Goal: Task Accomplishment & Management: Manage account settings

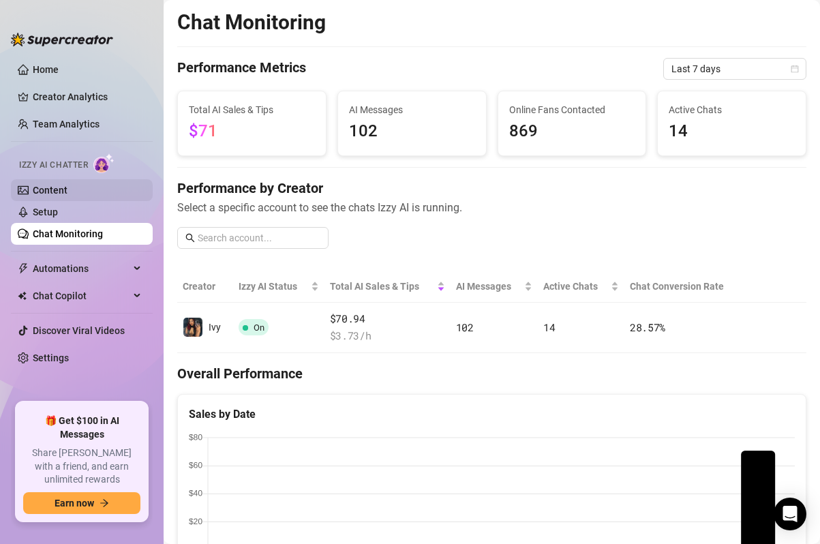
click at [61, 187] on link "Content" at bounding box center [50, 190] width 35 height 11
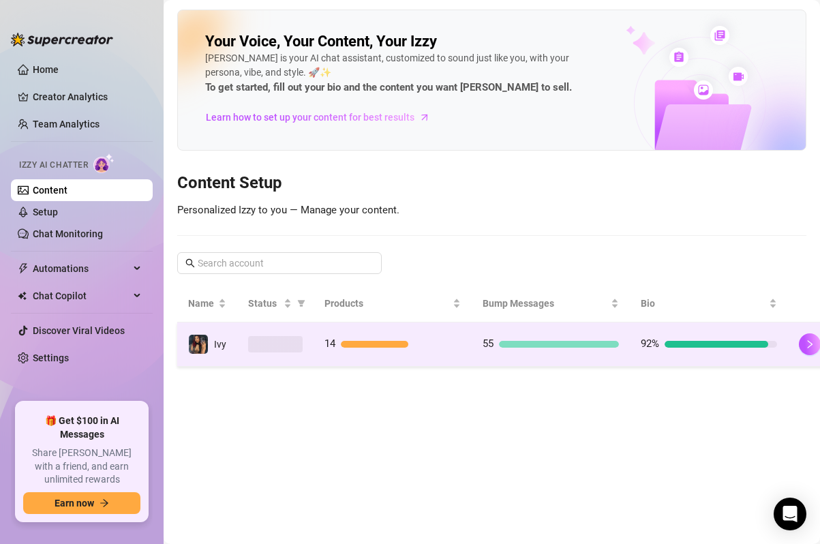
click at [397, 346] on div at bounding box center [375, 344] width 68 height 7
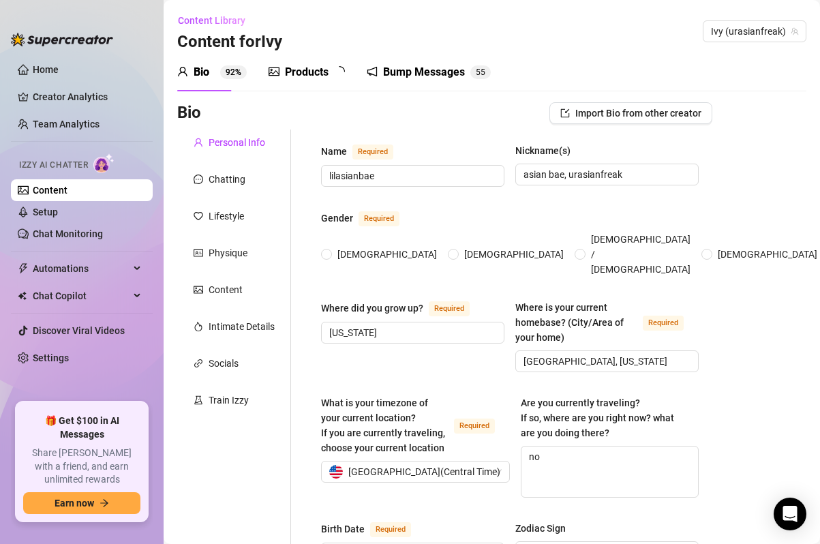
radio input "true"
type input "December 17th, 2002"
click at [296, 73] on div "Products" at bounding box center [307, 72] width 44 height 16
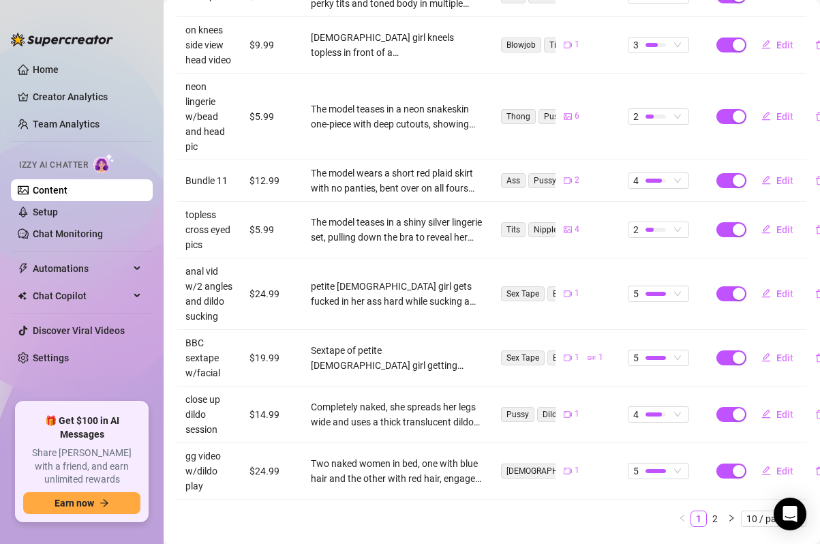
scroll to position [445, 0]
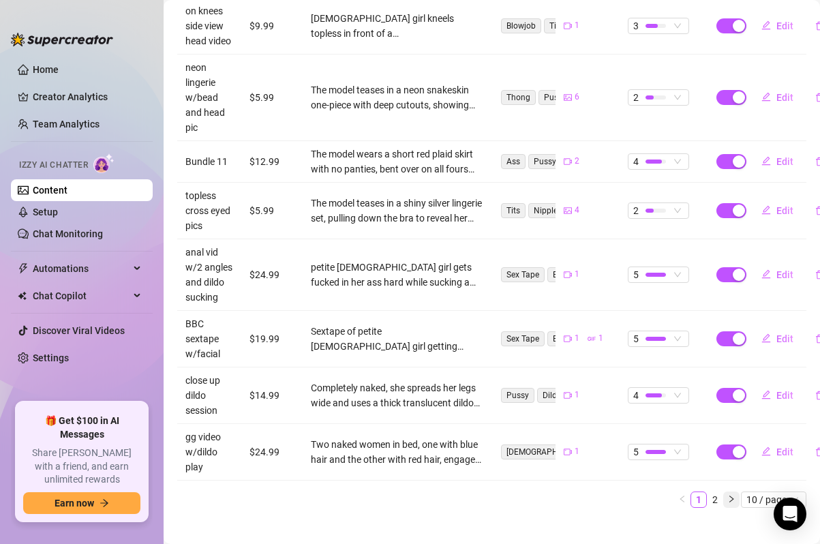
click at [733, 496] on icon "right" at bounding box center [732, 499] width 4 height 7
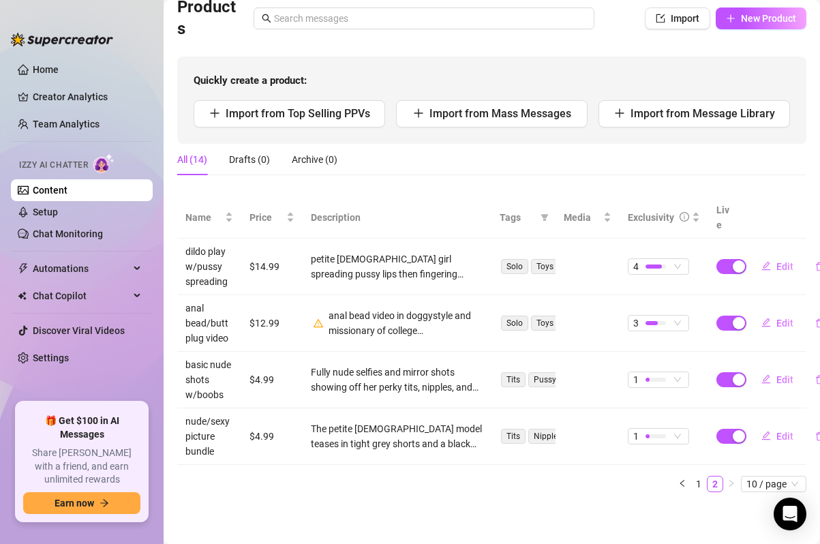
scroll to position [90, 0]
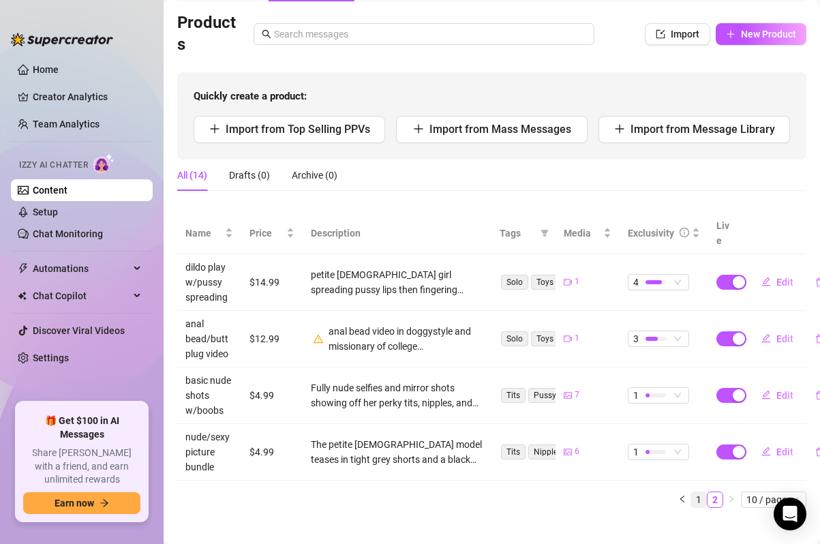
click at [695, 492] on link "1" at bounding box center [699, 499] width 15 height 15
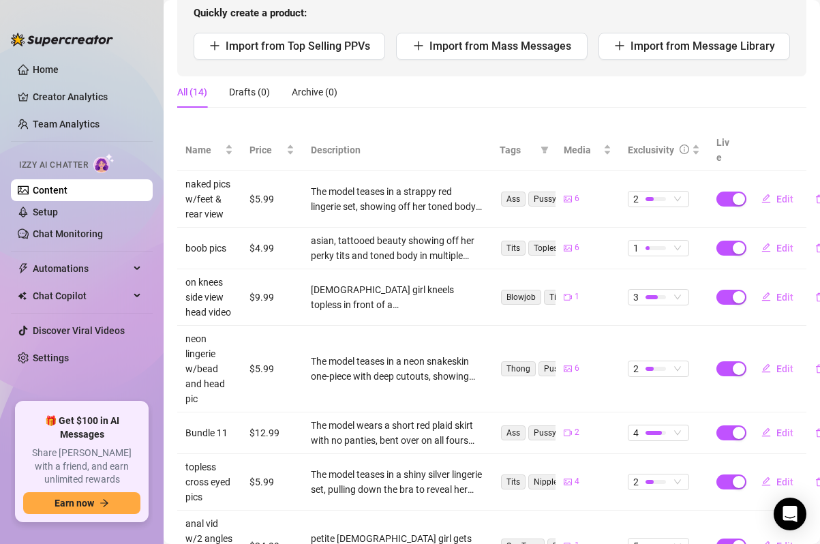
scroll to position [179, 0]
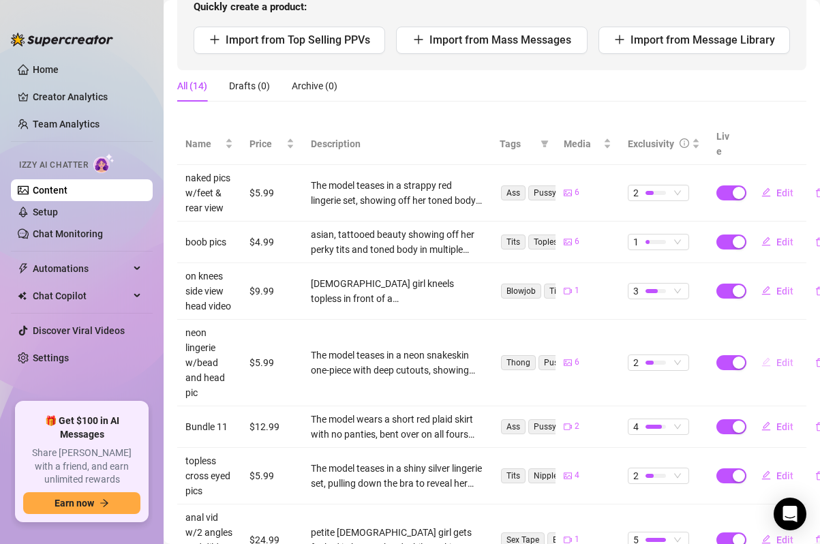
click at [768, 358] on icon "edit" at bounding box center [767, 362] width 9 height 9
type textarea "started teasing, ended filthy 😈💦 spread wide, toy deep, and cock in my mouth… t…"
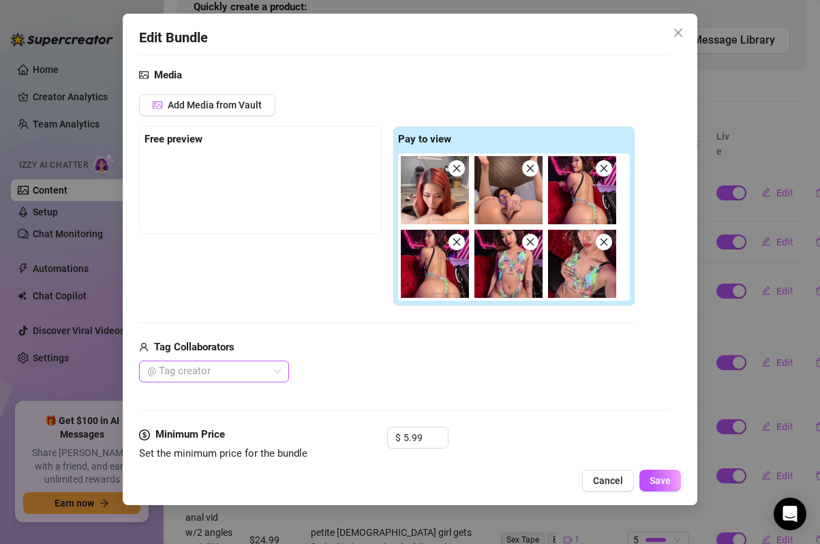
scroll to position [141, 0]
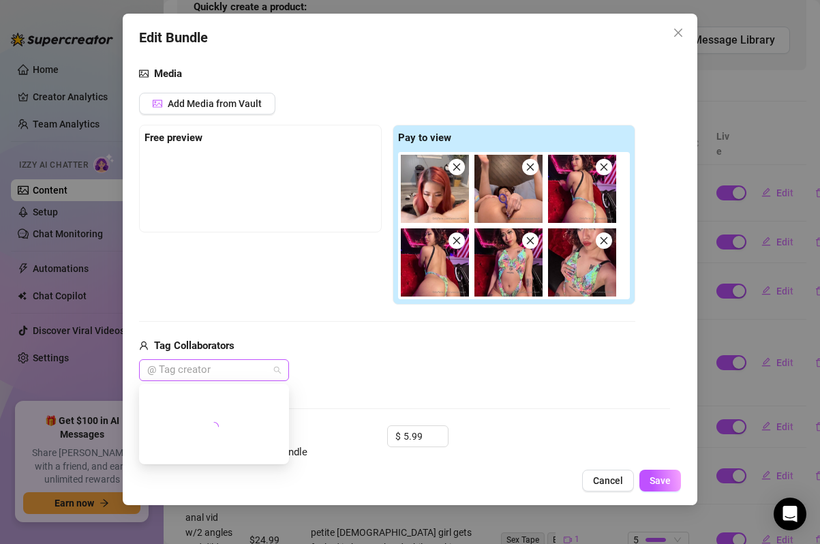
click at [235, 378] on div at bounding box center [207, 370] width 130 height 19
type input "ad"
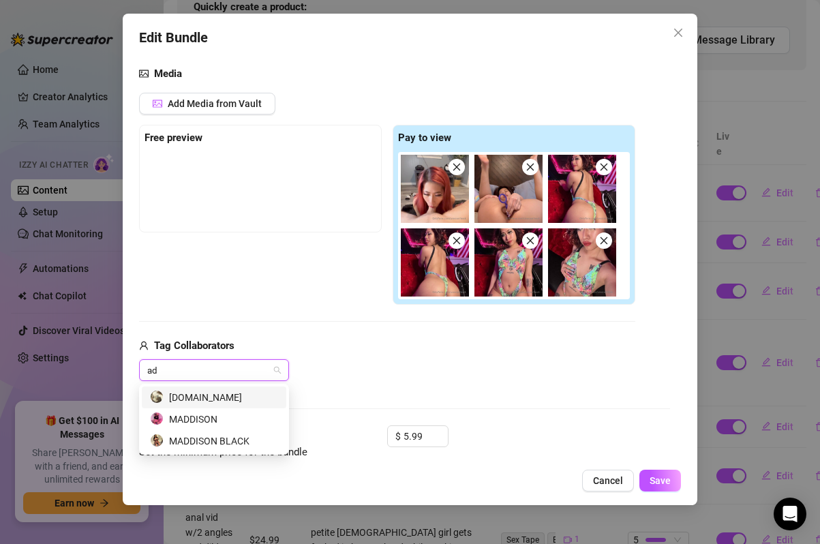
click at [202, 403] on div "Adonis.fans" at bounding box center [214, 397] width 128 height 15
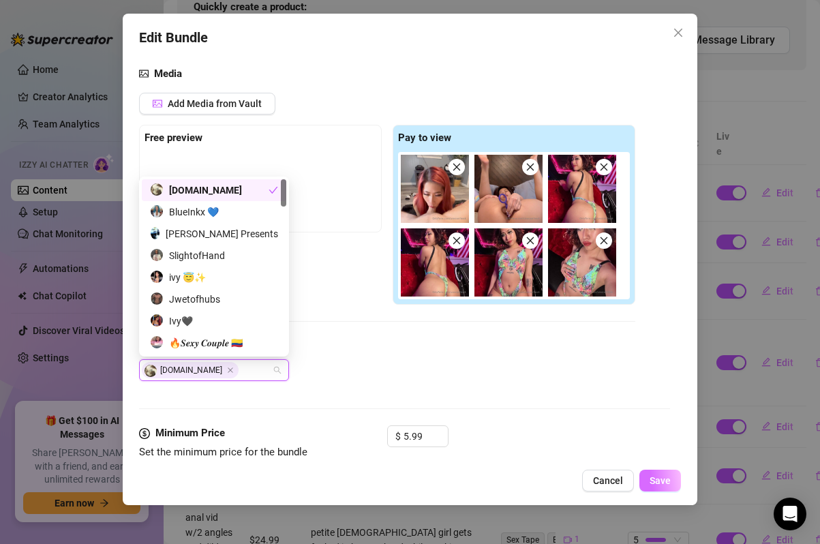
click at [657, 475] on span "Save" at bounding box center [660, 480] width 21 height 11
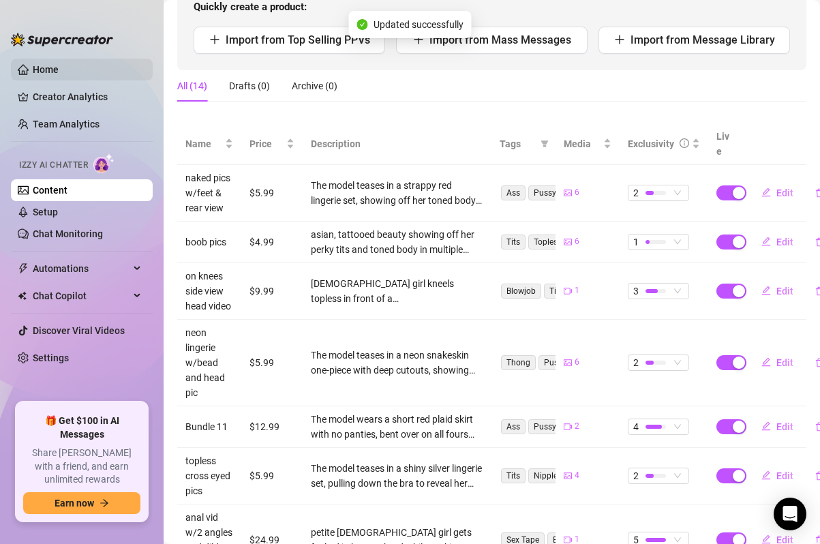
click at [34, 67] on link "Home" at bounding box center [46, 69] width 26 height 11
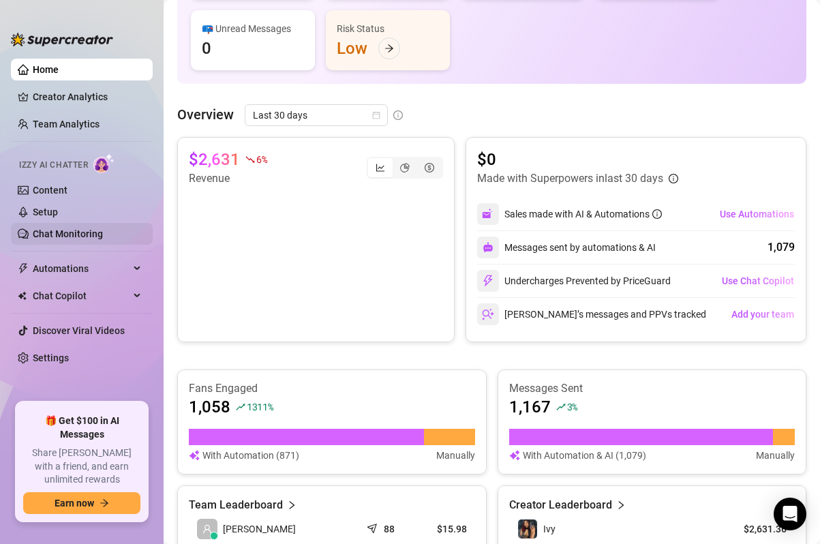
click at [54, 228] on link "Chat Monitoring" at bounding box center [68, 233] width 70 height 11
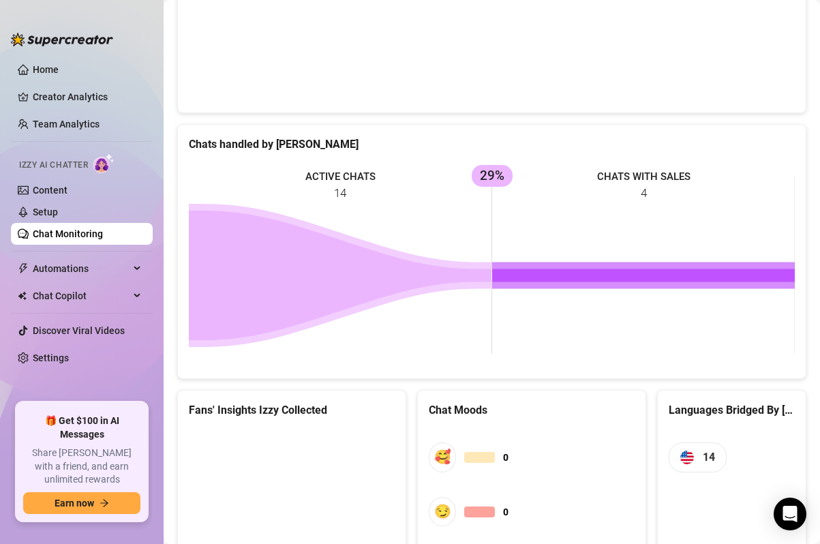
scroll to position [479, 0]
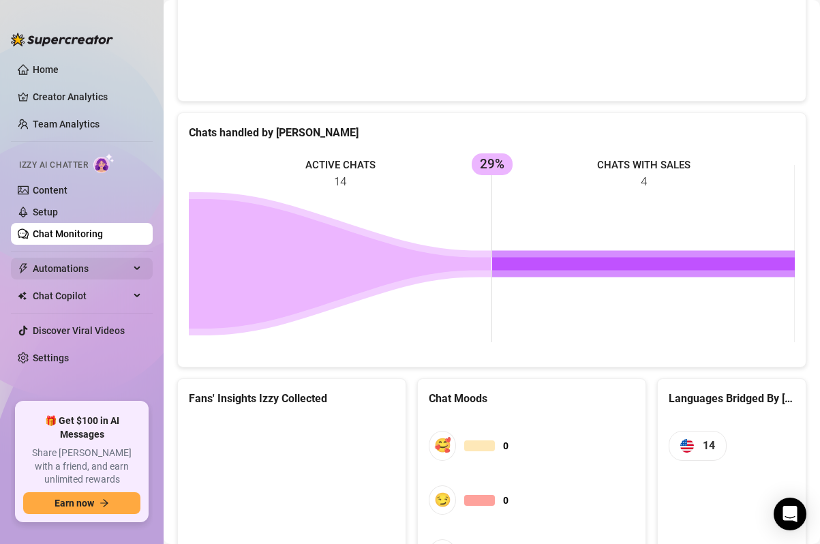
click at [73, 277] on span "Automations" at bounding box center [81, 269] width 97 height 22
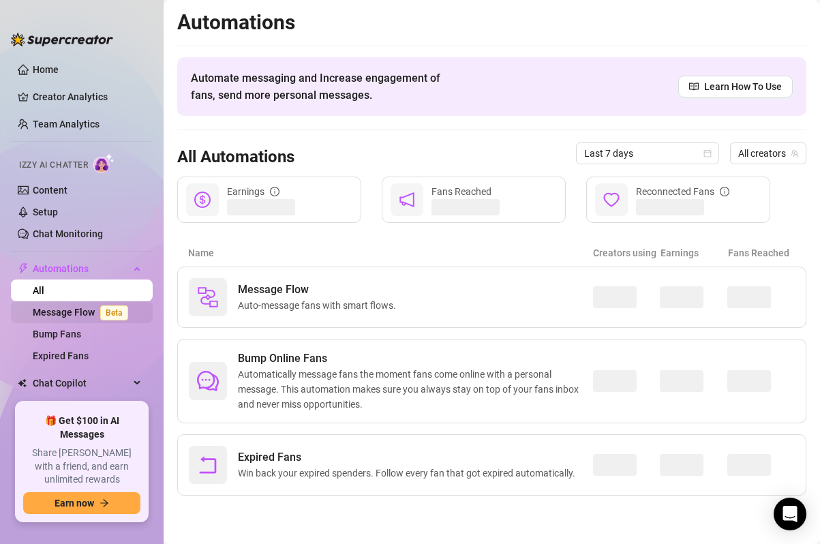
click at [71, 310] on link "Message Flow Beta" at bounding box center [83, 312] width 101 height 11
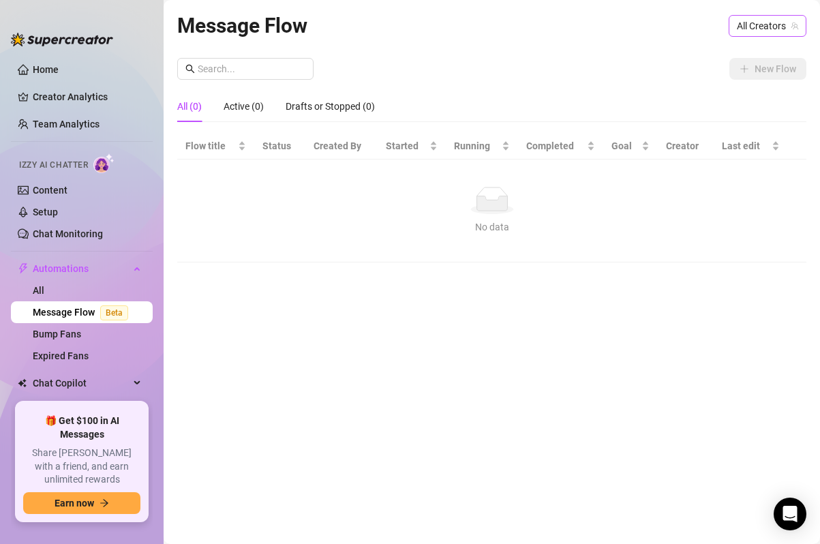
click at [773, 25] on span "All Creators" at bounding box center [767, 26] width 61 height 20
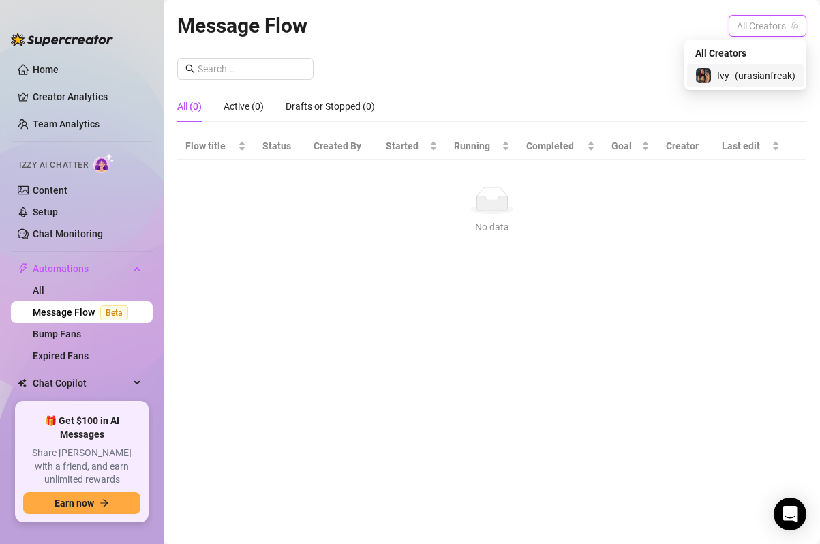
click at [735, 74] on span "( urasianfreak )" at bounding box center [765, 75] width 61 height 15
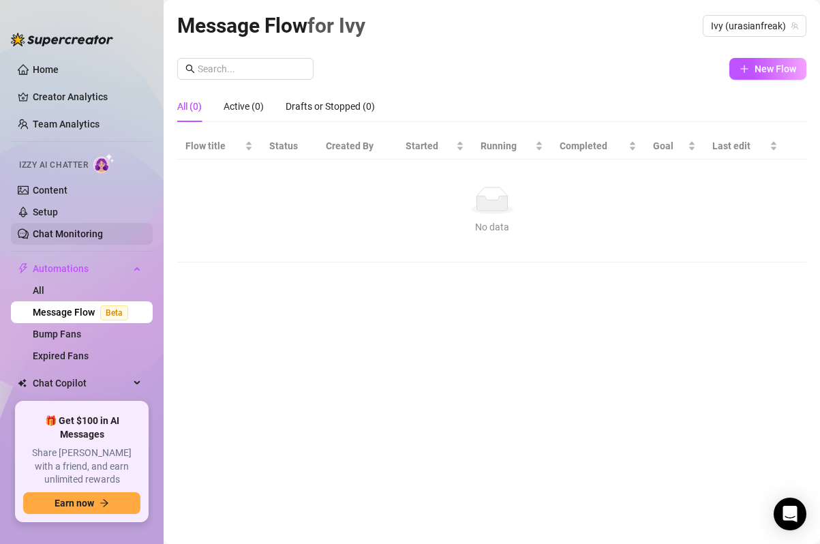
click at [55, 229] on link "Chat Monitoring" at bounding box center [68, 233] width 70 height 11
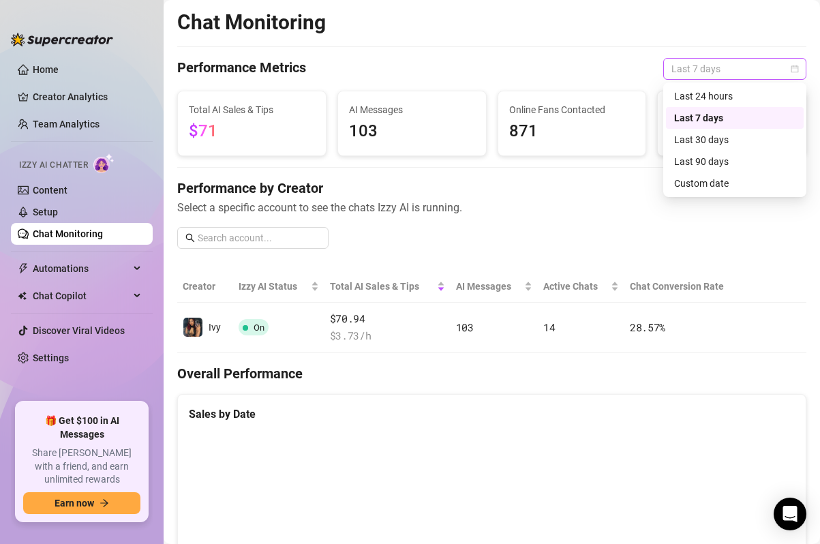
click at [705, 74] on span "Last 7 days" at bounding box center [735, 69] width 127 height 20
click at [701, 104] on div "Last 24 hours" at bounding box center [735, 96] width 138 height 22
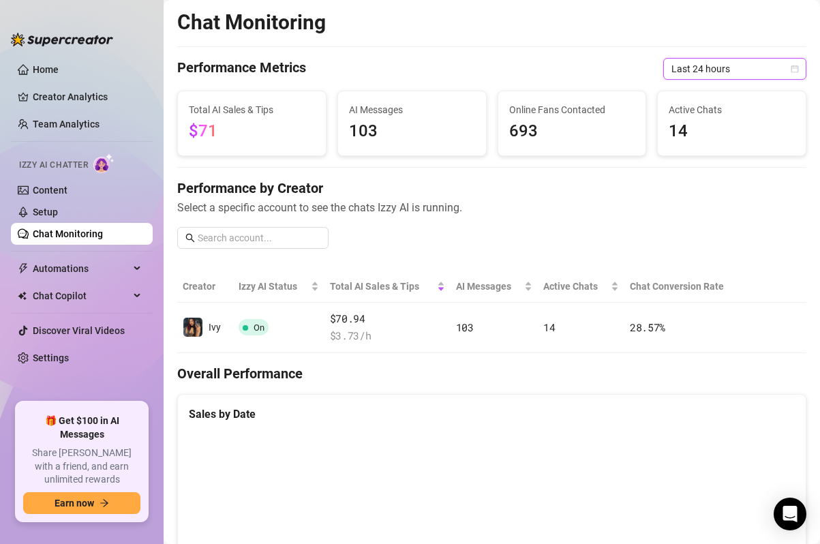
click at [657, 179] on h4 "Performance by Creator" at bounding box center [492, 188] width 630 height 19
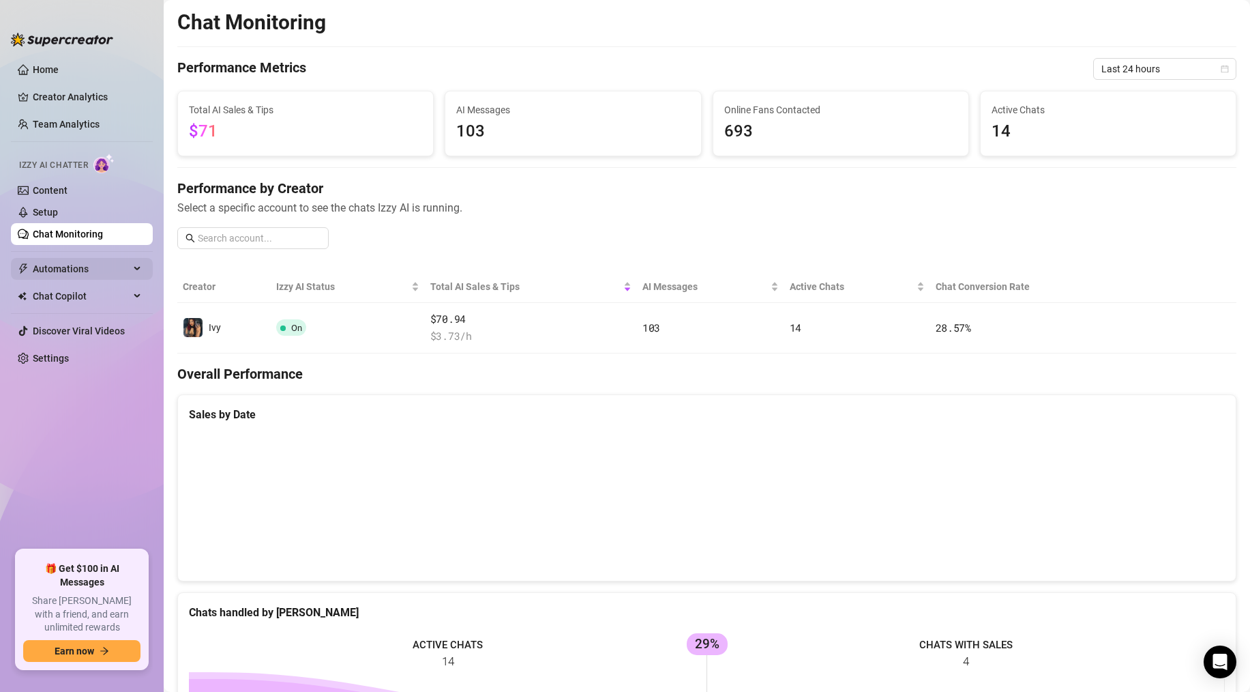
click at [58, 273] on span "Automations" at bounding box center [81, 269] width 97 height 22
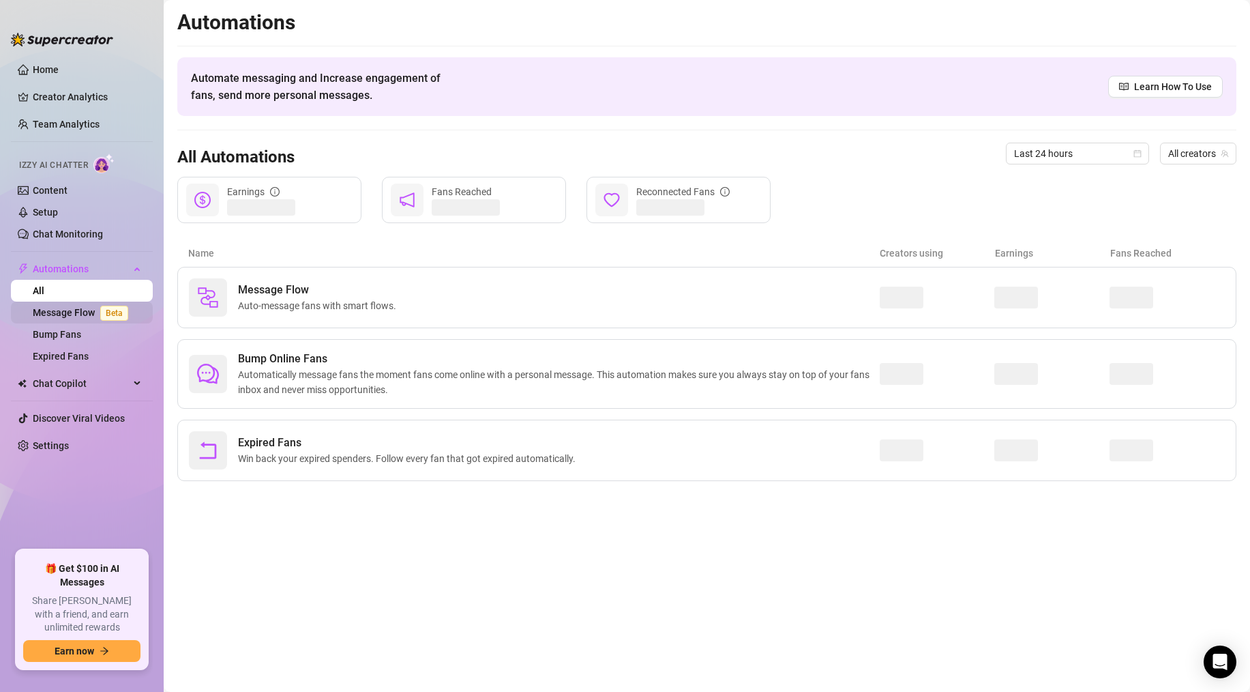
click at [66, 315] on link "Message Flow Beta" at bounding box center [83, 312] width 101 height 11
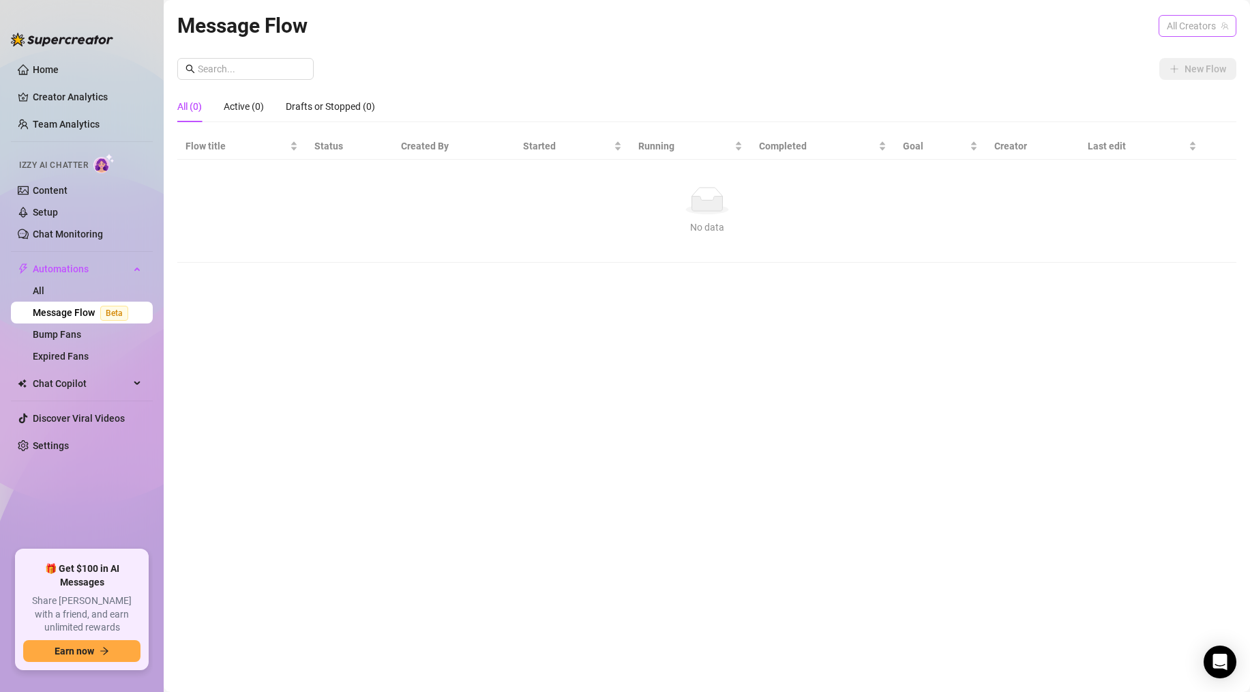
click at [820, 28] on span "All Creators" at bounding box center [1197, 26] width 61 height 20
click at [820, 70] on span "( urasianfreak )" at bounding box center [1195, 75] width 61 height 15
click at [820, 74] on button "New Flow" at bounding box center [1197, 69] width 77 height 22
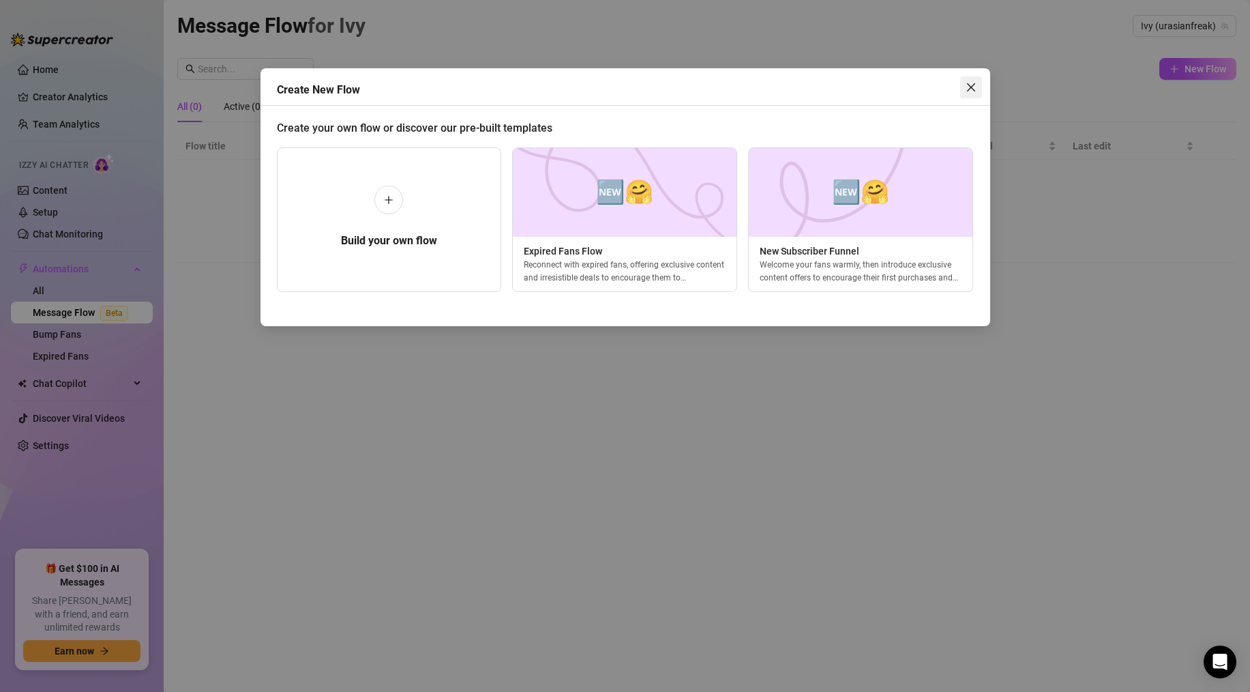
click at [820, 91] on icon "close" at bounding box center [971, 87] width 11 height 11
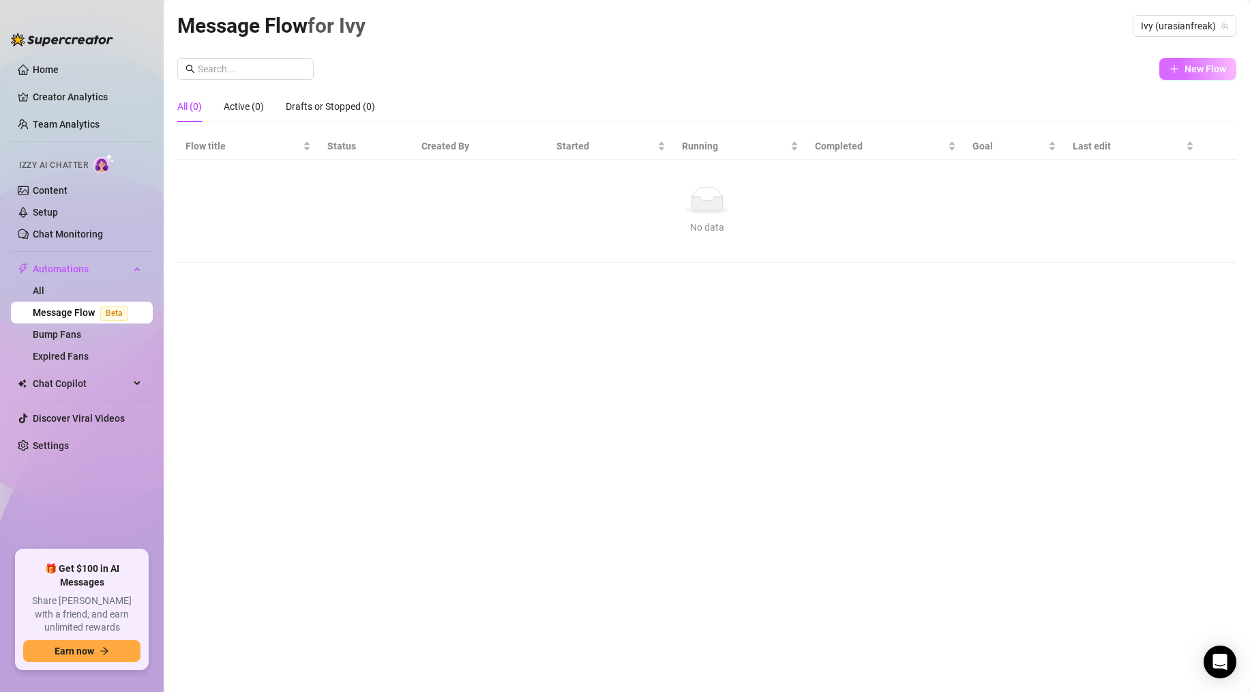
click at [820, 68] on button "New Flow" at bounding box center [1197, 69] width 77 height 22
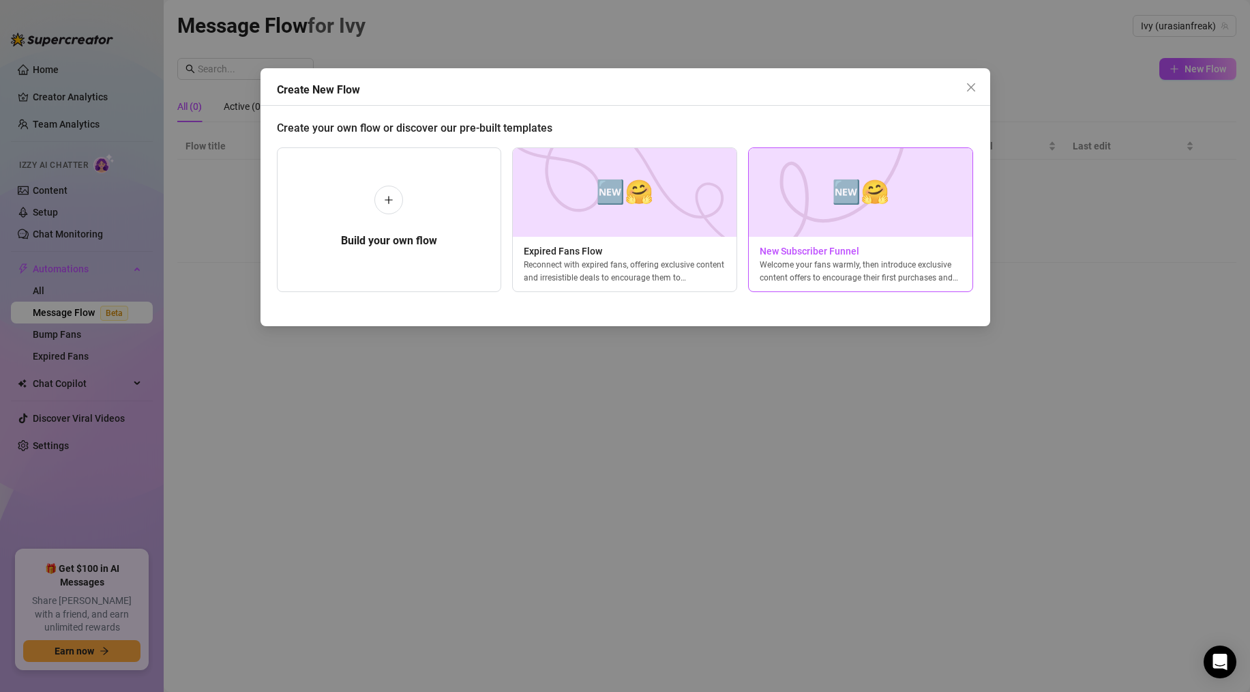
click at [775, 226] on img at bounding box center [860, 192] width 225 height 89
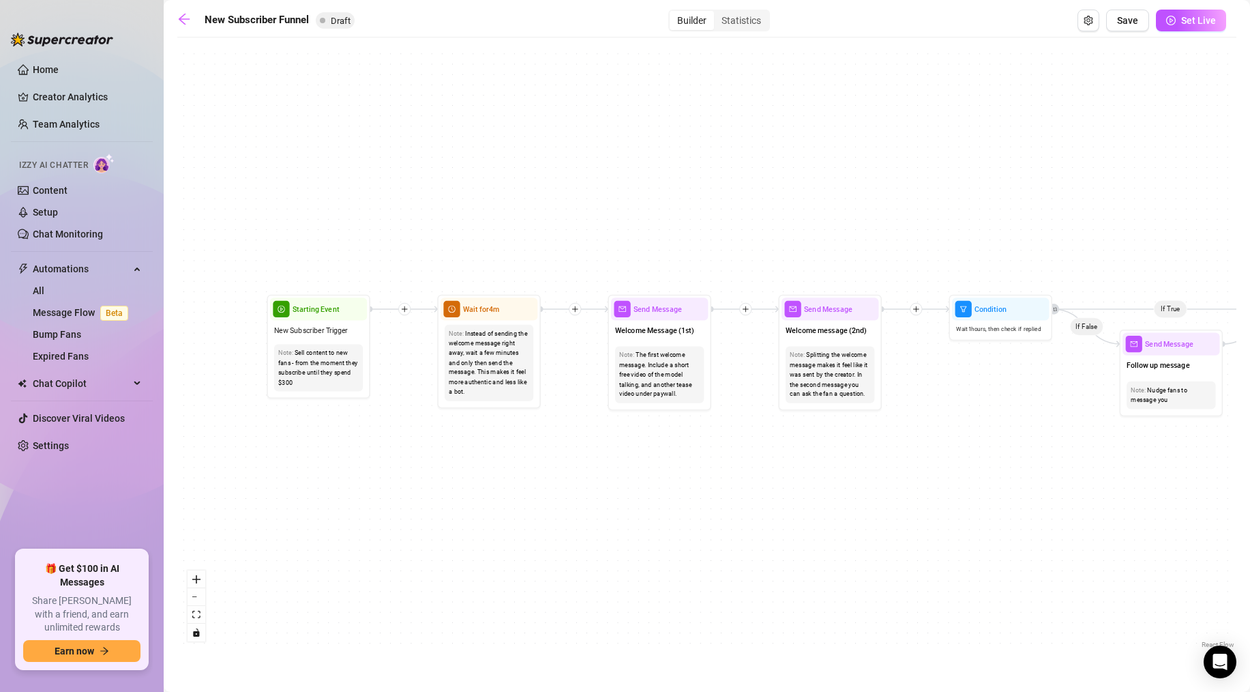
drag, startPoint x: 280, startPoint y: 290, endPoint x: 913, endPoint y: 477, distance: 660.6
click at [820, 477] on div "If True If True If True If False If False If False If True If False Merge Merge…" at bounding box center [706, 347] width 1059 height 607
drag, startPoint x: 533, startPoint y: 507, endPoint x: 576, endPoint y: 497, distance: 44.2
click at [576, 497] on div "If True If True If True If False If False If False If True If False Merge Merge…" at bounding box center [706, 347] width 1059 height 607
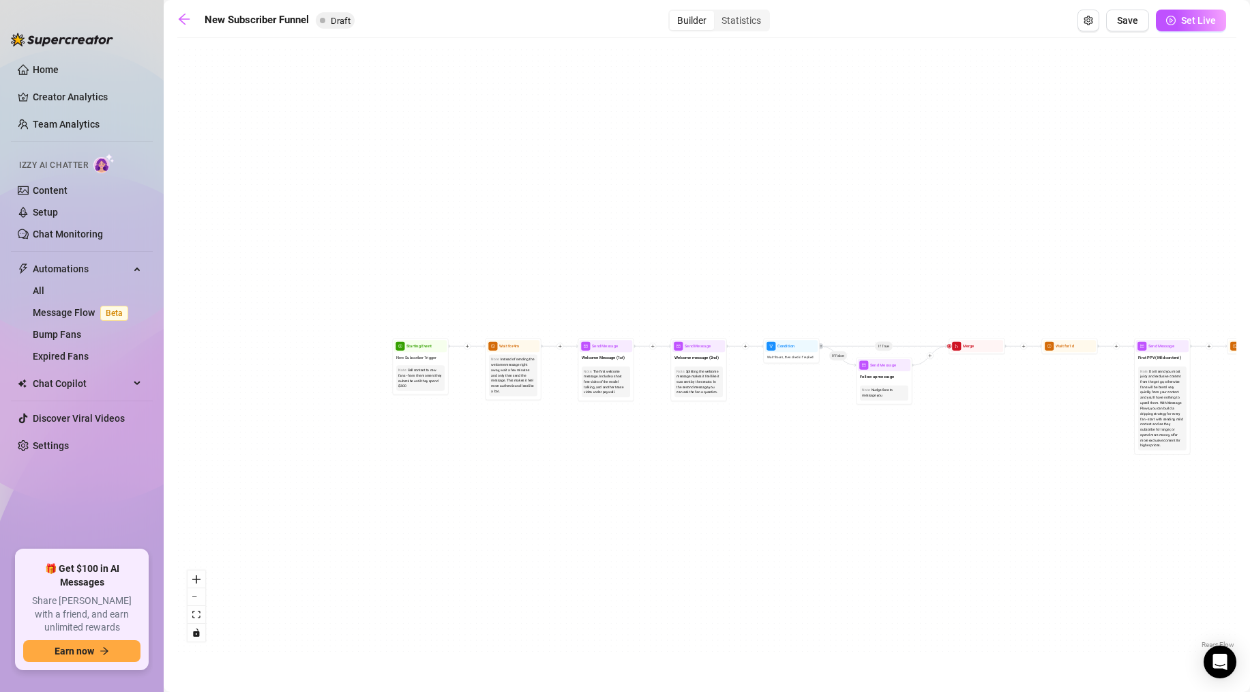
drag, startPoint x: 738, startPoint y: 454, endPoint x: 489, endPoint y: 431, distance: 250.0
click at [489, 431] on div "If True If True If True If False If False If False If True If False Merge Merge…" at bounding box center [706, 347] width 1059 height 607
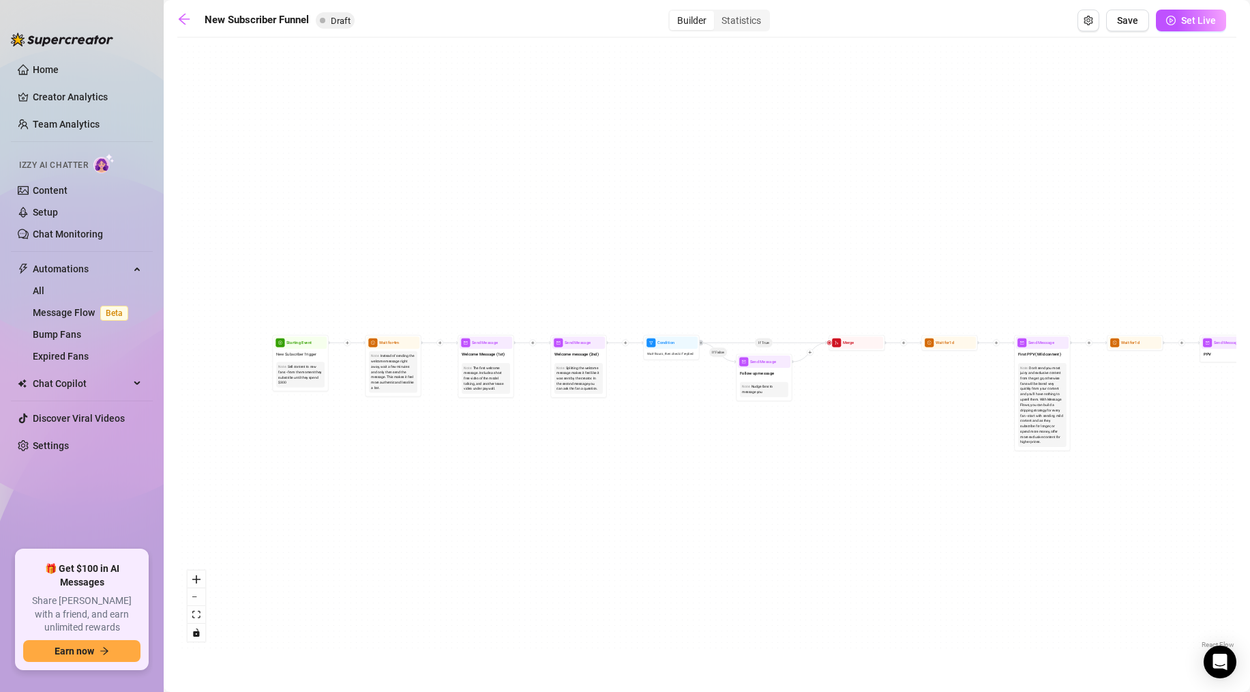
drag, startPoint x: 767, startPoint y: 574, endPoint x: 340, endPoint y: 548, distance: 427.7
click at [340, 544] on div "If True If True If True If False If False If False If True If False Merge Merge…" at bounding box center [706, 347] width 1059 height 607
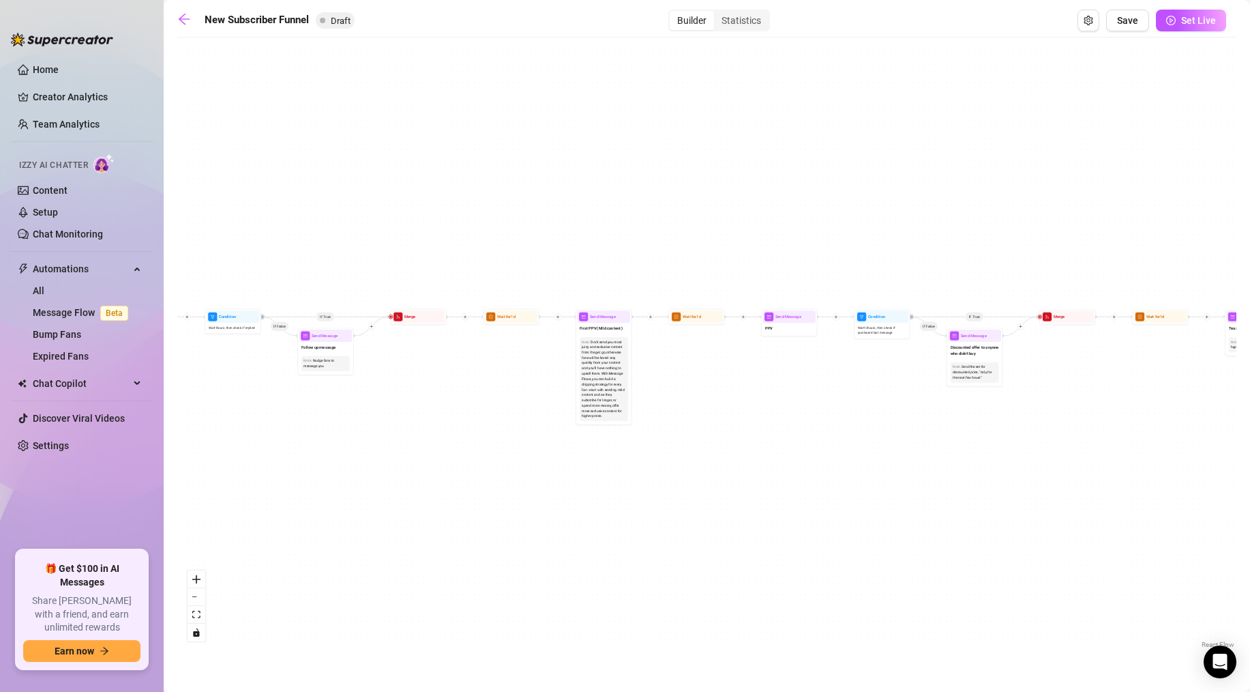
drag, startPoint x: 705, startPoint y: 559, endPoint x: 276, endPoint y: 576, distance: 429.3
click at [265, 544] on div "If True If True If True If False If False If False If True If False Merge Merge…" at bounding box center [706, 347] width 1059 height 607
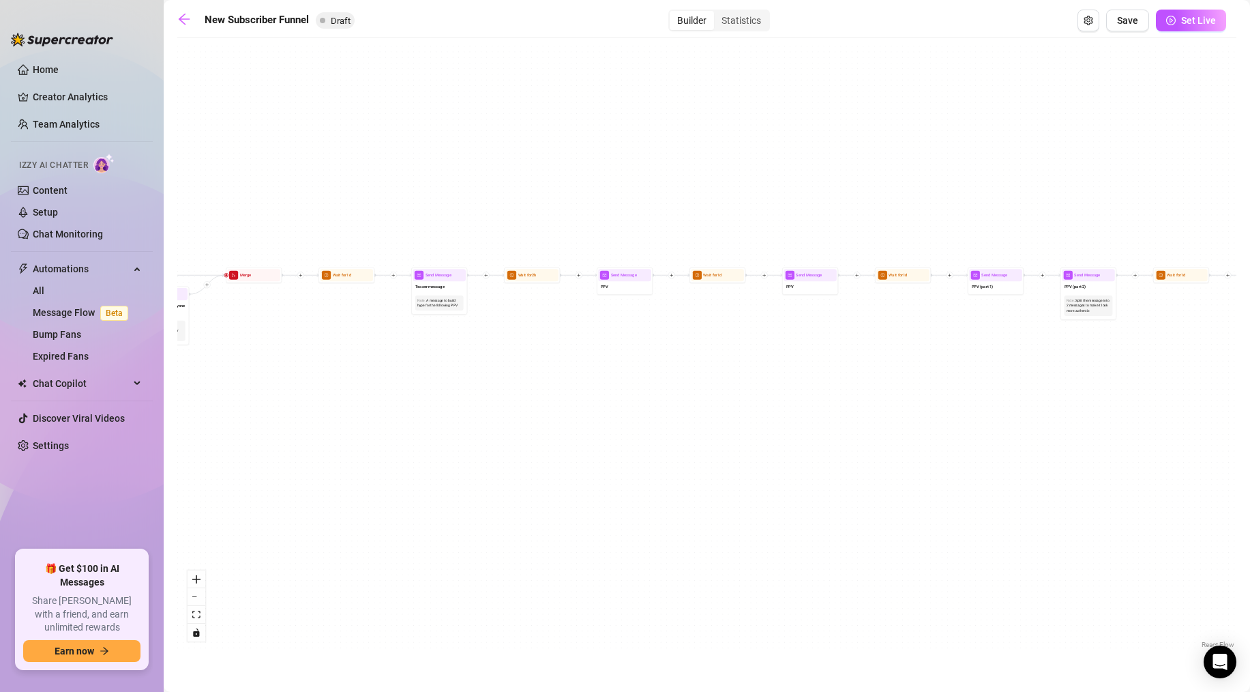
drag, startPoint x: 552, startPoint y: 574, endPoint x: 402, endPoint y: 515, distance: 160.7
click at [180, 515] on div "If True If True If True If False If False If False If True If False Merge Merge…" at bounding box center [706, 347] width 1059 height 607
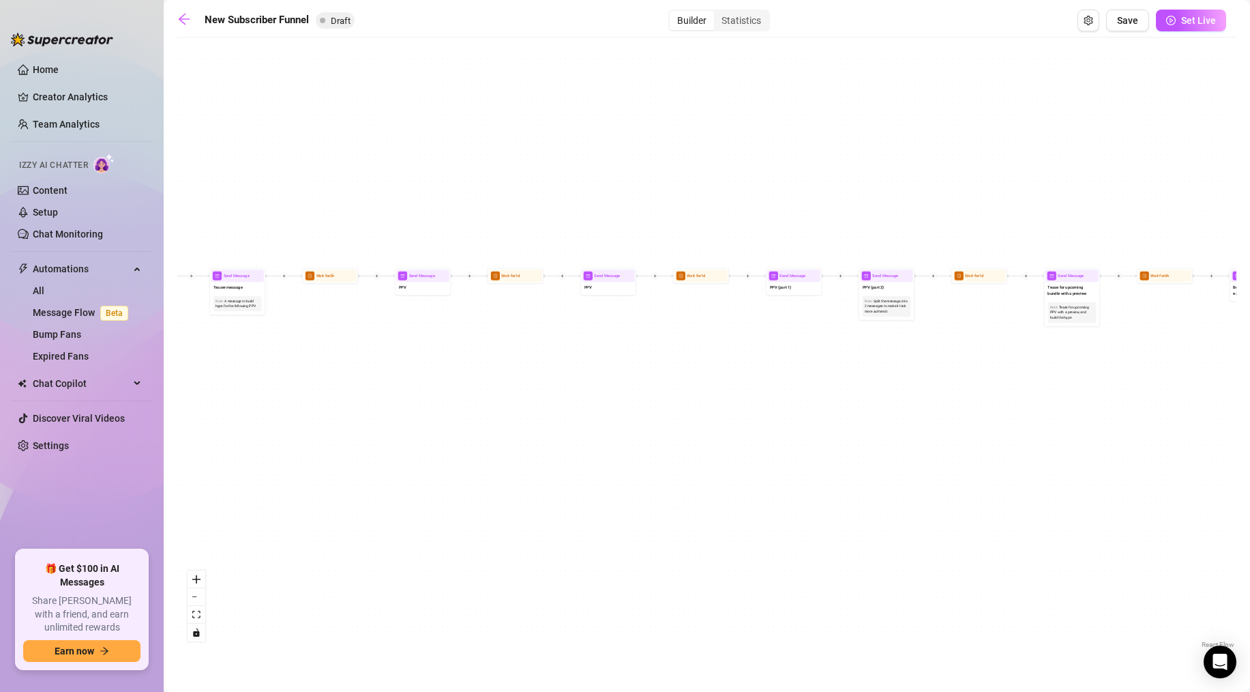
drag, startPoint x: 471, startPoint y: 527, endPoint x: 155, endPoint y: 535, distance: 315.9
click at [65, 529] on div "Home Creator Analytics Team Analytics Izzy AI Chatter Content Setup Chat Monito…" at bounding box center [625, 346] width 1250 height 692
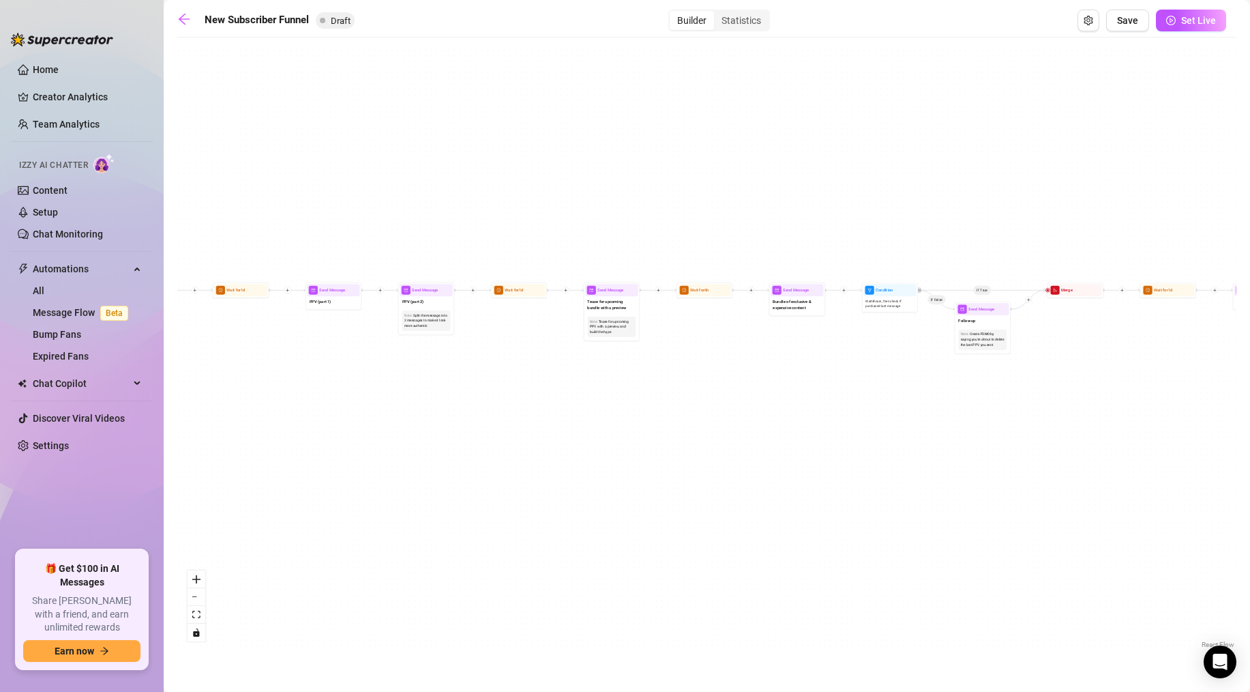
drag, startPoint x: 675, startPoint y: 545, endPoint x: 331, endPoint y: 563, distance: 344.2
click at [331, 544] on div "If True If True If True If False If False If False If True If False Merge Merge…" at bounding box center [706, 347] width 1059 height 607
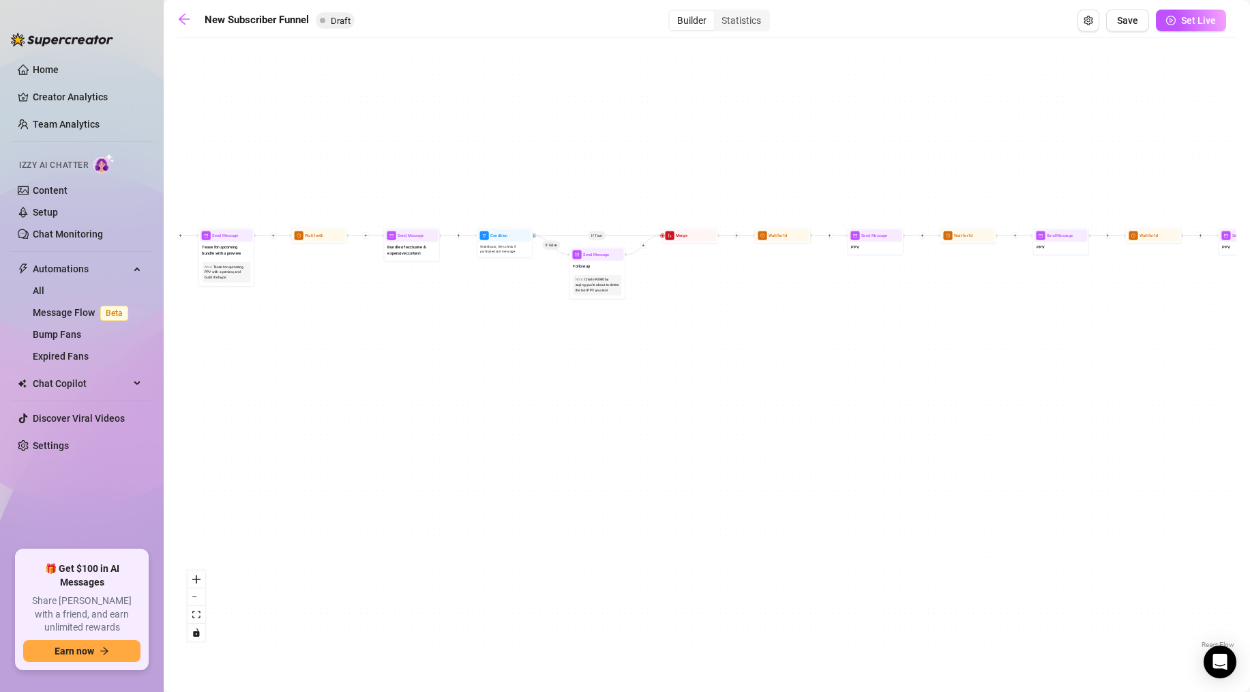
drag, startPoint x: 769, startPoint y: 514, endPoint x: 601, endPoint y: 458, distance: 176.6
click at [443, 446] on div "If True If True If True If False If False If False If True If False Merge Merge…" at bounding box center [706, 347] width 1059 height 607
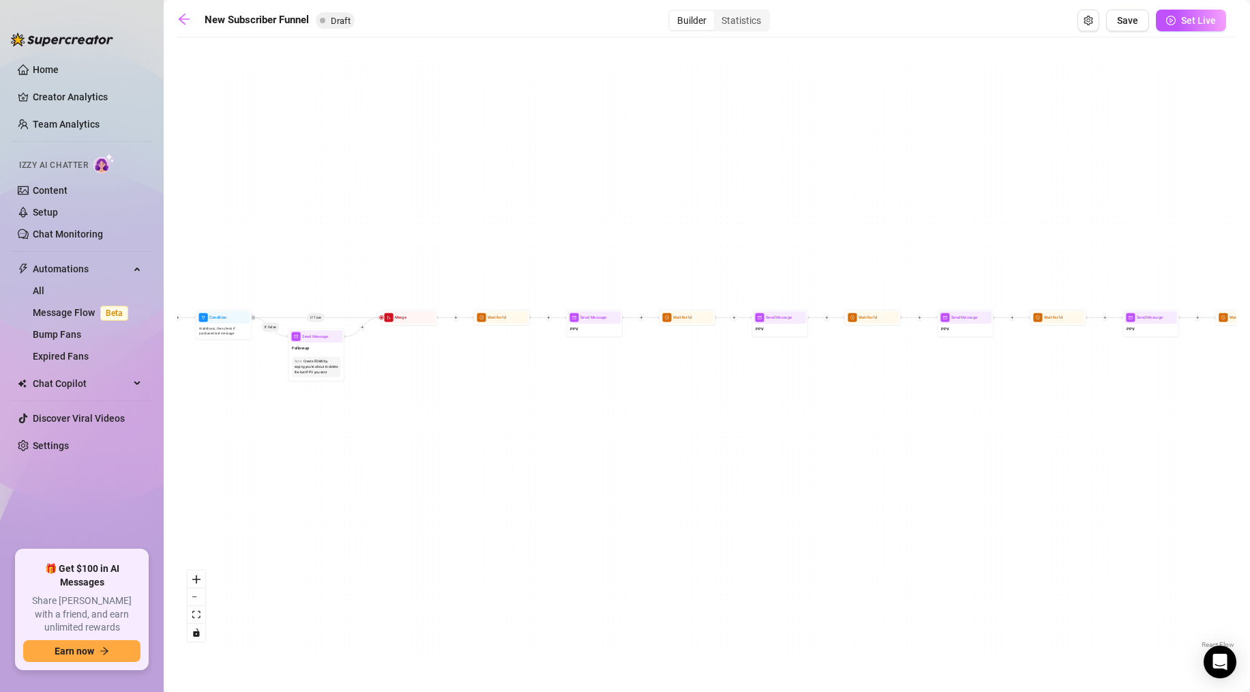
drag, startPoint x: 640, startPoint y: 463, endPoint x: 379, endPoint y: 557, distance: 277.0
click at [379, 544] on div "If True If True If True If False If False If False If True If False Merge Merge…" at bounding box center [706, 347] width 1059 height 607
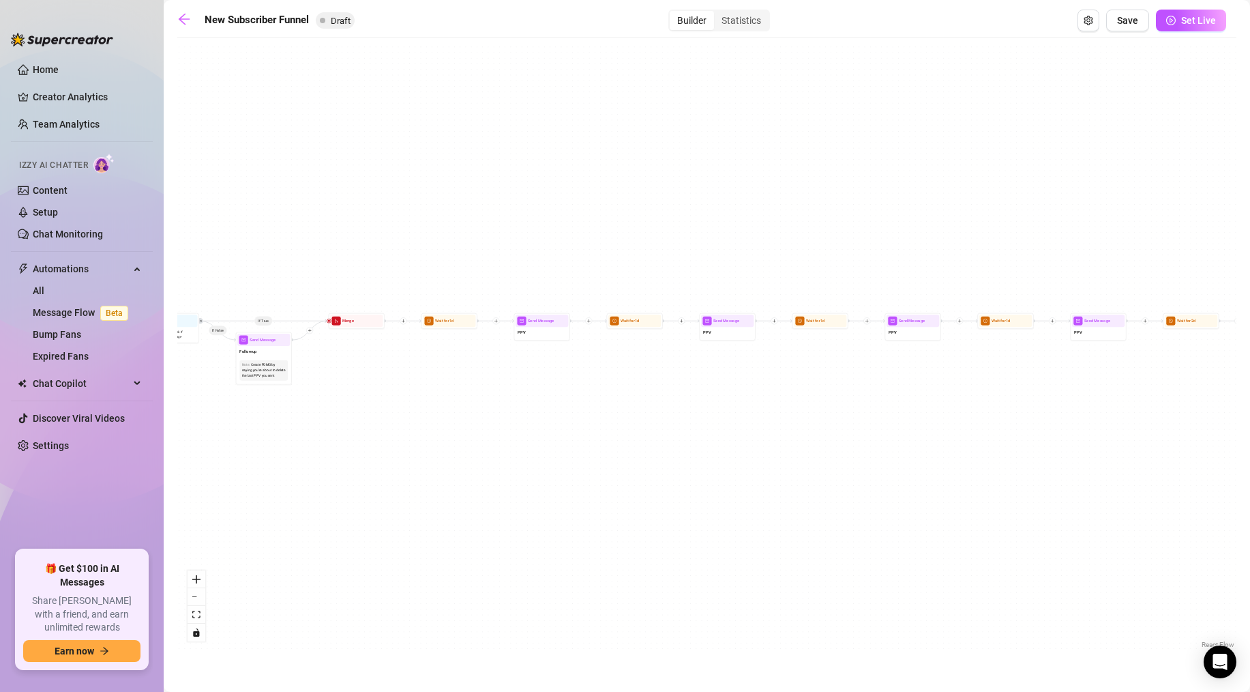
drag, startPoint x: 711, startPoint y: 527, endPoint x: 516, endPoint y: 503, distance: 196.5
click at [498, 503] on div "If True If True If True If False If False If False If True If False Merge Merge…" at bounding box center [706, 347] width 1059 height 607
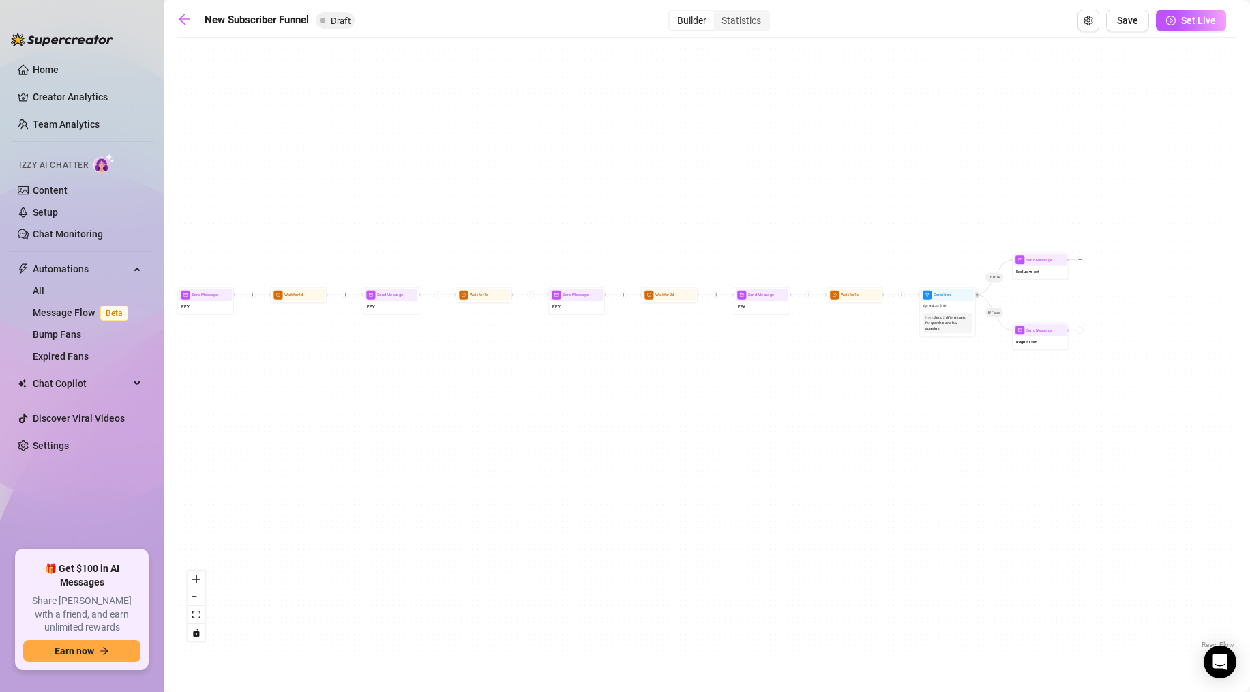
drag, startPoint x: 692, startPoint y: 491, endPoint x: 886, endPoint y: 473, distance: 195.2
click at [529, 493] on div "If True If True If True If False If False If False If True If False Merge Merge…" at bounding box center [706, 347] width 1059 height 607
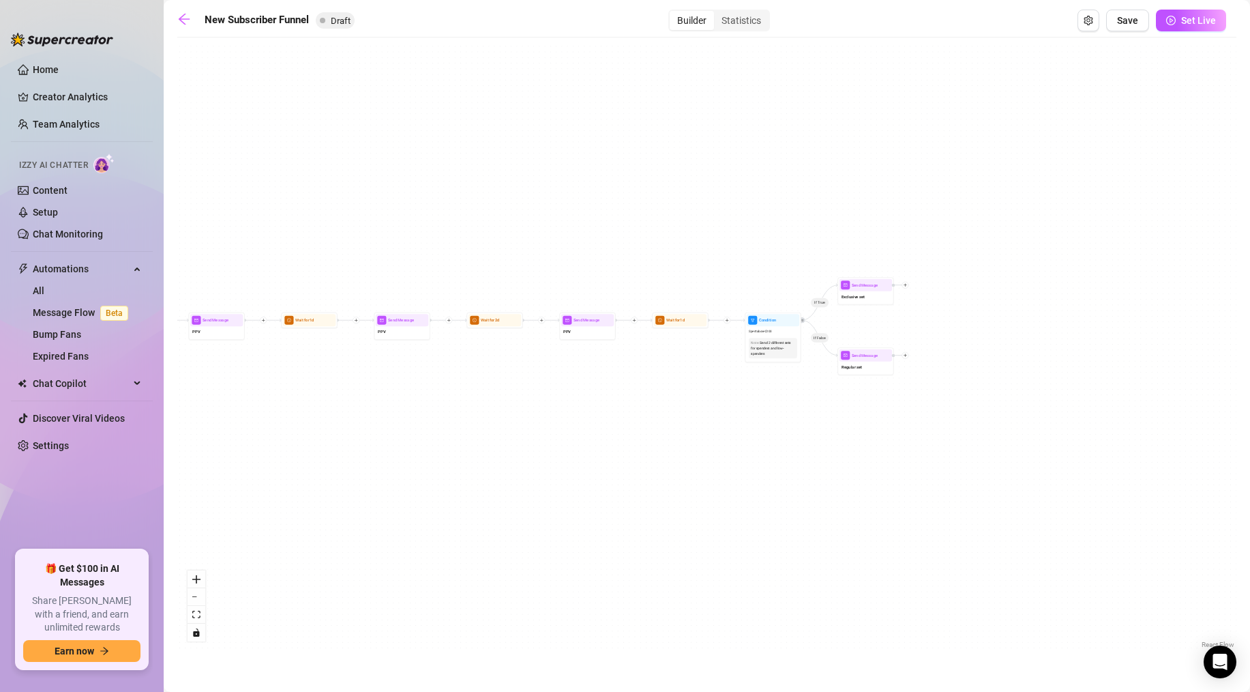
drag, startPoint x: 882, startPoint y: 479, endPoint x: 782, endPoint y: 499, distance: 101.7
click at [782, 499] on div "If True If True If True If False If False If False If True If False Merge Merge…" at bounding box center [706, 347] width 1059 height 607
drag, startPoint x: 518, startPoint y: 503, endPoint x: 959, endPoint y: 539, distance: 442.1
click at [820, 539] on div "If True If True If True If False If False If False If True If False Merge Merge…" at bounding box center [706, 347] width 1059 height 607
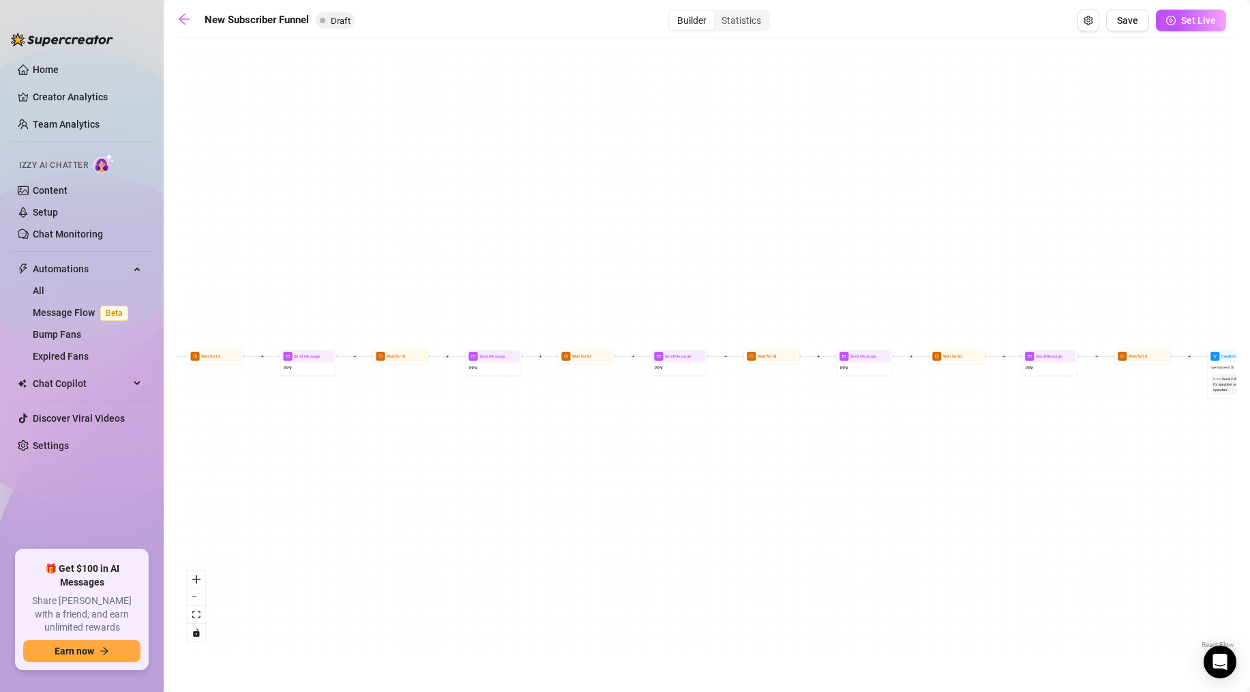
drag, startPoint x: 780, startPoint y: 474, endPoint x: 968, endPoint y: 473, distance: 187.6
click at [820, 473] on div "If True If True If True If False If False If False If True If False Merge Merge…" at bounding box center [706, 347] width 1059 height 607
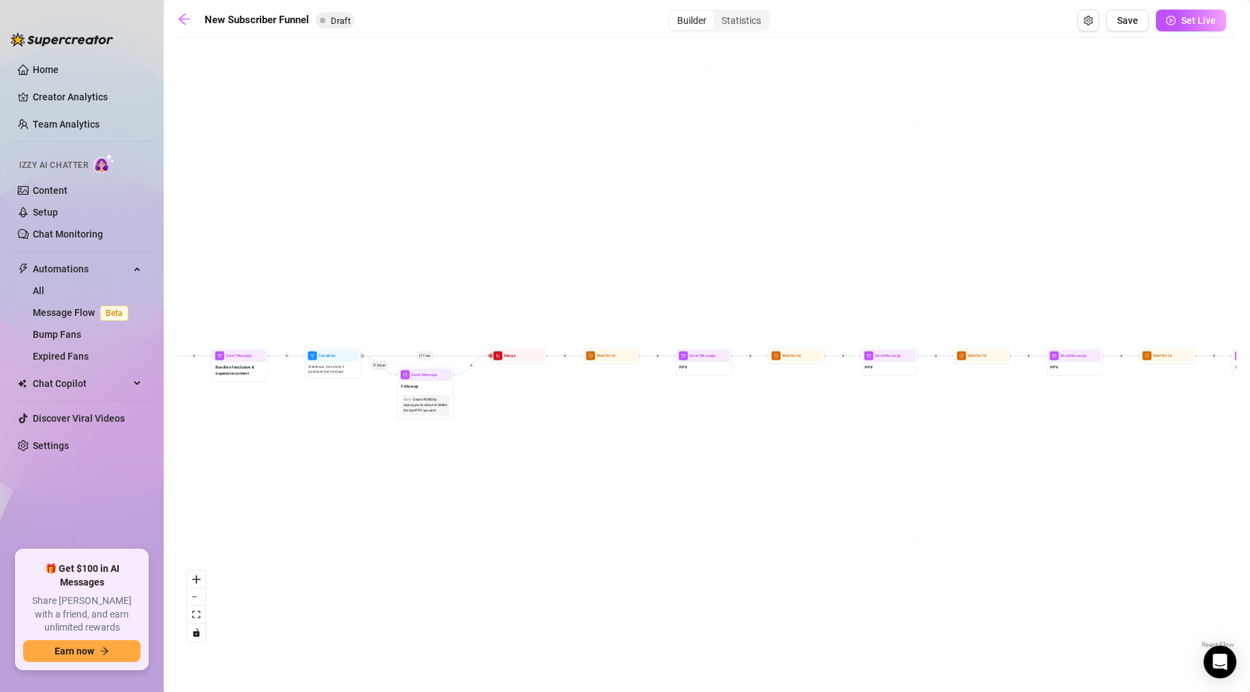
drag, startPoint x: 589, startPoint y: 533, endPoint x: 812, endPoint y: 532, distance: 223.0
click at [820, 533] on div "If True If True If True If False If False If False If True If False Merge Merge…" at bounding box center [706, 347] width 1059 height 607
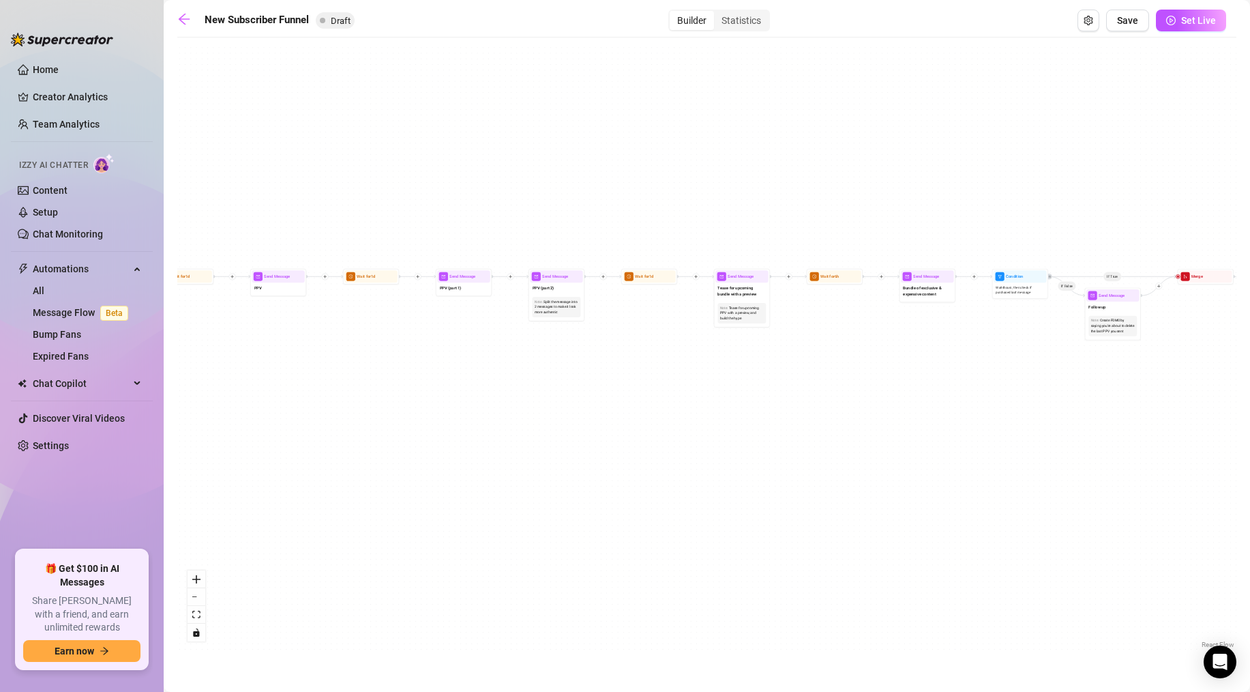
drag, startPoint x: 411, startPoint y: 559, endPoint x: 801, endPoint y: 479, distance: 398.1
click at [801, 479] on div "If True If True If True If False If False If False If True If False Merge Merge…" at bounding box center [706, 347] width 1059 height 607
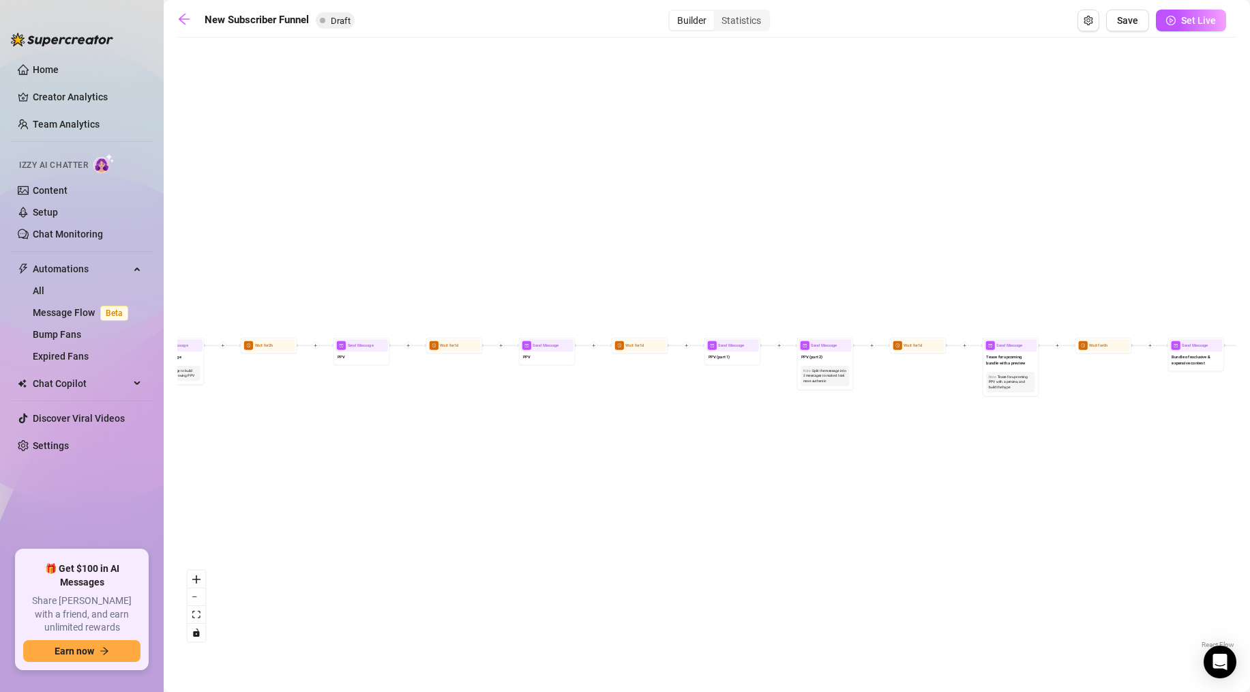
drag, startPoint x: 393, startPoint y: 568, endPoint x: 366, endPoint y: 584, distance: 31.2
click at [651, 544] on div "If True If True If True If False If False If False If True If False Merge Merge…" at bounding box center [706, 347] width 1059 height 607
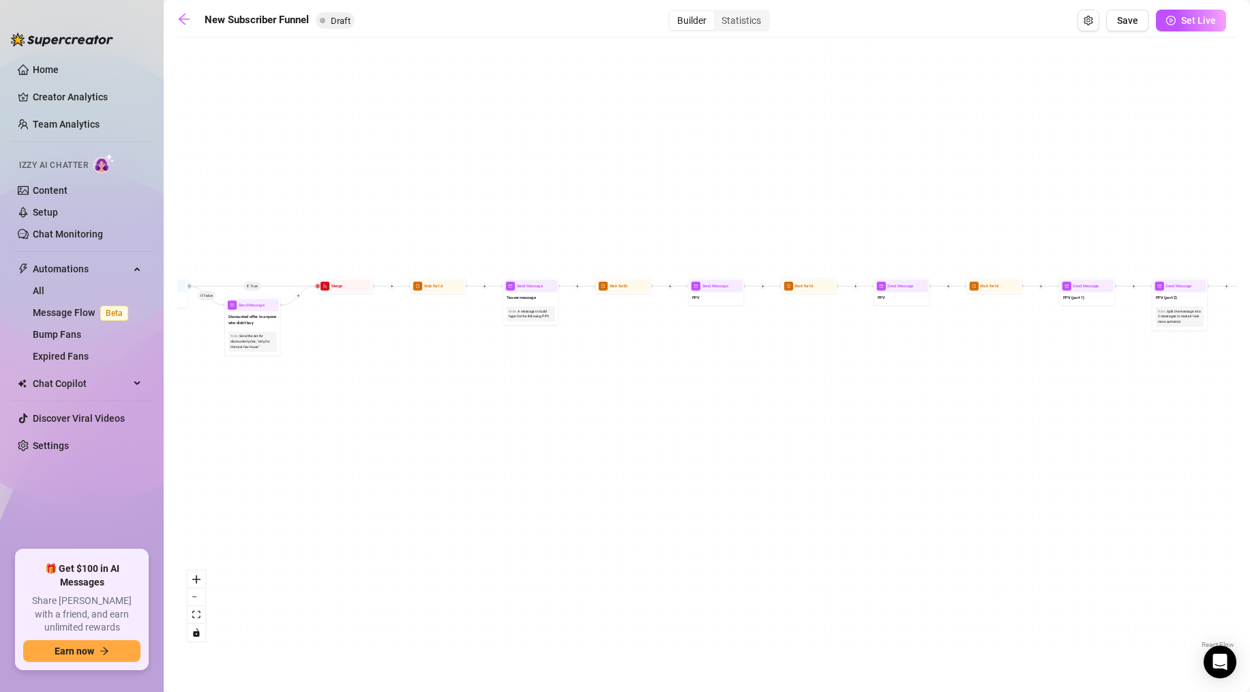
drag, startPoint x: 272, startPoint y: 569, endPoint x: 549, endPoint y: 531, distance: 279.5
click at [628, 509] on div "If True If True If True If False If False If False If True If False Merge Merge…" at bounding box center [706, 347] width 1059 height 607
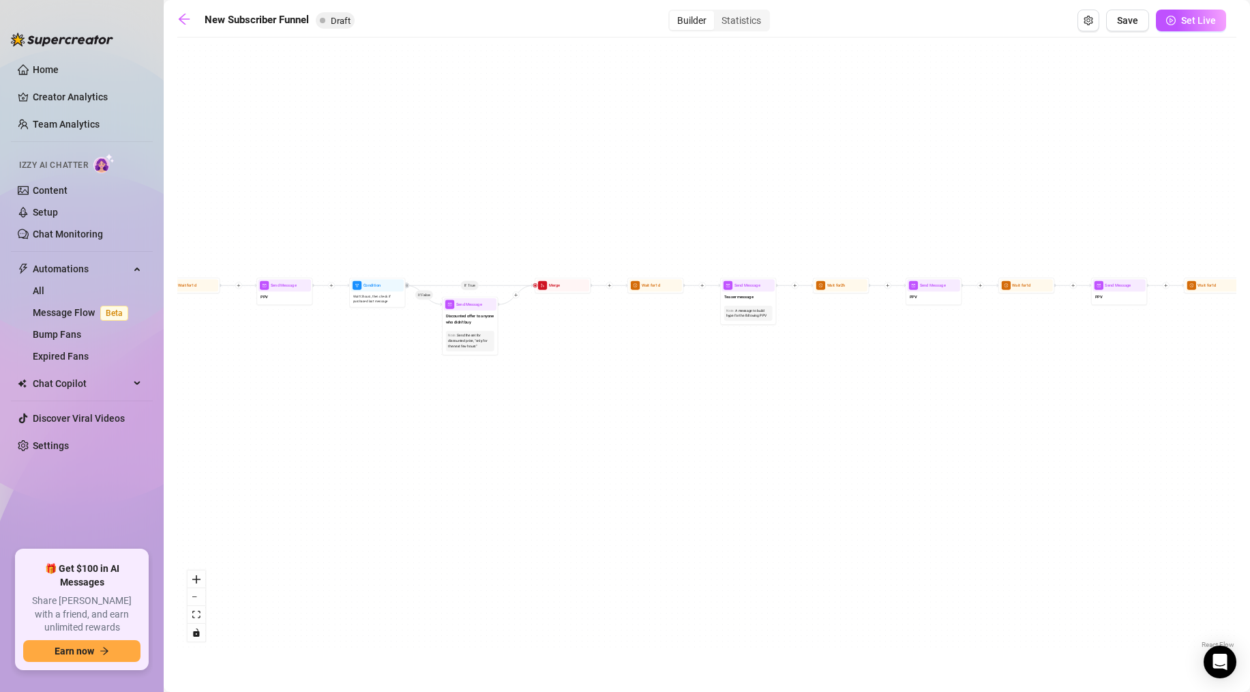
drag, startPoint x: 399, startPoint y: 597, endPoint x: 289, endPoint y: 576, distance: 111.7
click at [503, 544] on div "If True If True If True If False If False If False If True If False Merge Merge…" at bounding box center [706, 347] width 1059 height 607
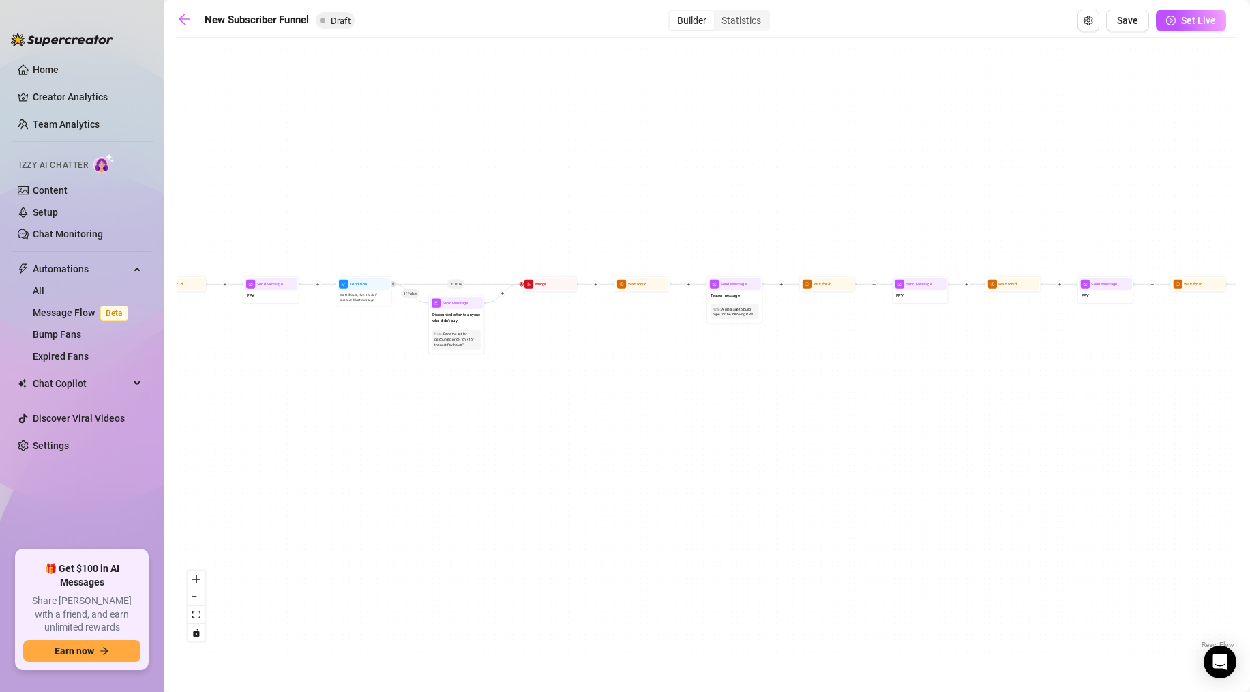
drag, startPoint x: 411, startPoint y: 572, endPoint x: 535, endPoint y: 577, distance: 124.2
click at [535, 544] on div "If True If True If True If False If False If False If True If False Merge Merge…" at bounding box center [706, 347] width 1059 height 607
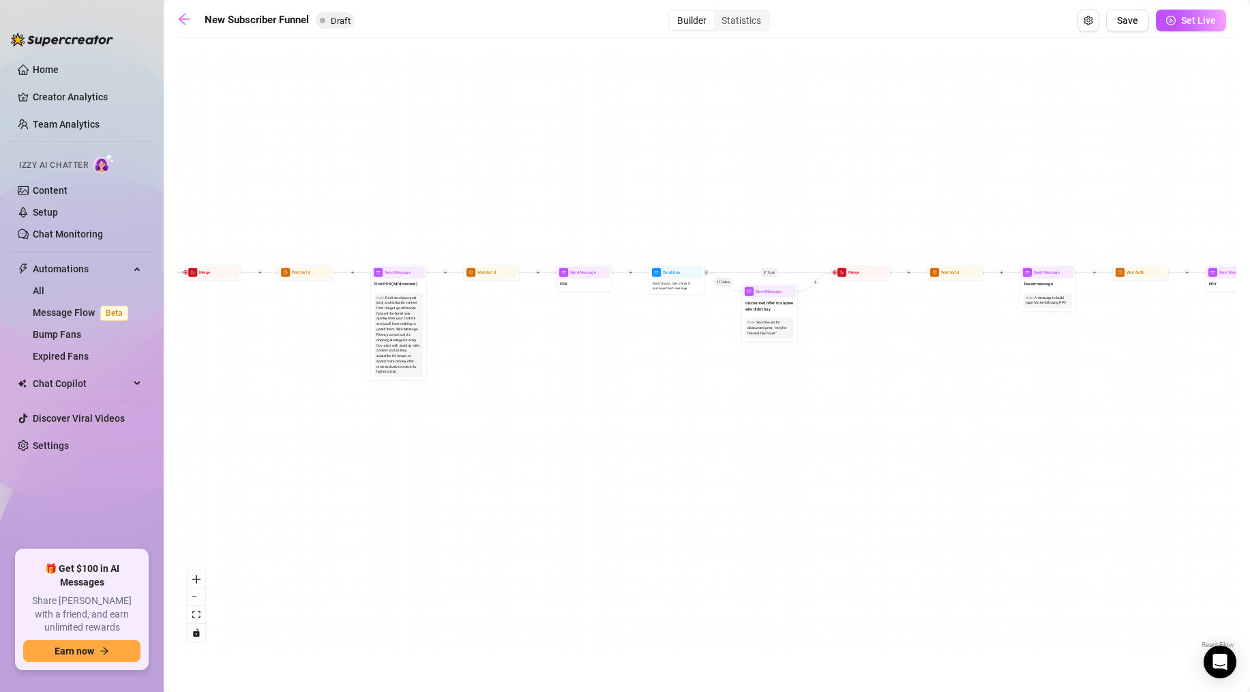
drag, startPoint x: 357, startPoint y: 558, endPoint x: 469, endPoint y: 561, distance: 111.9
click at [499, 544] on div "If True If True If True If False If False If False If True If False Merge Merge…" at bounding box center [706, 347] width 1059 height 607
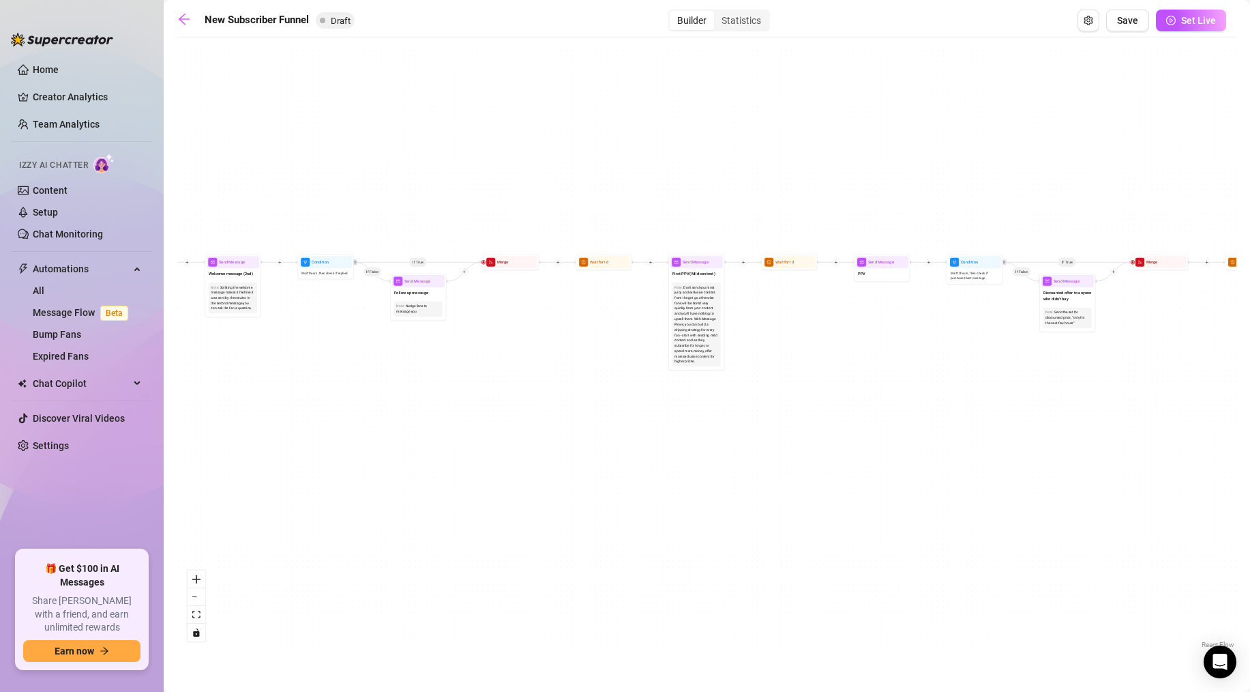
drag, startPoint x: 383, startPoint y: 587, endPoint x: 398, endPoint y: 586, distance: 14.4
click at [540, 544] on div "If True If True If True If False If False If False If True If False Merge Merge…" at bounding box center [706, 347] width 1059 height 607
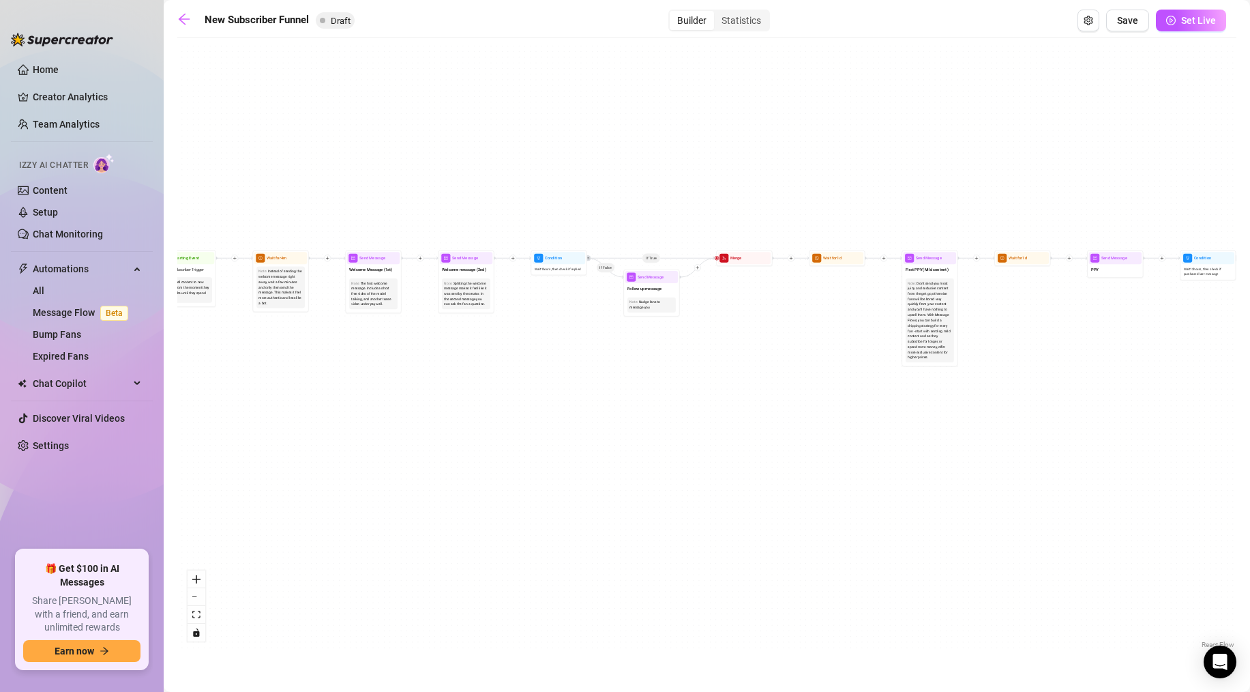
drag, startPoint x: 381, startPoint y: 579, endPoint x: 404, endPoint y: 582, distance: 23.4
click at [574, 544] on div "If True If True If True If False If False If False If True If False Merge Merge…" at bounding box center [706, 347] width 1059 height 607
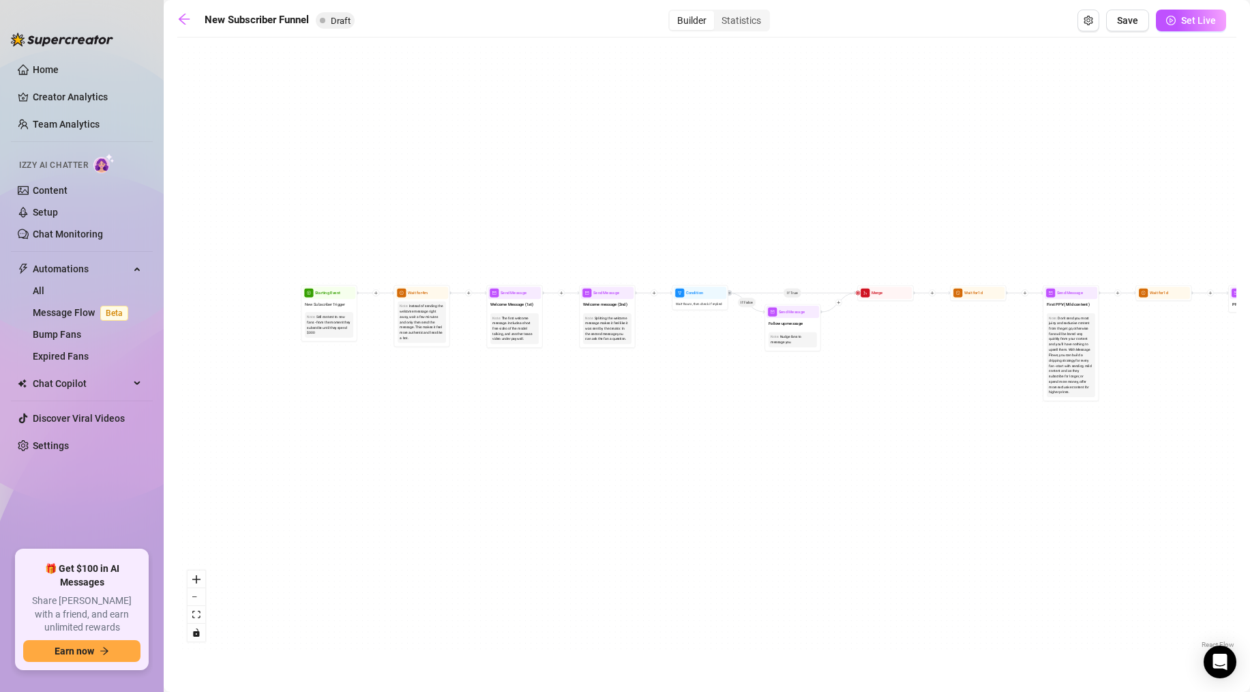
drag, startPoint x: 290, startPoint y: 569, endPoint x: 347, endPoint y: 599, distance: 64.7
click at [347, 544] on div "If True If True If True If False If False If False If True If False Merge Merge…" at bounding box center [706, 347] width 1059 height 607
click at [416, 318] on div "Instead of sending the welcome message right away, wait a few minutes and only …" at bounding box center [424, 320] width 44 height 37
click at [745, 16] on div "Statistics" at bounding box center [741, 20] width 55 height 19
click at [717, 13] on input "Statistics" at bounding box center [717, 13] width 0 height 0
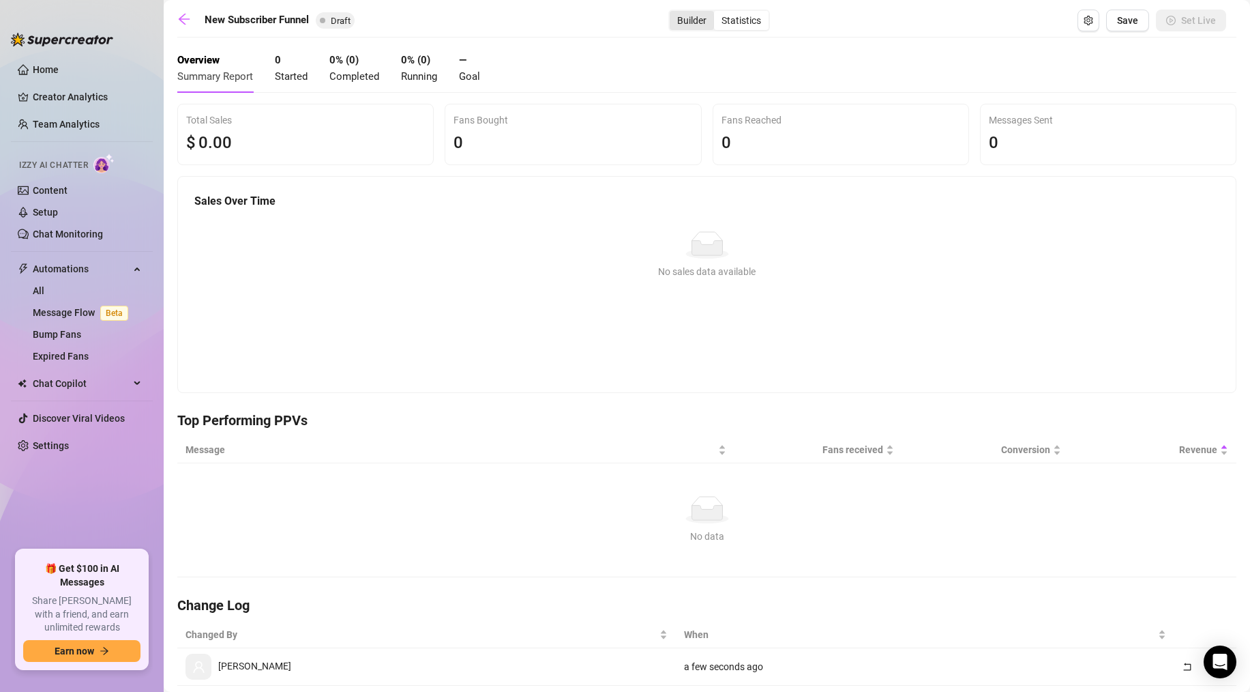
click at [693, 18] on div "Builder" at bounding box center [692, 20] width 44 height 19
click at [673, 13] on input "Builder" at bounding box center [673, 13] width 0 height 0
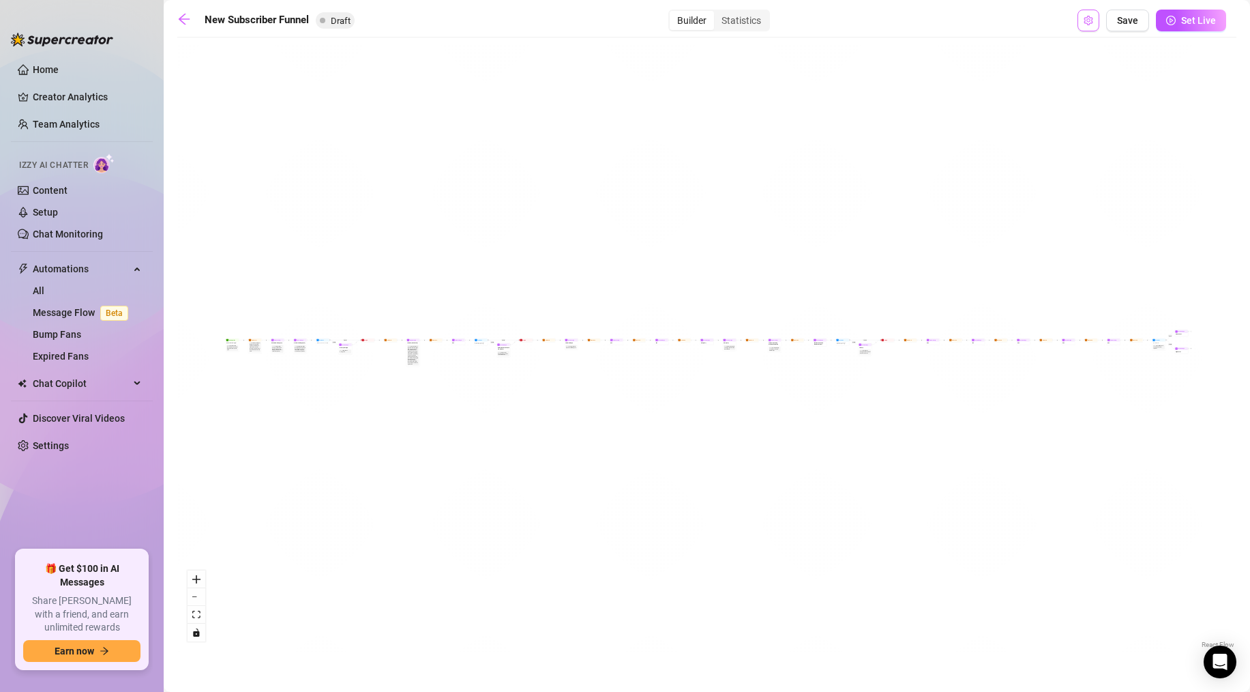
click at [820, 18] on icon "setting" at bounding box center [1089, 21] width 10 height 10
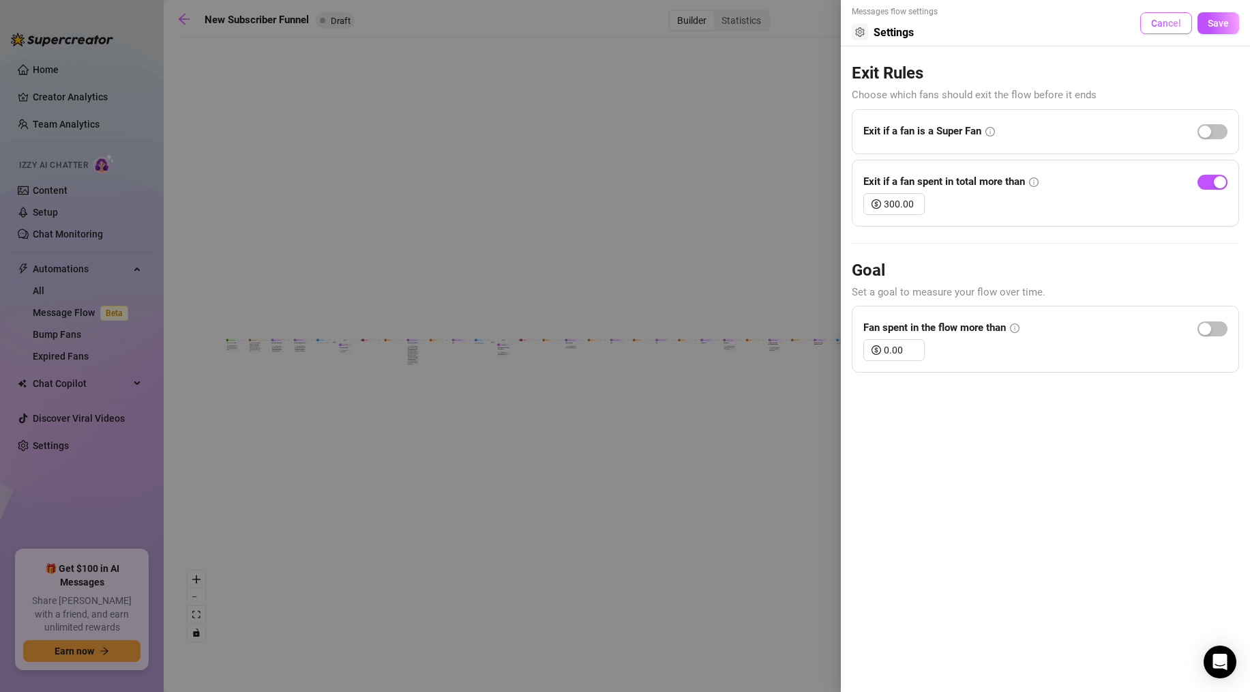
click at [820, 22] on span "Cancel" at bounding box center [1166, 23] width 30 height 11
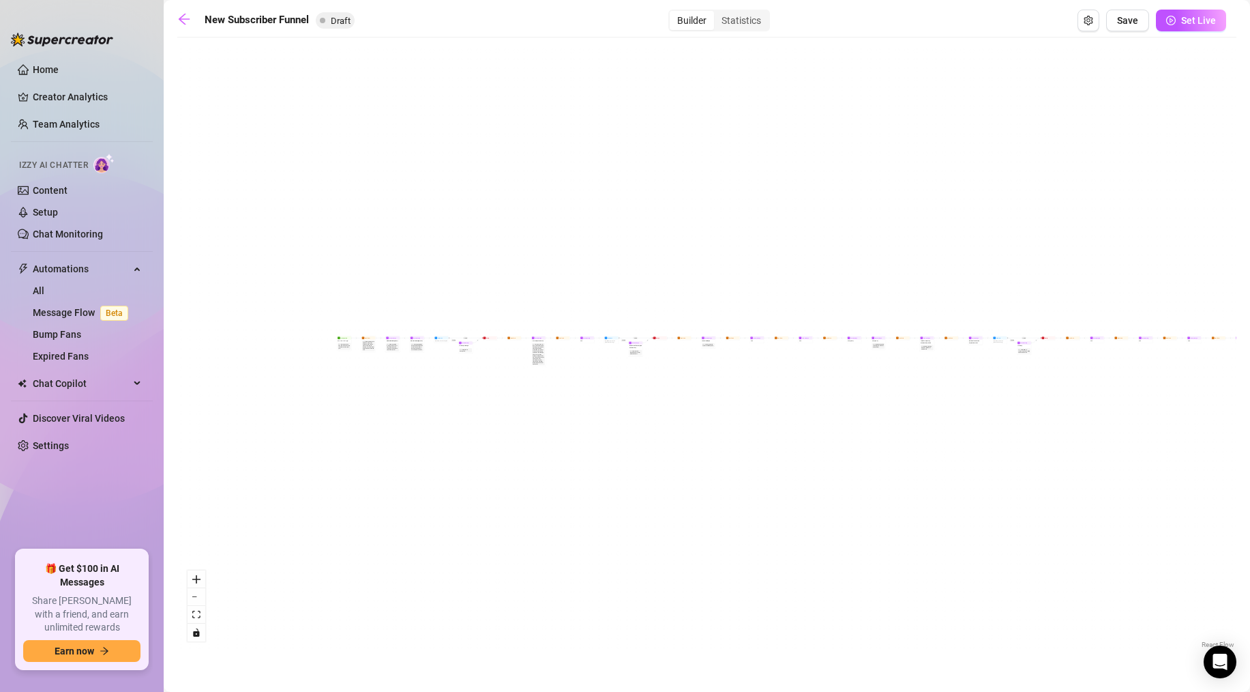
drag, startPoint x: 320, startPoint y: 434, endPoint x: 439, endPoint y: 434, distance: 119.4
click at [439, 434] on div "If True If False If True If False If True If False If True If False Merge Merge…" at bounding box center [706, 347] width 1059 height 607
drag, startPoint x: 436, startPoint y: 434, endPoint x: 293, endPoint y: 397, distance: 148.5
click at [293, 397] on div "If True If False If True If False If True If False If True If False Merge Merge…" at bounding box center [706, 347] width 1059 height 607
click at [46, 74] on link "Home" at bounding box center [46, 69] width 26 height 11
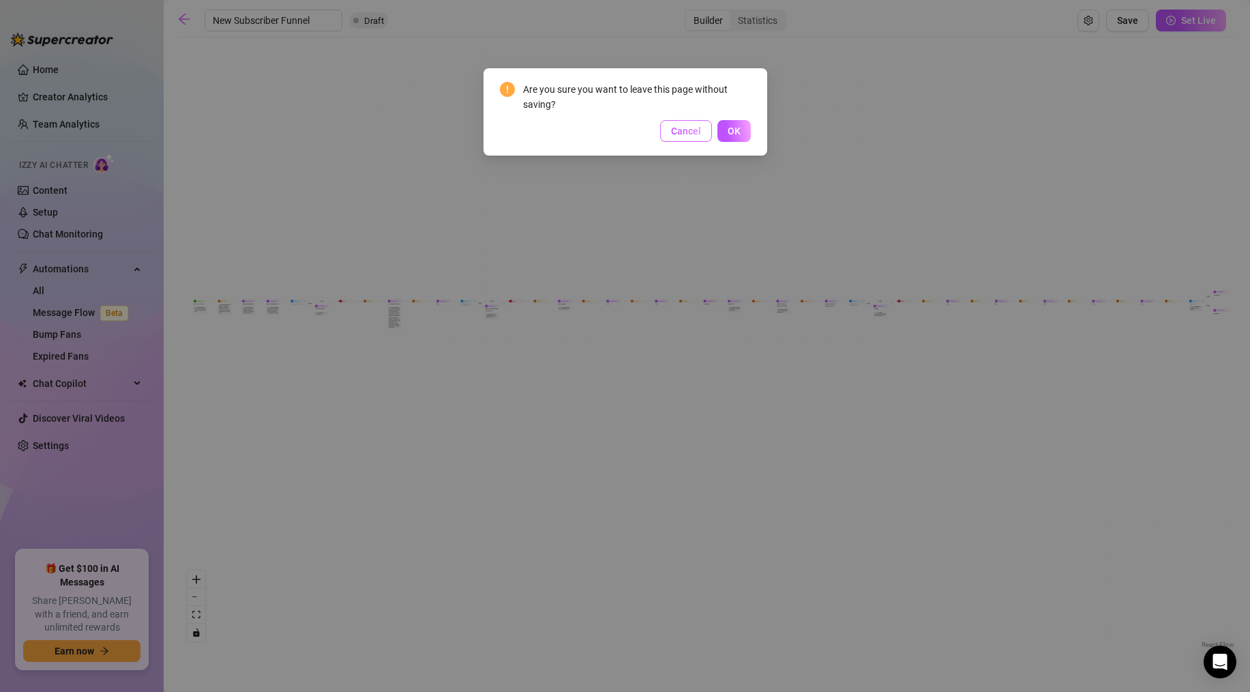
click at [692, 137] on button "Cancel" at bounding box center [686, 131] width 52 height 22
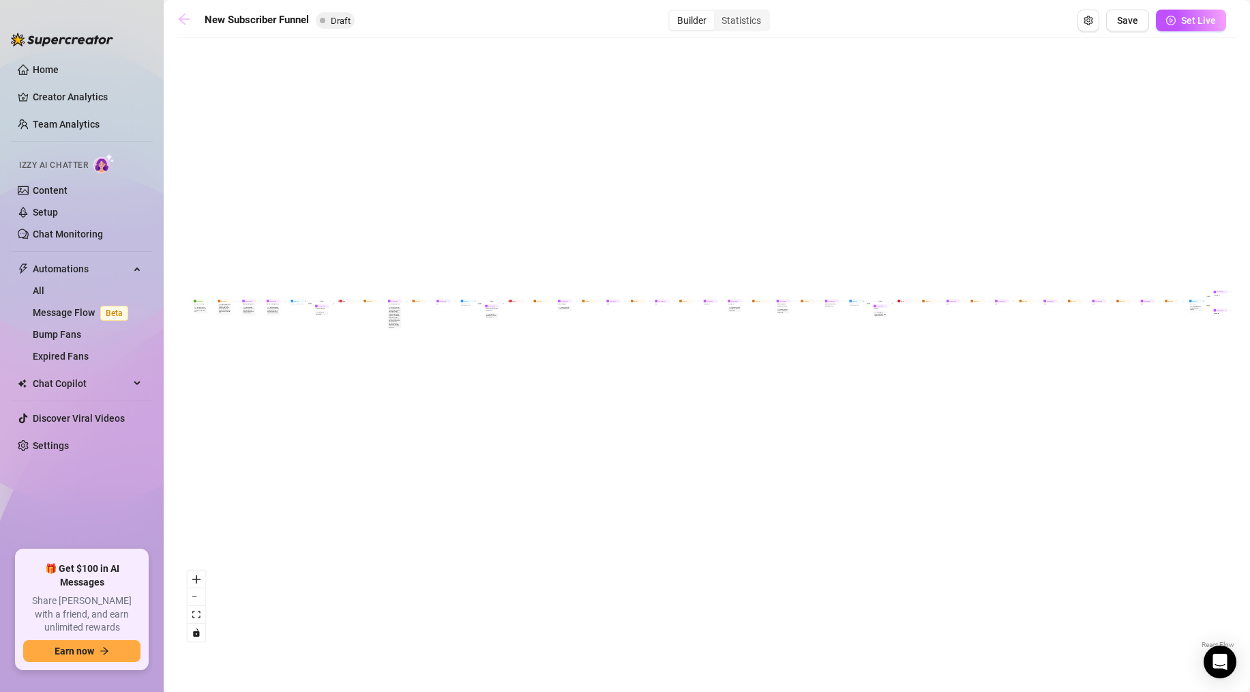
click at [183, 20] on icon "arrow-left" at bounding box center [184, 19] width 14 height 14
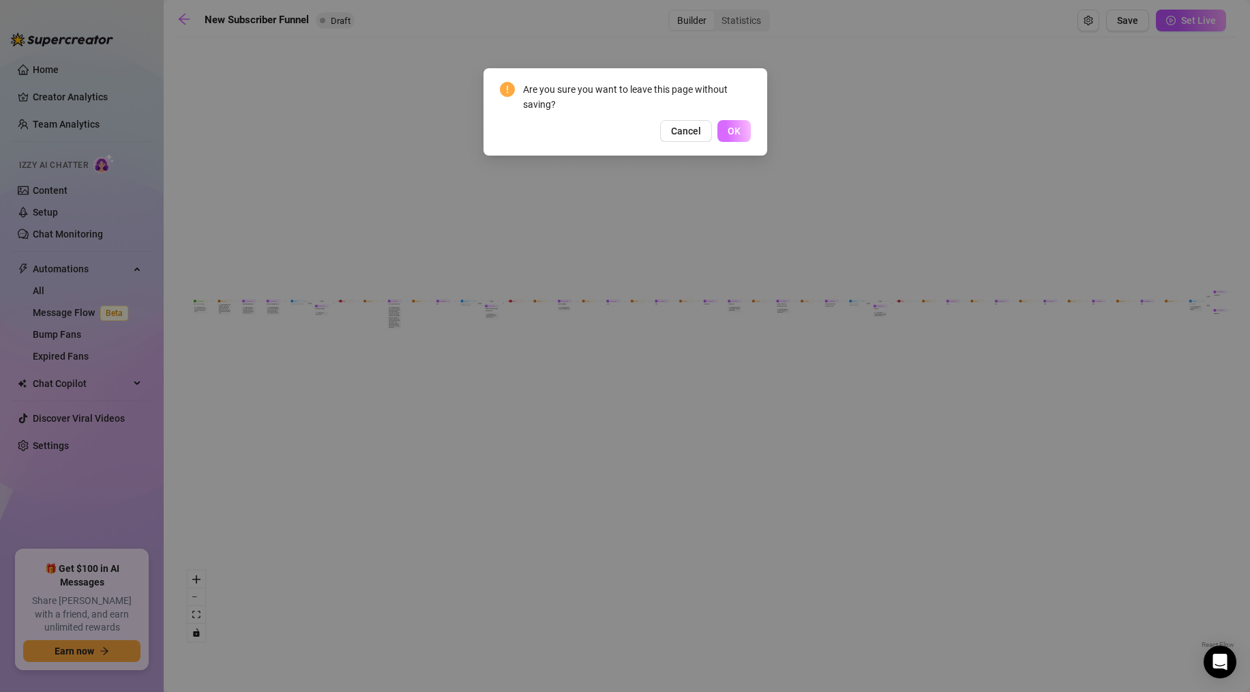
click at [739, 126] on span "OK" at bounding box center [734, 130] width 13 height 11
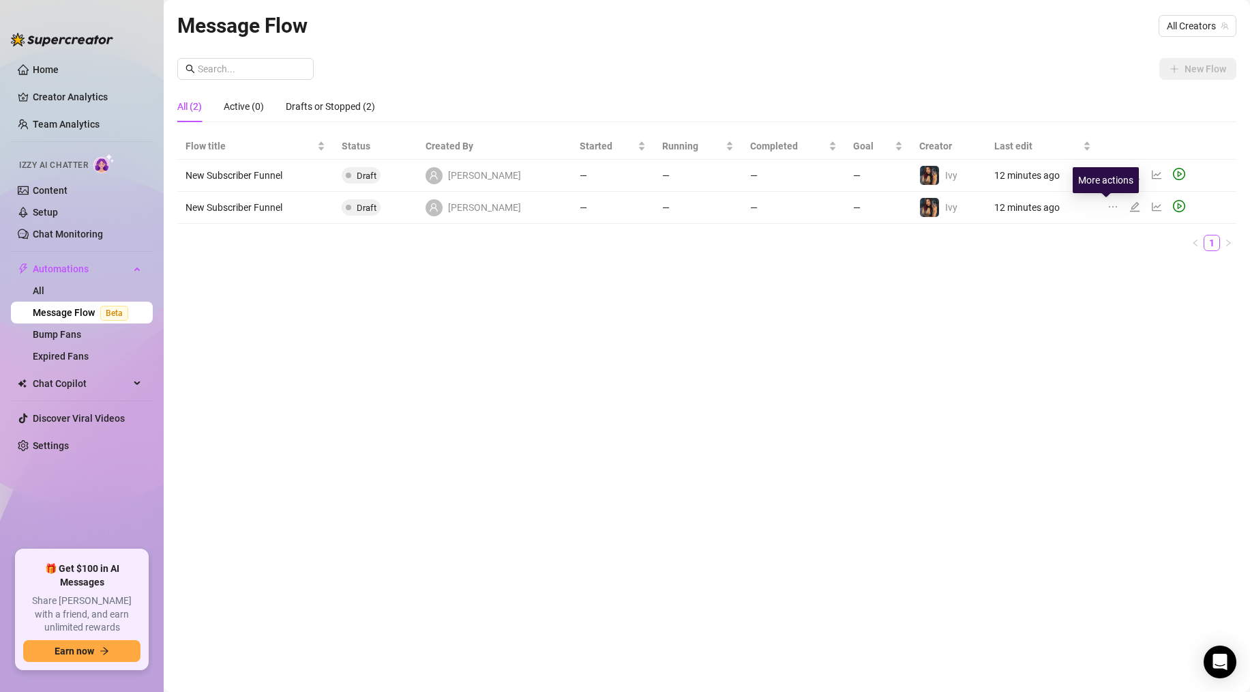
click at [820, 210] on icon "ellipsis" at bounding box center [1113, 206] width 11 height 11
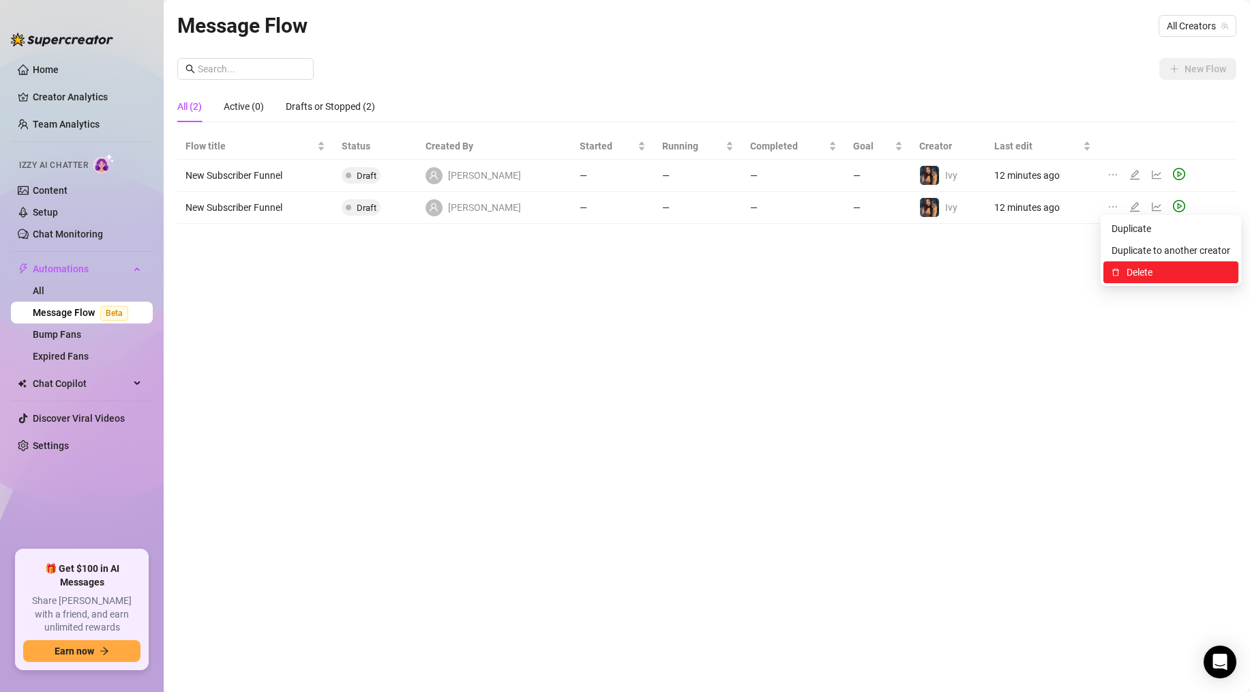
click at [820, 271] on span "Delete" at bounding box center [1179, 272] width 104 height 15
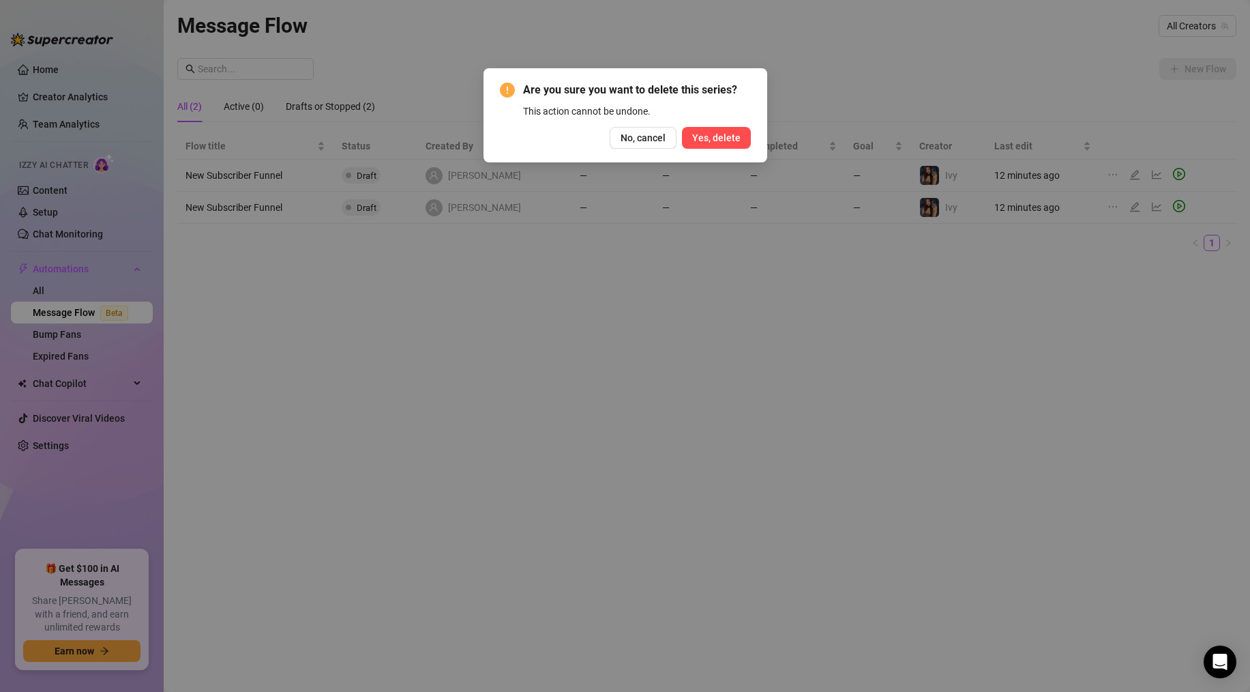
click at [712, 134] on span "Yes, delete" at bounding box center [716, 137] width 48 height 11
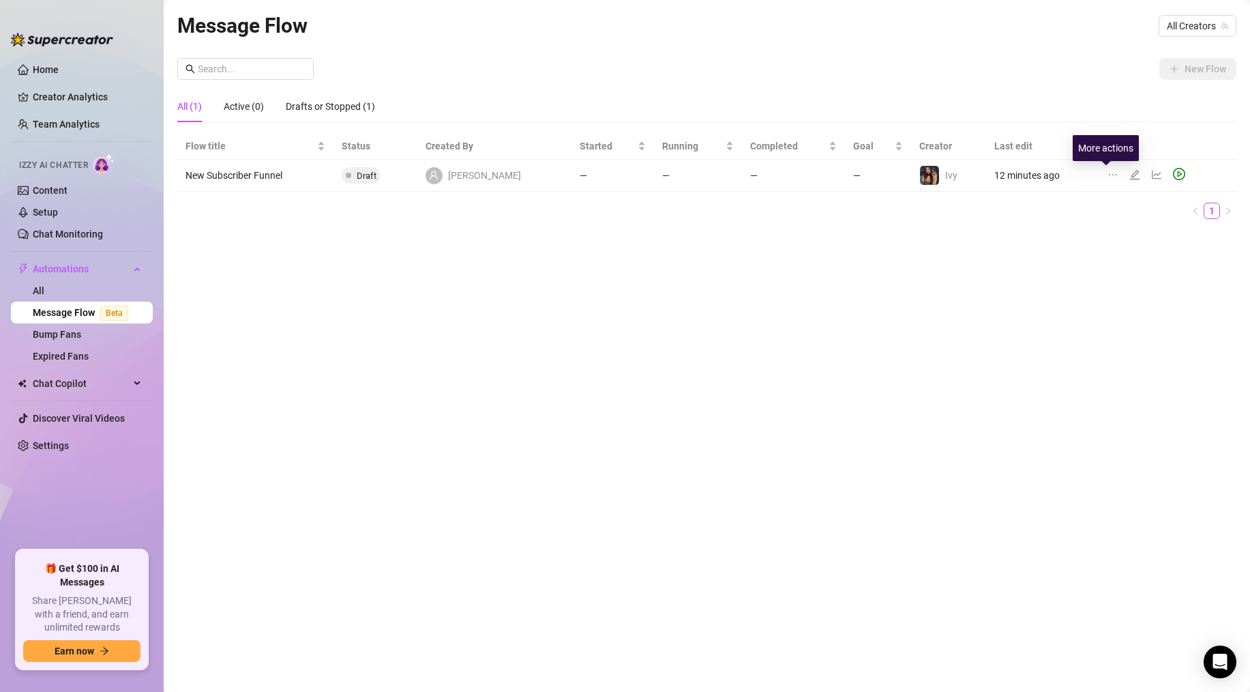
click at [820, 174] on icon "ellipsis" at bounding box center [1113, 174] width 8 height 1
click at [820, 227] on div "Flow title Status Created By Started Running Completed Goal Creator Last edit N…" at bounding box center [706, 181] width 1059 height 97
click at [319, 113] on div "Drafts or Stopped (1)" at bounding box center [330, 106] width 89 height 15
click at [190, 108] on div "All (1)" at bounding box center [189, 106] width 25 height 15
click at [820, 180] on div at bounding box center [1116, 175] width 16 height 15
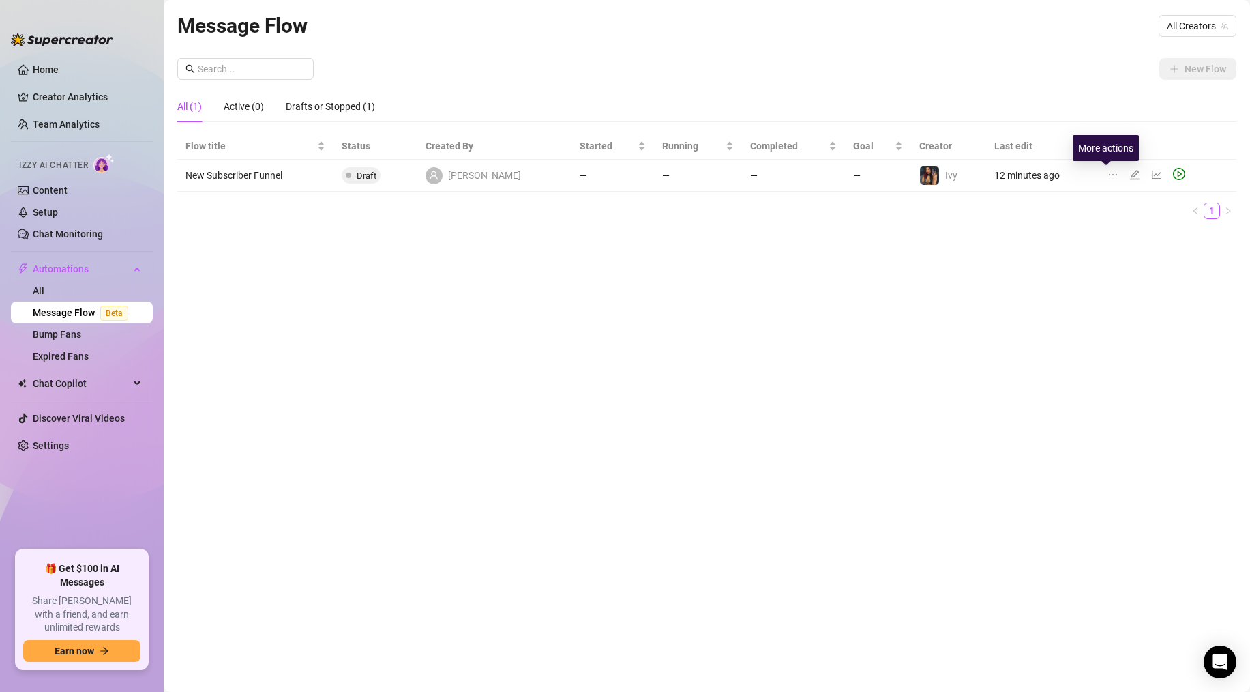
click at [820, 173] on icon "ellipsis" at bounding box center [1113, 174] width 11 height 11
click at [820, 243] on span "Delete" at bounding box center [1179, 240] width 104 height 15
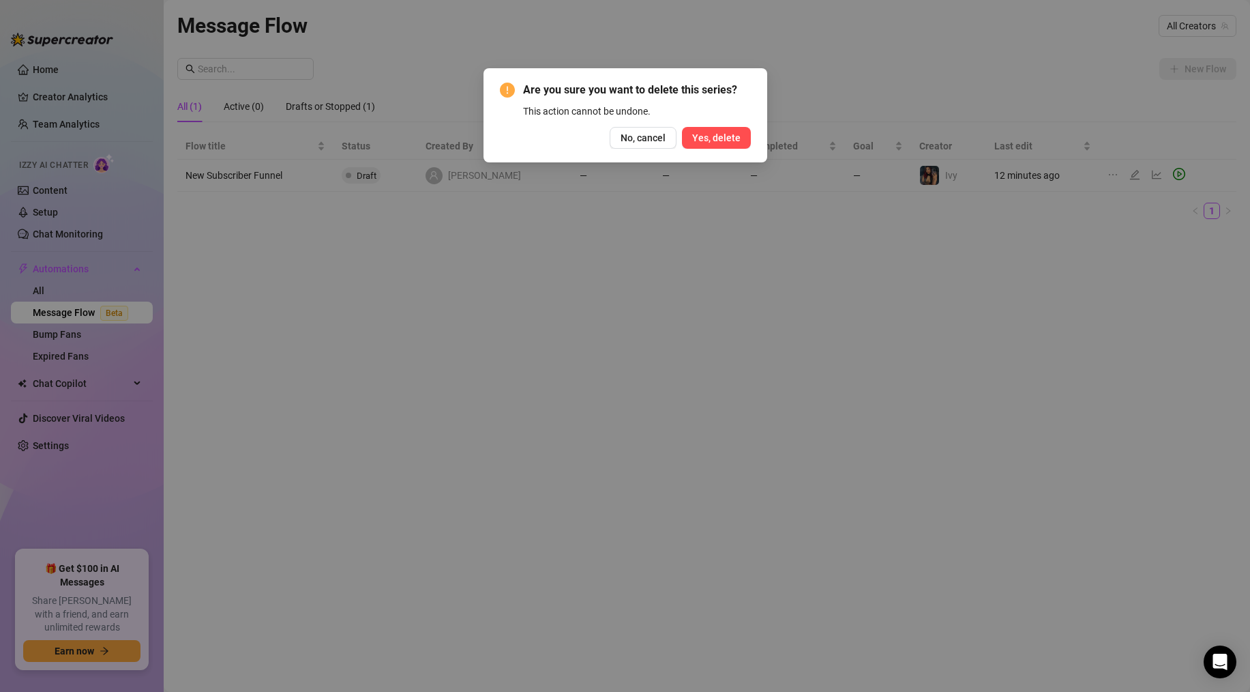
click at [737, 136] on span "Yes, delete" at bounding box center [716, 137] width 48 height 11
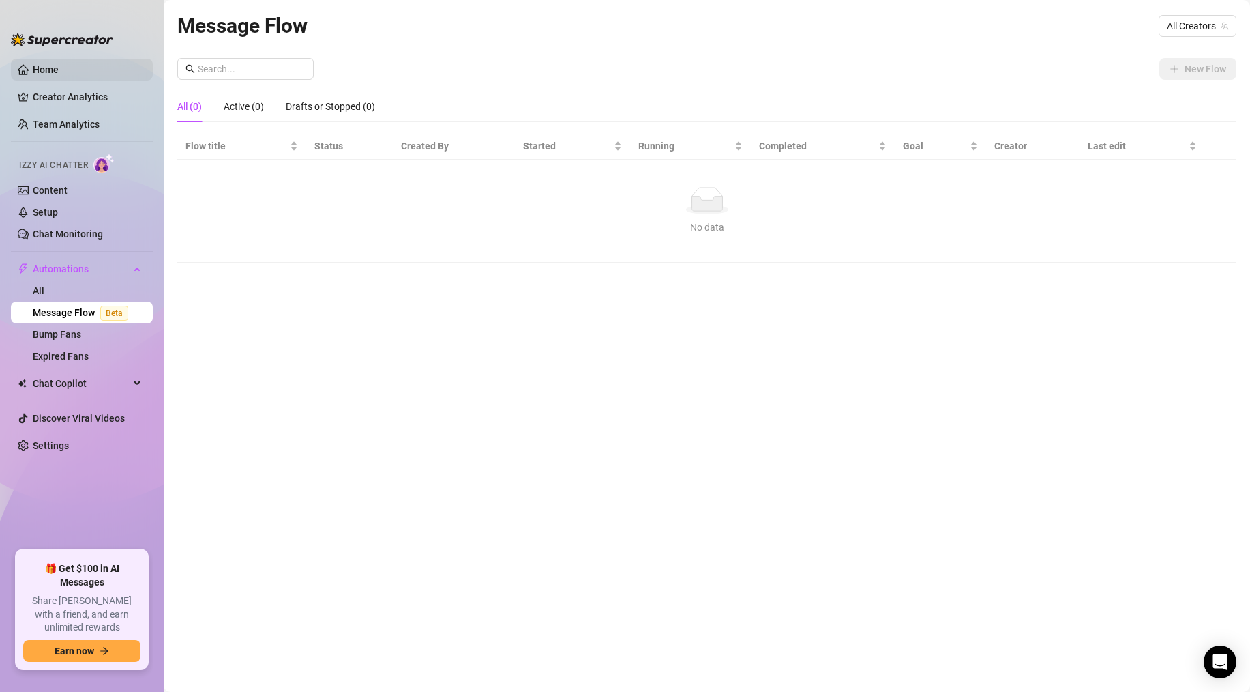
click at [57, 66] on link "Home" at bounding box center [46, 69] width 26 height 11
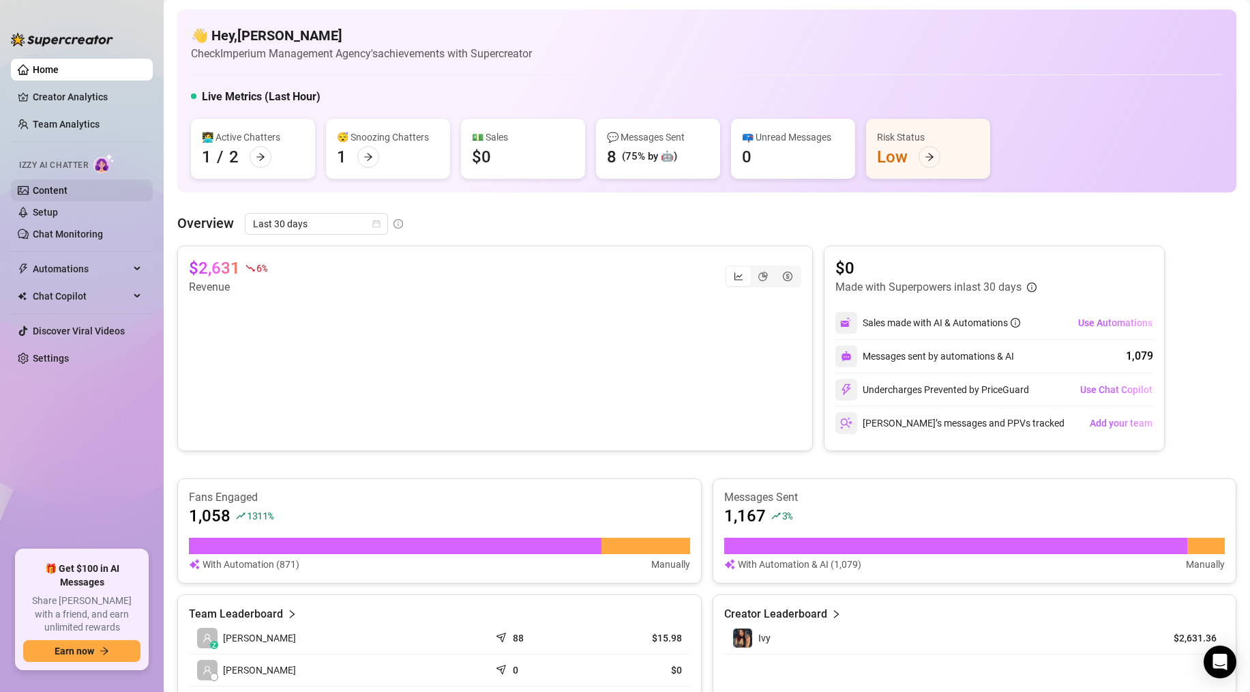
click at [68, 186] on link "Content" at bounding box center [50, 190] width 35 height 11
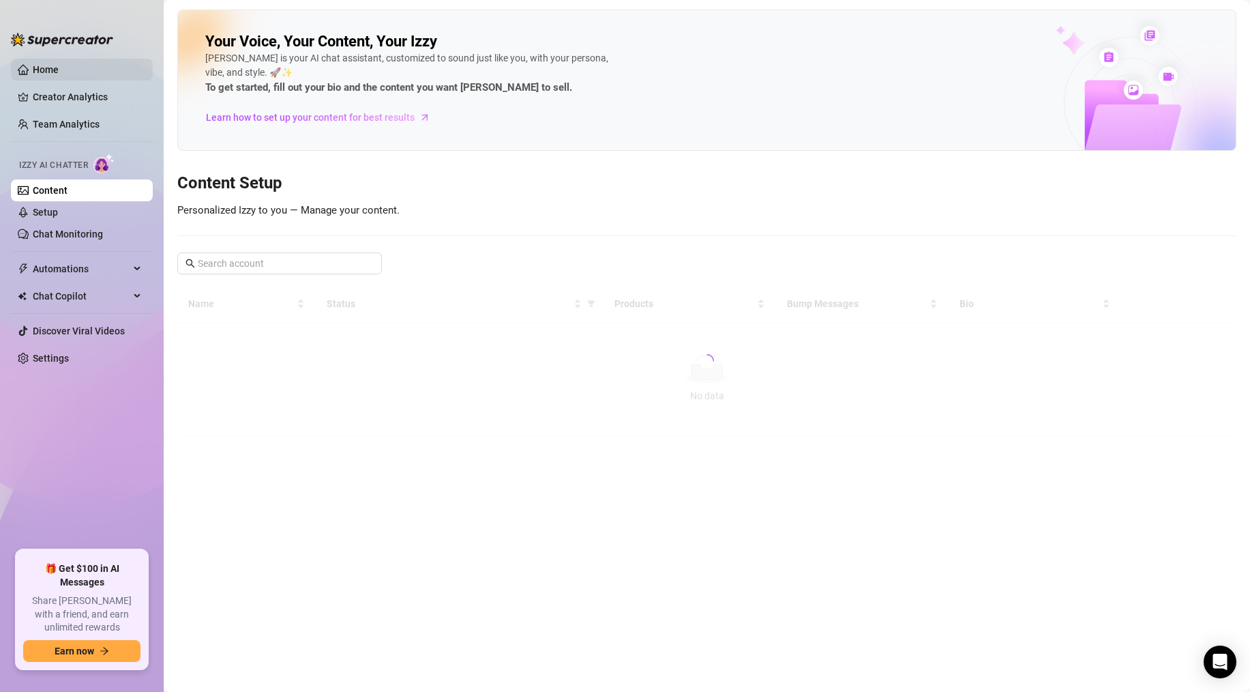
click at [50, 68] on link "Home" at bounding box center [46, 69] width 26 height 11
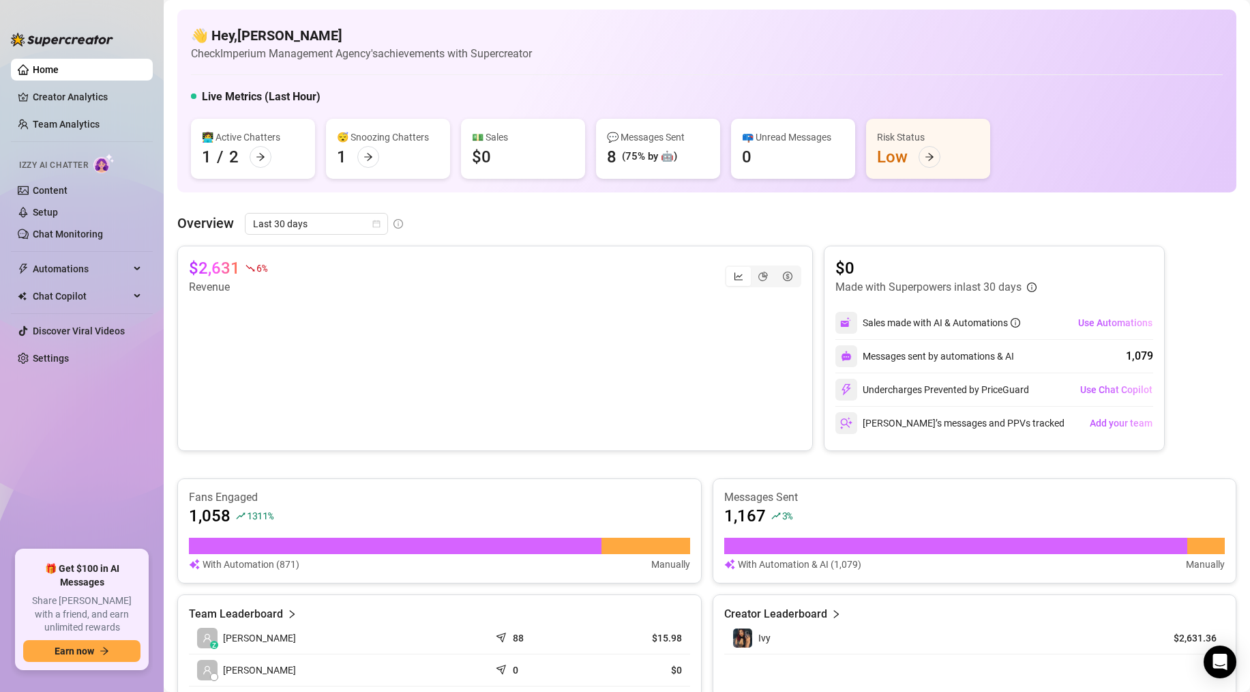
click at [820, 65] on div "👋 Hey, Caleb Craig Check Imperium Management Agency's achievements with Supercr…" at bounding box center [706, 101] width 1059 height 183
click at [48, 359] on link "Settings" at bounding box center [51, 358] width 36 height 11
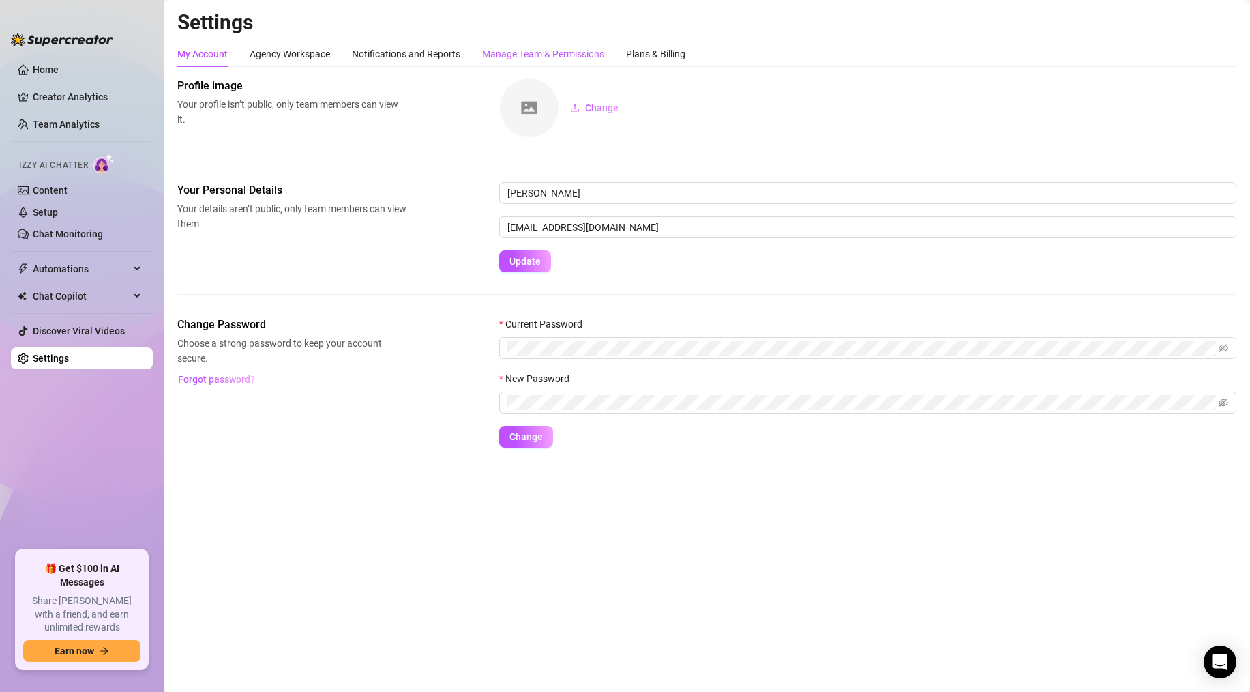
click at [519, 48] on div "Manage Team & Permissions" at bounding box center [543, 53] width 122 height 15
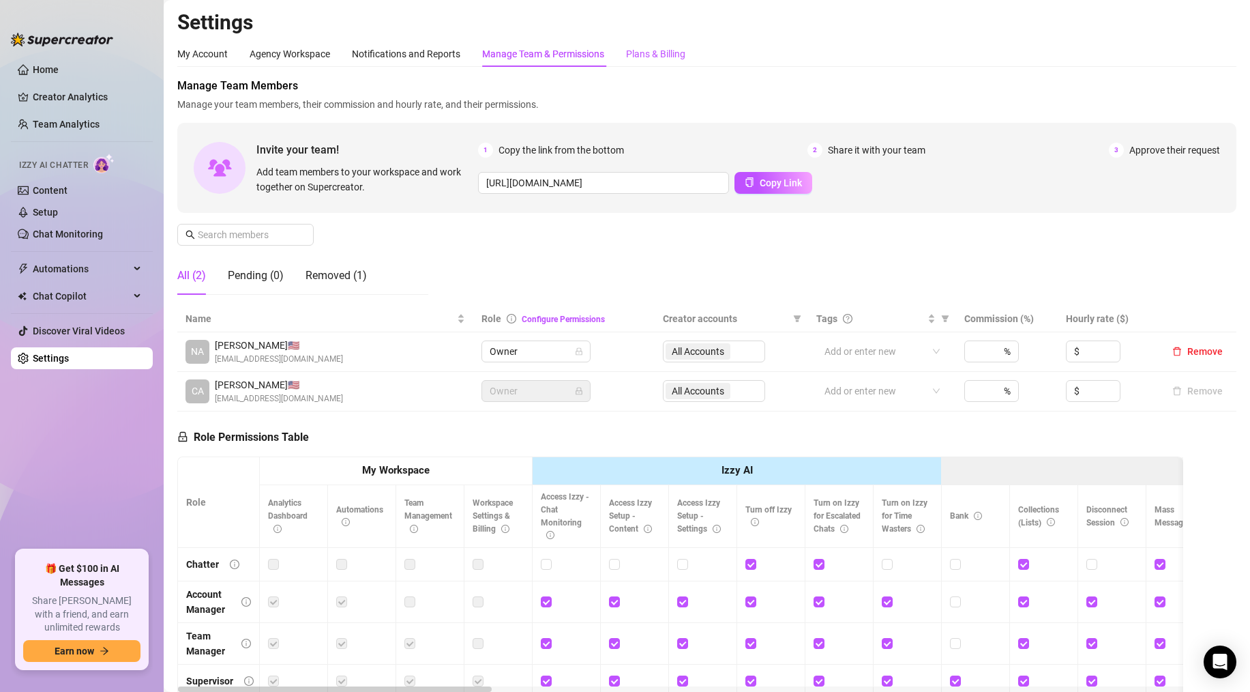
click at [640, 57] on div "Plans & Billing" at bounding box center [655, 53] width 59 height 15
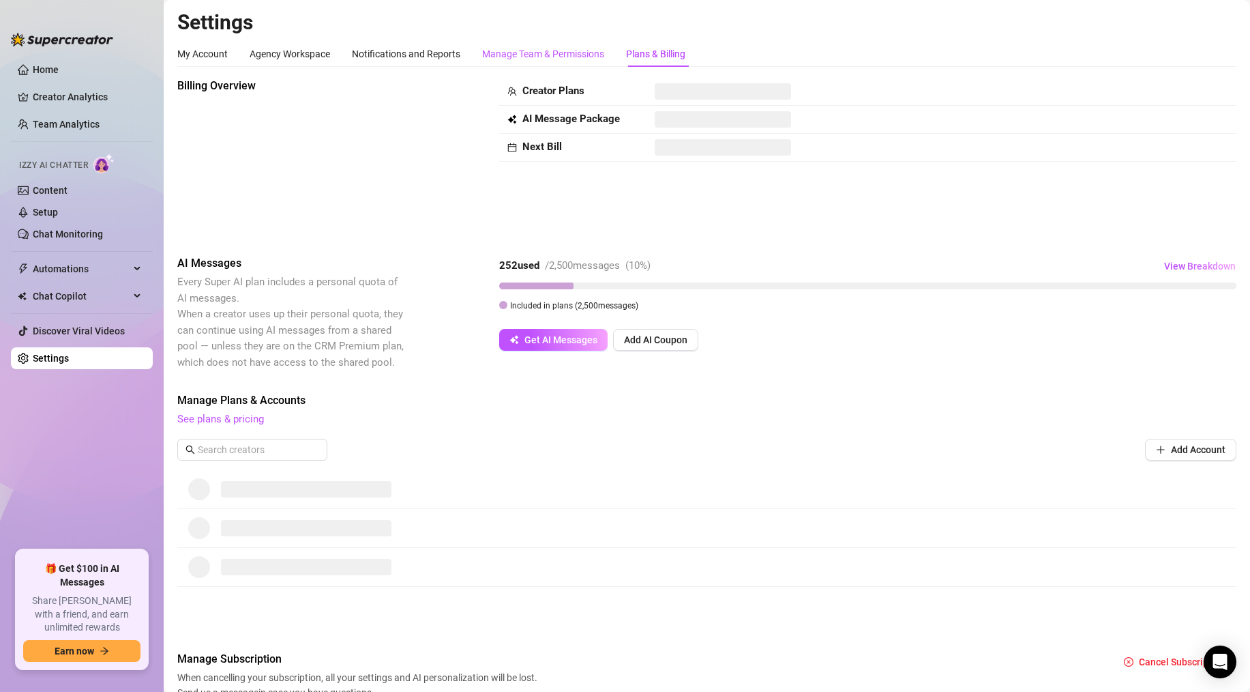
click at [528, 54] on div "Manage Team & Permissions" at bounding box center [543, 53] width 122 height 15
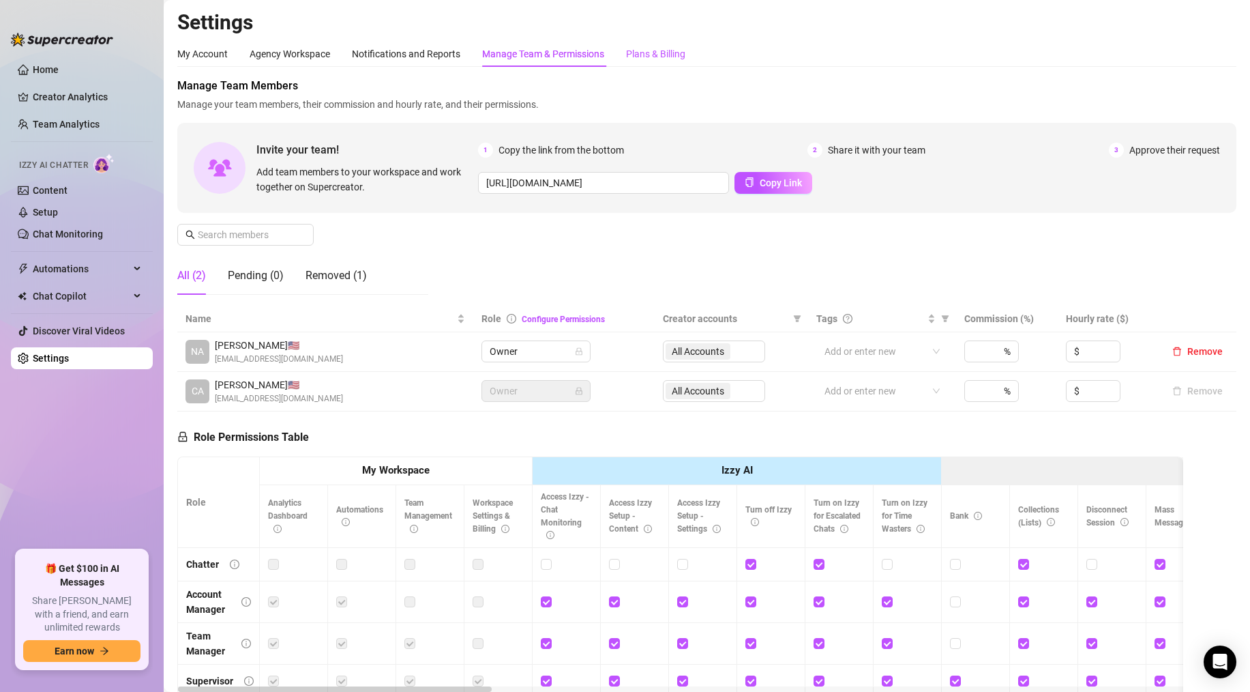
click at [655, 50] on div "Plans & Billing" at bounding box center [655, 53] width 59 height 15
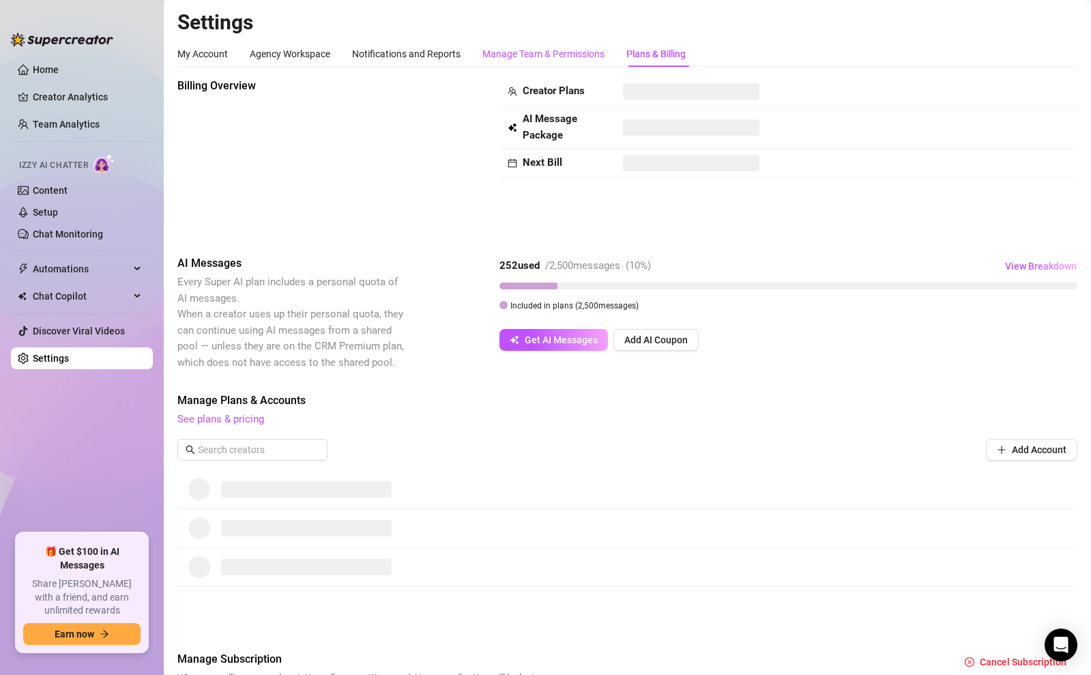
click at [517, 48] on div "Manage Team & Permissions" at bounding box center [543, 53] width 122 height 15
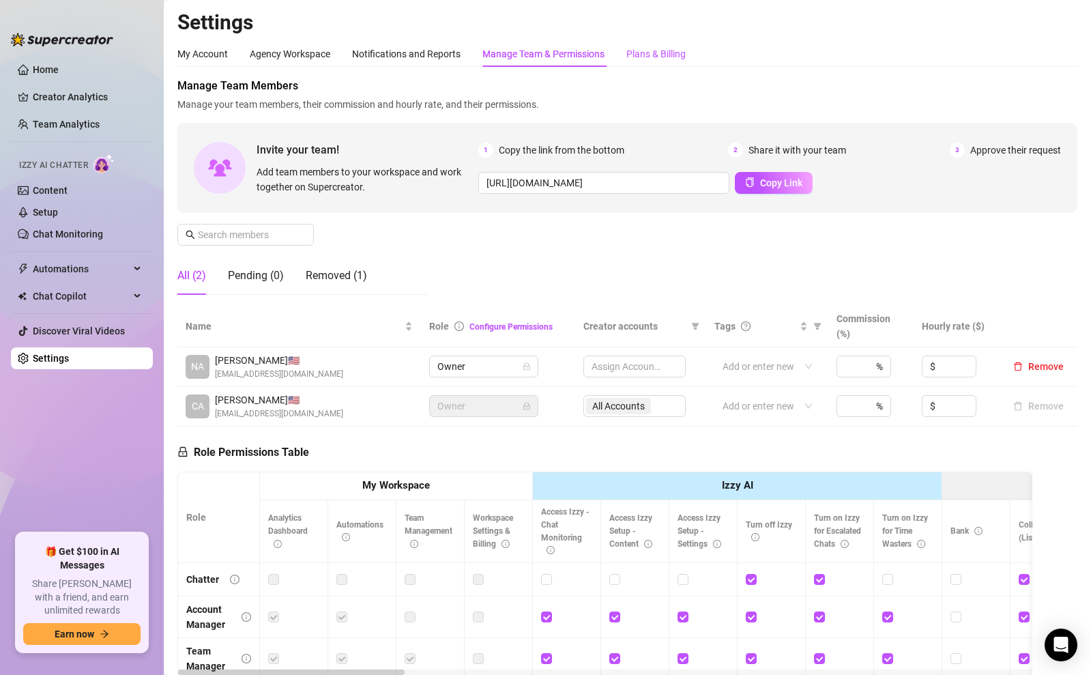
click at [643, 52] on div "Plans & Billing" at bounding box center [655, 53] width 59 height 15
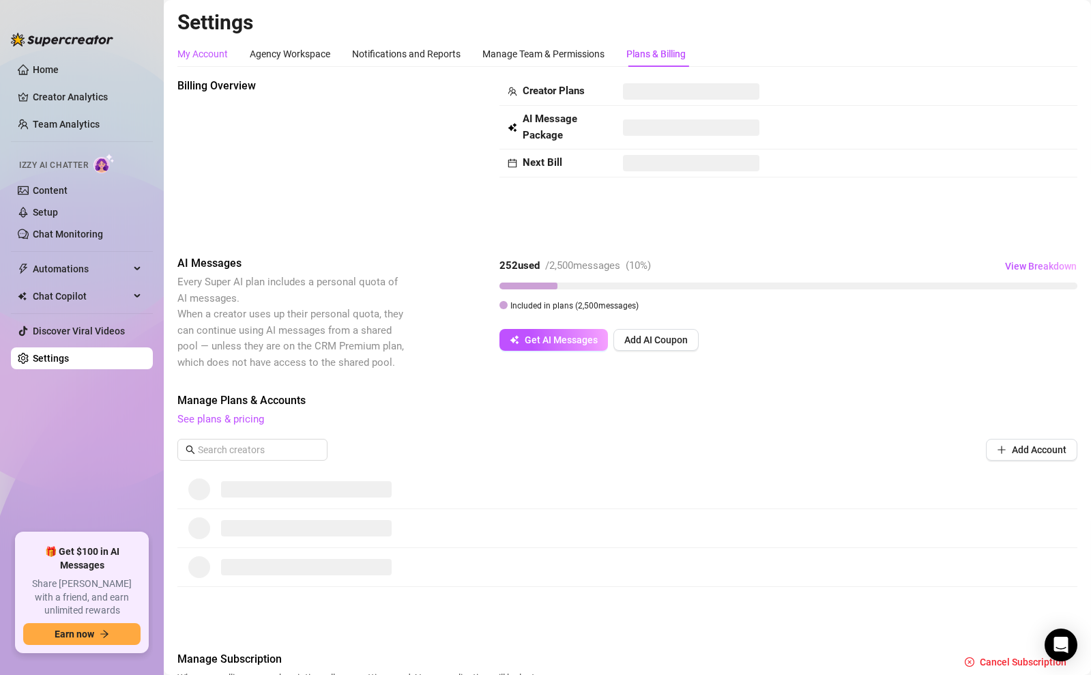
click at [208, 60] on div "My Account" at bounding box center [202, 53] width 50 height 15
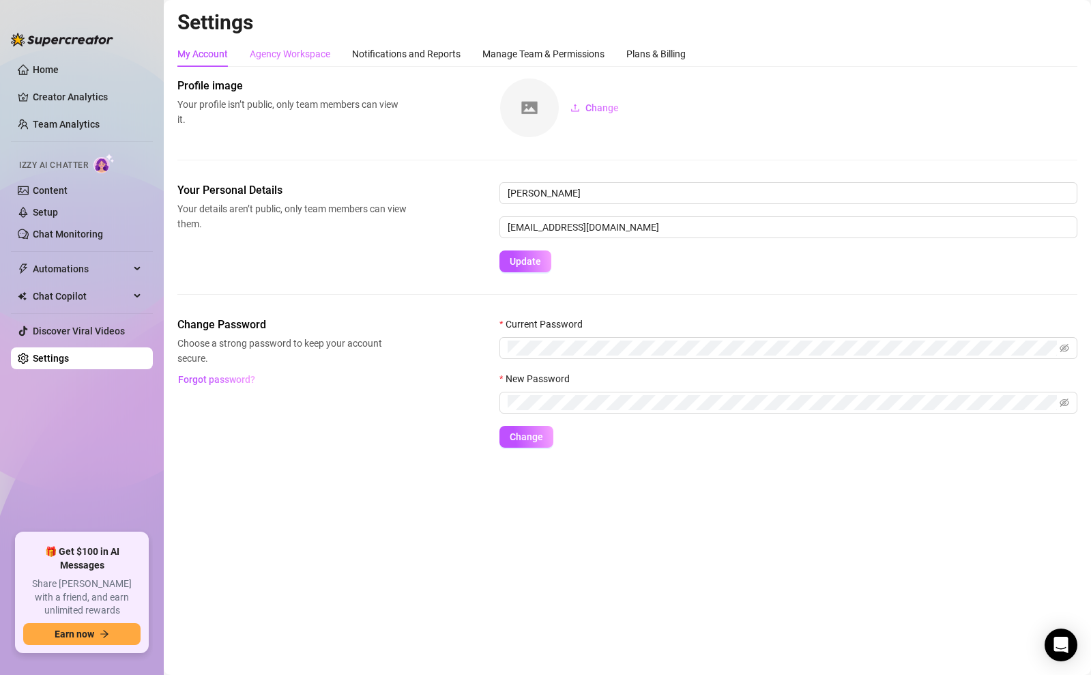
click at [290, 64] on div "Agency Workspace" at bounding box center [290, 54] width 80 height 26
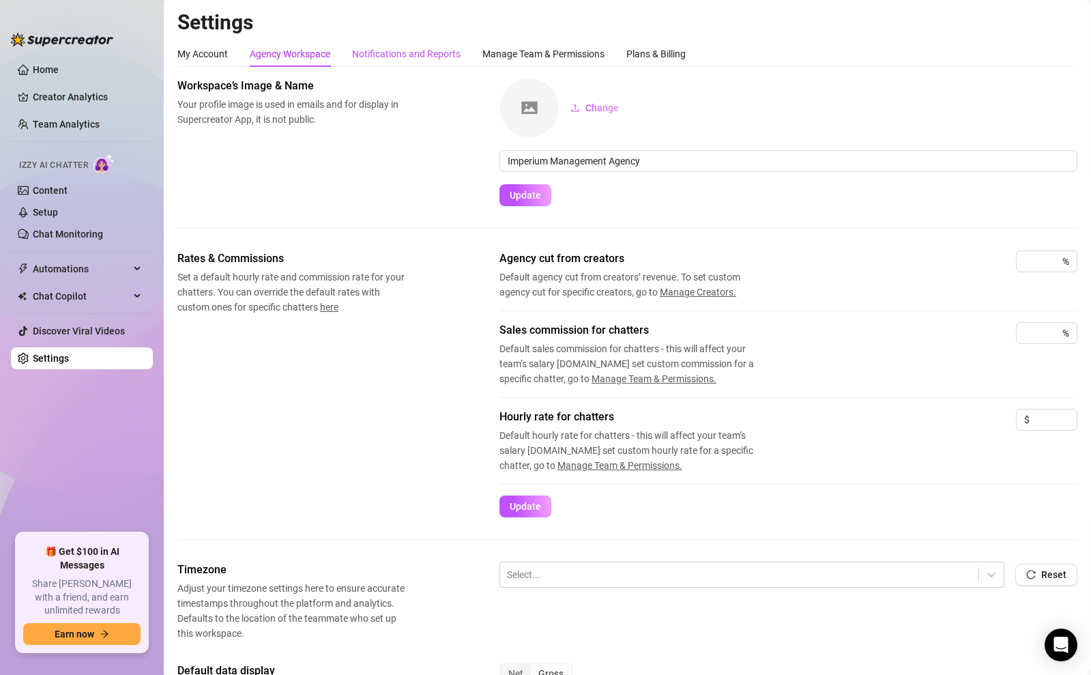
click at [398, 55] on div "Notifications and Reports" at bounding box center [406, 53] width 108 height 15
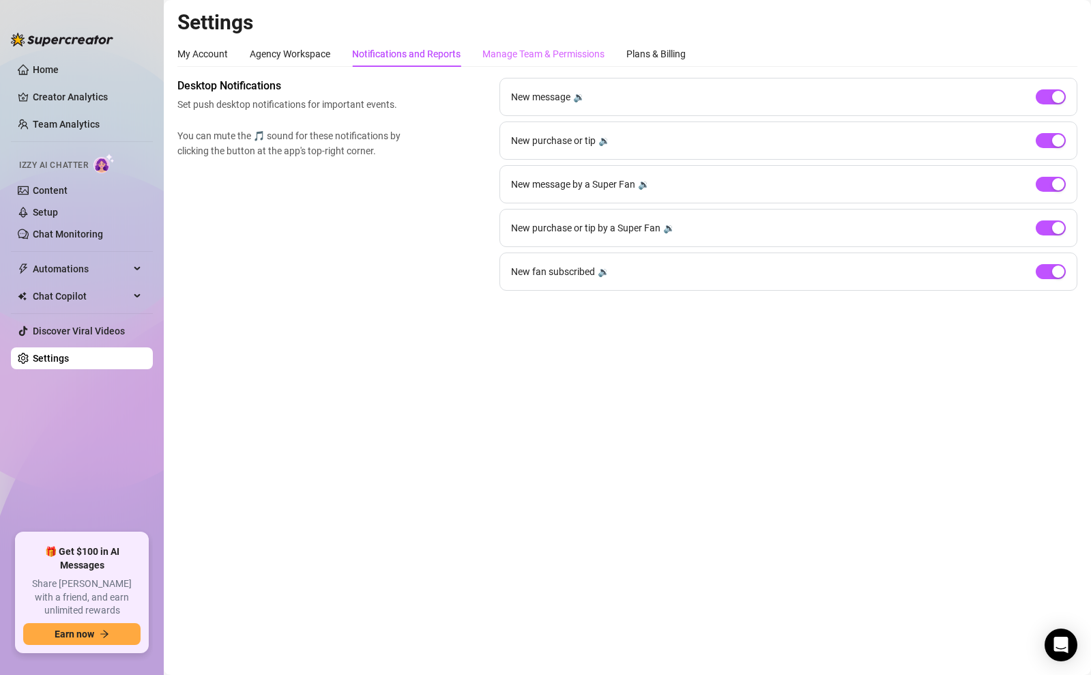
click at [528, 65] on div "Manage Team & Permissions" at bounding box center [543, 54] width 122 height 26
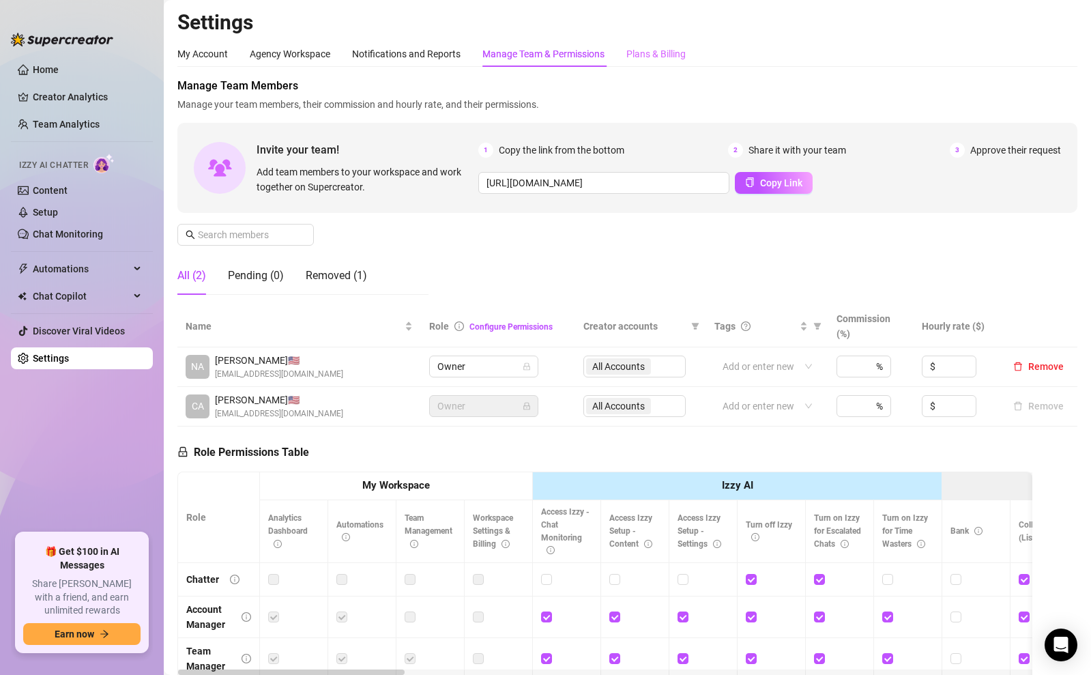
click at [663, 41] on div "Plans & Billing" at bounding box center [655, 54] width 59 height 26
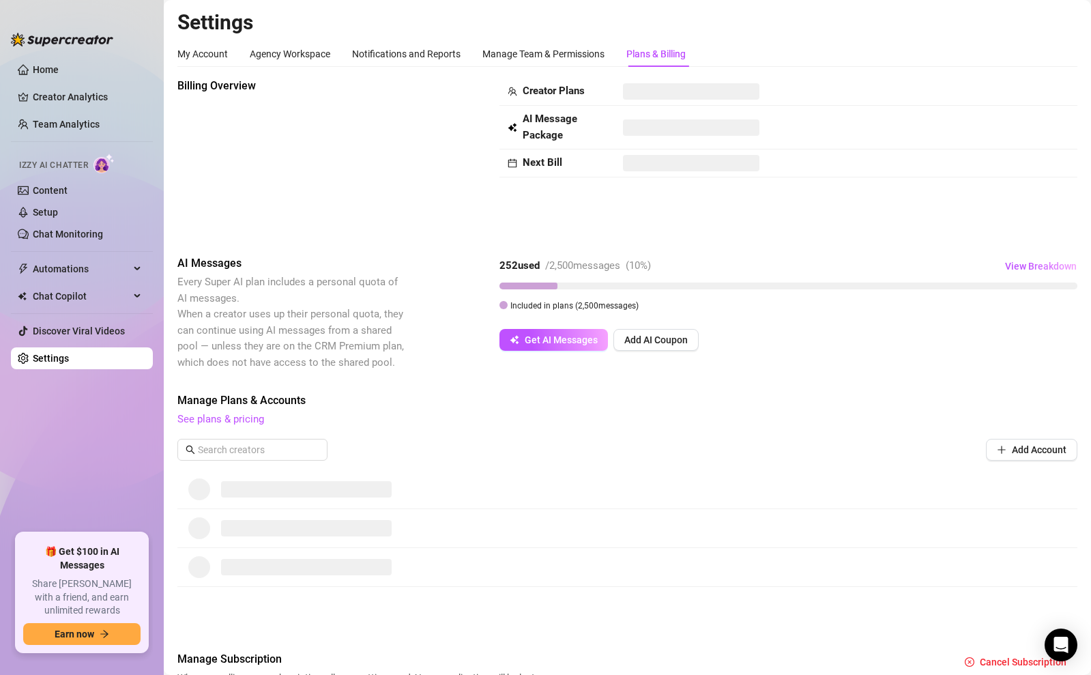
scroll to position [83, 0]
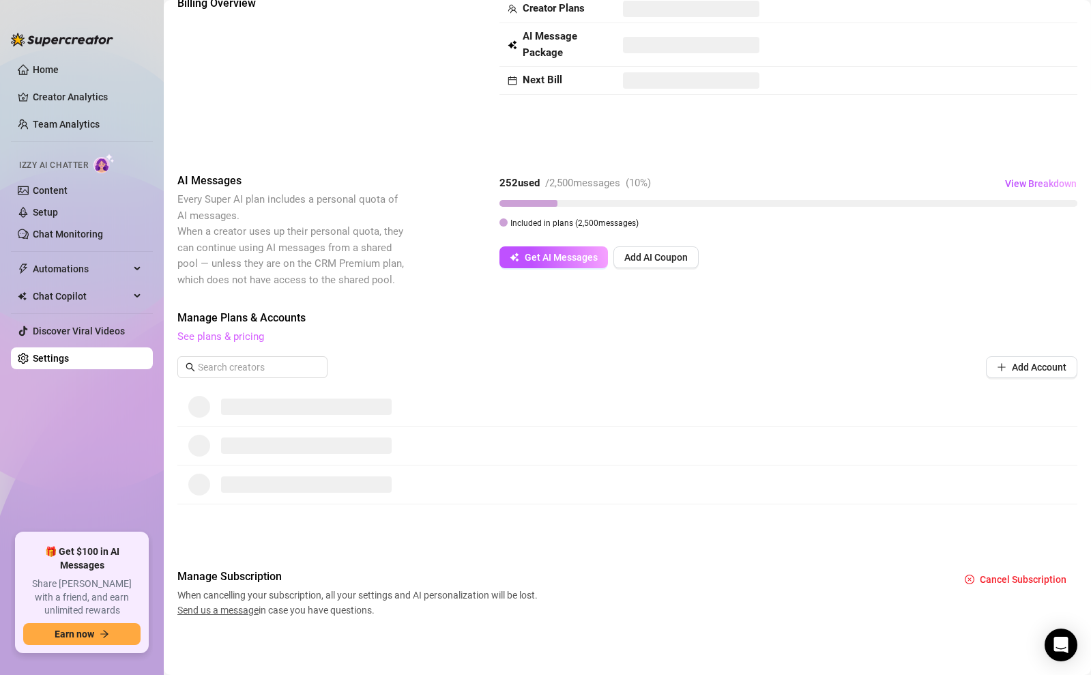
click at [233, 340] on link "See plans & pricing" at bounding box center [220, 336] width 87 height 12
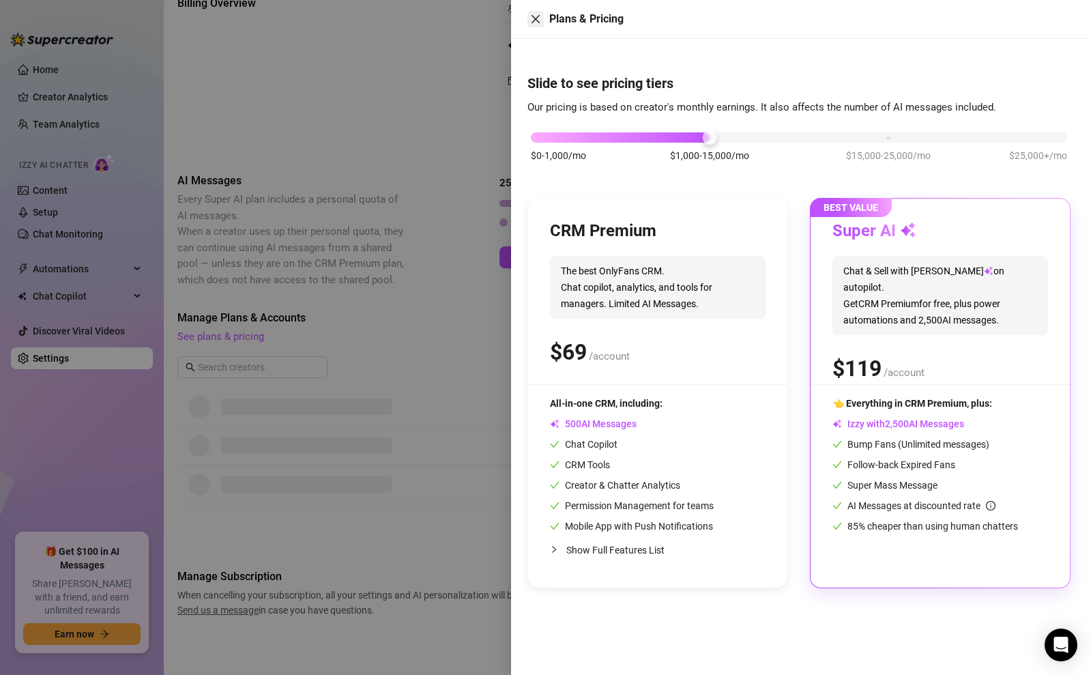
click at [534, 18] on icon "close" at bounding box center [535, 19] width 8 height 8
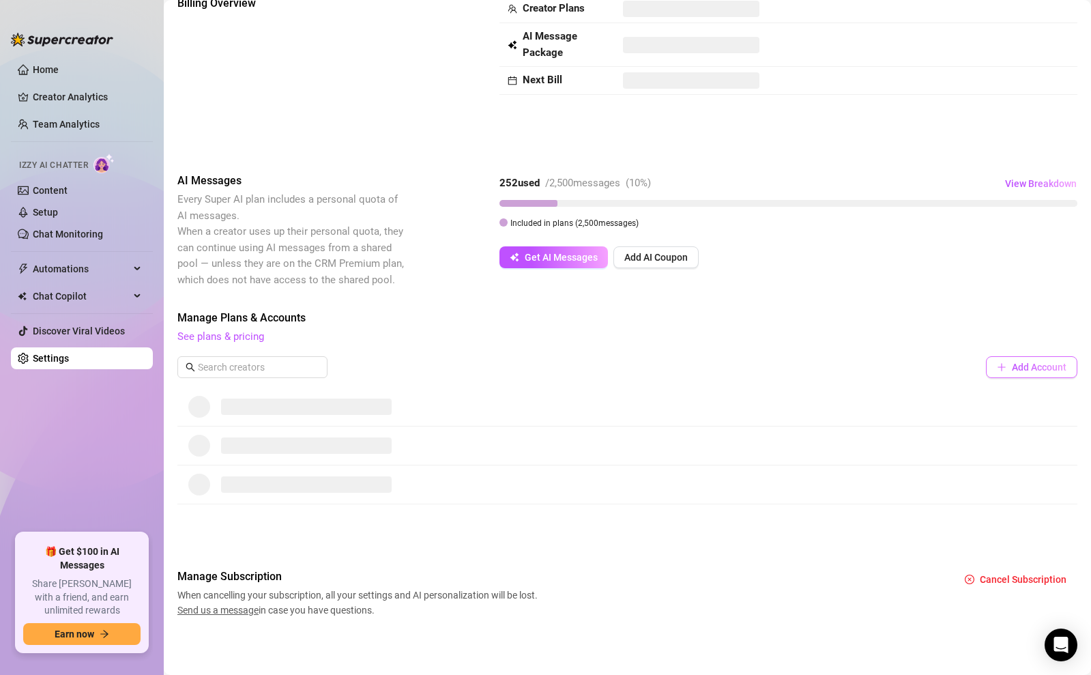
click at [1014, 370] on span "Add Account" at bounding box center [1038, 366] width 55 height 11
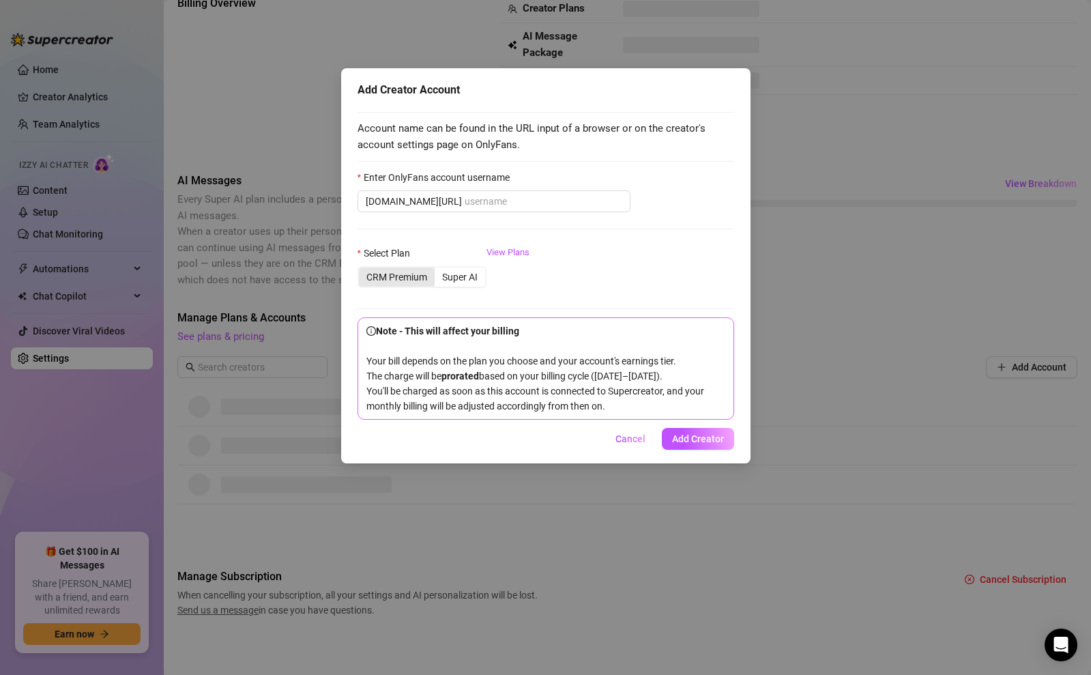
click at [396, 278] on div "CRM Premium" at bounding box center [397, 276] width 76 height 19
click at [362, 269] on input "CRM Premium" at bounding box center [362, 269] width 0 height 0
click at [469, 278] on div "Super AI" at bounding box center [459, 276] width 50 height 19
click at [438, 269] on input "Super AI" at bounding box center [438, 269] width 0 height 0
click at [515, 252] on link "View Plans" at bounding box center [507, 273] width 43 height 55
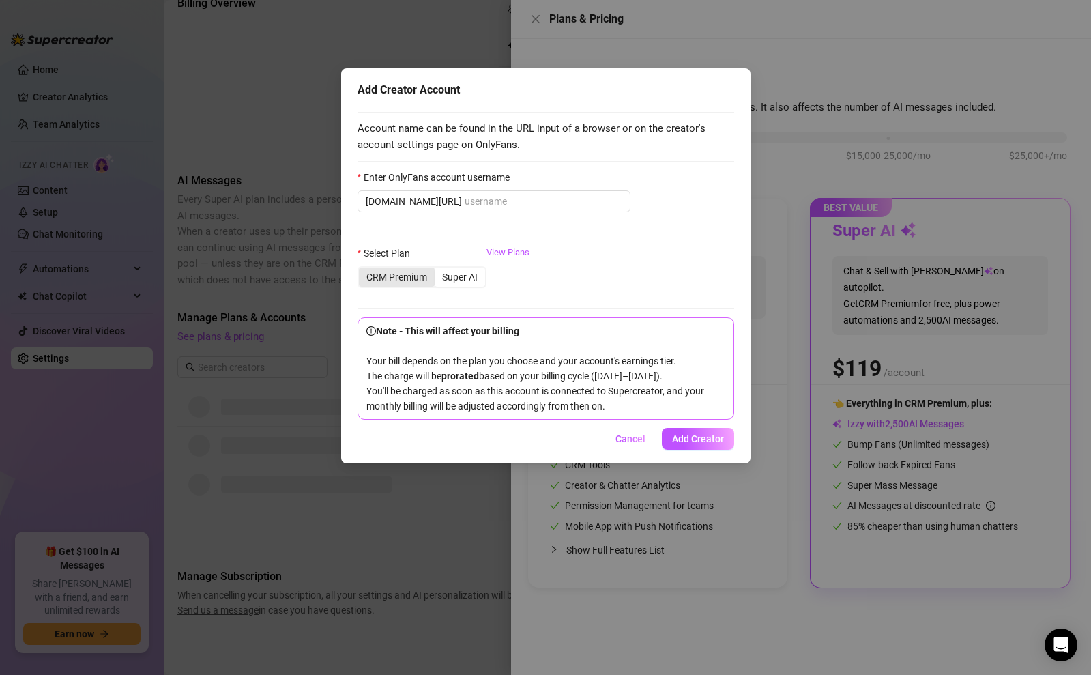
click at [411, 271] on div "CRM Premium" at bounding box center [397, 276] width 76 height 19
click at [362, 269] on input "CRM Premium" at bounding box center [362, 269] width 0 height 0
click at [458, 276] on div "Super AI" at bounding box center [459, 276] width 50 height 19
click at [438, 269] on input "Super AI" at bounding box center [438, 269] width 0 height 0
click at [471, 198] on input "Enter OnlyFans account username" at bounding box center [543, 201] width 158 height 15
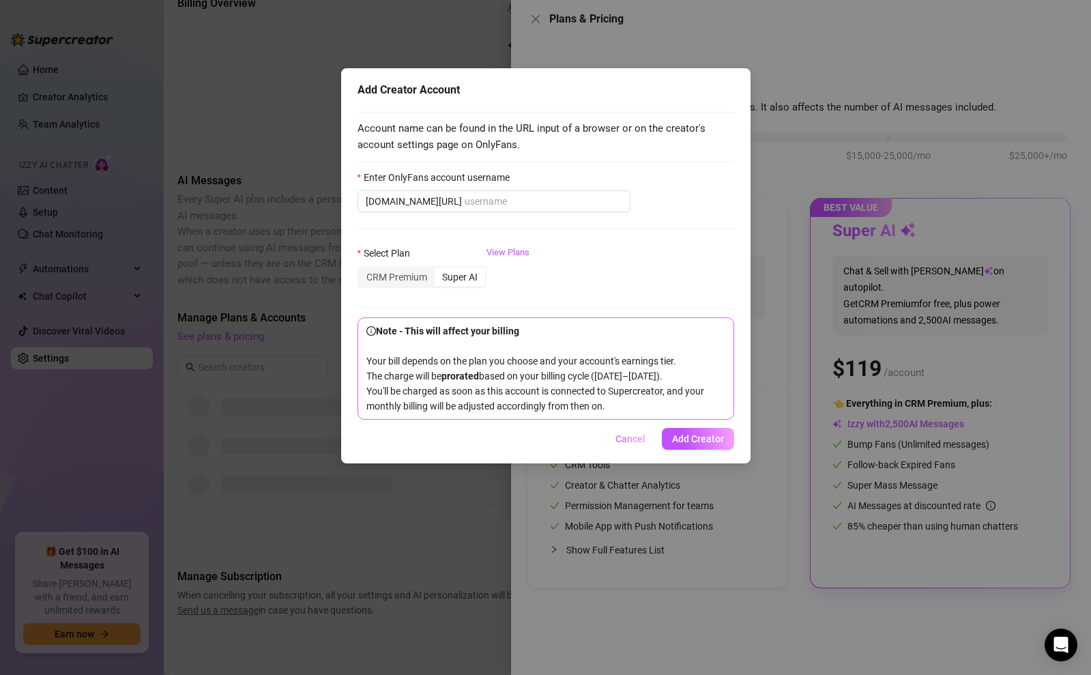
click at [623, 444] on span "Cancel" at bounding box center [630, 438] width 30 height 11
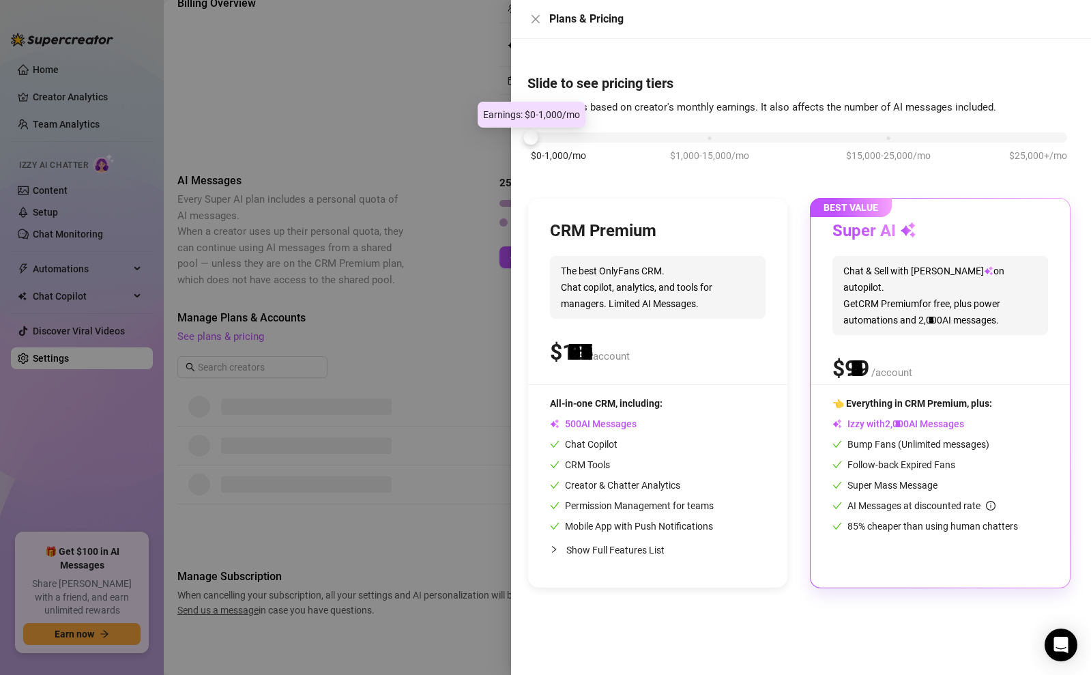
drag, startPoint x: 705, startPoint y: 140, endPoint x: 514, endPoint y: 147, distance: 190.4
click at [514, 147] on div "Slide to see pricing tiers Our pricing is based on creator's monthly earnings. …" at bounding box center [801, 357] width 580 height 636
click at [536, 16] on icon "close" at bounding box center [535, 19] width 11 height 11
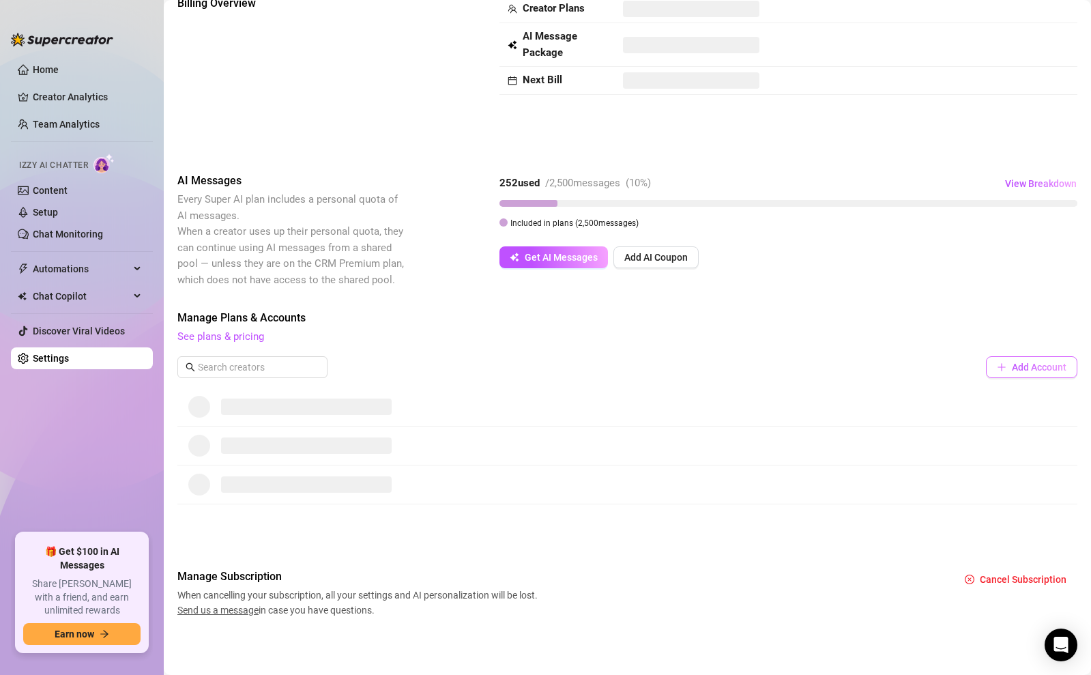
click at [1009, 376] on button "Add Account" at bounding box center [1031, 367] width 91 height 22
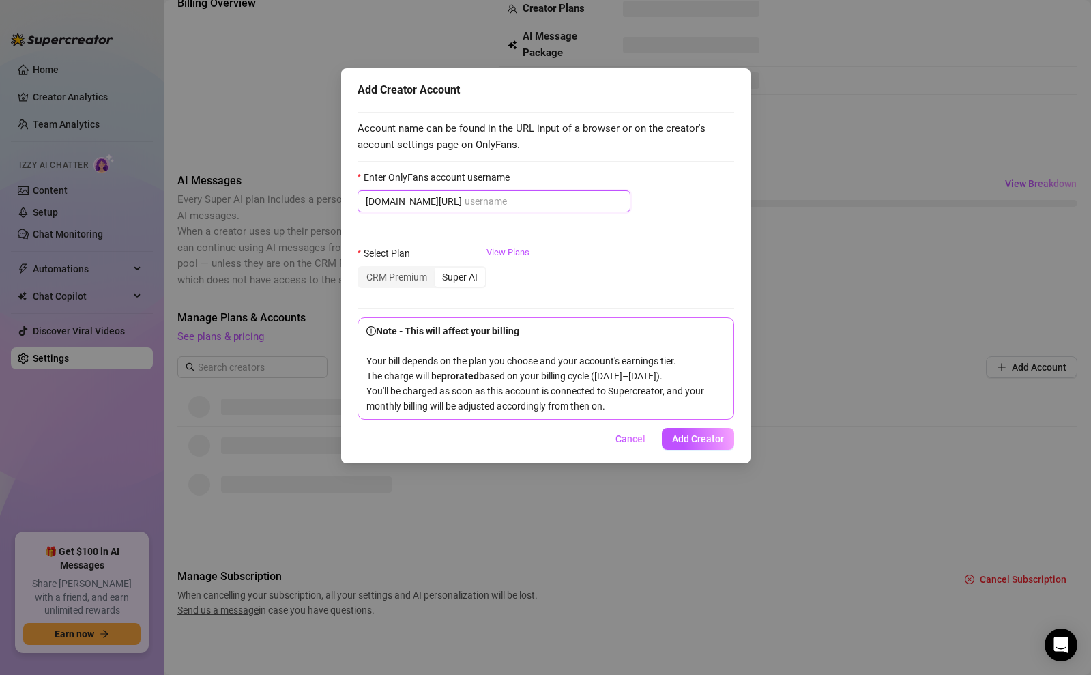
click at [464, 203] on input "Enter OnlyFans account username" at bounding box center [543, 201] width 158 height 15
paste input "lonleyhotwife"
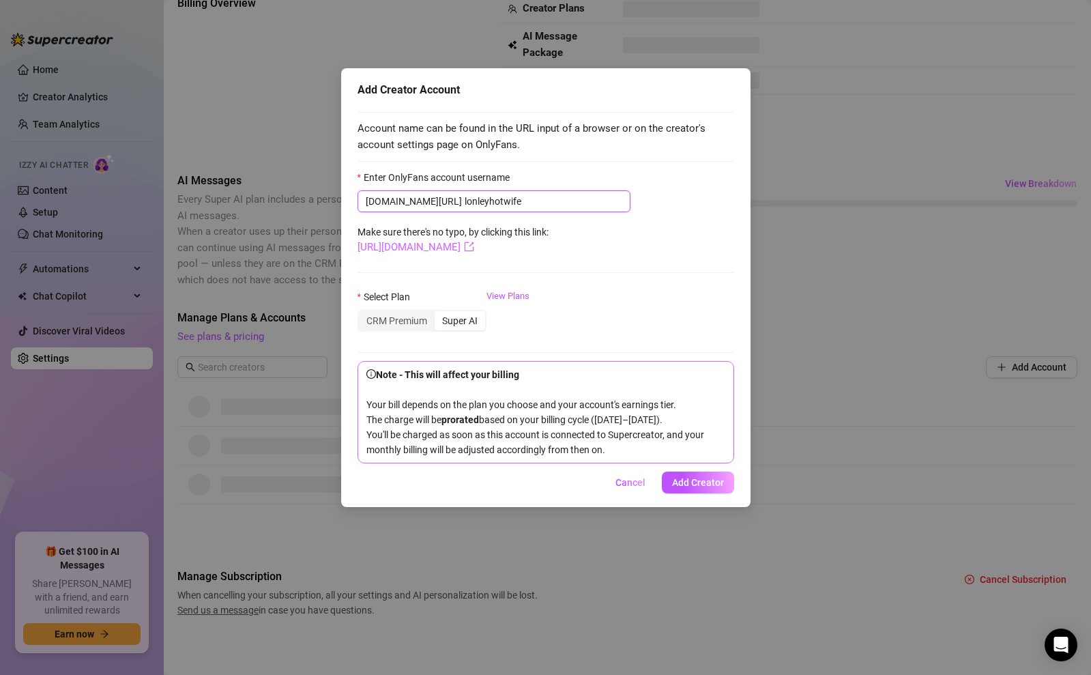
type input "lonleyhotwife"
click at [474, 248] on link "https://onlyfans.com/lonleyhotwife" at bounding box center [415, 247] width 117 height 12
click at [422, 246] on link "https://onlyfans.com/lonleyhotwife" at bounding box center [415, 247] width 117 height 12
click at [415, 249] on link "https://onlyfans.com/lonleyhotwife" at bounding box center [415, 247] width 117 height 12
click at [695, 488] on span "Add Creator" at bounding box center [698, 482] width 52 height 11
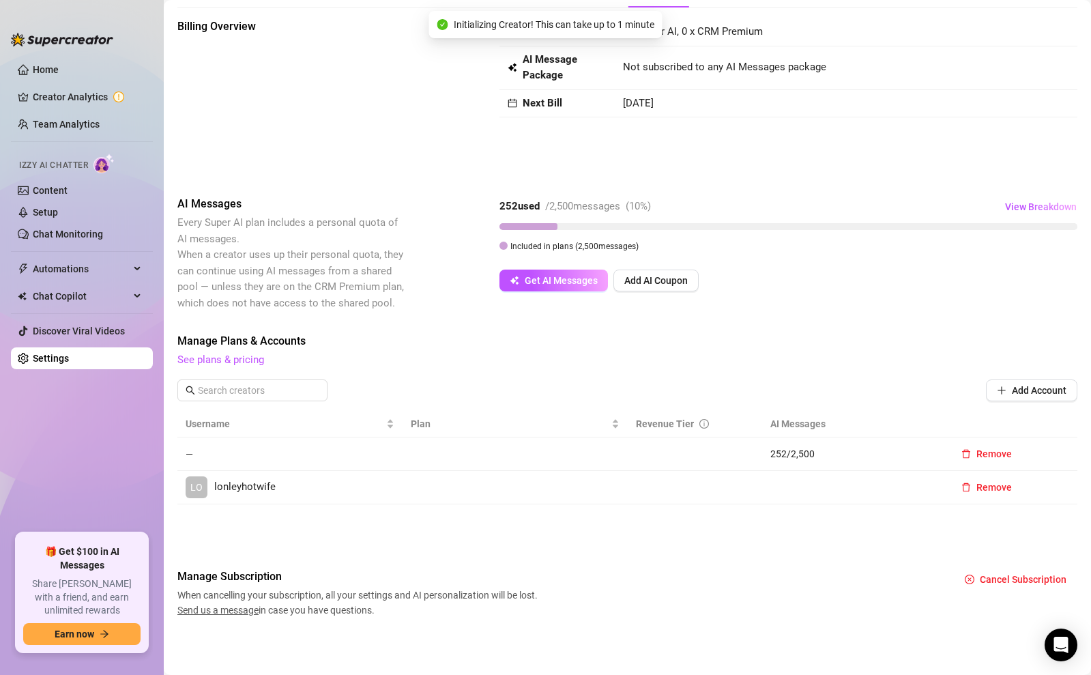
scroll to position [59, 0]
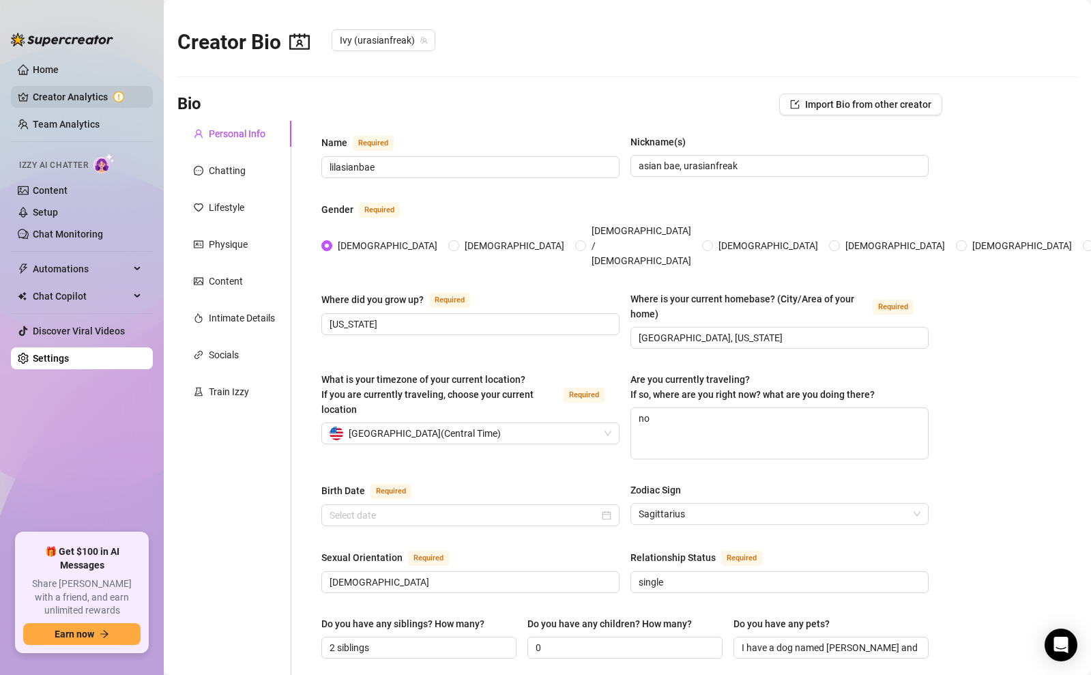
type input "December 17th, 2002"
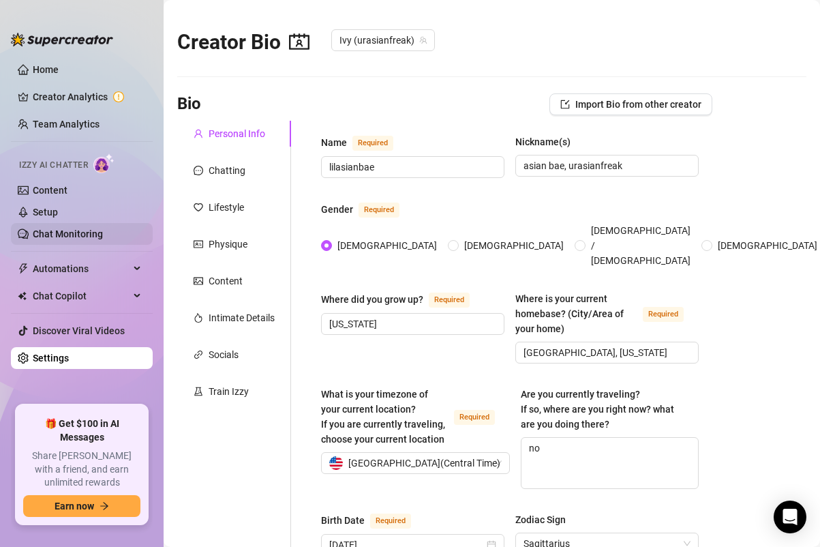
click at [63, 235] on link "Chat Monitoring" at bounding box center [68, 233] width 70 height 11
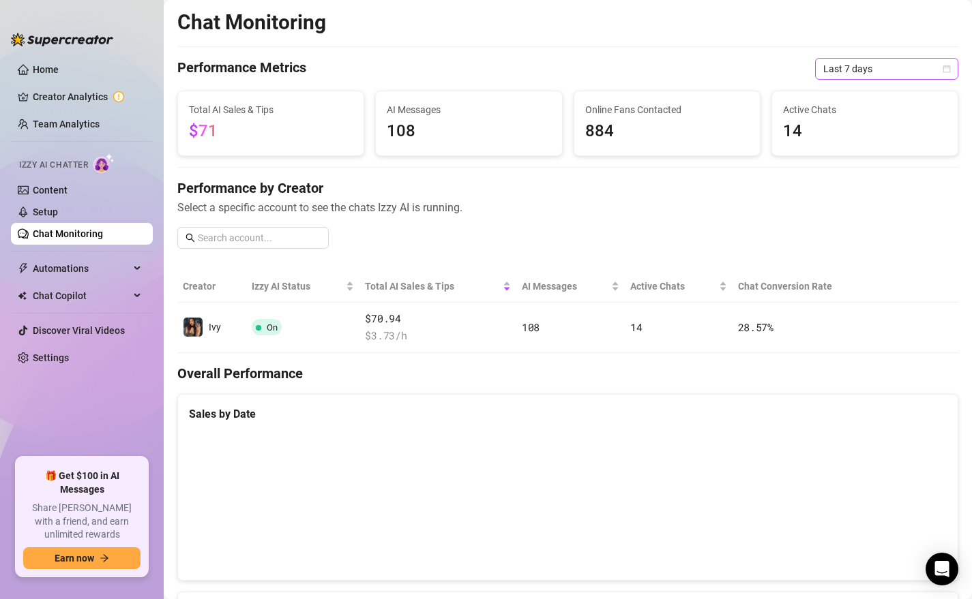
click at [882, 68] on span "Last 7 days" at bounding box center [886, 69] width 127 height 20
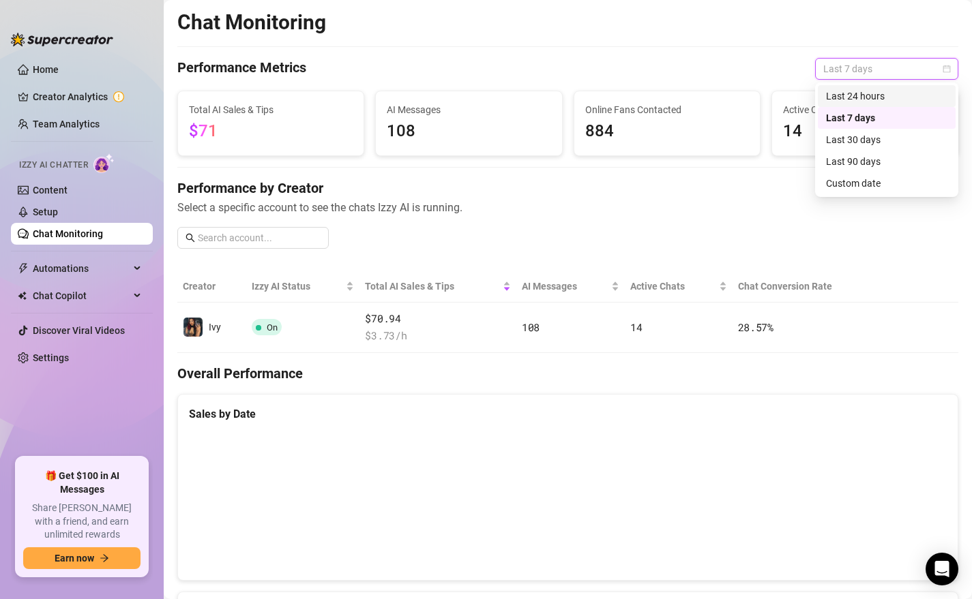
click at [855, 96] on div "Last 24 hours" at bounding box center [886, 96] width 121 height 15
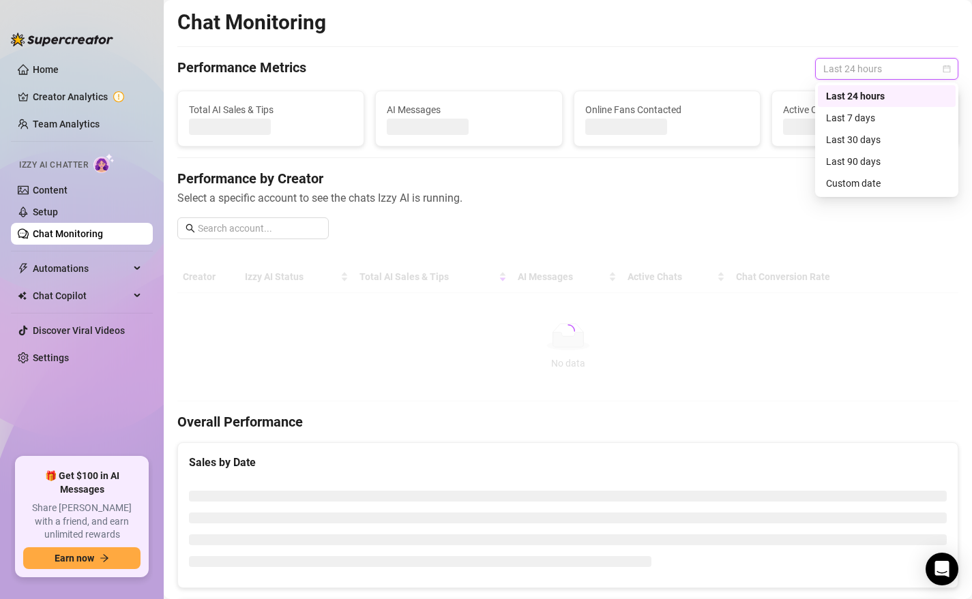
click at [850, 76] on span "Last 24 hours" at bounding box center [886, 69] width 127 height 20
click at [849, 117] on div "Last 7 days" at bounding box center [886, 117] width 121 height 15
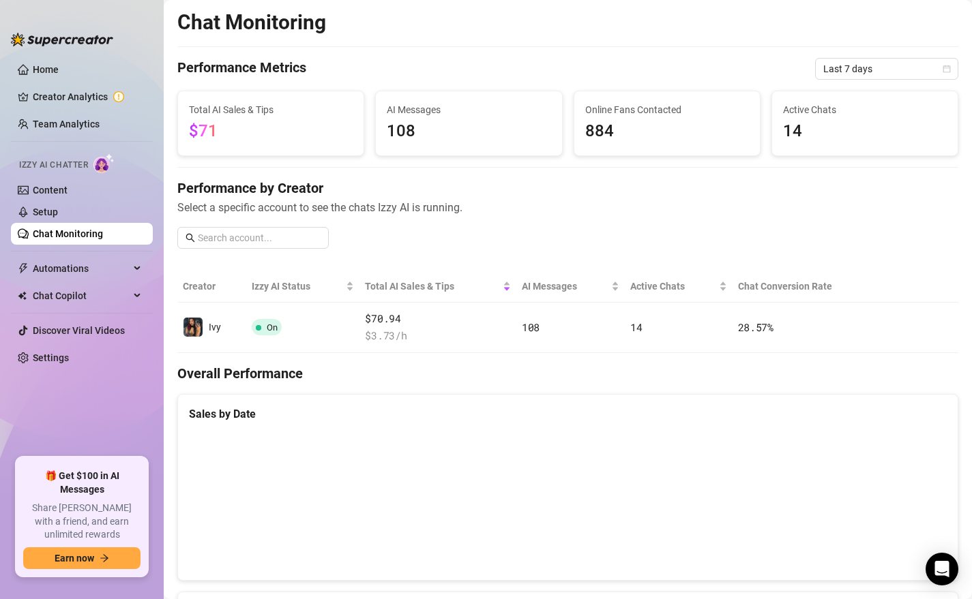
click at [63, 230] on link "Chat Monitoring" at bounding box center [68, 233] width 70 height 11
click at [73, 228] on link "Chat Monitoring" at bounding box center [68, 233] width 70 height 11
click at [58, 214] on link "Setup" at bounding box center [45, 212] width 25 height 11
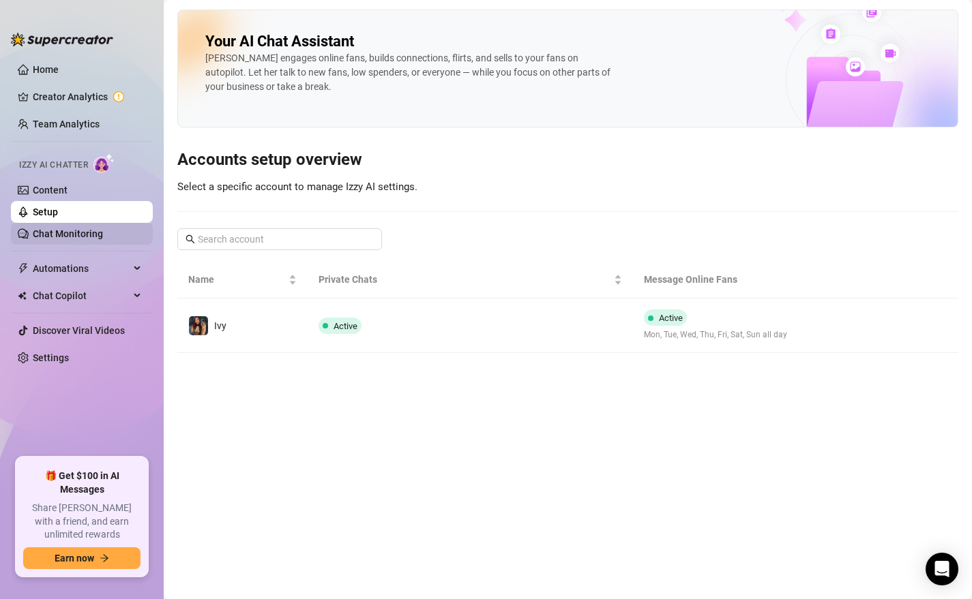
click at [83, 237] on link "Chat Monitoring" at bounding box center [68, 233] width 70 height 11
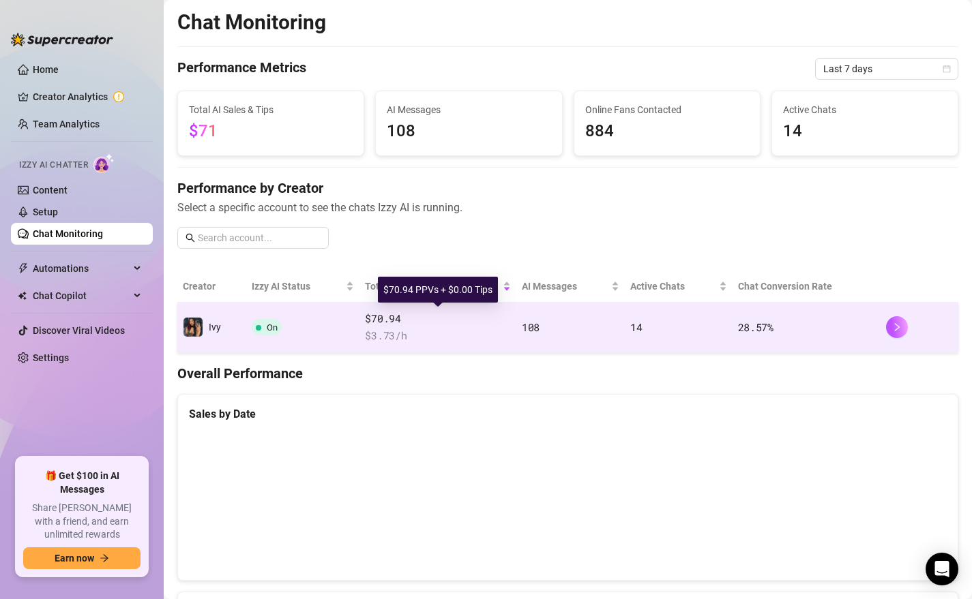
click at [379, 319] on span "$70.94" at bounding box center [437, 319] width 145 height 16
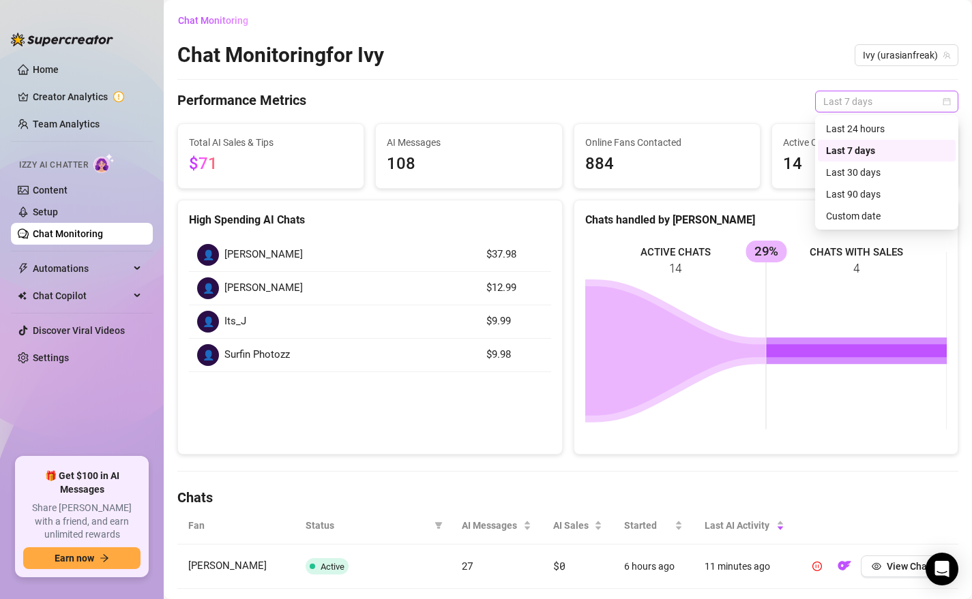
click at [917, 100] on span "Last 7 days" at bounding box center [886, 101] width 127 height 20
click at [701, 91] on div "Performance Metrics Last 7 days" at bounding box center [567, 102] width 781 height 22
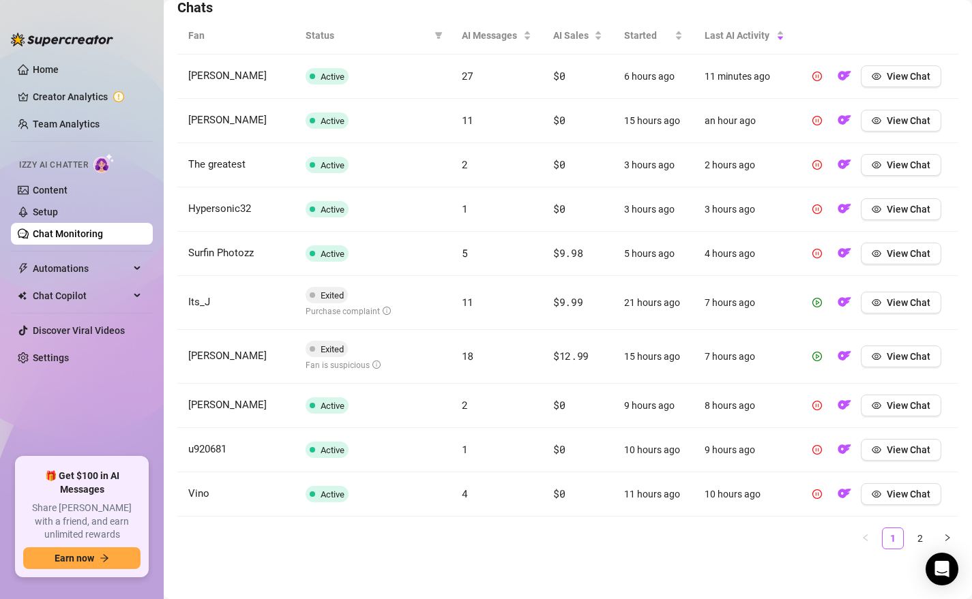
scroll to position [492, 0]
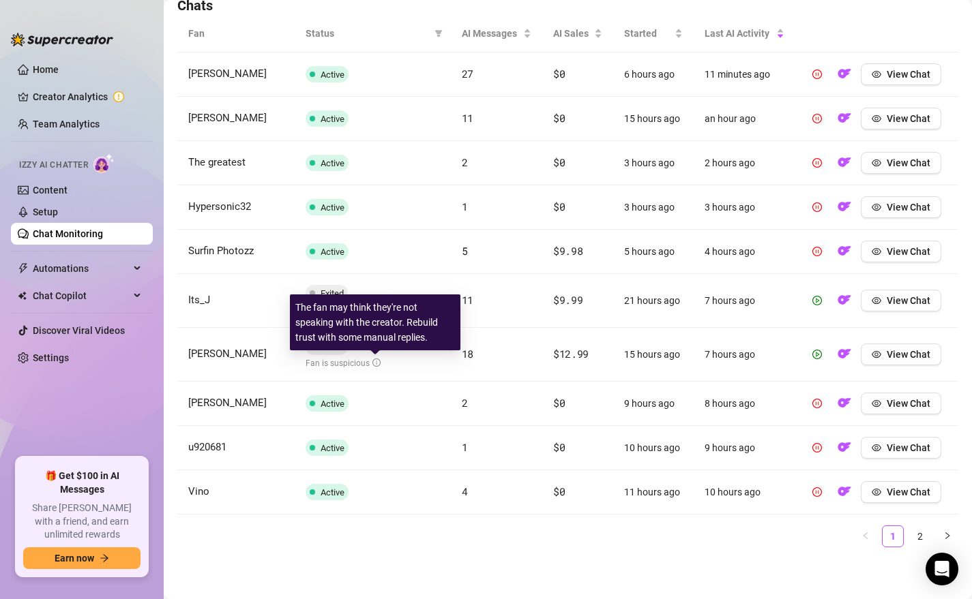
click at [376, 364] on icon "info-circle" at bounding box center [376, 363] width 1 height 4
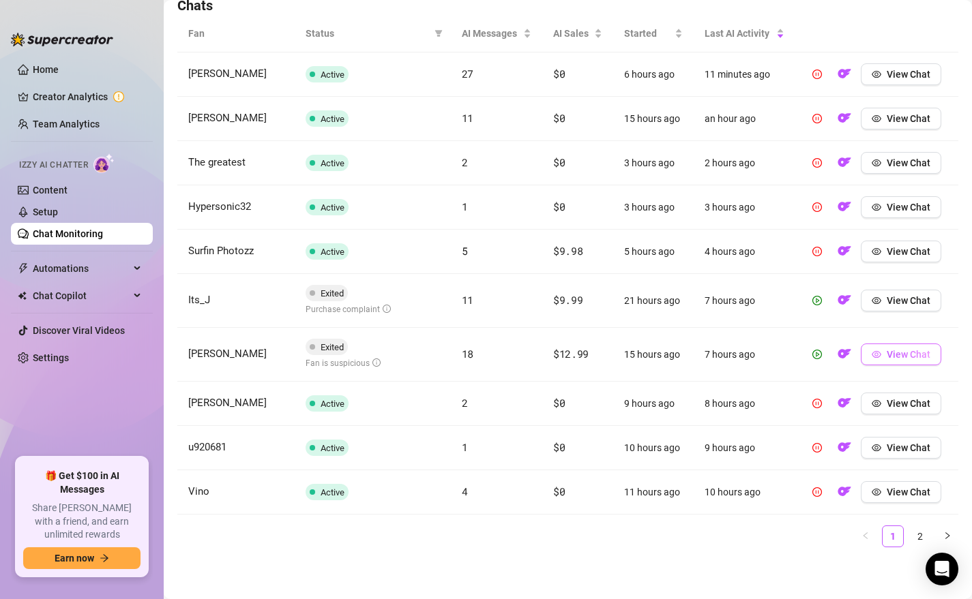
click at [880, 349] on span "button" at bounding box center [877, 354] width 10 height 11
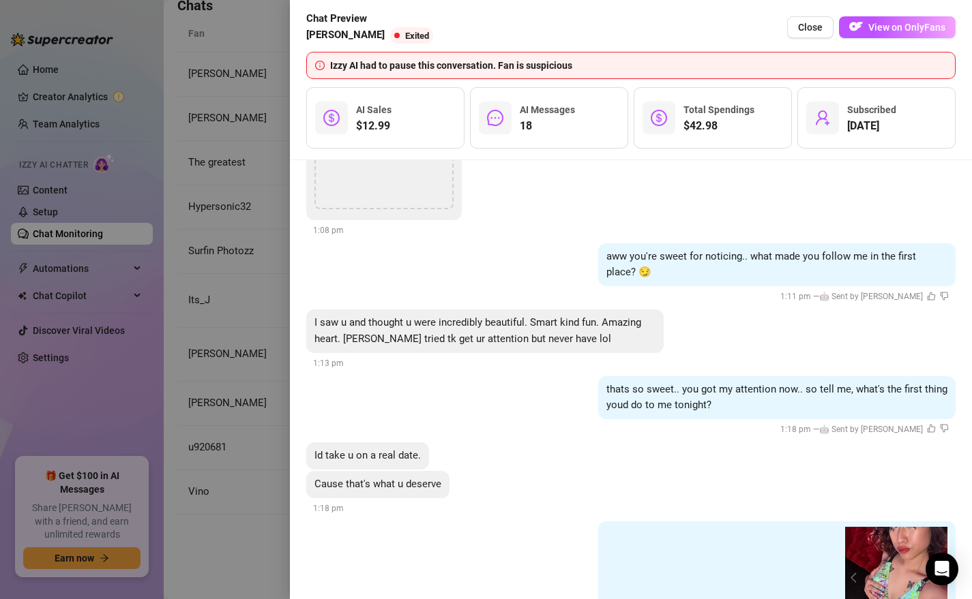
scroll to position [3718, 0]
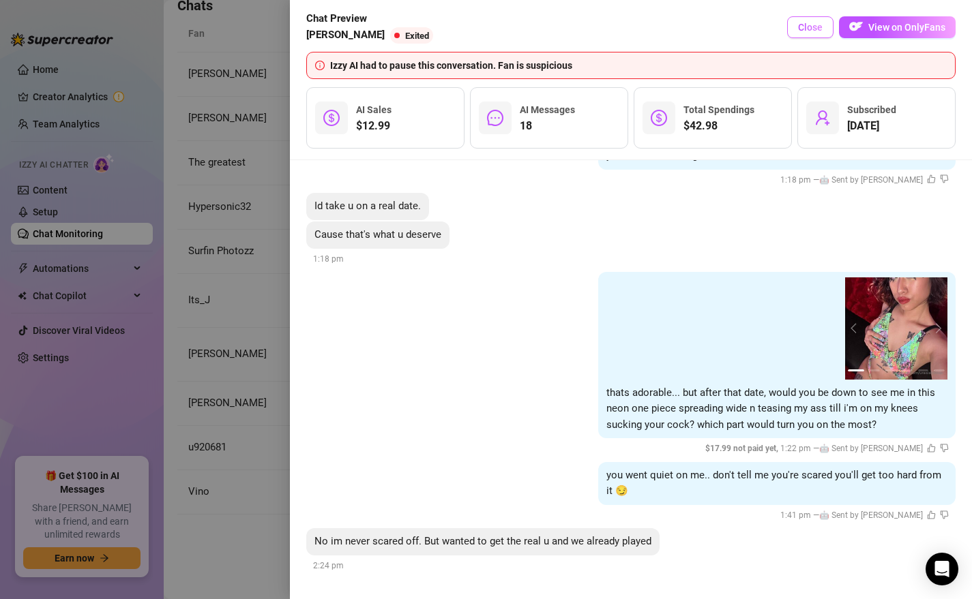
click at [814, 25] on span "Close" at bounding box center [810, 27] width 25 height 11
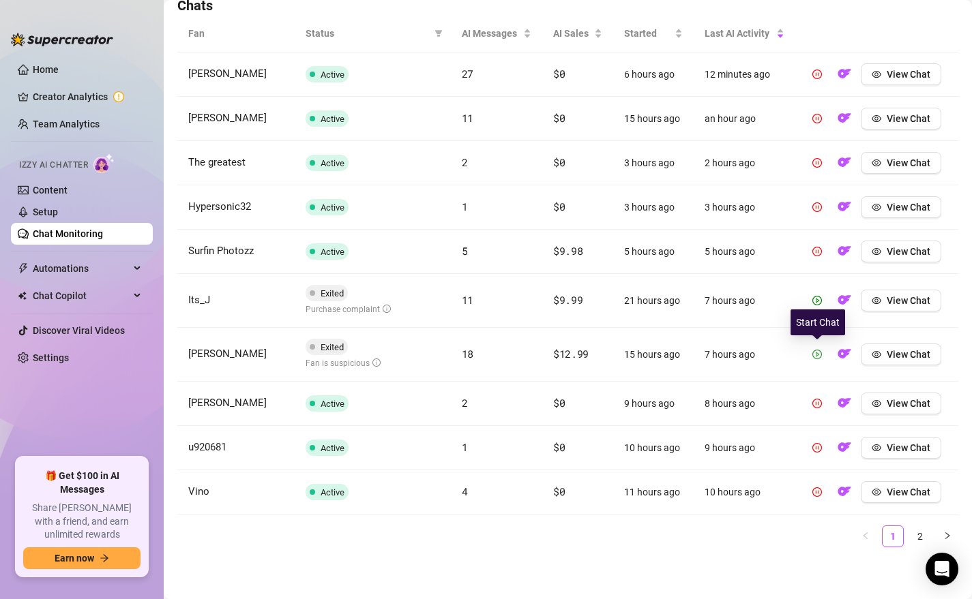
click at [820, 353] on icon "play-circle" at bounding box center [817, 355] width 10 height 10
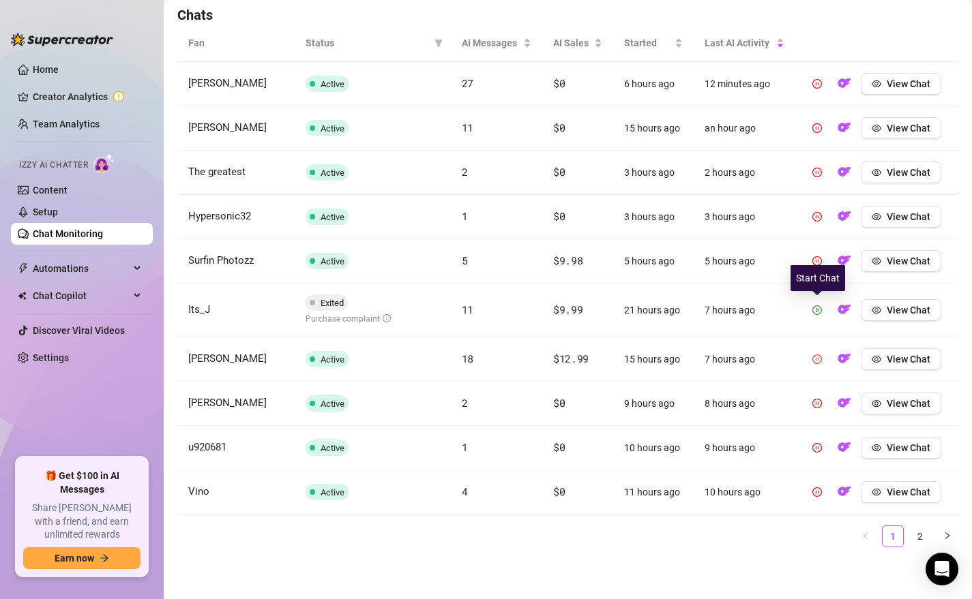
click at [818, 308] on icon "play-circle" at bounding box center [817, 311] width 10 height 10
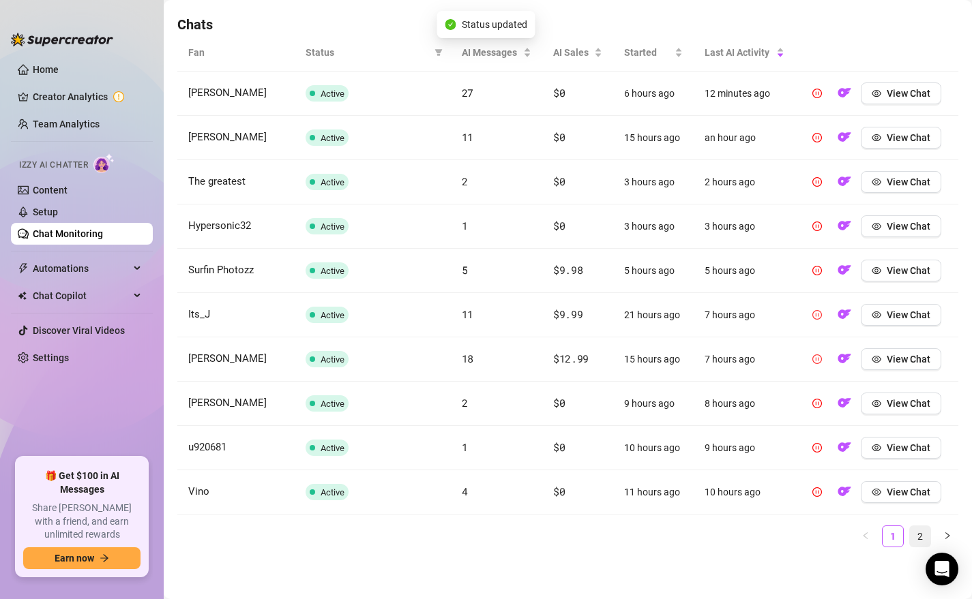
click at [921, 534] on link "2" at bounding box center [920, 537] width 20 height 20
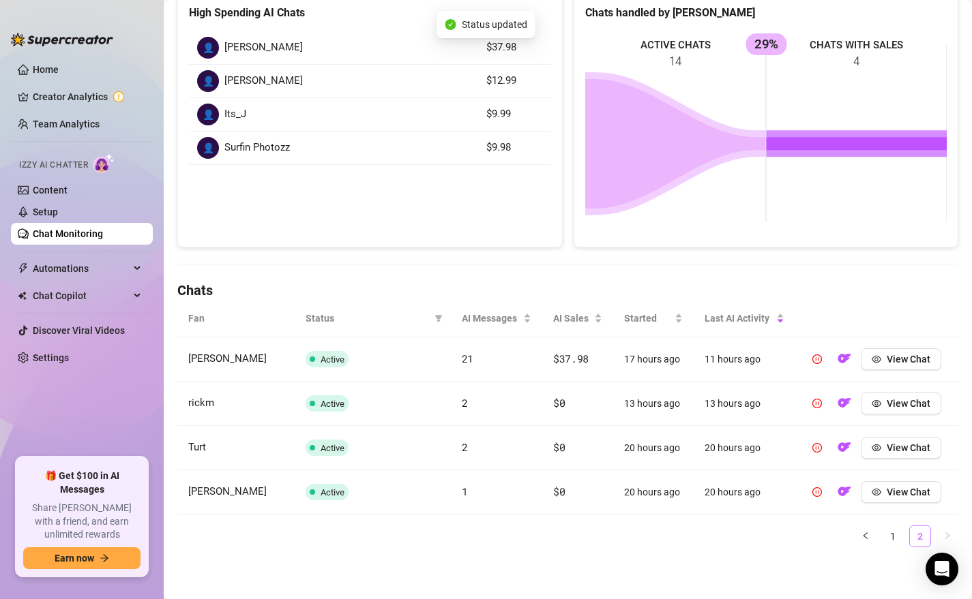
scroll to position [207, 0]
click at [894, 529] on link "1" at bounding box center [893, 537] width 20 height 20
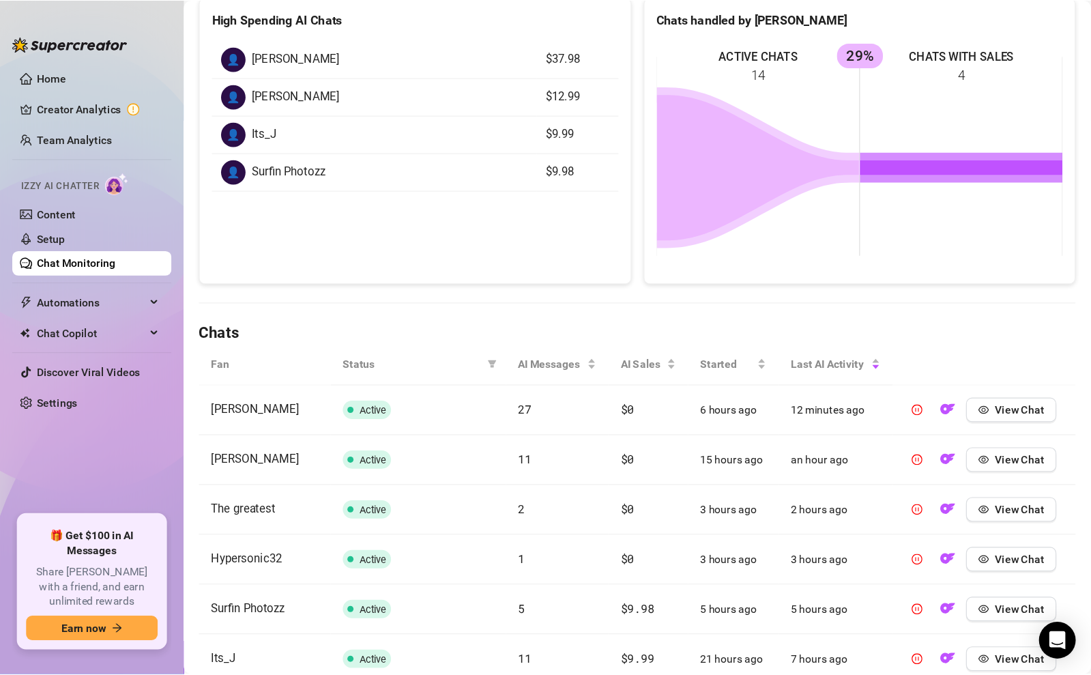
scroll to position [0, 0]
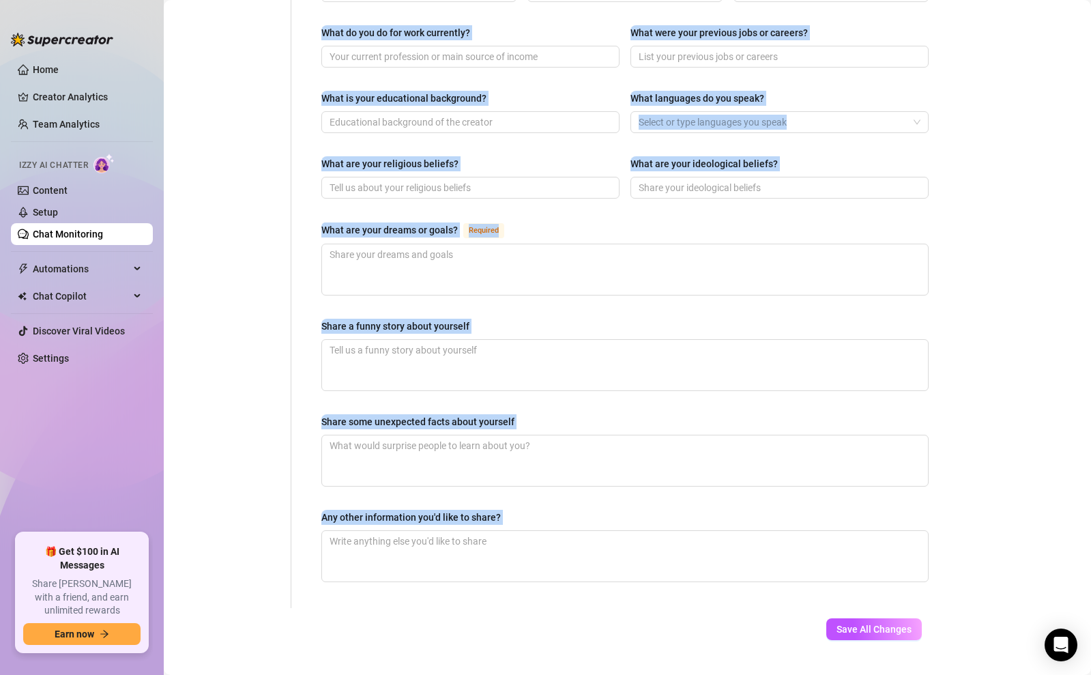
scroll to position [663, 0]
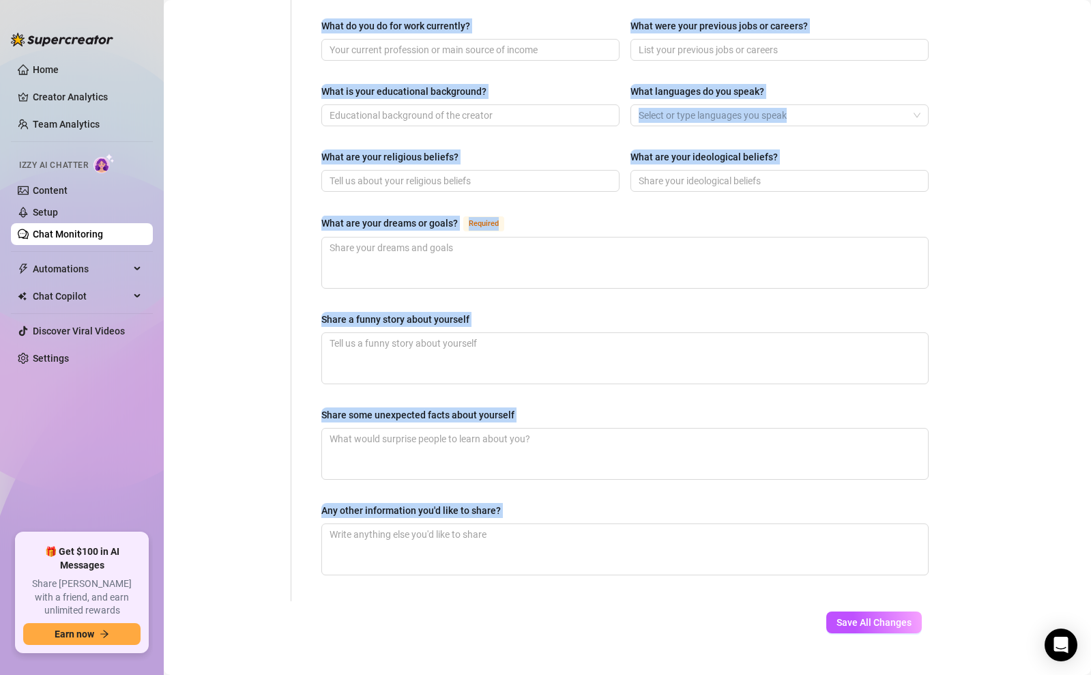
drag, startPoint x: 323, startPoint y: 140, endPoint x: 820, endPoint y: 683, distance: 736.2
click at [820, 674] on html "Home Creator Analytics Team Analytics Izzy AI Chatter Content Setup Chat Monito…" at bounding box center [545, 337] width 1091 height 675
copy div "Name Required Nickname(s) Gender Required Female Male Non-Binary / Genderqueer …"
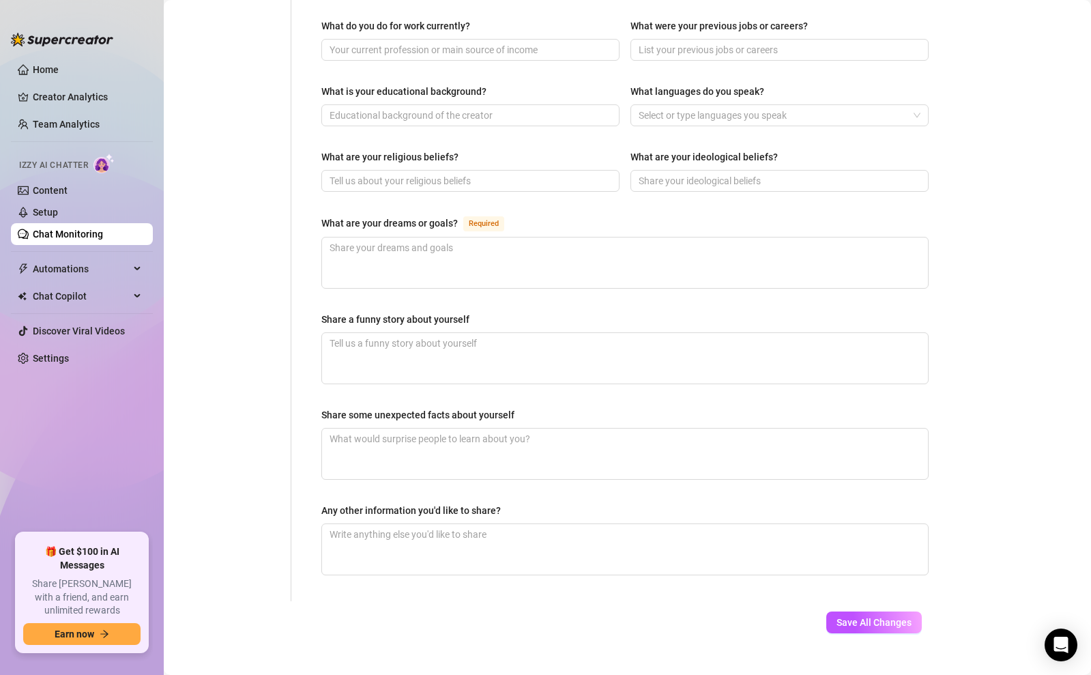
click at [246, 189] on div "Personal Info Chatting Lifestyle Physique Content Intimate Details Socials Trai…" at bounding box center [234, 29] width 114 height 1143
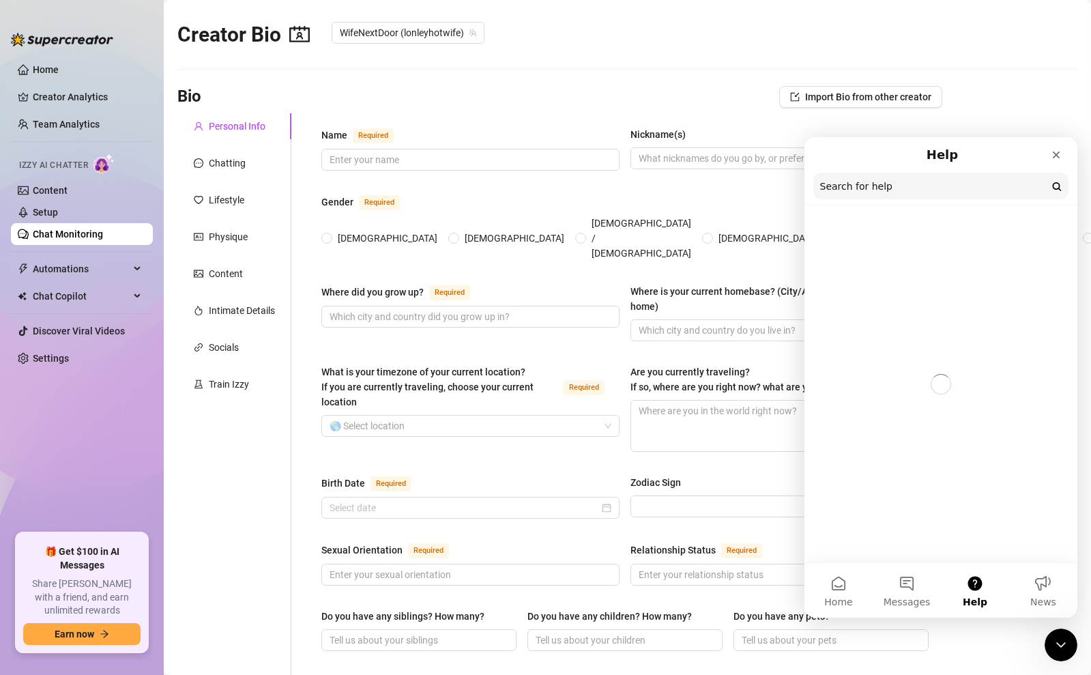
scroll to position [0, 0]
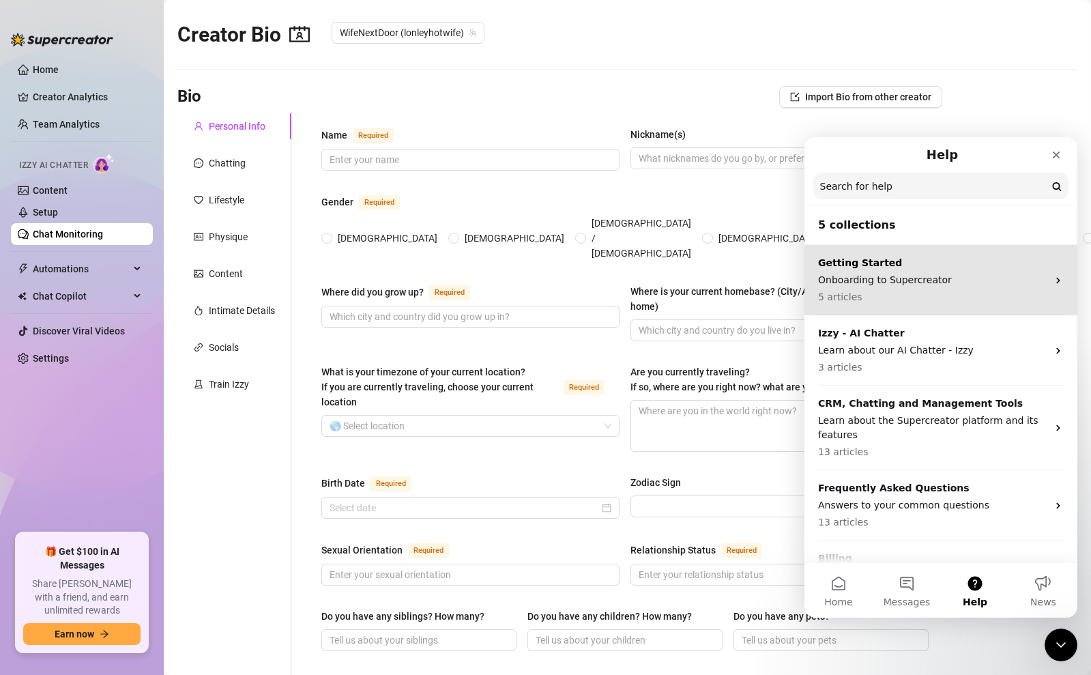
click at [932, 273] on p "Onboarding to Supercreator" at bounding box center [932, 280] width 229 height 14
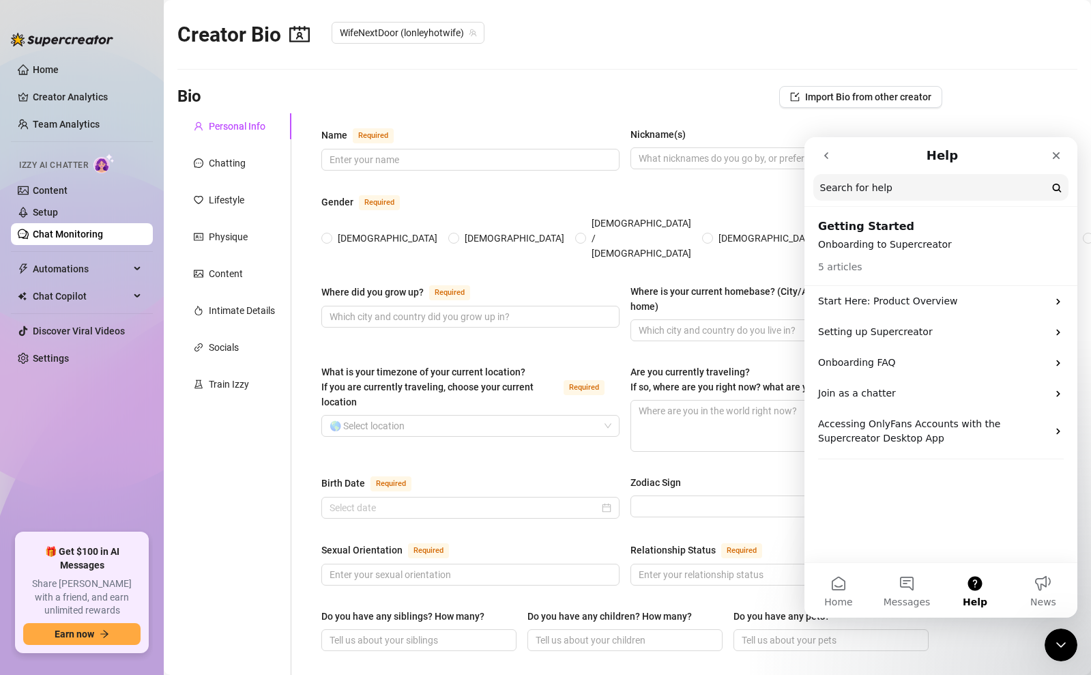
click at [825, 154] on icon "go back" at bounding box center [826, 155] width 4 height 7
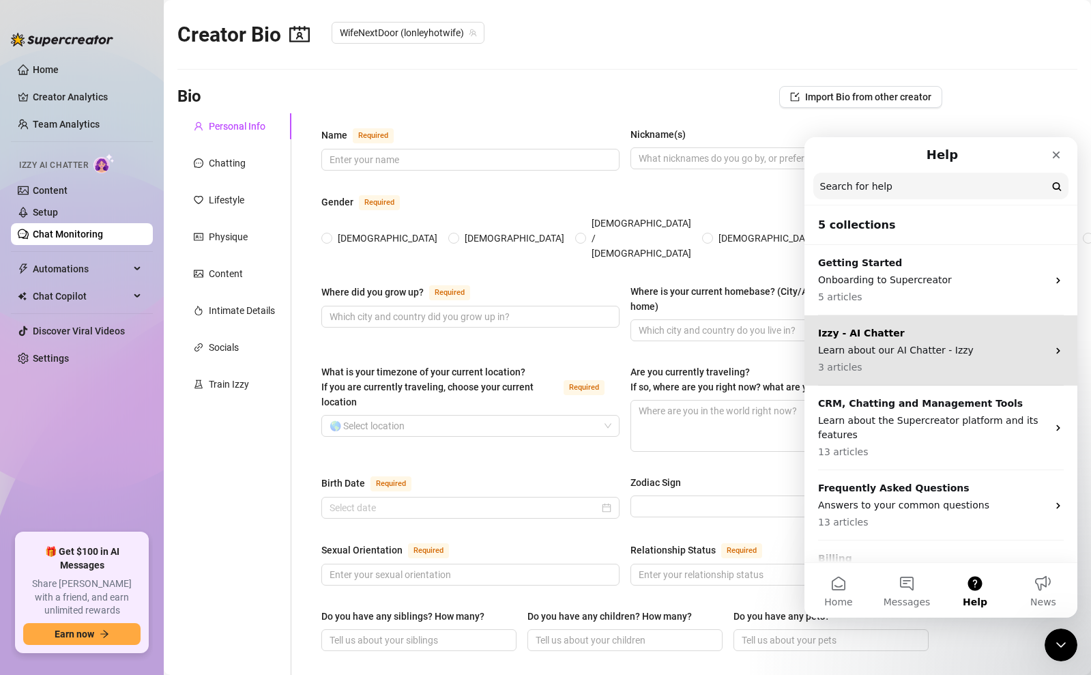
click at [923, 348] on p "Learn about our AI Chatter - Izzy" at bounding box center [932, 350] width 229 height 14
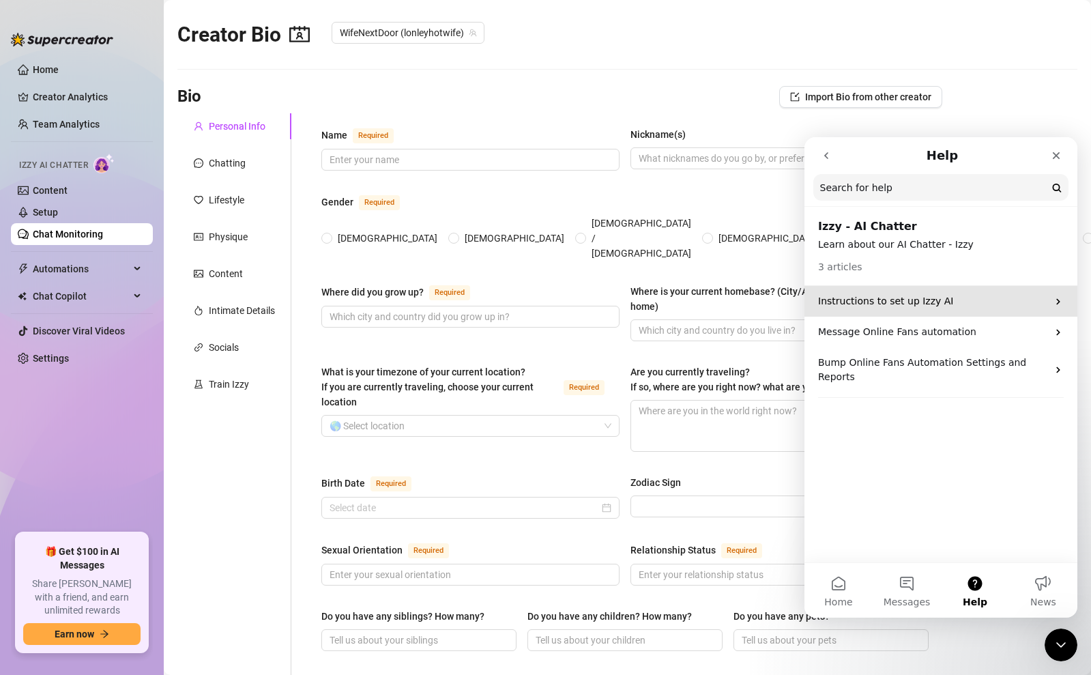
click at [915, 310] on div "Instructions to set up Izzy AI" at bounding box center [940, 301] width 273 height 31
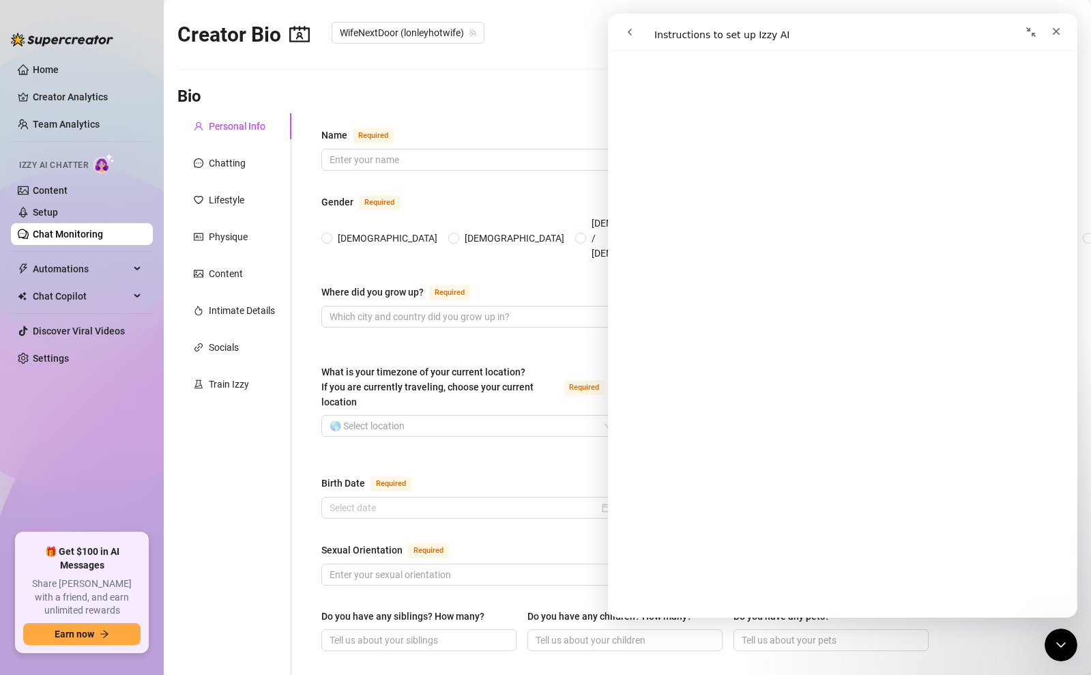
scroll to position [542, 0]
click at [627, 24] on button "go back" at bounding box center [630, 32] width 26 height 26
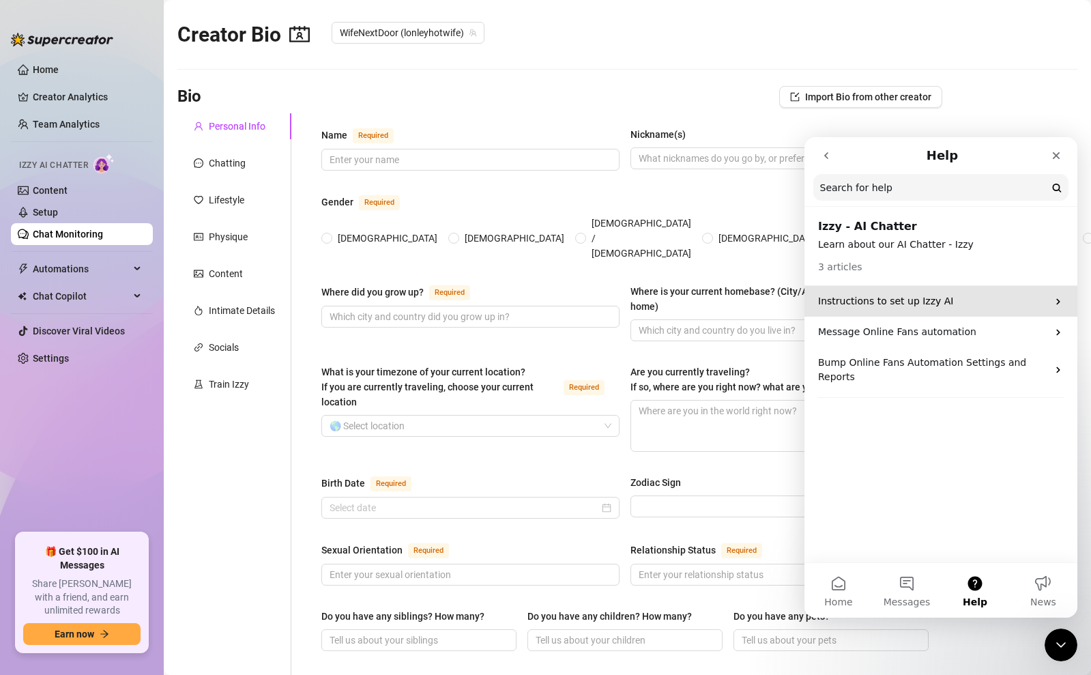
click at [891, 307] on p "Instructions to set up Izzy AI" at bounding box center [932, 301] width 229 height 14
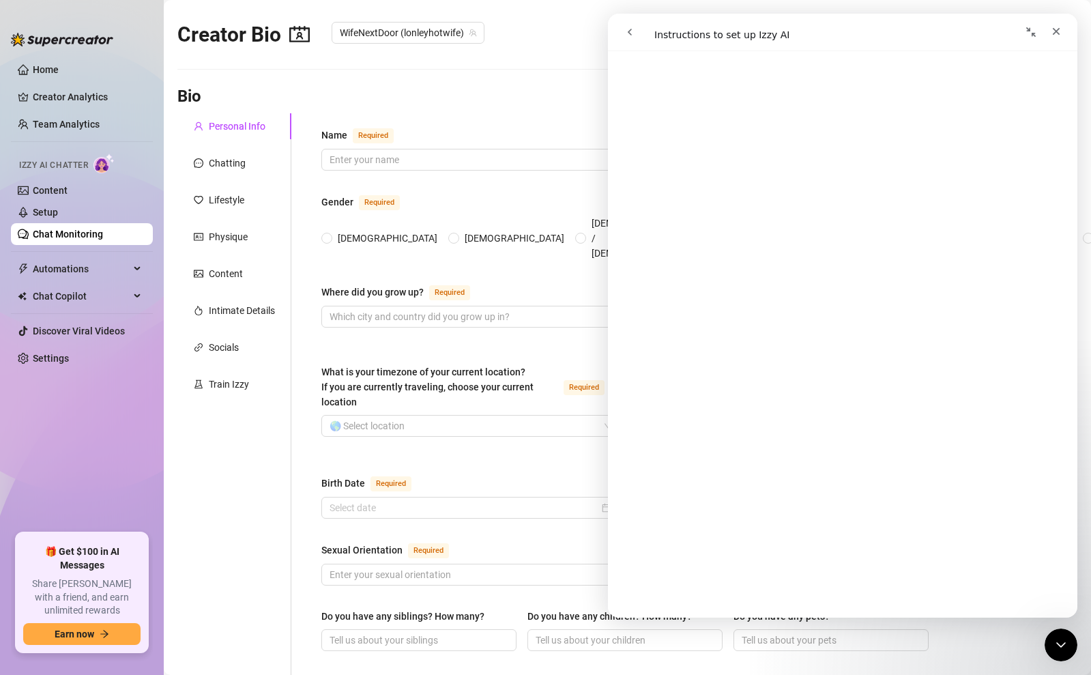
scroll to position [1033, 0]
click at [231, 175] on div "Chatting" at bounding box center [234, 163] width 114 height 26
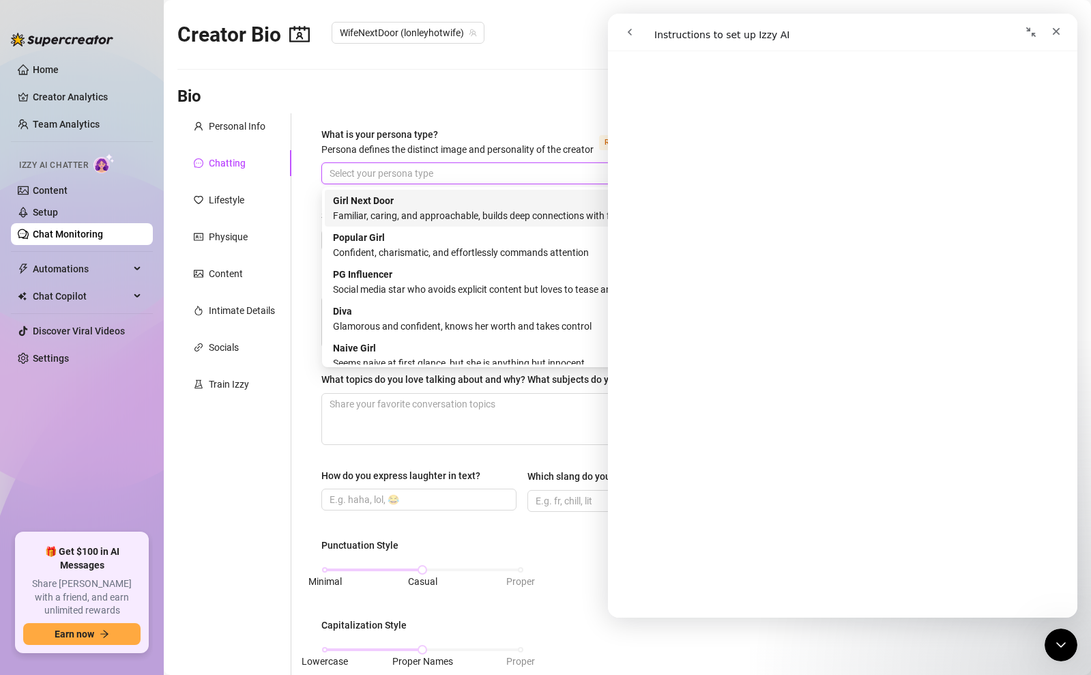
click at [398, 174] on input "What is your persona type? Persona defines the distinct image and personality o…" at bounding box center [517, 173] width 376 height 20
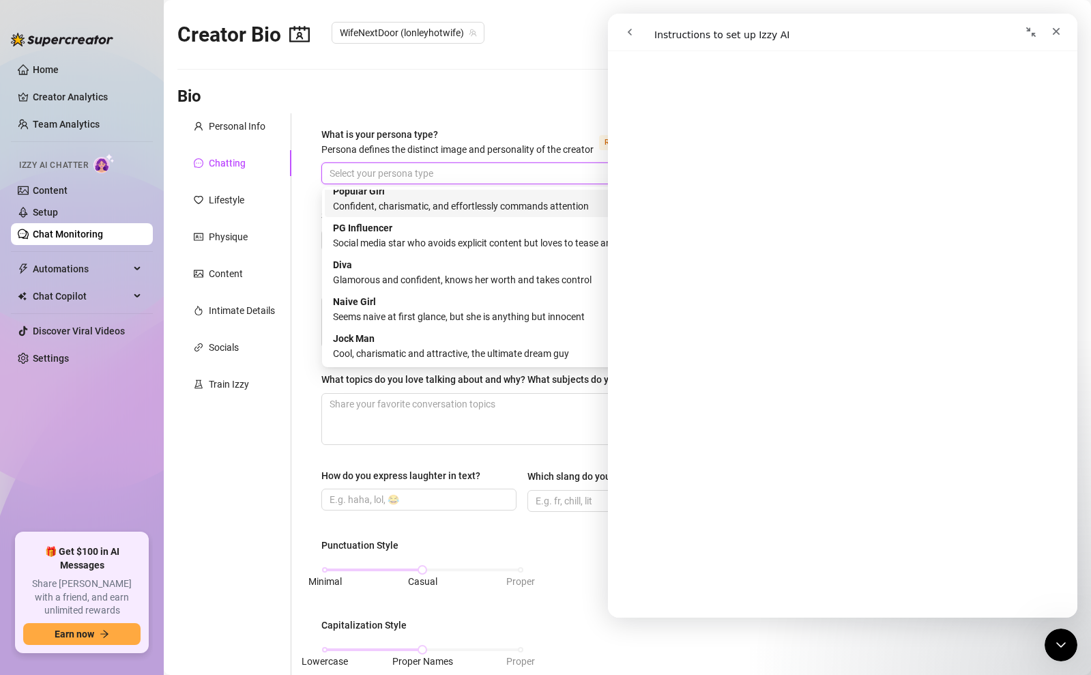
scroll to position [0, 0]
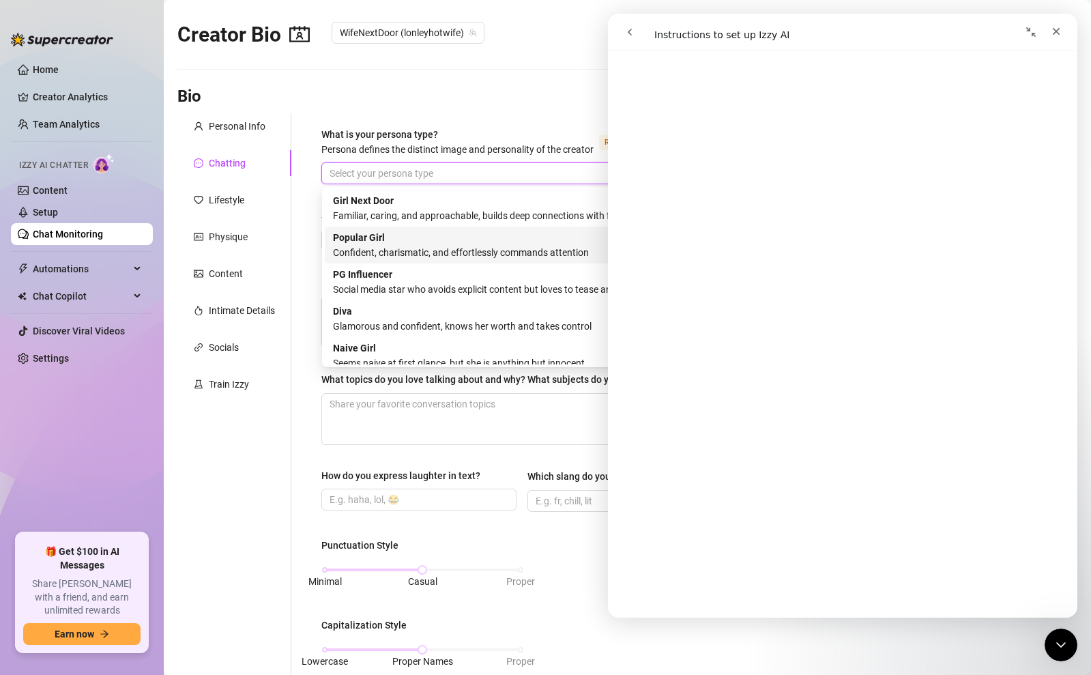
click at [392, 175] on input "What is your persona type? Persona defines the distinct image and personality o…" at bounding box center [517, 173] width 376 height 20
click at [389, 213] on div "Familiar, caring, and approachable, builds deep connections with fans" at bounding box center [524, 215] width 383 height 15
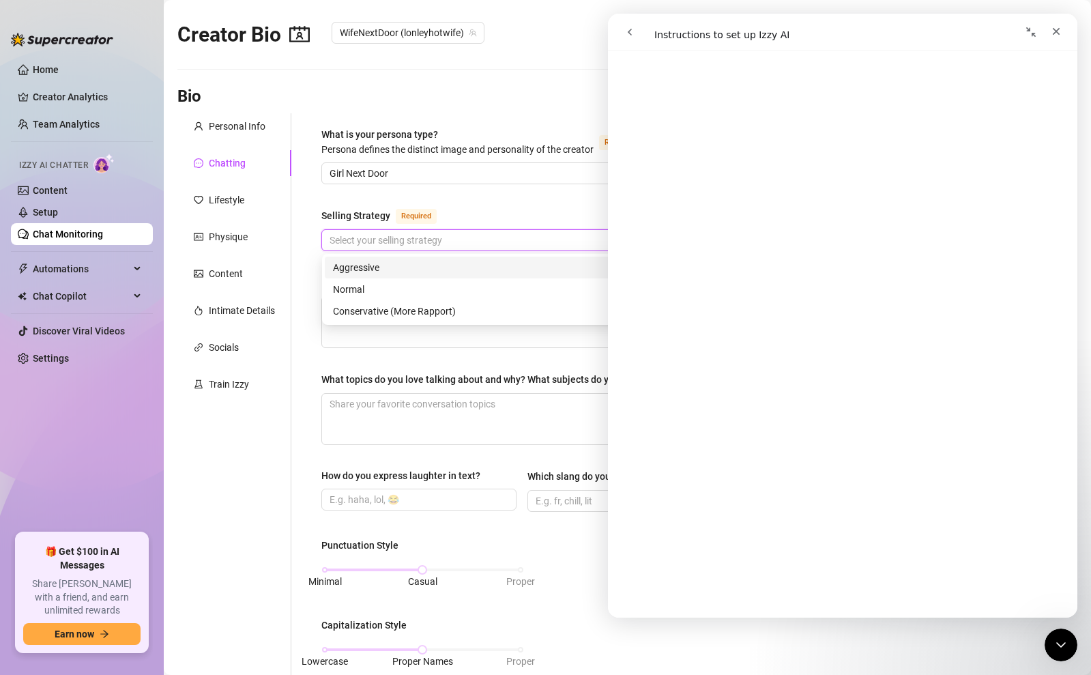
click at [389, 241] on input "Selling Strategy Required" at bounding box center [517, 240] width 376 height 20
click at [392, 185] on div "What is your persona type? Persona defines the distinct image and personality o…" at bounding box center [624, 630] width 607 height 1006
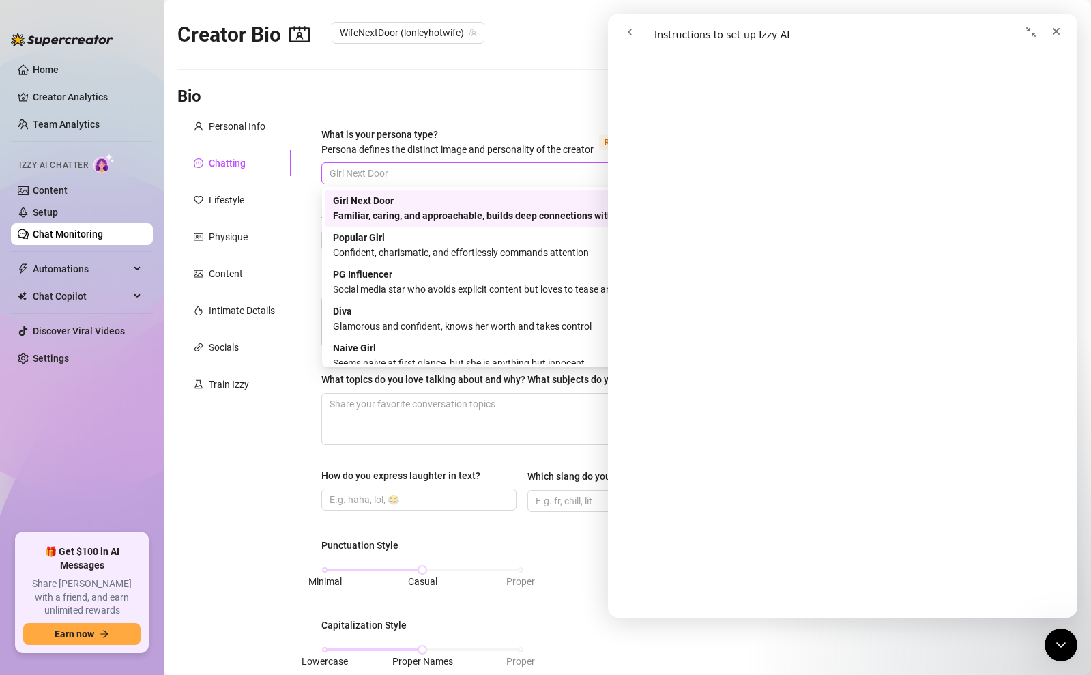
click at [391, 178] on span "Girl Next Door" at bounding box center [523, 173] width 388 height 20
click at [387, 248] on div "Confident, charismatic, and effortlessly commands attention" at bounding box center [524, 252] width 383 height 15
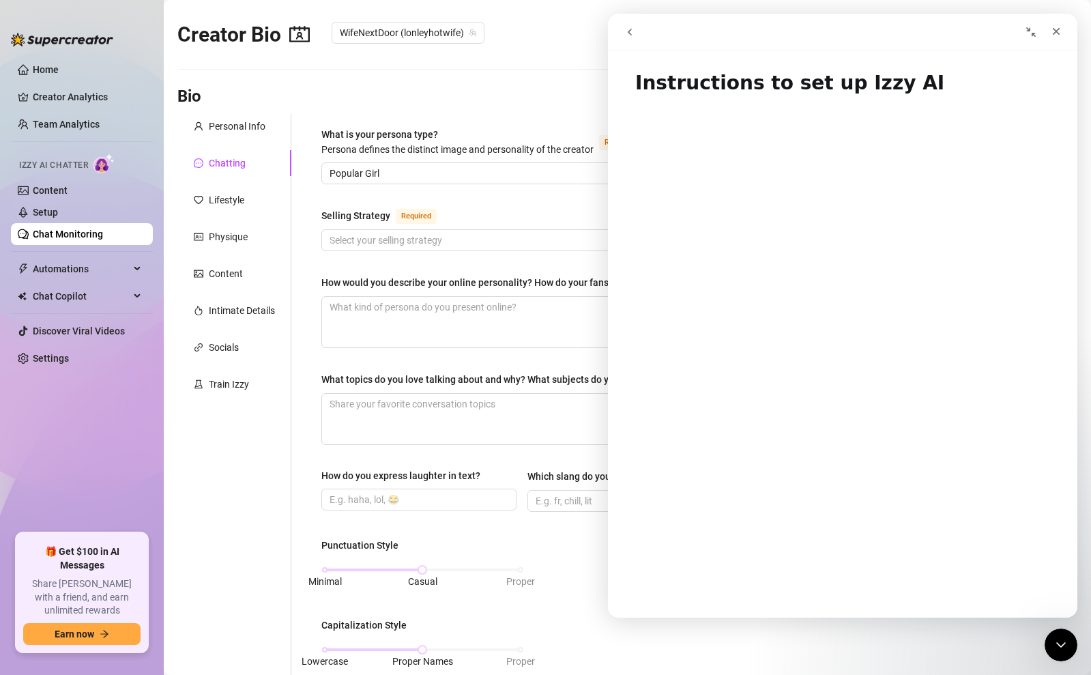
click at [631, 29] on icon "go back" at bounding box center [629, 32] width 4 height 7
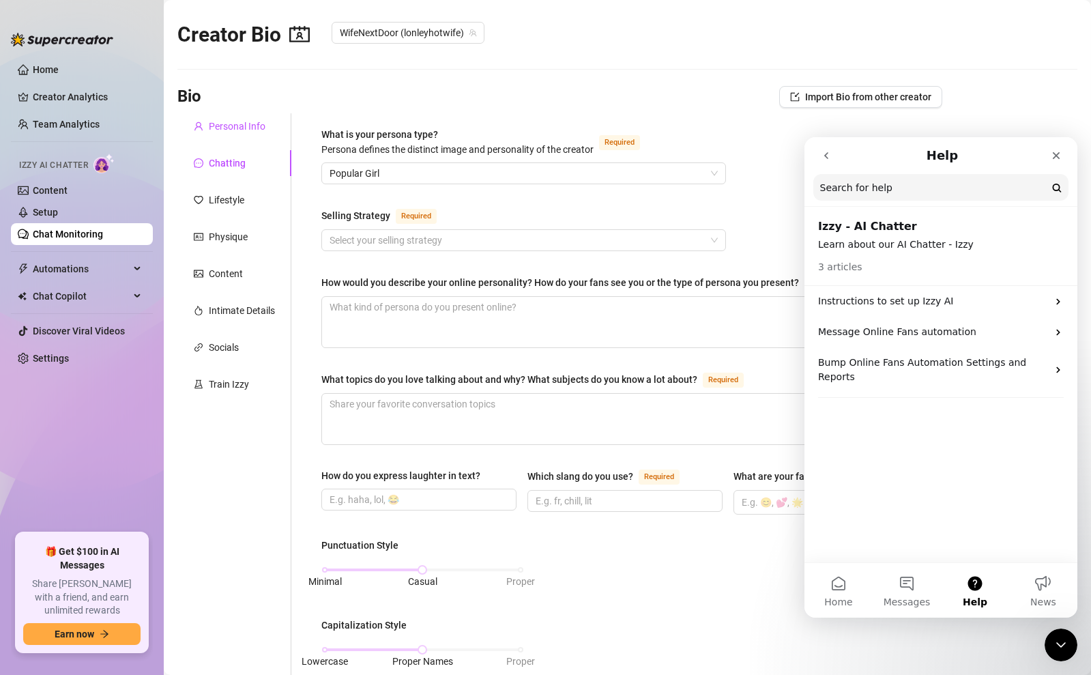
click at [231, 126] on div "Personal Info" at bounding box center [237, 126] width 57 height 15
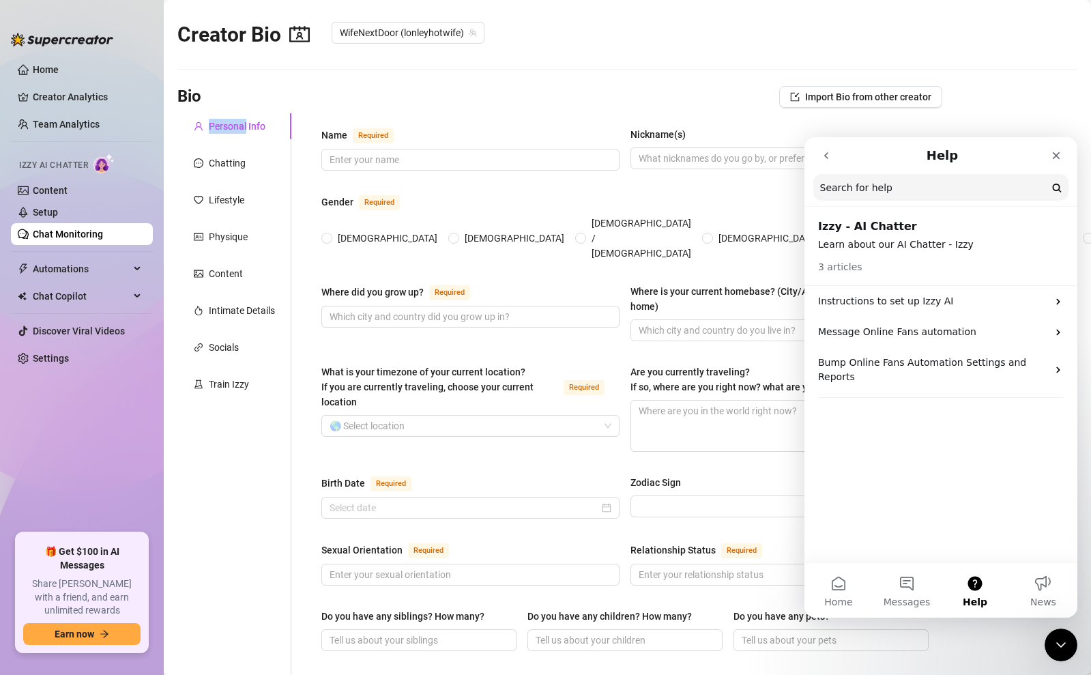
click at [231, 126] on div "Personal Info" at bounding box center [237, 126] width 57 height 15
click at [1056, 156] on icon "Close" at bounding box center [1055, 155] width 11 height 11
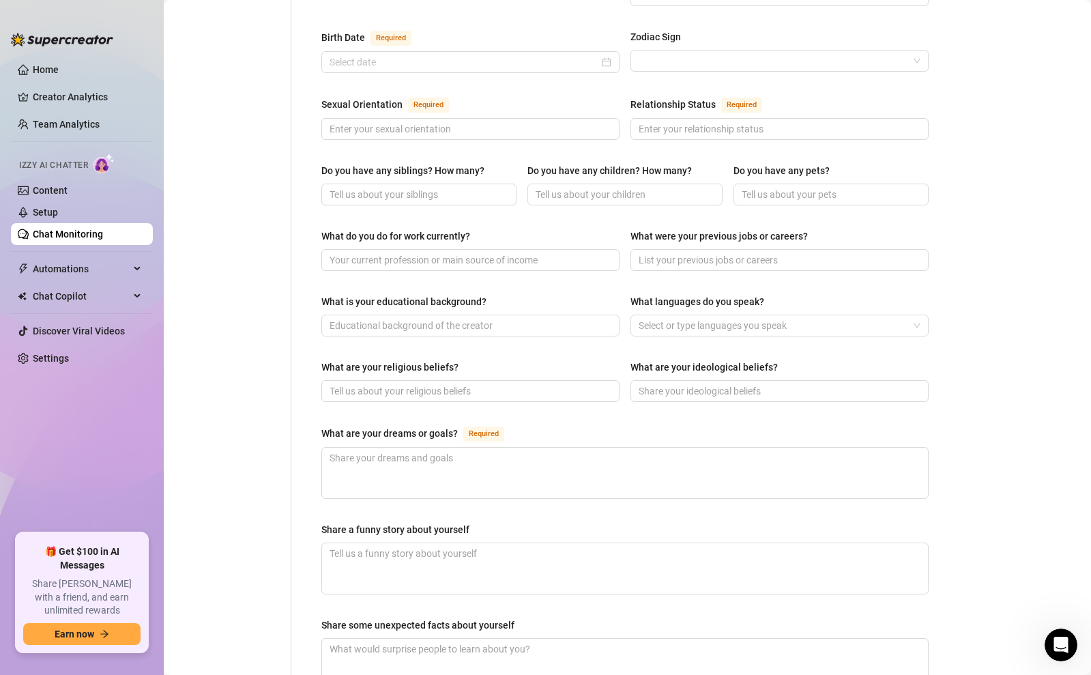
scroll to position [475, 0]
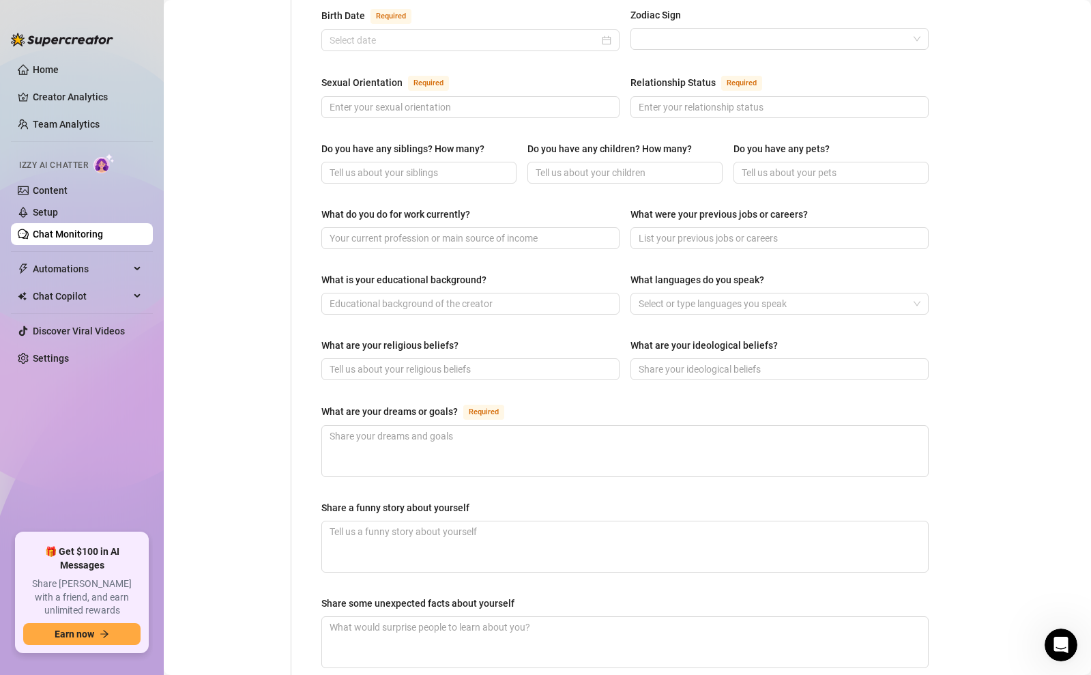
click at [683, 207] on div "What were your previous jobs or careers?" at bounding box center [718, 214] width 177 height 15
click at [683, 231] on input "What were your previous jobs or careers?" at bounding box center [777, 238] width 279 height 15
click at [683, 207] on div "What were your previous jobs or careers?" at bounding box center [718, 214] width 177 height 15
click at [683, 231] on input "What were your previous jobs or careers?" at bounding box center [777, 238] width 279 height 15
click at [683, 207] on div "What were your previous jobs or careers?" at bounding box center [718, 214] width 177 height 15
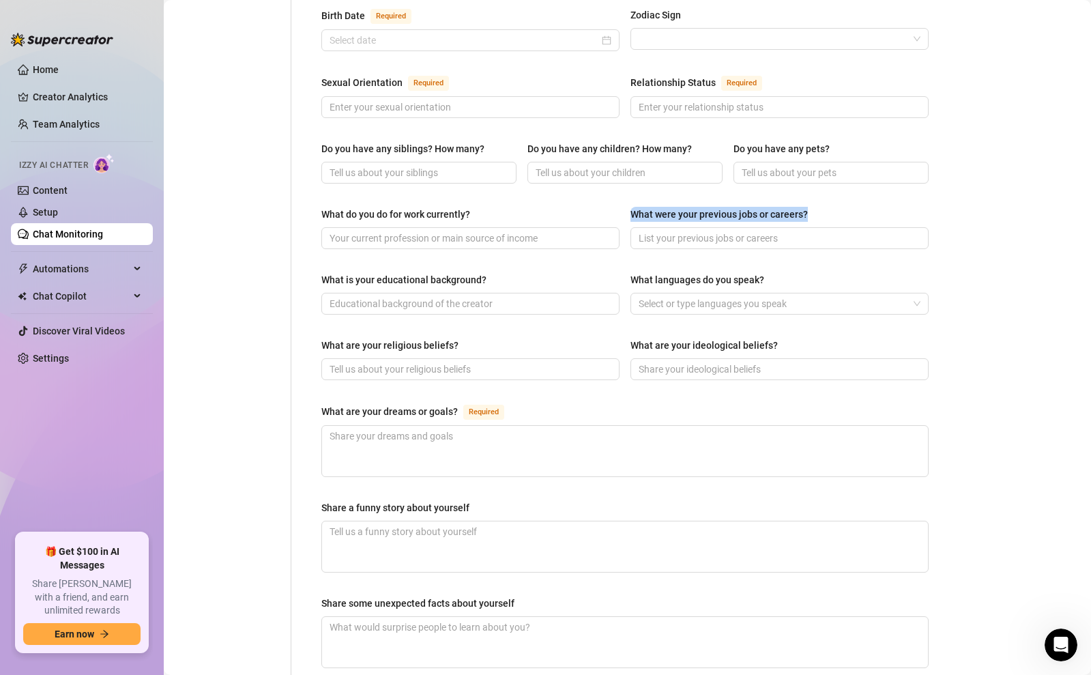
click at [683, 231] on input "What were your previous jobs or careers?" at bounding box center [777, 238] width 279 height 15
click at [683, 207] on div "What were your previous jobs or careers?" at bounding box center [718, 214] width 177 height 15
click at [683, 231] on input "What were your previous jobs or careers?" at bounding box center [777, 238] width 279 height 15
click at [683, 207] on div "What were your previous jobs or careers?" at bounding box center [718, 214] width 177 height 15
click at [683, 231] on input "What were your previous jobs or careers?" at bounding box center [777, 238] width 279 height 15
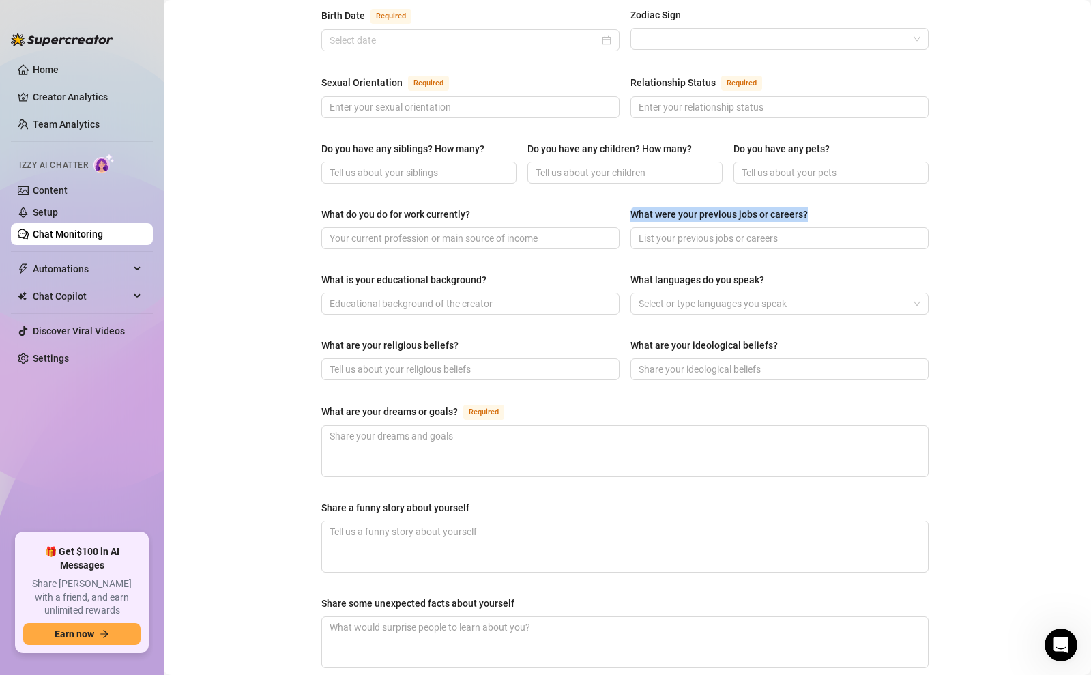
click at [683, 207] on div "What were your previous jobs or careers?" at bounding box center [718, 214] width 177 height 15
click at [683, 231] on input "What were your previous jobs or careers?" at bounding box center [777, 238] width 279 height 15
click at [683, 207] on div "What were your previous jobs or careers?" at bounding box center [718, 214] width 177 height 15
click at [683, 231] on input "What were your previous jobs or careers?" at bounding box center [777, 238] width 279 height 15
drag, startPoint x: 683, startPoint y: 194, endPoint x: 678, endPoint y: 188, distance: 7.2
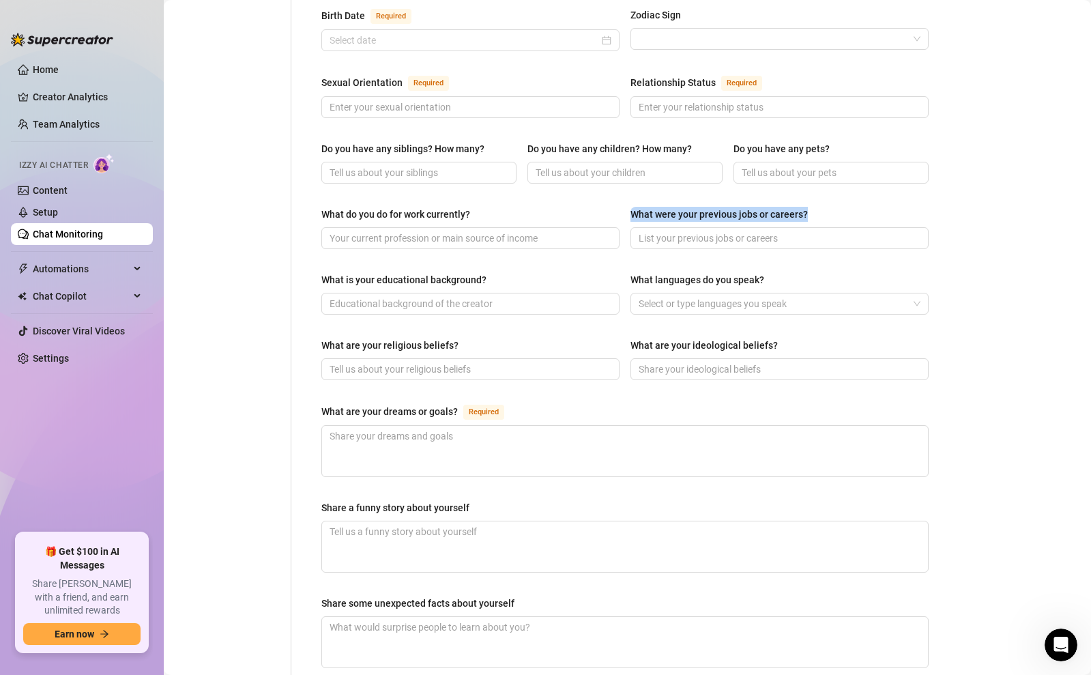
click at [678, 207] on div "What were your previous jobs or careers?" at bounding box center [718, 214] width 177 height 15
click at [678, 231] on input "What were your previous jobs or careers?" at bounding box center [777, 238] width 279 height 15
click at [565, 179] on div "Name Required Nickname(s) Gender Required Female Male Non-Binary / Genderqueer …" at bounding box center [624, 218] width 607 height 1116
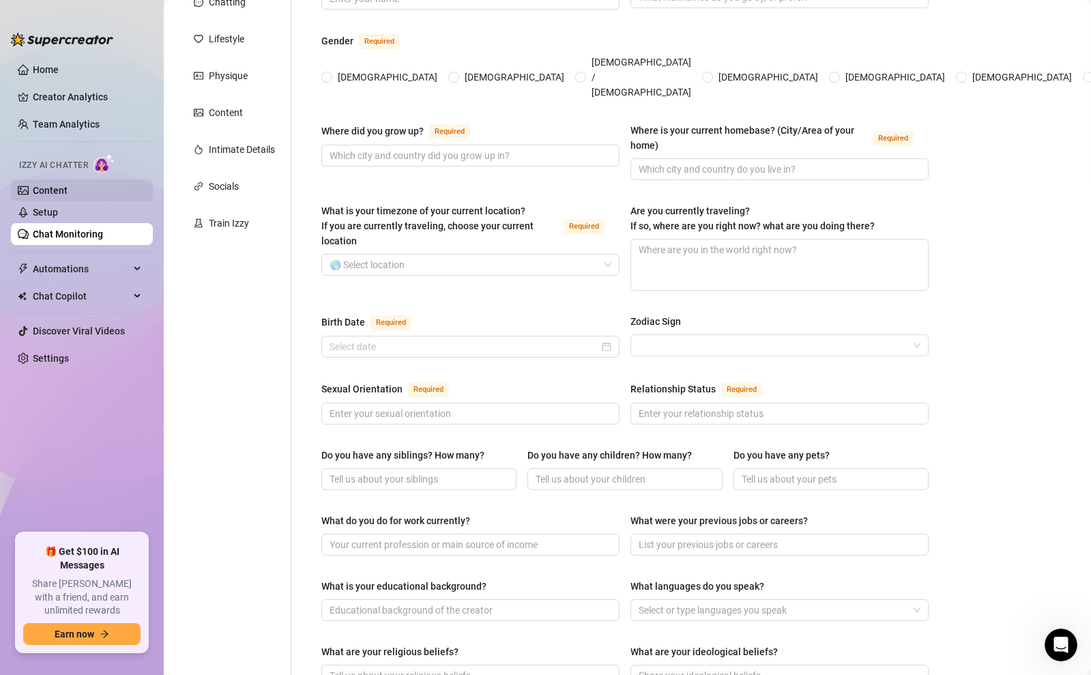
scroll to position [0, 0]
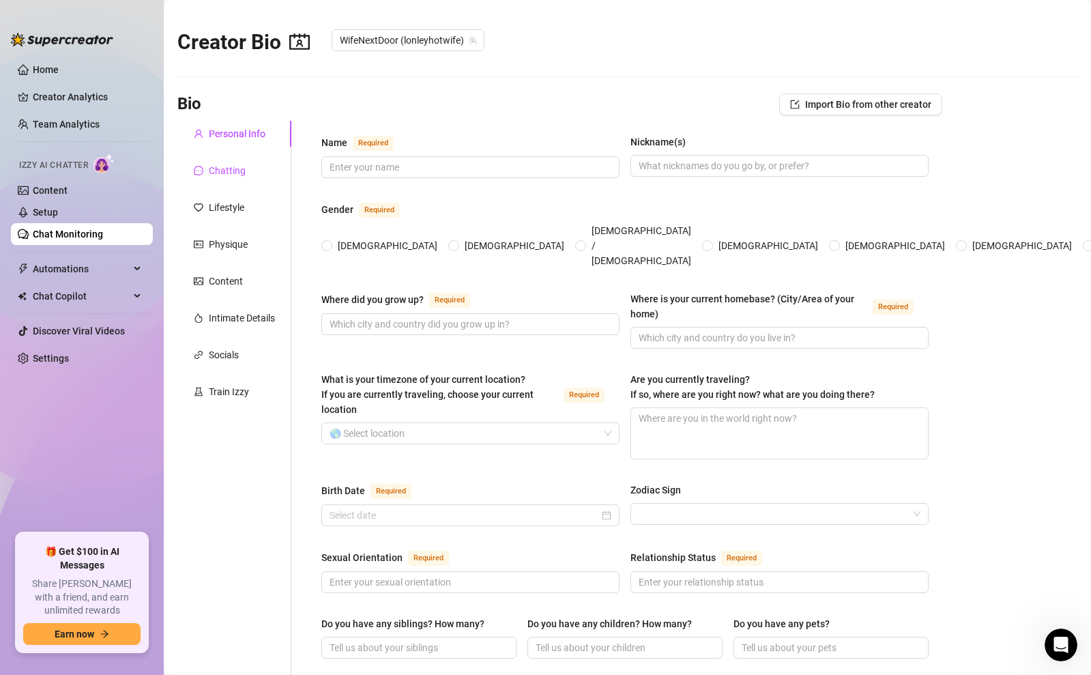
click at [225, 171] on div "Chatting" at bounding box center [227, 170] width 37 height 15
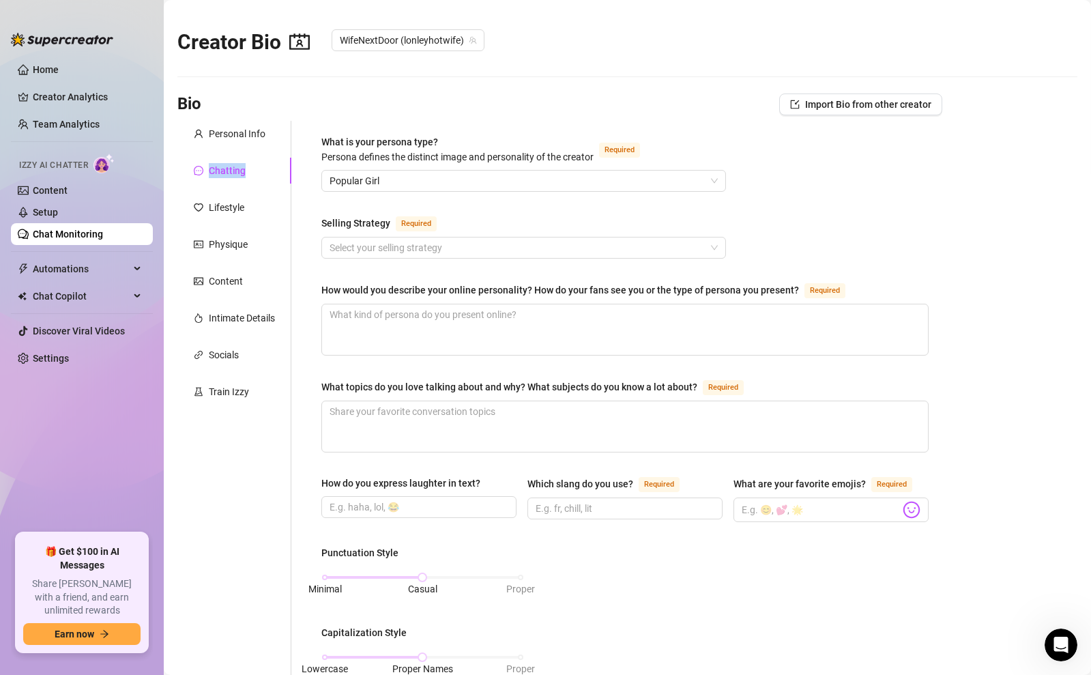
click at [225, 171] on div "Chatting" at bounding box center [227, 170] width 37 height 15
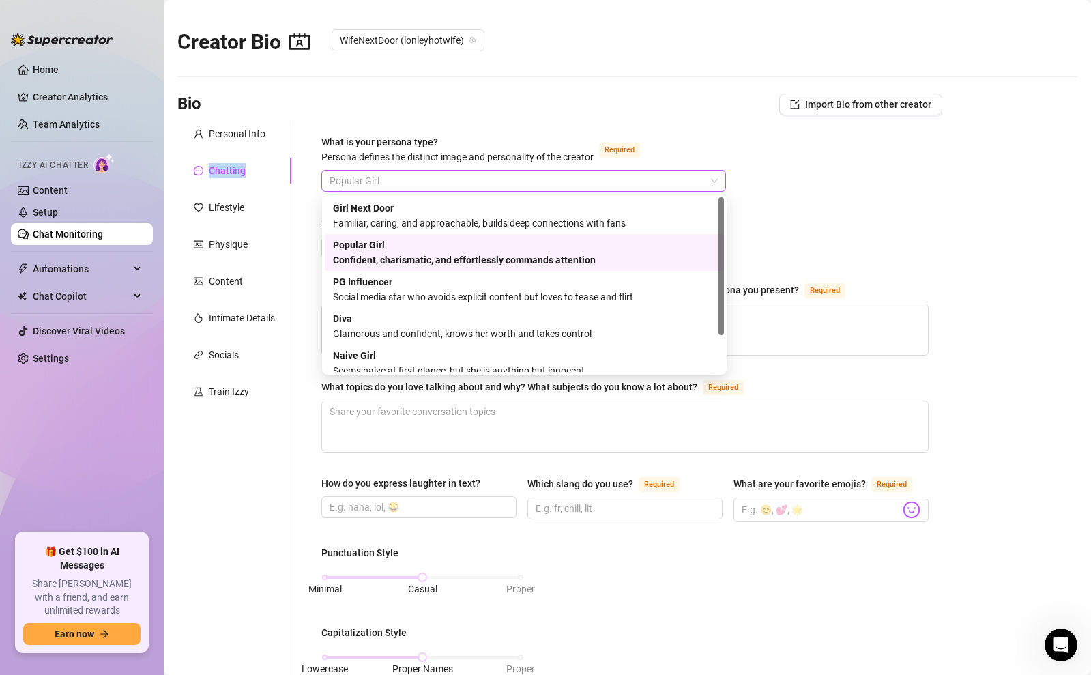
click at [381, 173] on span "Popular Girl" at bounding box center [523, 181] width 388 height 20
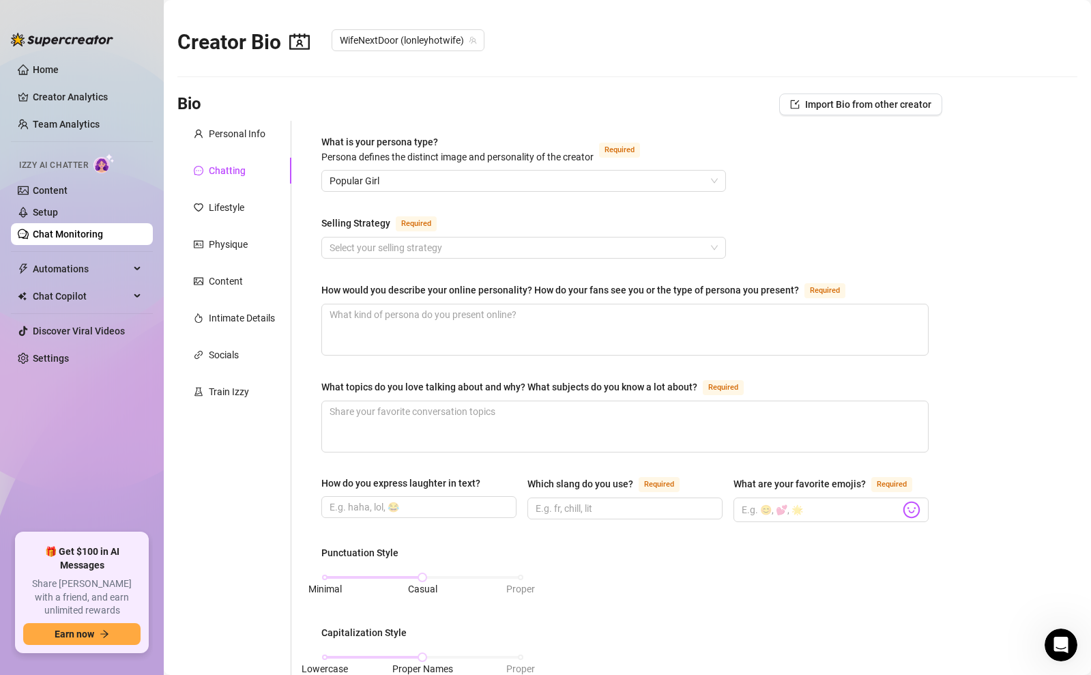
click at [513, 89] on main "Creator Bio WifeNextDoor (lonleyhotwife) Bio Import Bio from other creator Pers…" at bounding box center [627, 625] width 927 height 1251
click at [393, 192] on div "What is your persona type? Persona defines the distinct image and personality o…" at bounding box center [624, 637] width 607 height 1006
click at [393, 181] on span "Popular Girl" at bounding box center [523, 181] width 388 height 20
click at [414, 174] on span "Popular Girl" at bounding box center [523, 181] width 388 height 20
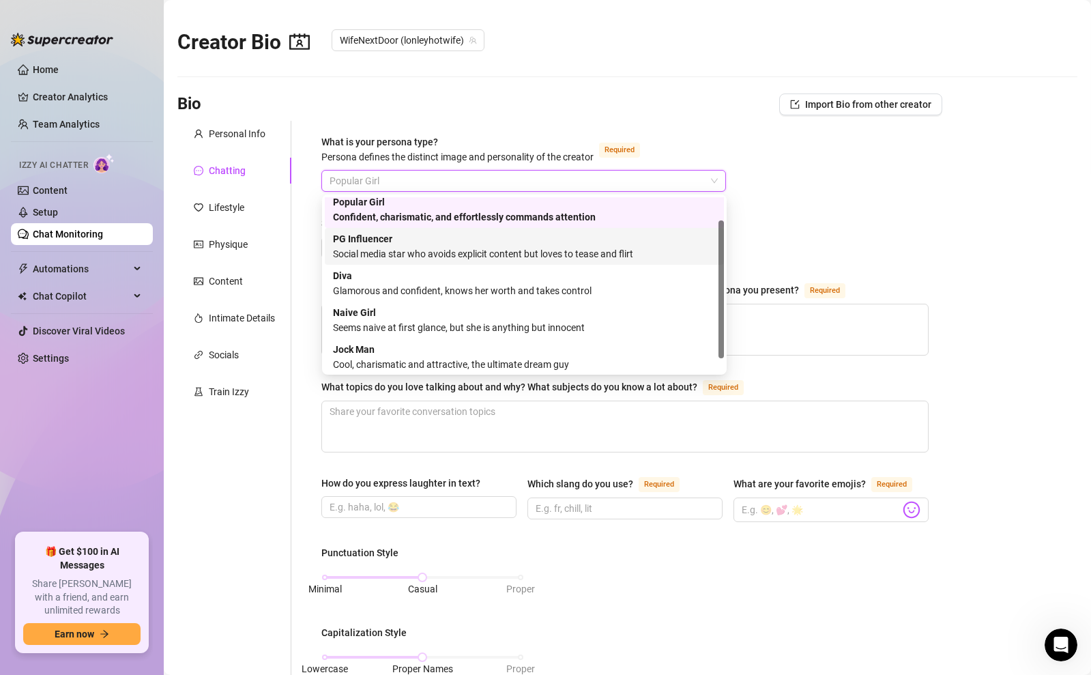
scroll to position [46, 0]
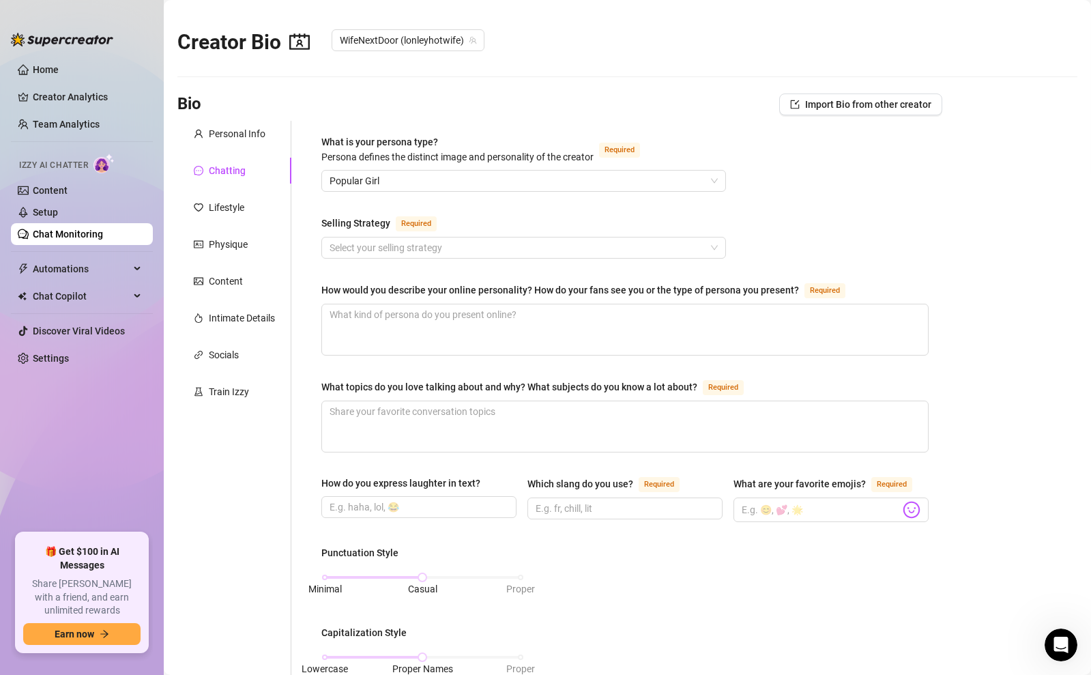
click at [400, 292] on div "How would you describe your online personality? How do your fans see you or the…" at bounding box center [559, 289] width 477 height 15
click at [400, 304] on textarea "How would you describe your online personality? How do your fans see you or the…" at bounding box center [625, 329] width 606 height 50
click at [400, 292] on div "How would you describe your online personality? How do your fans see you or the…" at bounding box center [559, 289] width 477 height 15
click at [400, 304] on textarea "How would you describe your online personality? How do your fans see you or the…" at bounding box center [625, 329] width 606 height 50
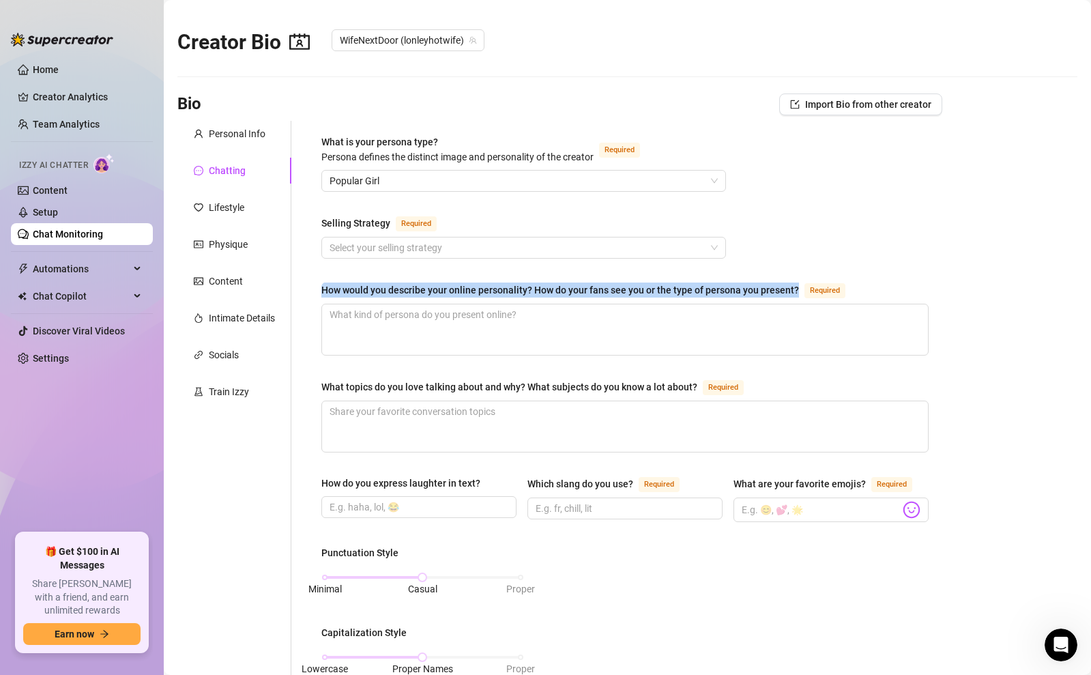
click at [400, 292] on div "How would you describe your online personality? How do your fans see you or the…" at bounding box center [559, 289] width 477 height 15
click at [400, 304] on textarea "How would you describe your online personality? How do your fans see you or the…" at bounding box center [625, 329] width 606 height 50
copy div "How would you describe your online personality? How do your fans see you or the…"
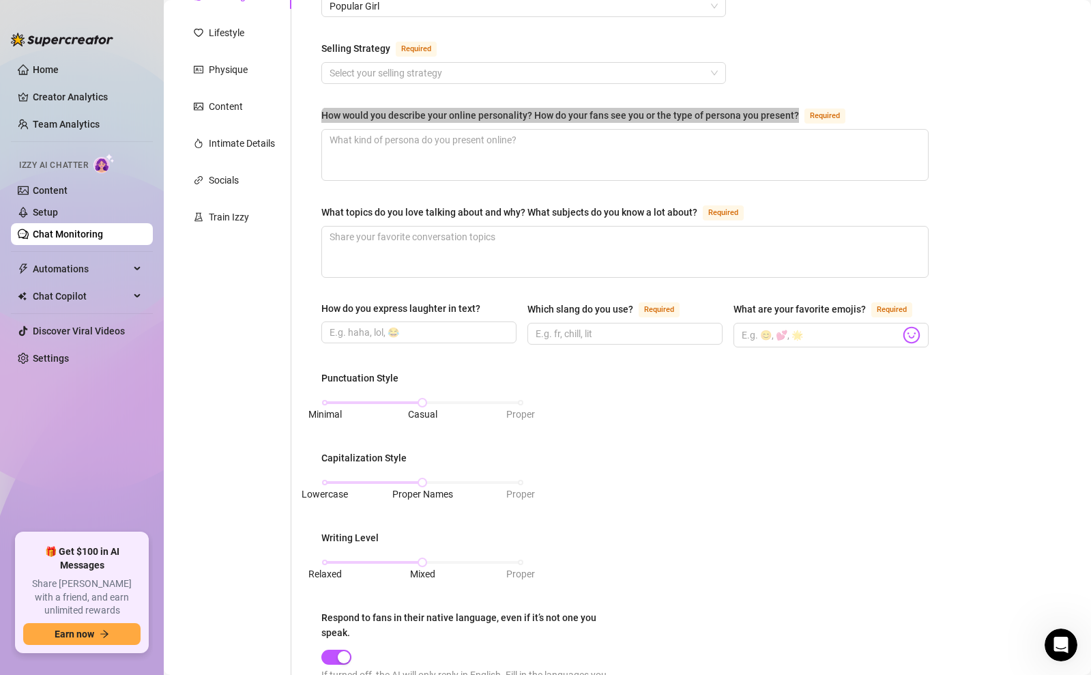
scroll to position [181, 0]
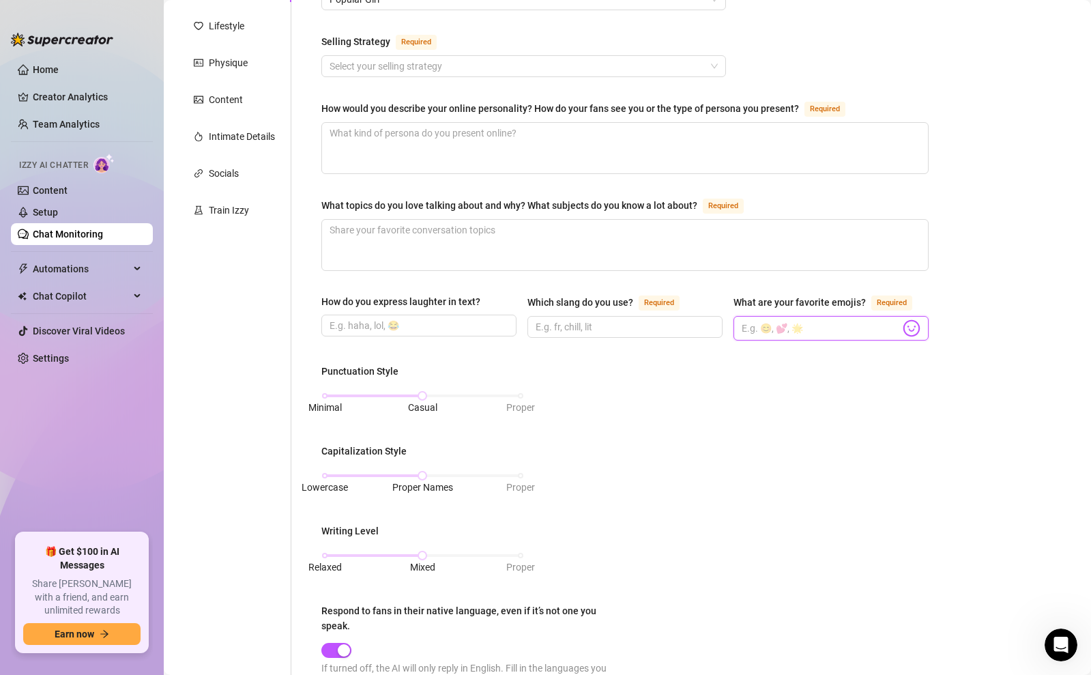
click at [790, 331] on input "What are your favorite emojis? Required" at bounding box center [820, 328] width 158 height 18
click at [908, 327] on img at bounding box center [911, 328] width 18 height 18
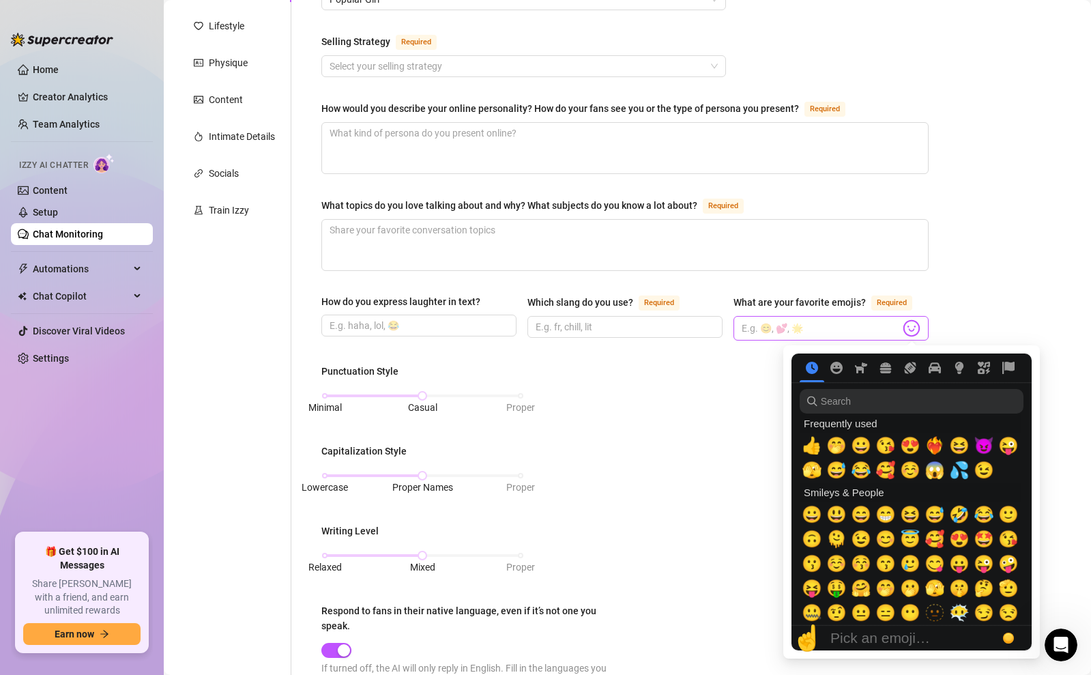
click at [910, 326] on img at bounding box center [911, 328] width 18 height 18
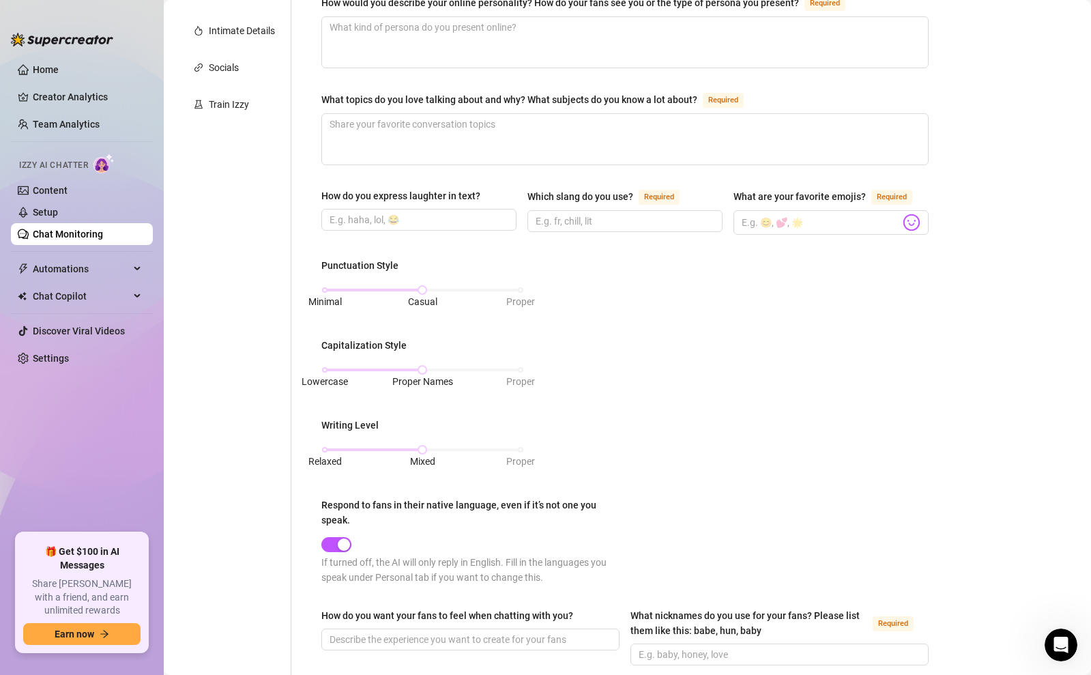
scroll to position [0, 0]
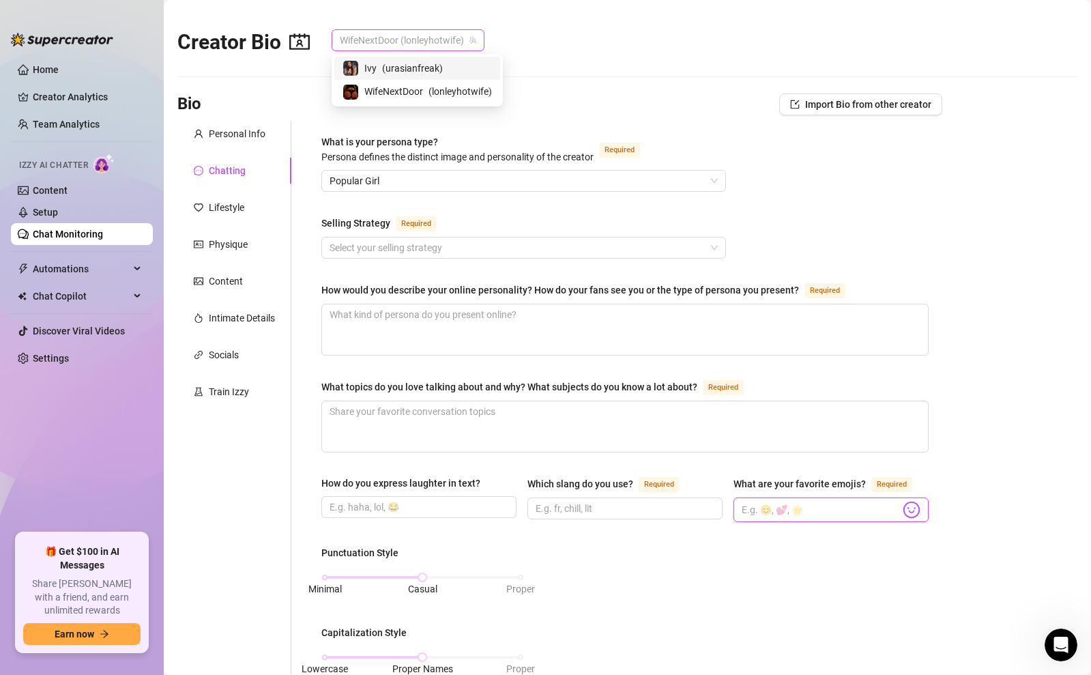
click at [467, 34] on span "WifeNextDoor (lonleyhotwife)" at bounding box center [408, 40] width 136 height 20
click at [404, 71] on span "( urasianfreak )" at bounding box center [412, 68] width 61 height 15
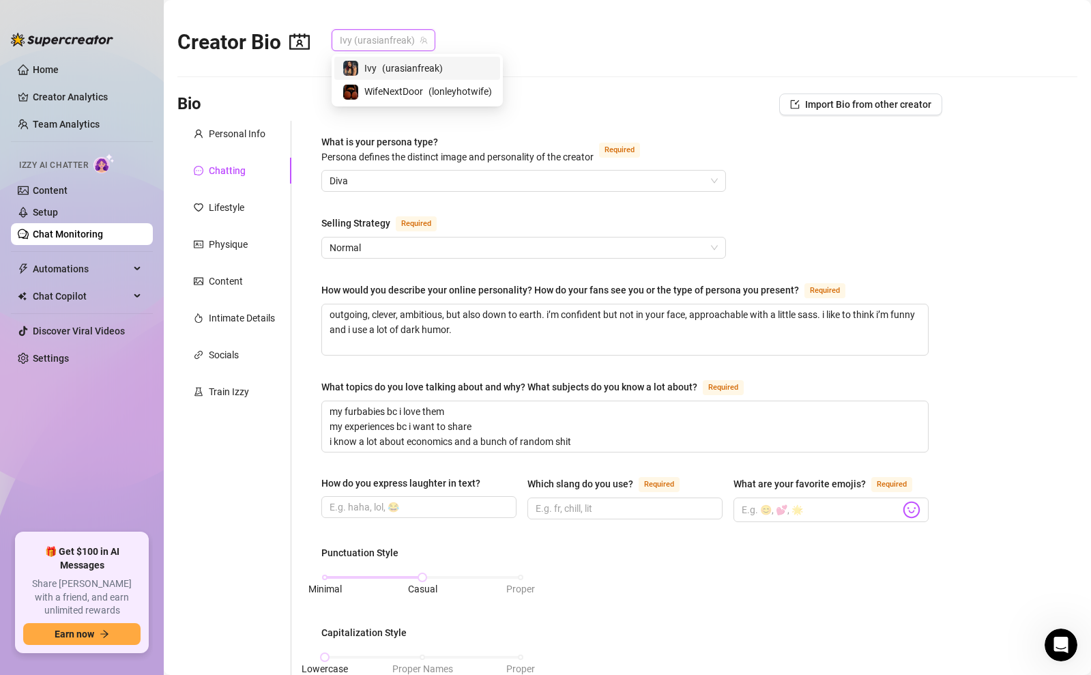
click at [355, 38] on span "Ivy (urasianfreak)" at bounding box center [383, 40] width 87 height 20
click at [364, 86] on span "WifeNextDoor" at bounding box center [393, 91] width 59 height 15
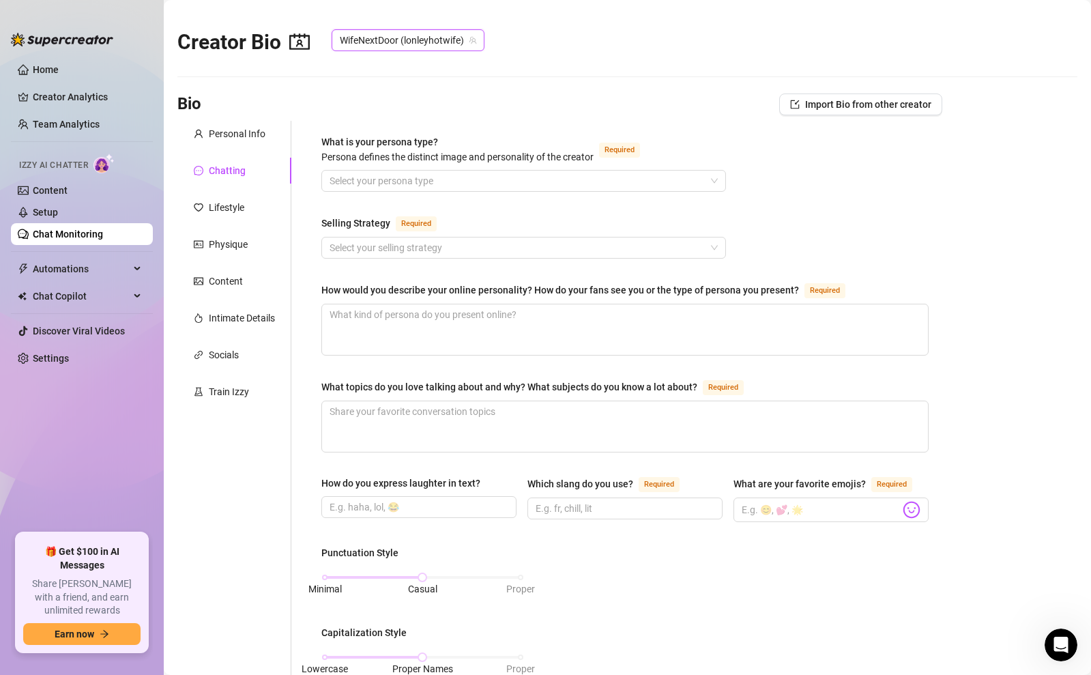
click at [398, 89] on main "Creator Bio WifeNextDoor (lonleyhotwife) WifeNextDoor (lonleyhotwife) Bio Impor…" at bounding box center [627, 625] width 927 height 1251
click at [398, 89] on main "Creator Bio WifeNextDoor (lonleyhotwife) Bio Import Bio from other creator Pers…" at bounding box center [627, 625] width 927 height 1251
click at [232, 211] on div "Lifestyle" at bounding box center [226, 207] width 35 height 15
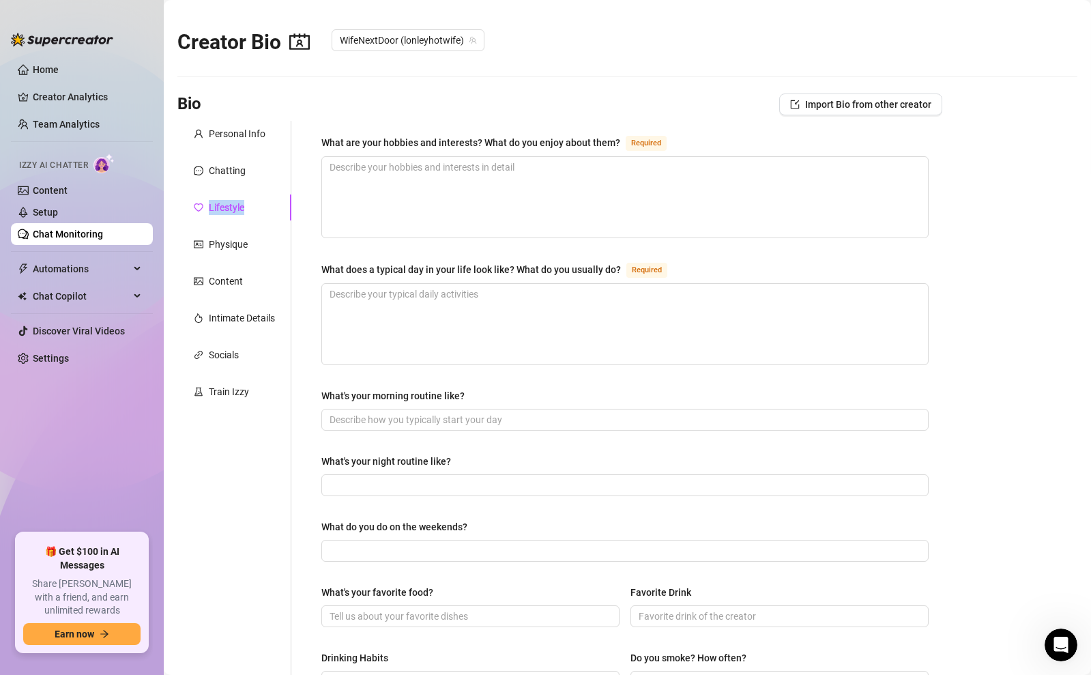
click at [232, 211] on div "Lifestyle" at bounding box center [226, 207] width 35 height 15
click at [220, 250] on div "Physique" at bounding box center [228, 244] width 39 height 15
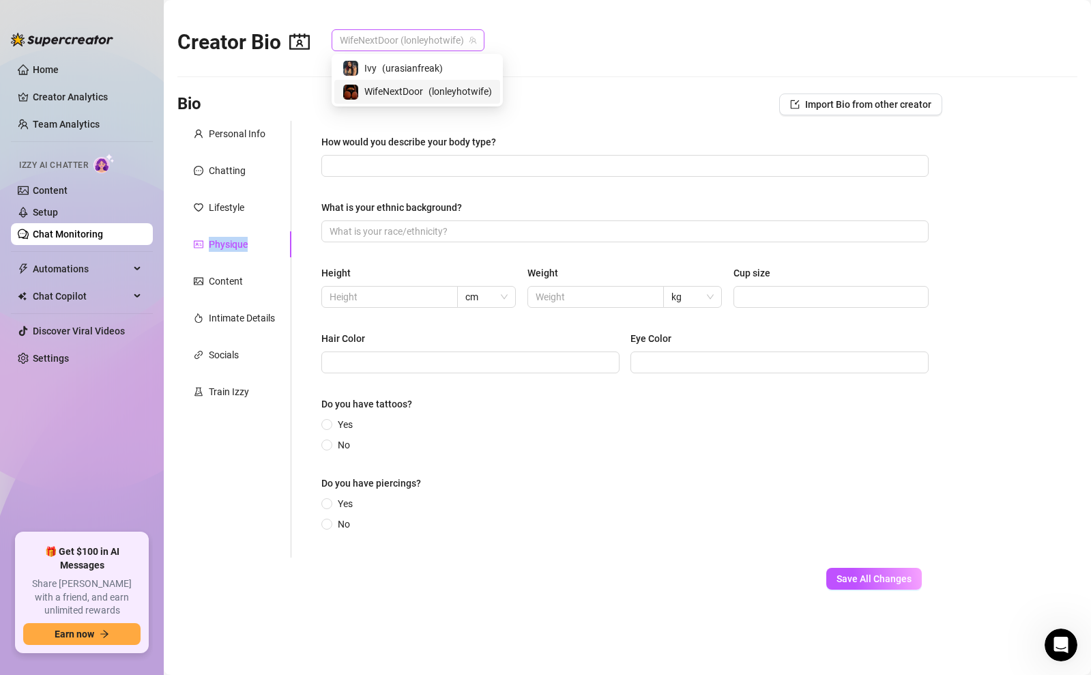
click at [387, 44] on span "WifeNextDoor (lonleyhotwife)" at bounding box center [408, 40] width 136 height 20
click at [384, 64] on span "( urasianfreak )" at bounding box center [412, 68] width 61 height 15
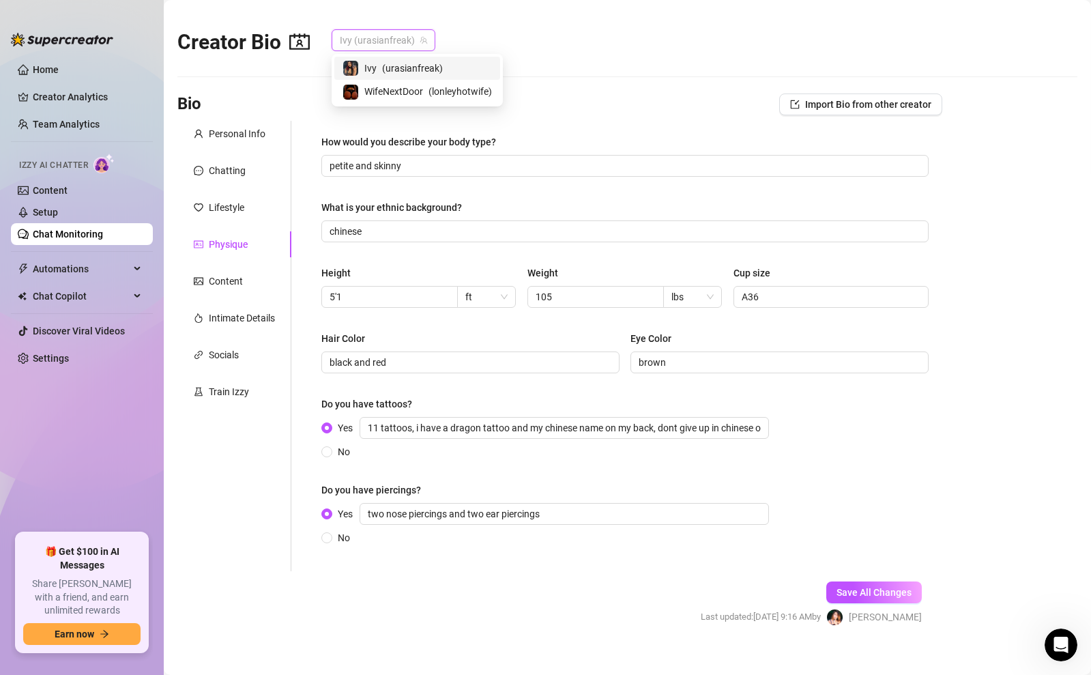
click at [392, 42] on span "Ivy (urasianfreak)" at bounding box center [383, 40] width 87 height 20
click at [384, 87] on span "WifeNextDoor" at bounding box center [393, 91] width 59 height 15
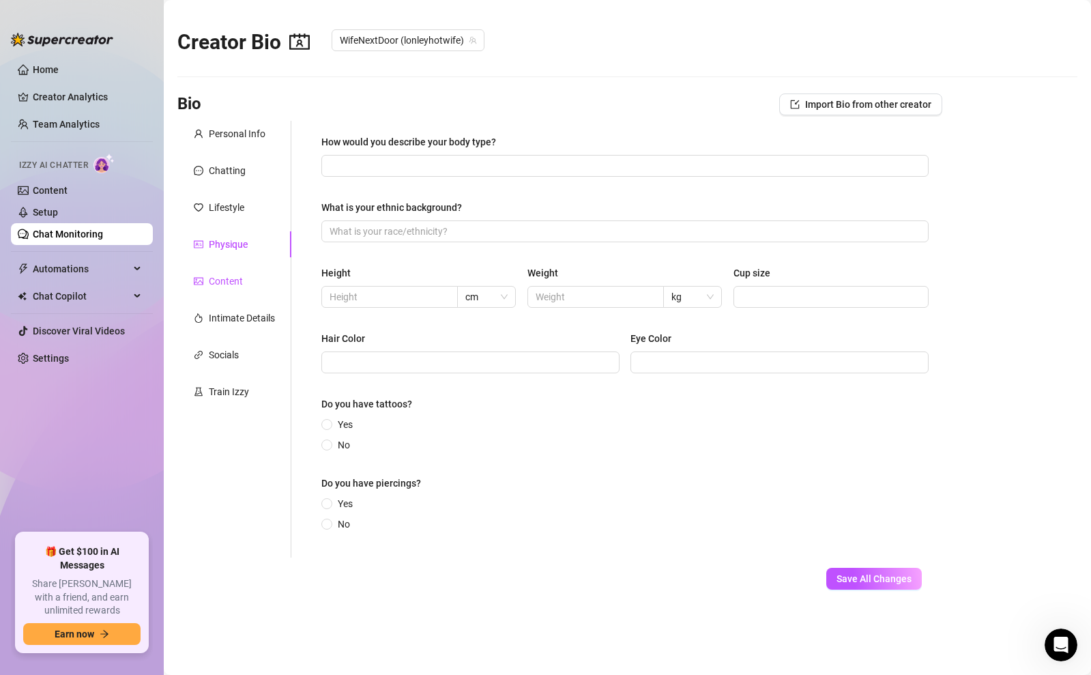
click at [220, 282] on div "Content" at bounding box center [226, 280] width 34 height 15
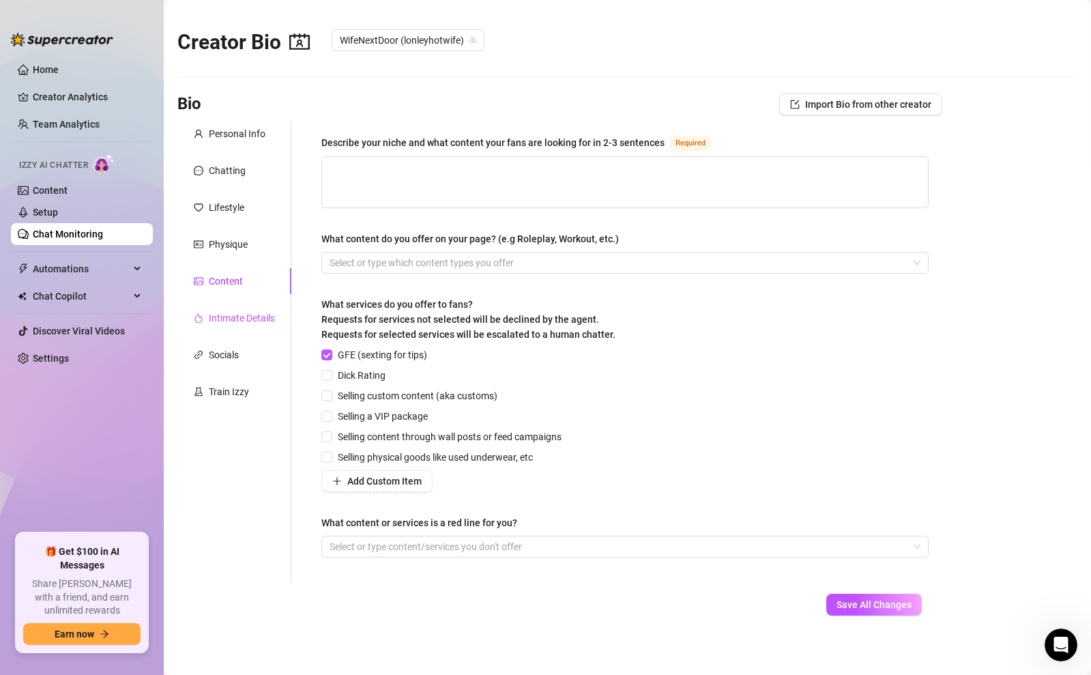
click at [239, 320] on div "Intimate Details" at bounding box center [242, 317] width 66 height 15
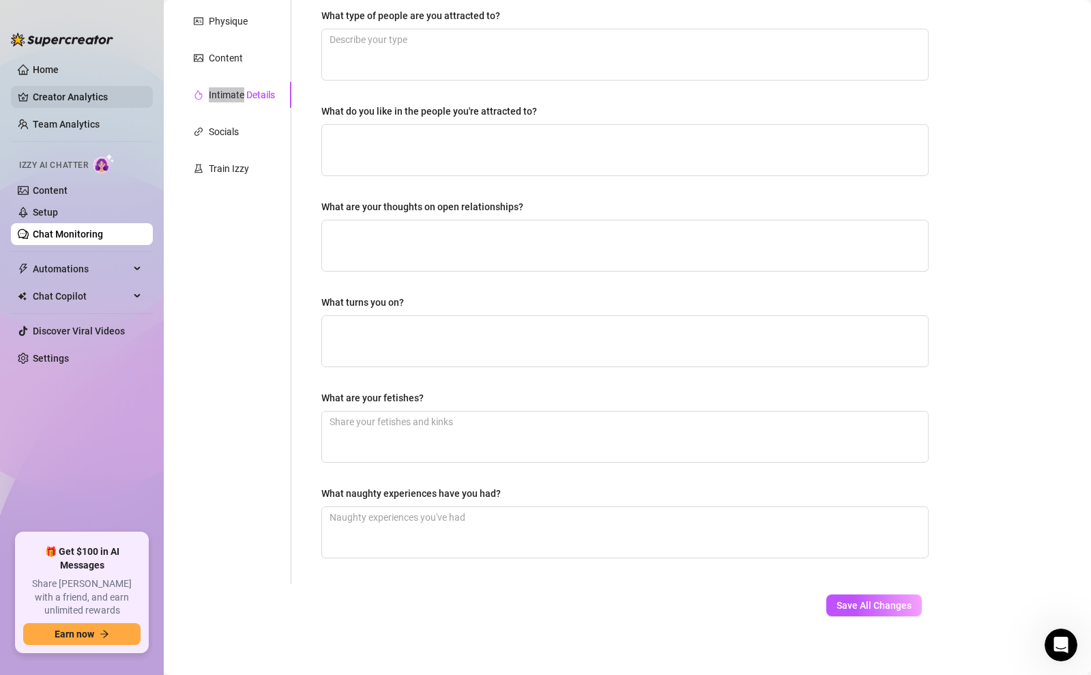
scroll to position [229, 0]
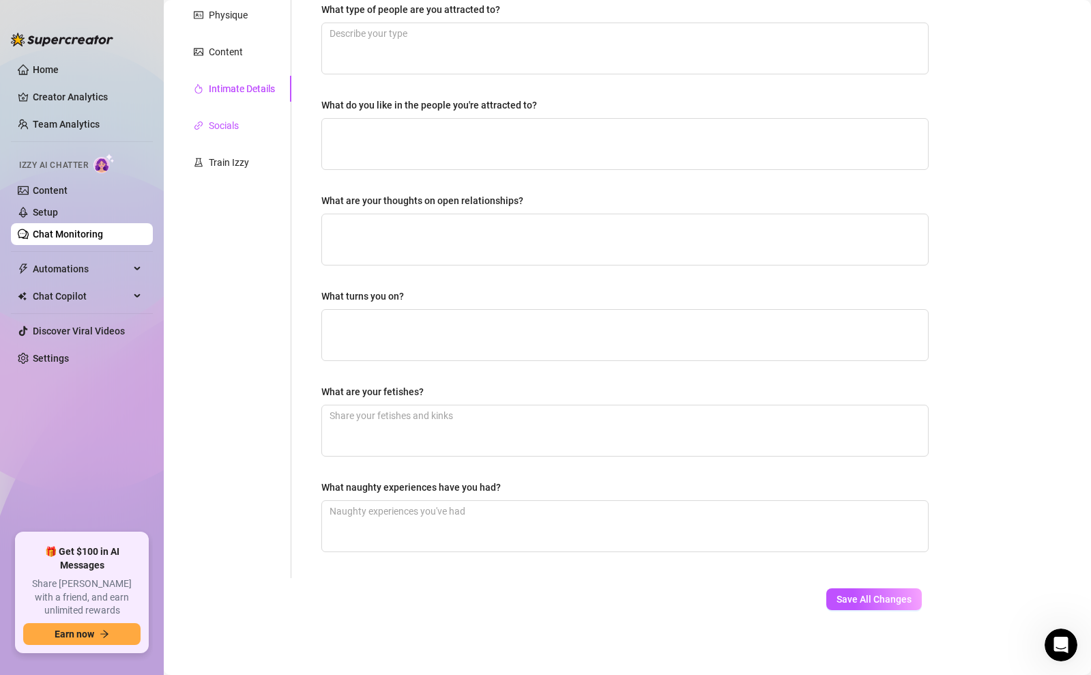
click at [232, 129] on div "Socials" at bounding box center [224, 125] width 30 height 15
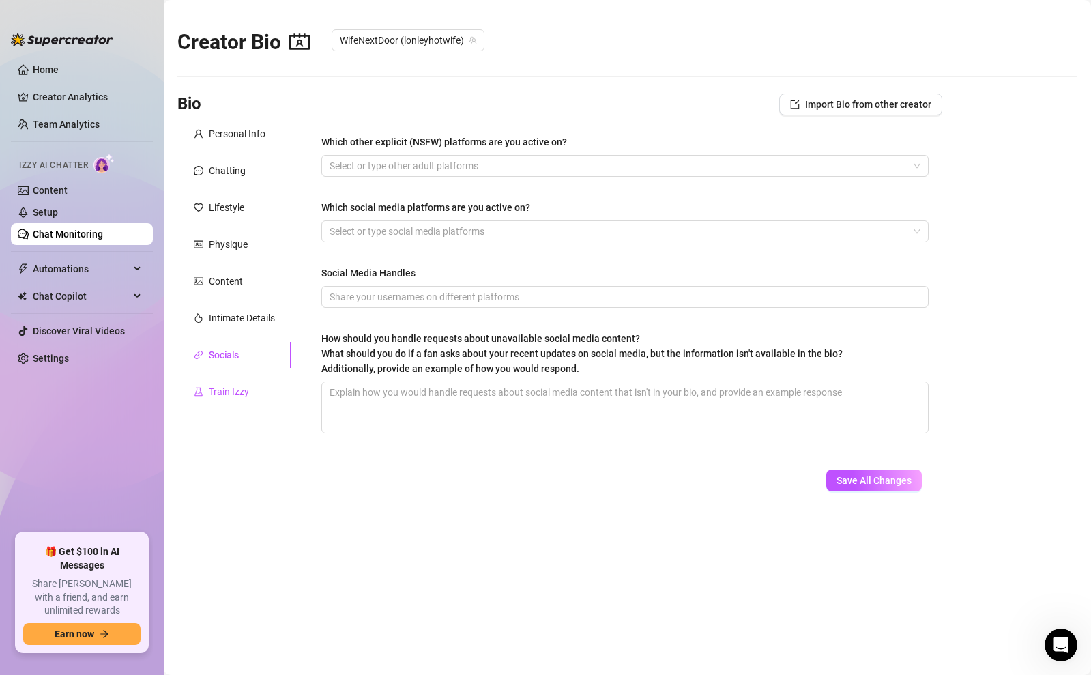
click at [234, 385] on div "Train Izzy" at bounding box center [229, 391] width 40 height 15
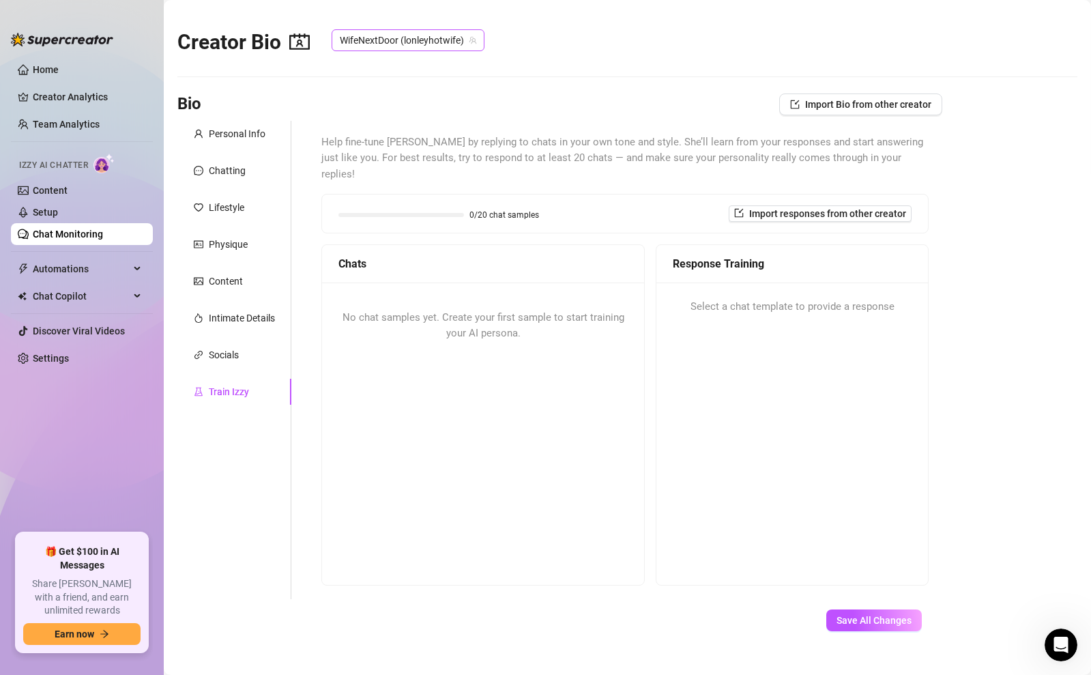
click at [398, 42] on span "WifeNextDoor (lonleyhotwife)" at bounding box center [408, 40] width 136 height 20
click at [409, 85] on span "WifeNextDoor" at bounding box center [393, 91] width 59 height 15
click at [243, 134] on div "Personal Info" at bounding box center [237, 133] width 57 height 15
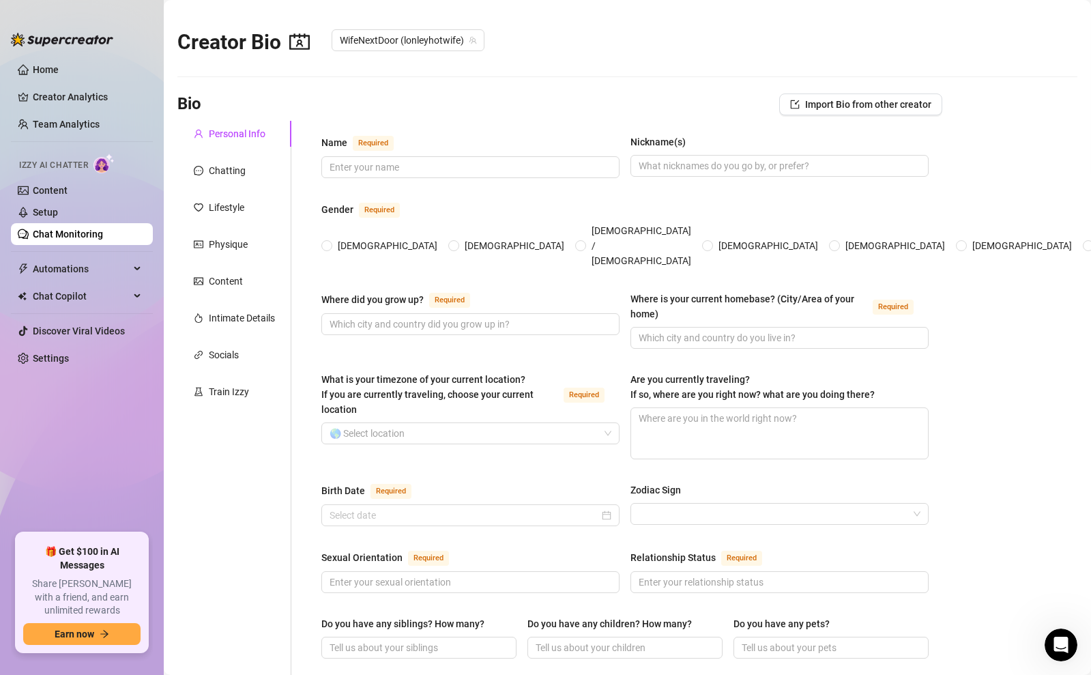
click at [61, 228] on link "Chat Monitoring" at bounding box center [68, 233] width 70 height 11
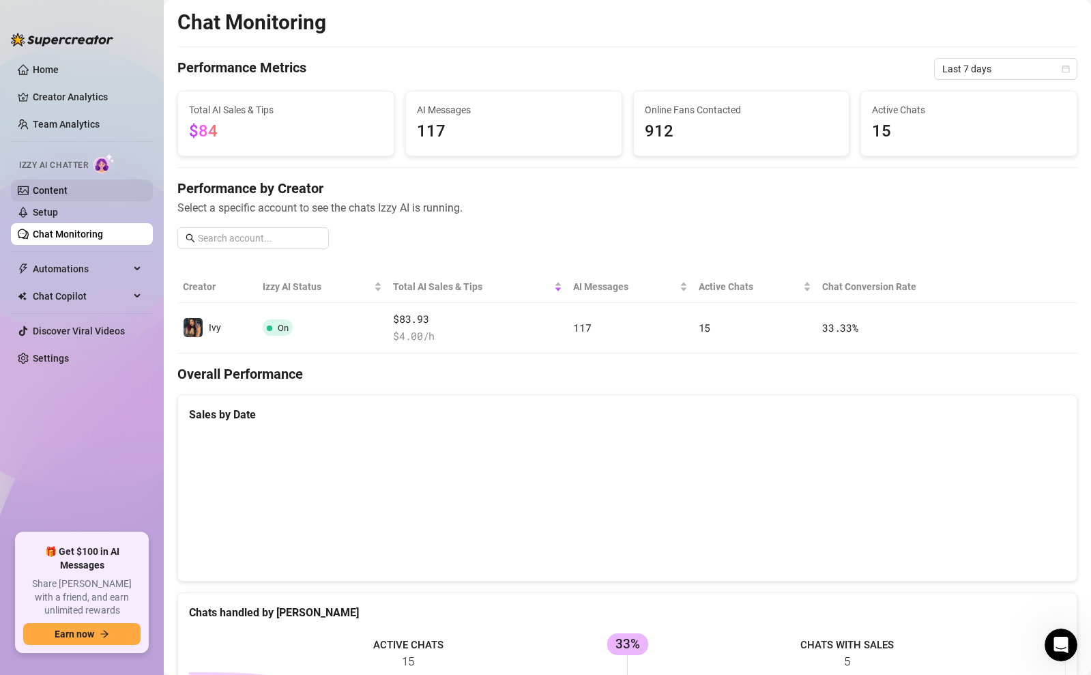
click at [44, 196] on link "Content" at bounding box center [50, 190] width 35 height 11
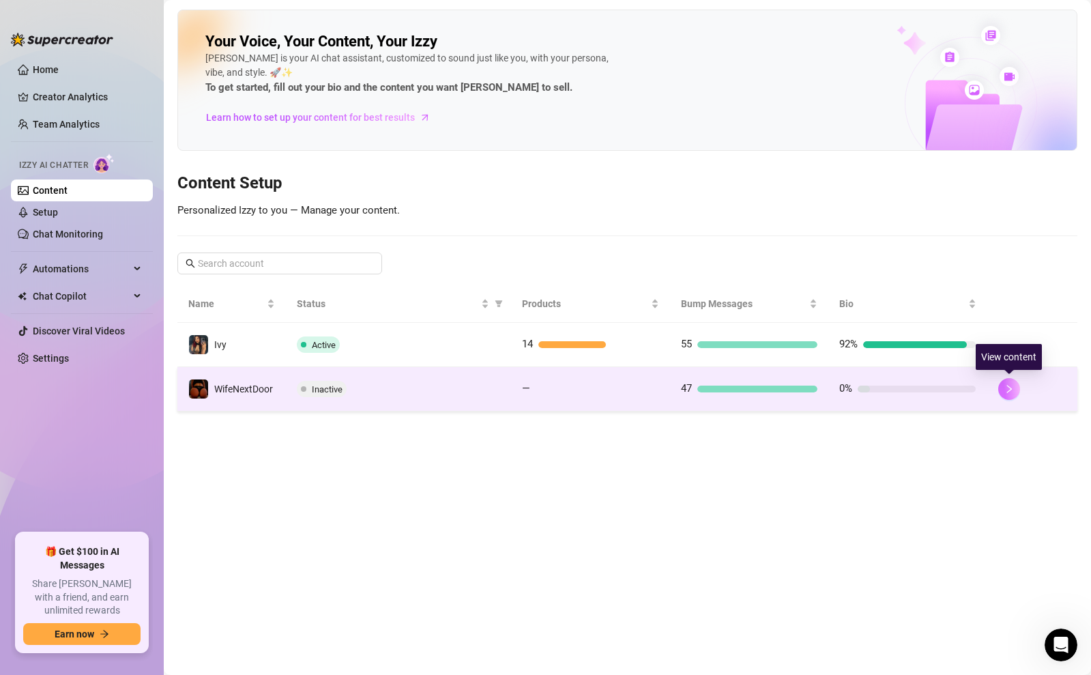
click at [1011, 398] on button "button" at bounding box center [1009, 389] width 22 height 22
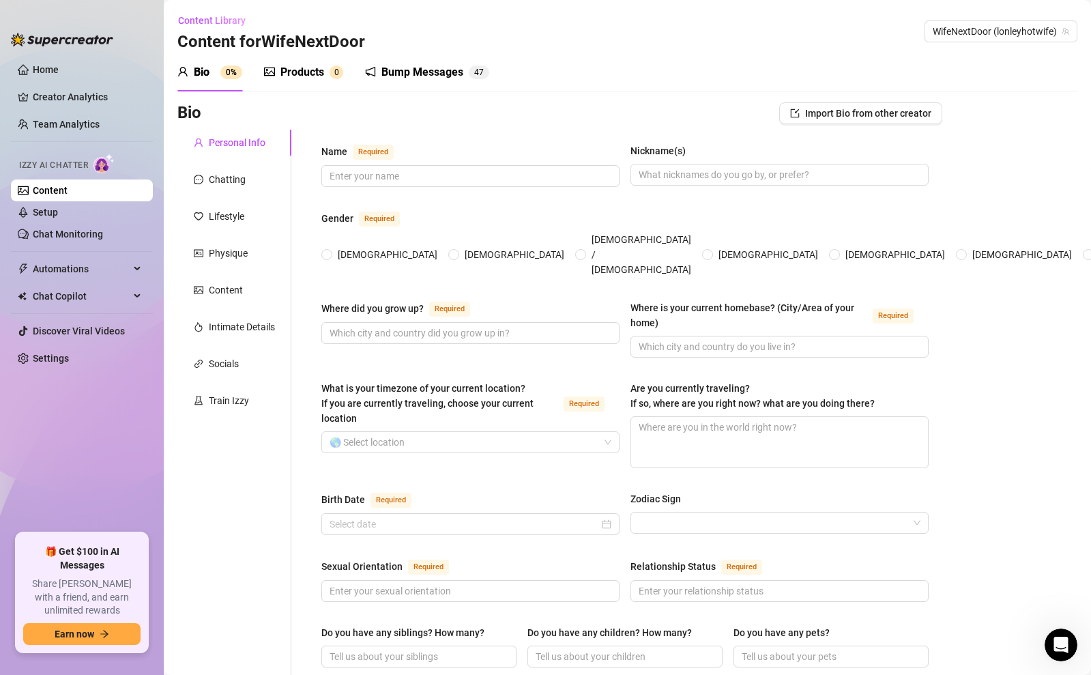
click at [410, 65] on div "Bump Messages" at bounding box center [422, 72] width 82 height 16
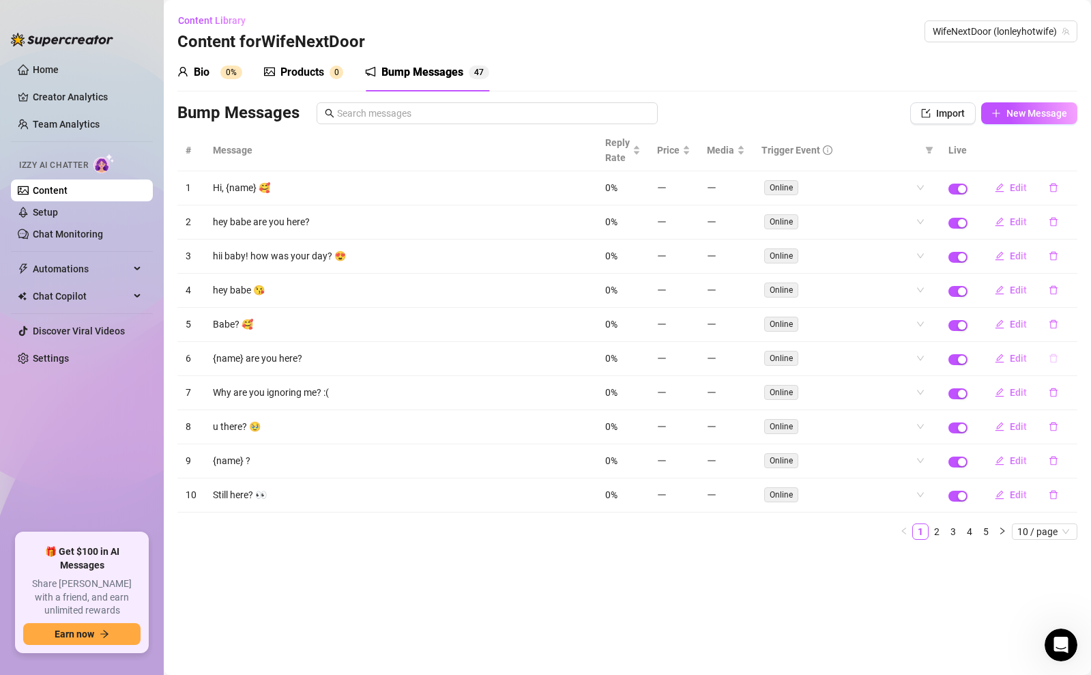
click at [1052, 361] on icon "delete" at bounding box center [1053, 358] width 10 height 10
click at [1069, 321] on span "Yes" at bounding box center [1067, 322] width 16 height 11
click at [204, 18] on span "Content Library" at bounding box center [212, 20] width 68 height 11
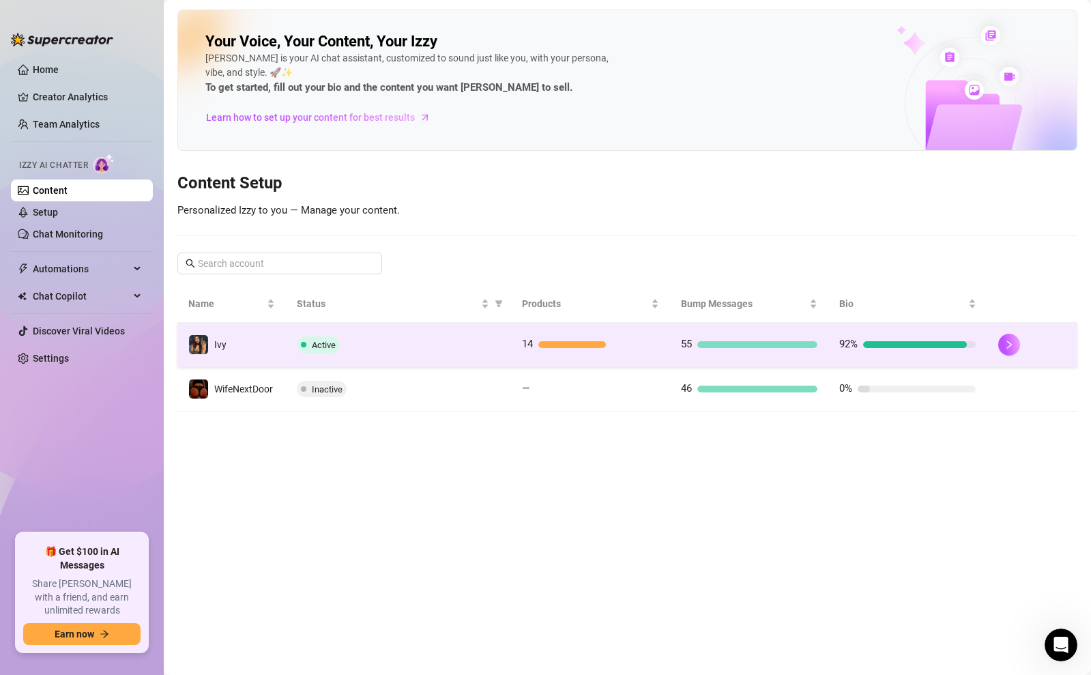
click at [514, 346] on td "14" at bounding box center [590, 345] width 159 height 44
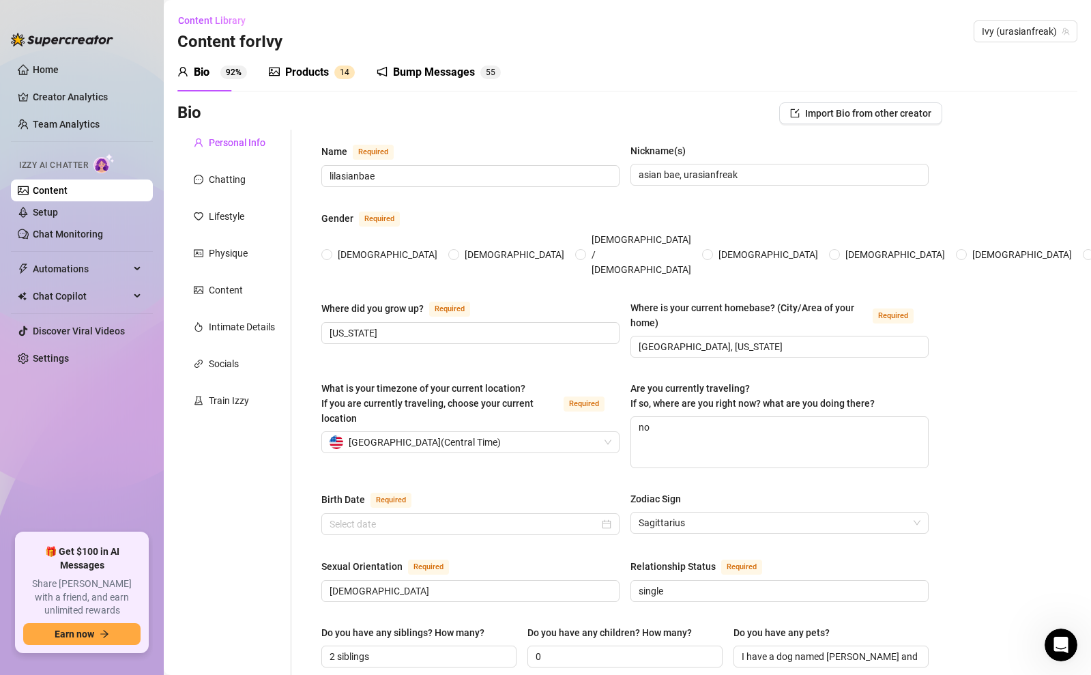
radio input "true"
type input "December 17th, 2002"
click at [437, 68] on div "Bump Messages" at bounding box center [434, 72] width 82 height 16
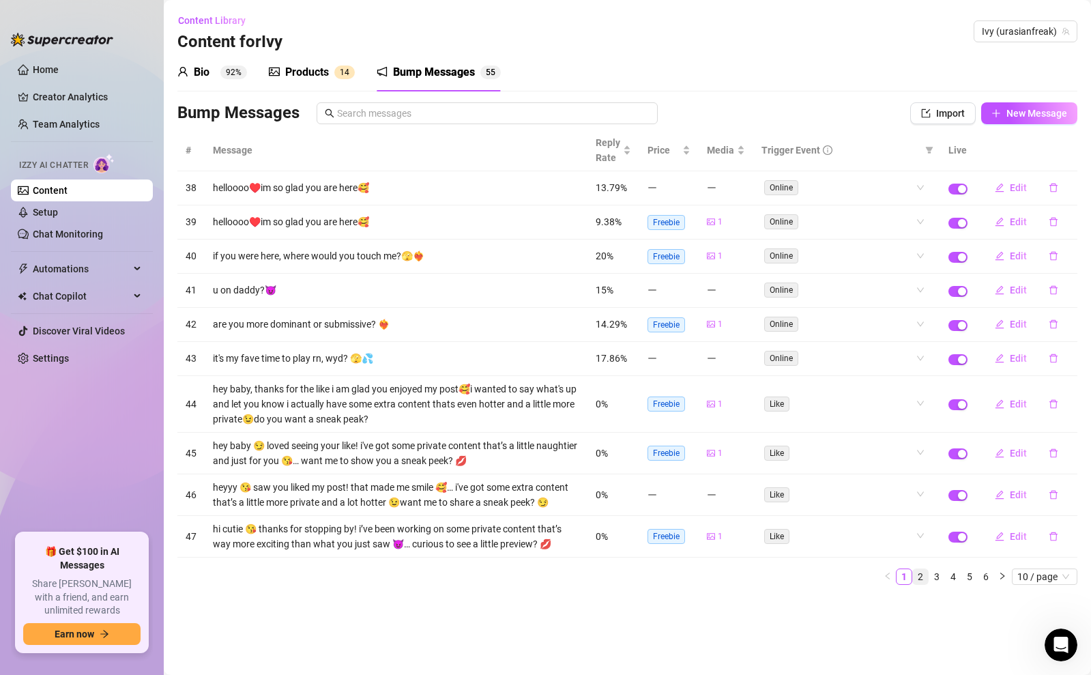
click at [924, 576] on link "2" at bounding box center [920, 576] width 15 height 15
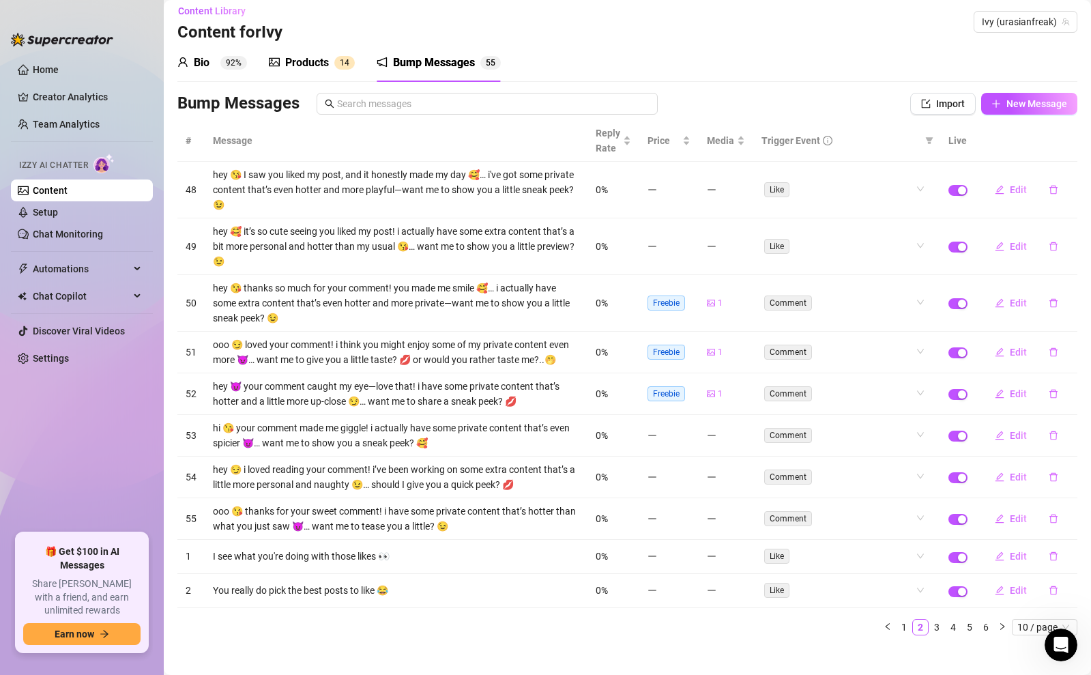
scroll to position [22, 0]
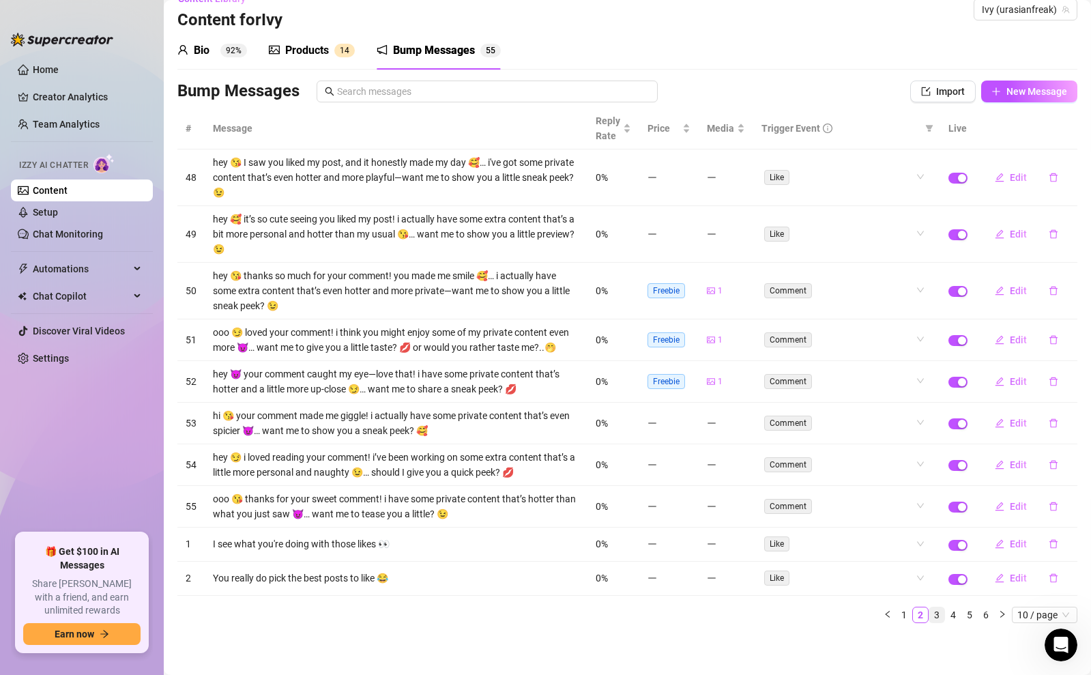
click at [942, 617] on link "3" at bounding box center [936, 614] width 15 height 15
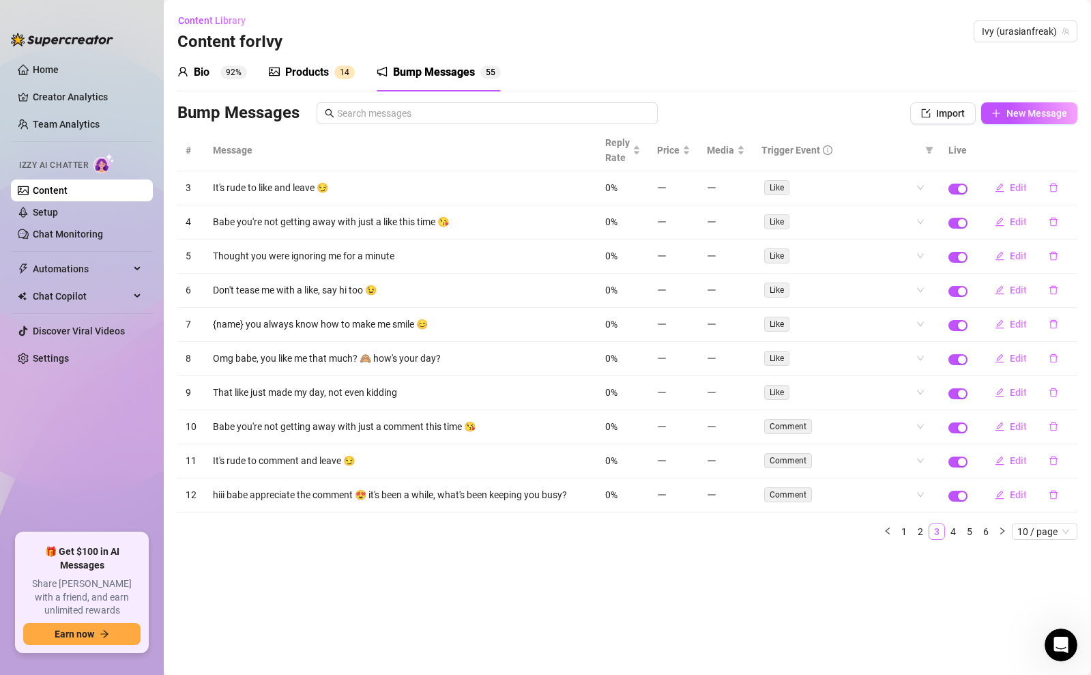
scroll to position [0, 0]
click at [218, 18] on span "Content Library" at bounding box center [212, 20] width 68 height 11
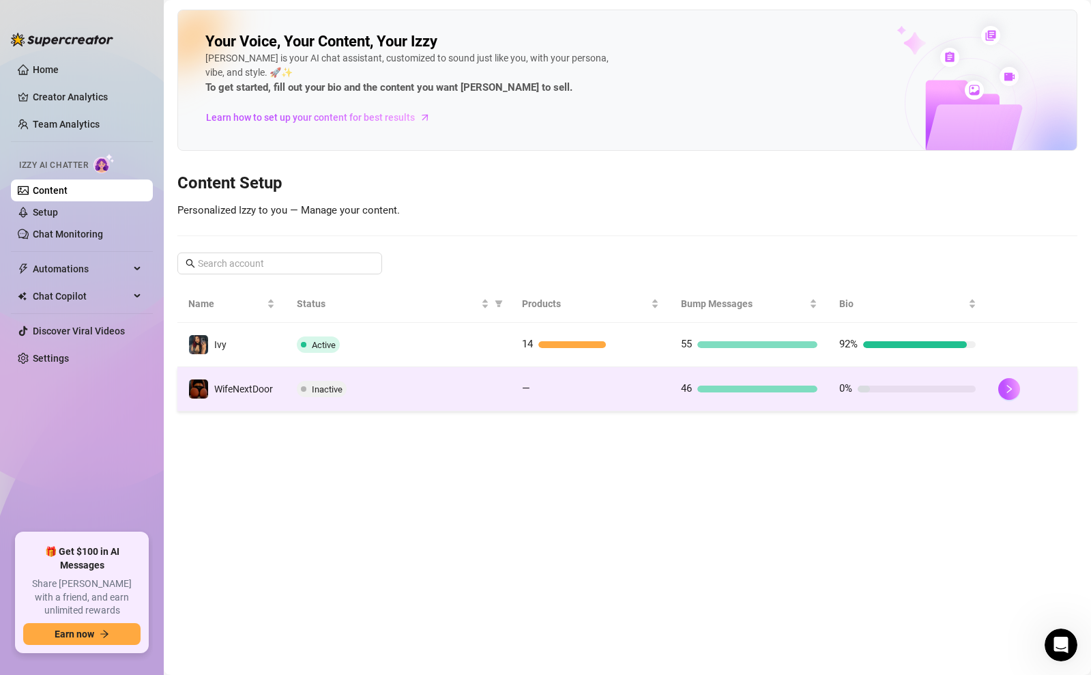
click at [385, 381] on div "Inactive" at bounding box center [399, 389] width 204 height 16
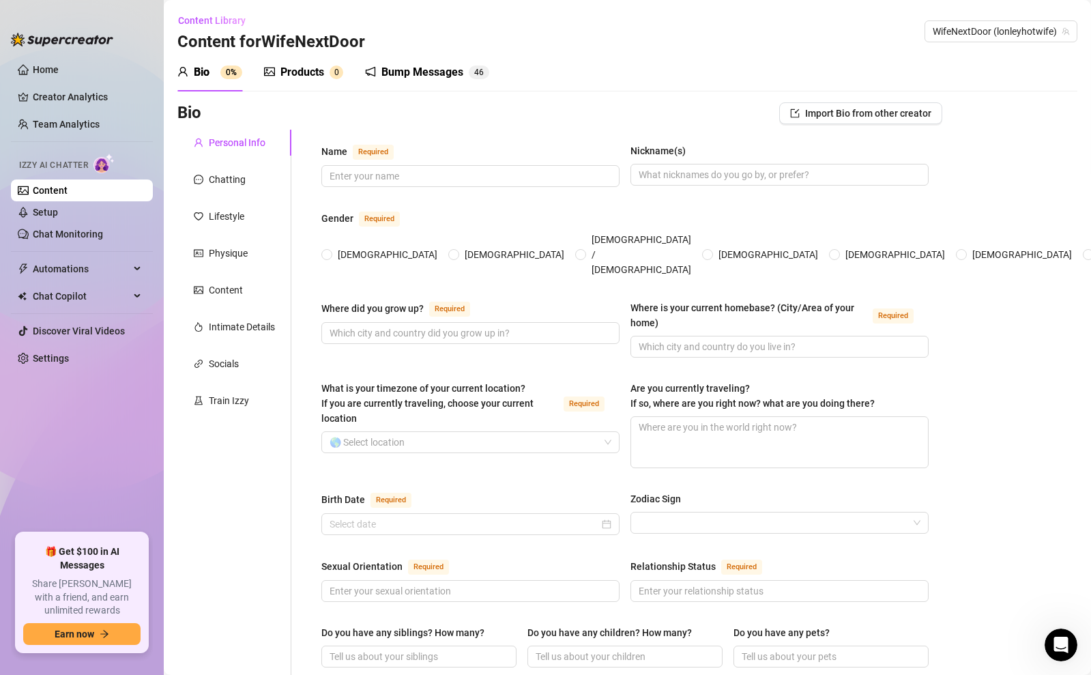
click at [432, 57] on div "Bump Messages 4 6" at bounding box center [427, 72] width 124 height 38
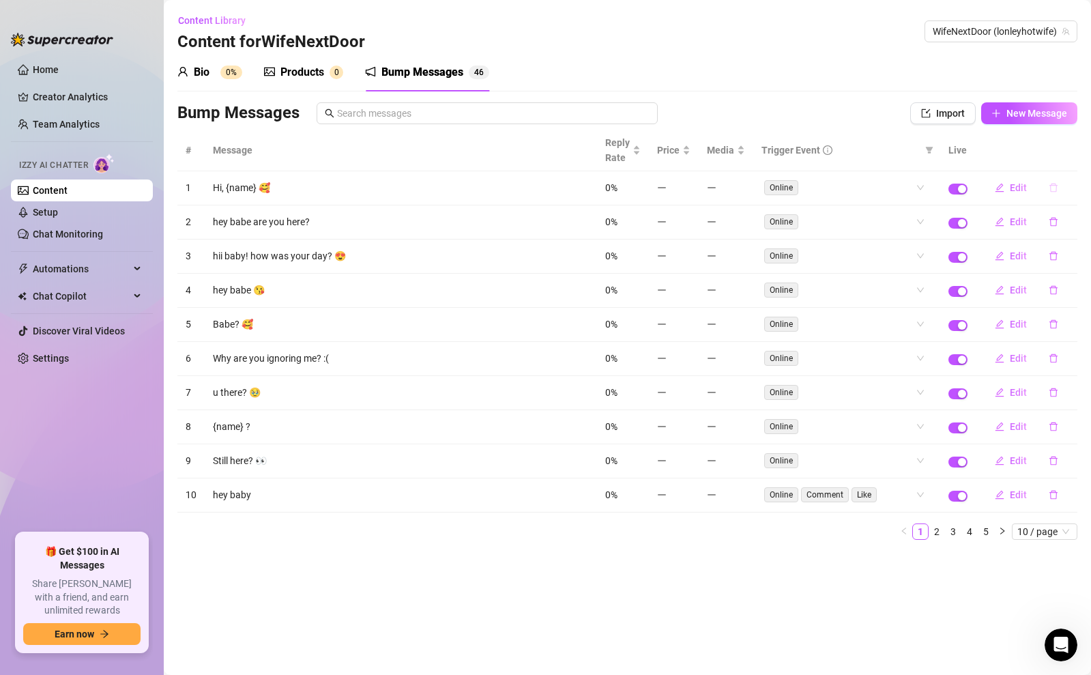
click at [1056, 188] on icon "delete" at bounding box center [1053, 188] width 10 height 10
click at [1068, 158] on button "Yes" at bounding box center [1067, 152] width 26 height 16
click at [1056, 390] on icon "delete" at bounding box center [1053, 392] width 8 height 9
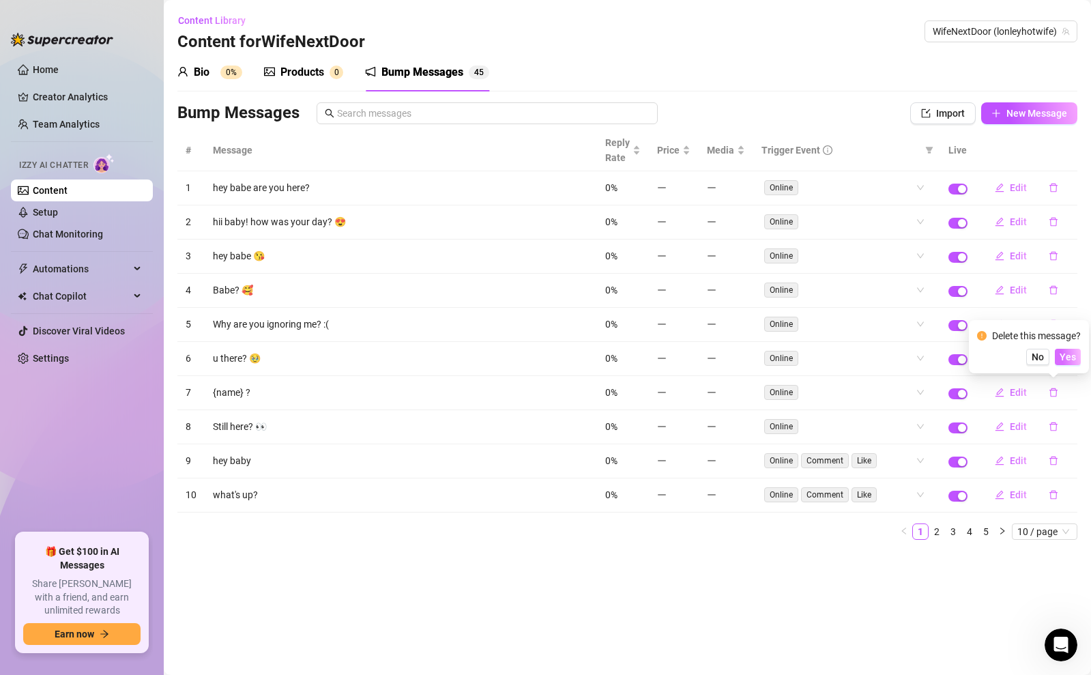
click at [1060, 356] on button "Yes" at bounding box center [1067, 357] width 26 height 16
click at [938, 529] on link "2" at bounding box center [936, 531] width 15 height 15
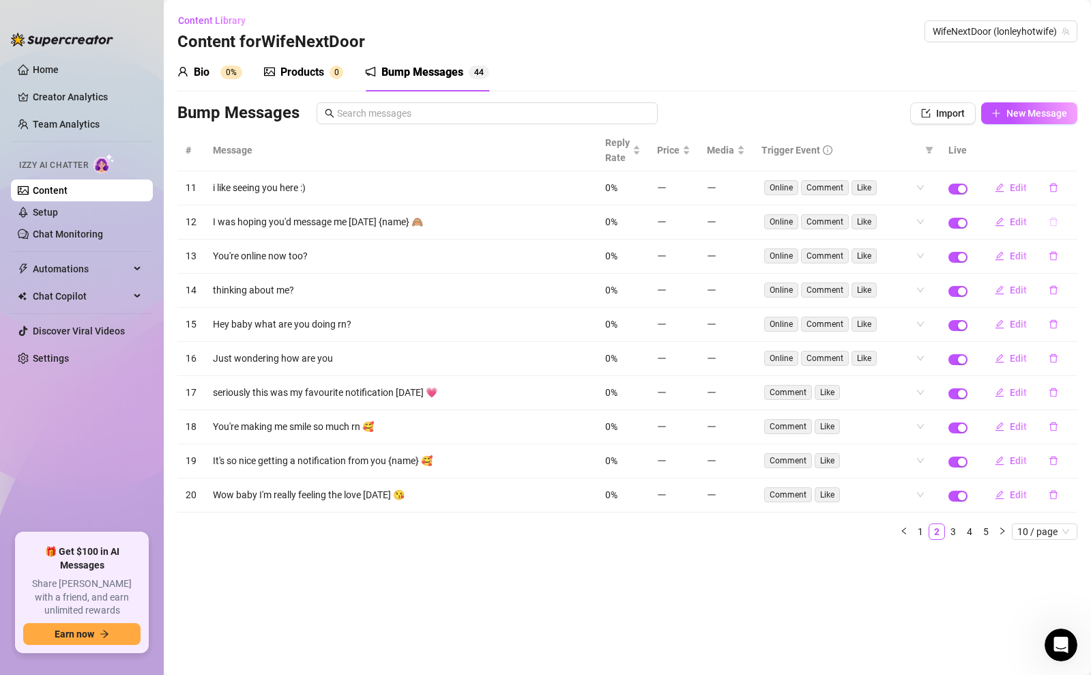
click at [1052, 222] on icon "delete" at bounding box center [1053, 222] width 10 height 10
click at [1068, 190] on span "Yes" at bounding box center [1067, 186] width 16 height 11
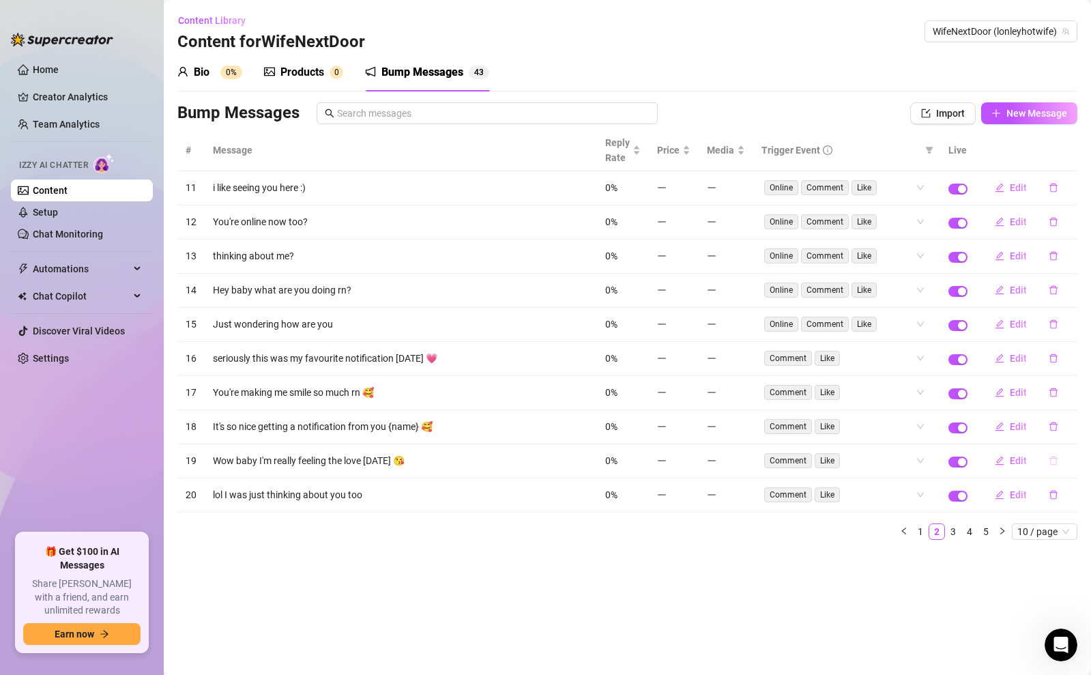
click at [1048, 458] on icon "delete" at bounding box center [1053, 461] width 10 height 10
click at [1075, 427] on span "Yes" at bounding box center [1067, 424] width 16 height 11
click at [1052, 426] on icon "delete" at bounding box center [1053, 426] width 10 height 10
click at [1067, 390] on span "Yes" at bounding box center [1067, 390] width 16 height 11
click at [962, 535] on link "4" at bounding box center [969, 531] width 15 height 15
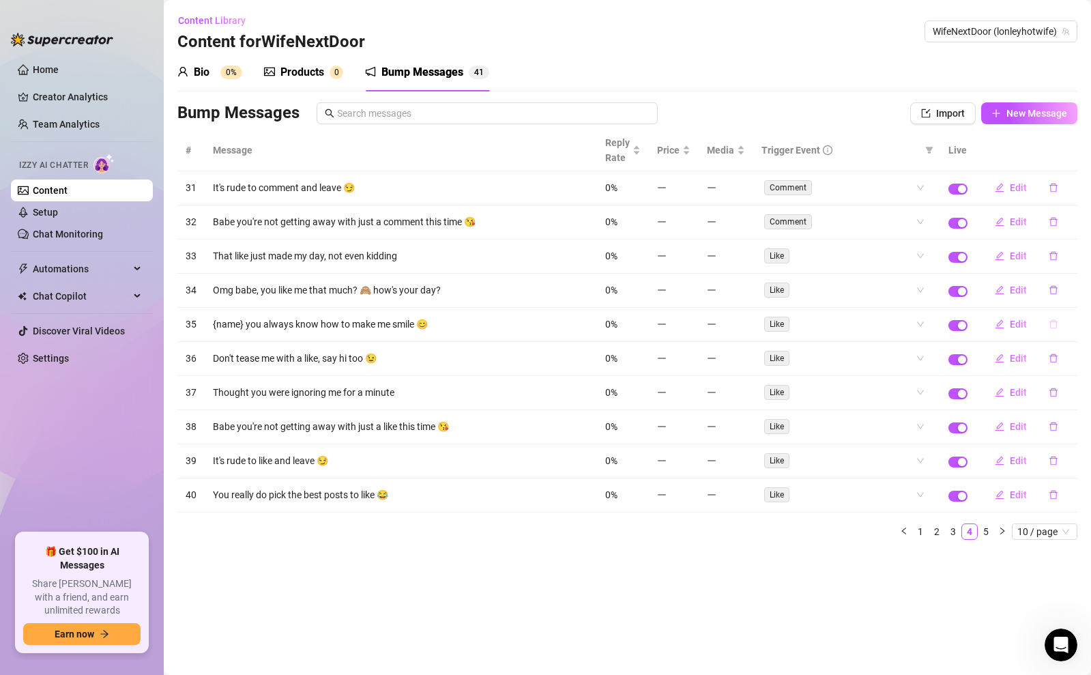
click at [1054, 321] on icon "delete" at bounding box center [1053, 324] width 8 height 9
click at [1079, 291] on button "Yes" at bounding box center [1067, 288] width 26 height 16
click at [968, 527] on link "3" at bounding box center [969, 531] width 15 height 15
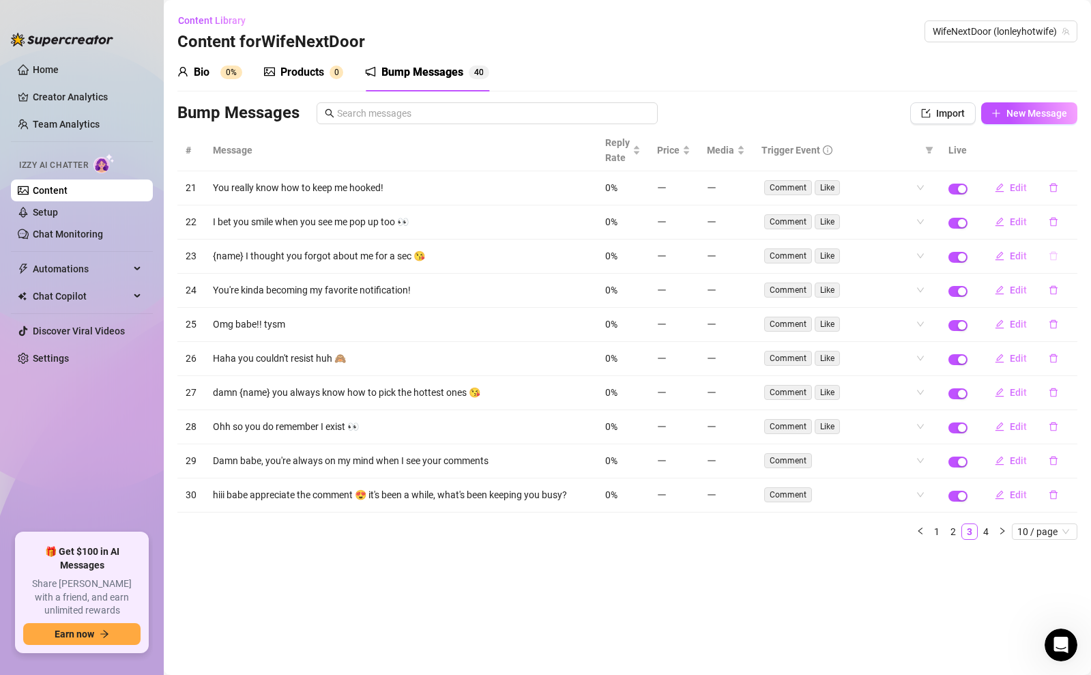
click at [1054, 259] on icon "delete" at bounding box center [1053, 256] width 10 height 10
click at [1065, 226] on button "Yes" at bounding box center [1067, 220] width 26 height 16
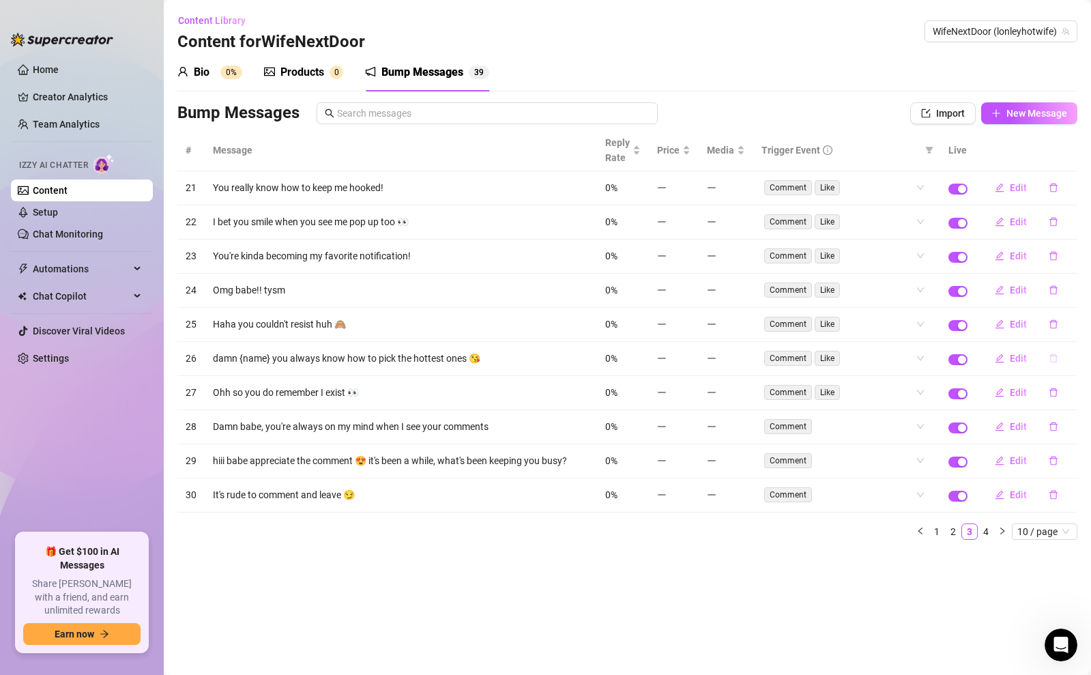
click at [1056, 364] on button "button" at bounding box center [1052, 358] width 31 height 22
click at [1063, 321] on span "Yes" at bounding box center [1067, 322] width 16 height 11
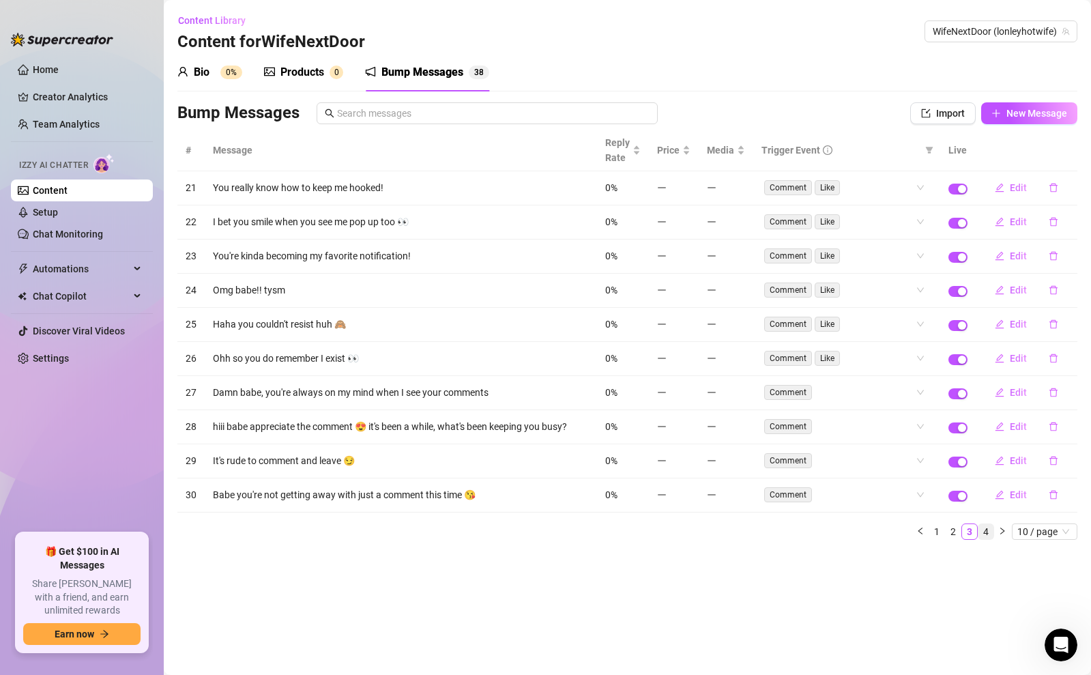
click at [984, 531] on link "4" at bounding box center [985, 531] width 15 height 15
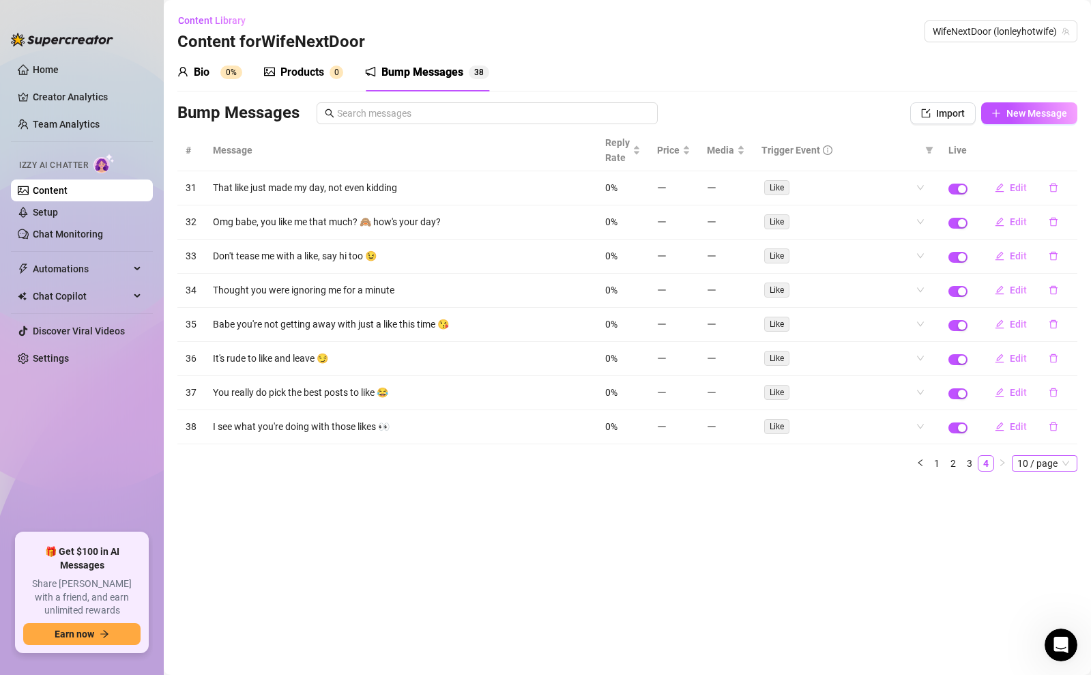
click at [1024, 461] on span "10 / page" at bounding box center [1044, 463] width 55 height 15
click at [1024, 546] on div "100 / page" at bounding box center [1045, 553] width 46 height 15
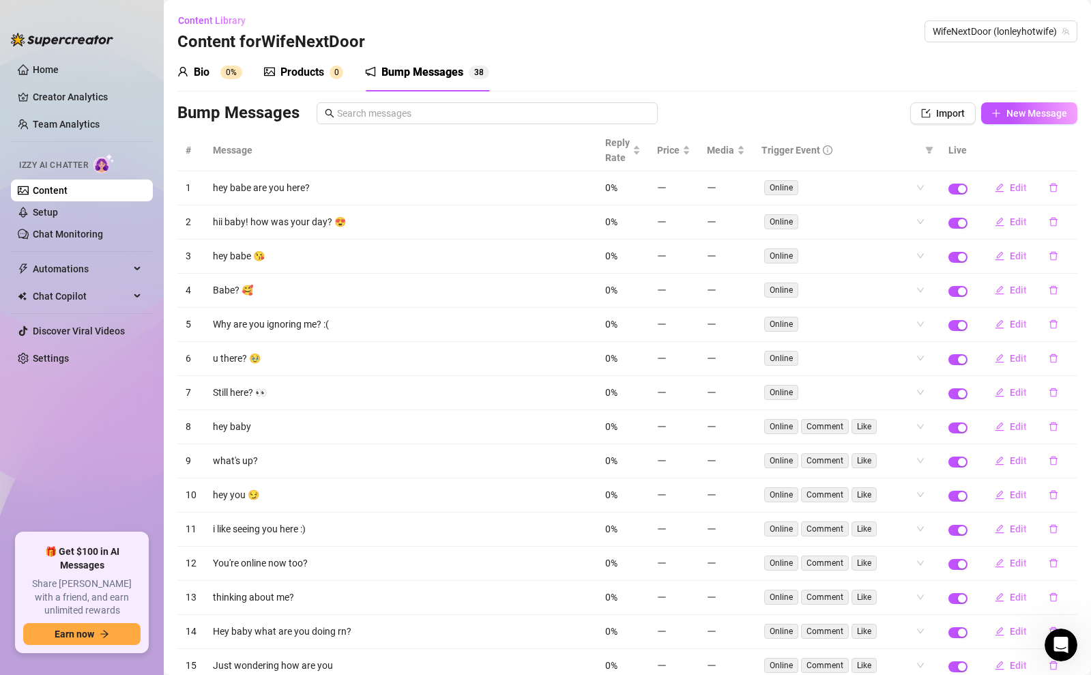
click at [317, 67] on div "Products" at bounding box center [302, 72] width 44 height 16
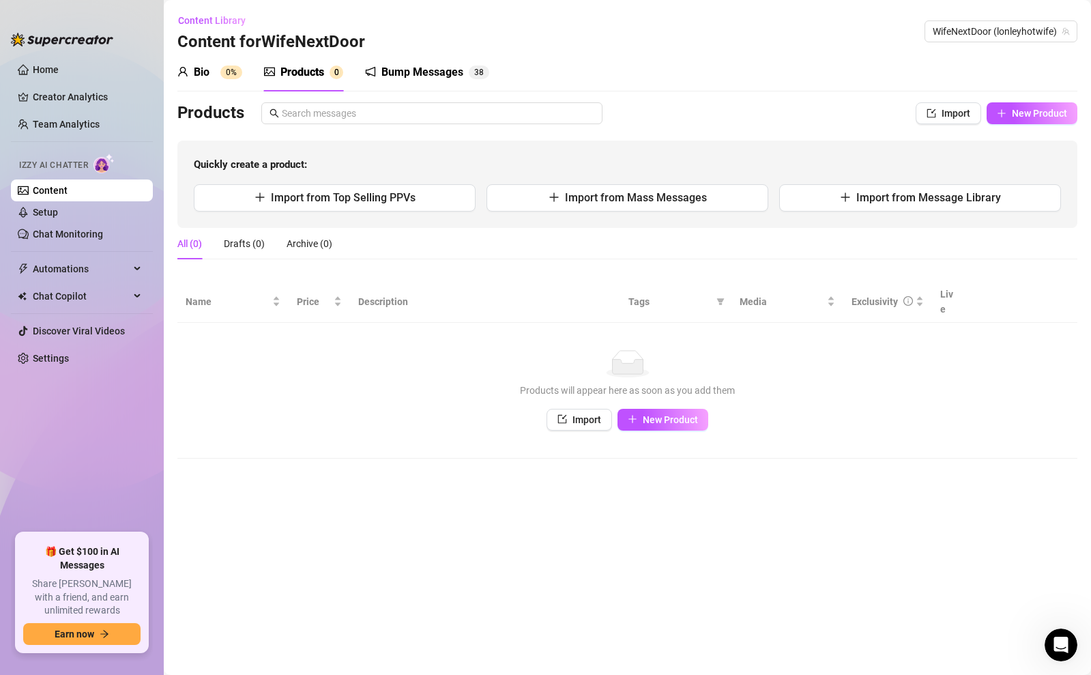
click at [375, 76] on icon "notification" at bounding box center [371, 72] width 10 height 10
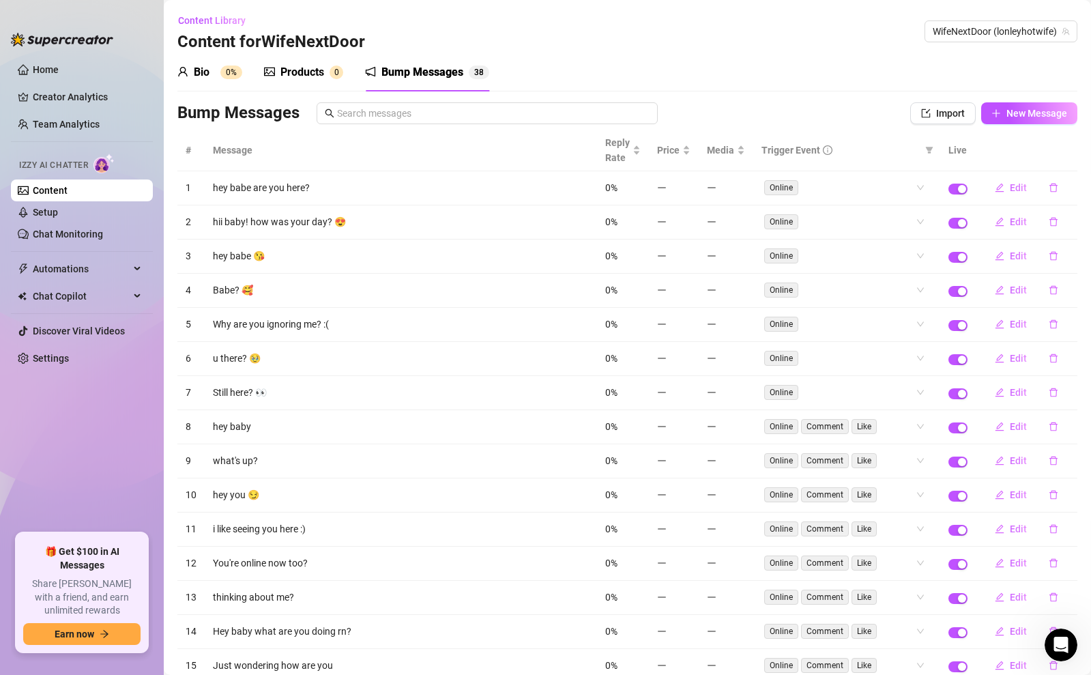
click at [308, 70] on div "Products" at bounding box center [302, 72] width 44 height 16
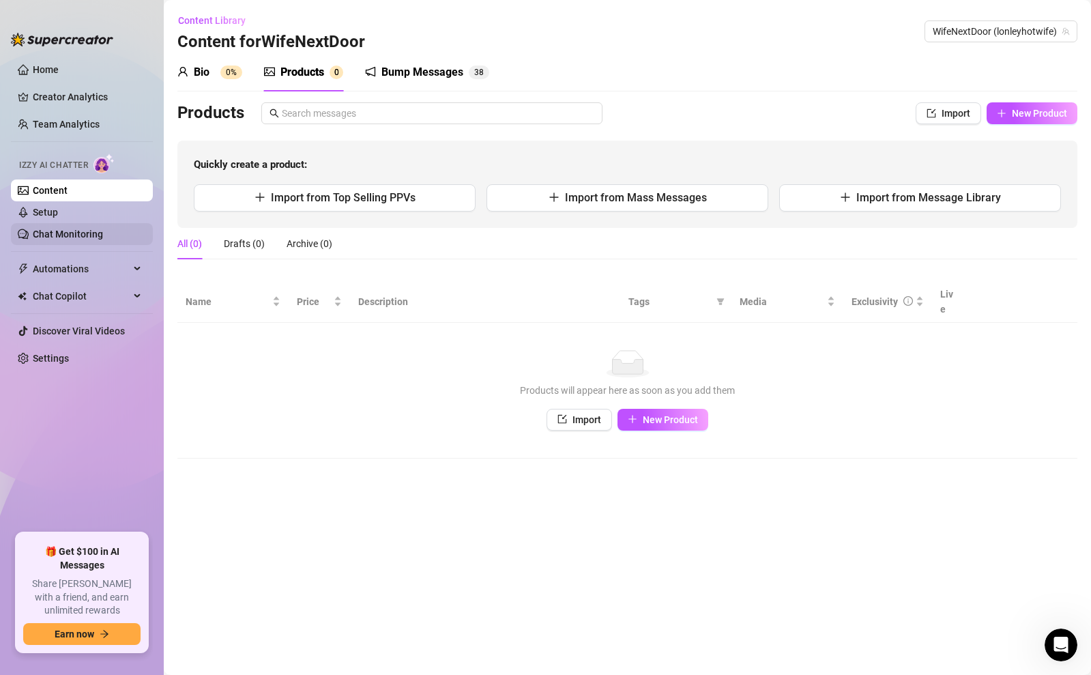
click at [53, 230] on link "Chat Monitoring" at bounding box center [68, 233] width 70 height 11
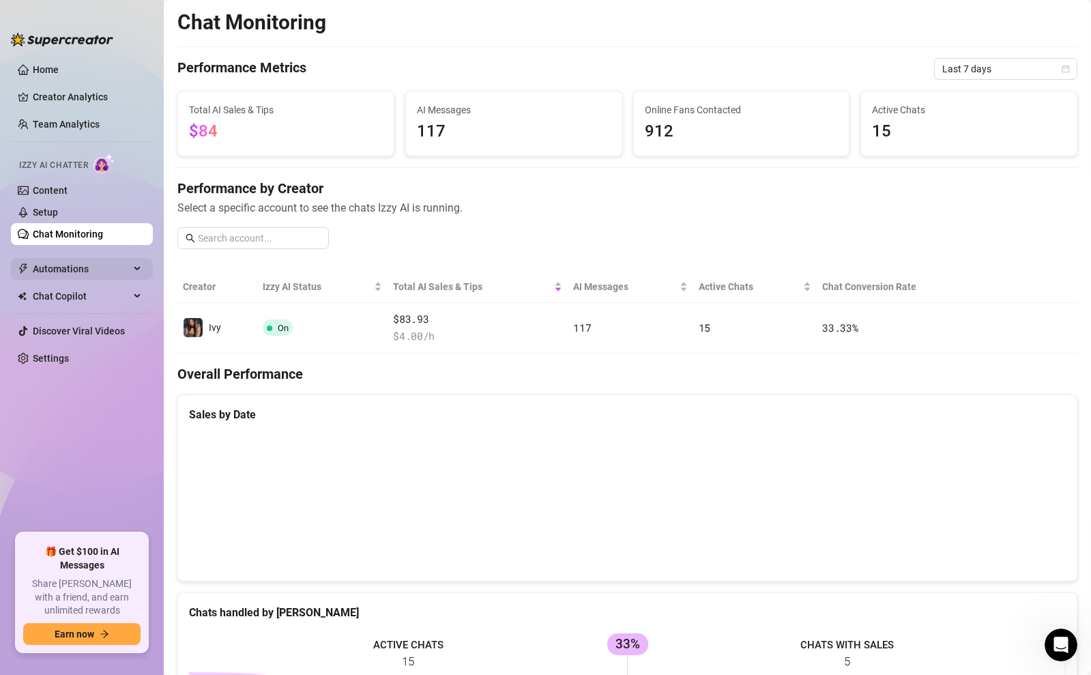
click at [61, 268] on span "Automations" at bounding box center [81, 269] width 97 height 22
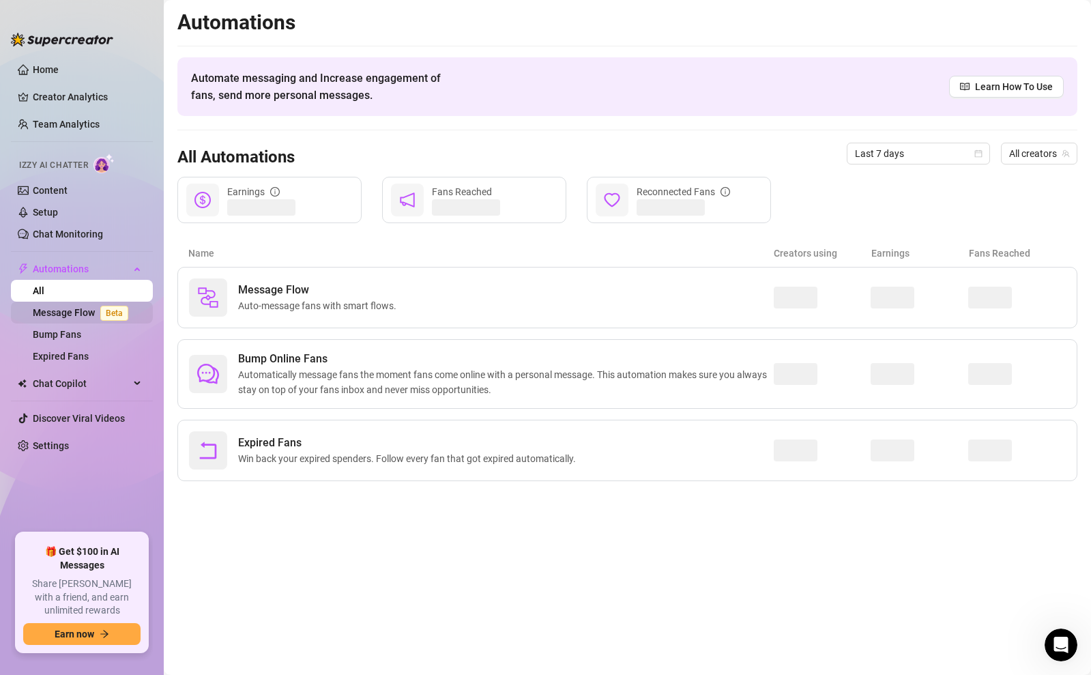
click at [64, 314] on link "Message Flow Beta" at bounding box center [83, 312] width 101 height 11
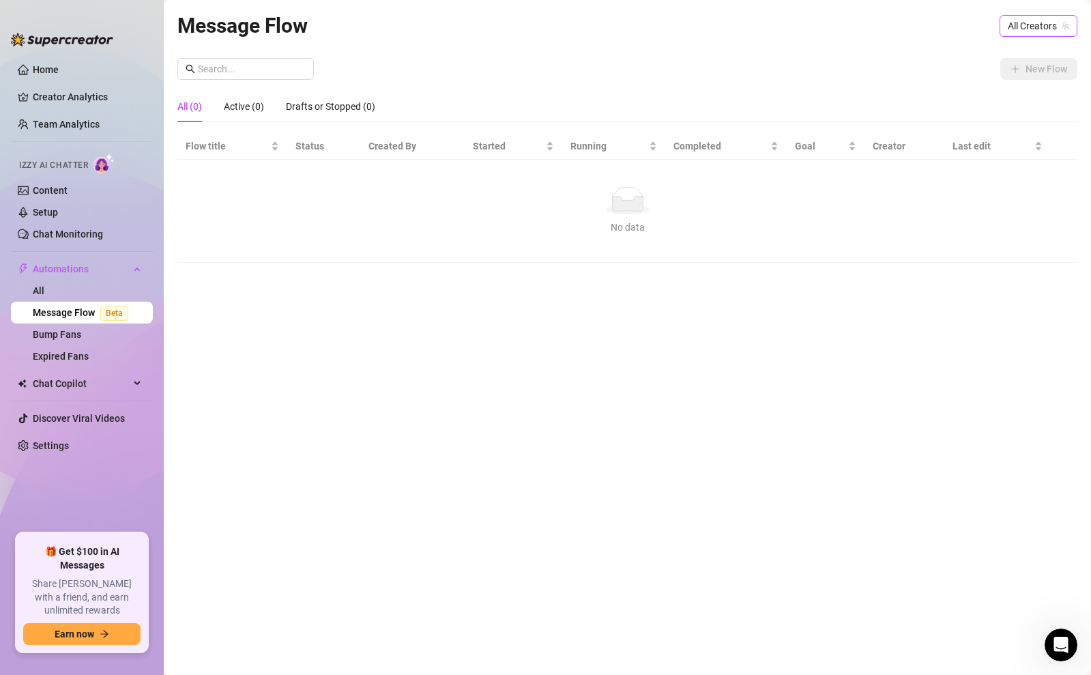
click at [1026, 27] on span "All Creators" at bounding box center [1037, 26] width 61 height 20
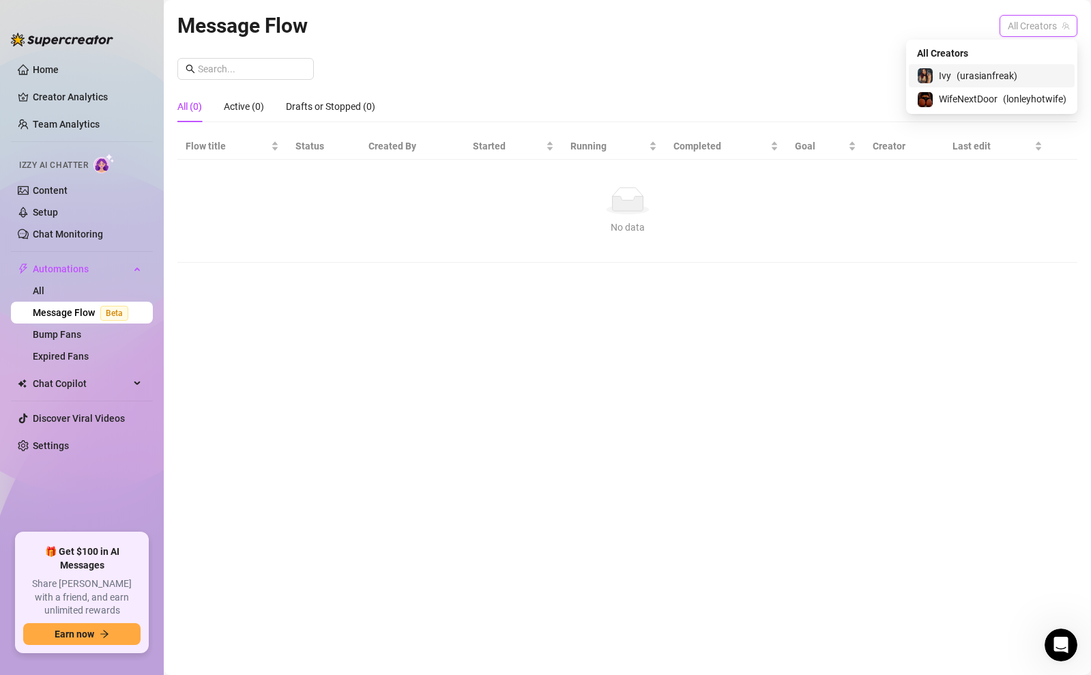
click at [975, 78] on span "( urasianfreak )" at bounding box center [986, 75] width 61 height 15
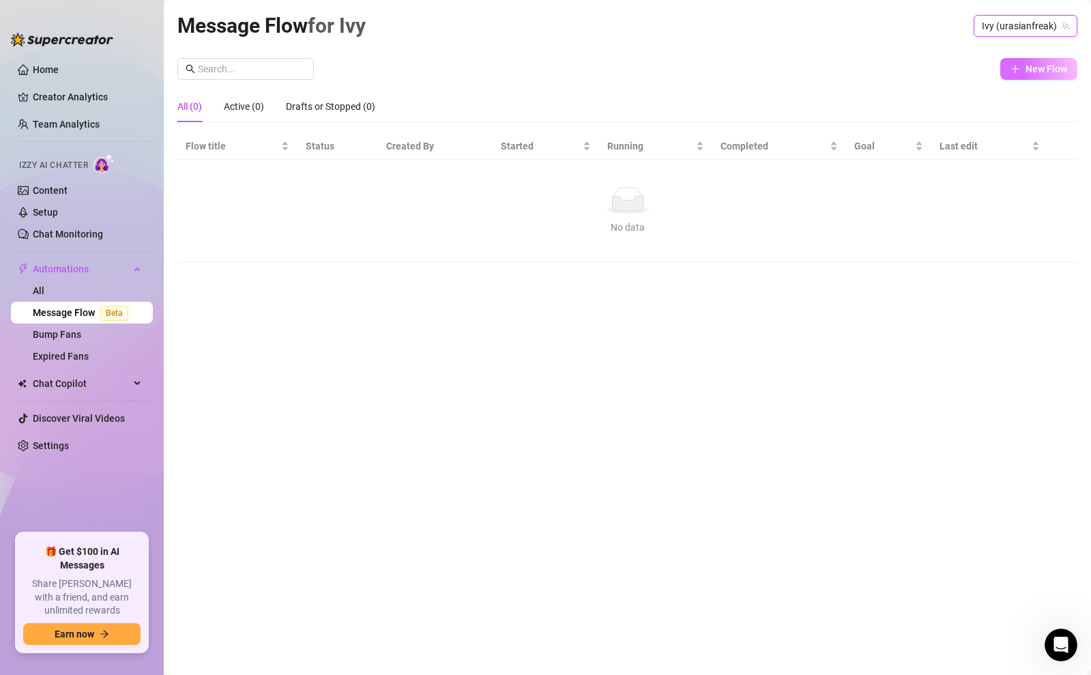
click at [1039, 69] on span "New Flow" at bounding box center [1046, 68] width 42 height 11
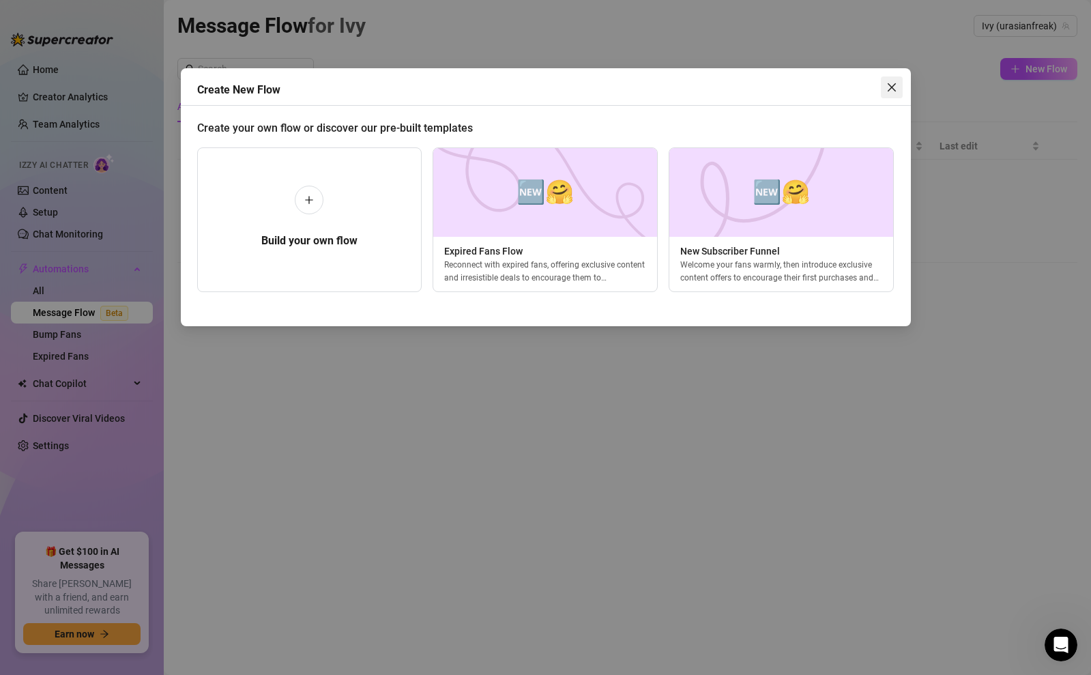
click at [884, 93] on button "Close" at bounding box center [891, 87] width 22 height 22
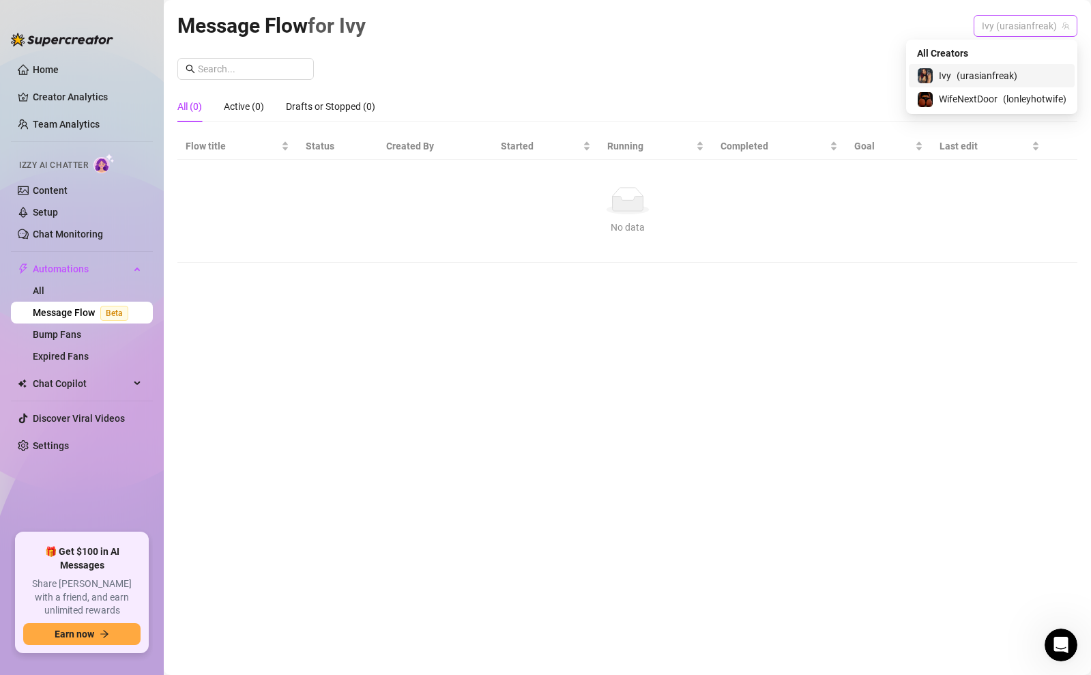
click at [1026, 25] on span "Ivy (urasianfreak)" at bounding box center [1024, 26] width 87 height 20
click at [988, 98] on span "WifeNextDoor" at bounding box center [967, 98] width 59 height 15
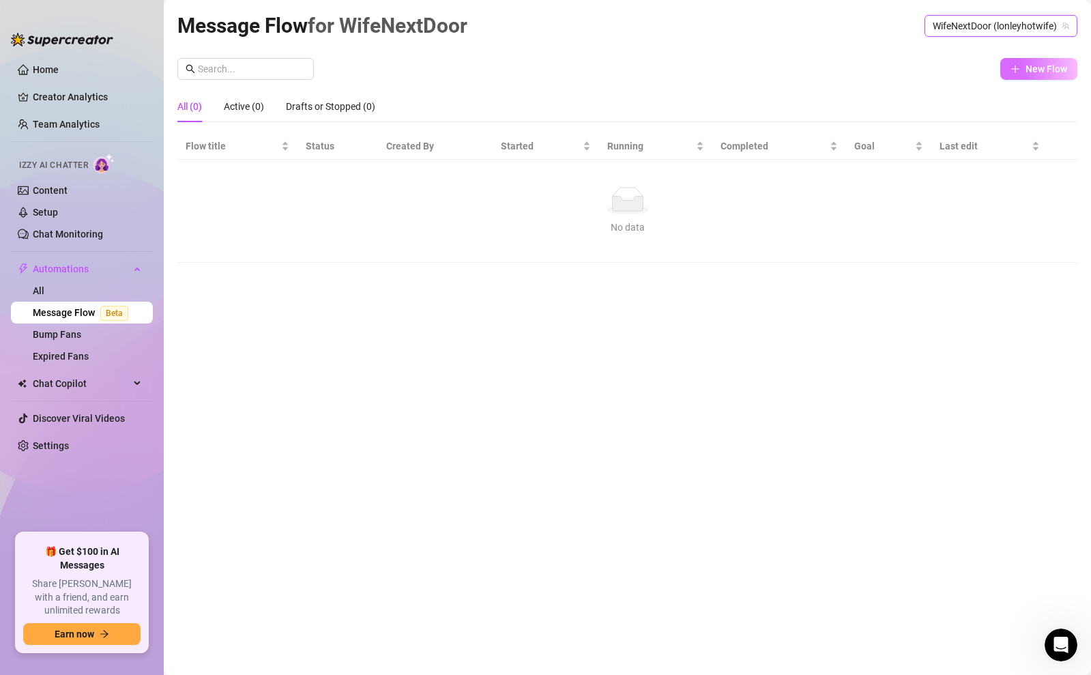
click at [1033, 70] on span "New Flow" at bounding box center [1046, 68] width 42 height 11
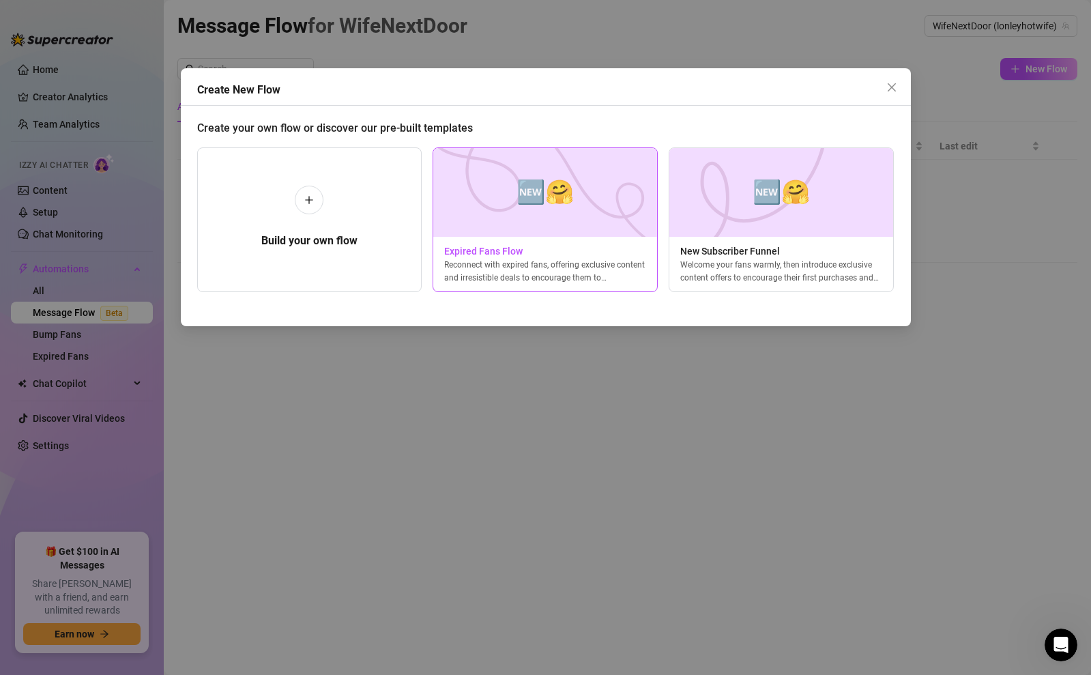
click at [537, 228] on img at bounding box center [544, 192] width 225 height 89
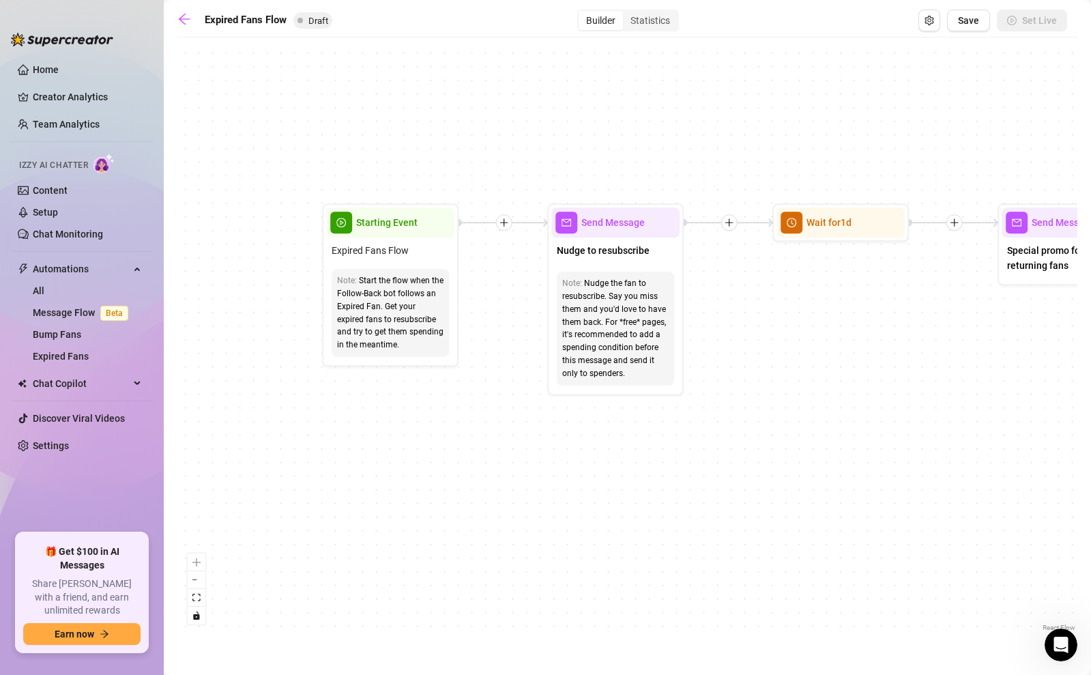
drag, startPoint x: 295, startPoint y: 333, endPoint x: 417, endPoint y: 473, distance: 185.2
click at [452, 434] on div "If True If False Send Message Send Message Wait for 2d Merge Send Message Follo…" at bounding box center [627, 339] width 900 height 590
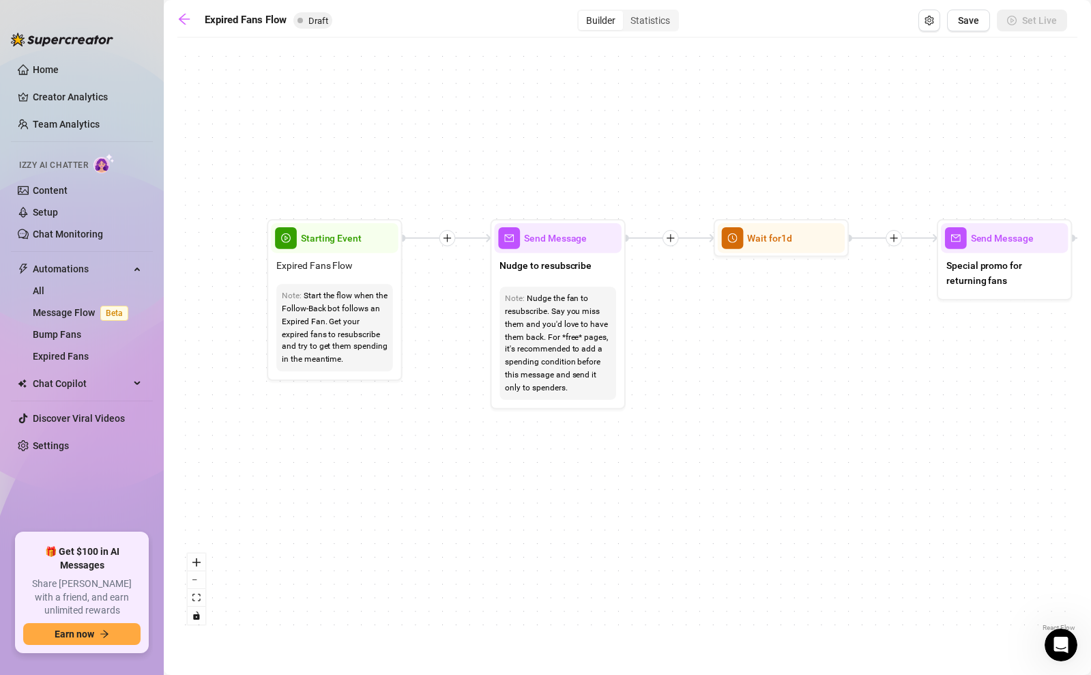
drag, startPoint x: 387, startPoint y: 401, endPoint x: 344, endPoint y: 413, distance: 44.5
click at [344, 413] on div "If True If False Send Message Send Message Wait for 2d Merge Send Message Follo…" at bounding box center [627, 339] width 900 height 590
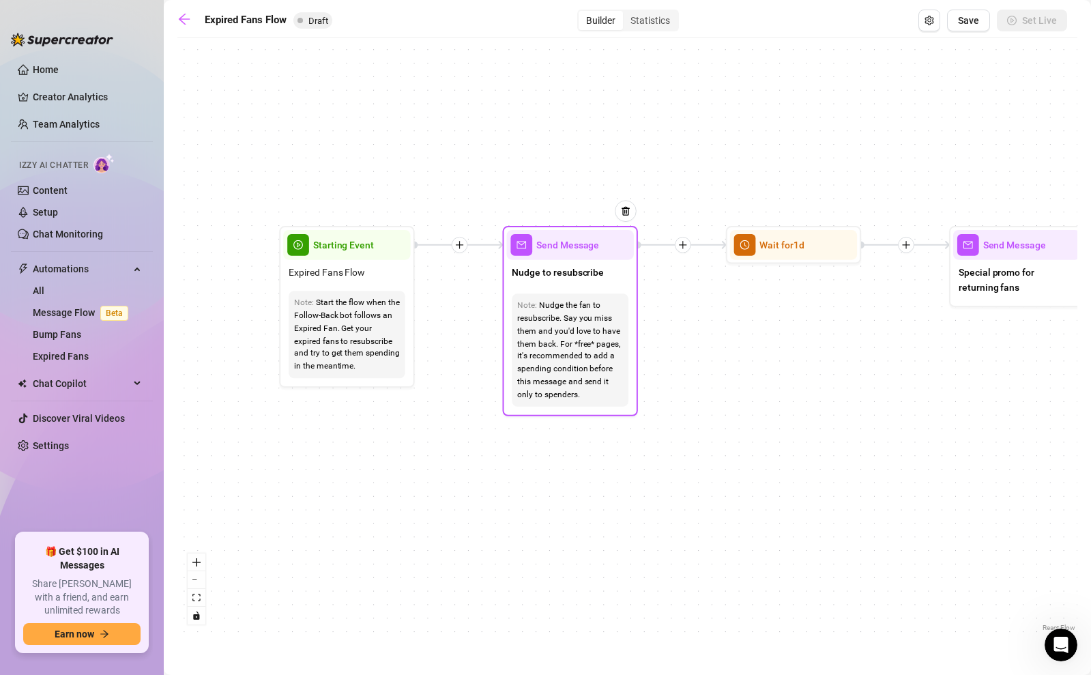
click at [570, 246] on span "Send Message" at bounding box center [567, 244] width 63 height 15
type textarea "Nudge to resubscribe"
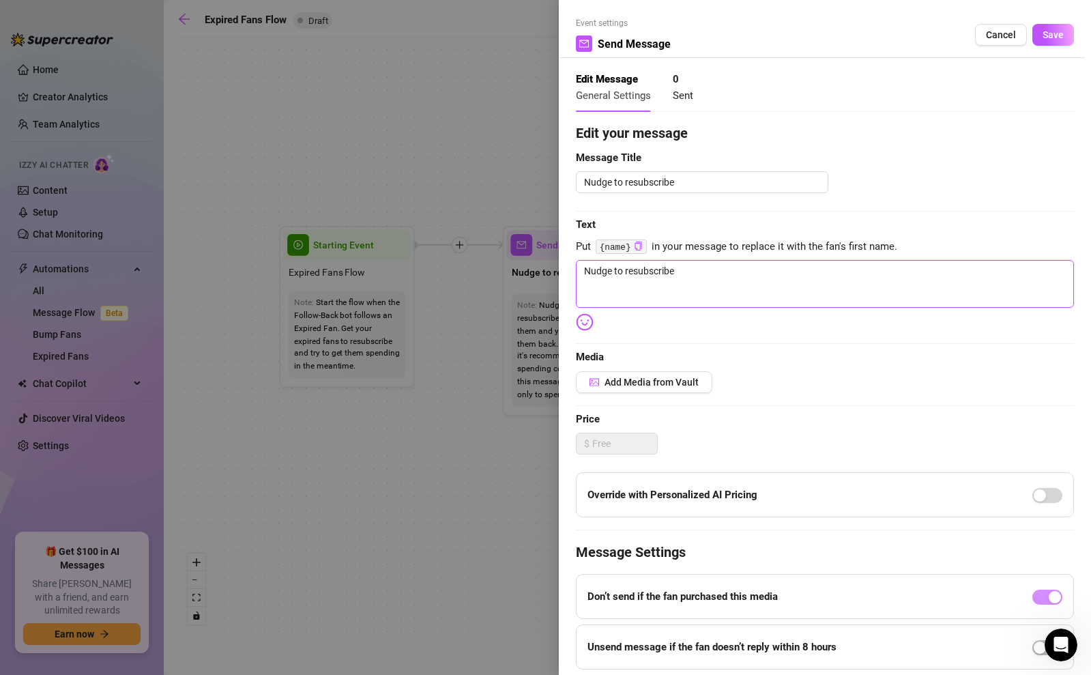
drag, startPoint x: 683, startPoint y: 271, endPoint x: 565, endPoint y: 273, distance: 117.3
click at [565, 273] on div "Event settings Send Message Cancel Save Edit Message General Settings 0 Sent Ed…" at bounding box center [825, 337] width 532 height 675
drag, startPoint x: 695, startPoint y: 271, endPoint x: 557, endPoint y: 269, distance: 138.5
click at [557, 269] on div "Event settings Send Message Cancel Save Edit Message General Settings 0 Sent Ed…" at bounding box center [545, 337] width 1091 height 675
type textarea "Write your message here"
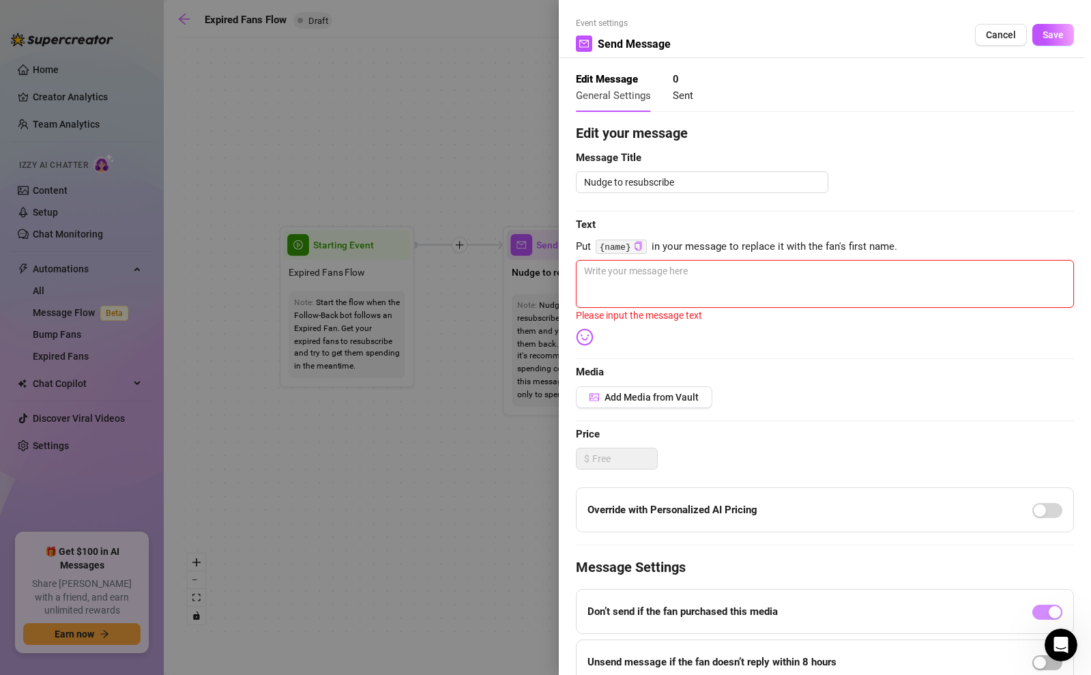
click at [603, 292] on textarea at bounding box center [825, 284] width 498 height 48
paste textarea "Hey babe 😘 I noticed your sub ran out, and I miss having you here with me 💋 You…"
type textarea "Hey babe 😘 I noticed your sub ran out, and I miss having you here with me 💋 You…"
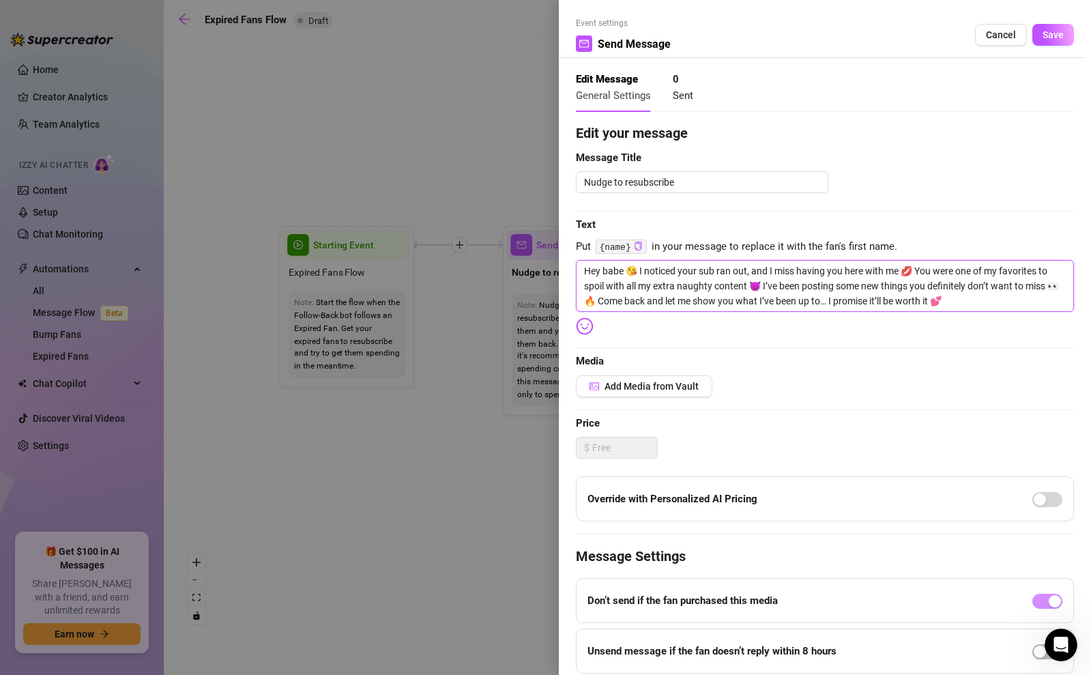
drag, startPoint x: 924, startPoint y: 269, endPoint x: 752, endPoint y: 291, distance: 173.9
click at [752, 291] on textarea "Hey babe 😘 I noticed your sub ran out, and I miss having you here with me 💋 You…" at bounding box center [825, 286] width 498 height 52
type textarea "Hey babe 😘 I noticed your sub ran out, and I miss having you here with me 💋 Y😈 …"
type textarea "Hey babe 😘 I noticed your sub ran out, and I miss having you here with me 💋 😈 I…"
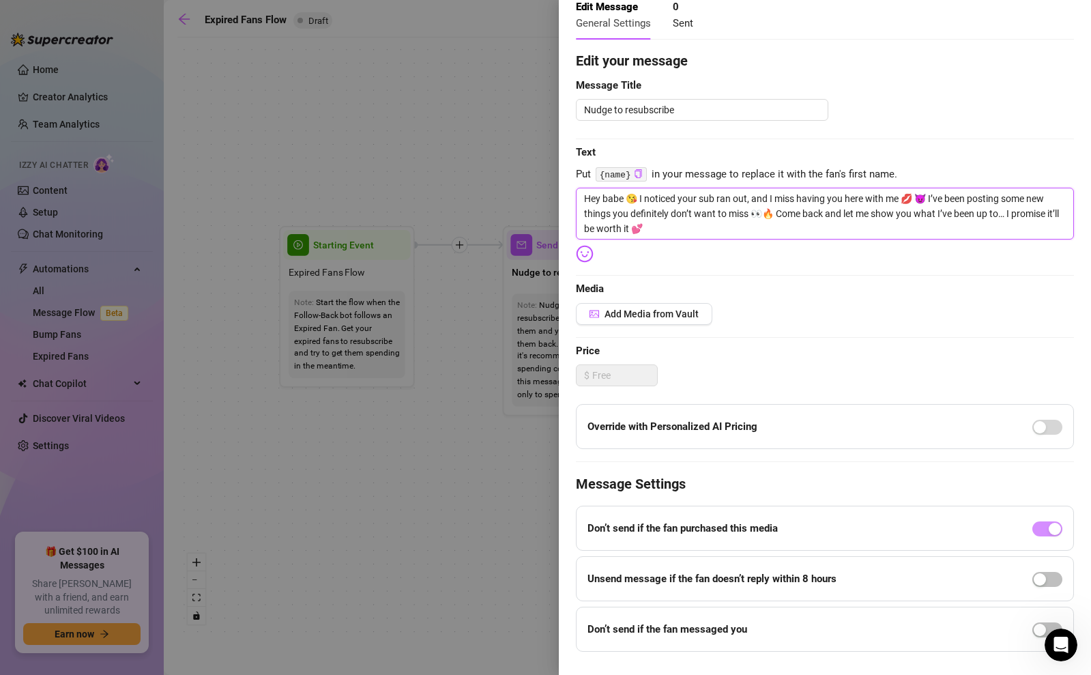
scroll to position [100, 0]
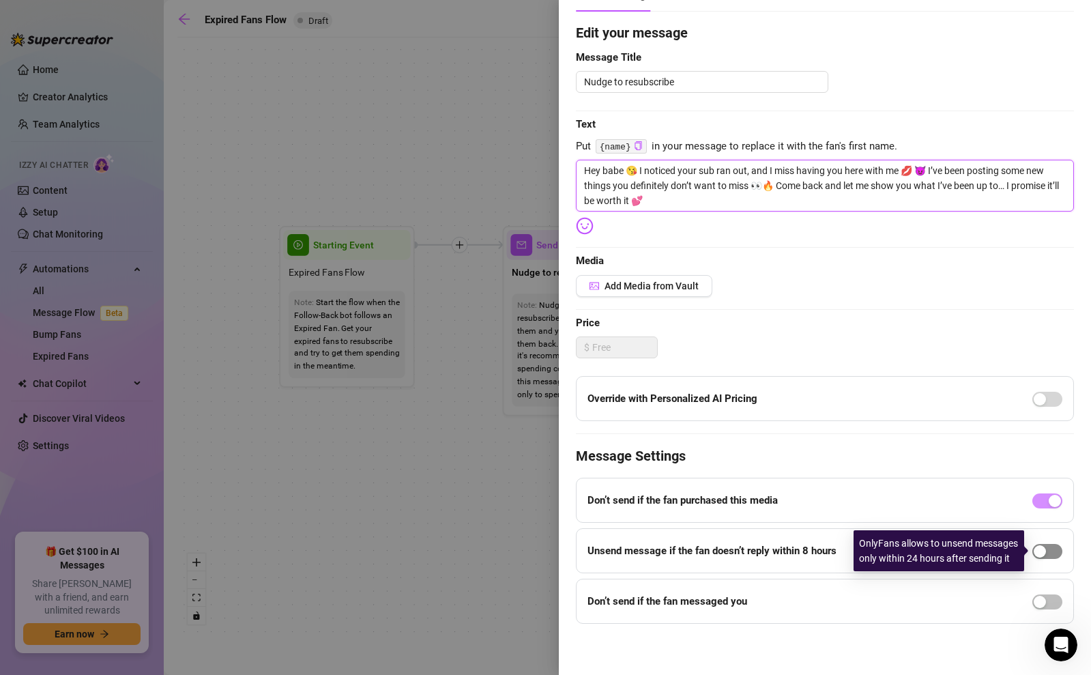
type textarea "Hey babe 😘 I noticed your sub ran out, and I miss having you here with me 💋 😈 I…"
click at [1046, 551] on button "button" at bounding box center [1047, 551] width 30 height 15
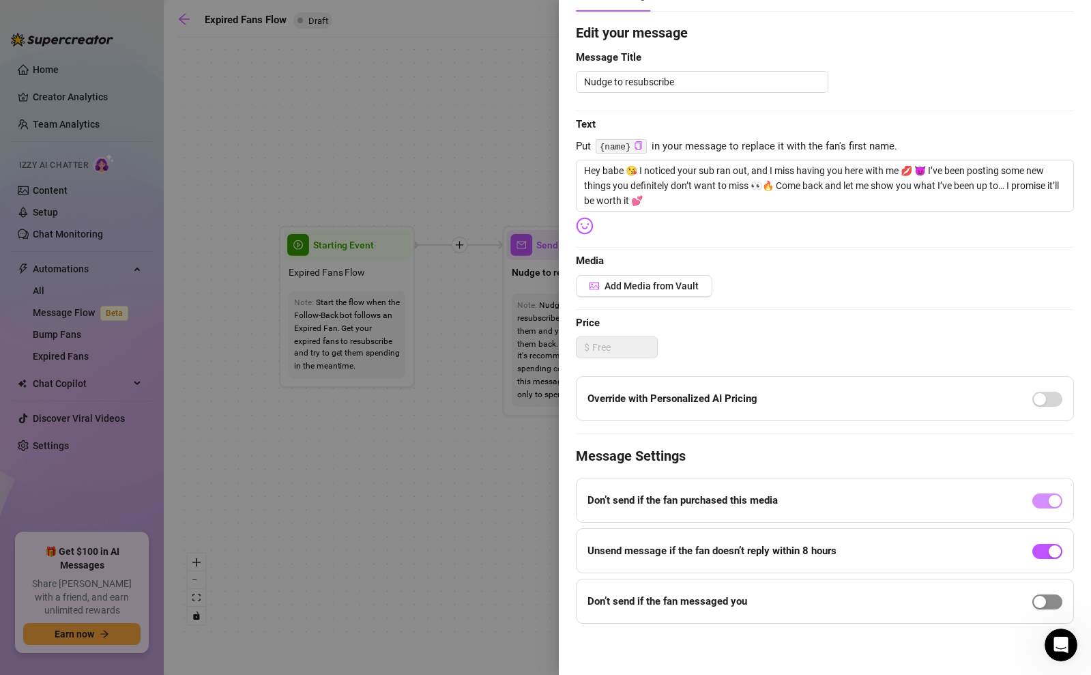
click at [1048, 599] on span "button" at bounding box center [1047, 601] width 30 height 15
click at [655, 623] on input "8" at bounding box center [658, 621] width 40 height 20
type input "12"
click at [789, 339] on div "$" at bounding box center [825, 347] width 498 height 22
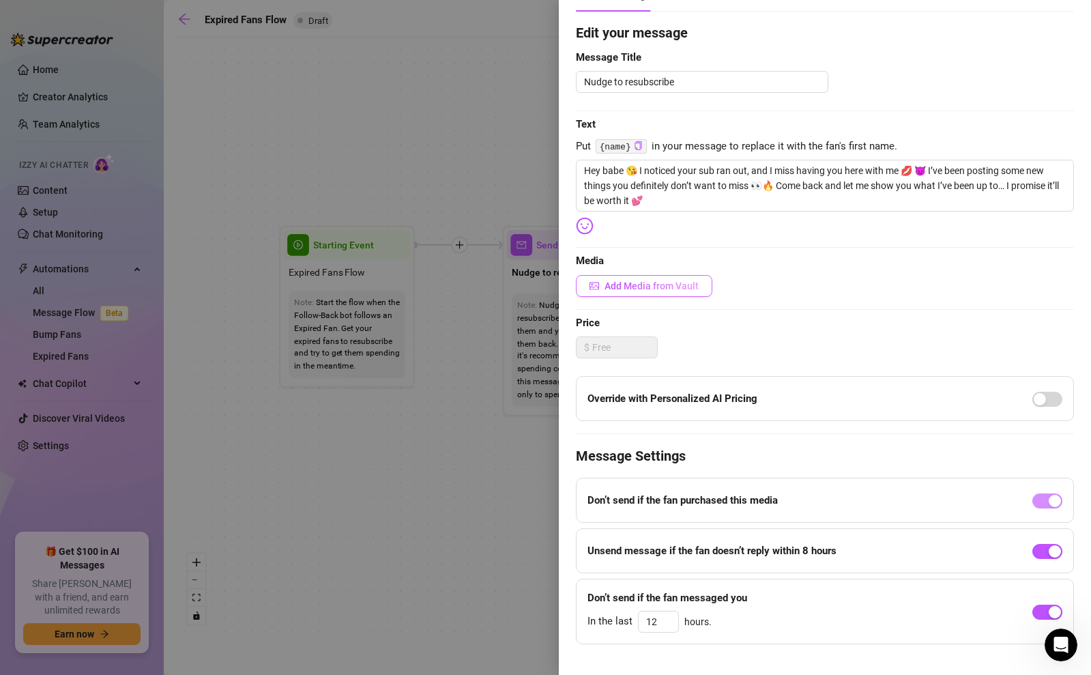
click at [685, 288] on span "Add Media from Vault" at bounding box center [651, 285] width 94 height 11
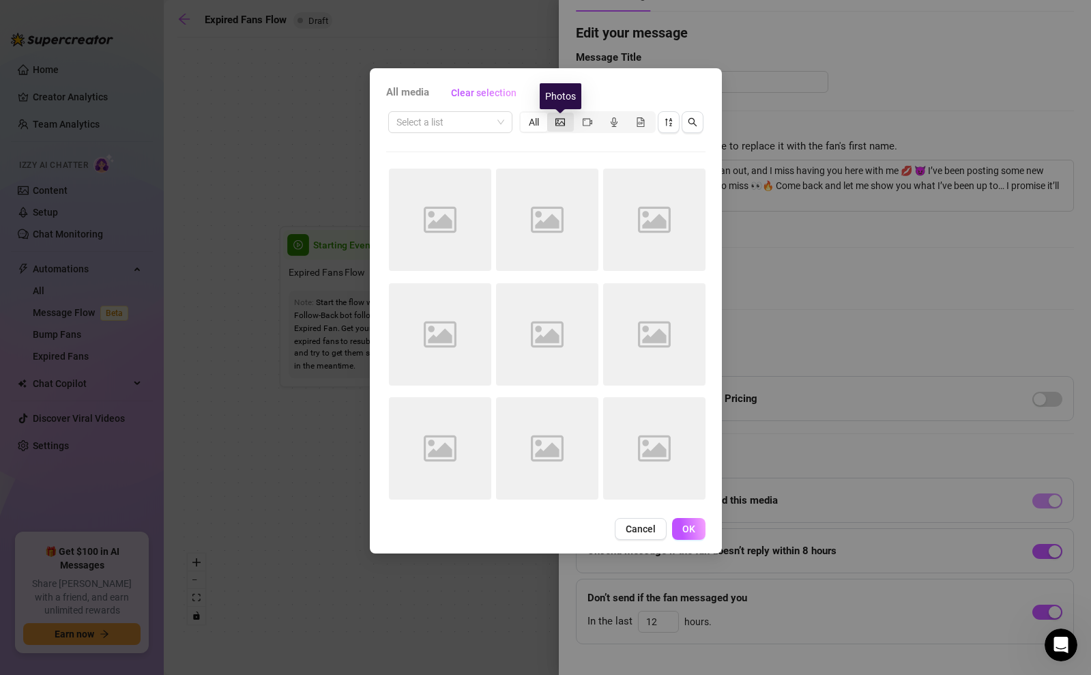
click at [561, 119] on icon "picture" at bounding box center [560, 122] width 10 height 10
click at [550, 115] on input "segmented control" at bounding box center [550, 115] width 0 height 0
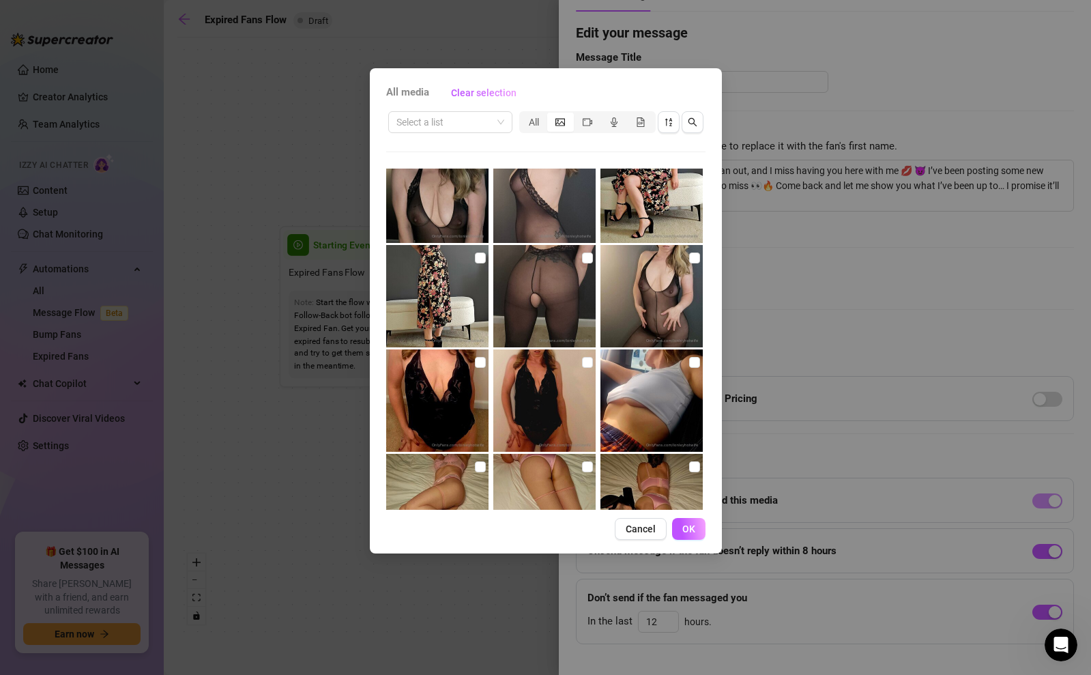
scroll to position [154, 0]
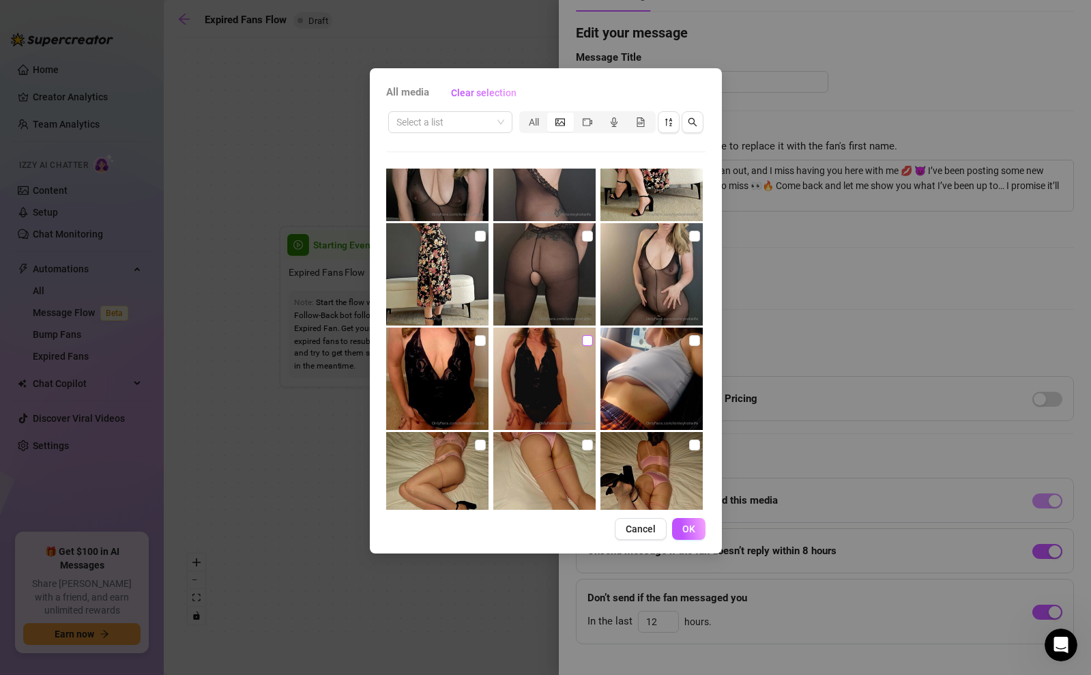
click at [589, 343] on input "checkbox" at bounding box center [587, 340] width 11 height 11
checkbox input "true"
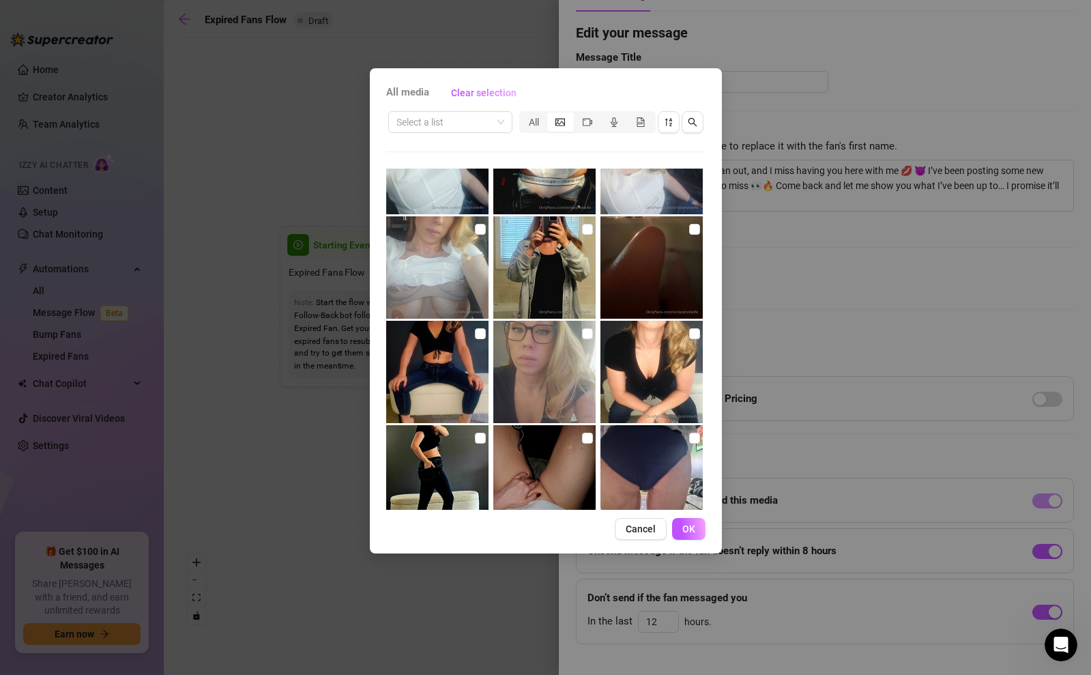
scroll to position [1731, 0]
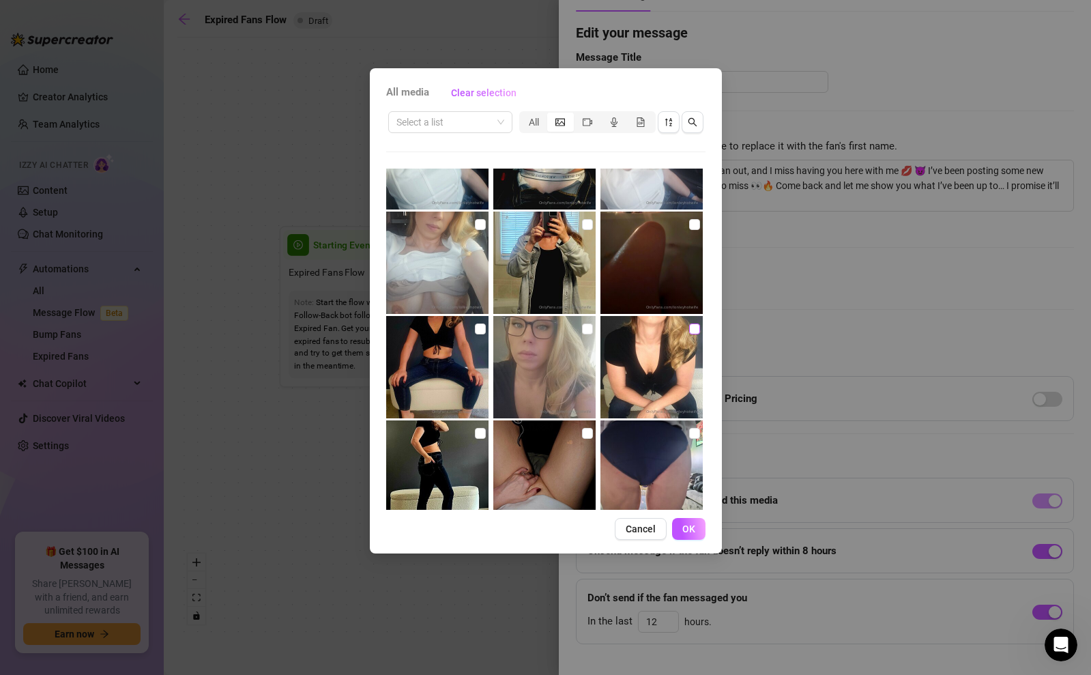
click at [692, 330] on input "checkbox" at bounding box center [694, 328] width 11 height 11
checkbox input "true"
click at [686, 528] on span "OK" at bounding box center [688, 528] width 13 height 11
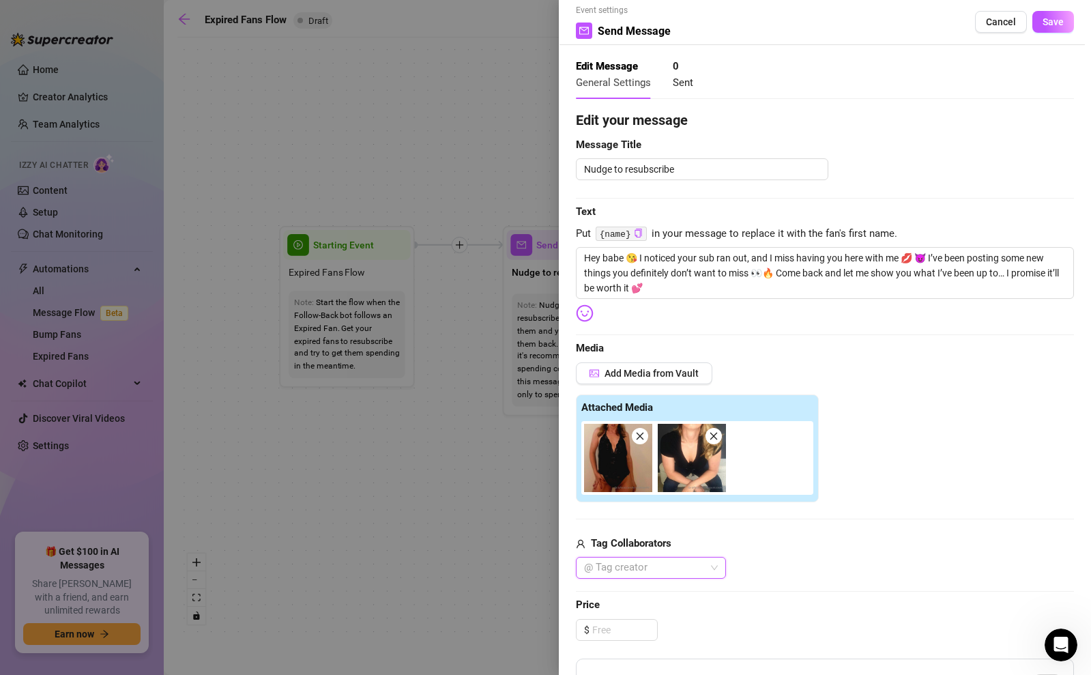
scroll to position [0, 0]
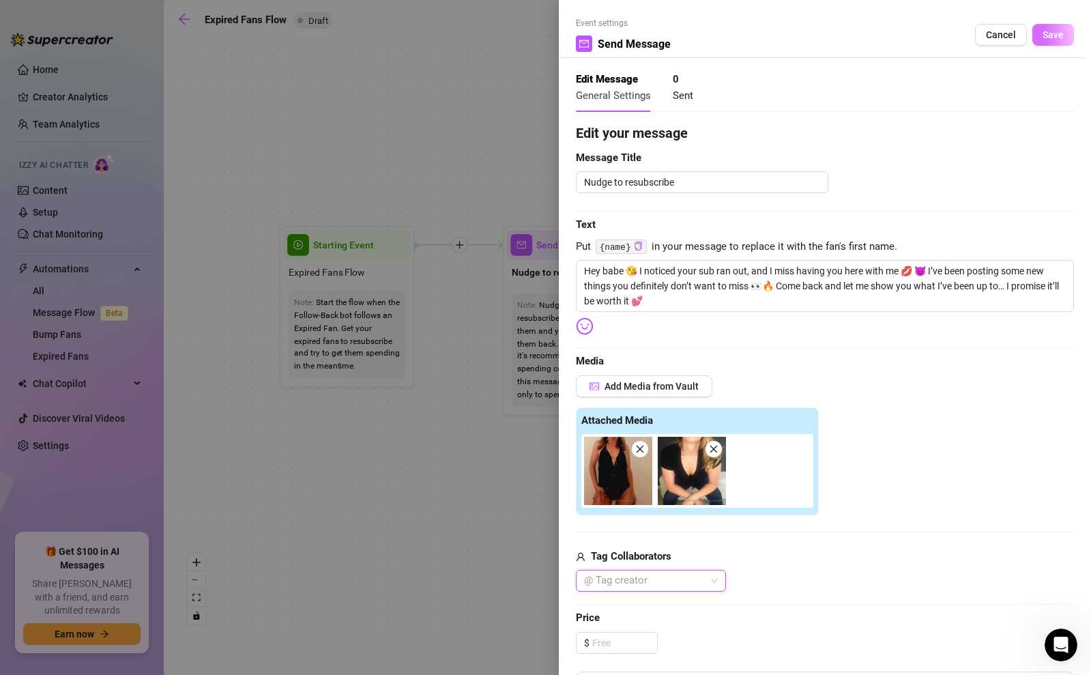
click at [1060, 40] on span "Save" at bounding box center [1052, 34] width 21 height 11
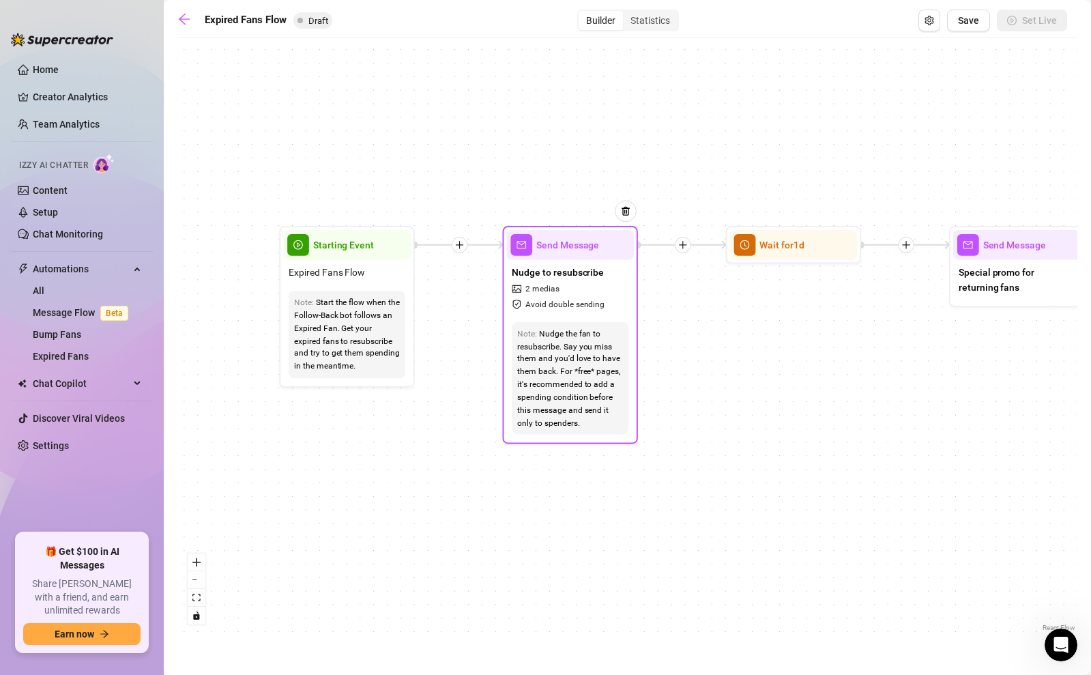
click at [557, 340] on div "Nudge the fan to resubscribe. Say you miss them and you'd love to have them bac…" at bounding box center [570, 378] width 106 height 102
click at [567, 250] on span "Send Message" at bounding box center [567, 244] width 63 height 15
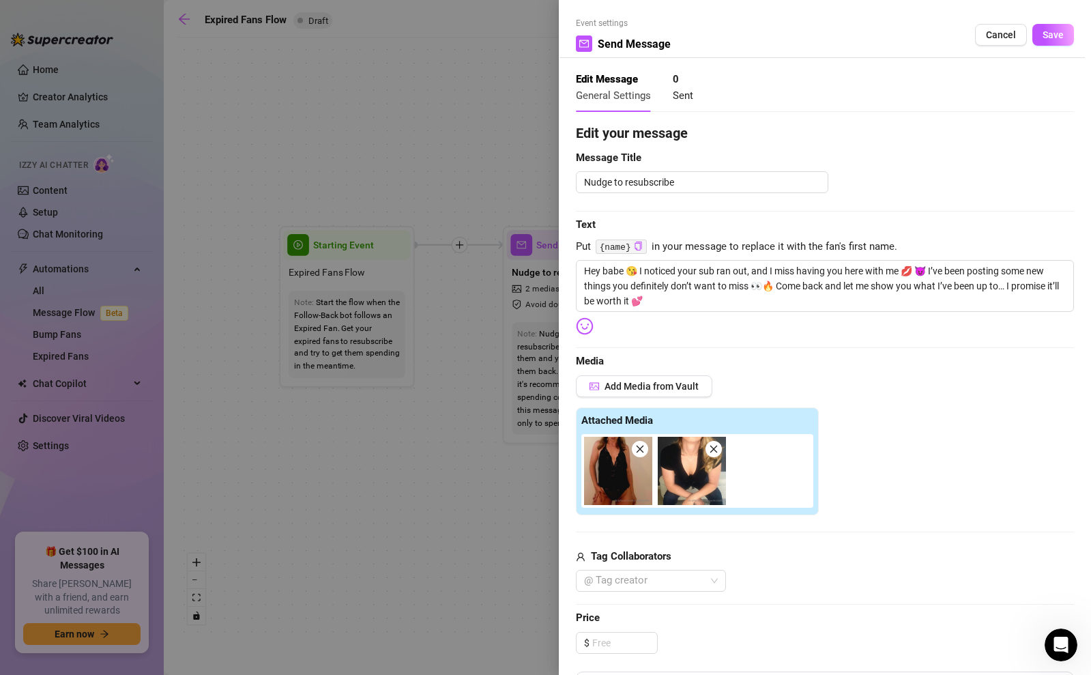
type textarea "Hey babe 😘 I noticed your sub ran out, and I miss having you here with me 💋 😈 I…"
click at [1065, 39] on button "Save" at bounding box center [1053, 35] width 42 height 22
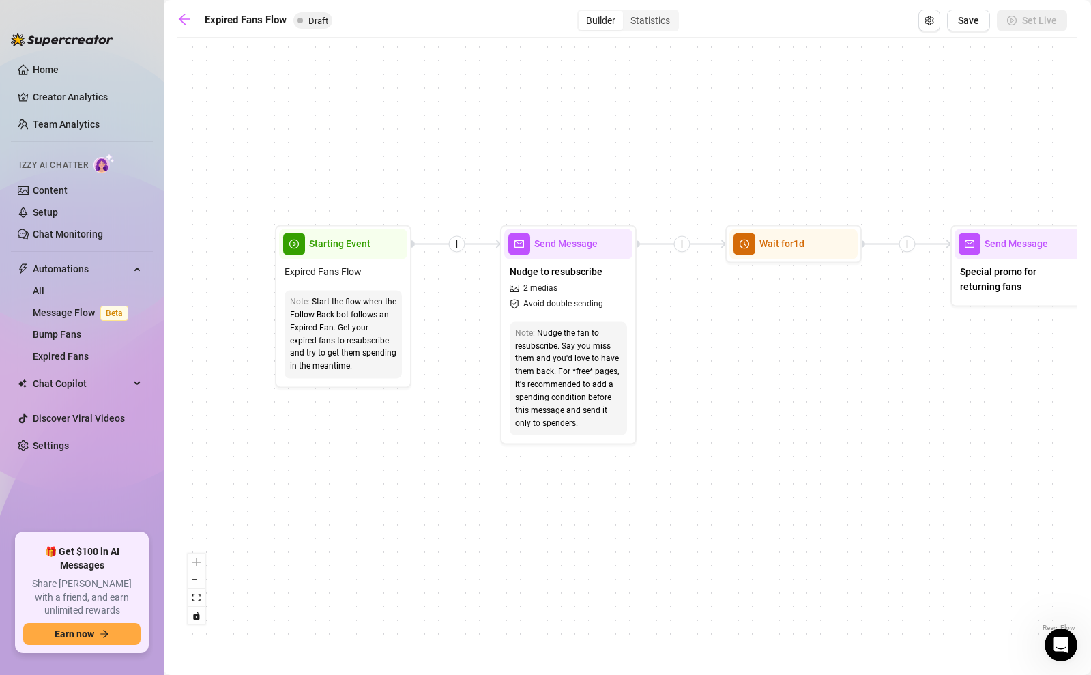
click at [656, 329] on div "If True If False Send Message Send Message Wait for 2d Merge Send Message Follo…" at bounding box center [627, 339] width 900 height 590
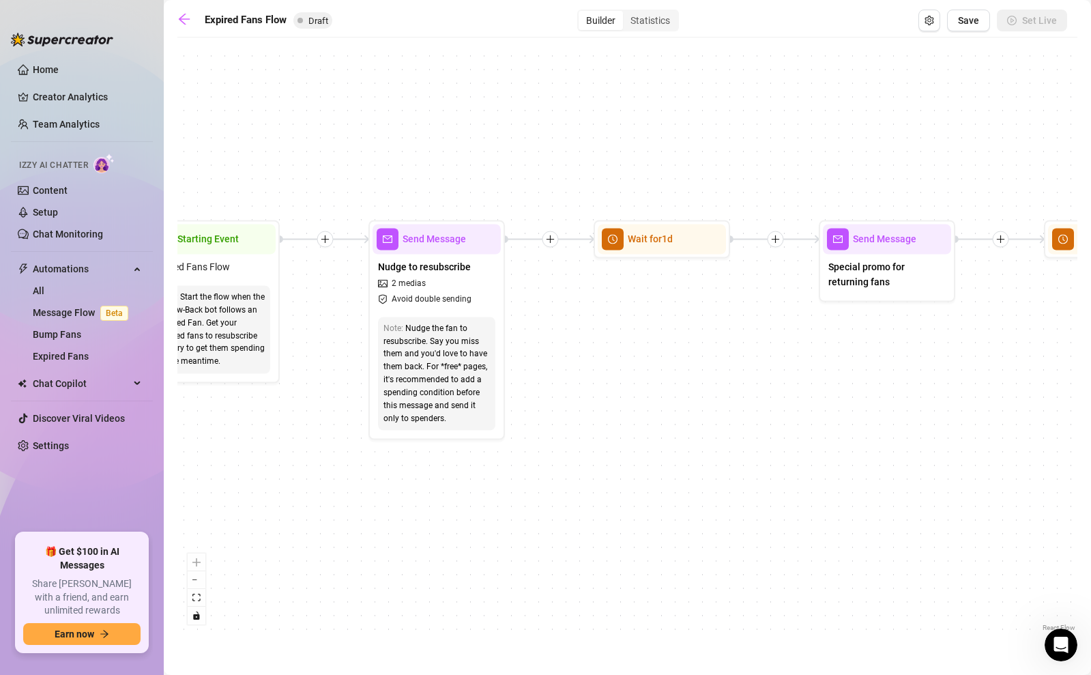
drag, startPoint x: 799, startPoint y: 369, endPoint x: 668, endPoint y: 364, distance: 131.7
click at [668, 364] on div "If True If False Send Message Send Message Wait for 2d Merge Send Message Follo…" at bounding box center [627, 339] width 900 height 590
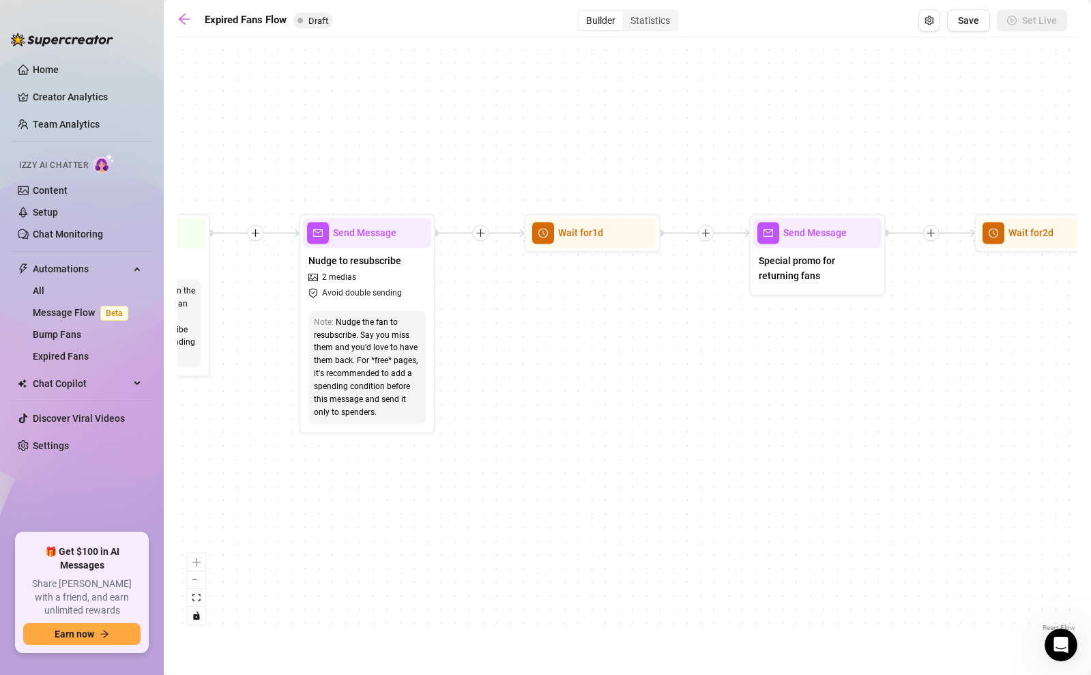
drag, startPoint x: 737, startPoint y: 381, endPoint x: 668, endPoint y: 374, distance: 69.8
click at [668, 374] on div "If True If False Send Message Send Message Wait for 2d Merge Send Message Follo…" at bounding box center [627, 339] width 900 height 590
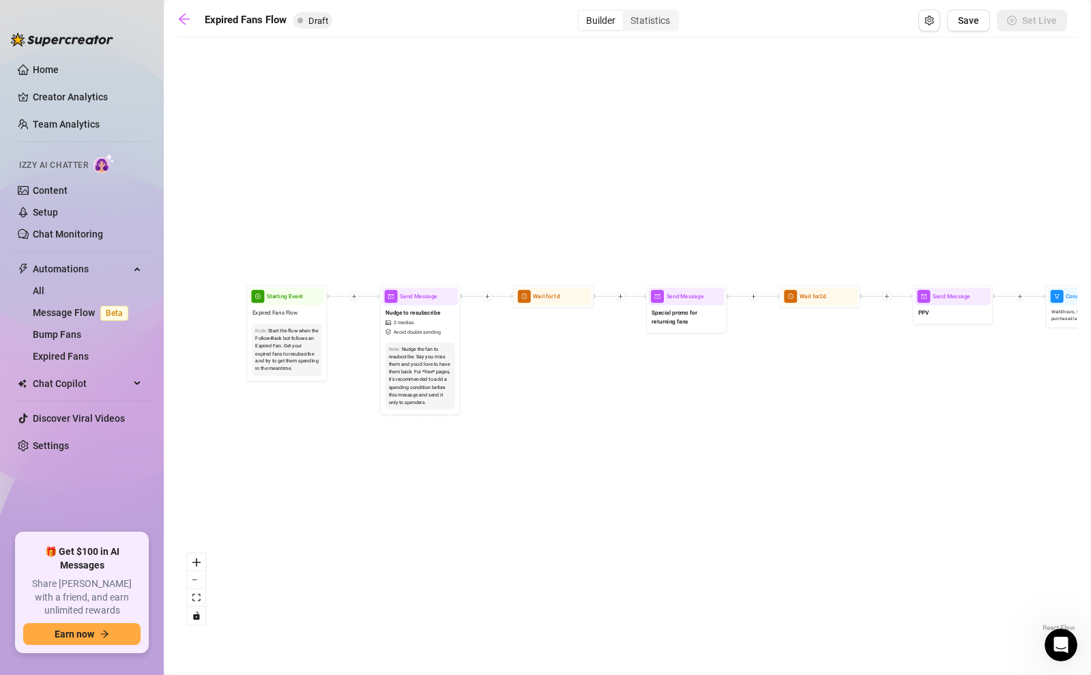
drag, startPoint x: 563, startPoint y: 391, endPoint x: 510, endPoint y: 394, distance: 53.3
click at [510, 394] on div "If True If False Send Message Send Message Wait for 2d Merge Send Message Follo…" at bounding box center [627, 339] width 900 height 590
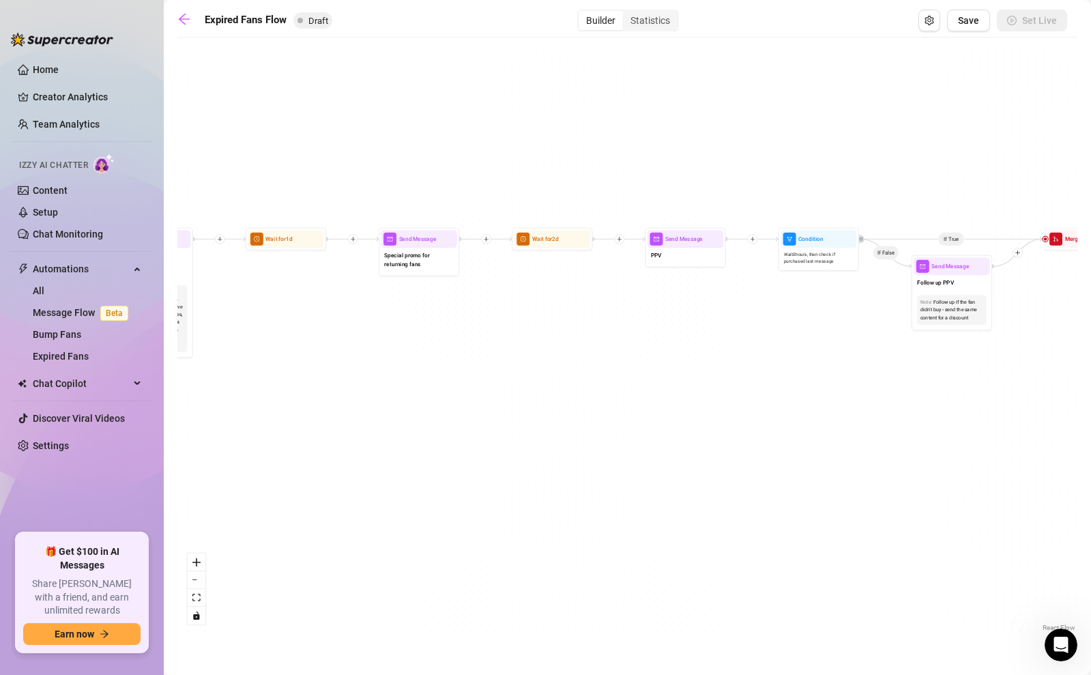
drag, startPoint x: 680, startPoint y: 441, endPoint x: 413, endPoint y: 384, distance: 273.4
click at [413, 384] on div "If True If False Send Message Send Message Wait for 2d Merge Send Message Follo…" at bounding box center [627, 339] width 900 height 590
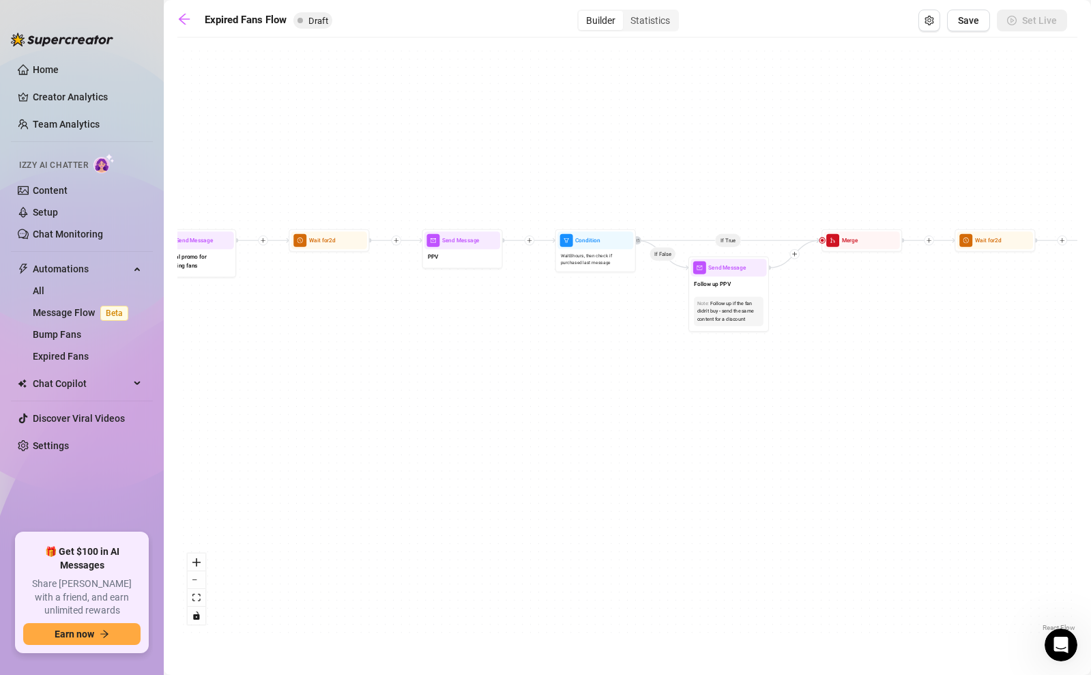
drag, startPoint x: 737, startPoint y: 417, endPoint x: 431, endPoint y: 421, distance: 306.2
click at [431, 421] on div "If True If False Send Message Send Message Wait for 2d Merge Send Message Follo…" at bounding box center [627, 339] width 900 height 590
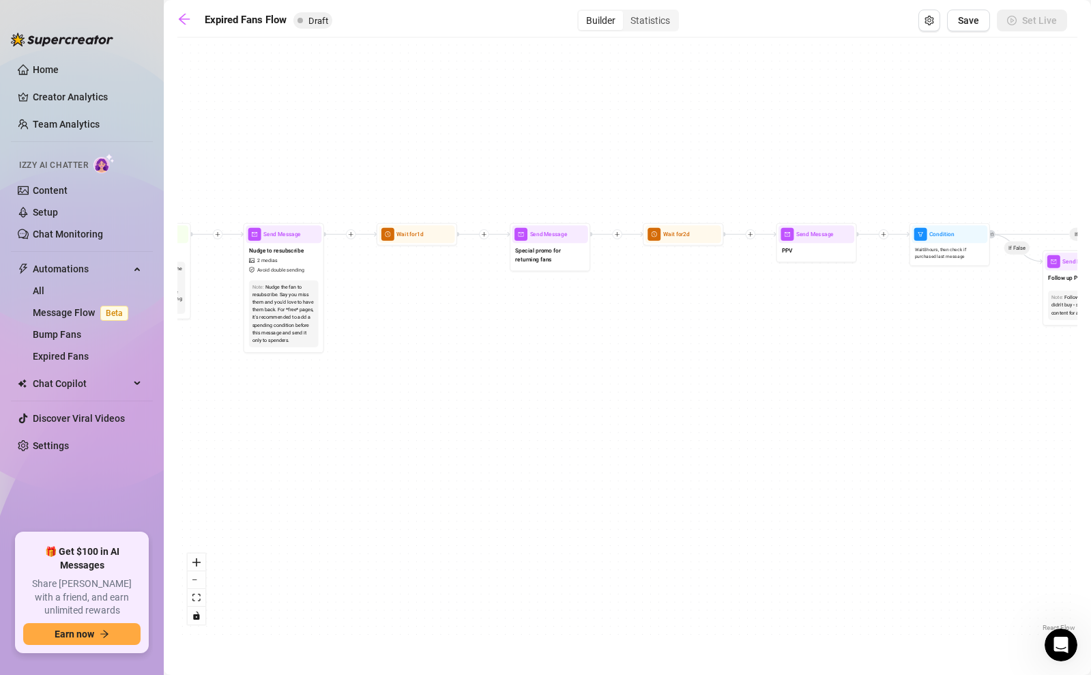
drag, startPoint x: 739, startPoint y: 411, endPoint x: 1176, endPoint y: 402, distance: 437.3
click at [1090, 402] on html "Home Creator Analytics Team Analytics Izzy AI Chatter Content Setup Chat Monito…" at bounding box center [545, 337] width 1091 height 675
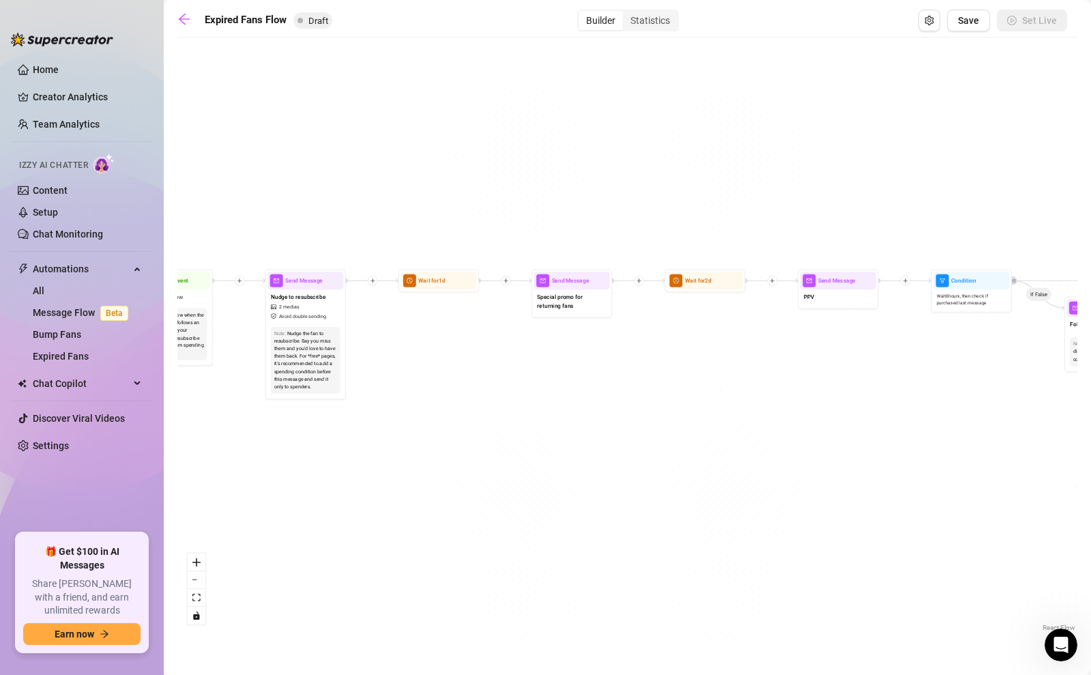
drag, startPoint x: 550, startPoint y: 389, endPoint x: 569, endPoint y: 471, distance: 83.2
click at [569, 471] on div "If True If False Send Message Send Message Wait for 2d Merge Send Message Follo…" at bounding box center [627, 339] width 900 height 590
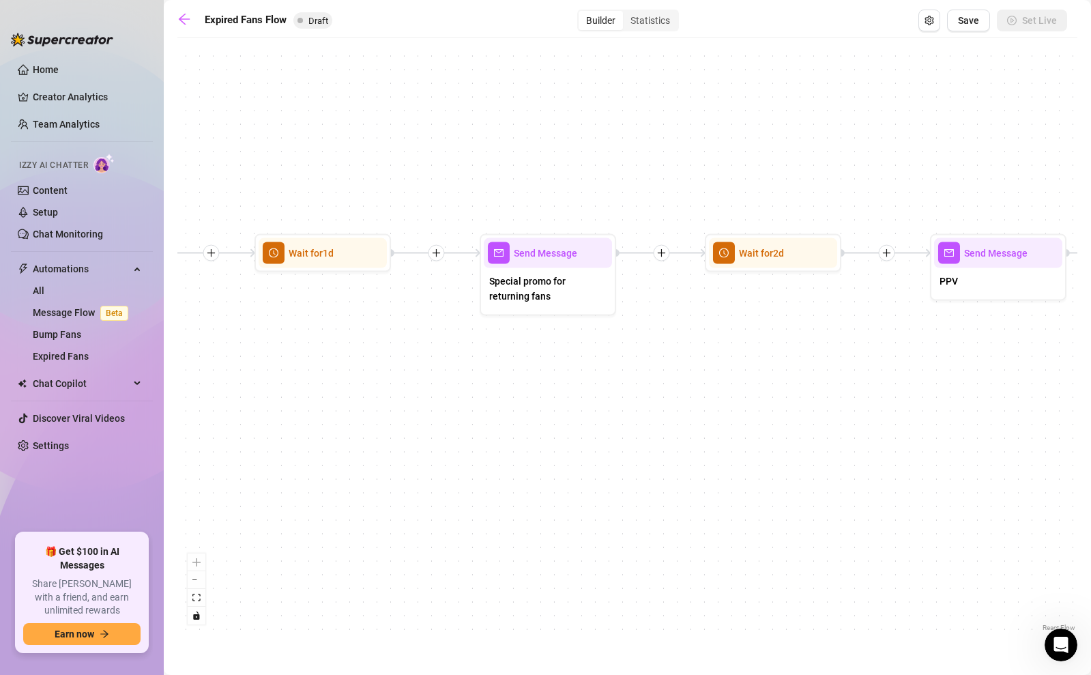
drag, startPoint x: 632, startPoint y: 393, endPoint x: 603, endPoint y: 413, distance: 35.8
click at [603, 413] on div "If True If False Send Message Send Message Wait for 2d Merge Send Message Follo…" at bounding box center [627, 339] width 900 height 590
click at [550, 261] on span "Send Message" at bounding box center [544, 253] width 63 height 15
type textarea "Special promo for returning fans"
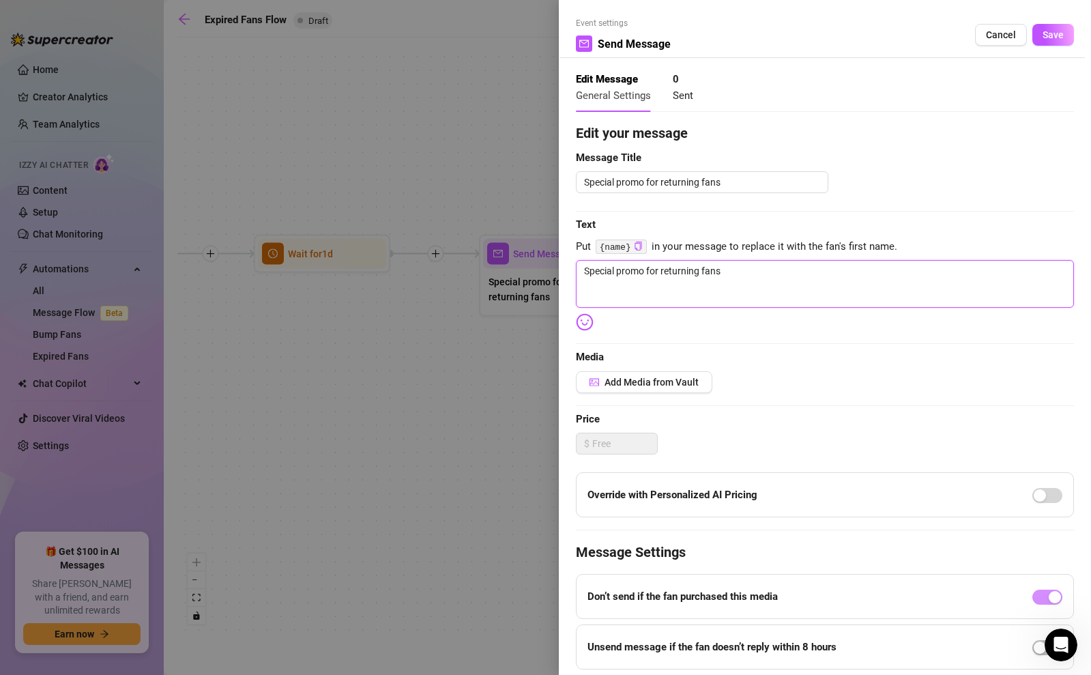
click at [657, 268] on textarea "Special promo for returning fans" at bounding box center [825, 284] width 498 height 48
type textarea "Write your message here"
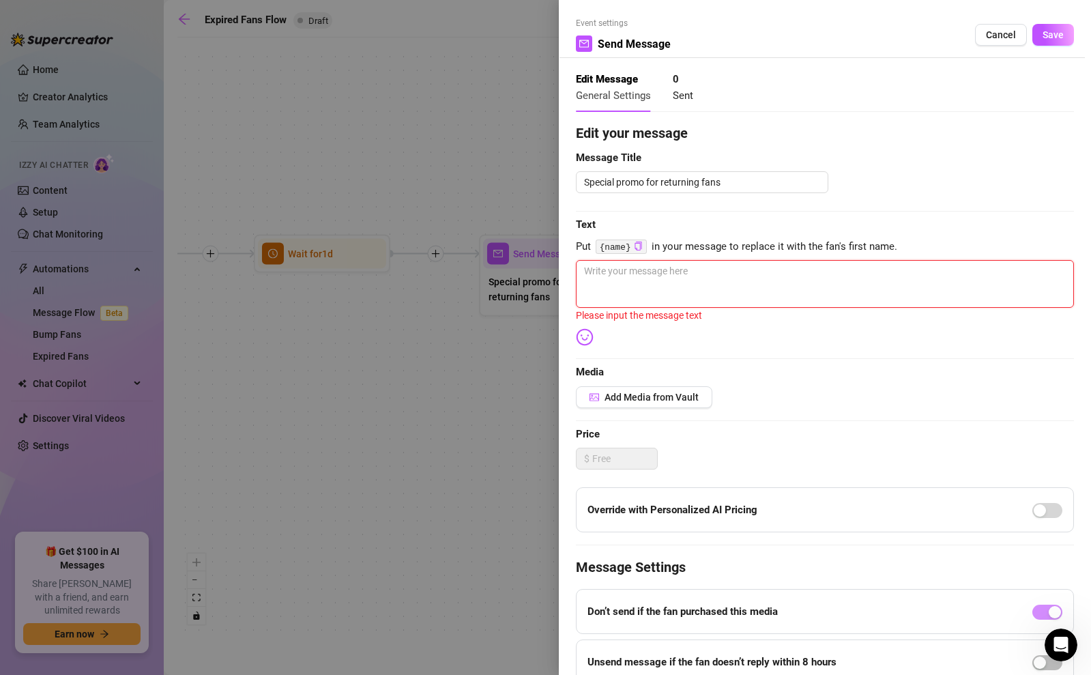
click at [638, 265] on textarea at bounding box center [825, 284] width 498 height 48
paste textarea "Since I don’t want you missing out, I set up a little surprise just for you 🎁✨ …"
type textarea "Since I don’t want you missing out, I set up a little surprise just for you 🎁✨ …"
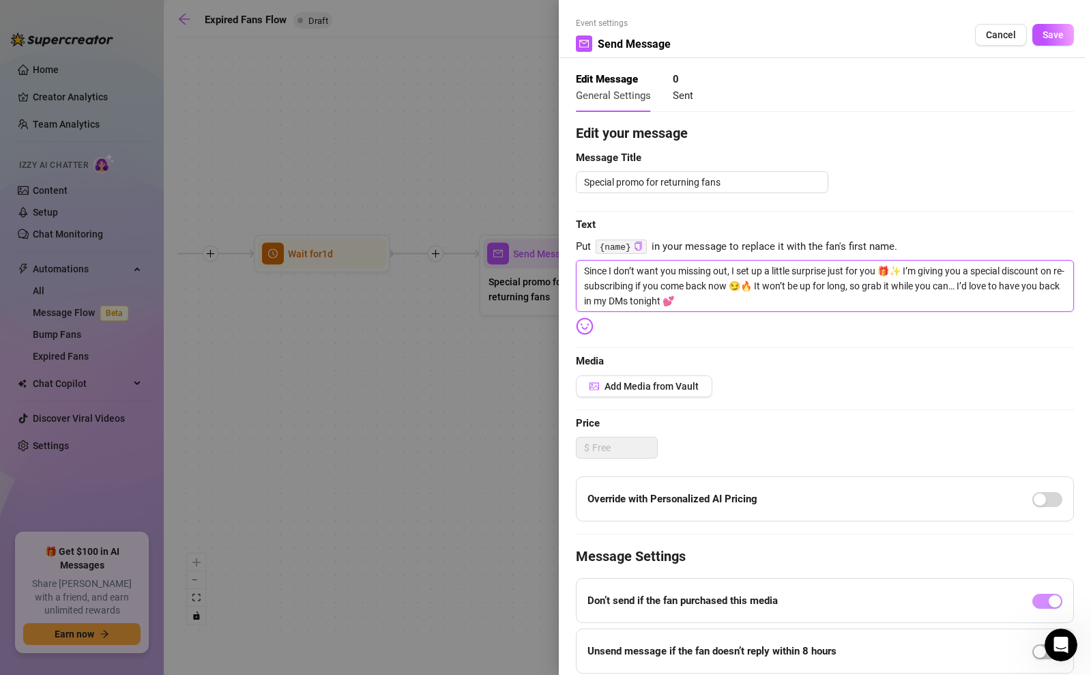
type textarea "Since I don’t want you missing out, I set up a little surprise just for you 🎁✨ …"
click at [662, 389] on span "Add Media from Vault" at bounding box center [651, 386] width 94 height 11
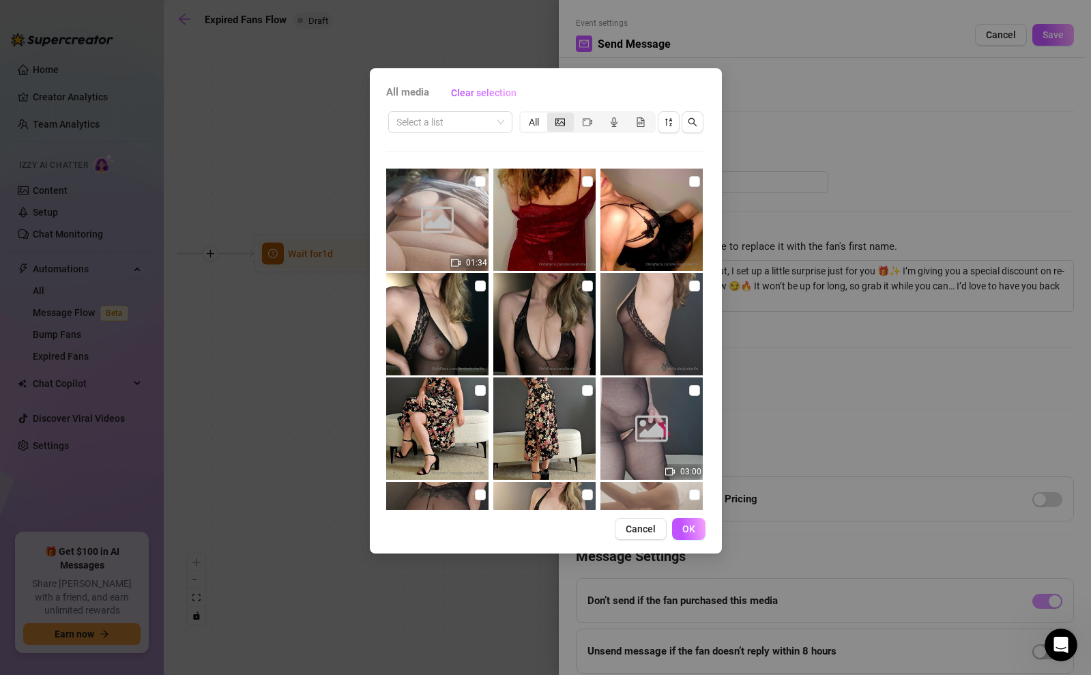
click at [568, 125] on div "segmented control" at bounding box center [560, 122] width 27 height 19
click at [550, 115] on input "segmented control" at bounding box center [550, 115] width 0 height 0
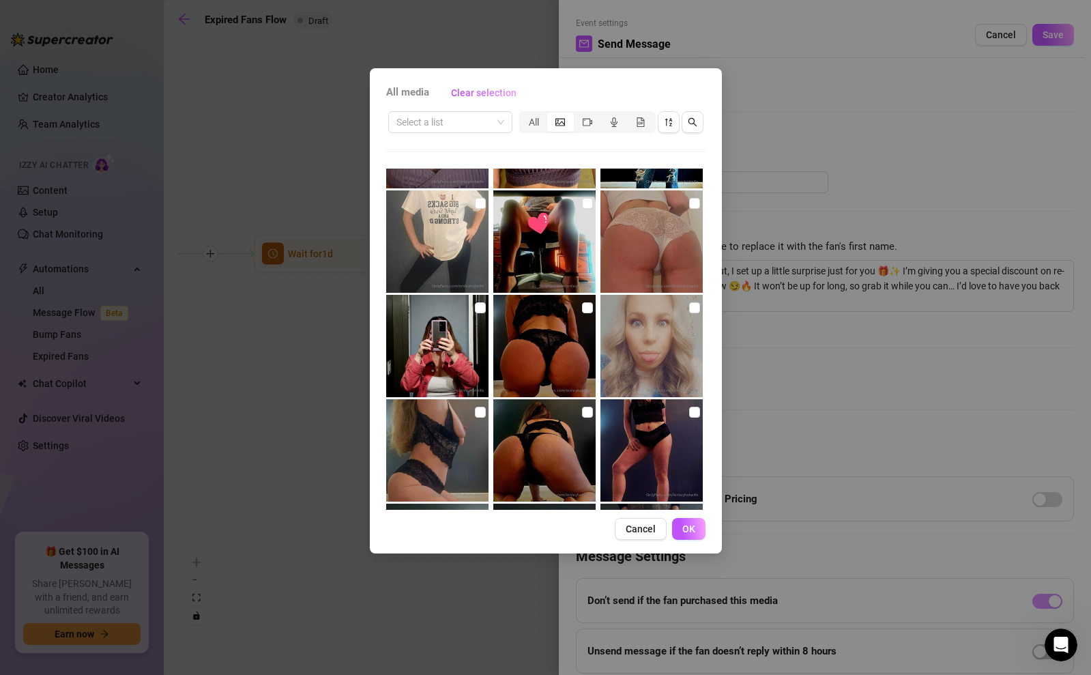
scroll to position [2504, 0]
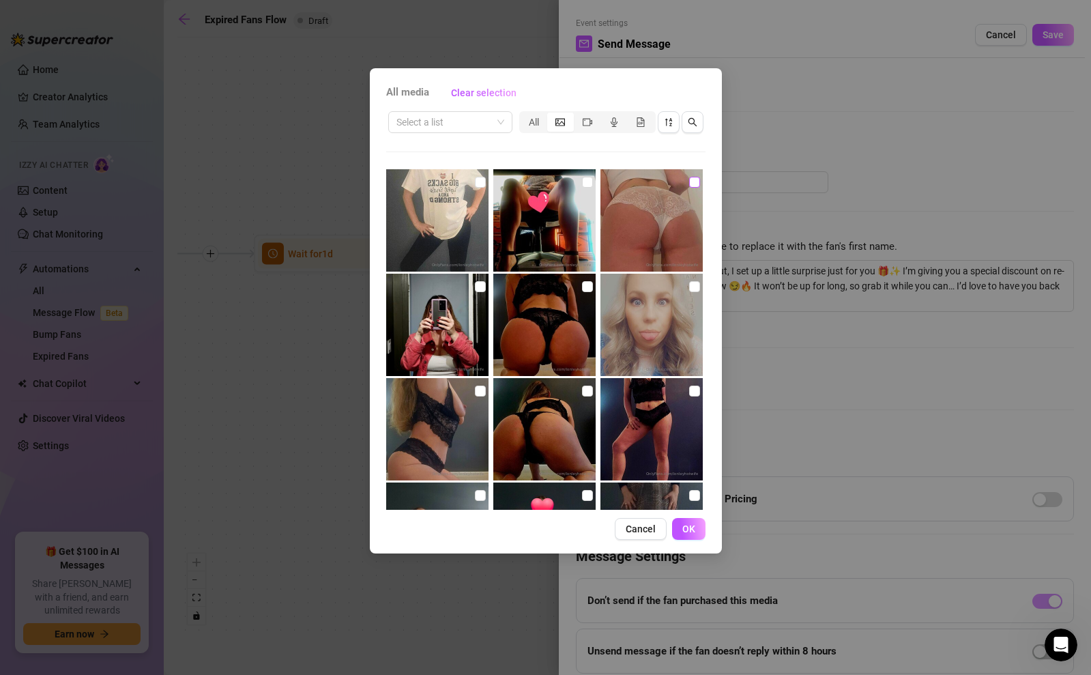
click at [689, 184] on input "checkbox" at bounding box center [694, 182] width 11 height 11
checkbox input "true"
click at [685, 530] on span "OK" at bounding box center [688, 528] width 13 height 11
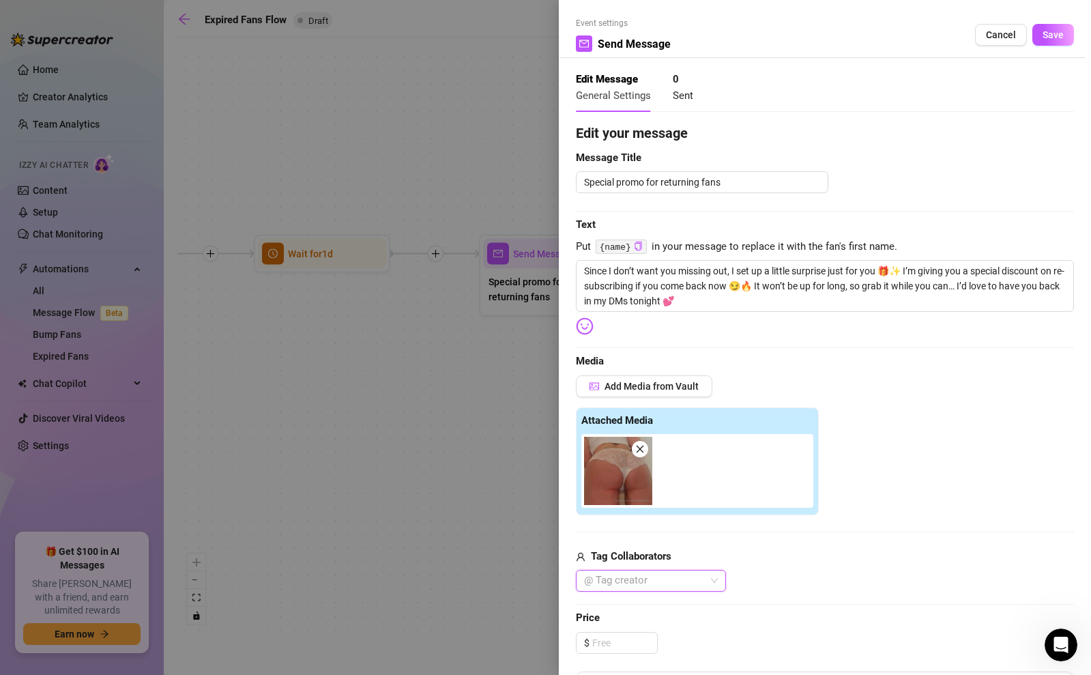
scroll to position [295, 0]
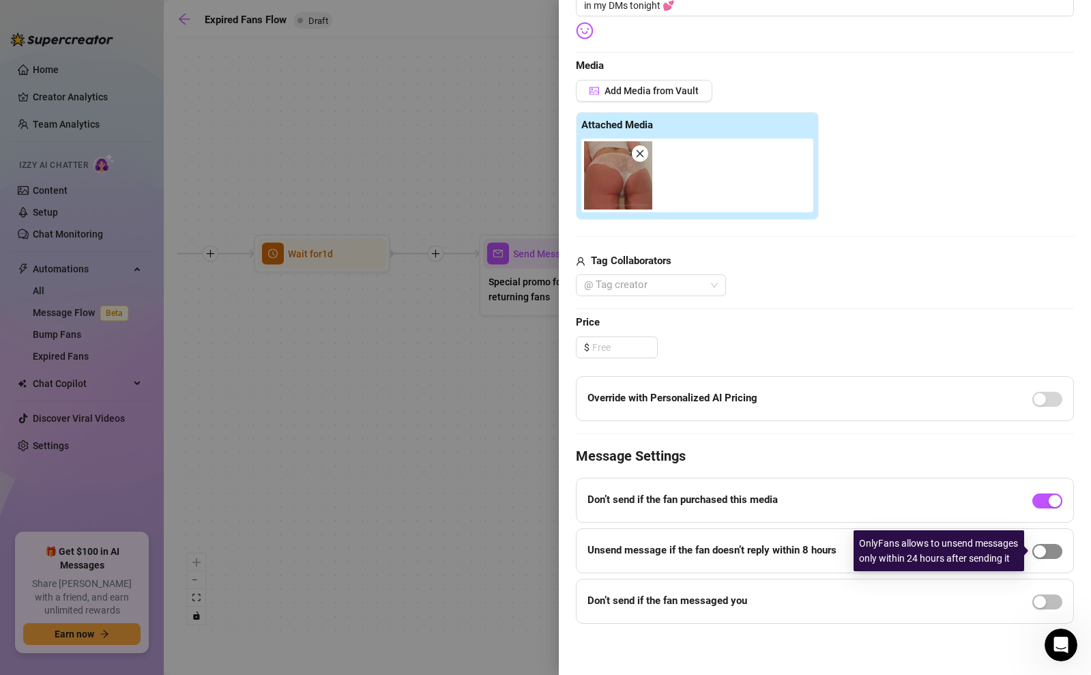
click at [1040, 550] on div "button" at bounding box center [1039, 551] width 12 height 12
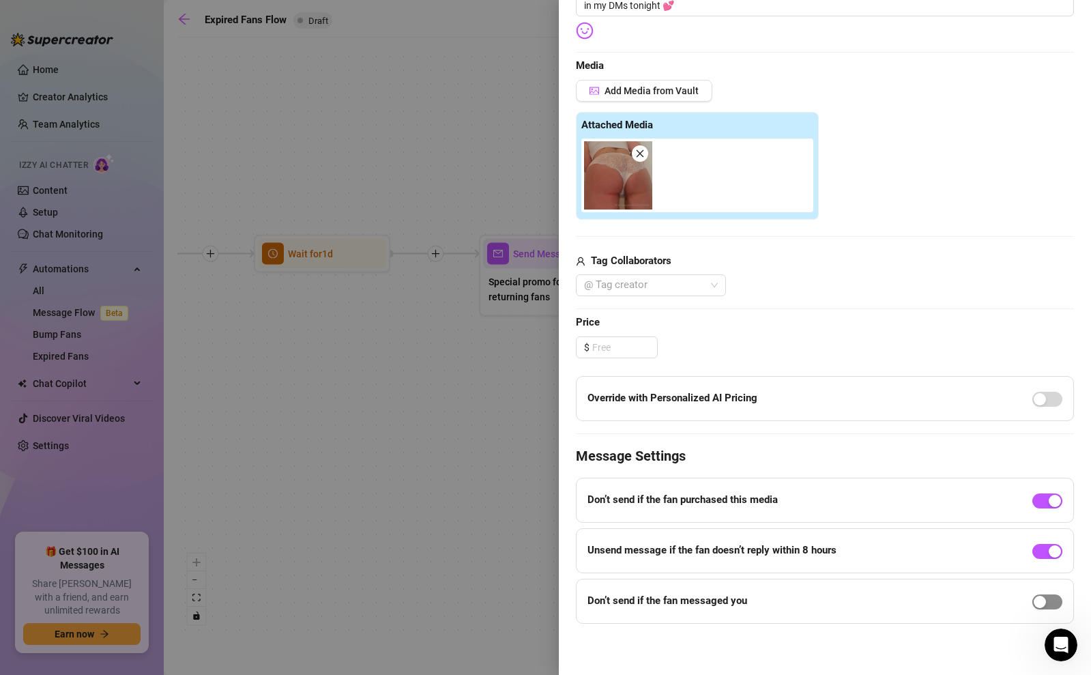
click at [1035, 599] on div "button" at bounding box center [1039, 601] width 12 height 12
click at [660, 624] on input "8" at bounding box center [658, 620] width 40 height 20
type input "1"
type input "8"
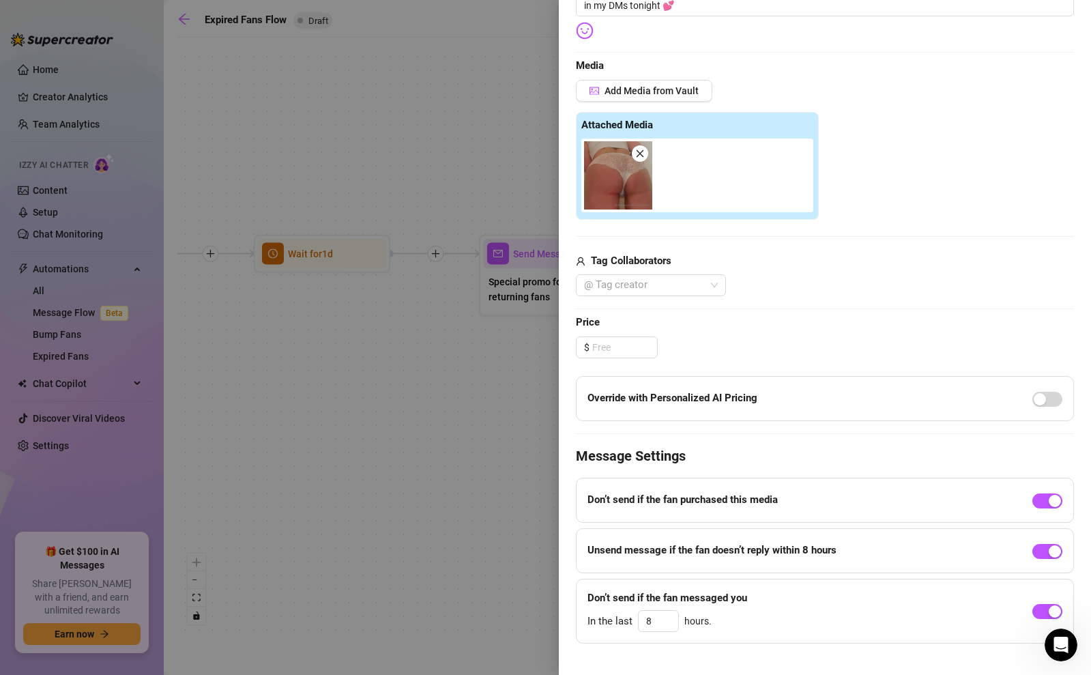
click at [832, 666] on div "Event settings Send Message Cancel Save Edit Message General Settings 0 Sent Ed…" at bounding box center [825, 337] width 532 height 675
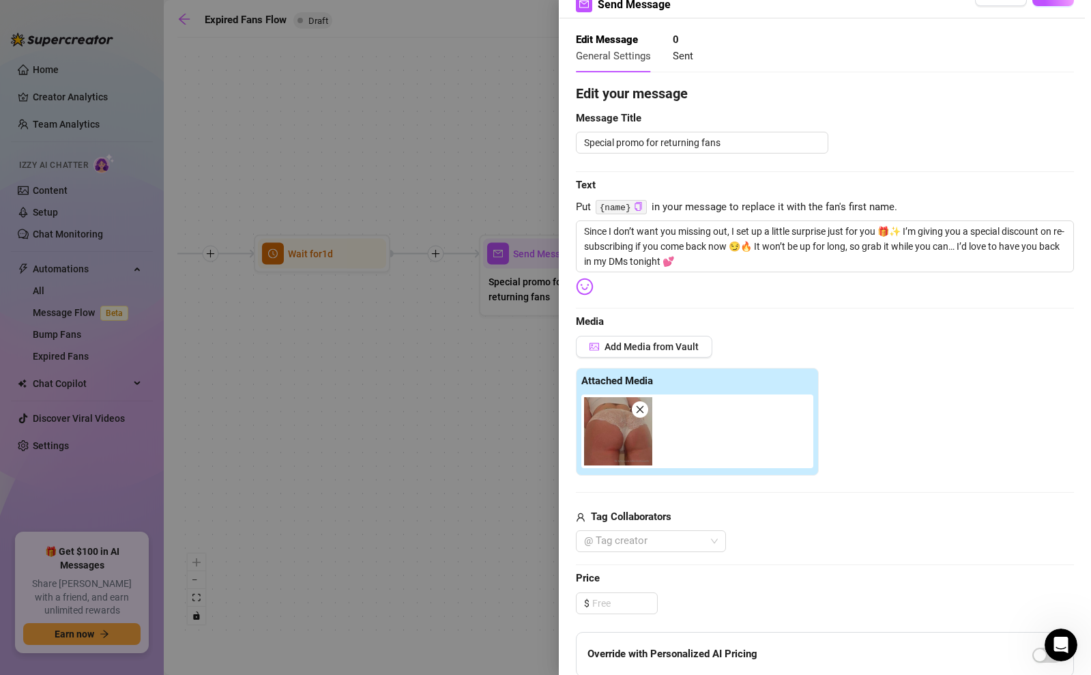
scroll to position [0, 0]
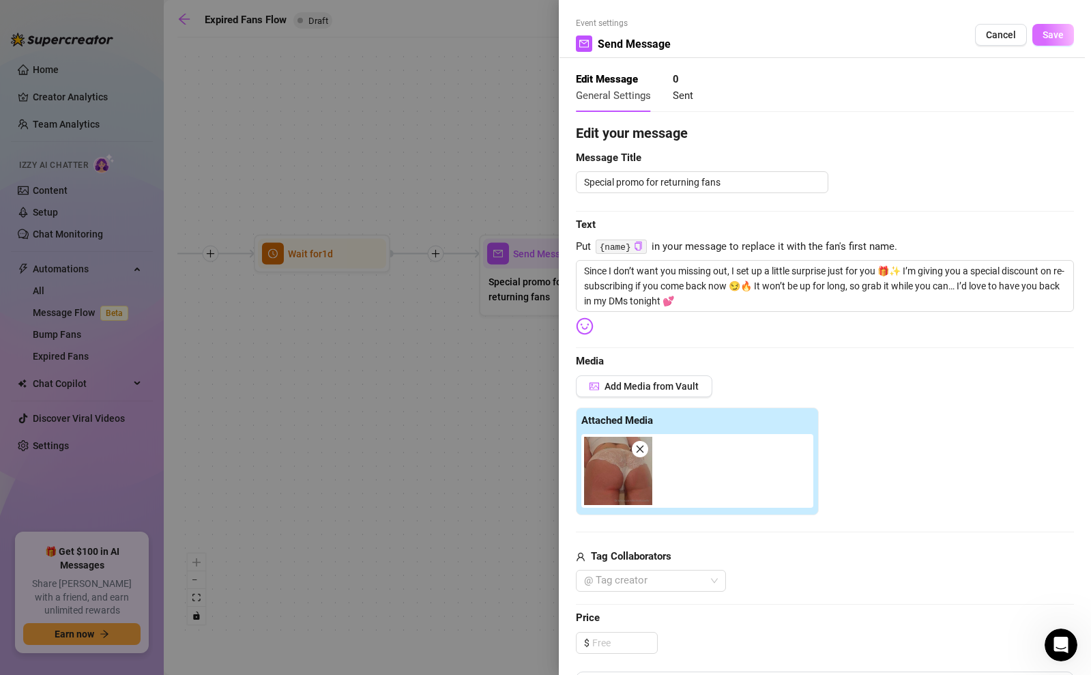
click at [1048, 39] on span "Save" at bounding box center [1052, 34] width 21 height 11
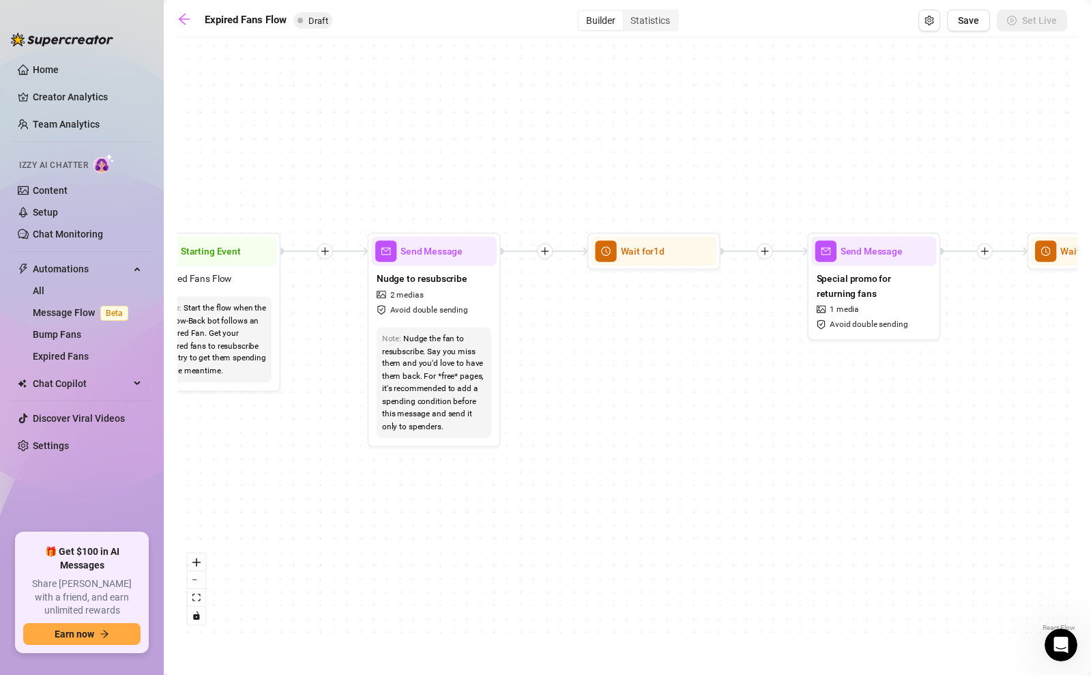
drag, startPoint x: 363, startPoint y: 357, endPoint x: 720, endPoint y: 352, distance: 357.4
click at [720, 352] on div "If True If False Send Message Send Message Wait for 2d Merge Send Message Follo…" at bounding box center [627, 339] width 900 height 590
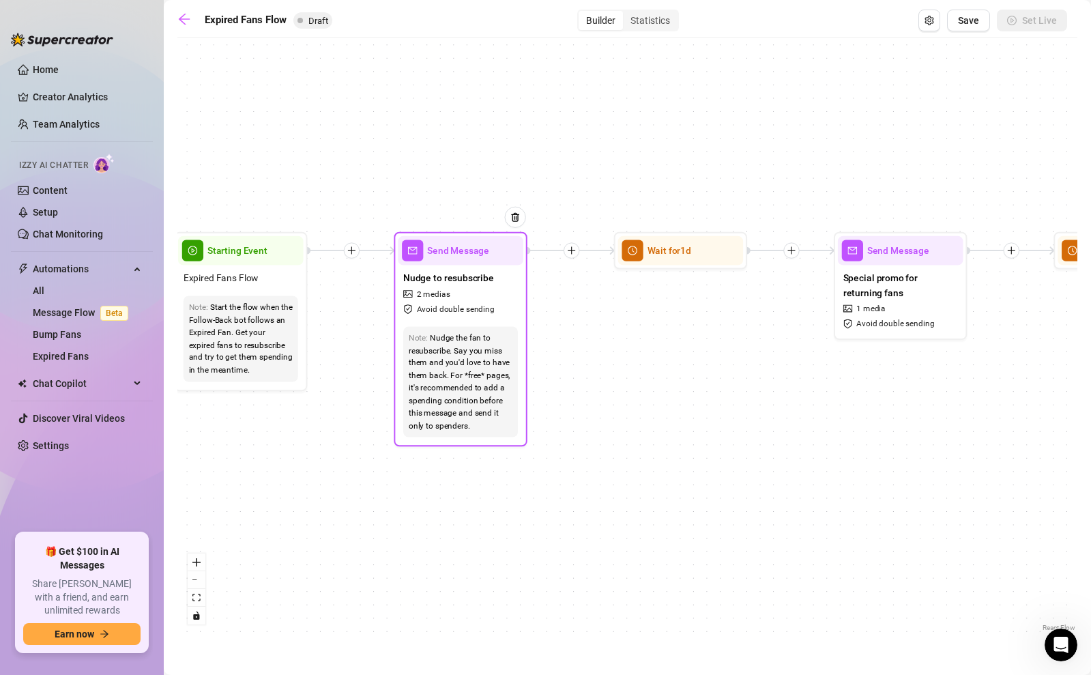
click at [456, 261] on div "Send Message" at bounding box center [460, 250] width 125 height 29
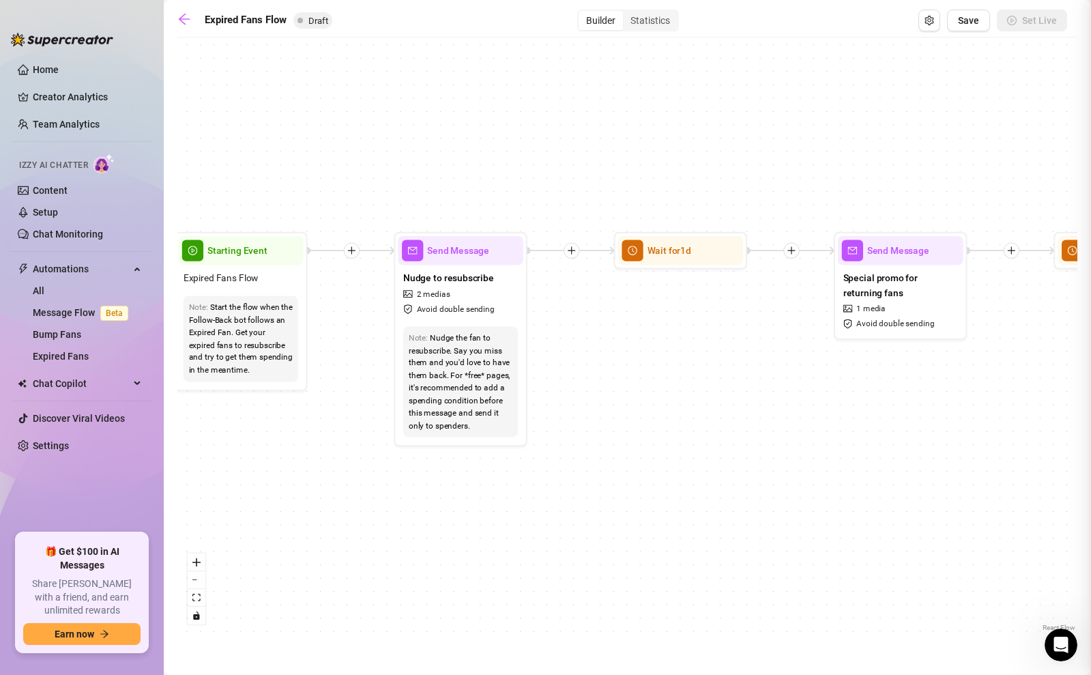
type textarea "Hey babe 😘 I noticed your sub ran out, and I miss having you here with me 💋 😈 I…"
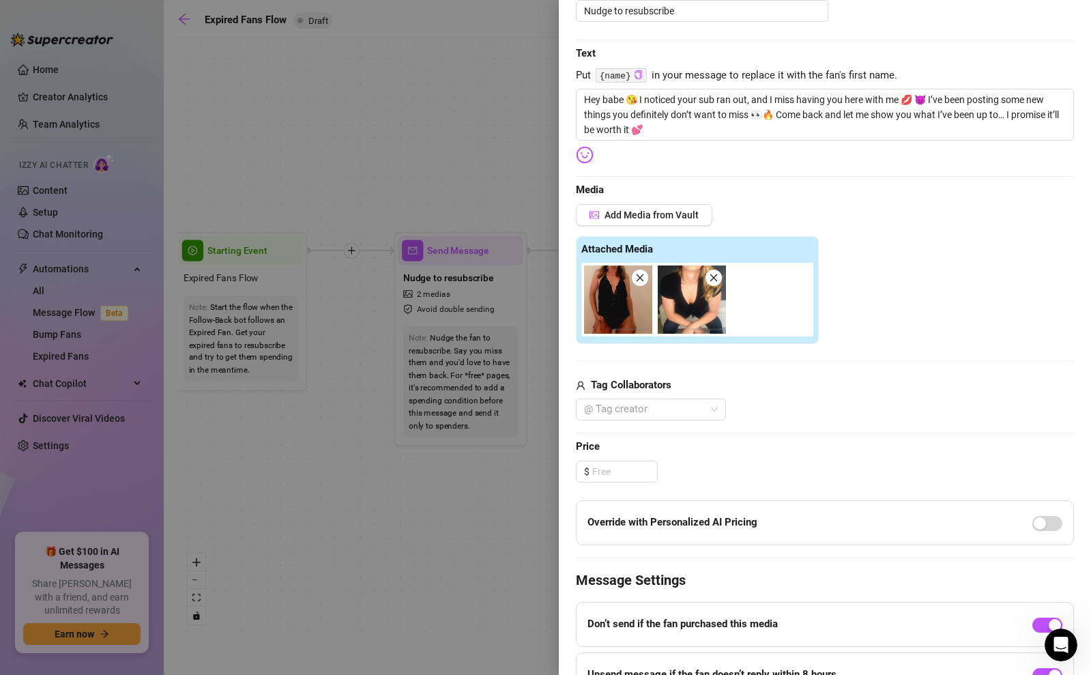
scroll to position [315, 0]
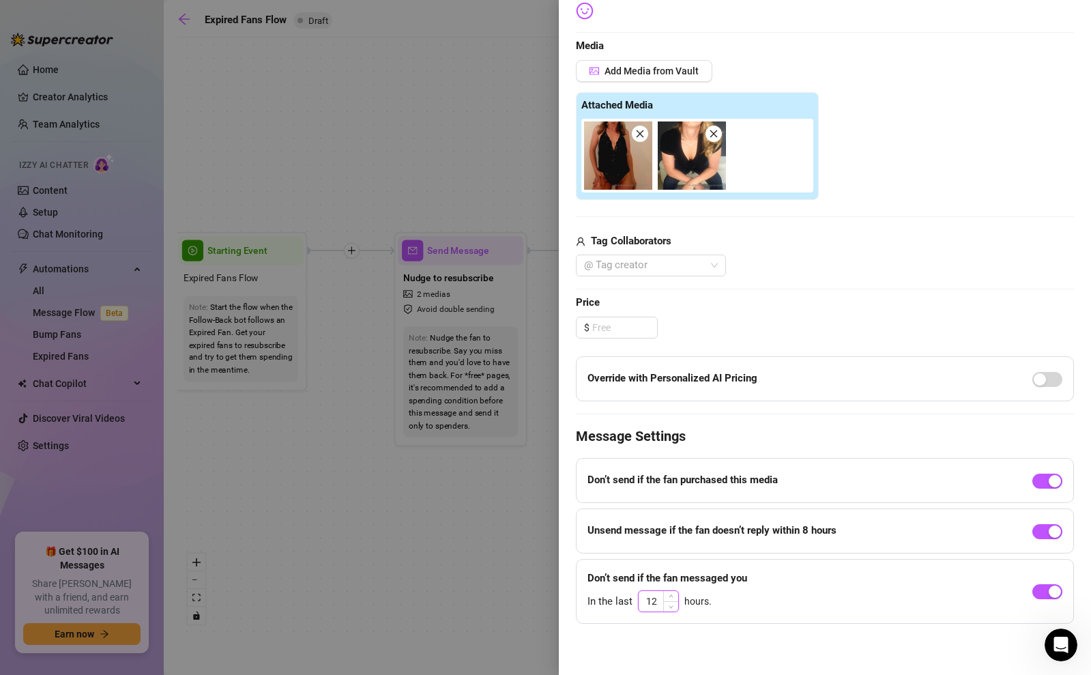
click at [659, 602] on input "12" at bounding box center [658, 601] width 40 height 20
type input "8"
click at [649, 644] on div "Event settings Send Message Cancel Save Edit Message General Settings 0 Sent Ed…" at bounding box center [825, 337] width 532 height 675
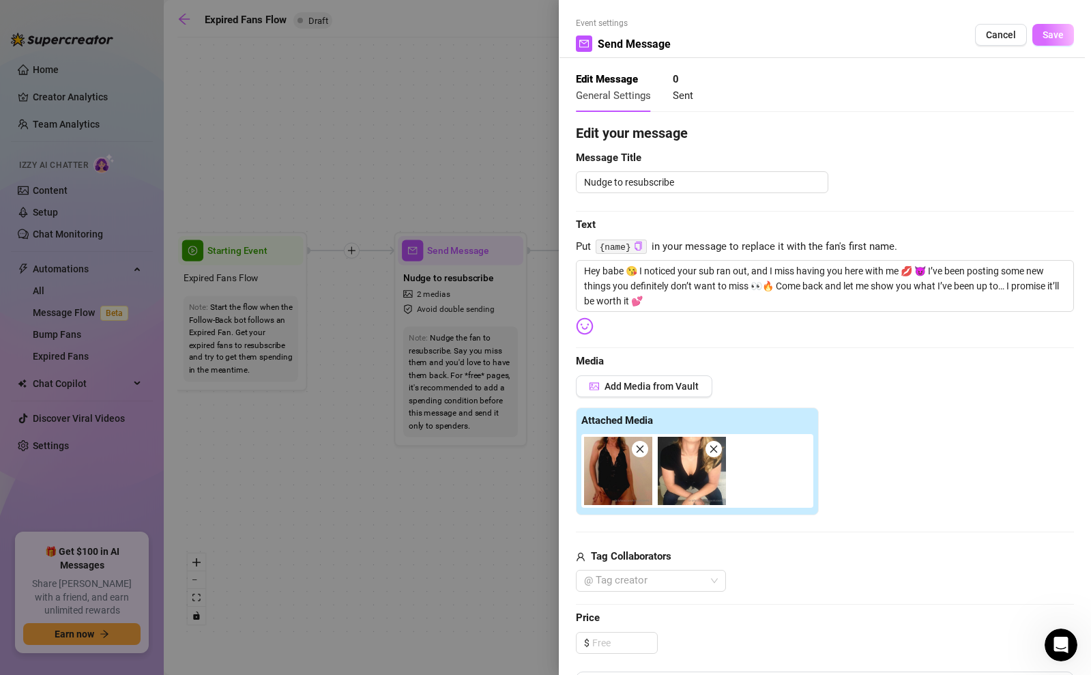
click at [1065, 34] on button "Save" at bounding box center [1053, 35] width 42 height 22
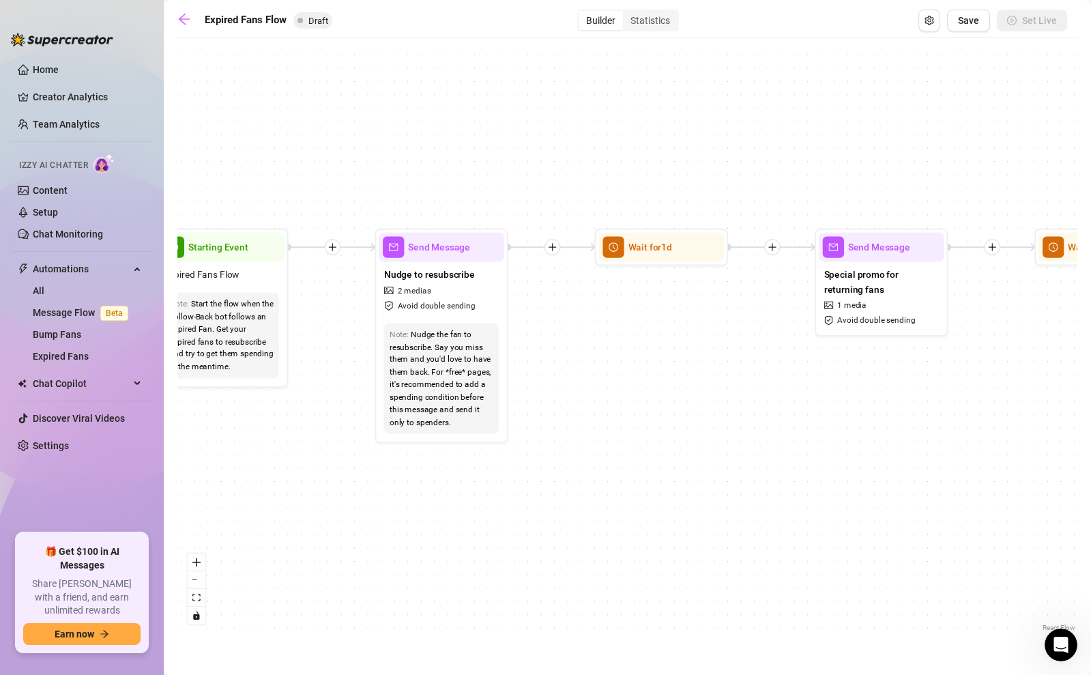
drag, startPoint x: 630, startPoint y: 376, endPoint x: 416, endPoint y: 374, distance: 213.5
click at [416, 374] on div "If True If False Send Message Send Message Wait for 2d Merge Send Message Follo…" at bounding box center [627, 339] width 900 height 590
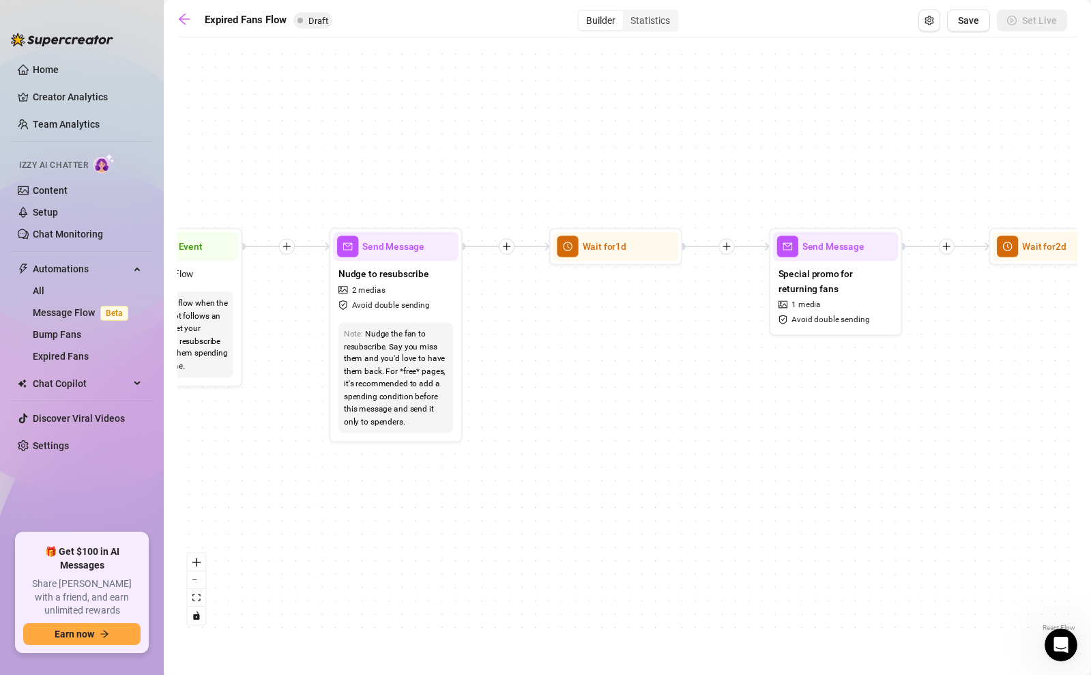
drag, startPoint x: 594, startPoint y: 398, endPoint x: 748, endPoint y: 395, distance: 154.2
click at [748, 395] on div "If True If False Send Message Send Message Wait for 2d Merge Send Message Follo…" at bounding box center [627, 339] width 900 height 590
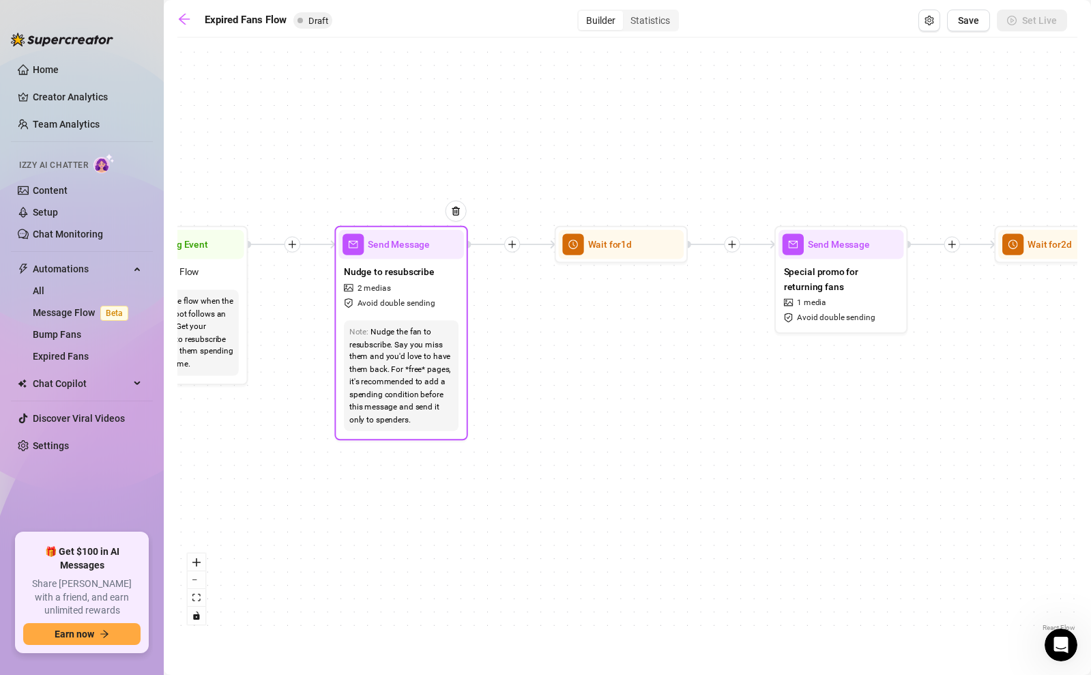
click at [407, 334] on div "Nudge the fan to resubscribe. Say you miss them and you'd love to have them bac…" at bounding box center [401, 375] width 104 height 100
click at [397, 250] on span "Send Message" at bounding box center [399, 244] width 62 height 14
type textarea "Hey babe 😘 I noticed your sub ran out, and I miss having you here with me 💋 😈 I…"
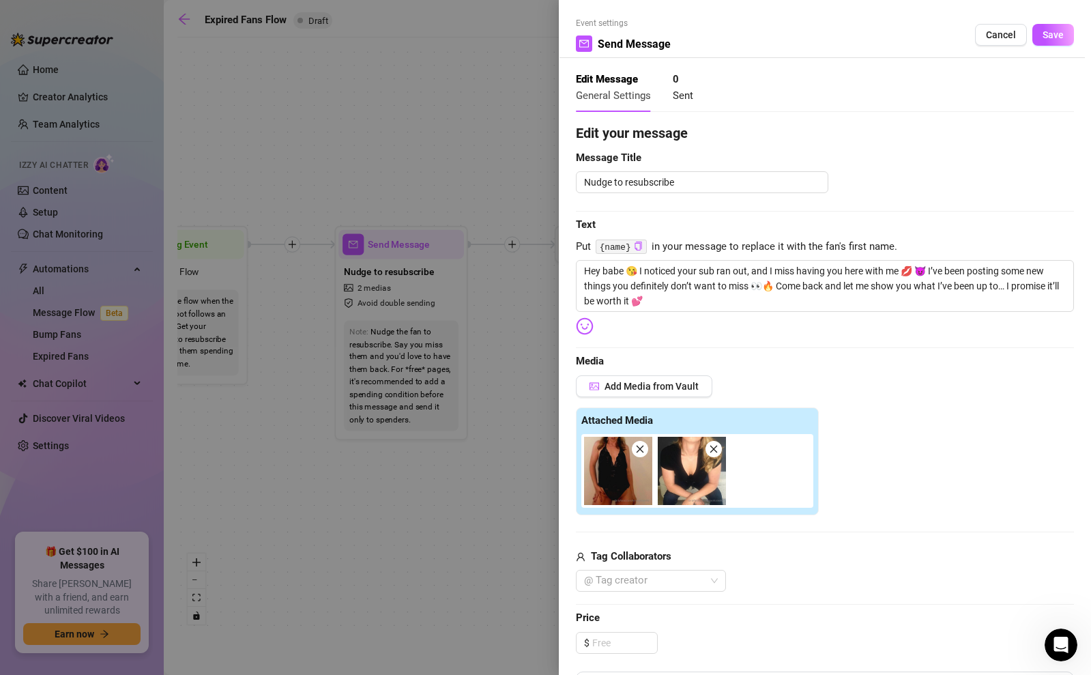
click at [714, 445] on icon "close" at bounding box center [714, 449] width 10 height 10
click at [1034, 29] on button "Save" at bounding box center [1053, 35] width 42 height 22
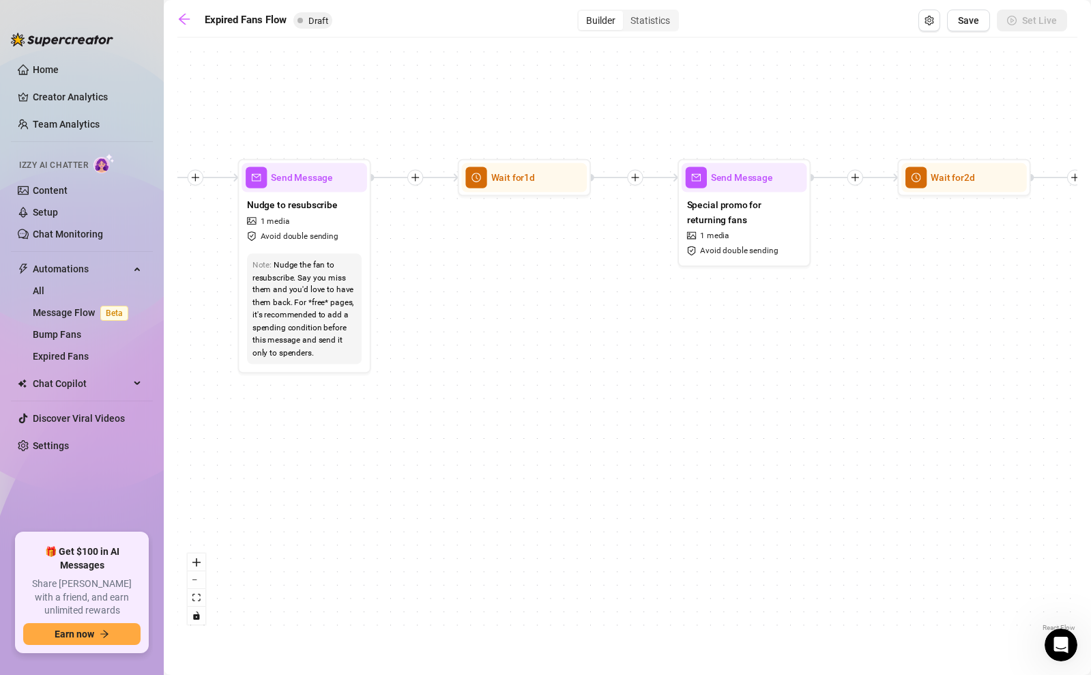
drag, startPoint x: 612, startPoint y: 404, endPoint x: 516, endPoint y: 338, distance: 117.7
click at [516, 338] on div "If True If False Send Message Send Message Wait for 2d Merge Send Message Follo…" at bounding box center [627, 339] width 900 height 590
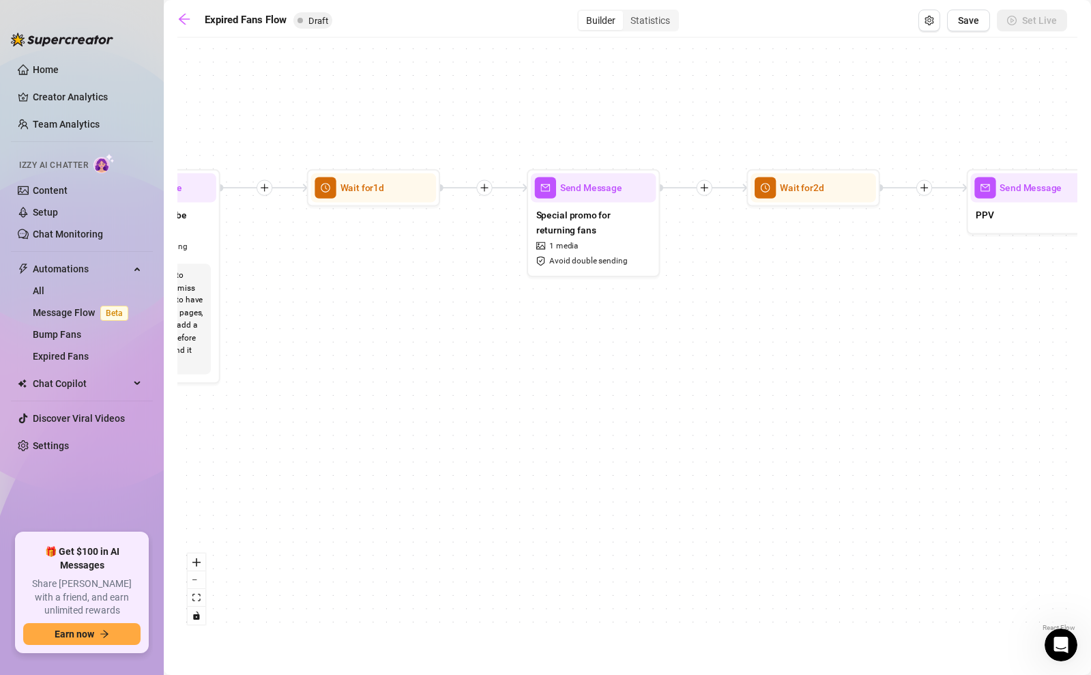
drag, startPoint x: 687, startPoint y: 401, endPoint x: 529, endPoint y: 413, distance: 158.7
click at [529, 413] on div "If True If False Send Message Send Message Wait for 2d Merge Send Message Follo…" at bounding box center [627, 339] width 900 height 590
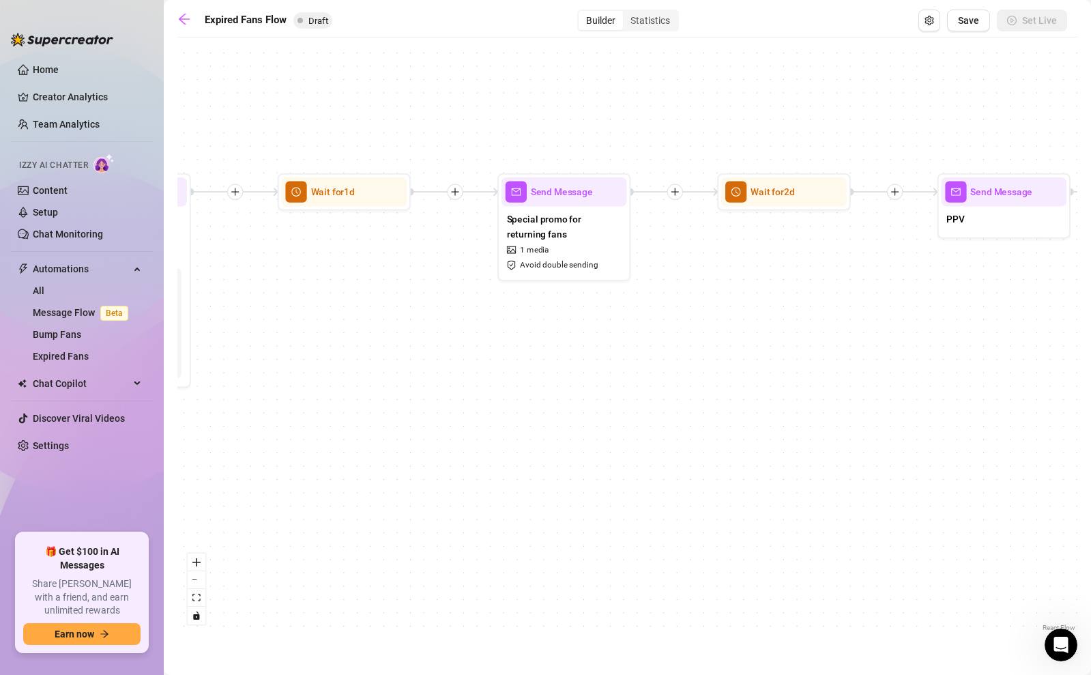
drag, startPoint x: 683, startPoint y: 404, endPoint x: 546, endPoint y: 429, distance: 139.4
click at [546, 429] on div "If True If False Send Message Send Message Wait for 2d Merge Send Message Follo…" at bounding box center [627, 339] width 900 height 590
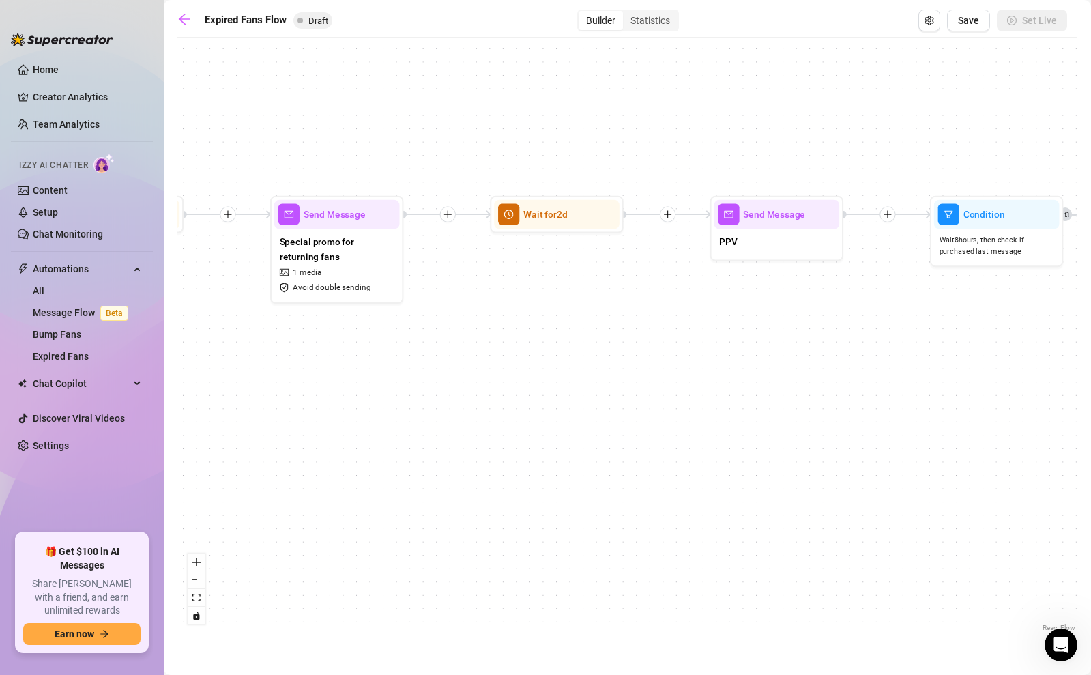
drag, startPoint x: 730, startPoint y: 379, endPoint x: 548, endPoint y: 379, distance: 182.1
click at [547, 379] on div "If True If False Send Message Send Message Wait for 2d Merge Send Message Follo…" at bounding box center [627, 339] width 900 height 590
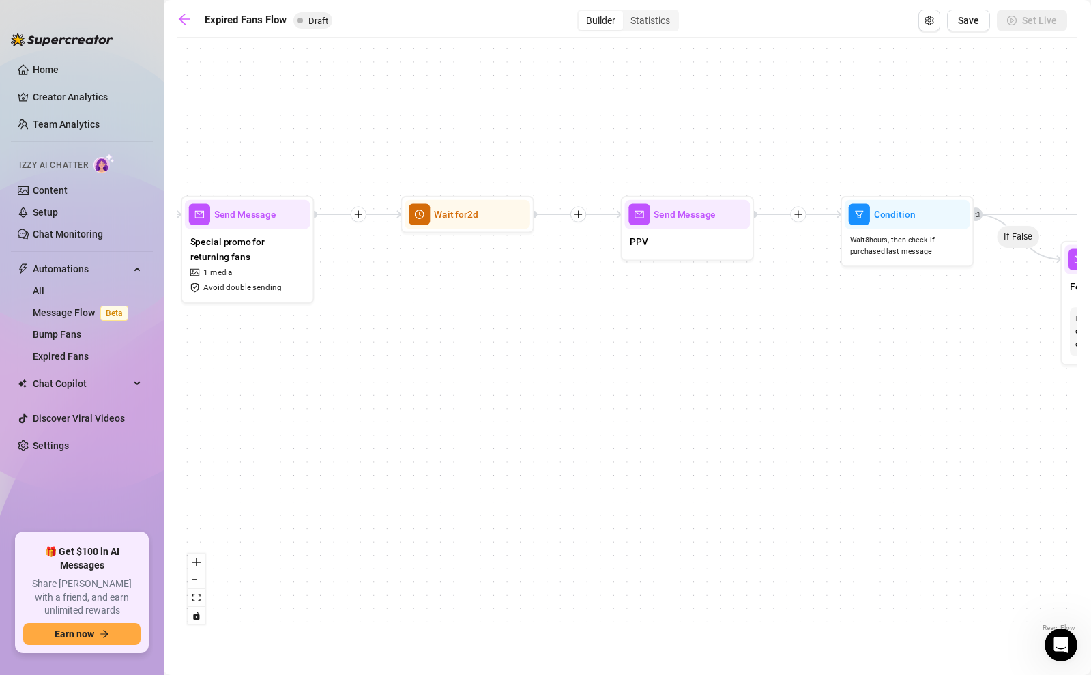
drag, startPoint x: 690, startPoint y: 383, endPoint x: 657, endPoint y: 359, distance: 40.9
click at [641, 385] on div "If True If False Send Message Send Message Wait for 2d Merge Send Message Follo…" at bounding box center [627, 339] width 900 height 590
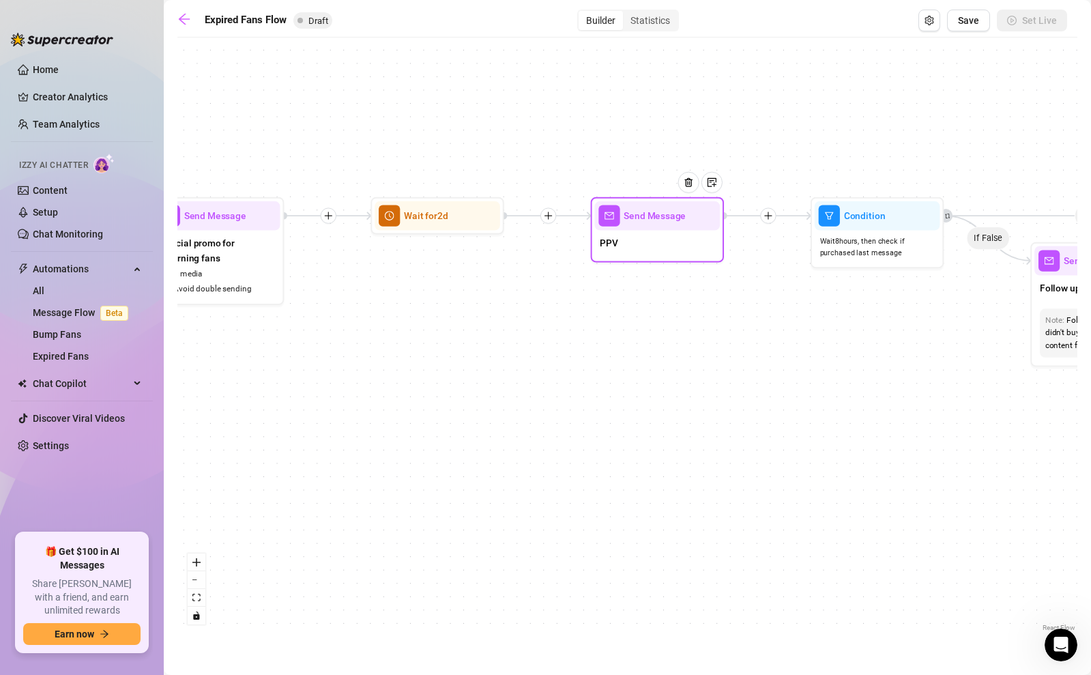
click at [660, 209] on span "Send Message" at bounding box center [654, 215] width 62 height 14
type textarea "PPV"
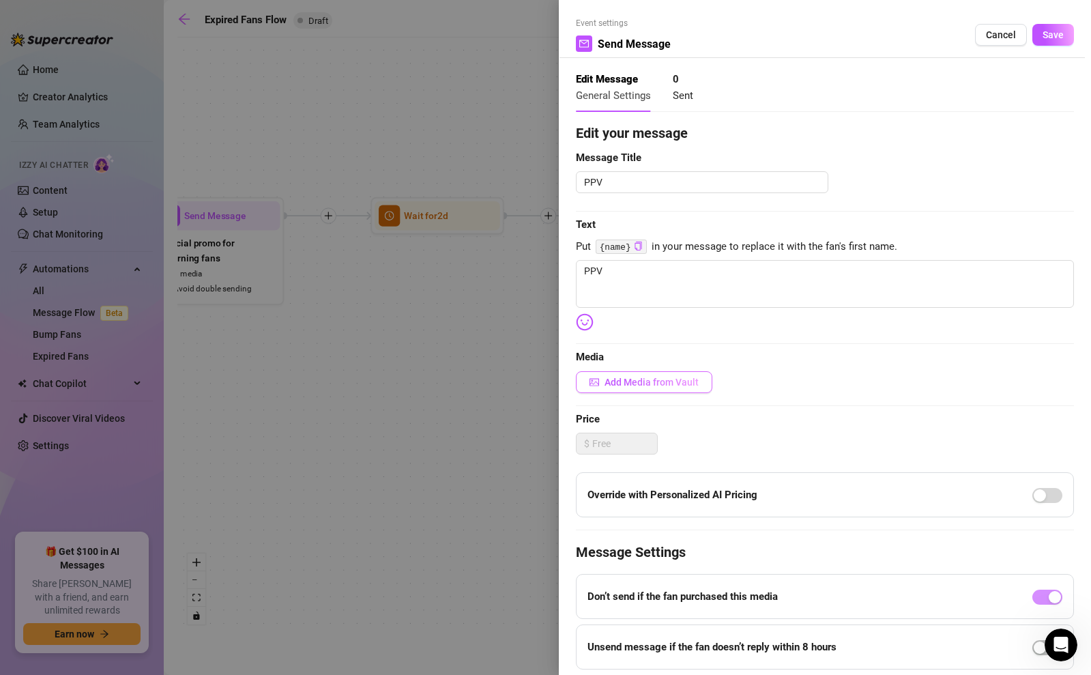
click at [591, 383] on icon "picture" at bounding box center [594, 382] width 10 height 8
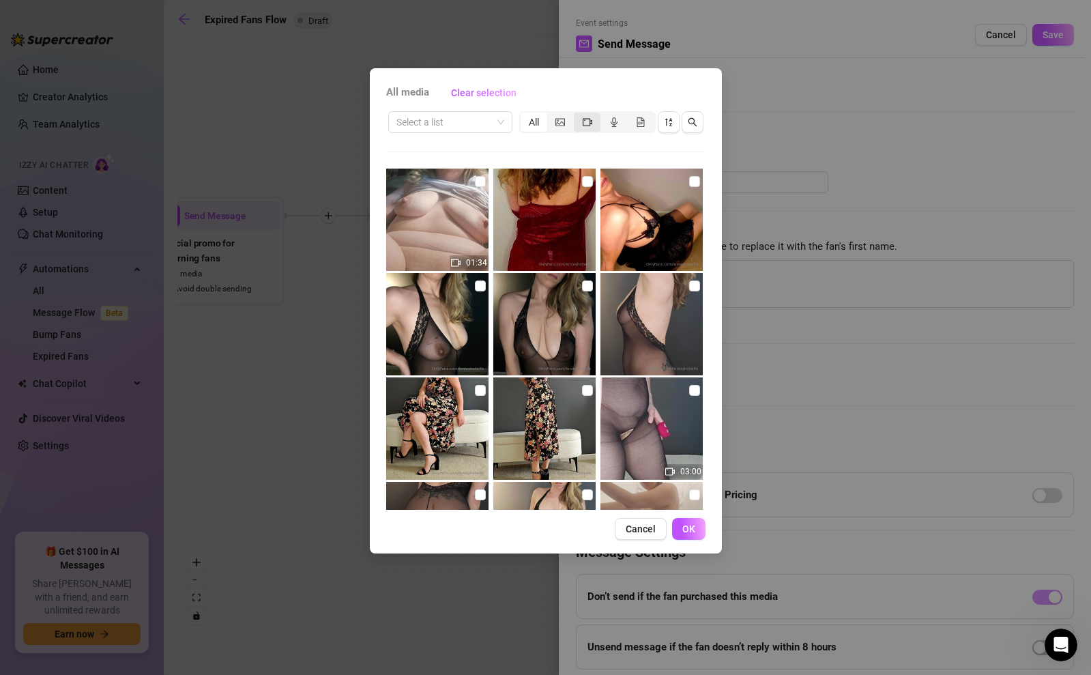
click at [584, 120] on icon "video-camera" at bounding box center [587, 122] width 10 height 8
click at [577, 115] on input "segmented control" at bounding box center [577, 115] width 0 height 0
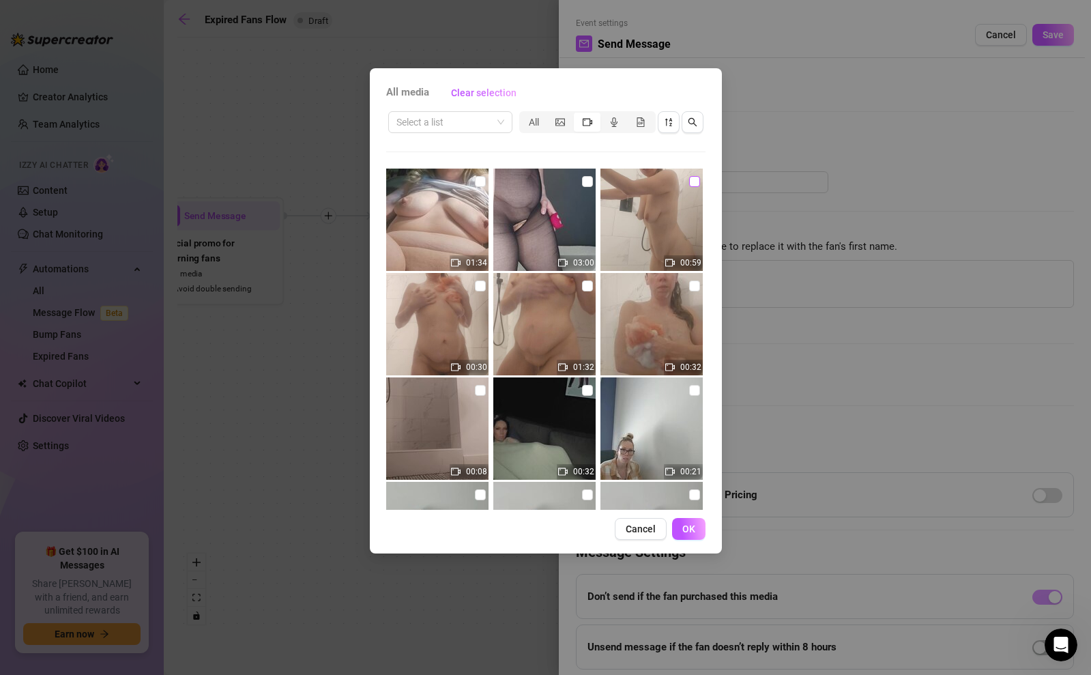
click at [694, 179] on input "checkbox" at bounding box center [694, 181] width 11 height 11
checkbox input "true"
click at [692, 527] on span "OK" at bounding box center [688, 528] width 13 height 11
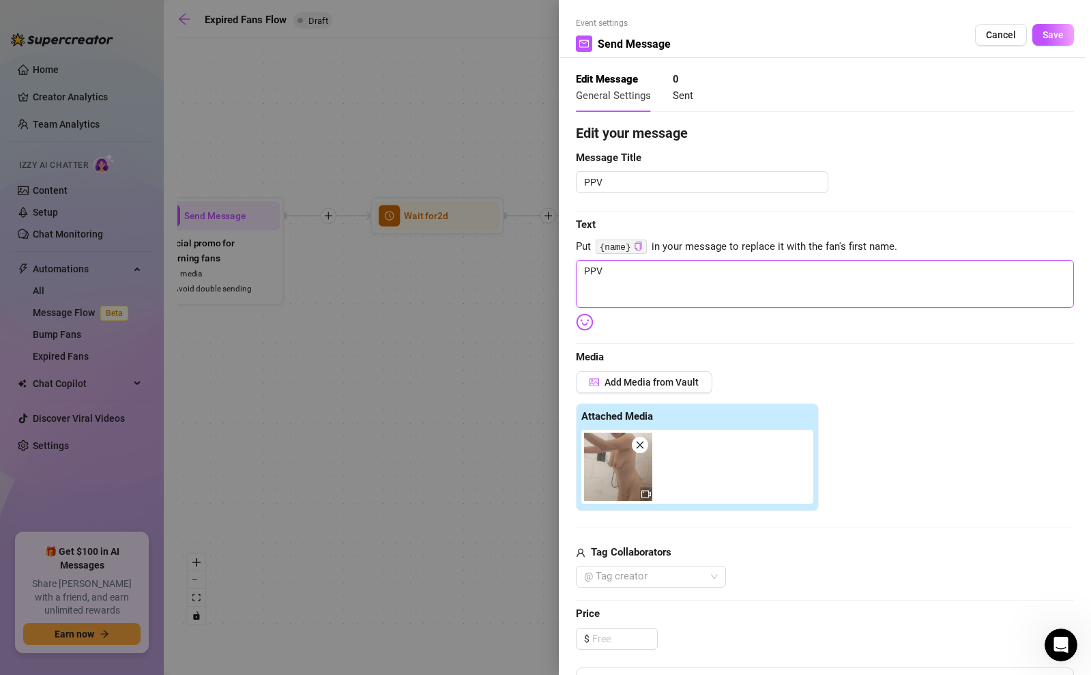
click at [623, 267] on textarea "PPV" at bounding box center [825, 284] width 498 height 48
paste textarea "Dripping wet and pressed up against the shower wall… couldn’t resist taking my …"
type textarea "Dripping wet and pressed up against the shower wall… couldn’t resist taking my …"
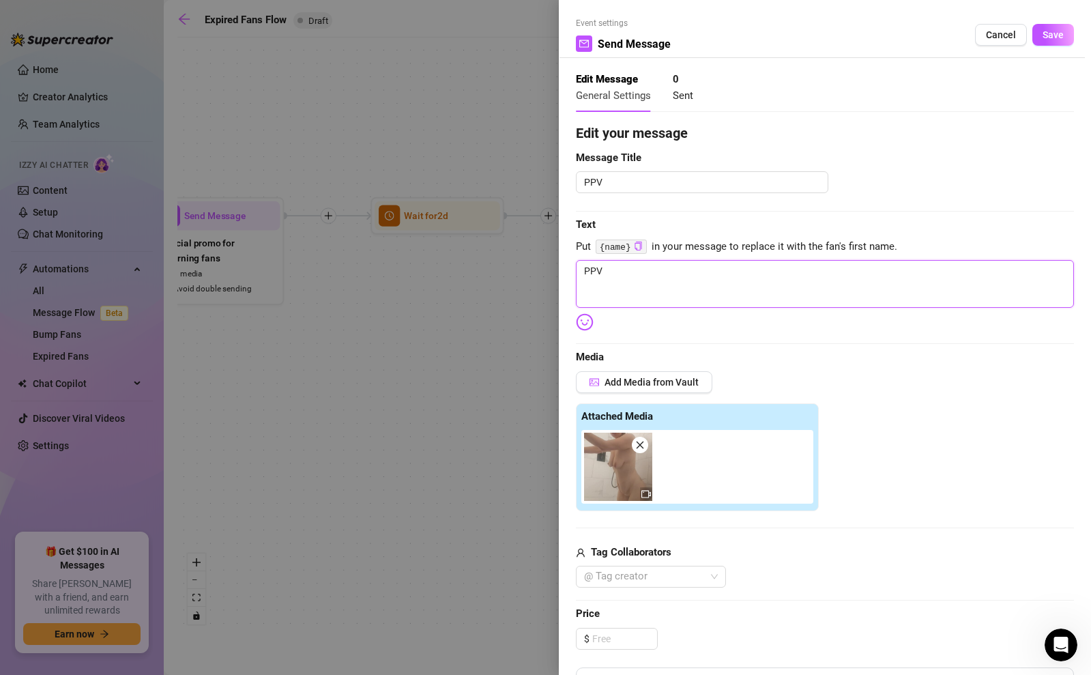
type textarea "Dripping wet and pressed up against the shower wall… couldn’t resist taking my …"
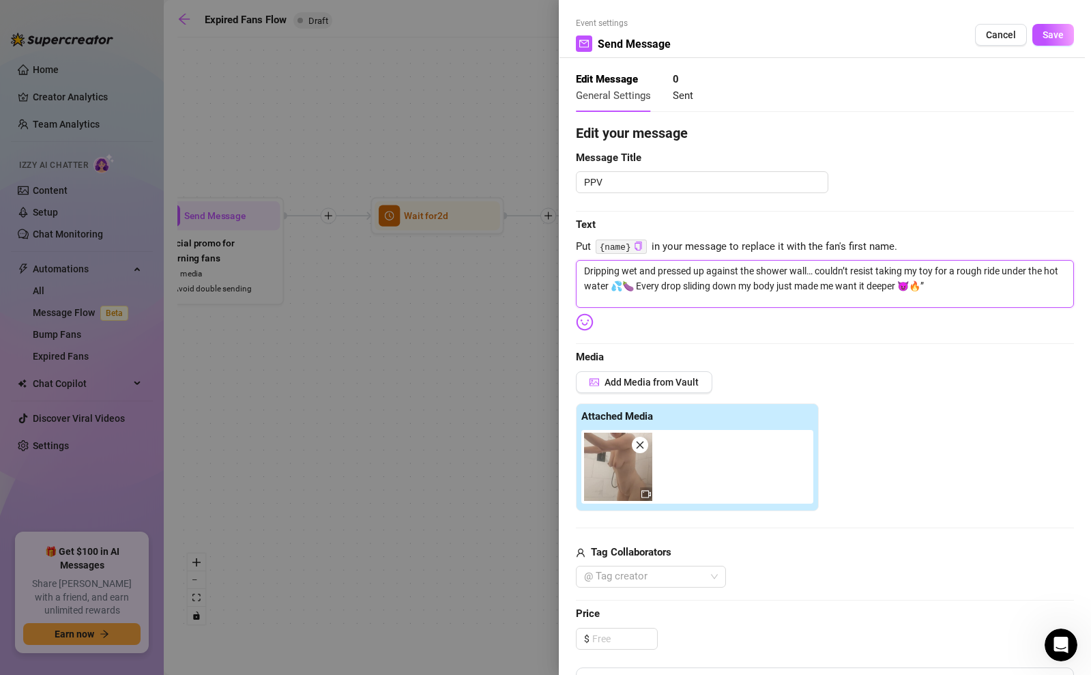
type textarea "Dripping wet and pressed up against the shower wall… couldn’t resist taking my …"
click at [947, 284] on textarea "Dripping wet and pressed up against the shower wall… couldn’t resist taking my …" at bounding box center [825, 284] width 498 height 48
type textarea "Dripping wet and pressed up against the shower wall… couldn’t resist taking my …"
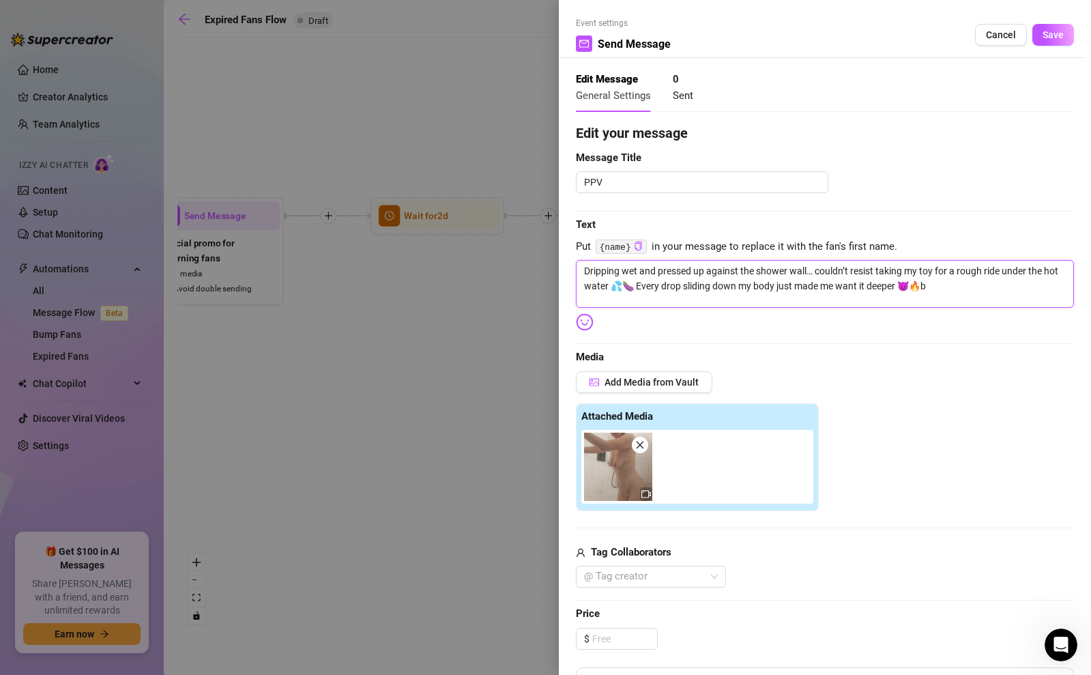
type textarea "Dripping wet and pressed up against the shower wall… couldn’t resist taking my …"
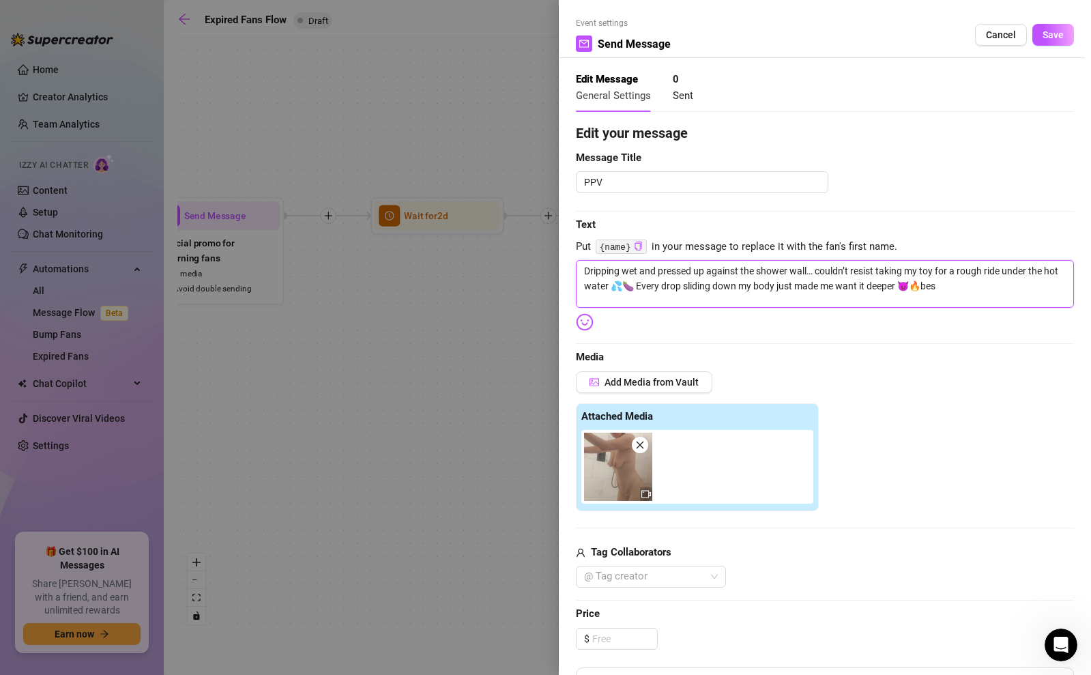
type textarea "Dripping wet and pressed up against the shower wall… couldn’t resist taking my …"
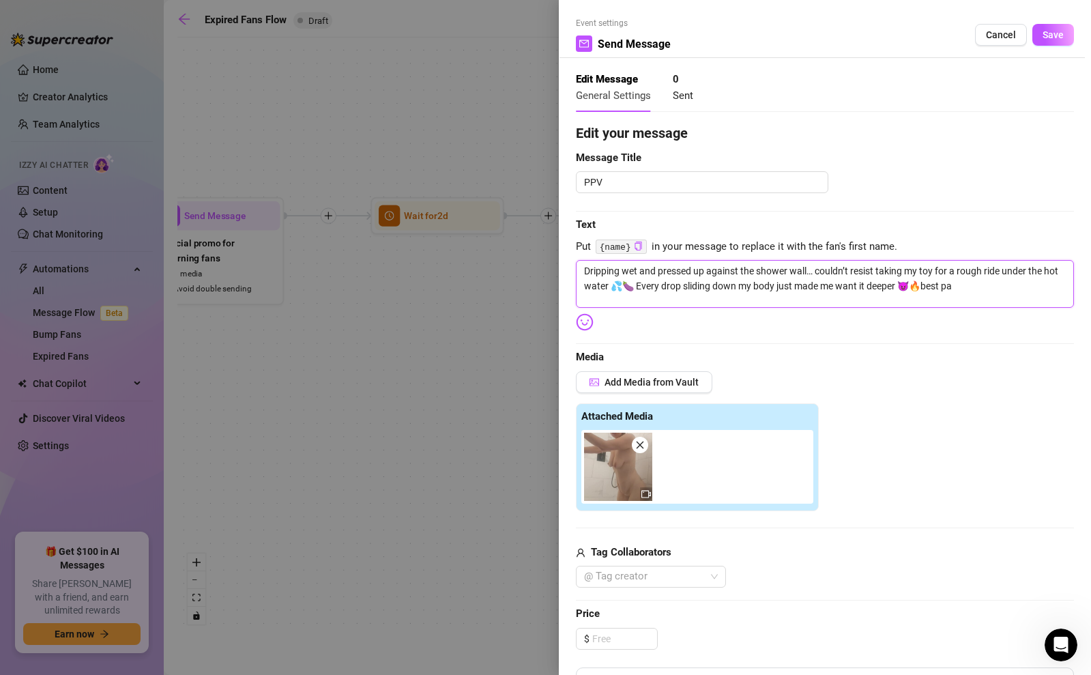
type textarea "Dripping wet and pressed up against the shower wall… couldn’t resist taking my …"
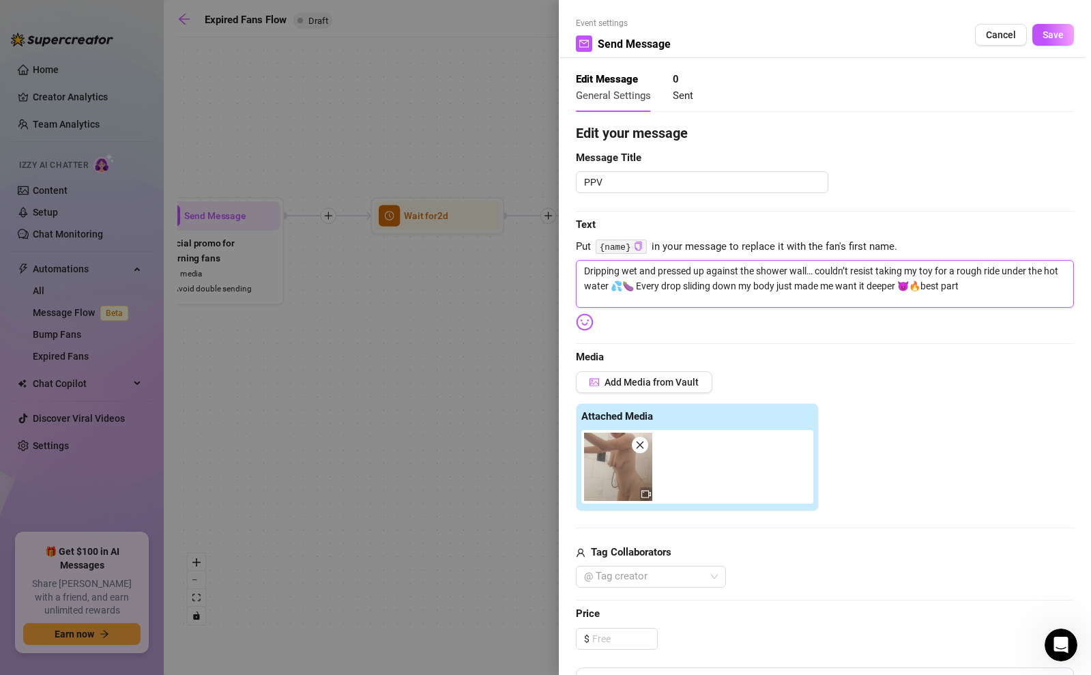
type textarea "Dripping wet and pressed up against the shower wall… couldn’t resist taking my …"
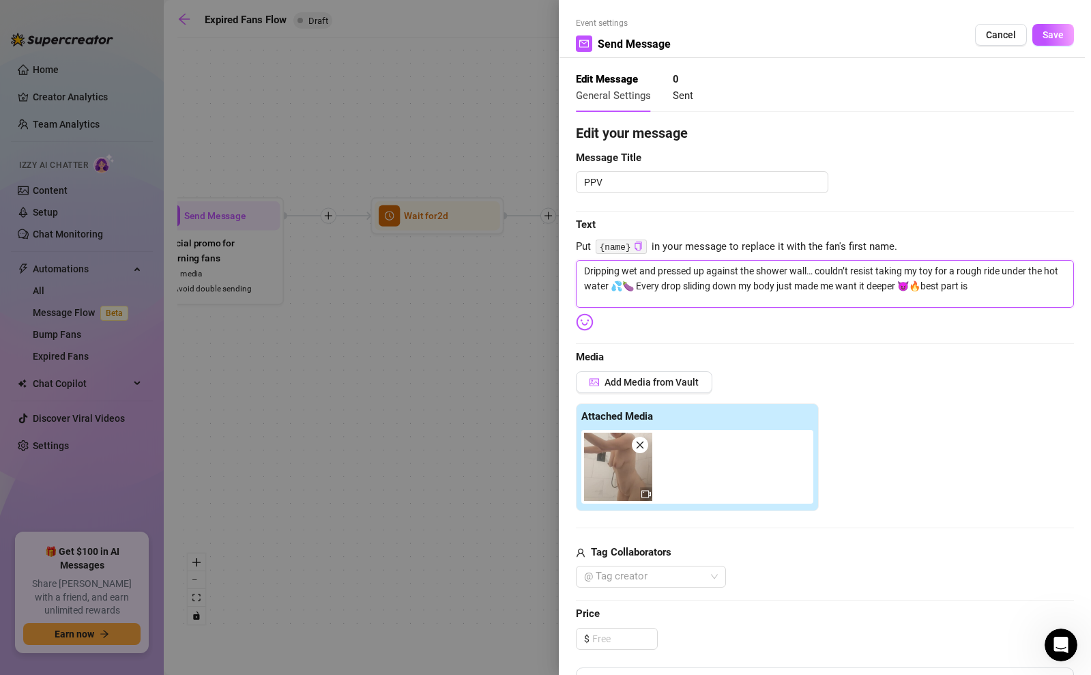
type textarea "Dripping wet and pressed up against the shower wall… couldn’t resist taking my …"
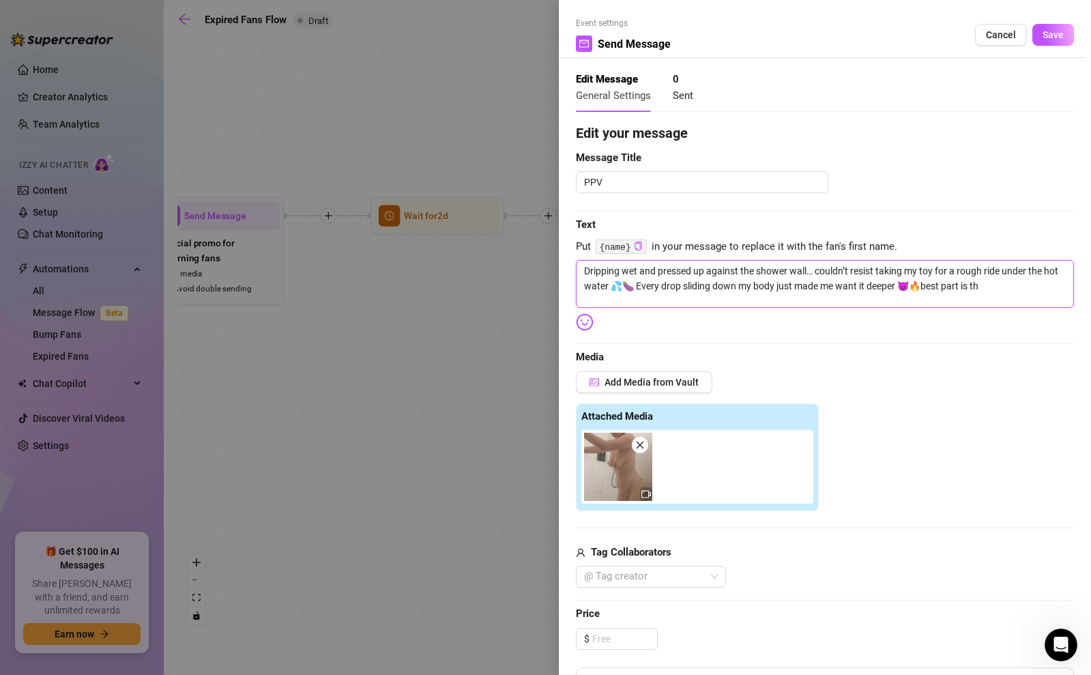
type textarea "Dripping wet and pressed up against the shower wall… couldn’t resist taking my …"
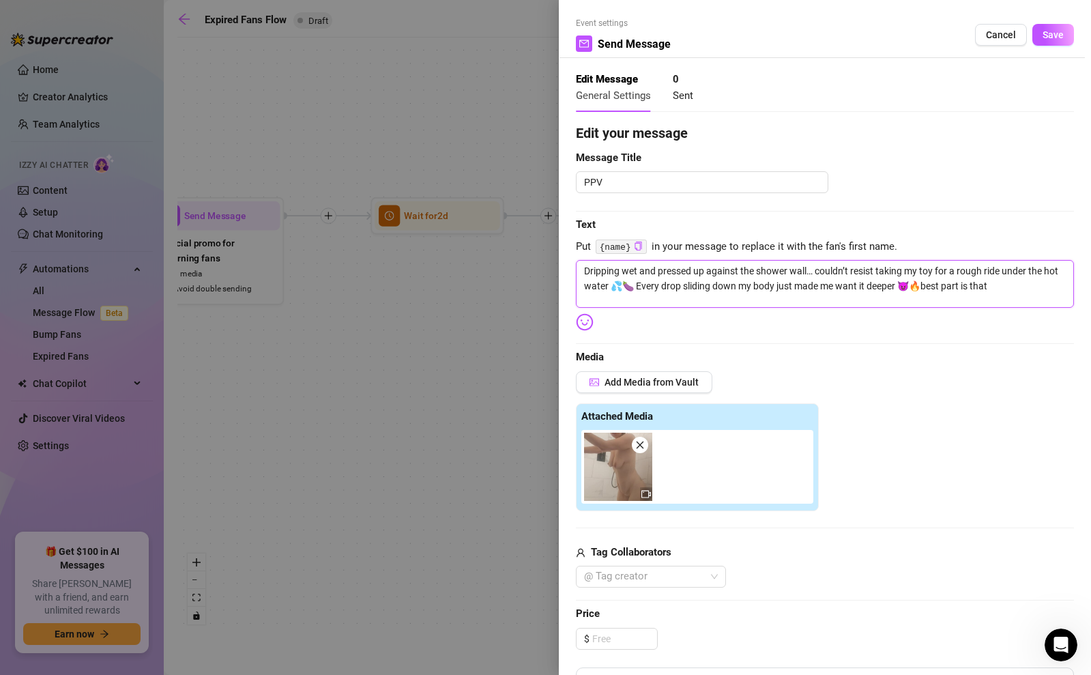
type textarea "Dripping wet and pressed up against the shower wall… couldn’t resist taking my …"
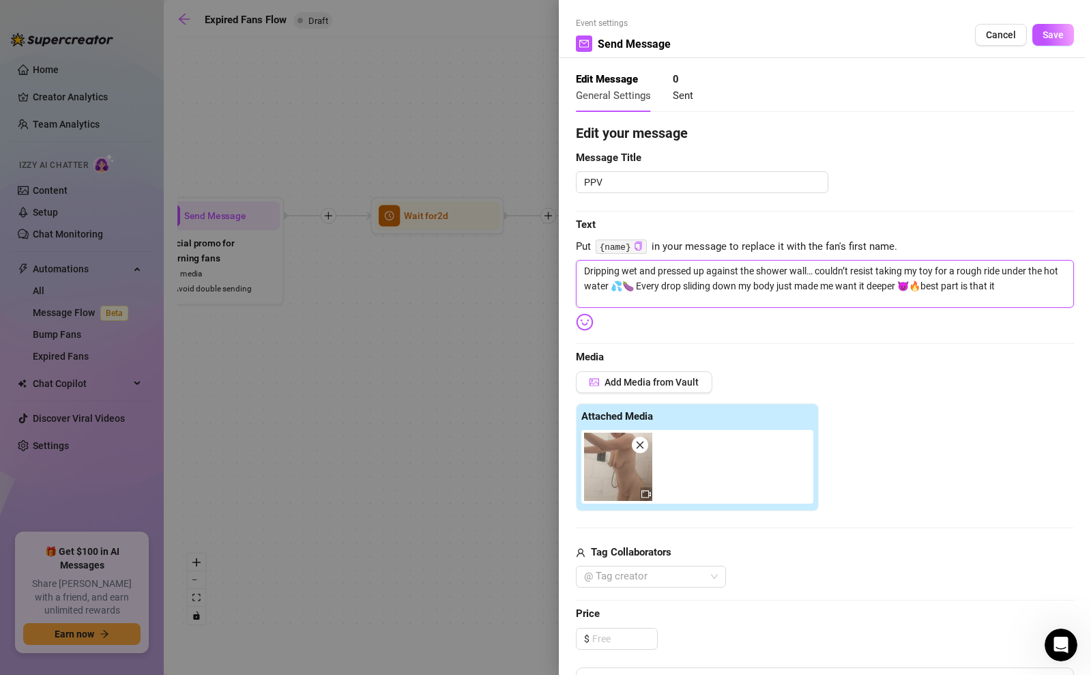
type textarea "Dripping wet and pressed up against the shower wall… couldn’t resist taking my …"
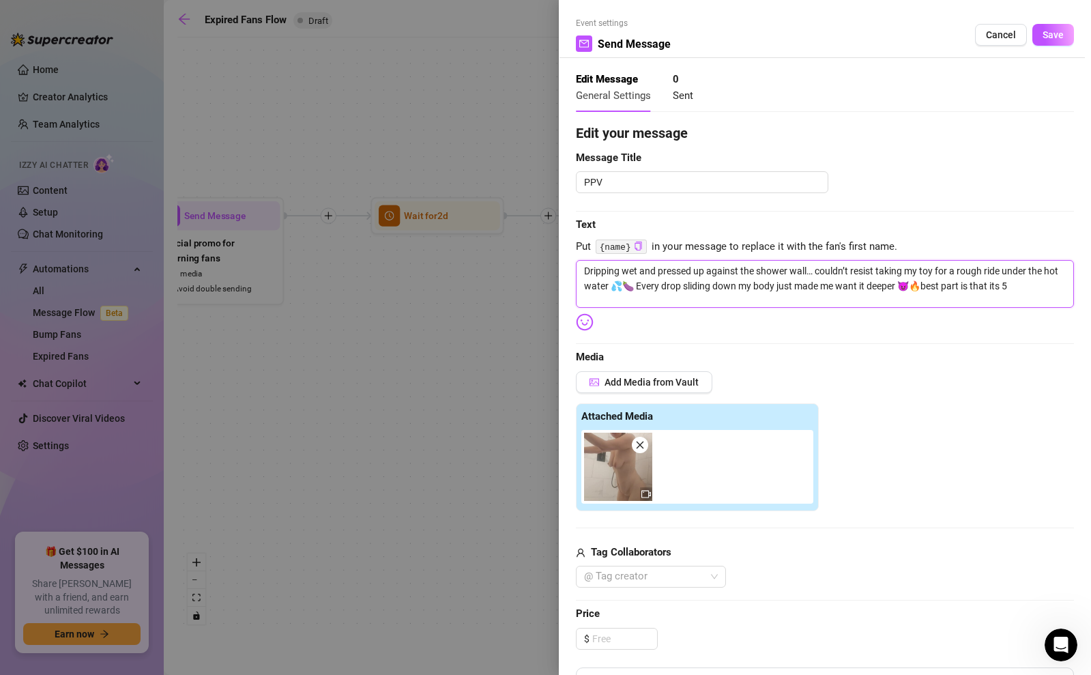
type textarea "Dripping wet and pressed up against the shower wall… couldn’t resist taking my …"
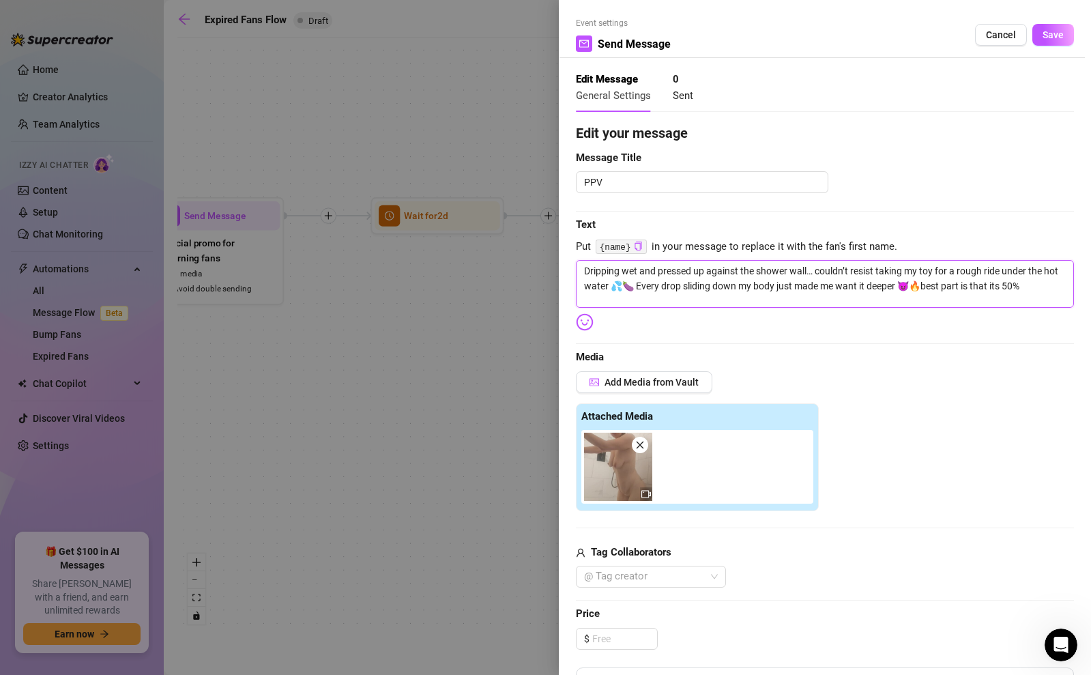
type textarea "Dripping wet and pressed up against the shower wall… couldn’t resist taking my …"
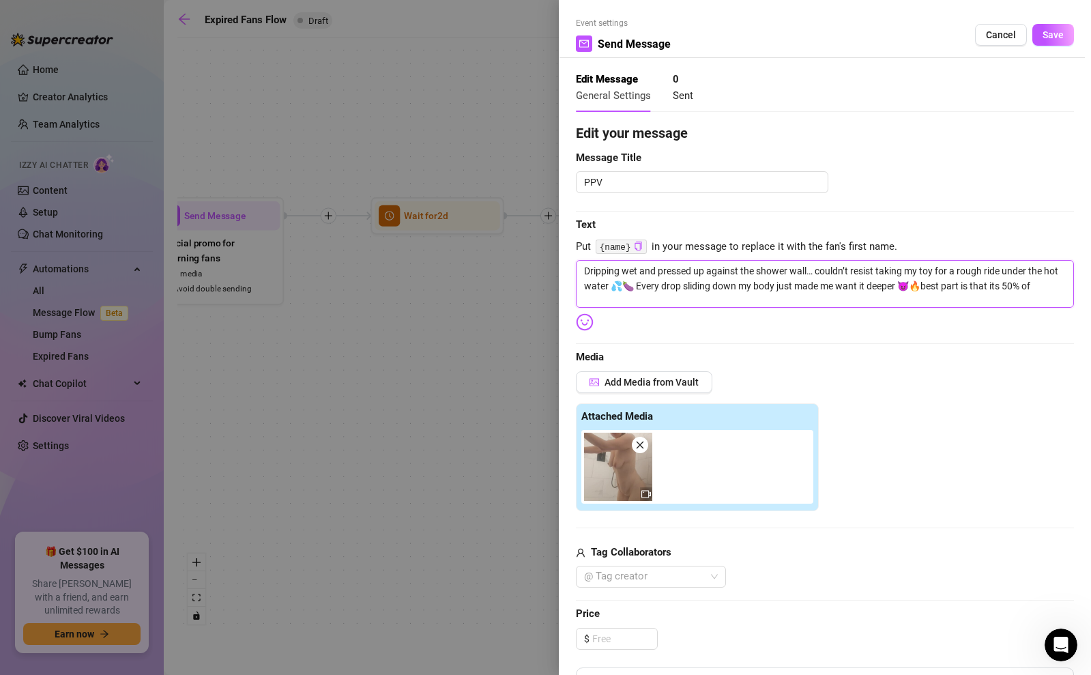
type textarea "Dripping wet and pressed up against the shower wall… couldn’t resist taking my …"
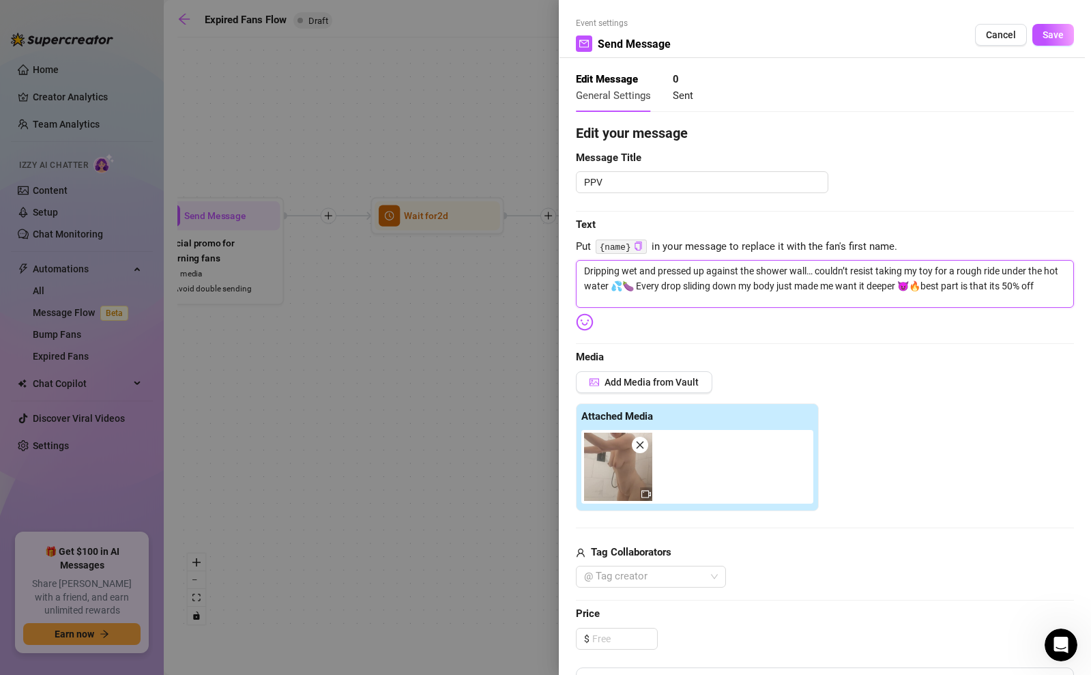
type textarea "Dripping wet and pressed up against the shower wall… couldn’t resist taking my …"
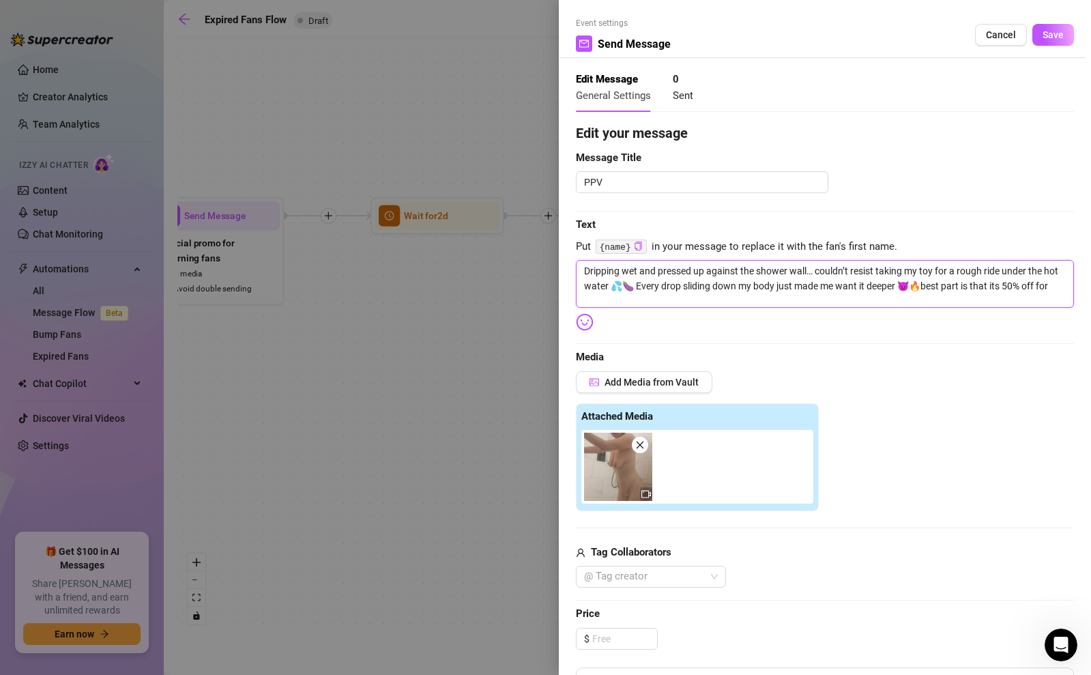
type textarea "Dripping wet and pressed up against the shower wall… couldn’t resist taking my …"
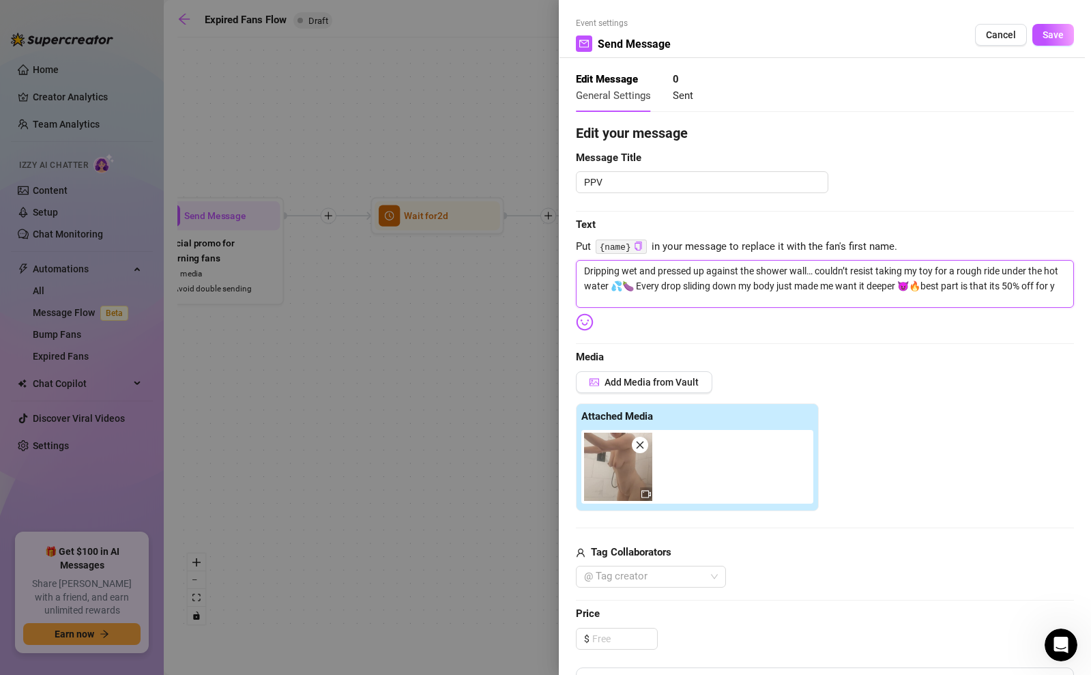
type textarea "Dripping wet and pressed up against the shower wall… couldn’t resist taking my …"
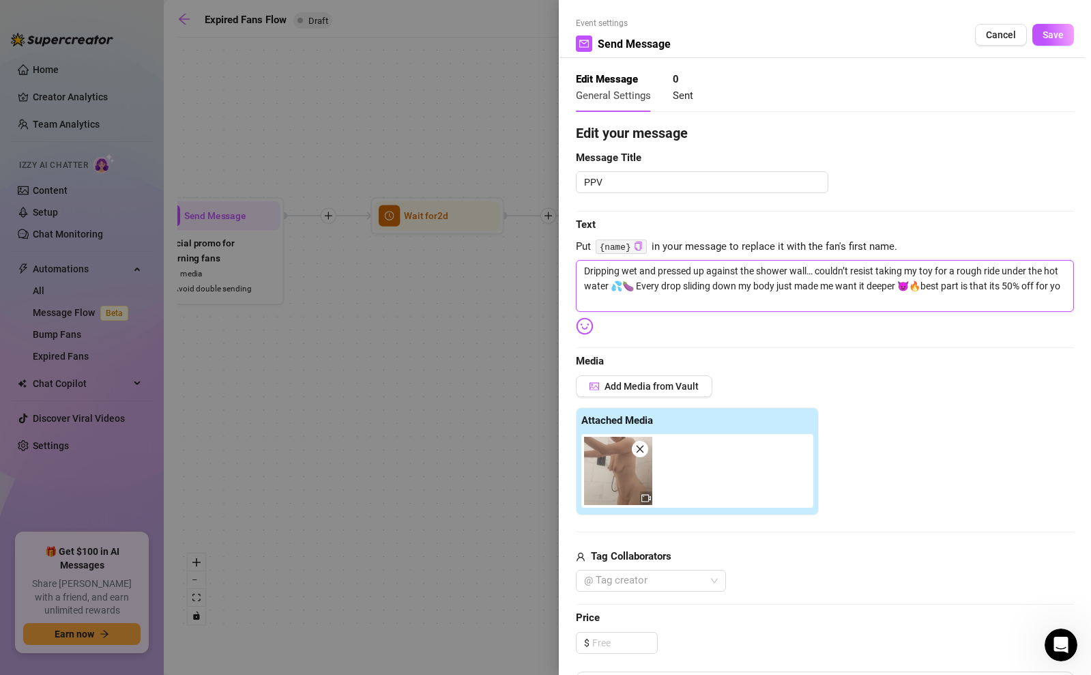
type textarea "Dripping wet and pressed up against the shower wall… couldn’t resist taking my …"
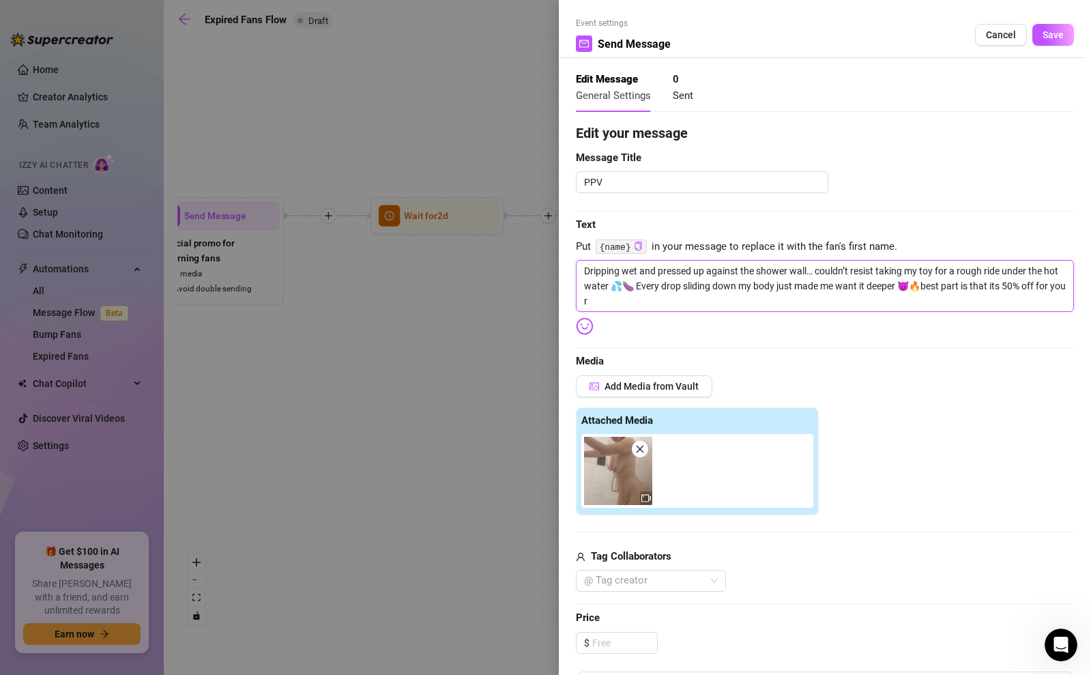
type textarea "Dripping wet and pressed up against the shower wall… couldn’t resist taking my …"
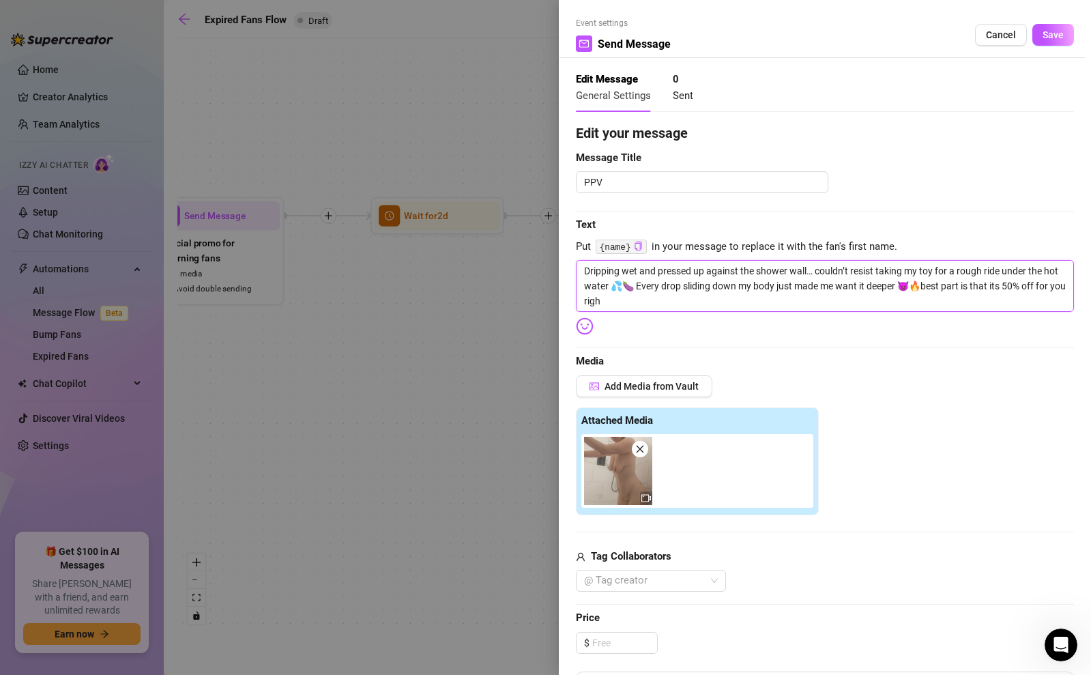
type textarea "Dripping wet and pressed up against the shower wall… couldn’t resist taking my …"
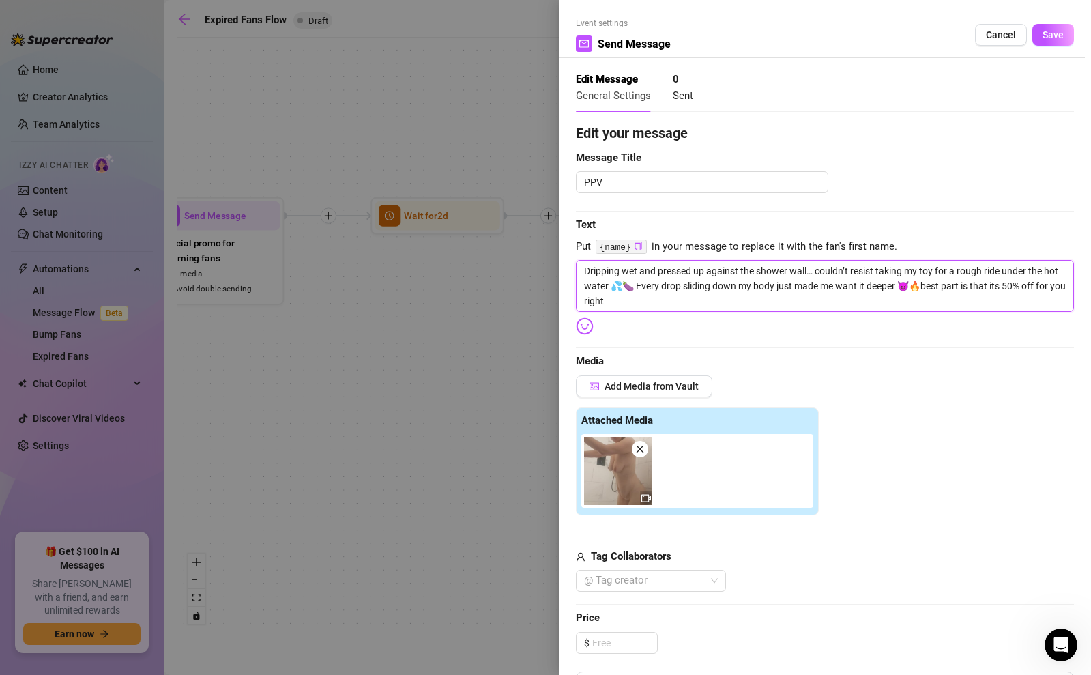
type textarea "Dripping wet and pressed up against the shower wall… couldn’t resist taking my …"
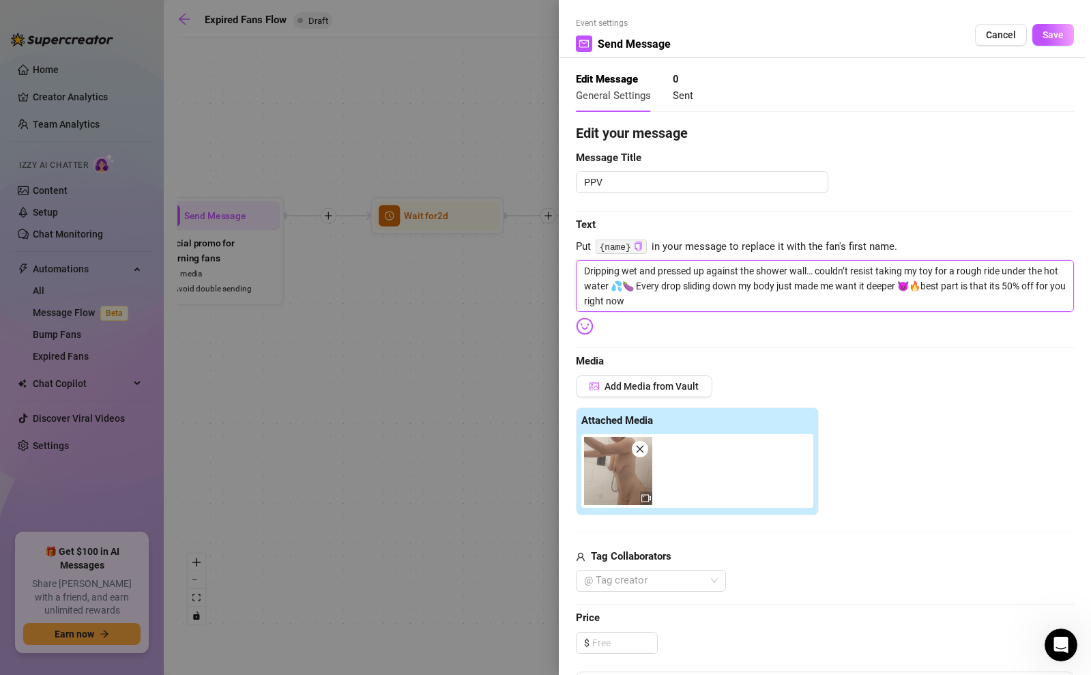
type textarea "Dripping wet and pressed up against the shower wall… couldn’t resist taking my …"
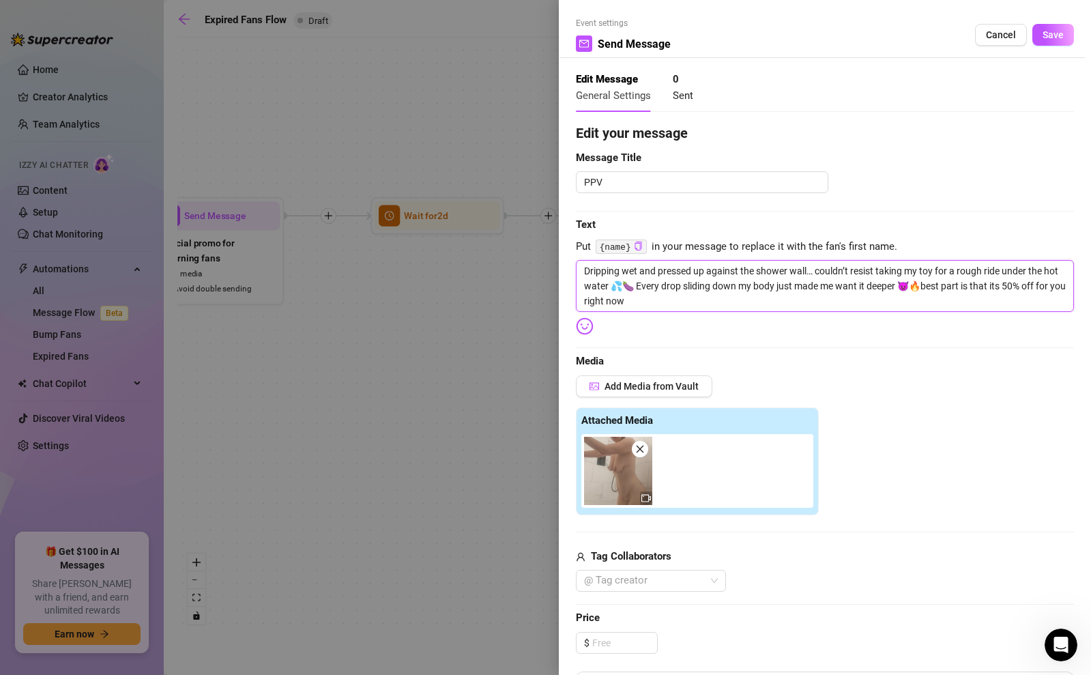
type textarea "Dripping wet and pressed up against the shower wall… couldn’t resist taking my …"
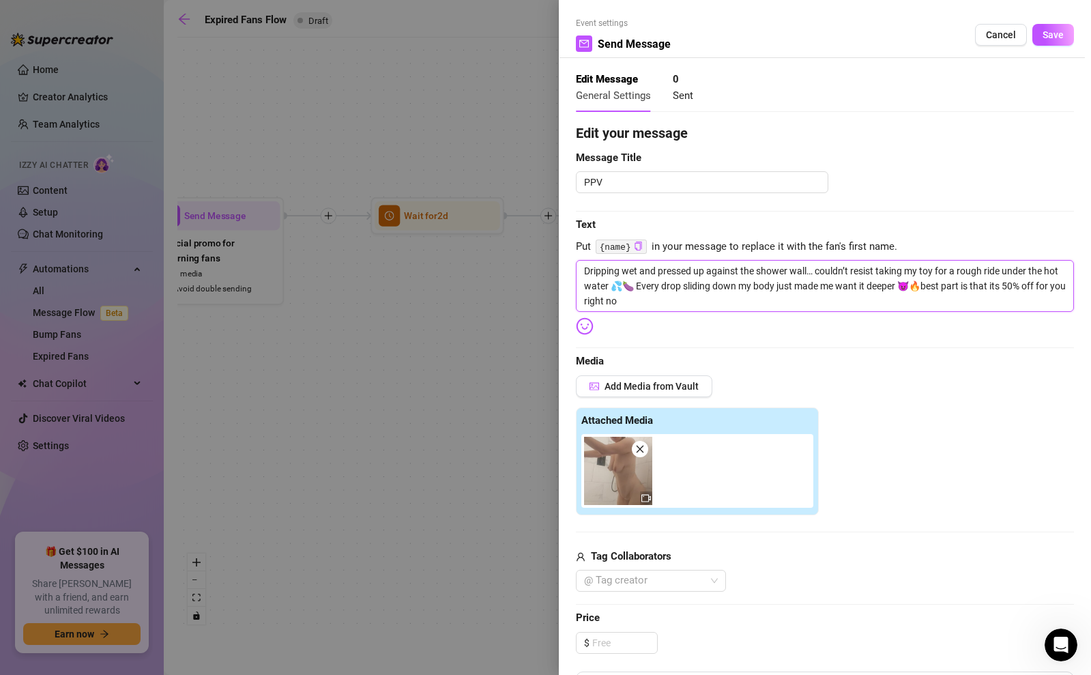
type textarea "Dripping wet and pressed up against the shower wall… couldn’t resist taking my …"
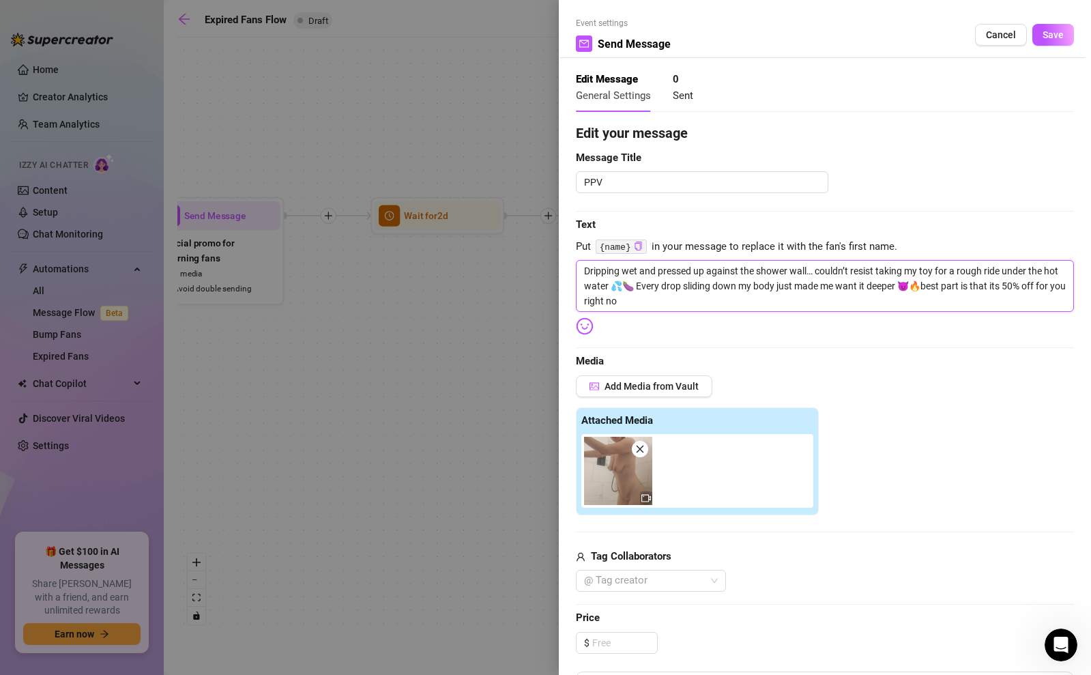
type textarea "Dripping wet and pressed up against the shower wall… couldn’t resist taking my …"
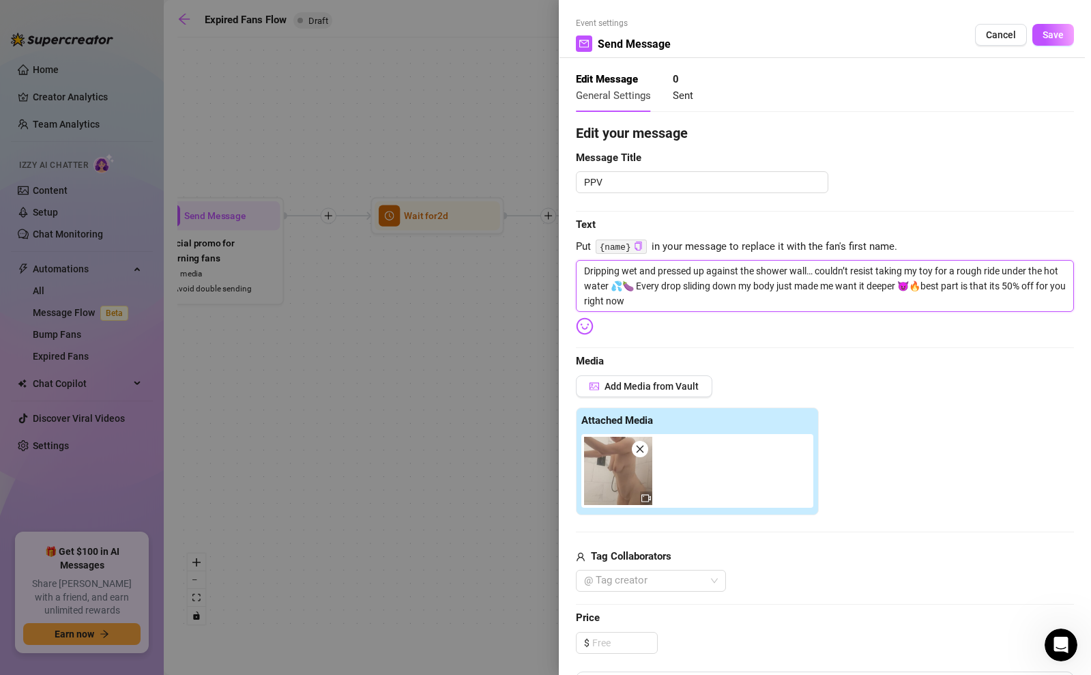
type textarea "Dripping wet and pressed up against the shower wall… couldn’t resist taking my …"
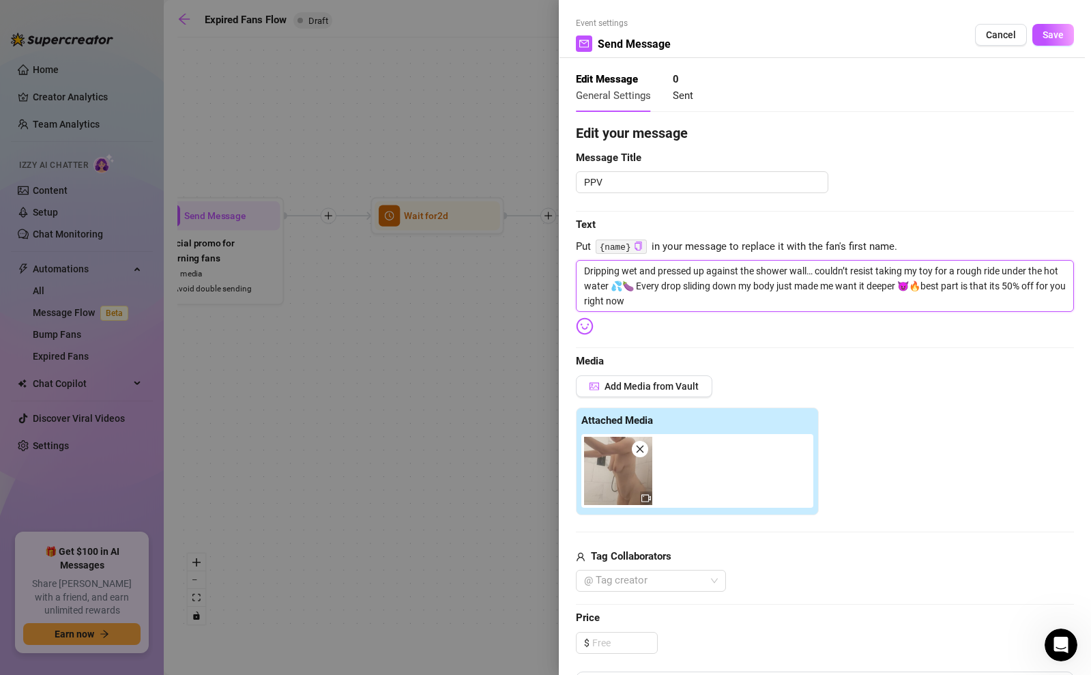
type textarea "Dripping wet and pressed up against the shower wall… couldn’t resist taking my …"
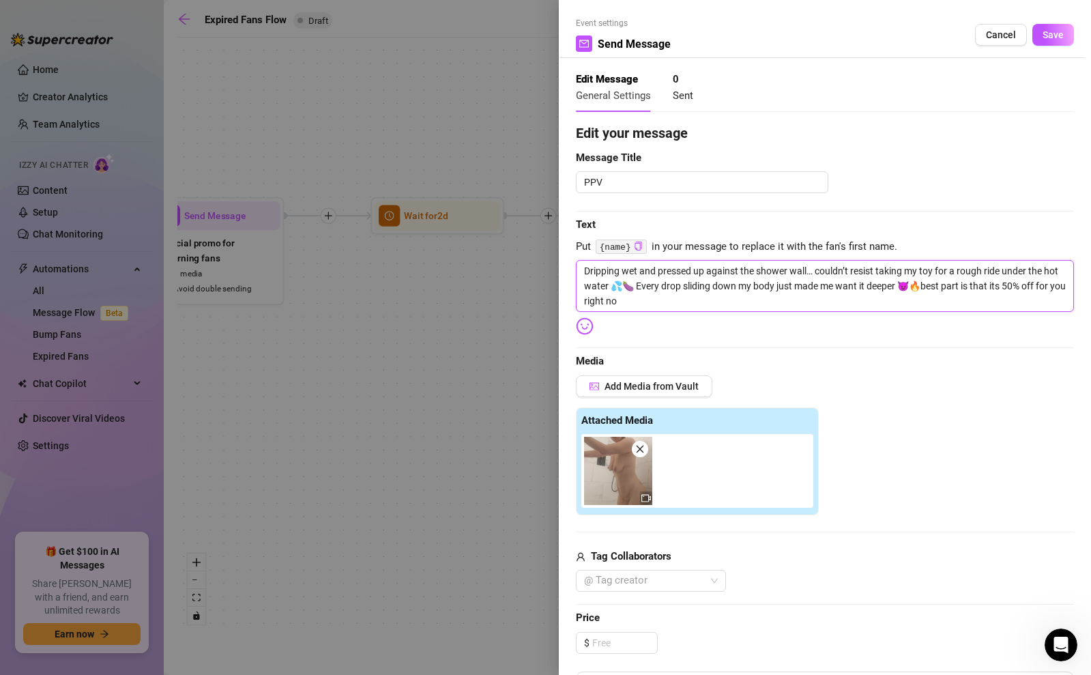
type textarea "Dripping wet and pressed up against the shower wall… couldn’t resist taking my …"
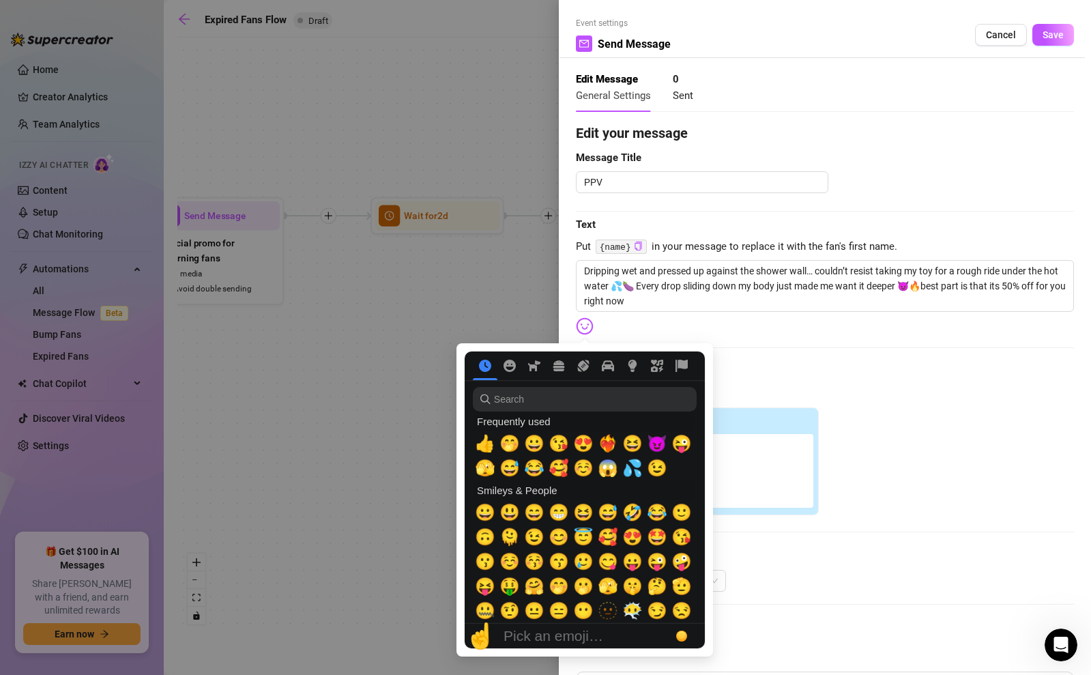
click at [576, 323] on img at bounding box center [585, 326] width 18 height 18
click at [608, 443] on span "❤️‍🔥" at bounding box center [607, 443] width 20 height 19
type textarea "Dripping wet and pressed up against the shower wall… couldn’t resist taking my …"
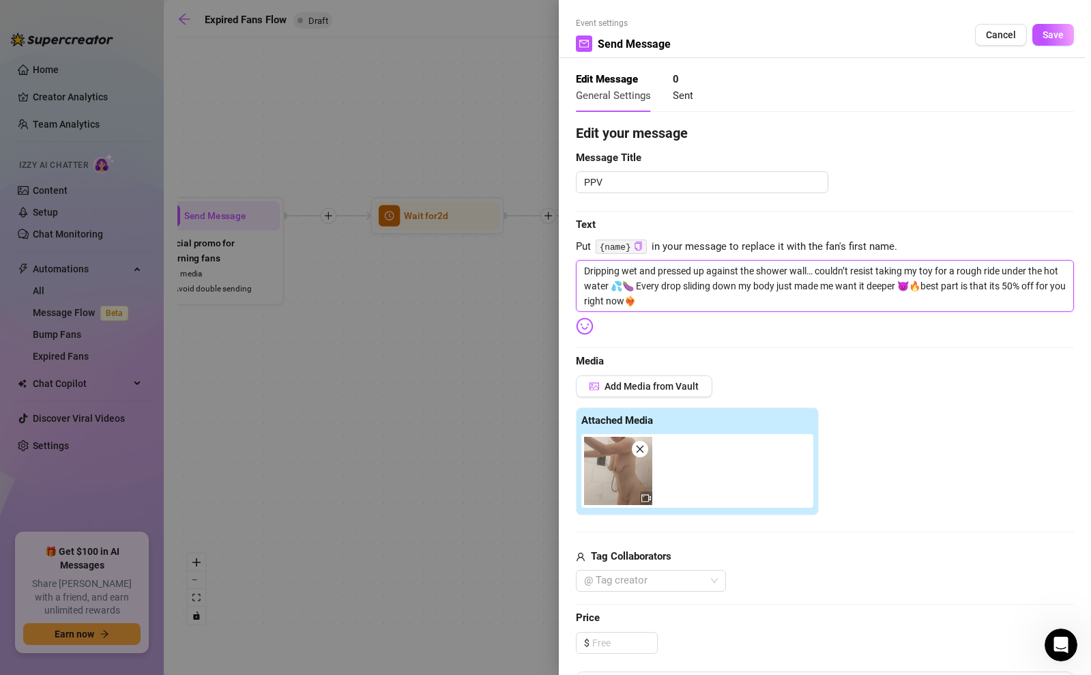
click at [670, 299] on textarea "Dripping wet and pressed up against the shower wall… couldn’t resist taking my …" at bounding box center [825, 286] width 498 height 52
click at [591, 271] on textarea "Dripping wet and pressed up against the shower wall… couldn’t resist taking my …" at bounding box center [825, 286] width 498 height 52
type textarea "ripping wet and pressed up against the shower wall… couldn’t resist taking my t…"
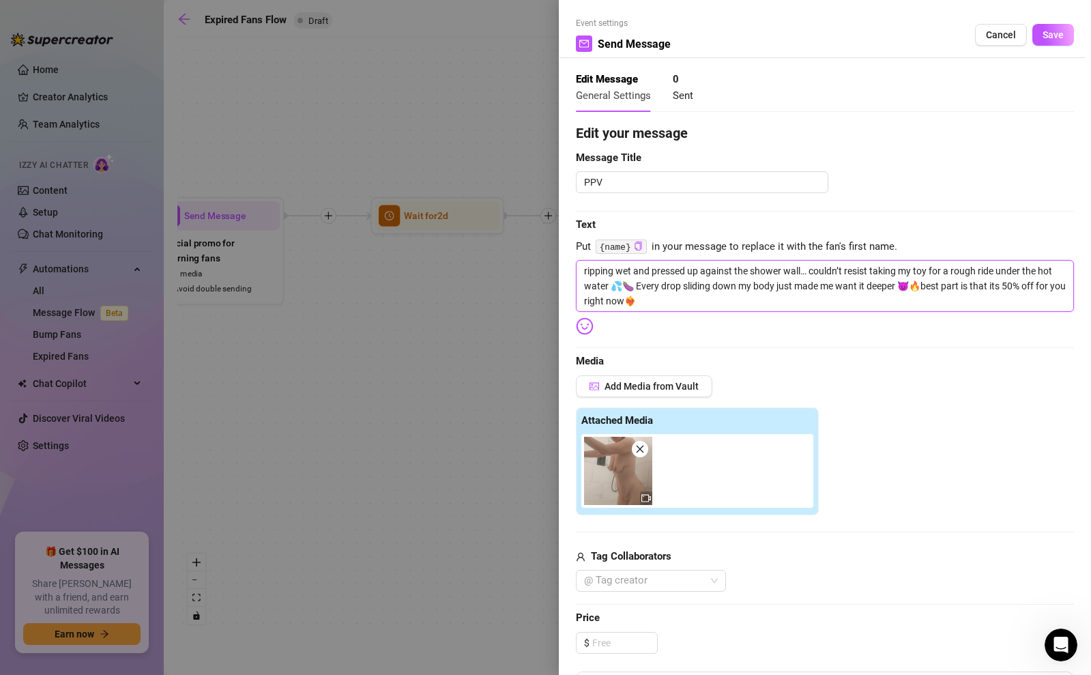
type textarea "dripping wet and pressed up against the shower wall… couldn’t resist taking my …"
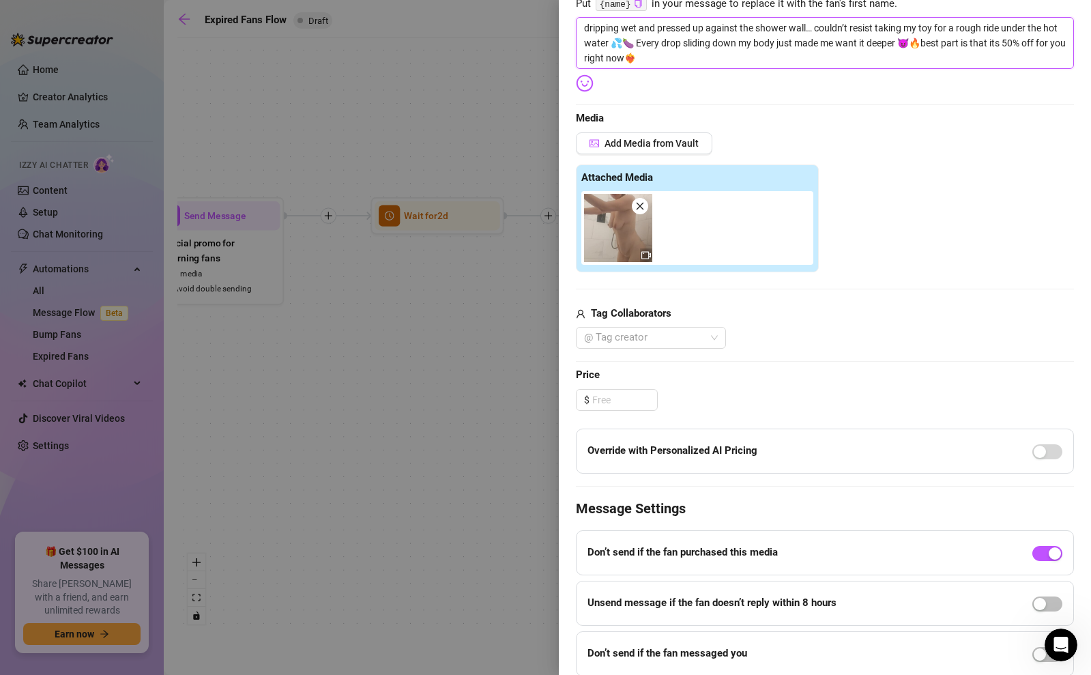
scroll to position [295, 0]
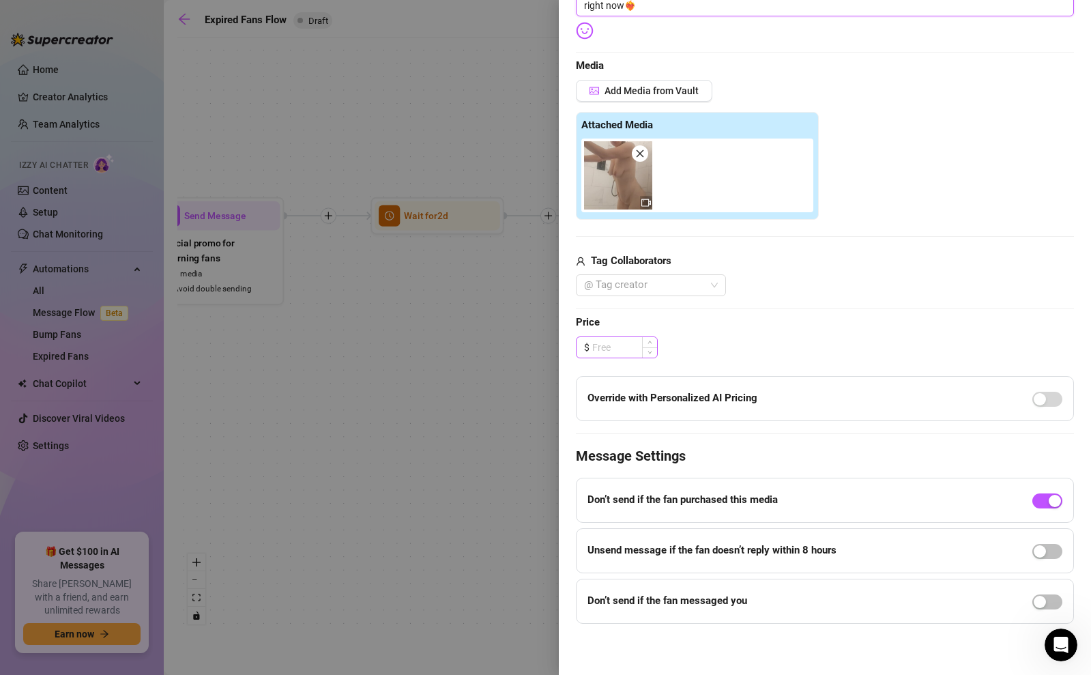
type textarea "dripping wet and pressed up against the shower wall… couldn’t resist taking my …"
click at [608, 346] on input at bounding box center [624, 347] width 65 height 20
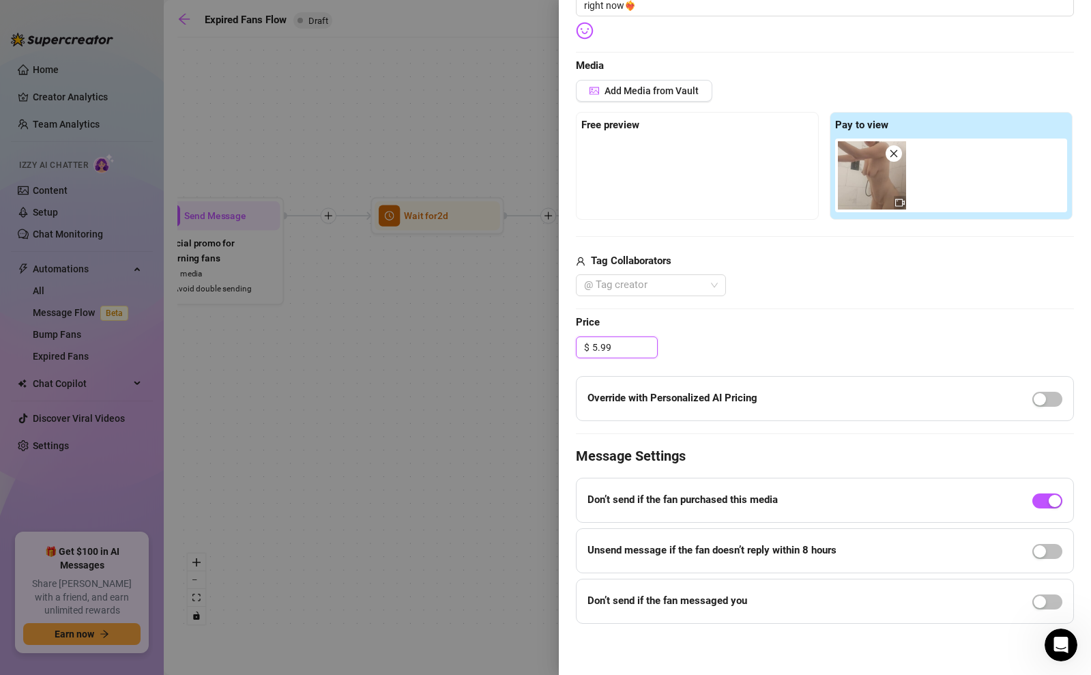
type input "5.99"
click at [775, 320] on span "Price" at bounding box center [825, 322] width 498 height 16
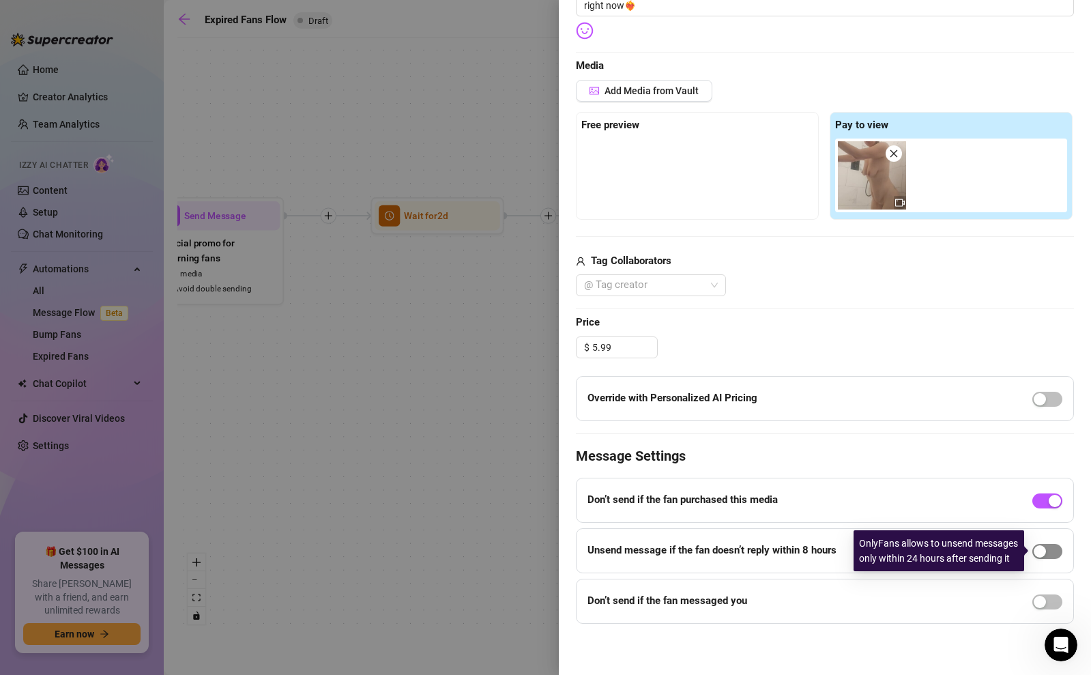
click at [1042, 550] on div "button" at bounding box center [1039, 551] width 12 height 12
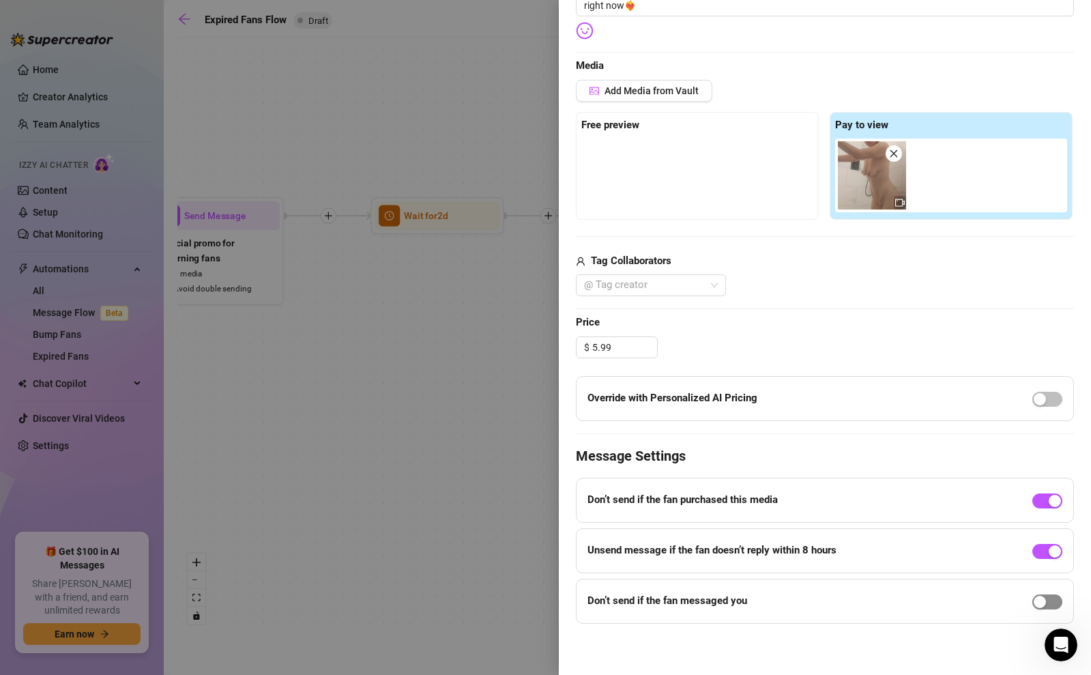
click at [1045, 599] on div "button" at bounding box center [1039, 601] width 12 height 12
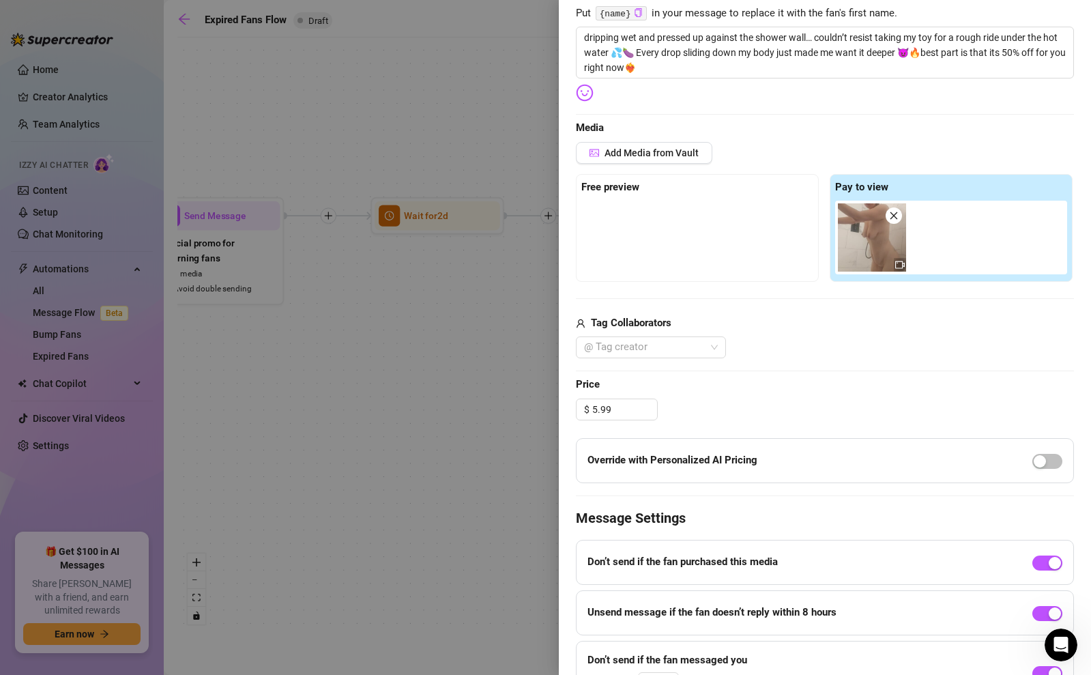
scroll to position [0, 0]
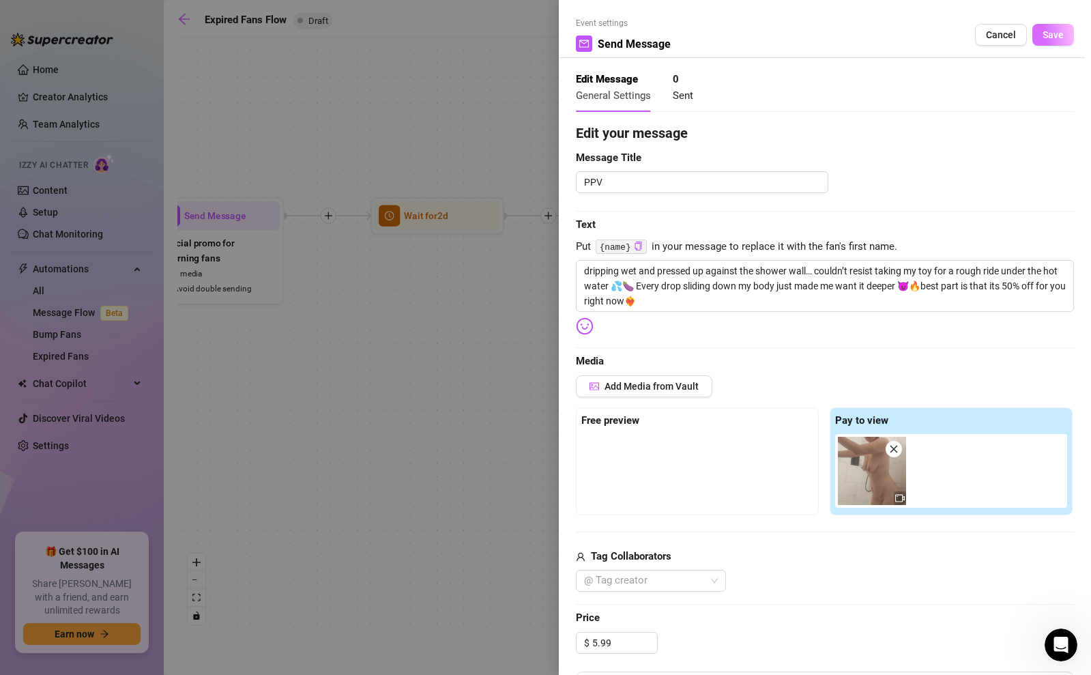
click at [1069, 31] on button "Save" at bounding box center [1053, 35] width 42 height 22
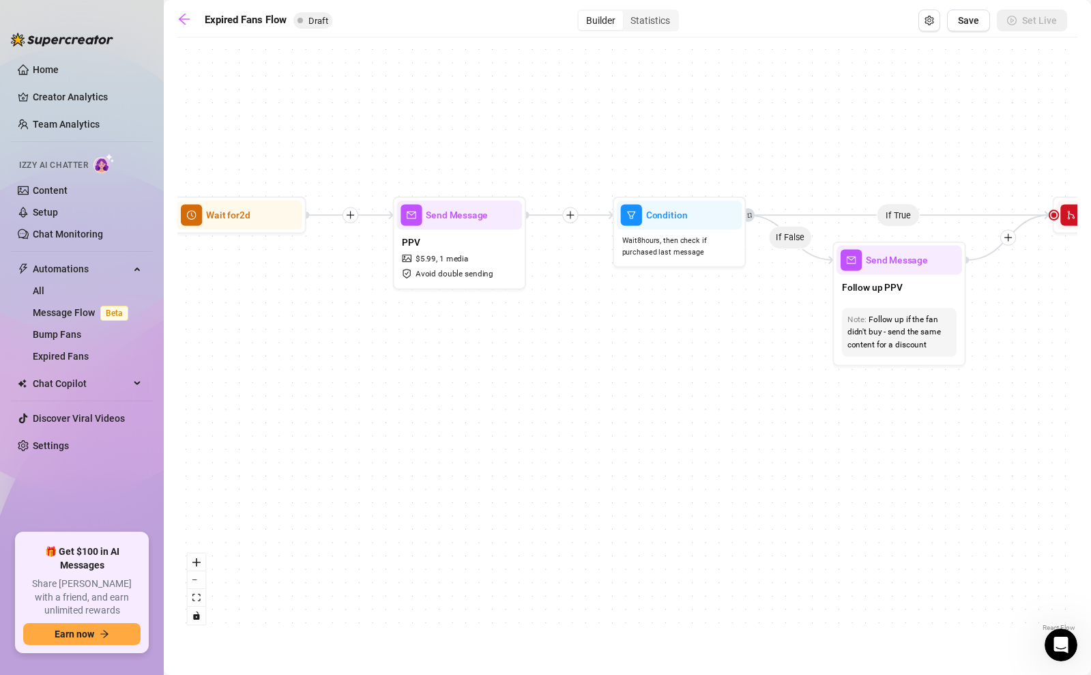
drag, startPoint x: 731, startPoint y: 394, endPoint x: 533, endPoint y: 393, distance: 197.8
click at [533, 393] on div "If True If False Send Message Send Message Wait for 2d Merge Send Message Follo…" at bounding box center [627, 339] width 900 height 590
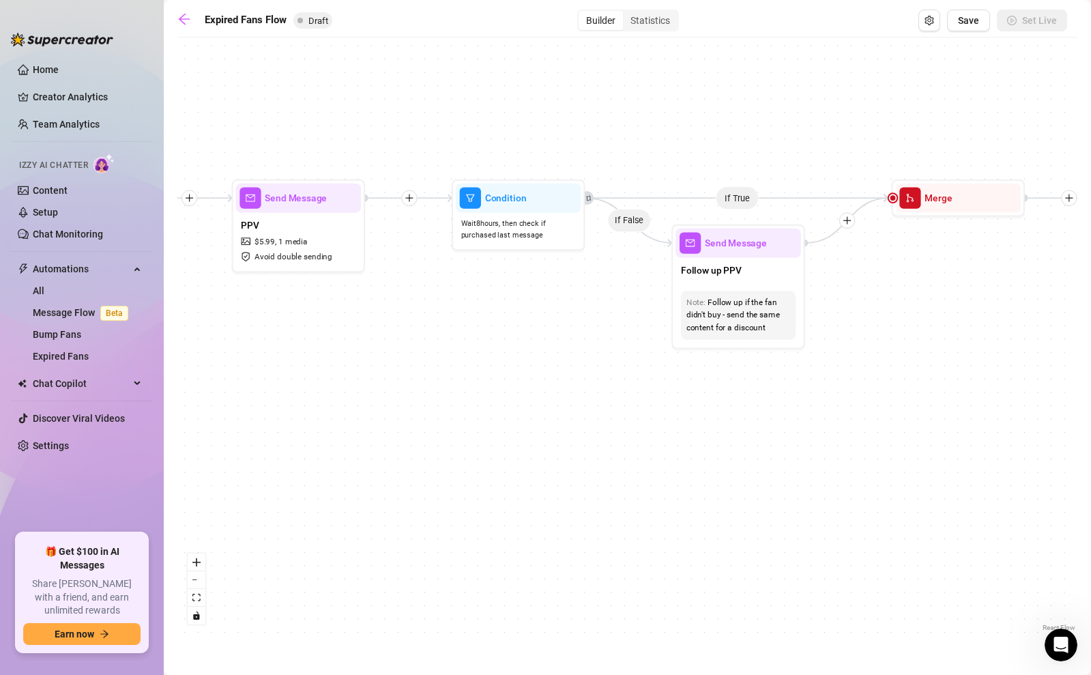
drag, startPoint x: 705, startPoint y: 370, endPoint x: 544, endPoint y: 353, distance: 161.9
click at [544, 353] on div "If True If False Send Message Send Message Wait for 2d Merge Send Message Follo…" at bounding box center [627, 339] width 900 height 590
click at [509, 198] on span "Condition" at bounding box center [506, 197] width 42 height 14
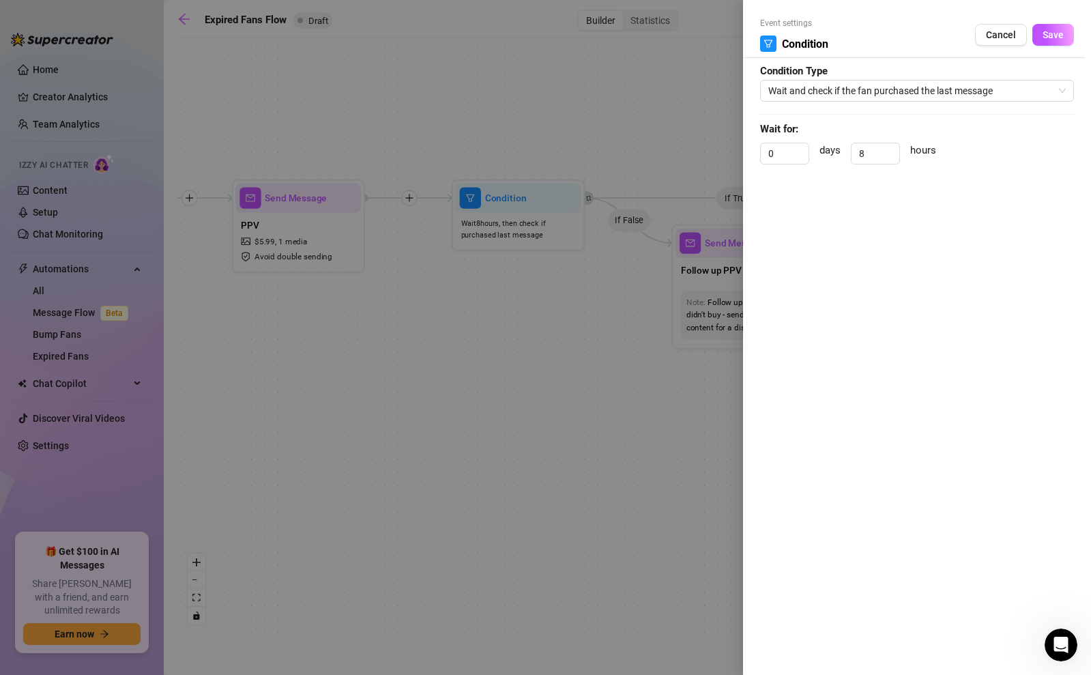
click at [576, 311] on div at bounding box center [545, 337] width 1091 height 675
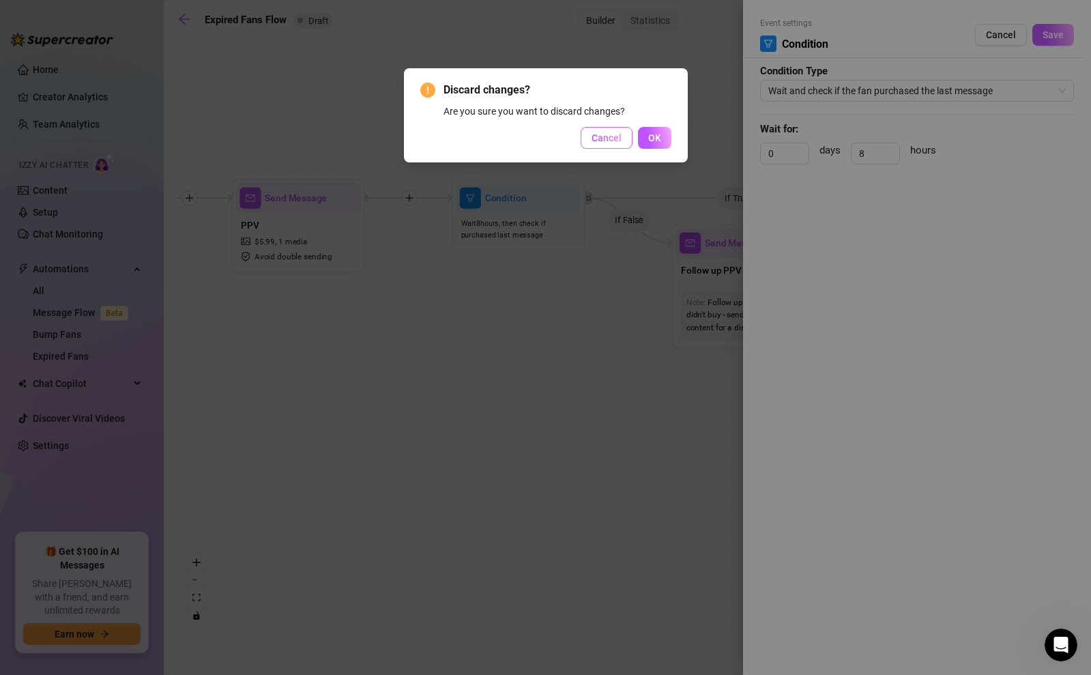
click at [609, 144] on button "Cancel" at bounding box center [606, 138] width 52 height 22
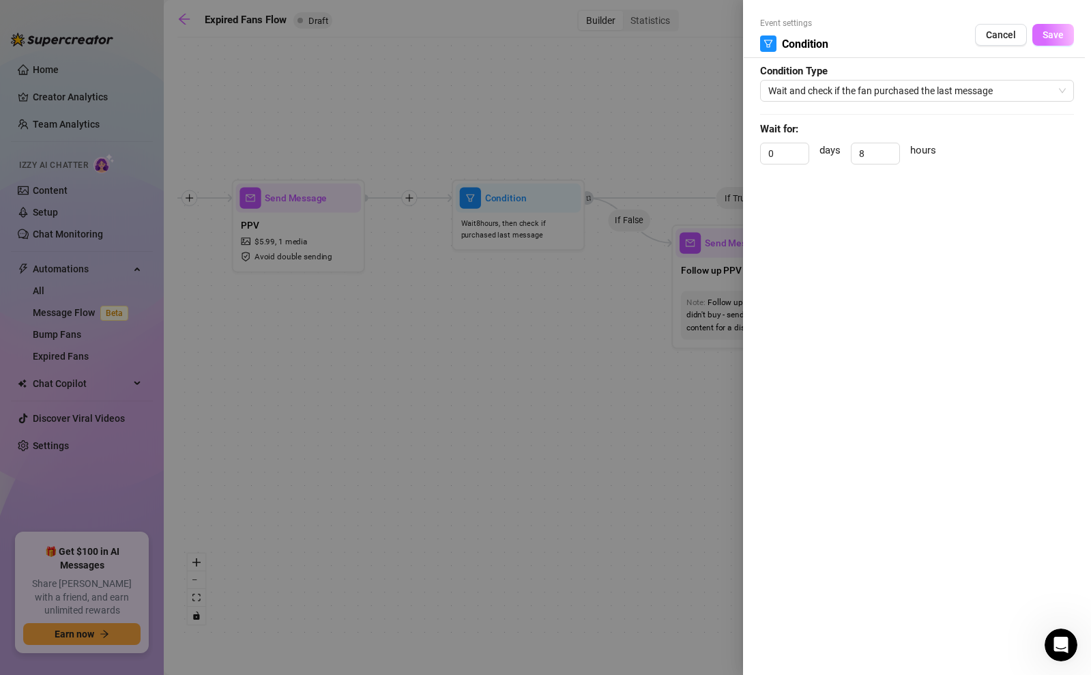
click at [1056, 33] on span "Save" at bounding box center [1052, 34] width 21 height 11
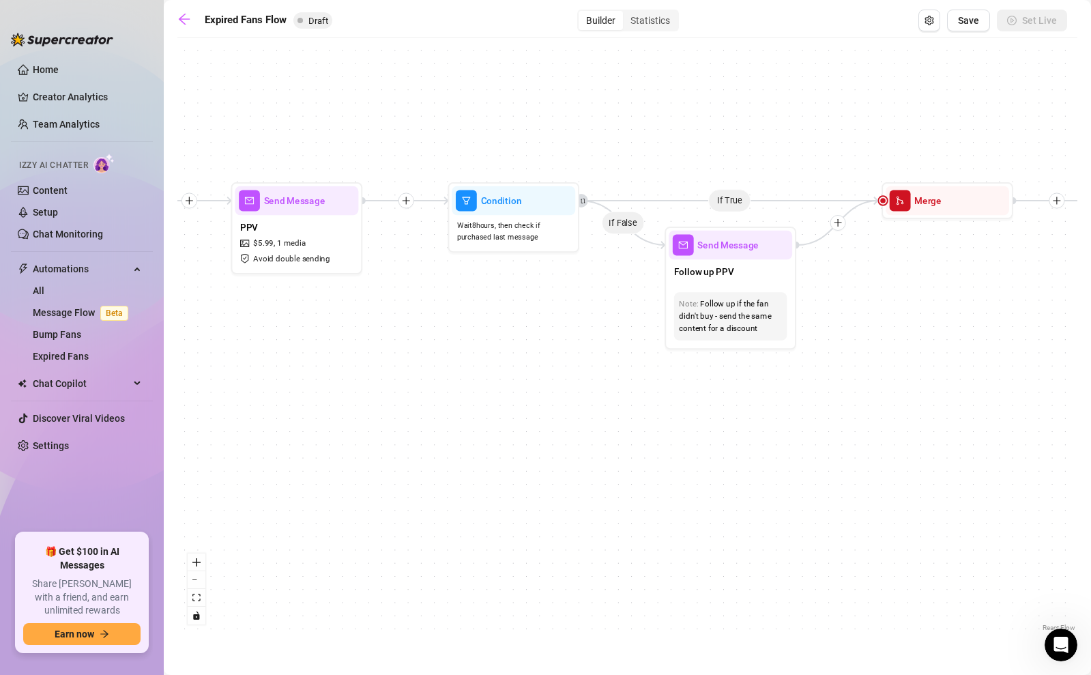
drag, startPoint x: 685, startPoint y: 419, endPoint x: 484, endPoint y: 391, distance: 203.1
click at [484, 391] on div "If True If False Send Message Send Message Wait for 2d Merge Send Message Follo…" at bounding box center [627, 339] width 900 height 590
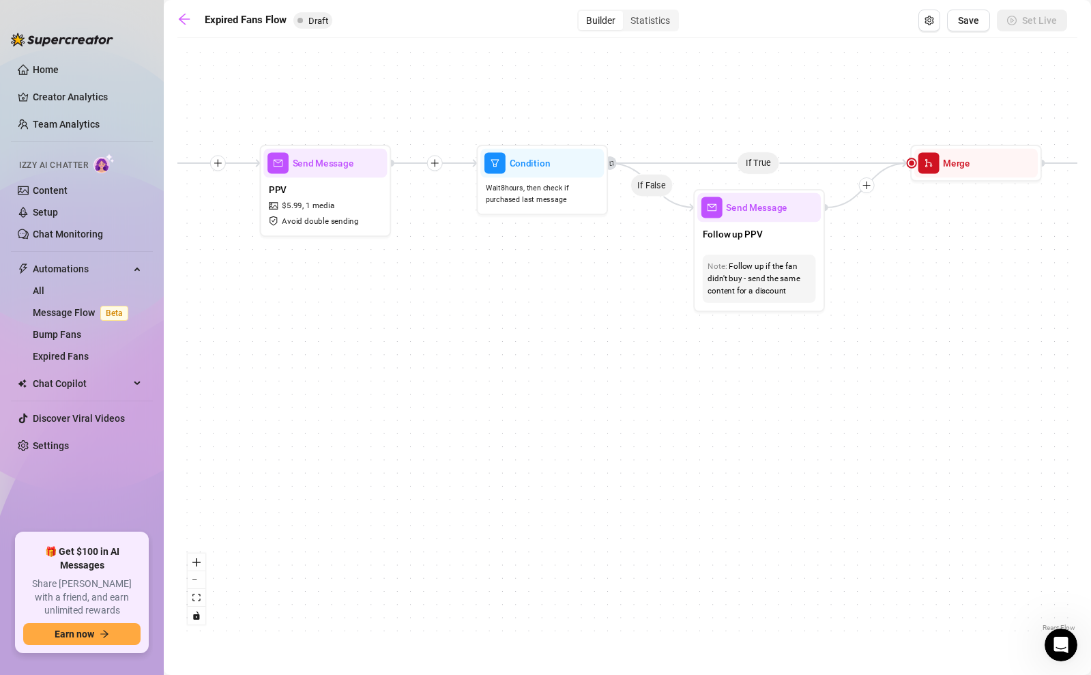
drag, startPoint x: 503, startPoint y: 394, endPoint x: 740, endPoint y: 381, distance: 237.7
click at [740, 381] on div "If True If False Send Message Send Message Wait for 2d Merge Send Message Follo…" at bounding box center [627, 339] width 900 height 590
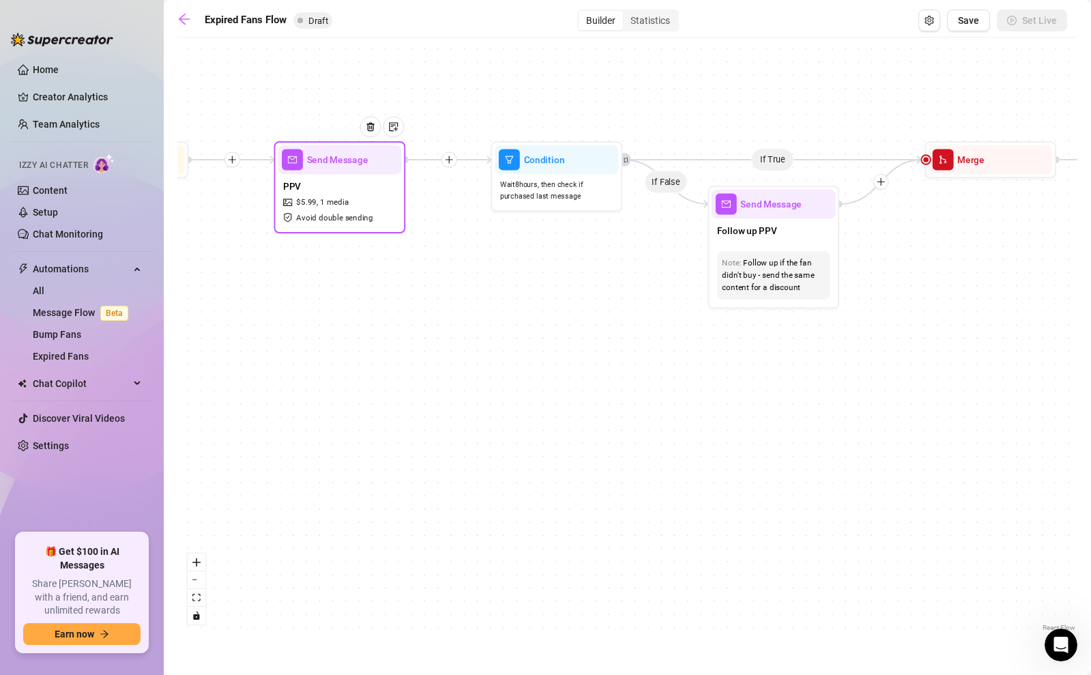
click at [368, 189] on div "PPV $ 5.99 , 1 media Avoid double sending" at bounding box center [339, 201] width 123 height 55
type textarea "dripping wet and pressed up against the shower wall… couldn’t resist taking my …"
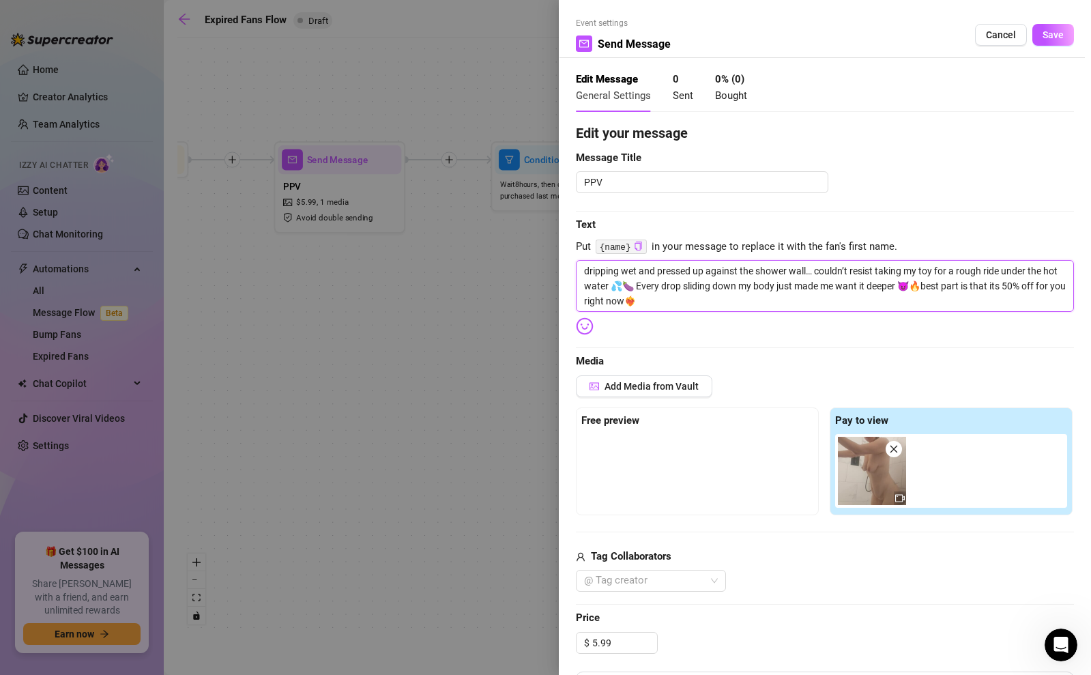
drag, startPoint x: 715, startPoint y: 301, endPoint x: 923, endPoint y: 293, distance: 208.2
click at [923, 293] on textarea "dripping wet and pressed up against the shower wall… couldn’t resist taking my …" at bounding box center [825, 286] width 498 height 52
type textarea "dripping wet and pressed up against the shower wall… couldn’t resist taking my …"
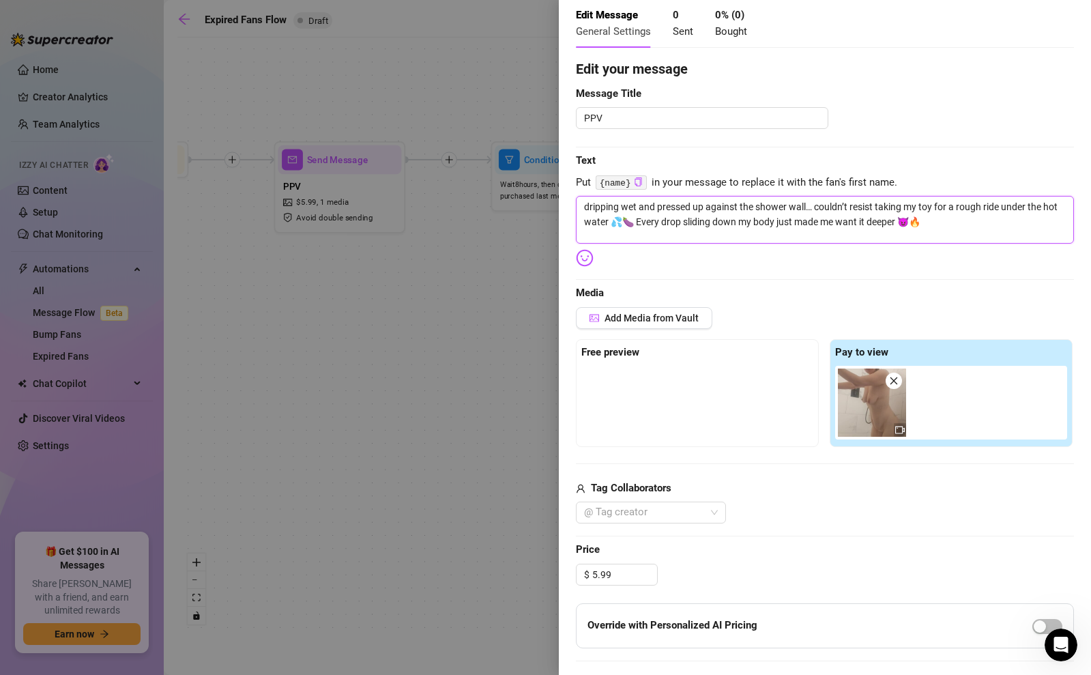
scroll to position [91, 0]
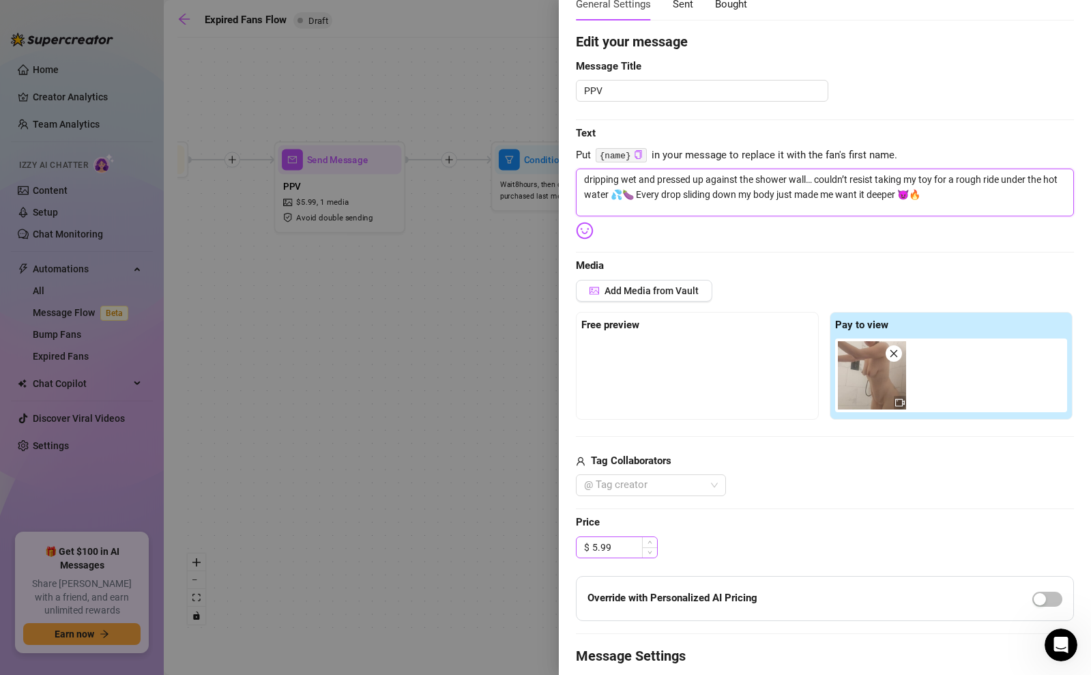
type textarea "dripping wet and pressed up against the shower wall… couldn’t resist taking my …"
click at [604, 551] on input "5.99" at bounding box center [624, 547] width 65 height 20
type input "12.99"
click at [798, 487] on div "@ Tag creator" at bounding box center [825, 485] width 498 height 22
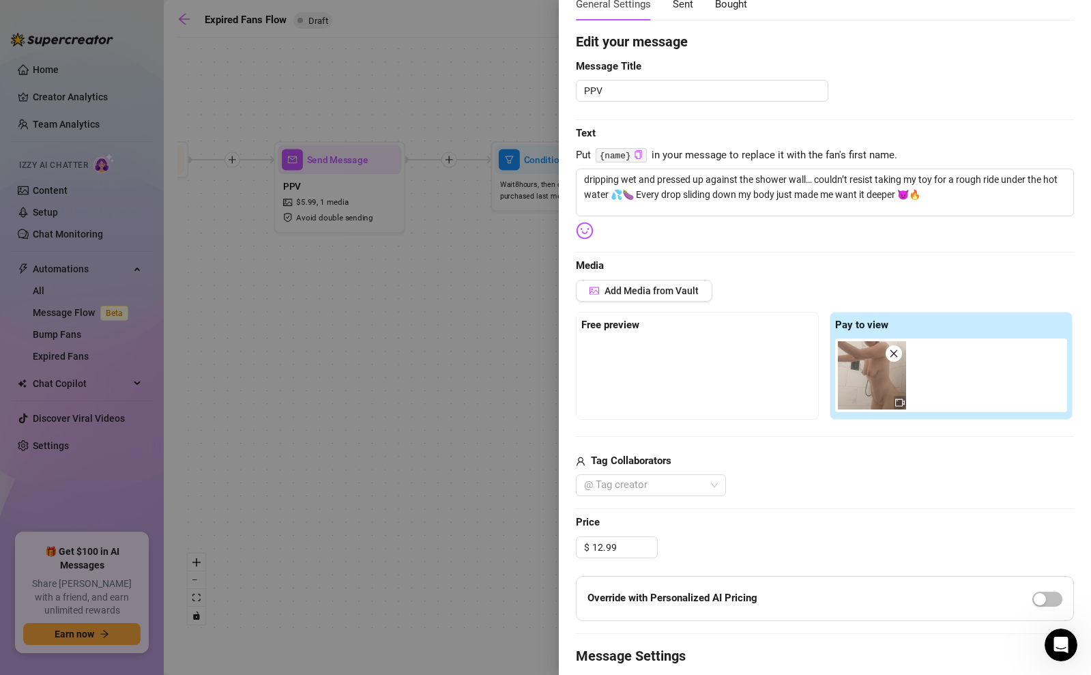
scroll to position [0, 0]
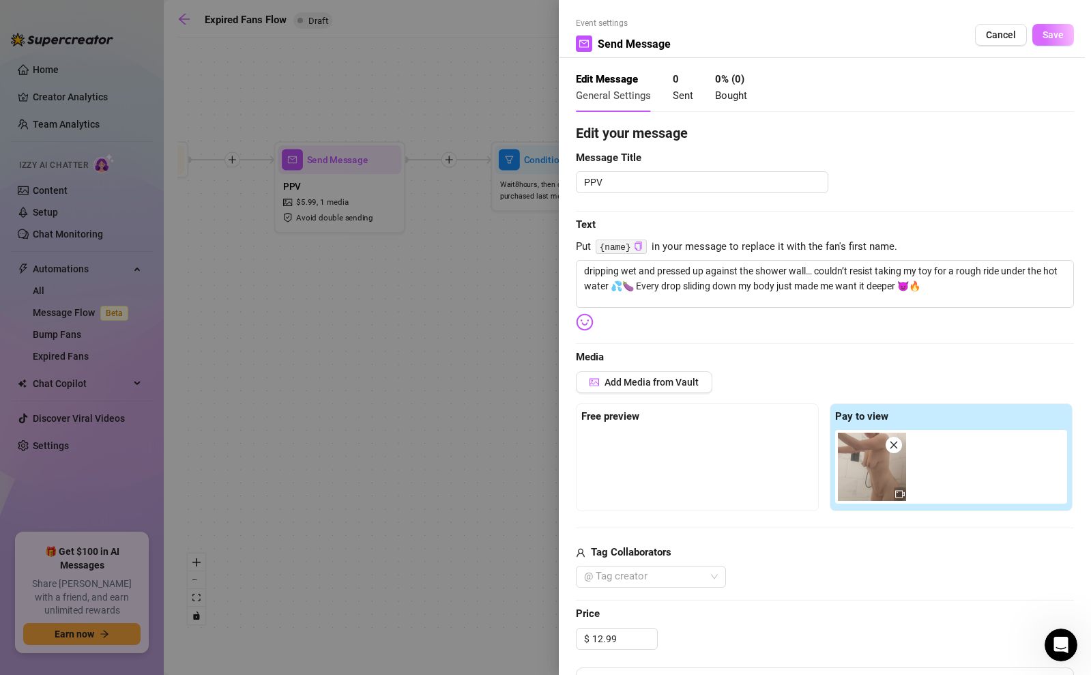
click at [1053, 33] on span "Save" at bounding box center [1052, 34] width 21 height 11
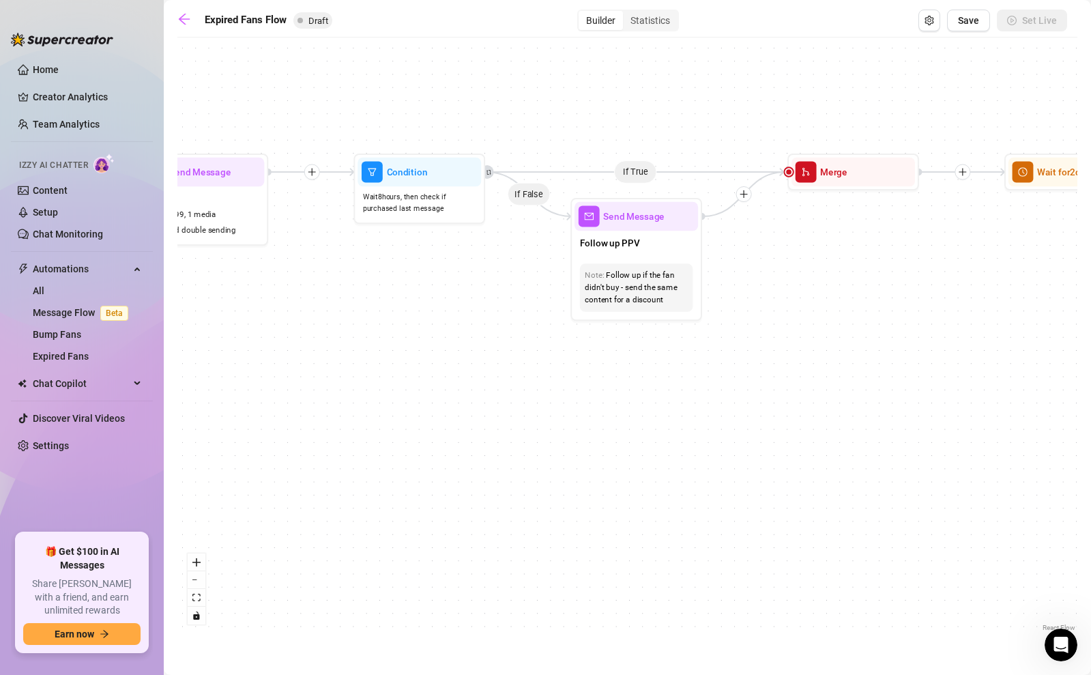
drag, startPoint x: 894, startPoint y: 284, endPoint x: 681, endPoint y: 301, distance: 213.4
click at [681, 300] on div "If True If False Send Message Send Message Wait for 2d Merge Send Message Follo…" at bounding box center [627, 339] width 900 height 590
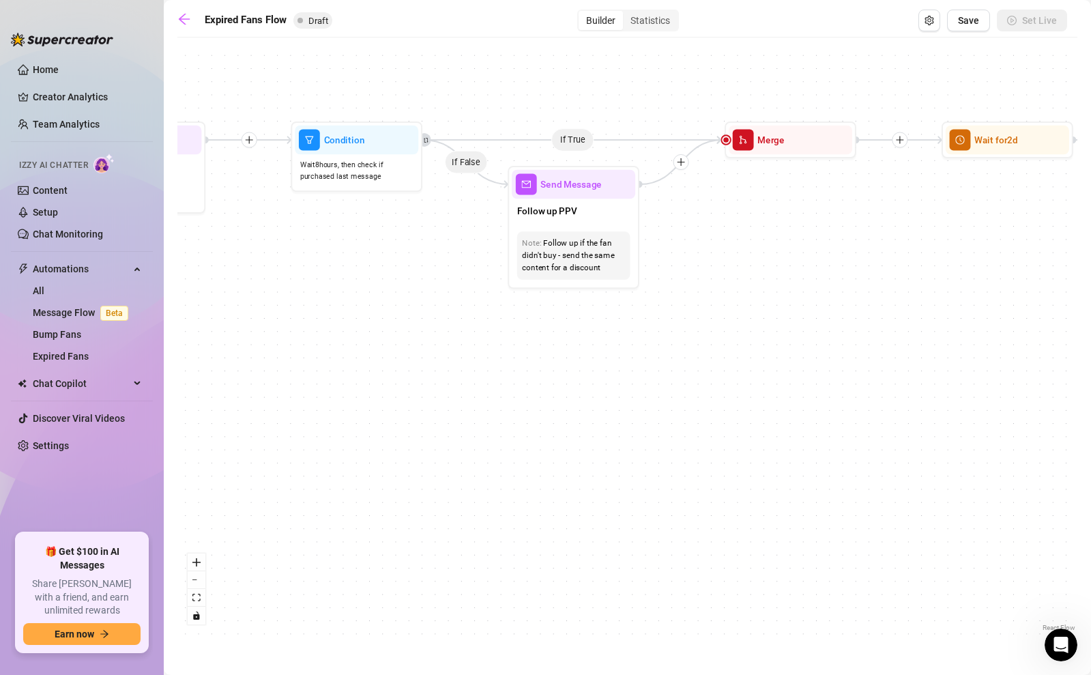
drag, startPoint x: 821, startPoint y: 346, endPoint x: 835, endPoint y: 310, distance: 38.0
click at [835, 310] on div "If True If False Send Message Send Message Wait for 2d Merge Send Message Follo…" at bounding box center [627, 339] width 900 height 590
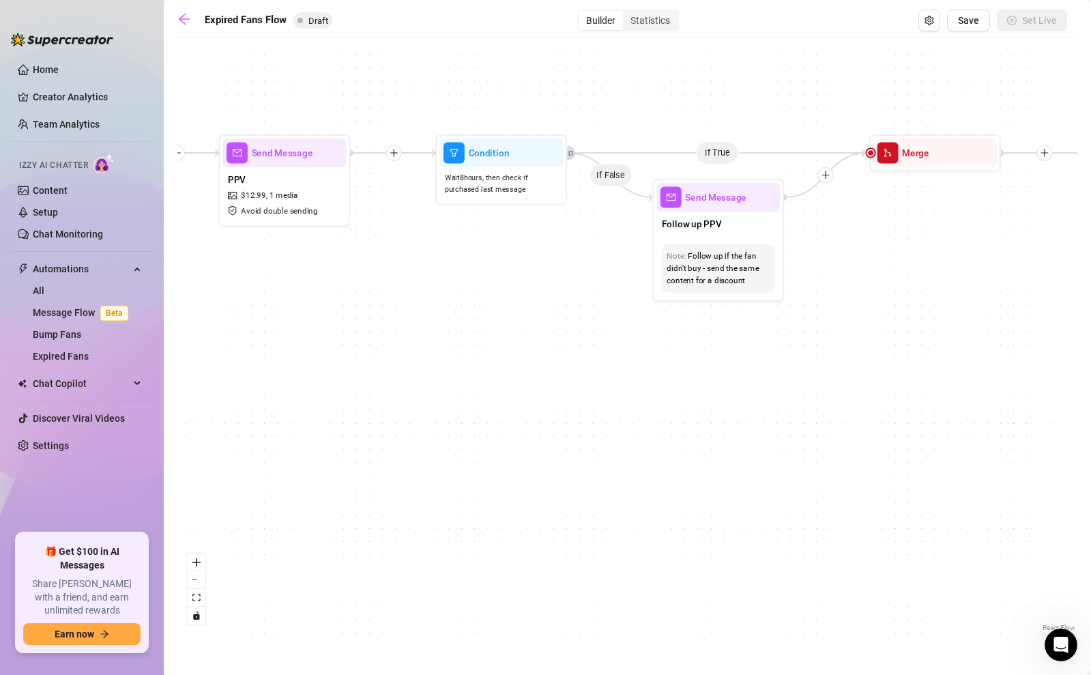
drag, startPoint x: 567, startPoint y: 380, endPoint x: 816, endPoint y: 411, distance: 250.9
click at [816, 411] on div "If True If False Send Message Send Message Wait for 2d Merge Send Message Follo…" at bounding box center [627, 339] width 900 height 590
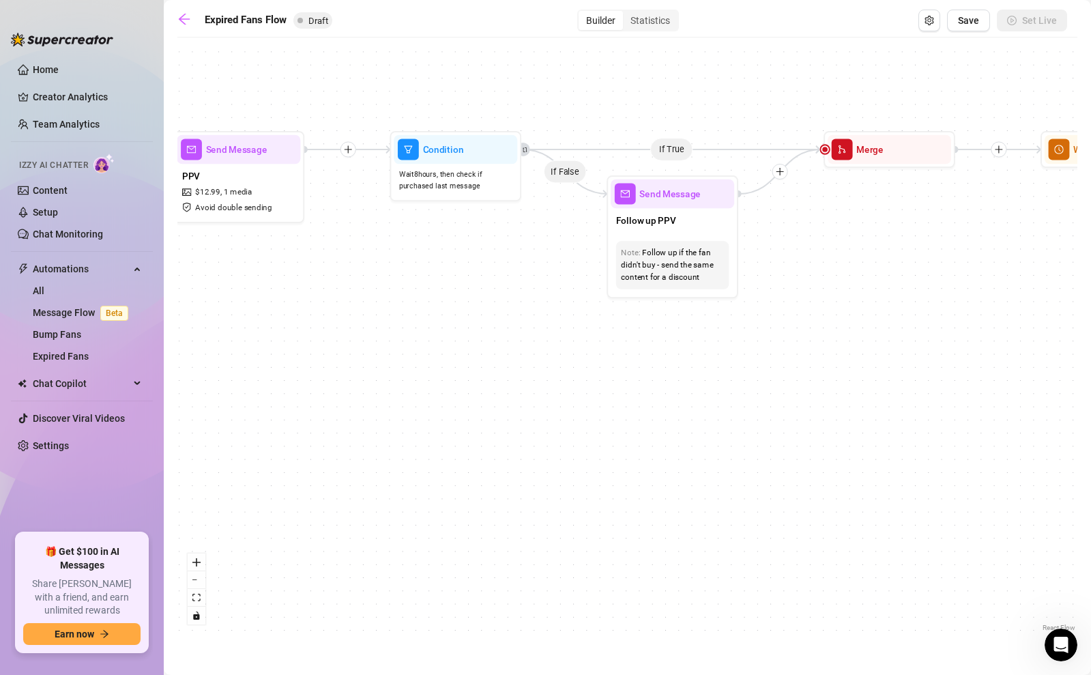
drag, startPoint x: 798, startPoint y: 409, endPoint x: 647, endPoint y: 387, distance: 152.3
click at [647, 387] on div "If True If False Send Message Send Message Wait for 2d Merge Send Message Follo…" at bounding box center [627, 339] width 900 height 590
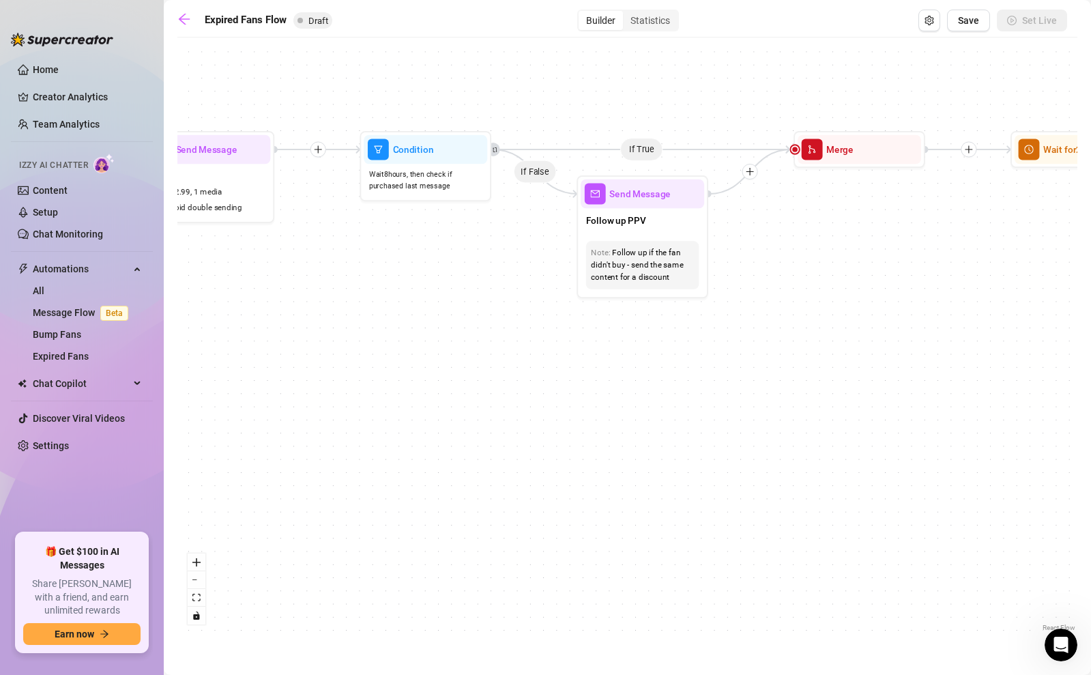
drag, startPoint x: 712, startPoint y: 371, endPoint x: 682, endPoint y: 371, distance: 30.0
click at [682, 371] on div "If True If False Send Message Send Message Wait for 2d Merge Send Message Follo…" at bounding box center [627, 339] width 900 height 590
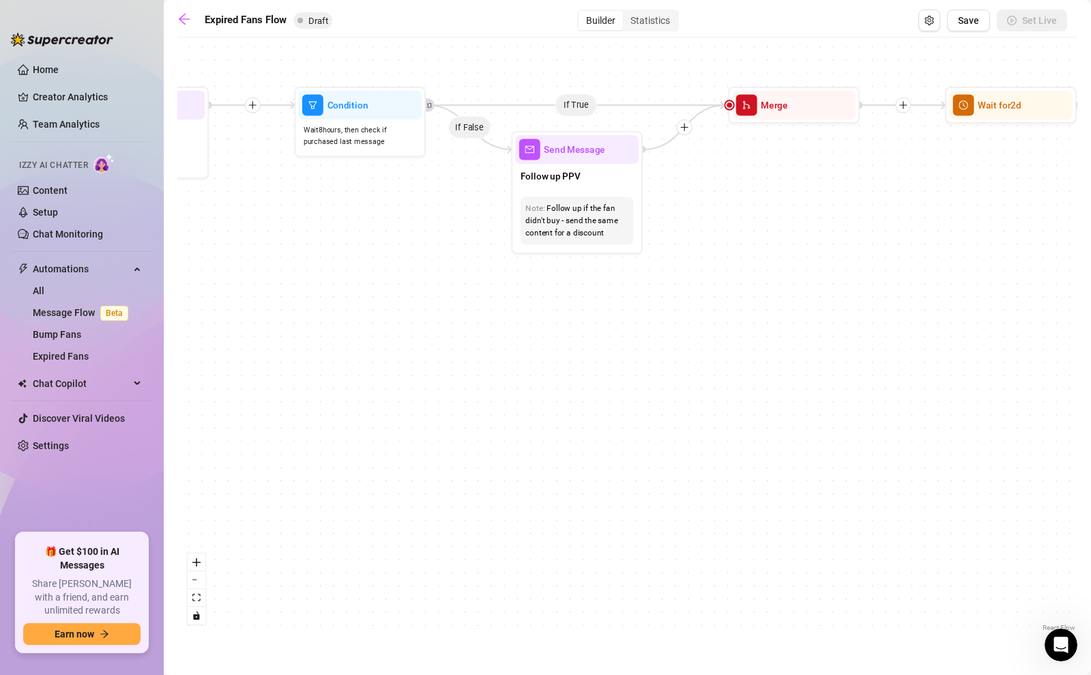
drag, startPoint x: 524, startPoint y: 367, endPoint x: 424, endPoint y: 321, distance: 110.5
click at [424, 321] on div "If True If False Send Message Send Message Wait for 2d Merge Send Message Follo…" at bounding box center [627, 339] width 900 height 590
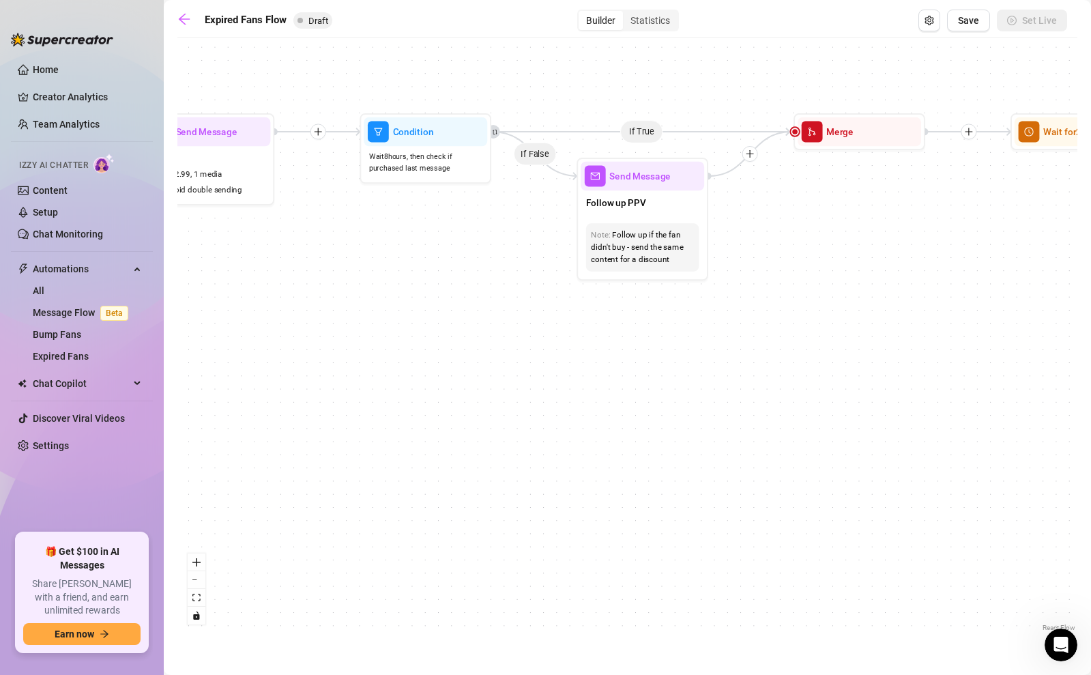
drag, startPoint x: 439, startPoint y: 314, endPoint x: 490, endPoint y: 340, distance: 56.7
click at [490, 340] on div "If True If False Send Message Send Message Wait for 2d Merge Send Message Follo…" at bounding box center [627, 339] width 900 height 590
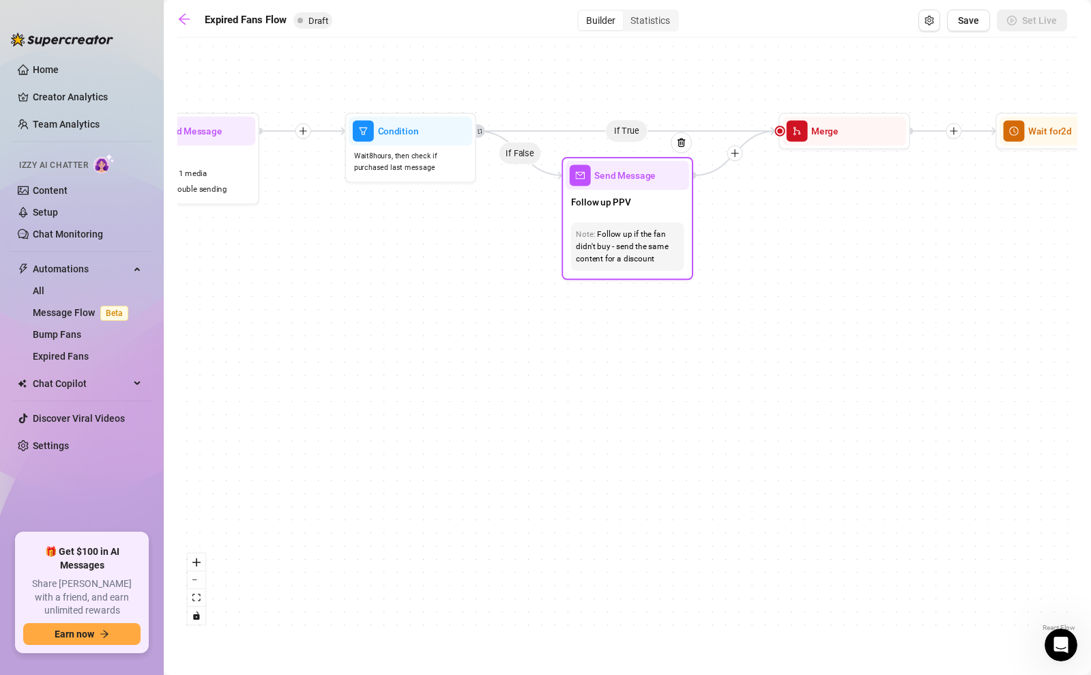
click at [614, 184] on div "Send Message" at bounding box center [626, 175] width 123 height 29
type textarea "/"
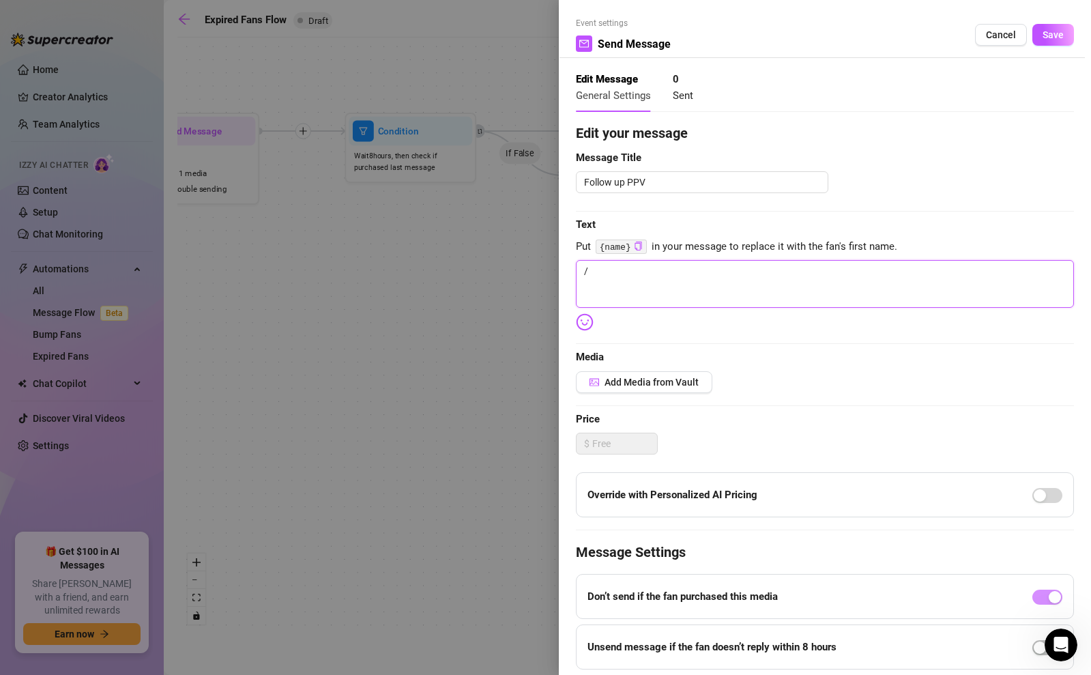
click at [650, 276] on textarea "/" at bounding box center [825, 284] width 498 height 48
type textarea "Write your message here"
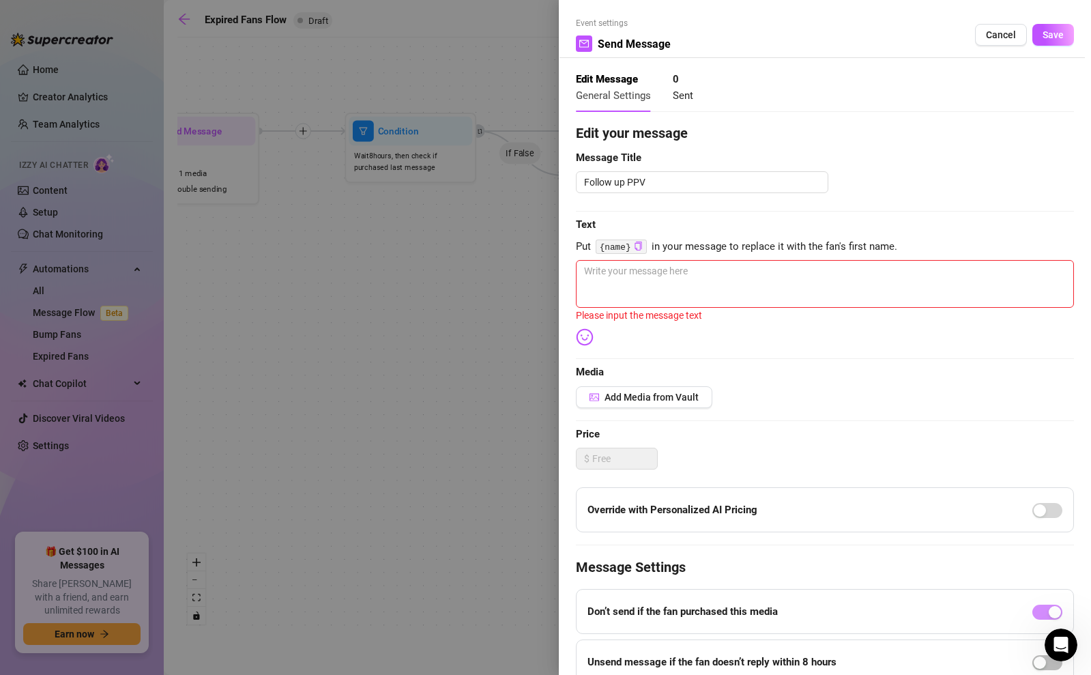
click at [627, 384] on div "Edit your message Message Title Follow up PPV Text Put {name} in your message t…" at bounding box center [825, 429] width 498 height 612
click at [627, 393] on span "Add Media from Vault" at bounding box center [651, 396] width 94 height 11
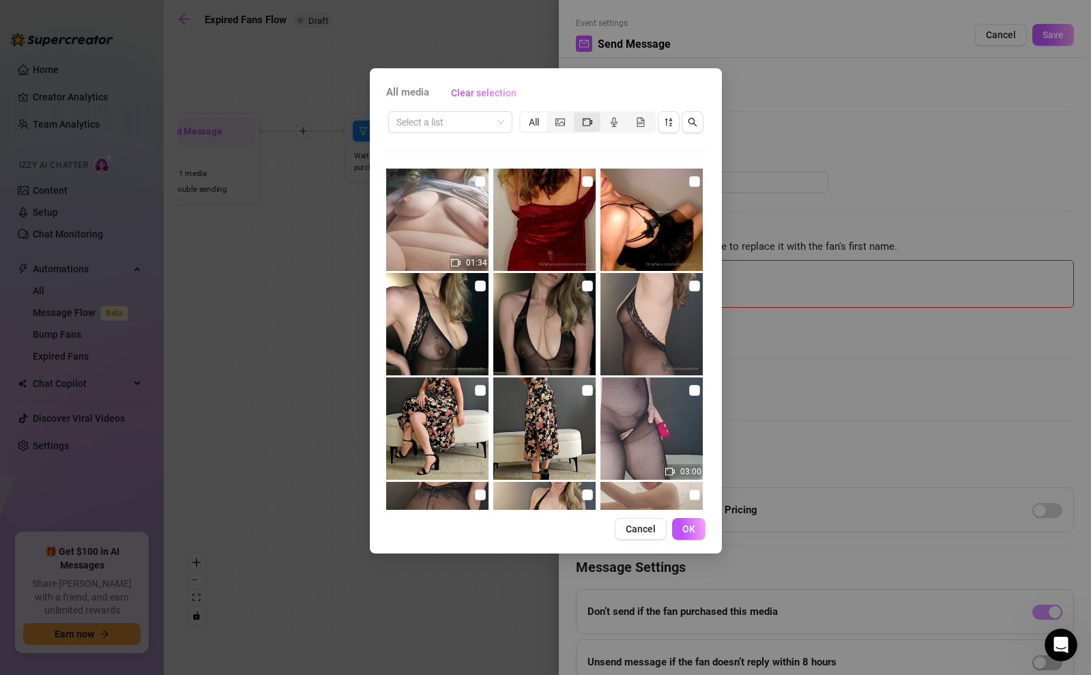
click at [586, 120] on icon "video-camera" at bounding box center [587, 122] width 10 height 10
click at [577, 115] on input "segmented control" at bounding box center [577, 115] width 0 height 0
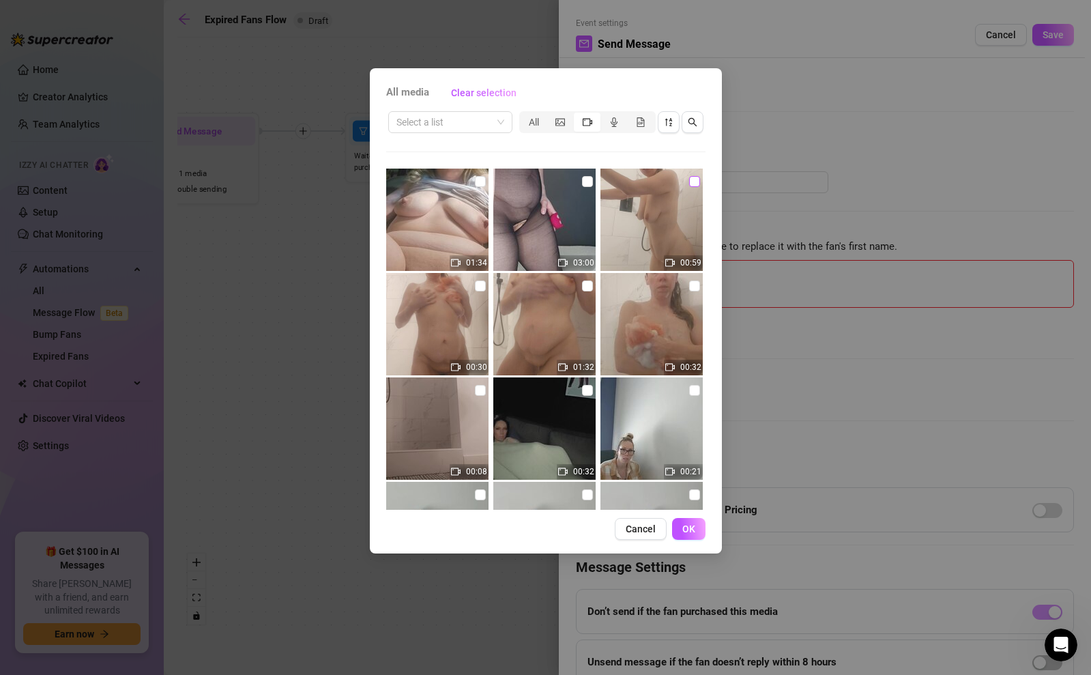
click at [696, 184] on input "checkbox" at bounding box center [694, 181] width 11 height 11
checkbox input "true"
click at [692, 535] on button "OK" at bounding box center [688, 529] width 33 height 22
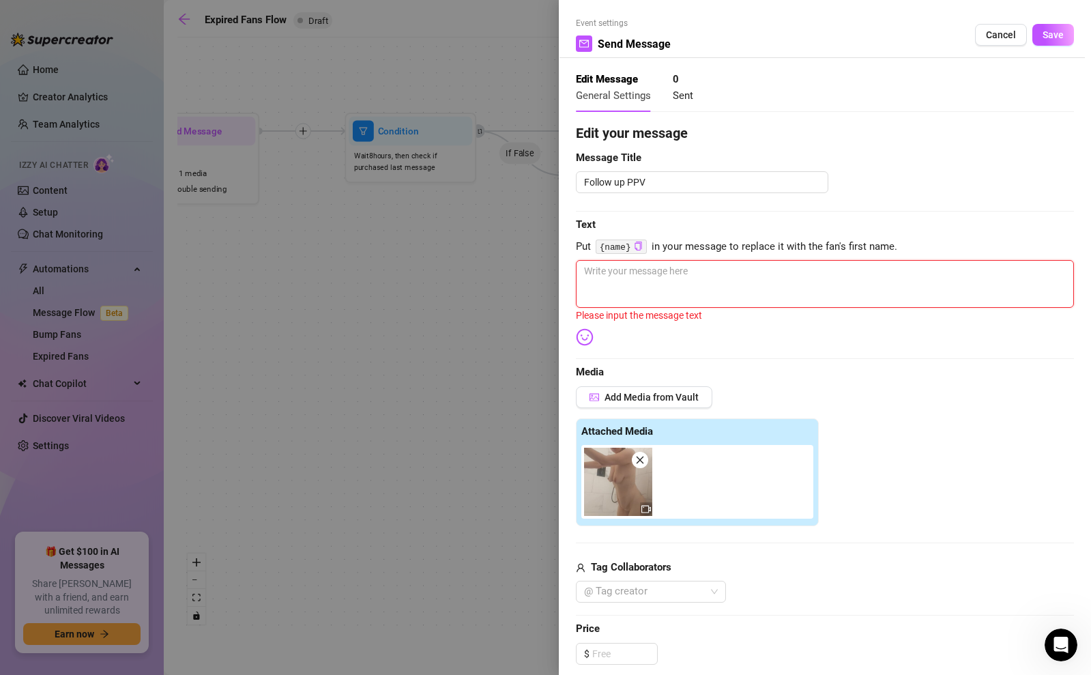
click at [628, 269] on textarea at bounding box center [825, 284] width 498 height 48
paste textarea "Still dripping and thinking about how good that shower session felt… 💦🔥 I don’t…"
type textarea "Still dripping and thinking about how good that shower session felt… 💦🔥 I don’t…"
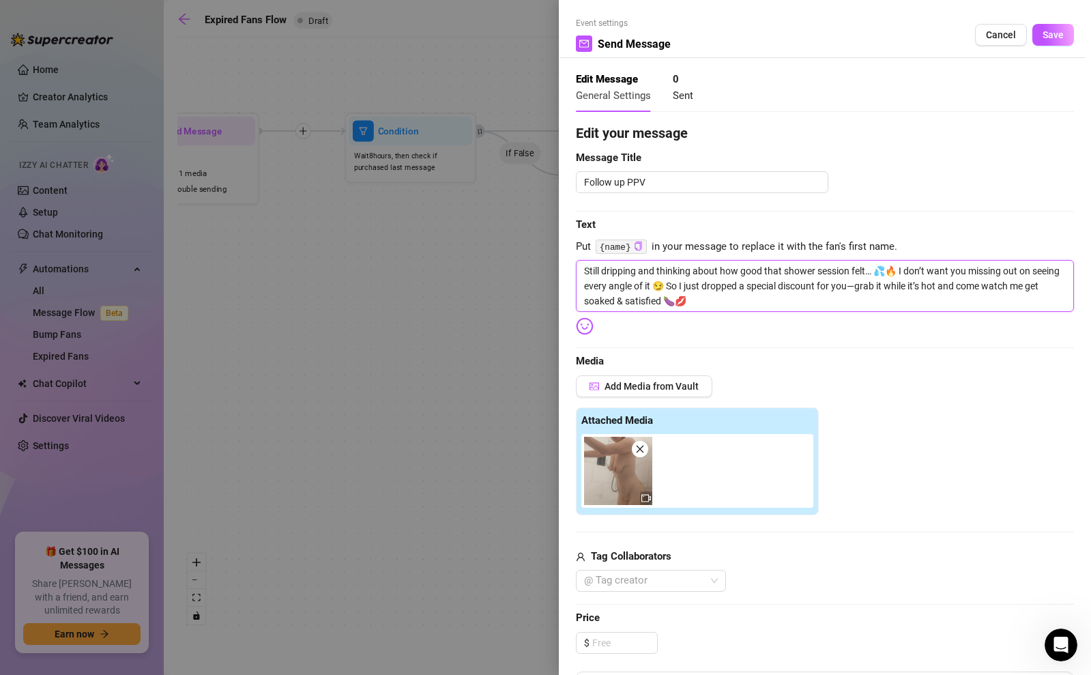
click at [590, 272] on textarea "Still dripping and thinking about how good that shower session felt… 💦🔥 I don’t…" at bounding box center [825, 286] width 498 height 52
type textarea "till dripping and thinking about how good that shower session felt… 💦🔥 I don’t …"
type textarea "still dripping and thinking about how good that shower session felt… 💦🔥 I don’t…"
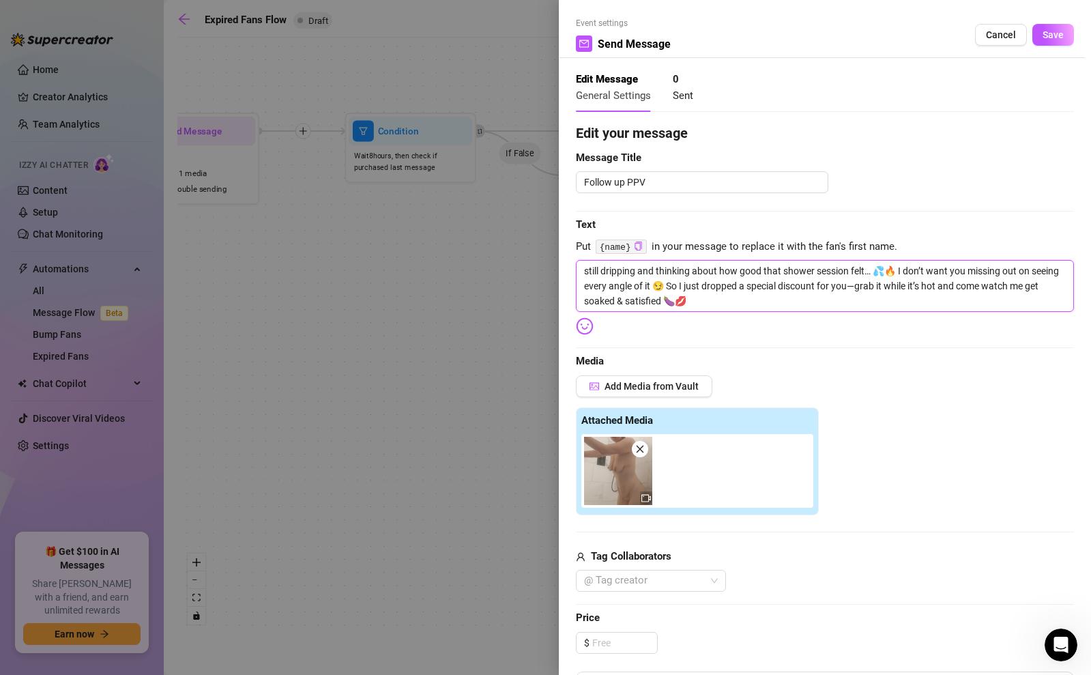
click at [904, 276] on textarea "still dripping and thinking about how good that shower session felt… 💦🔥 I don’t…" at bounding box center [825, 286] width 498 height 52
type textarea "still dripping and thinking about how good that shower session felt… 💦🔥 don’t w…"
type textarea "still dripping and thinking about how good that shower session felt… 💦🔥 i don’t…"
click at [672, 284] on textarea "still dripping and thinking about how good that shower session felt… 💦🔥 i don’t…" at bounding box center [825, 286] width 498 height 52
type textarea "still dripping and thinking about how good that shower session felt… 💦🔥 i don’t…"
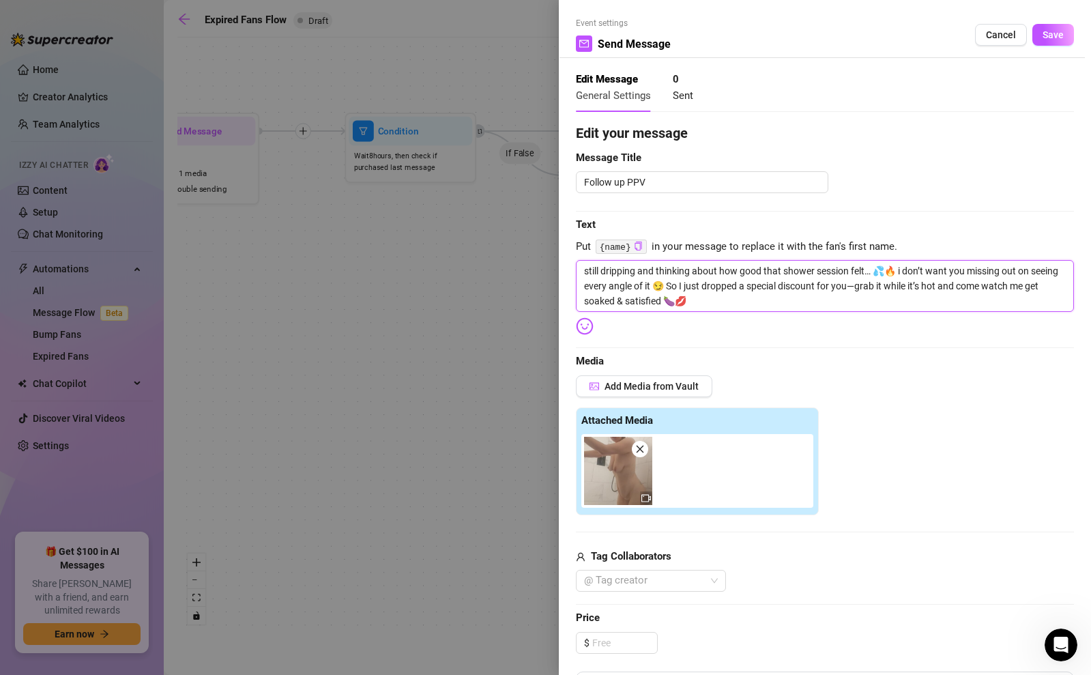
type textarea "still dripping and thinking about how good that shower session felt… 💦🔥 i don’t…"
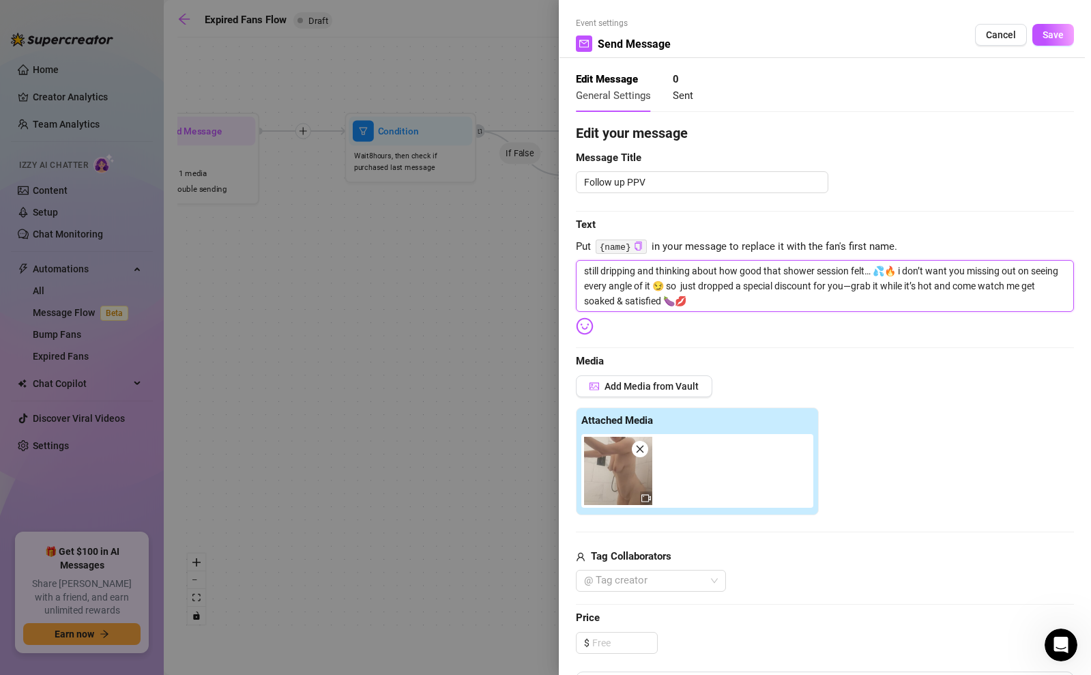
type textarea "still dripping and thinking about how good that shower session felt… 💦🔥 i don’t…"
click at [616, 636] on input at bounding box center [624, 642] width 65 height 20
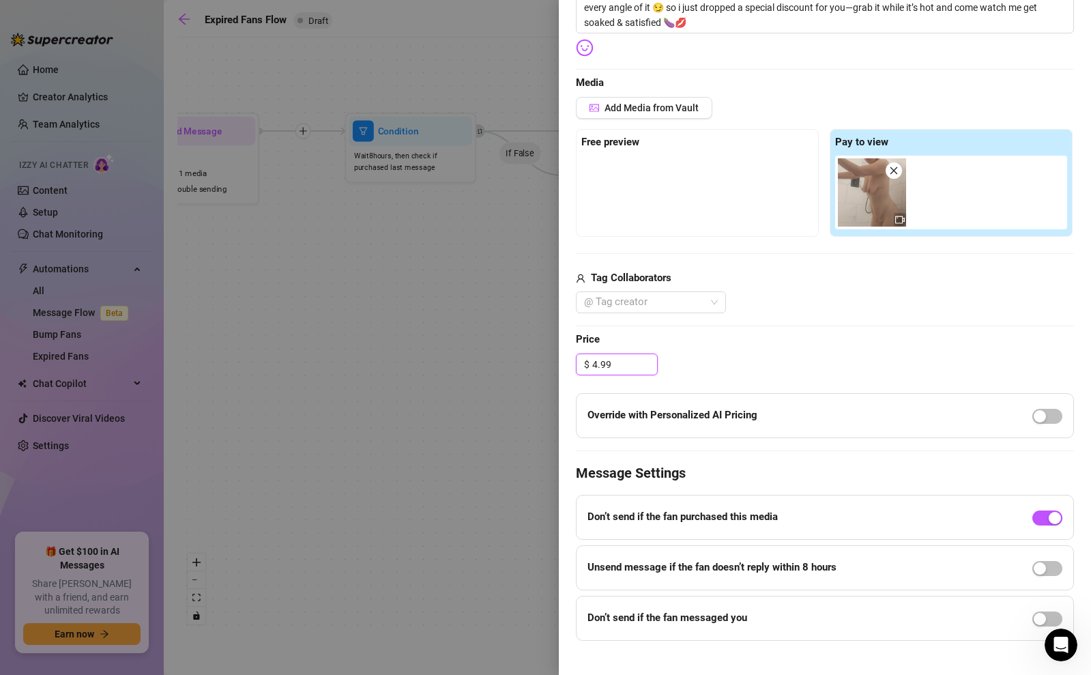
scroll to position [295, 0]
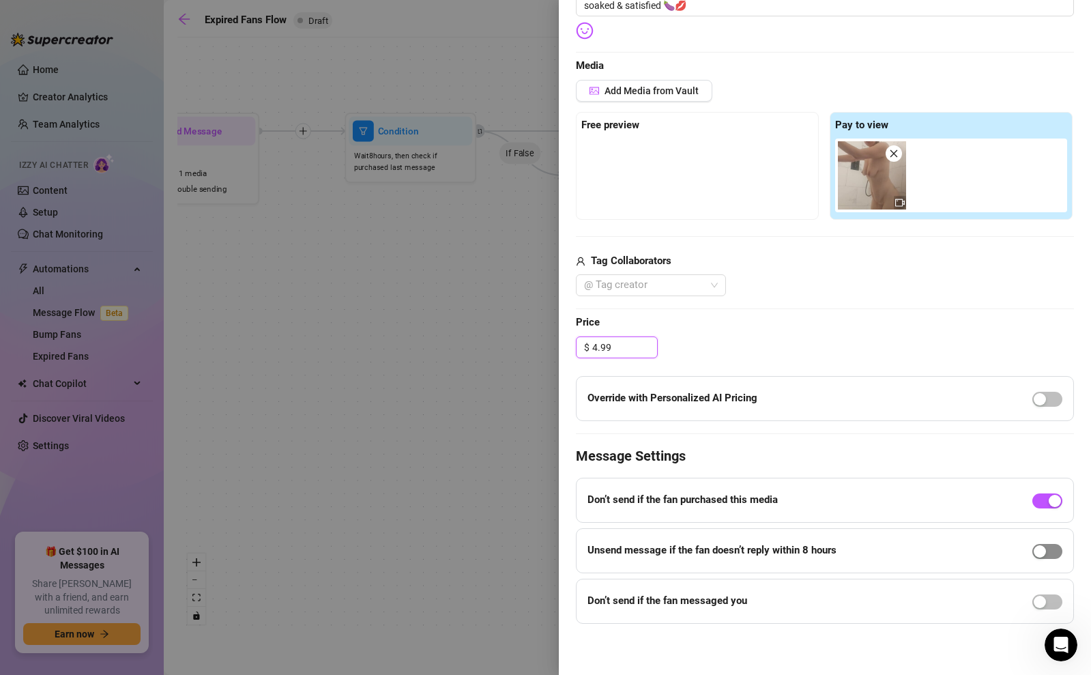
type input "4.99"
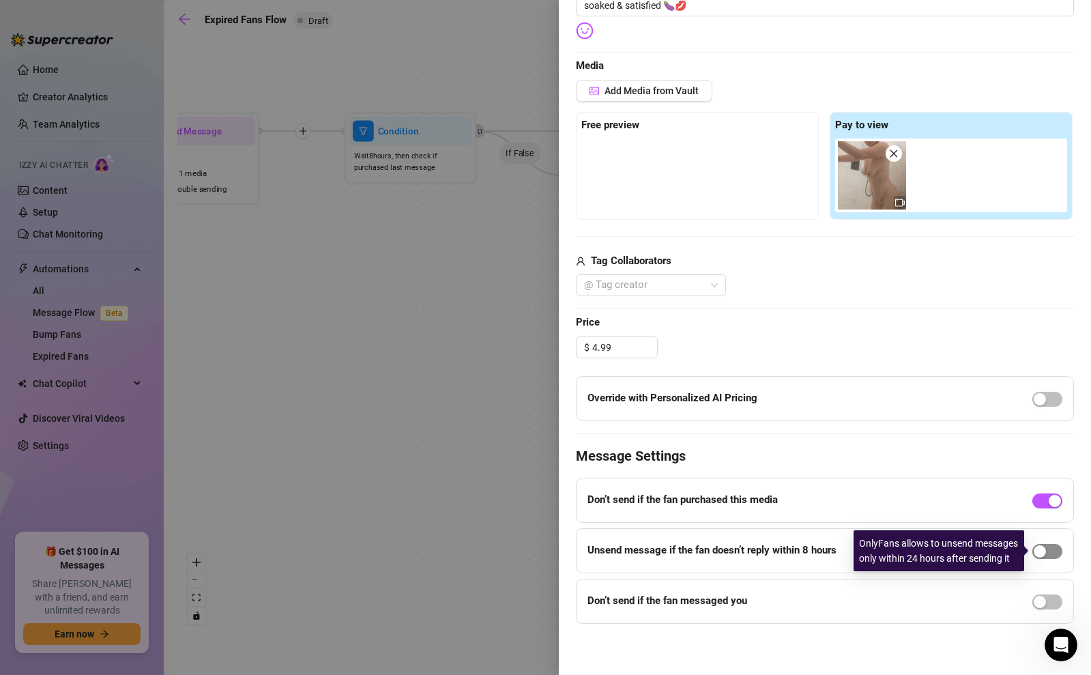
click at [1048, 551] on span "button" at bounding box center [1047, 551] width 30 height 15
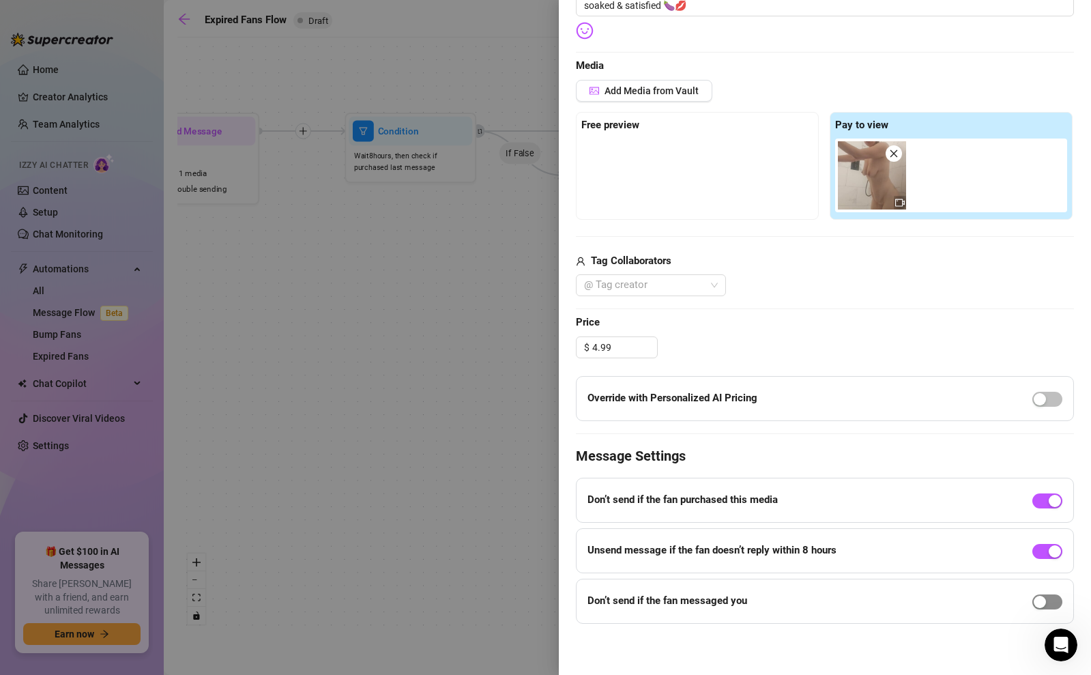
click at [1037, 598] on div "button" at bounding box center [1039, 601] width 12 height 12
click at [1041, 396] on div "button" at bounding box center [1039, 399] width 12 height 12
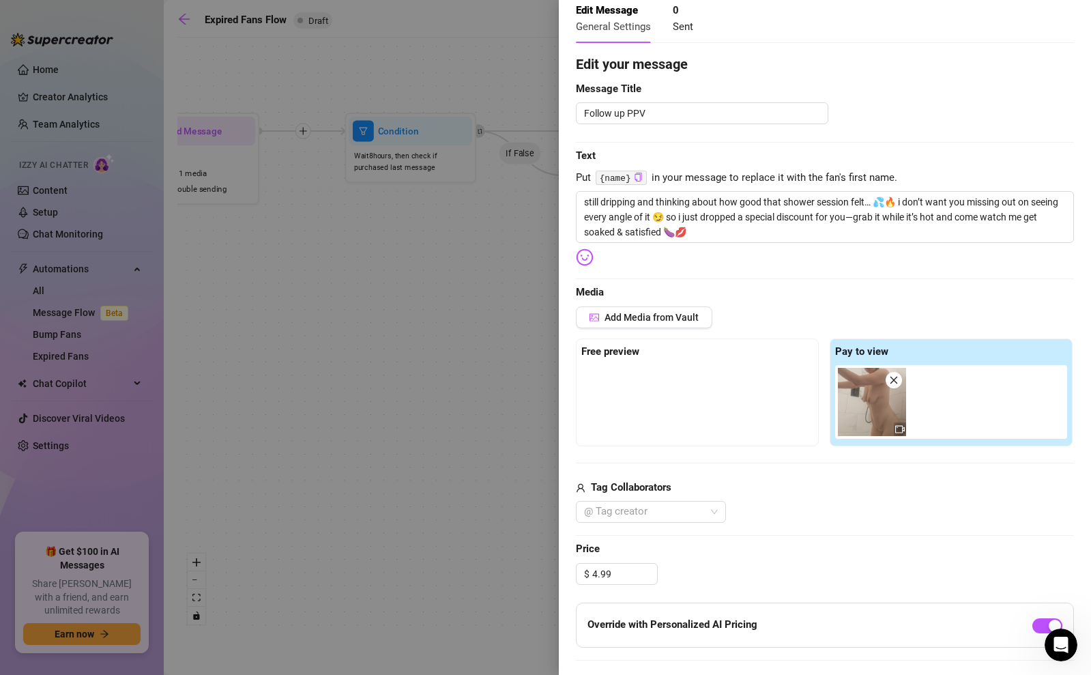
scroll to position [0, 0]
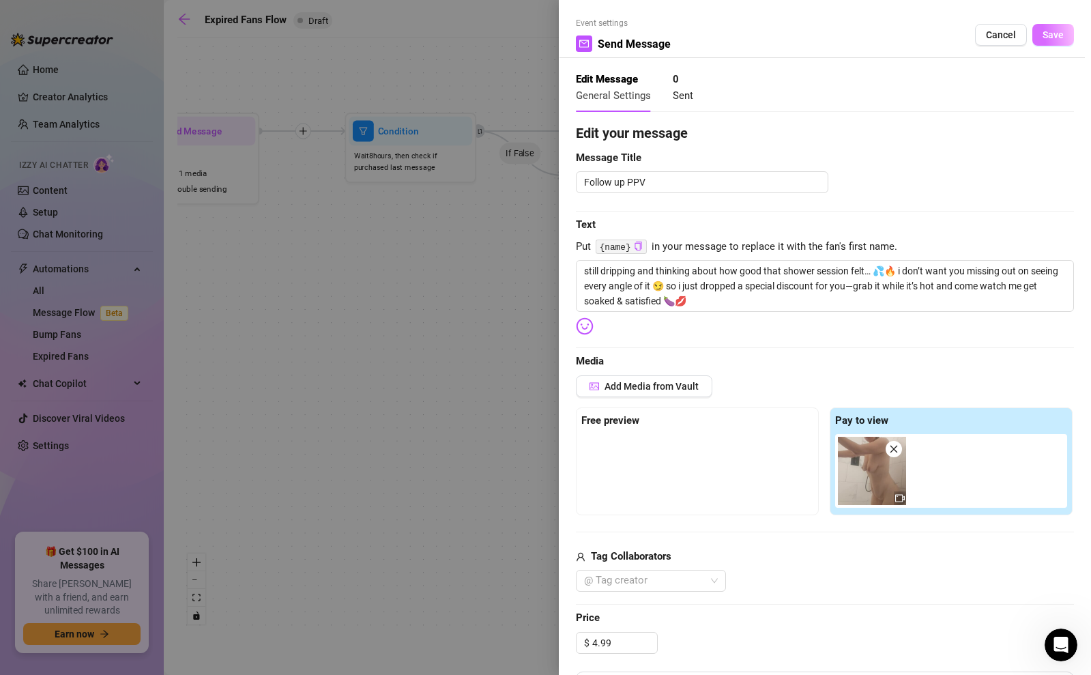
click at [1048, 40] on button "Save" at bounding box center [1053, 35] width 42 height 22
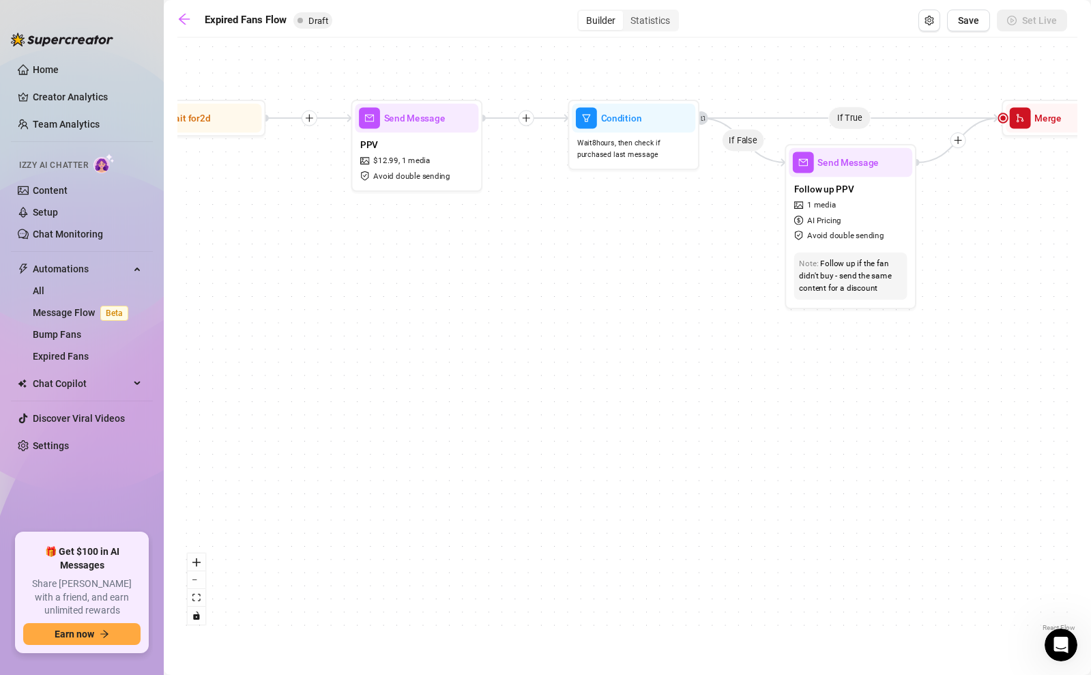
drag, startPoint x: 601, startPoint y: 355, endPoint x: 829, endPoint y: 342, distance: 228.9
click at [829, 342] on div "If True If False Send Message Send Message Wait for 2d Merge Send Message Follo…" at bounding box center [627, 339] width 900 height 590
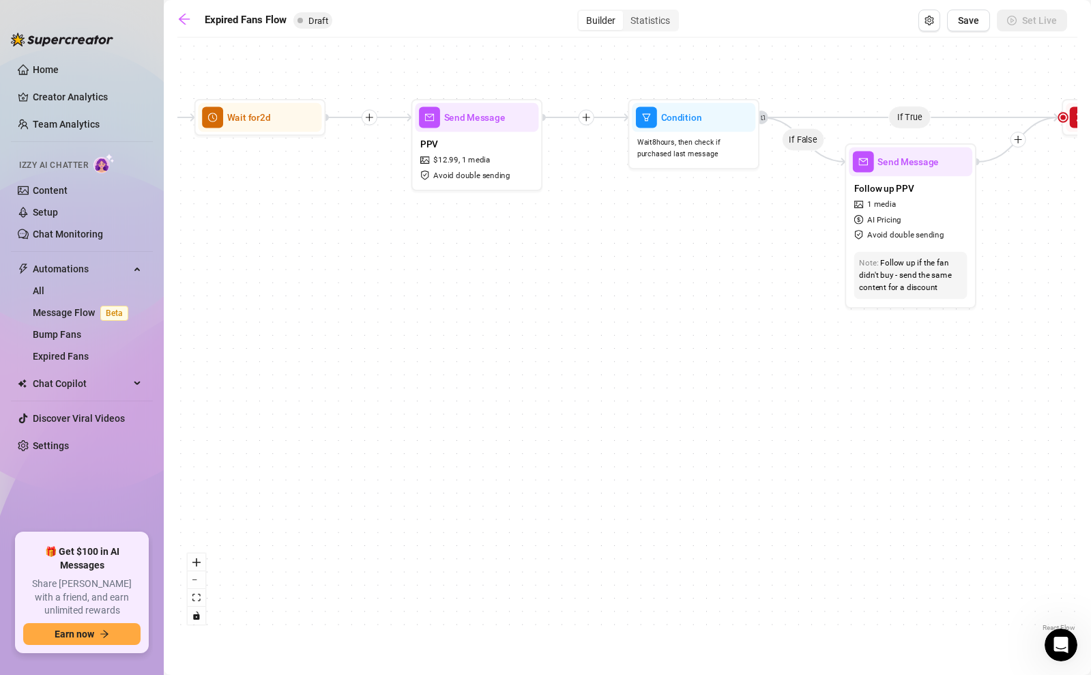
drag, startPoint x: 589, startPoint y: 300, endPoint x: 651, endPoint y: 300, distance: 61.4
click at [651, 300] on div "If True If False Send Message Send Message Wait for 2d Merge Send Message Follo…" at bounding box center [627, 339] width 900 height 590
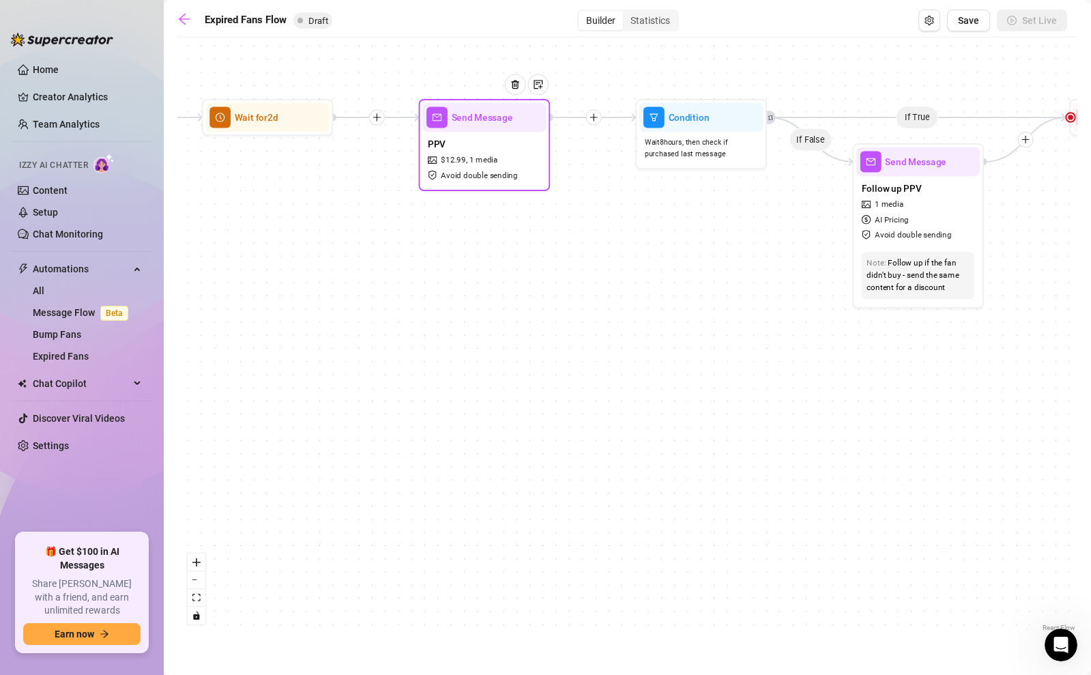
click at [472, 117] on span "Send Message" at bounding box center [481, 117] width 61 height 14
type textarea "dripping wet and pressed up against the shower wall… couldn’t resist taking my …"
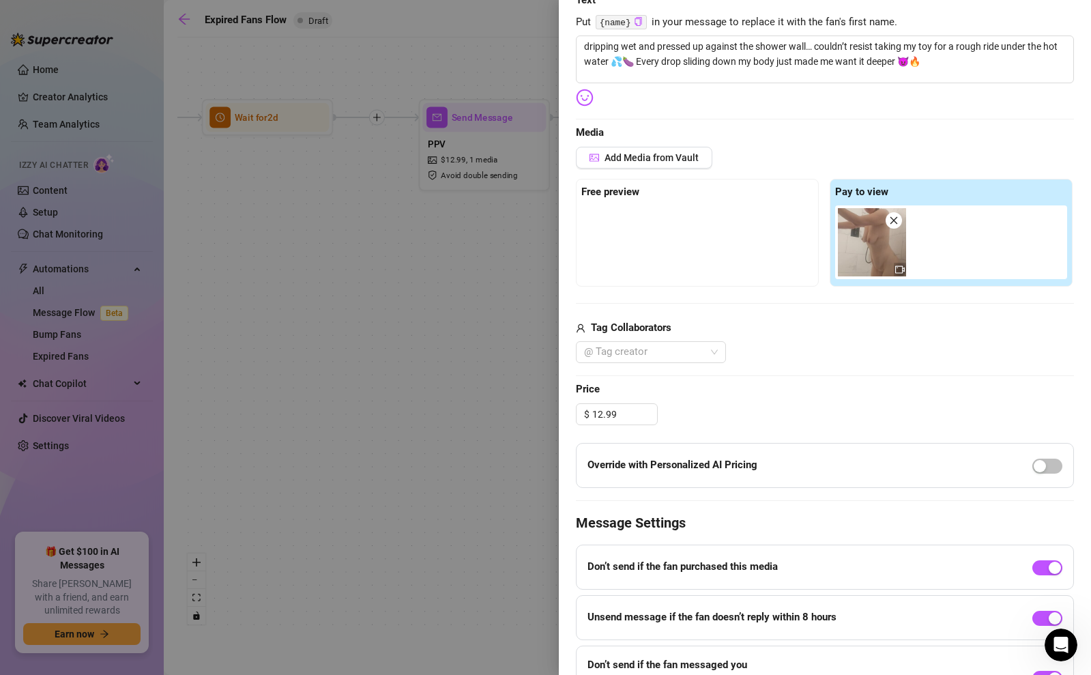
scroll to position [311, 0]
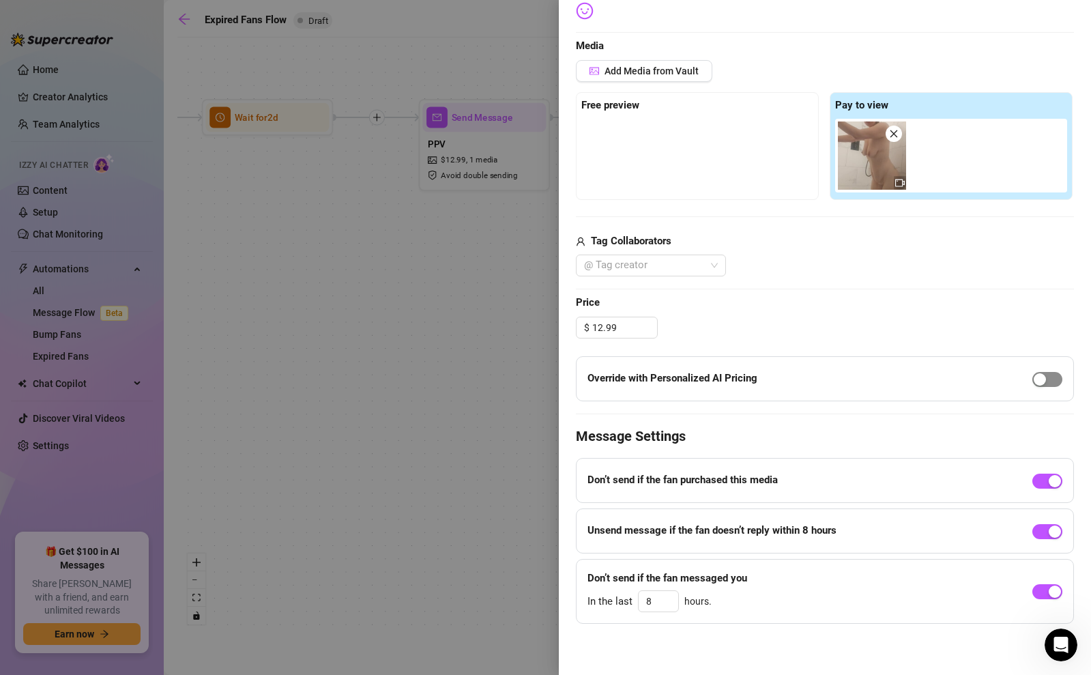
click at [1044, 376] on div "button" at bounding box center [1039, 379] width 12 height 12
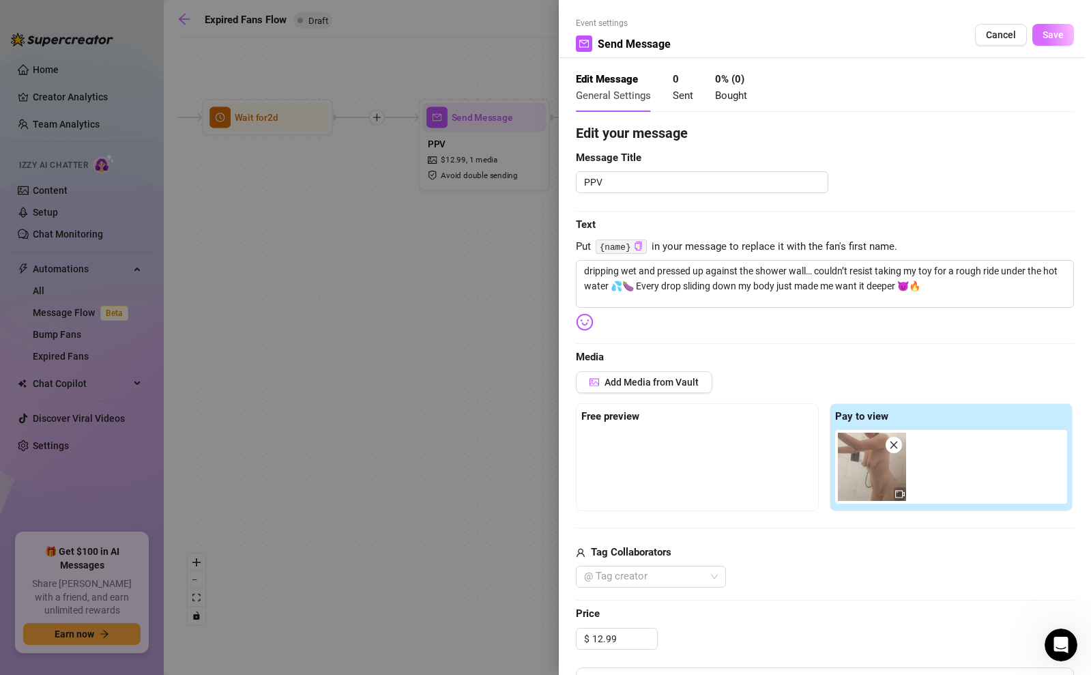
click at [1049, 33] on span "Save" at bounding box center [1052, 34] width 21 height 11
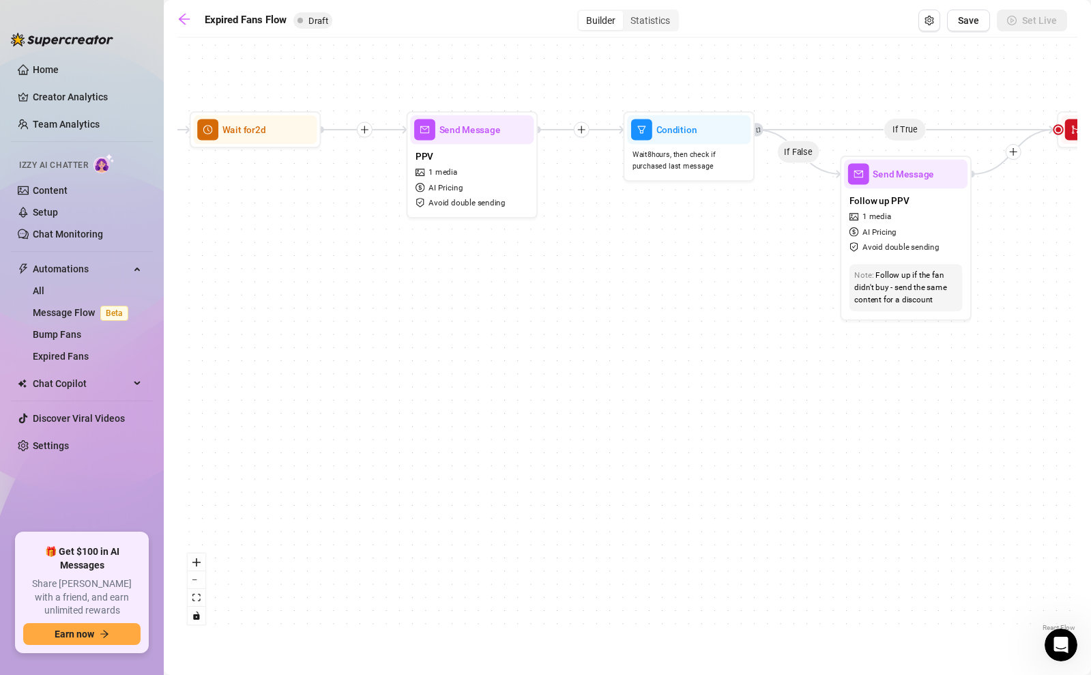
drag, startPoint x: 782, startPoint y: 357, endPoint x: 512, endPoint y: 336, distance: 271.5
click at [515, 336] on div "If True If False Send Message Send Message Wait for 2d Merge Send Message Follo…" at bounding box center [627, 339] width 900 height 590
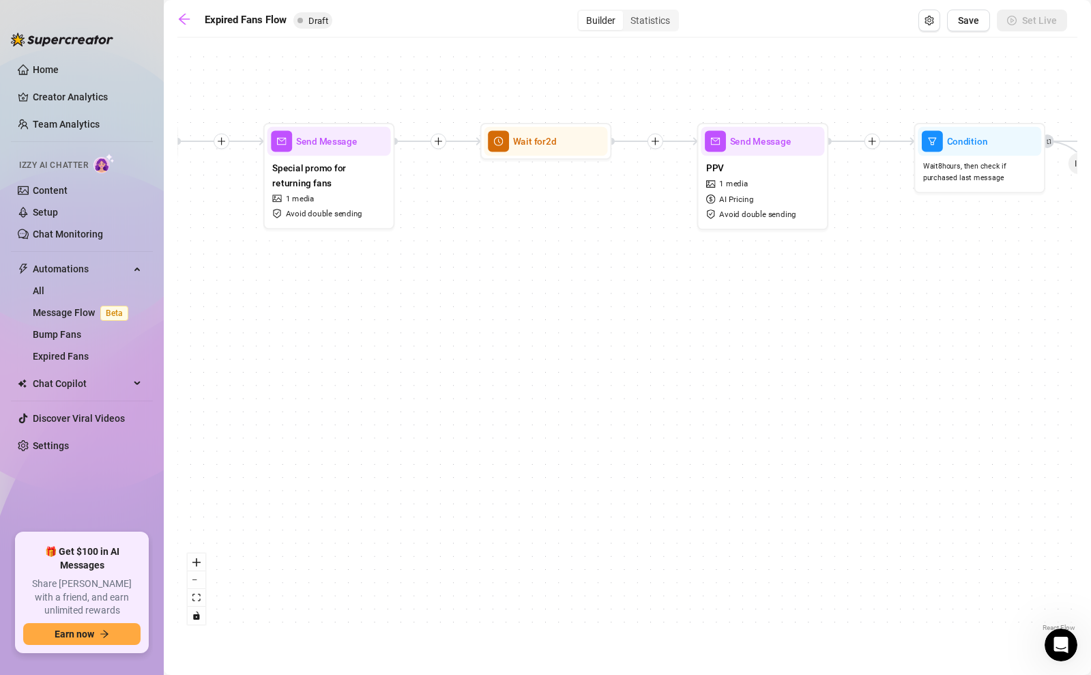
drag, startPoint x: 435, startPoint y: 381, endPoint x: 1020, endPoint y: 392, distance: 584.6
click at [1020, 392] on div "If True If False Send Message Send Message Wait for 2d Merge Send Message Follo…" at bounding box center [627, 339] width 900 height 590
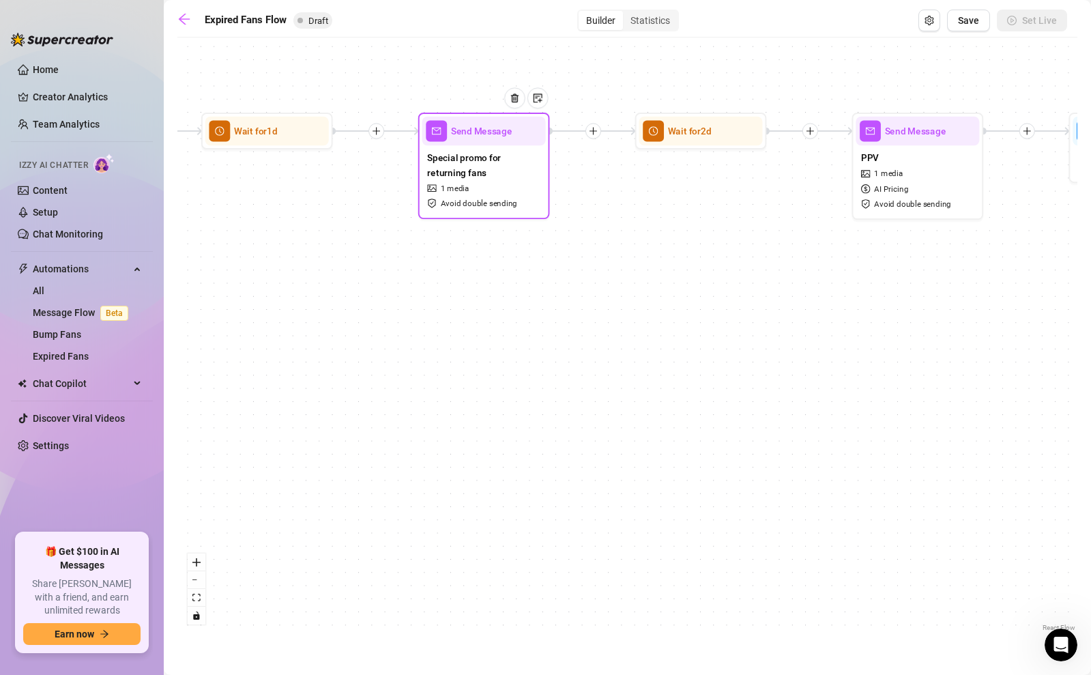
click at [501, 134] on div at bounding box center [519, 107] width 57 height 67
type textarea "Since I don’t want you missing out, I set up a little surprise just for you 🎁✨ …"
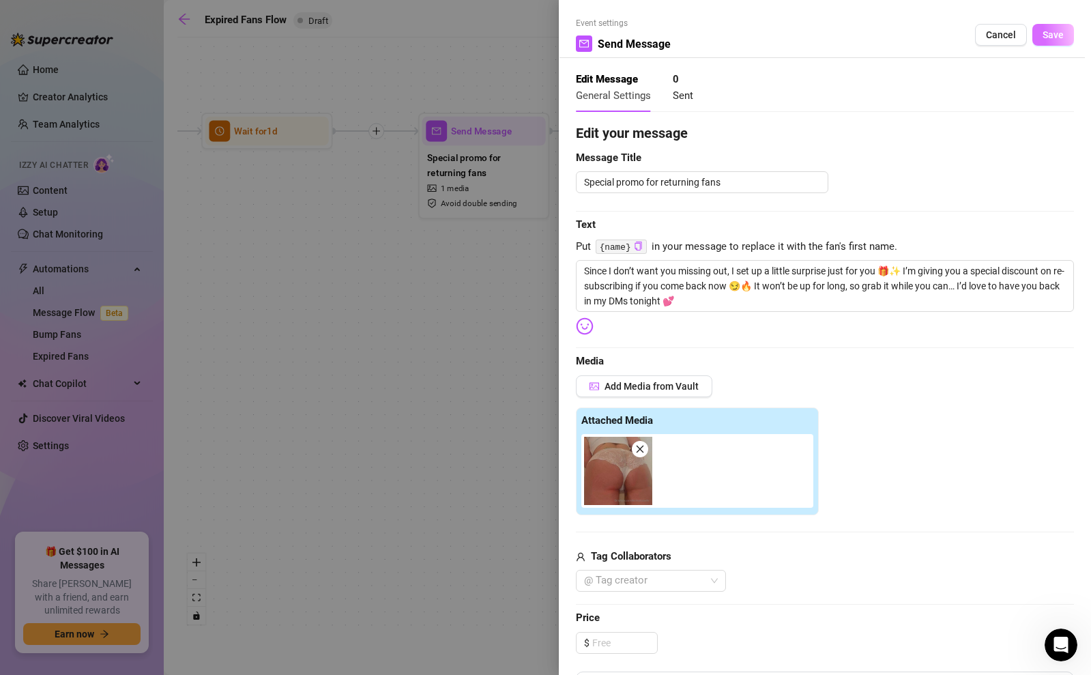
click at [1050, 28] on button "Save" at bounding box center [1053, 35] width 42 height 22
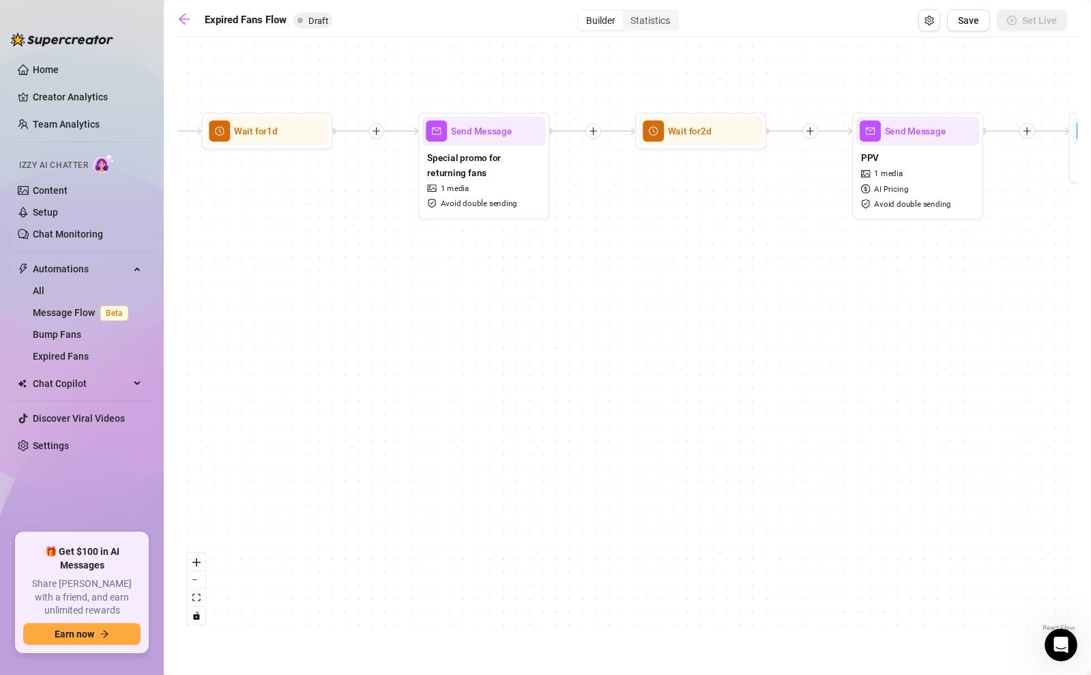
drag, startPoint x: 880, startPoint y: 282, endPoint x: 540, endPoint y: 298, distance: 340.7
click at [540, 298] on div "If True If False Send Message Send Message Wait for 2d Merge Send Message Follo…" at bounding box center [627, 339] width 900 height 590
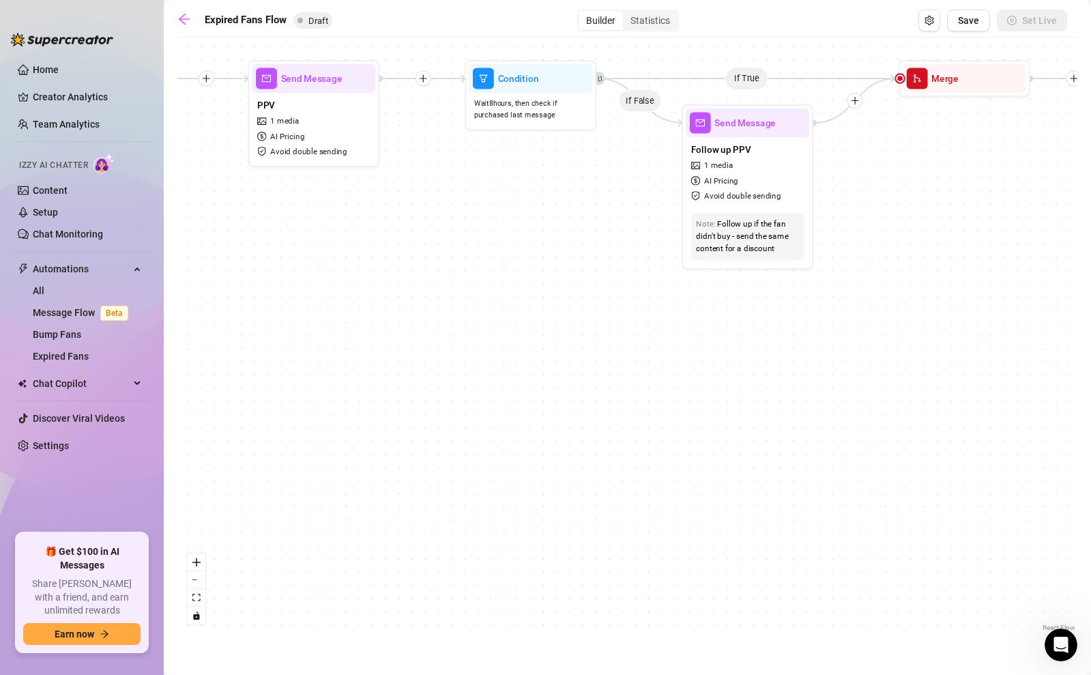
drag, startPoint x: 724, startPoint y: 383, endPoint x: 479, endPoint y: 294, distance: 261.3
click at [387, 296] on div "If True If False Send Message Send Message Wait for 2d Merge Send Message Follo…" at bounding box center [627, 339] width 900 height 590
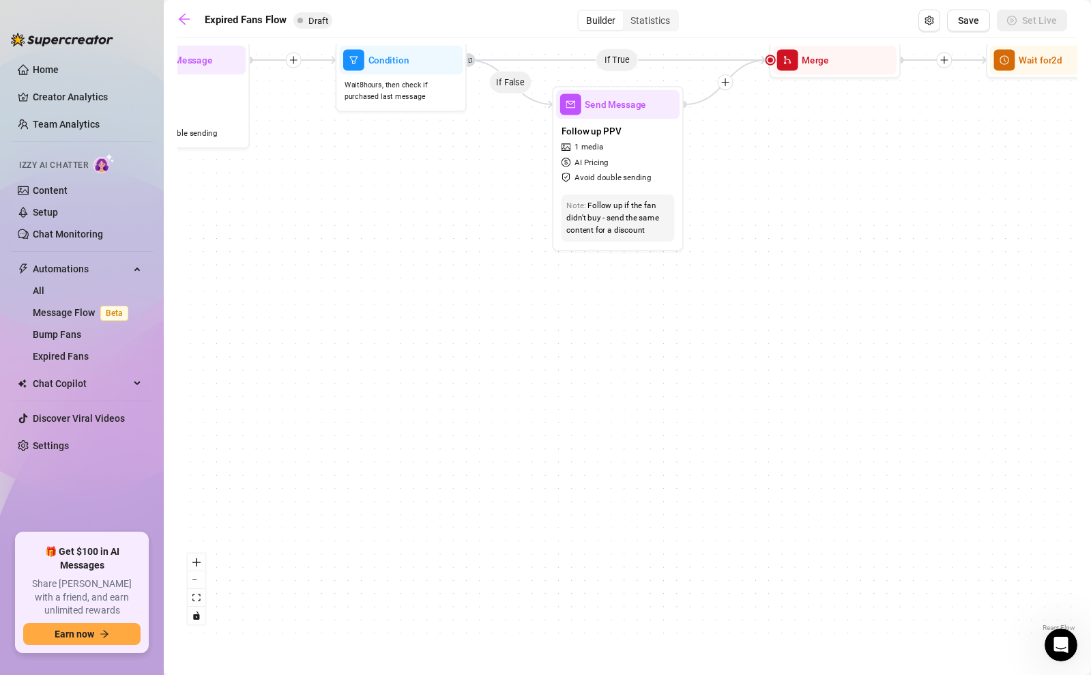
drag, startPoint x: 803, startPoint y: 314, endPoint x: 516, endPoint y: 327, distance: 288.1
click at [449, 358] on div "If True If False Send Message Send Message Wait for 2d Merge Send Message Follo…" at bounding box center [627, 339] width 900 height 590
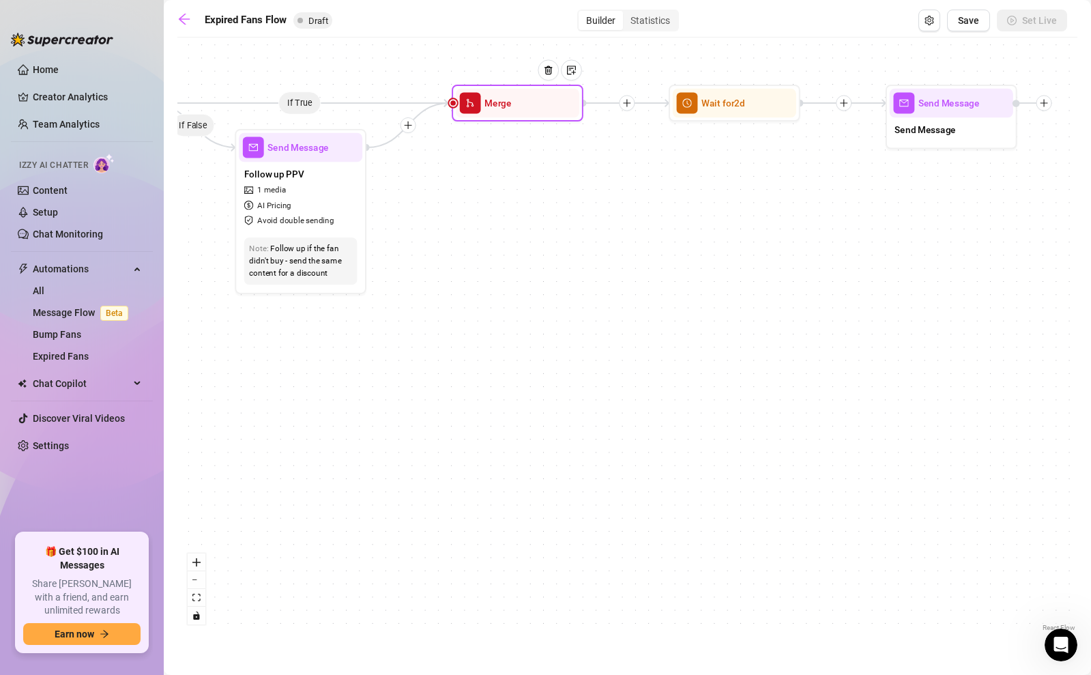
click at [492, 105] on span "Merge" at bounding box center [497, 102] width 27 height 14
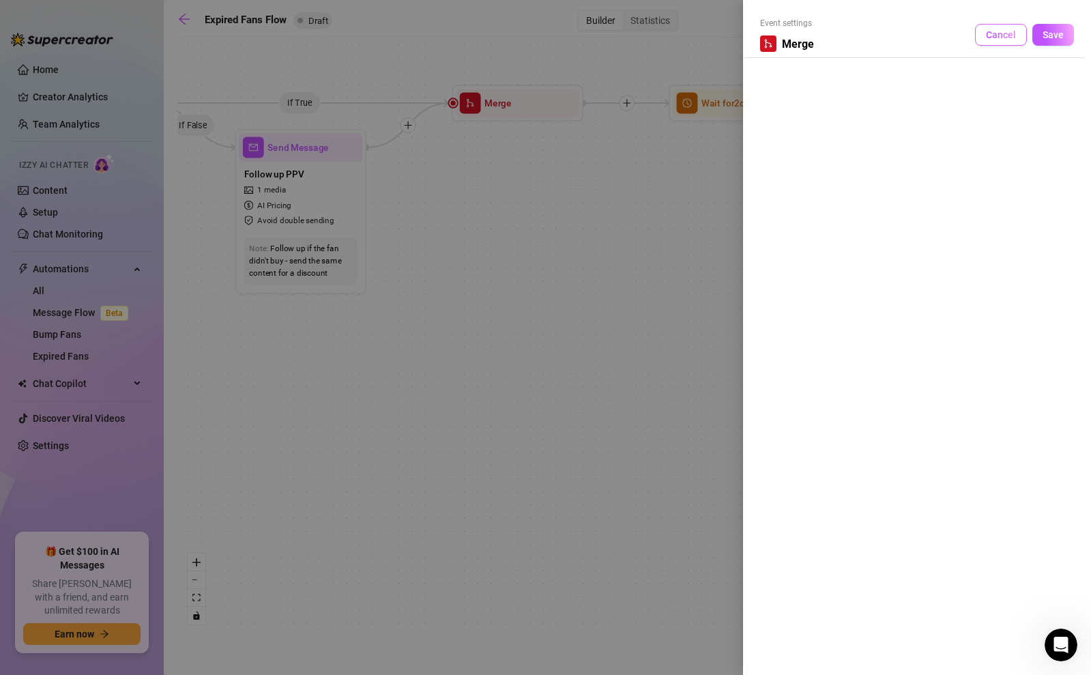
click at [1012, 34] on span "Cancel" at bounding box center [1001, 34] width 30 height 11
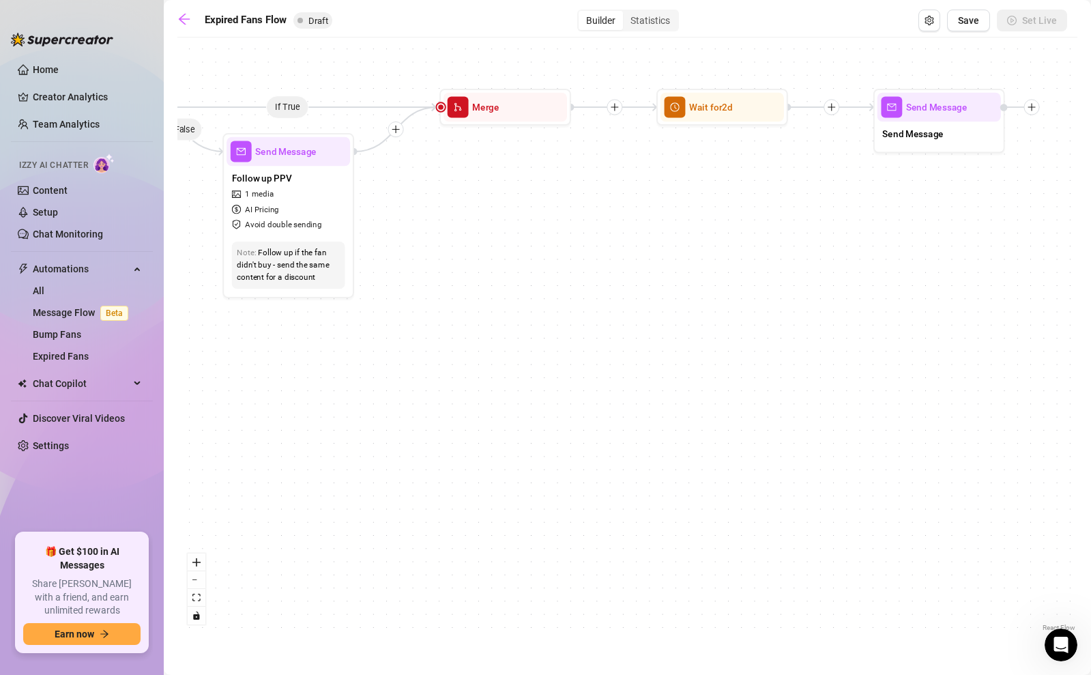
drag, startPoint x: 667, startPoint y: 278, endPoint x: 448, endPoint y: 370, distance: 237.2
click at [448, 370] on div "If True If False Send Message Send Message Wait for 2d Merge Send Message Follo…" at bounding box center [627, 339] width 900 height 590
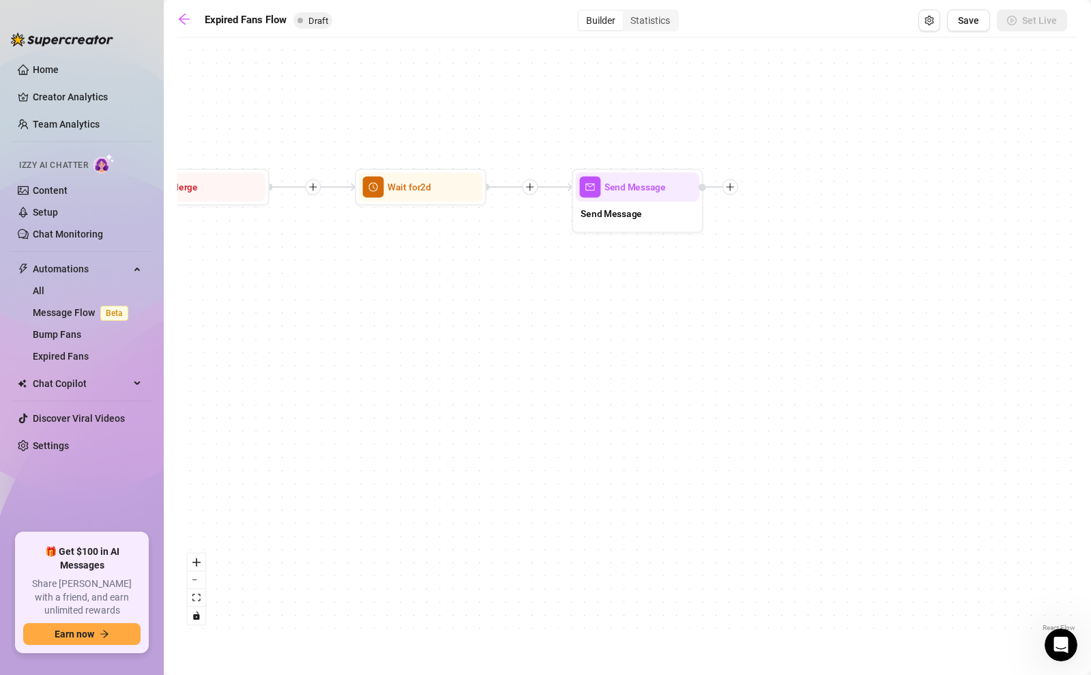
drag, startPoint x: 759, startPoint y: 324, endPoint x: 666, endPoint y: 313, distance: 93.4
click at [662, 316] on div "If True If False Send Message Send Message Wait for 2d Merge Send Message Follo…" at bounding box center [627, 339] width 900 height 590
click at [629, 188] on span "Send Message" at bounding box center [632, 186] width 61 height 14
type textarea "/"
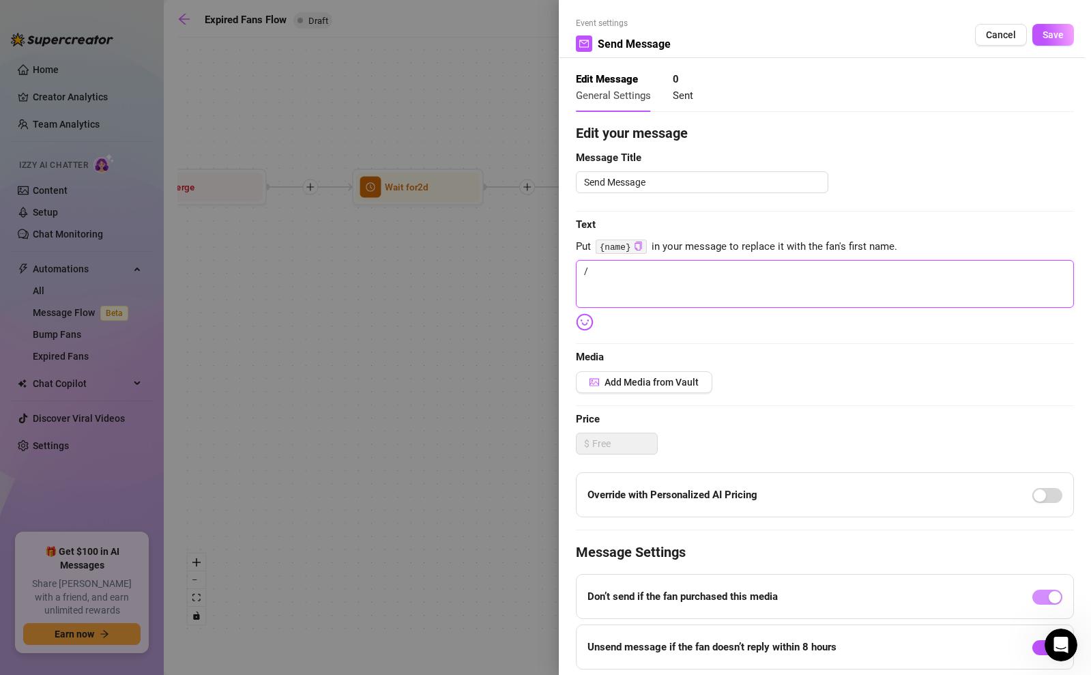
click at [619, 276] on textarea "/" at bounding box center [825, 284] width 498 height 48
type textarea "Write your message here"
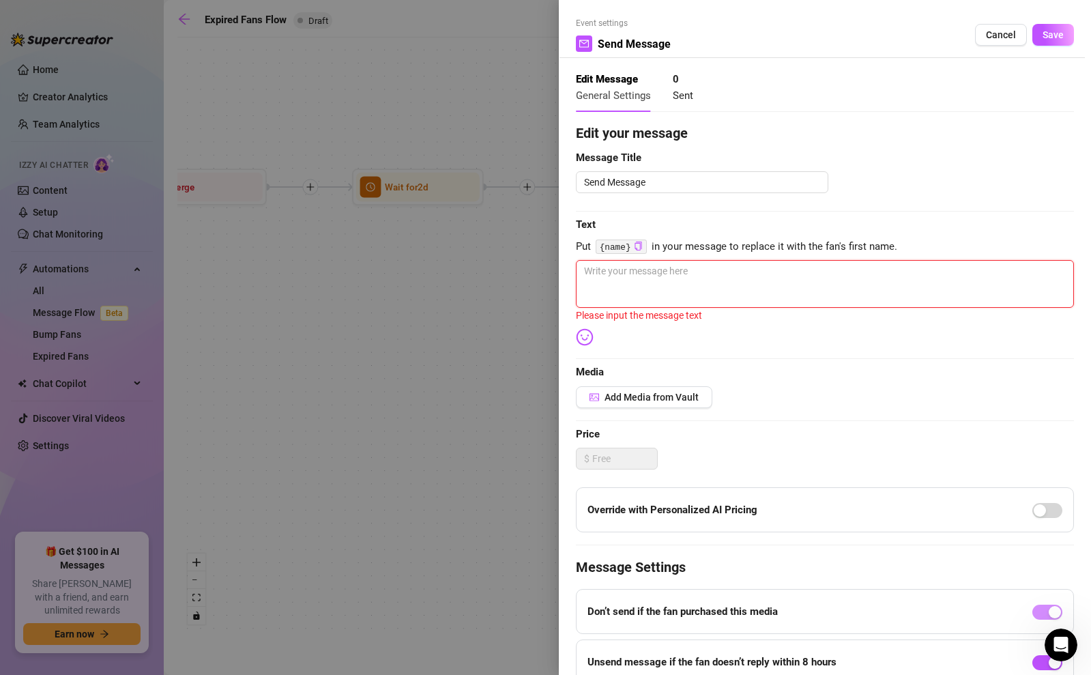
click at [689, 268] on textarea at bounding box center [825, 284] width 498 height 48
paste textarea "I just wanted to say I’ve really missed having you around 💕 You always made my …"
type textarea "I just wanted to say I’ve really missed having you around 💕 You always made my …"
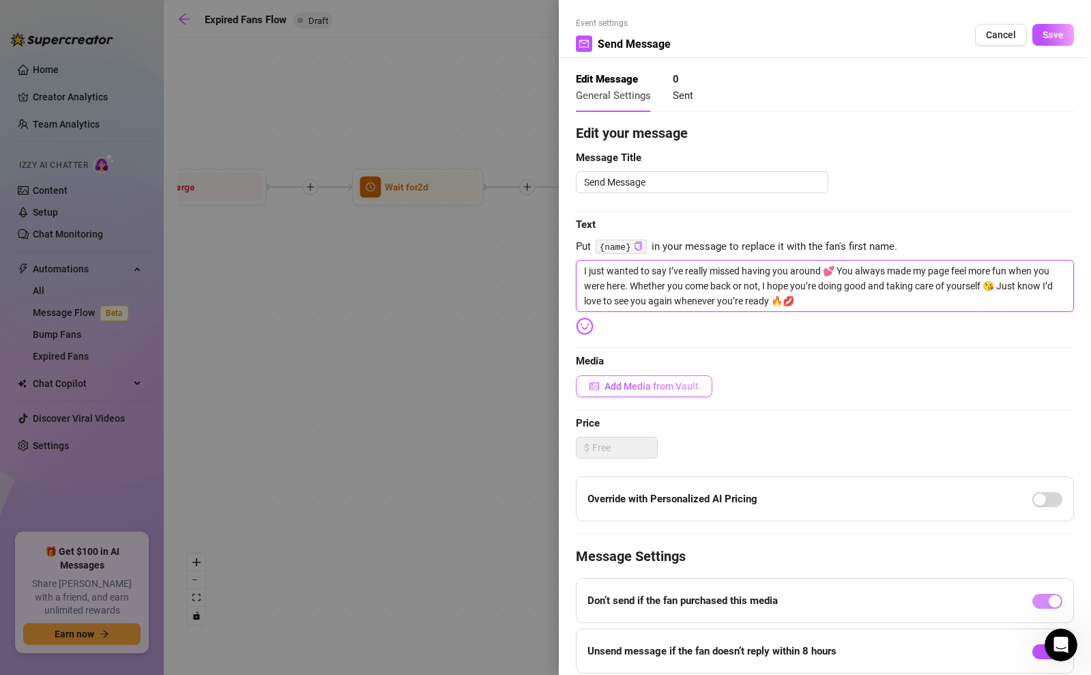
type textarea "I just wanted to say I’ve really missed having you around 💕 You always made my …"
click at [656, 387] on span "Add Media from Vault" at bounding box center [651, 386] width 94 height 11
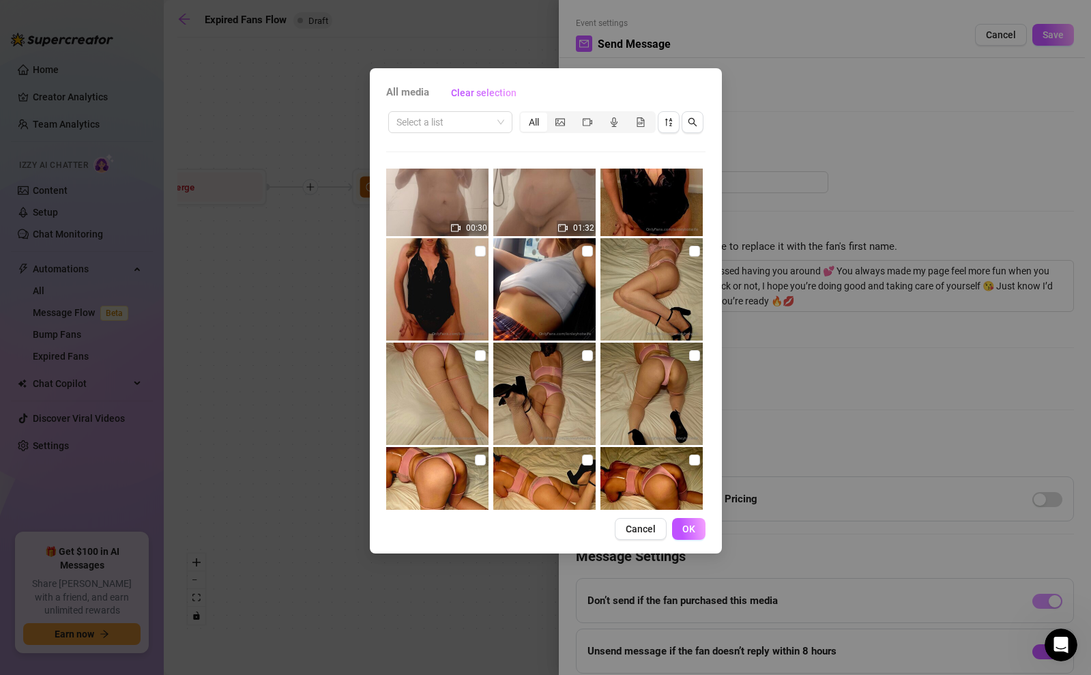
scroll to position [514, 0]
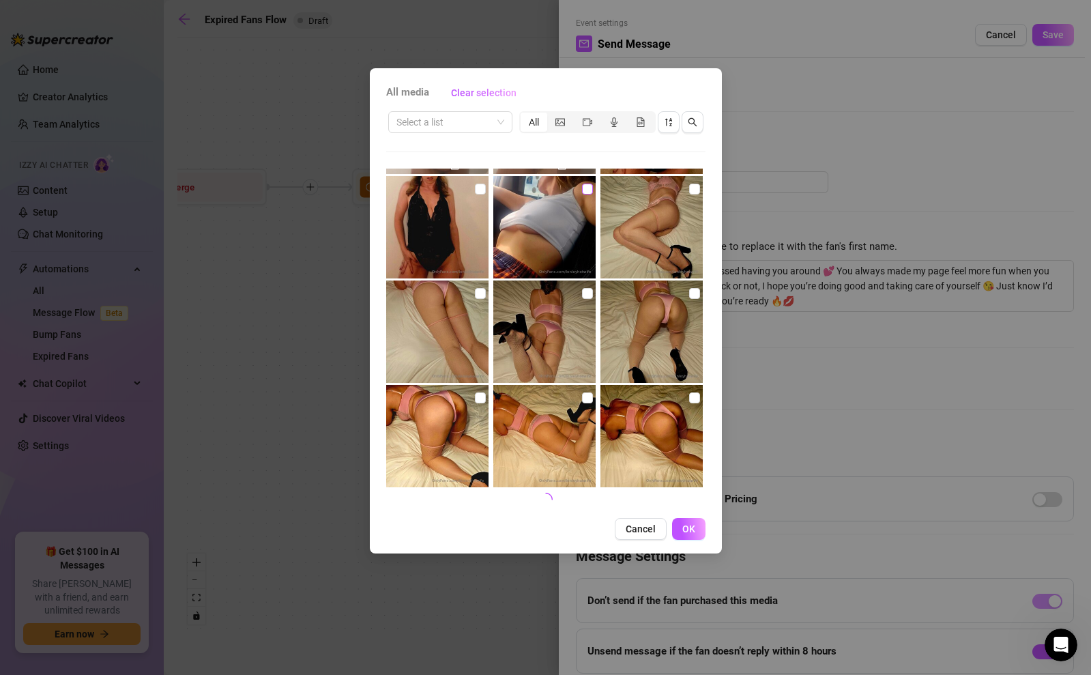
click at [589, 188] on input "checkbox" at bounding box center [587, 188] width 11 height 11
checkbox input "true"
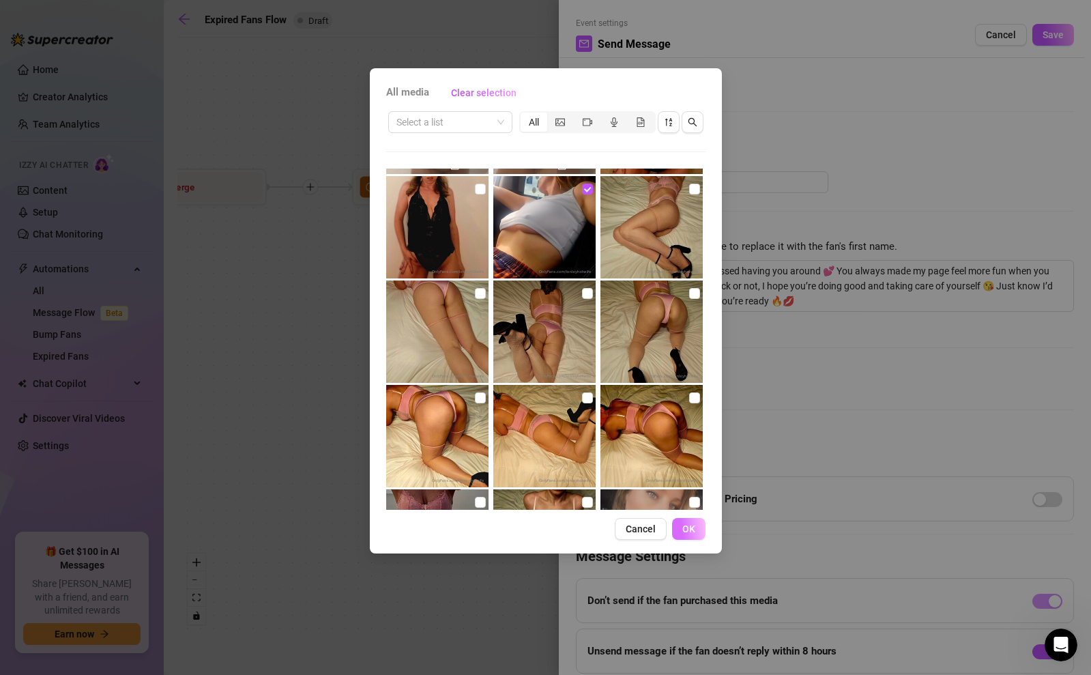
click at [684, 532] on span "OK" at bounding box center [688, 528] width 13 height 11
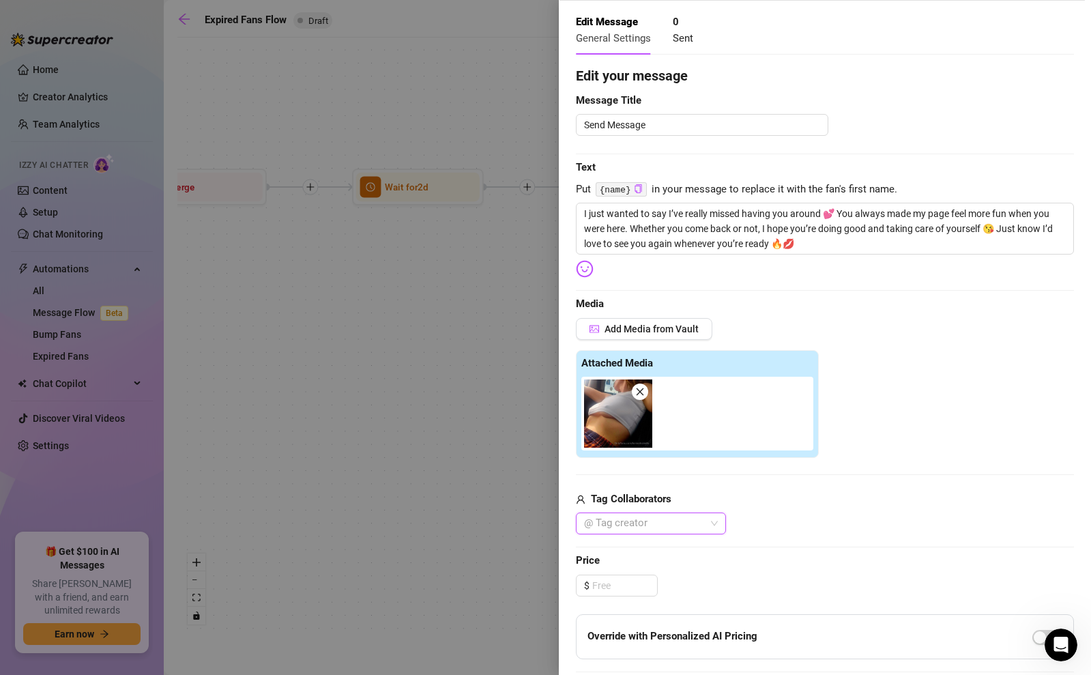
scroll to position [0, 0]
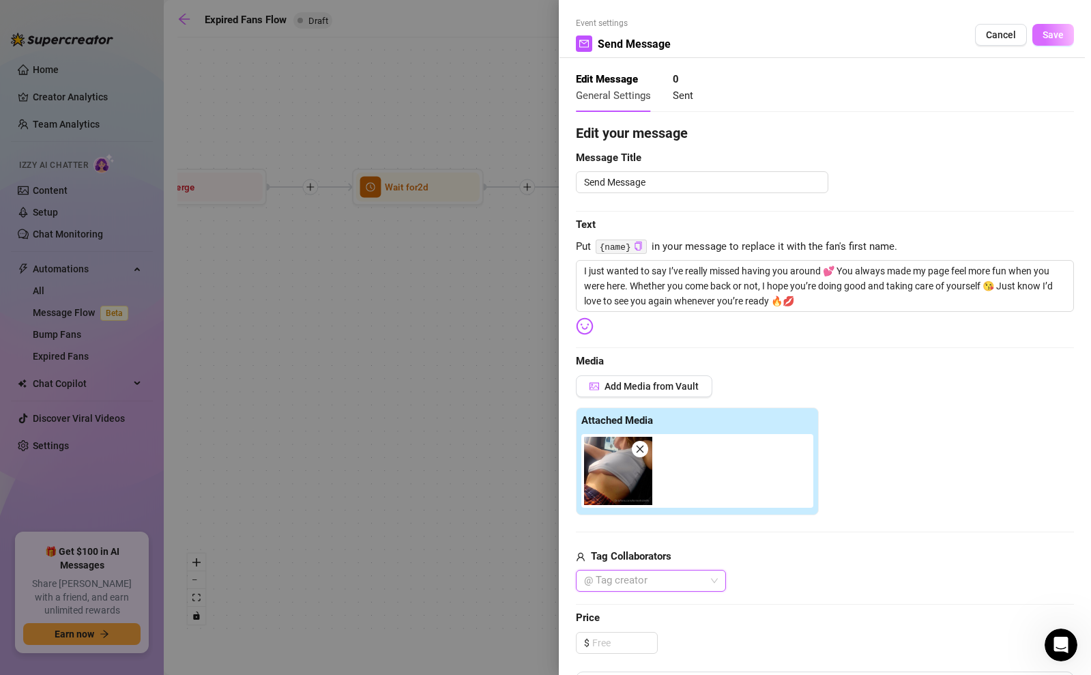
click at [1059, 35] on span "Save" at bounding box center [1052, 34] width 21 height 11
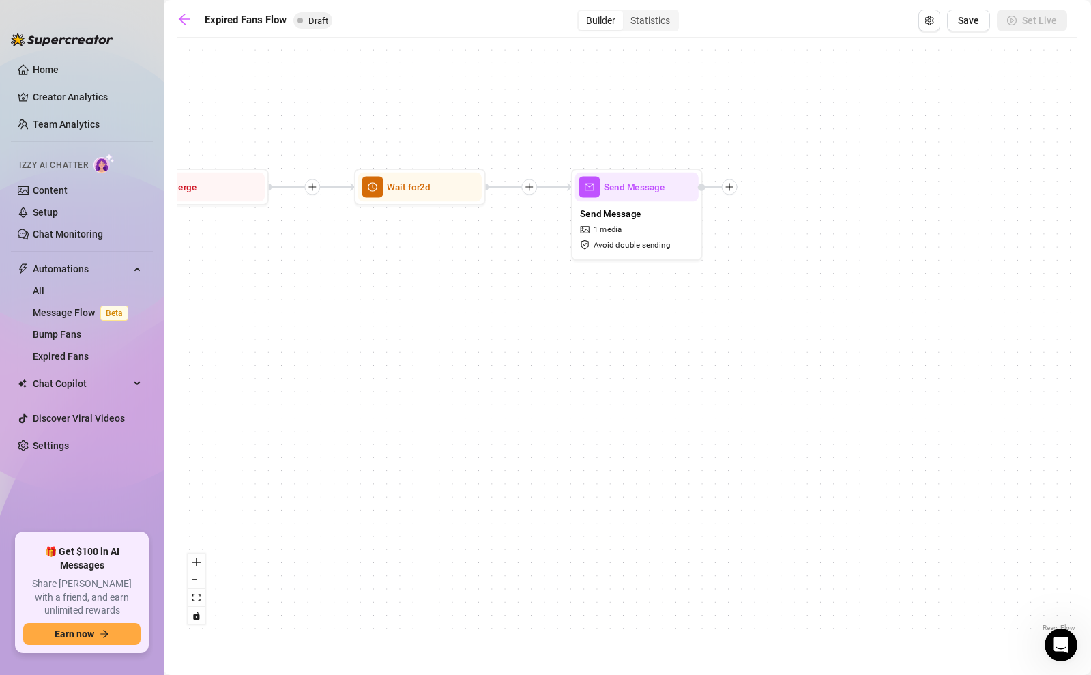
drag, startPoint x: 715, startPoint y: 284, endPoint x: 835, endPoint y: 317, distance: 124.6
click at [834, 316] on div "If True If False Send Message Send Message 1 media Avoid double sending Wait fo…" at bounding box center [627, 339] width 900 height 590
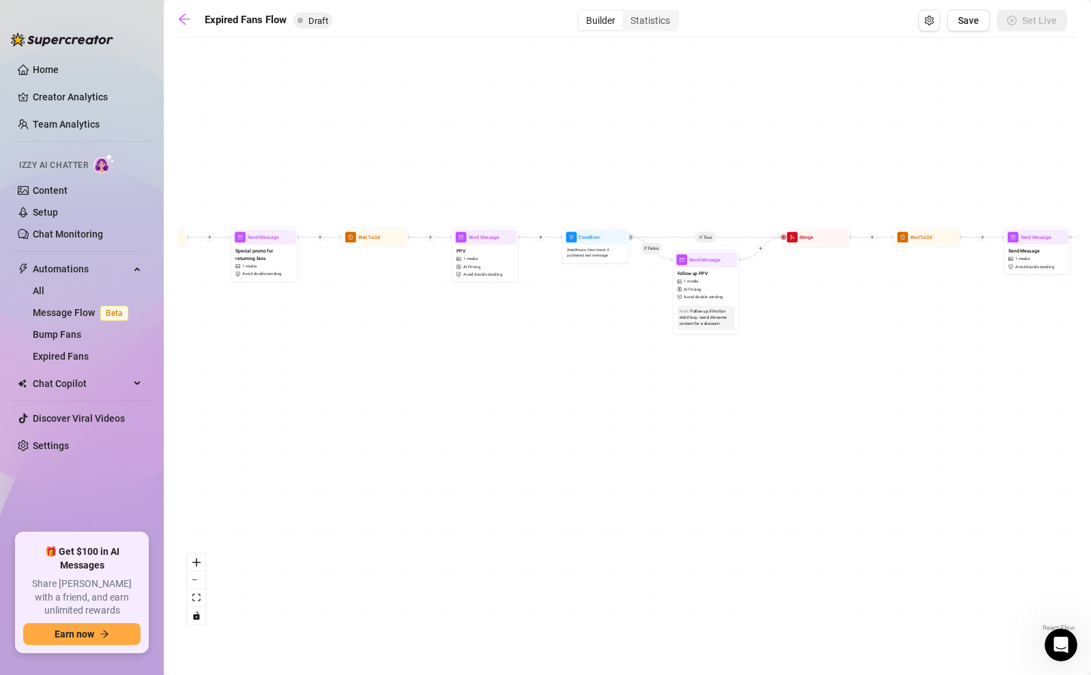
drag, startPoint x: 585, startPoint y: 413, endPoint x: 906, endPoint y: 357, distance: 326.1
click at [906, 357] on div "If True If False Send Message Send Message 1 media Avoid double sending Wait fo…" at bounding box center [627, 339] width 900 height 590
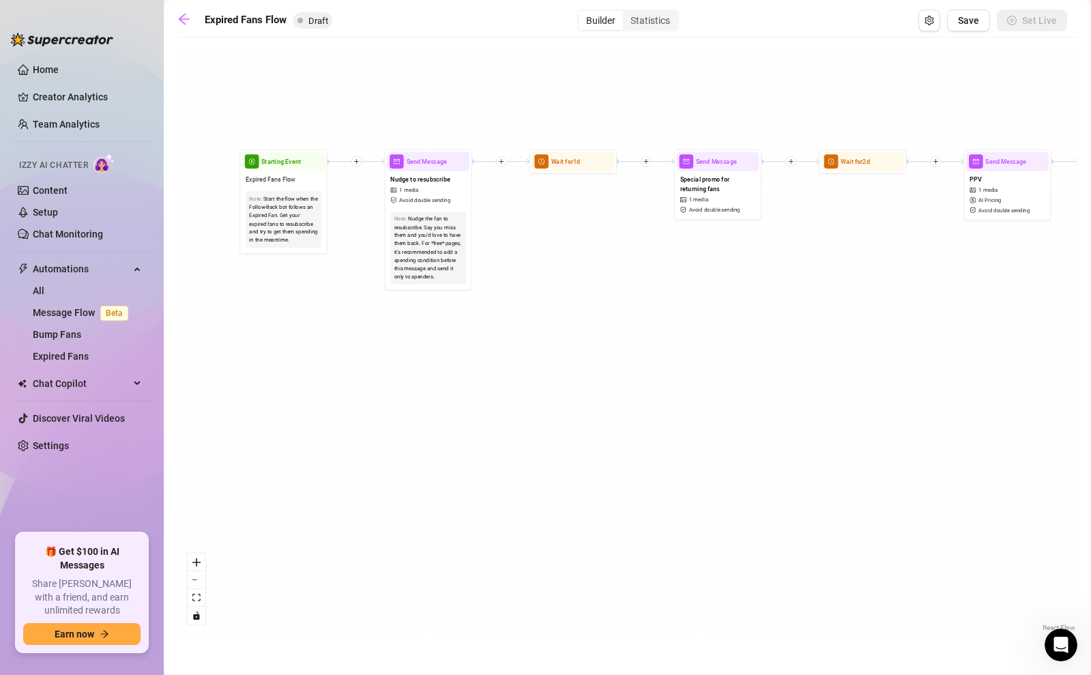
drag, startPoint x: 361, startPoint y: 380, endPoint x: 439, endPoint y: 396, distance: 79.3
click at [439, 396] on div "If True If False Send Message Send Message 1 media Avoid double sending Wait fo…" at bounding box center [627, 339] width 900 height 590
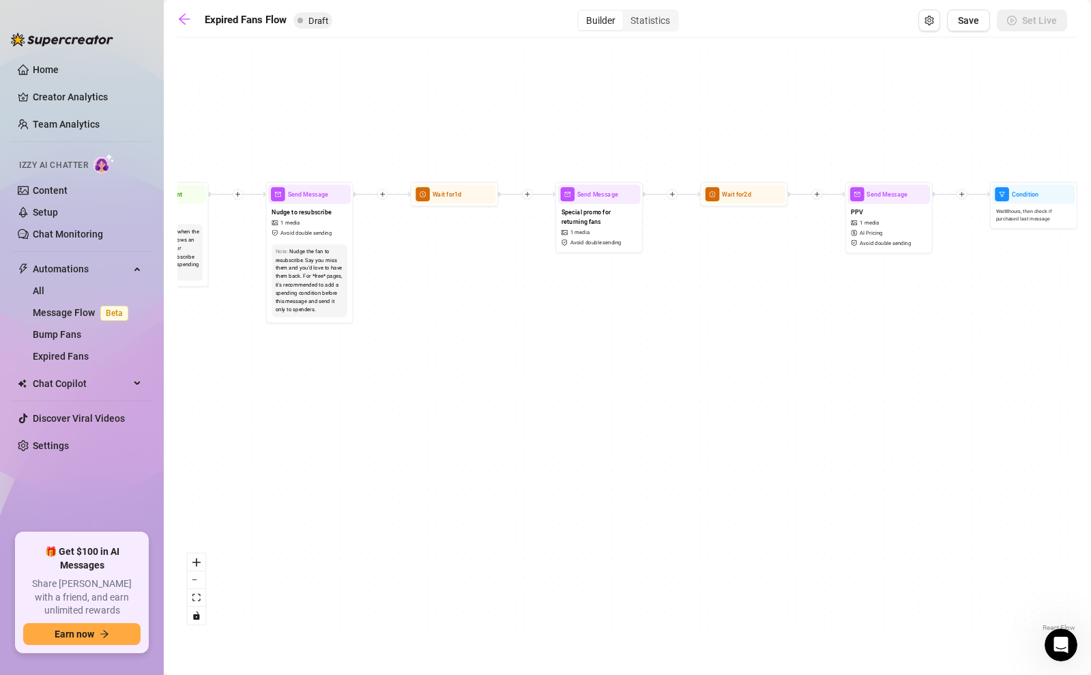
drag, startPoint x: 481, startPoint y: 383, endPoint x: 362, endPoint y: 416, distance: 123.1
click at [362, 416] on div "If True If False Send Message Send Message 1 media Avoid double sending Wait fo…" at bounding box center [627, 339] width 900 height 590
drag, startPoint x: 514, startPoint y: 375, endPoint x: 393, endPoint y: 364, distance: 122.0
click at [393, 364] on div "If True If False Send Message Send Message 1 media Avoid double sending Wait fo…" at bounding box center [627, 339] width 900 height 590
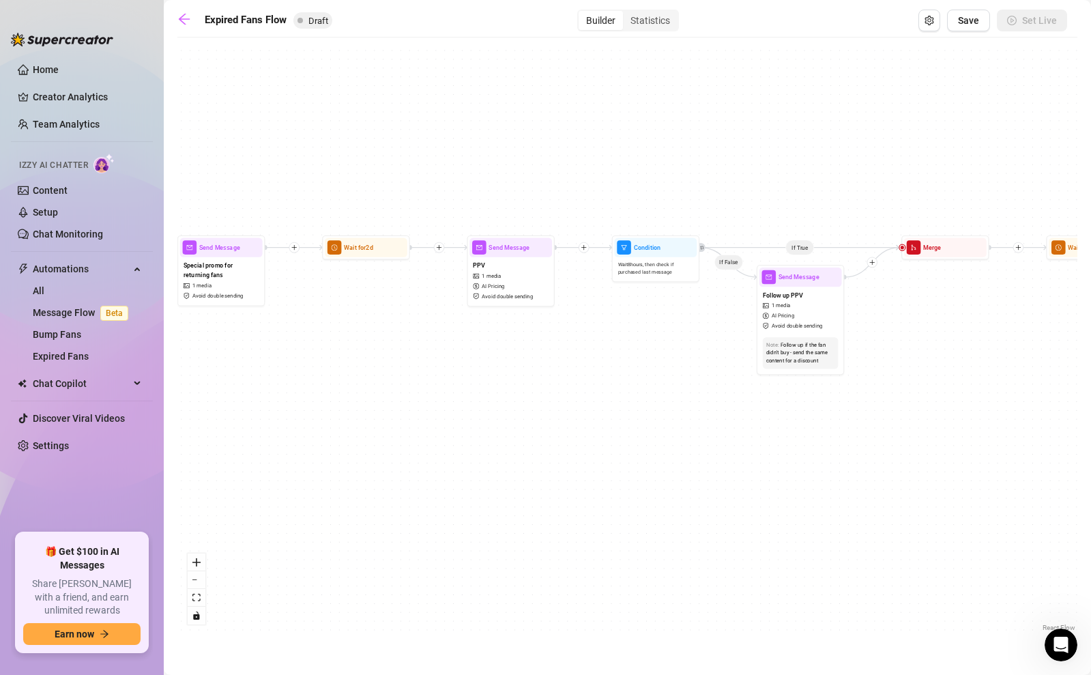
drag, startPoint x: 575, startPoint y: 387, endPoint x: 263, endPoint y: 458, distance: 320.3
click at [271, 458] on div "If True If False Send Message Send Message 1 media Avoid double sending Wait fo…" at bounding box center [627, 339] width 900 height 590
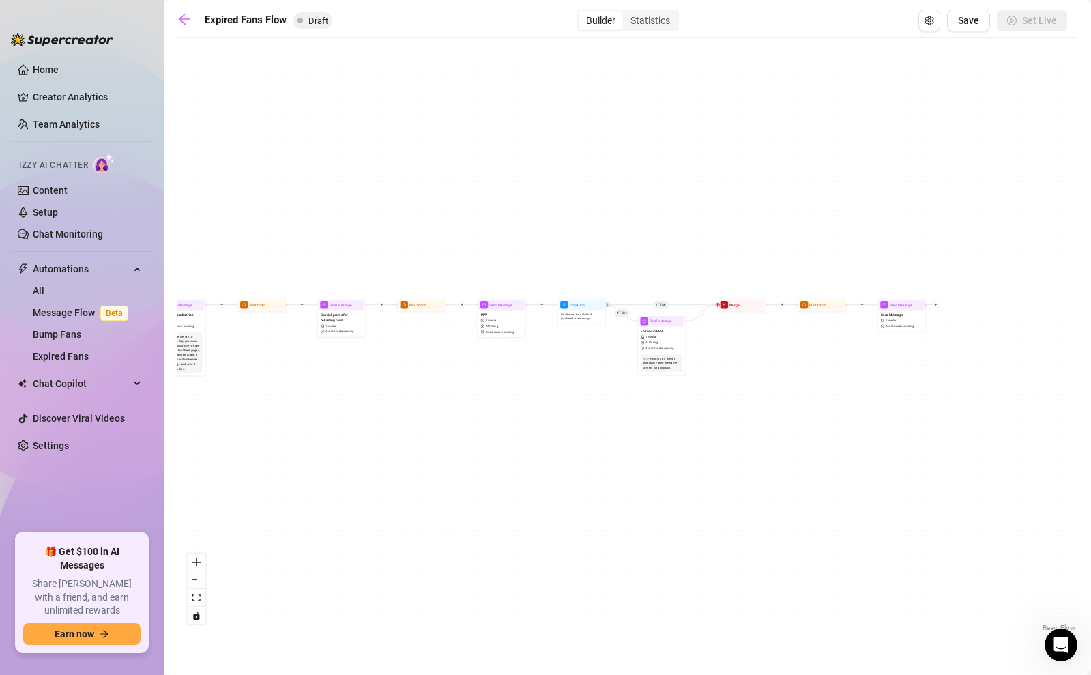
drag, startPoint x: 1005, startPoint y: 158, endPoint x: 981, endPoint y: 181, distance: 32.3
click at [981, 181] on div "If True If False Send Message Send Message 1 media Avoid double sending Wait fo…" at bounding box center [627, 339] width 900 height 590
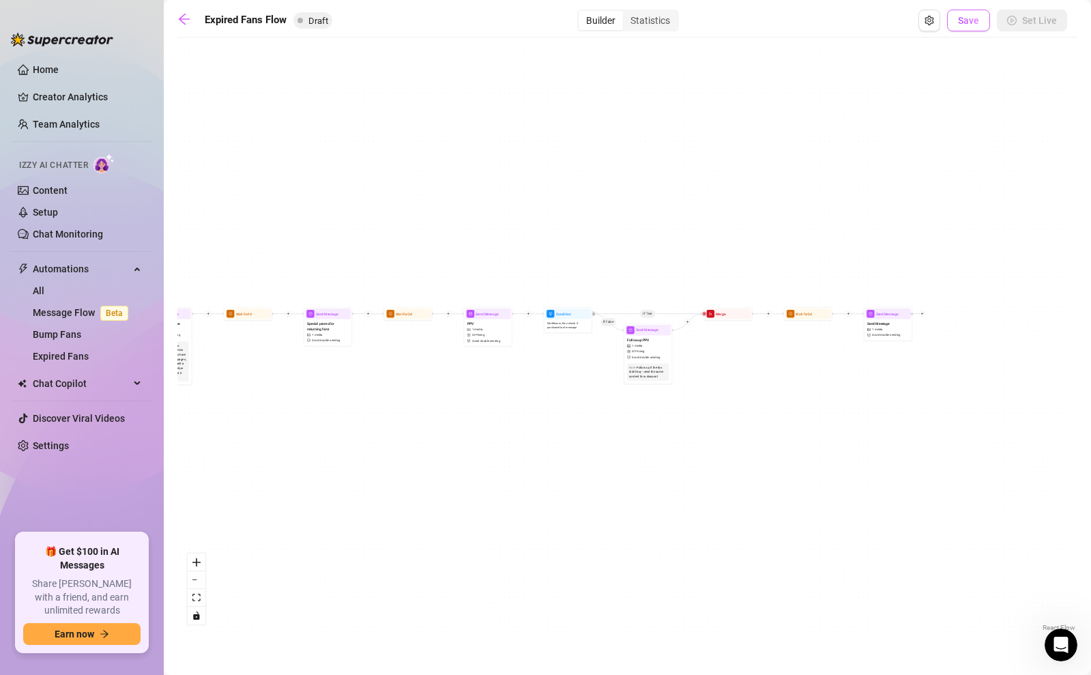
click at [969, 22] on span "Save" at bounding box center [968, 20] width 21 height 11
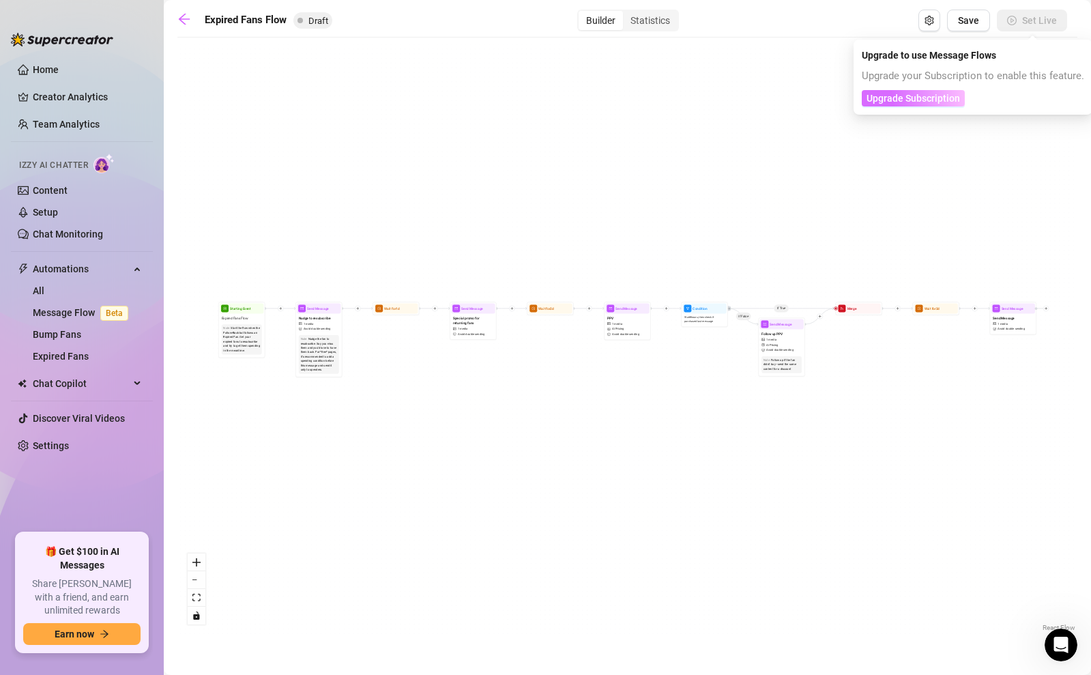
click at [923, 98] on span "Upgrade Subscription" at bounding box center [912, 98] width 93 height 11
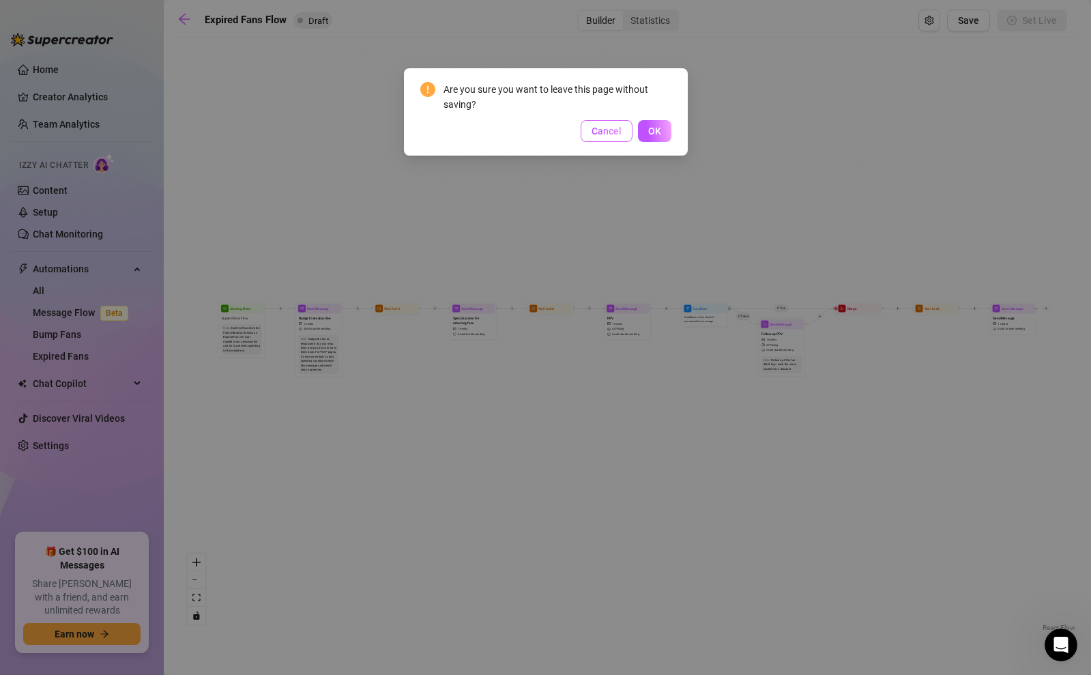
click at [615, 127] on span "Cancel" at bounding box center [606, 130] width 30 height 11
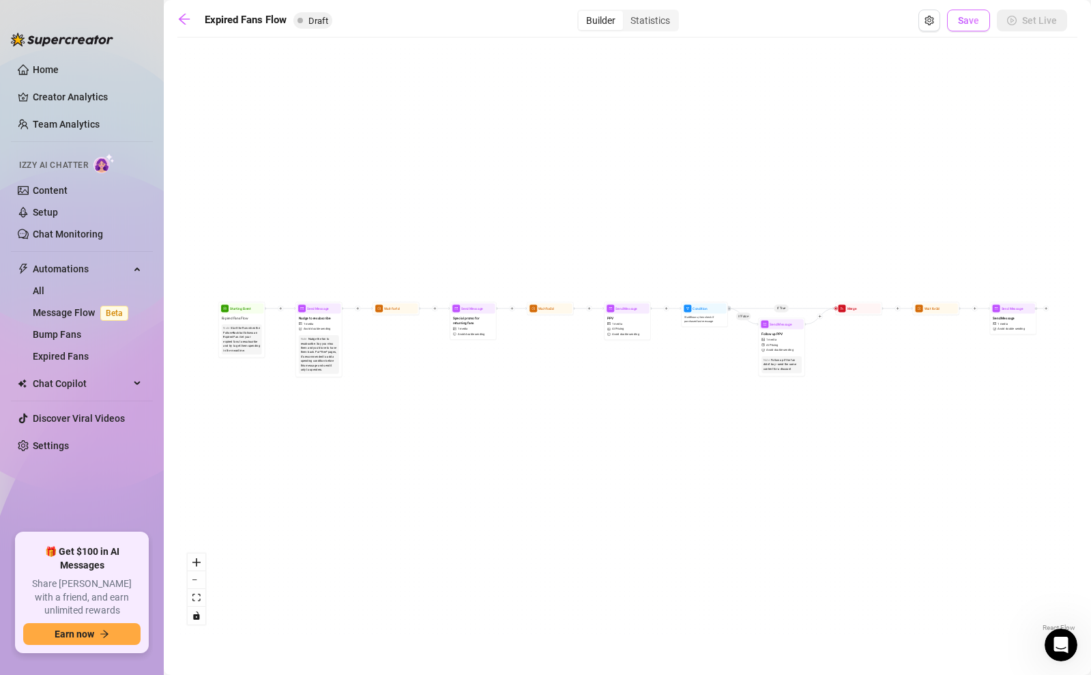
click at [970, 19] on span "Save" at bounding box center [968, 20] width 21 height 11
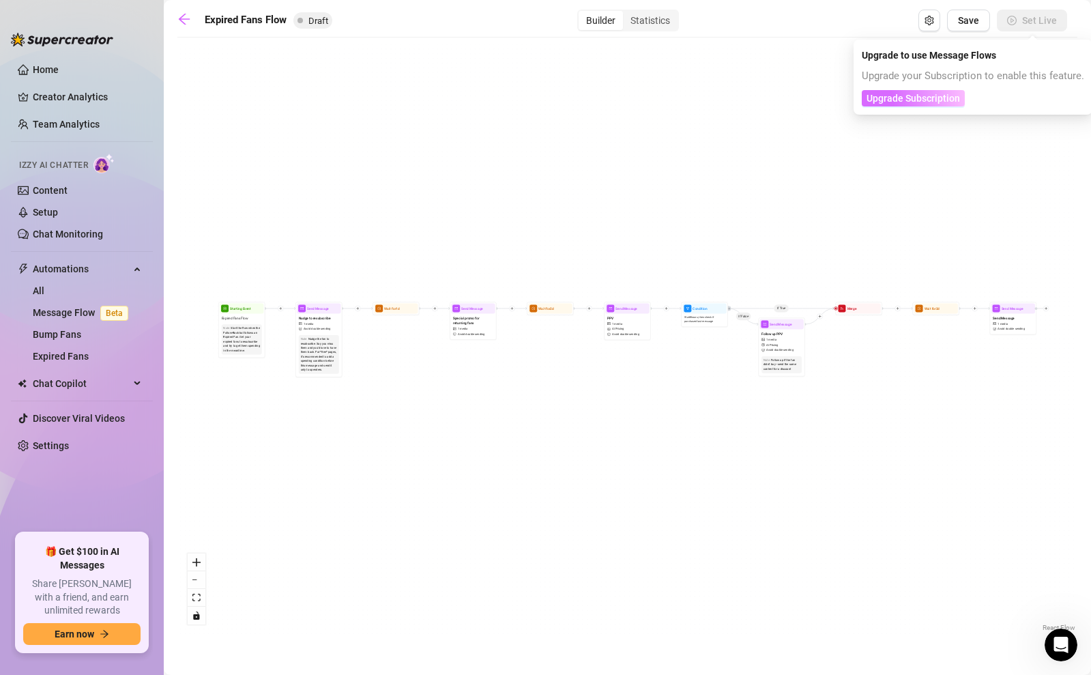
click at [941, 106] on button "Upgrade Subscription" at bounding box center [912, 98] width 103 height 16
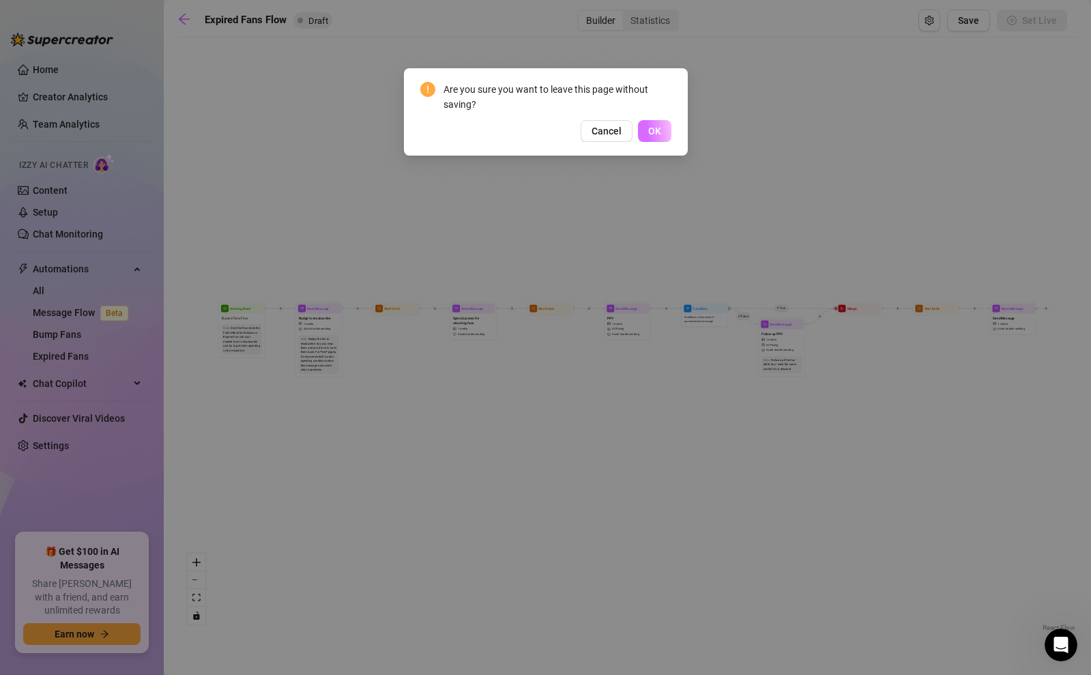
click at [655, 135] on span "OK" at bounding box center [654, 130] width 13 height 11
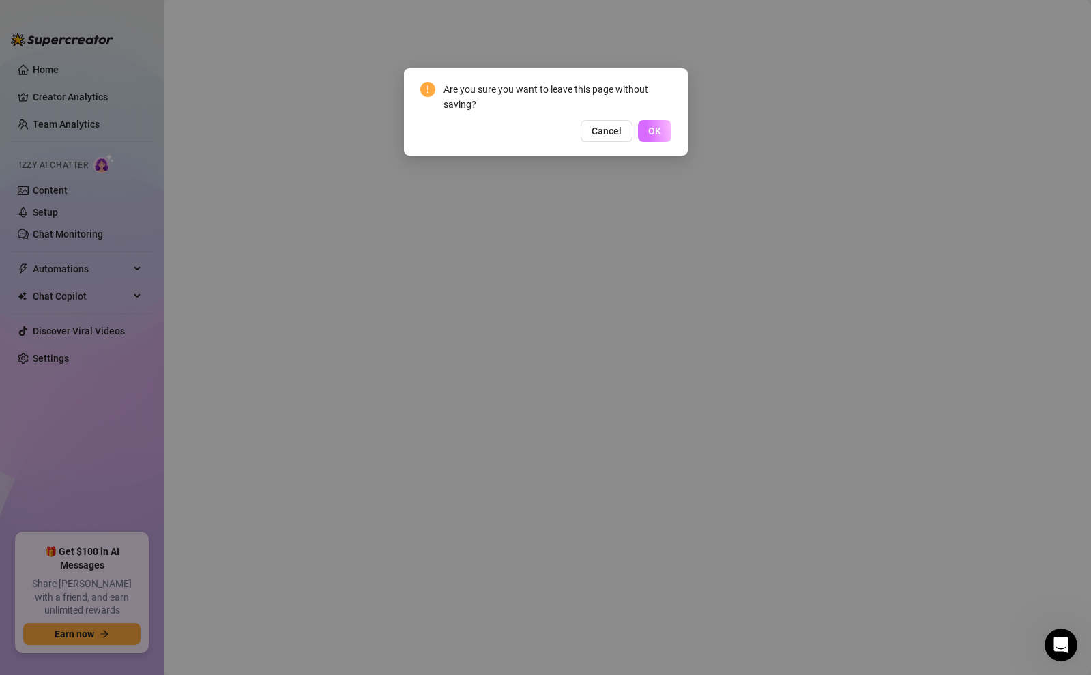
click at [656, 130] on span "OK" at bounding box center [654, 130] width 13 height 11
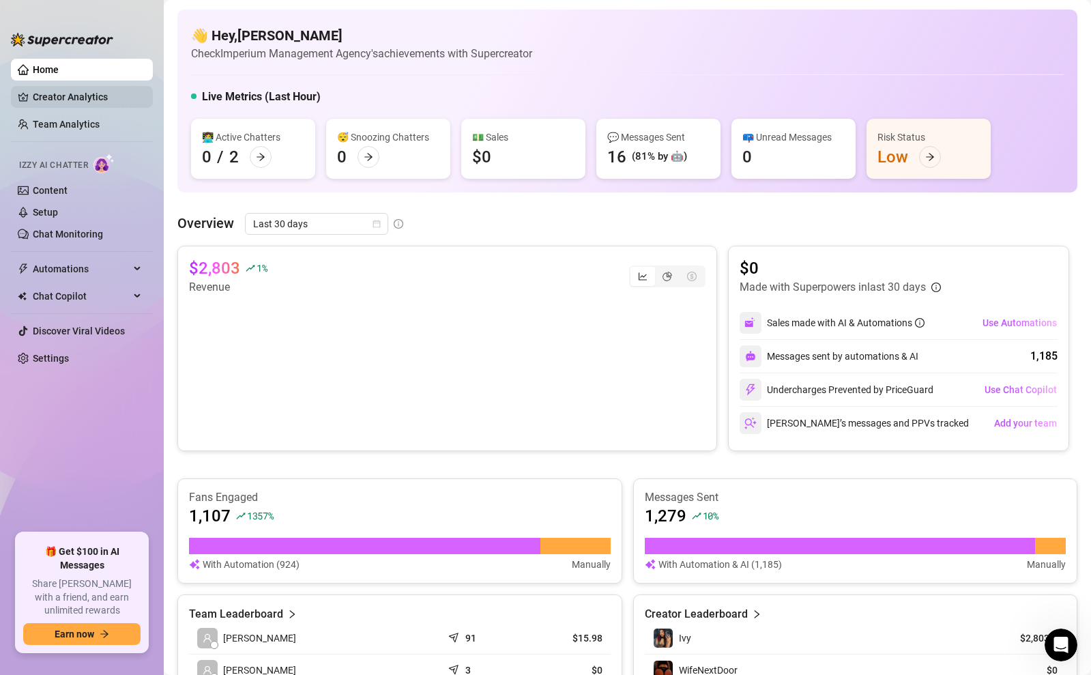
click at [66, 100] on link "Creator Analytics" at bounding box center [87, 97] width 109 height 22
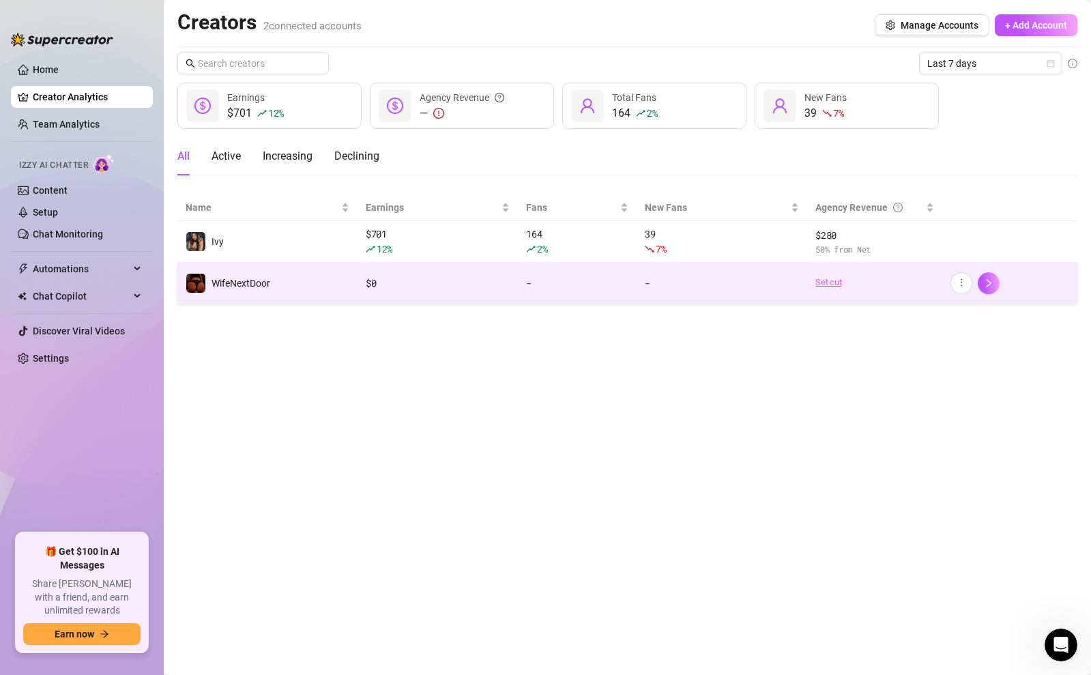
click at [831, 284] on link "Set cut" at bounding box center [874, 283] width 119 height 14
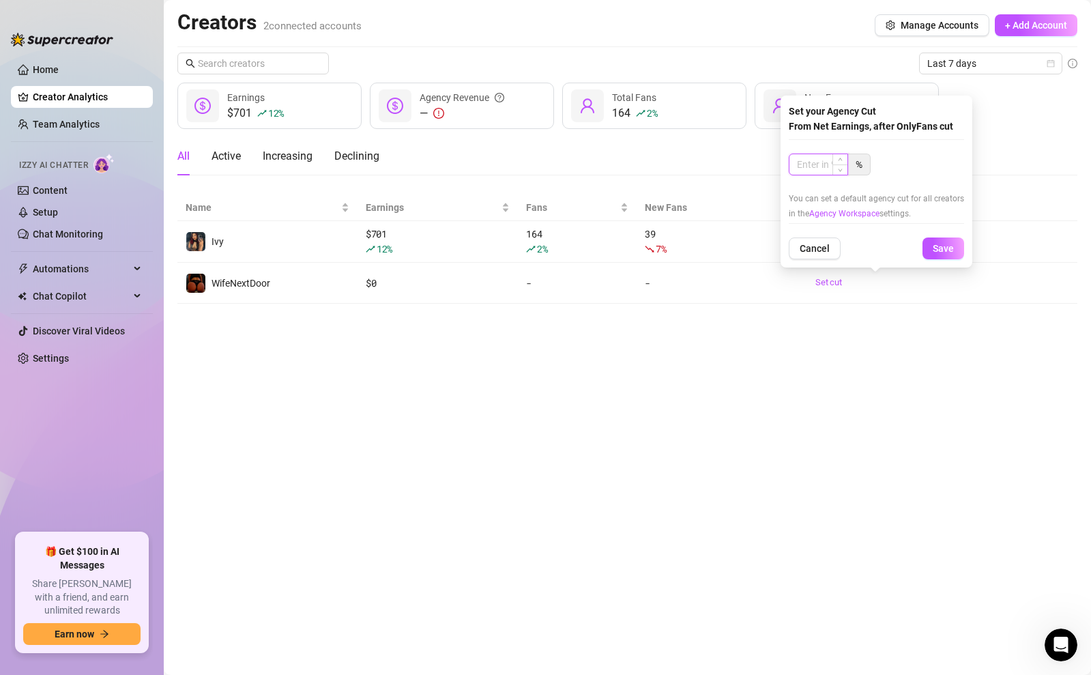
click at [818, 160] on input at bounding box center [818, 164] width 58 height 20
type input "50"
click at [933, 239] on button "Save" at bounding box center [943, 248] width 42 height 22
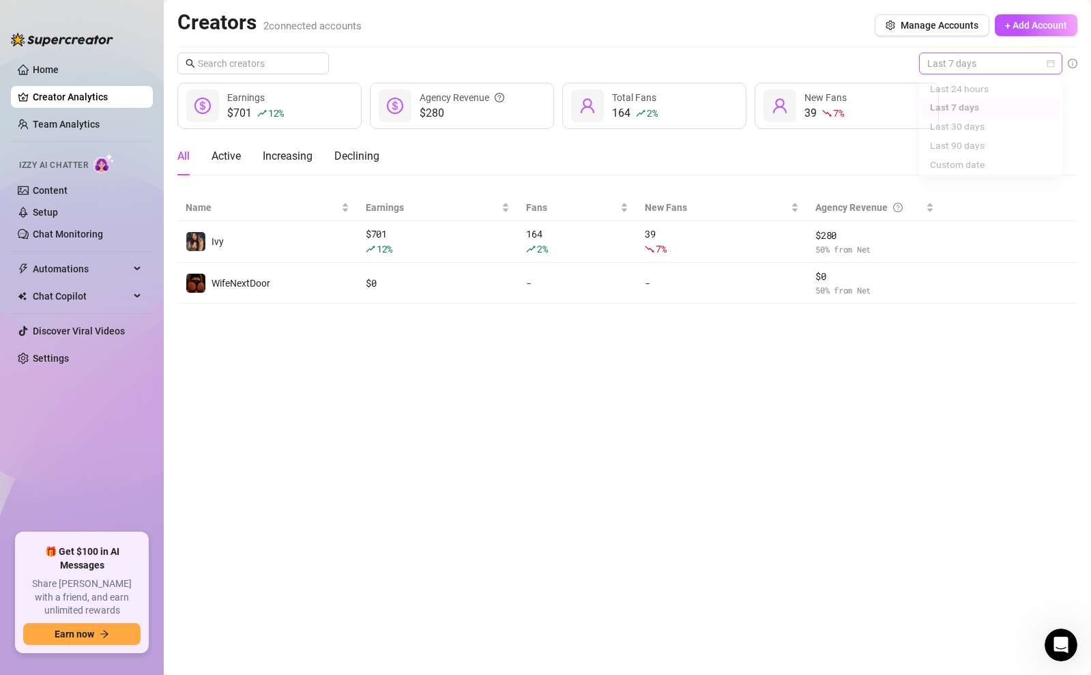
click at [988, 70] on span "Last 7 days" at bounding box center [990, 63] width 127 height 20
click at [973, 89] on div "Last 24 hours" at bounding box center [990, 90] width 121 height 15
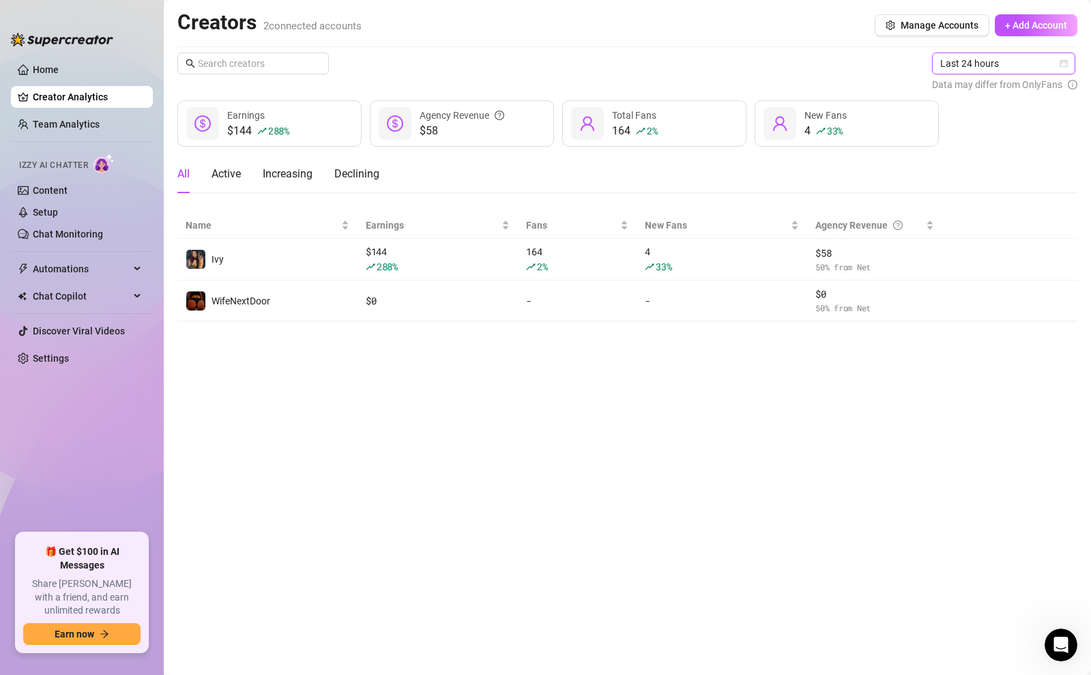
click at [999, 64] on span "Last 24 hours" at bounding box center [1003, 63] width 127 height 20
click at [988, 129] on div "Last 30 days" at bounding box center [1004, 134] width 121 height 15
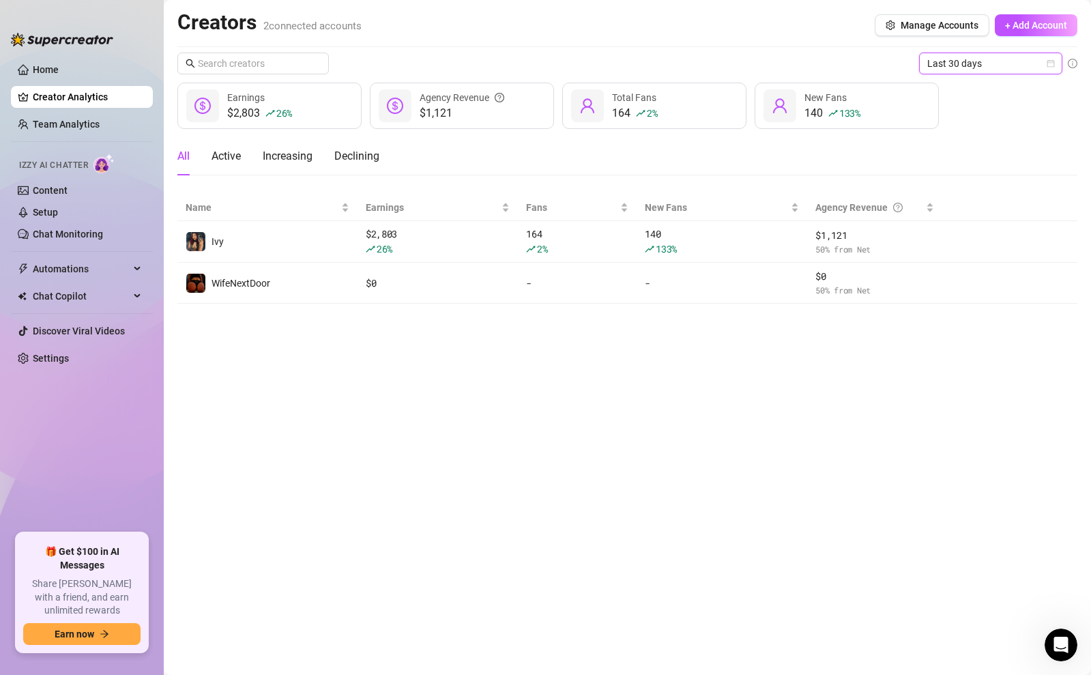
click at [990, 67] on span "Last 30 days" at bounding box center [990, 63] width 127 height 20
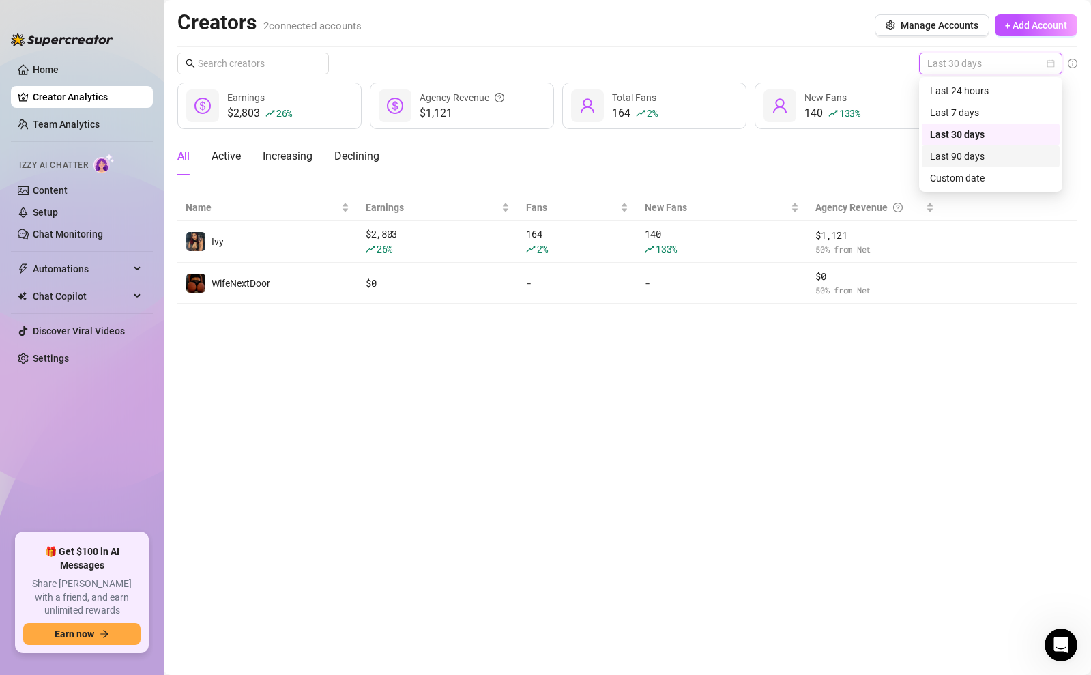
click at [971, 150] on div "Last 90 days" at bounding box center [990, 156] width 121 height 15
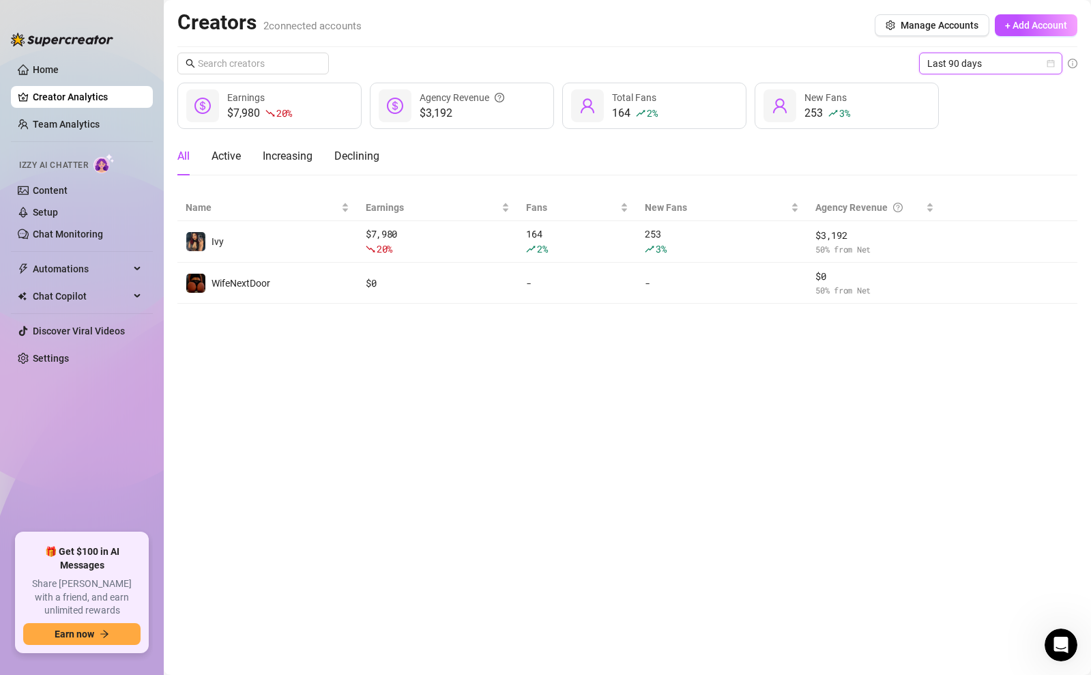
click at [977, 67] on span "Last 90 days" at bounding box center [990, 63] width 127 height 20
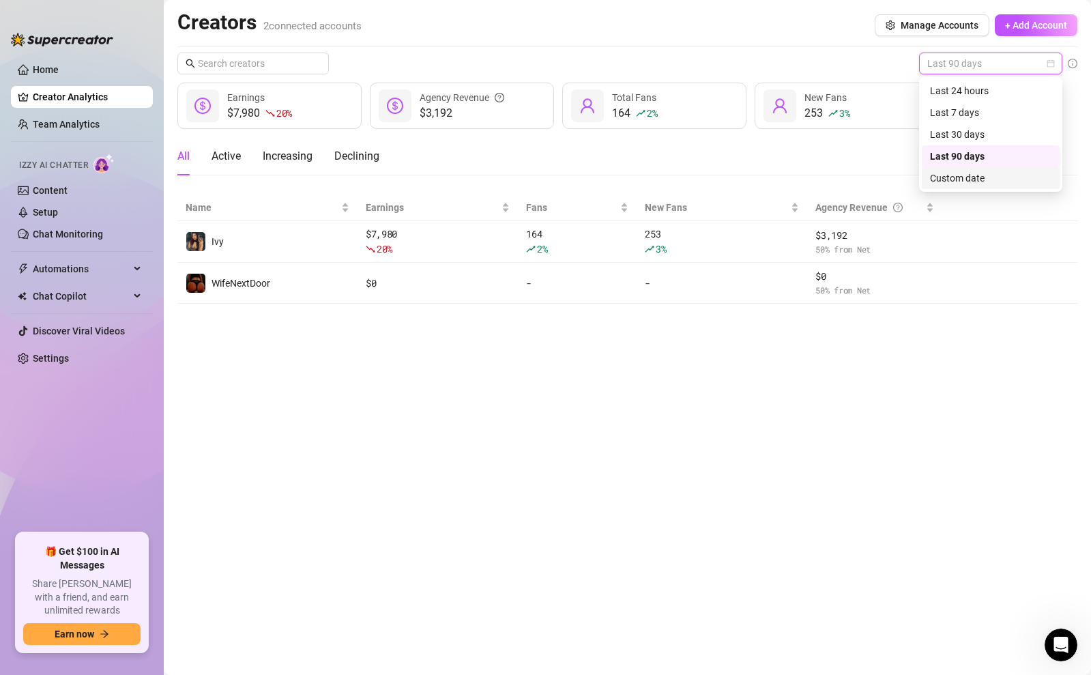
click at [970, 175] on div "Custom date" at bounding box center [990, 178] width 121 height 15
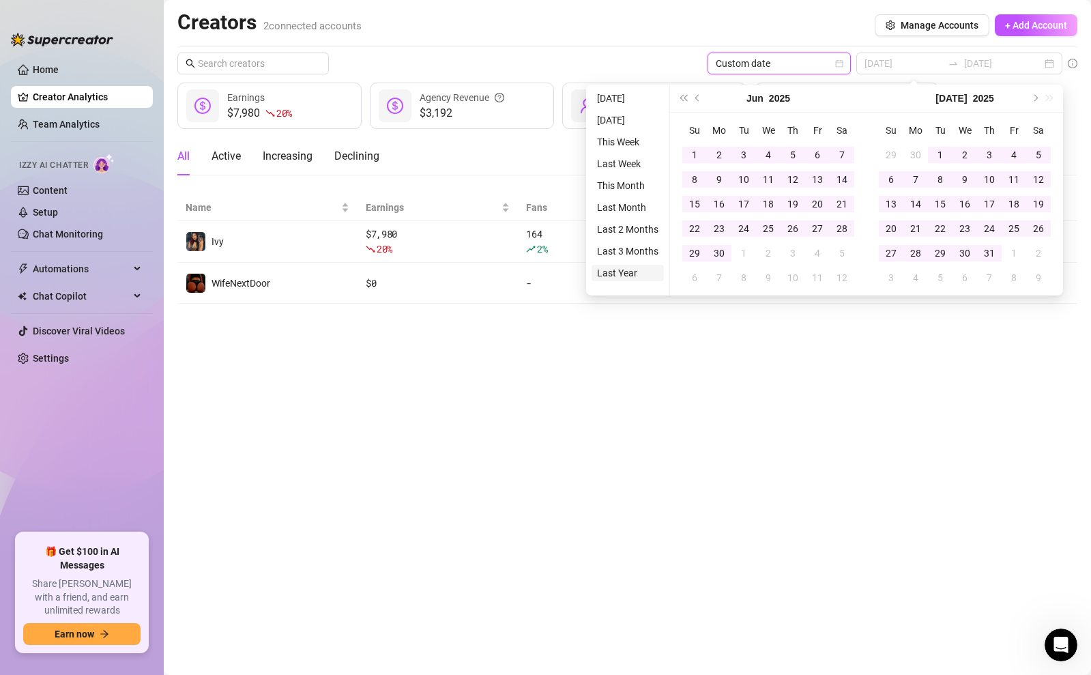
click at [623, 278] on li "Last Year" at bounding box center [627, 273] width 72 height 16
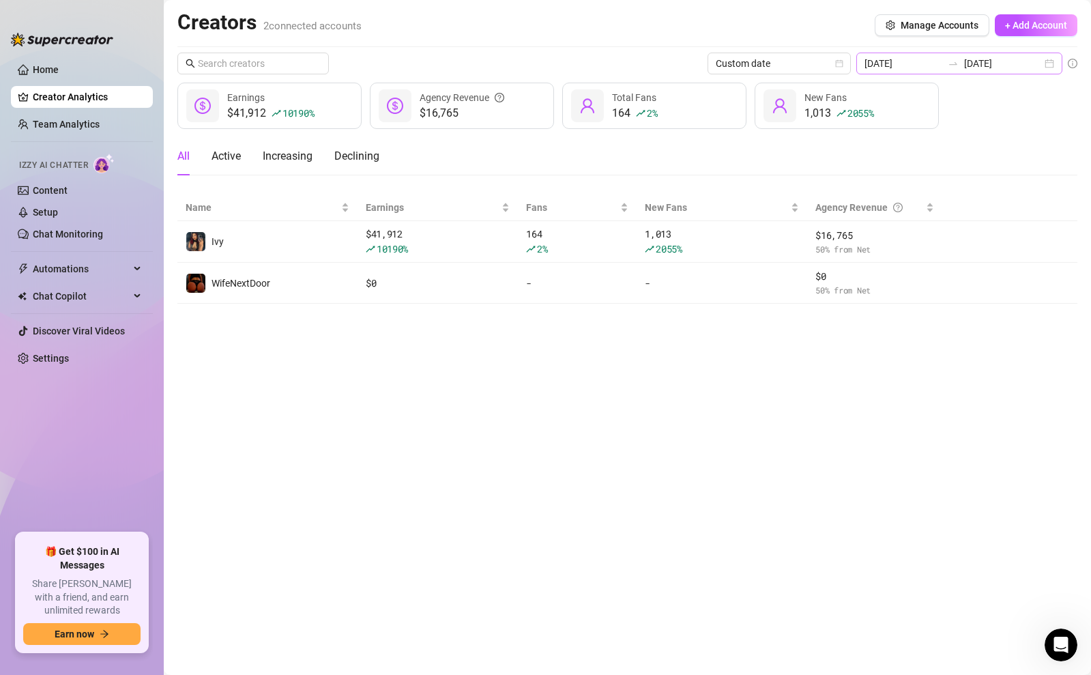
click at [1018, 55] on div "2024-09-18 2025-09-18" at bounding box center [959, 64] width 206 height 22
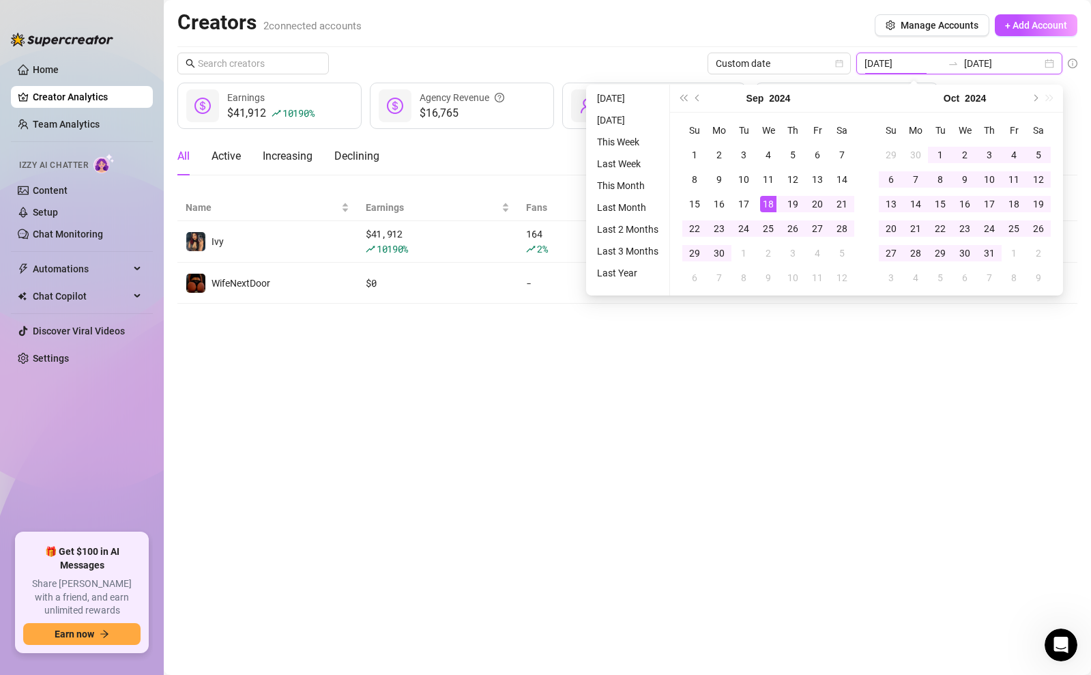
type input "2025-09-17"
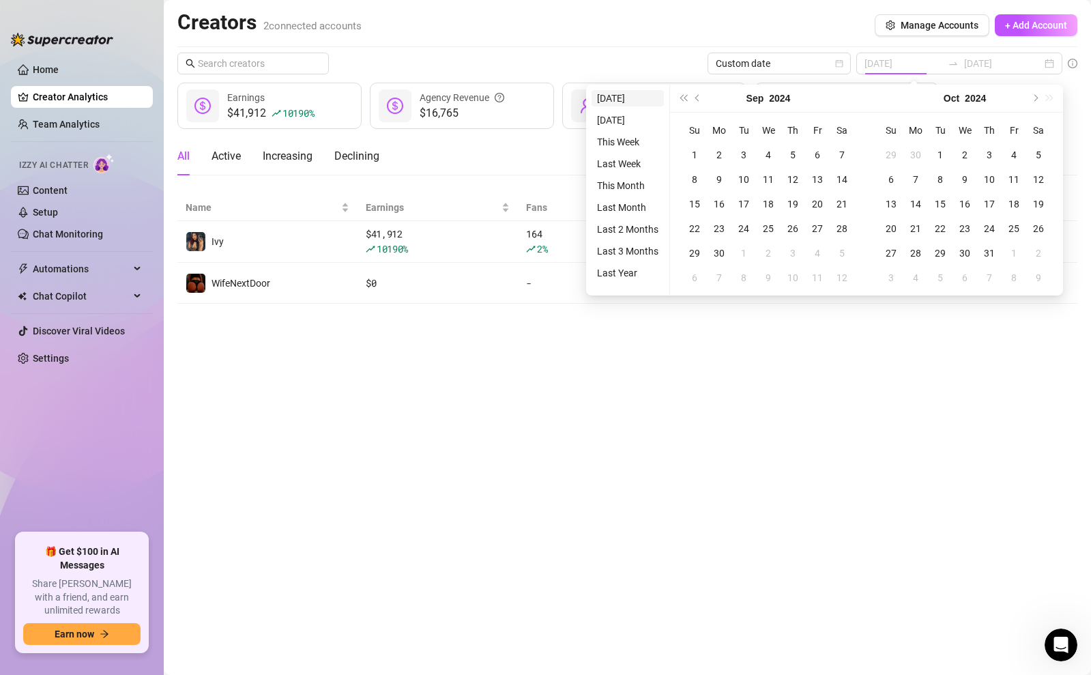
click at [631, 101] on li "Today" at bounding box center [627, 98] width 72 height 16
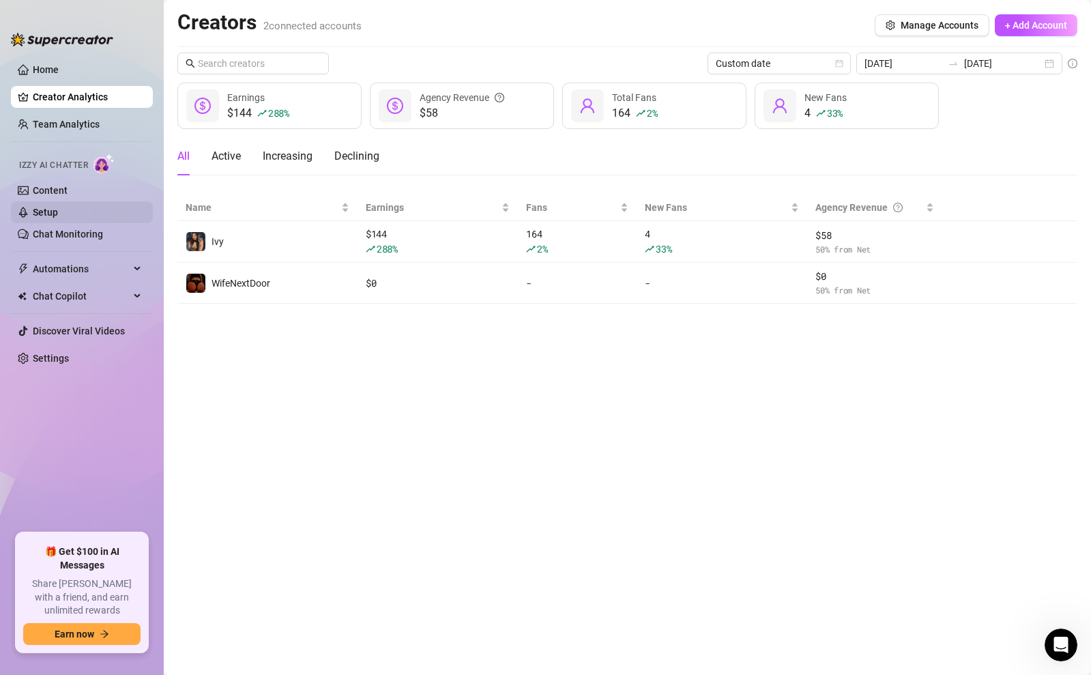
click at [58, 209] on link "Setup" at bounding box center [45, 212] width 25 height 11
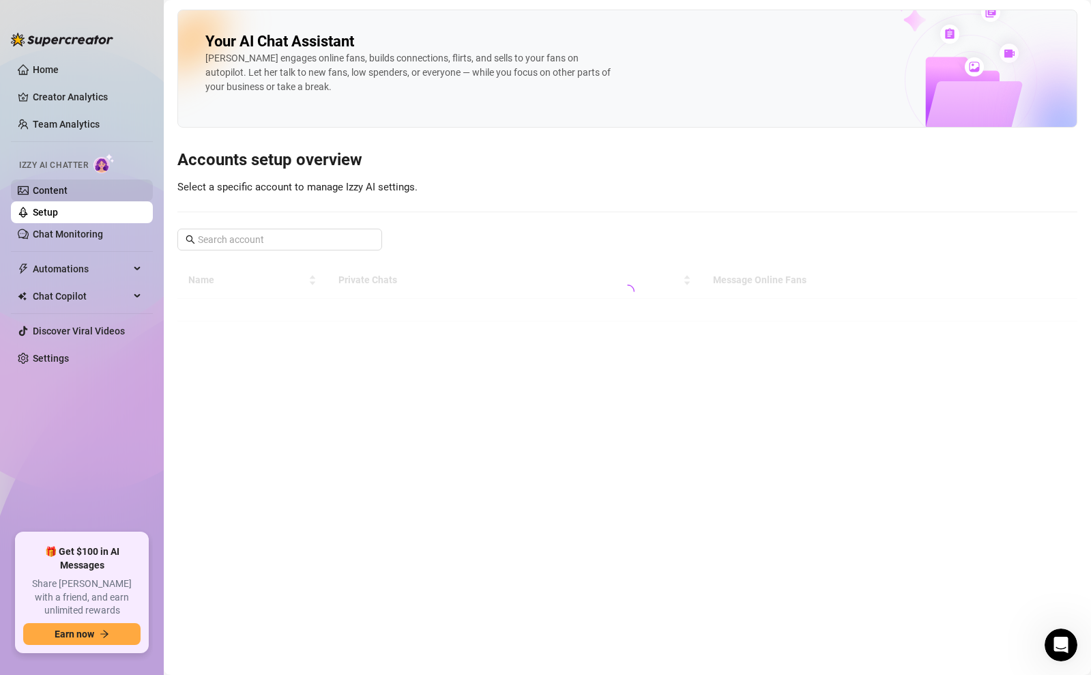
click at [54, 187] on link "Content" at bounding box center [50, 190] width 35 height 11
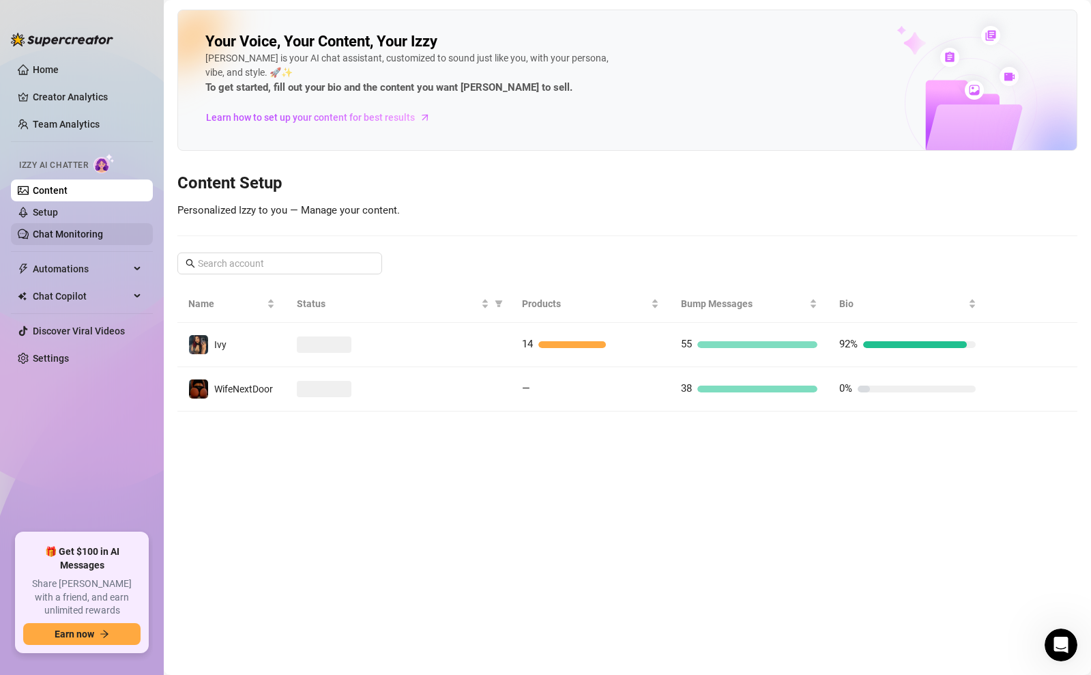
click at [57, 236] on link "Chat Monitoring" at bounding box center [68, 233] width 70 height 11
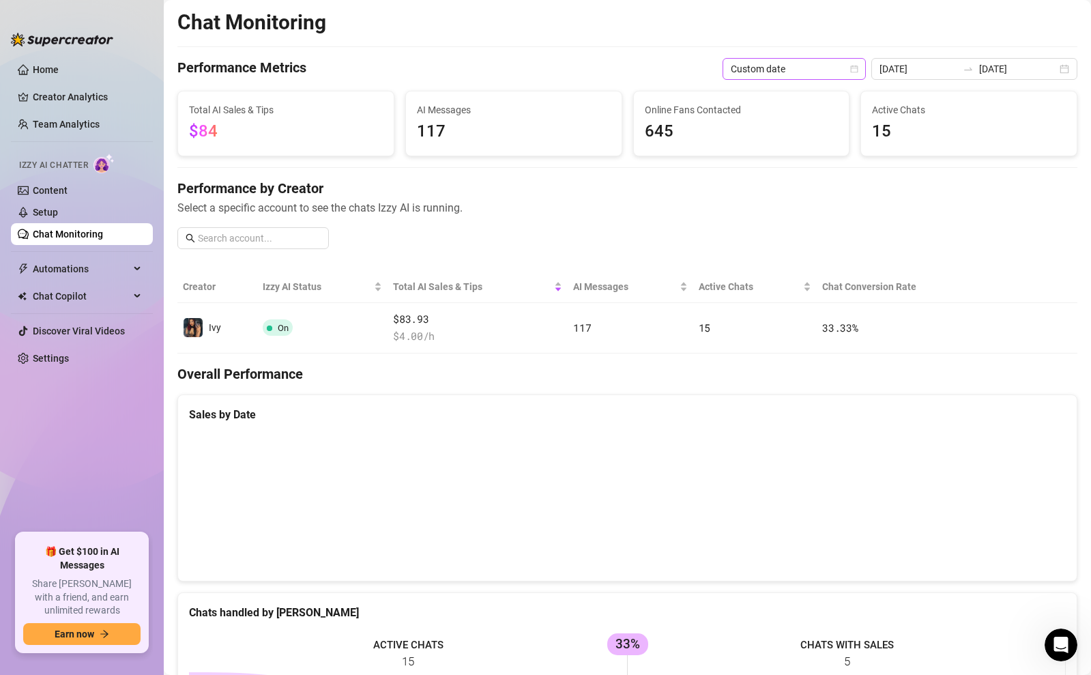
click at [842, 68] on span "Custom date" at bounding box center [793, 69] width 127 height 20
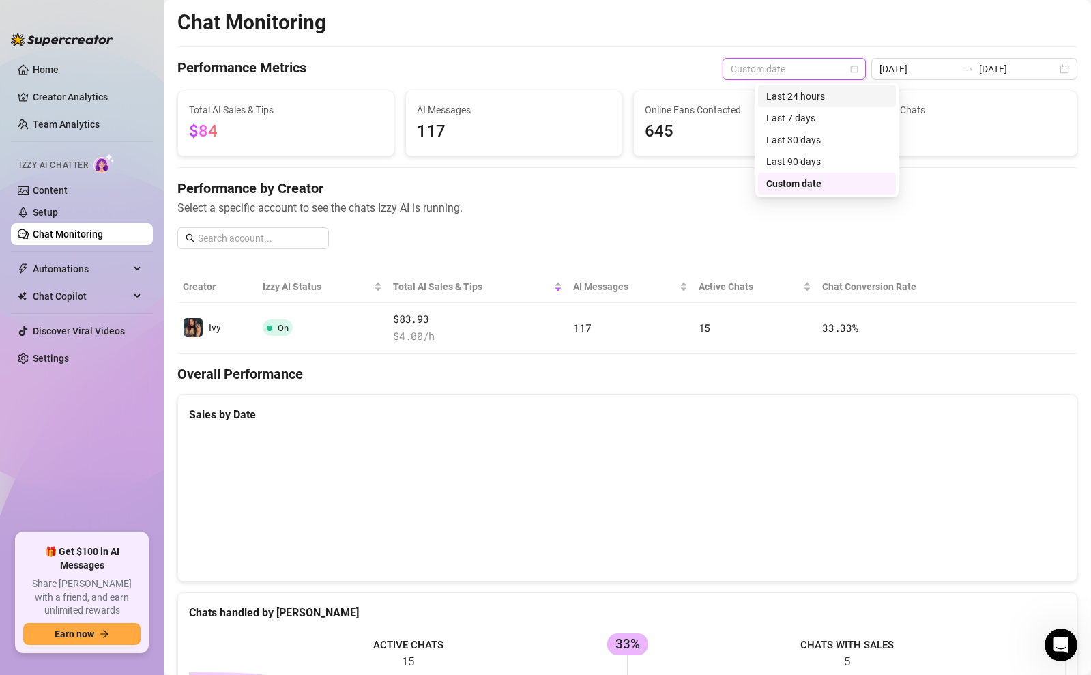
click at [815, 95] on div "Last 24 hours" at bounding box center [826, 96] width 121 height 15
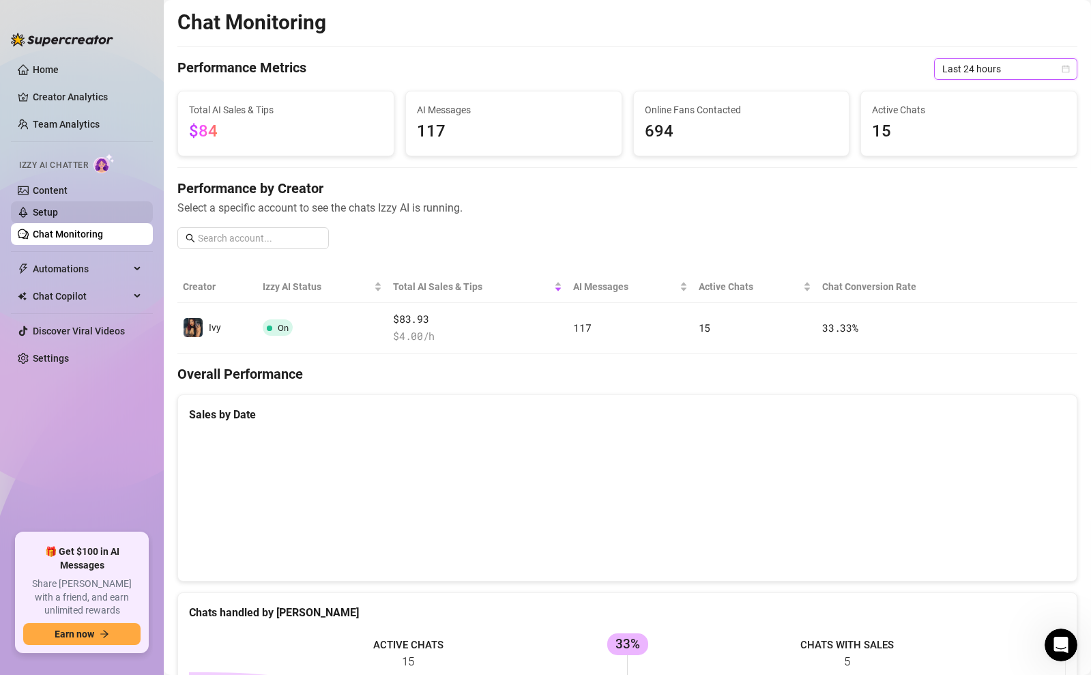
click at [50, 207] on link "Setup" at bounding box center [45, 212] width 25 height 11
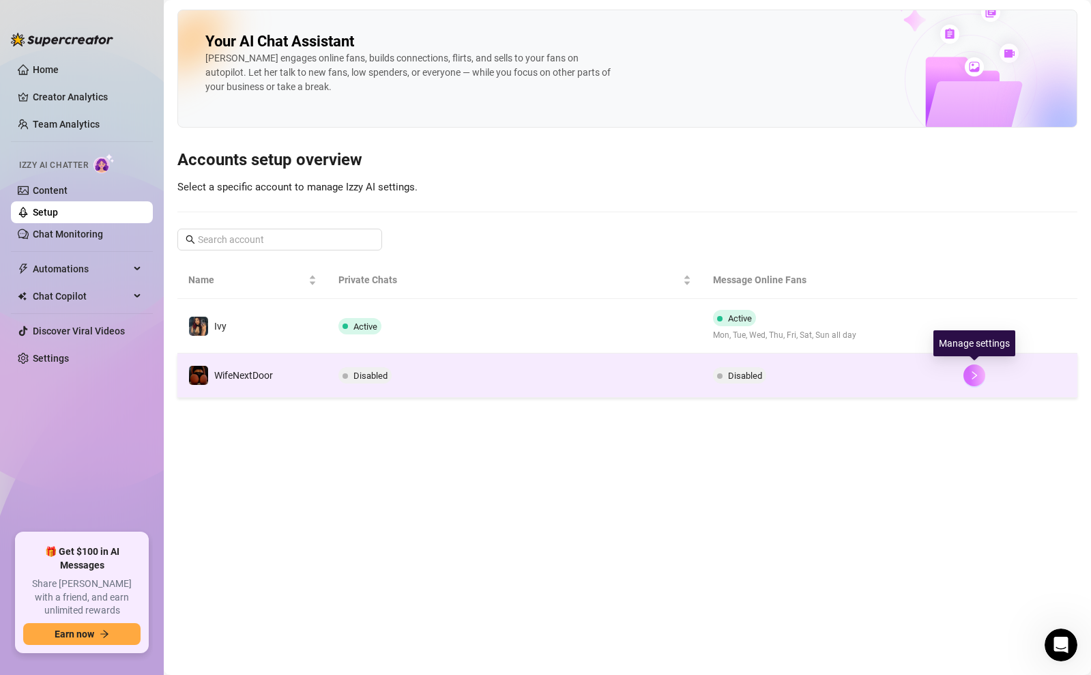
click at [977, 374] on icon "right" at bounding box center [974, 375] width 10 height 10
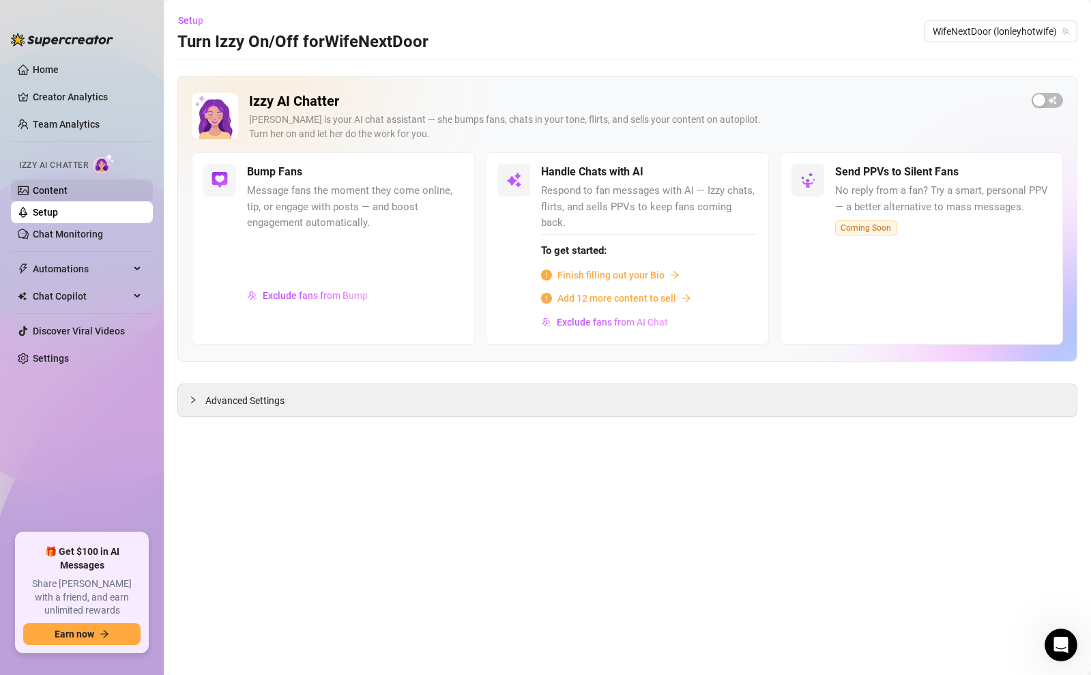
click at [53, 192] on link "Content" at bounding box center [50, 190] width 35 height 11
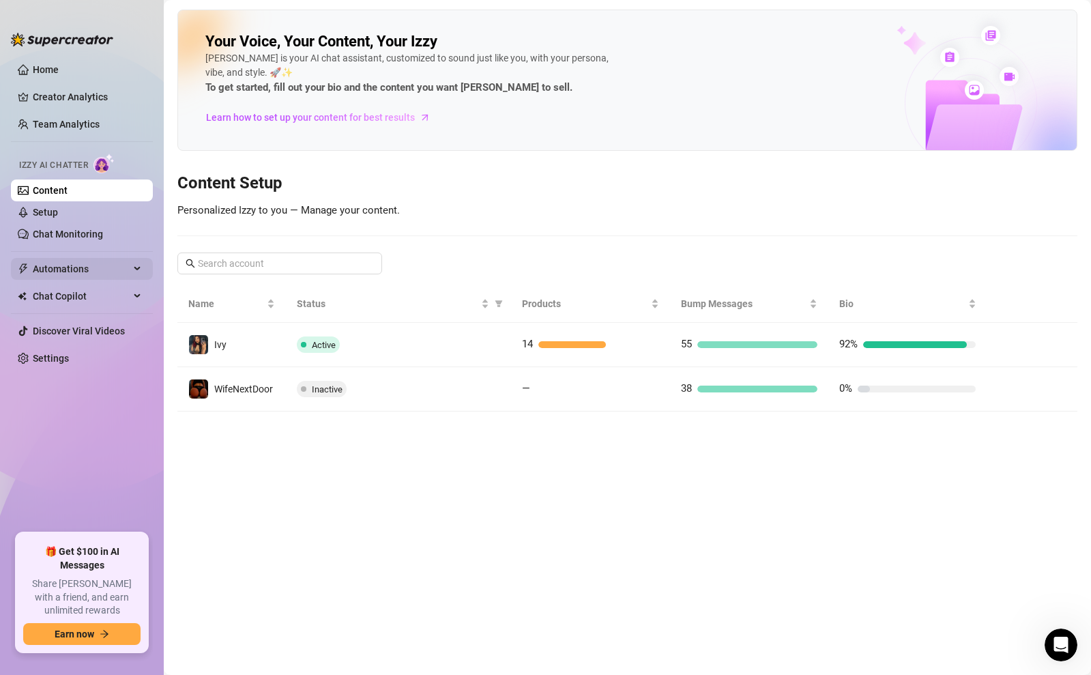
click at [46, 272] on span "Automations" at bounding box center [81, 269] width 97 height 22
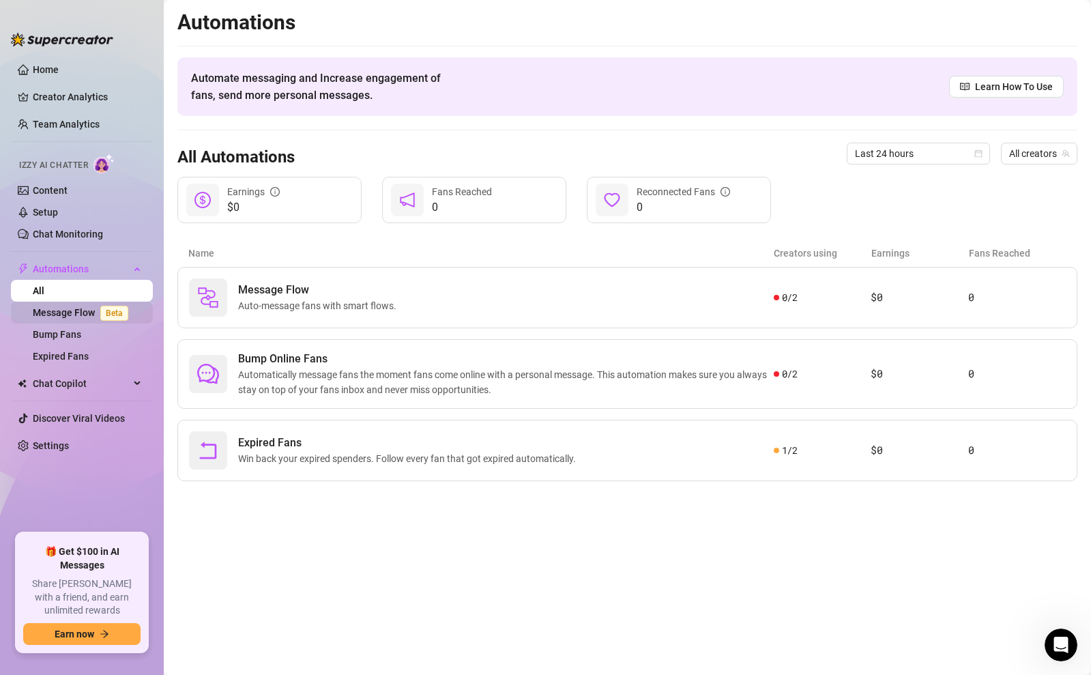
click at [63, 313] on link "Message Flow Beta" at bounding box center [83, 312] width 101 height 11
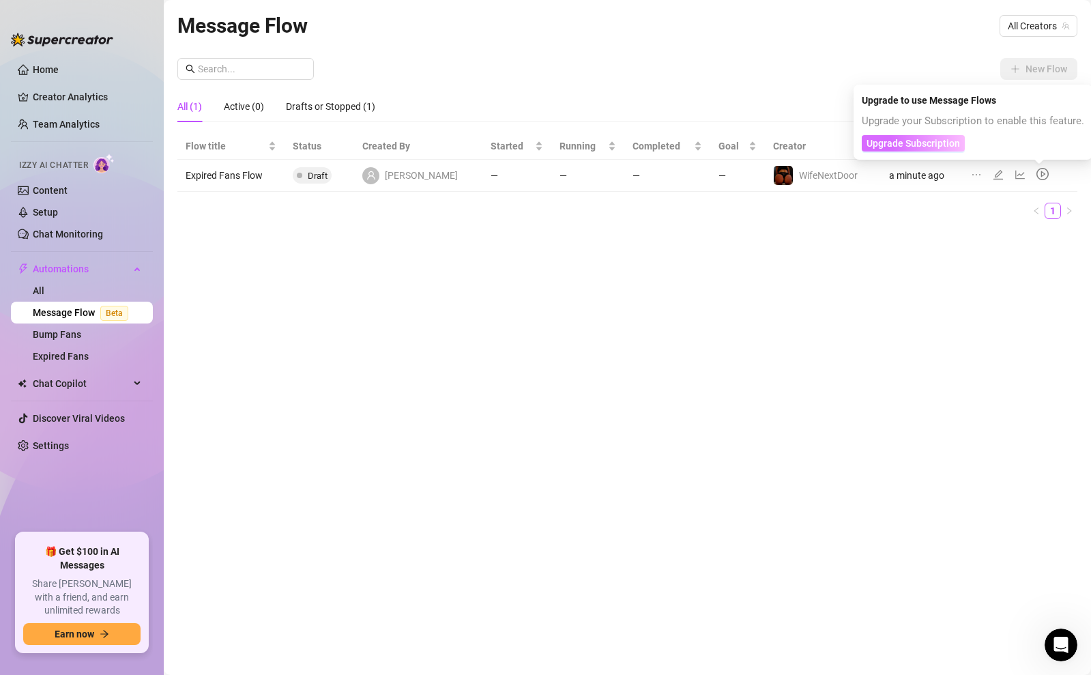
click at [941, 138] on span "Upgrade Subscription" at bounding box center [912, 143] width 93 height 11
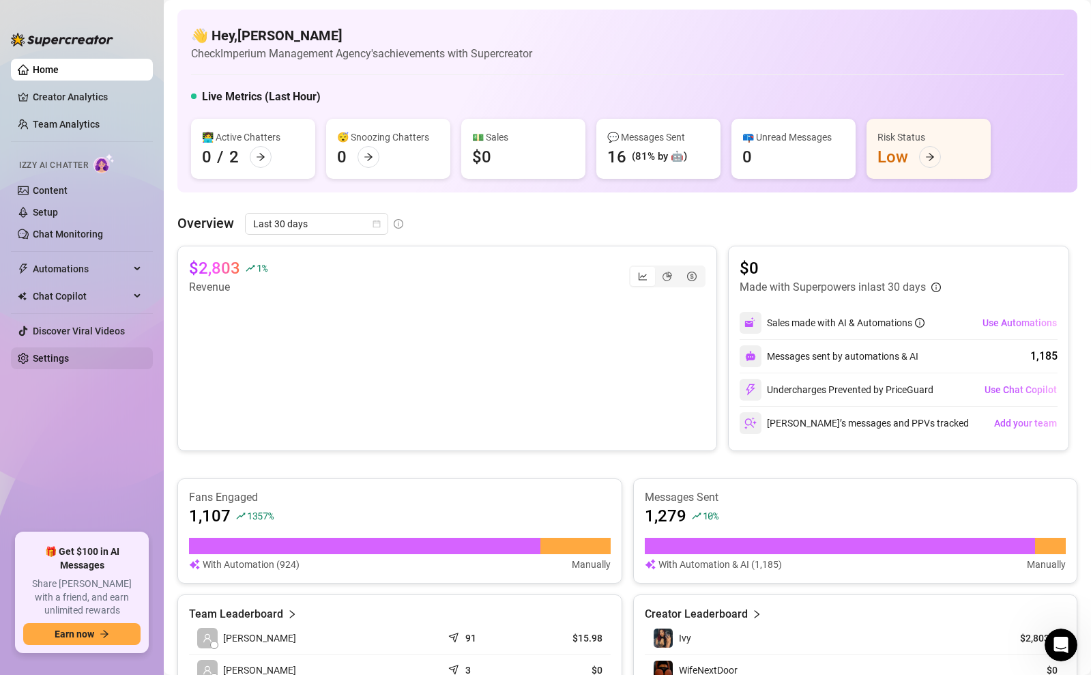
click at [68, 355] on link "Settings" at bounding box center [51, 358] width 36 height 11
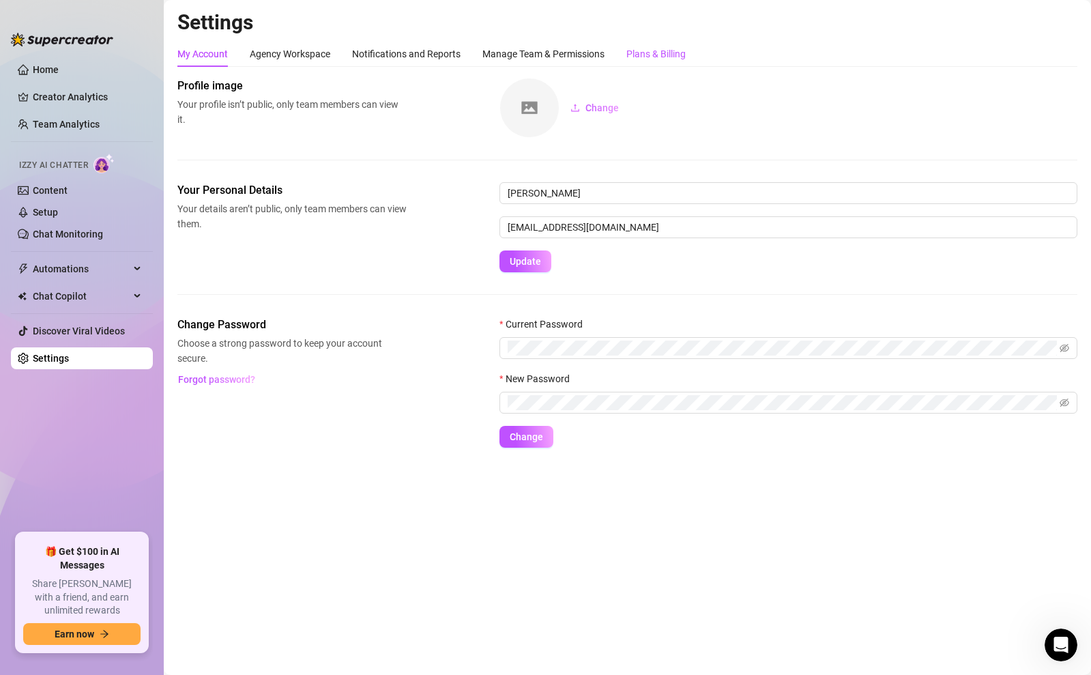
click at [645, 55] on div "Plans & Billing" at bounding box center [655, 53] width 59 height 15
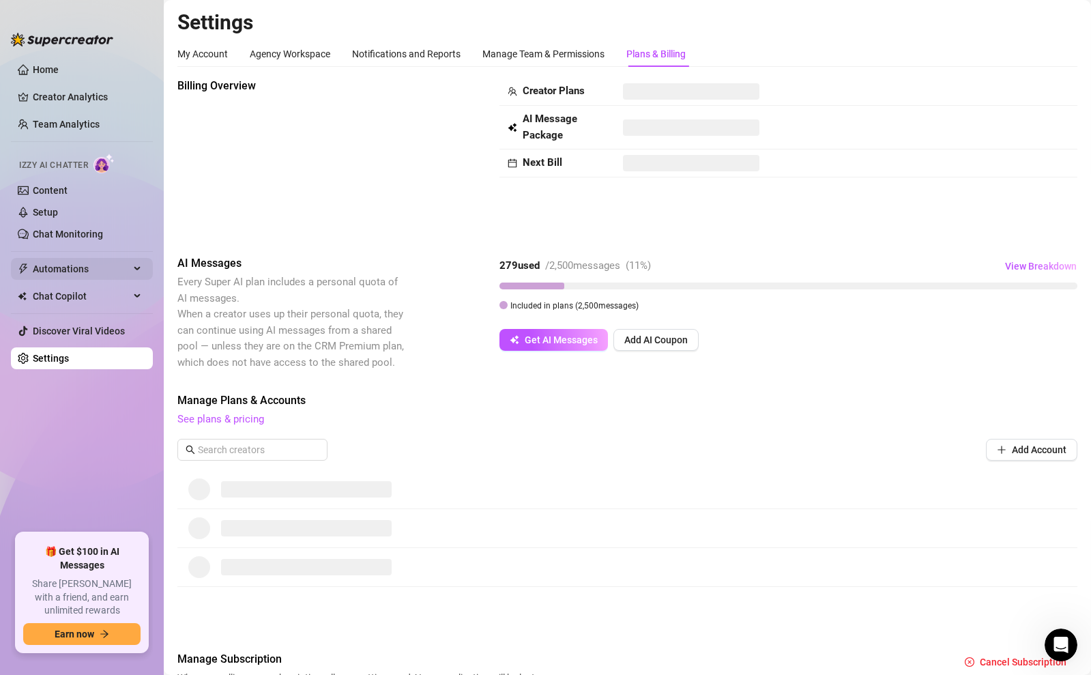
click at [76, 278] on span "Automations" at bounding box center [81, 269] width 97 height 22
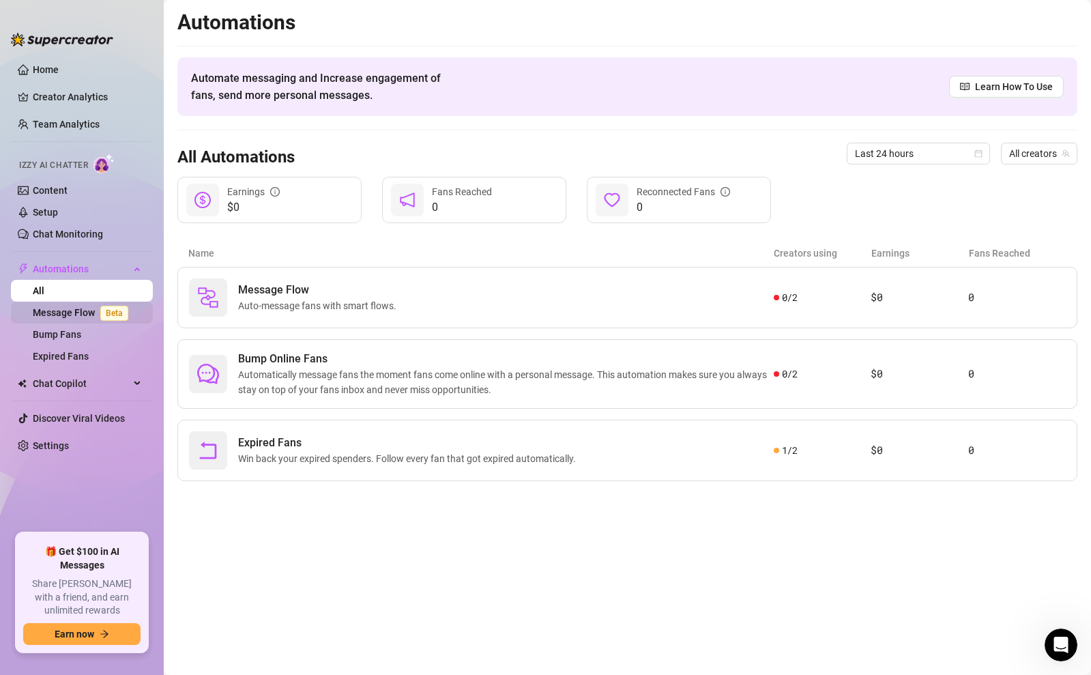
click at [79, 308] on link "Message Flow Beta" at bounding box center [83, 312] width 101 height 11
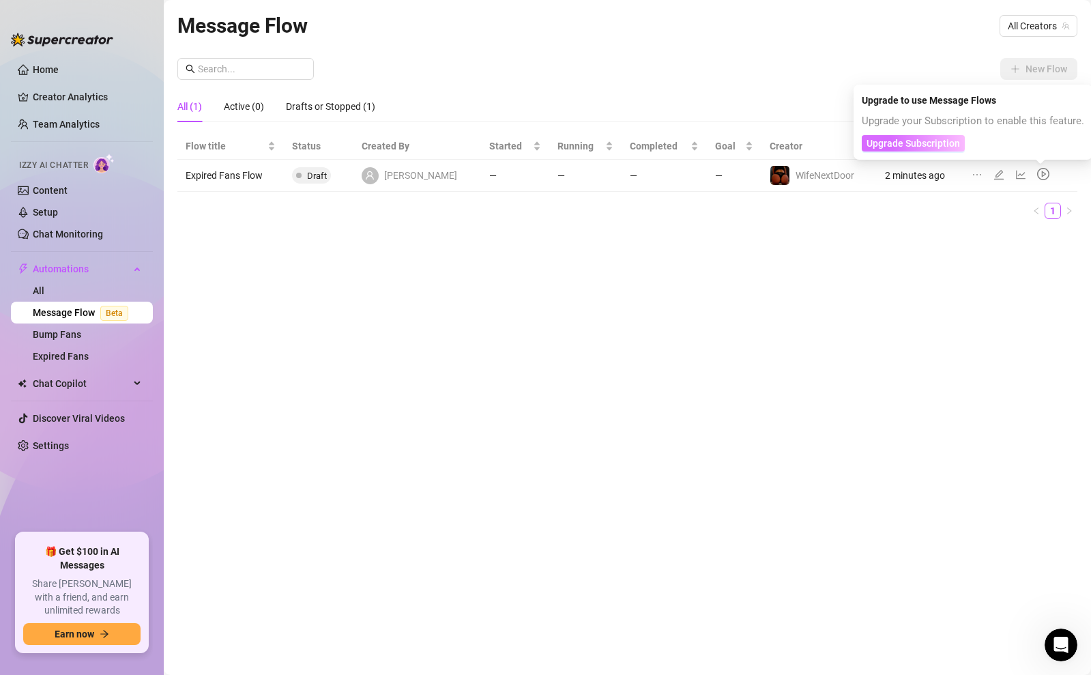
click at [927, 145] on span "Upgrade Subscription" at bounding box center [912, 143] width 93 height 11
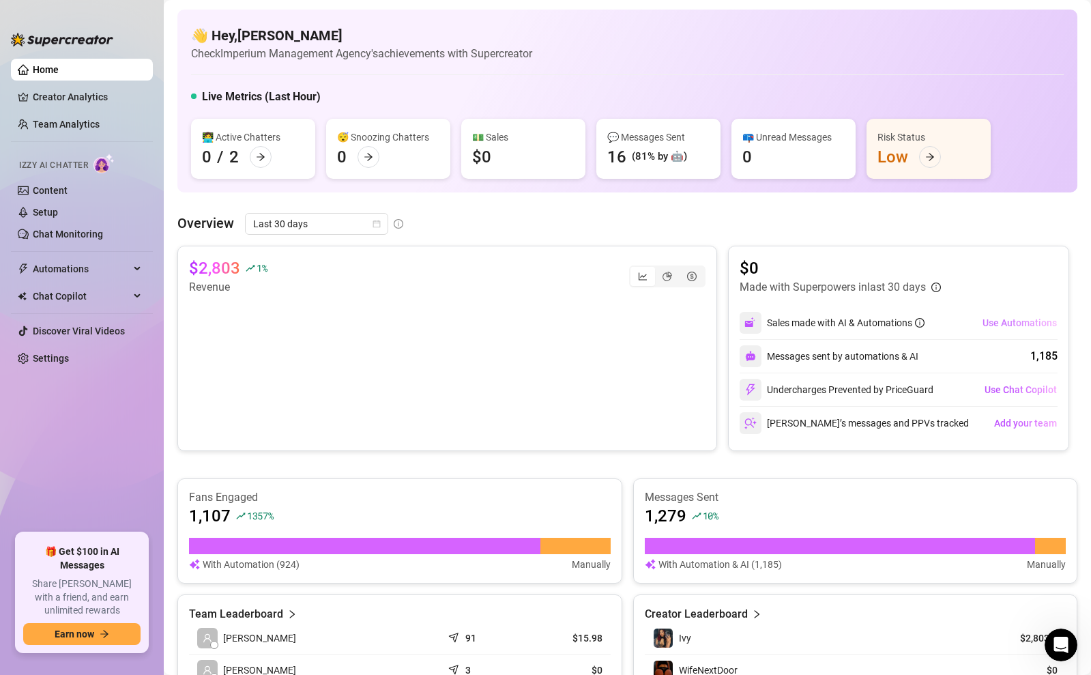
click at [998, 326] on span "Use Automations" at bounding box center [1019, 322] width 74 height 11
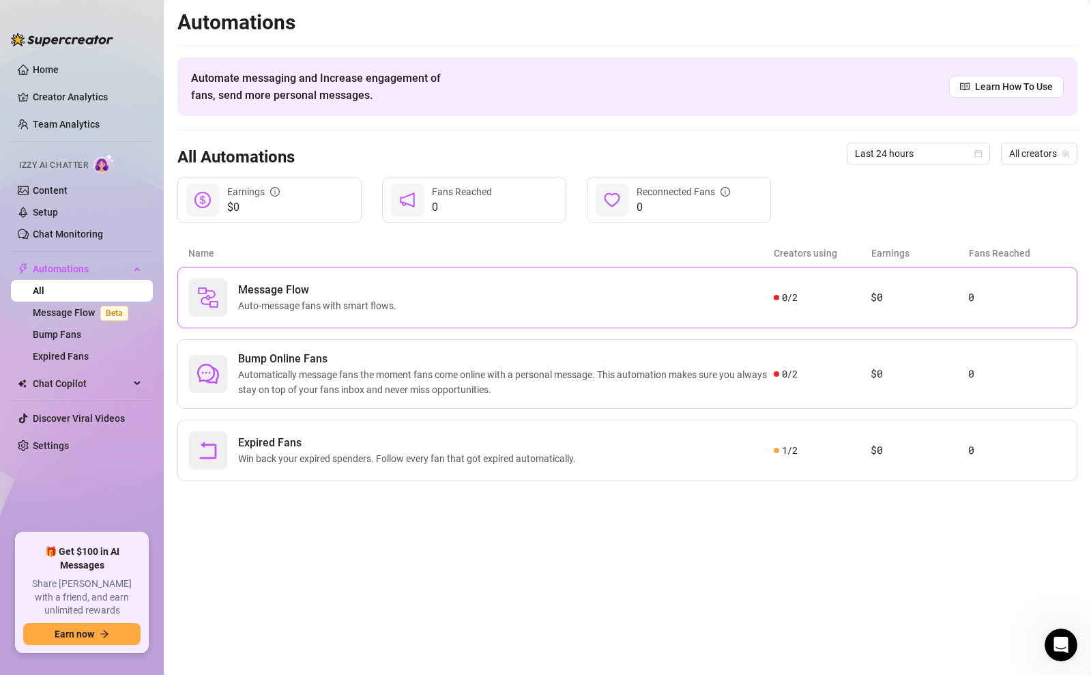
click at [235, 293] on div "Message Flow Auto-message fans with smart flows." at bounding box center [481, 297] width 584 height 38
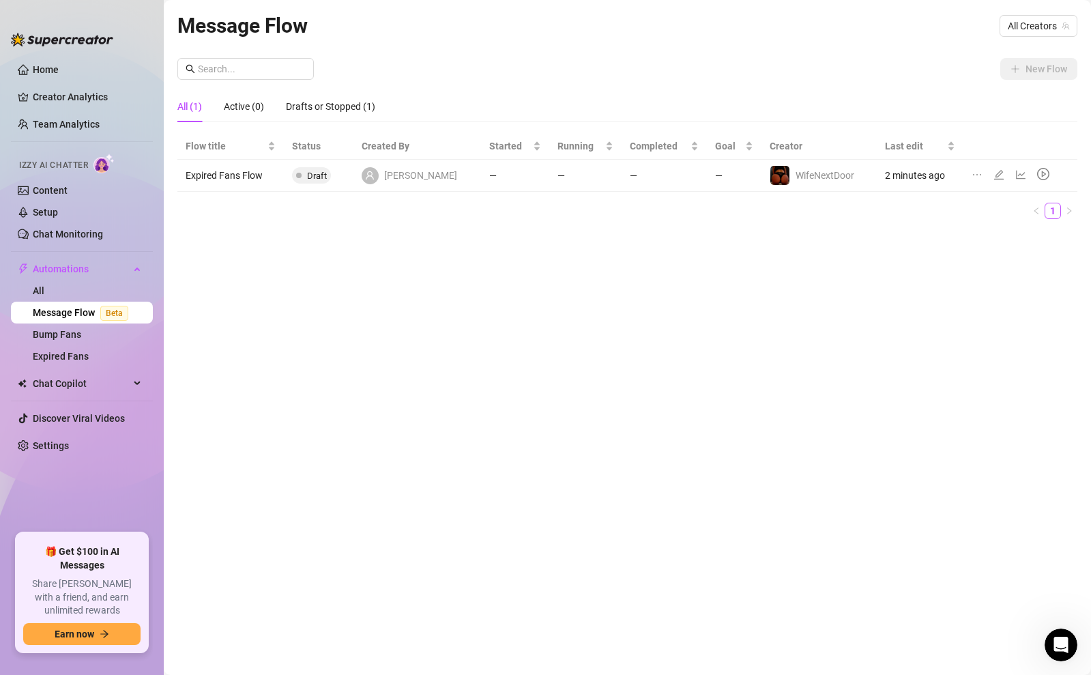
click at [993, 176] on icon "edit" at bounding box center [998, 174] width 11 height 11
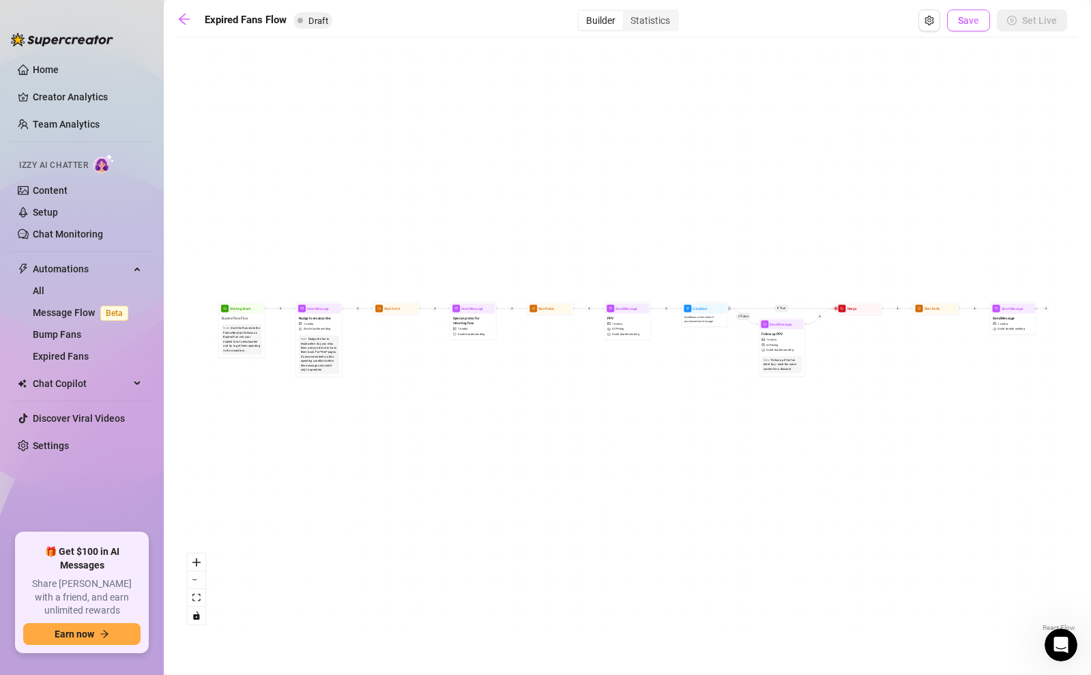
click at [958, 25] on button "Save" at bounding box center [968, 21] width 43 height 22
click at [180, 18] on icon "arrow-left" at bounding box center [184, 19] width 11 height 11
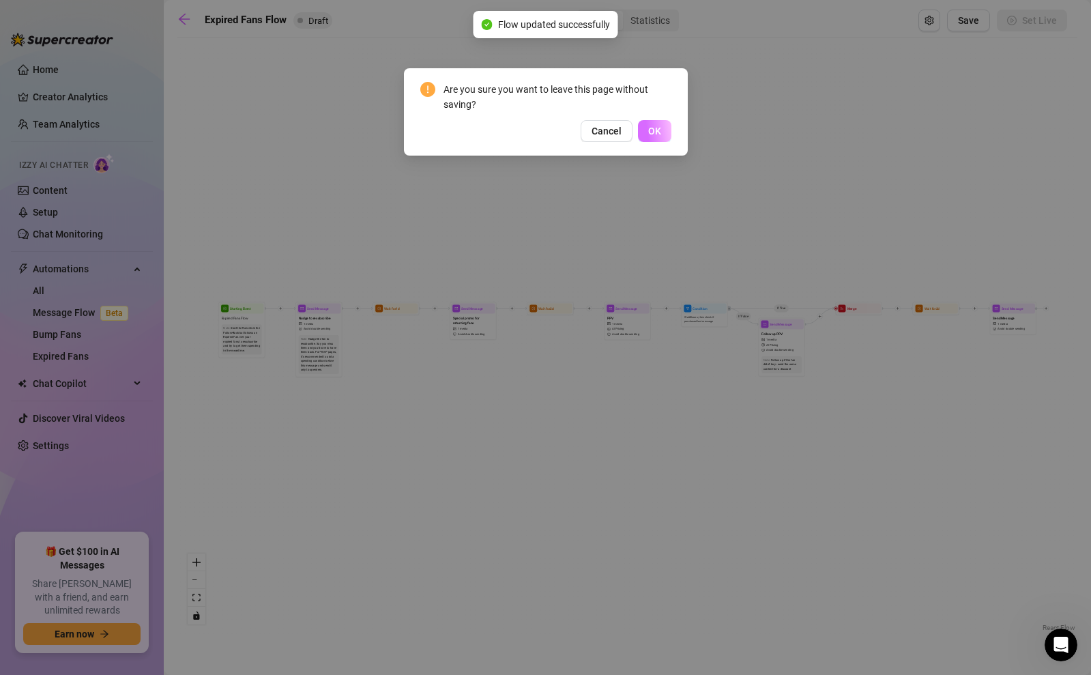
click at [660, 129] on span "OK" at bounding box center [654, 130] width 13 height 11
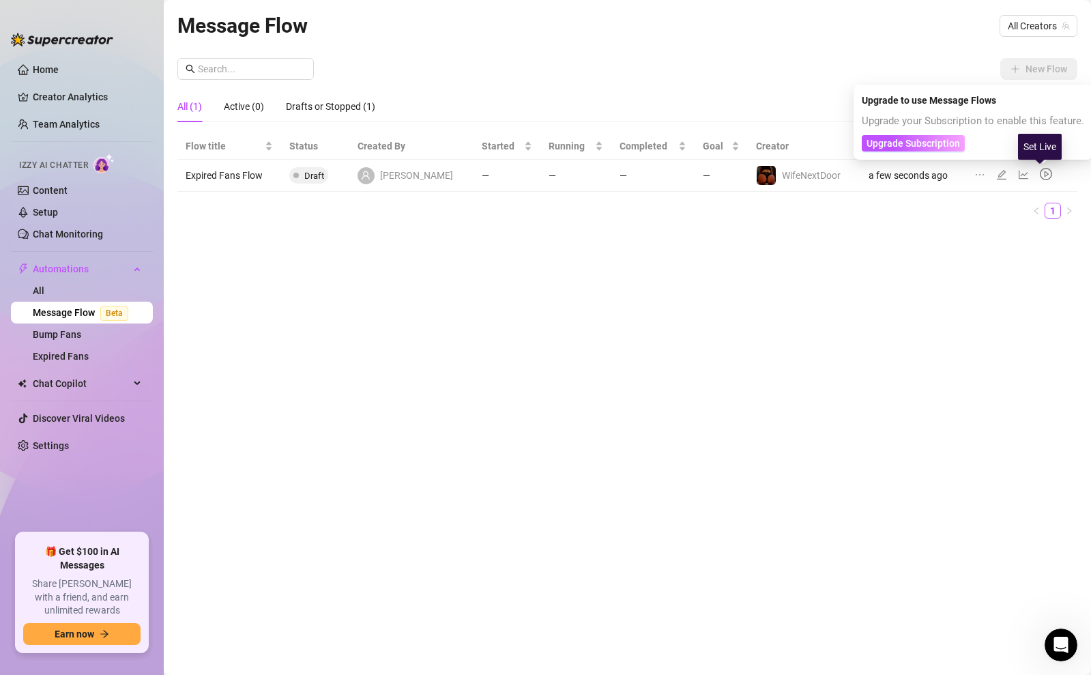
click at [1039, 173] on icon "play-circle" at bounding box center [1045, 174] width 12 height 12
click at [918, 141] on span "Upgrade Subscription" at bounding box center [912, 143] width 93 height 11
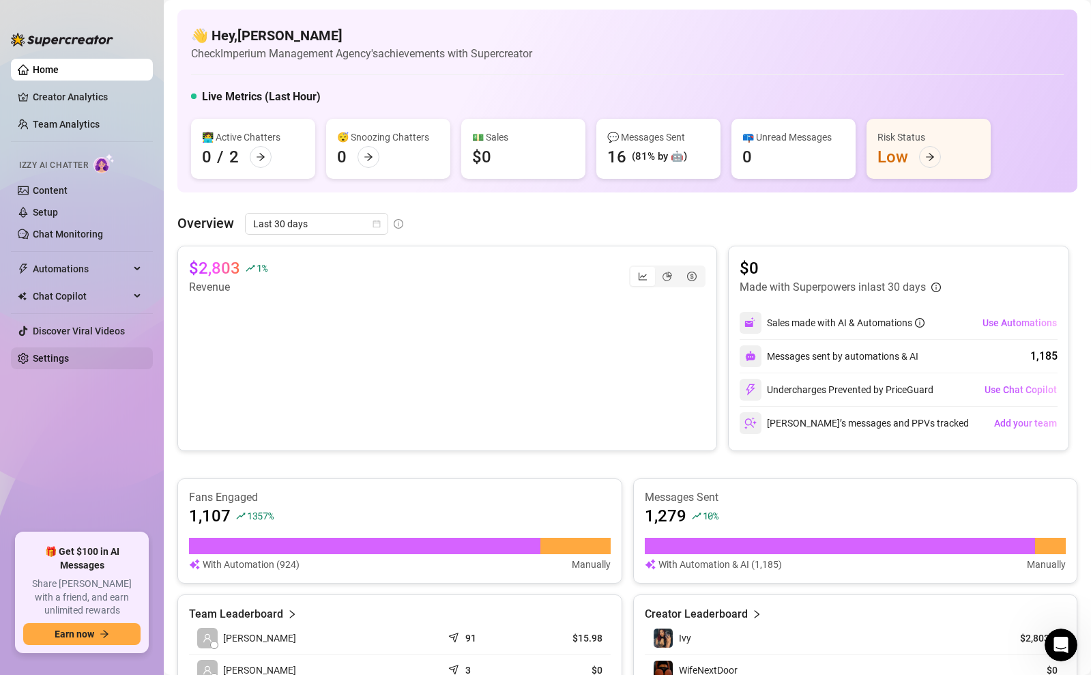
click at [43, 355] on link "Settings" at bounding box center [51, 358] width 36 height 11
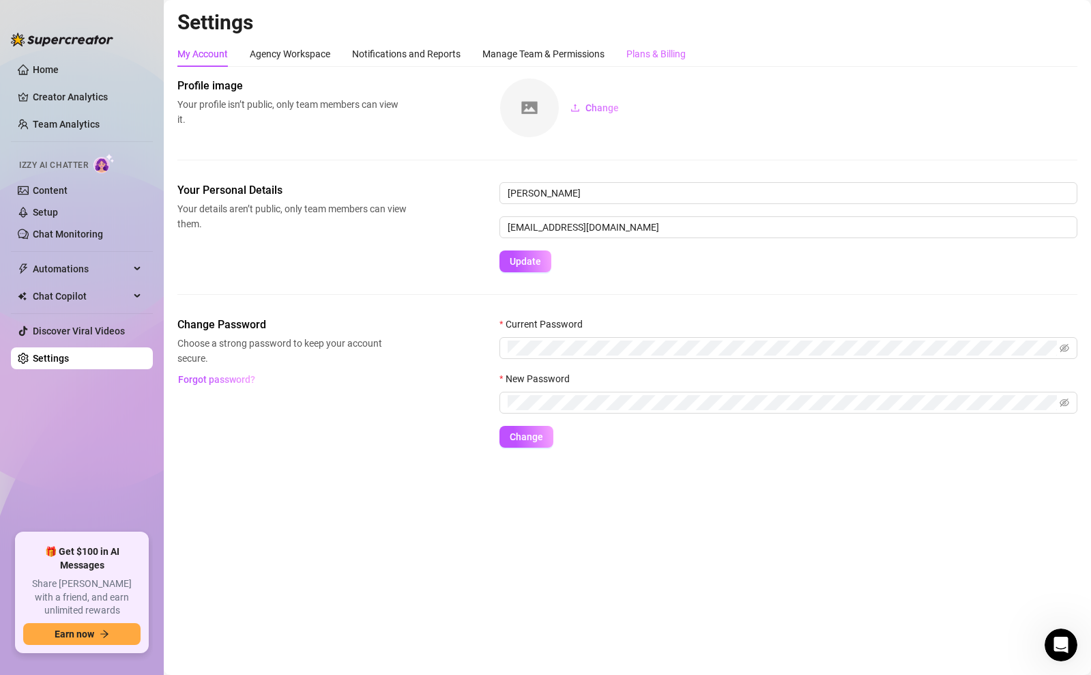
click at [639, 61] on div "Plans & Billing" at bounding box center [655, 54] width 59 height 26
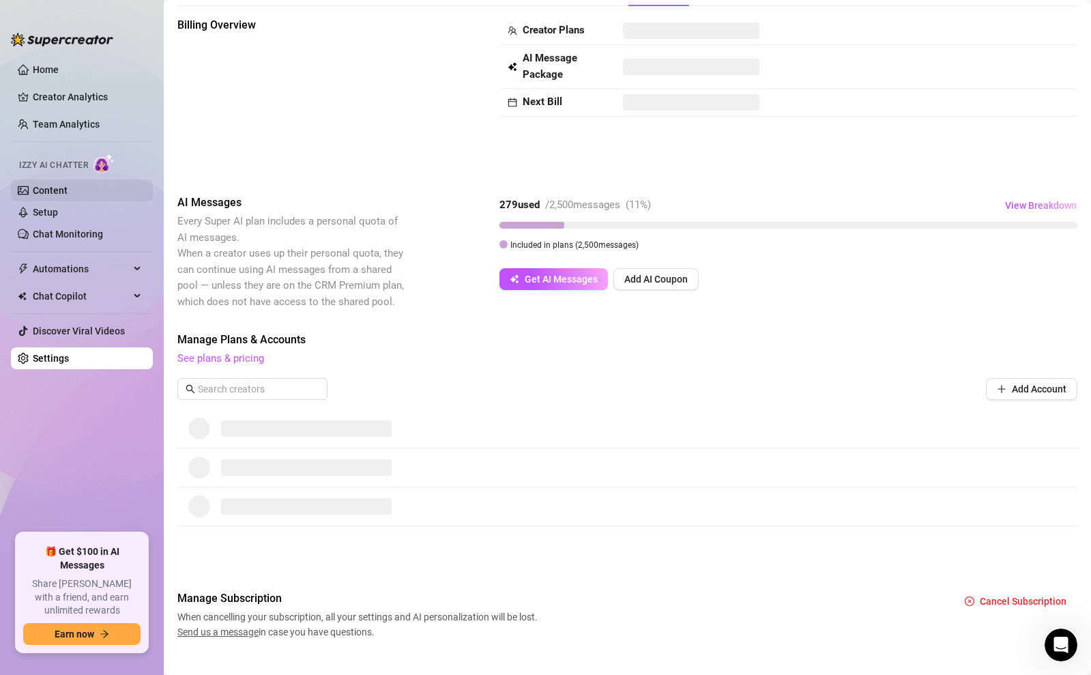
scroll to position [83, 0]
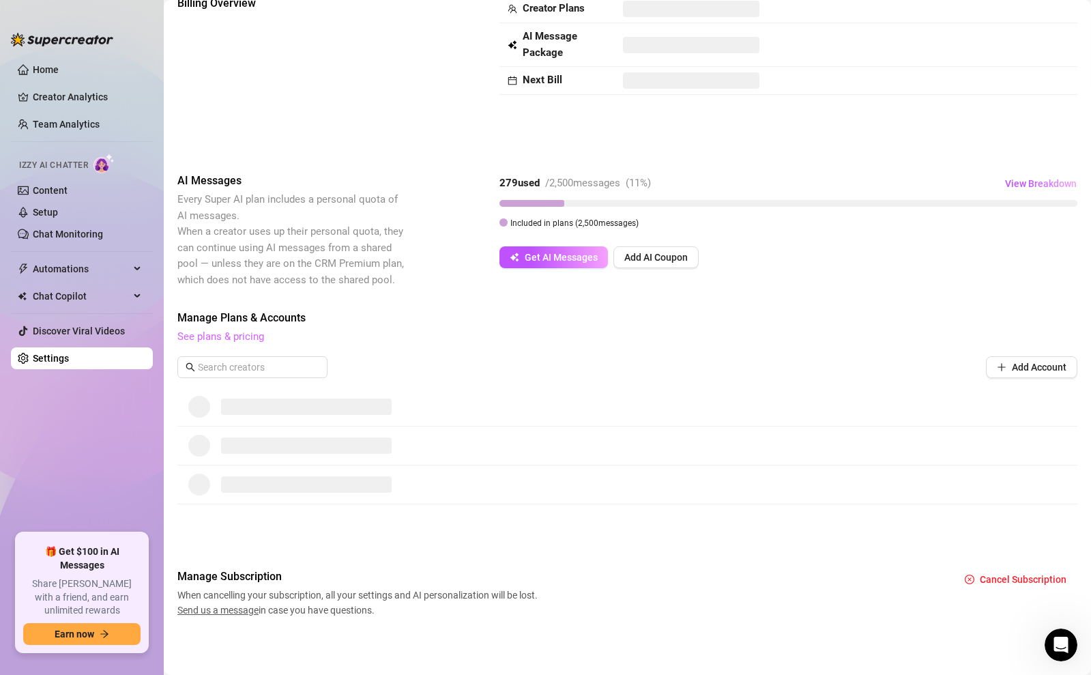
click at [254, 340] on link "See plans & pricing" at bounding box center [220, 336] width 87 height 12
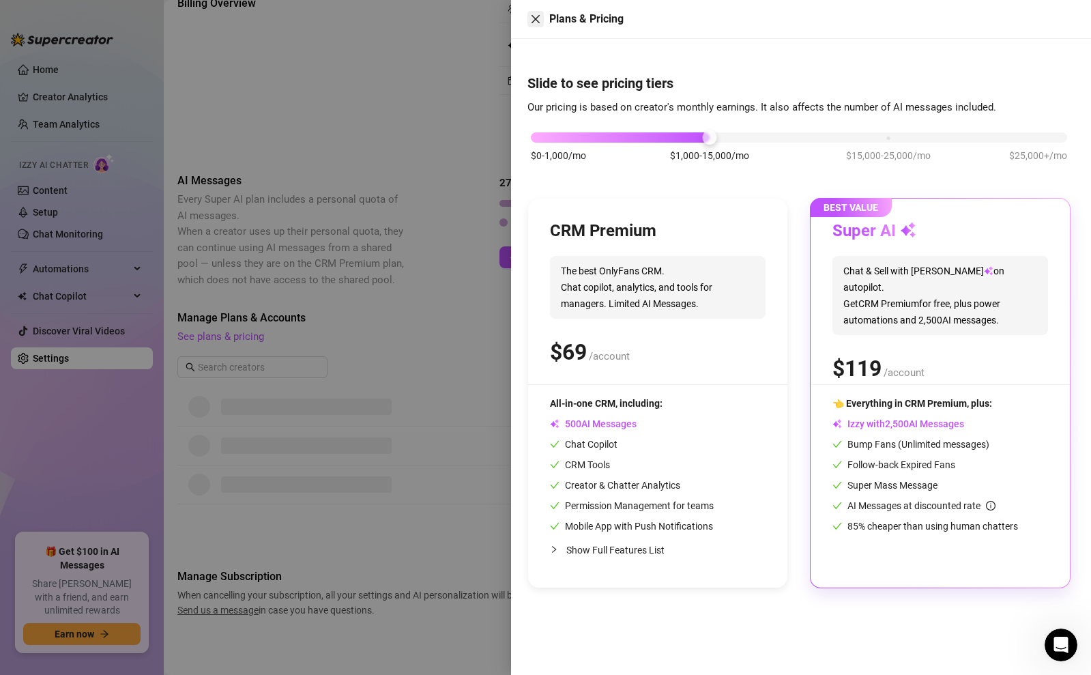
click at [535, 24] on icon "close" at bounding box center [535, 19] width 11 height 11
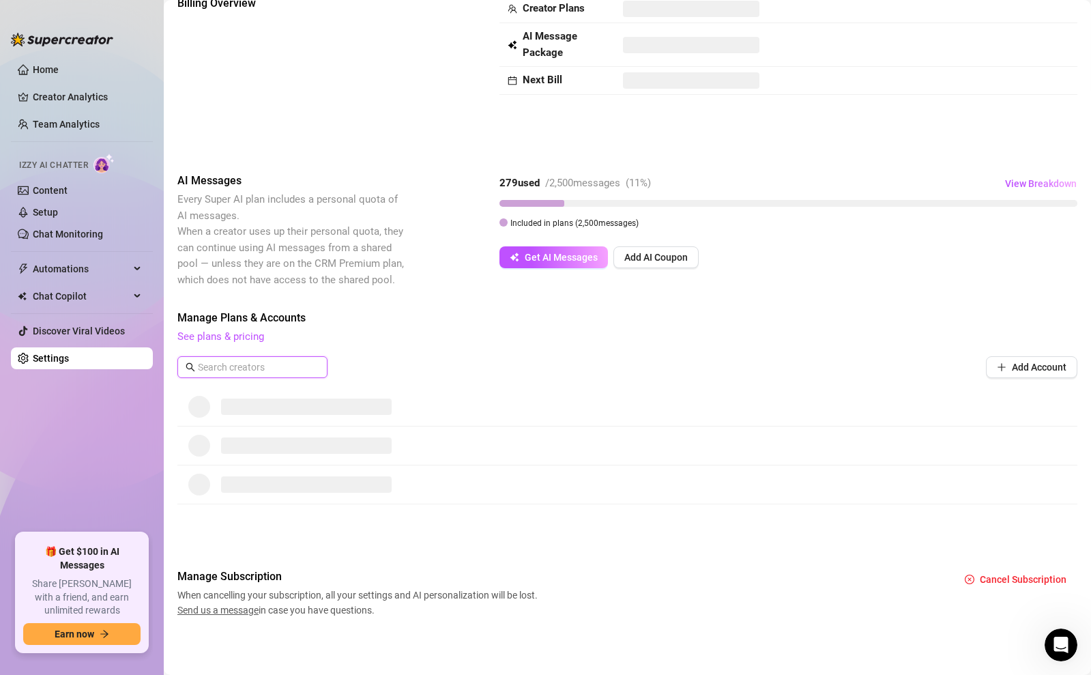
click at [251, 360] on input "text" at bounding box center [253, 366] width 110 height 15
click at [316, 366] on icon "close-circle" at bounding box center [315, 367] width 8 height 8
click at [998, 370] on icon "plus" at bounding box center [1001, 367] width 10 height 10
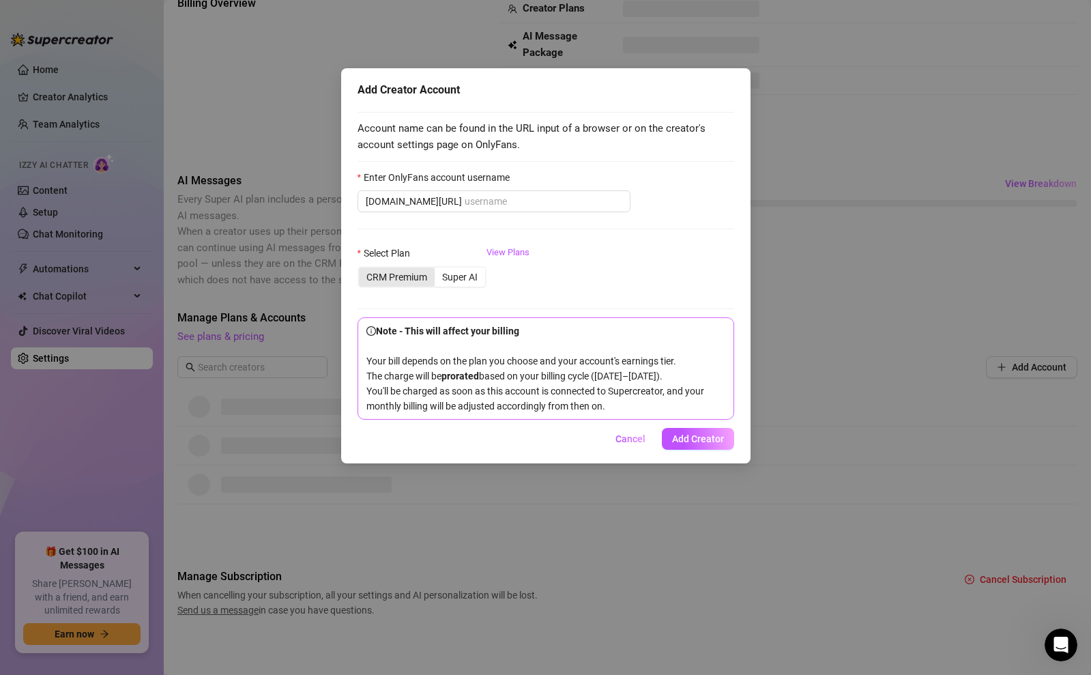
click at [411, 279] on div "CRM Premium" at bounding box center [397, 276] width 76 height 19
click at [362, 269] on input "CRM Premium" at bounding box center [362, 269] width 0 height 0
click at [453, 271] on div "Super AI" at bounding box center [459, 276] width 50 height 19
click at [438, 269] on input "Super AI" at bounding box center [438, 269] width 0 height 0
click at [634, 444] on span "Cancel" at bounding box center [630, 438] width 30 height 11
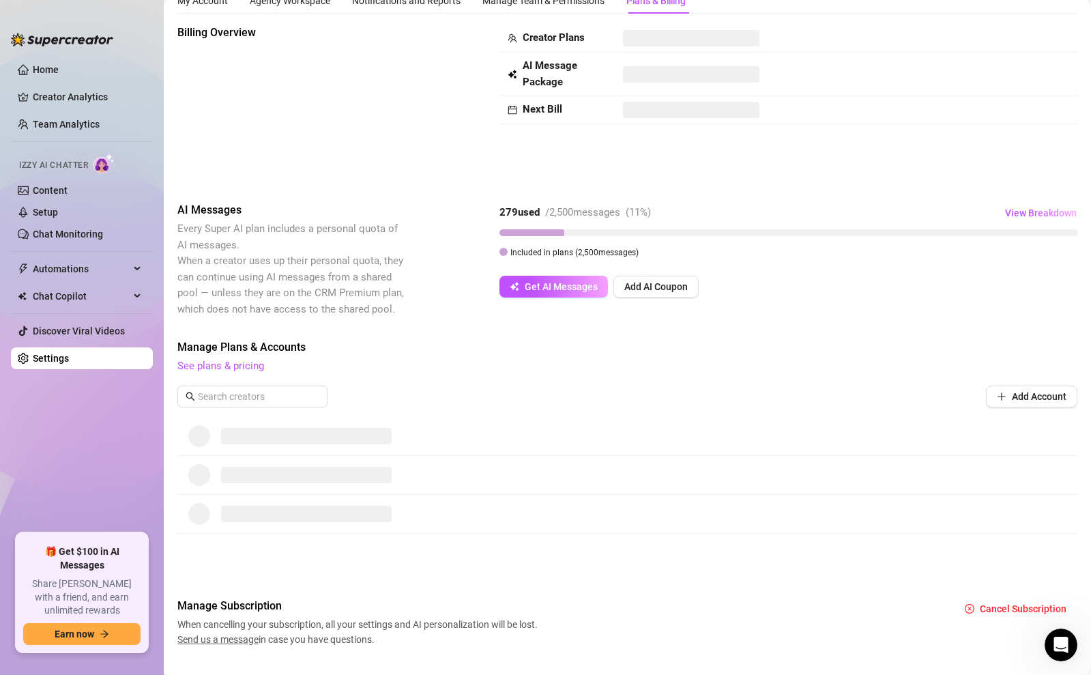
scroll to position [54, 0]
click at [278, 441] on span at bounding box center [306, 435] width 171 height 16
click at [241, 357] on span "See plans & pricing" at bounding box center [627, 365] width 900 height 16
click at [242, 361] on link "See plans & pricing" at bounding box center [220, 365] width 87 height 12
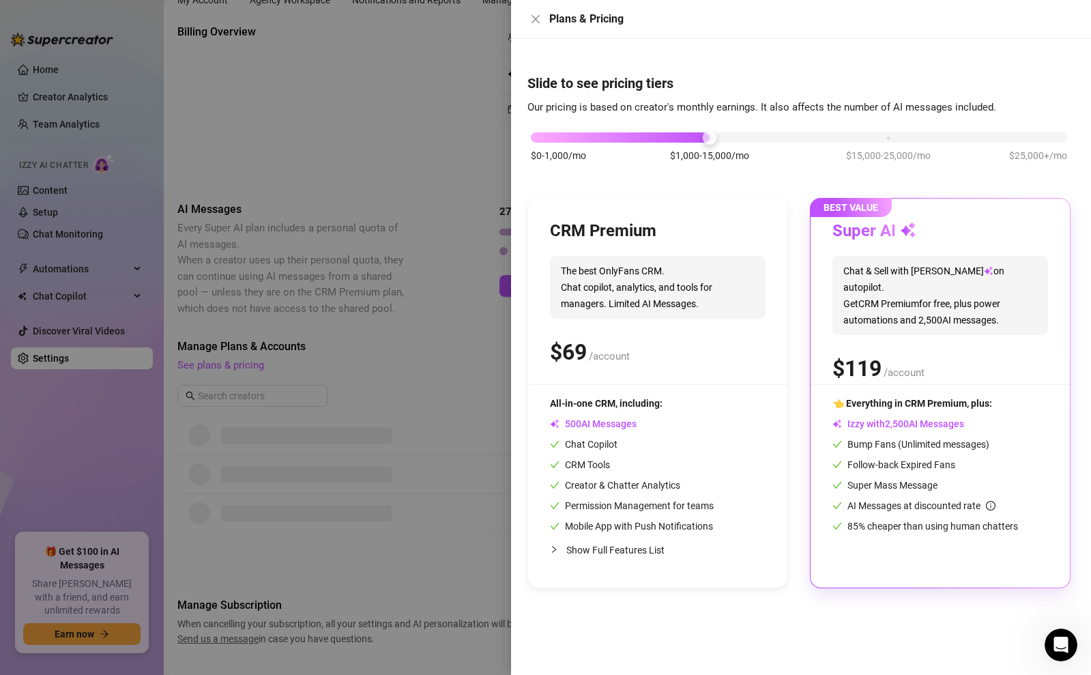
click at [876, 280] on span "Chat & Sell with Izzy on autopilot. Get CRM Premium for free, plus power automa…" at bounding box center [940, 295] width 216 height 79
click at [884, 354] on span "0 1 2 3 4 5 6 7 8 9 0 1 2 3 4 5 6 7 8 9 0 1 2 3 4 5 6 7 8 9" at bounding box center [862, 368] width 59 height 33
click at [808, 258] on div "CRM Premium The best OnlyFans CRM. Chat copilot, analytics, and tools for manag…" at bounding box center [798, 393] width 543 height 390
click at [526, 14] on div "Plans & Pricing" at bounding box center [801, 19] width 580 height 39
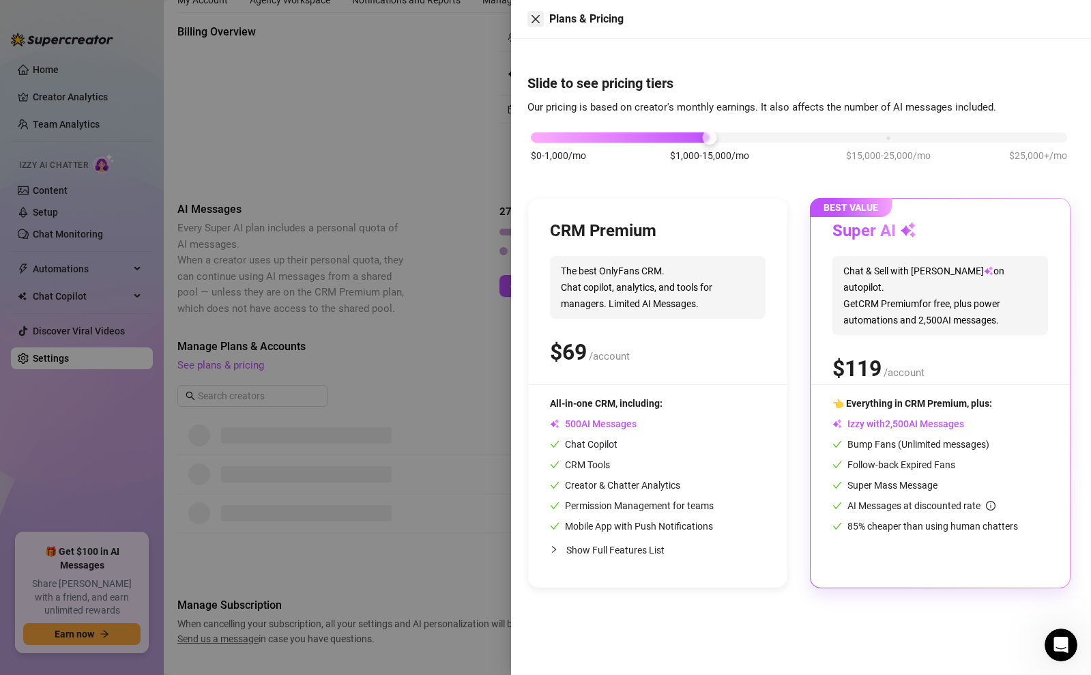
click at [530, 14] on icon "close" at bounding box center [535, 19] width 11 height 11
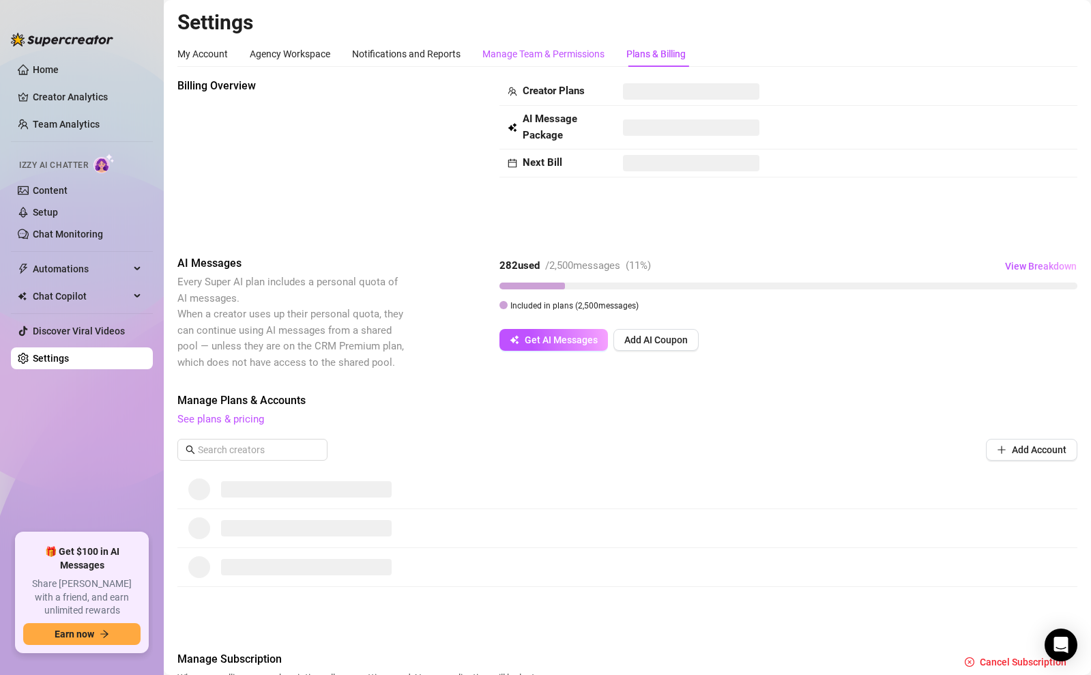
click at [552, 53] on div "Manage Team & Permissions" at bounding box center [543, 53] width 122 height 15
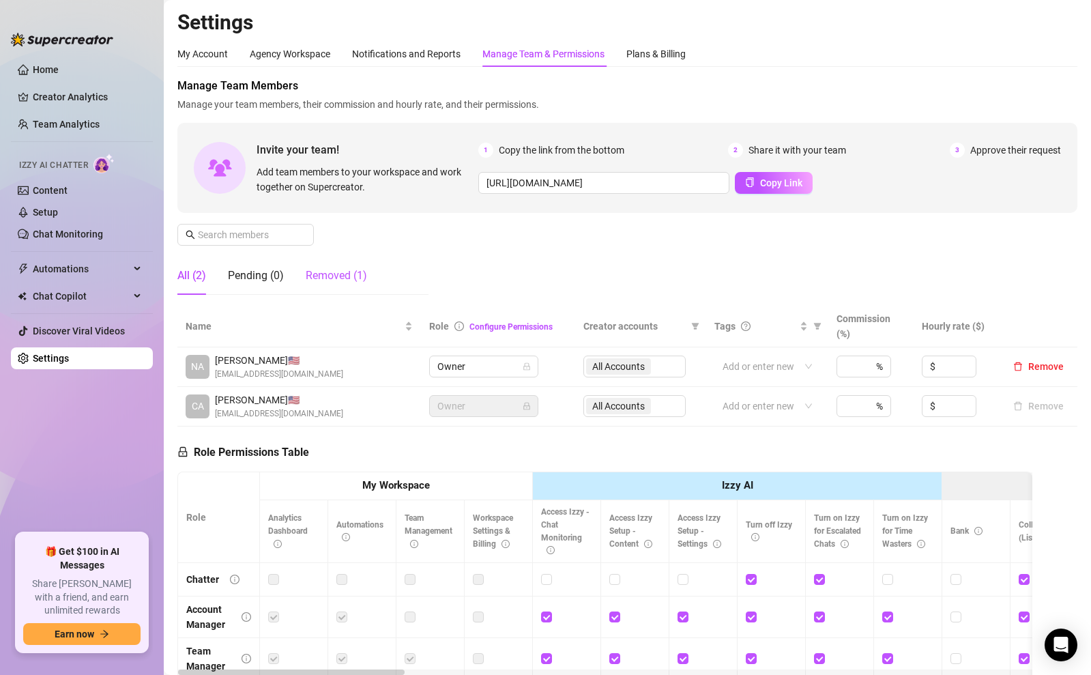
click at [354, 282] on div "Removed (1)" at bounding box center [336, 275] width 61 height 16
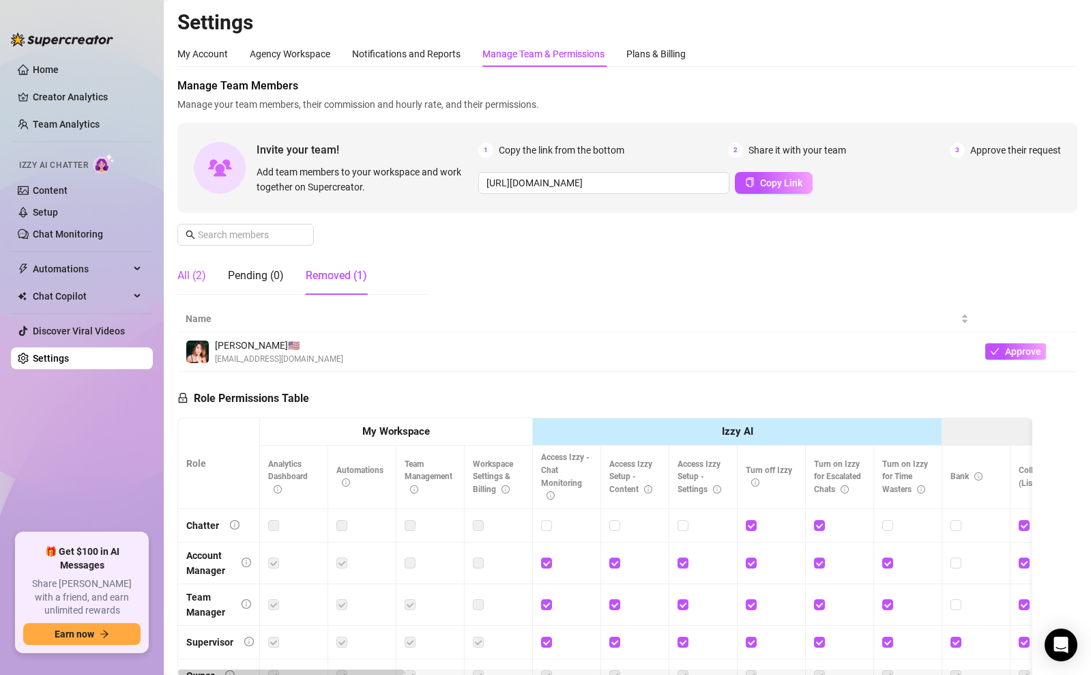
click at [196, 276] on div "All (2)" at bounding box center [191, 275] width 29 height 16
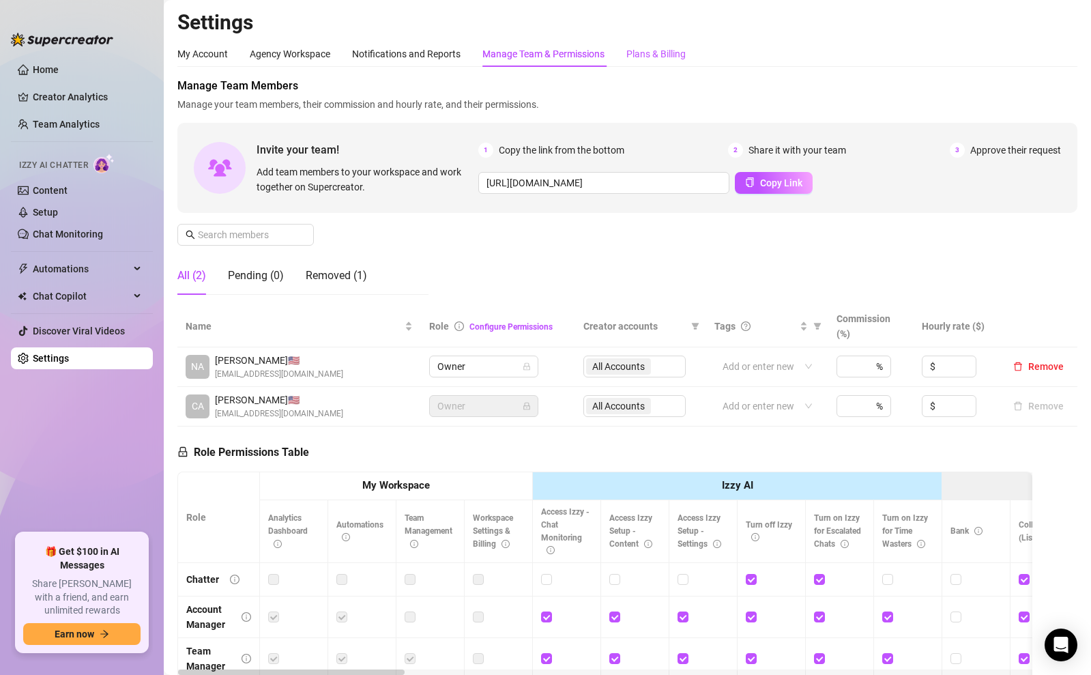
click at [646, 55] on div "Plans & Billing" at bounding box center [655, 53] width 59 height 15
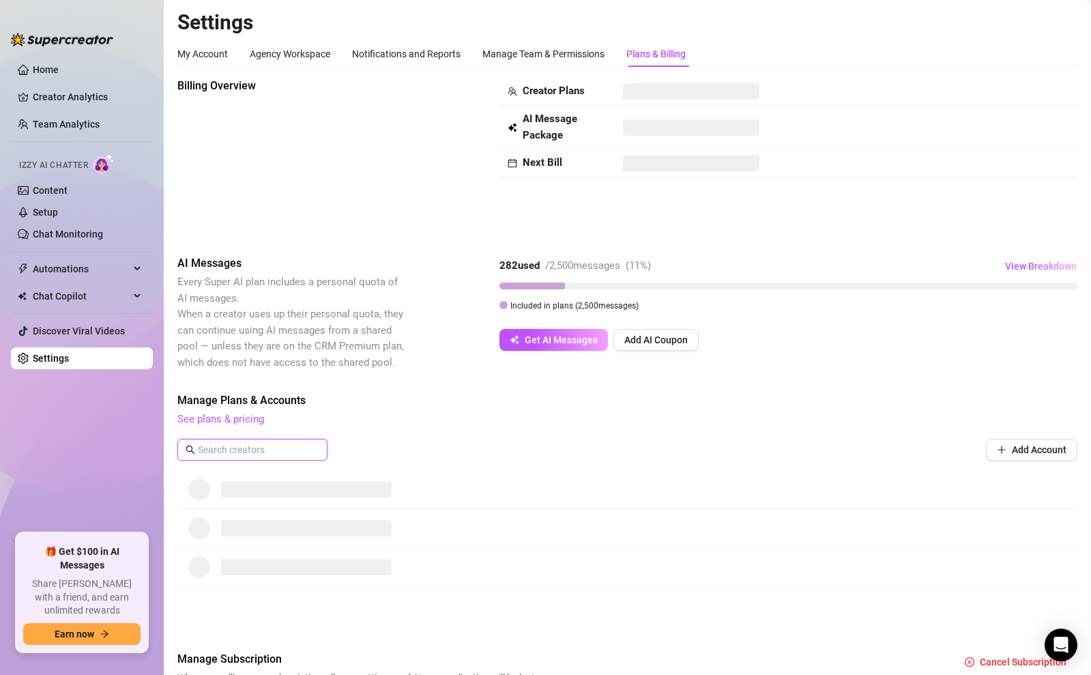
click at [210, 446] on input "text" at bounding box center [253, 449] width 110 height 15
click at [219, 424] on link "See plans & pricing" at bounding box center [220, 419] width 87 height 12
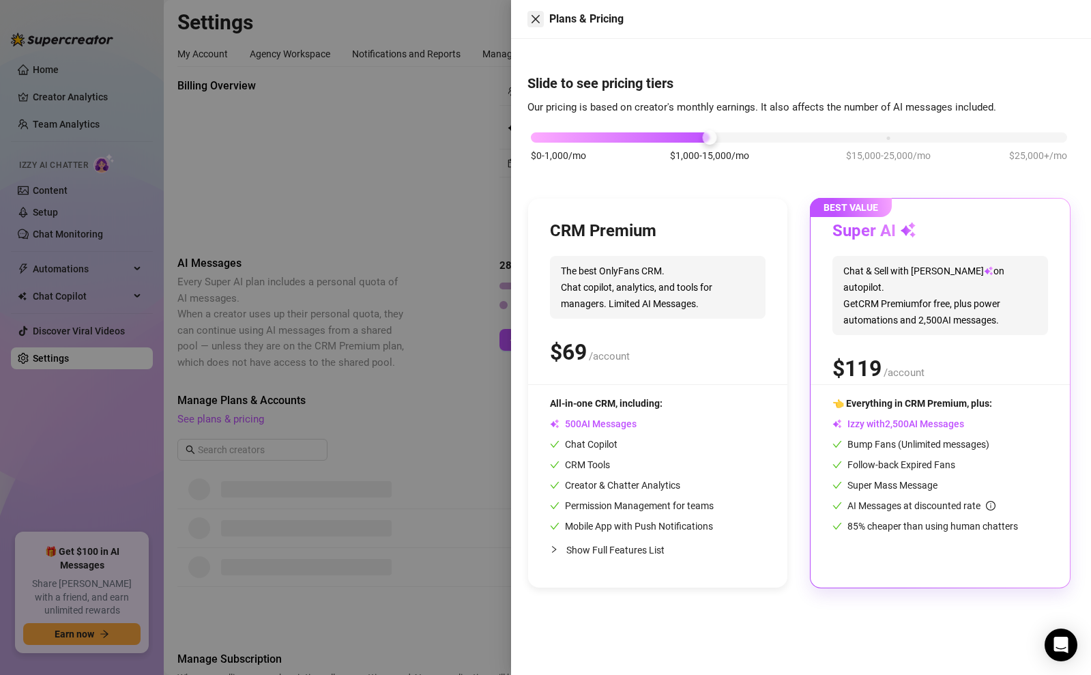
click at [530, 15] on icon "close" at bounding box center [535, 19] width 11 height 11
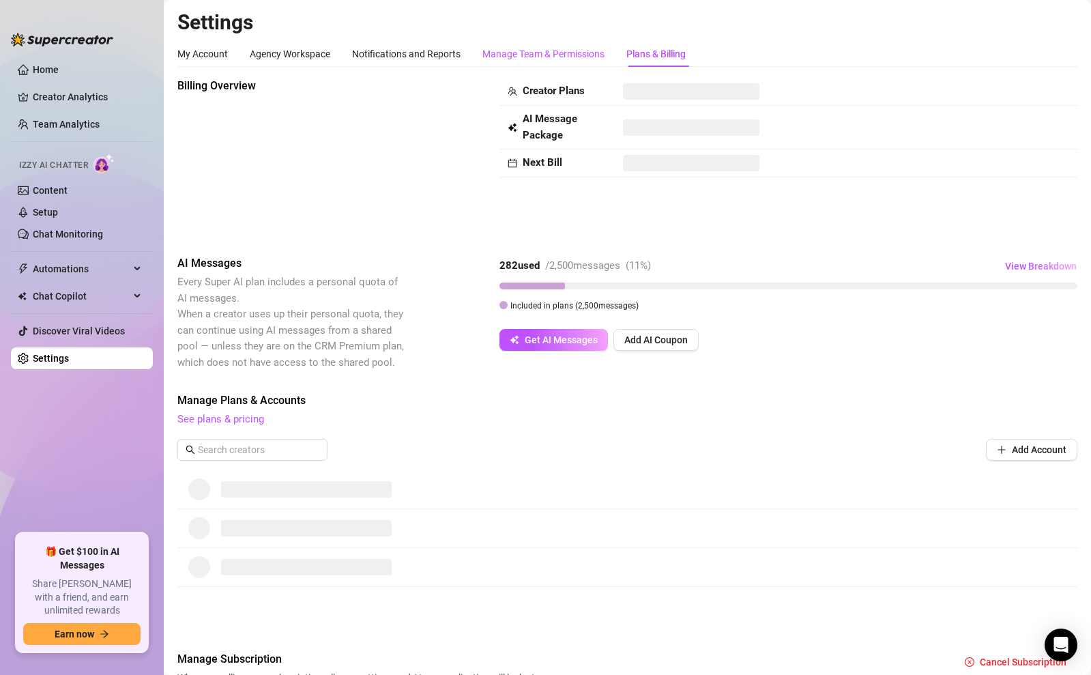
click at [516, 47] on div "Manage Team & Permissions" at bounding box center [543, 53] width 122 height 15
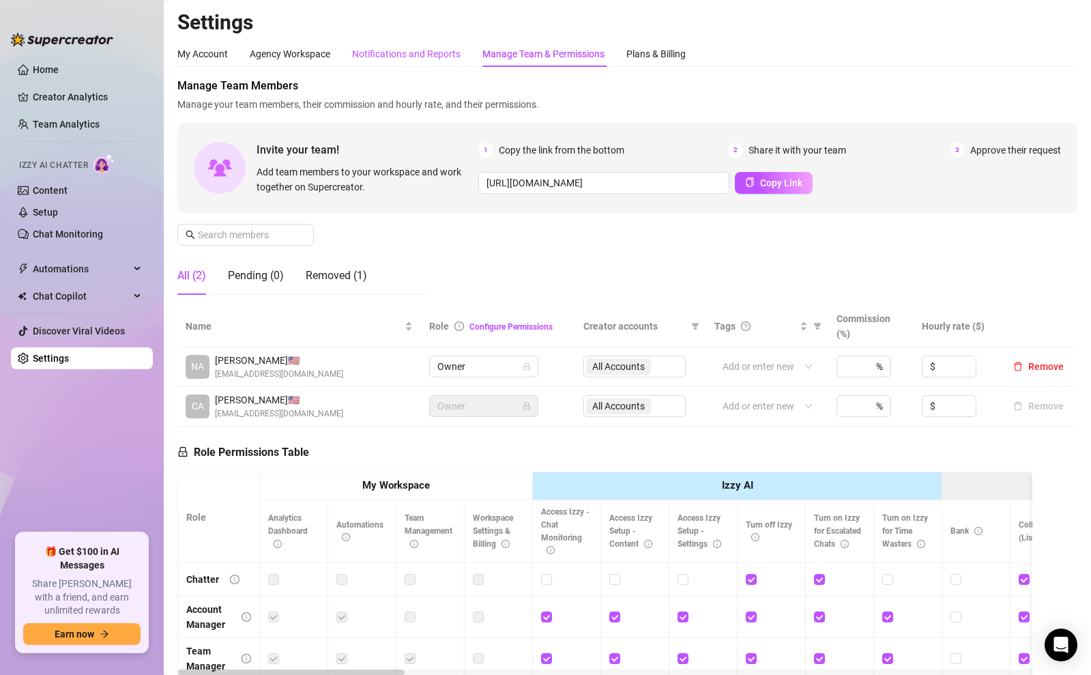
click at [381, 60] on div "Notifications and Reports" at bounding box center [406, 53] width 108 height 15
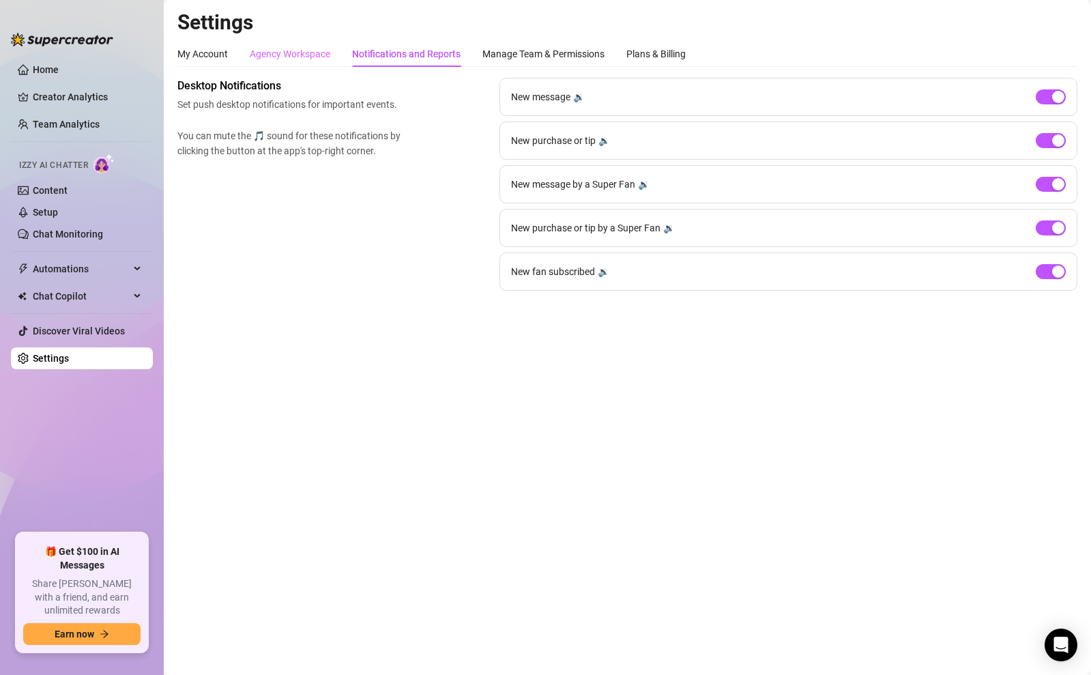
click at [270, 42] on div "Agency Workspace" at bounding box center [290, 54] width 80 height 26
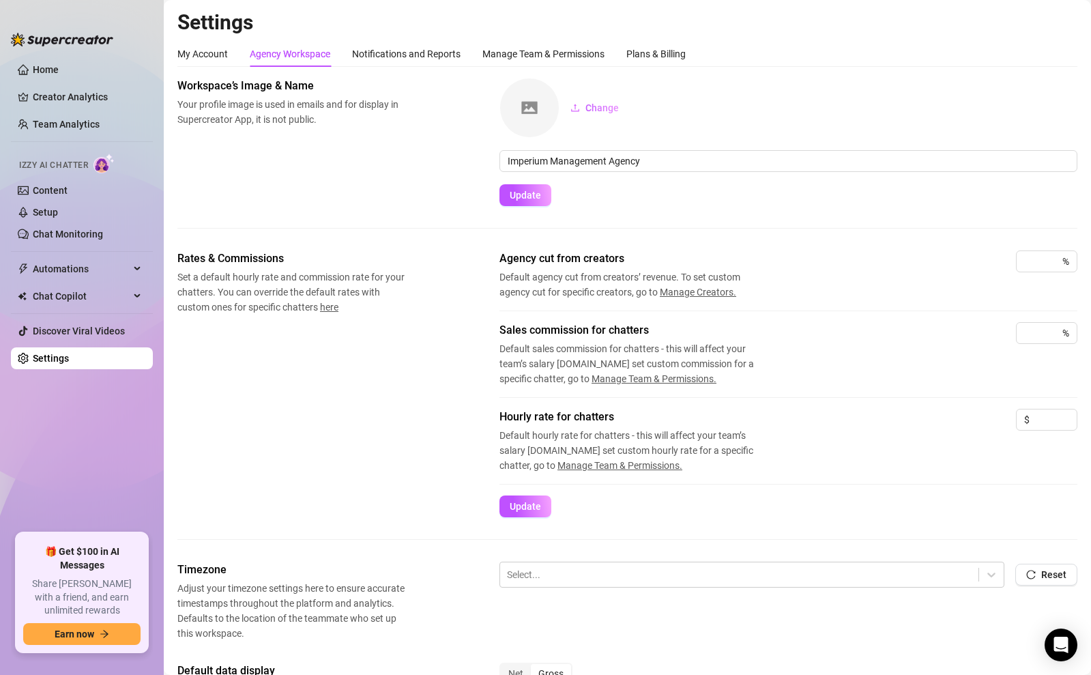
click at [233, 47] on div "My Account Agency Workspace Notifications and Reports Manage Team & Permissions…" at bounding box center [431, 54] width 508 height 26
click at [1053, 266] on div "%" at bounding box center [1046, 261] width 61 height 22
type input "50"
click at [856, 310] on div at bounding box center [788, 310] width 578 height 1
click at [526, 503] on span "Update" at bounding box center [524, 506] width 31 height 11
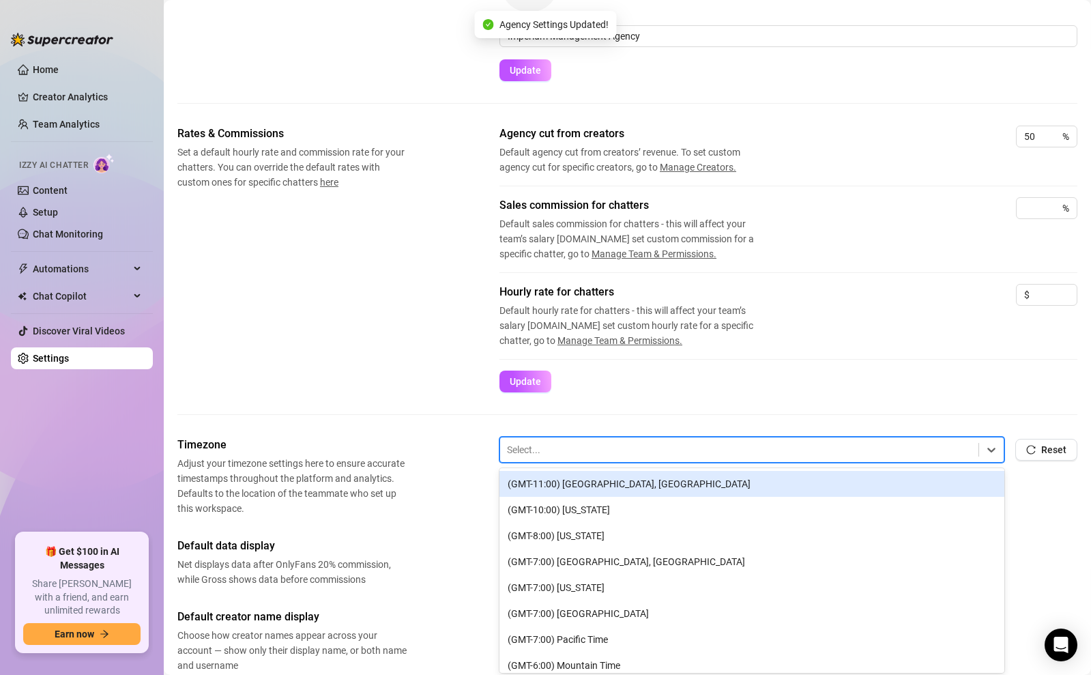
click at [574, 451] on div at bounding box center [739, 450] width 464 height 18
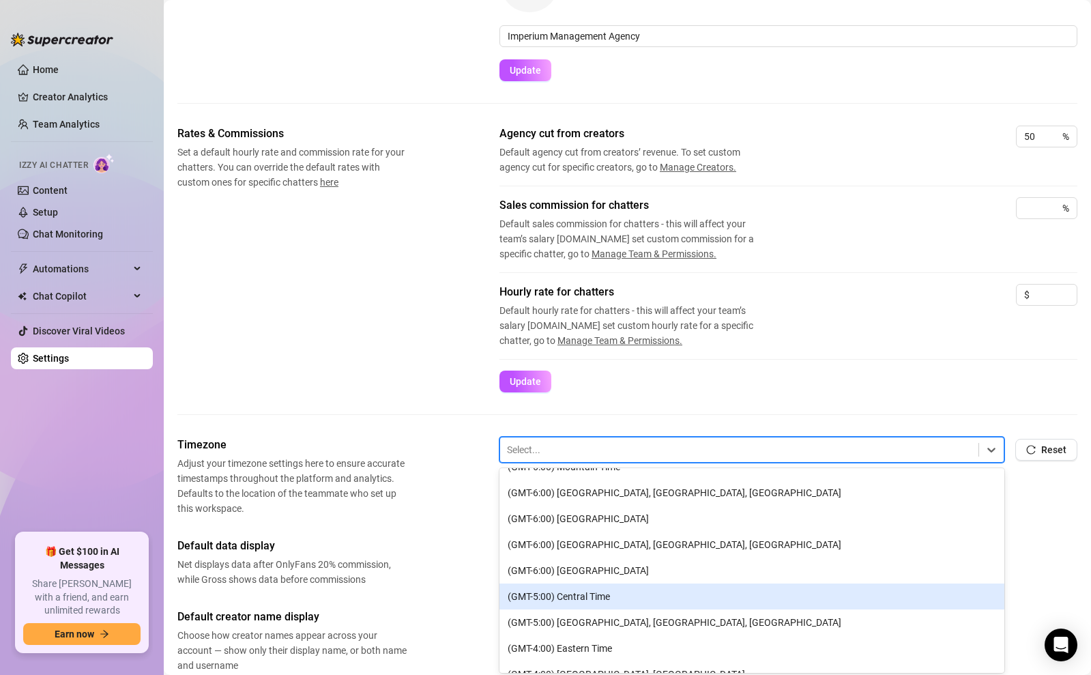
click at [562, 589] on div "(GMT-5:00) Central Time" at bounding box center [751, 596] width 505 height 26
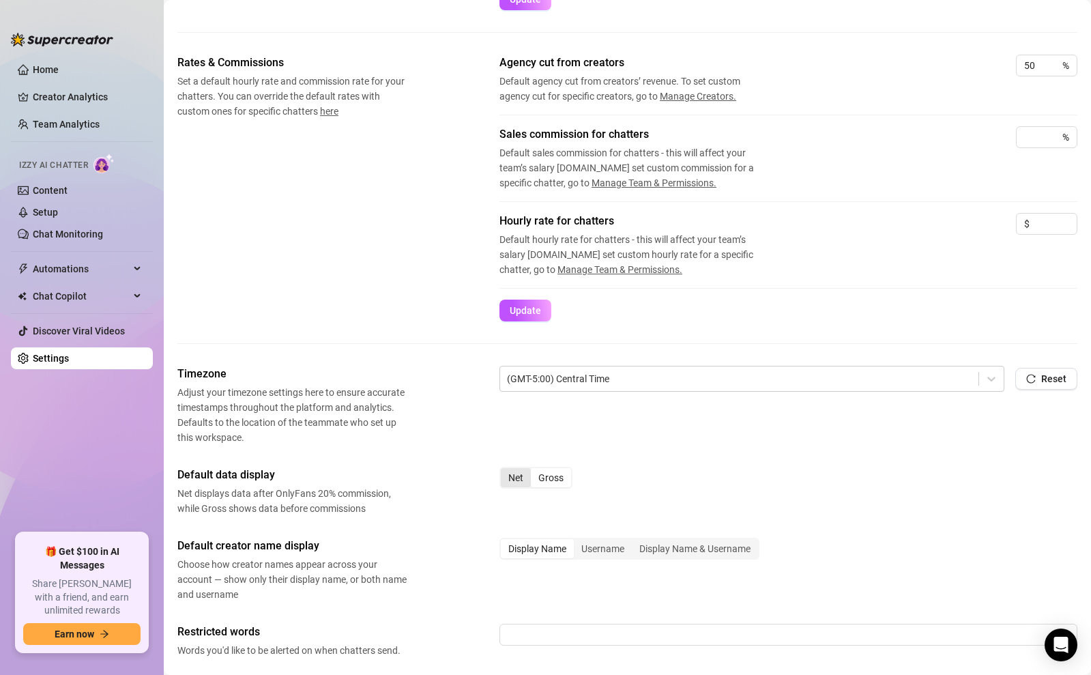
click at [518, 479] on div "Net" at bounding box center [516, 477] width 30 height 19
click at [504, 470] on input "Net" at bounding box center [504, 470] width 0 height 0
click at [554, 479] on div "Gross" at bounding box center [551, 477] width 40 height 19
click at [534, 470] on input "Gross" at bounding box center [534, 470] width 0 height 0
click at [515, 476] on div "Net" at bounding box center [516, 477] width 30 height 19
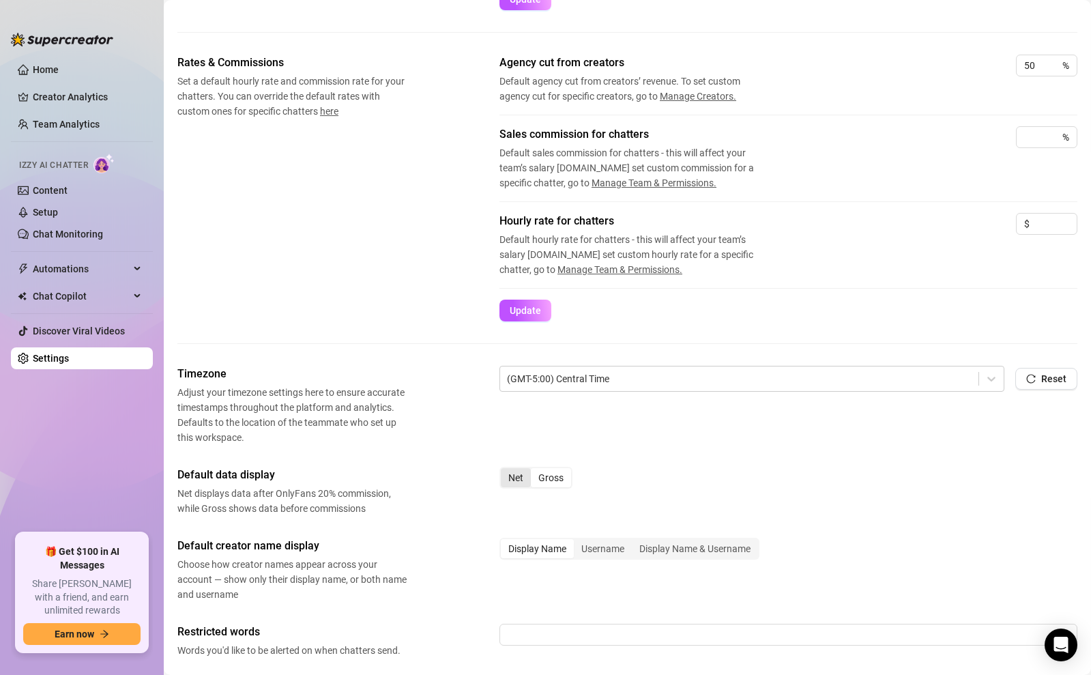
click at [504, 470] on input "Net" at bounding box center [504, 470] width 0 height 0
click at [546, 475] on div "Gross" at bounding box center [551, 477] width 40 height 19
click at [534, 470] on input "Gross" at bounding box center [534, 470] width 0 height 0
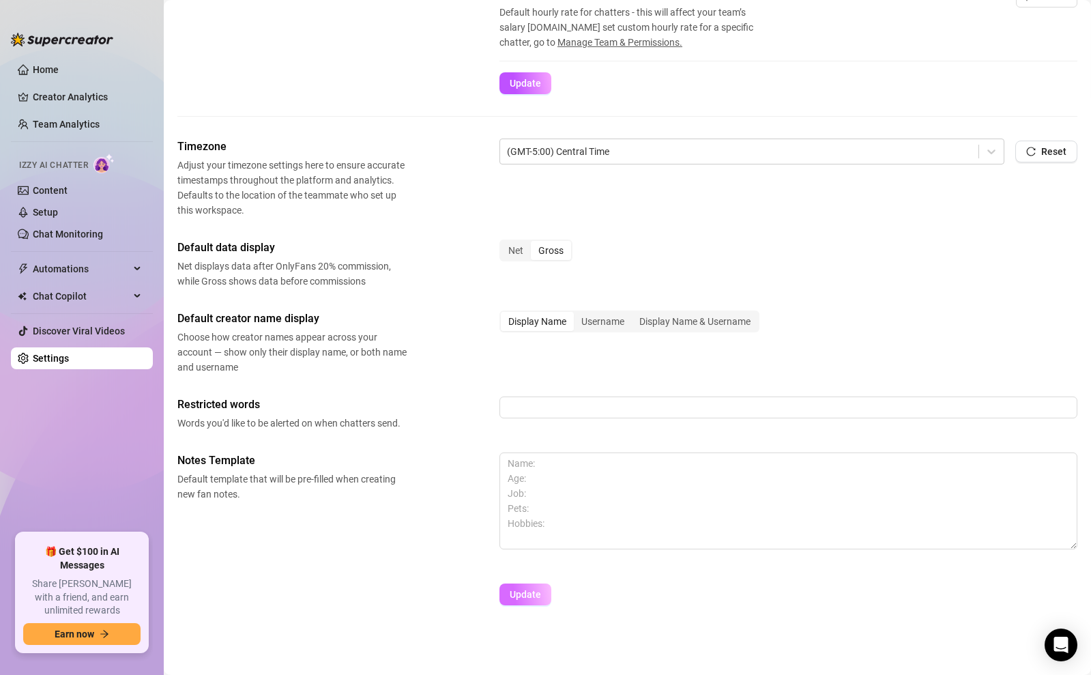
click at [514, 590] on span "Update" at bounding box center [524, 594] width 31 height 11
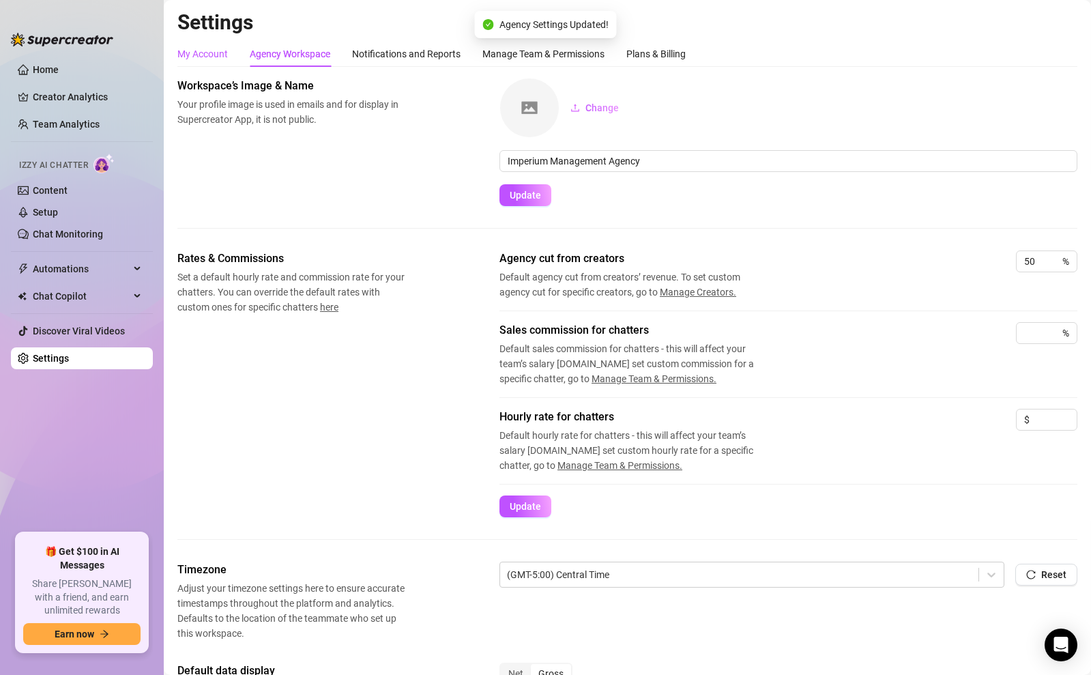
click at [194, 55] on div "My Account" at bounding box center [202, 53] width 50 height 15
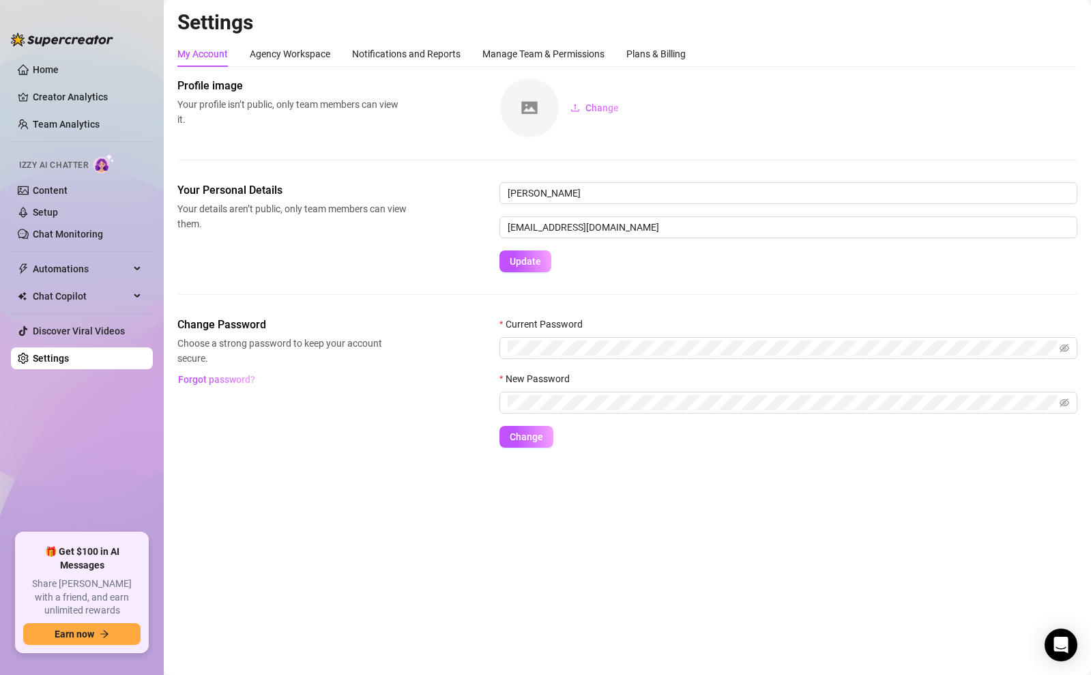
click at [52, 353] on link "Settings" at bounding box center [51, 358] width 36 height 11
click at [638, 52] on div "Plans & Billing" at bounding box center [655, 53] width 59 height 15
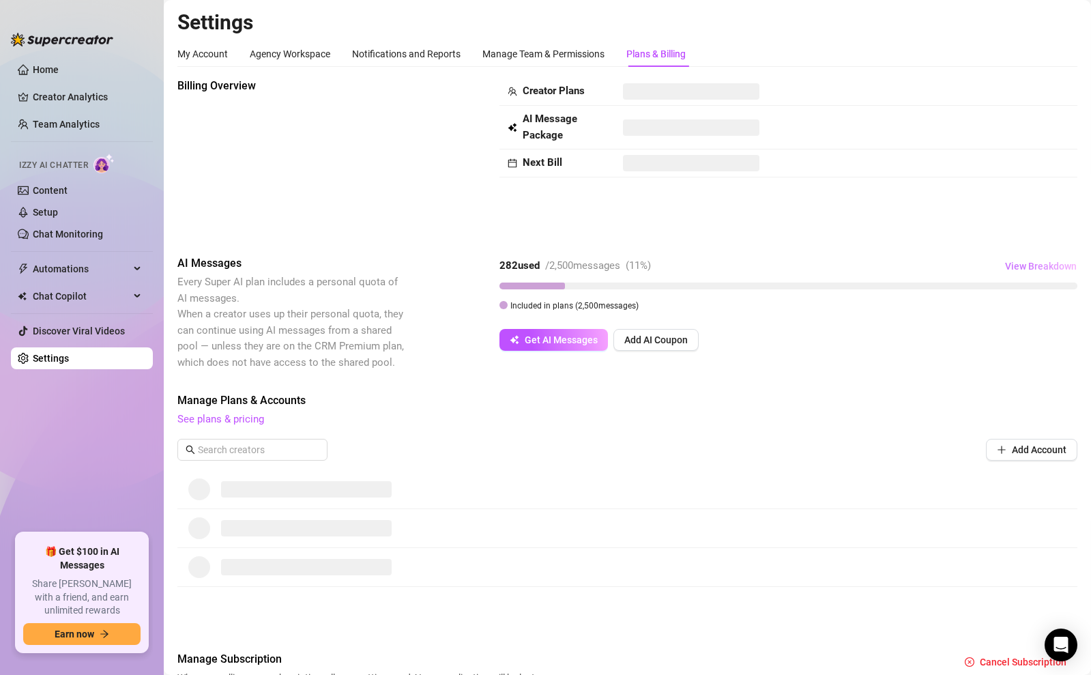
click at [1022, 267] on span "View Breakdown" at bounding box center [1041, 266] width 72 height 11
click at [823, 390] on div "Billing Overview Creator Plans AI Message Package Next Bill AI Messages Every S…" at bounding box center [627, 389] width 900 height 622
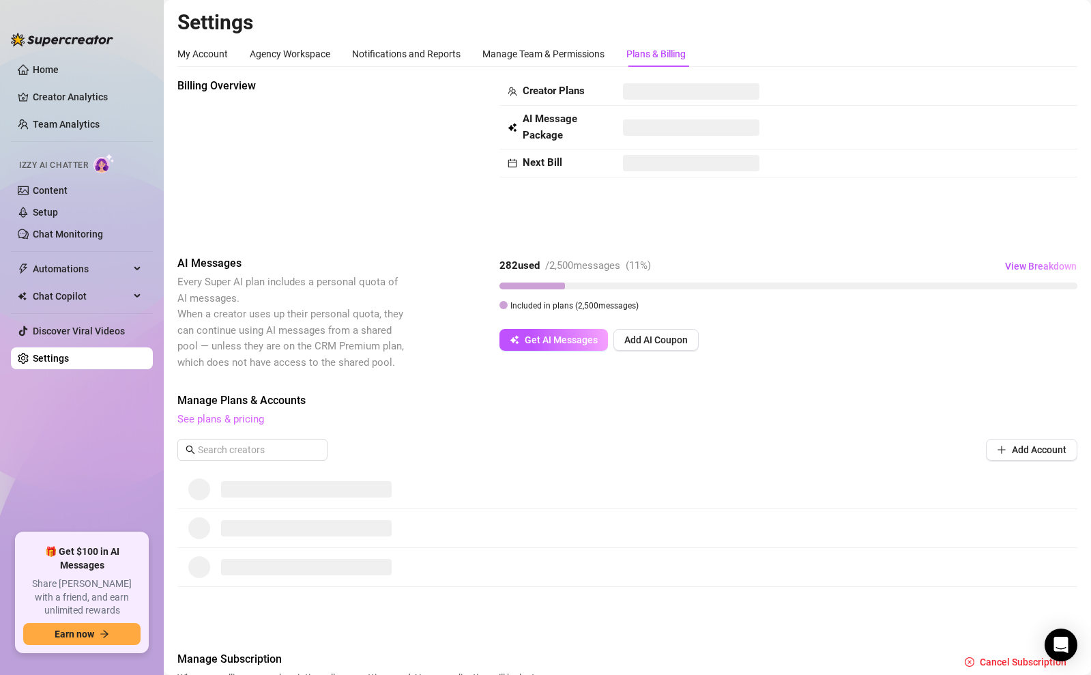
click at [226, 421] on link "See plans & pricing" at bounding box center [220, 419] width 87 height 12
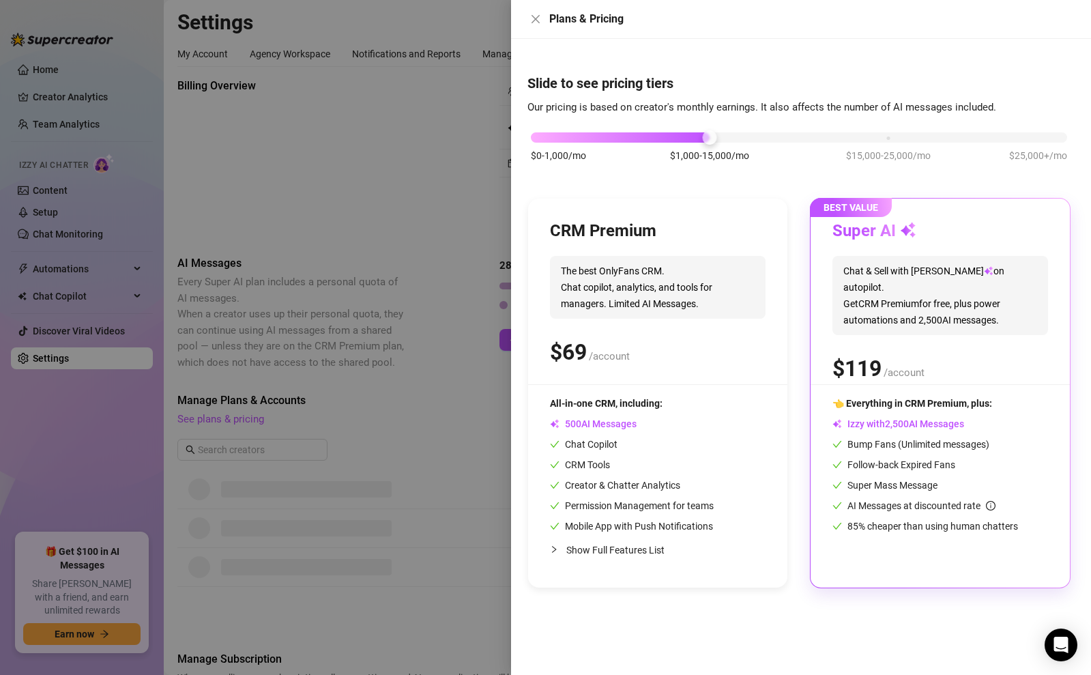
click at [529, 28] on div "Plans & Pricing" at bounding box center [801, 19] width 580 height 39
click at [535, 23] on icon "close" at bounding box center [535, 19] width 11 height 11
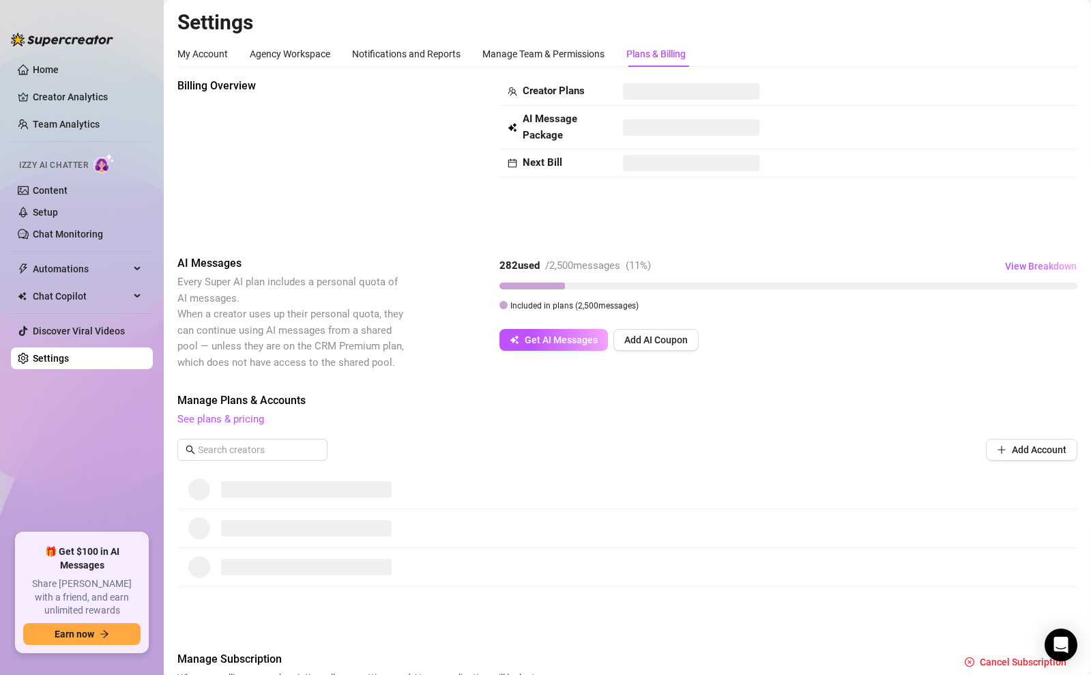
click at [306, 499] on div at bounding box center [627, 489] width 900 height 39
click at [308, 494] on span at bounding box center [306, 489] width 171 height 16
drag, startPoint x: 297, startPoint y: 534, endPoint x: 283, endPoint y: 565, distance: 33.6
click at [293, 544] on div at bounding box center [627, 528] width 900 height 39
click at [282, 566] on span at bounding box center [306, 567] width 171 height 16
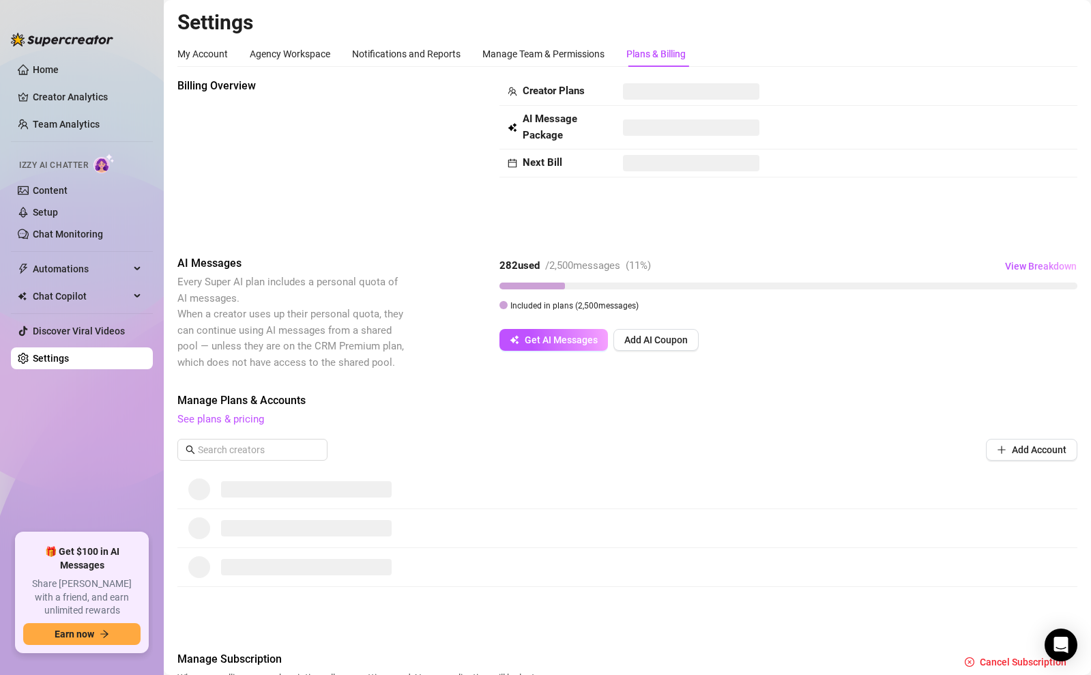
click at [282, 566] on span at bounding box center [306, 567] width 171 height 16
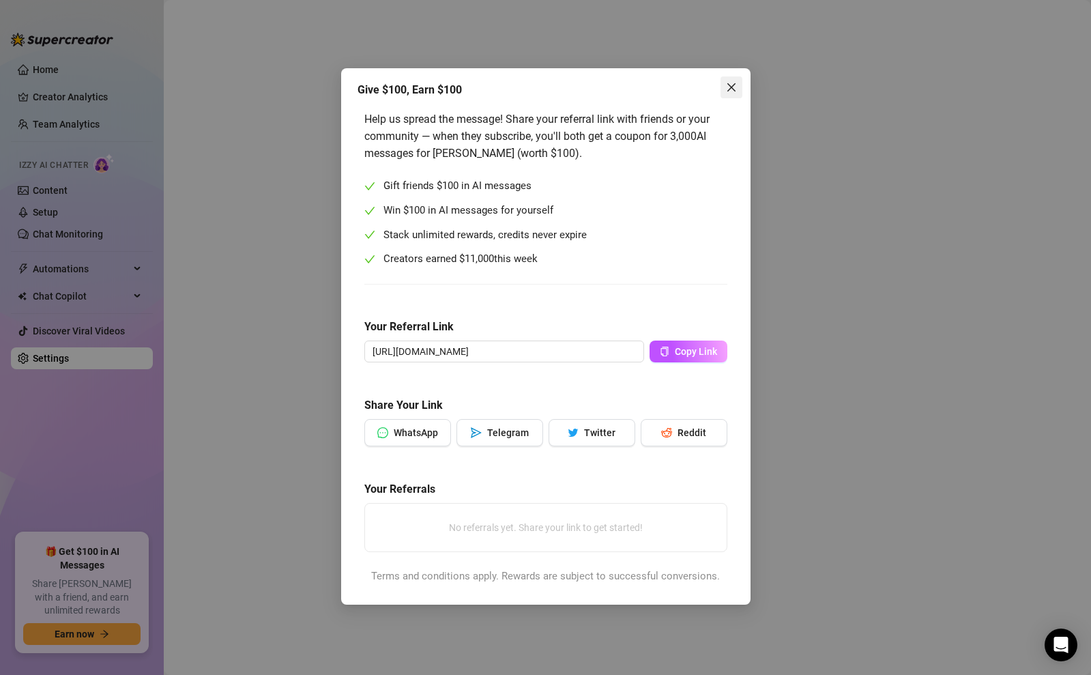
click at [728, 87] on icon "close" at bounding box center [731, 87] width 11 height 11
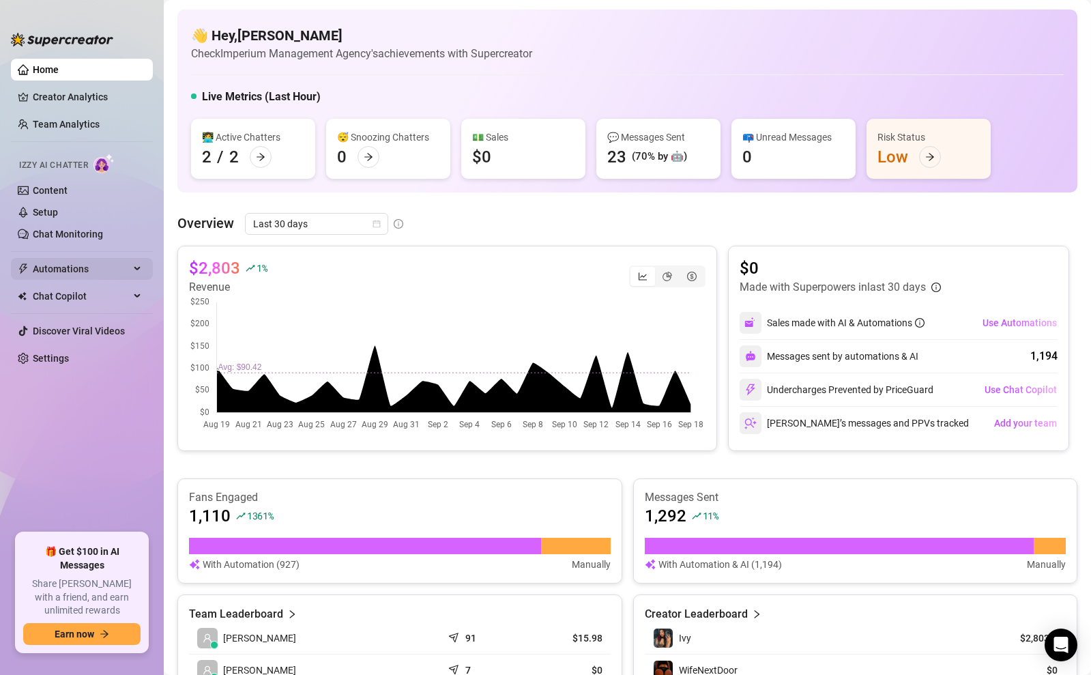
click at [117, 263] on span "Automations" at bounding box center [81, 269] width 97 height 22
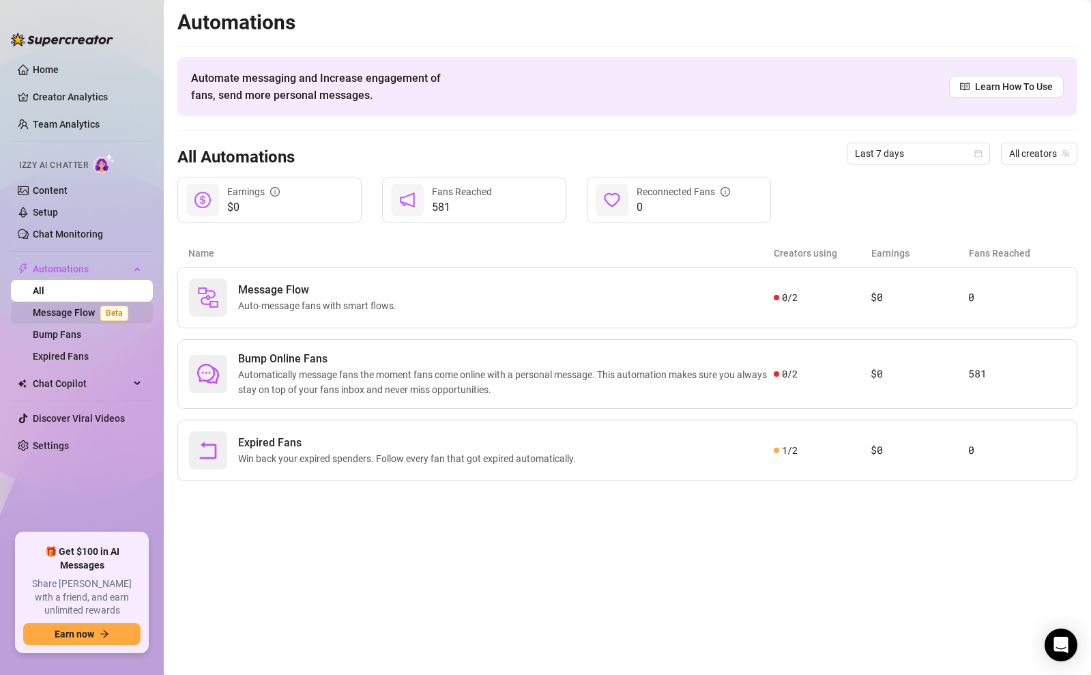
click at [111, 312] on span "Beta" at bounding box center [114, 313] width 28 height 15
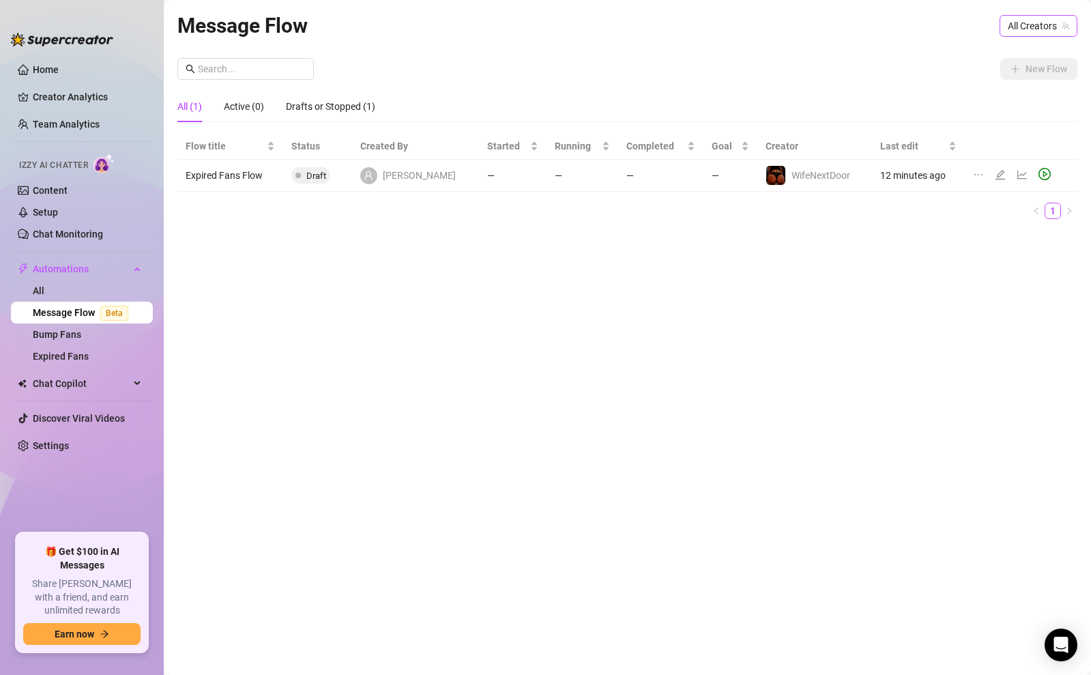
click at [1039, 23] on span "All Creators" at bounding box center [1037, 26] width 61 height 20
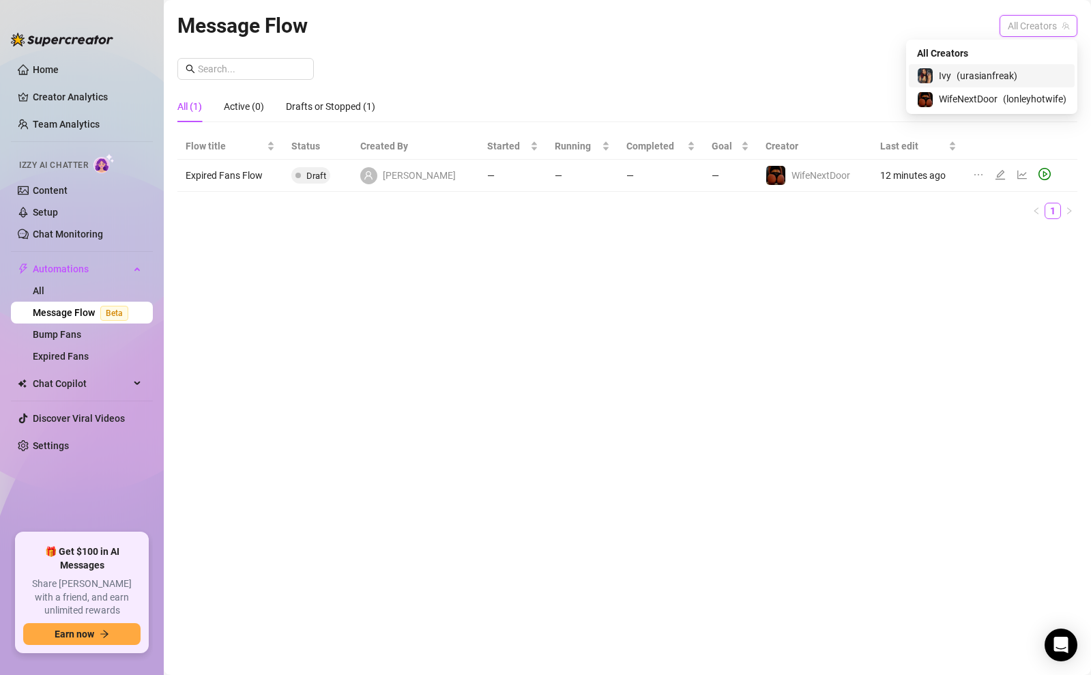
click at [1001, 78] on span "( urasianfreak )" at bounding box center [986, 75] width 61 height 15
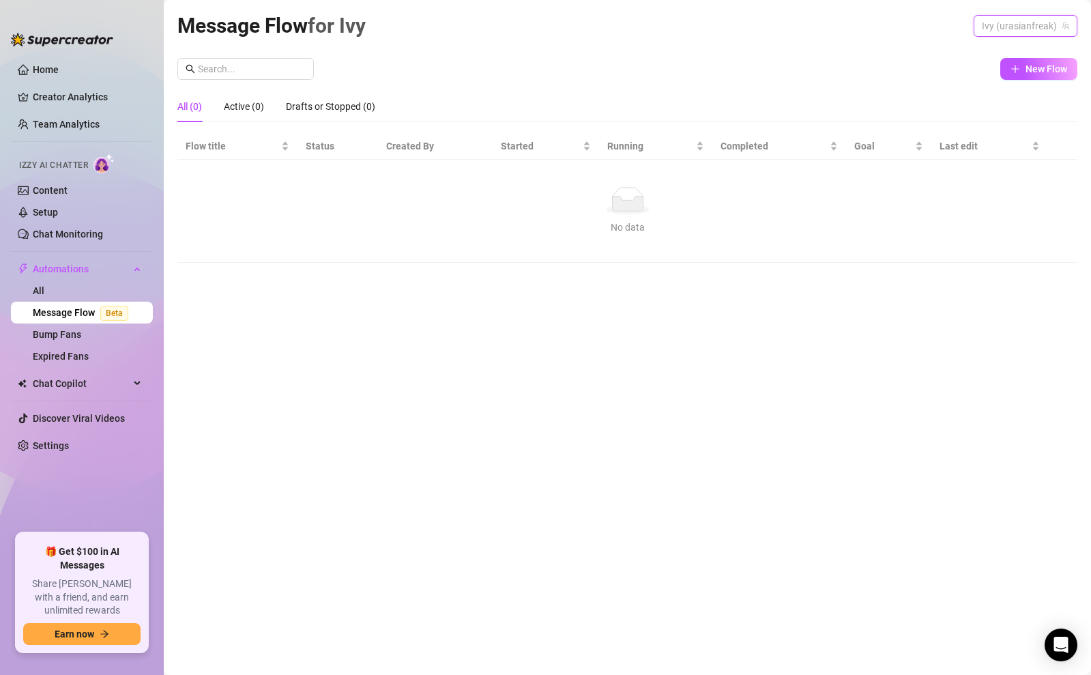
click at [1024, 25] on span "Ivy (urasianfreak)" at bounding box center [1024, 26] width 87 height 20
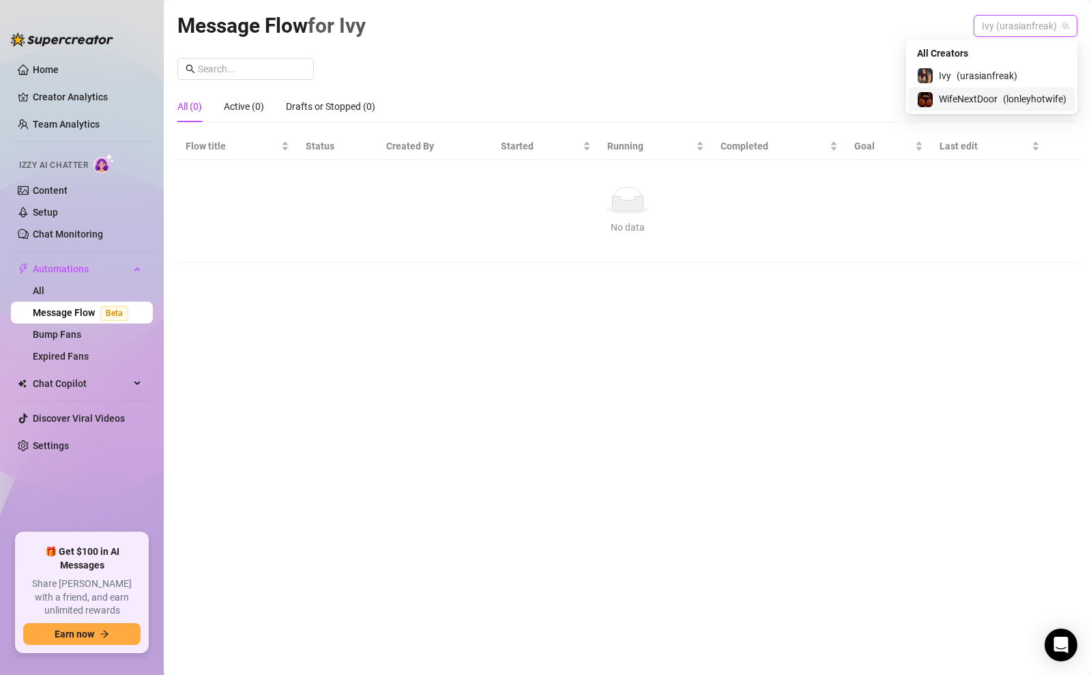
click at [996, 96] on div "WifeNextDoor ( lonleyhotwife )" at bounding box center [991, 99] width 149 height 16
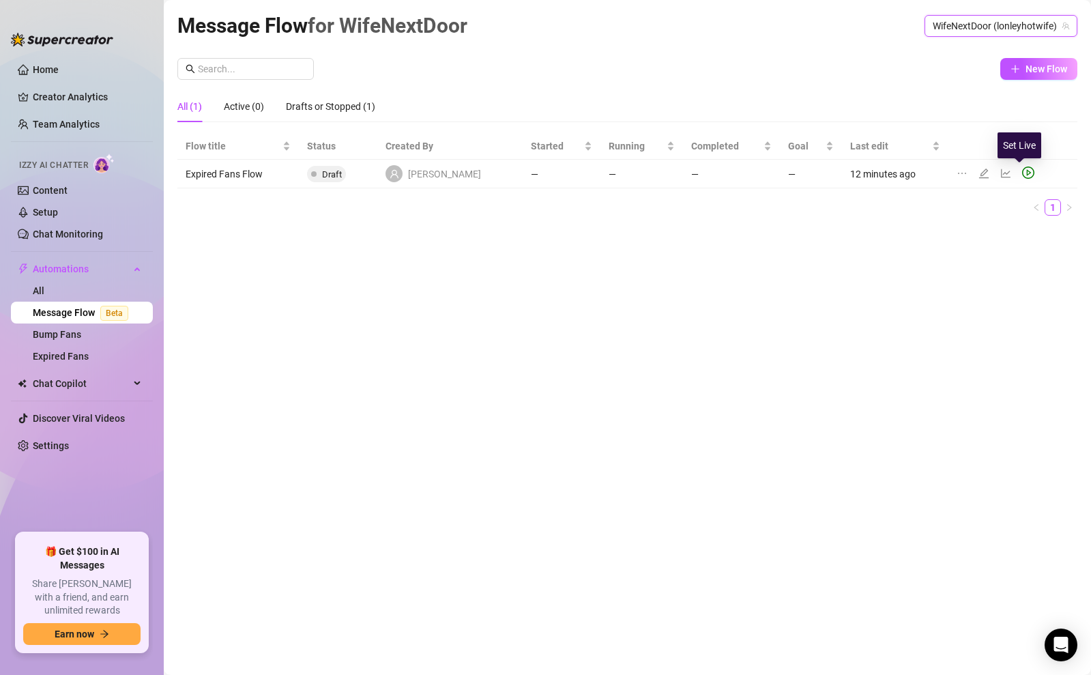
click at [1022, 173] on icon "play-circle" at bounding box center [1028, 172] width 12 height 12
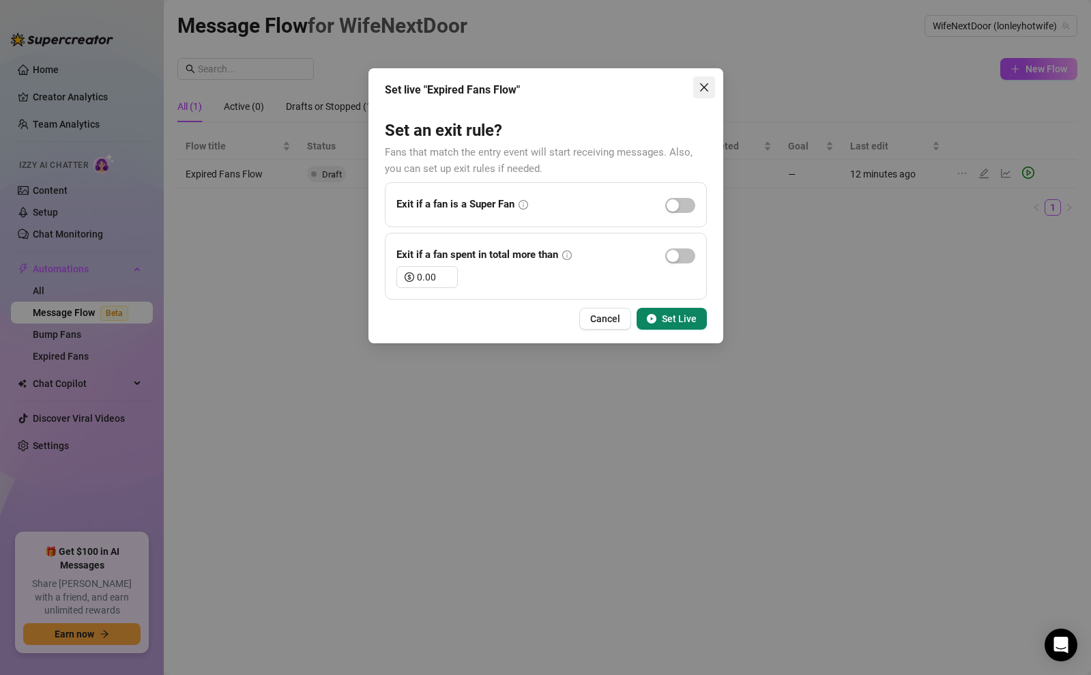
click at [704, 89] on icon "close" at bounding box center [703, 87] width 11 height 11
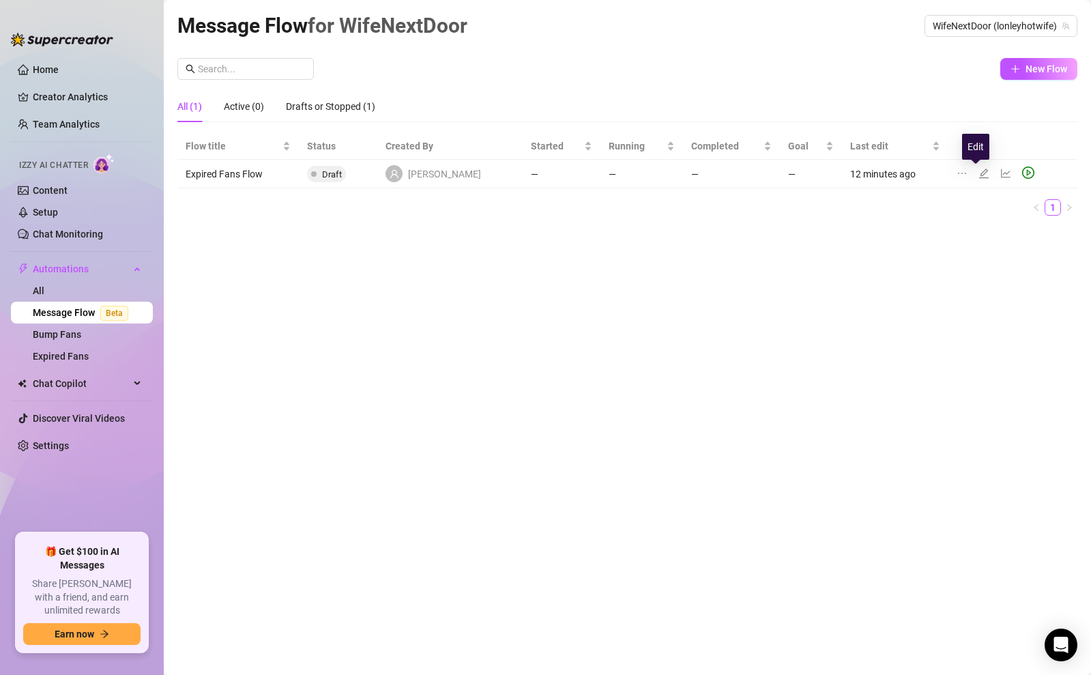
click at [978, 173] on icon "edit" at bounding box center [983, 173] width 10 height 10
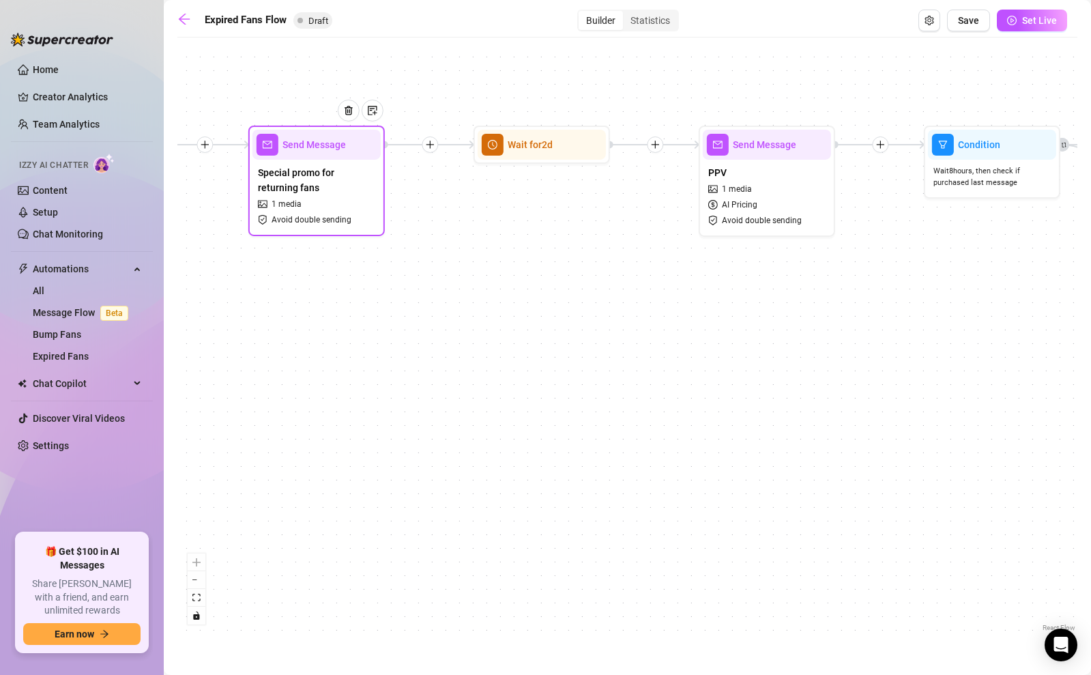
click at [334, 218] on span "Avoid double sending" at bounding box center [311, 219] width 80 height 13
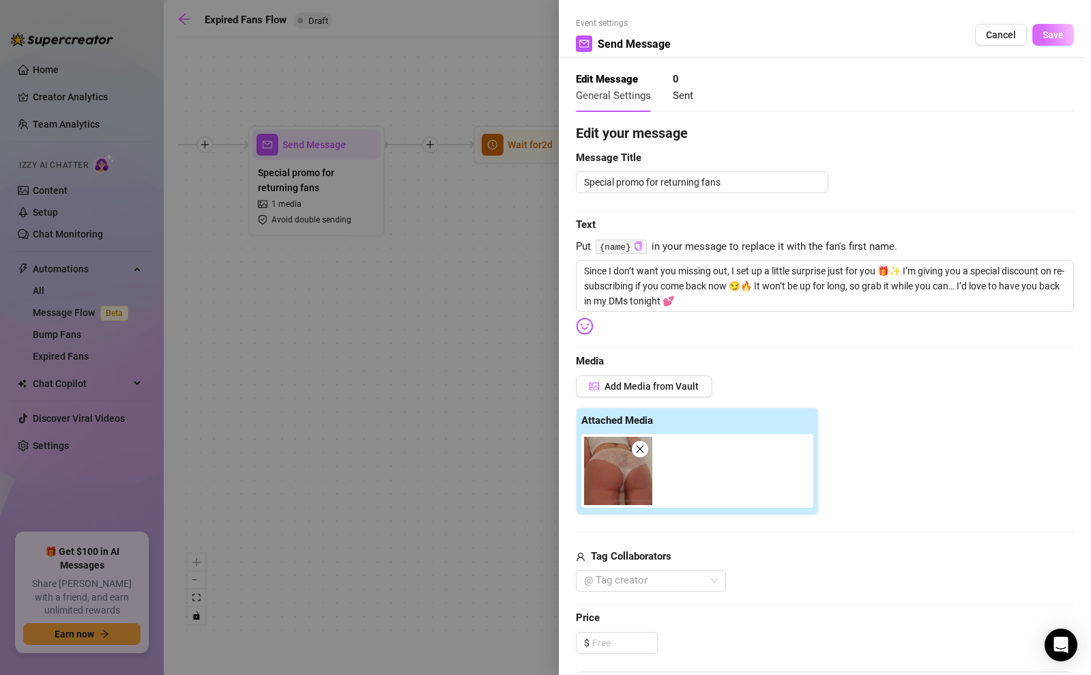
click at [1058, 40] on span "Save" at bounding box center [1052, 34] width 21 height 11
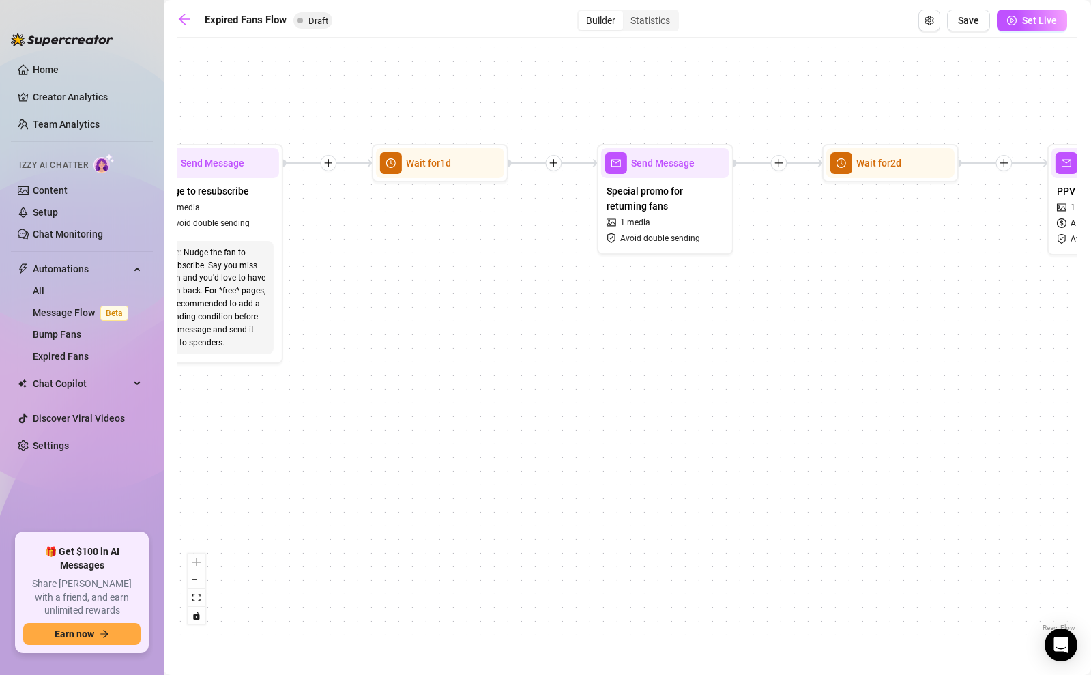
drag, startPoint x: 297, startPoint y: 308, endPoint x: 725, endPoint y: 336, distance: 428.6
click at [725, 336] on div "If True If False Send Message Send Message 1 media Avoid double sending Wait fo…" at bounding box center [627, 339] width 900 height 590
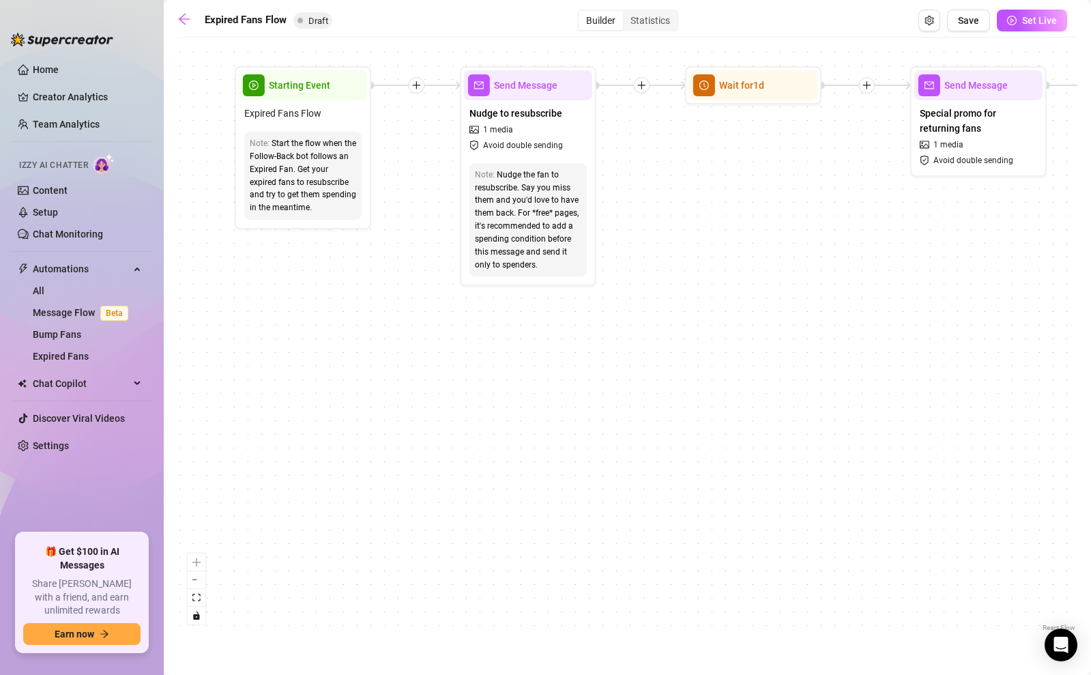
drag, startPoint x: 546, startPoint y: 375, endPoint x: 778, endPoint y: 286, distance: 248.5
click at [778, 286] on div "If True If False Send Message Send Message 1 media Avoid double sending Wait fo…" at bounding box center [627, 339] width 900 height 590
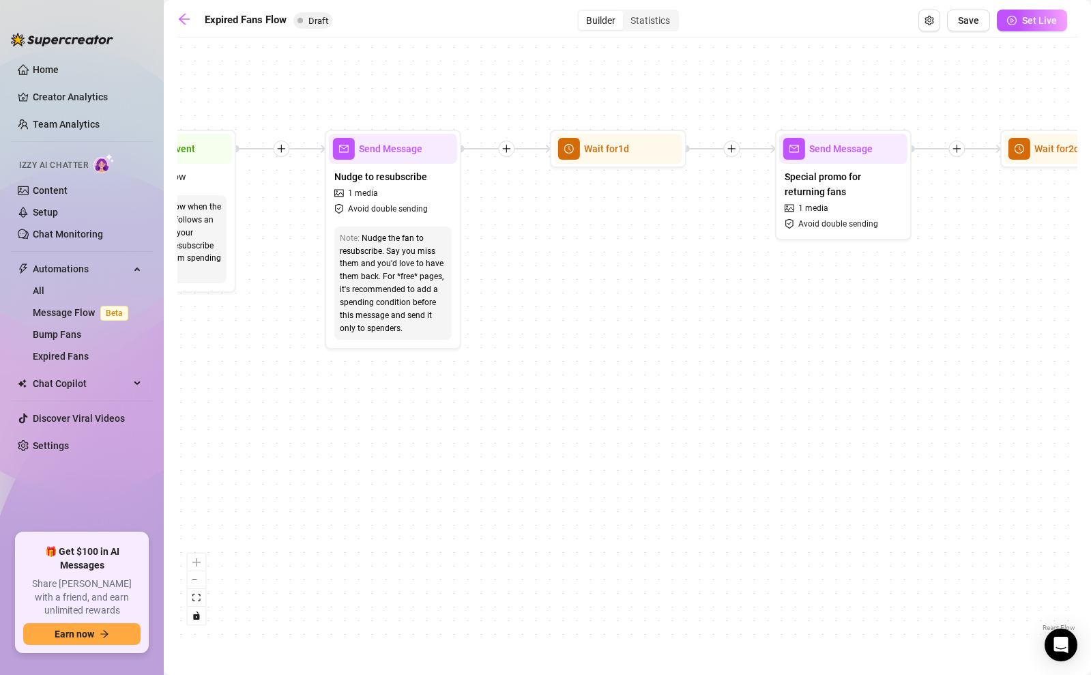
drag, startPoint x: 705, startPoint y: 313, endPoint x: 558, endPoint y: 383, distance: 162.6
click at [558, 383] on div "If True If False Send Message Send Message 1 media Avoid double sending Wait fo…" at bounding box center [627, 339] width 900 height 590
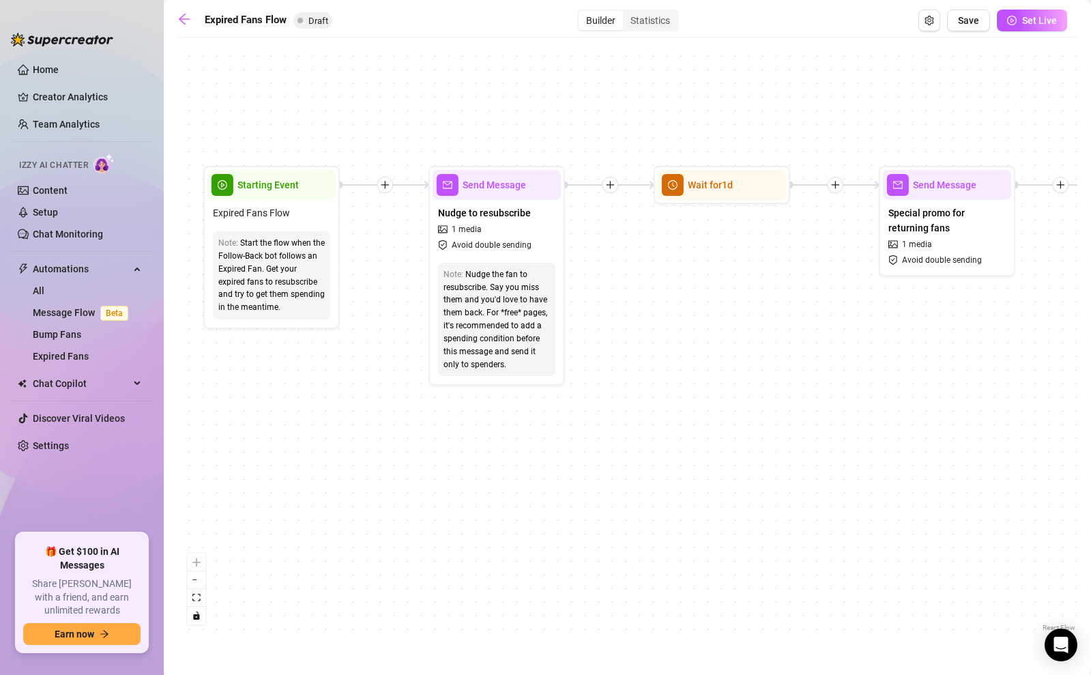
drag, startPoint x: 623, startPoint y: 398, endPoint x: 777, endPoint y: 445, distance: 160.7
click at [777, 445] on div "If True If False Send Message Send Message 1 media Avoid double sending Wait fo…" at bounding box center [627, 339] width 900 height 590
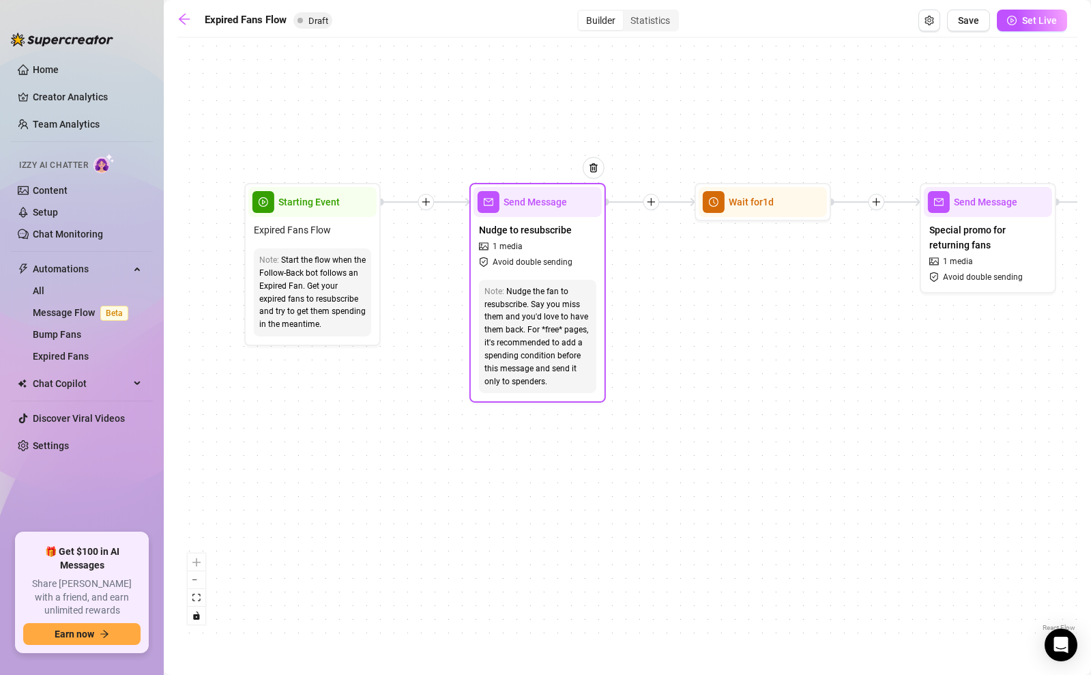
click at [556, 330] on div "Nudge the fan to resubscribe. Say you miss them and you'd love to have them bac…" at bounding box center [537, 336] width 106 height 103
click at [552, 229] on span "Nudge to resubscribe" at bounding box center [525, 229] width 93 height 15
type textarea "Hey babe 😘 I noticed your sub ran out, and I miss having you here with me 💋 😈 I…"
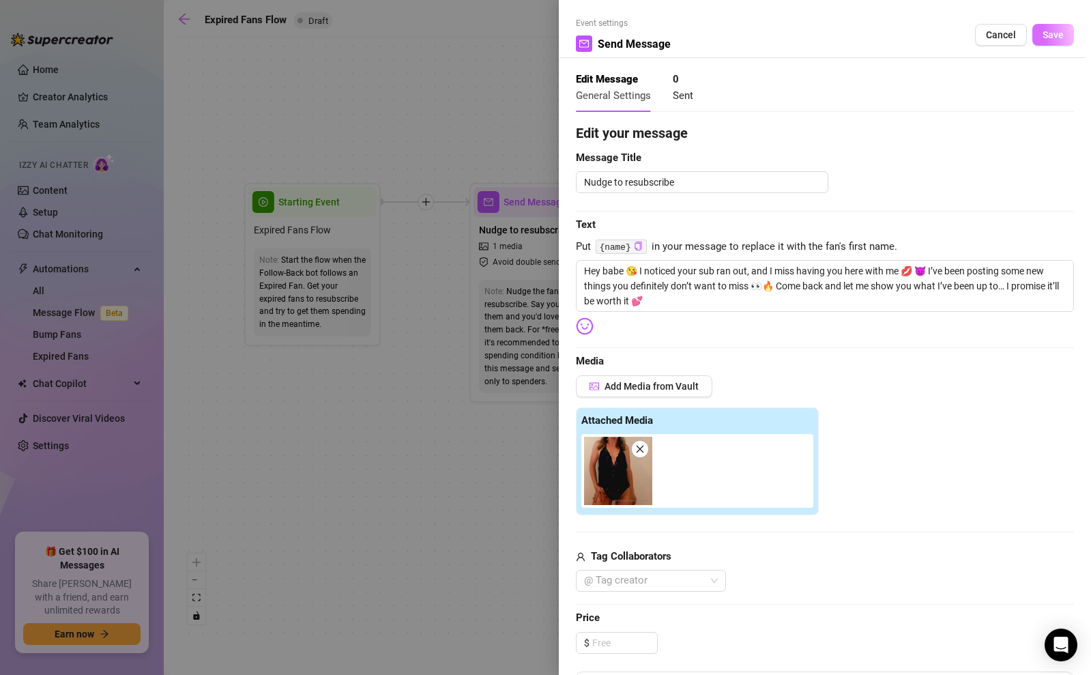
click at [1050, 43] on button "Save" at bounding box center [1053, 35] width 42 height 22
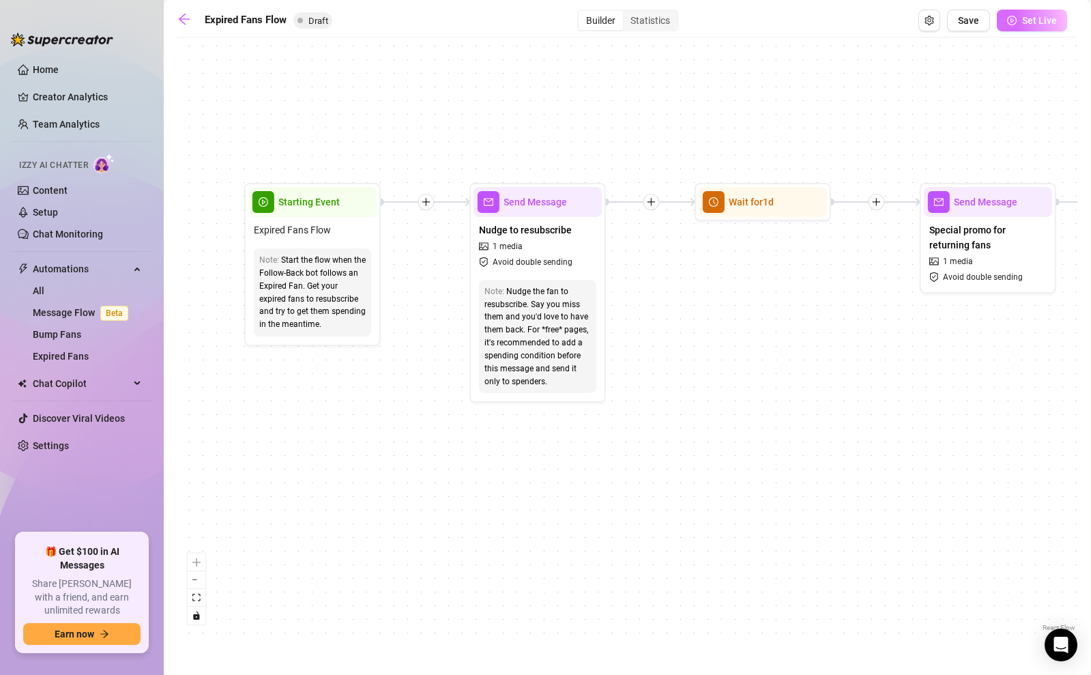
click at [1019, 21] on button "Set Live" at bounding box center [1031, 21] width 70 height 22
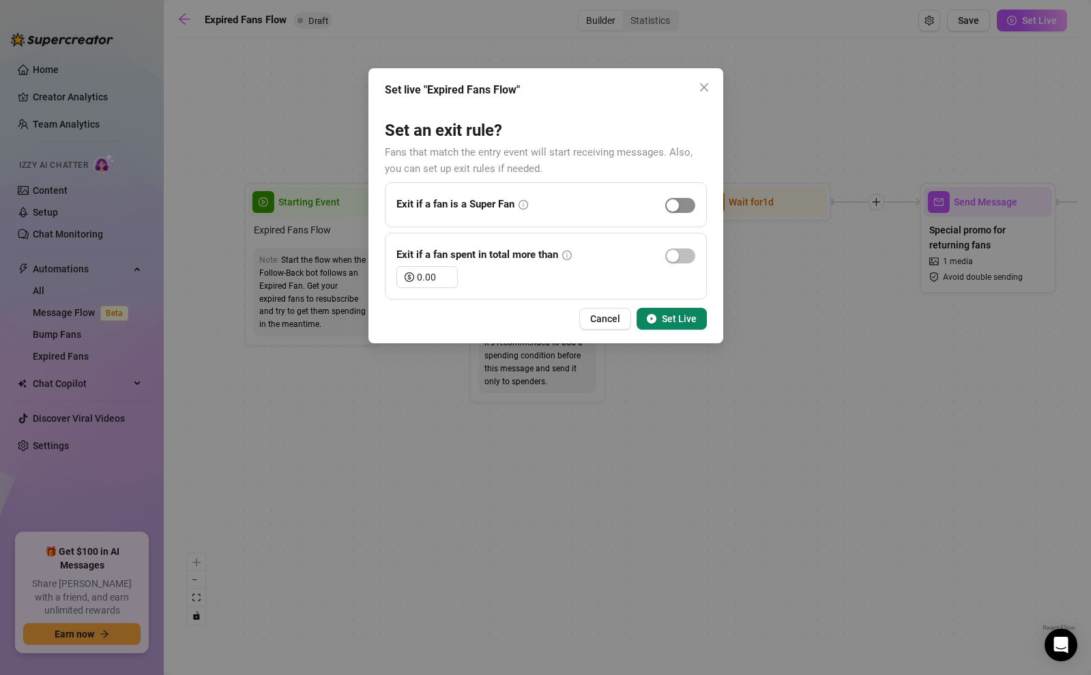
click at [668, 202] on div "button" at bounding box center [672, 205] width 12 height 12
click at [681, 209] on div "button" at bounding box center [687, 205] width 12 height 12
click at [677, 312] on button "Set Live" at bounding box center [671, 319] width 70 height 22
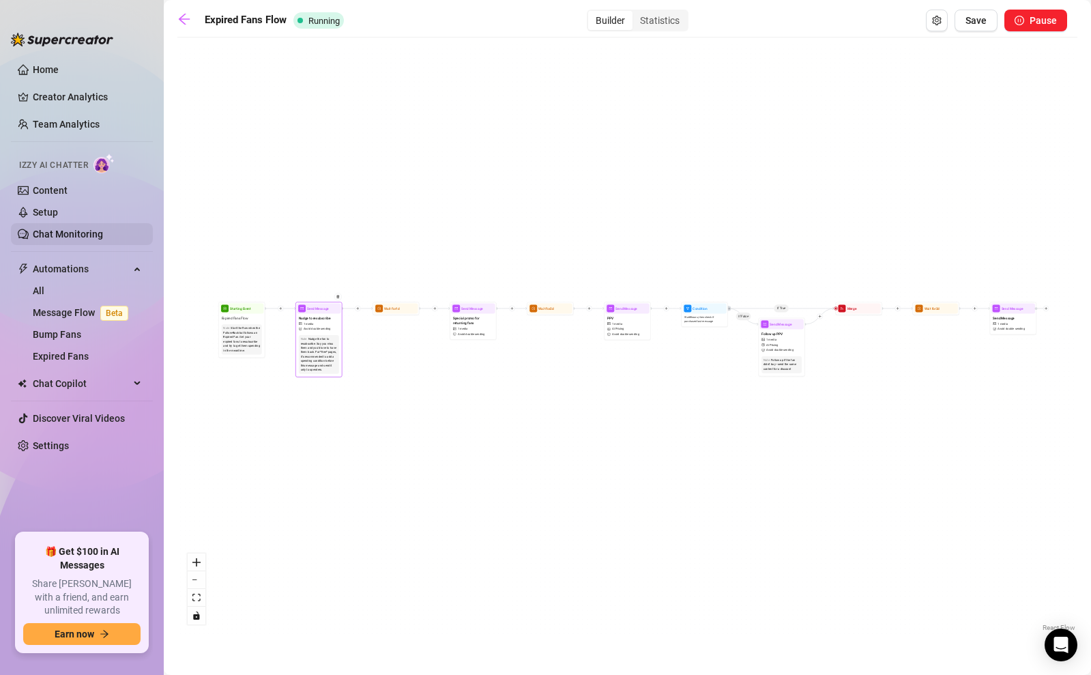
click at [53, 228] on link "Chat Monitoring" at bounding box center [68, 233] width 70 height 11
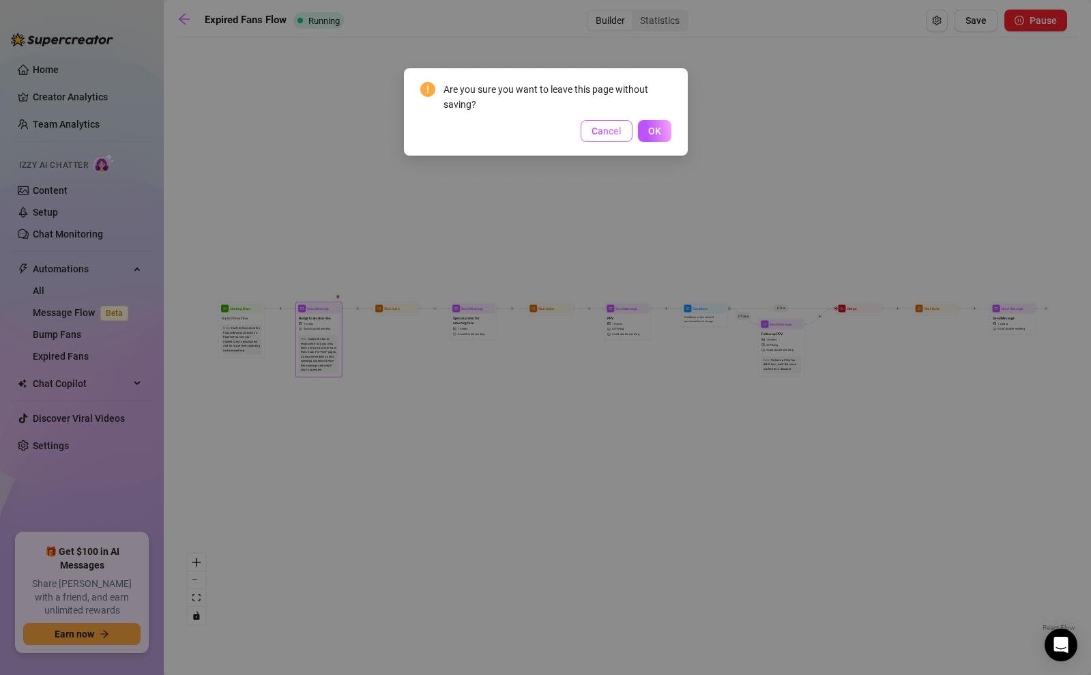
click at [614, 128] on span "Cancel" at bounding box center [606, 130] width 30 height 11
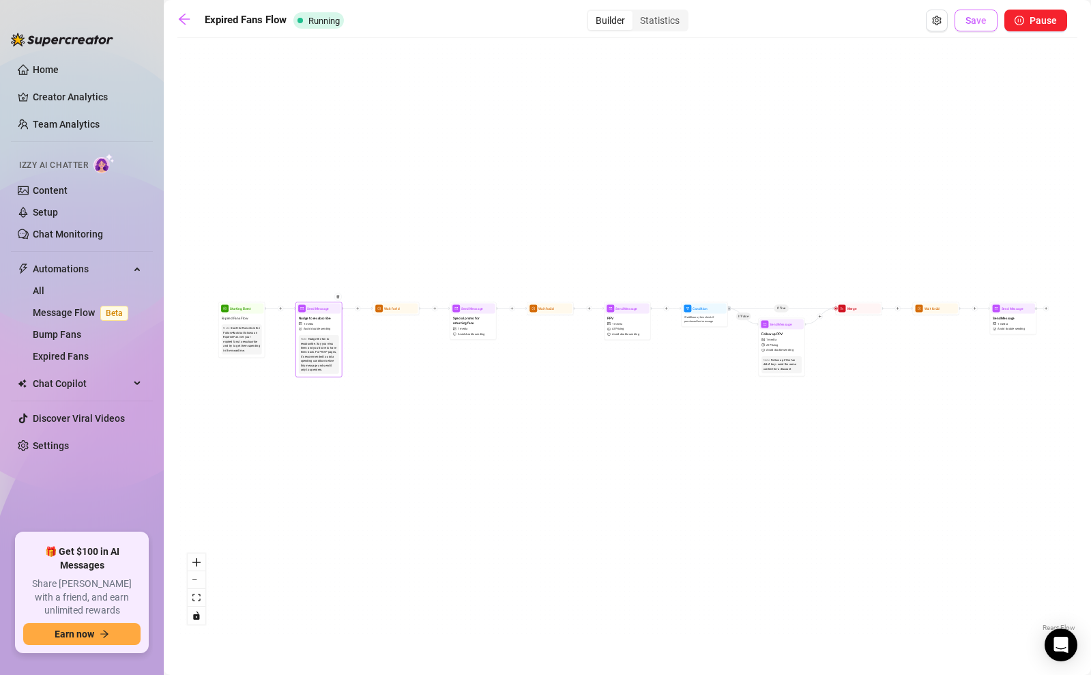
click at [969, 29] on button "Save" at bounding box center [975, 21] width 43 height 22
click at [188, 20] on icon "arrow-left" at bounding box center [184, 19] width 14 height 14
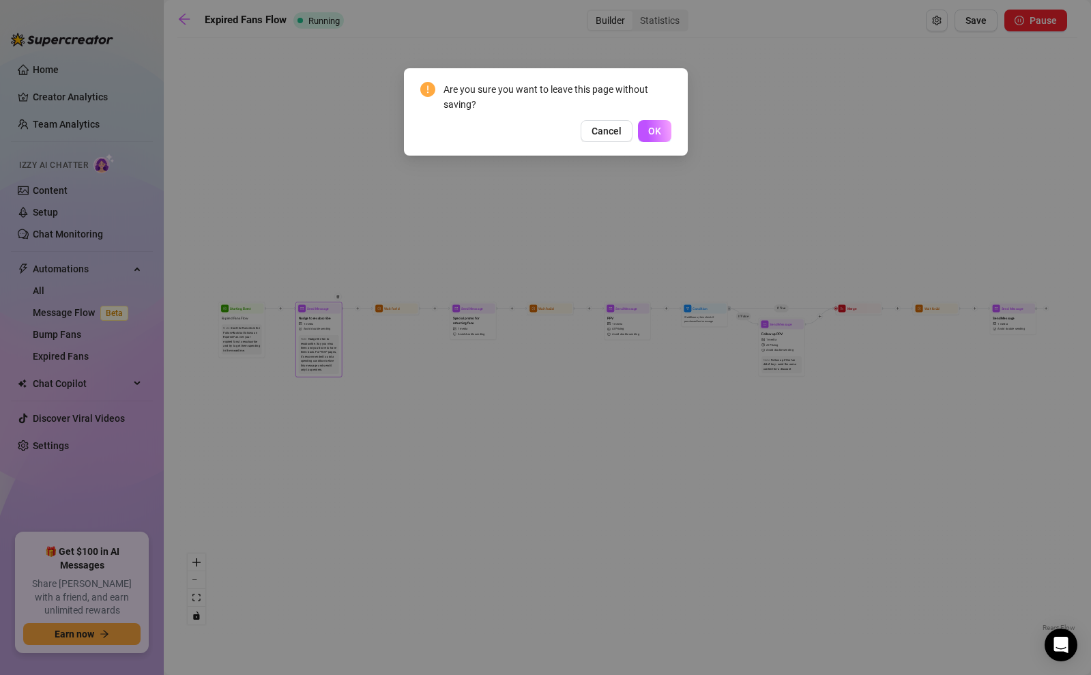
click at [246, 31] on div "Are you sure you want to leave this page without saving? Cancel OK" at bounding box center [545, 337] width 1091 height 675
click at [259, 21] on div "Are you sure you want to leave this page without saving? Cancel OK" at bounding box center [545, 337] width 1091 height 675
click at [598, 135] on span "Cancel" at bounding box center [606, 130] width 30 height 11
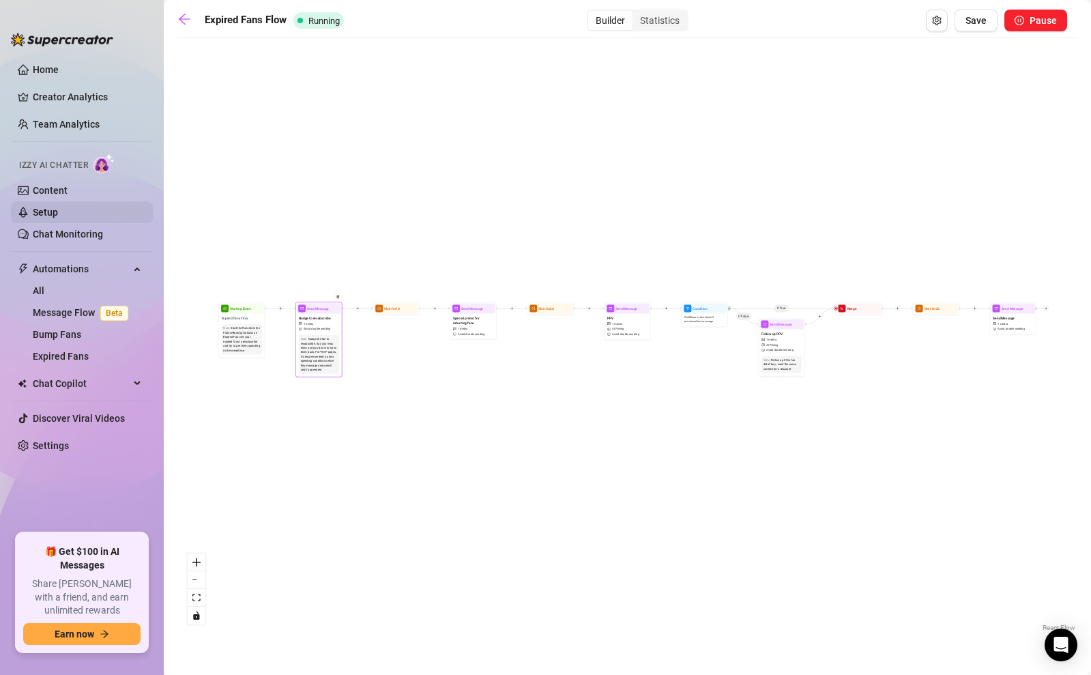
click at [52, 209] on link "Setup" at bounding box center [45, 212] width 25 height 11
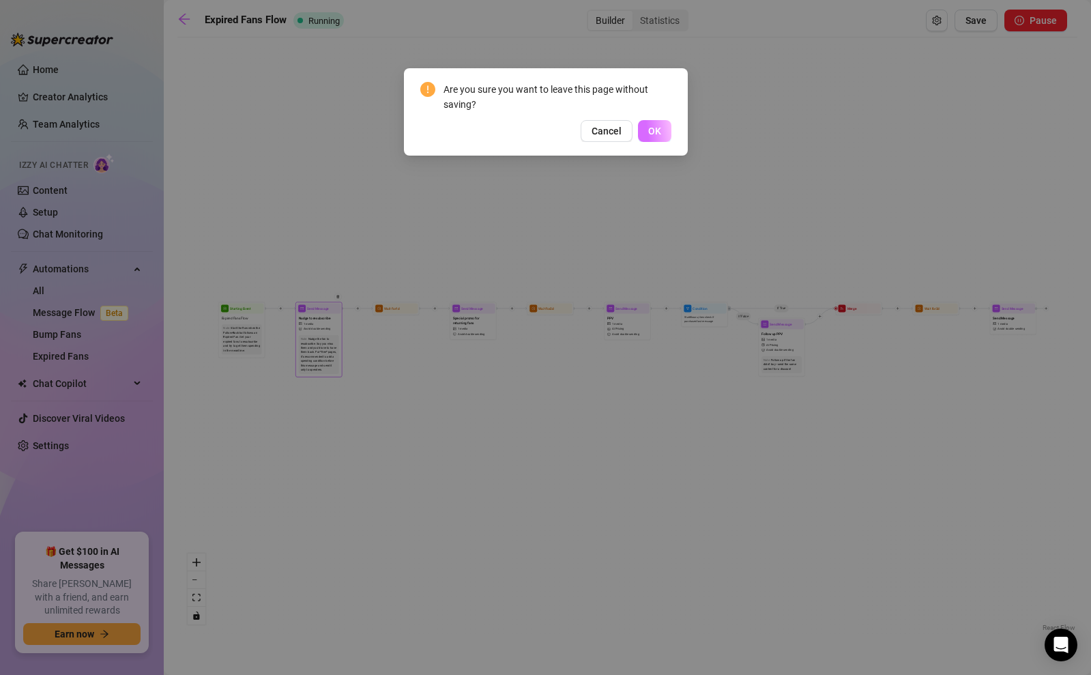
click at [660, 132] on span "OK" at bounding box center [654, 130] width 13 height 11
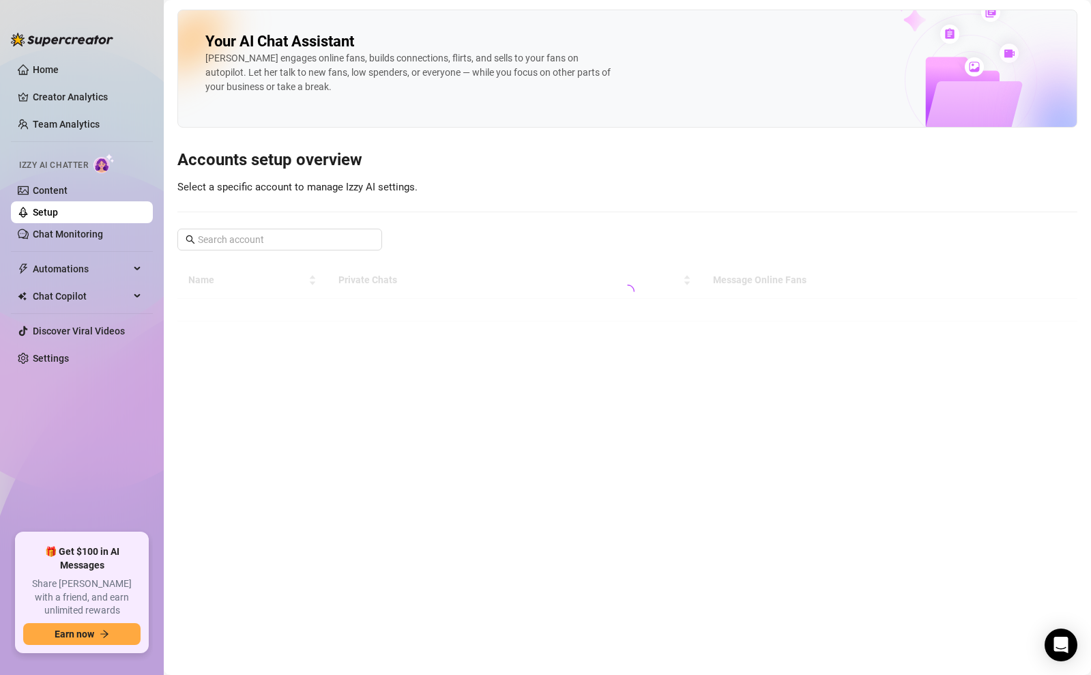
click at [33, 218] on link "Setup" at bounding box center [45, 212] width 25 height 11
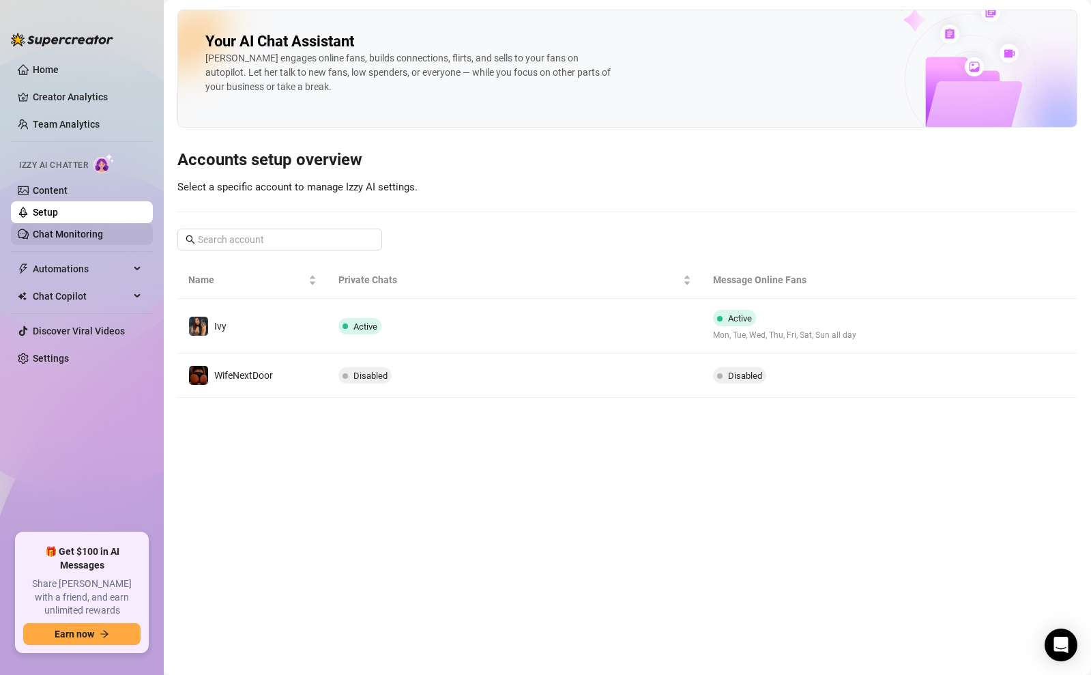
click at [37, 228] on link "Chat Monitoring" at bounding box center [68, 233] width 70 height 11
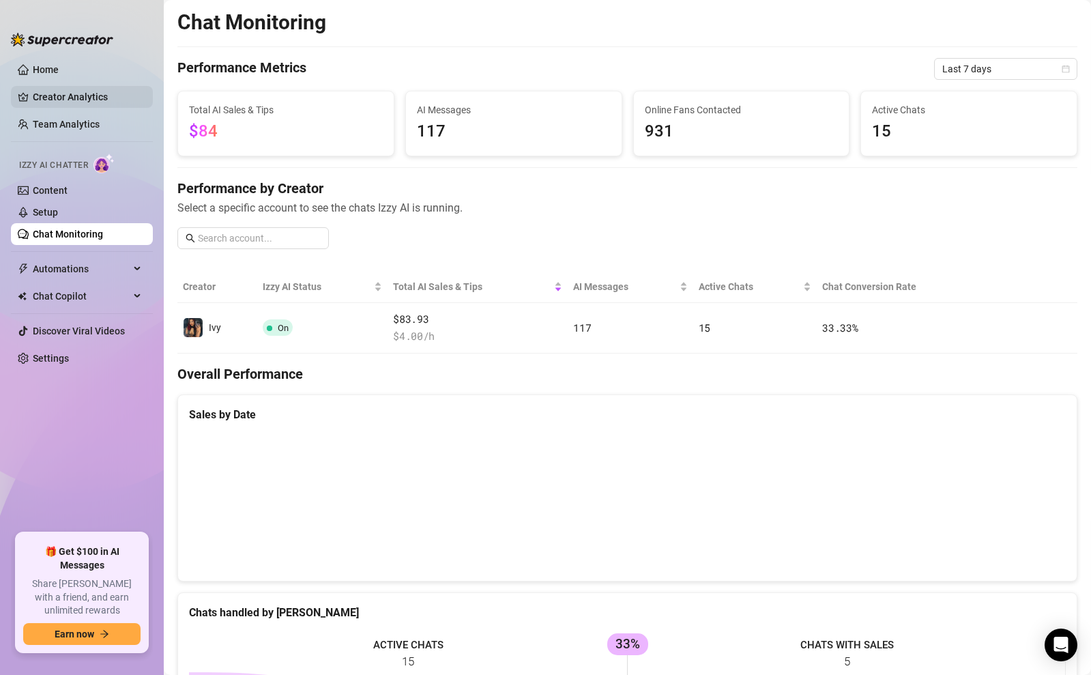
click at [59, 99] on link "Creator Analytics" at bounding box center [87, 97] width 109 height 22
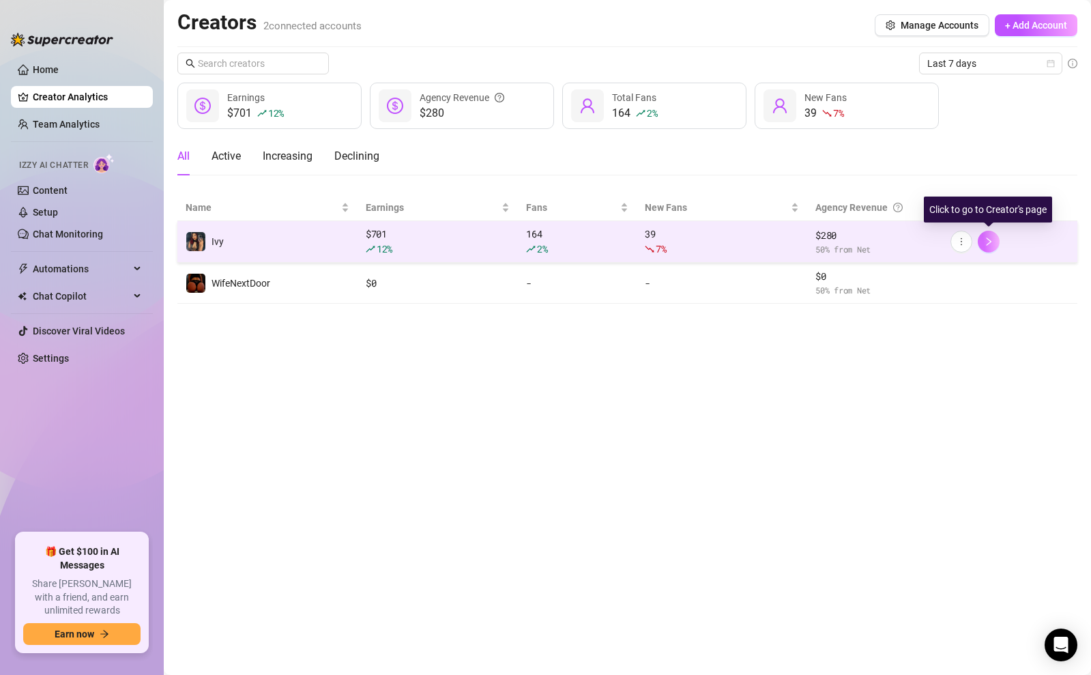
click at [981, 242] on button "button" at bounding box center [988, 242] width 22 height 22
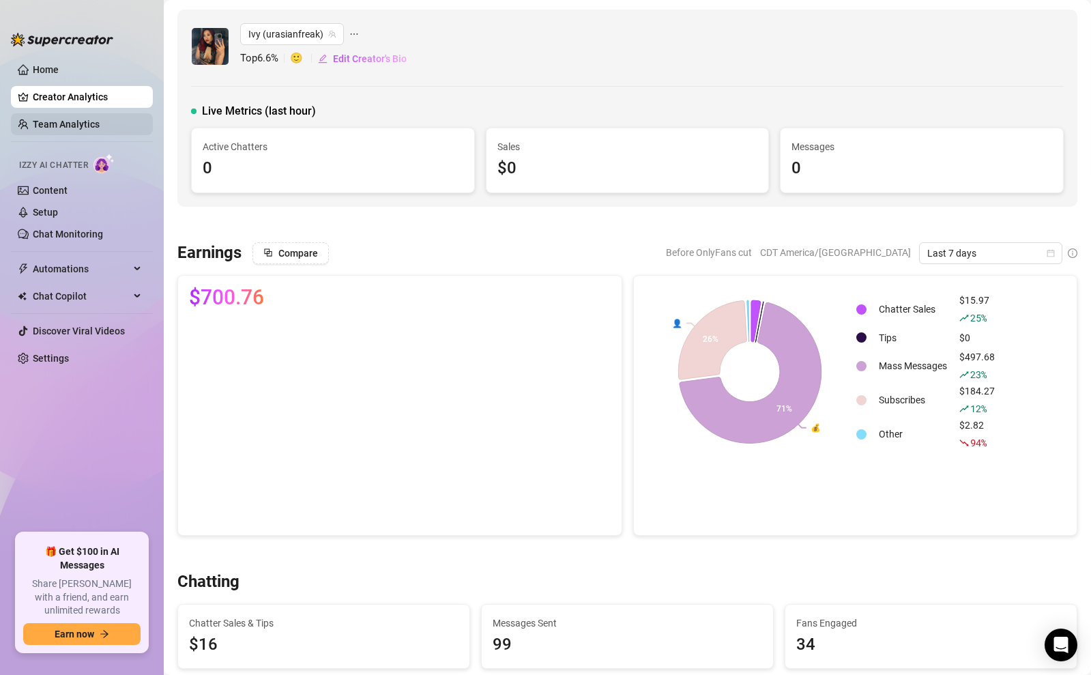
click at [68, 125] on link "Team Analytics" at bounding box center [66, 124] width 67 height 11
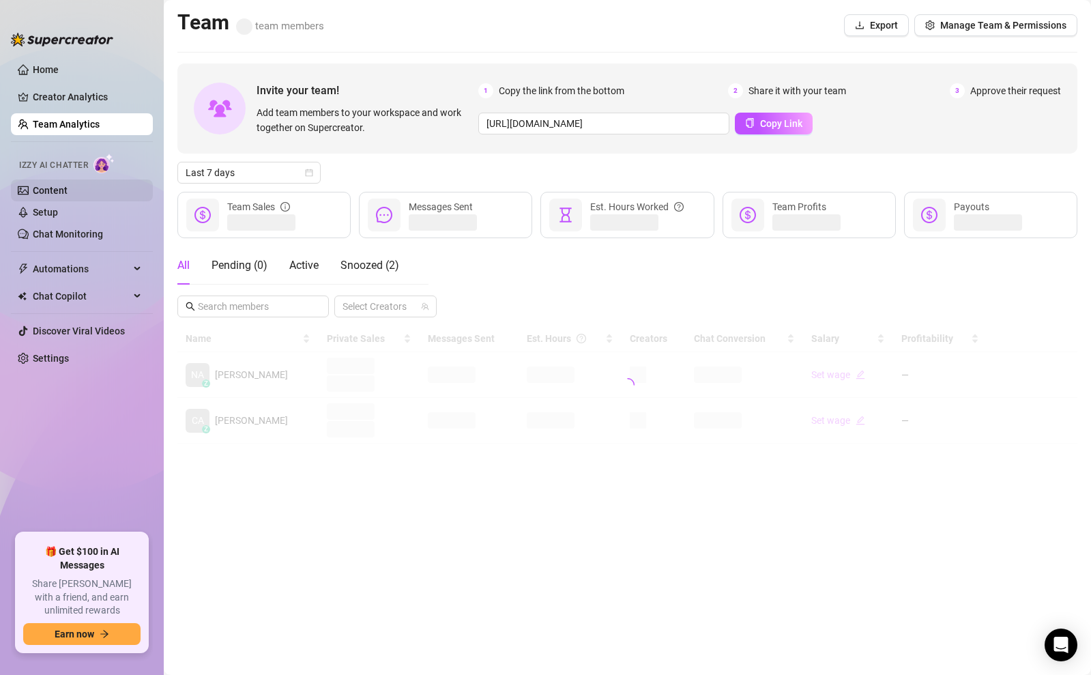
click at [62, 188] on link "Content" at bounding box center [50, 190] width 35 height 11
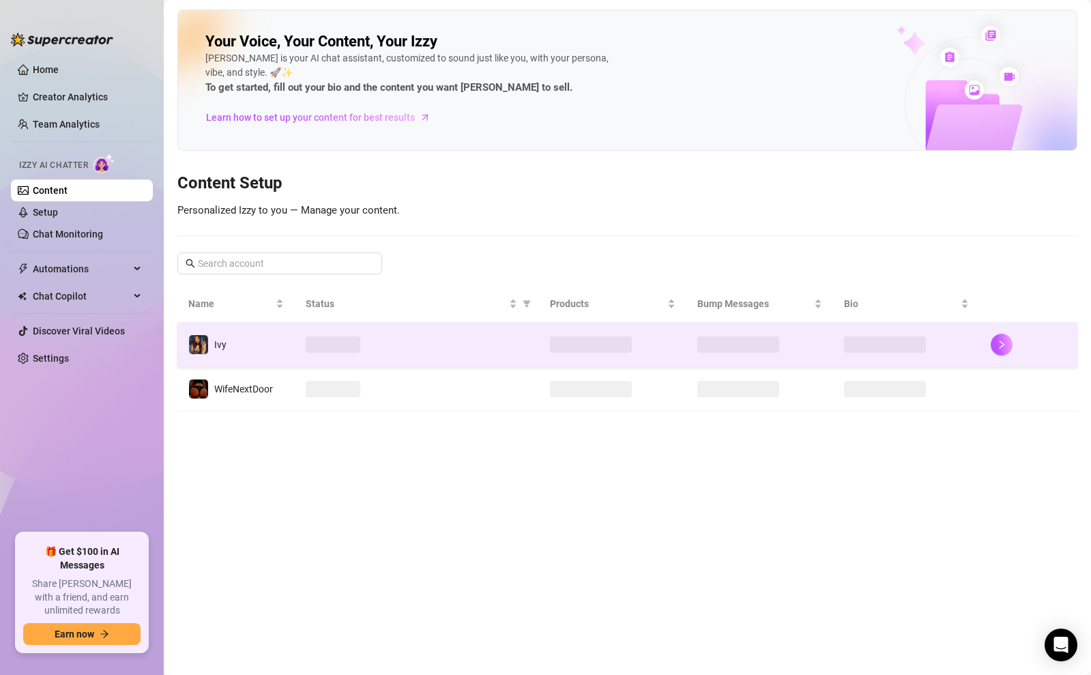
click at [1019, 344] on div at bounding box center [1028, 345] width 76 height 22
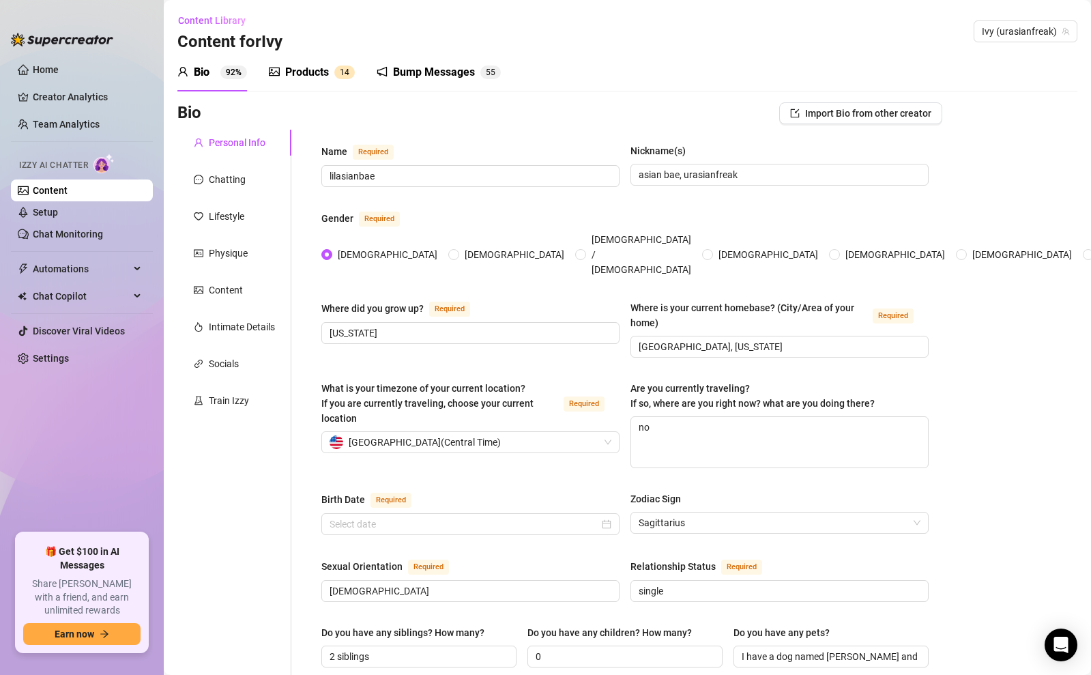
type input "December 17th, 2002"
click at [456, 81] on div "Bump Messages 5 5" at bounding box center [438, 72] width 124 height 38
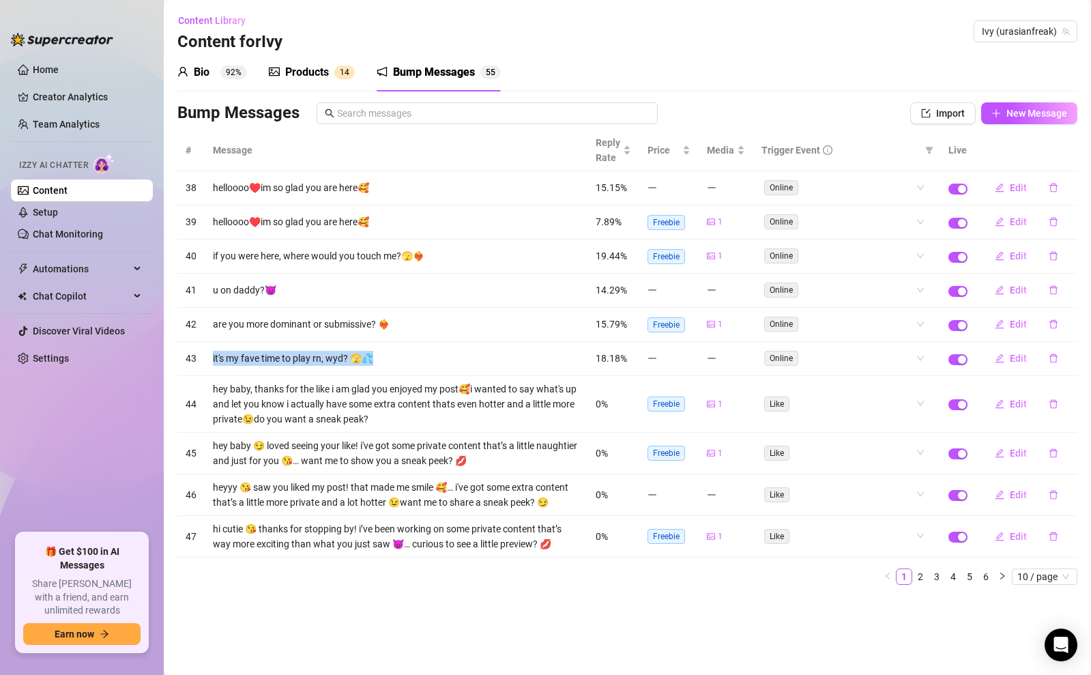
drag, startPoint x: 212, startPoint y: 358, endPoint x: 376, endPoint y: 361, distance: 163.7
click at [376, 361] on td "it's my fave time to play rn, wyd? 🫣💦" at bounding box center [396, 359] width 383 height 34
copy td "it's my fave time to play rn, wyd? 🫣💦"
click at [72, 279] on span "Automations" at bounding box center [81, 269] width 97 height 22
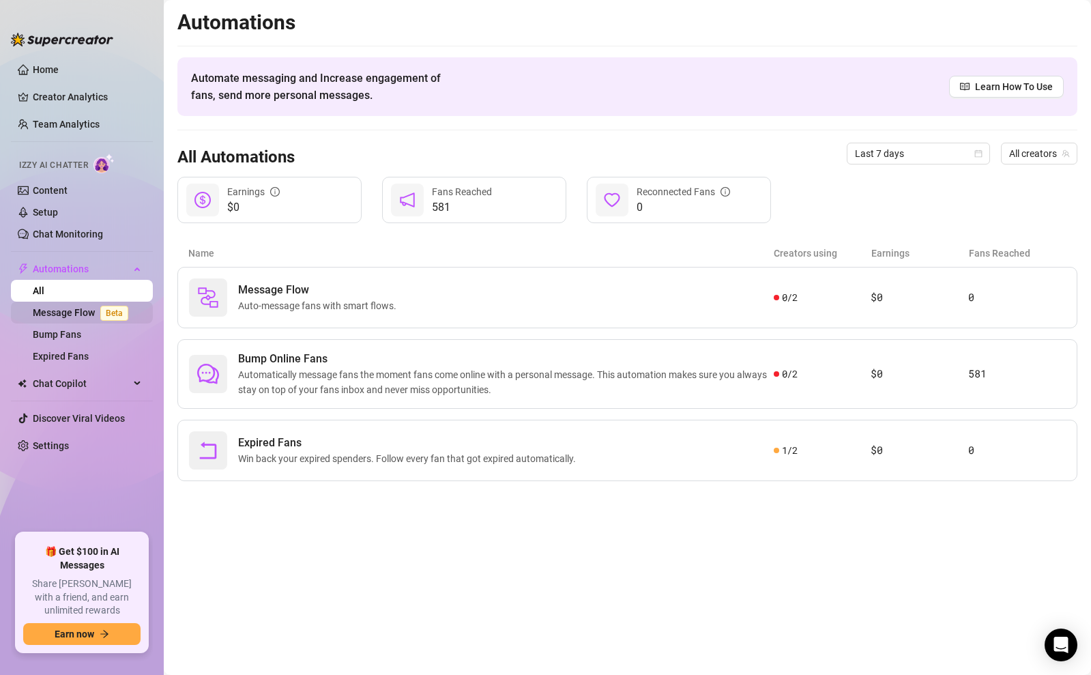
click at [76, 317] on link "Message Flow Beta" at bounding box center [83, 312] width 101 height 11
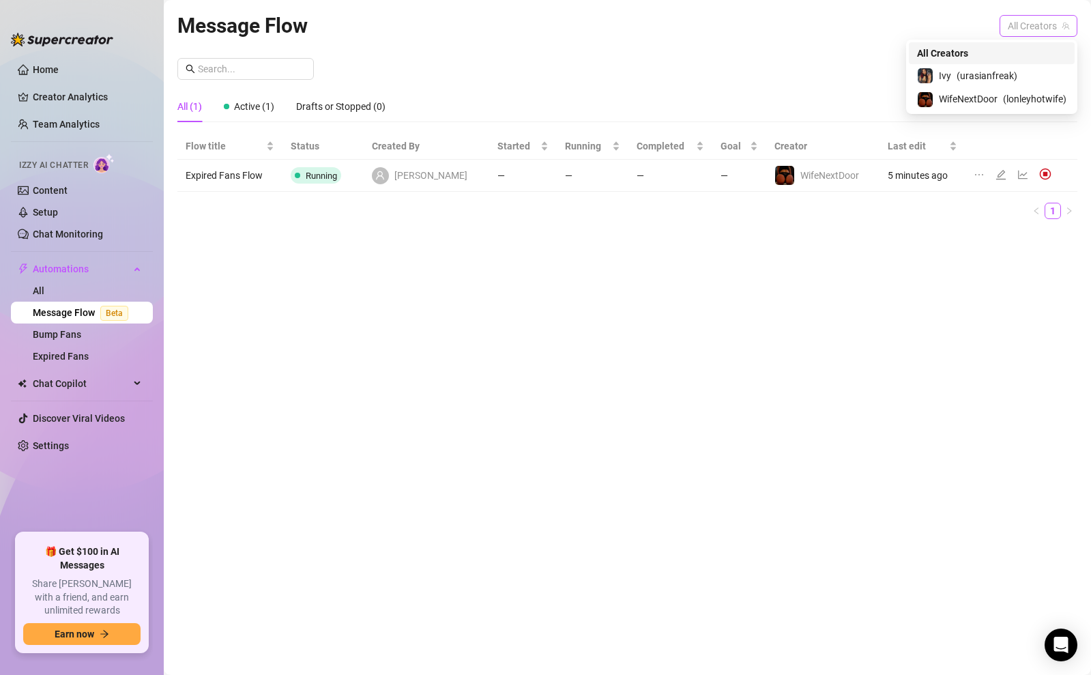
click at [1048, 29] on span "All Creators" at bounding box center [1037, 26] width 61 height 20
click at [992, 75] on span "( urasianfreak )" at bounding box center [986, 75] width 61 height 15
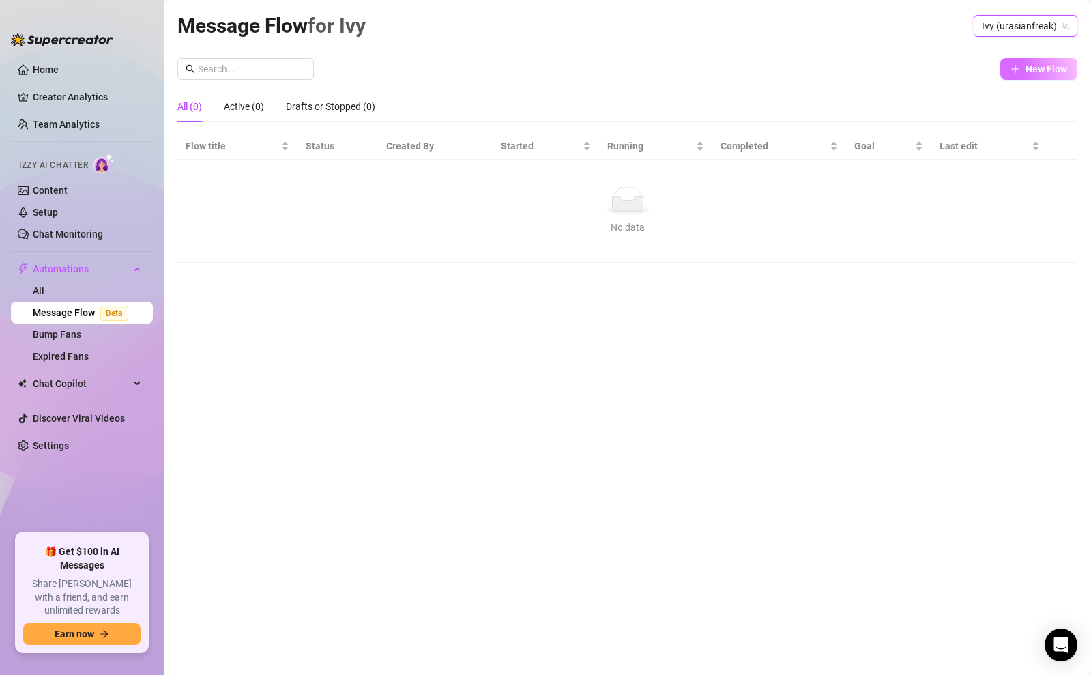
click at [1037, 68] on span "New Flow" at bounding box center [1046, 68] width 42 height 11
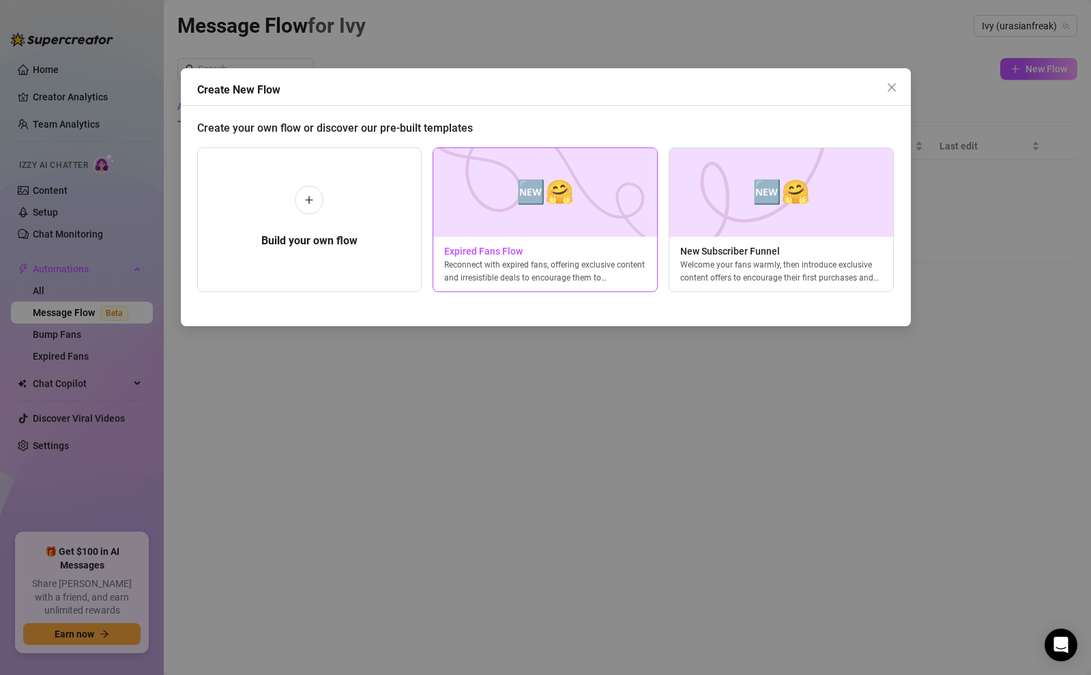
click at [587, 209] on img at bounding box center [544, 192] width 225 height 89
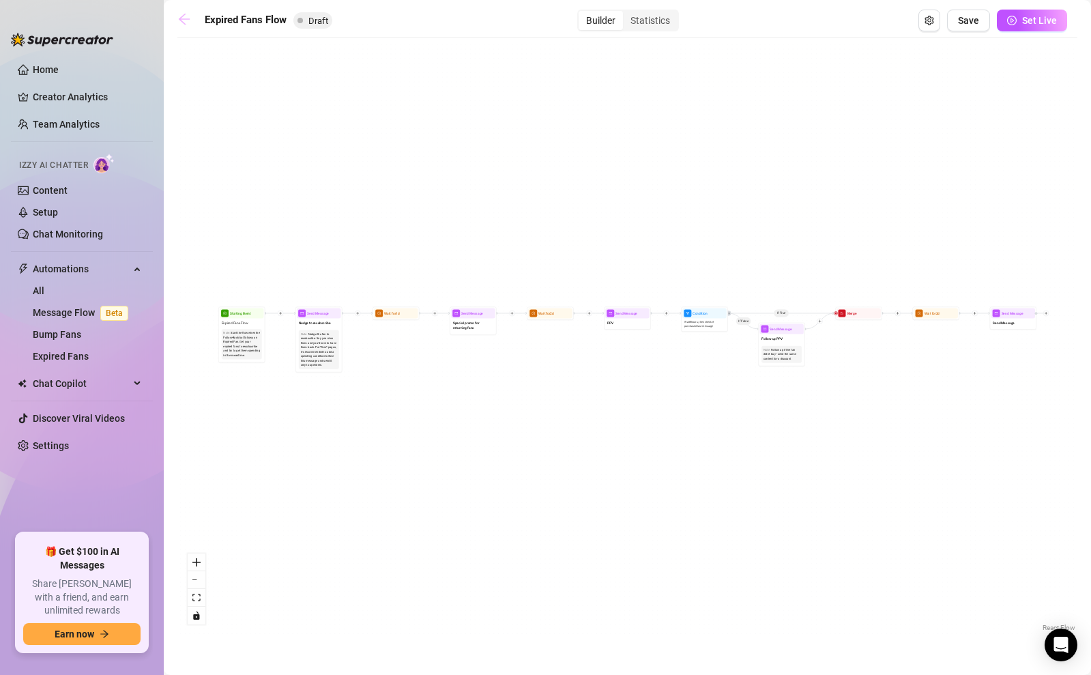
click at [181, 23] on icon "arrow-left" at bounding box center [184, 19] width 14 height 14
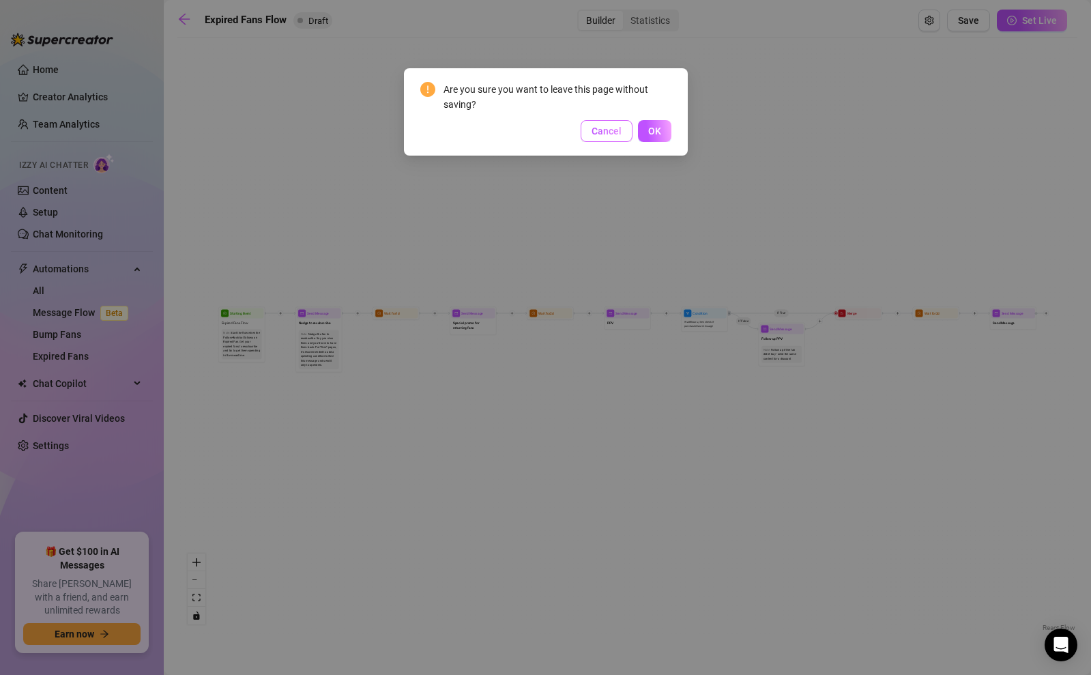
click at [600, 125] on span "Cancel" at bounding box center [606, 130] width 30 height 11
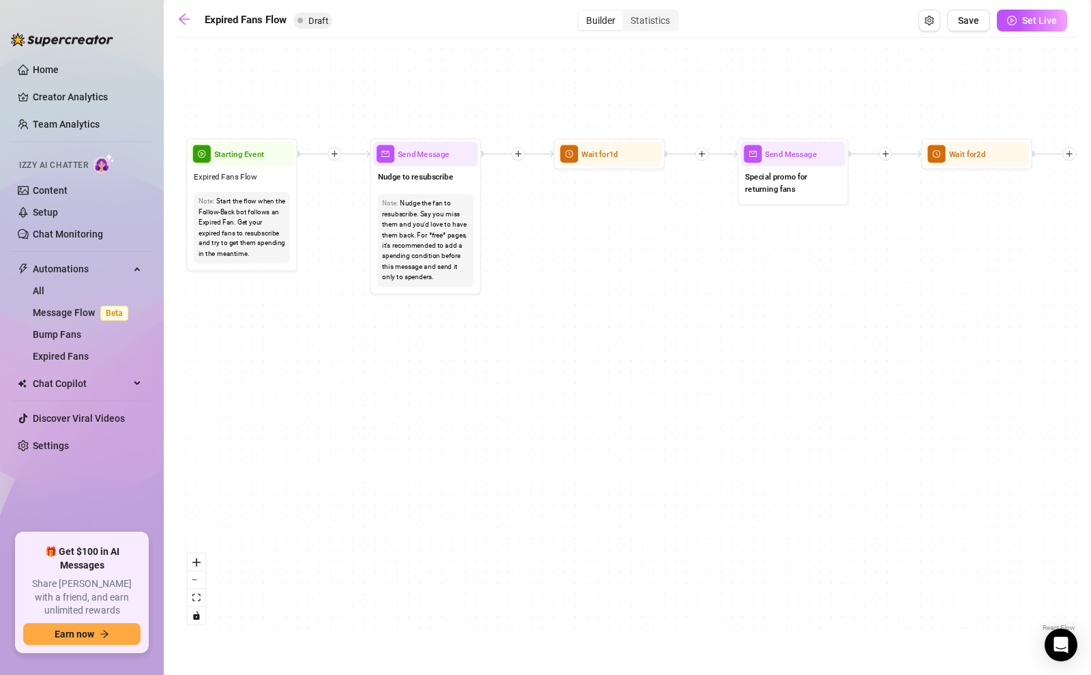
drag, startPoint x: 477, startPoint y: 385, endPoint x: 444, endPoint y: 436, distance: 61.3
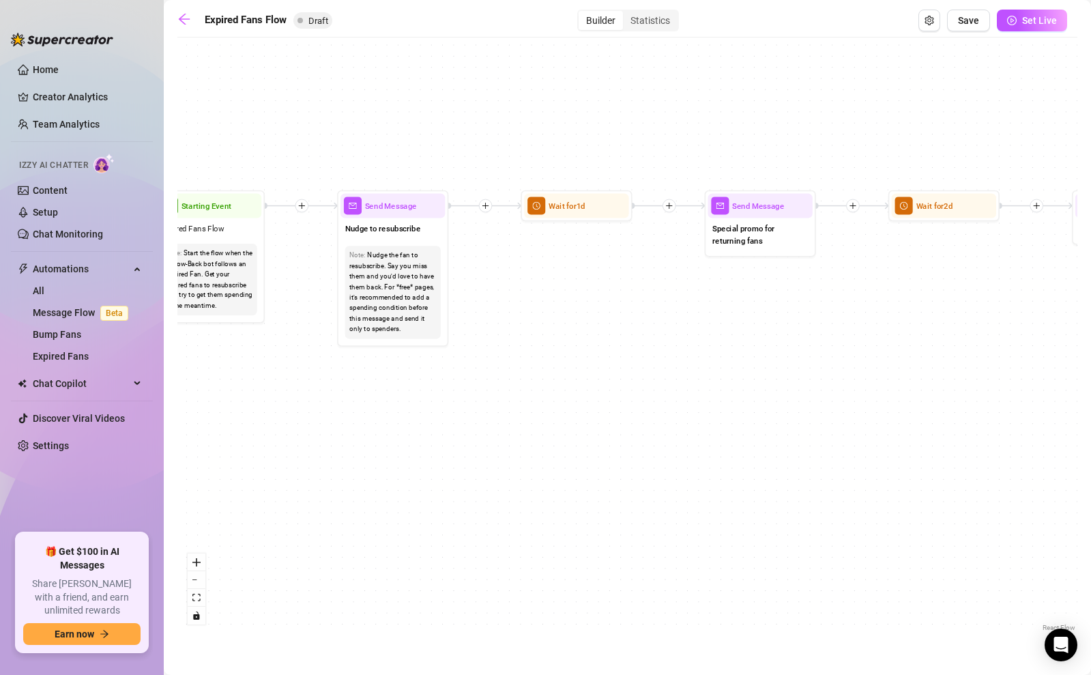
click at [444, 436] on div "If True If False Send Message Send Message Wait for 2d Merge Send Message Follo…" at bounding box center [627, 339] width 900 height 590
click at [394, 216] on div "Send Message" at bounding box center [392, 206] width 104 height 25
type textarea "Nudge to resubscribe"
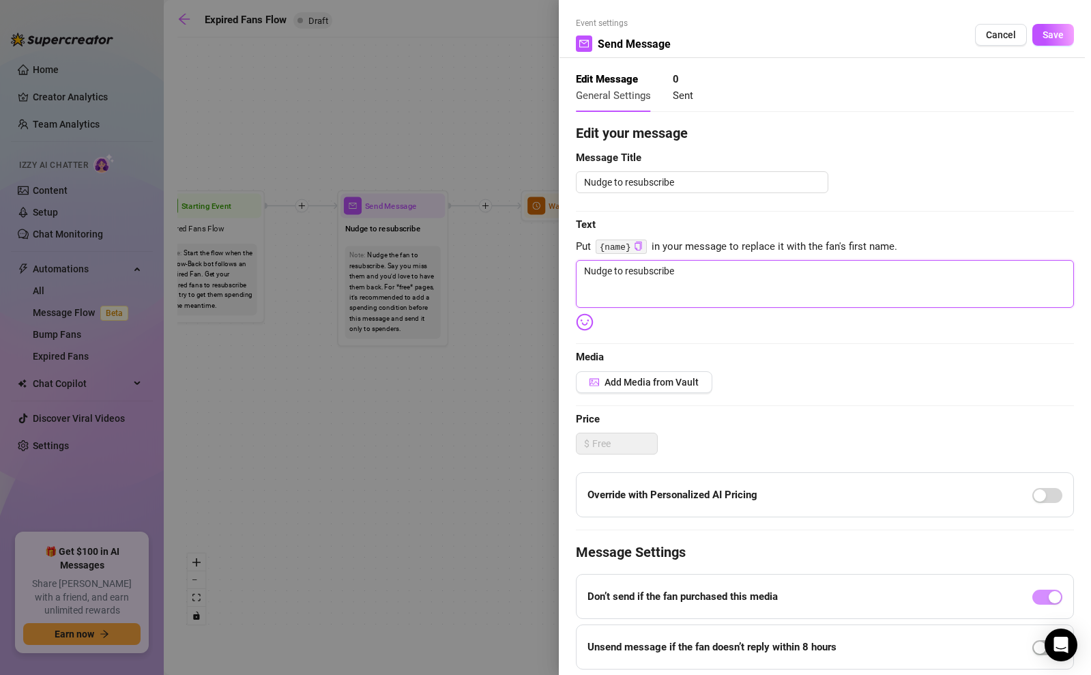
click at [632, 267] on textarea "Nudge to resubscribe" at bounding box center [825, 284] width 498 height 48
paste textarea "Hey you 😘 I noticed you haven’t been around lately… I’ve been teasing myself th…"
type textarea "Hey you 😘 I noticed you haven’t been around lately… I’ve been teasing myself th…"
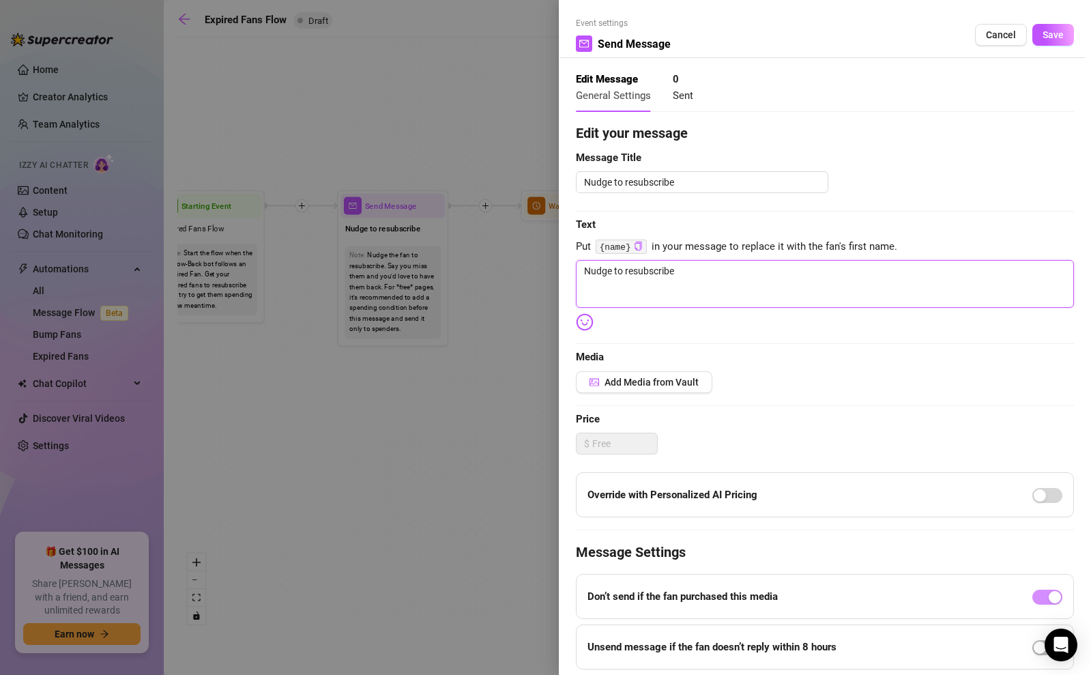
type textarea "Hey you 😘 I noticed you haven’t been around lately… I’ve been teasing myself th…"
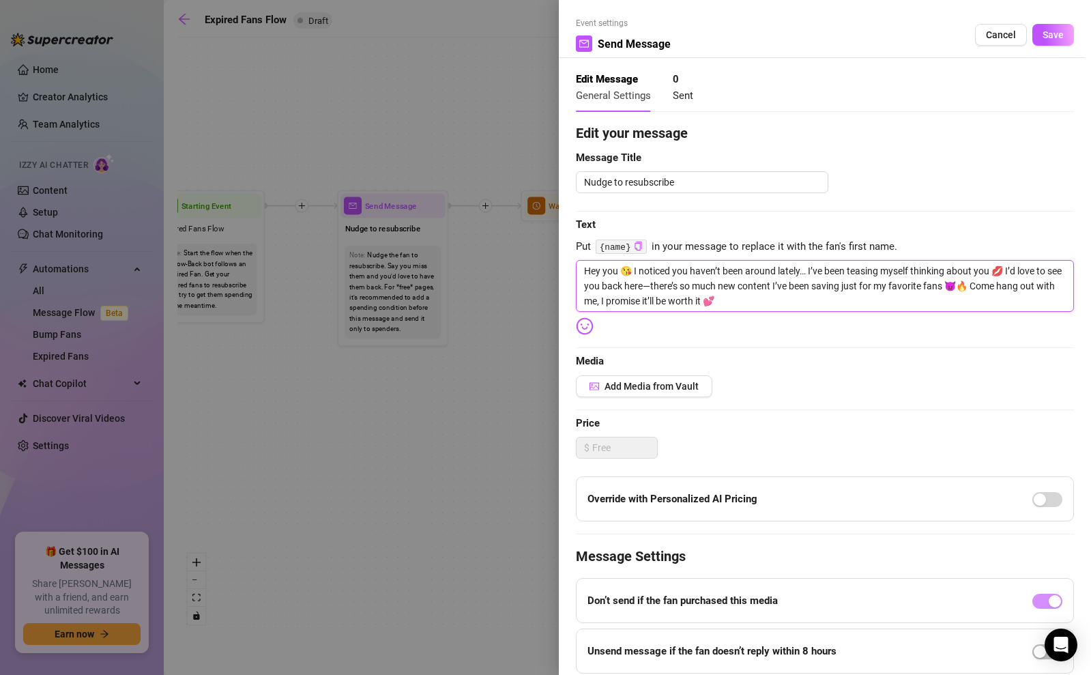
click at [592, 269] on textarea "Hey you 😘 I noticed you haven’t been around lately… I’ve been teasing myself th…" at bounding box center [825, 286] width 498 height 52
type textarea "ey you 😘 I noticed you haven’t been around lately… I’ve been teasing myself thi…"
type textarea "hey you 😘 I noticed you haven’t been around lately… I’ve been teasing myself th…"
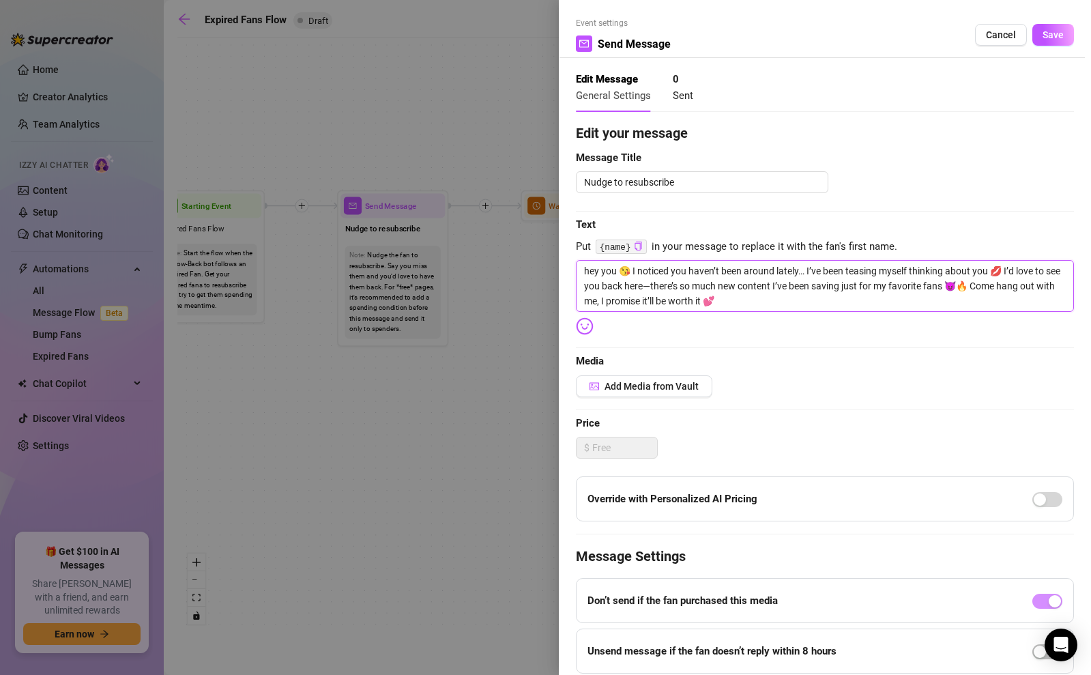
click at [636, 269] on textarea "hey you 😘 I noticed you haven’t been around lately… I’ve been teasing myself th…" at bounding box center [825, 286] width 498 height 52
type textarea "hey you 😘 noticed you haven’t been around lately… I’ve been teasing myself thin…"
type textarea "hey you 😘 i noticed you haven’t been around lately… I’ve been teasing myself th…"
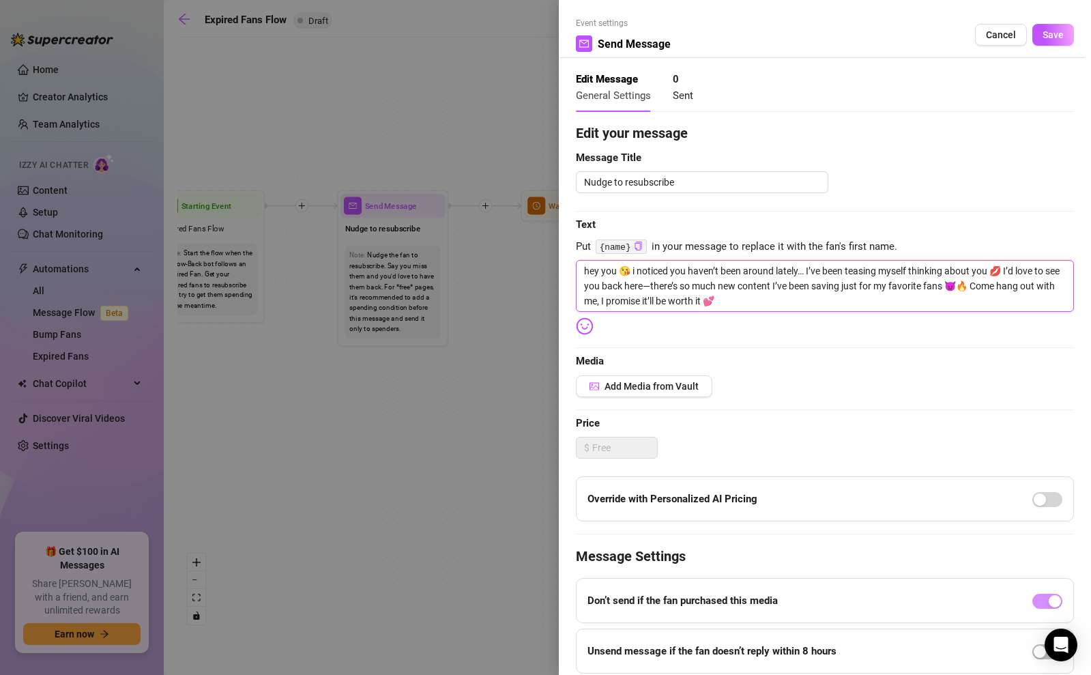
click at [812, 273] on textarea "hey you 😘 i noticed you haven’t been around lately… I’ve been teasing myself th…" at bounding box center [825, 286] width 498 height 52
type textarea "hey you 😘 i noticed you haven’t been around lately… Ive been teasing myself thi…"
type textarea "hey you 😘 i noticed you haven’t been around lately… ve been teasing myself thin…"
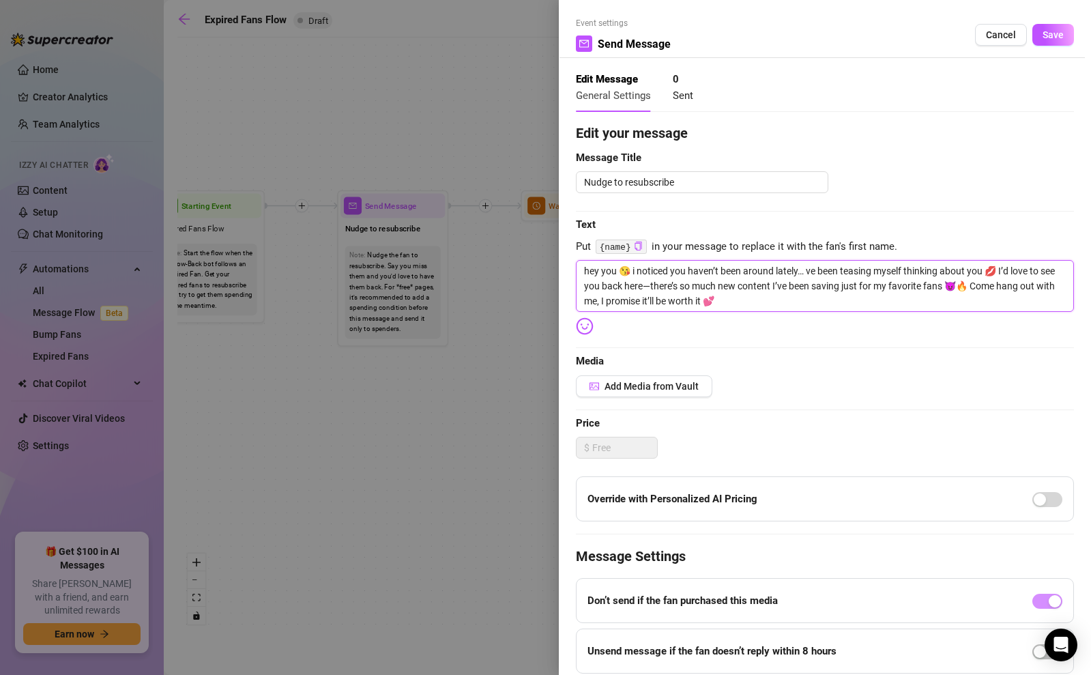
type textarea "hey you 😘 i noticed you haven’t been around lately… ive been teasing myself thi…"
click at [1011, 269] on textarea "hey you 😘 i noticed you haven’t been around lately… ive been teasing myself thi…" at bounding box center [825, 286] width 498 height 52
type textarea "hey you 😘 i noticed you haven’t been around lately… ive been teasing myself thi…"
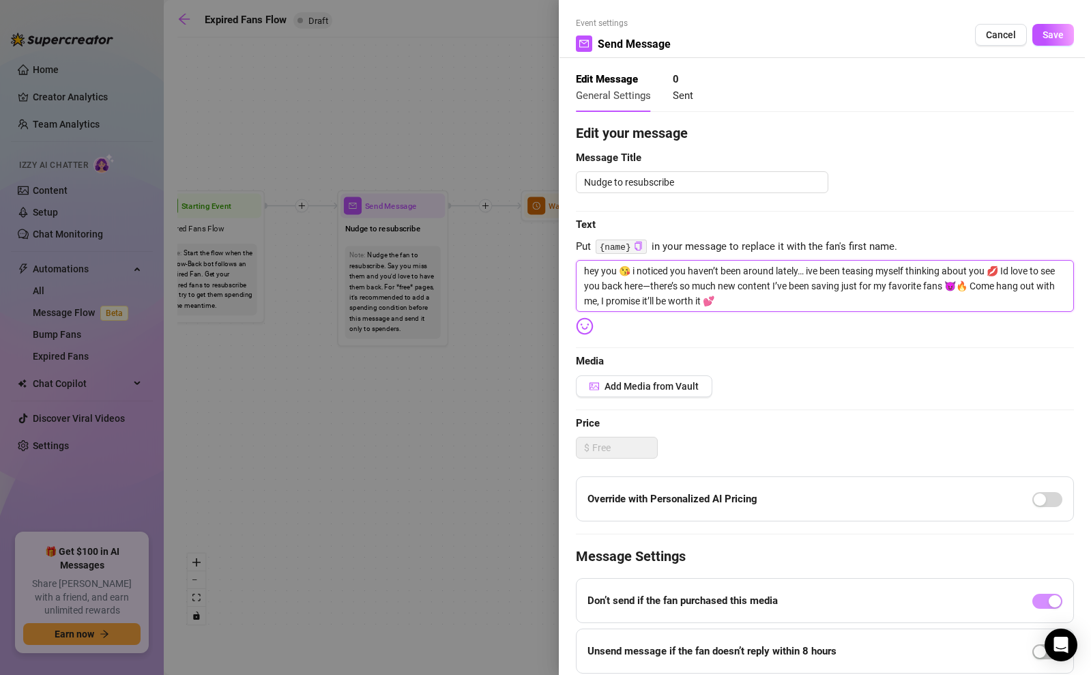
type textarea "hey you 😘 i noticed you haven’t been around lately… ive been teasing myself thi…"
click at [651, 286] on textarea "hey you 😘 i noticed you haven’t been around lately… ive been teasing myself thi…" at bounding box center [825, 286] width 498 height 52
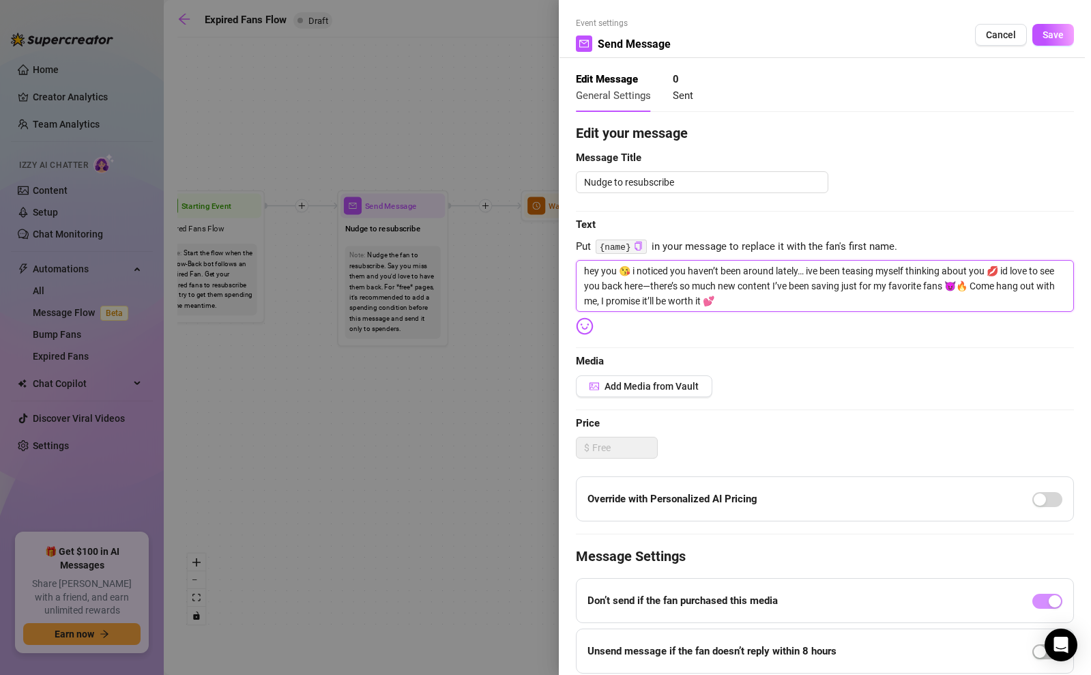
click at [781, 286] on textarea "hey you 😘 i noticed you haven’t been around lately… ive been teasing myself thi…" at bounding box center [825, 286] width 498 height 52
type textarea "hey you 😘 i noticed you haven’t been around lately… ive been teasing myself thi…"
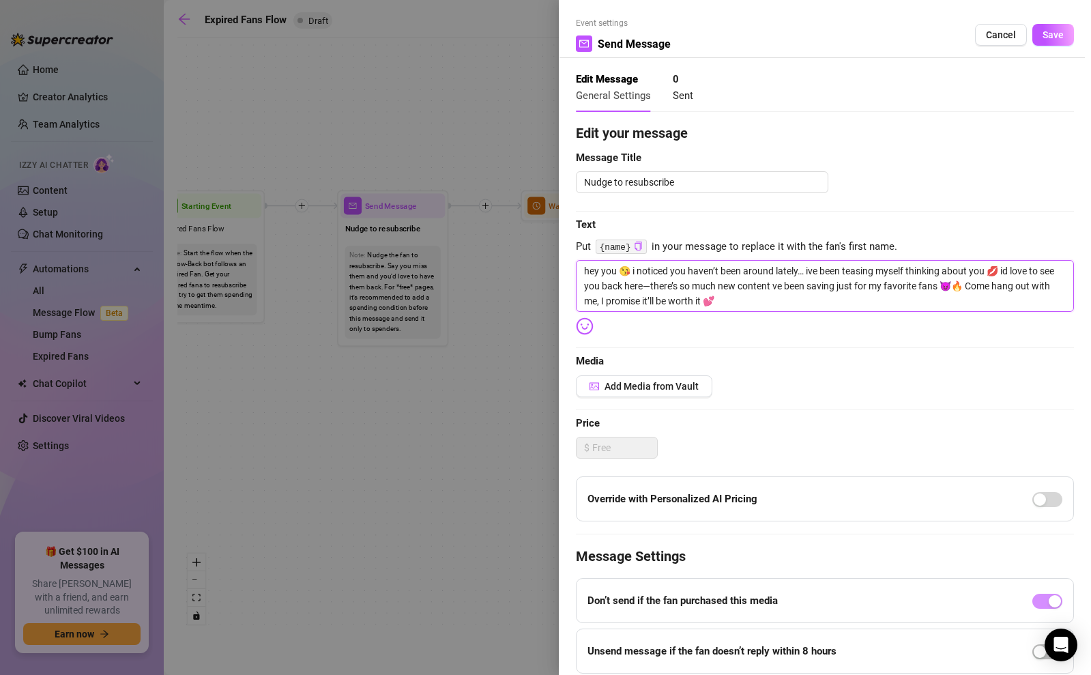
type textarea "hey you 😘 i noticed you haven’t been around lately… ive been teasing myself thi…"
click at [978, 285] on textarea "hey you 😘 i noticed you haven’t been around lately… ive been teasing myself thi…" at bounding box center [825, 286] width 498 height 52
type textarea "hey you 😘 i noticed you haven’t been around lately… ive been teasing myself thi…"
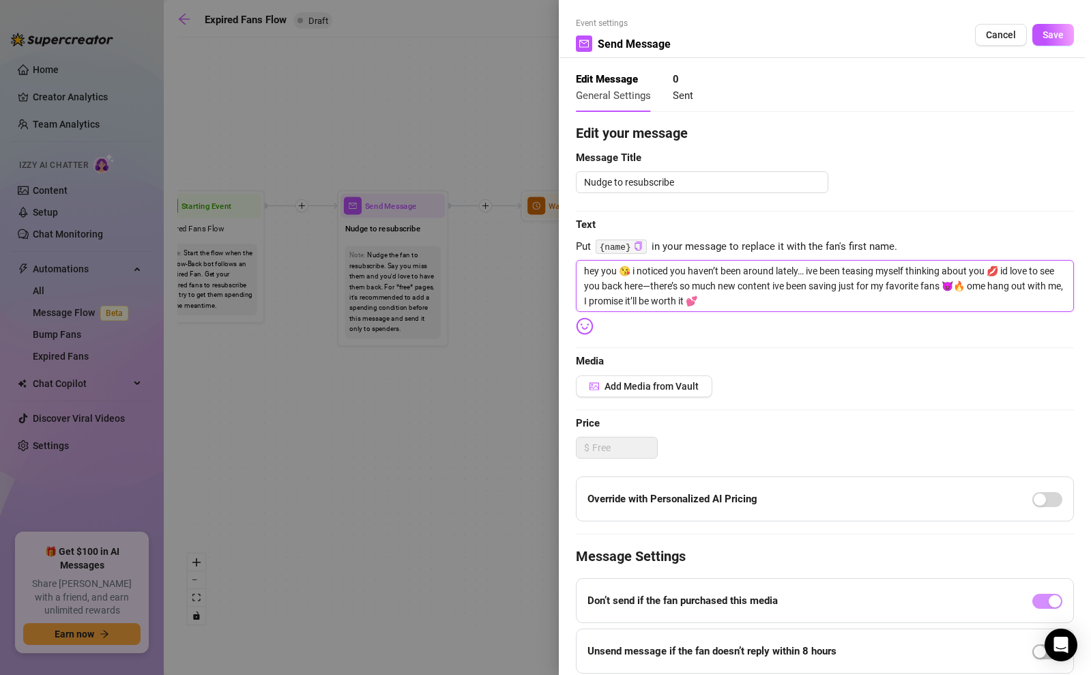
type textarea "hey you 😘 i noticed you haven’t been around lately… ive been teasing myself thi…"
click at [604, 301] on textarea "hey you 😘 i noticed you haven’t been around lately… ive been teasing myself thi…" at bounding box center [825, 286] width 498 height 52
type textarea "hey you 😘 i noticed you haven’t been around lately… ive been teasing myself thi…"
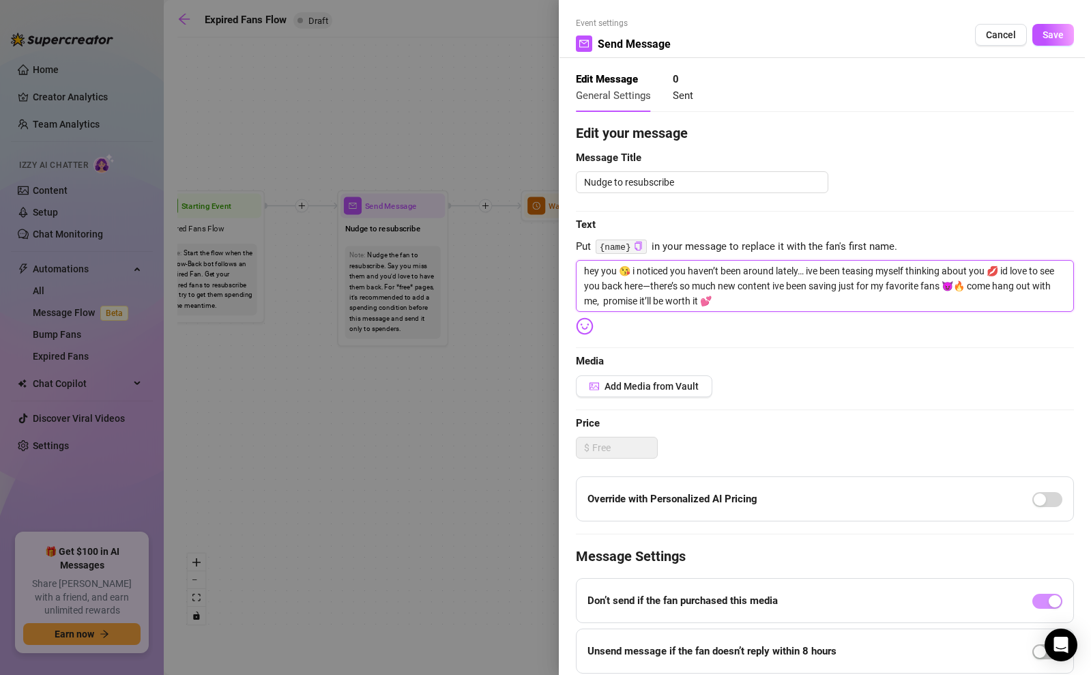
type textarea "hey you 😘 i noticed you haven’t been around lately… ive been teasing myself thi…"
click at [651, 301] on textarea "hey you 😘 i noticed you haven’t been around lately… ive been teasing myself thi…" at bounding box center [825, 286] width 498 height 52
type textarea "hey you 😘 i noticed you haven’t been around lately… ive been teasing myself thi…"
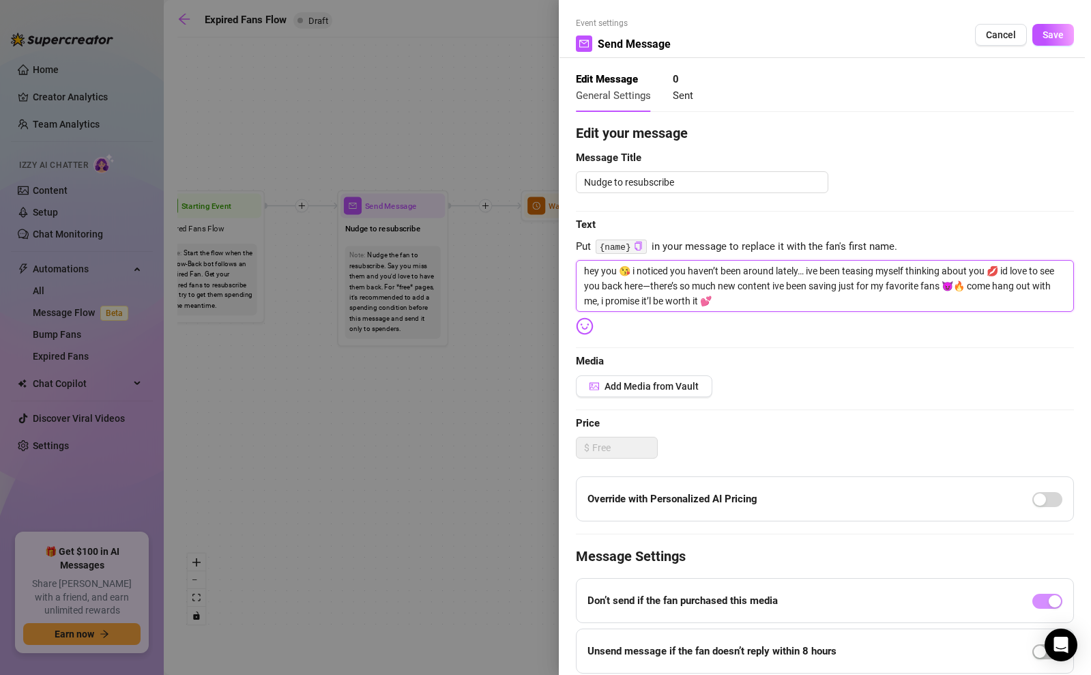
type textarea "hey you 😘 i noticed you haven’t been around lately… ive been teasing myself thi…"
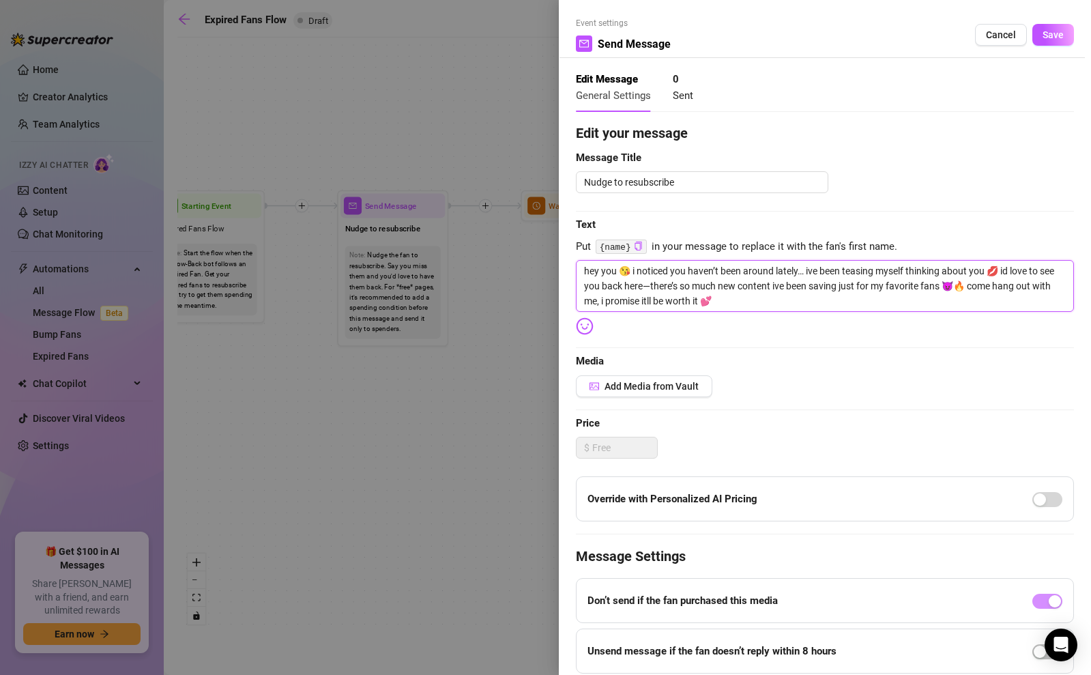
type textarea "hey you 😘 i noticed you haven’t been around lately… ive been teasing myself thi…"
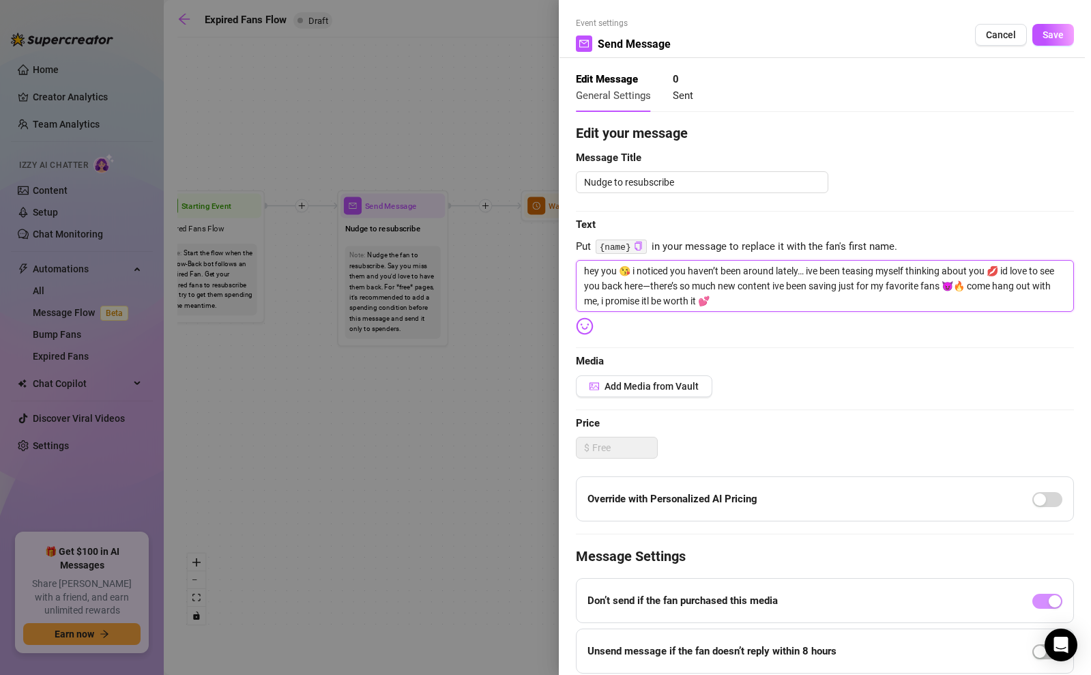
type textarea "hey you 😘 i noticed you haven’t been around lately… ive been teasing myself thi…"
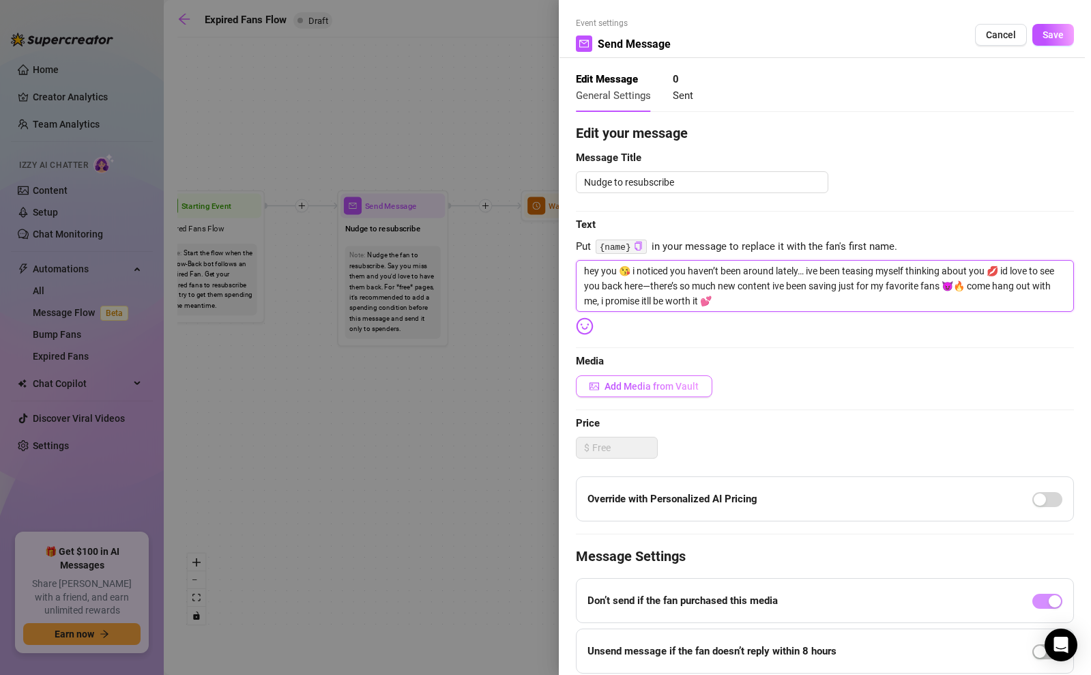
type textarea "hey you 😘 i noticed you haven’t been around lately… ive been teasing myself thi…"
click at [666, 390] on span "Add Media from Vault" at bounding box center [651, 386] width 94 height 11
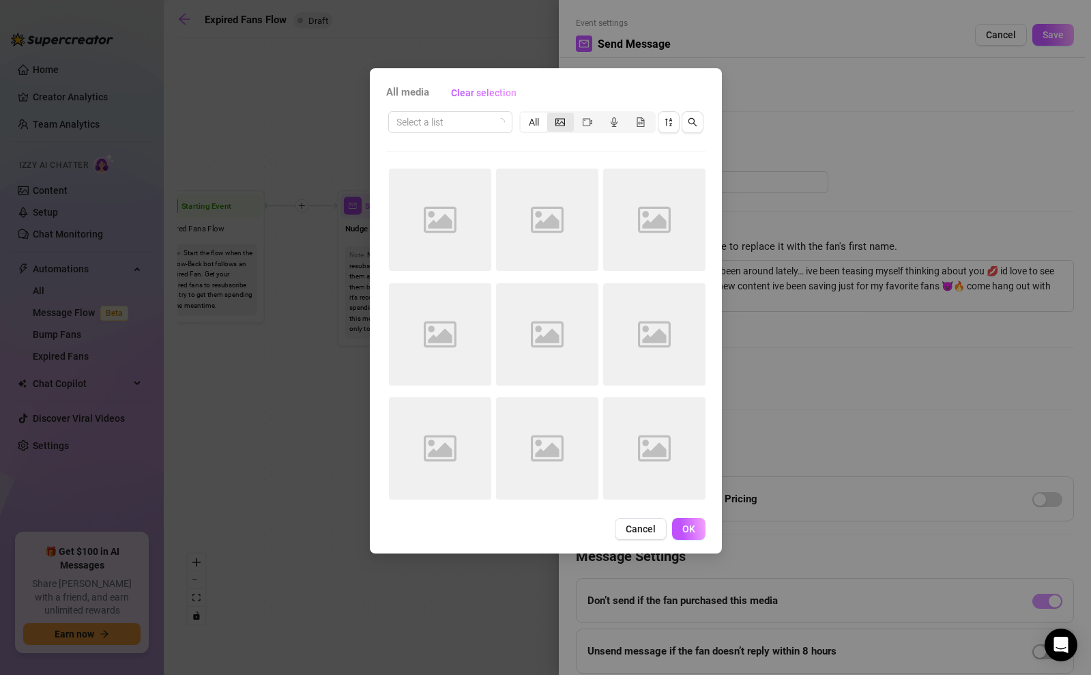
click at [558, 123] on icon "picture" at bounding box center [560, 122] width 10 height 8
click at [550, 115] on input "segmented control" at bounding box center [550, 115] width 0 height 0
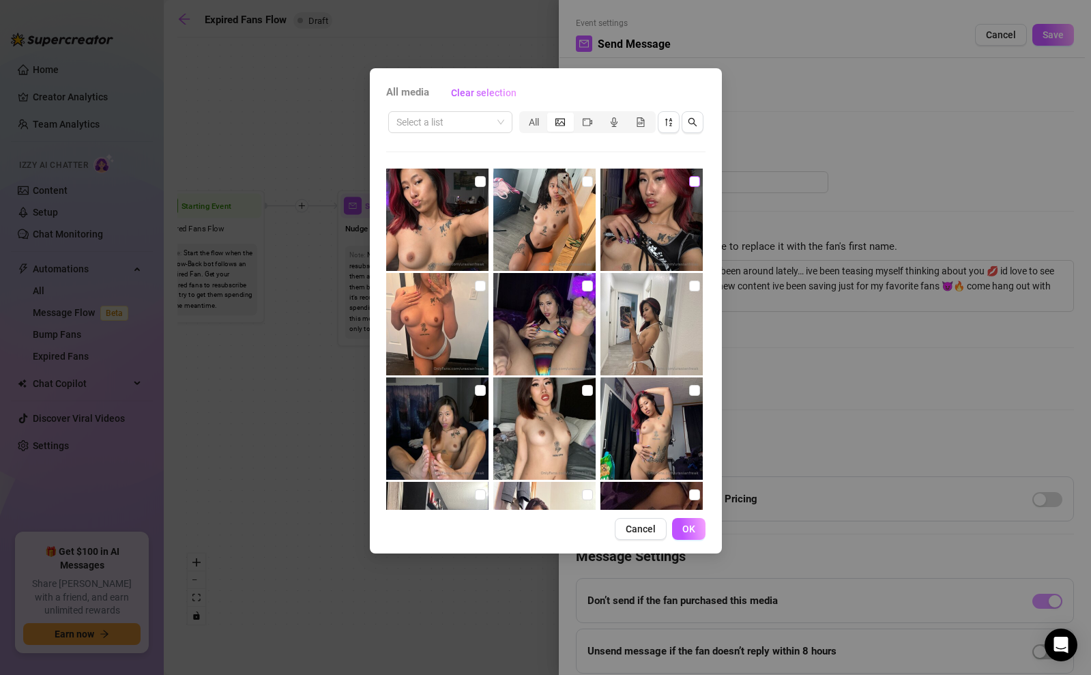
click at [694, 182] on input "checkbox" at bounding box center [694, 181] width 11 height 11
checkbox input "true"
click at [693, 533] on span "OK" at bounding box center [688, 528] width 13 height 11
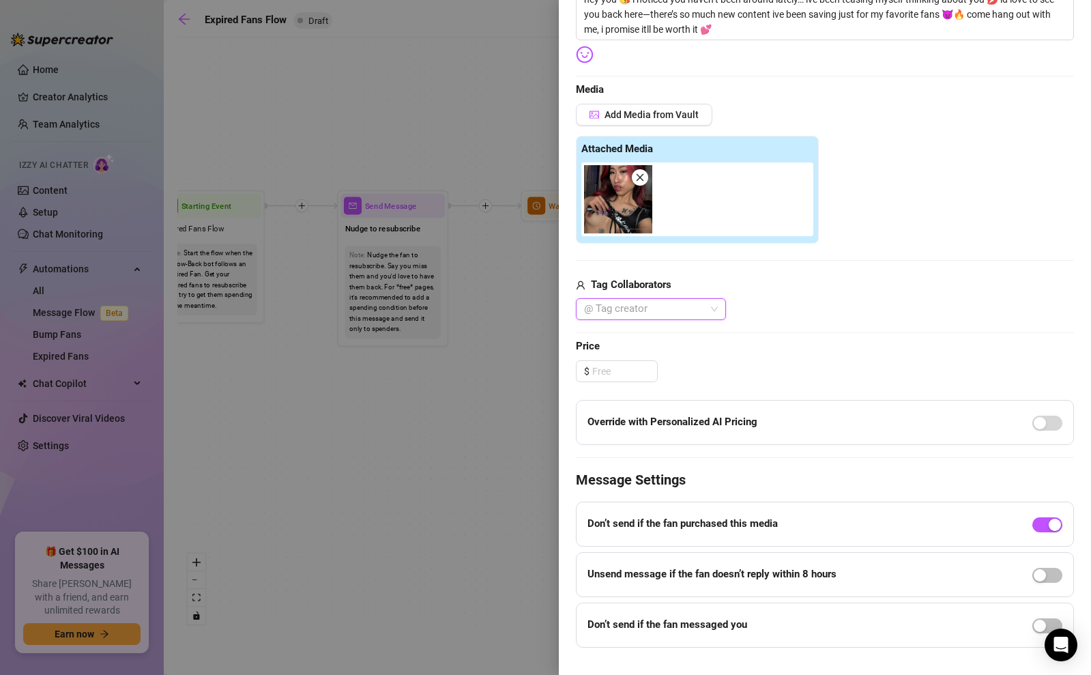
scroll to position [295, 0]
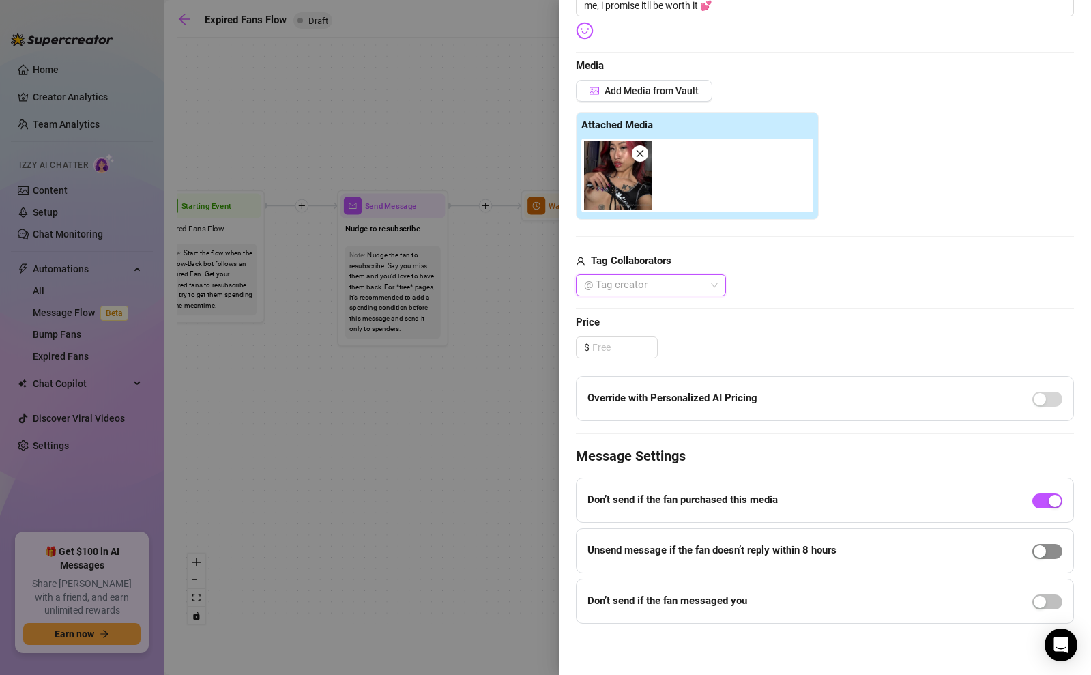
click at [1039, 552] on div "button" at bounding box center [1039, 551] width 12 height 12
click at [1040, 599] on div "button" at bounding box center [1039, 601] width 12 height 12
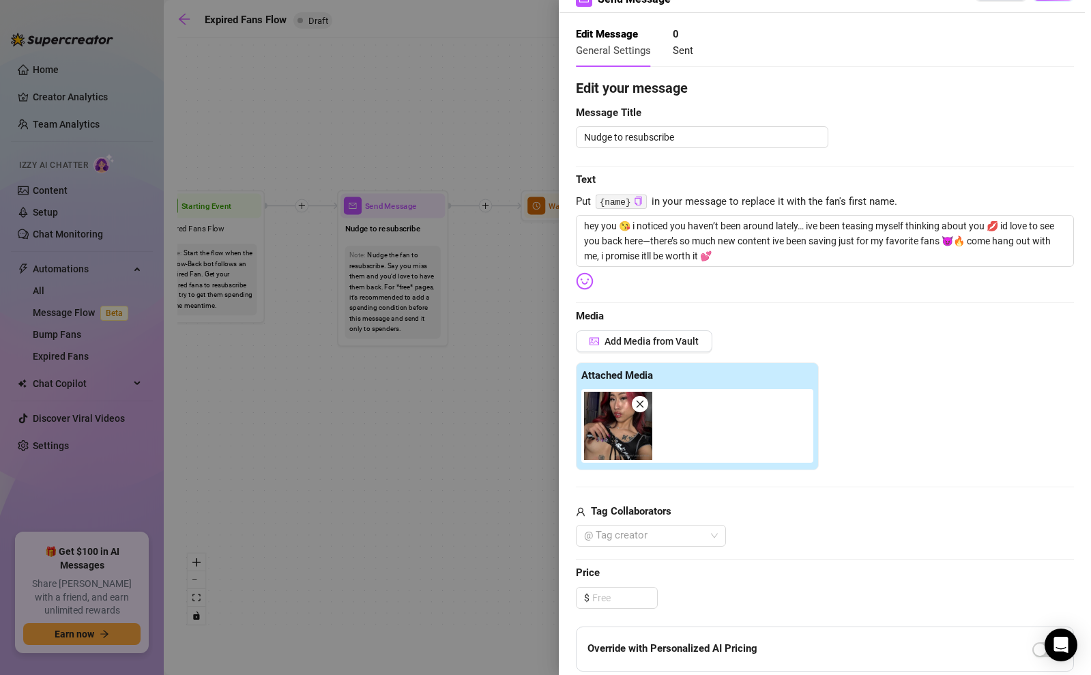
scroll to position [0, 0]
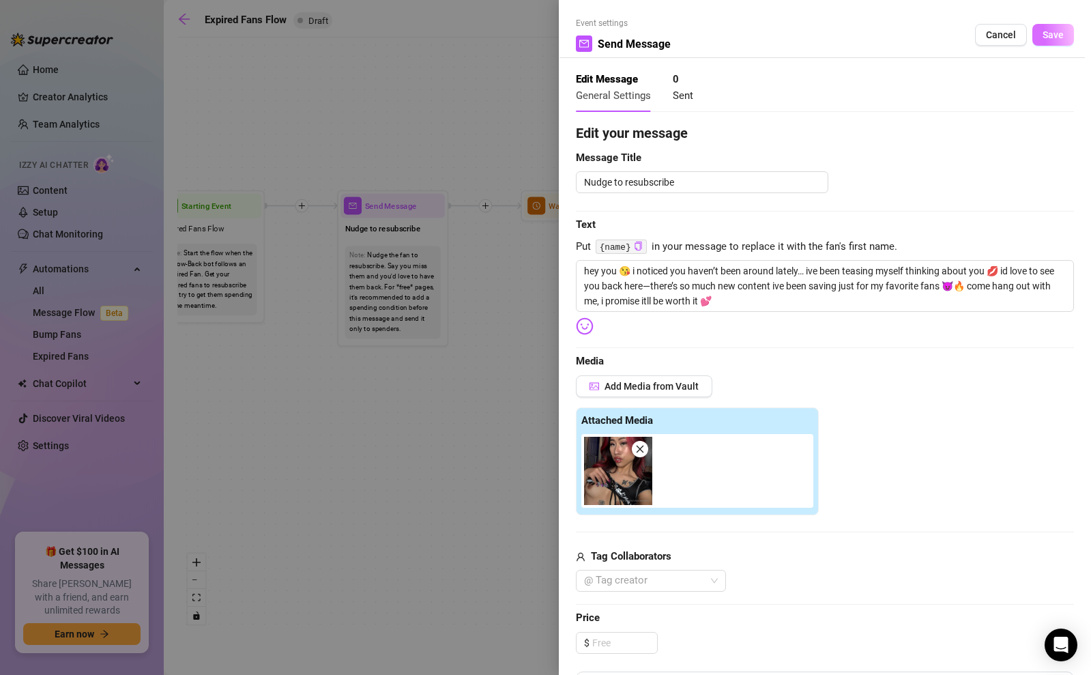
click at [1046, 37] on span "Save" at bounding box center [1052, 34] width 21 height 11
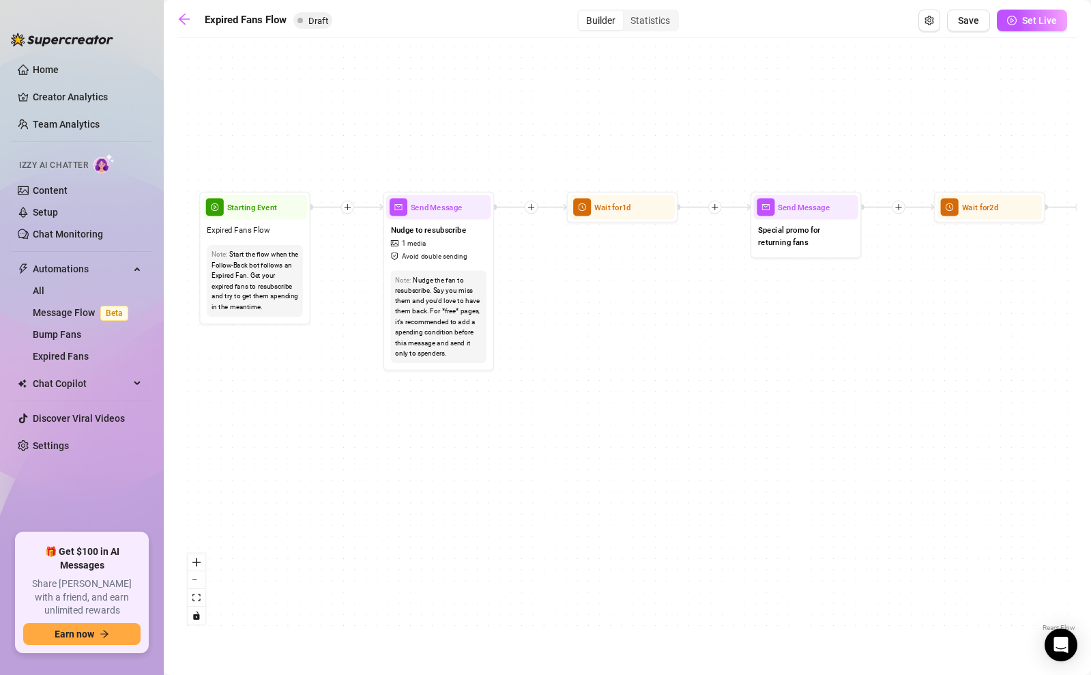
drag, startPoint x: 597, startPoint y: 331, endPoint x: 652, endPoint y: 346, distance: 56.4
click at [652, 346] on div "If True If False Send Message Send Message Wait for 2d Merge Send Message Follo…" at bounding box center [627, 339] width 900 height 590
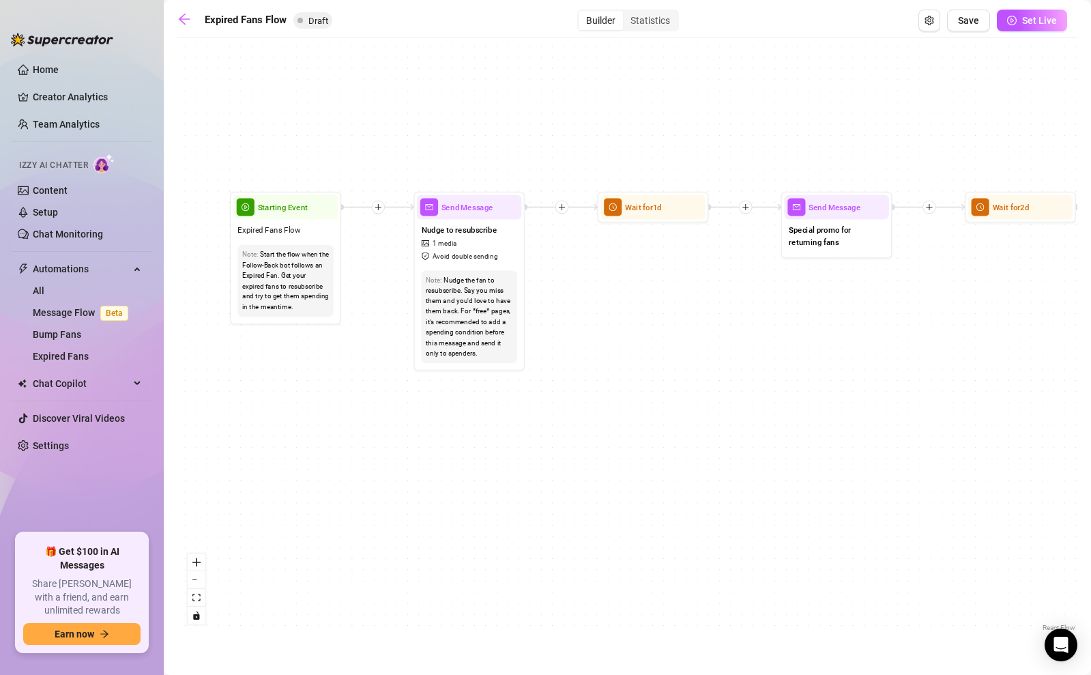
drag, startPoint x: 657, startPoint y: 327, endPoint x: 623, endPoint y: 282, distance: 57.0
click at [624, 282] on div "If True If False Send Message Send Message Wait for 2d Merge Send Message Follo…" at bounding box center [627, 339] width 900 height 590
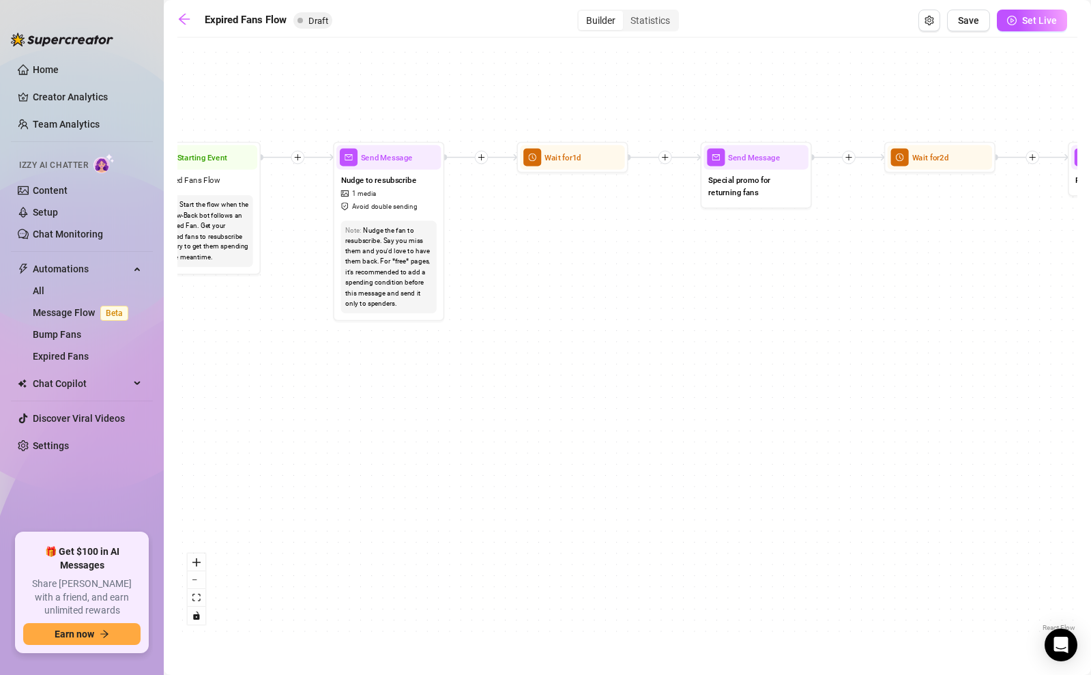
drag, startPoint x: 665, startPoint y: 287, endPoint x: 578, endPoint y: 263, distance: 90.0
click at [578, 263] on div "If True If False Send Message Send Message Wait for 2d Merge Send Message Follo…" at bounding box center [627, 339] width 900 height 590
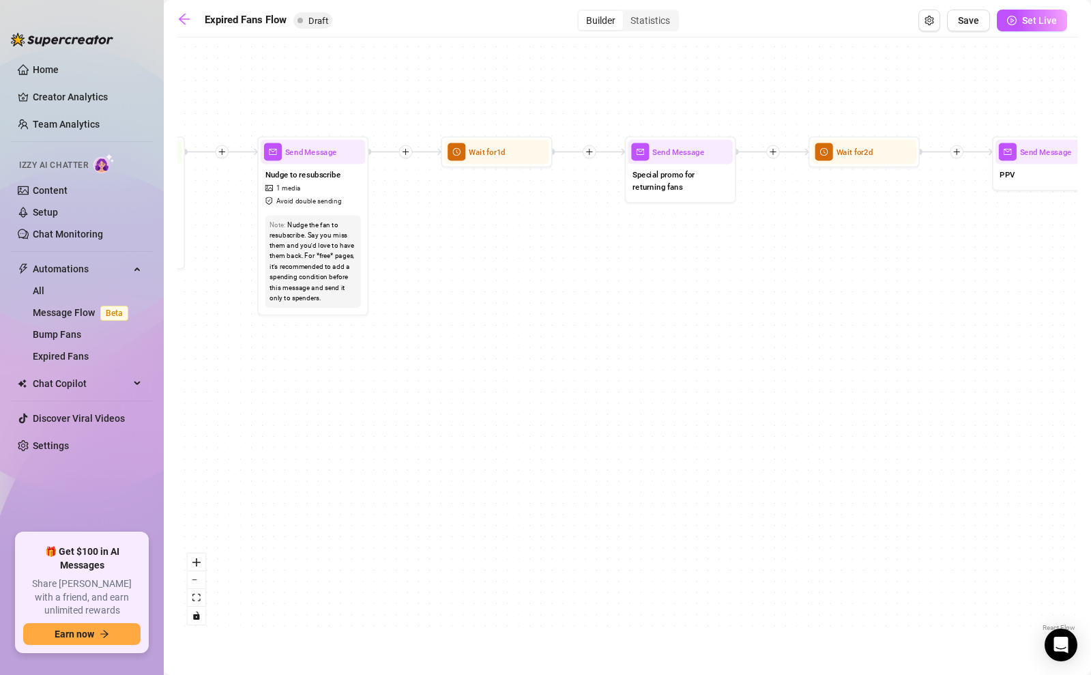
drag, startPoint x: 673, startPoint y: 287, endPoint x: 597, endPoint y: 287, distance: 75.7
click at [597, 287] on div "If True If False Send Message Send Message Wait for 2d Merge Send Message Follo…" at bounding box center [627, 339] width 900 height 590
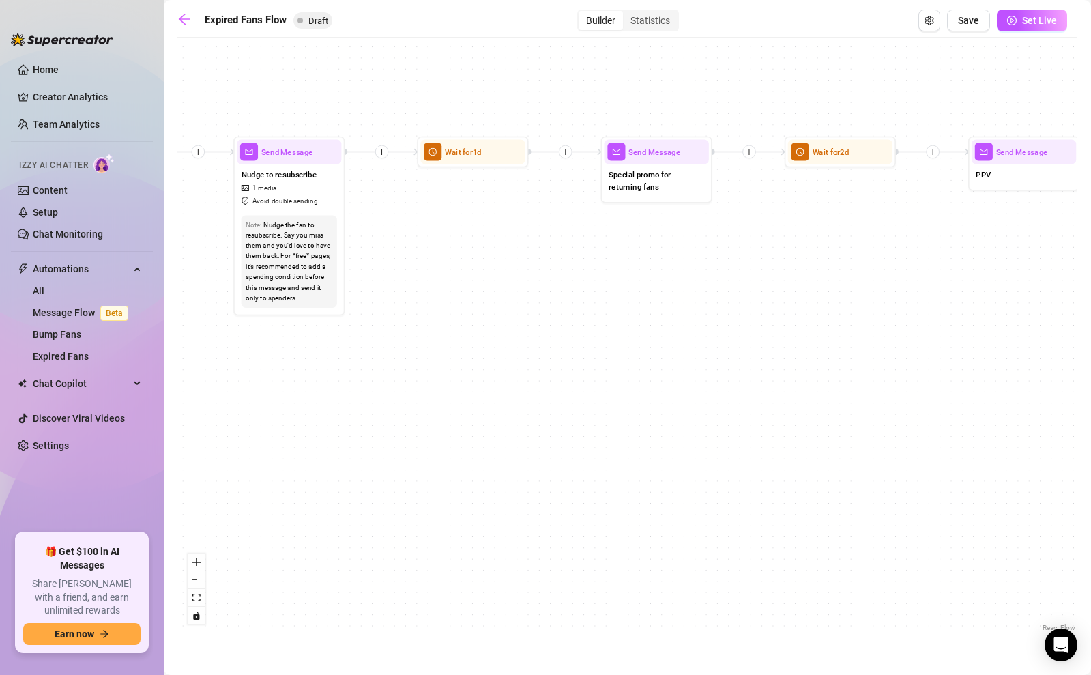
drag, startPoint x: 597, startPoint y: 287, endPoint x: 629, endPoint y: 295, distance: 32.4
click at [629, 295] on div "If True If False Send Message Send Message Wait for 2d Merge Send Message Follo…" at bounding box center [627, 339] width 900 height 590
drag, startPoint x: 629, startPoint y: 295, endPoint x: 604, endPoint y: 290, distance: 25.2
click at [604, 290] on div "If True If False Send Message Send Message Wait for 2d Merge Send Message Follo…" at bounding box center [627, 339] width 900 height 590
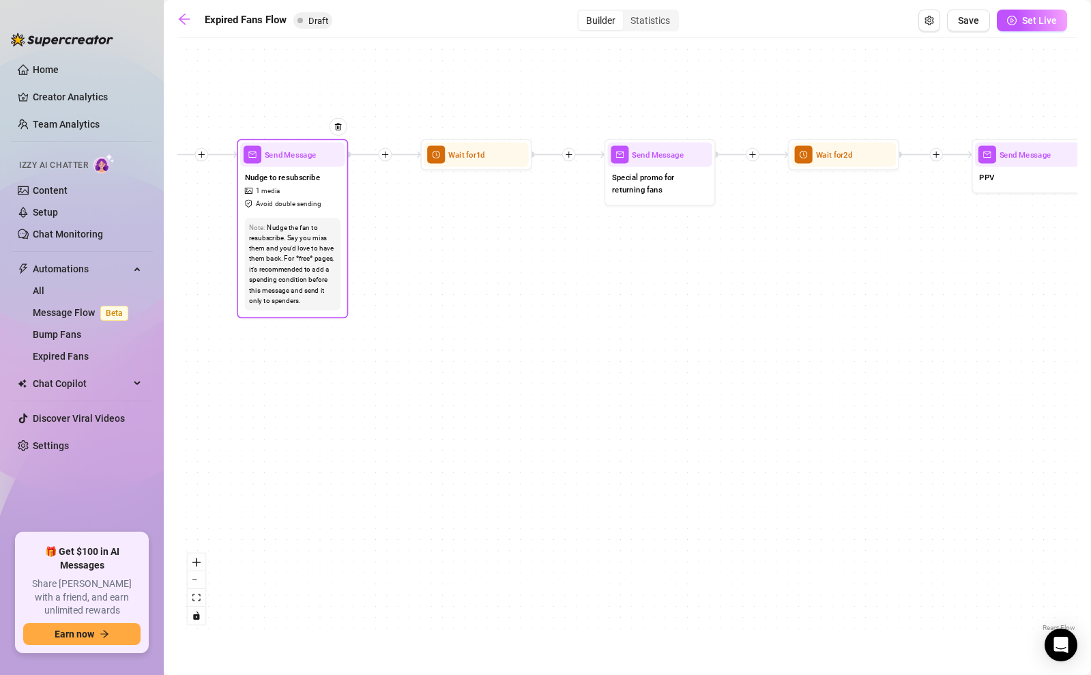
click at [288, 157] on span "Send Message" at bounding box center [291, 154] width 52 height 12
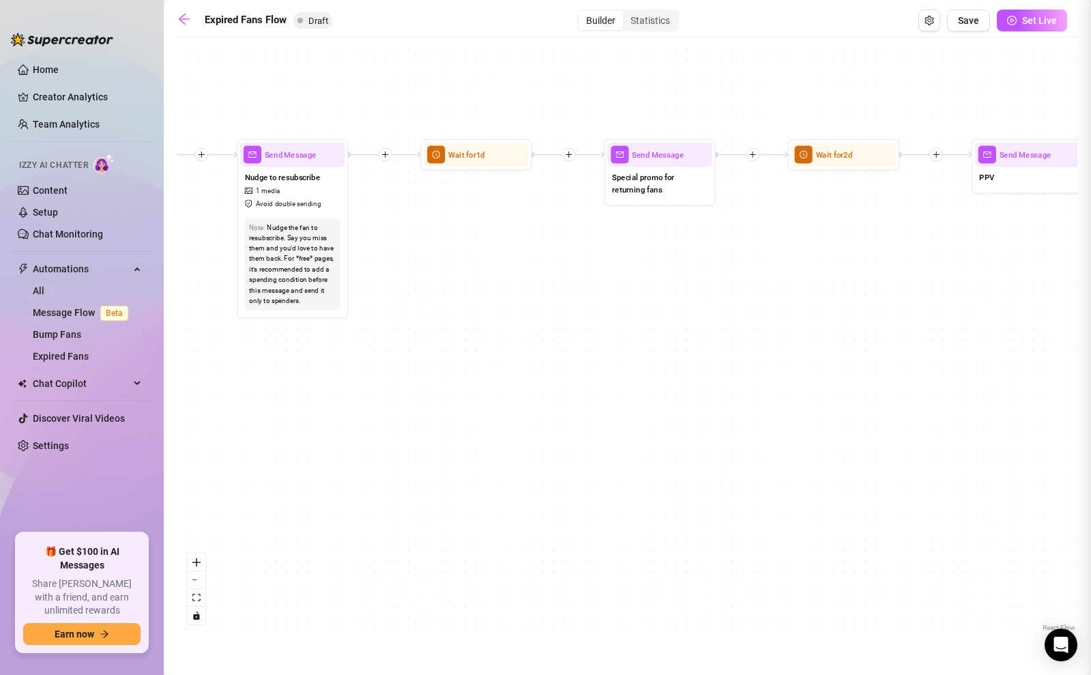
type textarea "hey you 😘 i noticed you haven’t been around lately… ive been teasing myself thi…"
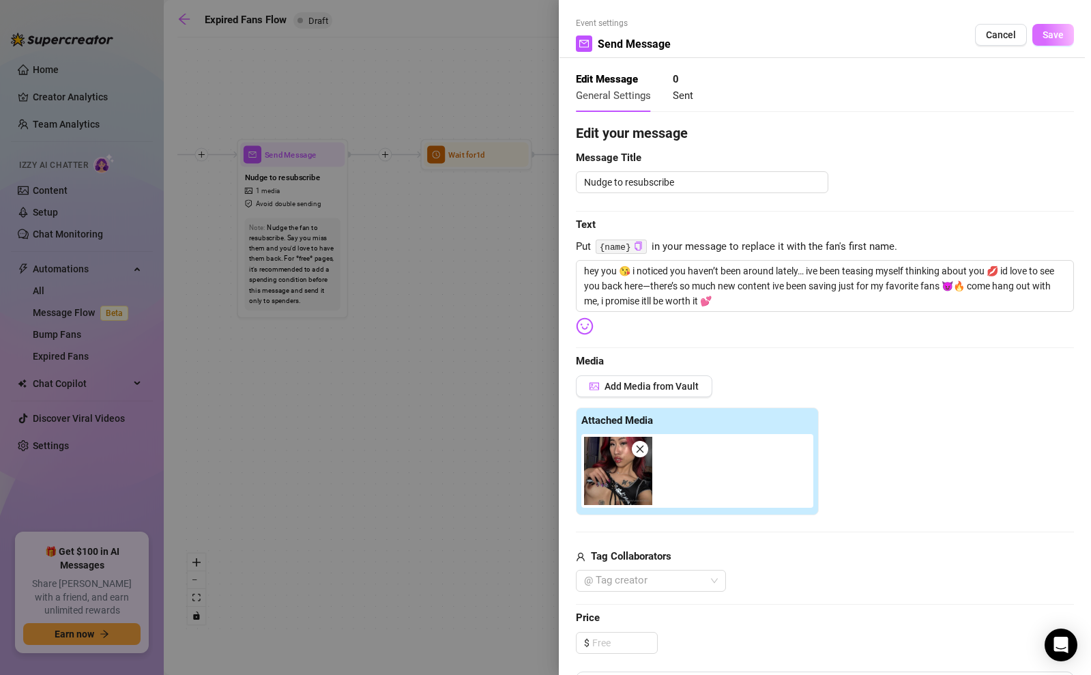
click at [1056, 40] on span "Save" at bounding box center [1052, 34] width 21 height 11
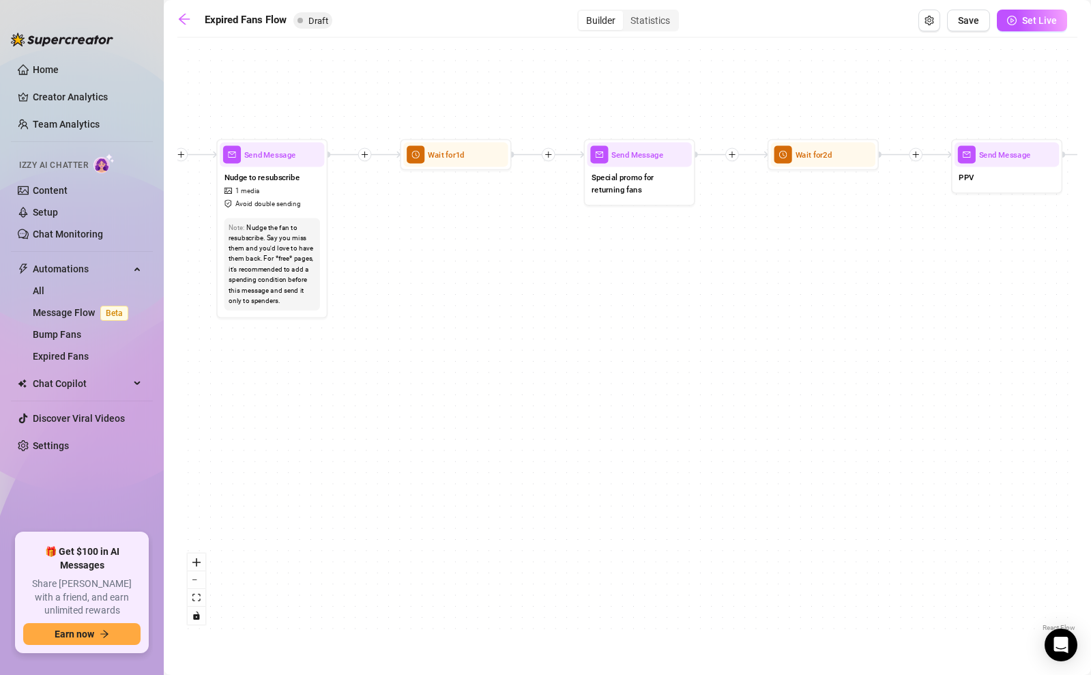
drag, startPoint x: 650, startPoint y: 276, endPoint x: 524, endPoint y: 287, distance: 126.7
click at [524, 287] on div "If True If False Send Message Send Message Wait for 2d Merge Send Message Follo…" at bounding box center [627, 339] width 900 height 590
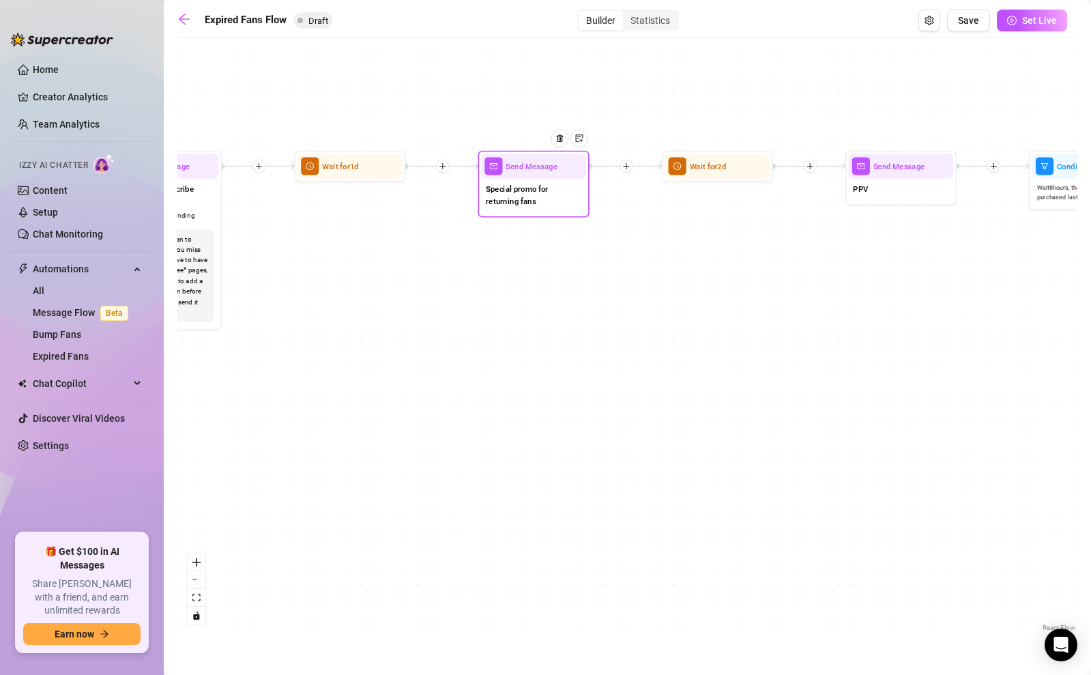
click at [521, 167] on span "Send Message" at bounding box center [531, 166] width 52 height 12
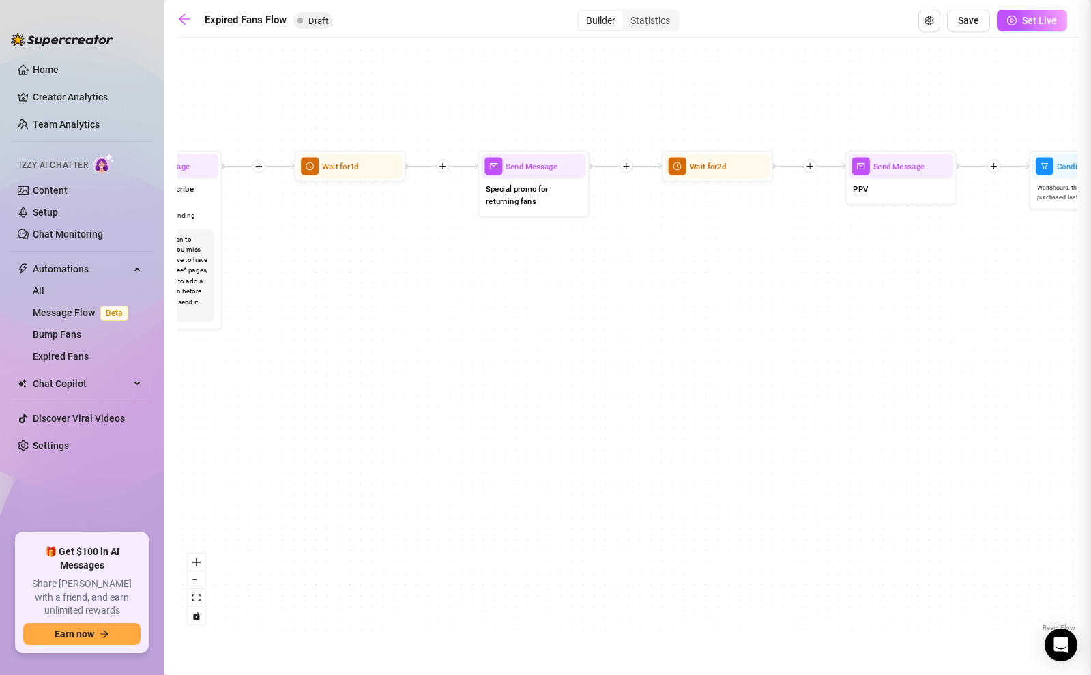
type textarea "Special promo for returning fans"
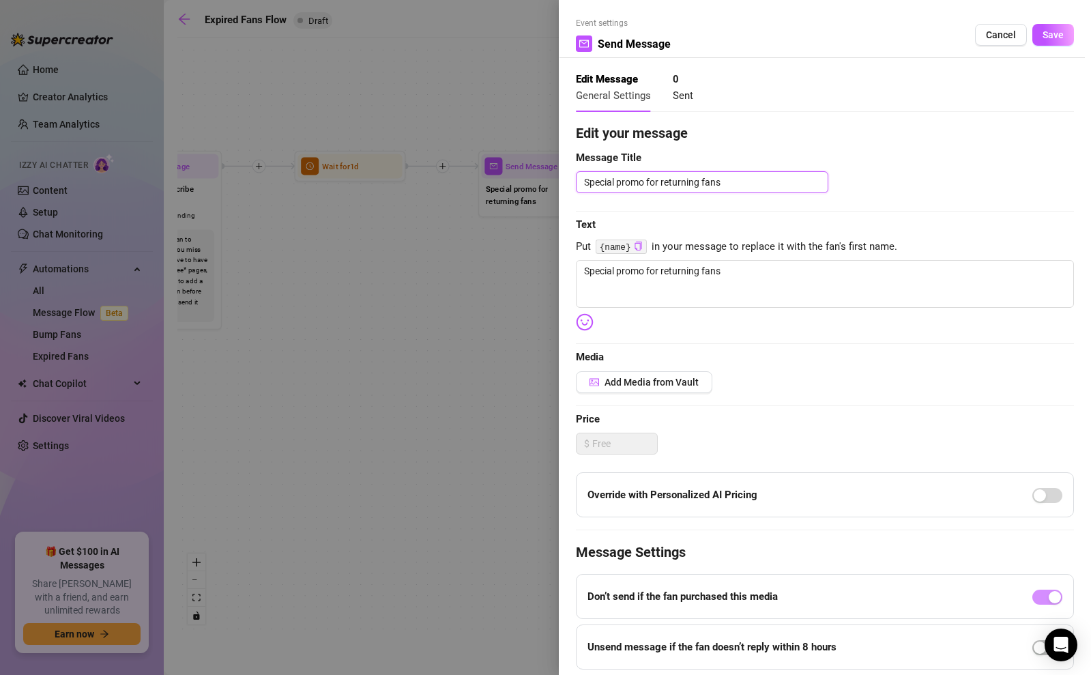
click at [588, 181] on textarea "Special promo for returning fans" at bounding box center [702, 182] width 252 height 22
click at [994, 39] on span "Cancel" at bounding box center [1001, 34] width 30 height 11
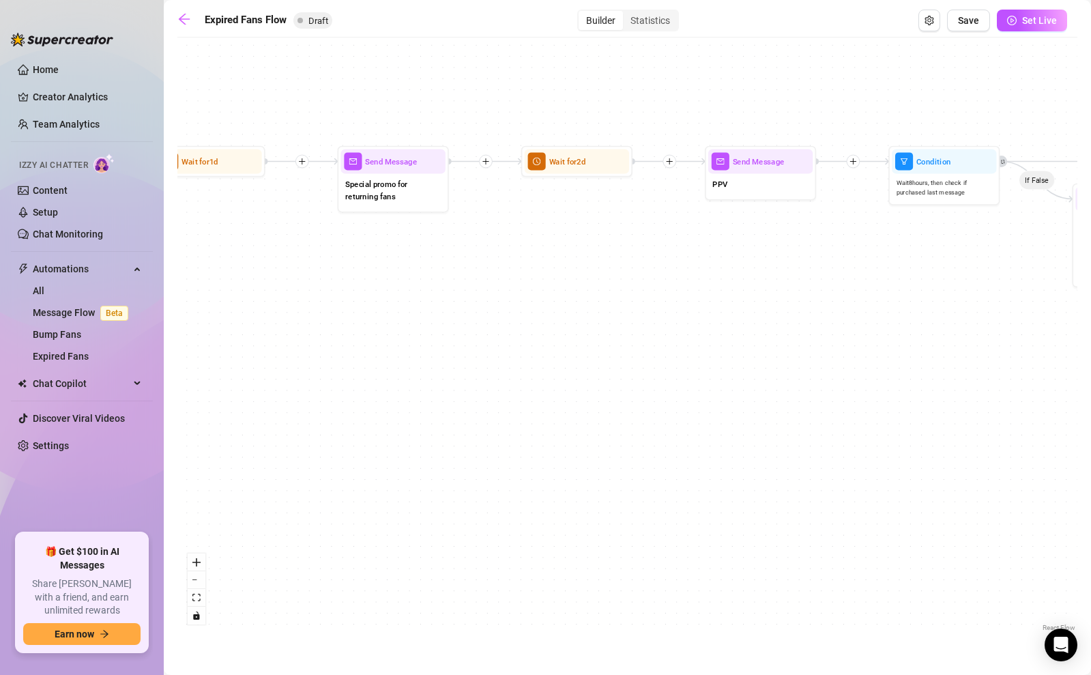
drag, startPoint x: 723, startPoint y: 296, endPoint x: 578, endPoint y: 290, distance: 144.7
click at [578, 290] on div "If True If False Send Message Send Message Wait for 2d Merge Send Message Follo…" at bounding box center [627, 339] width 900 height 590
click at [391, 172] on div "Special promo for returning fans" at bounding box center [388, 189] width 104 height 35
type textarea "Special promo for returning fans"
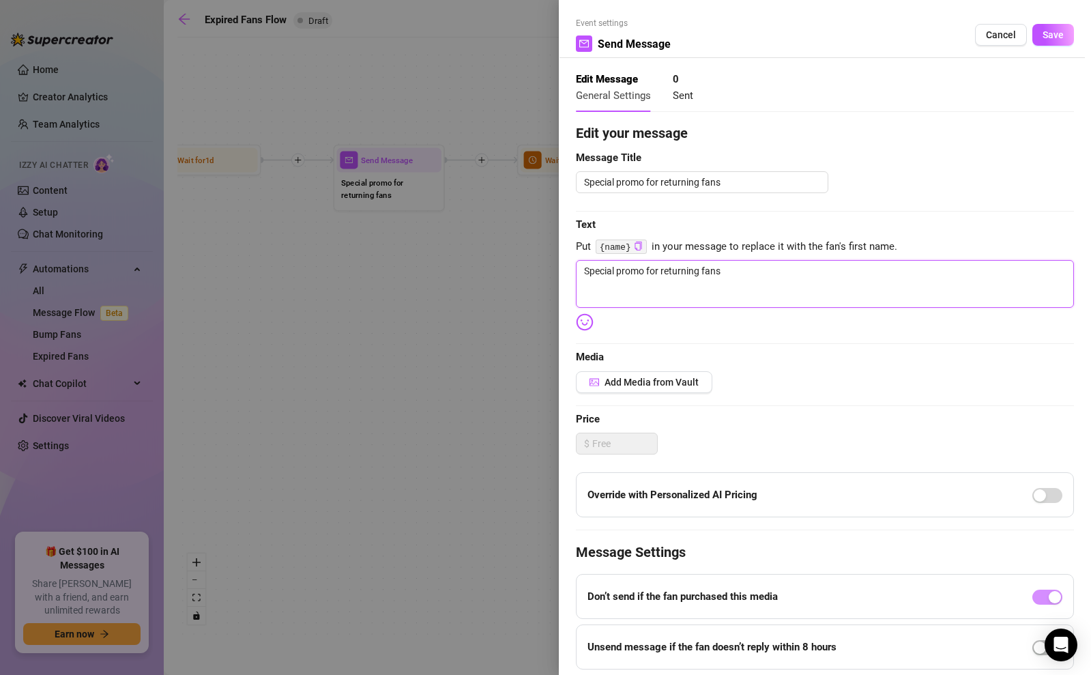
click at [720, 280] on textarea "Special promo for returning fans" at bounding box center [825, 284] width 498 height 48
paste textarea "ince I really want you back 😏 I’ve set up a little surprise just for my returni…"
type textarea "Since I really want you back 😏 I’ve set up a little surprise just for my return…"
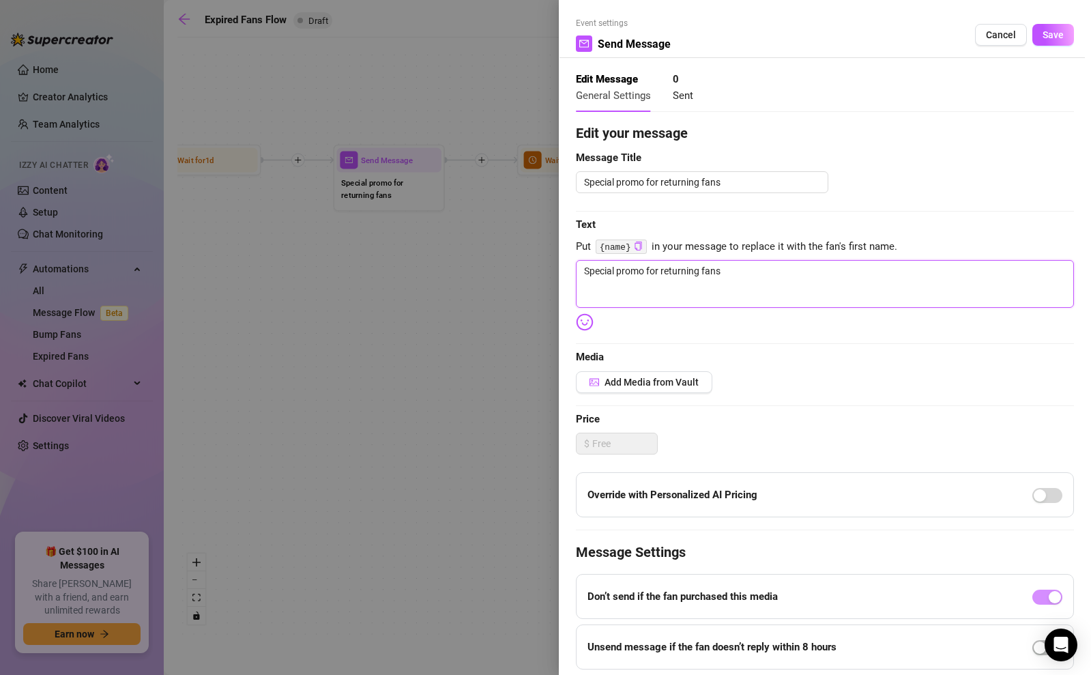
type textarea "Since I really want you back 😏 I’ve set up a little surprise just for my return…"
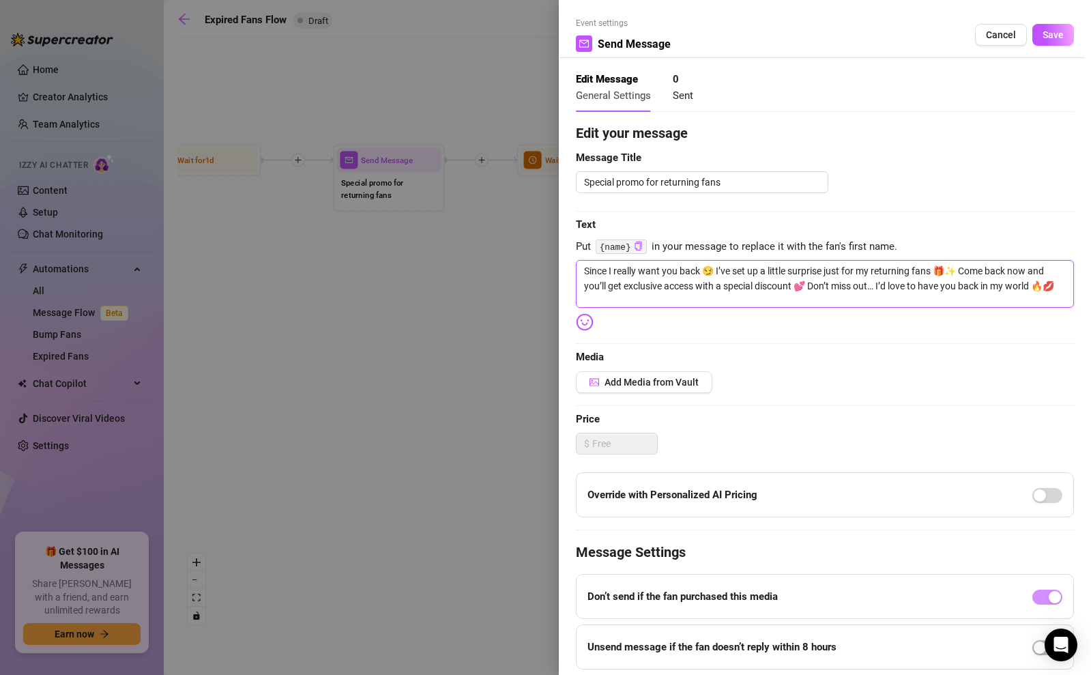
click at [589, 269] on textarea "Since I really want you back 😏 I’ve set up a little surprise just for my return…" at bounding box center [825, 284] width 498 height 48
type textarea "ince I really want you back 😏 I’ve set up a little surprise just for my returni…"
type textarea "since I really want you back 😏 I’ve set up a little surprise just for my return…"
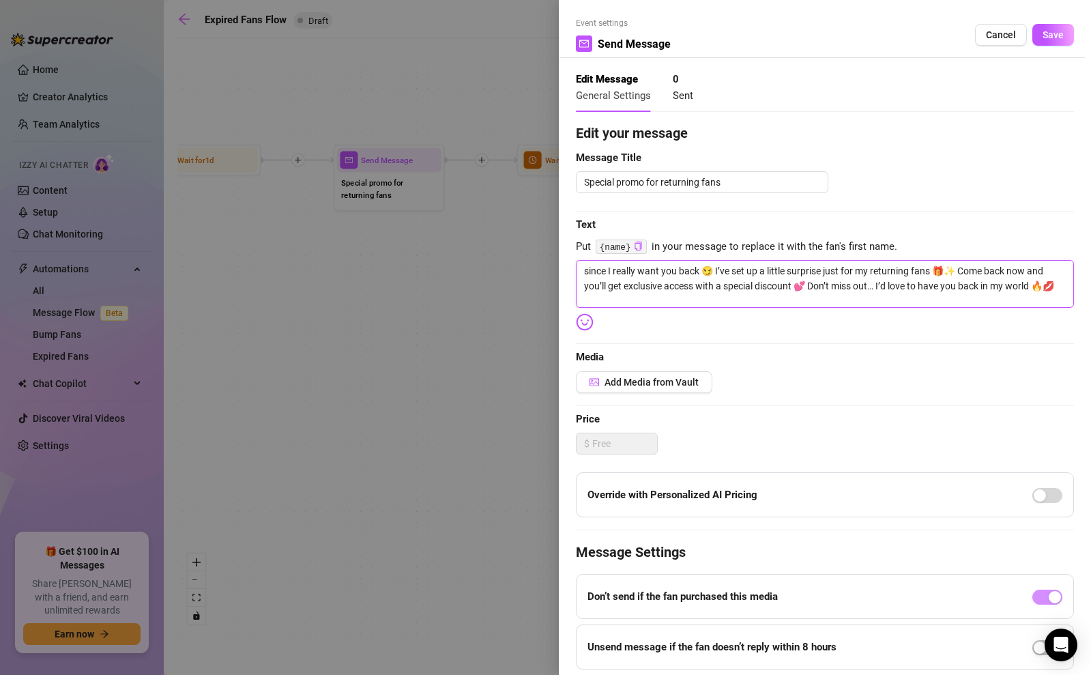
click at [611, 270] on textarea "since I really want you back 😏 I’ve set up a little surprise just for my return…" at bounding box center [825, 284] width 498 height 48
type textarea "since really want you back 😏 I’ve set up a little surprise just for my returnin…"
type textarea "since i really want you back 😏 I’ve set up a little surprise just for my return…"
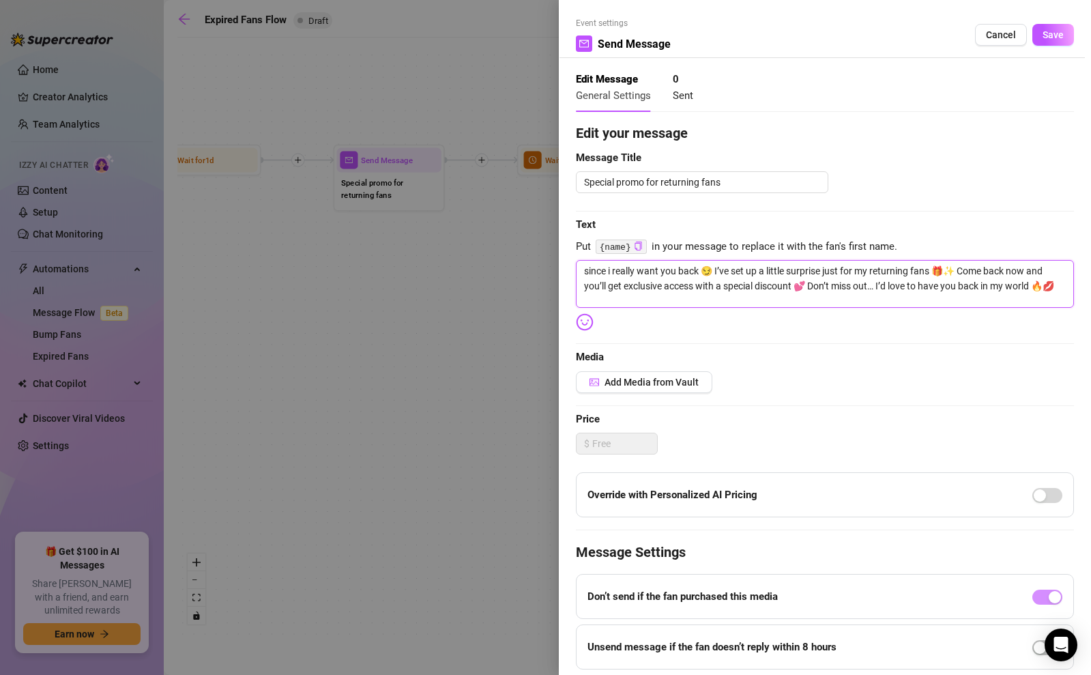
click at [721, 273] on textarea "since i really want you back 😏 I’ve set up a little surprise just for my return…" at bounding box center [825, 284] width 498 height 48
type textarea "since i really want you back 😏 Ive set up a little surprise just for my returni…"
type textarea "since i really want you back 😏 ve set up a little surprise just for my returnin…"
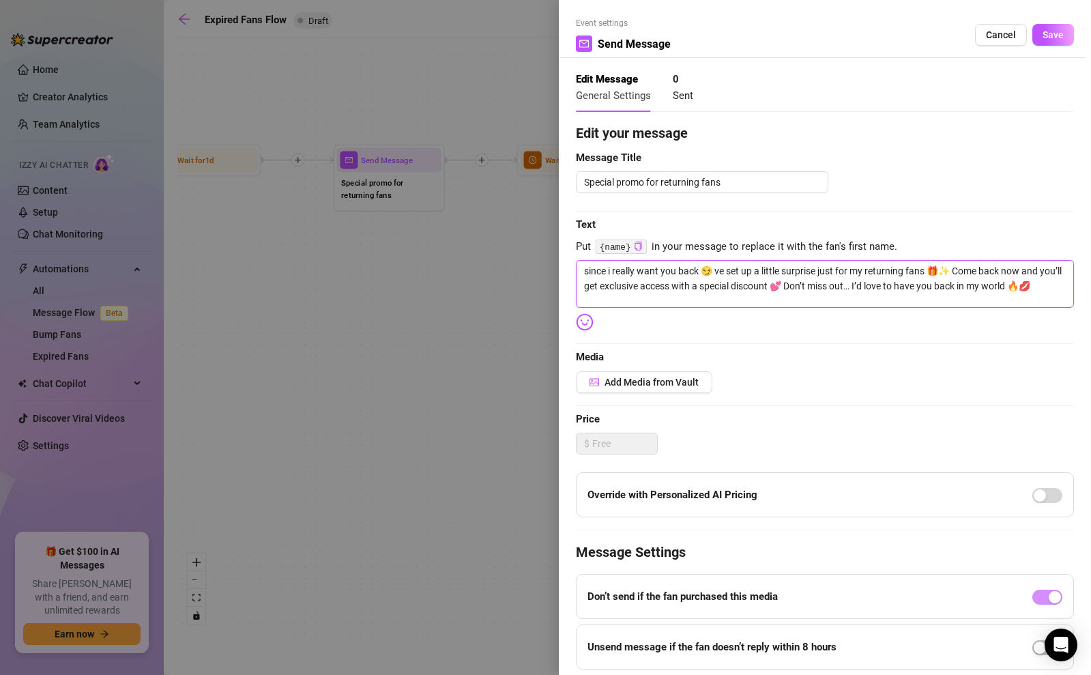
type textarea "since i really want you back 😏 ive set up a little surprise just for my returni…"
click at [967, 272] on textarea "since i really want you back 😏 ive set up a little surprise just for my returni…" at bounding box center [825, 284] width 498 height 48
type textarea "since i really want you back 😏 ive set up a little surprise just for my returni…"
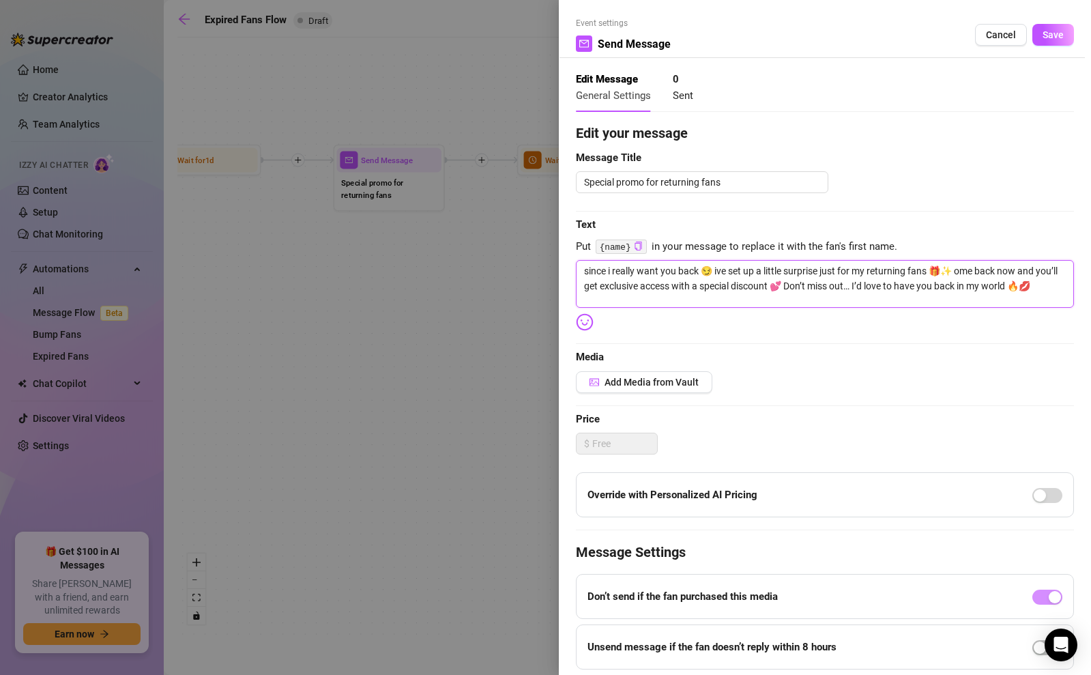
type textarea "since i really want you back 😏 ive set up a little surprise just for my returni…"
click at [602, 281] on textarea "since i really want you back 😏 ive set up a little surprise just for my returni…" at bounding box center [825, 284] width 498 height 48
type textarea "since i really want you back 😏 ive set up a little surprise just for my returni…"
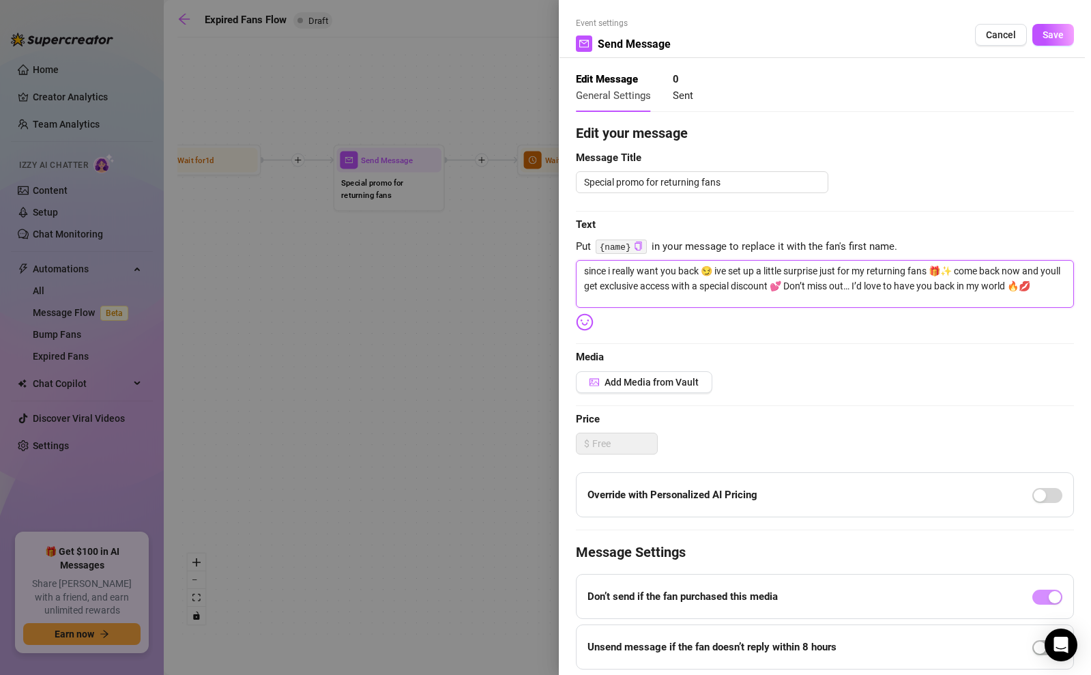
click at [815, 291] on textarea "since i really want you back 😏 ive set up a little surprise just for my returni…" at bounding box center [825, 284] width 498 height 48
type textarea "since i really want you back 😏 ive set up a little surprise just for my returni…"
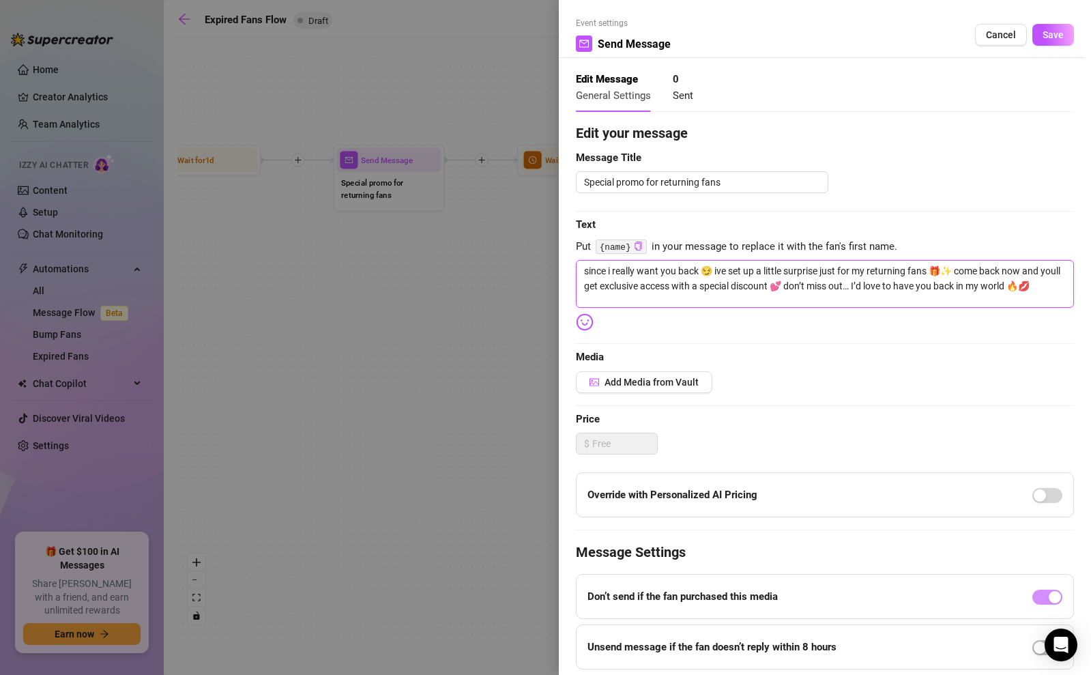
type textarea "since i really want you back 😏 ive set up a little surprise just for my returni…"
click at [882, 286] on textarea "since i really want you back 😏 ive set up a little surprise just for my returni…" at bounding box center [825, 284] width 498 height 48
type textarea "since i really want you back 😏 ive set up a little surprise just for my returni…"
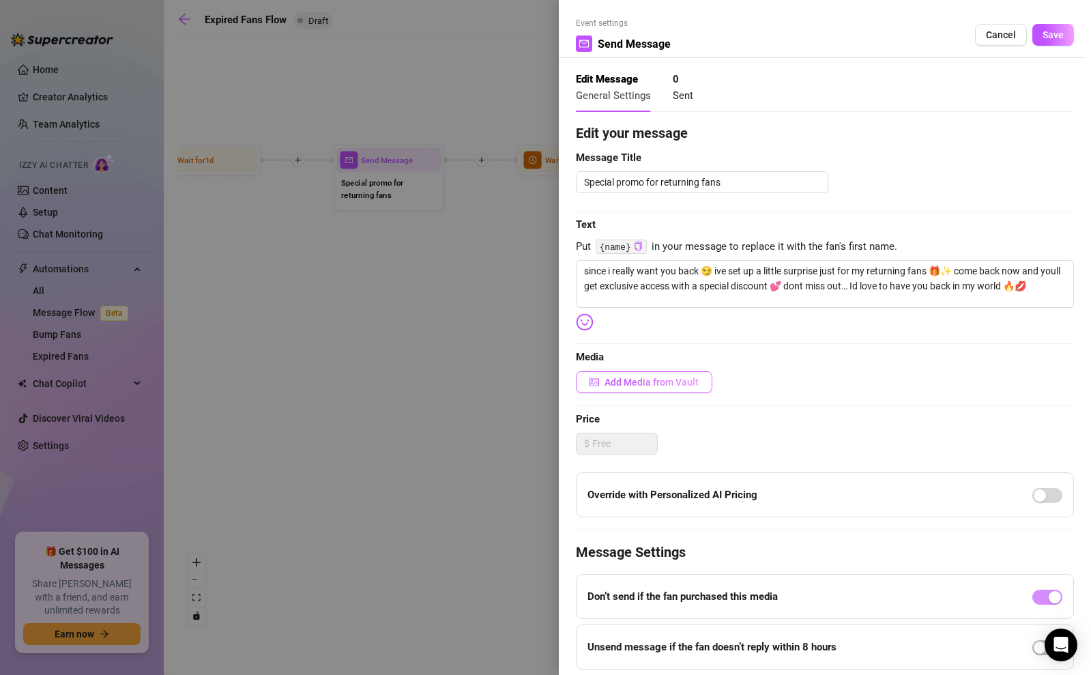
click at [672, 376] on span "Add Media from Vault" at bounding box center [651, 381] width 94 height 11
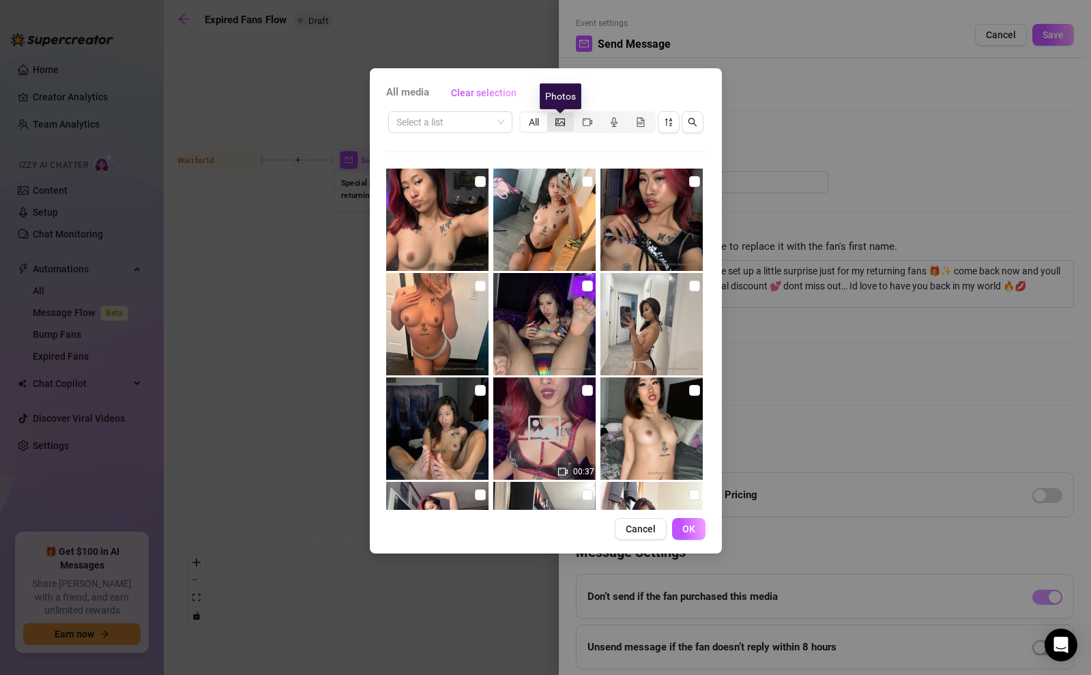
click at [561, 124] on icon "picture" at bounding box center [560, 122] width 10 height 10
click at [550, 115] on input "segmented control" at bounding box center [550, 115] width 0 height 0
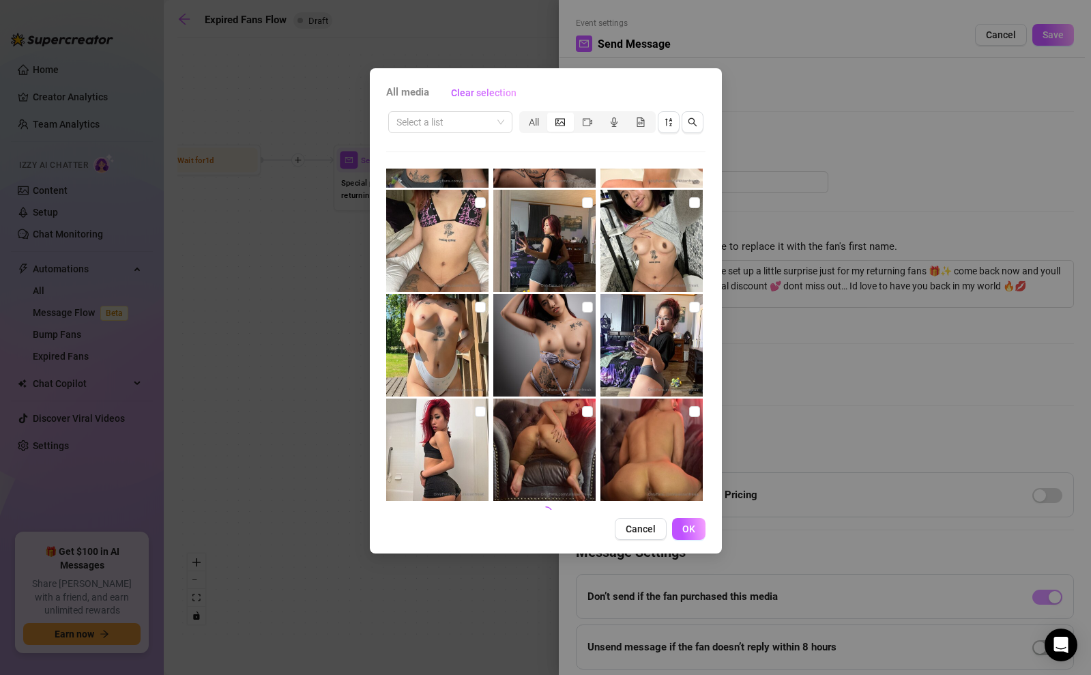
scroll to position [514, 0]
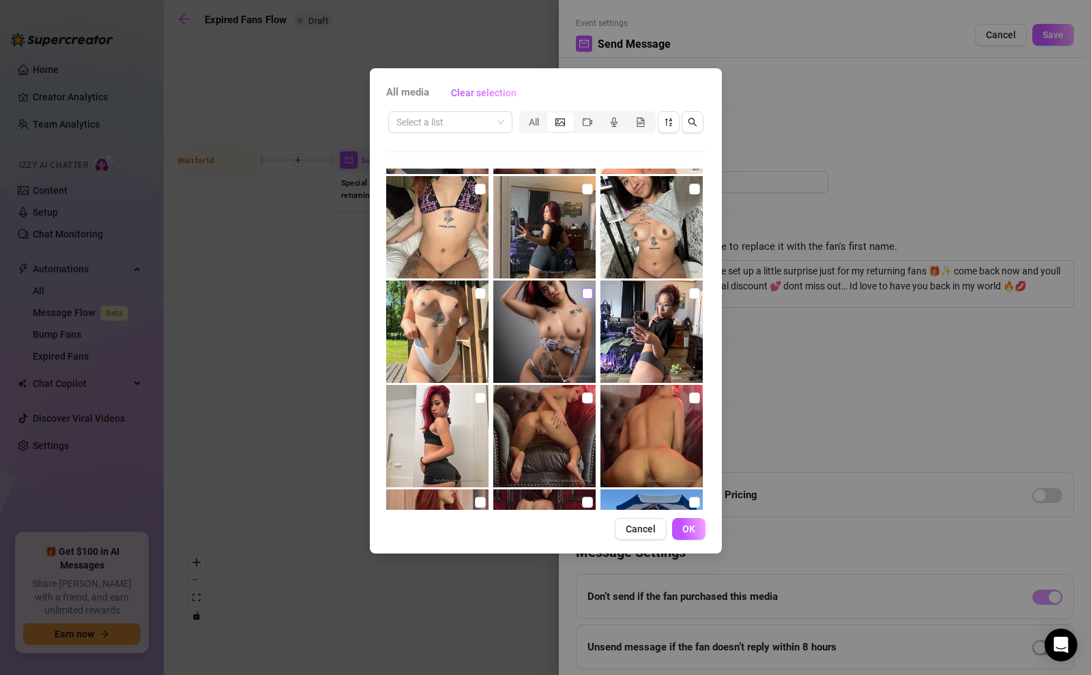
click at [587, 292] on input "checkbox" at bounding box center [587, 293] width 11 height 11
checkbox input "true"
click at [685, 524] on span "OK" at bounding box center [688, 528] width 13 height 11
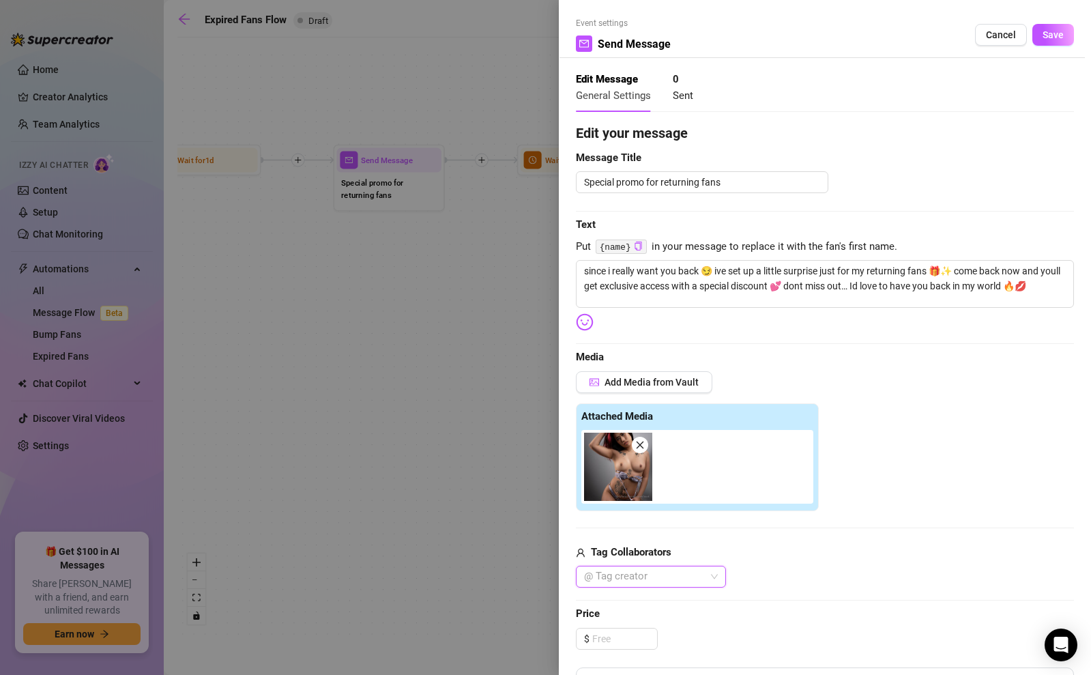
scroll to position [291, 0]
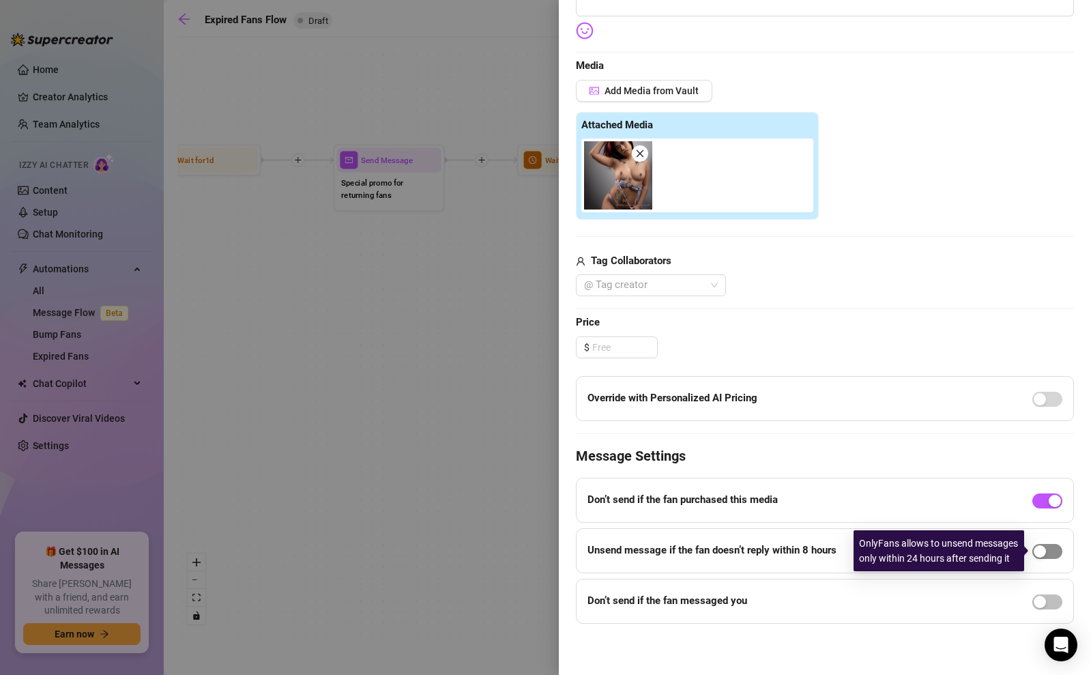
click at [1042, 547] on div "button" at bounding box center [1039, 551] width 12 height 12
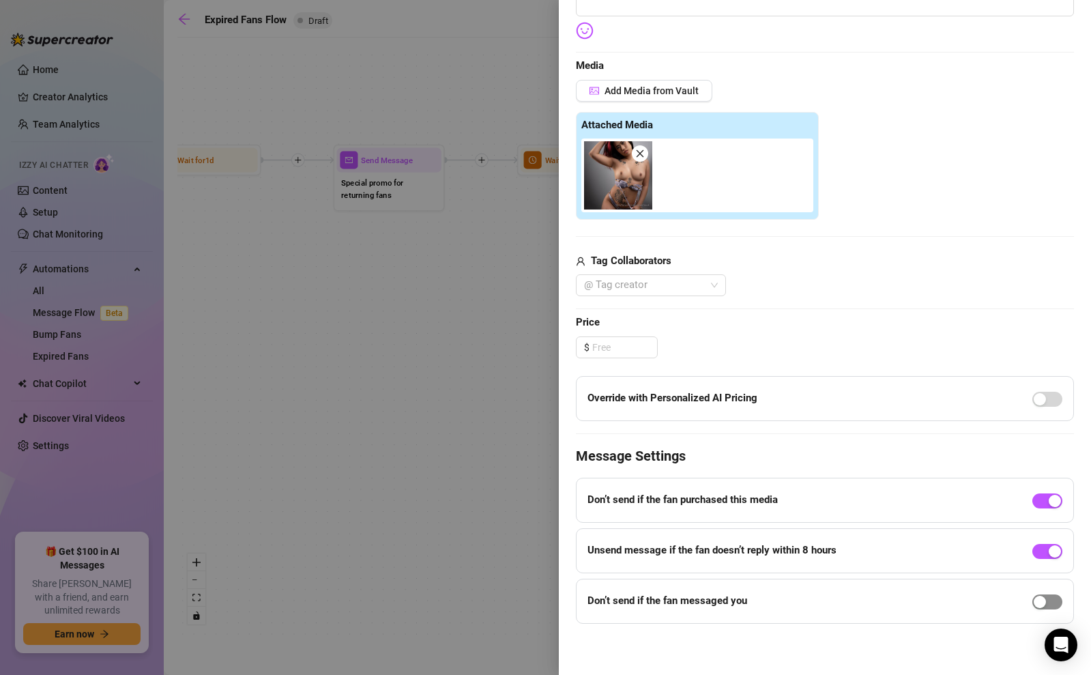
click at [1043, 606] on div "button" at bounding box center [1039, 601] width 12 height 12
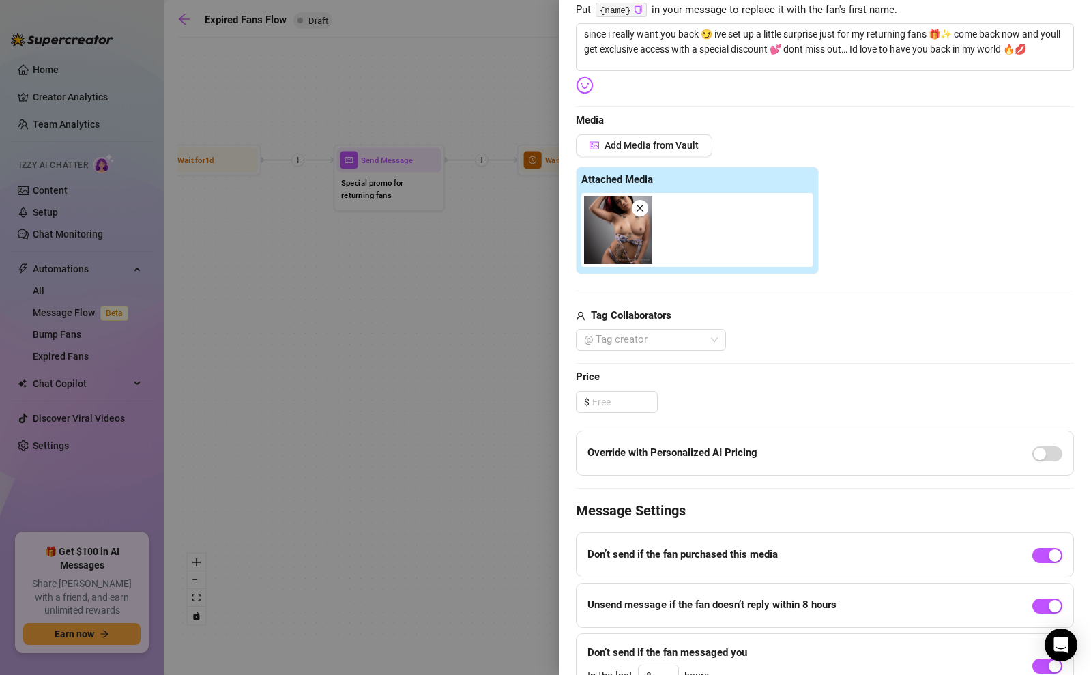
scroll to position [0, 0]
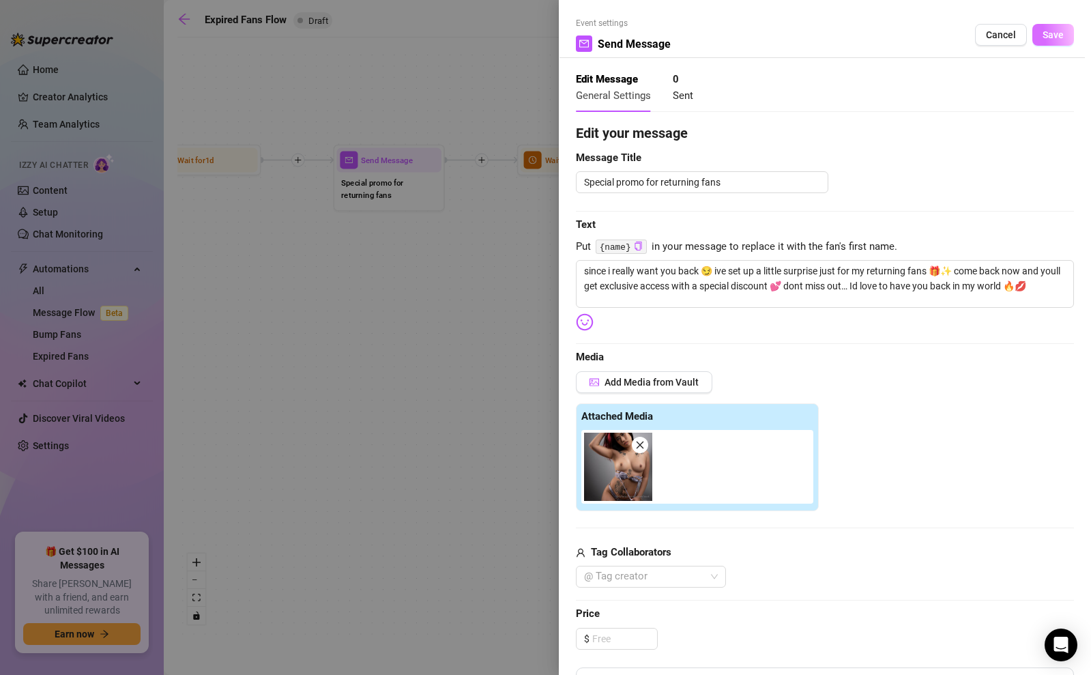
click at [1058, 40] on button "Save" at bounding box center [1053, 35] width 42 height 22
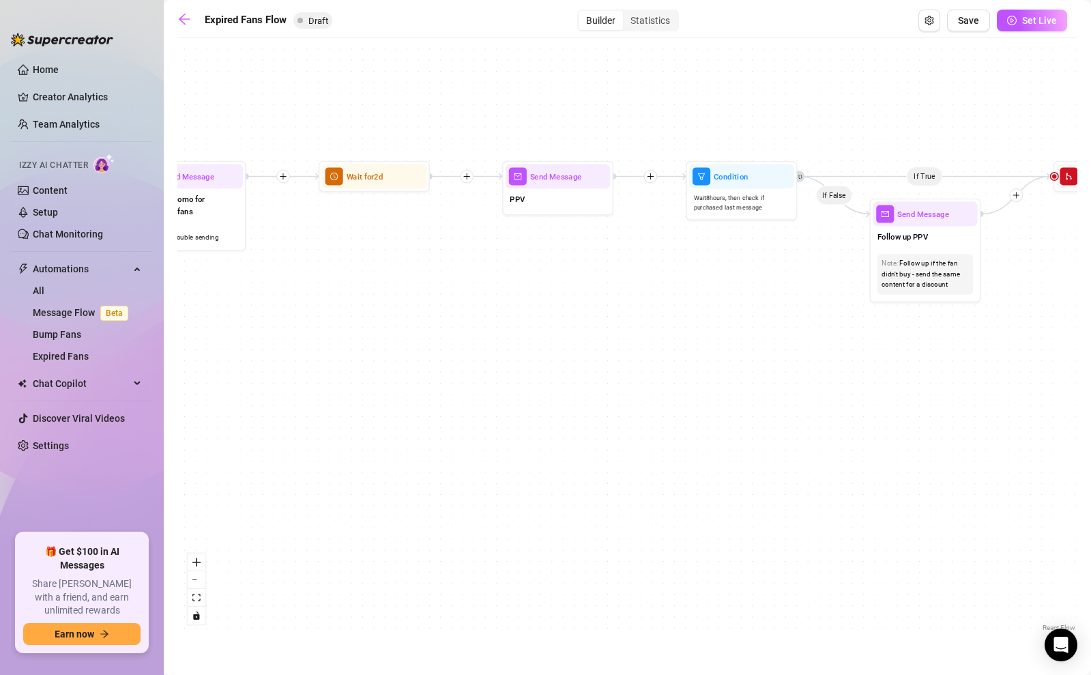
drag, startPoint x: 694, startPoint y: 273, endPoint x: 495, endPoint y: 290, distance: 199.1
click at [495, 290] on div "If True If False Send Message Send Message Wait for 2d Merge Send Message Follo…" at bounding box center [627, 339] width 900 height 590
click at [542, 190] on div "PPV" at bounding box center [557, 199] width 104 height 23
type textarea "PPV"
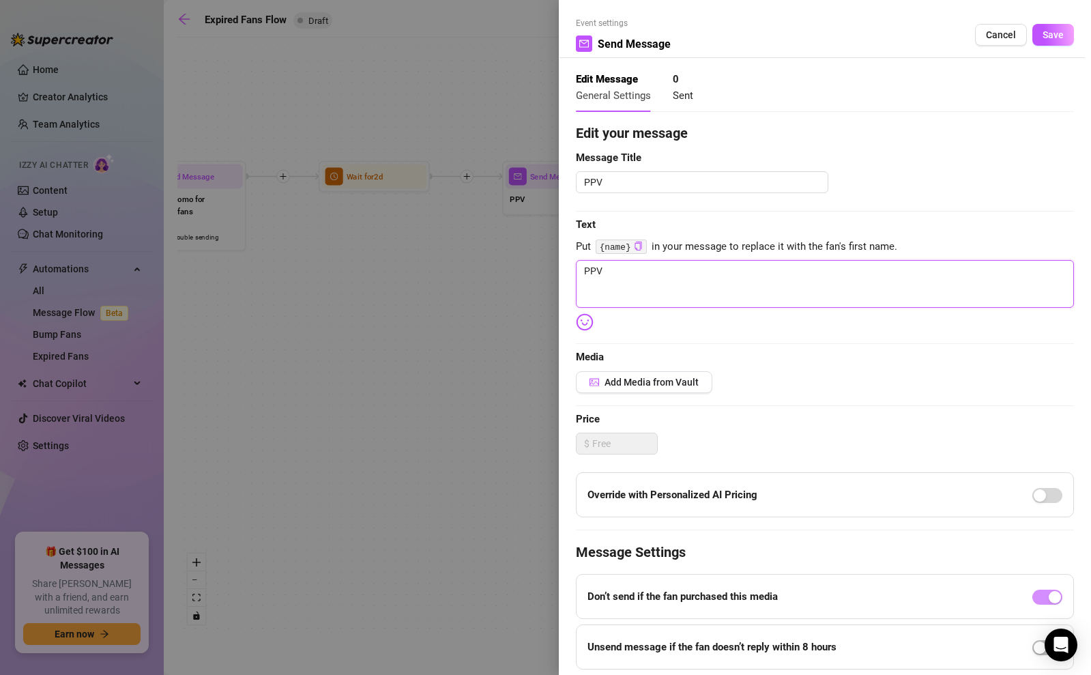
click at [625, 272] on textarea "PPV" at bounding box center [825, 284] width 498 height 48
paste textarea "hey 😘 did you get a chance to check out my latest? it’s super naughty and i’ve …"
type textarea "hey 😘 did you get a chance to check out my latest? it’s super naughty and i’ve …"
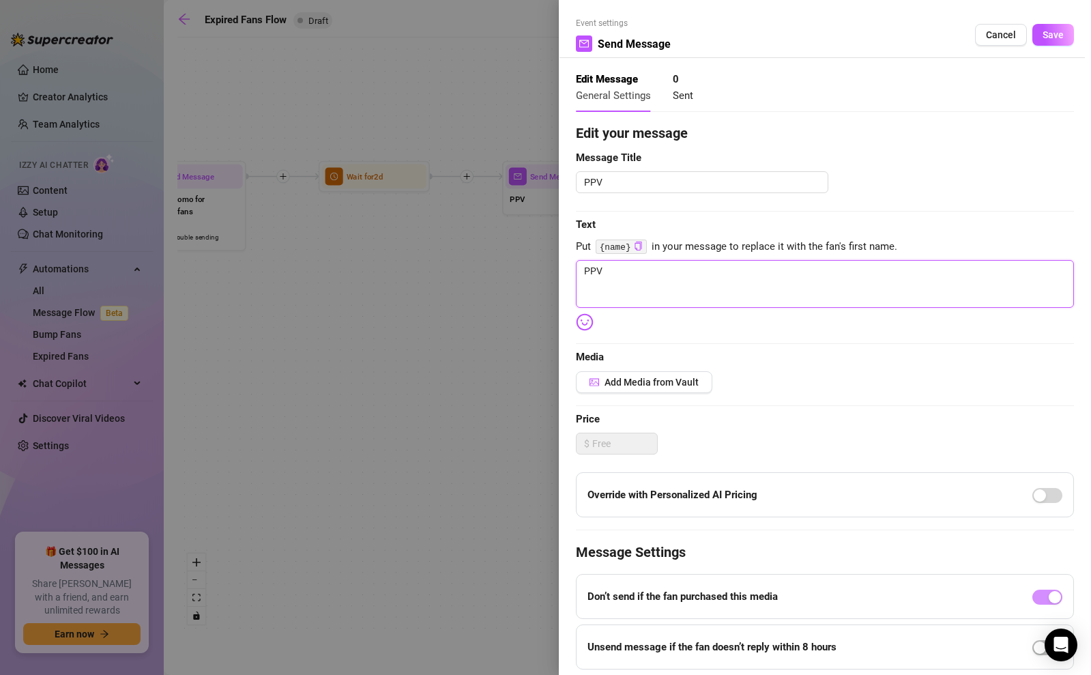
type textarea "hey 😘 did you get a chance to check out my latest? it’s super naughty and i’ve …"
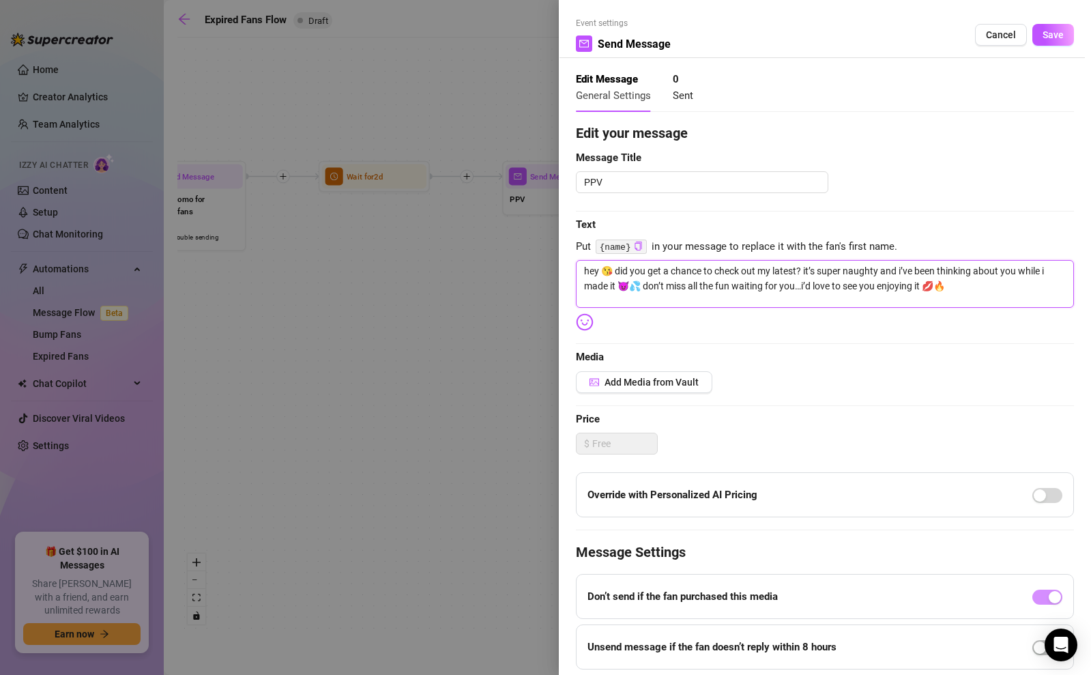
drag, startPoint x: 617, startPoint y: 288, endPoint x: 1020, endPoint y: 277, distance: 403.9
click at [1020, 277] on textarea "hey 😘 did you get a chance to check out my latest? it’s super naughty and i’ve …" at bounding box center [825, 284] width 498 height 48
type textarea "hey 😘 did you get a chance to check out my latest? it’s super naughty and i’ve …"
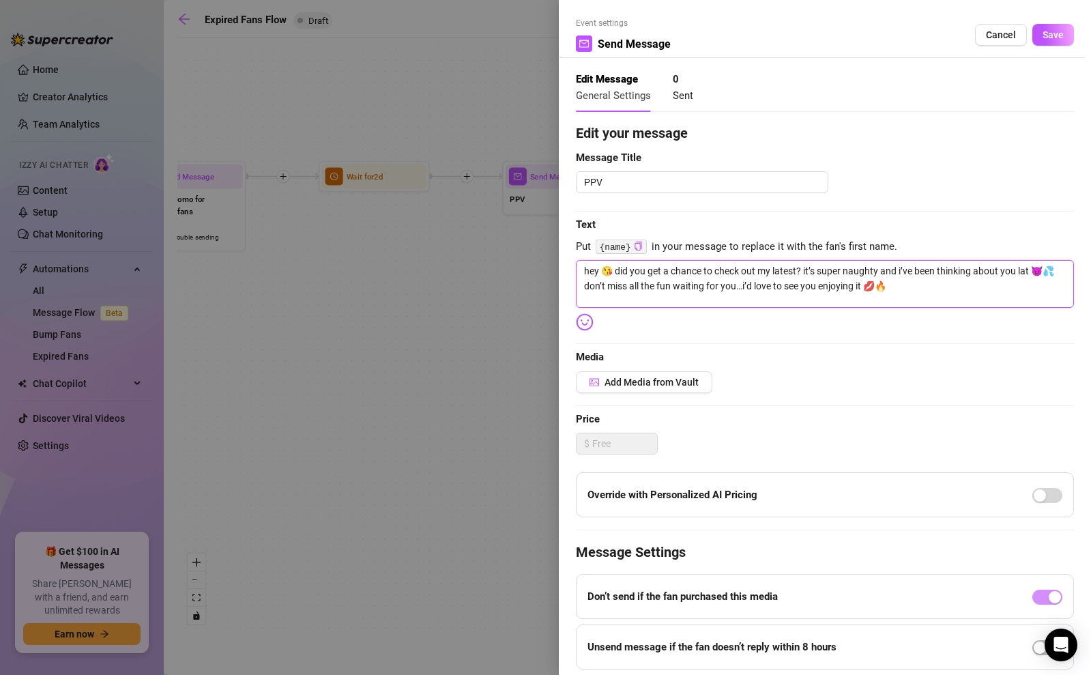
type textarea "hey 😘 did you get a chance to check out my latest? it’s super naughty and i’ve …"
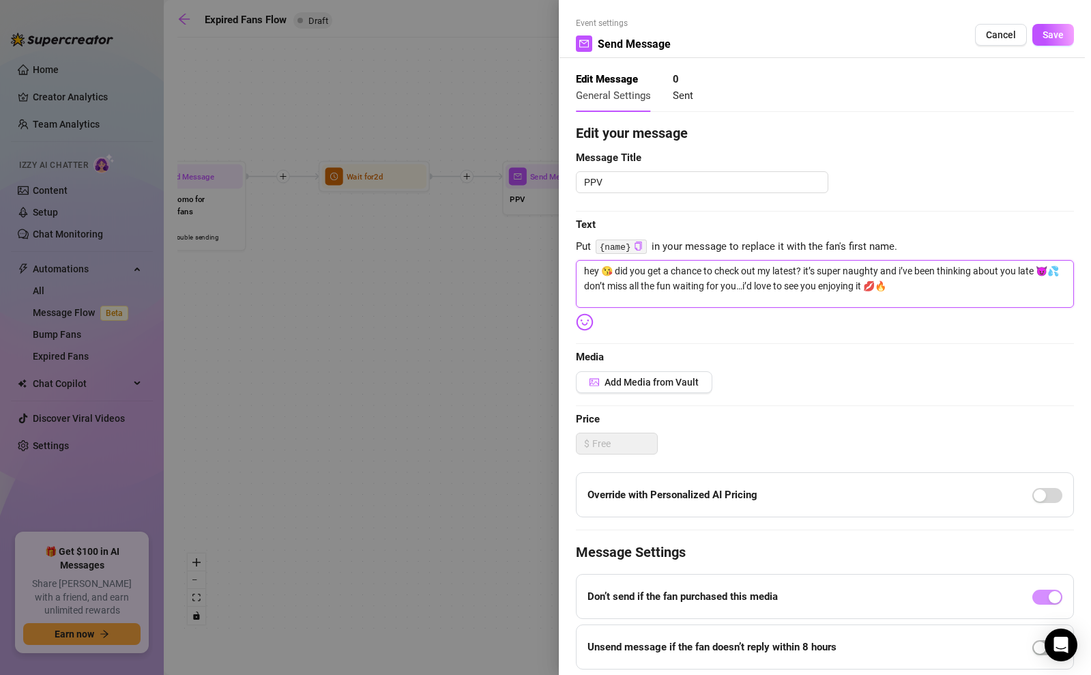
type textarea "hey 😘 did you get a chance to check out my latest? it’s super naughty and i’ve …"
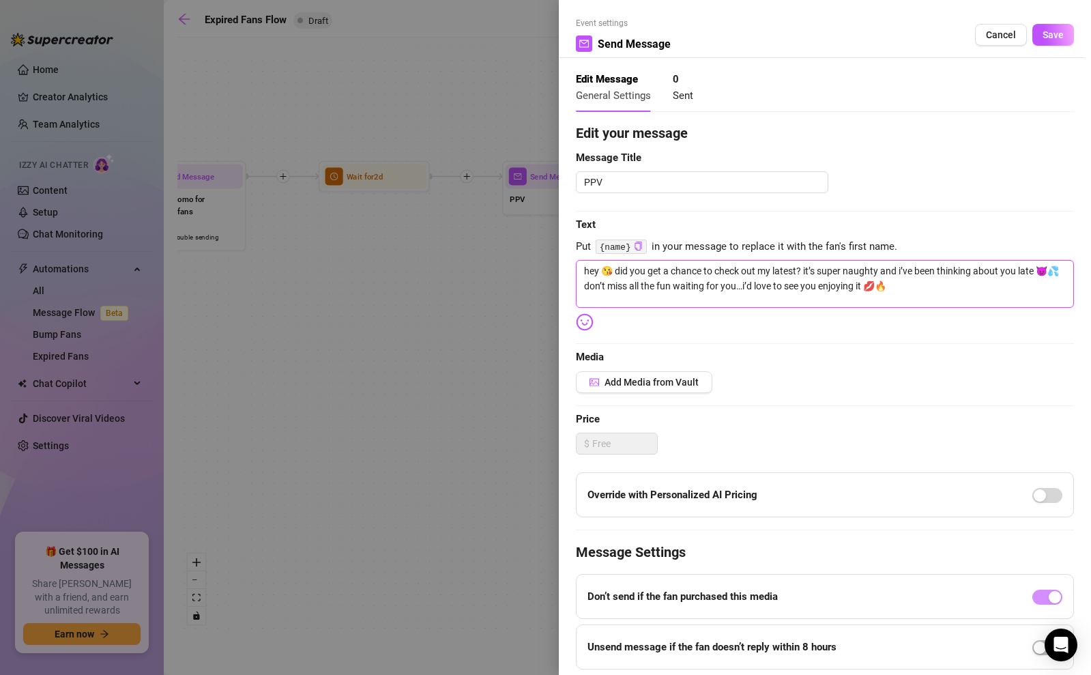
type textarea "hey 😘 did you get a chance to check out my latest? it’s super naughty and i’ve …"
click at [763, 286] on textarea "hey 😘 did you get a chance to check out my latest? it’s super naughty and i’ve …" at bounding box center [825, 284] width 498 height 48
type textarea "hey 😘 did you get a chance to check out my latest? it’s super naughty and i’ve …"
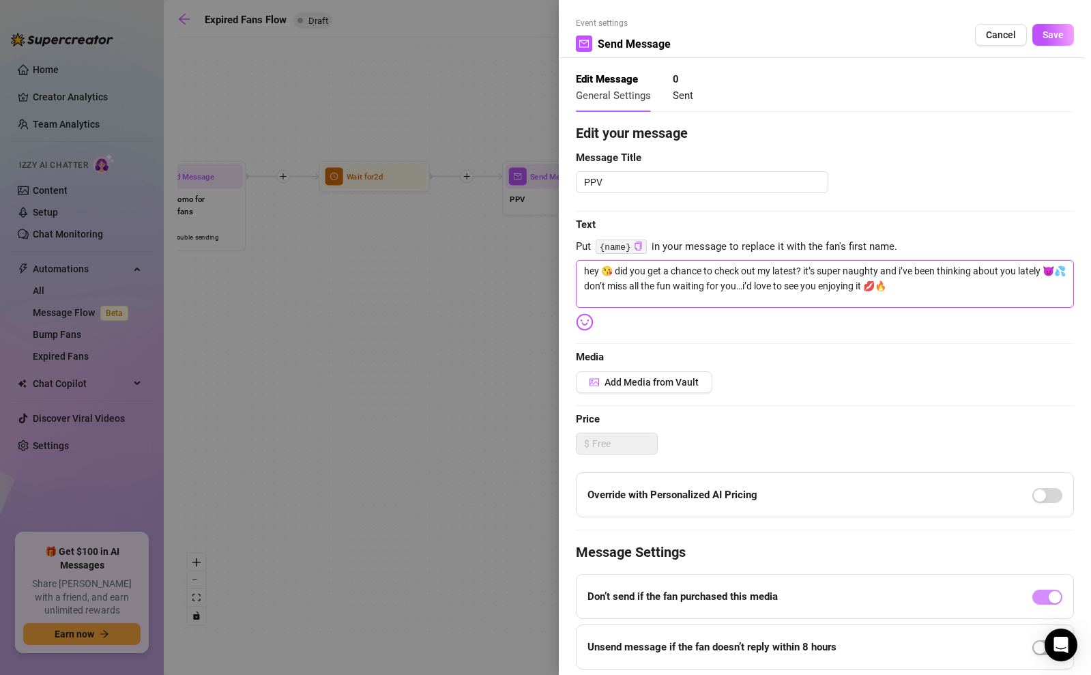
type textarea "hey 😘 did you get a chance to check out my latest? it’s super naughty and i’ve …"
click at [814, 270] on textarea "hey 😘 did you get a chance to check out my latest? it’s super naughty and i’ve …" at bounding box center [825, 284] width 498 height 48
type textarea "hey 😘 did you get a chance to check out my latest? its super naughty and i’ve b…"
click at [903, 269] on textarea "hey 😘 did you get a chance to check out my latest? its super naughty and i’ve b…" at bounding box center [825, 284] width 498 height 48
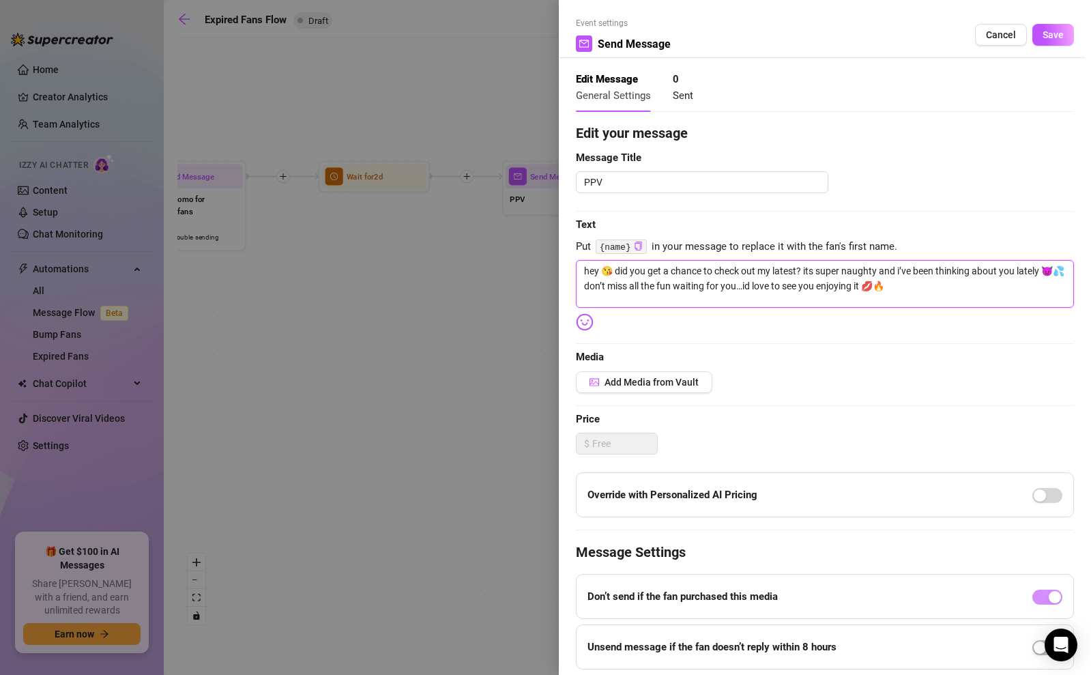
type textarea "hey 😘 did you get a chance to check out my latest? its super naughty and ive be…"
click at [653, 382] on span "Add Media from Vault" at bounding box center [651, 381] width 94 height 11
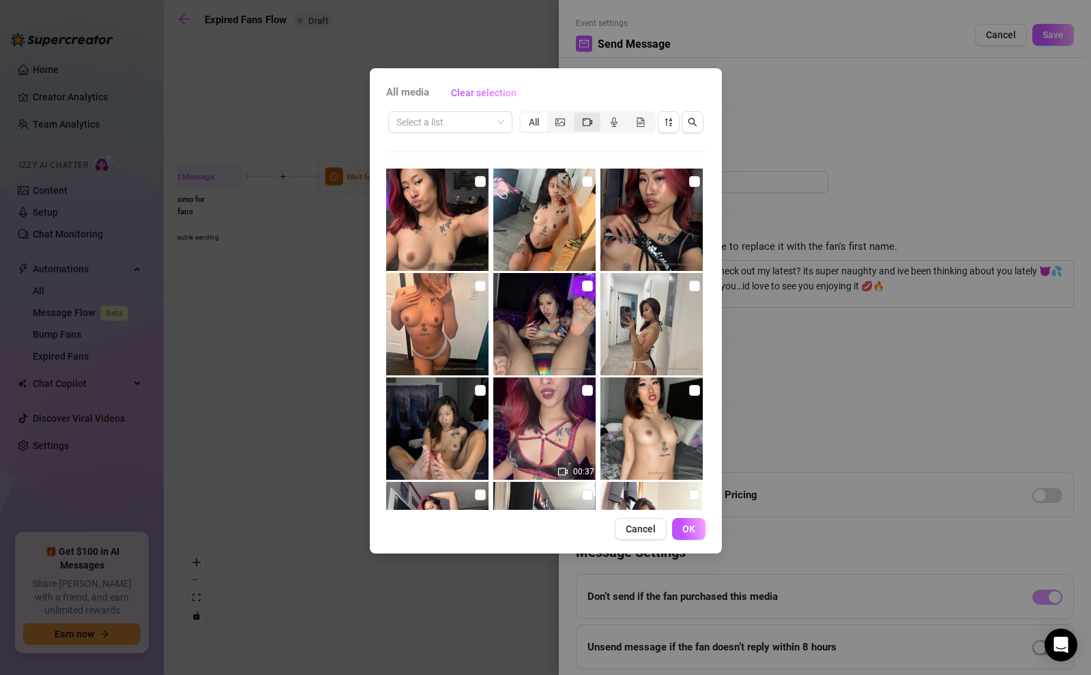
click at [583, 123] on icon "video-camera" at bounding box center [587, 122] width 10 height 10
click at [577, 115] on input "segmented control" at bounding box center [577, 115] width 0 height 0
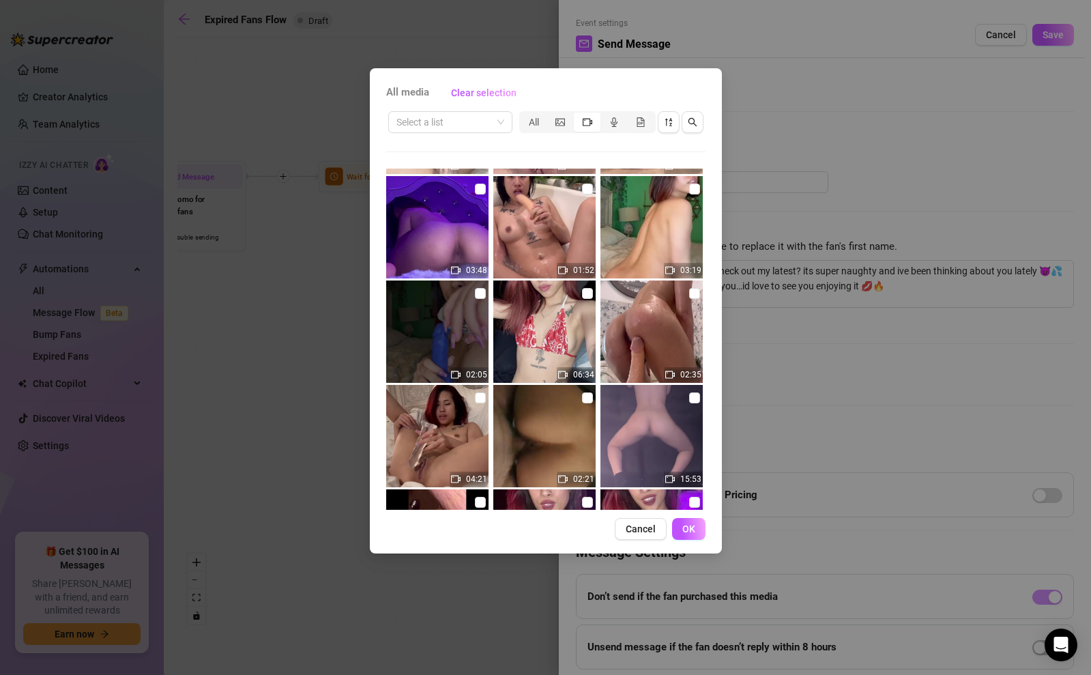
scroll to position [1784, 0]
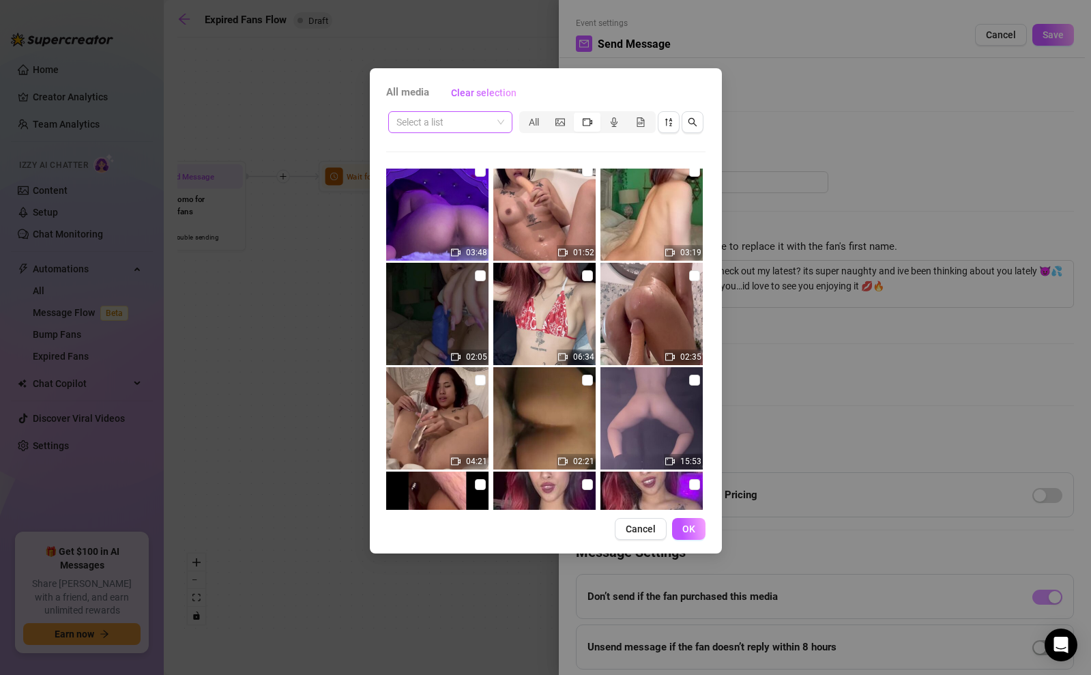
click at [476, 119] on input "search" at bounding box center [443, 122] width 95 height 20
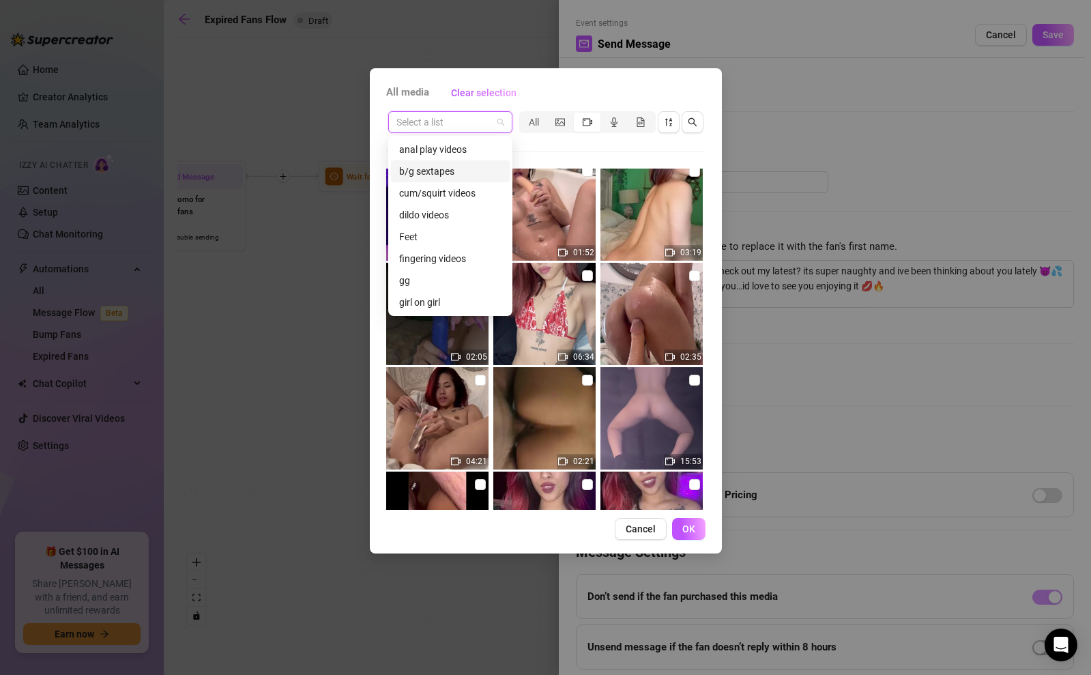
click at [438, 171] on div "b/g sextapes" at bounding box center [450, 171] width 102 height 15
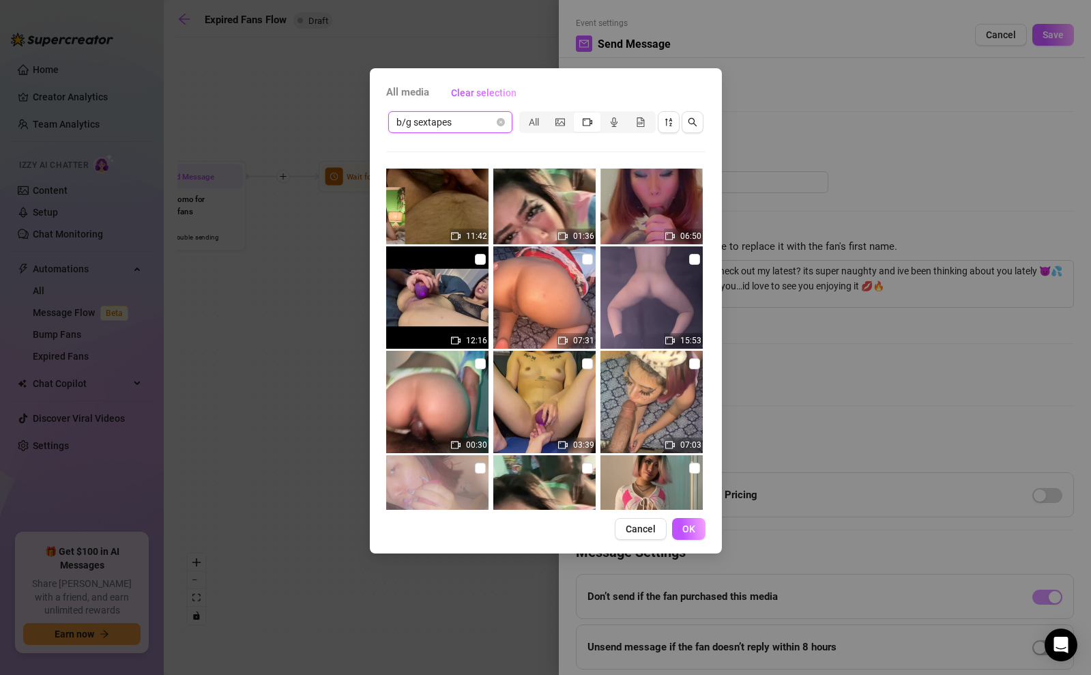
scroll to position [557, 0]
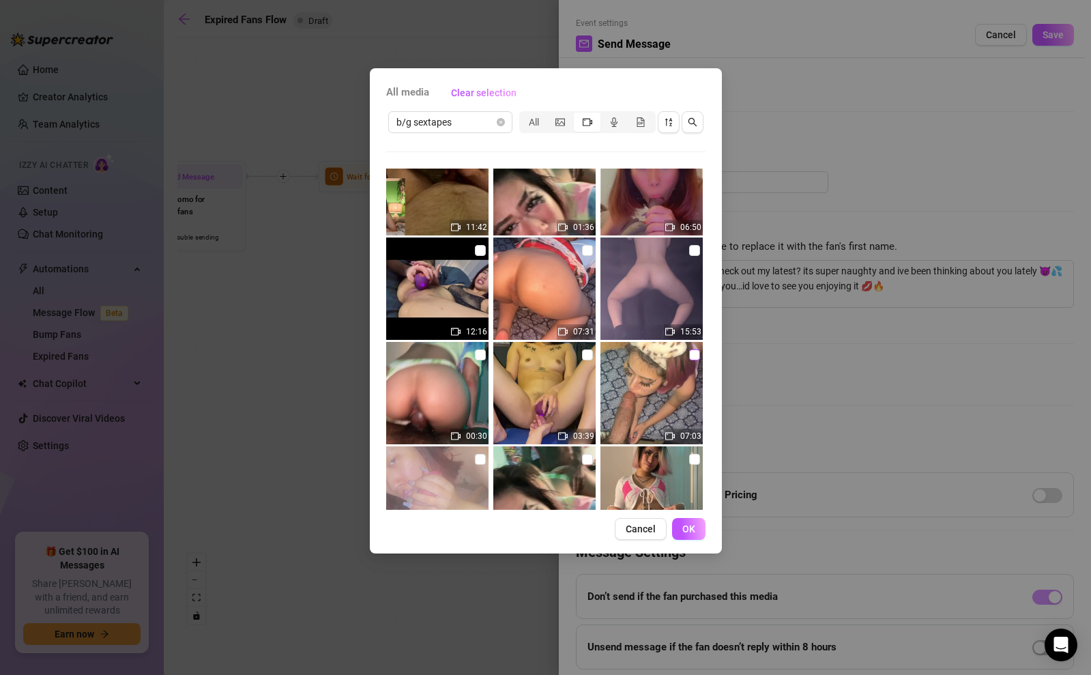
click at [691, 357] on input "checkbox" at bounding box center [694, 354] width 11 height 11
checkbox input "true"
click at [674, 523] on button "OK" at bounding box center [688, 529] width 33 height 22
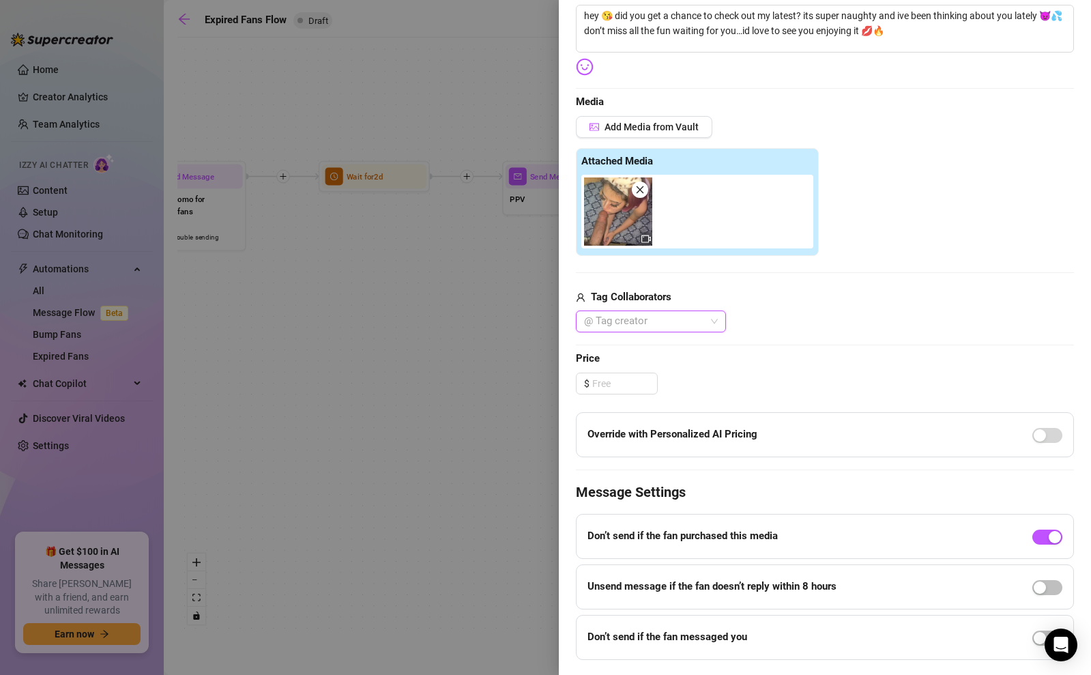
scroll to position [291, 0]
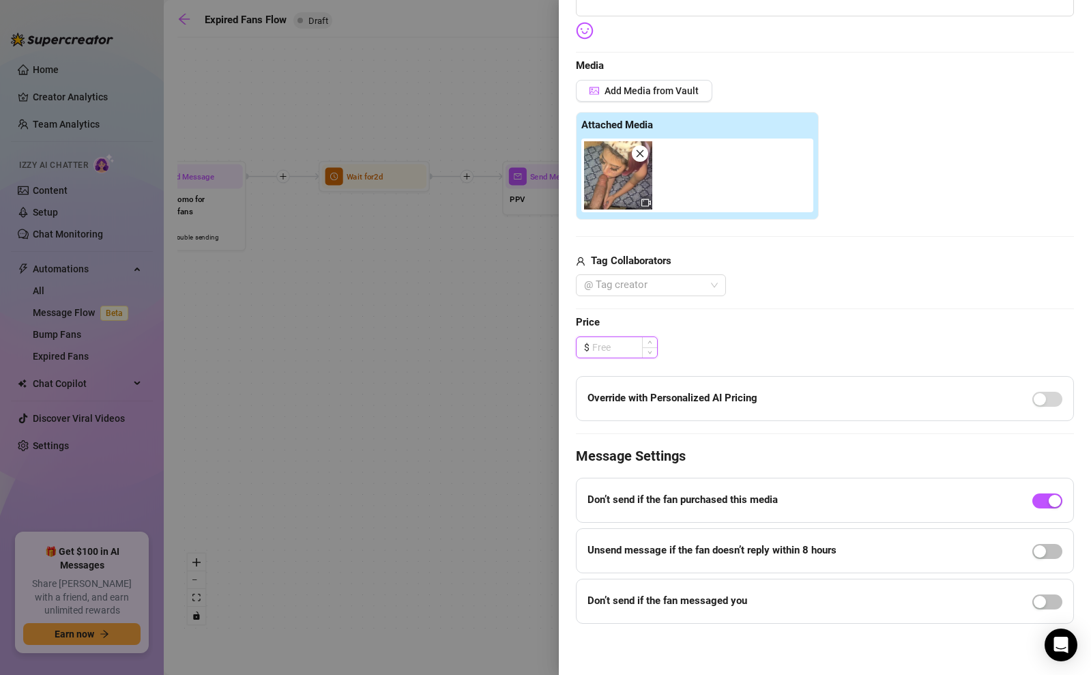
click at [603, 348] on input at bounding box center [624, 347] width 65 height 20
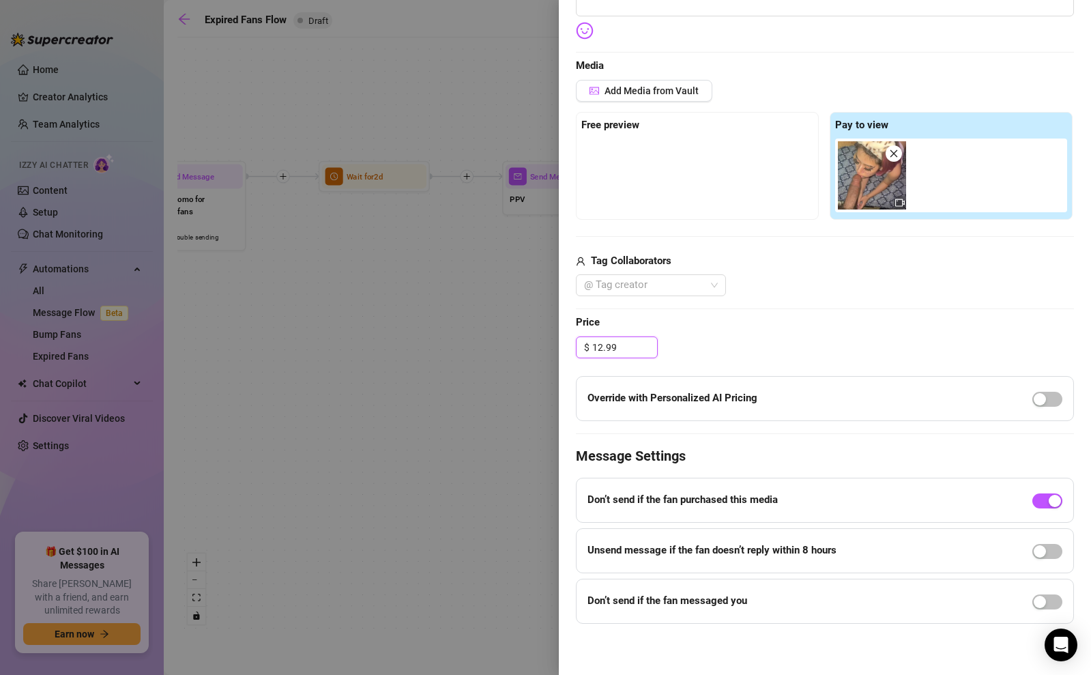
type input "12.99"
click at [713, 344] on div "$ 12.99" at bounding box center [825, 347] width 498 height 22
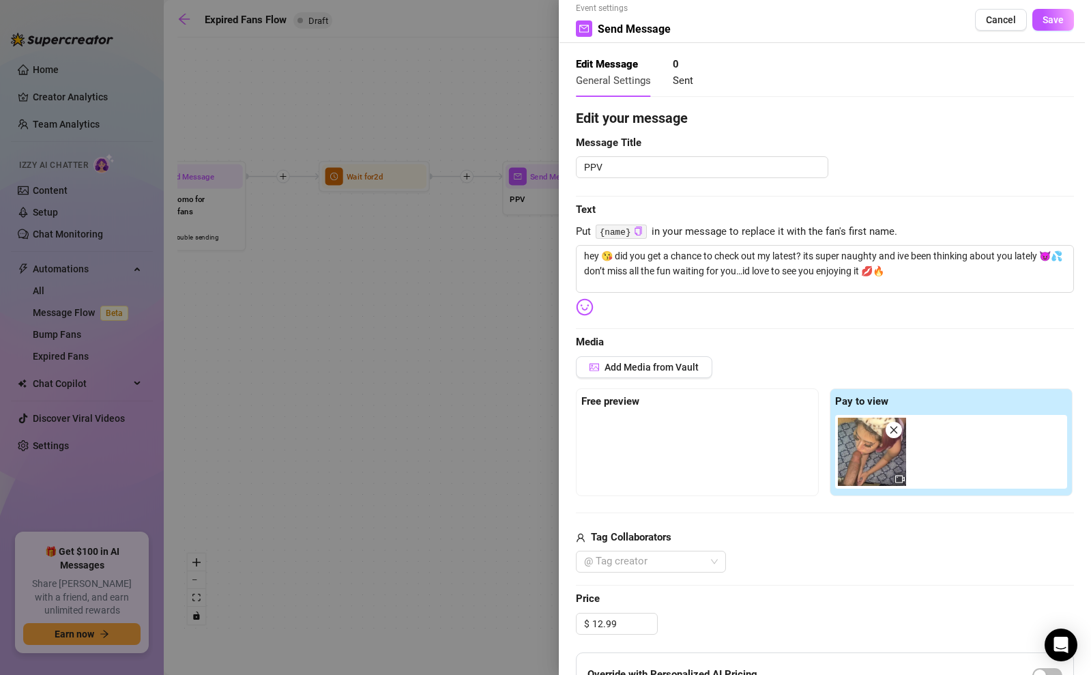
scroll to position [0, 0]
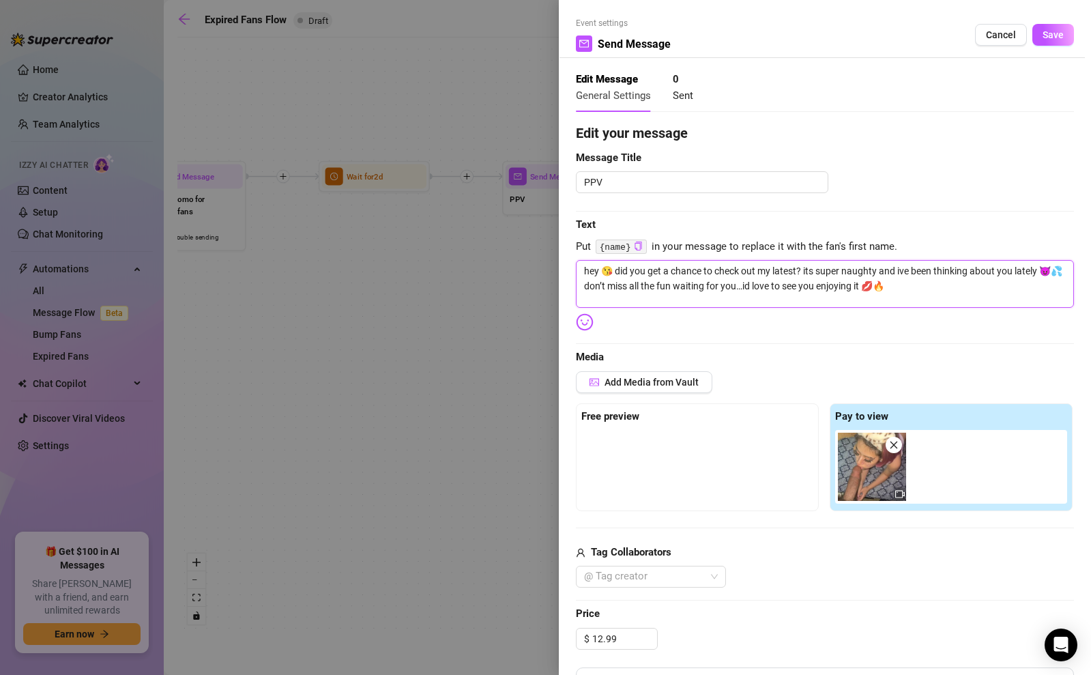
drag, startPoint x: 880, startPoint y: 285, endPoint x: 646, endPoint y: 286, distance: 233.9
click at [646, 286] on textarea "hey 😘 did you get a chance to check out my latest? its super naughty and ive be…" at bounding box center [825, 284] width 498 height 48
type textarea "hey 😘 did you get a chance to check out my latest? its super naughty and ive be…"
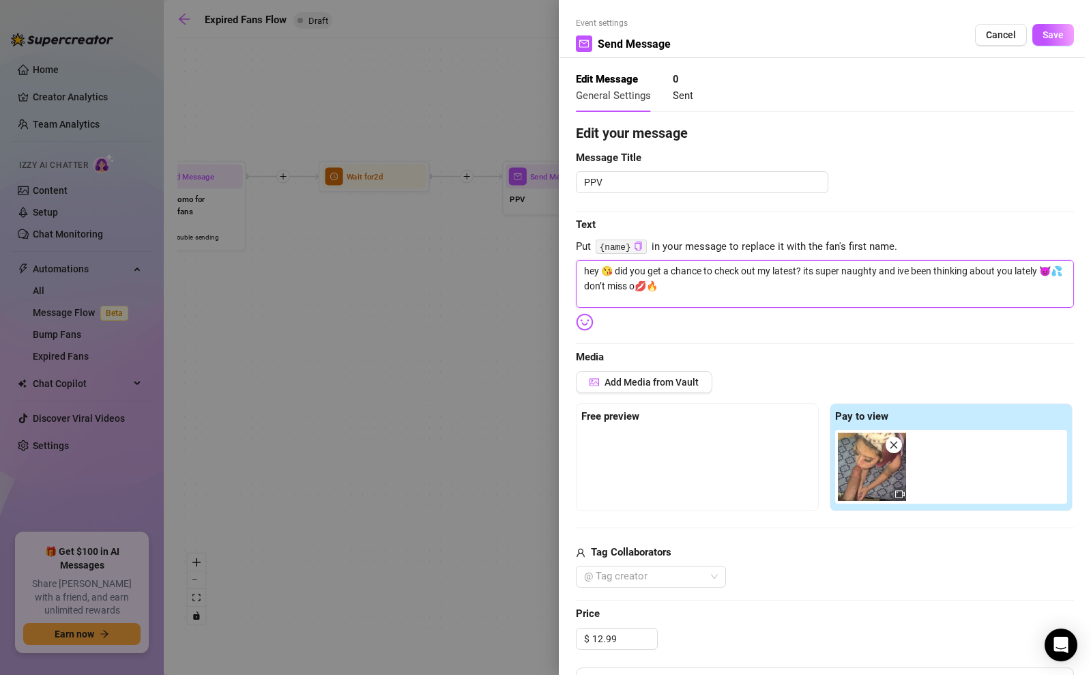
type textarea "hey 😘 did you get a chance to check out my latest? its super naughty and ive be…"
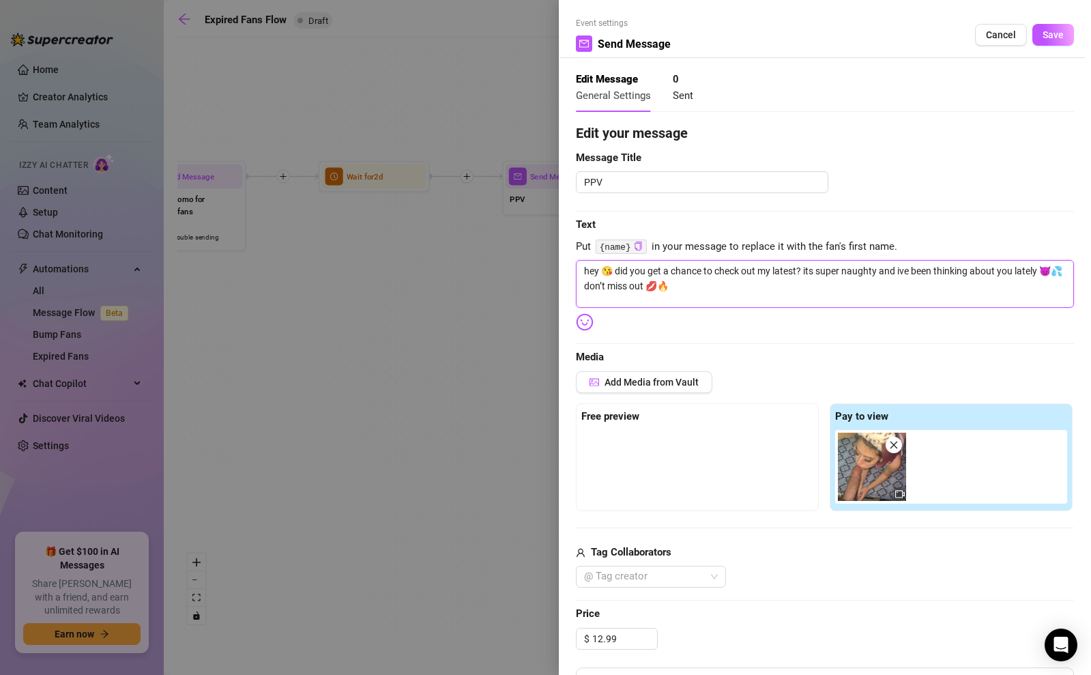
type textarea "hey 😘 did you get a chance to check out my latest? its super naughty and ive be…"
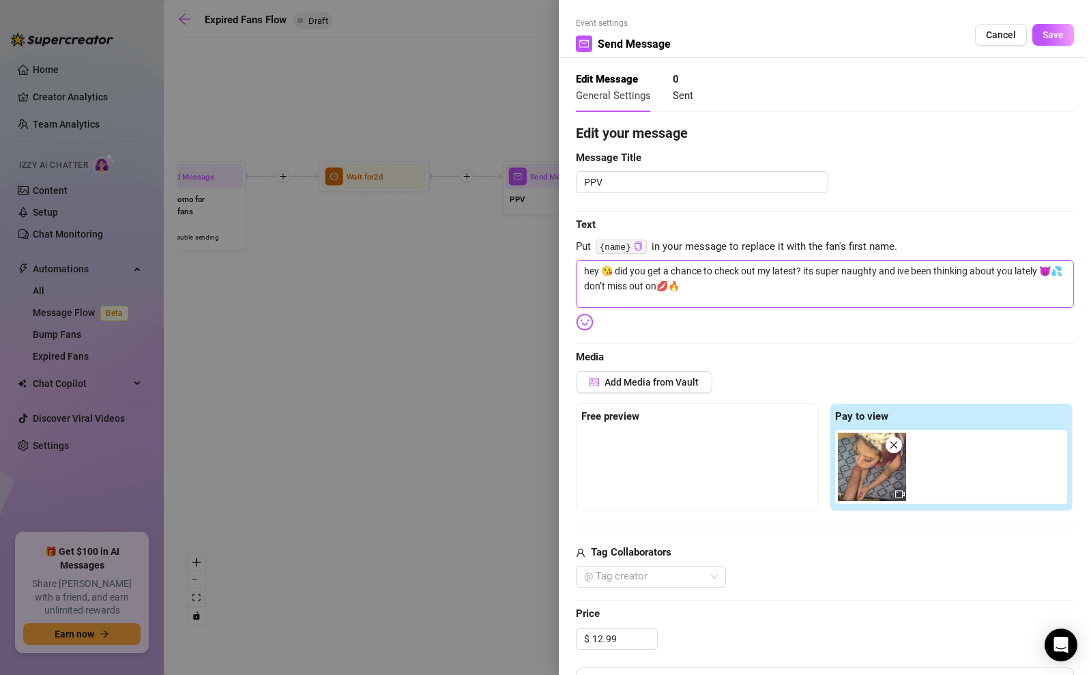
type textarea "hey 😘 did you get a chance to check out my latest? its super naughty and ive be…"
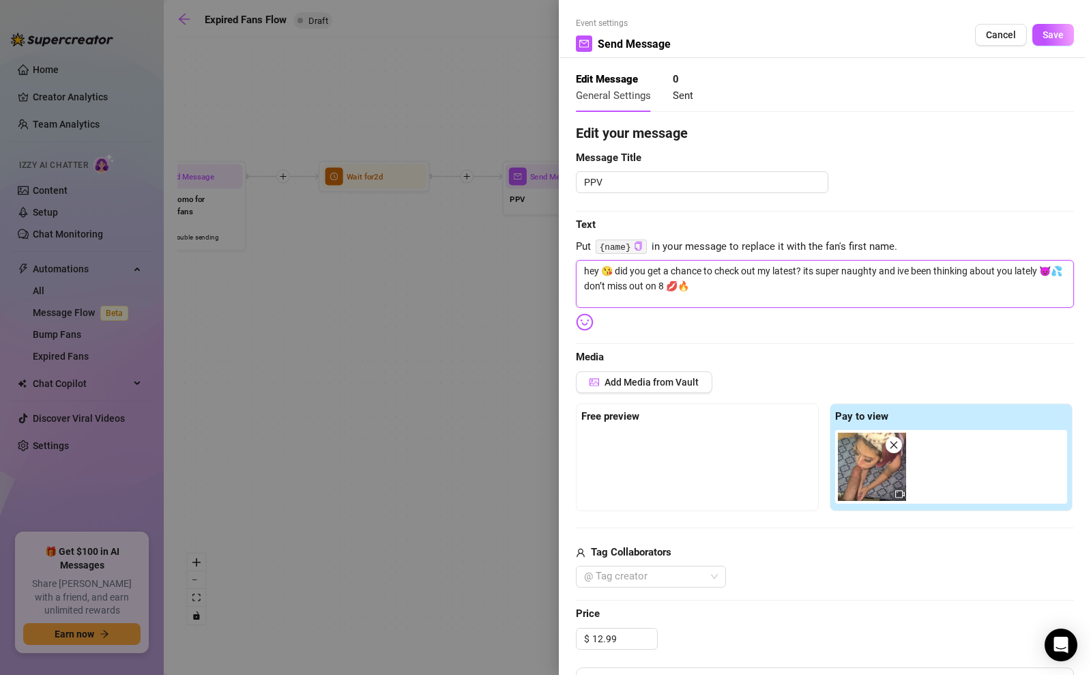
type textarea "hey 😘 did you get a chance to check out my latest? its super naughty and ive be…"
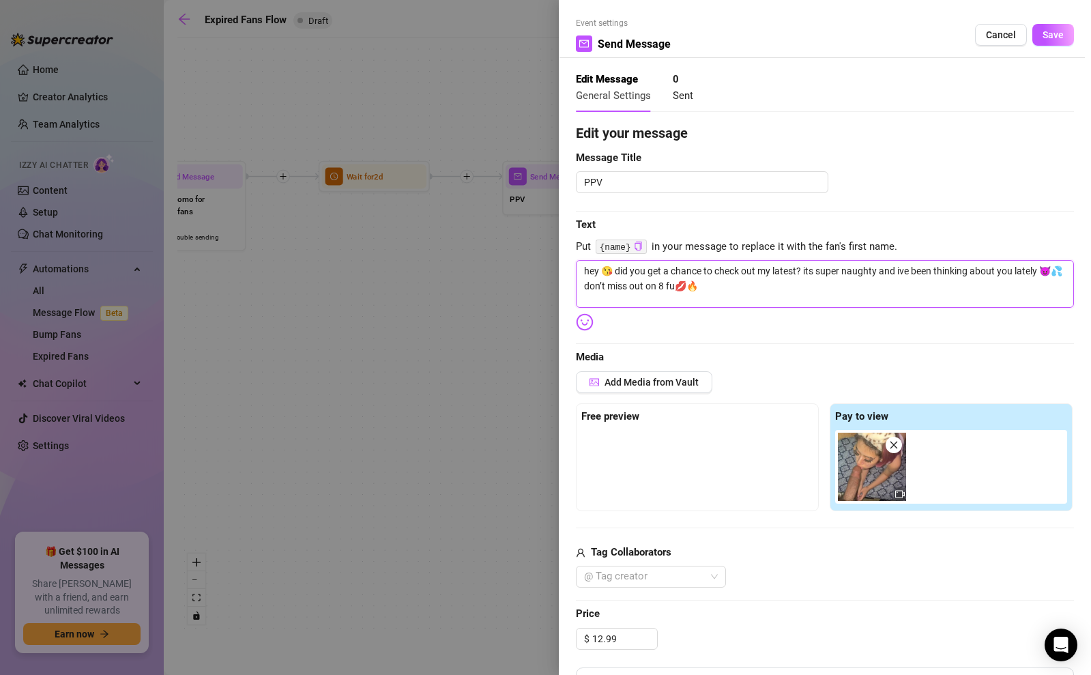
type textarea "hey 😘 did you get a chance to check out my latest? its super naughty and ive be…"
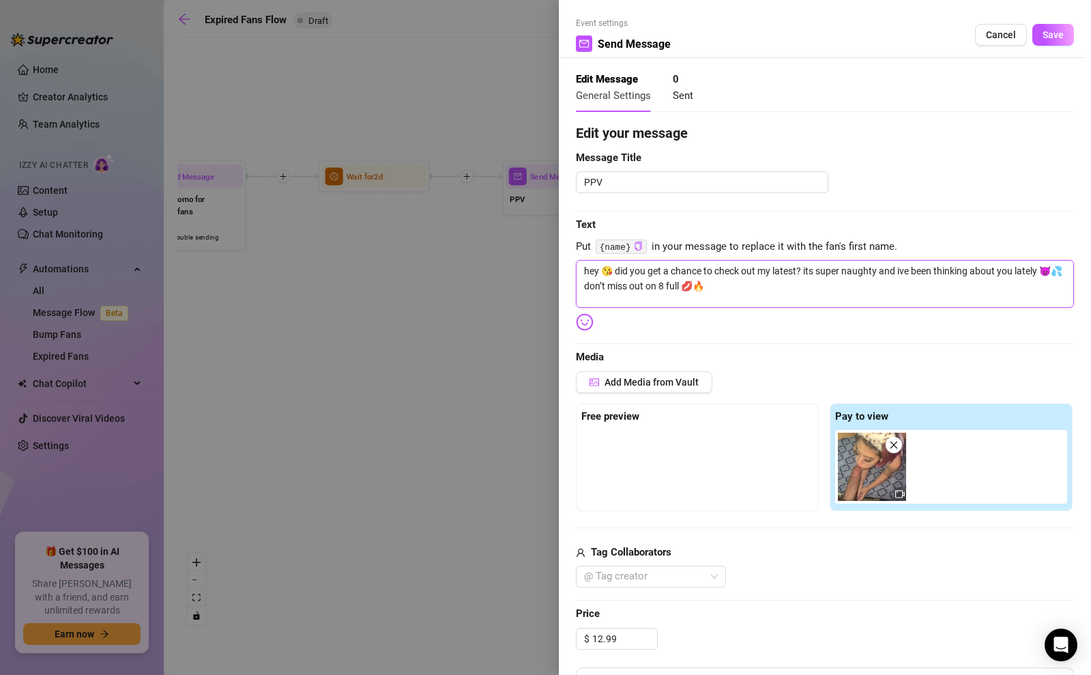
type textarea "hey 😘 did you get a chance to check out my latest? its super naughty and ive be…"
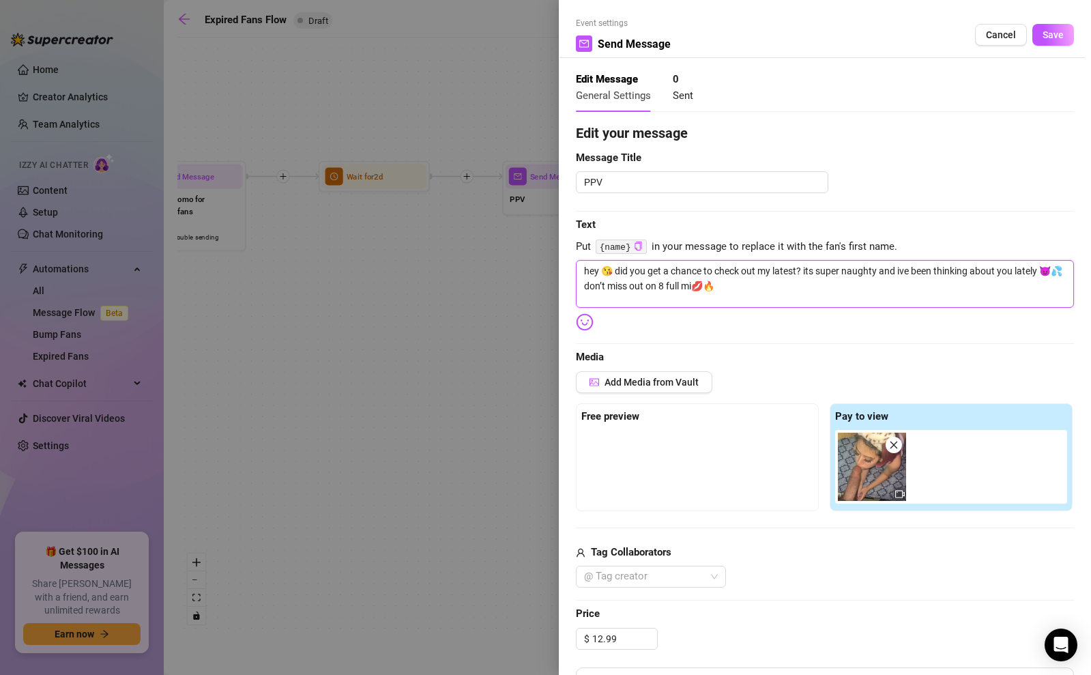
type textarea "hey 😘 did you get a chance to check out my latest? its super naughty and ive be…"
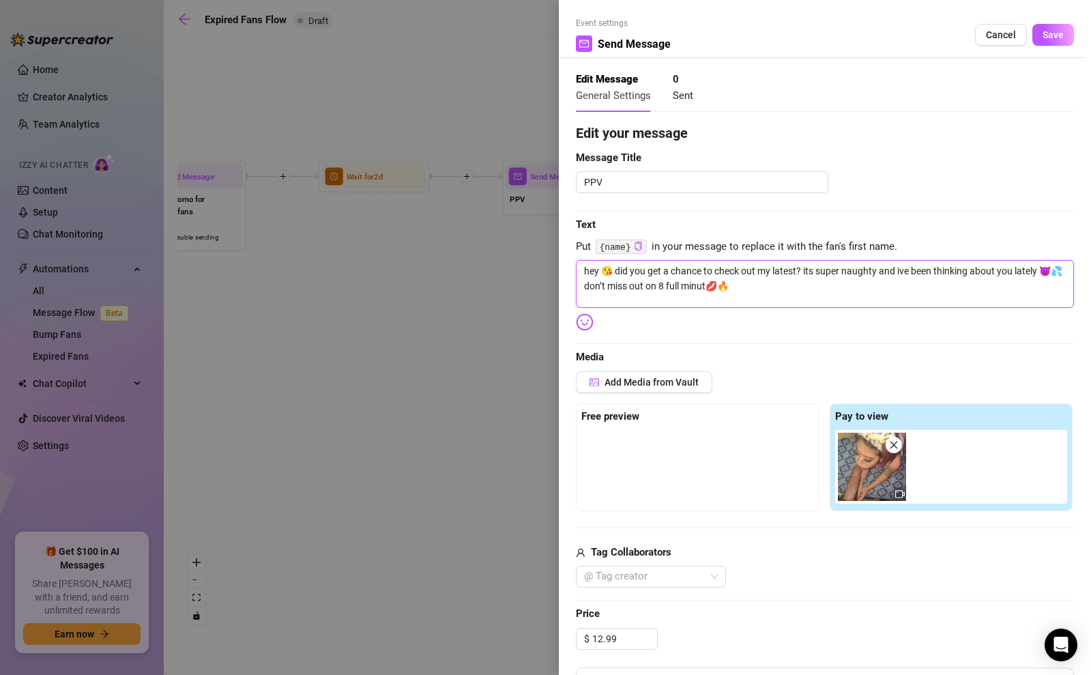
type textarea "hey 😘 did you get a chance to check out my latest? its super naughty and ive be…"
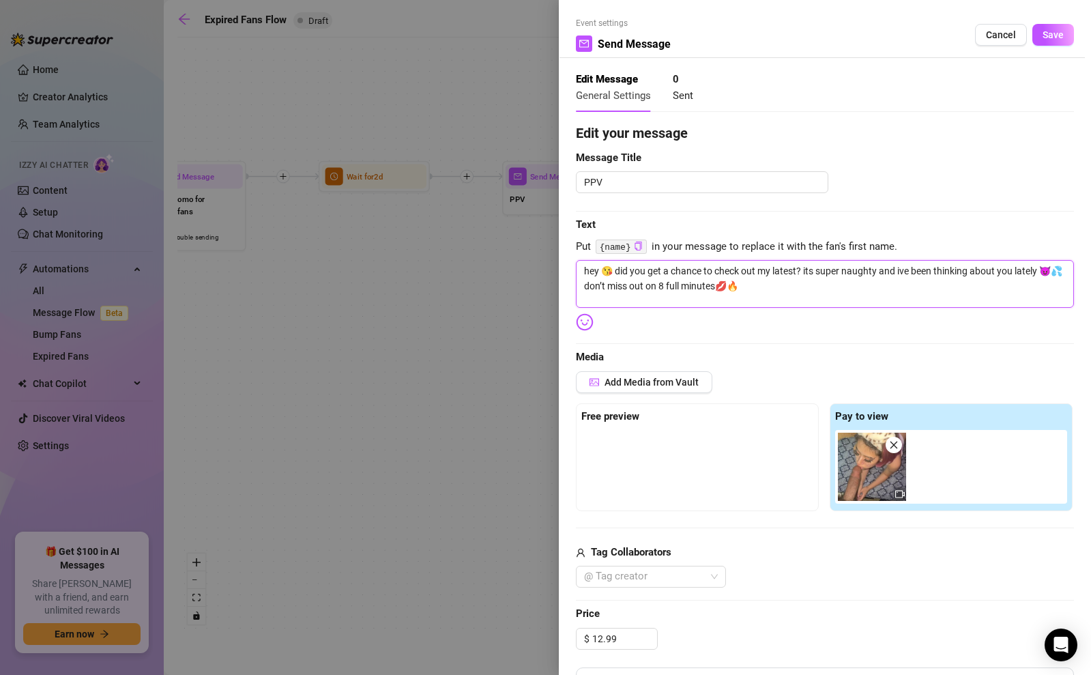
type textarea "hey 😘 did you get a chance to check out my latest? its super naughty and ive be…"
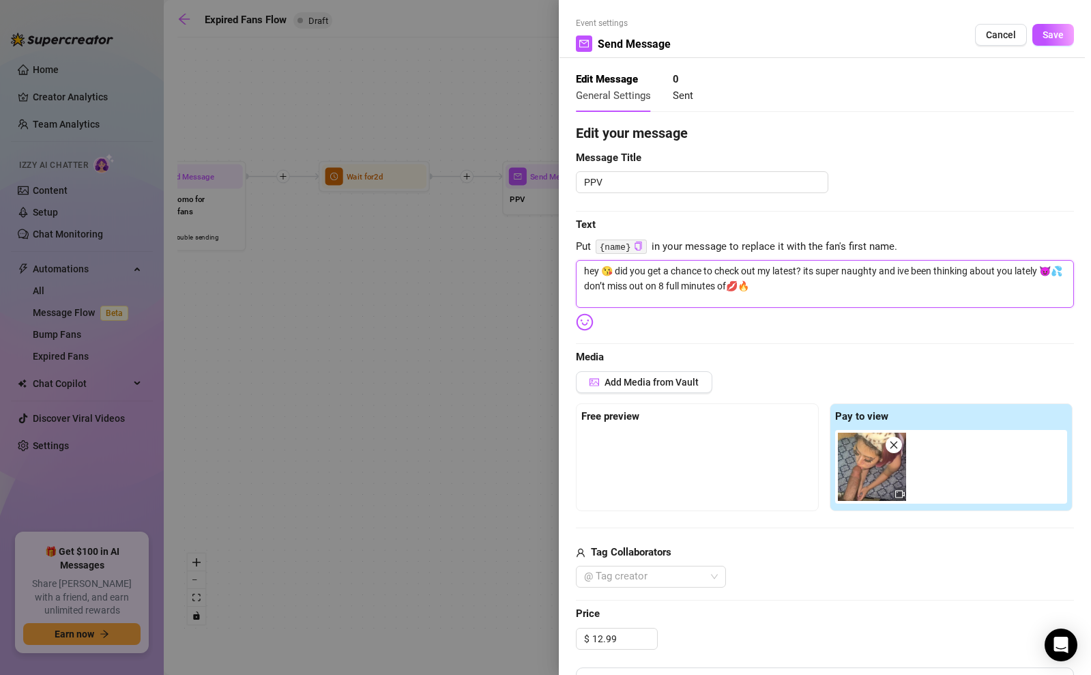
type textarea "hey 😘 did you get a chance to check out my latest? its super naughty and ive be…"
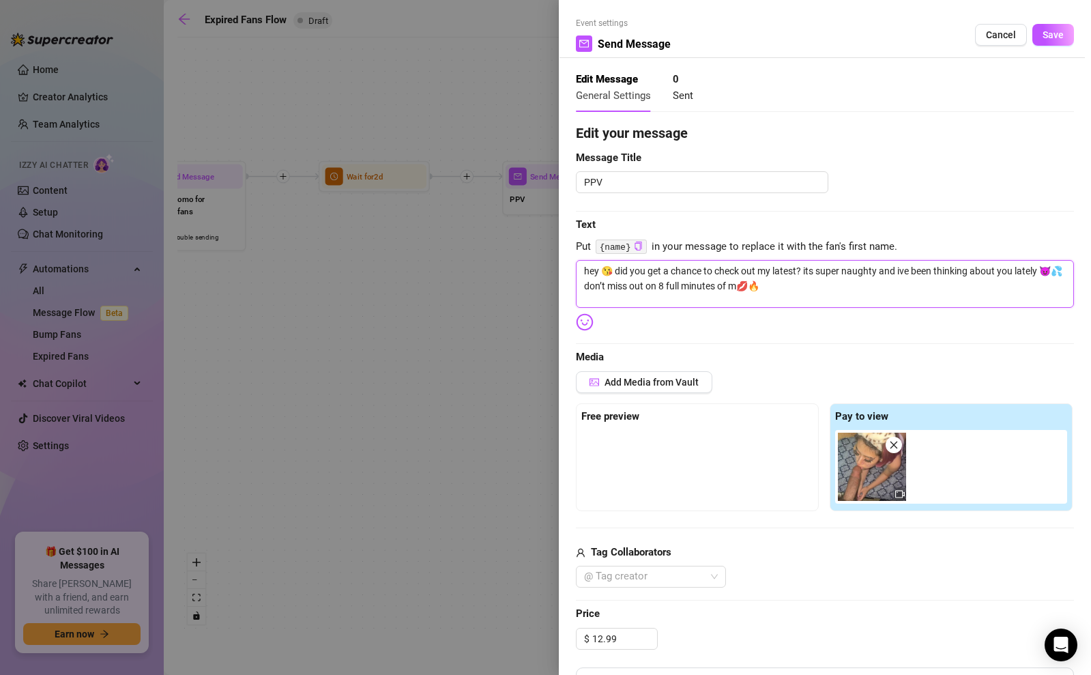
type textarea "hey 😘 did you get a chance to check out my latest? its super naughty and ive be…"
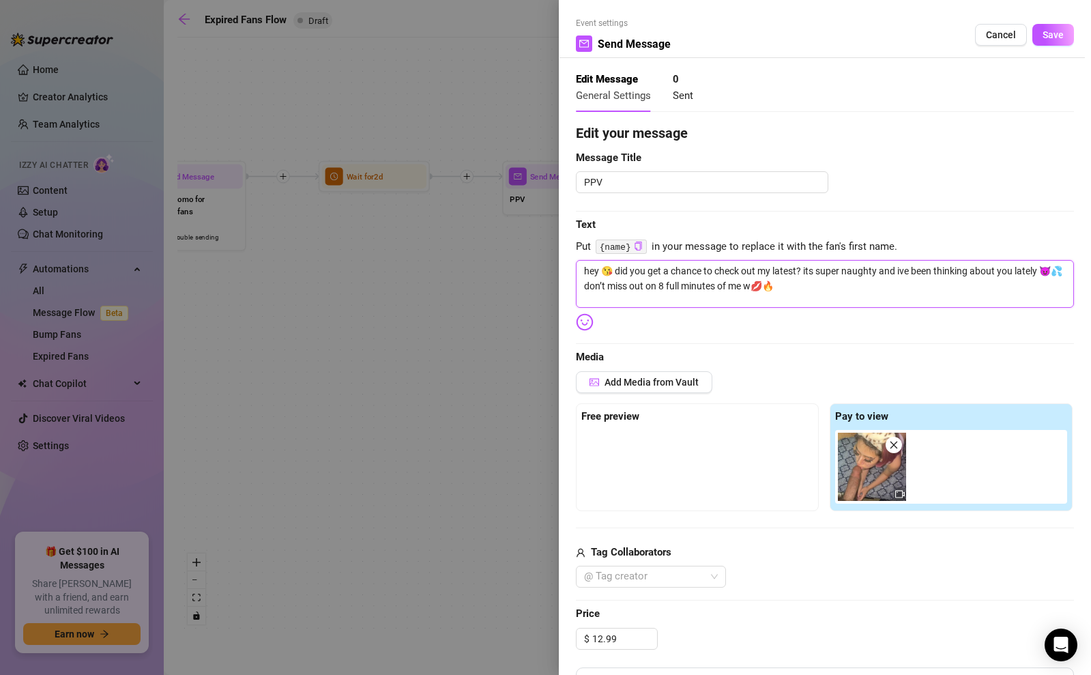
type textarea "hey 😘 did you get a chance to check out my latest? its super naughty and ive be…"
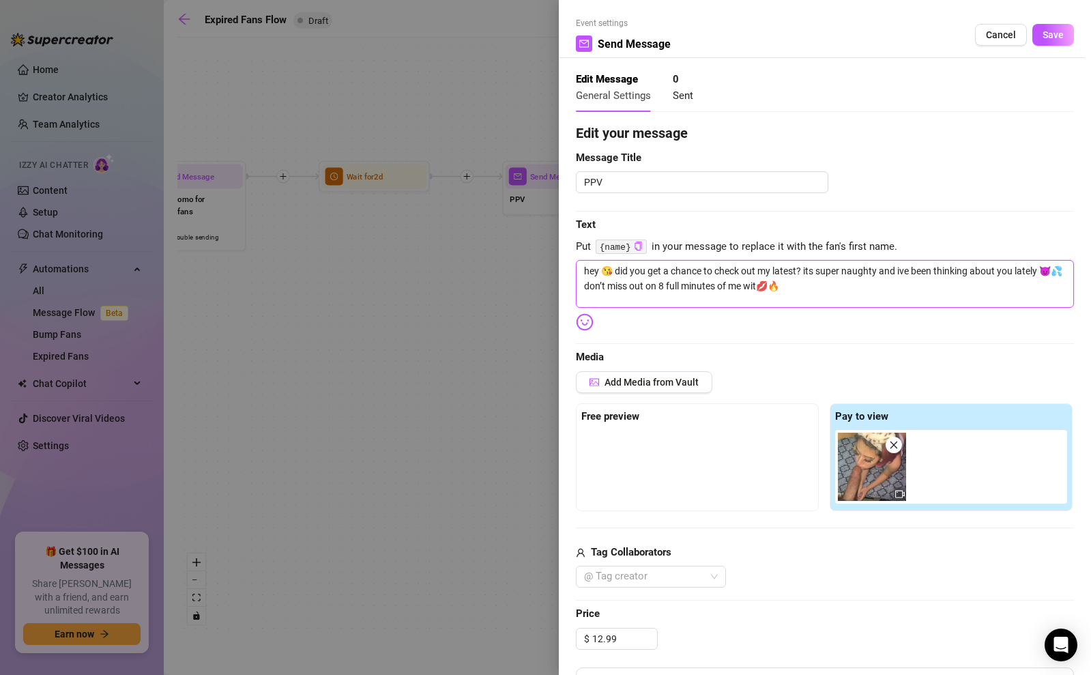
type textarea "hey 😘 did you get a chance to check out my latest? its super naughty and ive be…"
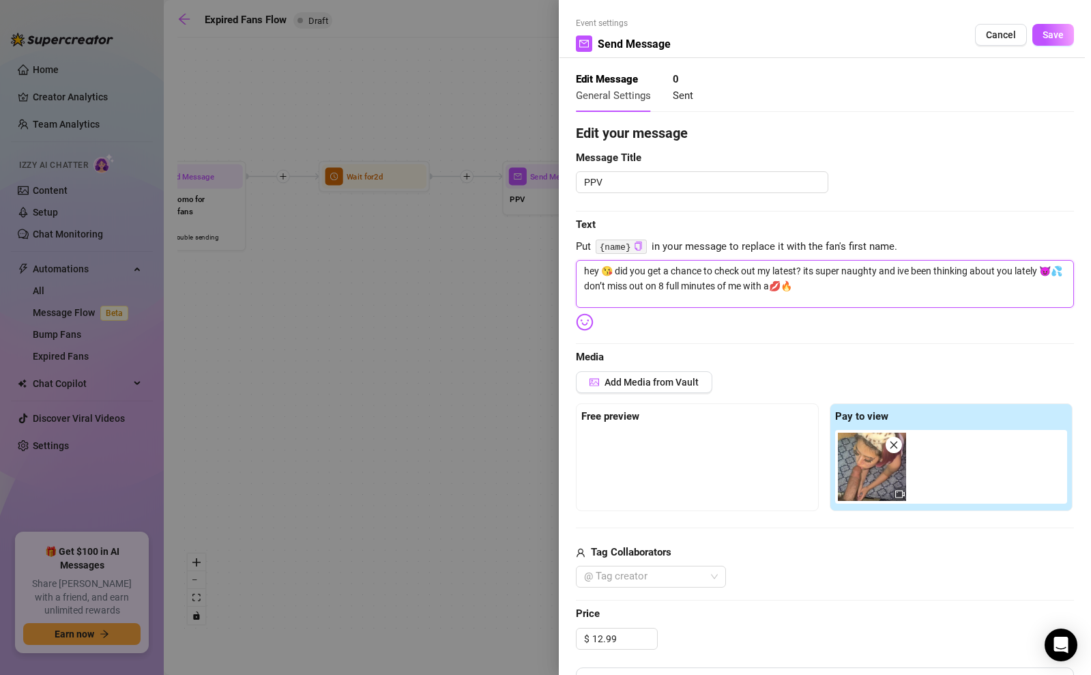
type textarea "hey 😘 did you get a chance to check out my latest? its super naughty and ive be…"
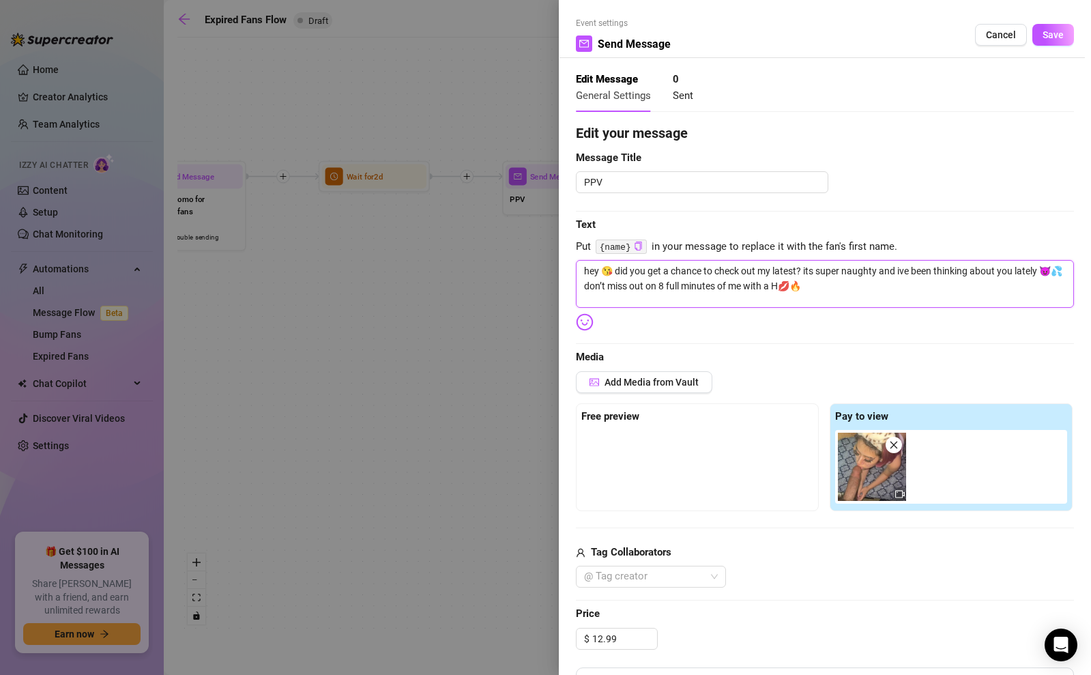
type textarea "hey 😘 did you get a chance to check out my latest? its super naughty and ive be…"
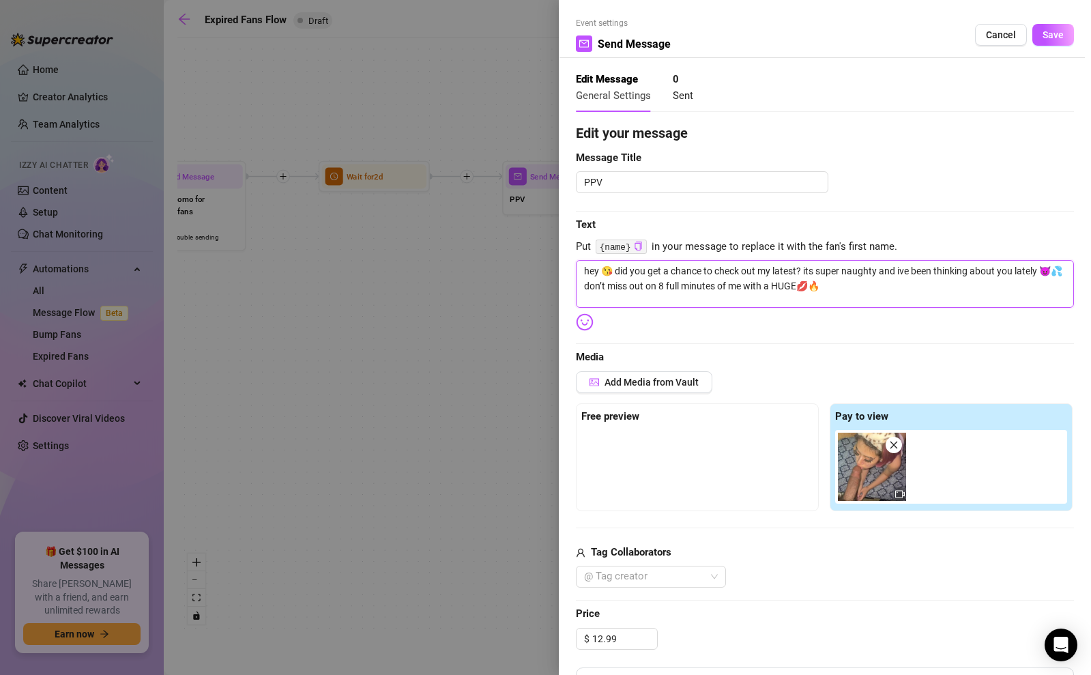
type textarea "hey 😘 did you get a chance to check out my latest? its super naughty and ive be…"
click at [974, 285] on textarea "hey 😘 did you get a chance to check out my latest? its super naughty and ive be…" at bounding box center [825, 284] width 498 height 48
click at [588, 316] on img at bounding box center [585, 322] width 18 height 18
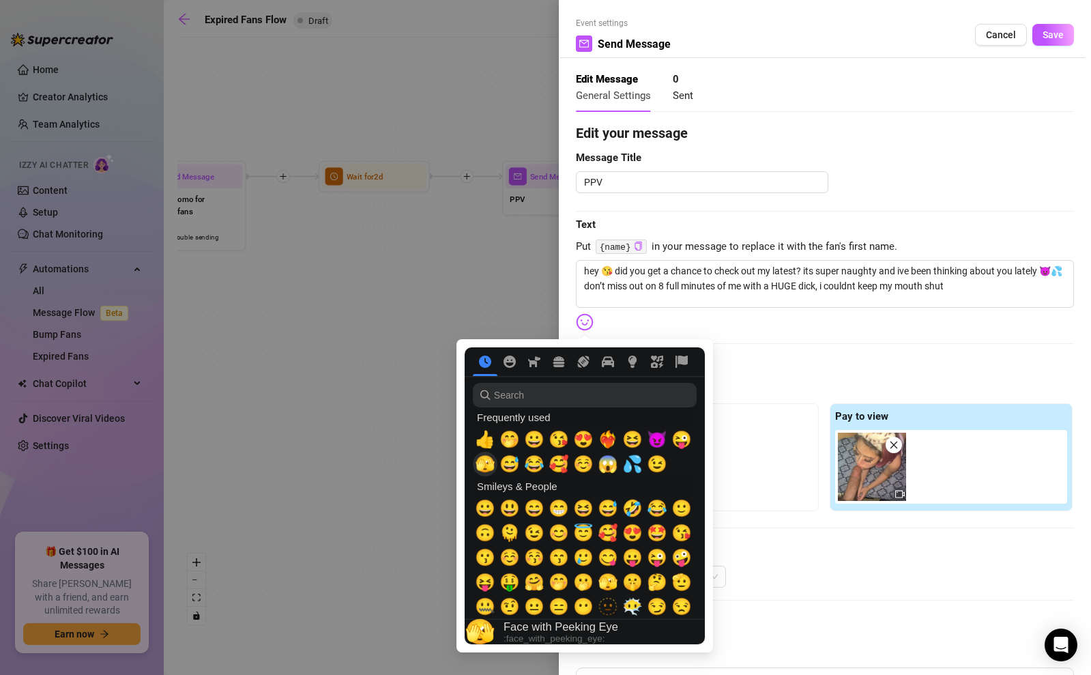
click at [486, 467] on span "🫣" at bounding box center [485, 463] width 20 height 19
click at [552, 581] on span "🤭" at bounding box center [558, 581] width 20 height 19
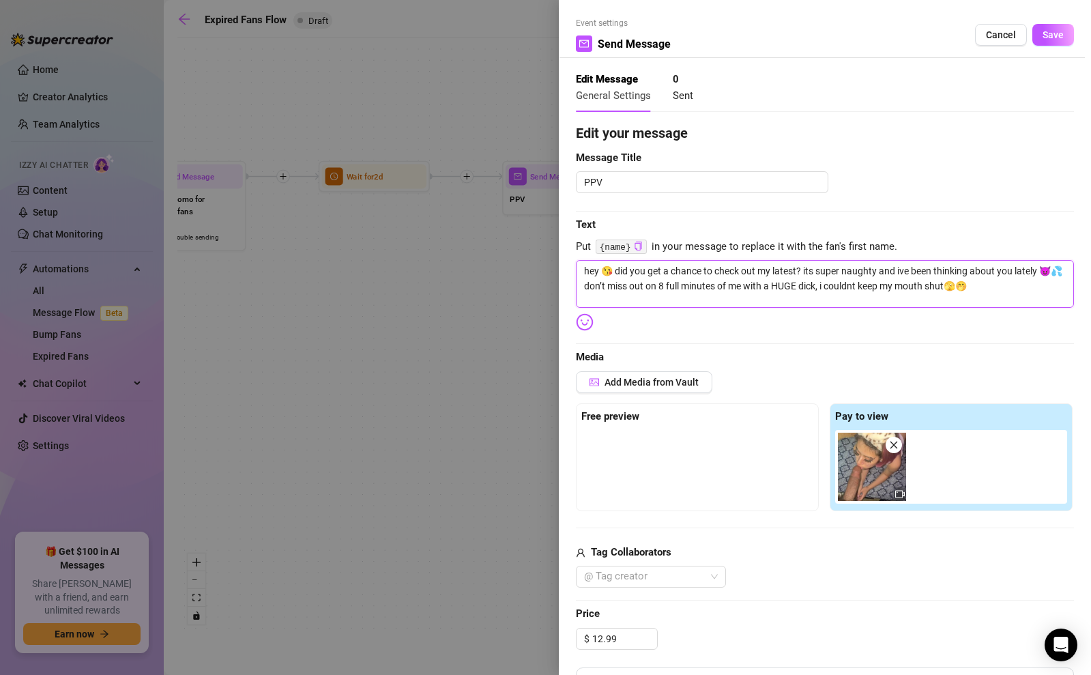
scroll to position [291, 0]
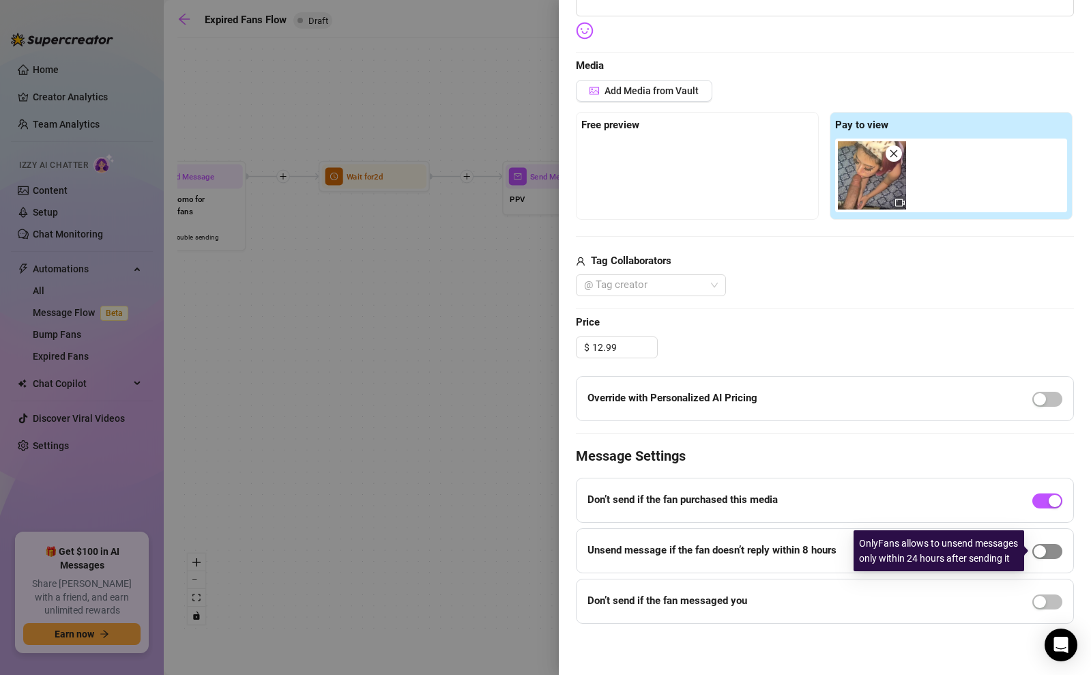
click at [1039, 546] on div "button" at bounding box center [1039, 551] width 12 height 12
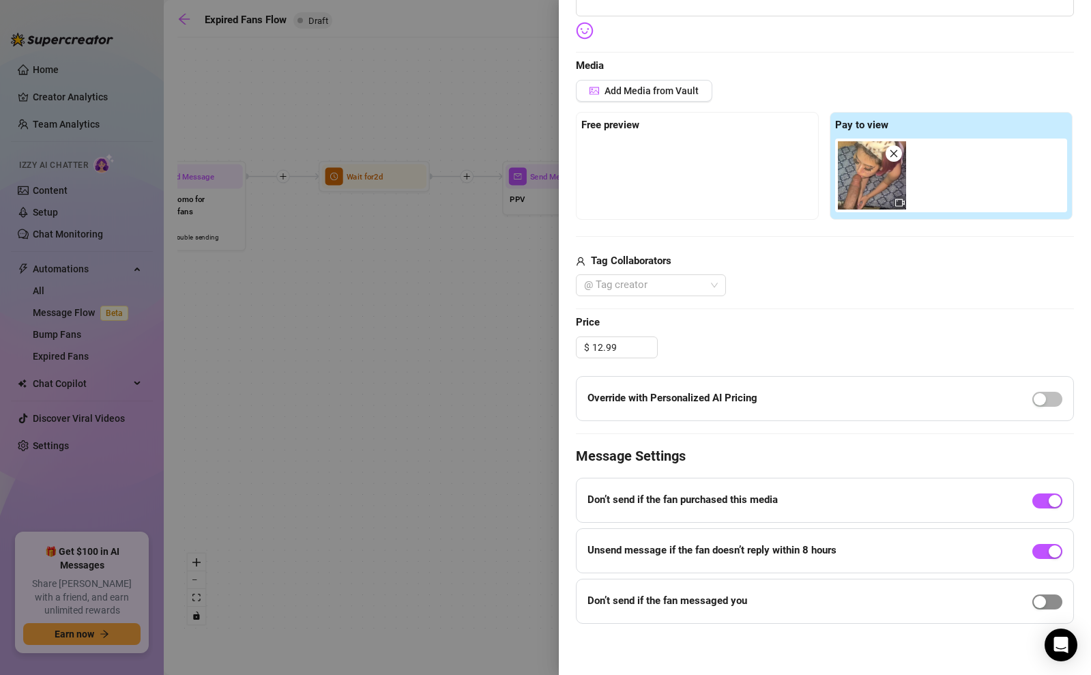
click at [1042, 602] on div "button" at bounding box center [1039, 601] width 12 height 12
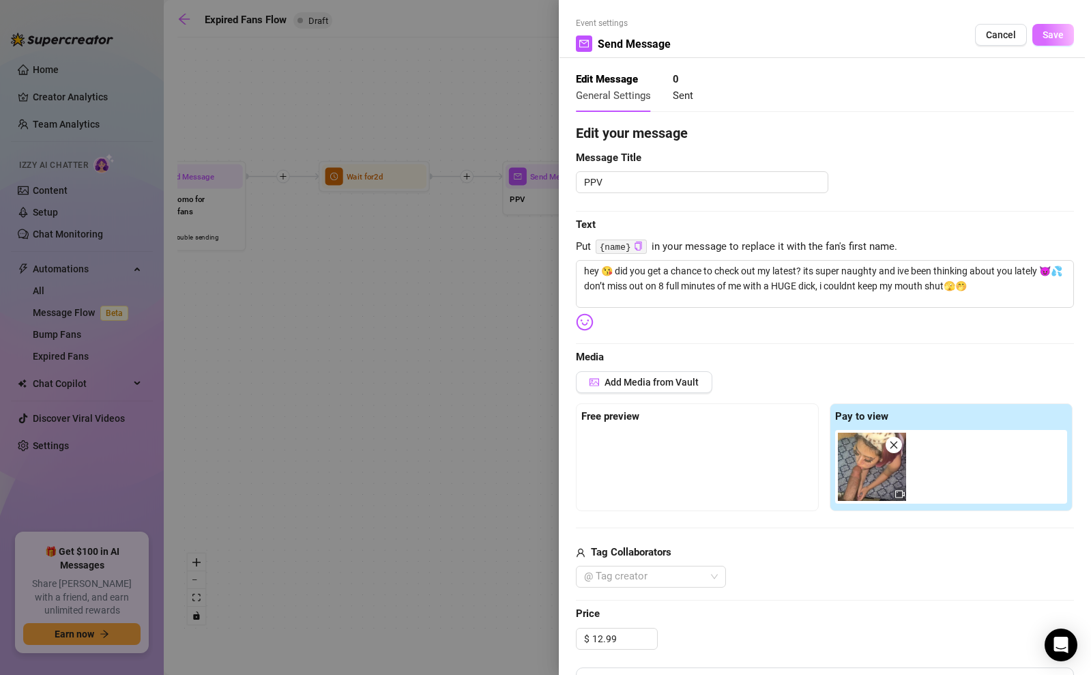
click at [1045, 35] on span "Save" at bounding box center [1052, 34] width 21 height 11
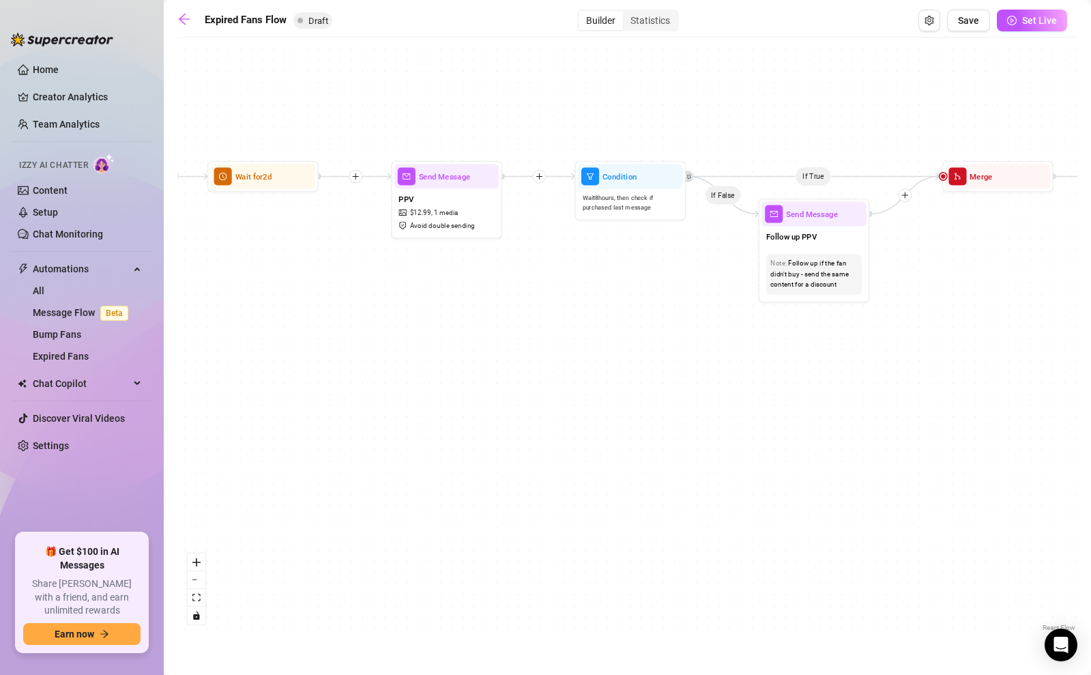
drag, startPoint x: 685, startPoint y: 404, endPoint x: 532, endPoint y: 404, distance: 152.8
click at [532, 404] on div "If True If False Send Message Send Message Wait for 2d Merge Send Message Follo…" at bounding box center [627, 339] width 900 height 590
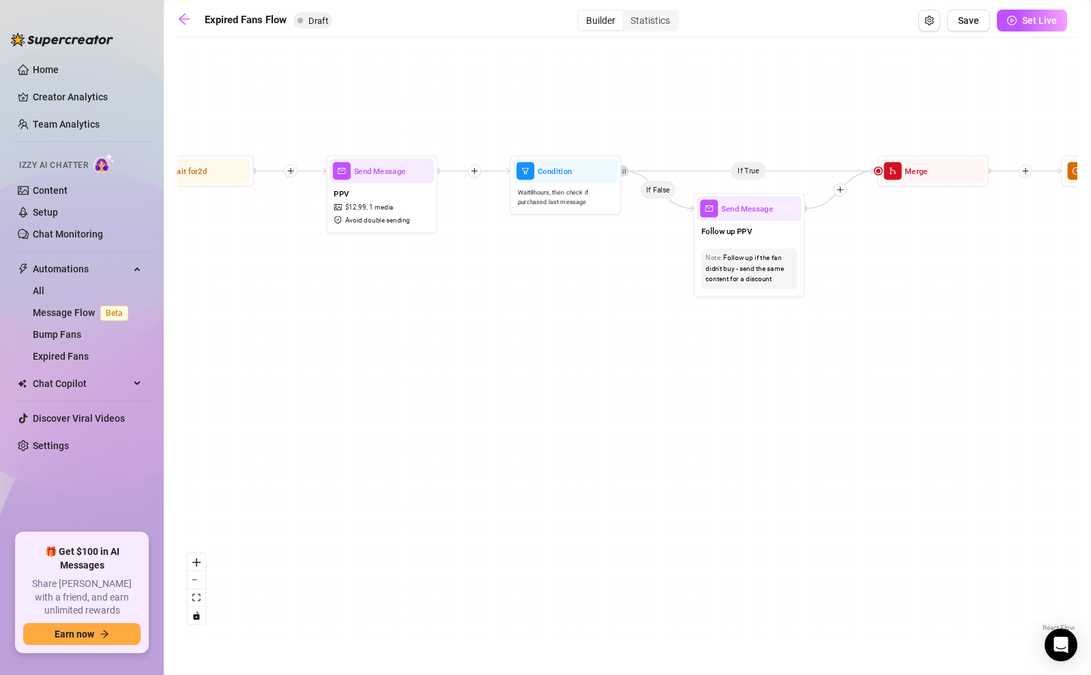
drag, startPoint x: 598, startPoint y: 318, endPoint x: 546, endPoint y: 306, distance: 53.8
click at [525, 310] on div "If True If False Send Message Send Message Wait for 2d Merge Send Message Follo…" at bounding box center [627, 339] width 900 height 590
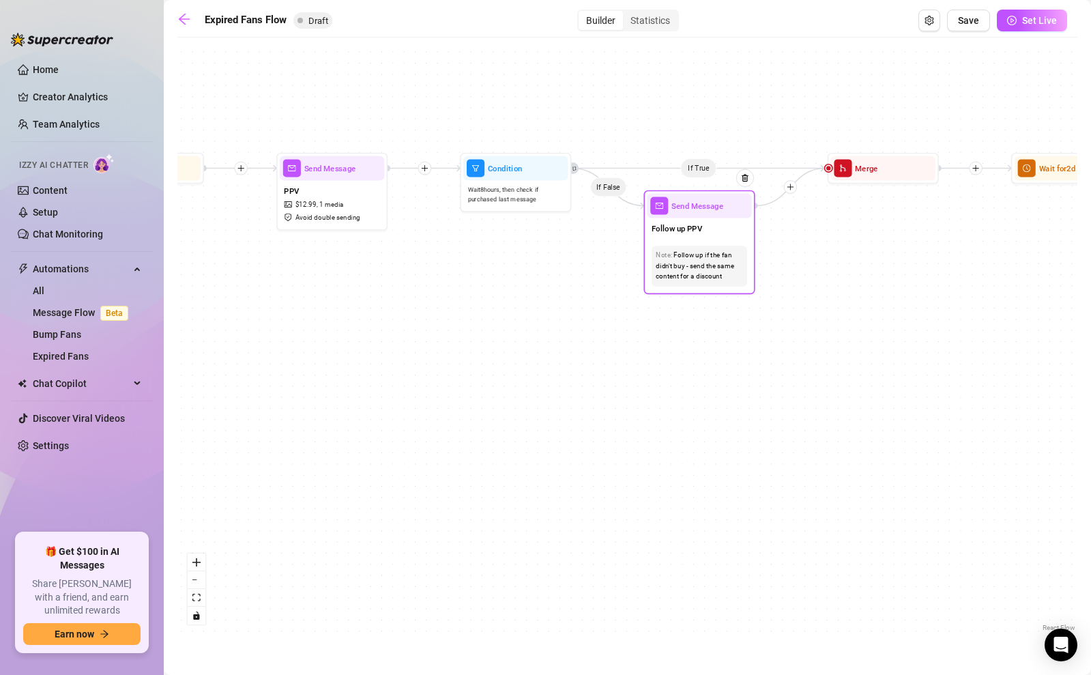
click at [697, 213] on div "Send Message" at bounding box center [699, 206] width 104 height 25
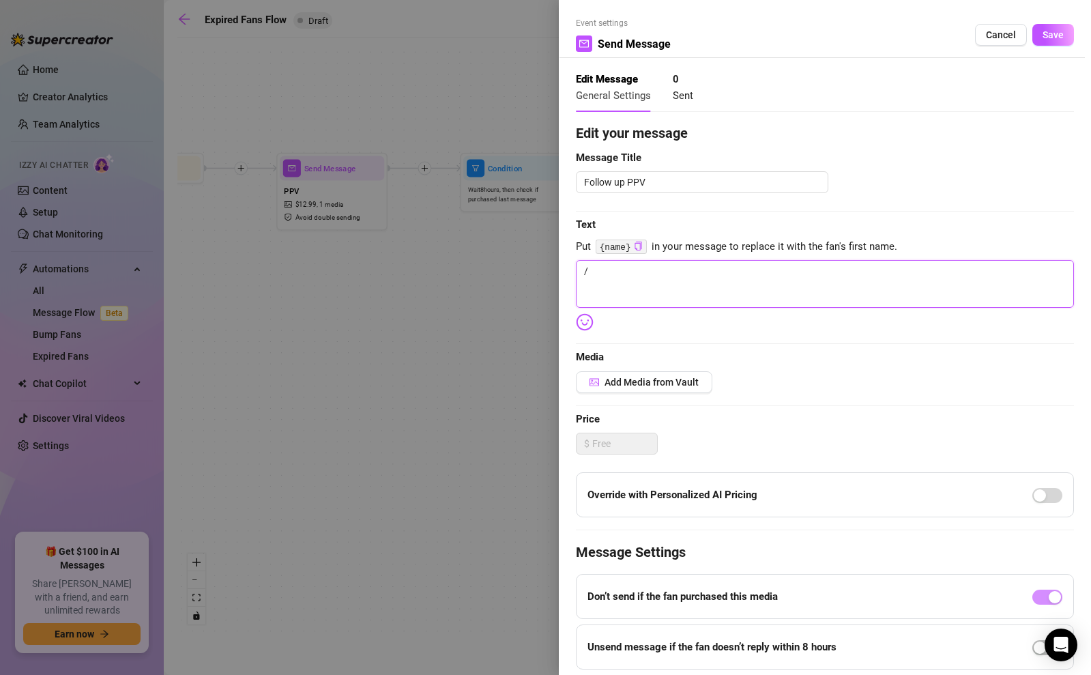
click at [624, 282] on textarea "/" at bounding box center [825, 284] width 498 height 48
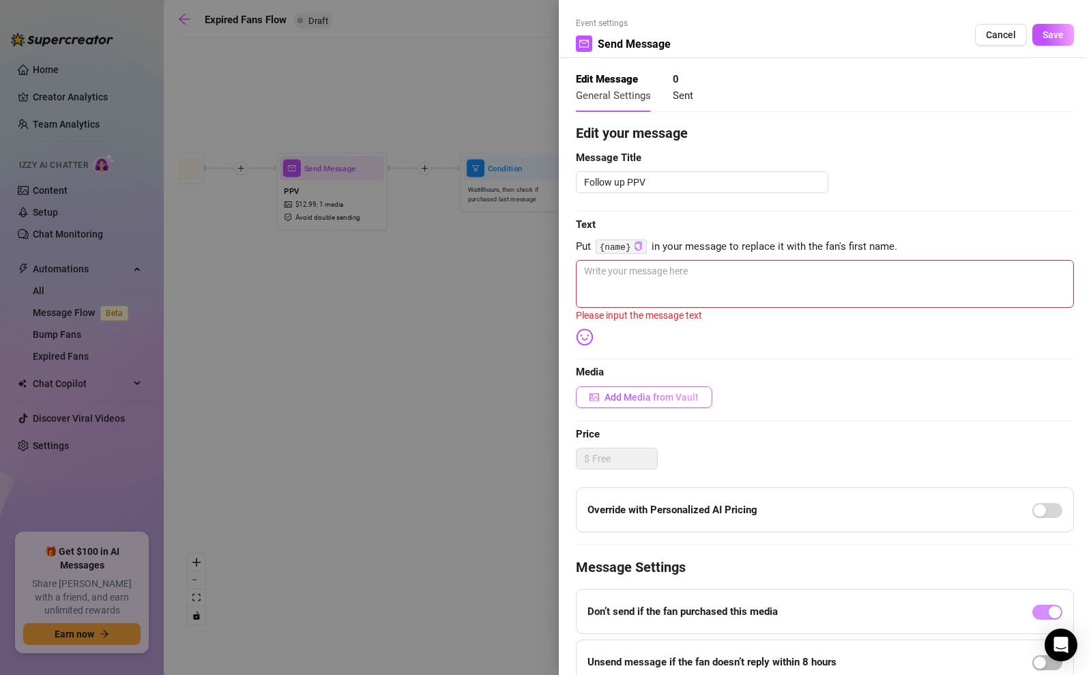
click at [623, 401] on span "Add Media from Vault" at bounding box center [651, 396] width 94 height 11
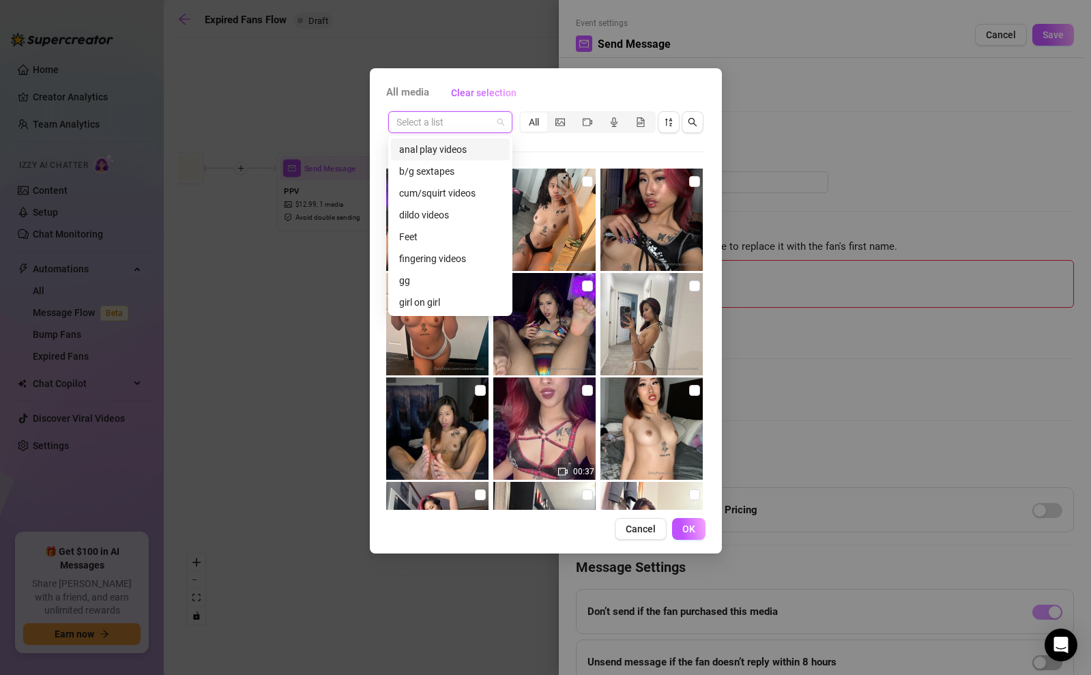
click at [462, 120] on input "search" at bounding box center [443, 122] width 95 height 20
click at [438, 174] on div "b/g sextapes" at bounding box center [450, 171] width 102 height 15
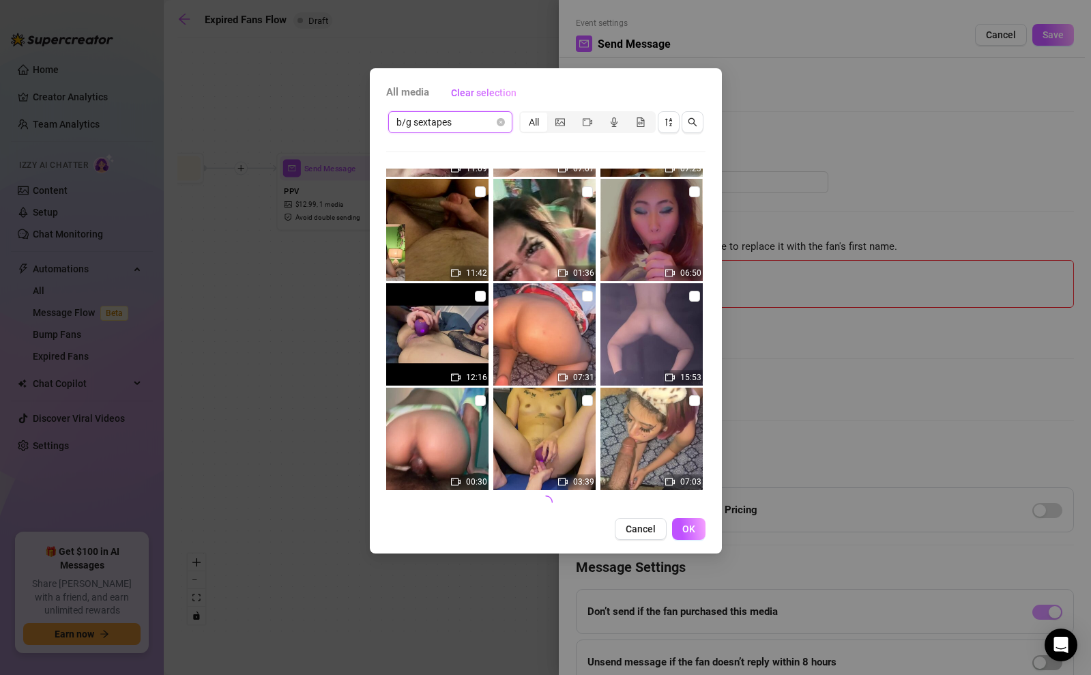
scroll to position [514, 0]
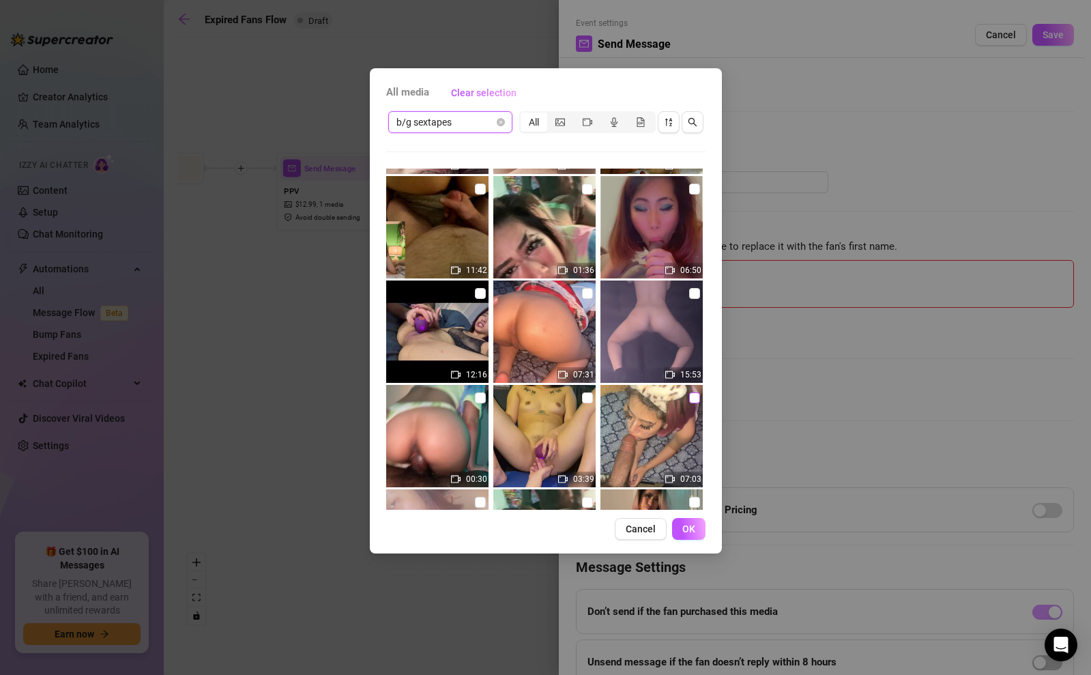
click at [691, 402] on input "checkbox" at bounding box center [694, 397] width 11 height 11
click at [686, 518] on button "OK" at bounding box center [688, 529] width 33 height 22
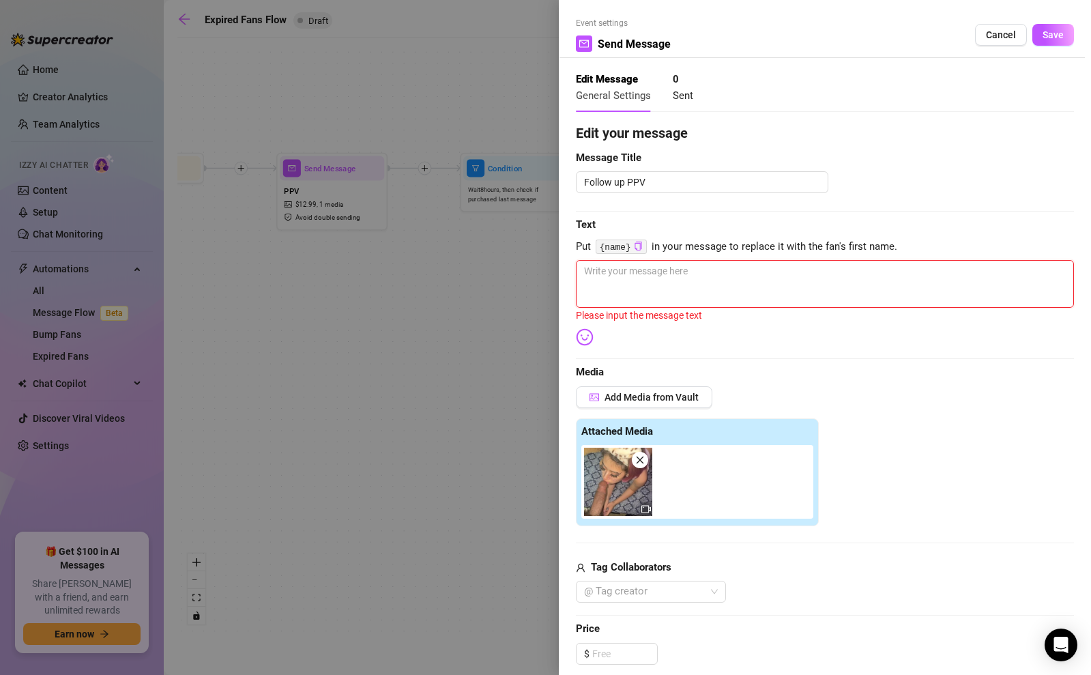
click at [720, 296] on textarea at bounding box center [825, 284] width 498 height 48
paste textarea "hey 😏 i did not want you to miss out… my latest ppv is still waiting and i am g…"
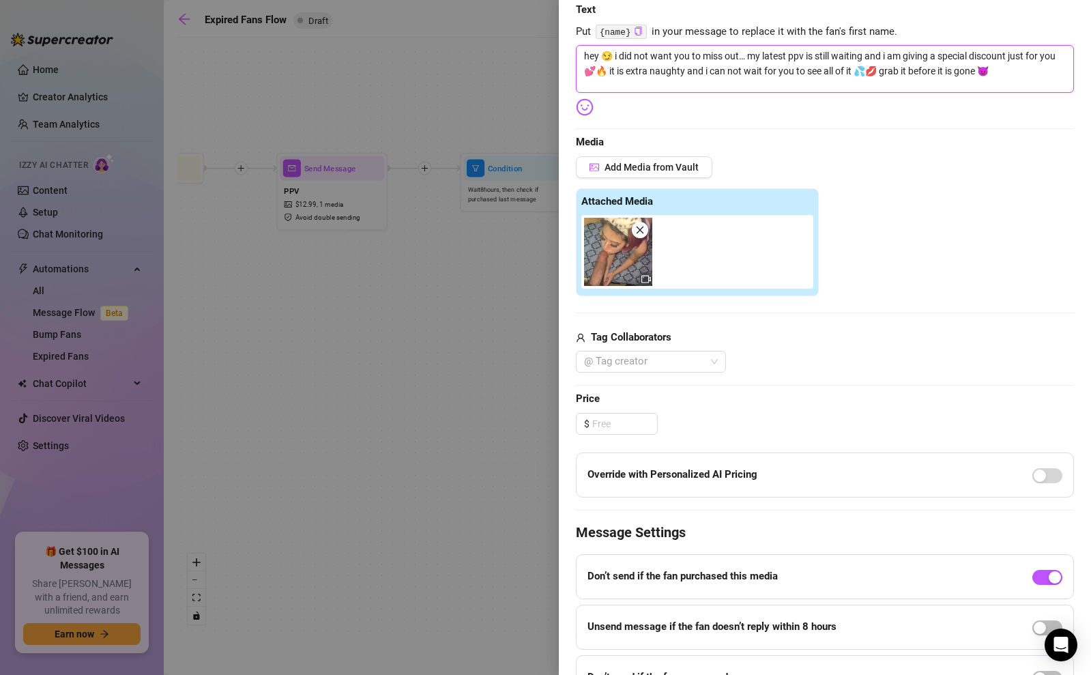
scroll to position [272, 0]
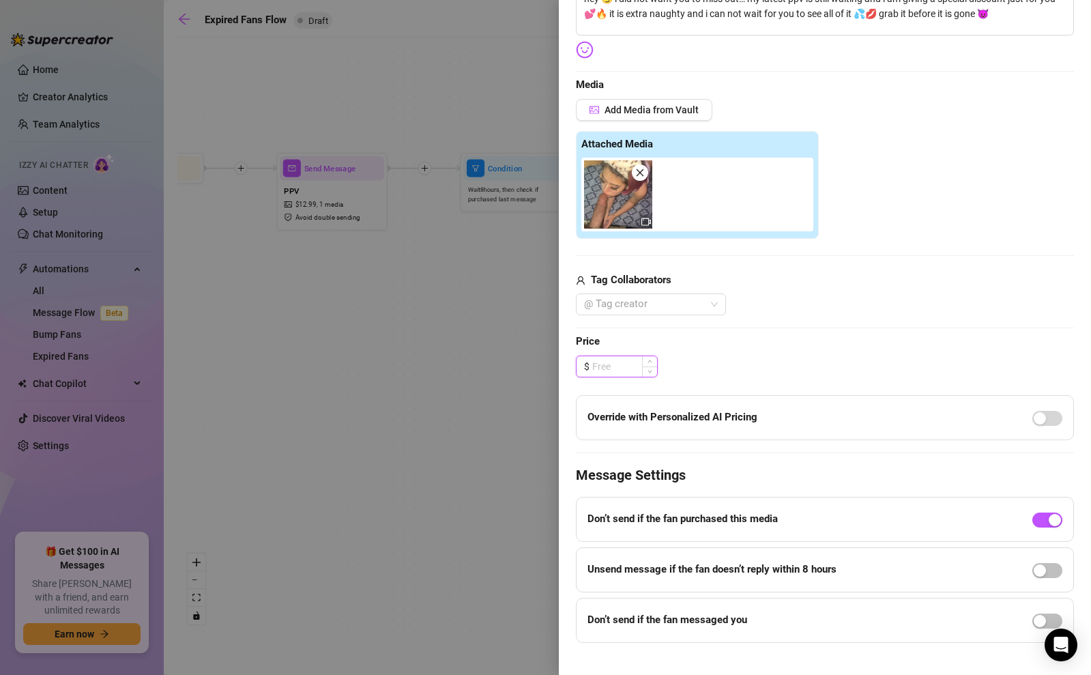
click at [618, 368] on input at bounding box center [624, 366] width 65 height 20
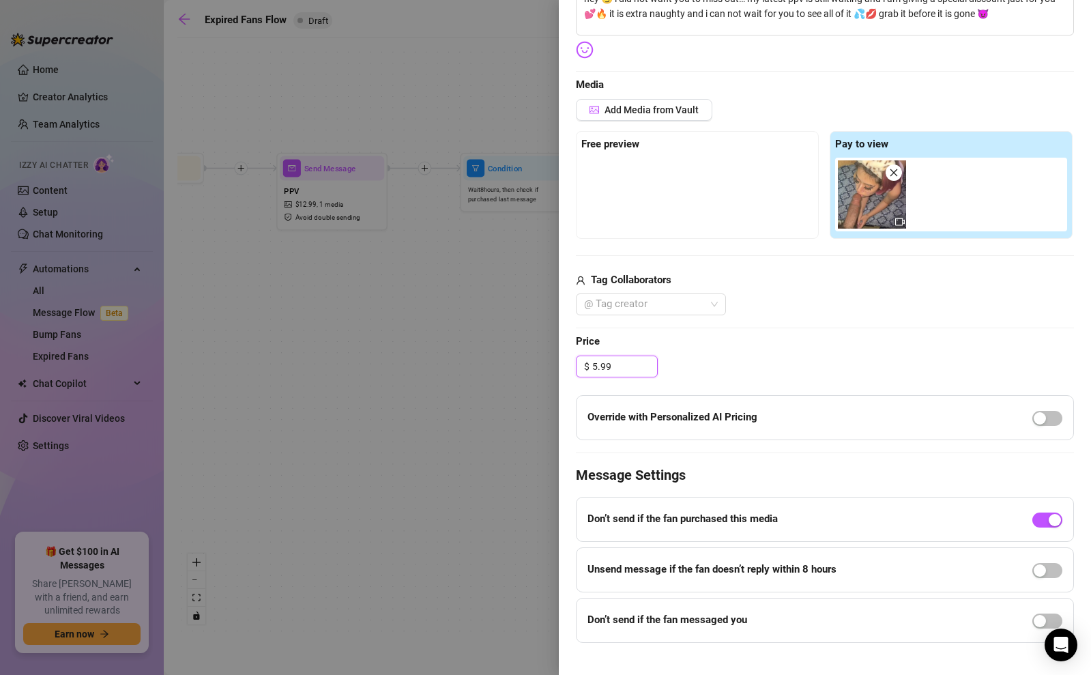
scroll to position [291, 0]
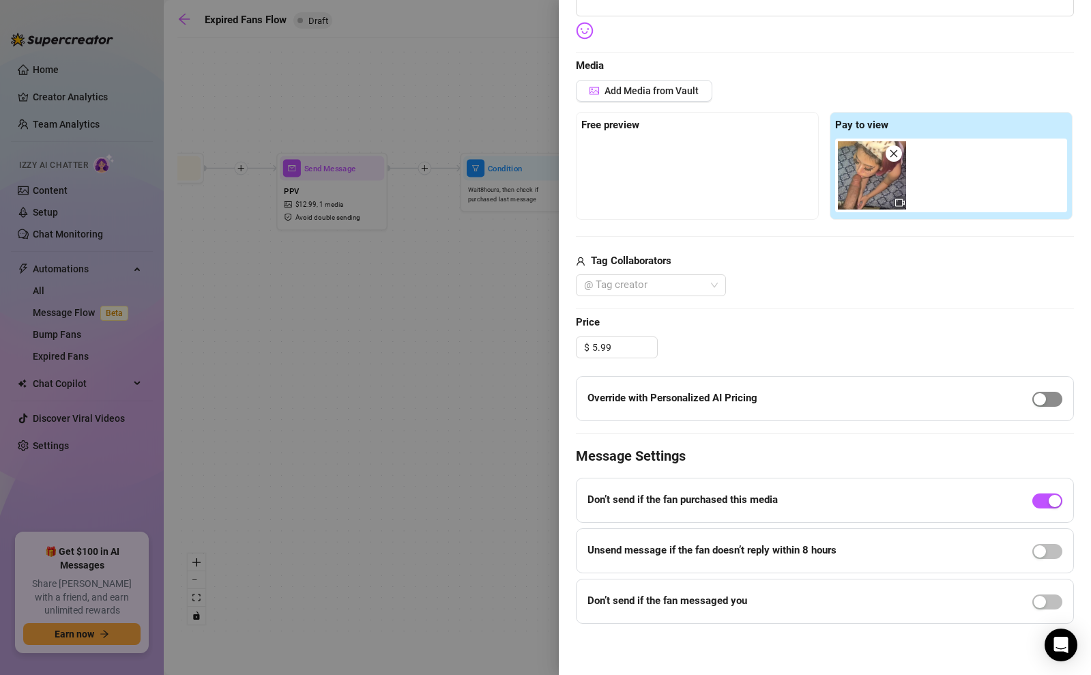
click at [1040, 397] on div "button" at bounding box center [1039, 399] width 12 height 12
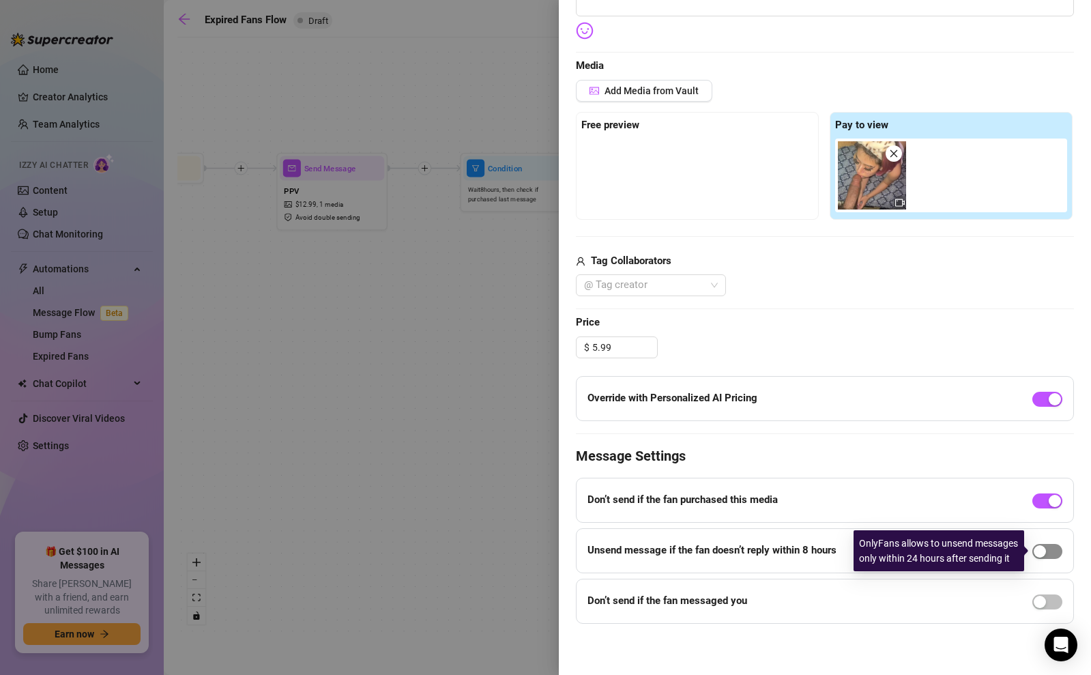
click at [1048, 552] on span "button" at bounding box center [1047, 551] width 30 height 15
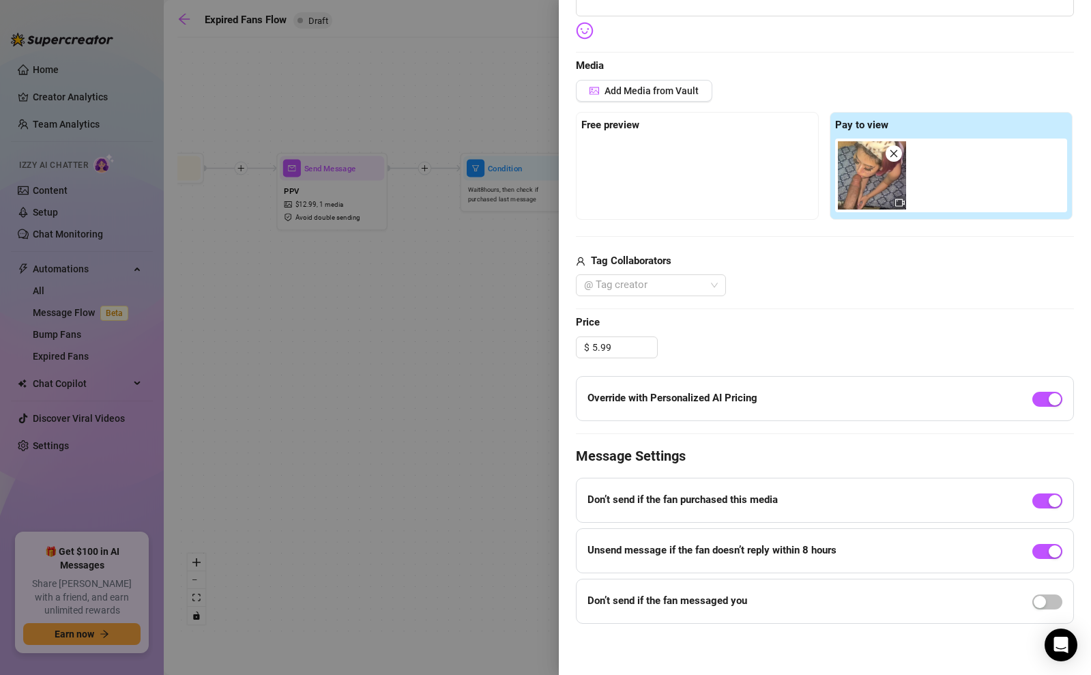
click at [1050, 608] on div at bounding box center [1047, 601] width 30 height 22
click at [1046, 596] on span "button" at bounding box center [1047, 601] width 30 height 15
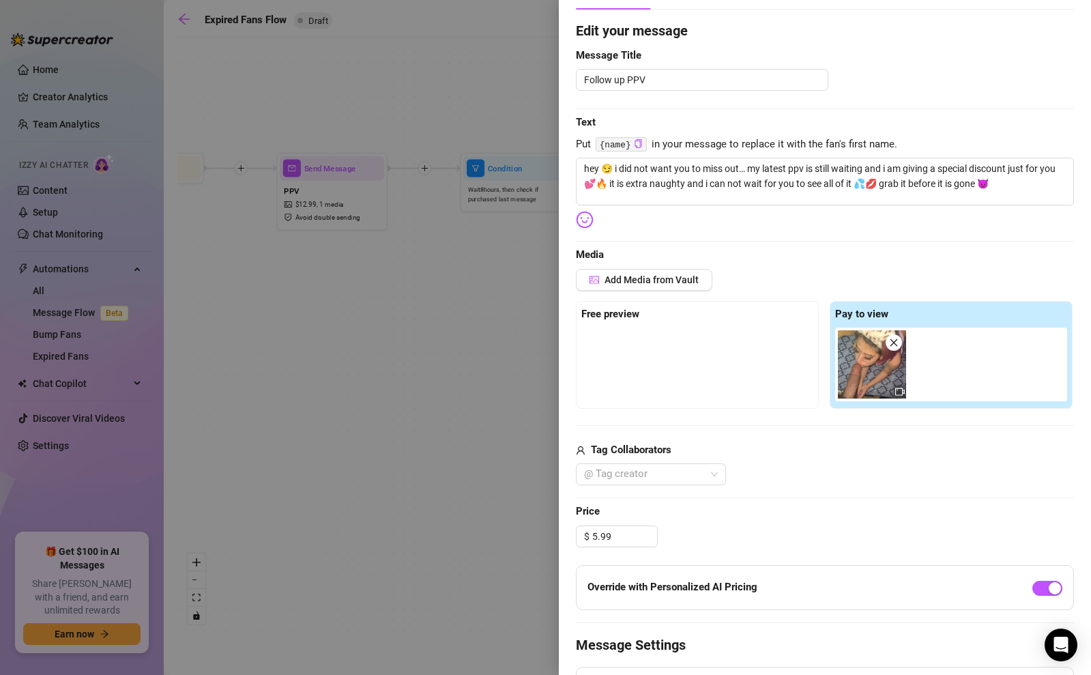
scroll to position [14, 0]
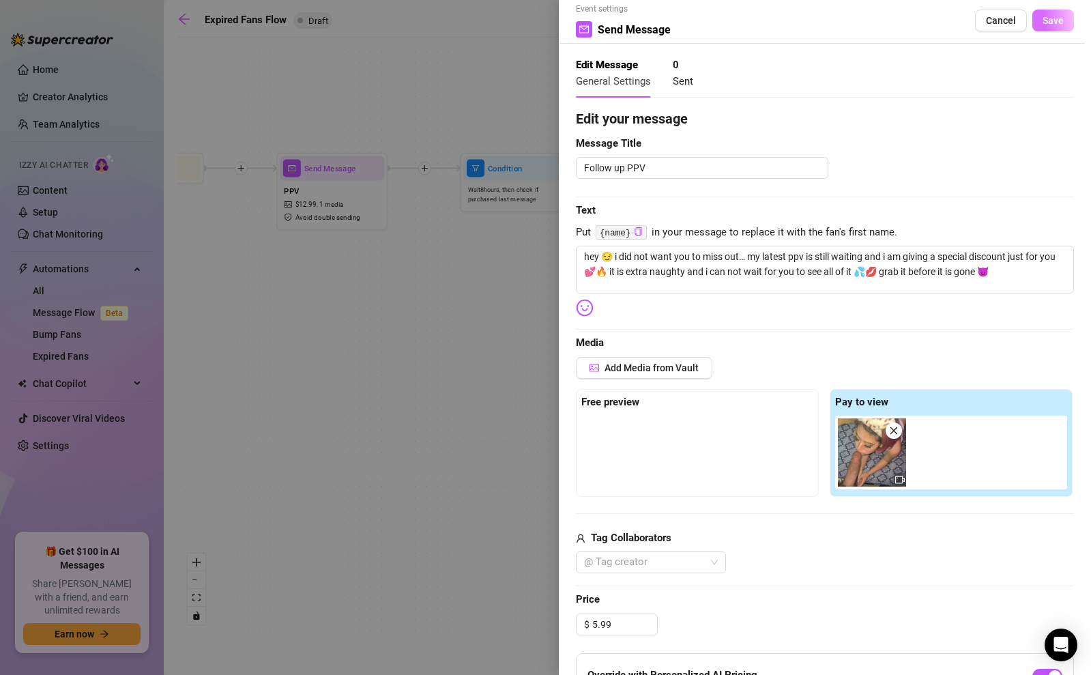
click at [1060, 10] on button "Save" at bounding box center [1053, 21] width 42 height 22
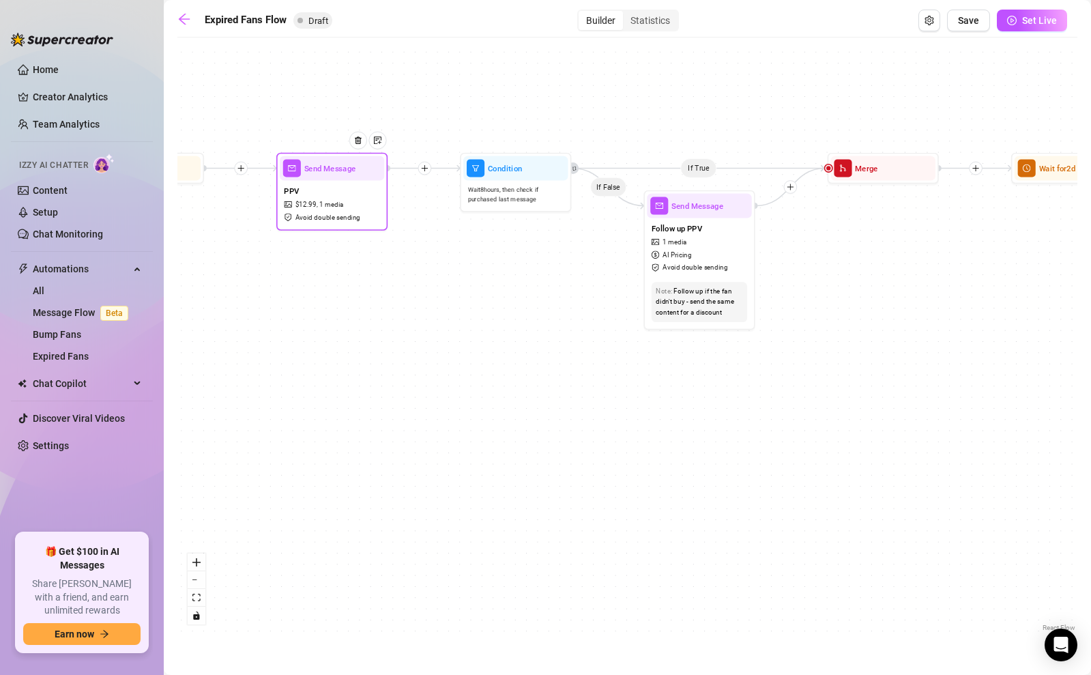
click at [324, 201] on span "1 media" at bounding box center [331, 204] width 25 height 10
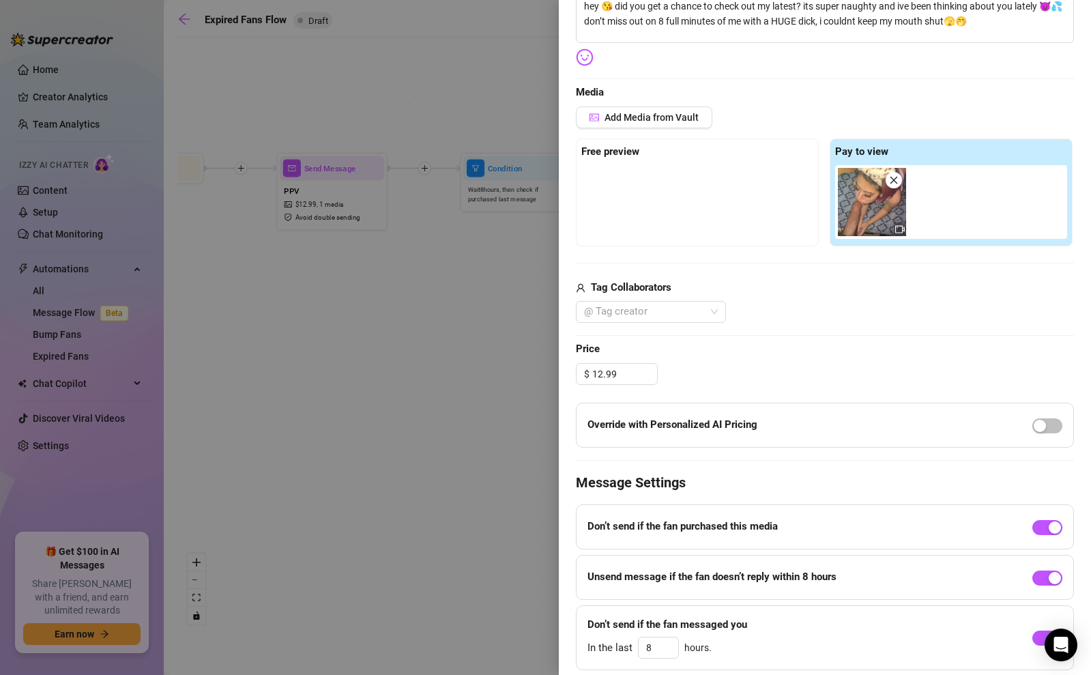
scroll to position [311, 0]
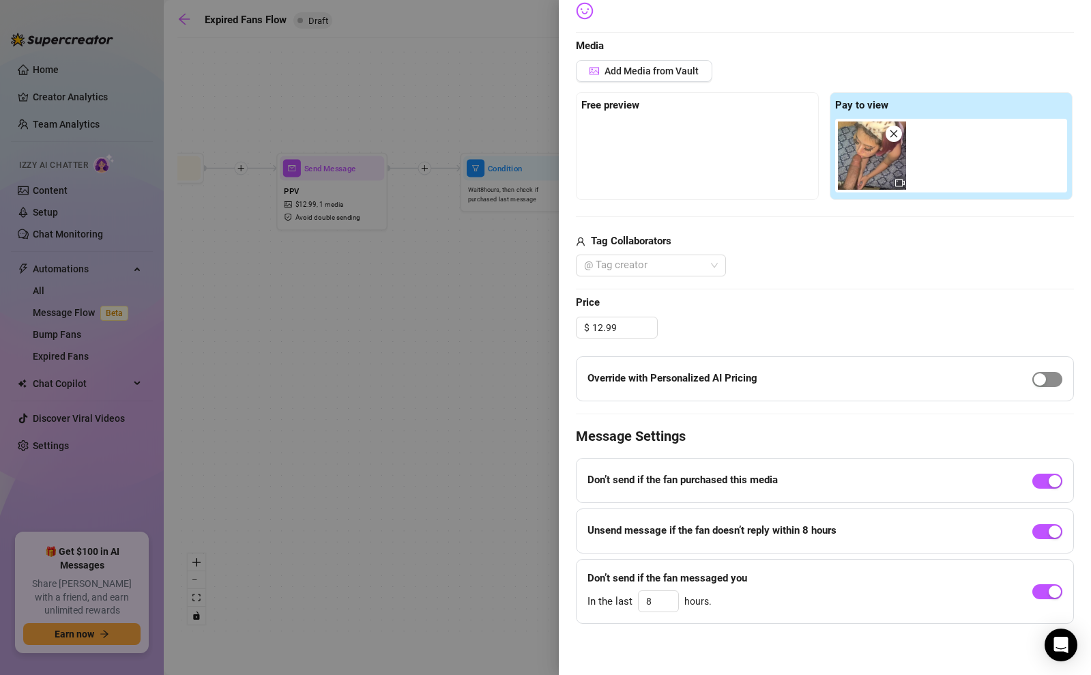
click at [1040, 376] on div "button" at bounding box center [1039, 379] width 12 height 12
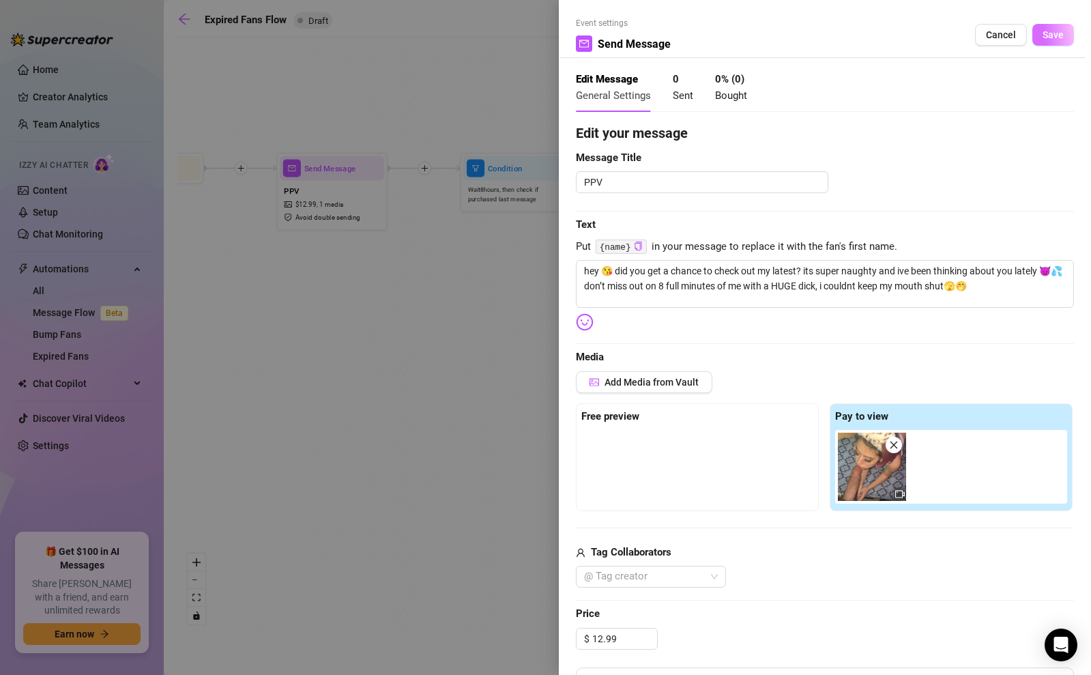
click at [1049, 26] on button "Save" at bounding box center [1053, 35] width 42 height 22
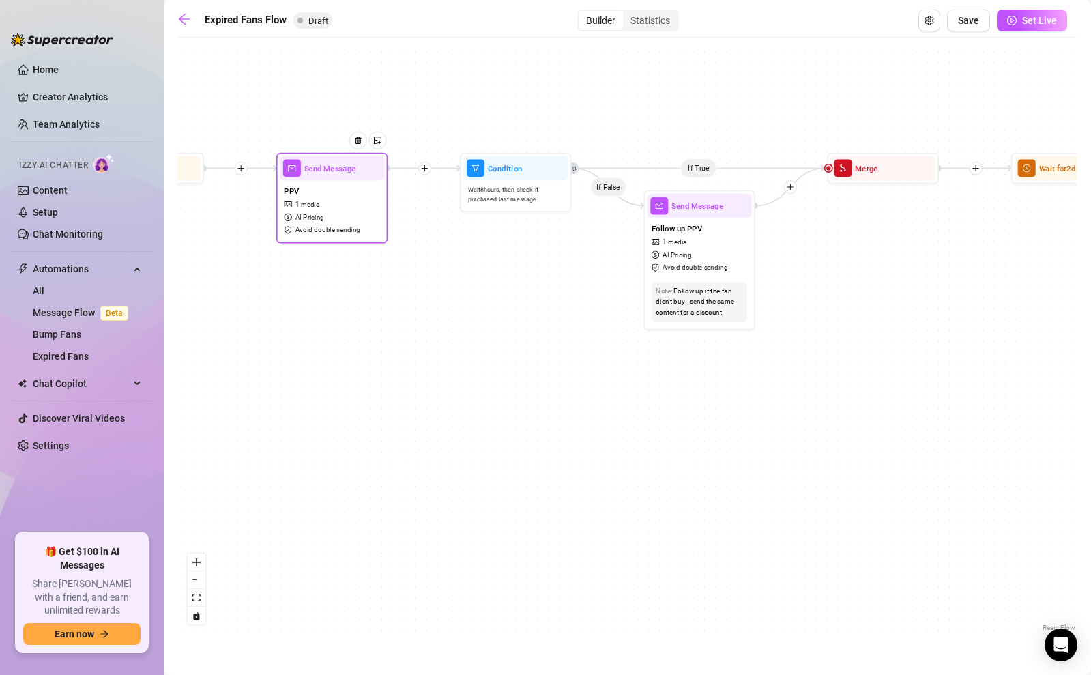
click at [339, 191] on div "PPV 1 media AI Pricing Avoid double sending" at bounding box center [332, 209] width 104 height 59
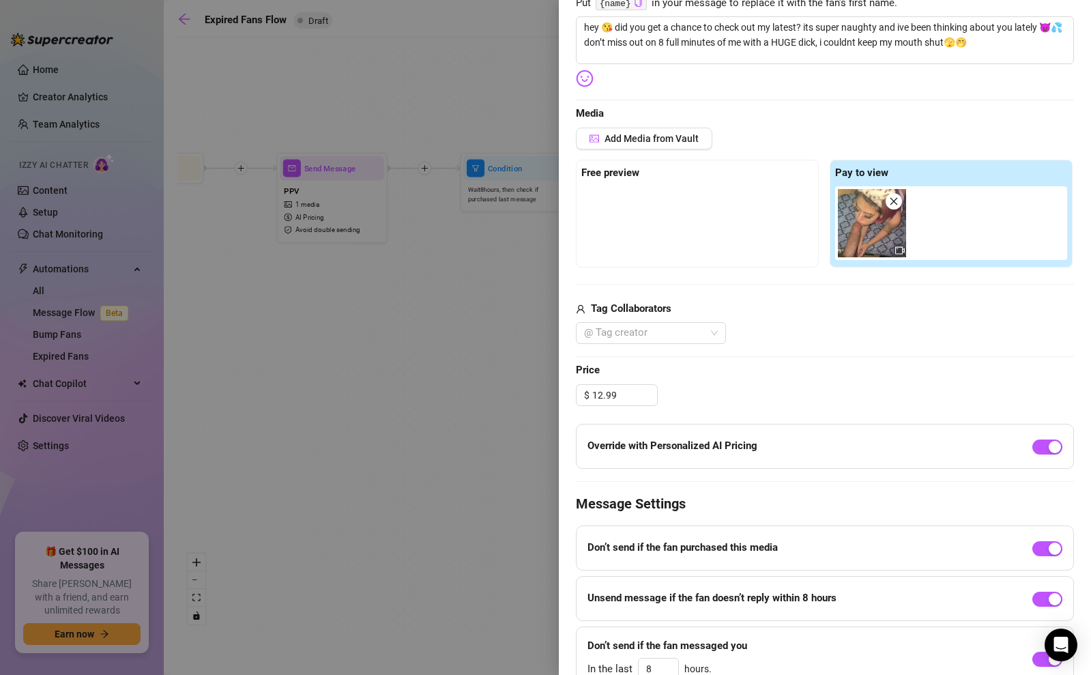
scroll to position [311, 0]
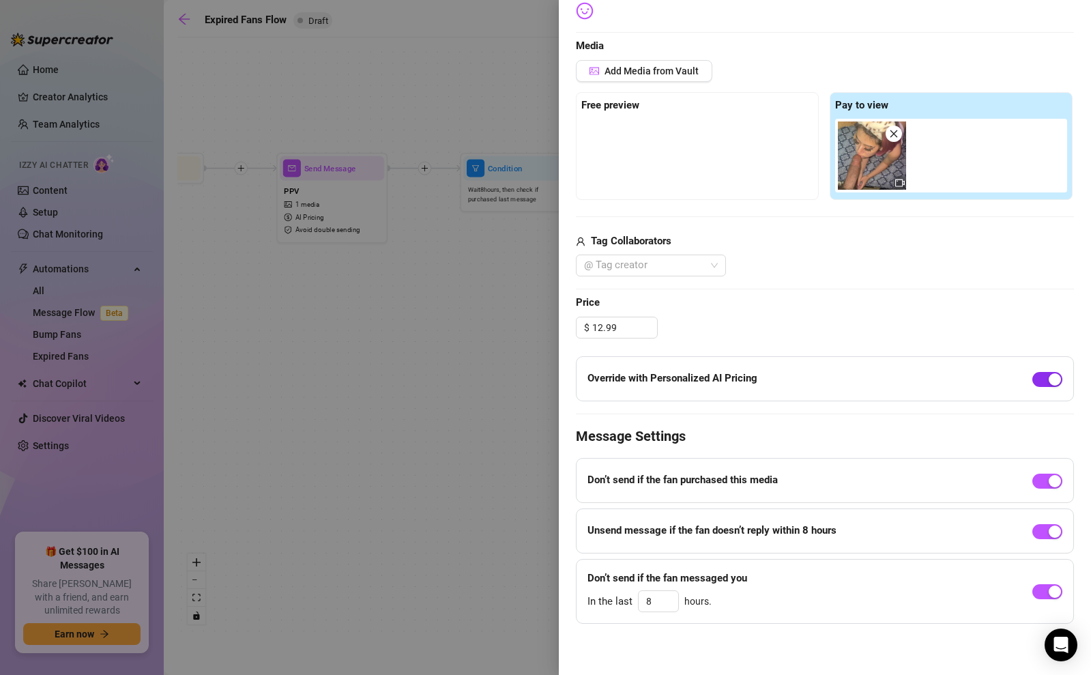
click at [1036, 374] on span "button" at bounding box center [1047, 379] width 30 height 15
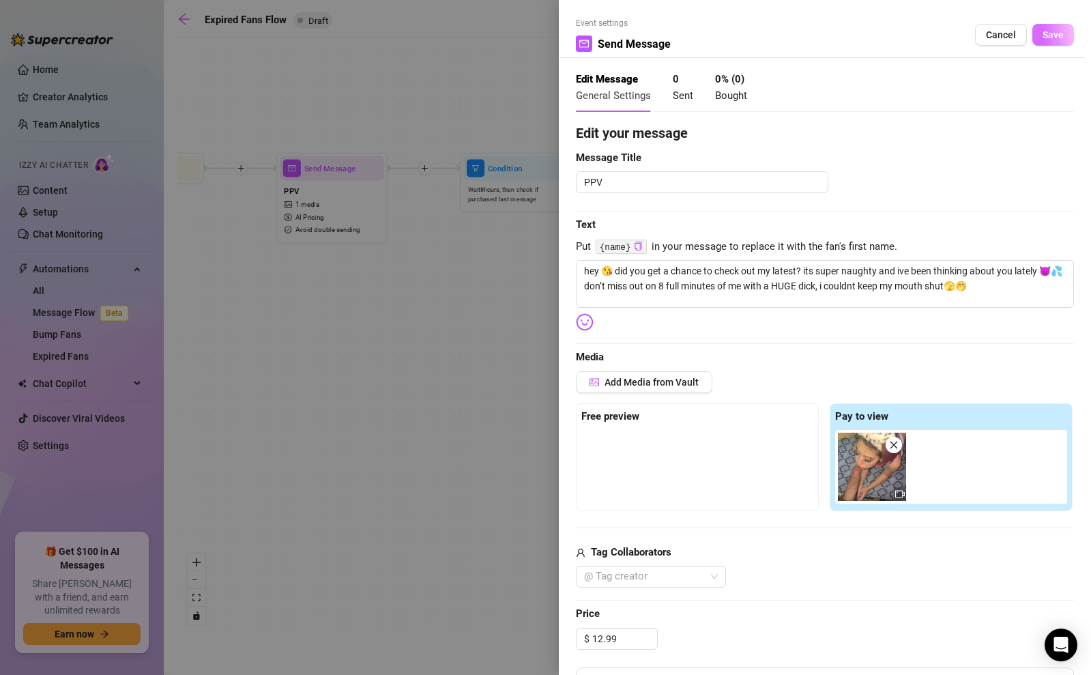
click at [1048, 42] on button "Save" at bounding box center [1053, 35] width 42 height 22
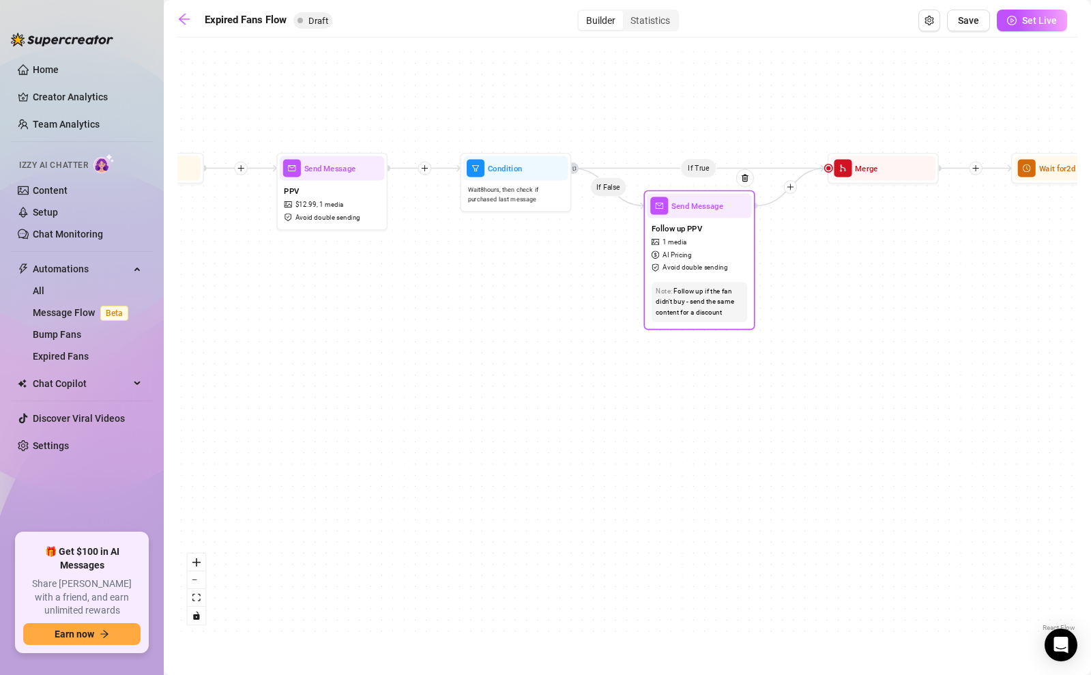
click at [659, 252] on span "dollar" at bounding box center [656, 255] width 10 height 8
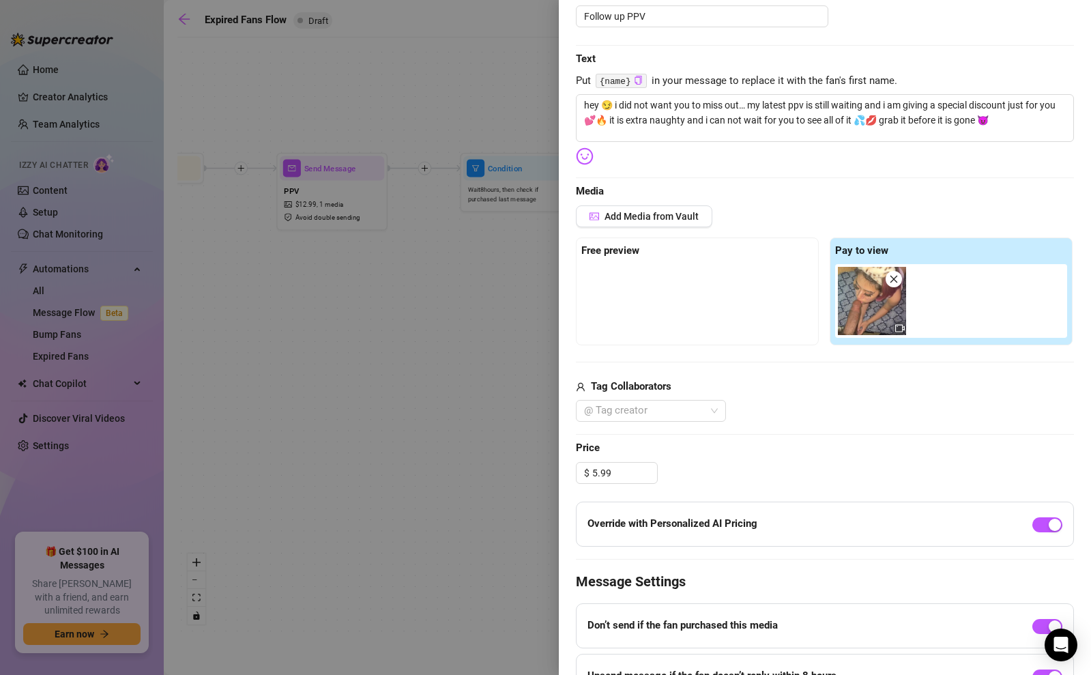
scroll to position [311, 0]
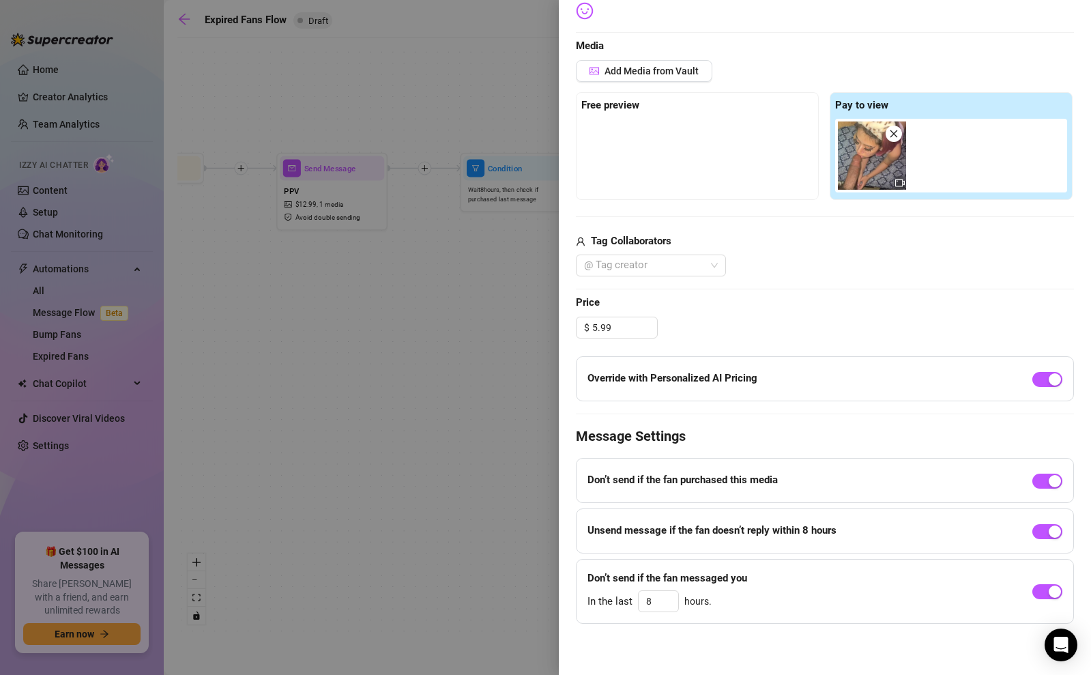
click at [1028, 373] on div "Override with Personalized AI Pricing" at bounding box center [825, 378] width 498 height 45
click at [1039, 380] on span "button" at bounding box center [1047, 379] width 30 height 15
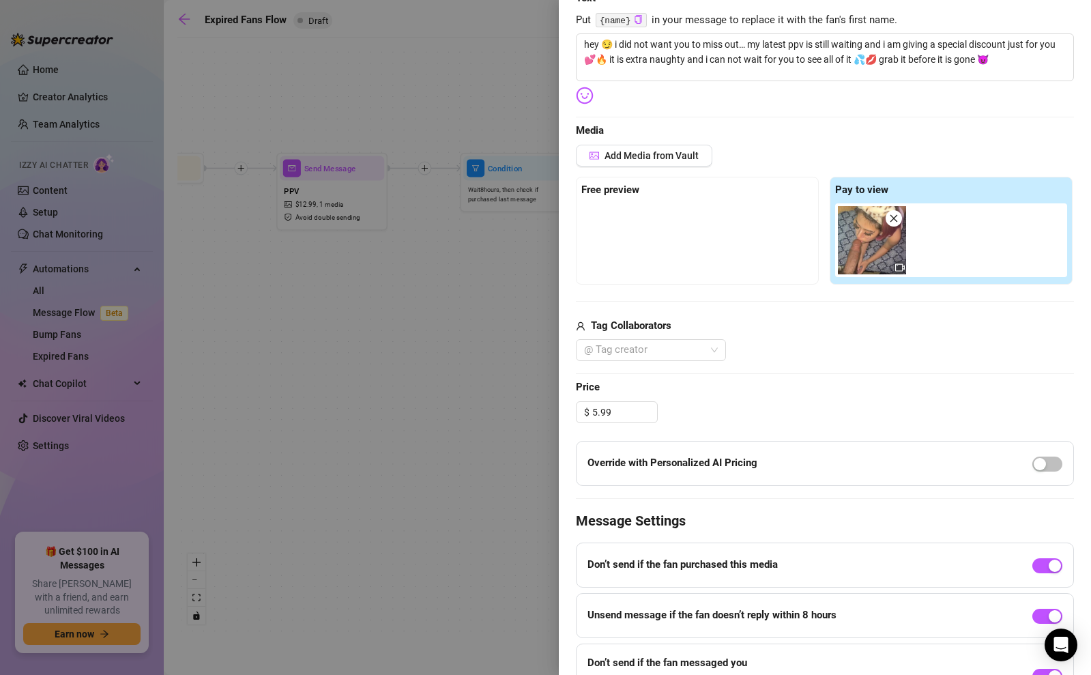
scroll to position [0, 0]
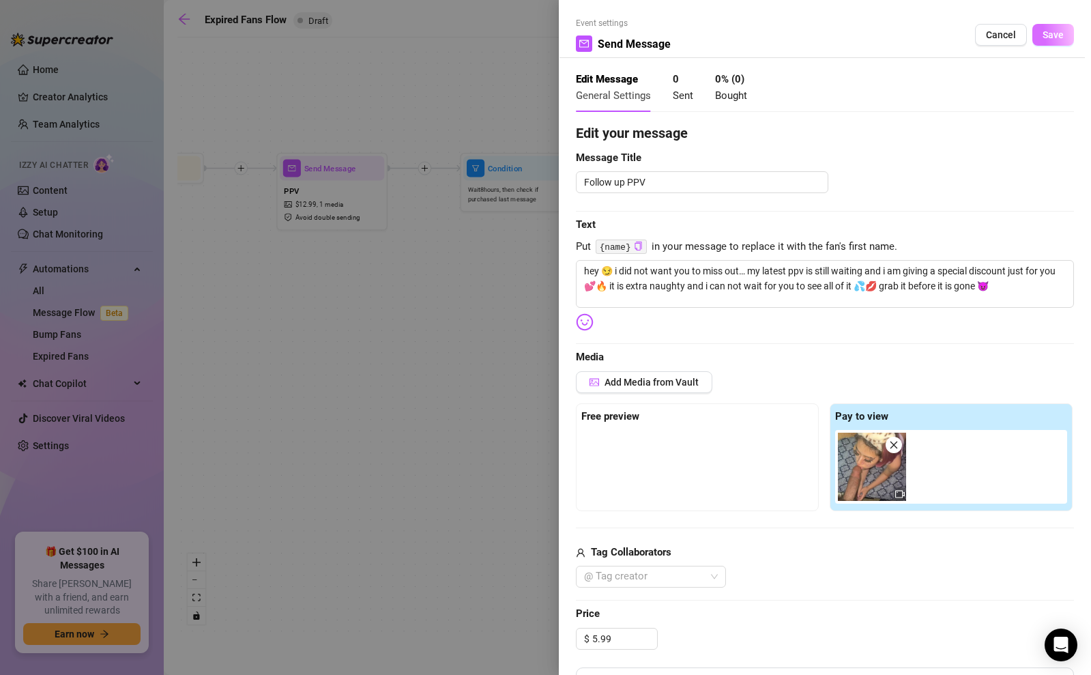
click at [1051, 27] on button "Save" at bounding box center [1053, 35] width 42 height 22
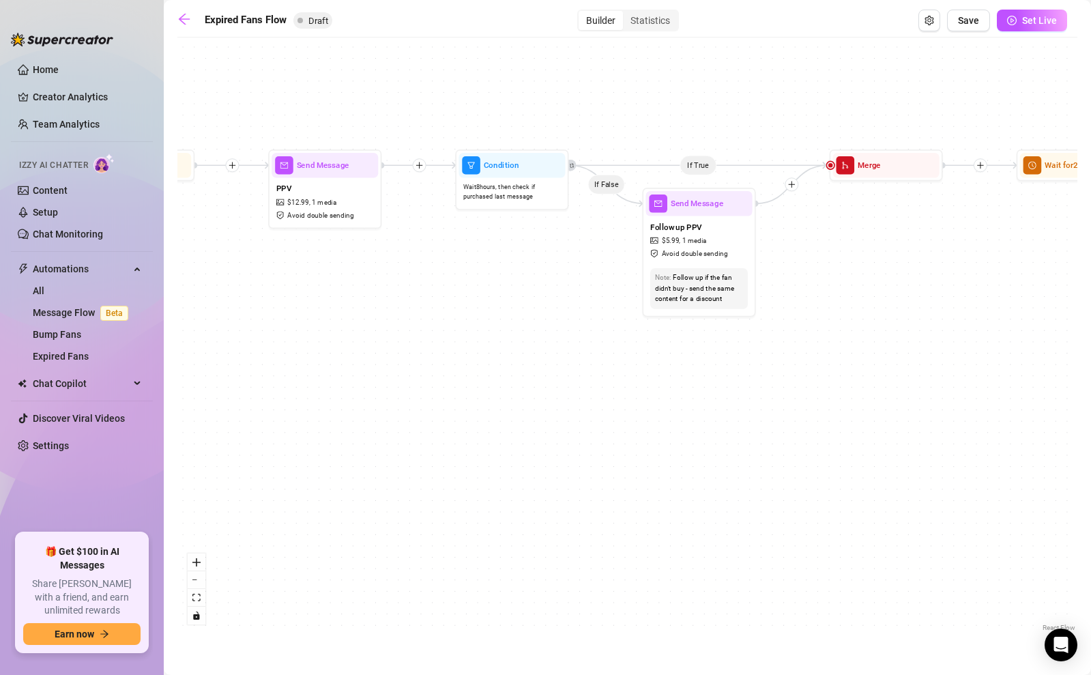
drag, startPoint x: 867, startPoint y: 287, endPoint x: 712, endPoint y: 287, distance: 154.8
click at [717, 287] on div "If True If False Send Message Send Message Wait for 2d Merge Send Message Follo…" at bounding box center [627, 339] width 900 height 590
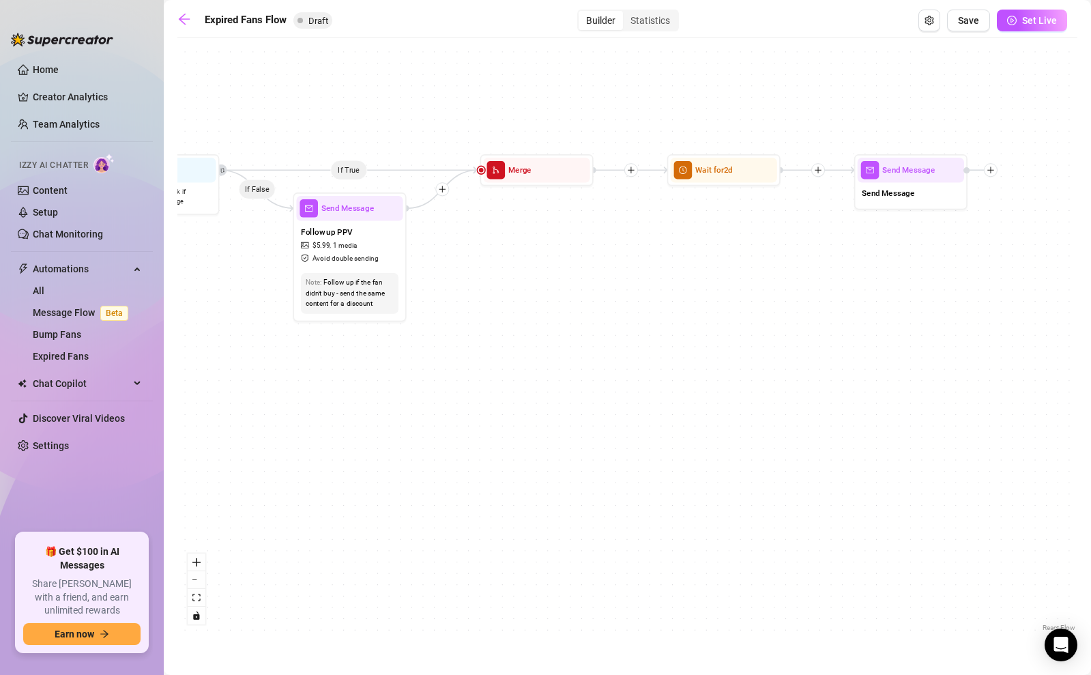
drag, startPoint x: 709, startPoint y: 284, endPoint x: 667, endPoint y: 287, distance: 42.4
click at [658, 287] on div "If True If False Send Message Send Message Wait for 2d Merge Send Message Follo…" at bounding box center [627, 339] width 900 height 590
drag, startPoint x: 782, startPoint y: 284, endPoint x: 666, endPoint y: 284, distance: 115.9
click at [667, 284] on div "If True If False Send Message Send Message Wait for 2d Merge Send Message Follo…" at bounding box center [627, 339] width 900 height 590
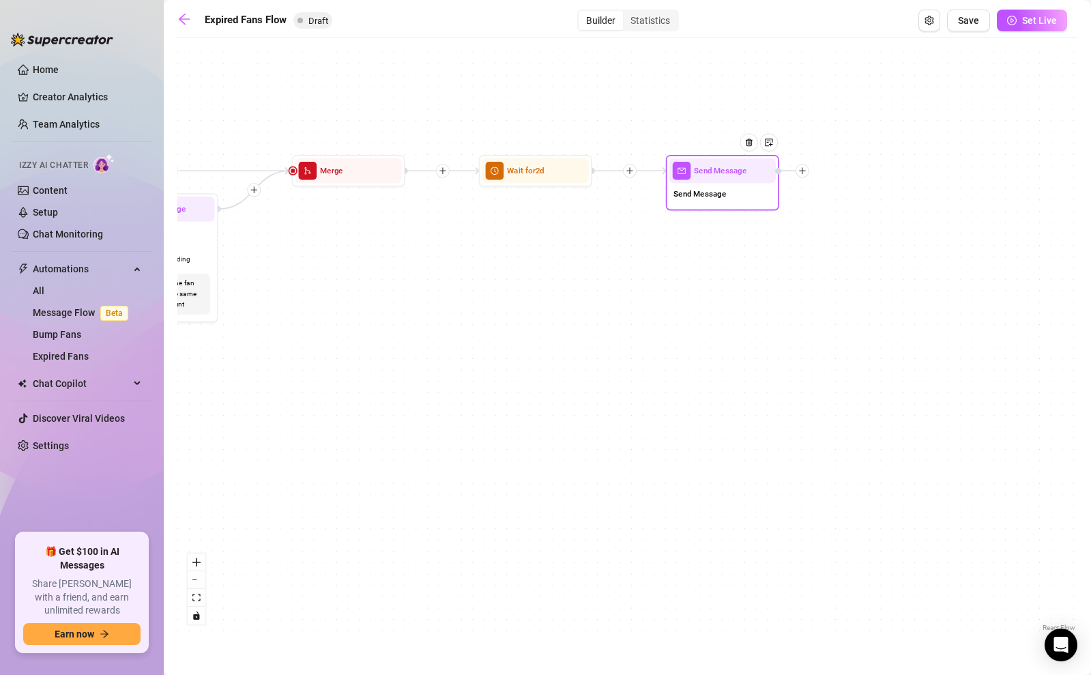
click at [711, 179] on div "Send Message" at bounding box center [722, 170] width 106 height 25
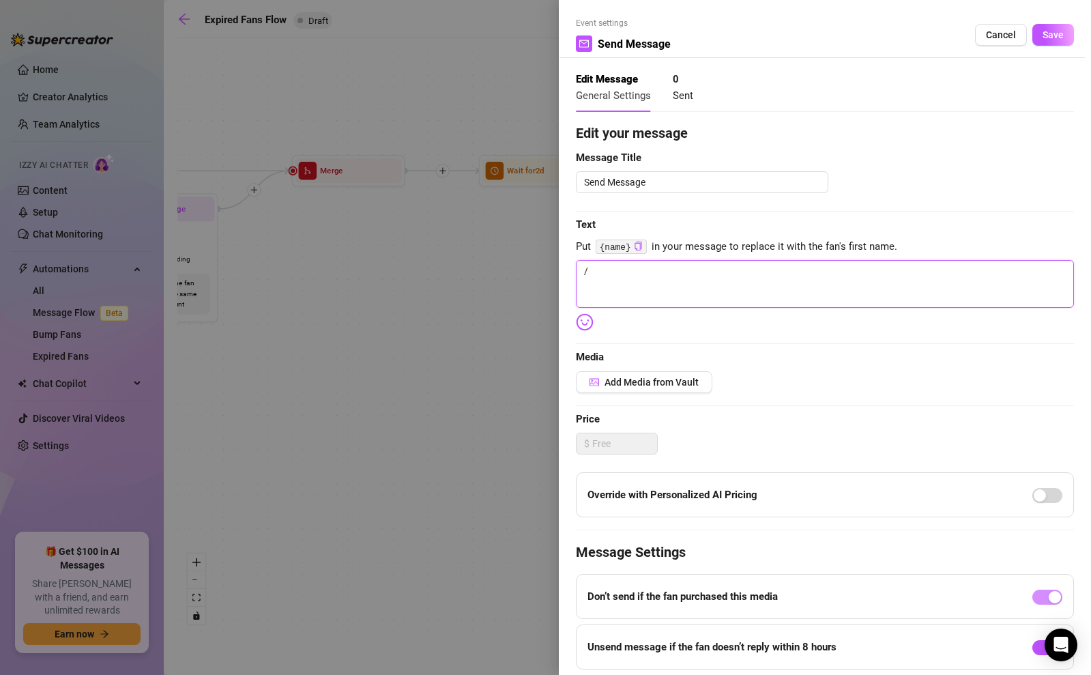
click at [619, 266] on textarea "/" at bounding box center [825, 284] width 498 height 48
paste textarea "hey 💕 i just wanted to say thanks for being here and spending time with me 😘 ev…"
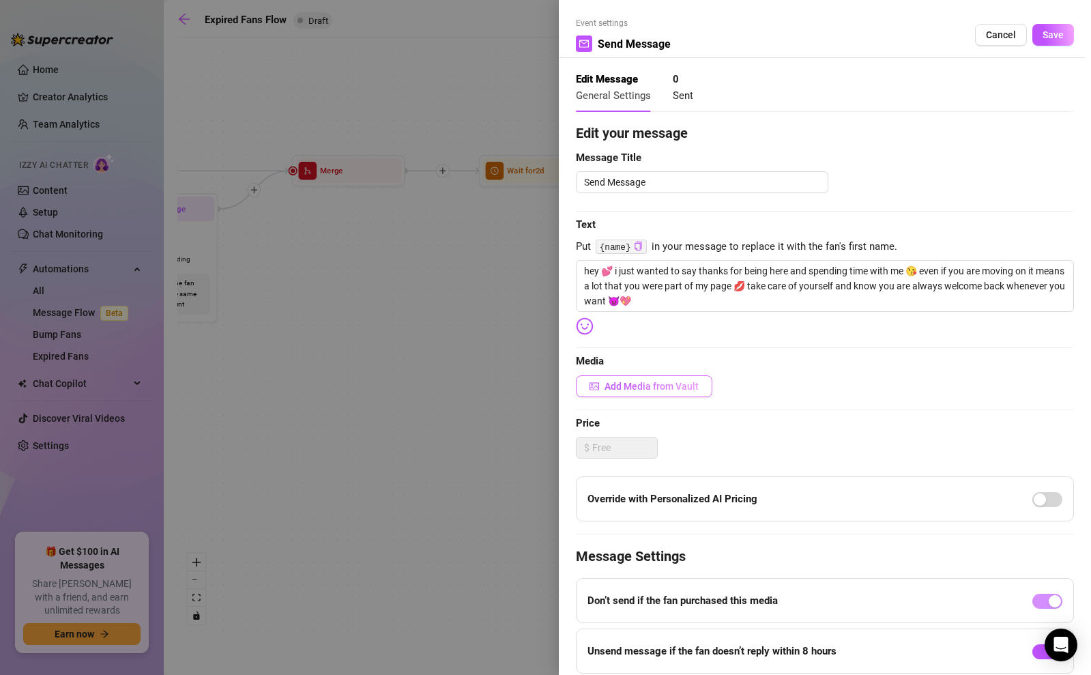
click at [619, 384] on span "Add Media from Vault" at bounding box center [651, 386] width 94 height 11
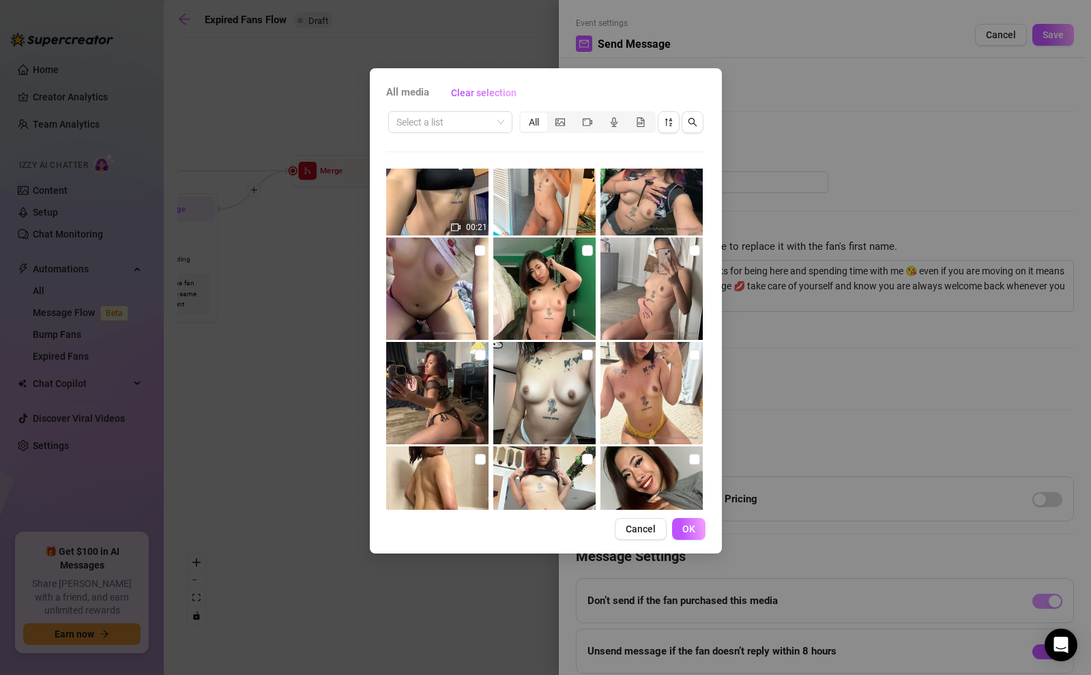
scroll to position [1349, 0]
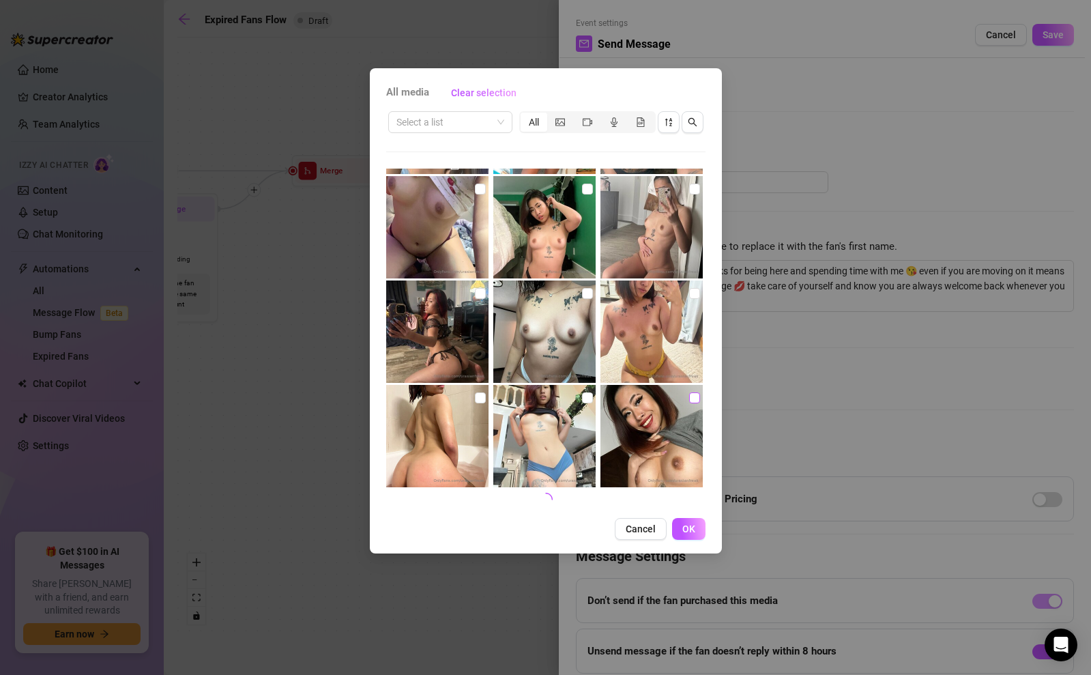
click at [696, 400] on input "checkbox" at bounding box center [694, 397] width 11 height 11
click at [683, 520] on button "OK" at bounding box center [688, 529] width 33 height 22
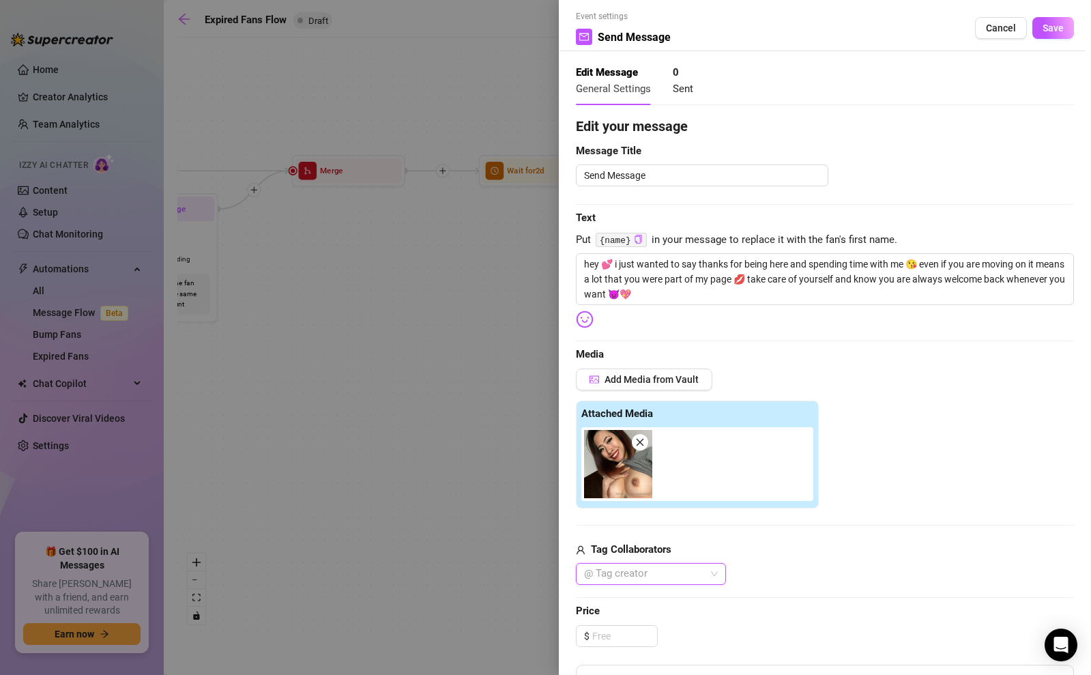
scroll to position [0, 0]
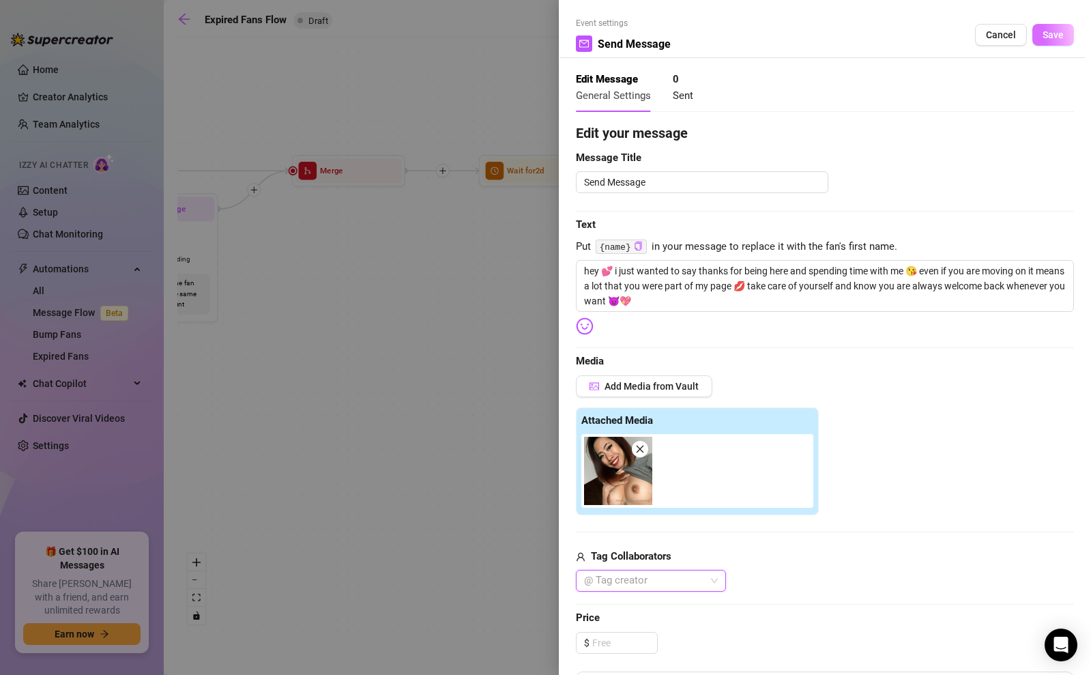
click at [1057, 31] on span "Save" at bounding box center [1052, 34] width 21 height 11
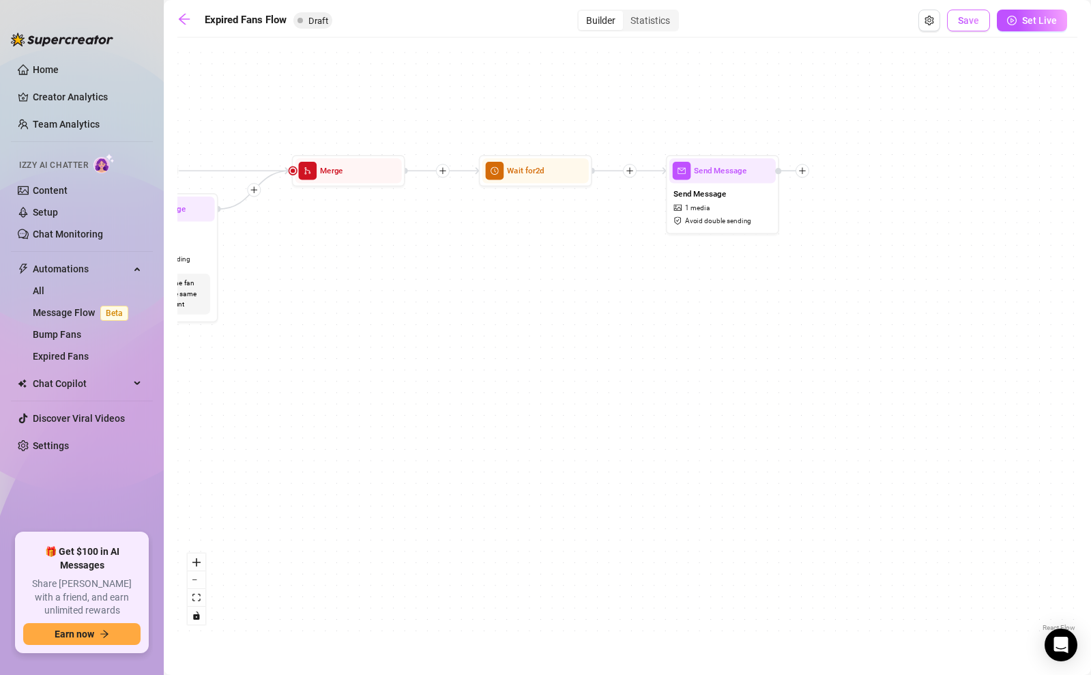
click at [968, 17] on span "Save" at bounding box center [968, 20] width 21 height 11
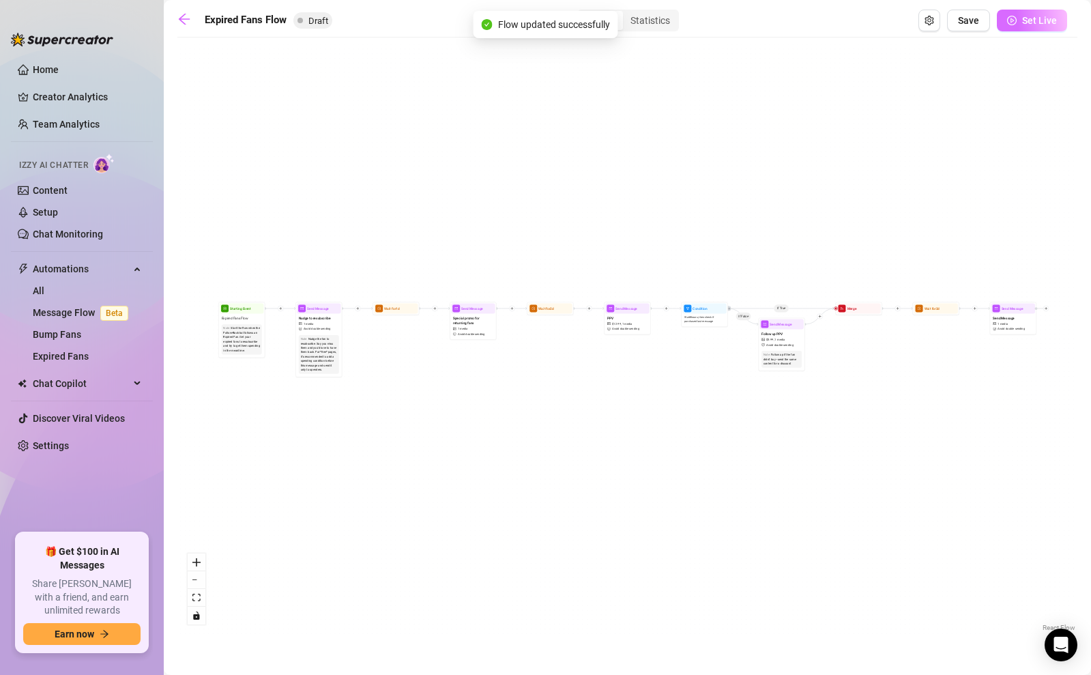
click at [1018, 22] on button "Set Live" at bounding box center [1031, 21] width 70 height 22
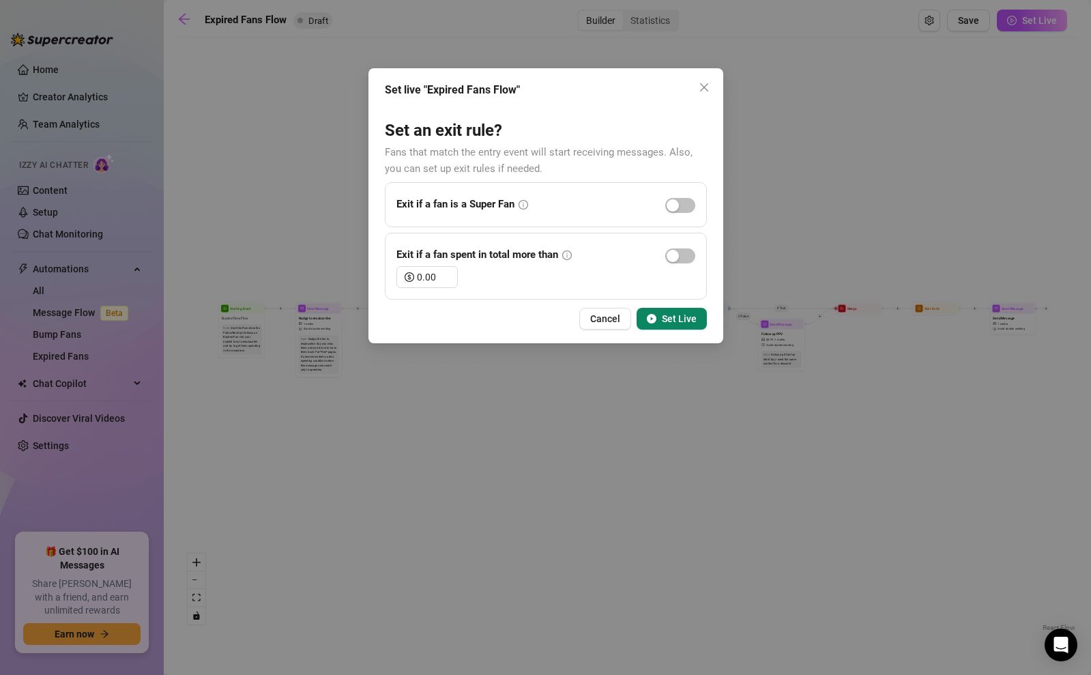
click at [672, 319] on span "Set Live" at bounding box center [679, 318] width 35 height 11
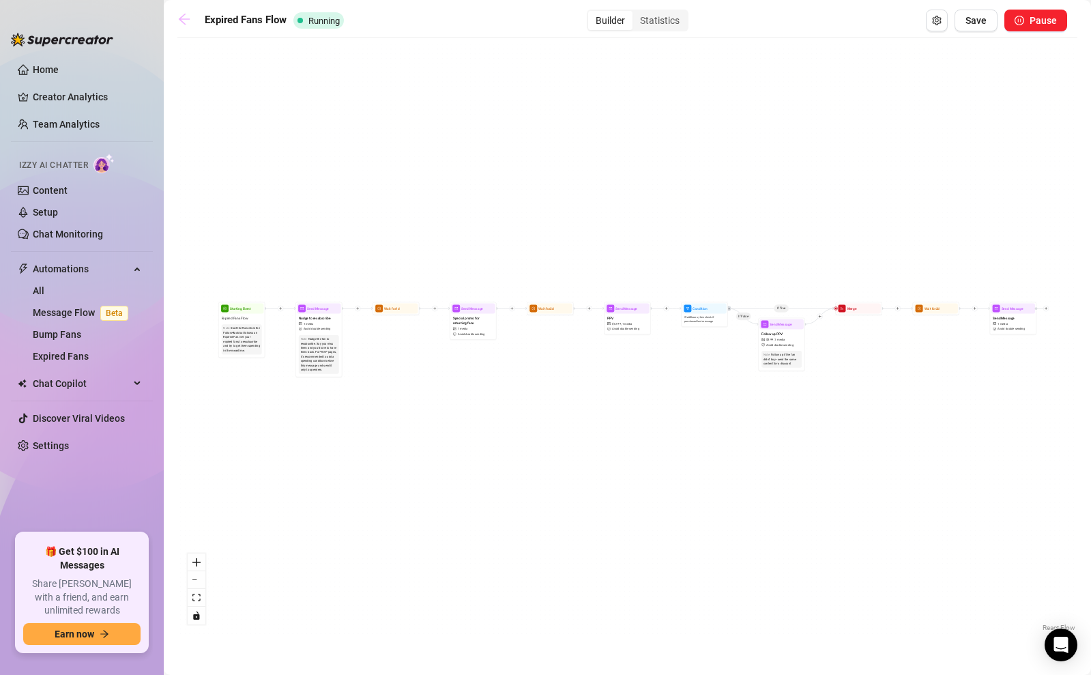
click at [192, 16] on link at bounding box center [187, 20] width 20 height 16
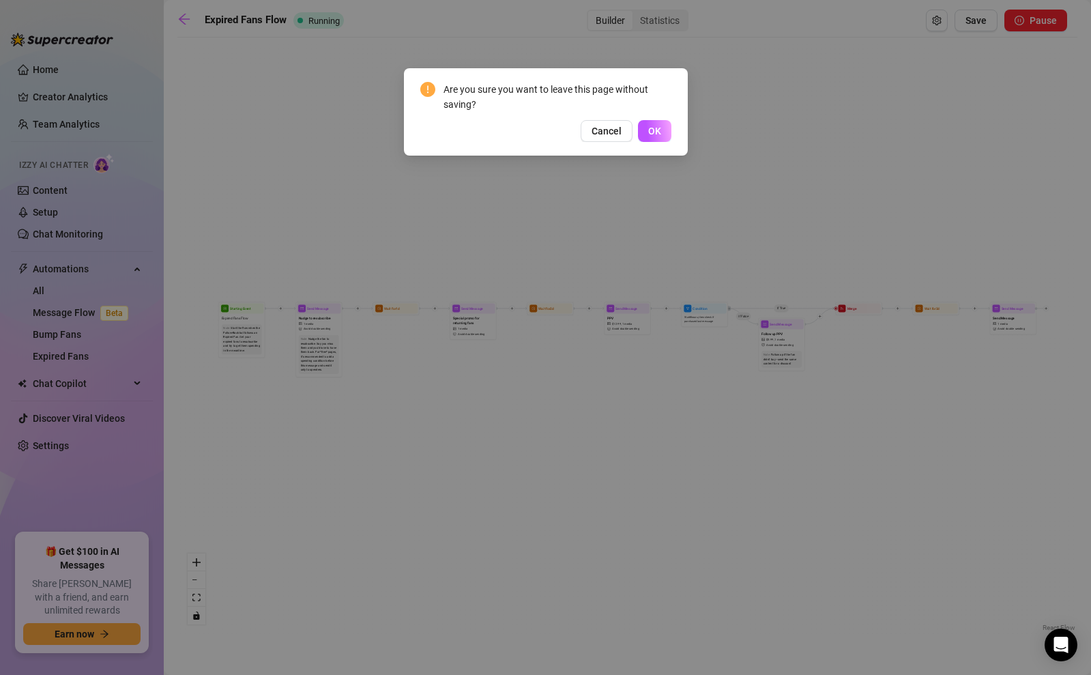
drag, startPoint x: 621, startPoint y: 130, endPoint x: 742, endPoint y: 106, distance: 123.7
click at [621, 130] on button "Cancel" at bounding box center [606, 131] width 52 height 22
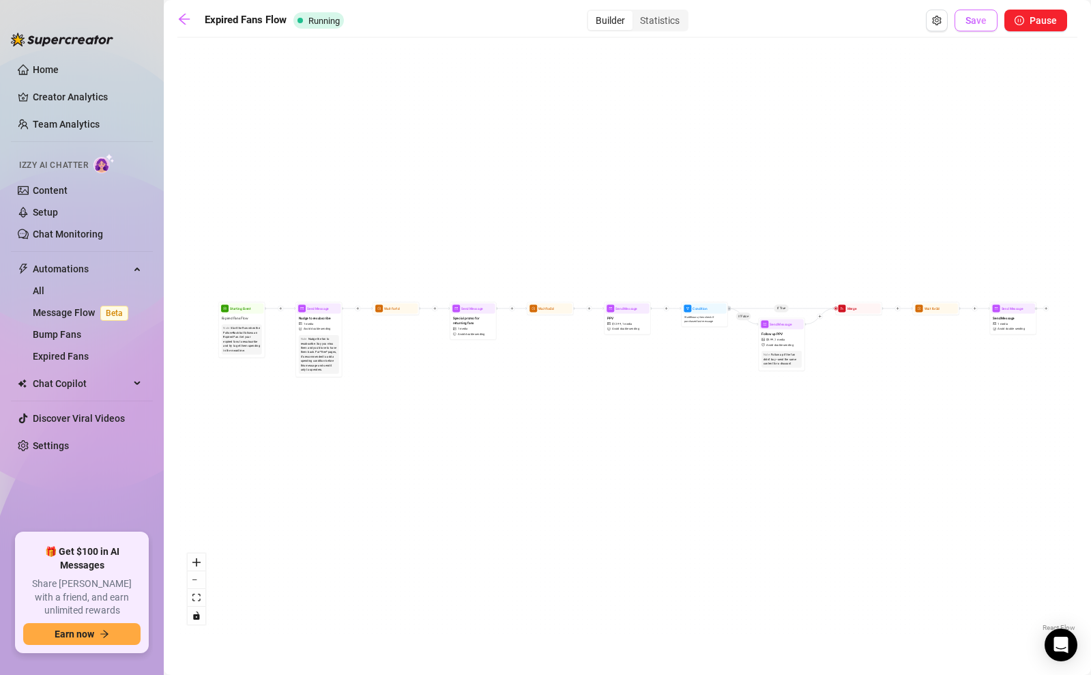
click at [980, 18] on span "Save" at bounding box center [975, 20] width 21 height 11
click at [181, 25] on icon "arrow-left" at bounding box center [184, 19] width 14 height 14
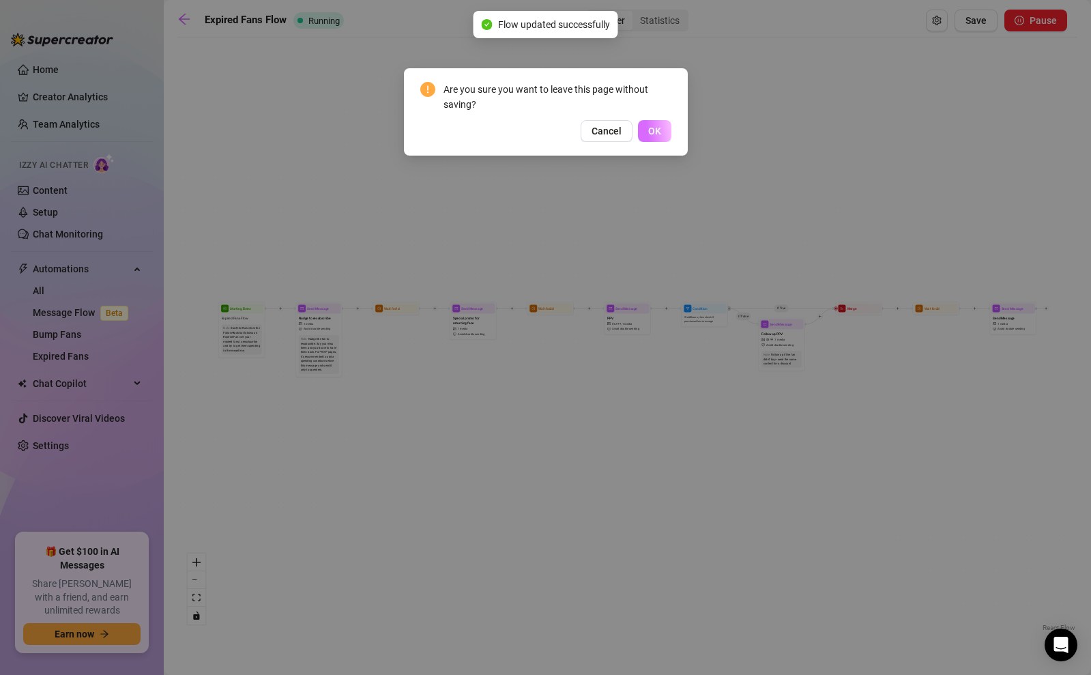
click at [646, 129] on button "OK" at bounding box center [654, 131] width 33 height 22
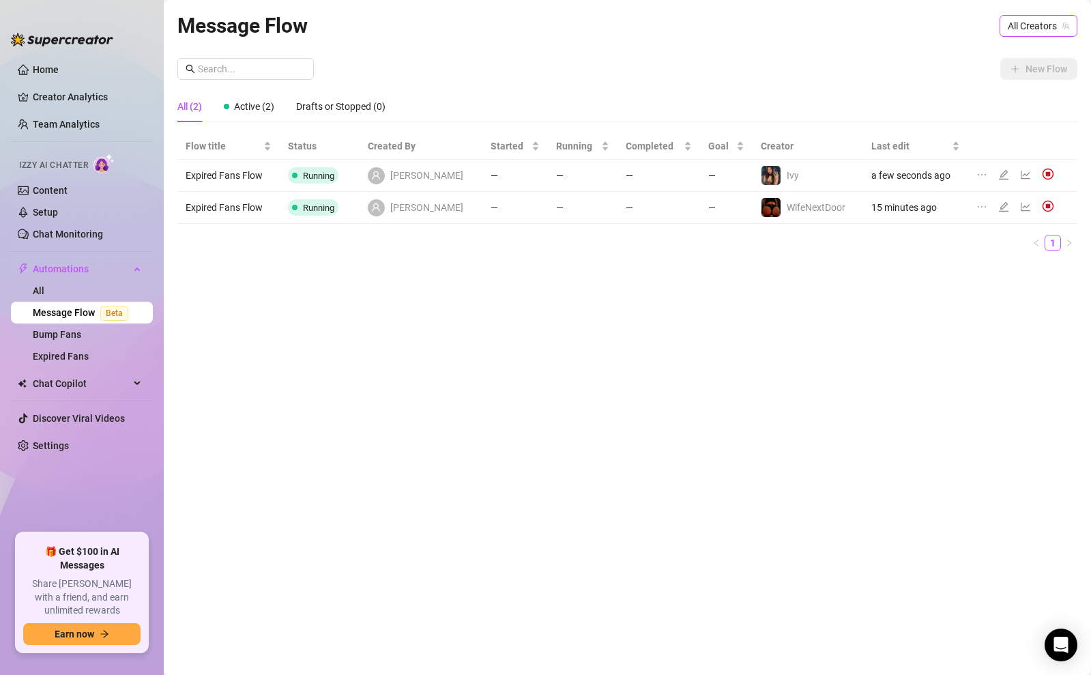
click at [1026, 30] on span "All Creators" at bounding box center [1037, 26] width 61 height 20
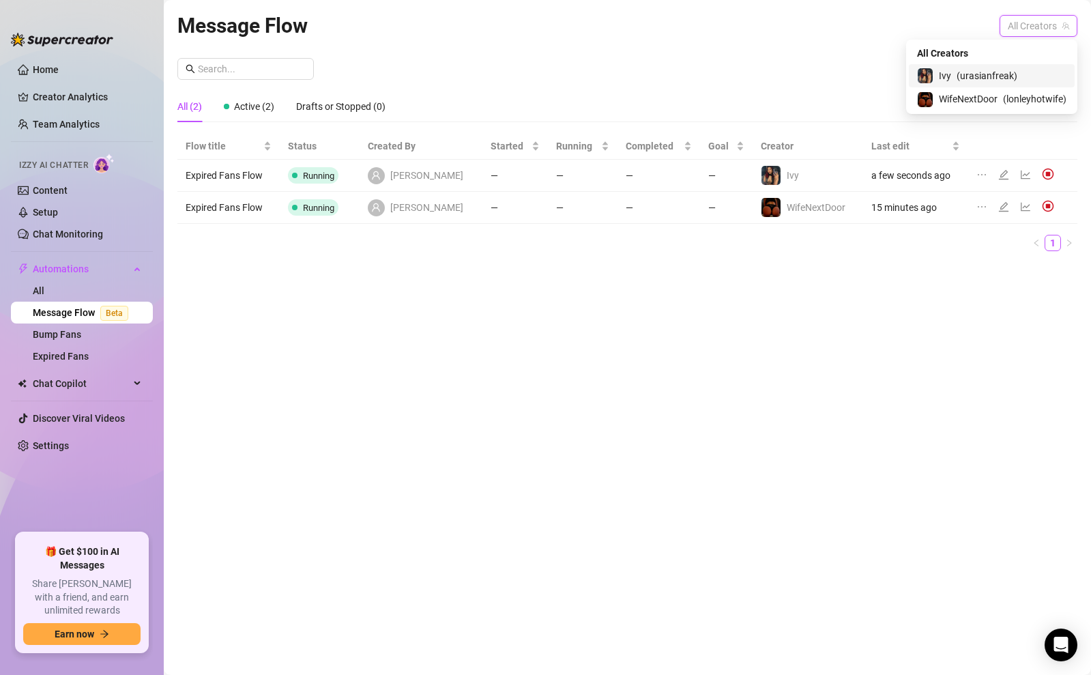
click at [1005, 77] on span "( urasianfreak )" at bounding box center [986, 75] width 61 height 15
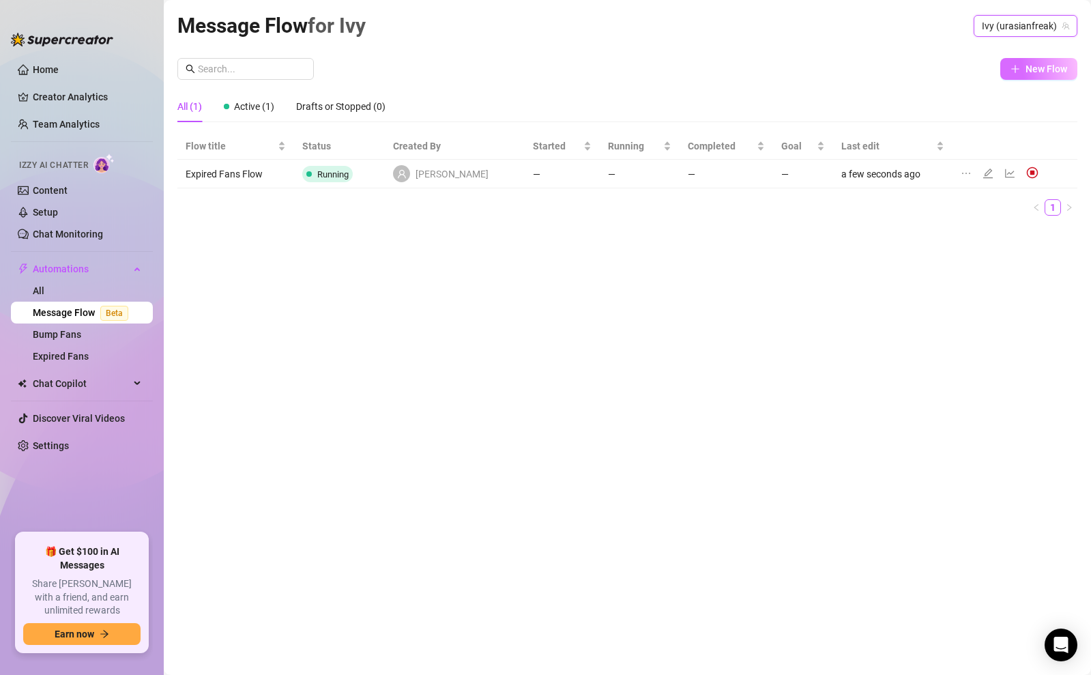
click at [1030, 76] on button "New Flow" at bounding box center [1038, 69] width 77 height 22
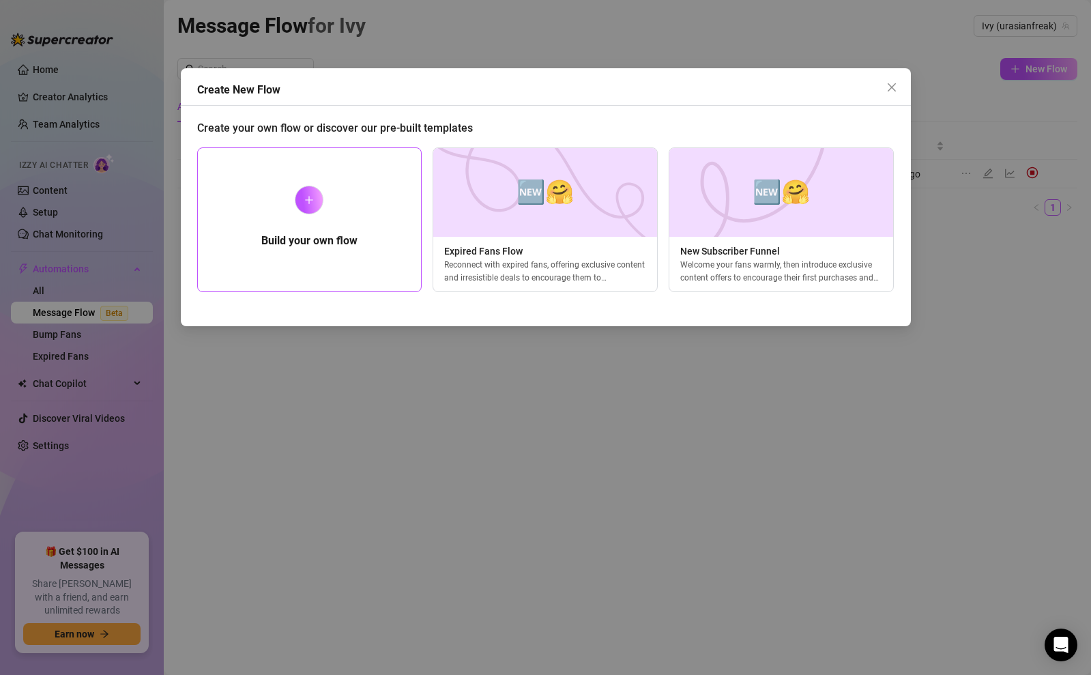
click at [336, 234] on h5 "Build your own flow" at bounding box center [309, 241] width 96 height 16
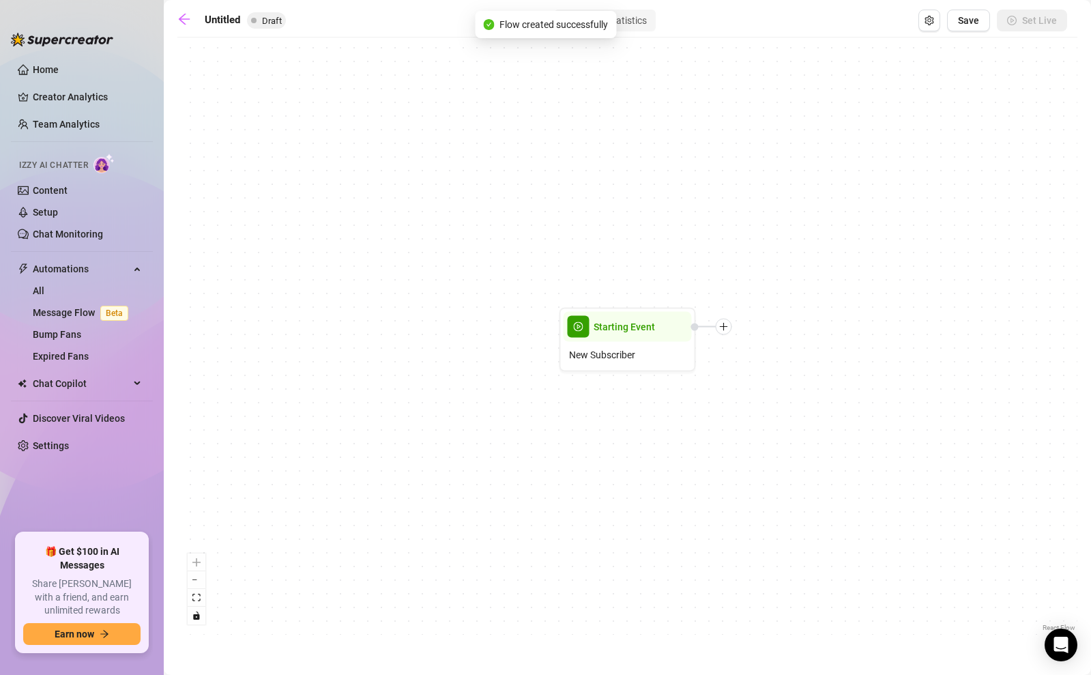
click at [175, 19] on main "Untitled Draft Builder Statistics Save Set Live Starting Event New Subscriber R…" at bounding box center [627, 337] width 927 height 675
click at [184, 18] on icon "arrow-left" at bounding box center [184, 19] width 11 height 11
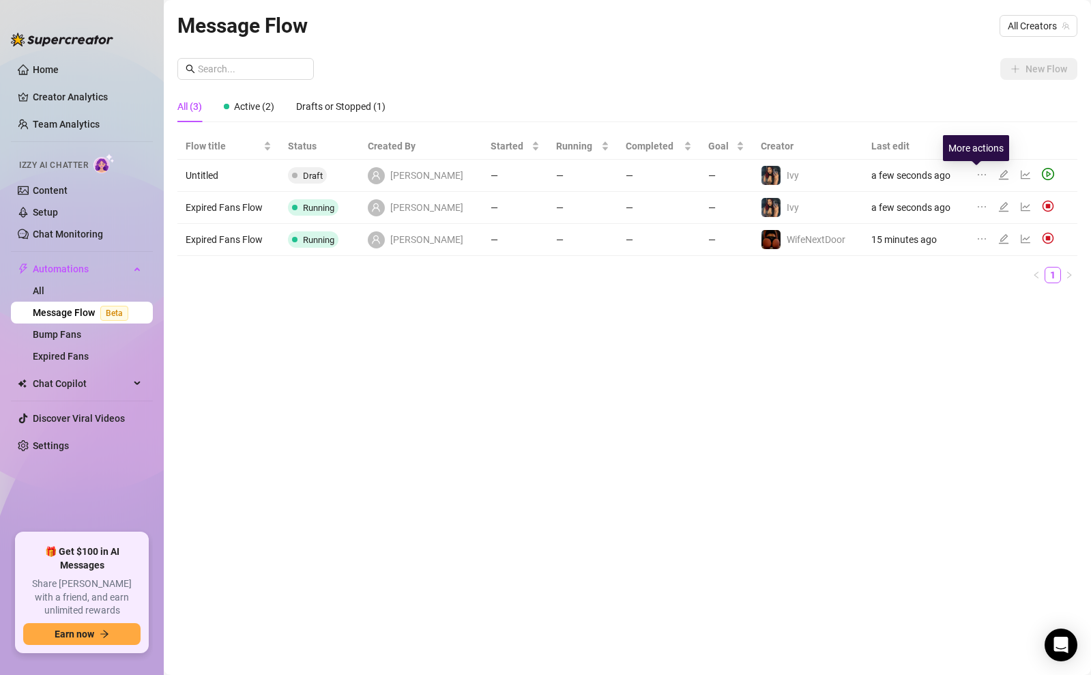
click at [978, 173] on icon "ellipsis" at bounding box center [981, 174] width 11 height 11
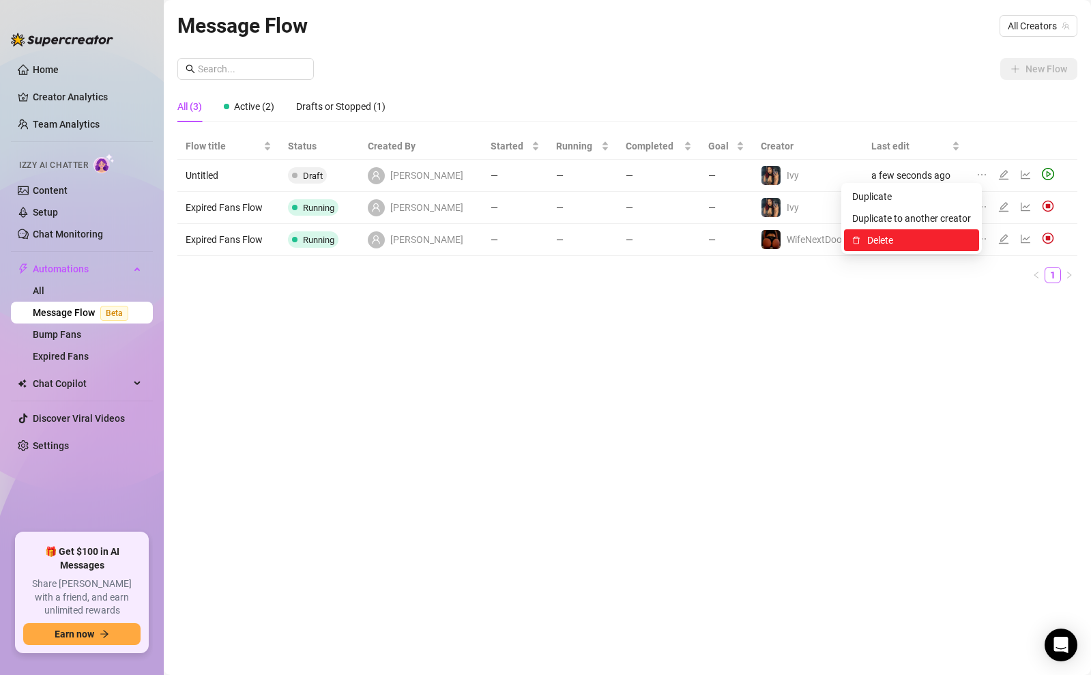
click at [878, 246] on span "Delete" at bounding box center [919, 240] width 104 height 15
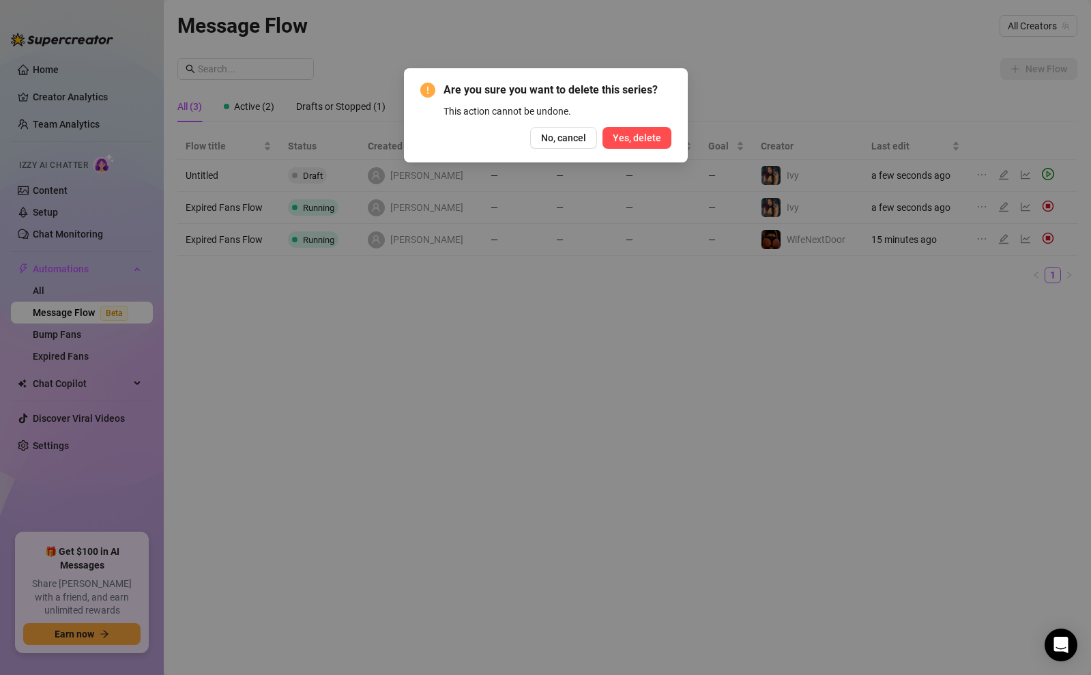
click at [632, 135] on span "Yes, delete" at bounding box center [636, 137] width 48 height 11
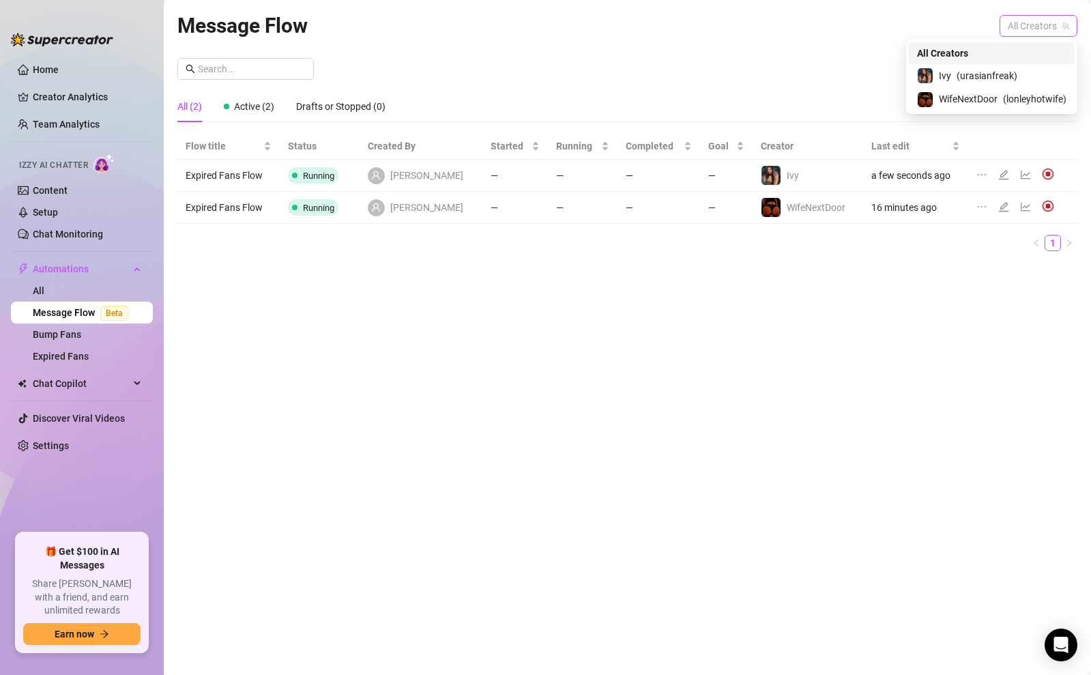
click at [1033, 25] on span "All Creators" at bounding box center [1037, 26] width 61 height 20
click at [986, 81] on span "( urasianfreak )" at bounding box center [986, 75] width 61 height 15
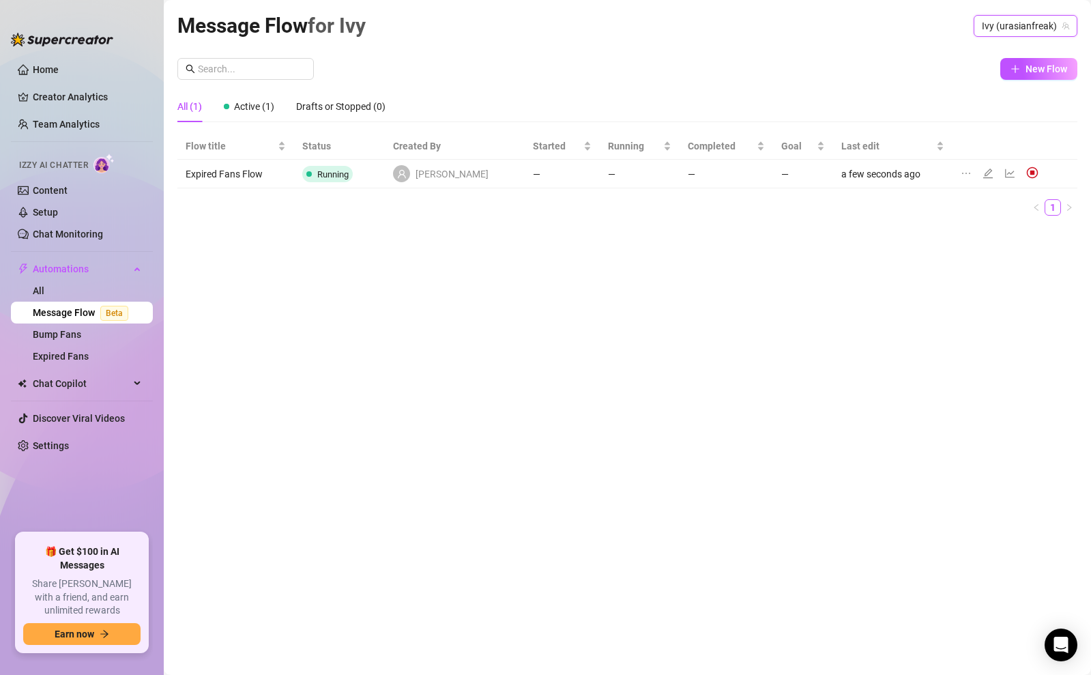
click at [1013, 27] on span "Ivy (urasianfreak)" at bounding box center [1024, 26] width 87 height 20
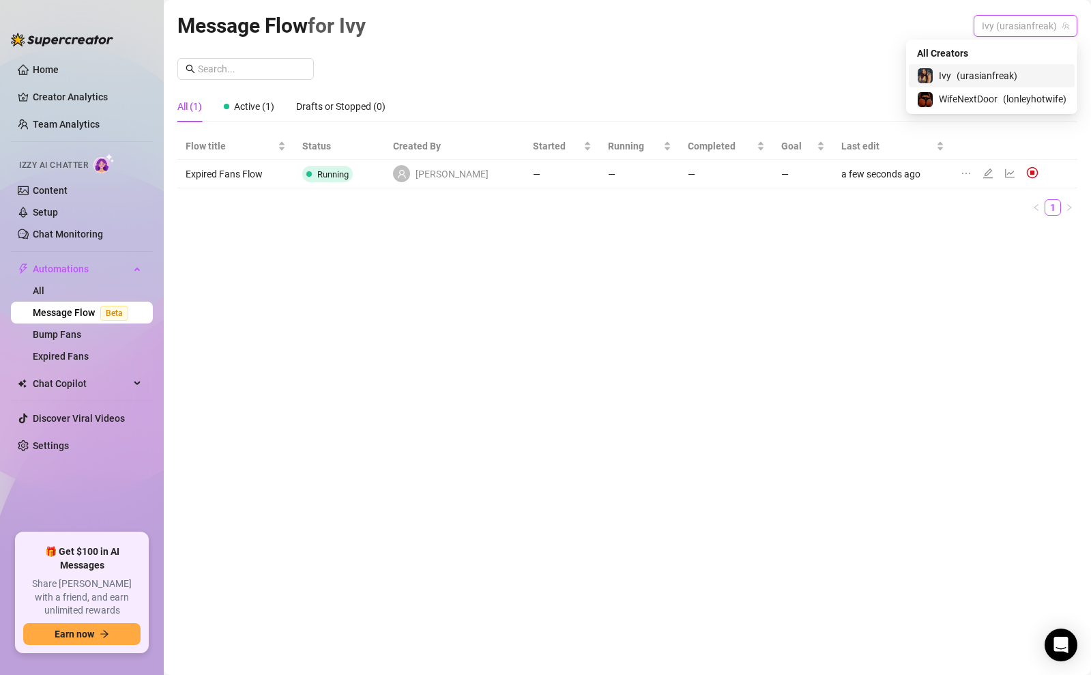
click at [1002, 71] on span "( urasianfreak )" at bounding box center [986, 75] width 61 height 15
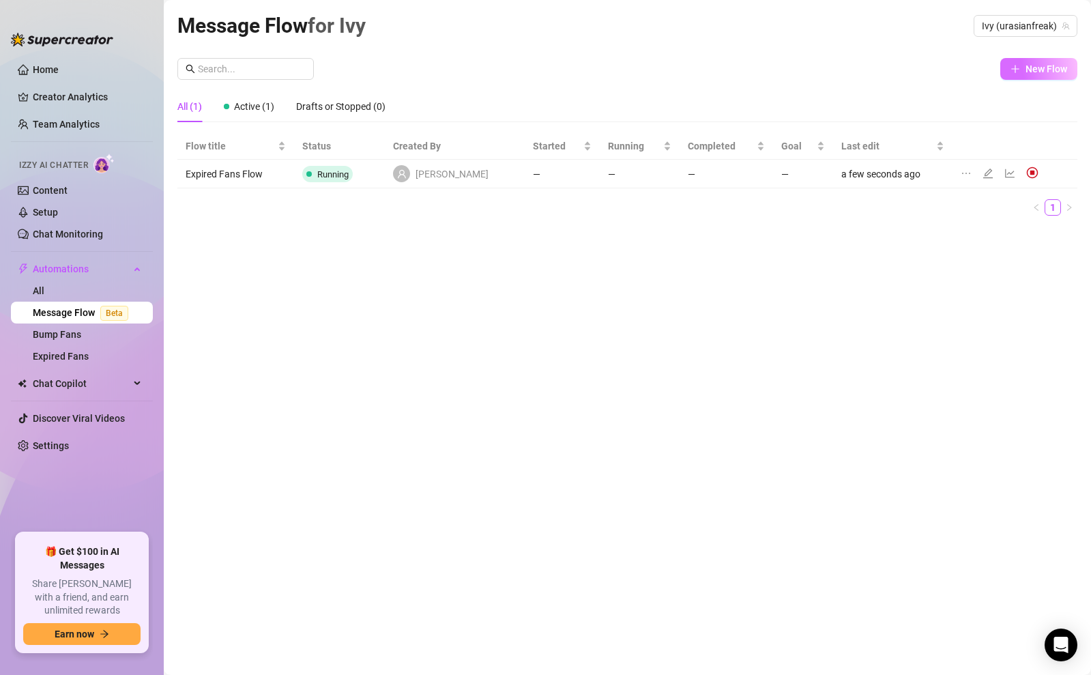
click at [1017, 73] on icon "plus" at bounding box center [1015, 69] width 10 height 10
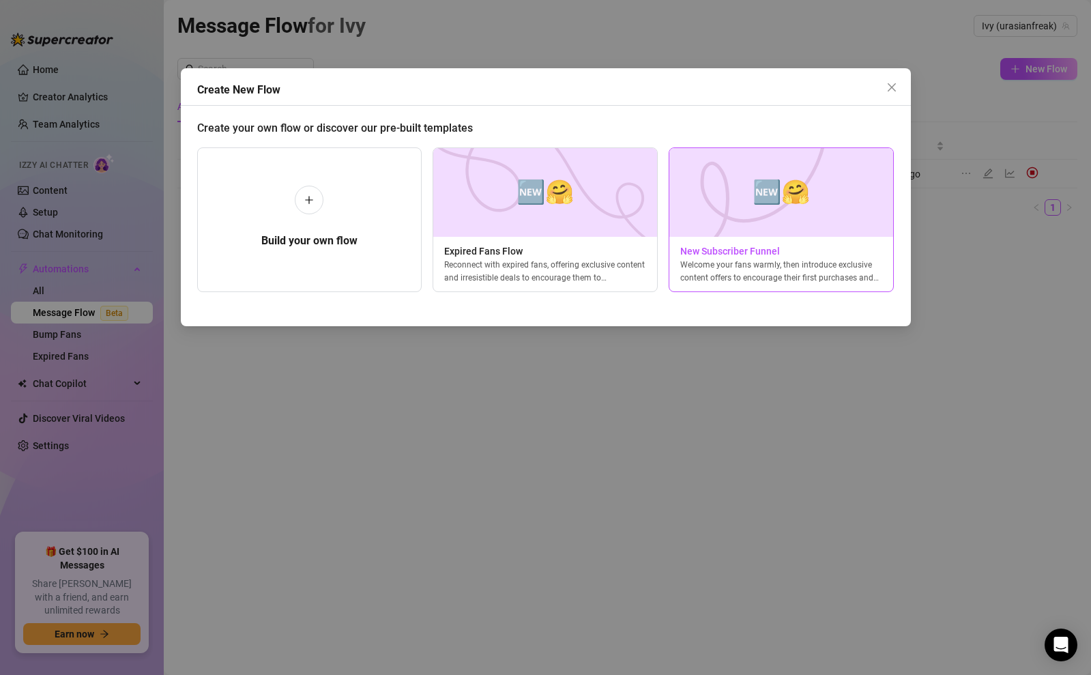
click at [722, 194] on img at bounding box center [780, 192] width 225 height 89
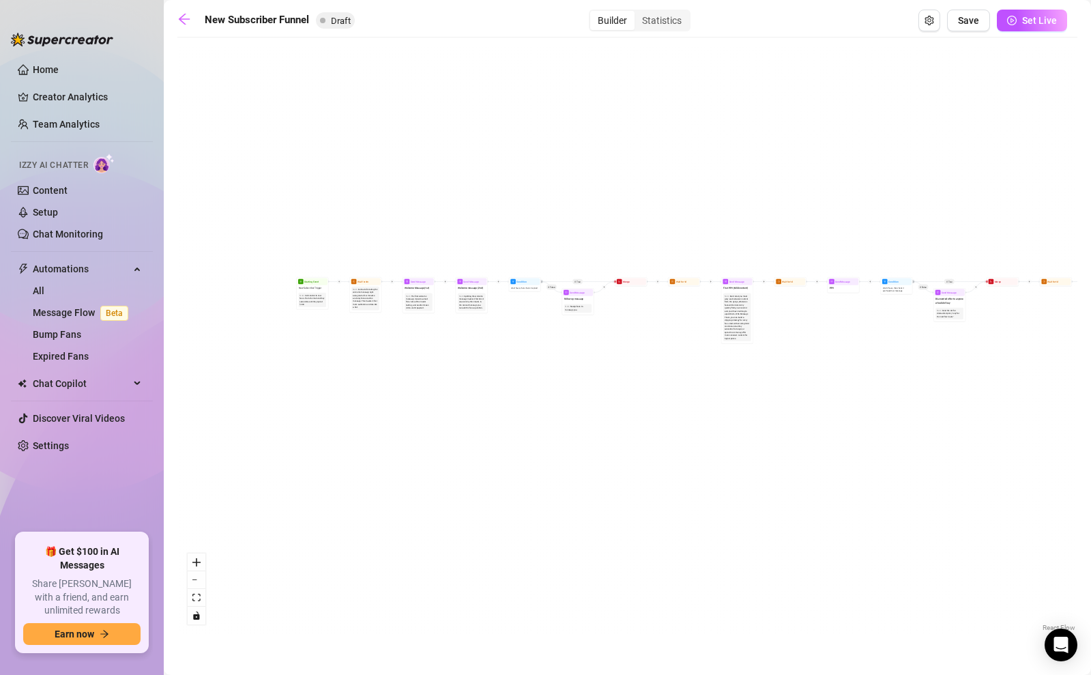
drag, startPoint x: 309, startPoint y: 352, endPoint x: 464, endPoint y: 370, distance: 156.6
click at [483, 370] on div "If True If True If True If False If False If False If True If False Merge Merge…" at bounding box center [627, 339] width 900 height 590
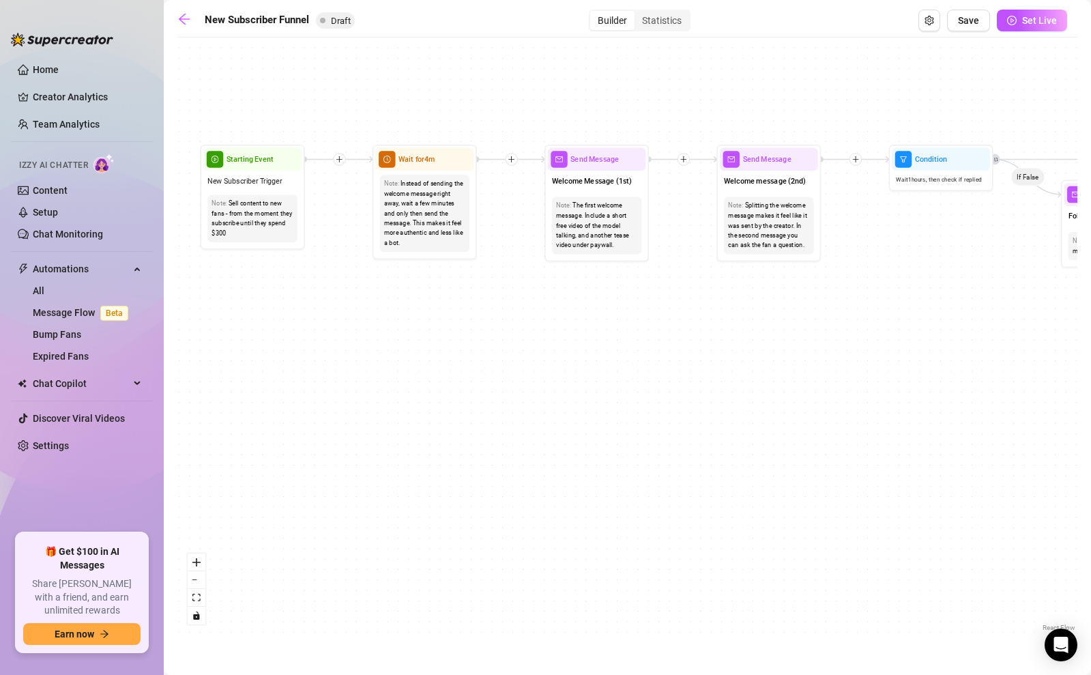
drag, startPoint x: 415, startPoint y: 334, endPoint x: 363, endPoint y: 428, distance: 107.8
click at [363, 428] on div "If True If True If True If False If False If False If True If False Merge Merge…" at bounding box center [627, 339] width 900 height 590
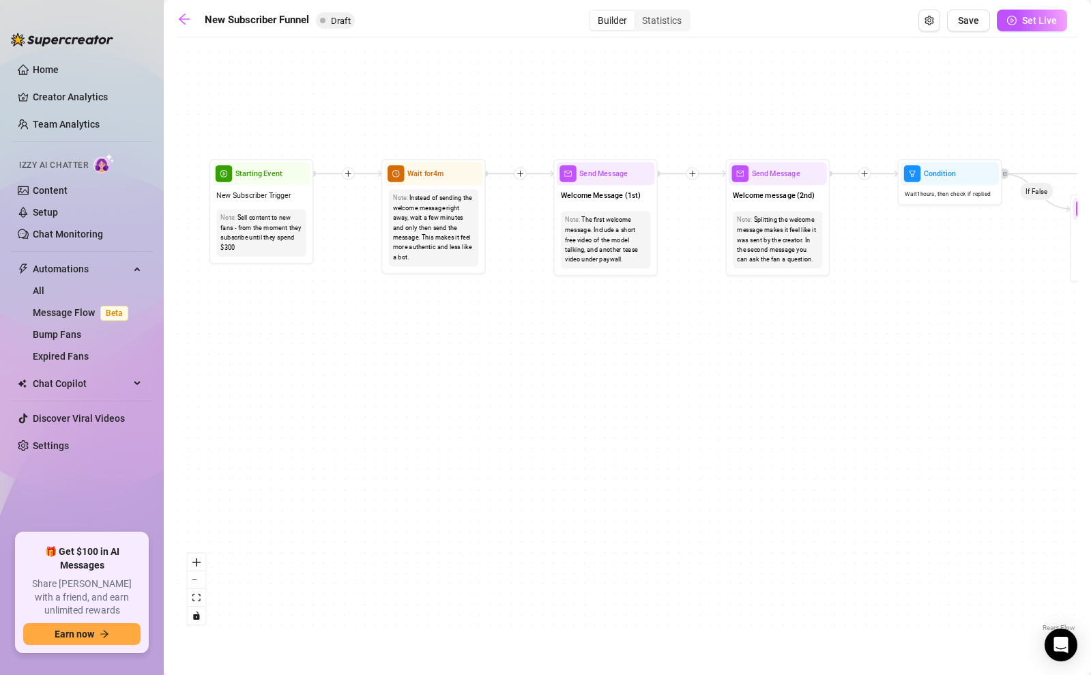
drag, startPoint x: 430, startPoint y: 362, endPoint x: 464, endPoint y: 398, distance: 49.2
click at [464, 398] on div "If True If True If True If False If False If False If True If False Merge Merge…" at bounding box center [627, 339] width 900 height 590
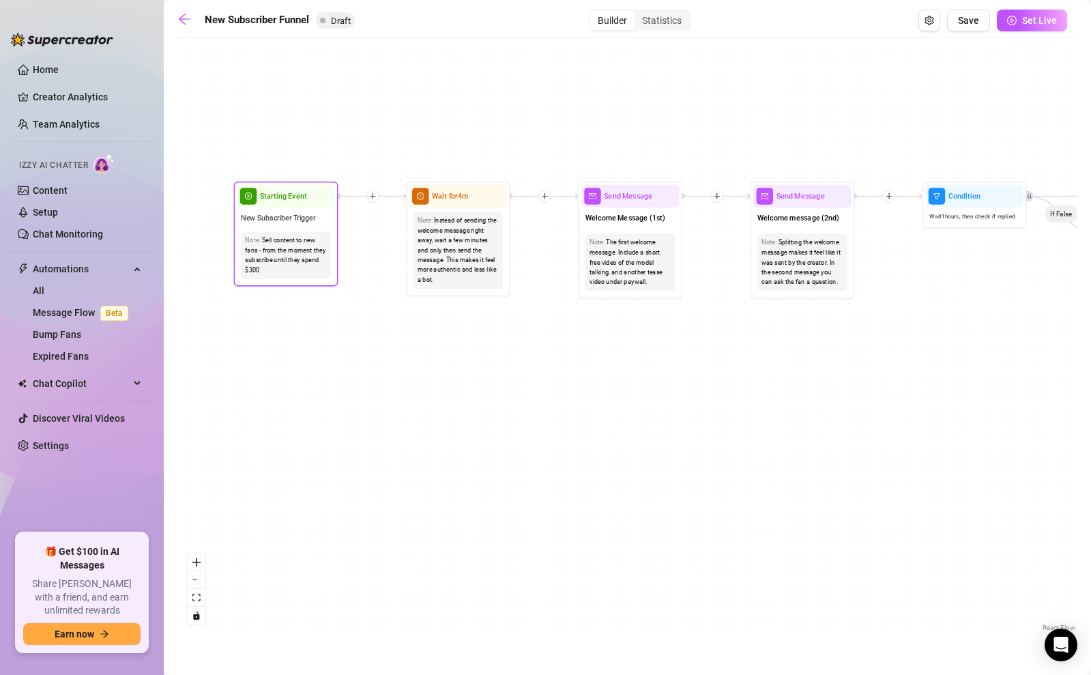
click at [264, 196] on span "Starting Event" at bounding box center [283, 196] width 47 height 12
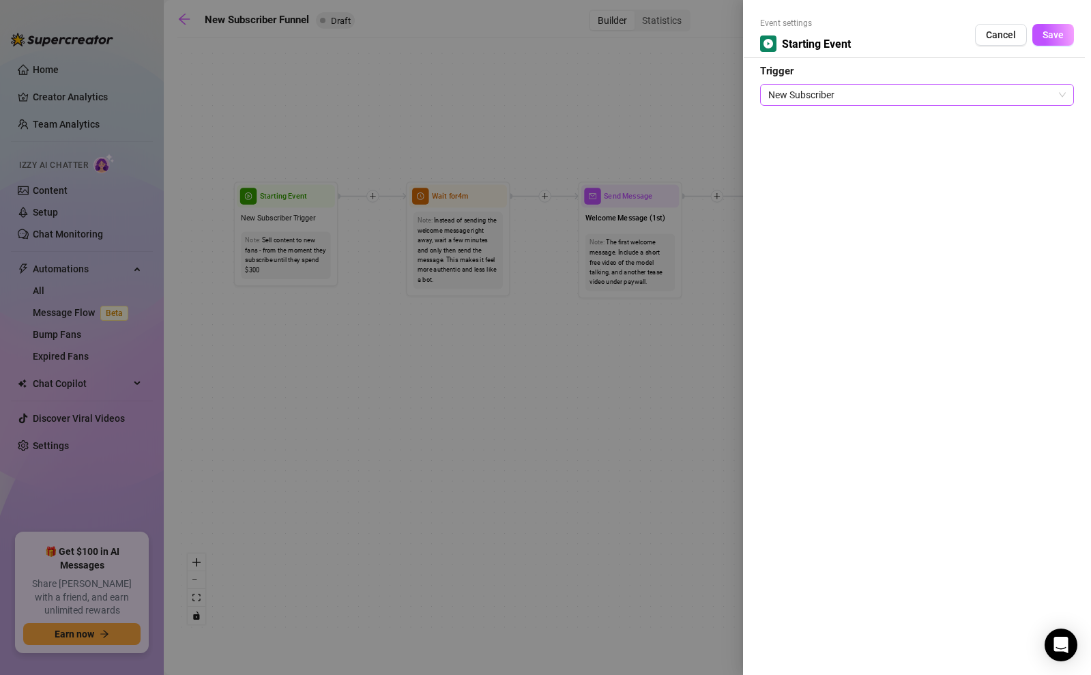
click at [973, 95] on span "New Subscriber" at bounding box center [916, 95] width 297 height 20
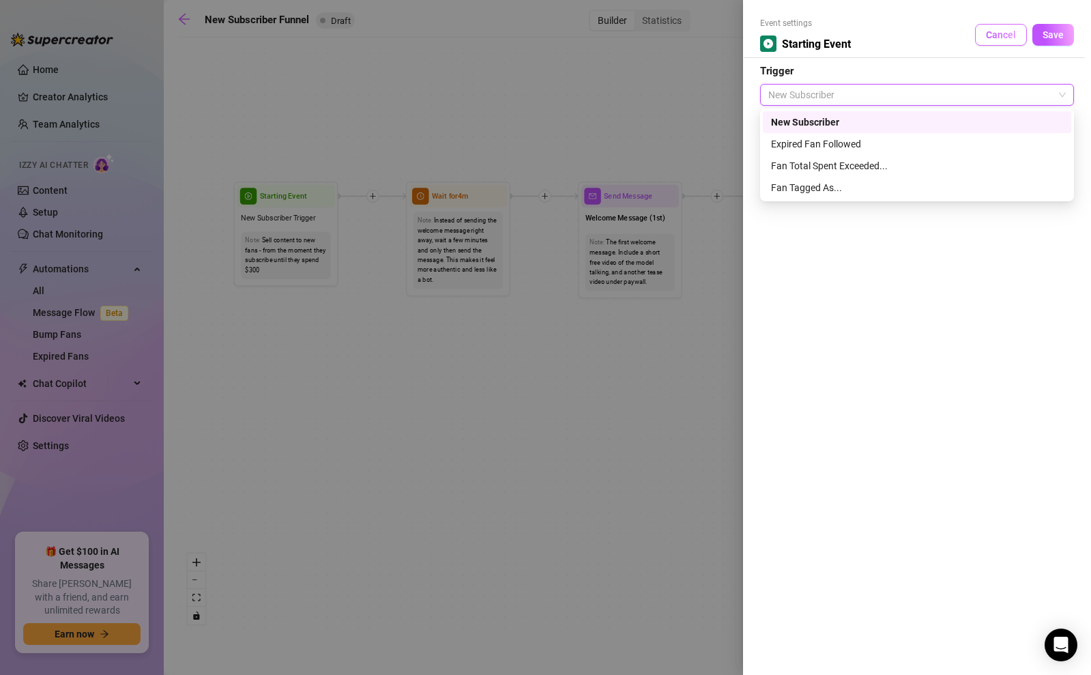
click at [991, 33] on span "Cancel" at bounding box center [1001, 34] width 30 height 11
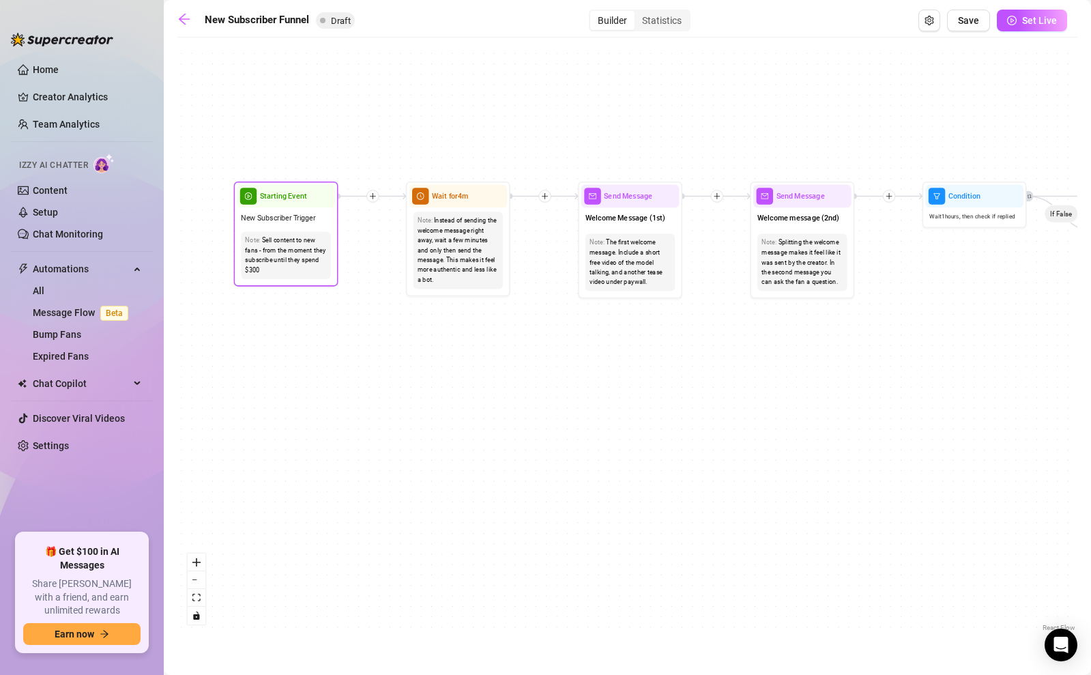
click at [274, 215] on span "New Subscriber Trigger" at bounding box center [278, 217] width 74 height 12
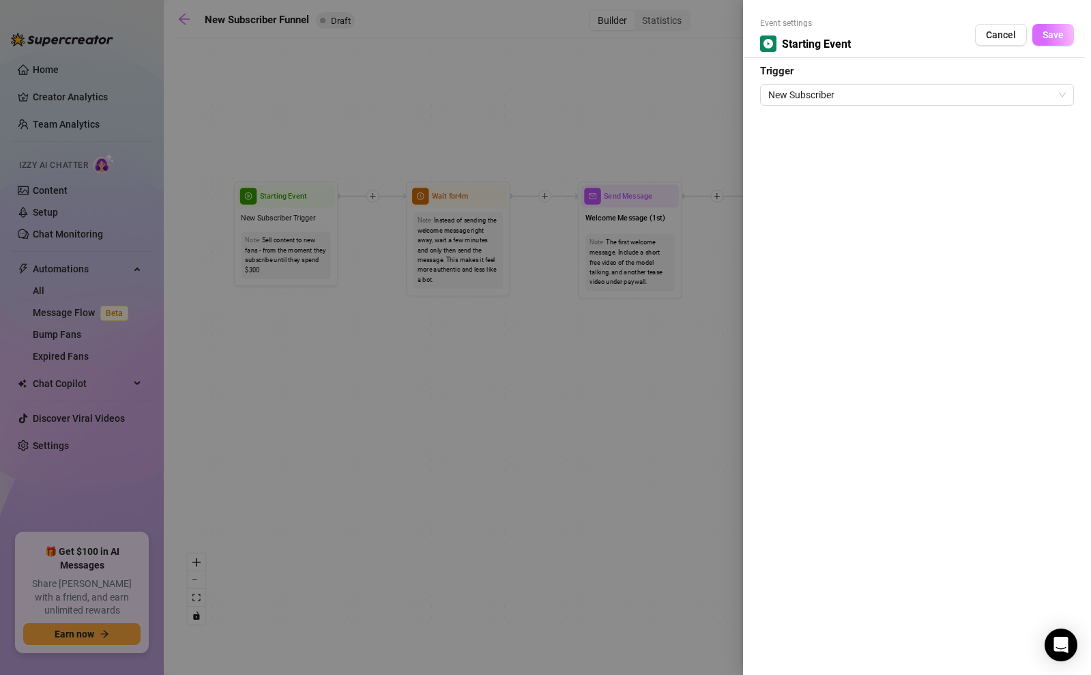
click at [1055, 29] on span "Save" at bounding box center [1052, 34] width 21 height 11
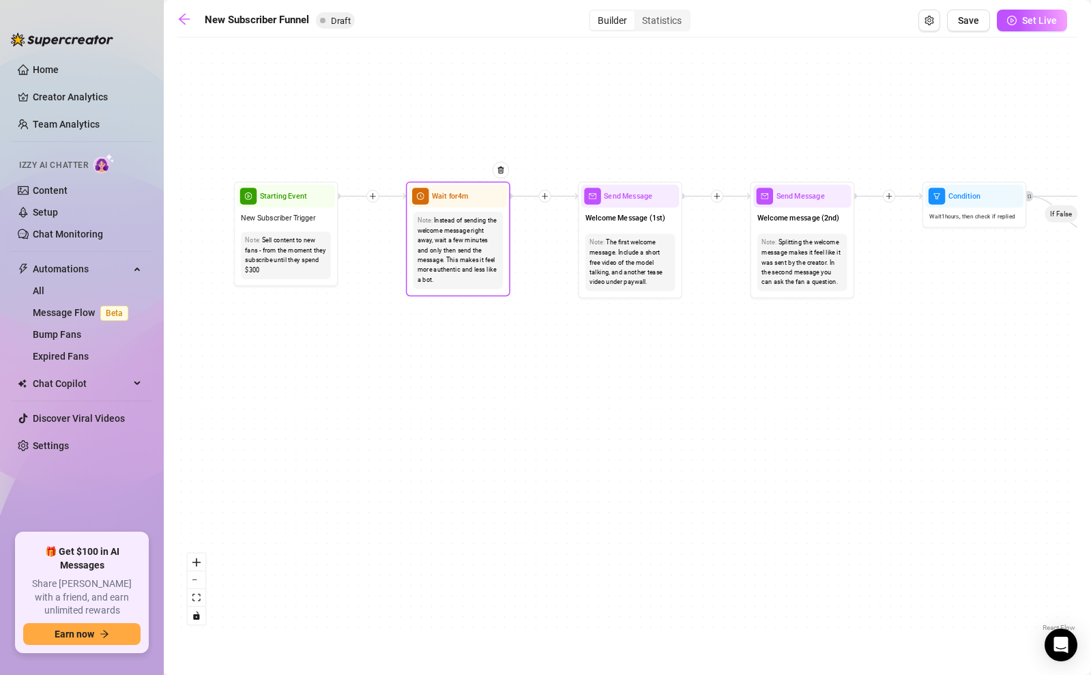
click at [456, 189] on div "Wait for 4m" at bounding box center [458, 196] width 98 height 23
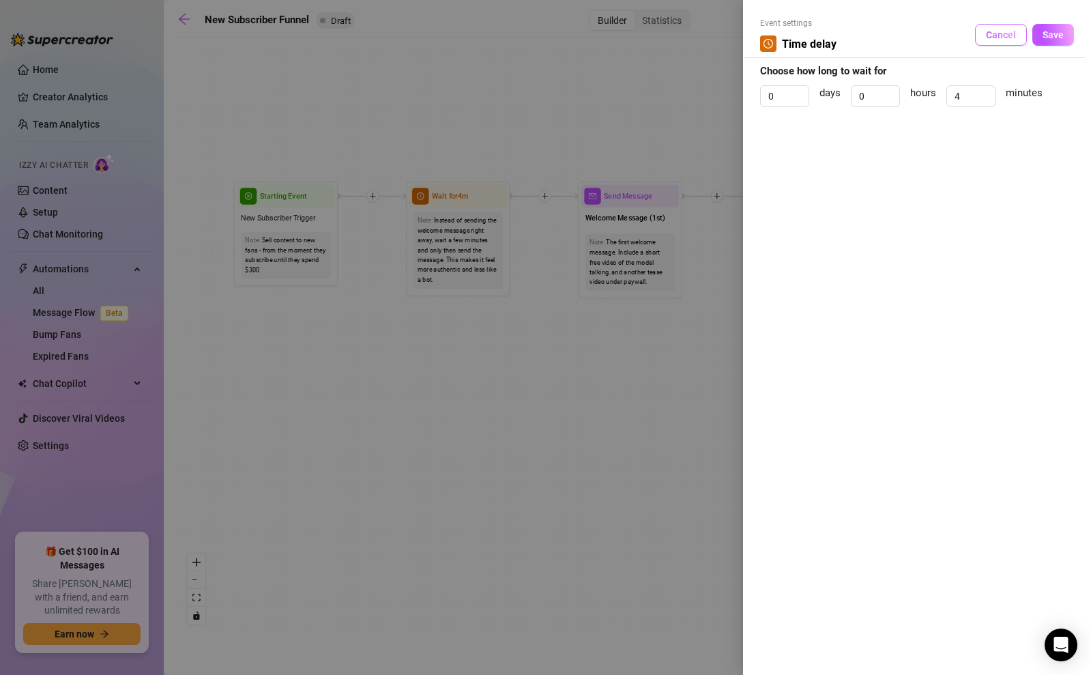
click at [1005, 38] on span "Cancel" at bounding box center [1001, 34] width 30 height 11
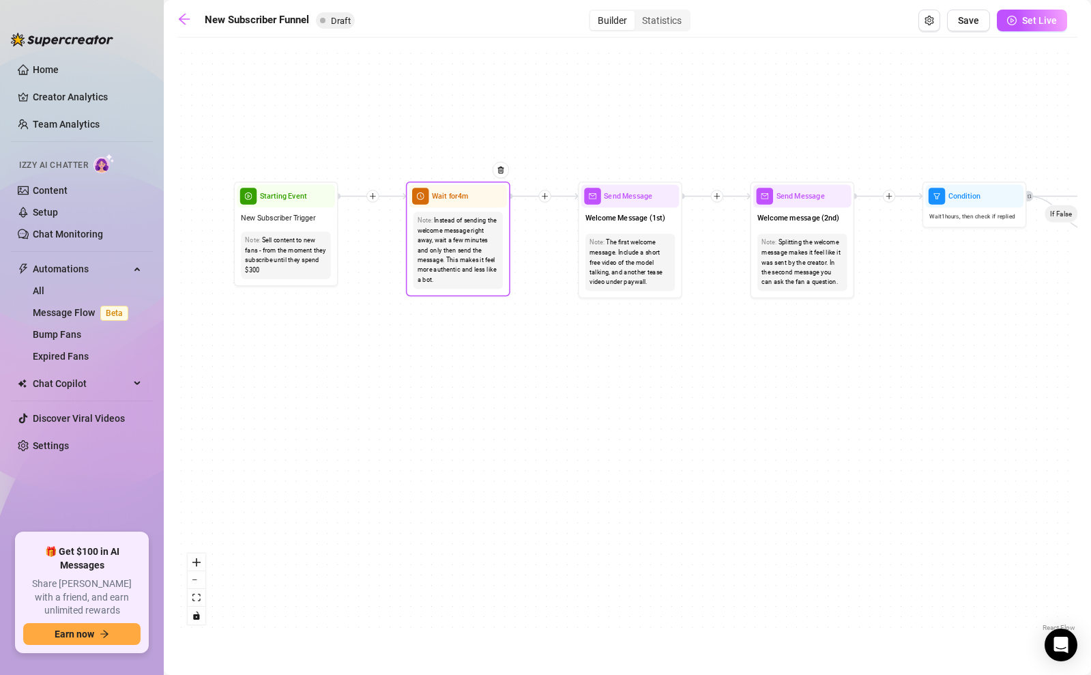
click at [477, 215] on div "Note: Instead of sending the welcome message right away, wait a few minutes and…" at bounding box center [457, 249] width 89 height 77
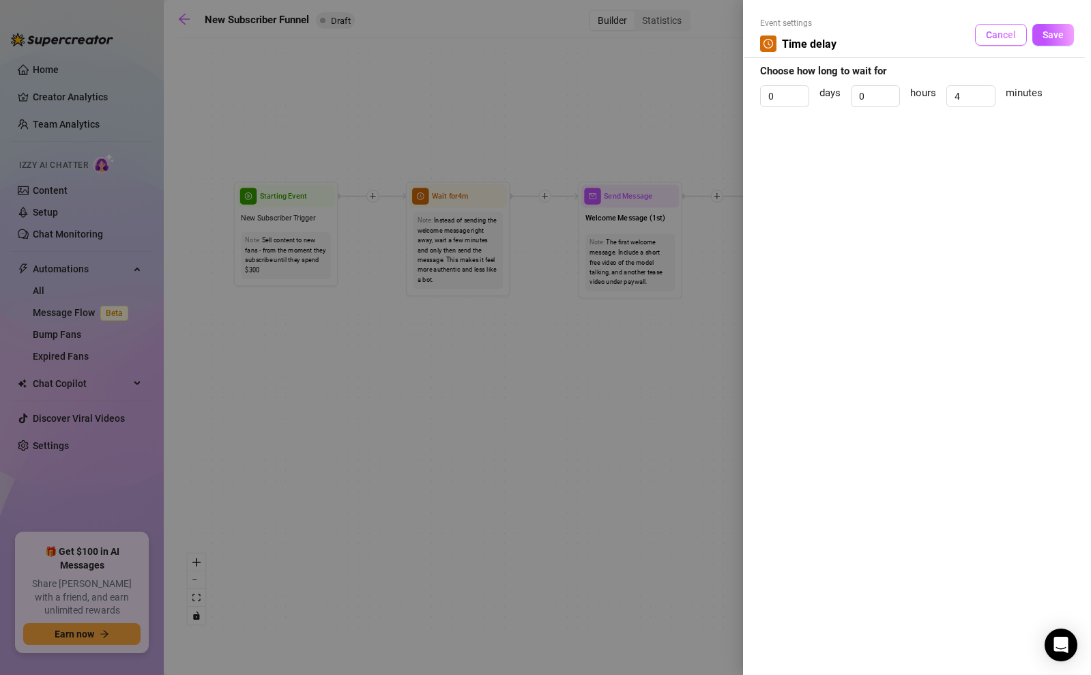
click at [1007, 44] on button "Cancel" at bounding box center [1001, 35] width 52 height 22
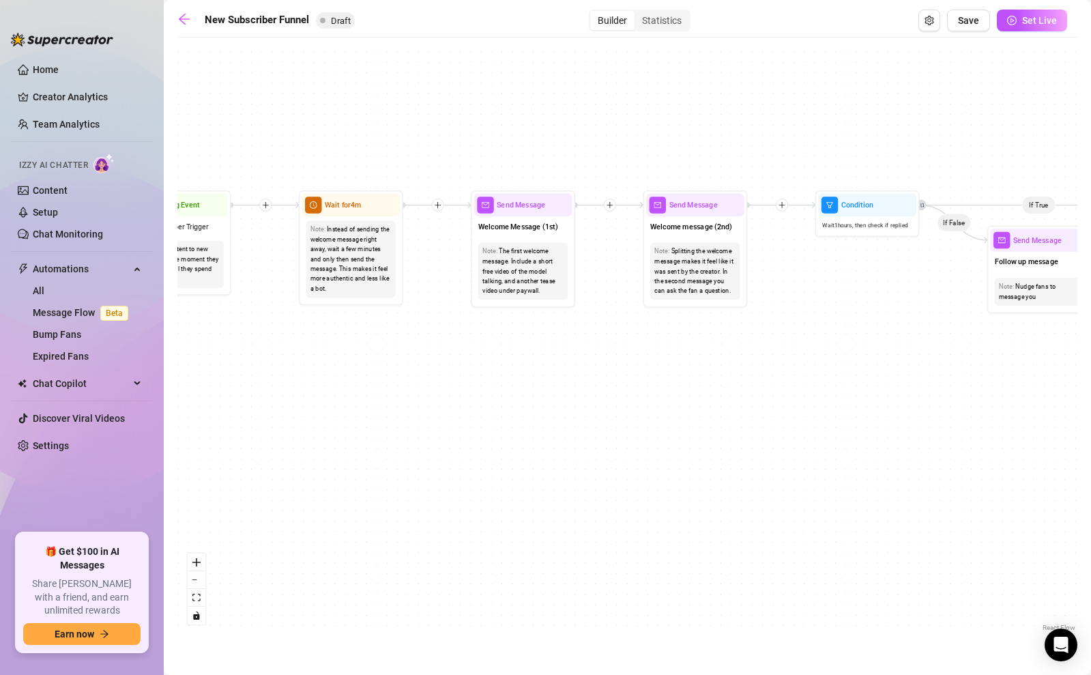
drag, startPoint x: 665, startPoint y: 353, endPoint x: 507, endPoint y: 368, distance: 158.2
click at [507, 368] on div "If True If True If True If False If False If False If True If False Merge Merge…" at bounding box center [627, 339] width 900 height 590
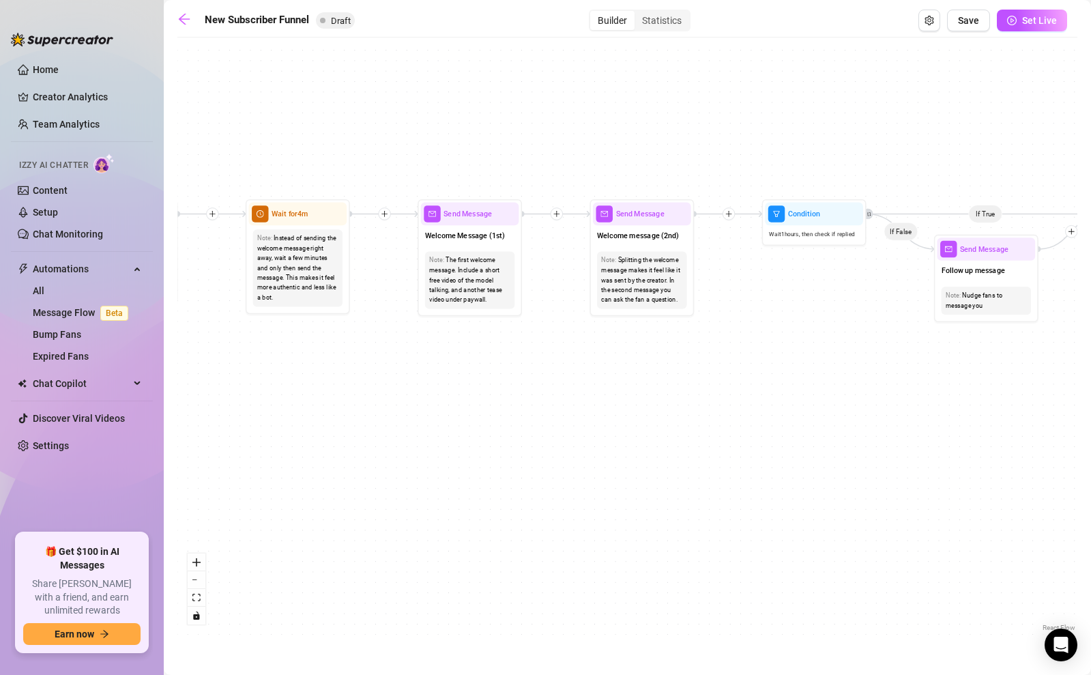
drag, startPoint x: 488, startPoint y: 376, endPoint x: 449, endPoint y: 436, distance: 70.9
click at [449, 436] on div "If True If True If True If False If False If False If True If False Merge Merge…" at bounding box center [627, 339] width 900 height 590
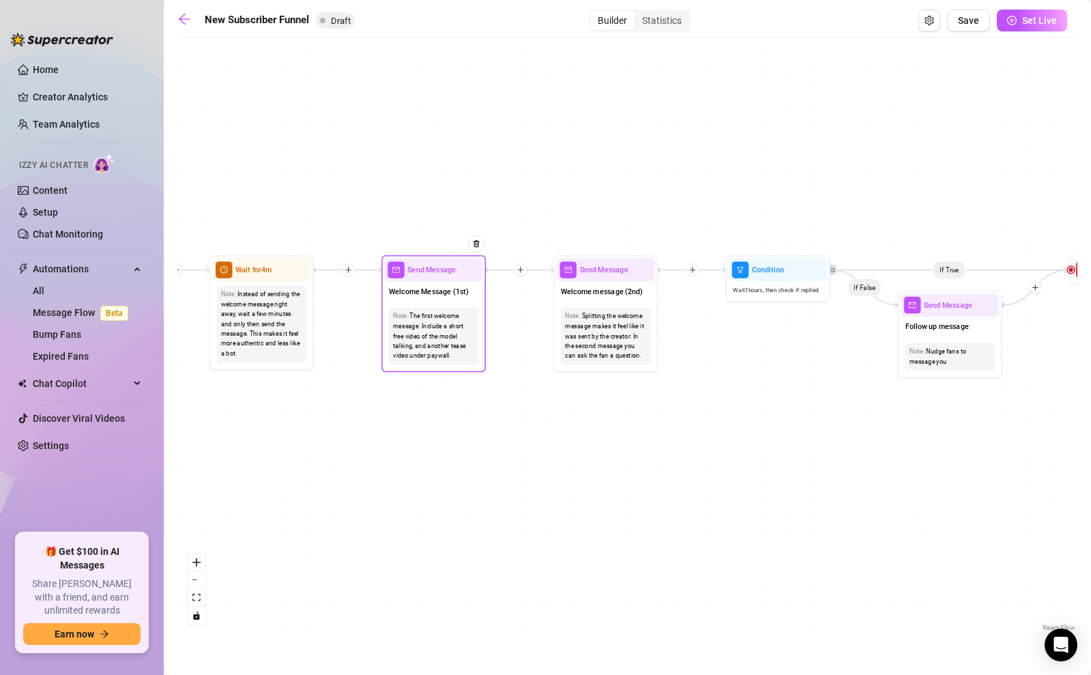
click at [424, 279] on div "Send Message" at bounding box center [434, 269] width 98 height 23
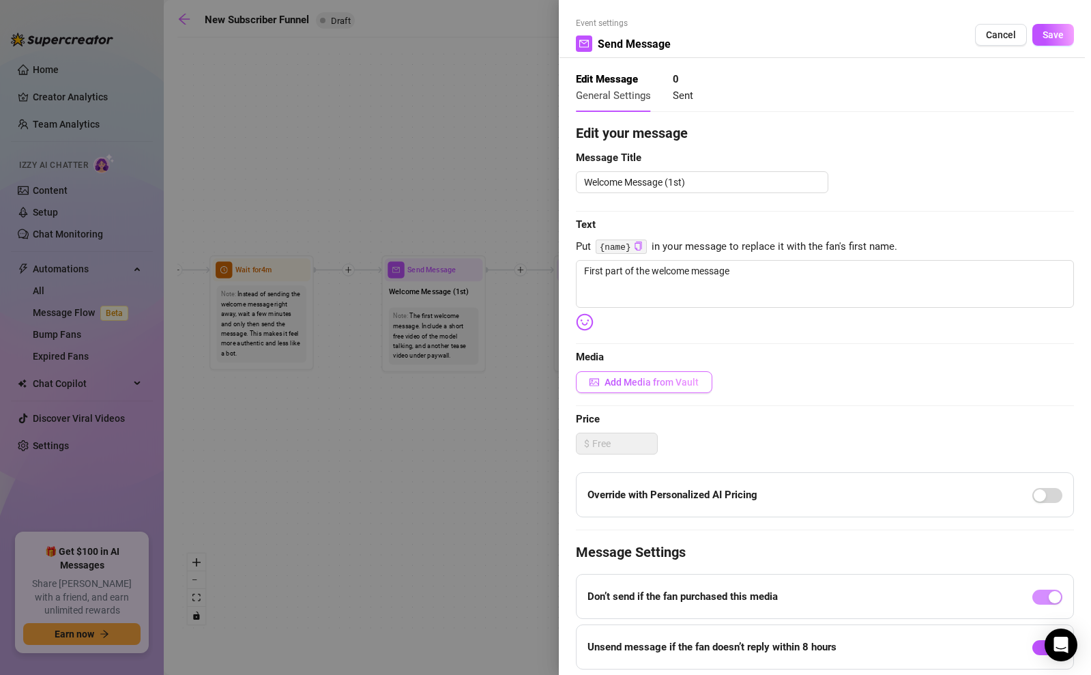
click at [644, 381] on span "Add Media from Vault" at bounding box center [651, 381] width 94 height 11
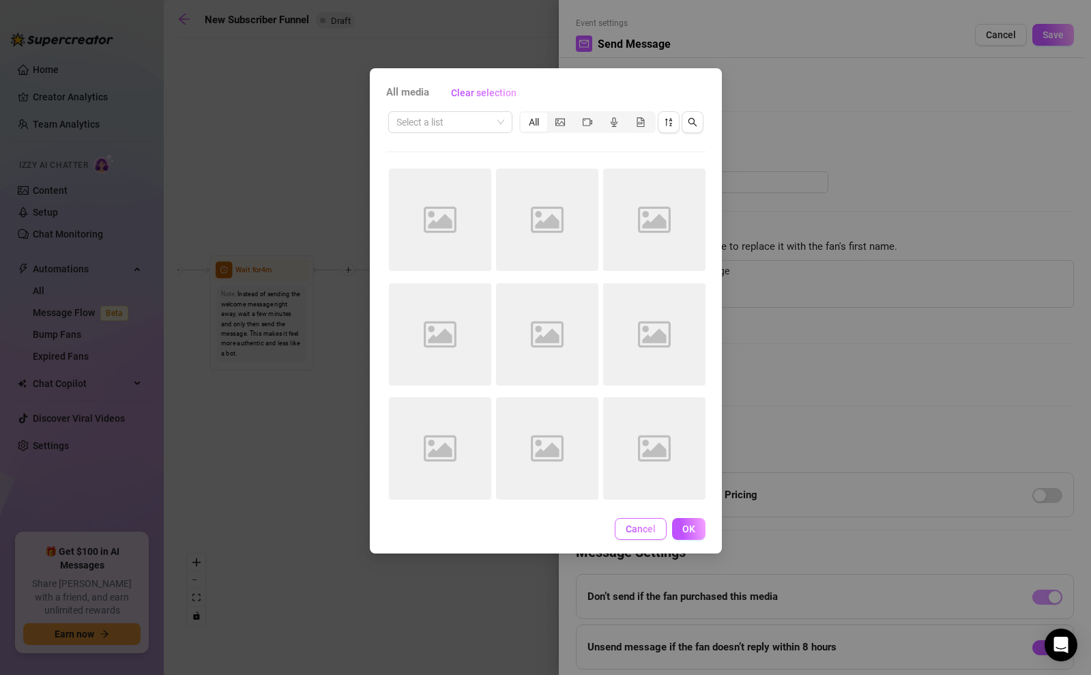
click at [630, 524] on span "Cancel" at bounding box center [640, 528] width 30 height 11
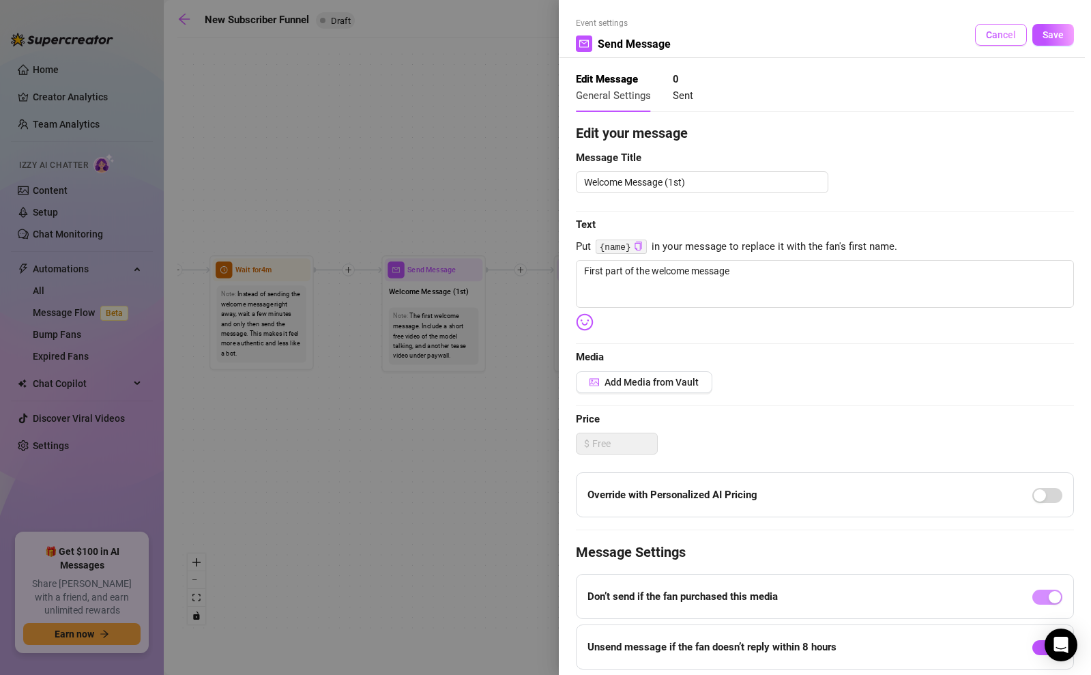
click at [997, 35] on span "Cancel" at bounding box center [1001, 34] width 30 height 11
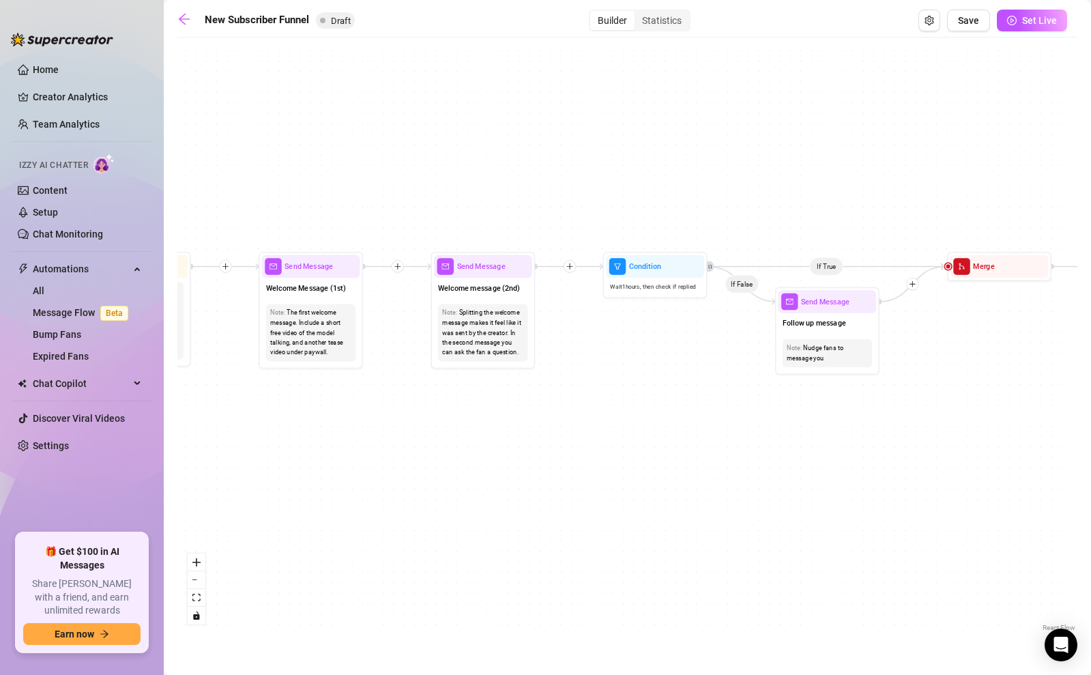
drag, startPoint x: 633, startPoint y: 427, endPoint x: 473, endPoint y: 424, distance: 159.6
click at [471, 424] on div "If True If True If True If False If False If False If True If False Merge Merge…" at bounding box center [627, 339] width 900 height 590
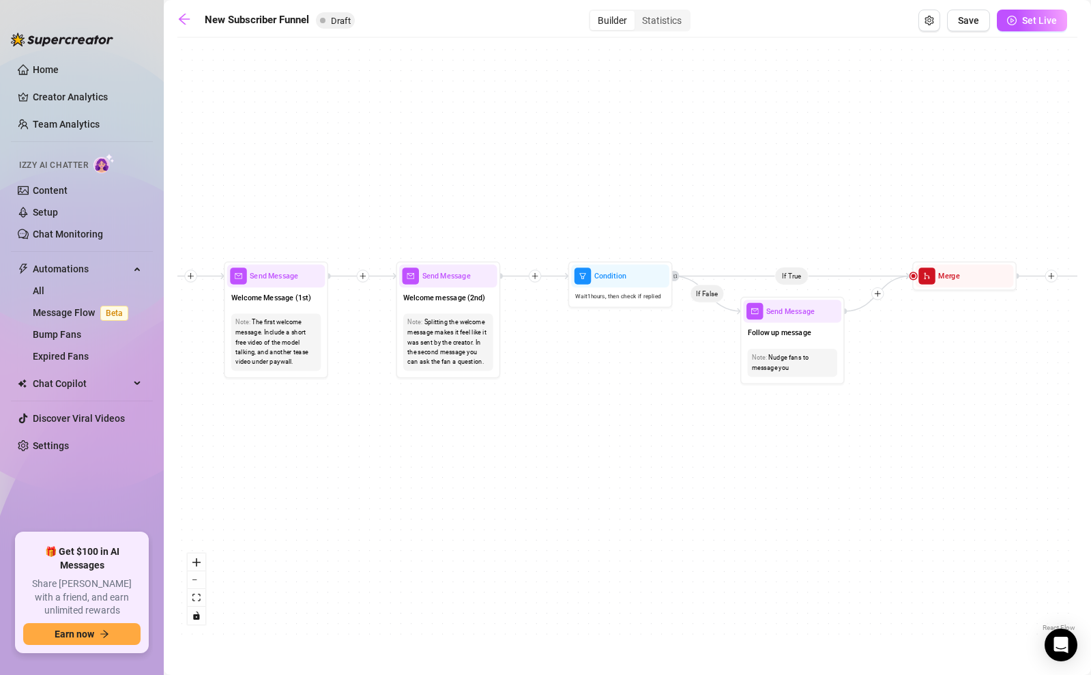
drag, startPoint x: 563, startPoint y: 387, endPoint x: 569, endPoint y: 399, distance: 13.4
click at [569, 399] on div "If True If True If True If False If False If False If True If False Merge Merge…" at bounding box center [627, 339] width 900 height 590
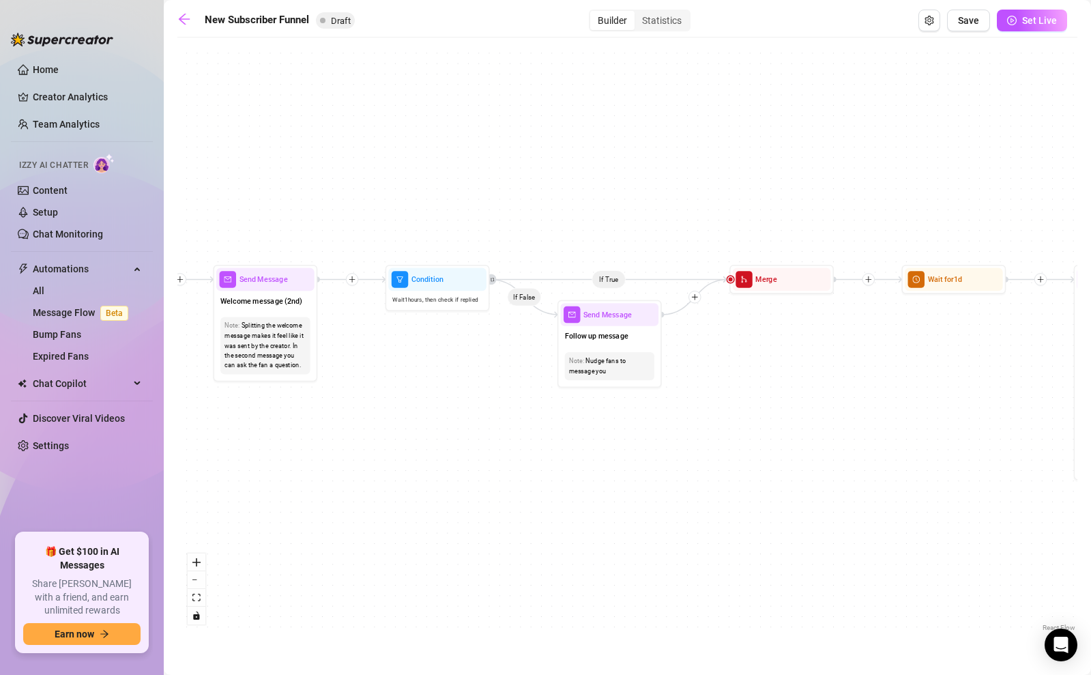
drag, startPoint x: 622, startPoint y: 419, endPoint x: 439, endPoint y: 419, distance: 183.5
click at [439, 419] on div "If True If True If True If False If False If False If True If False Merge Merge…" at bounding box center [627, 339] width 900 height 590
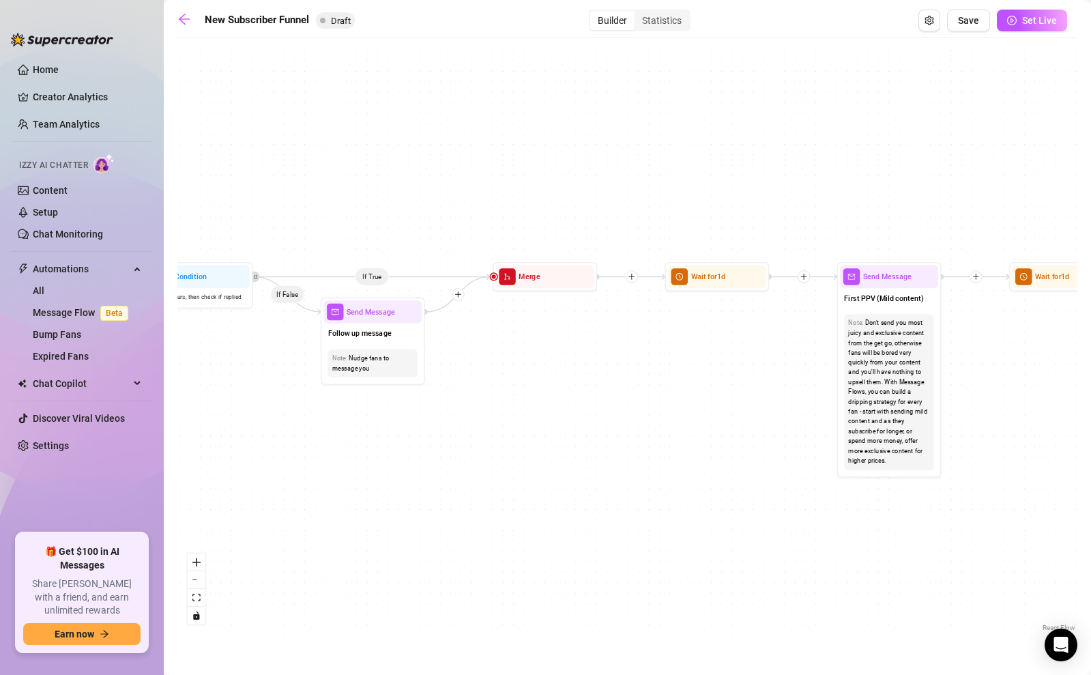
drag, startPoint x: 745, startPoint y: 424, endPoint x: 597, endPoint y: 421, distance: 148.0
click at [482, 421] on div "If True If True If True If False If False If False If True If False Merge Merge…" at bounding box center [627, 339] width 900 height 590
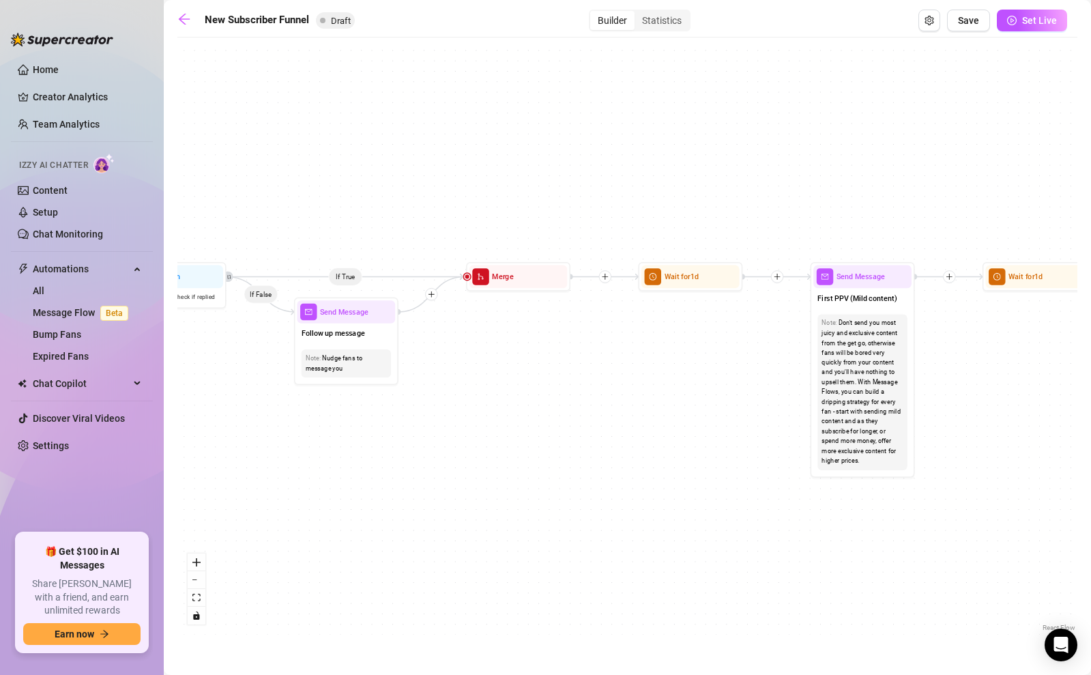
drag, startPoint x: 751, startPoint y: 437, endPoint x: 460, endPoint y: 426, distance: 291.4
click at [465, 426] on div "If True If True If True If False If False If False If True If False Merge Merge…" at bounding box center [627, 339] width 900 height 590
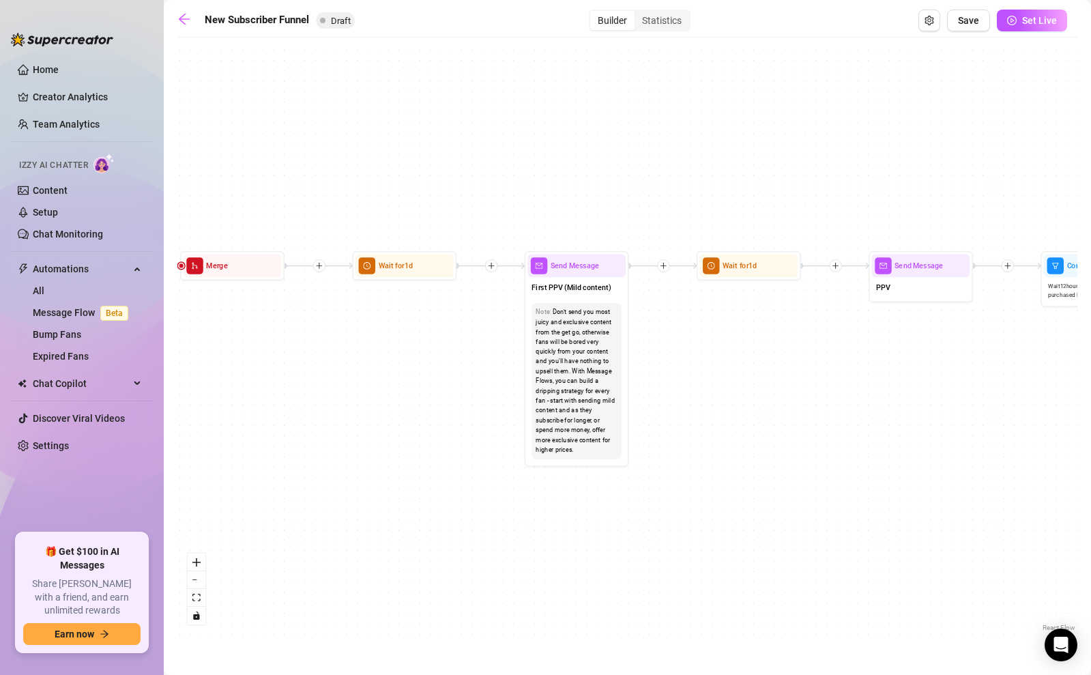
drag, startPoint x: 511, startPoint y: 421, endPoint x: 488, endPoint y: 421, distance: 22.5
click at [490, 421] on div "If True If True If True If False If False If False If True If False Merge Merge…" at bounding box center [627, 339] width 900 height 590
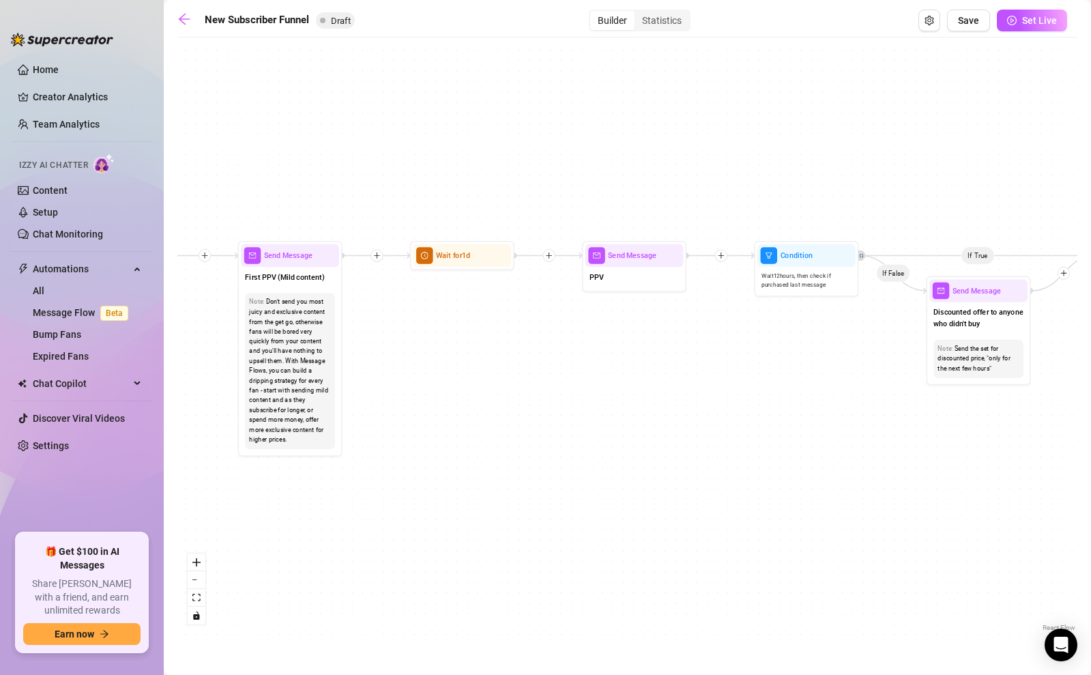
drag, startPoint x: 714, startPoint y: 432, endPoint x: 666, endPoint y: 433, distance: 47.7
click at [500, 417] on div "If True If True If True If False If False If False If True If False Merge Merge…" at bounding box center [627, 339] width 900 height 590
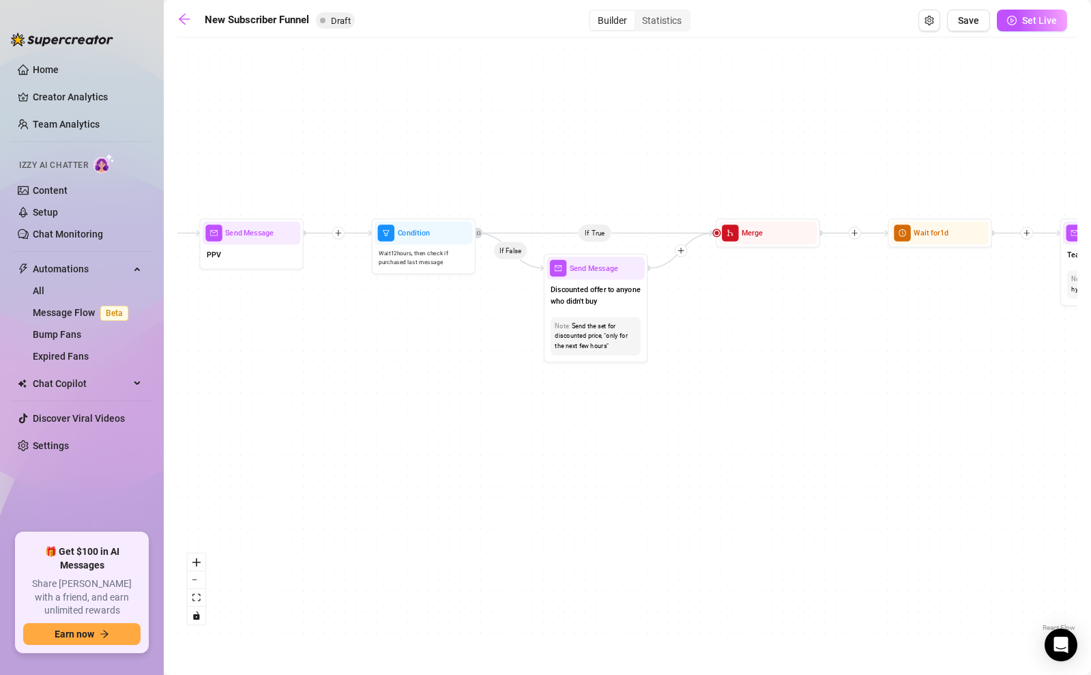
drag, startPoint x: 704, startPoint y: 436, endPoint x: 540, endPoint y: 429, distance: 163.8
click at [526, 428] on div "If True If True If True If False If False If False If True If False Merge Merge…" at bounding box center [627, 339] width 900 height 590
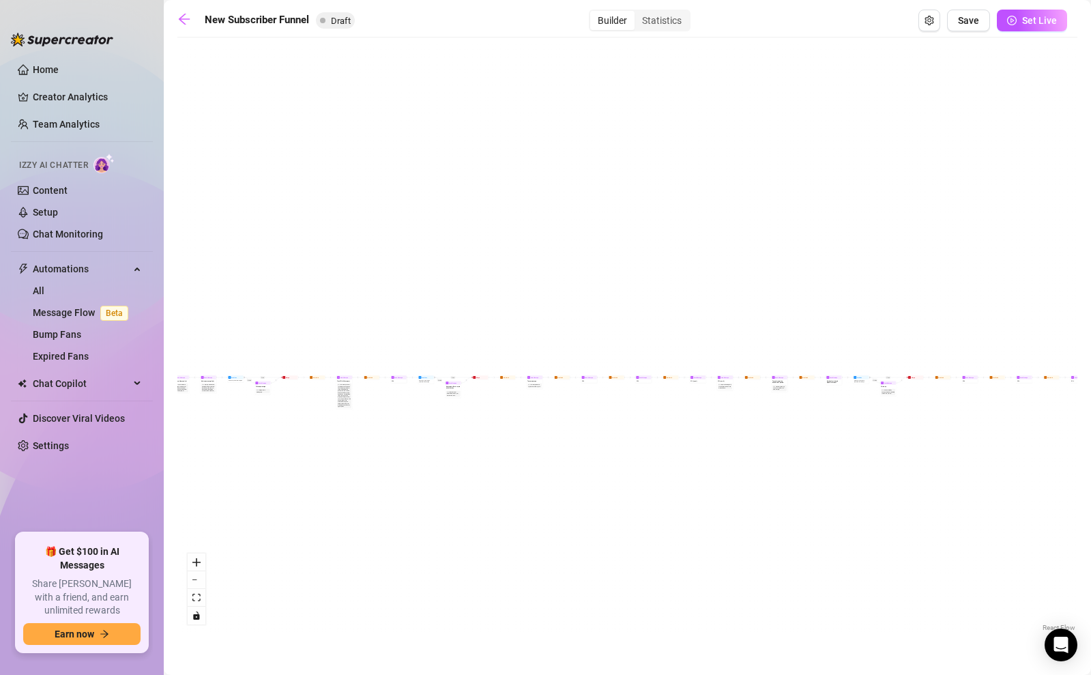
drag, startPoint x: 606, startPoint y: 498, endPoint x: 522, endPoint y: 398, distance: 130.3
click at [522, 398] on div "If True If True If True If False If False If False If True If False Merge Merge…" at bounding box center [627, 339] width 900 height 590
click at [522, 399] on div "If True If True If True If False If False If False If True If False Merge Merge…" at bounding box center [627, 339] width 900 height 590
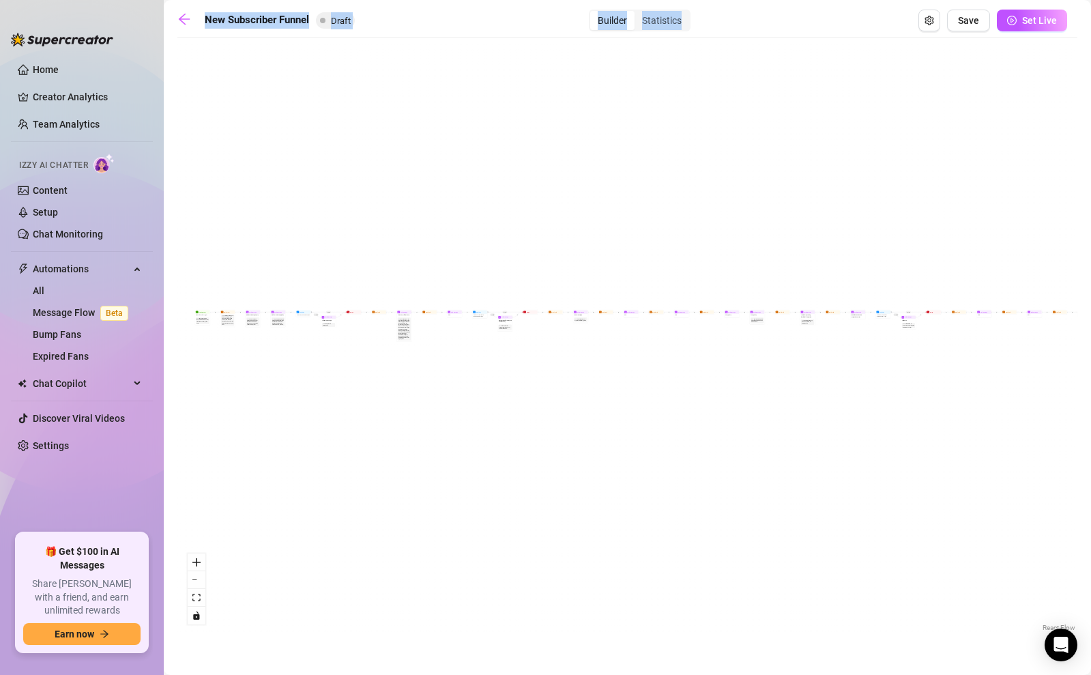
click at [188, 31] on div "New Subscriber Funnel Draft Builder Statistics Save Set Live If True If True If…" at bounding box center [627, 322] width 900 height 624
click at [184, 20] on icon "arrow-left" at bounding box center [184, 19] width 14 height 14
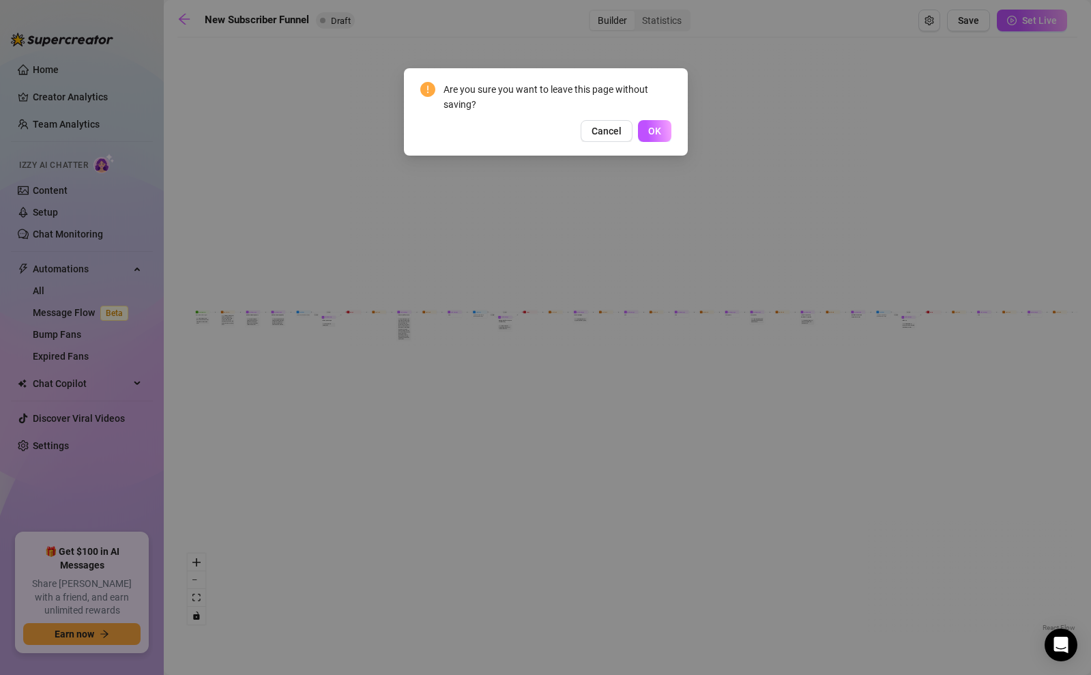
click at [634, 130] on div "Cancel OK" at bounding box center [545, 131] width 251 height 22
click at [652, 132] on span "OK" at bounding box center [654, 130] width 13 height 11
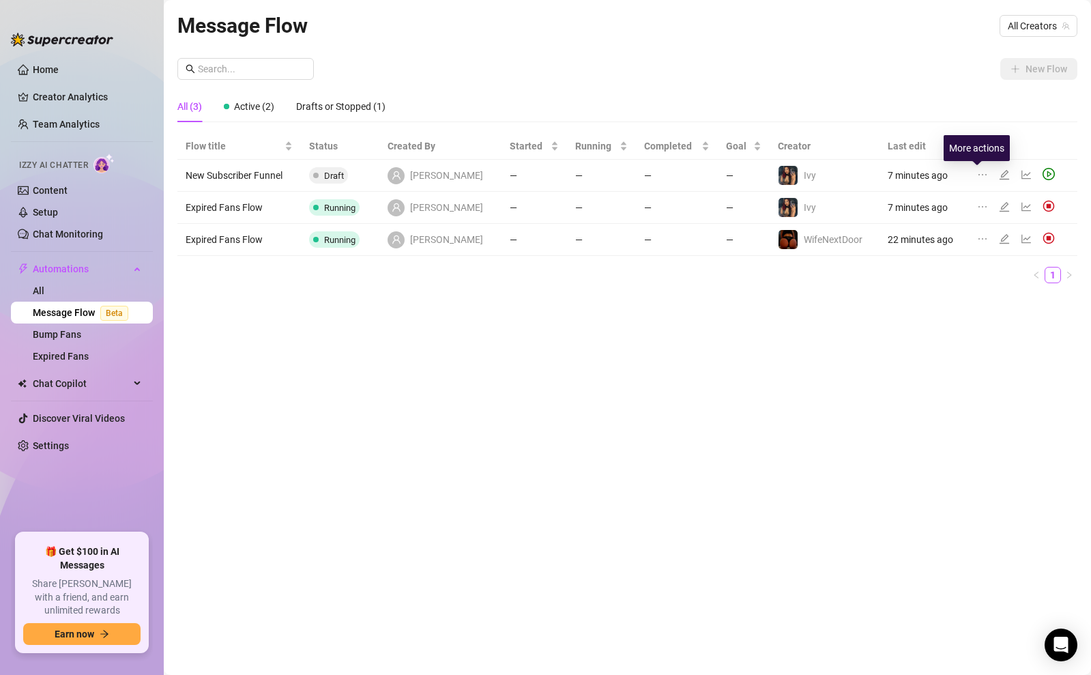
click at [981, 175] on icon "ellipsis" at bounding box center [982, 174] width 11 height 11
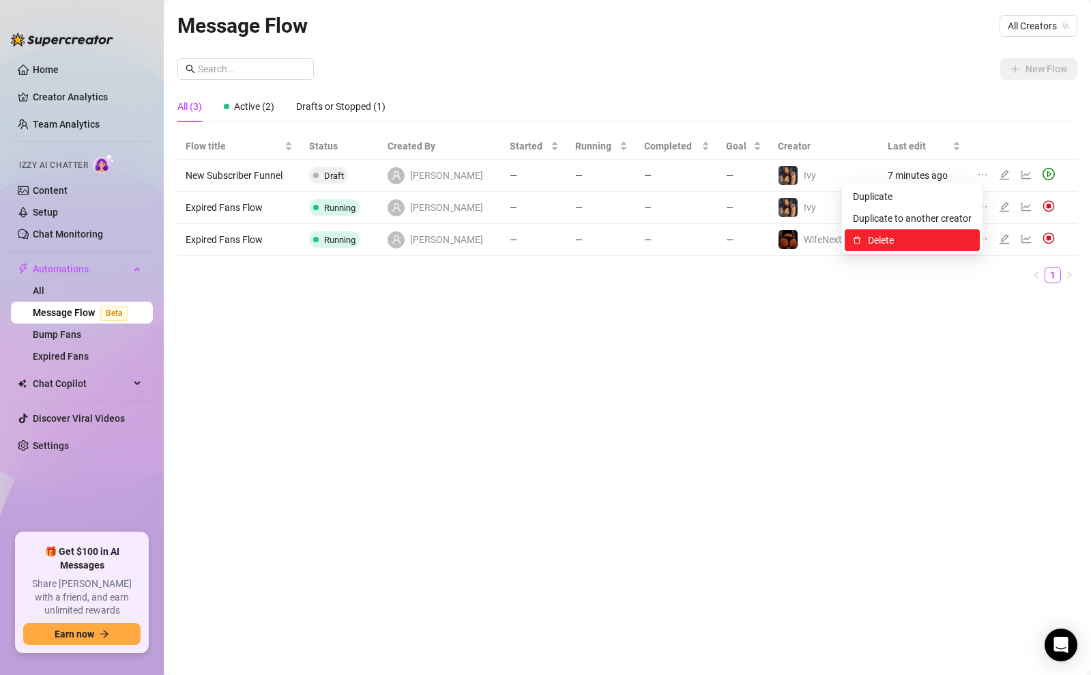
click at [909, 241] on span "Delete" at bounding box center [920, 240] width 104 height 15
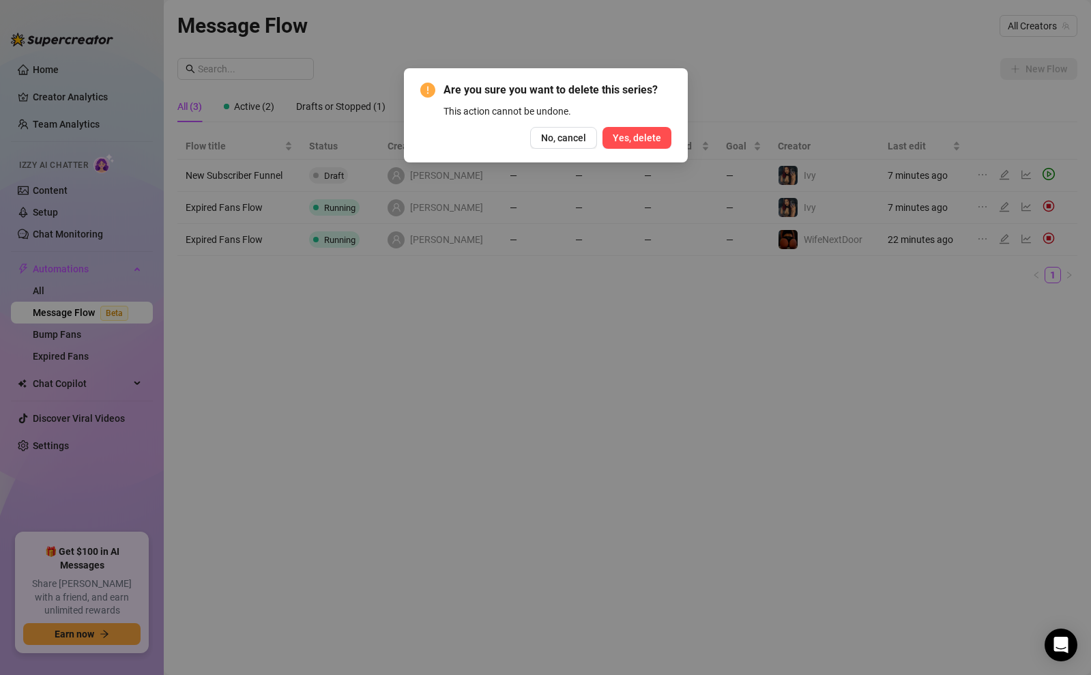
click at [634, 135] on span "Yes, delete" at bounding box center [636, 137] width 48 height 11
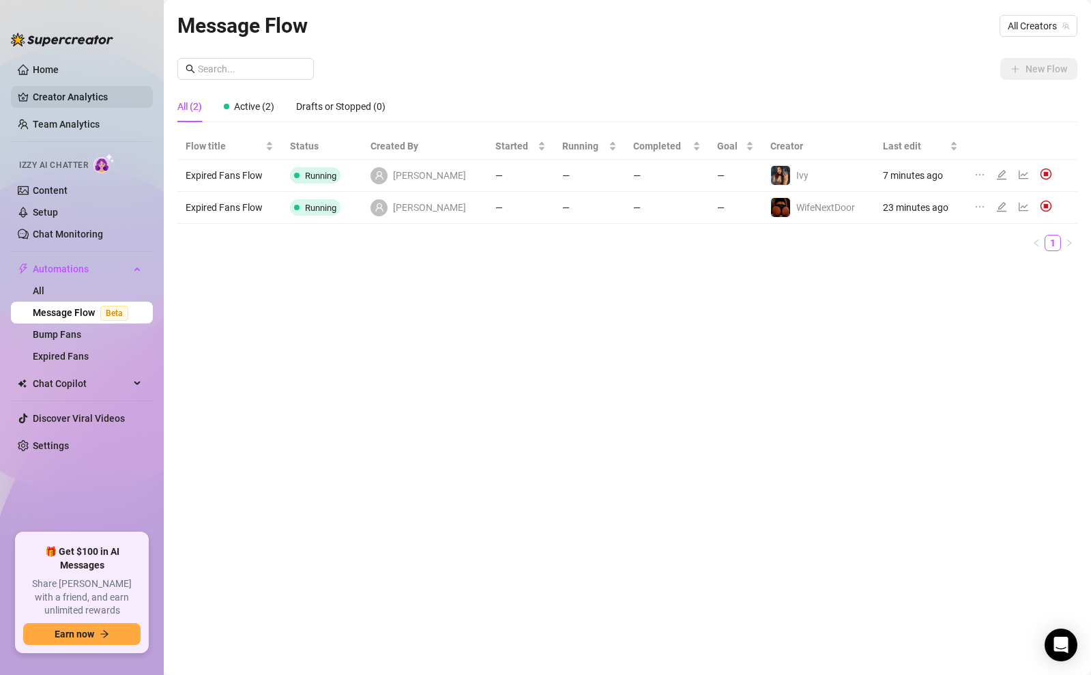
click at [55, 102] on link "Creator Analytics" at bounding box center [87, 97] width 109 height 22
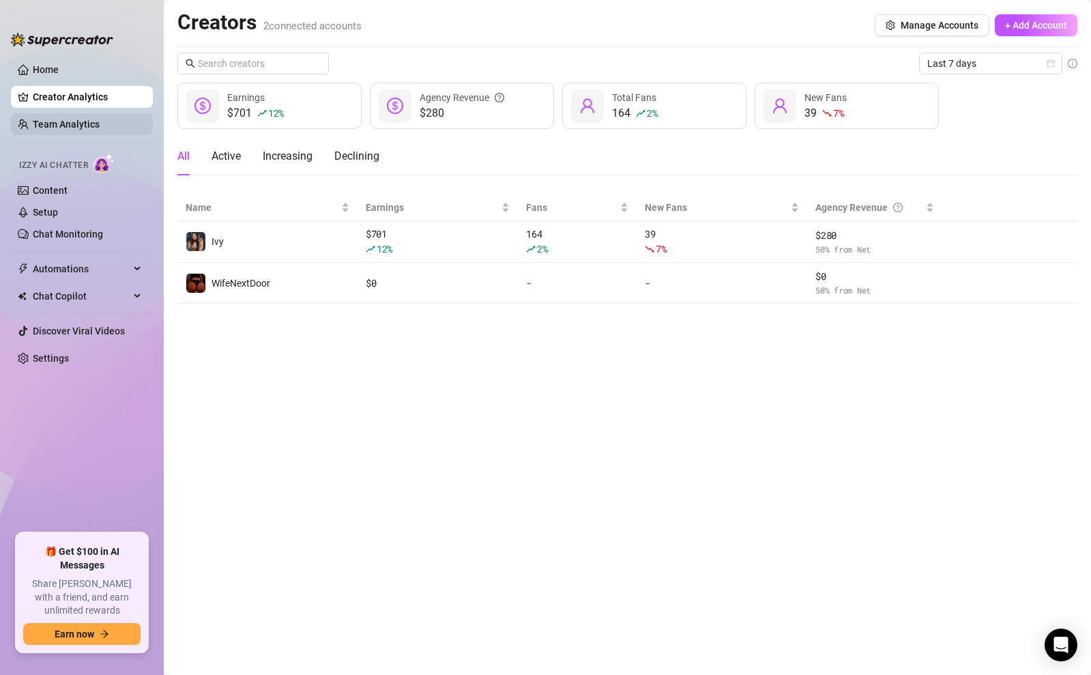
click at [61, 121] on link "Team Analytics" at bounding box center [66, 124] width 67 height 11
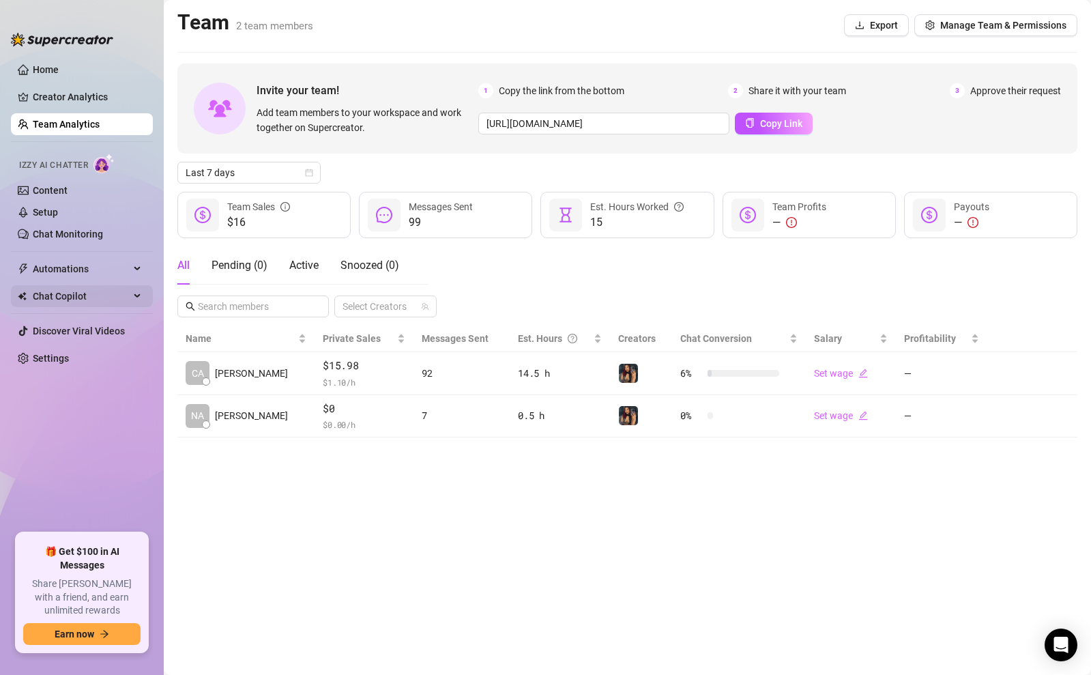
click at [105, 295] on span "Chat Copilot" at bounding box center [81, 296] width 97 height 22
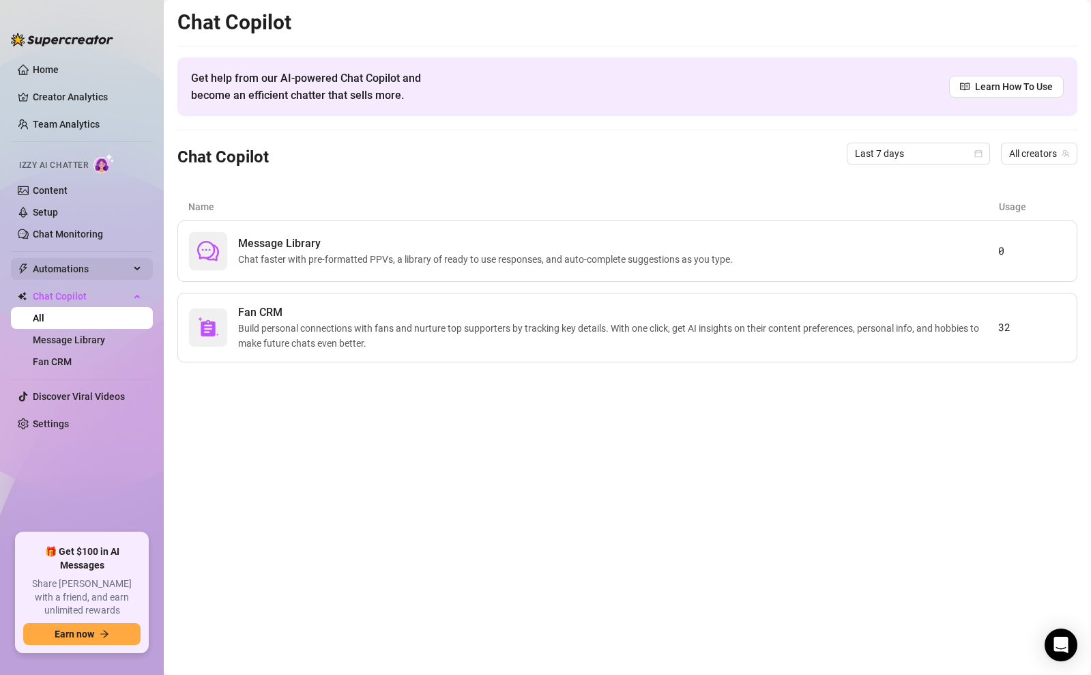
click at [72, 269] on span "Automations" at bounding box center [81, 269] width 97 height 22
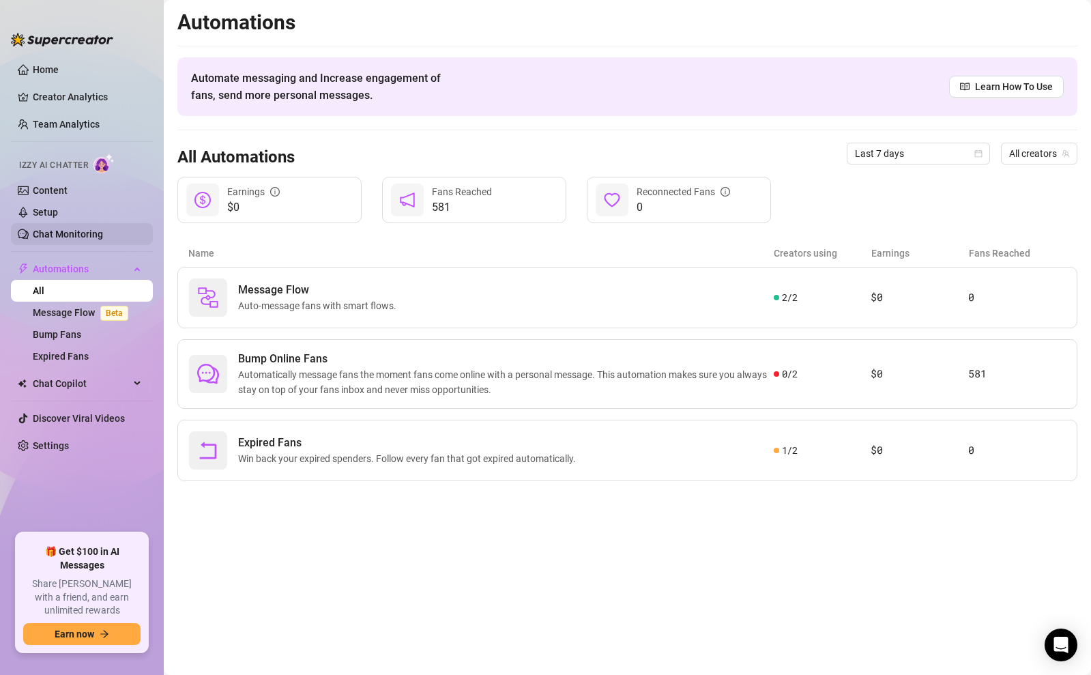
click at [71, 232] on link "Chat Monitoring" at bounding box center [68, 233] width 70 height 11
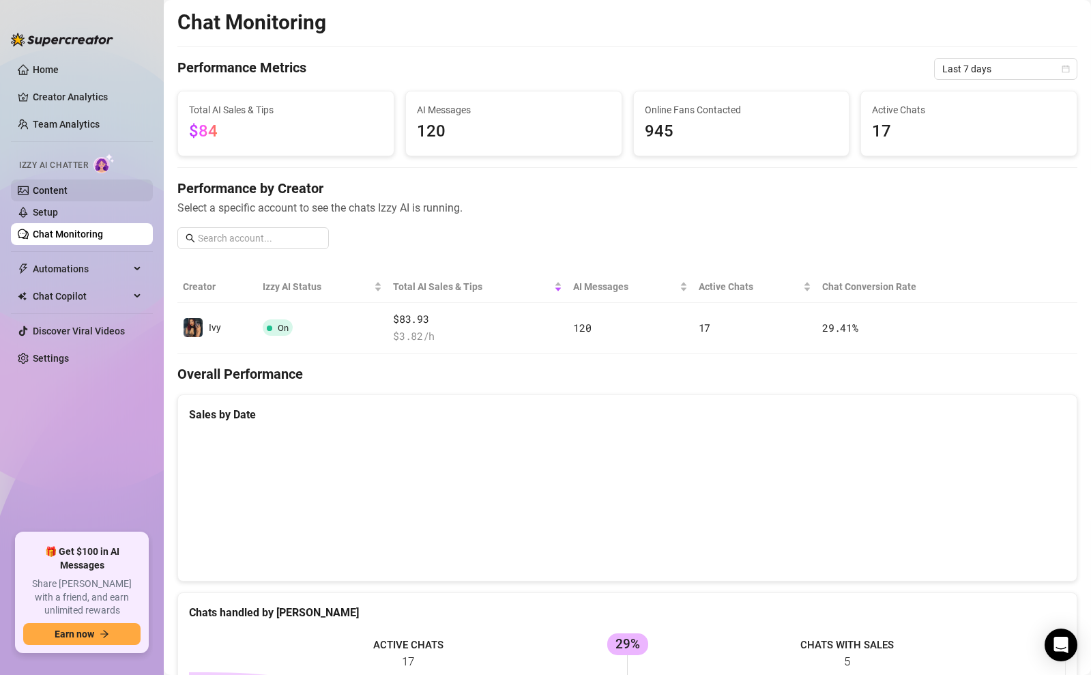
click at [63, 190] on link "Content" at bounding box center [50, 190] width 35 height 11
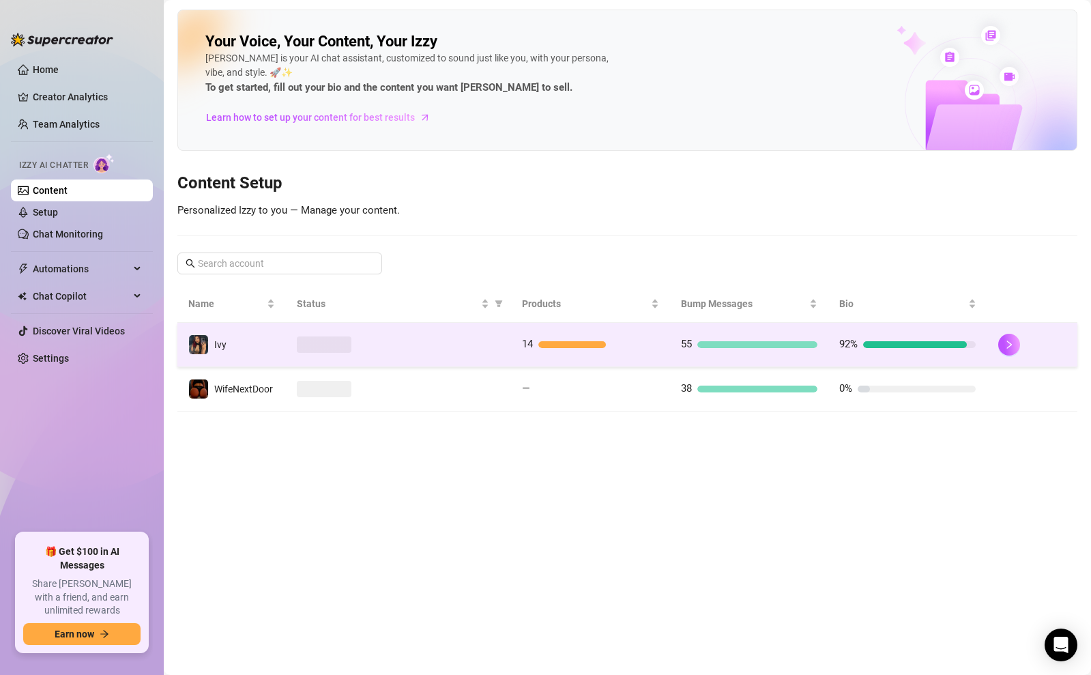
click at [642, 352] on td "14" at bounding box center [590, 345] width 159 height 44
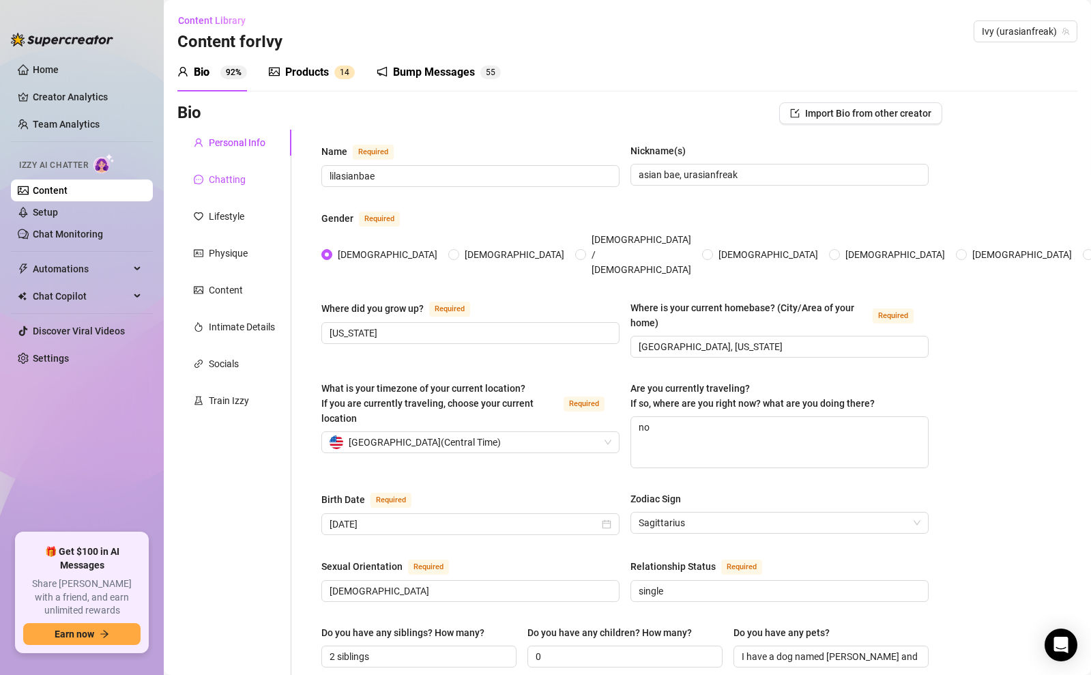
click at [224, 184] on div "Chatting" at bounding box center [227, 179] width 37 height 15
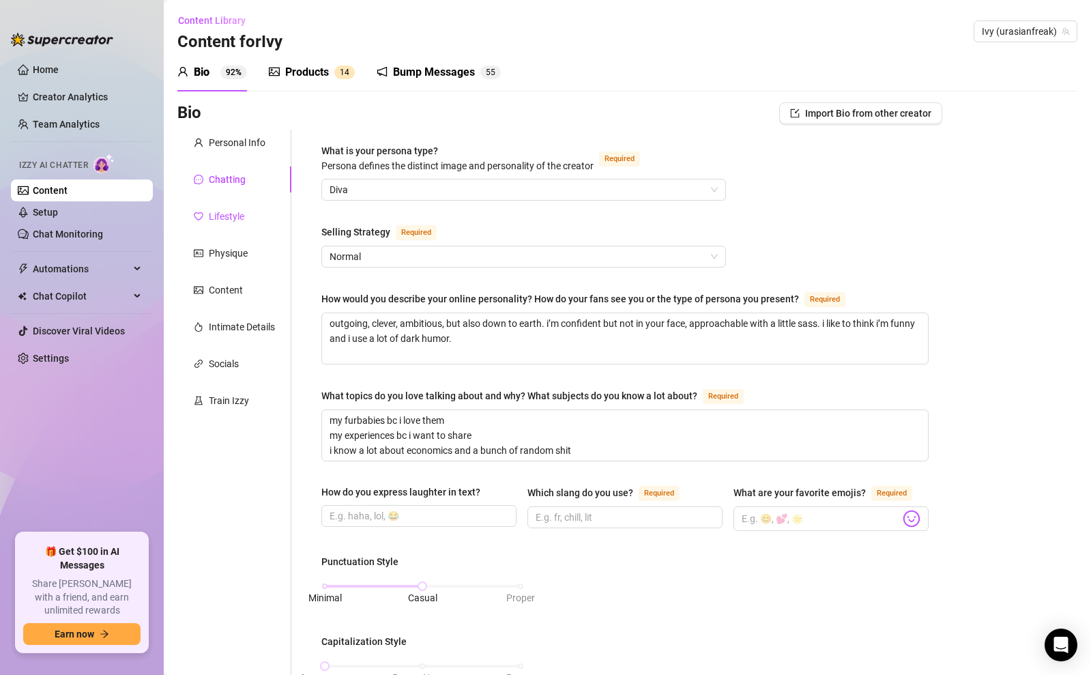
click at [215, 222] on div "Lifestyle" at bounding box center [226, 216] width 35 height 15
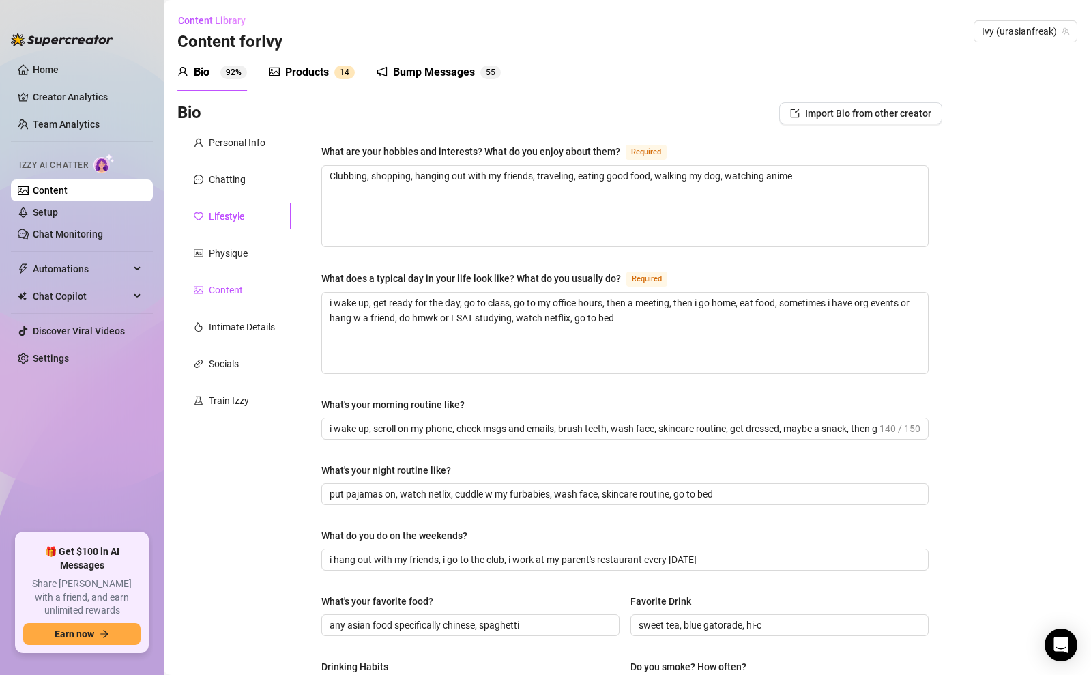
click at [215, 289] on div "Content" at bounding box center [226, 289] width 34 height 15
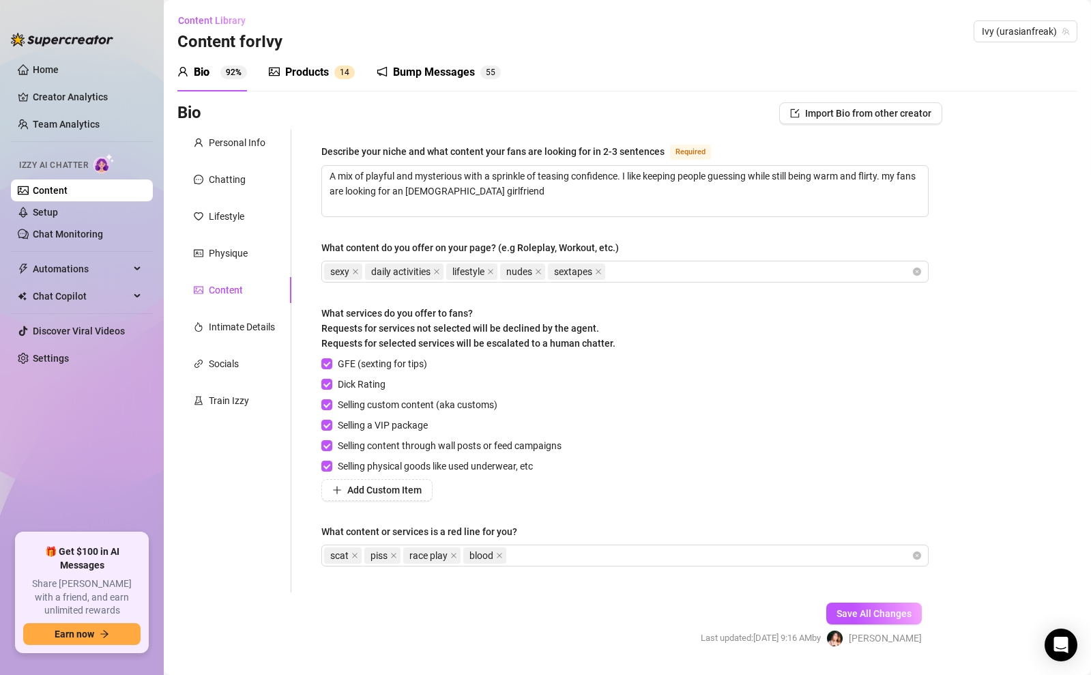
scroll to position [37, 0]
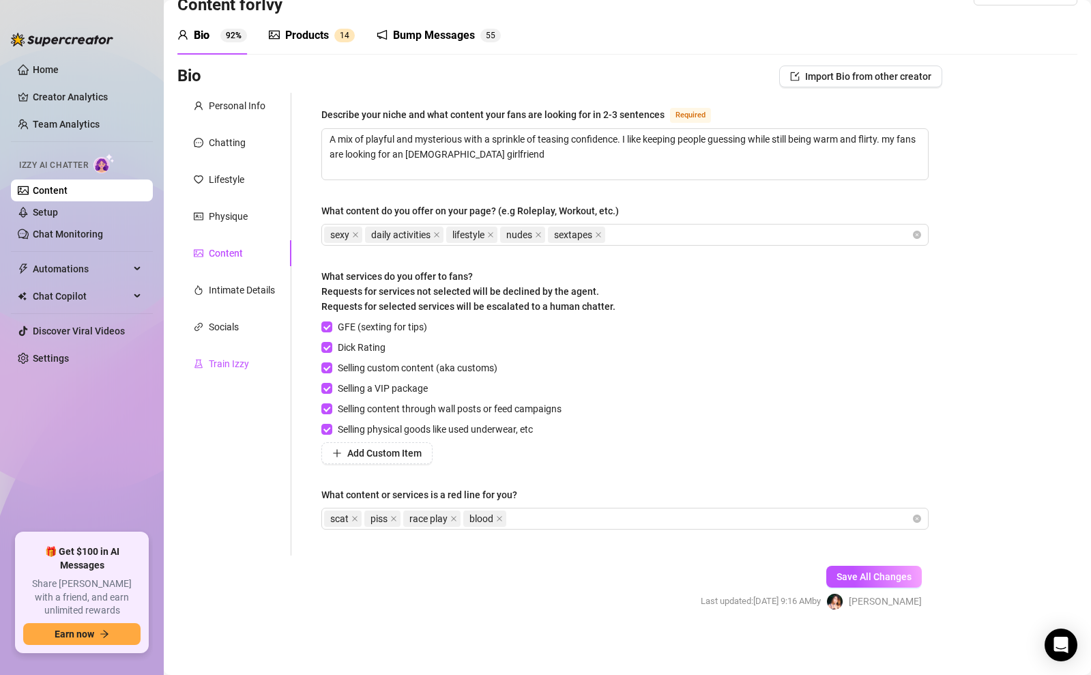
click at [234, 361] on div "Train Izzy" at bounding box center [229, 363] width 40 height 15
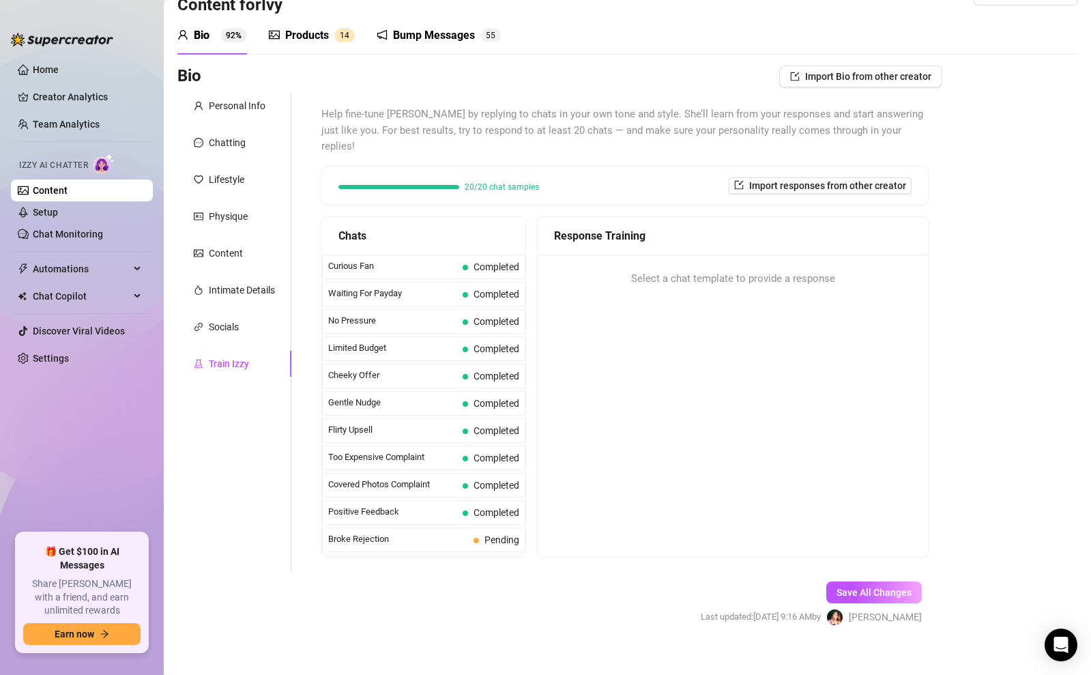
scroll to position [36, 0]
click at [216, 255] on div "Content" at bounding box center [226, 253] width 34 height 15
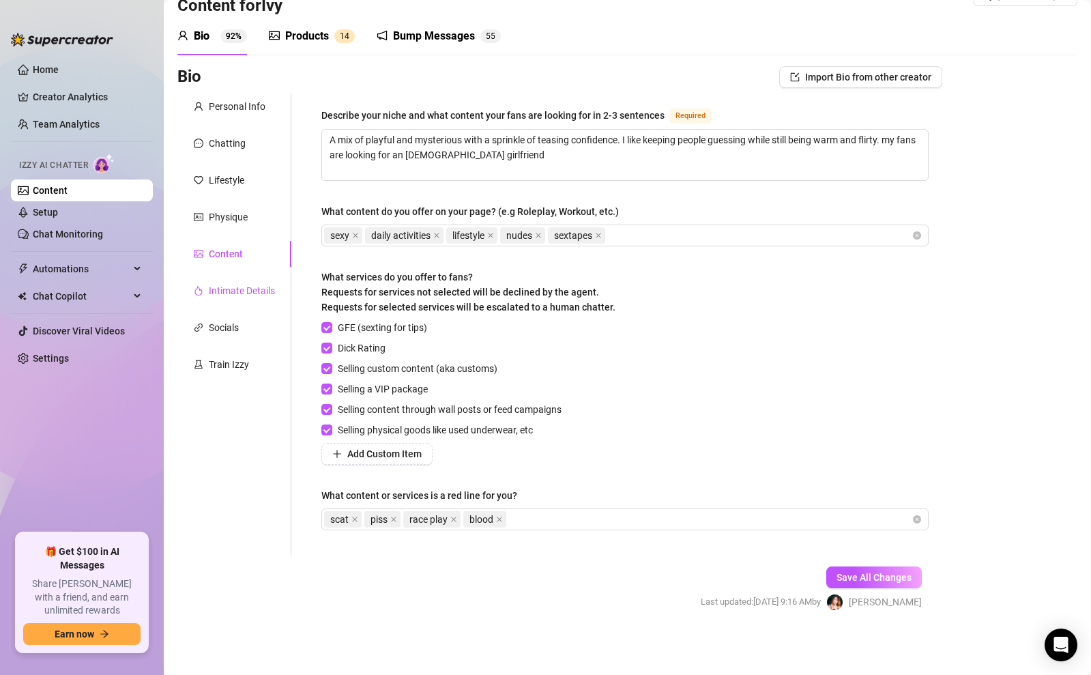
click at [222, 286] on div "Intimate Details" at bounding box center [242, 290] width 66 height 15
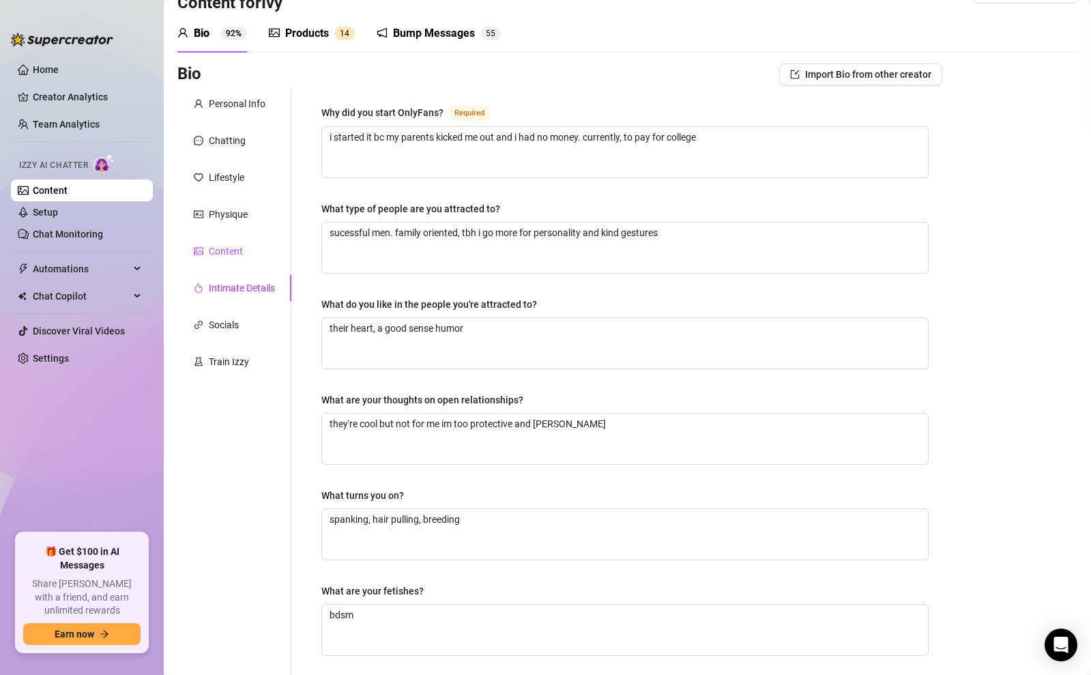
click at [229, 253] on div "Content" at bounding box center [226, 250] width 34 height 15
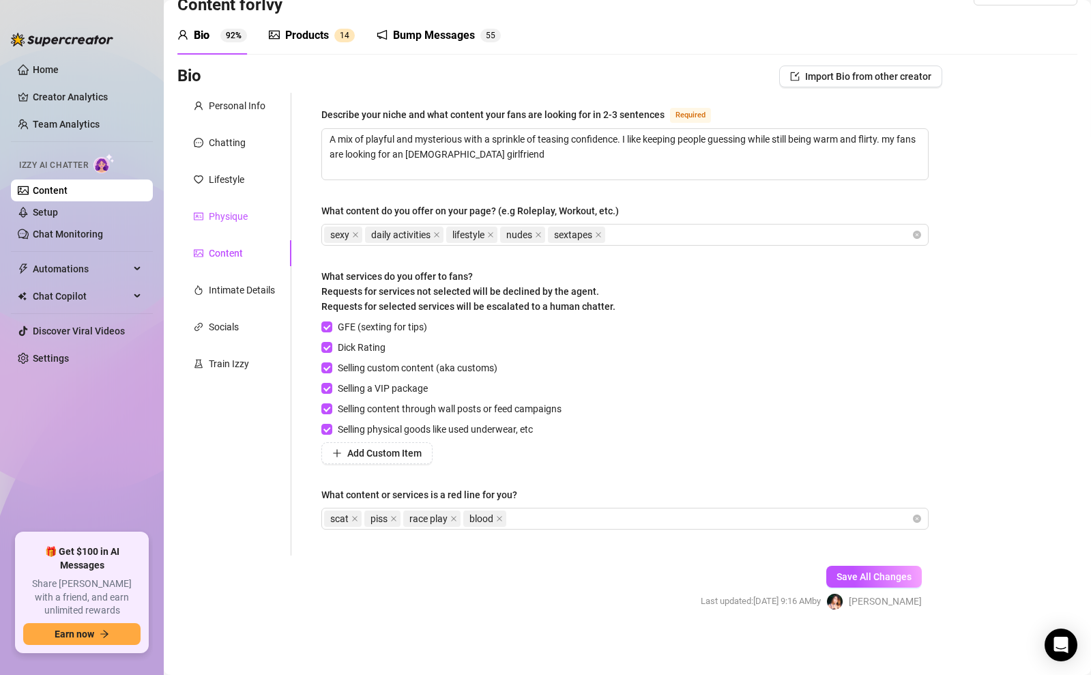
click at [229, 220] on div "Physique" at bounding box center [228, 216] width 39 height 15
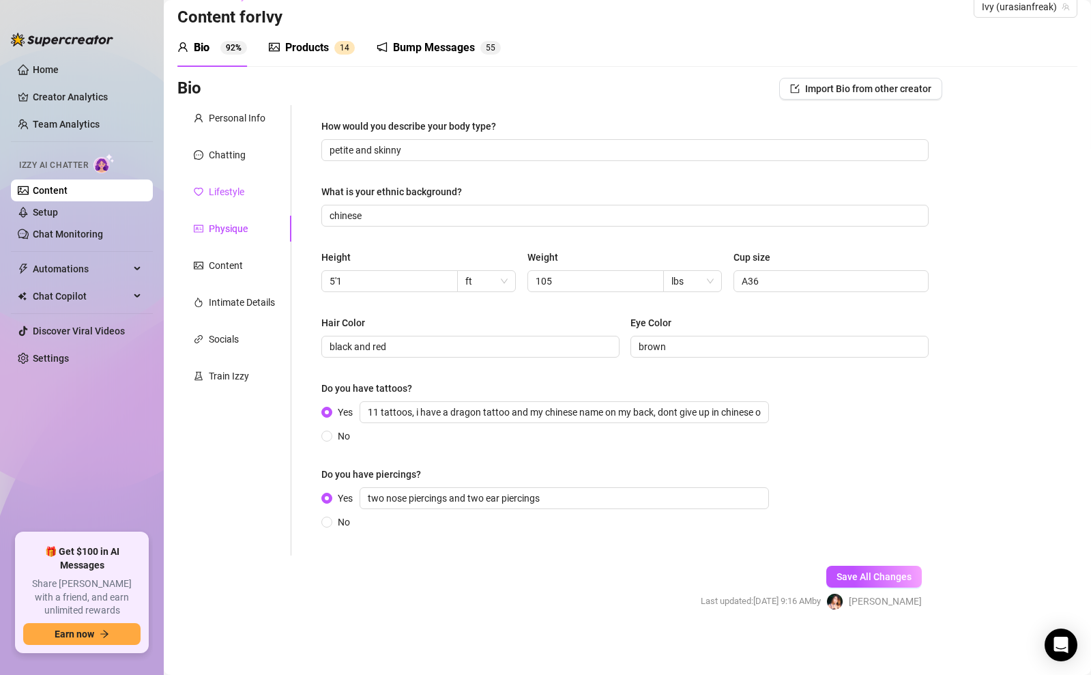
click at [226, 198] on div "Lifestyle" at bounding box center [226, 191] width 35 height 15
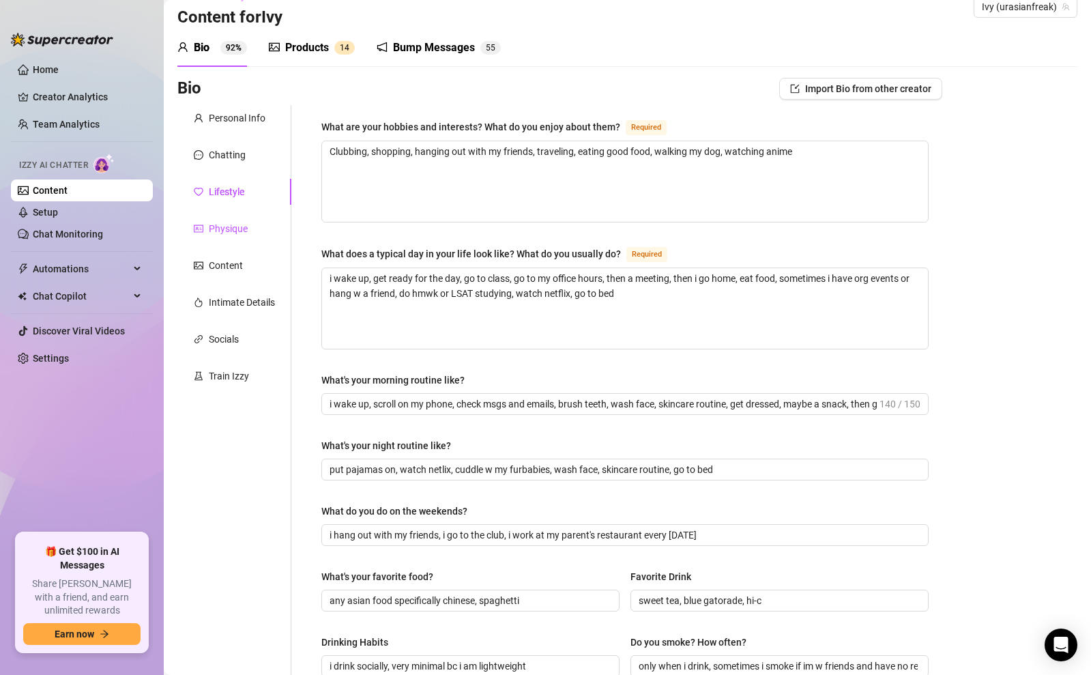
click at [223, 231] on div "Physique" at bounding box center [228, 228] width 39 height 15
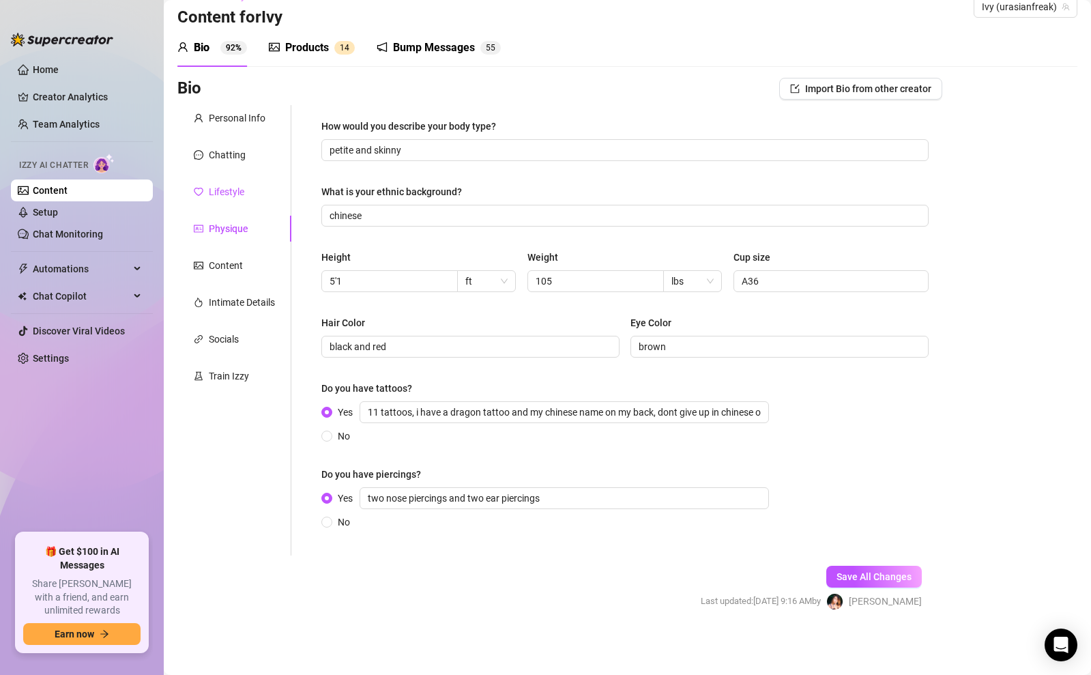
click at [222, 197] on div "Lifestyle" at bounding box center [226, 191] width 35 height 15
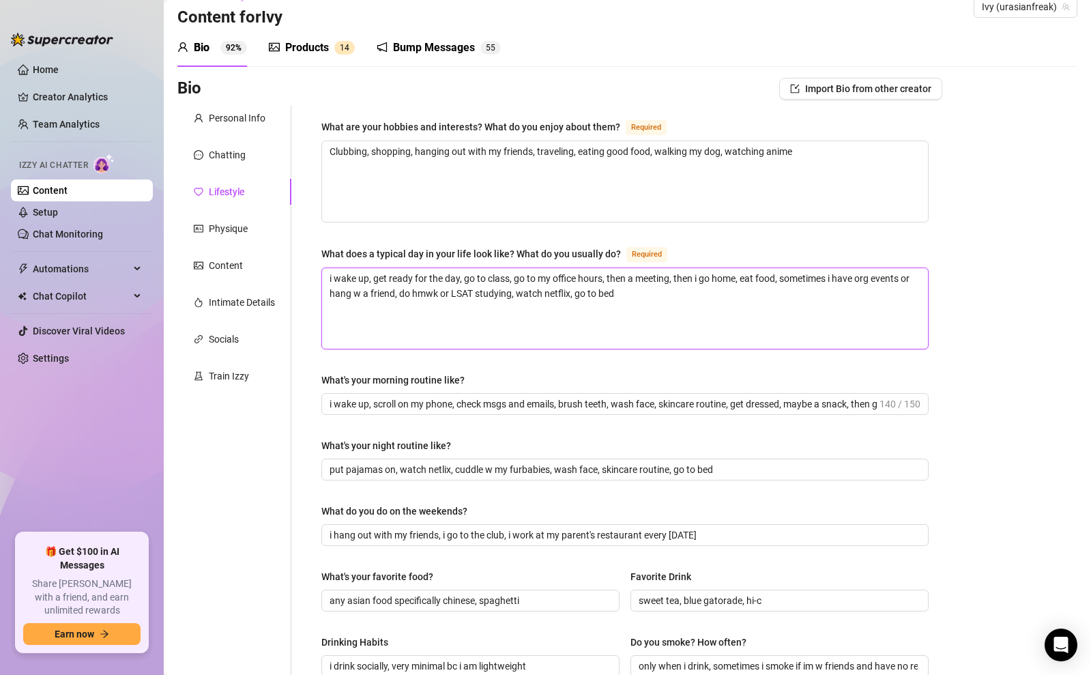
click at [421, 295] on textarea "i wake up, get ready for the day, go to class, go to my office hours, then a me…" at bounding box center [625, 308] width 606 height 80
click at [463, 329] on textarea "i wake up, get ready for the day, go to class, go to my office hours, then a me…" at bounding box center [625, 308] width 606 height 80
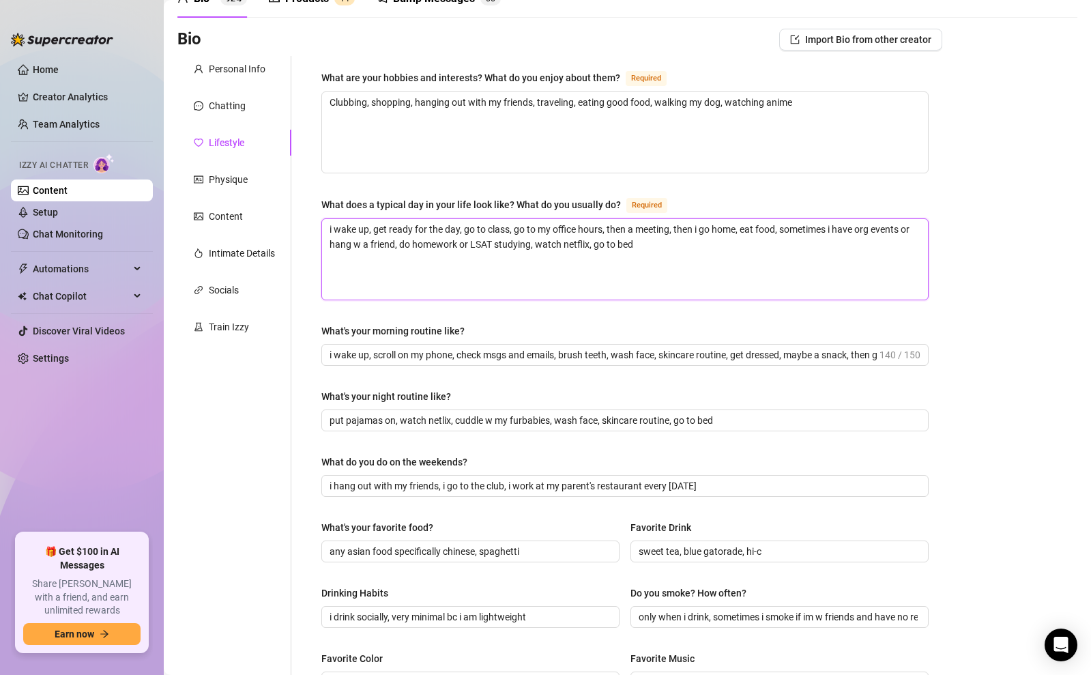
scroll to position [82, 0]
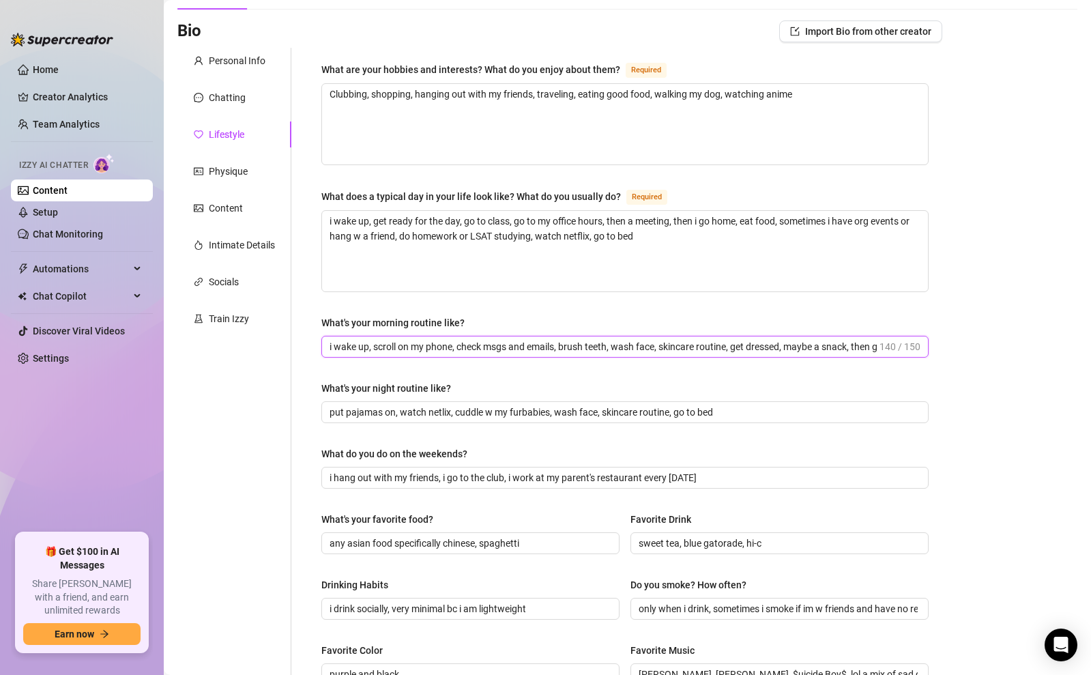
click at [499, 351] on input "i wake up, scroll on my phone, check msgs and emails, brush teeth, wash face, s…" at bounding box center [602, 346] width 547 height 15
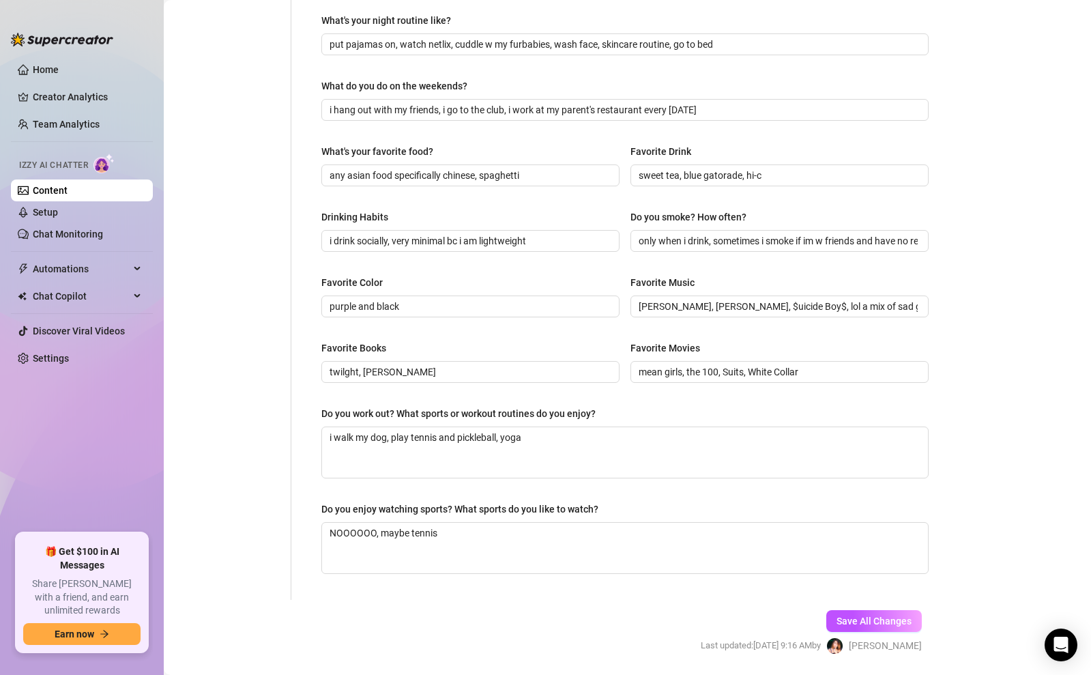
scroll to position [494, 0]
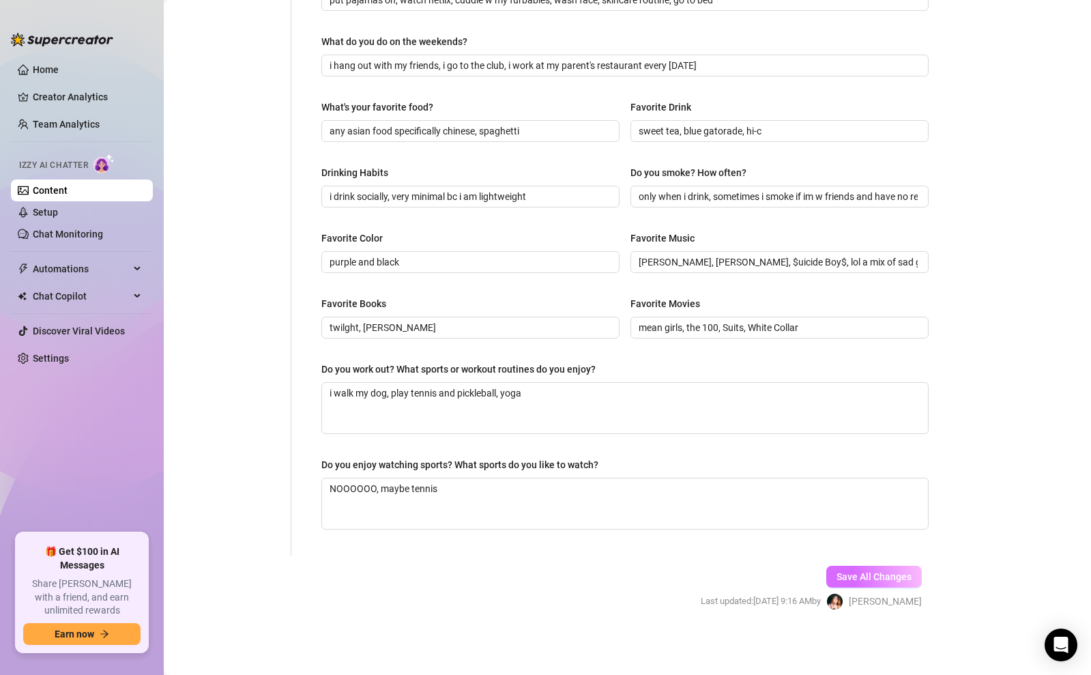
click at [842, 572] on span "Save All Changes" at bounding box center [873, 576] width 75 height 11
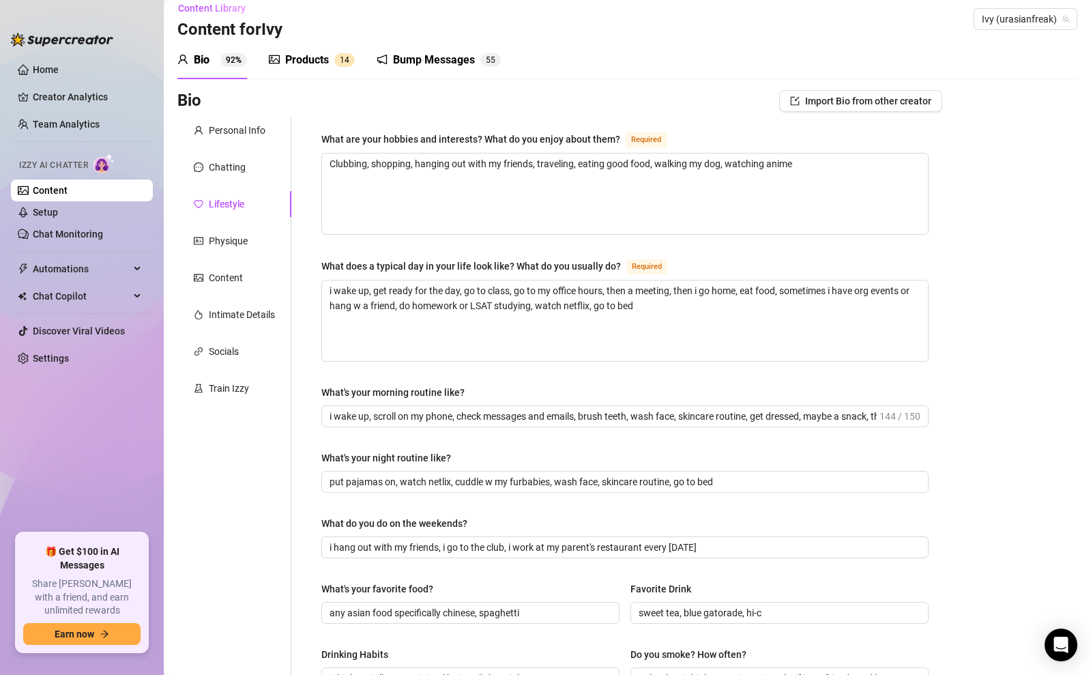
scroll to position [0, 0]
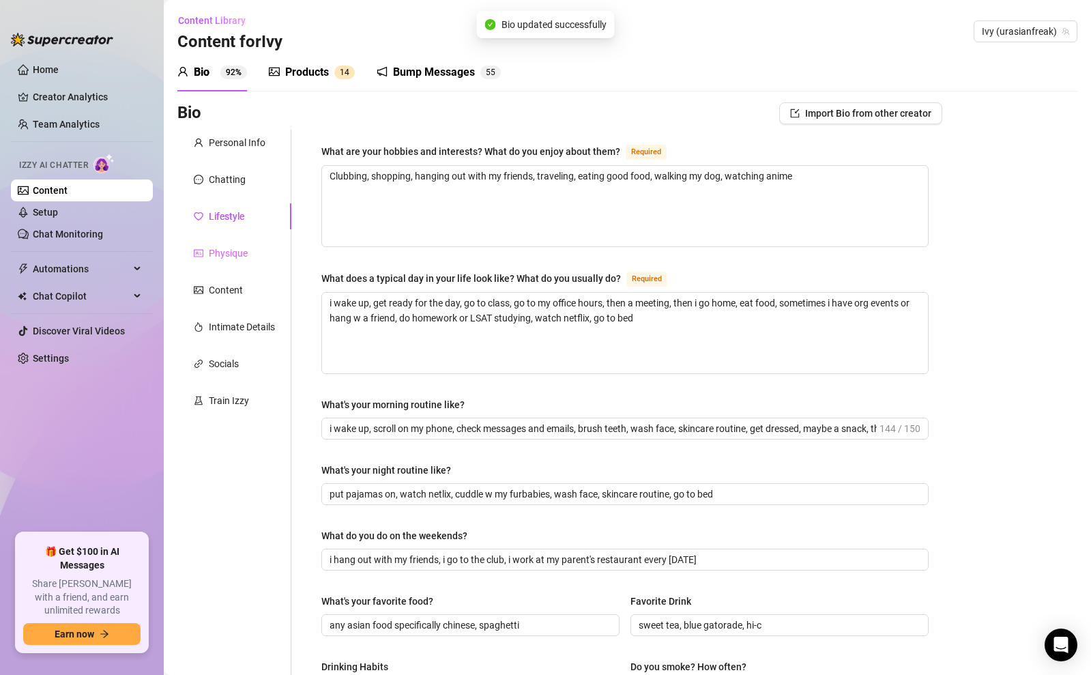
click at [247, 255] on div "Physique" at bounding box center [234, 253] width 114 height 26
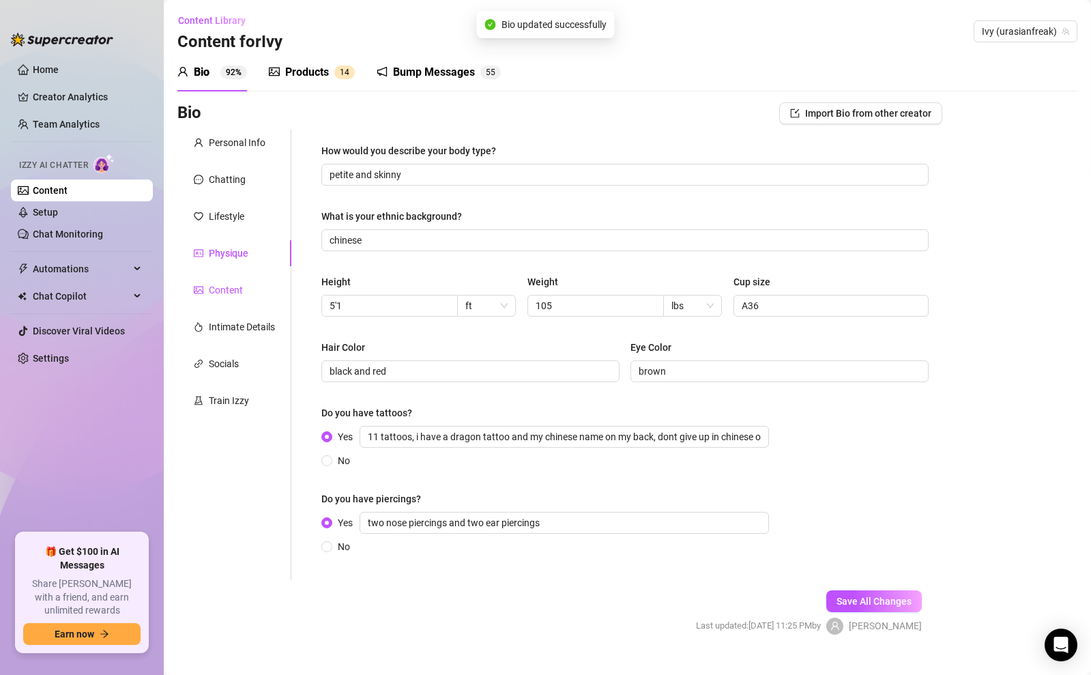
click at [226, 293] on div "Content" at bounding box center [226, 289] width 34 height 15
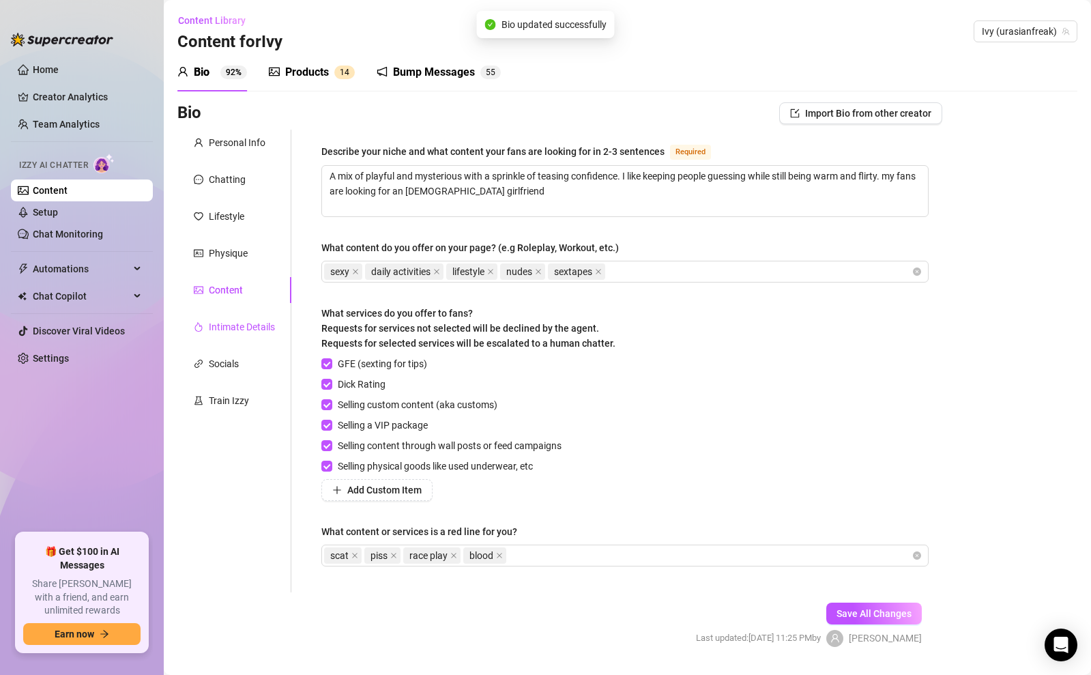
click at [230, 319] on div "Intimate Details" at bounding box center [242, 326] width 66 height 15
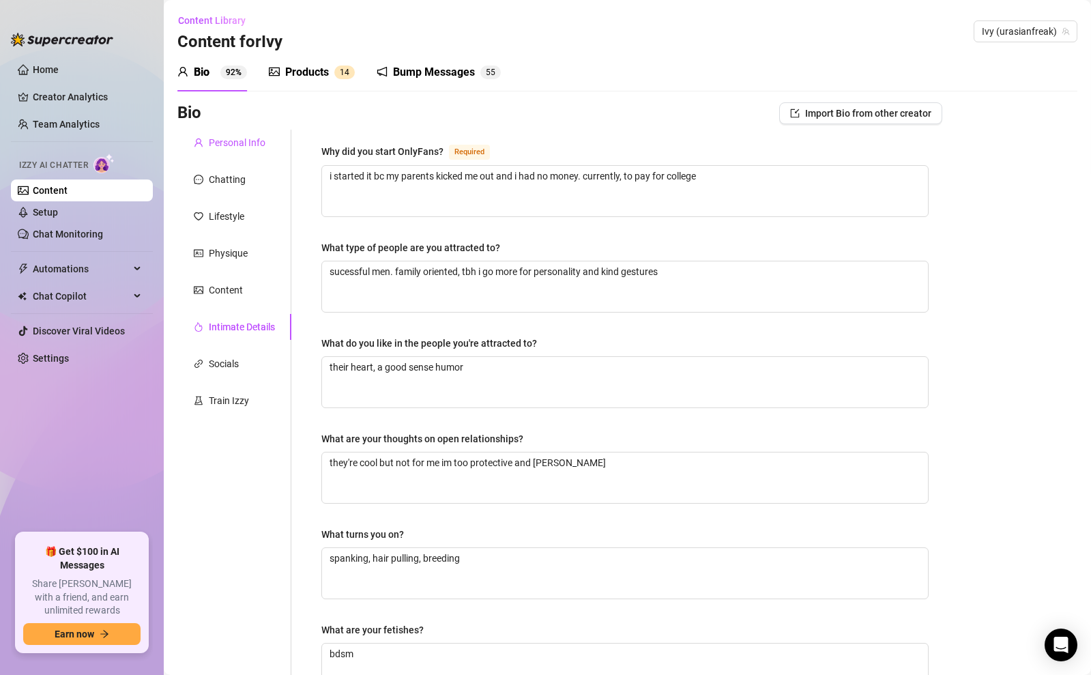
click at [240, 147] on div "Personal Info" at bounding box center [237, 142] width 57 height 15
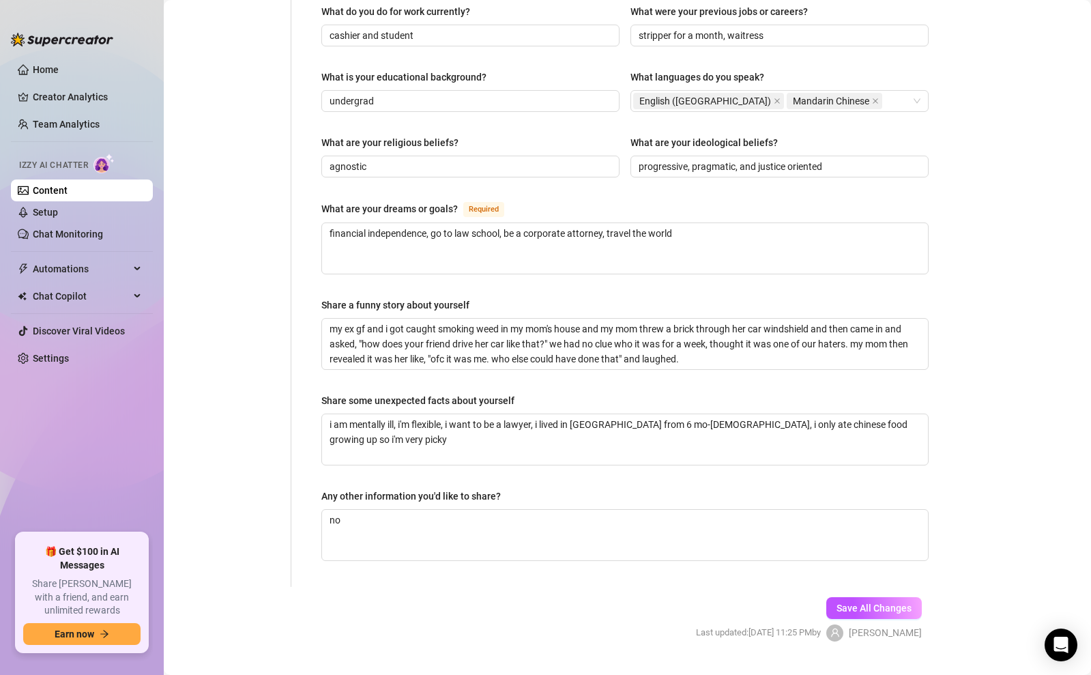
scroll to position [694, 0]
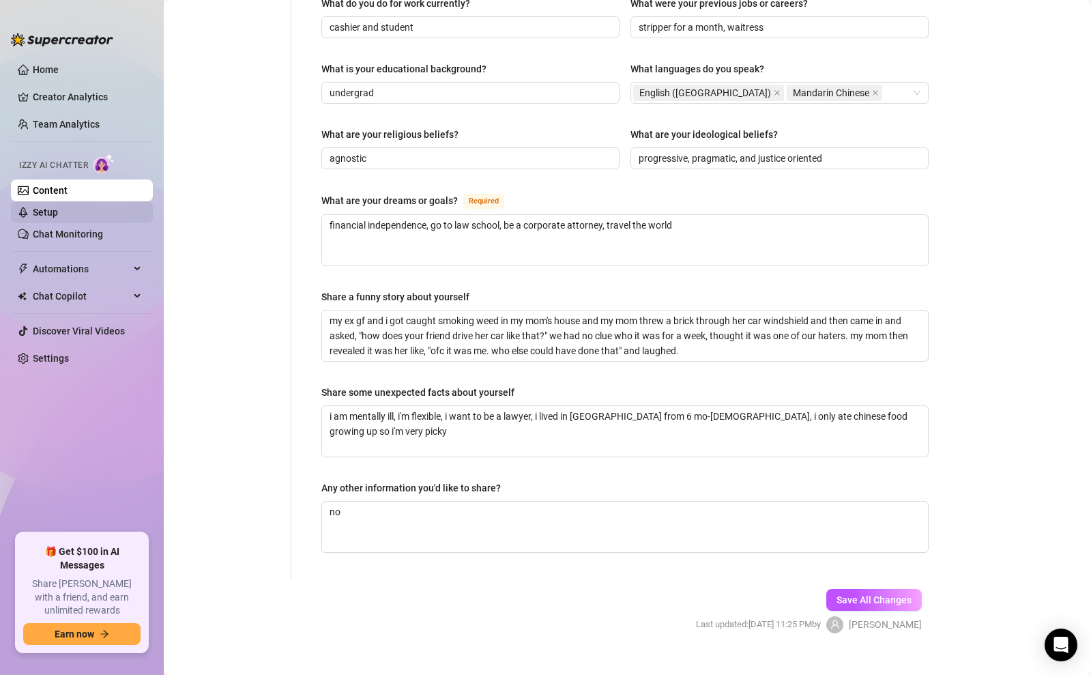
click at [47, 211] on link "Setup" at bounding box center [45, 212] width 25 height 11
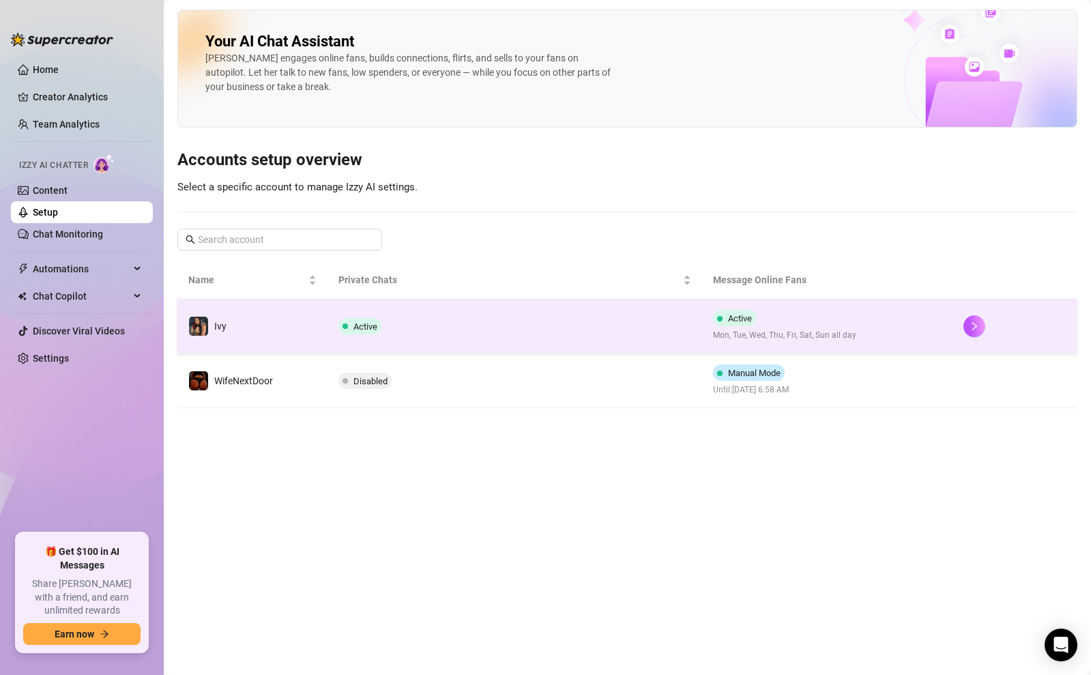
click at [505, 323] on td "Active" at bounding box center [514, 326] width 375 height 55
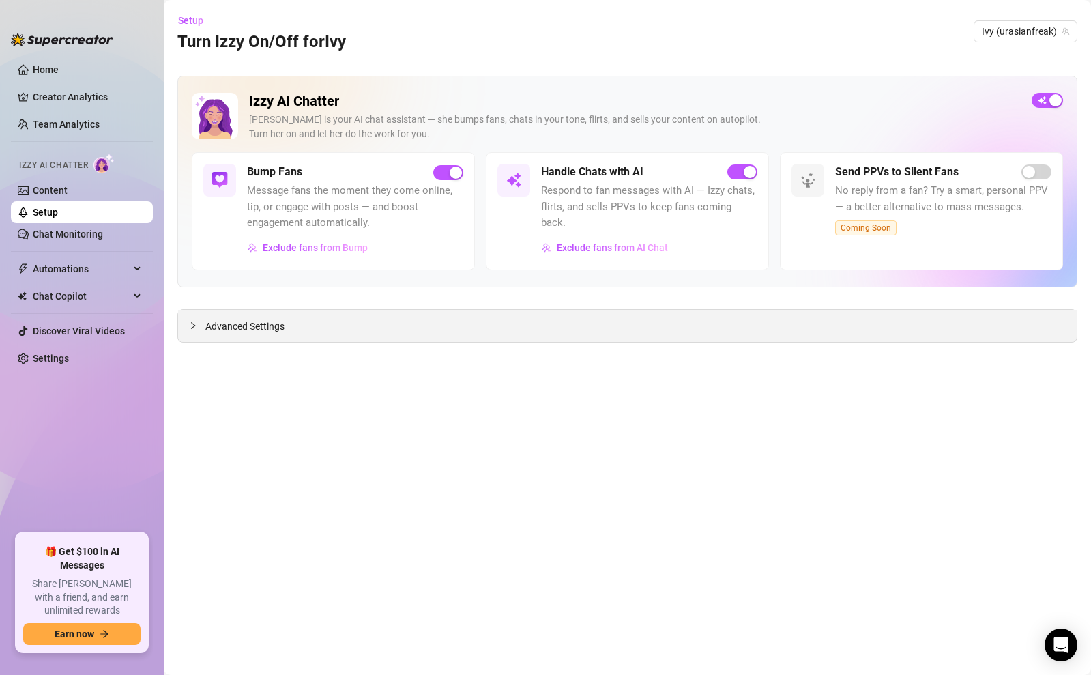
click at [601, 319] on div "Advanced Settings" at bounding box center [627, 326] width 898 height 32
click at [617, 334] on div "Advanced Settings" at bounding box center [627, 326] width 898 height 32
click at [239, 325] on span "Advanced Settings" at bounding box center [244, 326] width 79 height 15
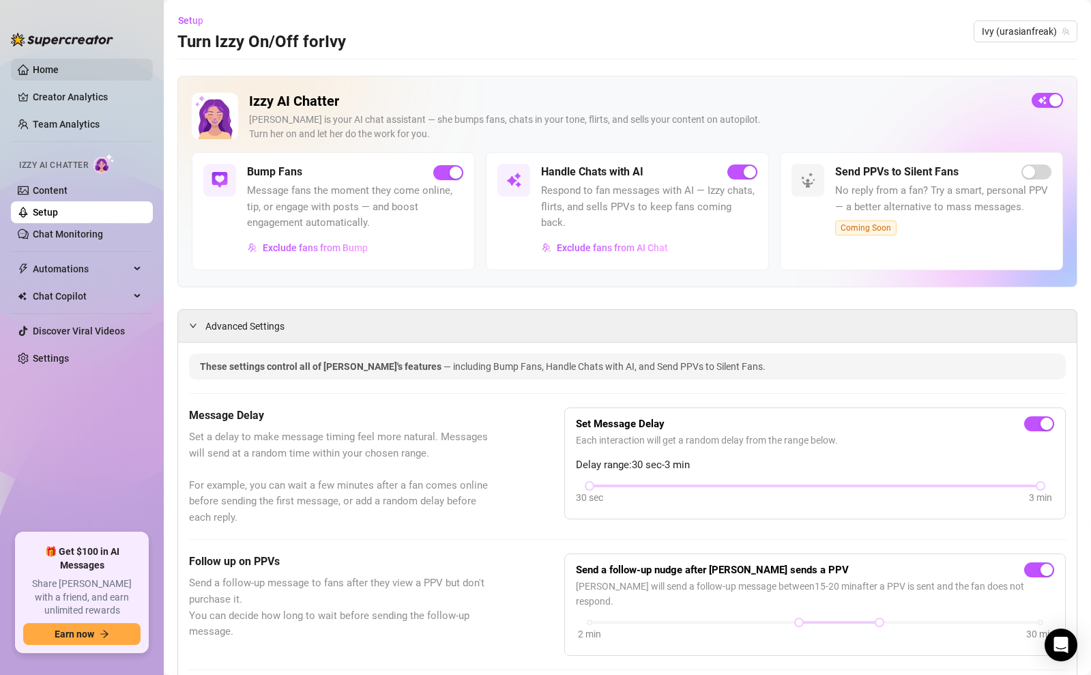
click at [59, 72] on link "Home" at bounding box center [46, 69] width 26 height 11
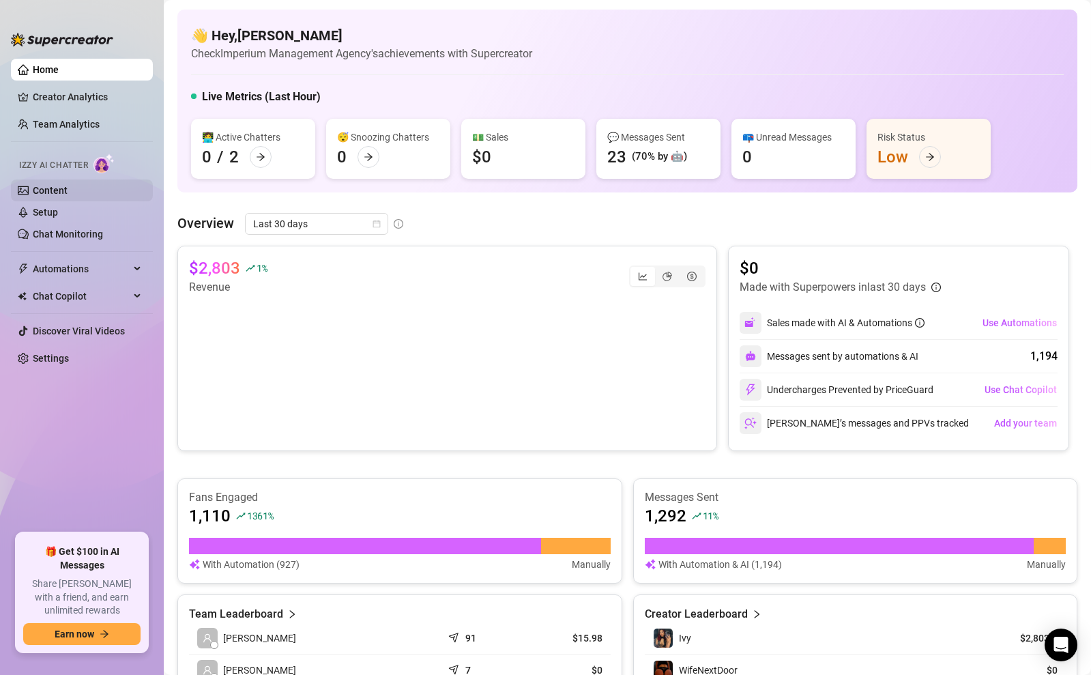
click at [54, 185] on link "Content" at bounding box center [50, 190] width 35 height 11
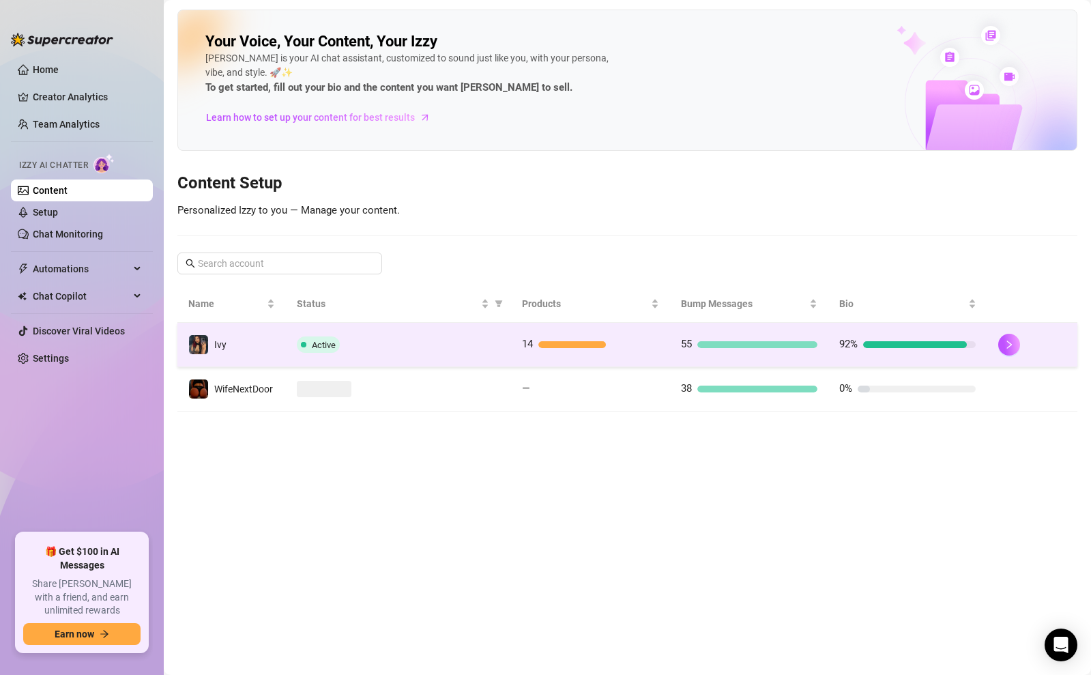
click at [519, 346] on td "14" at bounding box center [590, 345] width 159 height 44
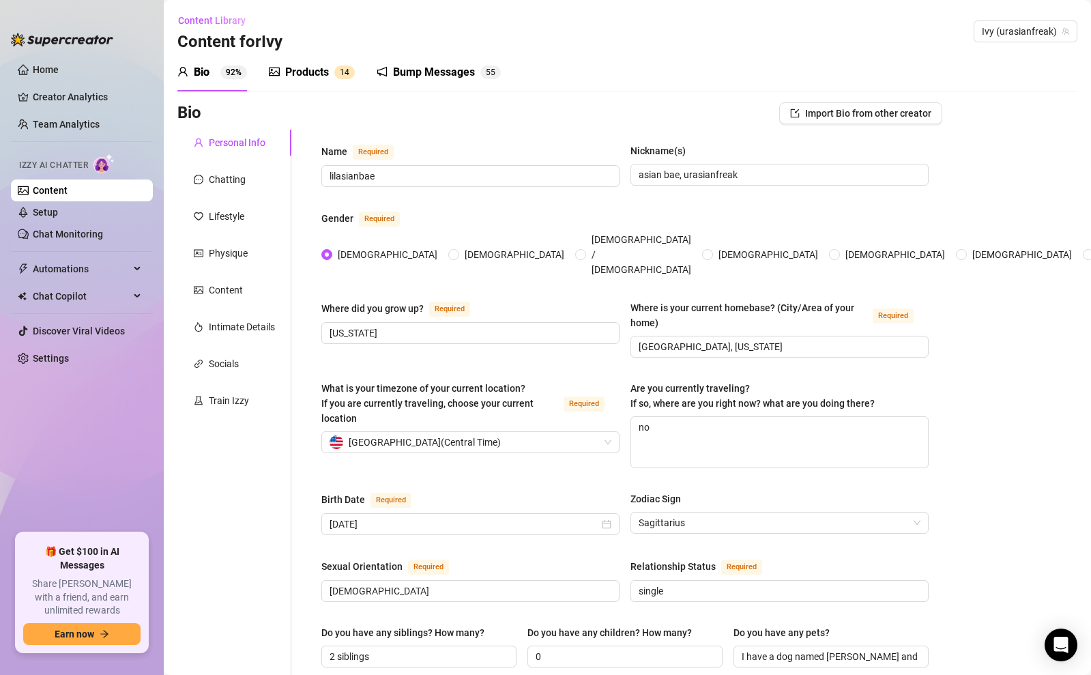
click at [325, 75] on div "Products" at bounding box center [307, 72] width 44 height 16
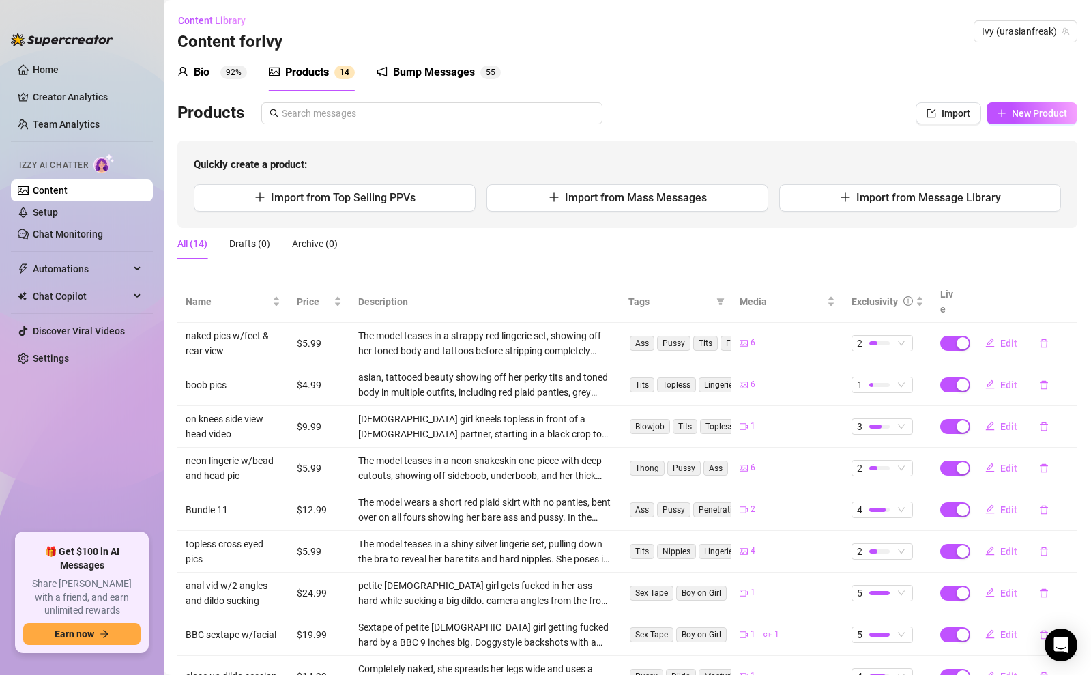
click at [215, 66] on div "Bio 92%" at bounding box center [212, 72] width 70 height 16
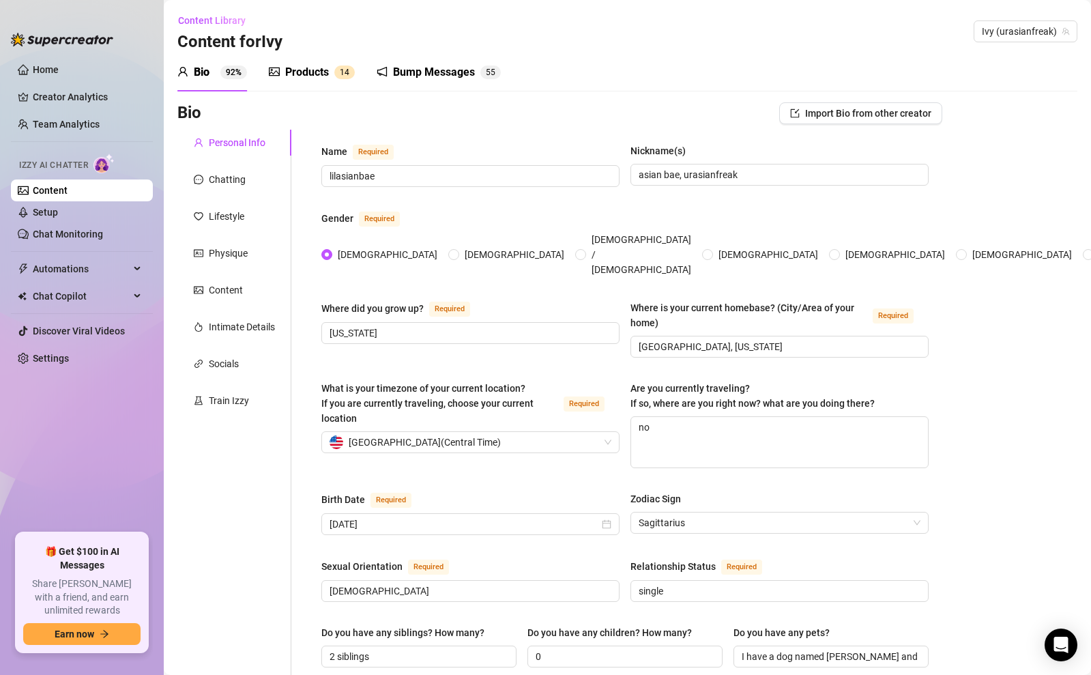
click at [301, 64] on div "Products" at bounding box center [307, 72] width 44 height 16
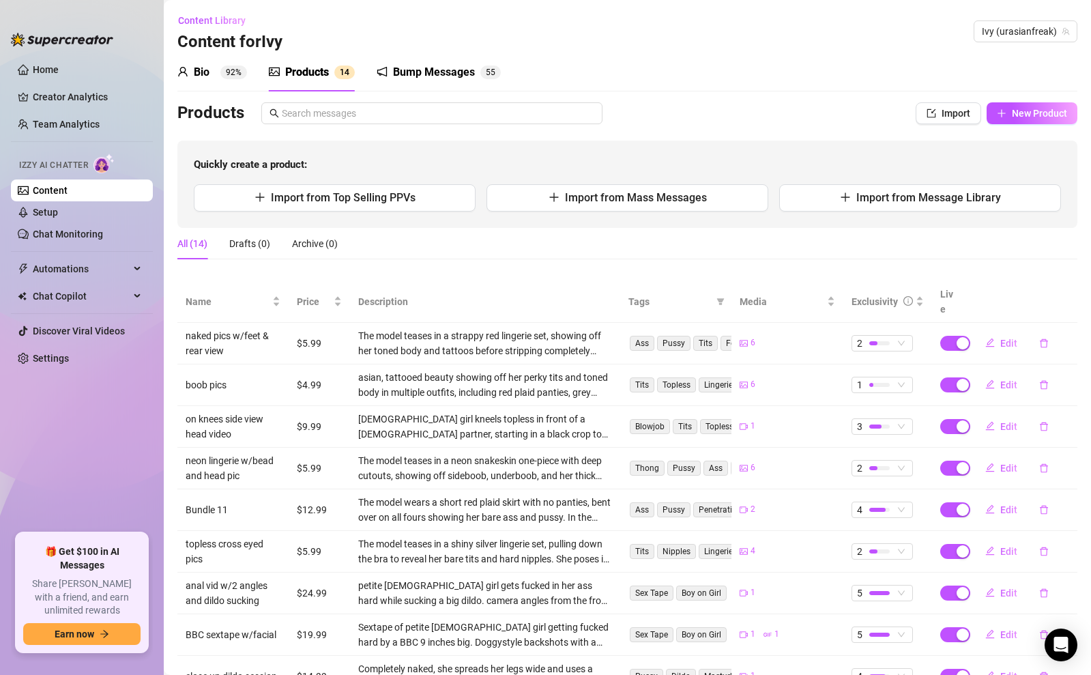
scroll to position [128, 0]
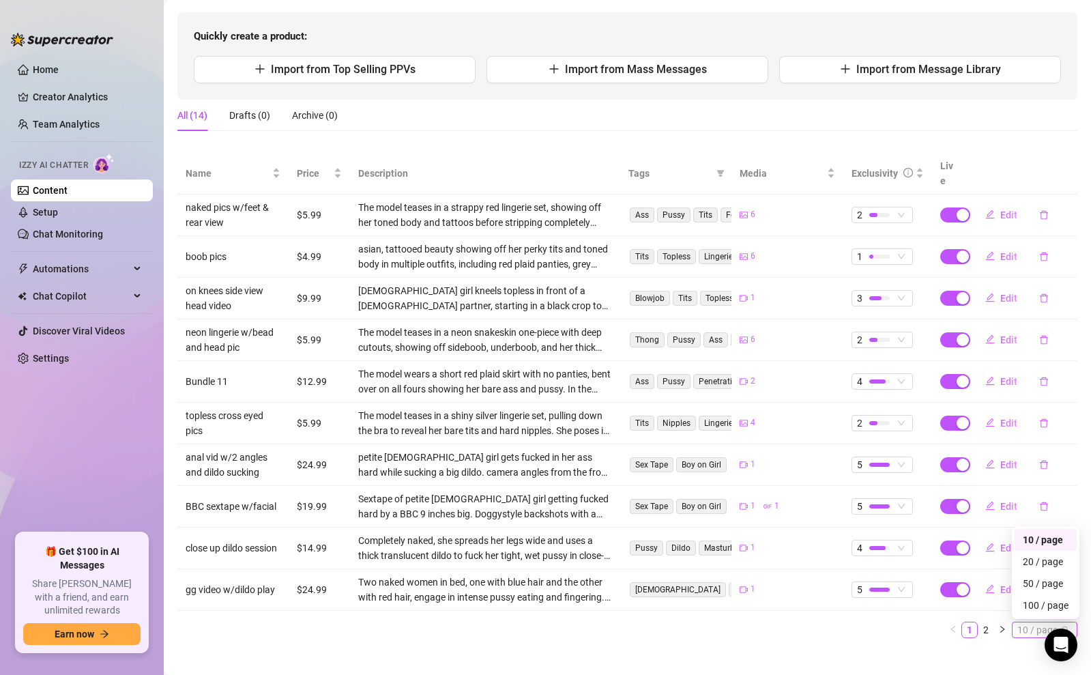
click at [1029, 622] on span "10 / page" at bounding box center [1044, 629] width 55 height 15
click at [1036, 599] on div "100 / page" at bounding box center [1045, 605] width 62 height 22
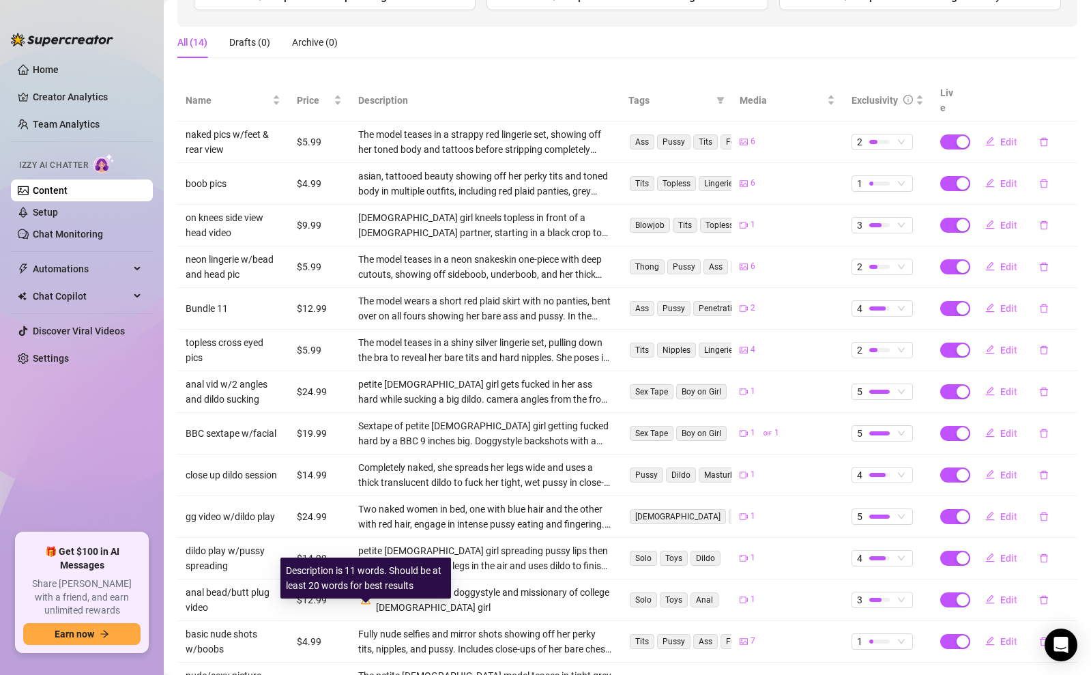
scroll to position [0, 0]
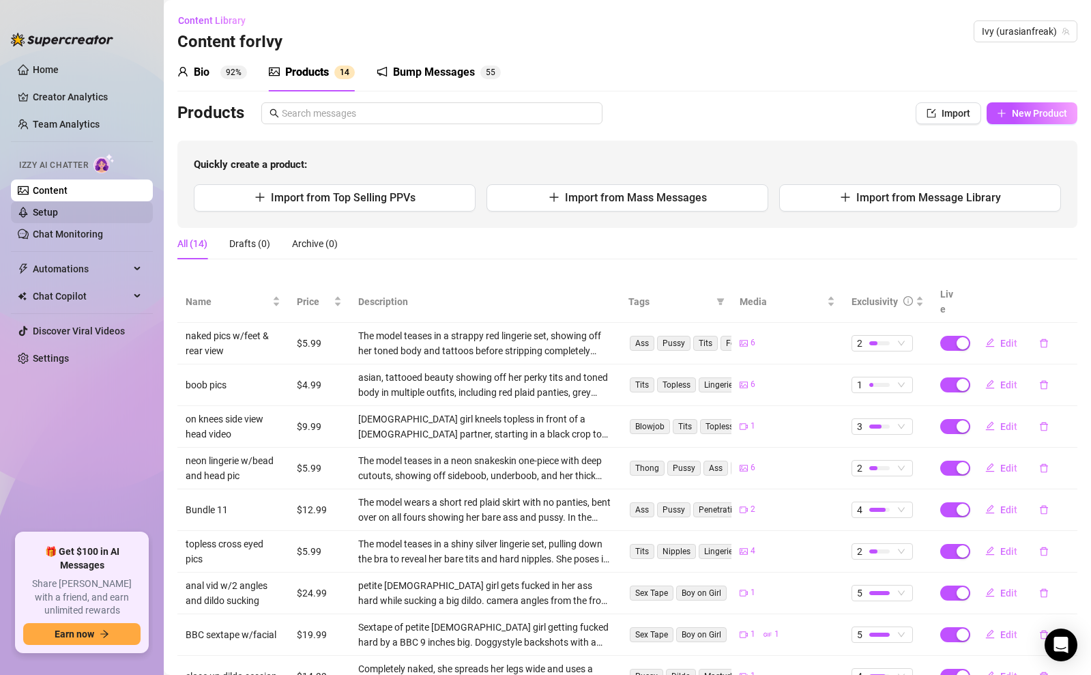
click at [58, 211] on link "Setup" at bounding box center [45, 212] width 25 height 11
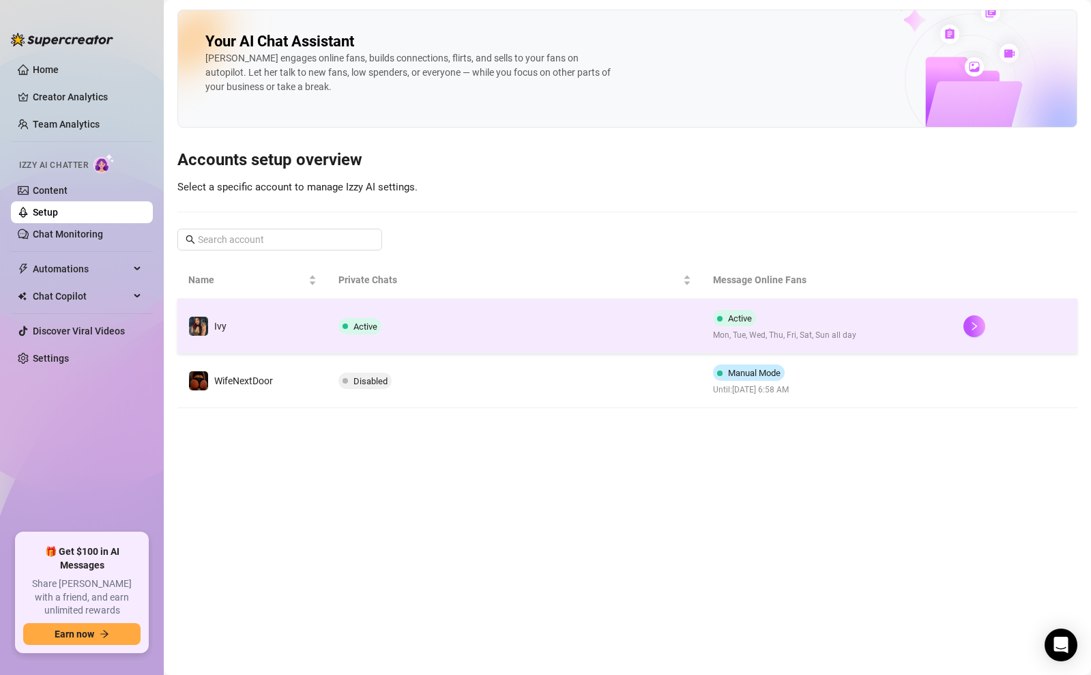
click at [452, 319] on td "Active" at bounding box center [514, 326] width 375 height 55
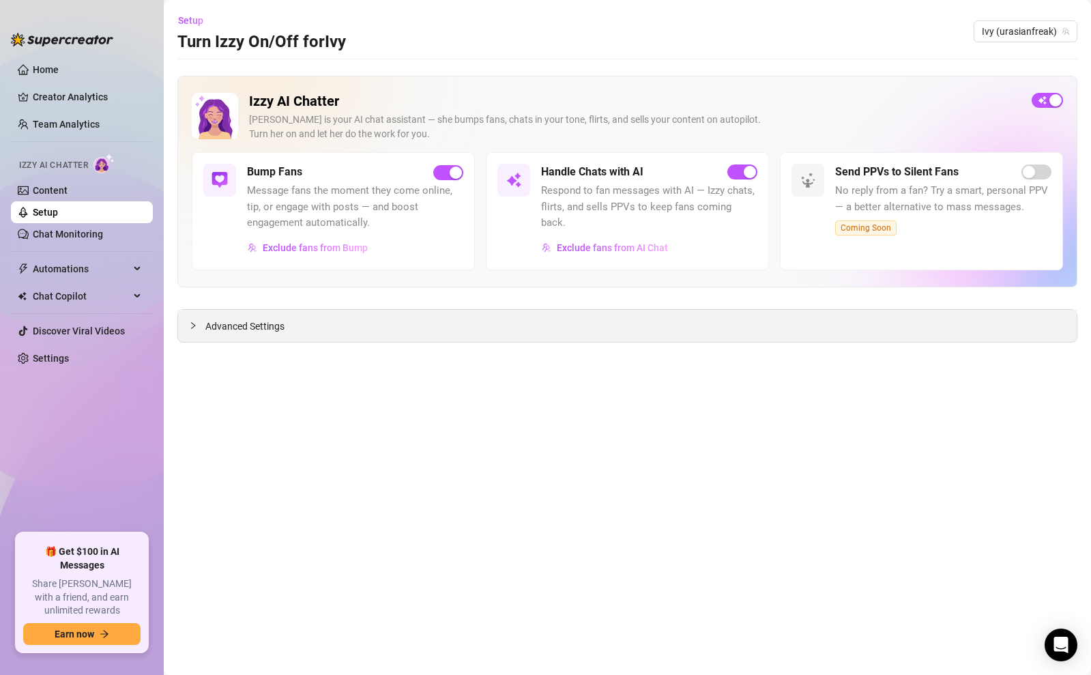
click at [209, 330] on span "Advanced Settings" at bounding box center [244, 326] width 79 height 15
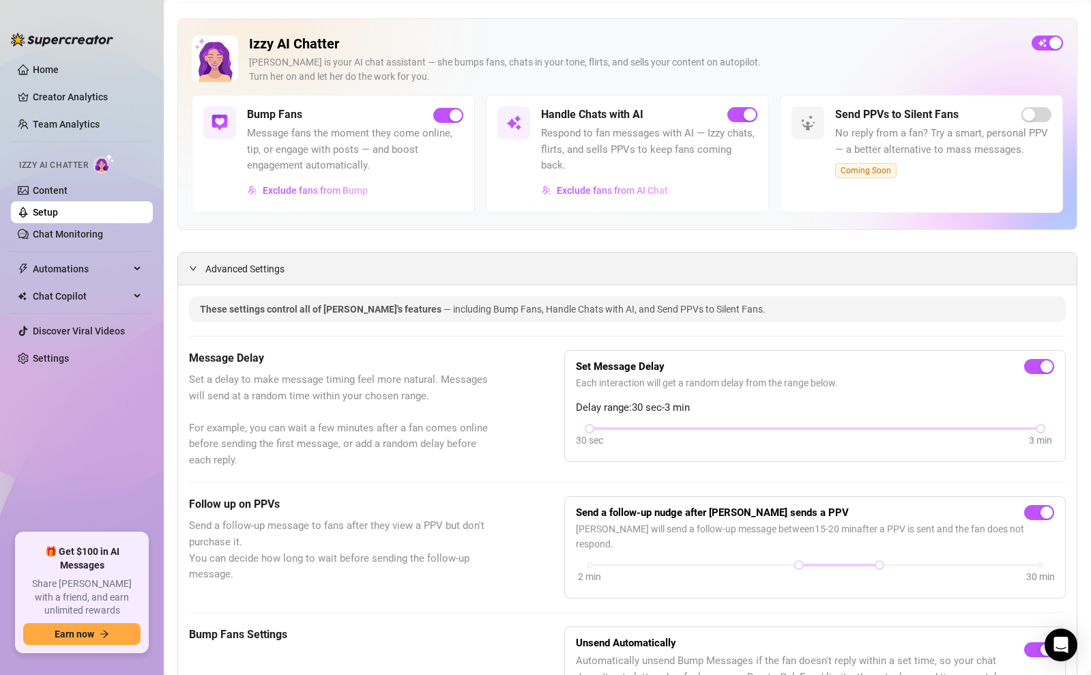
scroll to position [64, 0]
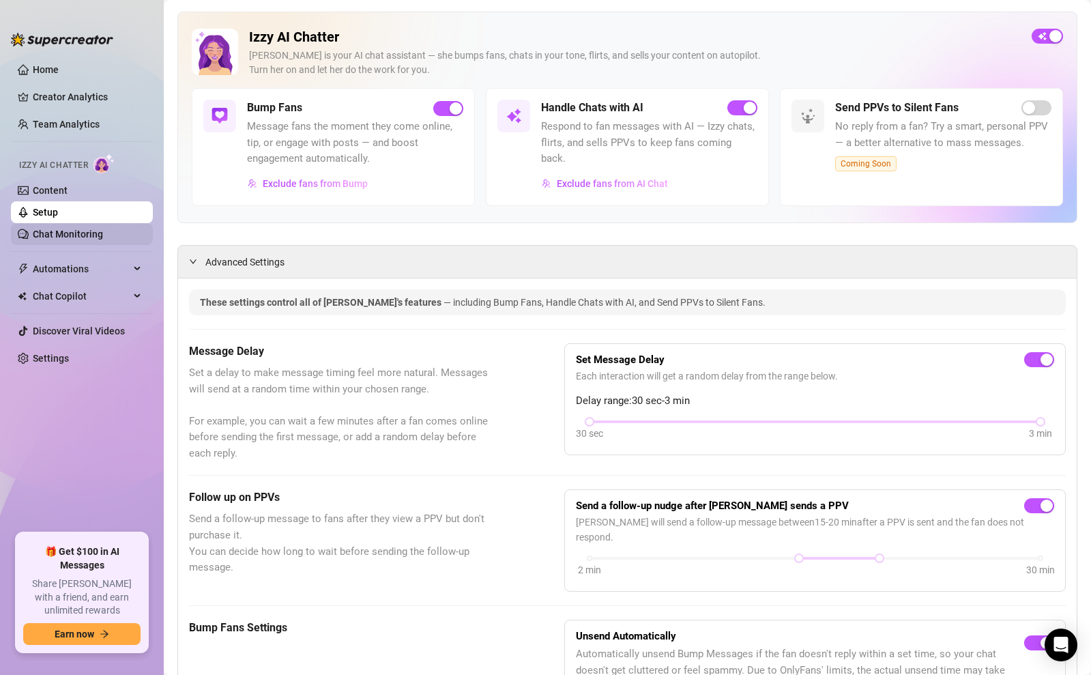
click at [49, 233] on link "Chat Monitoring" at bounding box center [68, 233] width 70 height 11
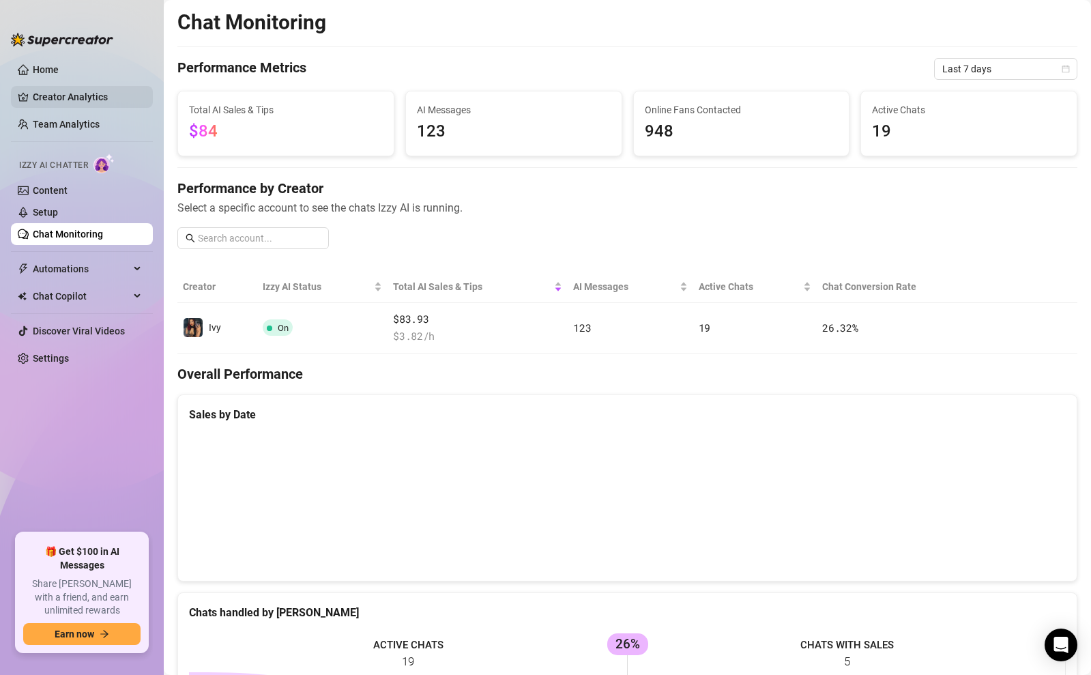
click at [65, 100] on link "Creator Analytics" at bounding box center [87, 97] width 109 height 22
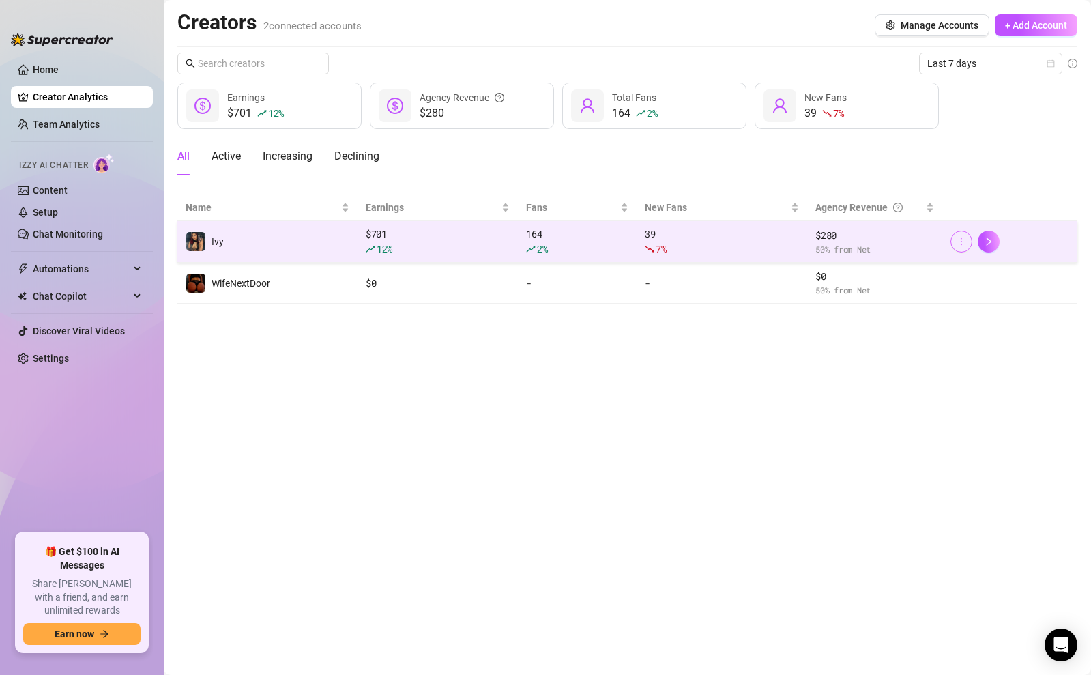
click at [959, 243] on icon "more" at bounding box center [961, 242] width 10 height 10
click at [983, 240] on button "button" at bounding box center [988, 242] width 22 height 22
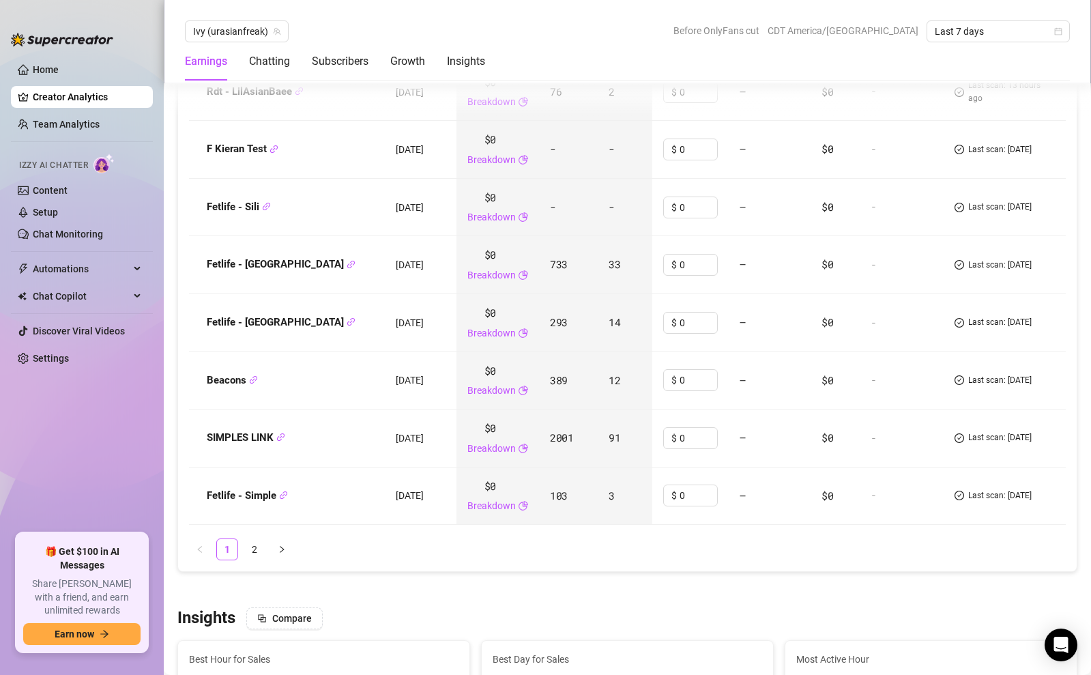
scroll to position [1874, 0]
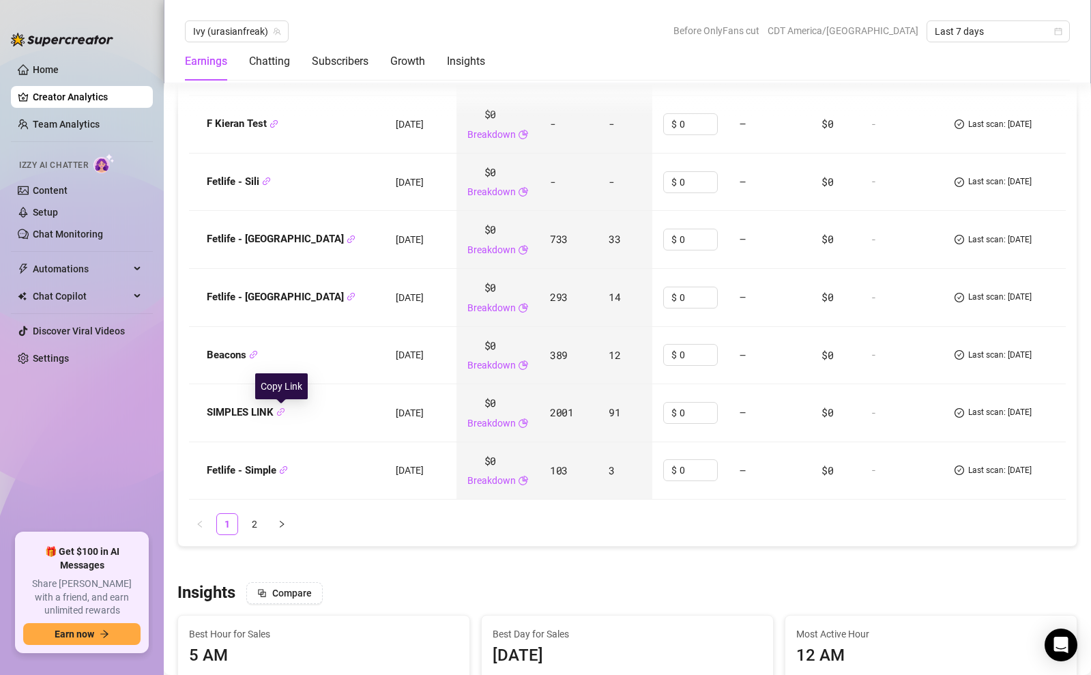
click at [281, 411] on icon "link" at bounding box center [281, 412] width 8 height 8
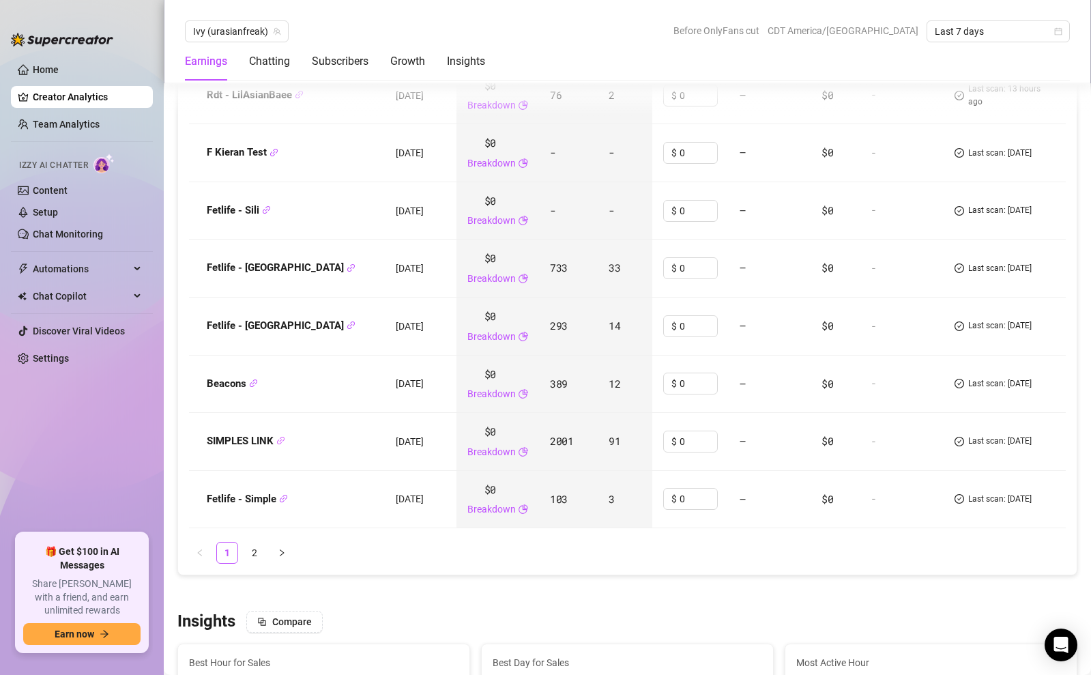
scroll to position [1835, 0]
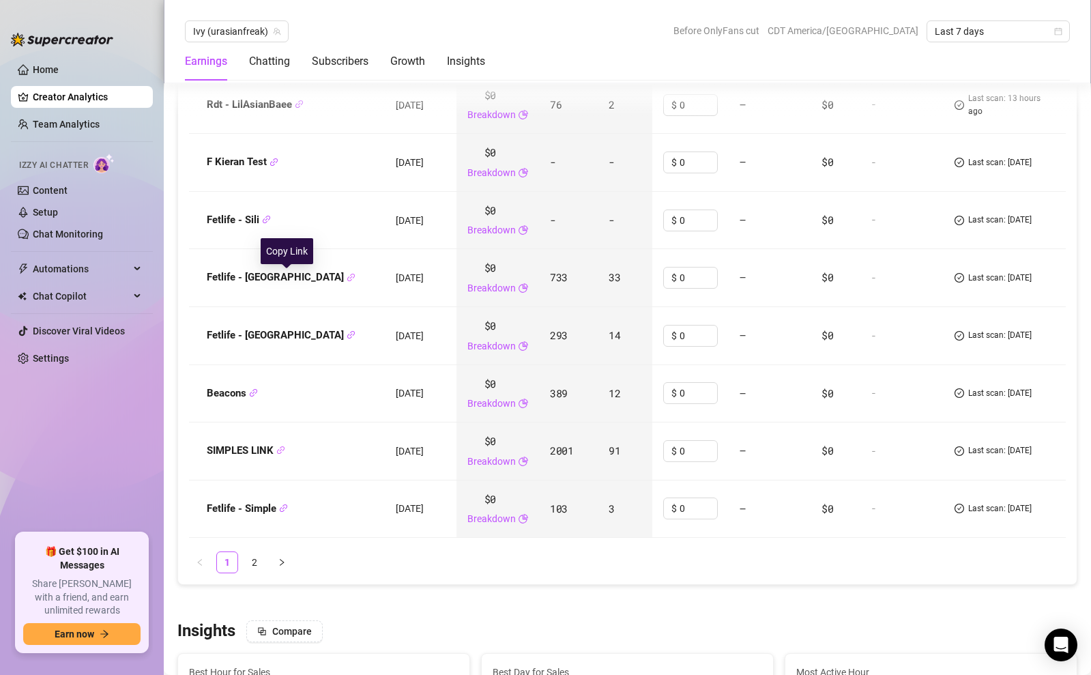
click at [346, 278] on icon "link" at bounding box center [350, 277] width 9 height 9
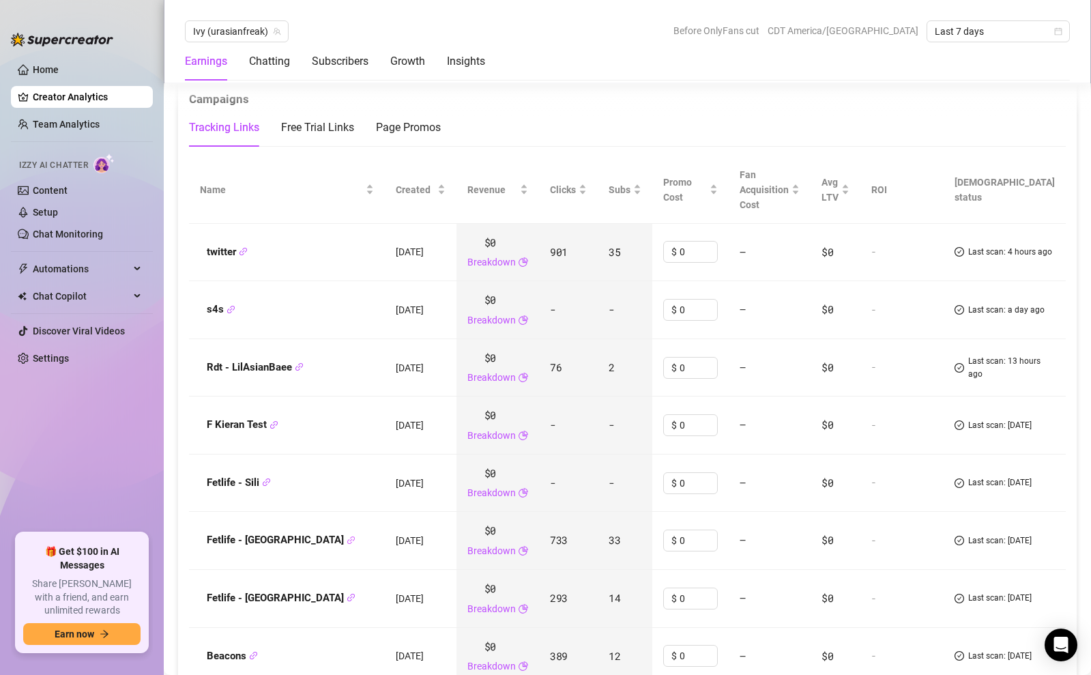
scroll to position [1555, 0]
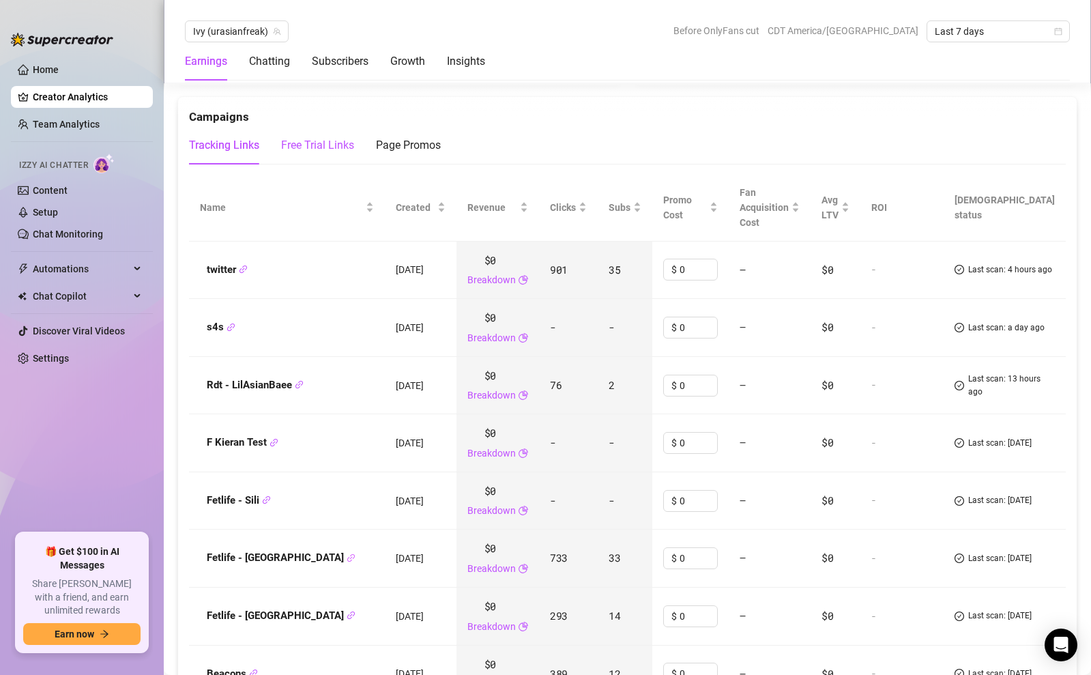
click at [320, 147] on div "Free Trial Links" at bounding box center [317, 145] width 73 height 16
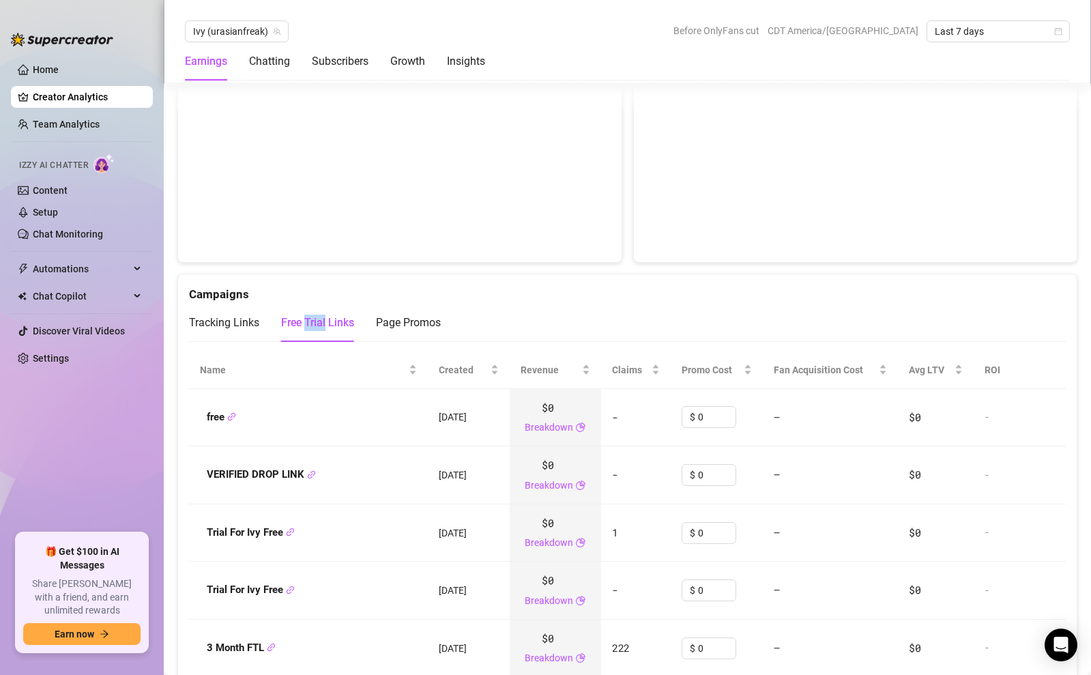
scroll to position [1451, 0]
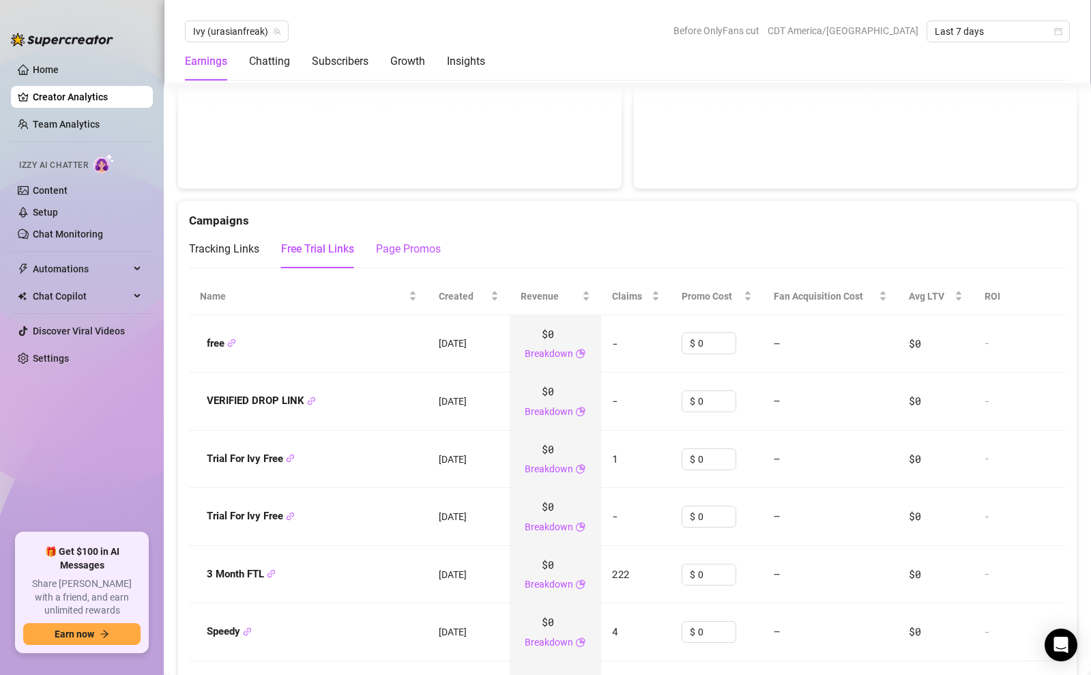
click at [398, 256] on div "Page Promos" at bounding box center [408, 249] width 65 height 16
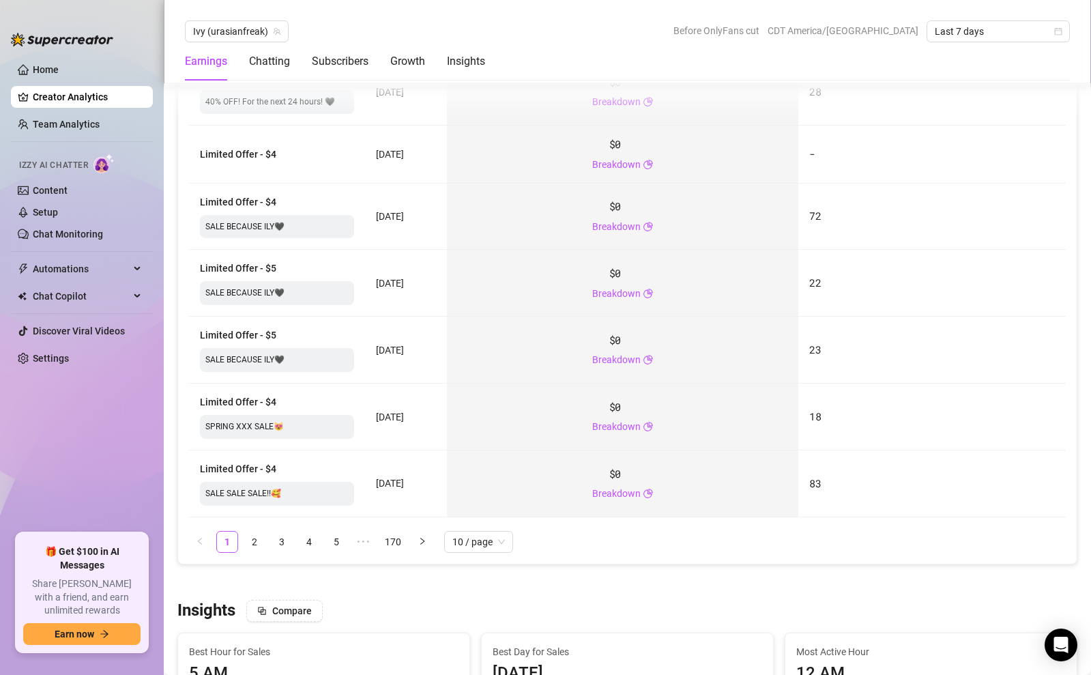
scroll to position [1915, 0]
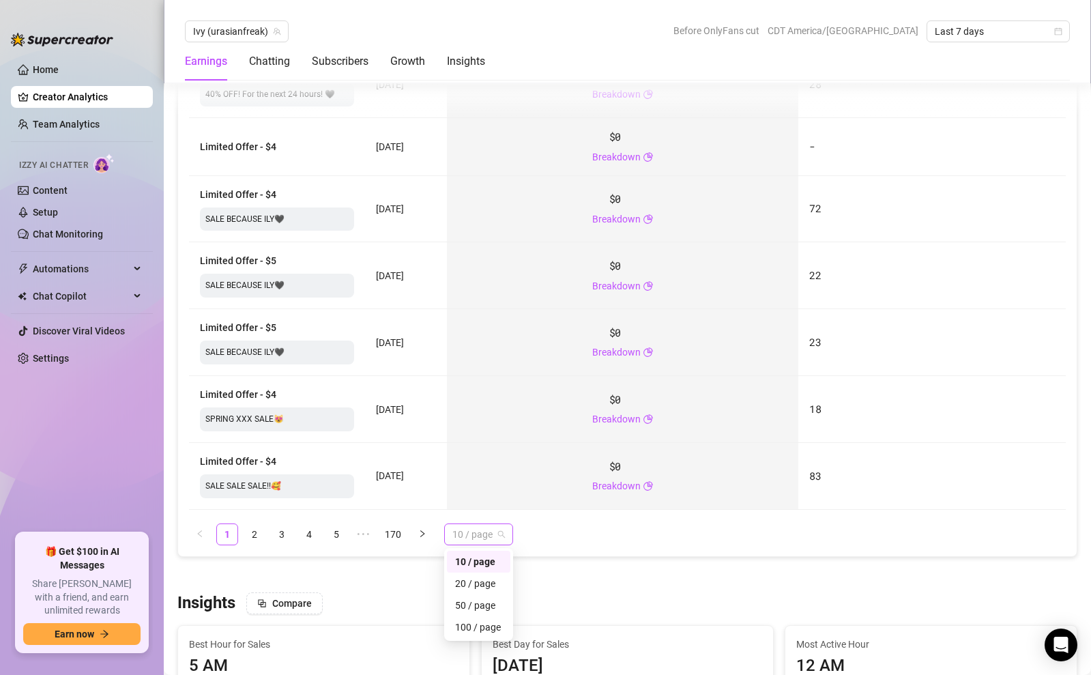
click at [486, 536] on span "10 / page" at bounding box center [478, 534] width 53 height 20
click at [473, 624] on div "100 / page" at bounding box center [478, 626] width 47 height 15
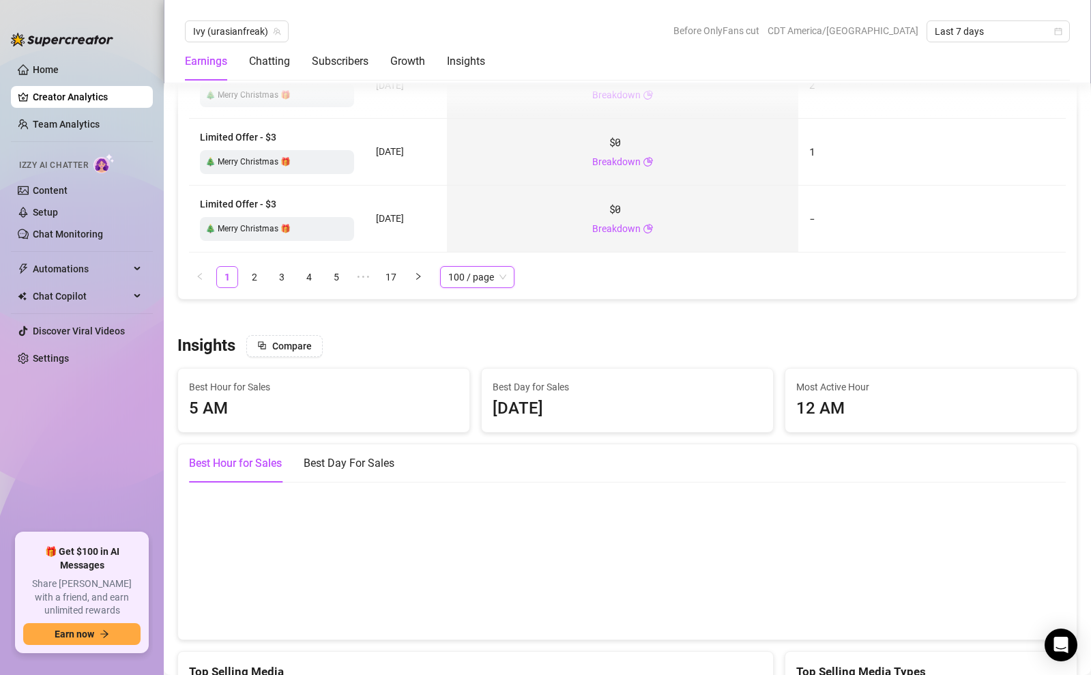
scroll to position [8236, 0]
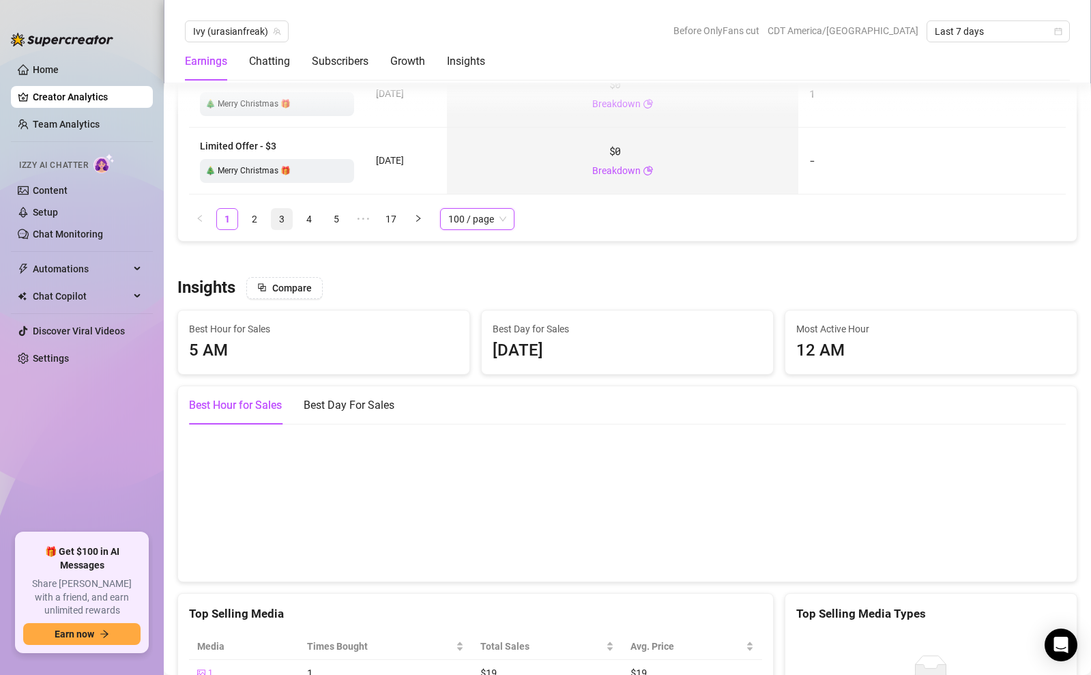
click at [284, 222] on link "3" at bounding box center [281, 219] width 20 height 20
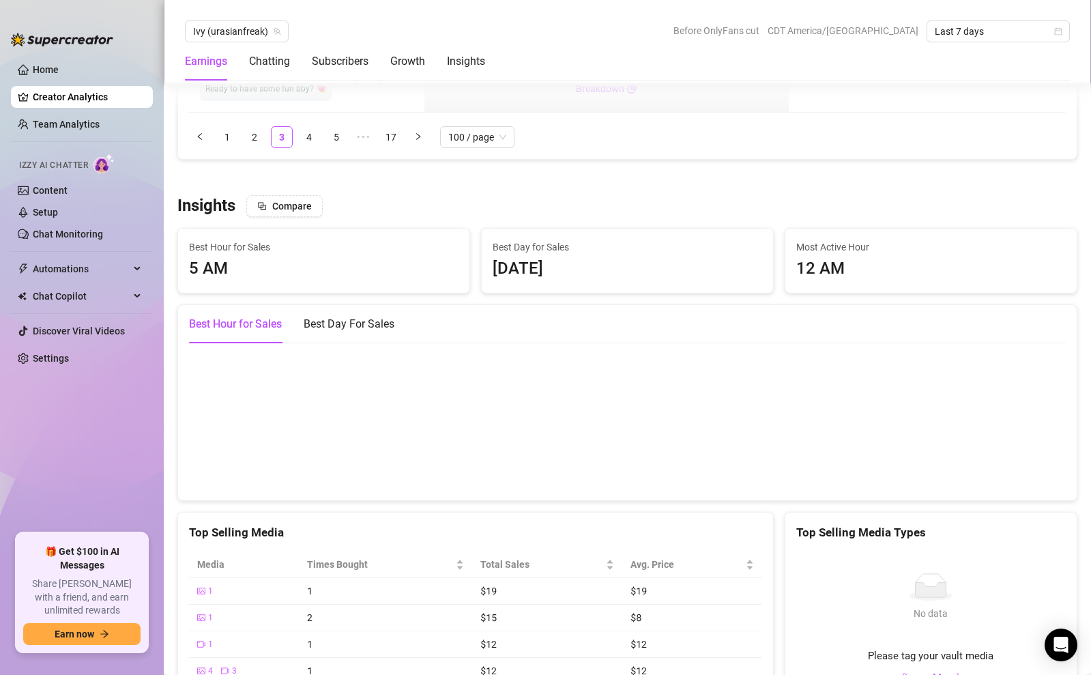
scroll to position [8324, 0]
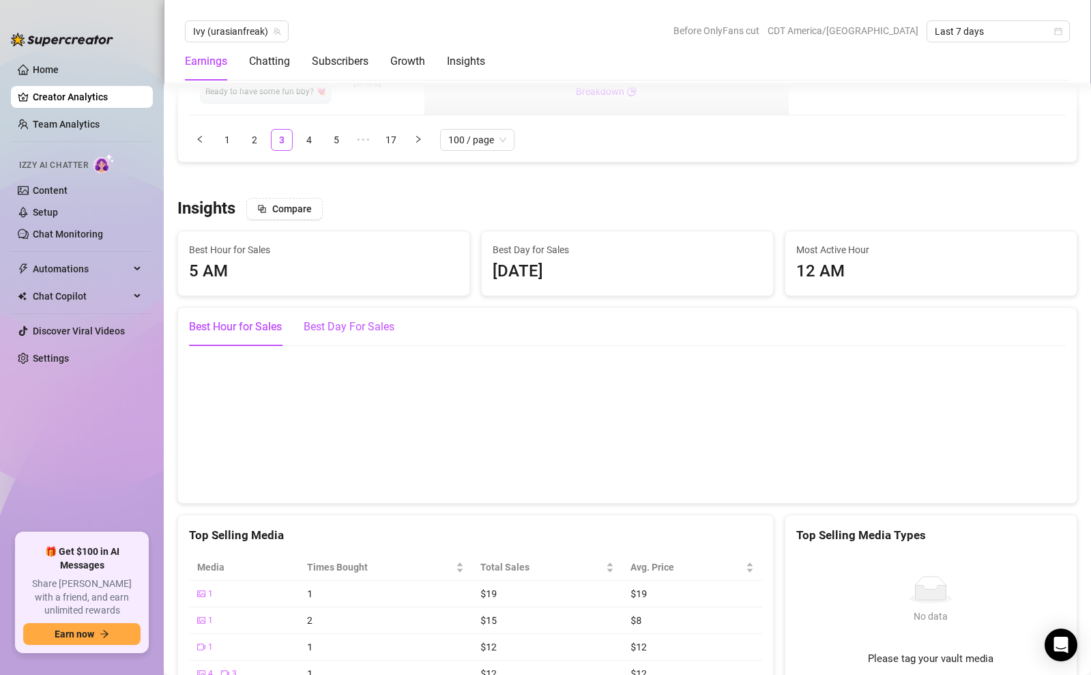
click at [346, 331] on div "Best Day For Sales" at bounding box center [348, 327] width 91 height 16
click at [297, 213] on span "Compare" at bounding box center [292, 208] width 40 height 11
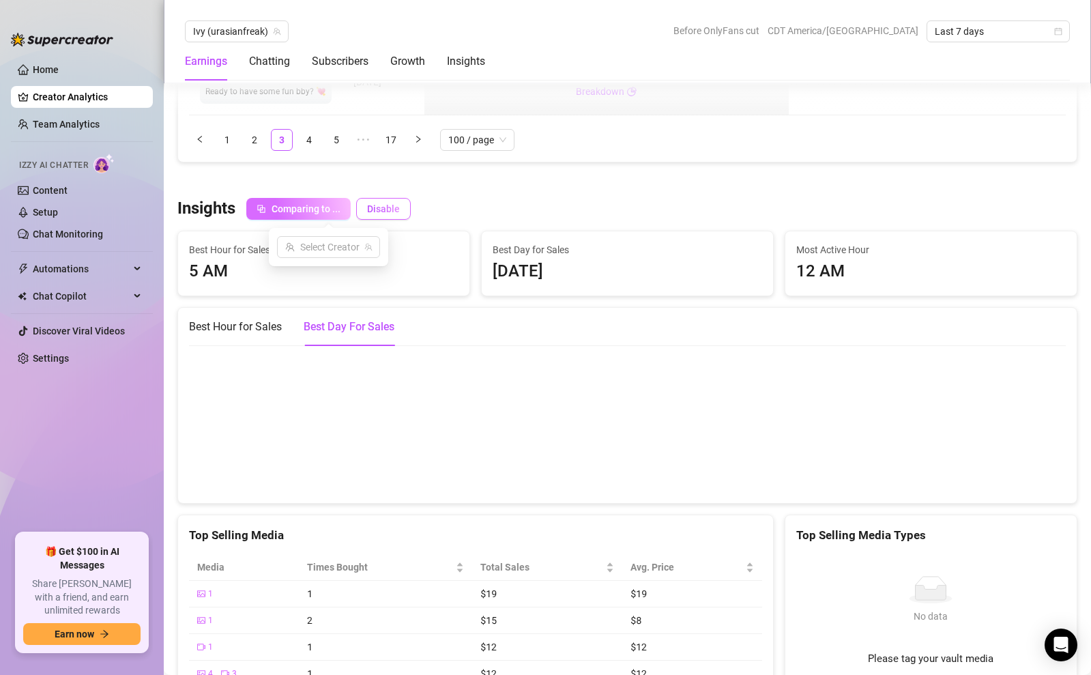
click at [382, 211] on span "Disable" at bounding box center [383, 208] width 33 height 11
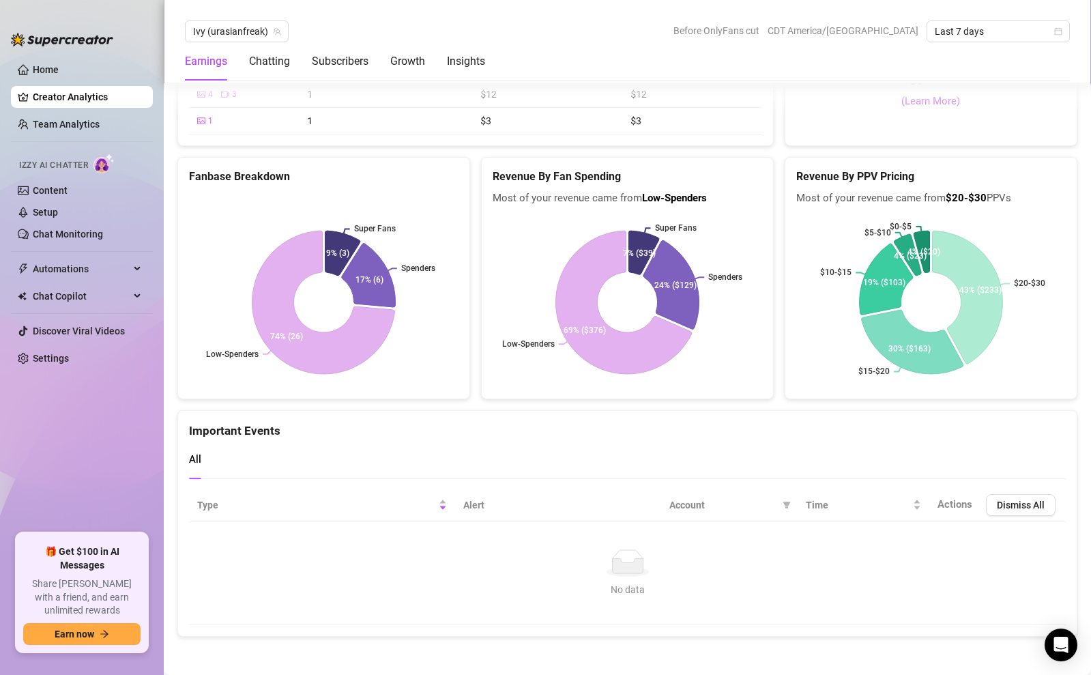
scroll to position [8906, 0]
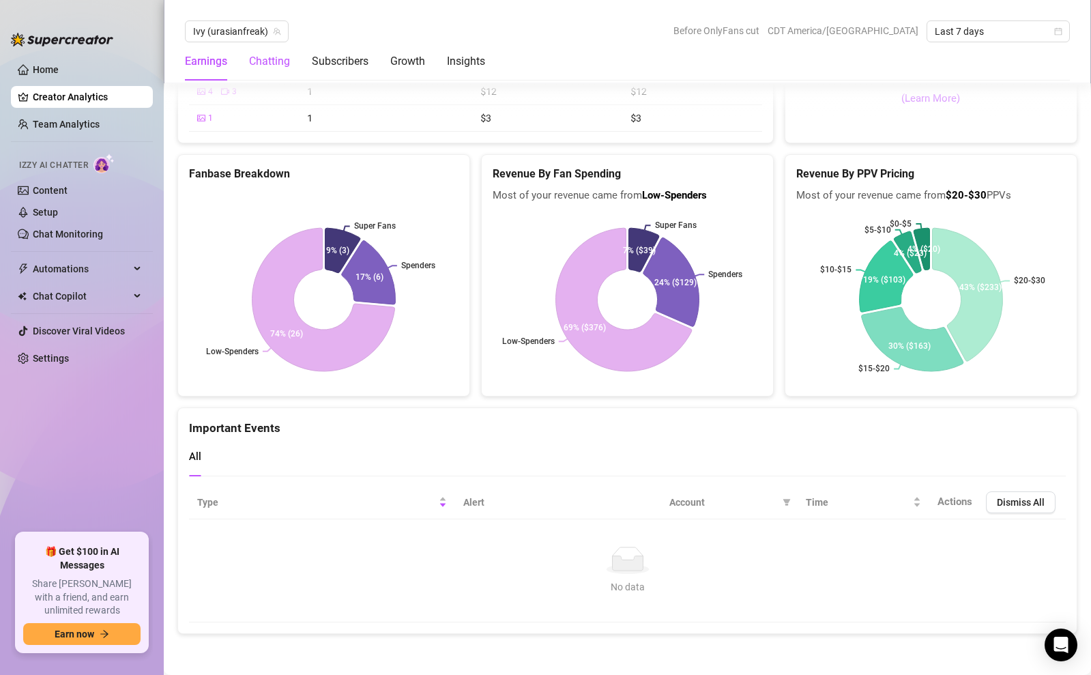
click at [268, 61] on div "Chatting" at bounding box center [269, 61] width 41 height 16
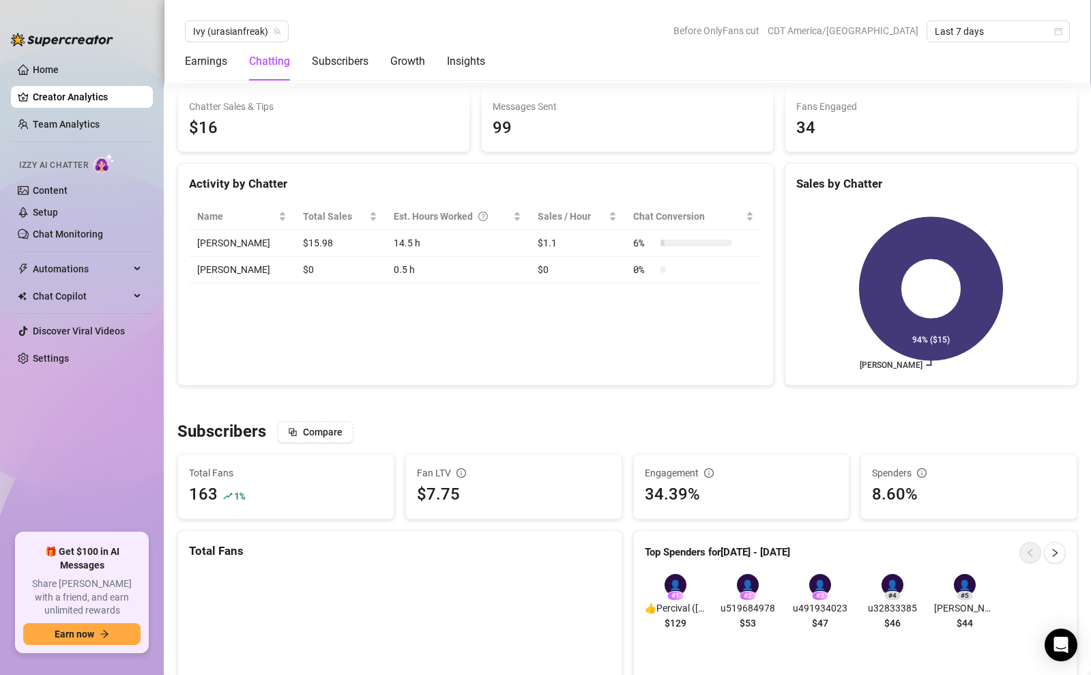
scroll to position [481, 0]
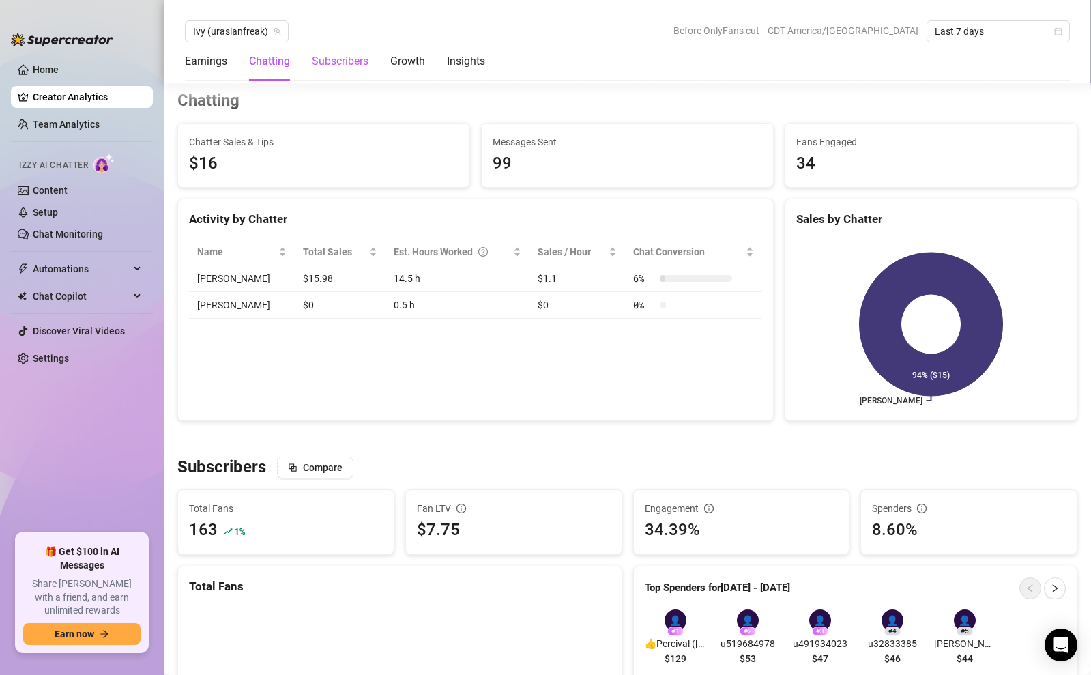
click at [329, 67] on div "Subscribers" at bounding box center [340, 61] width 57 height 16
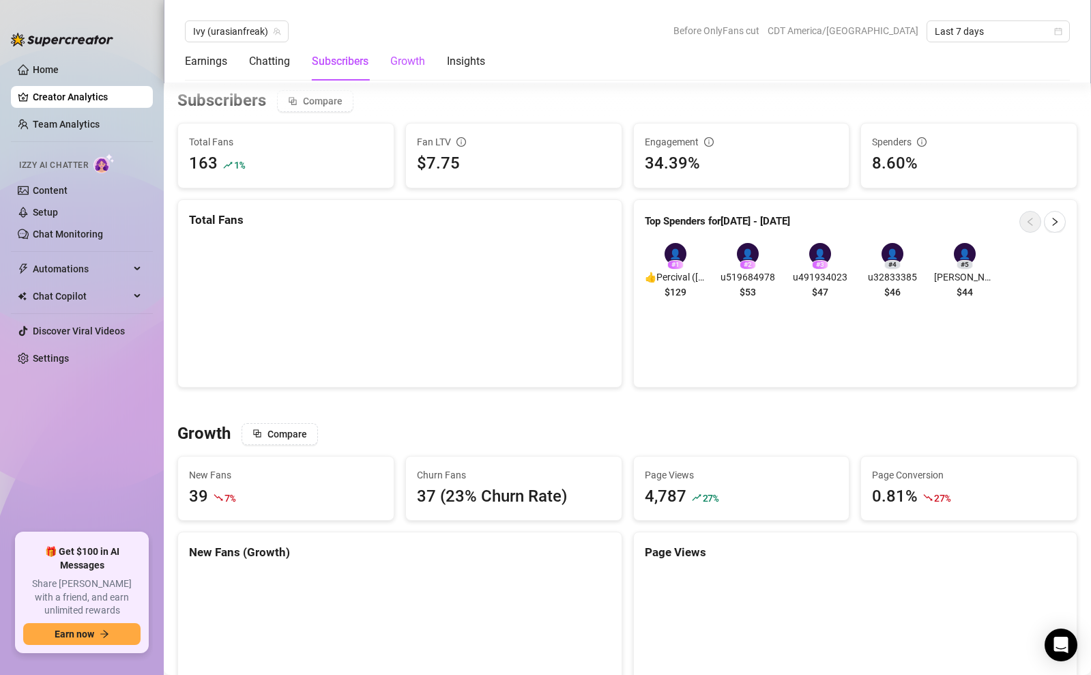
click at [399, 69] on div "Growth" at bounding box center [407, 61] width 35 height 16
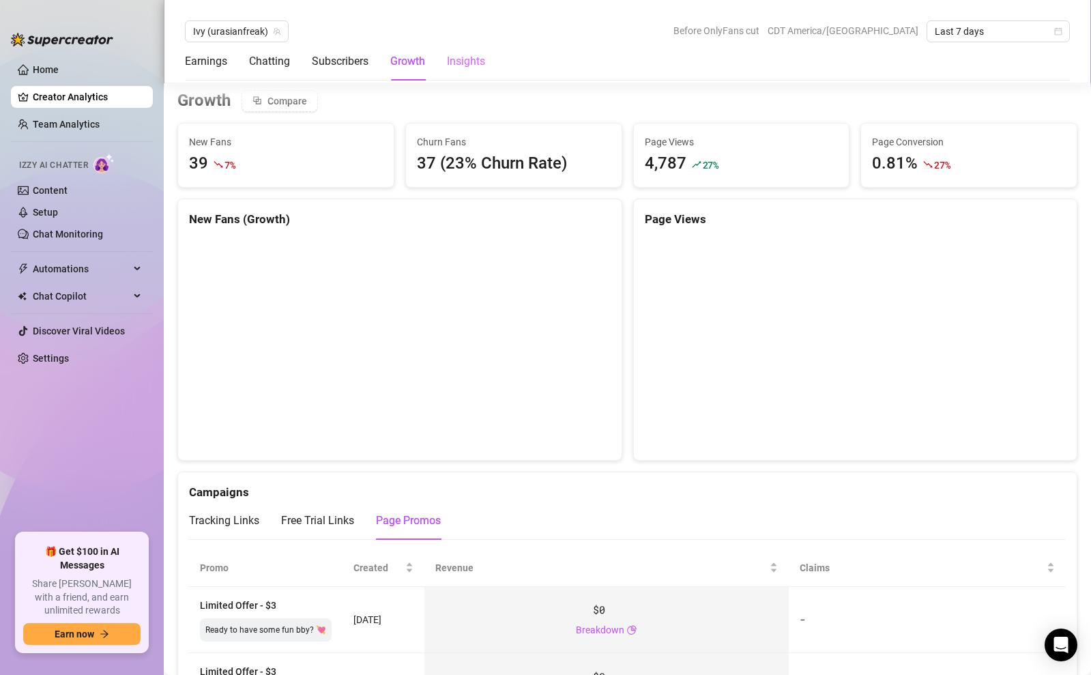
click at [449, 71] on div "Insights" at bounding box center [466, 61] width 38 height 38
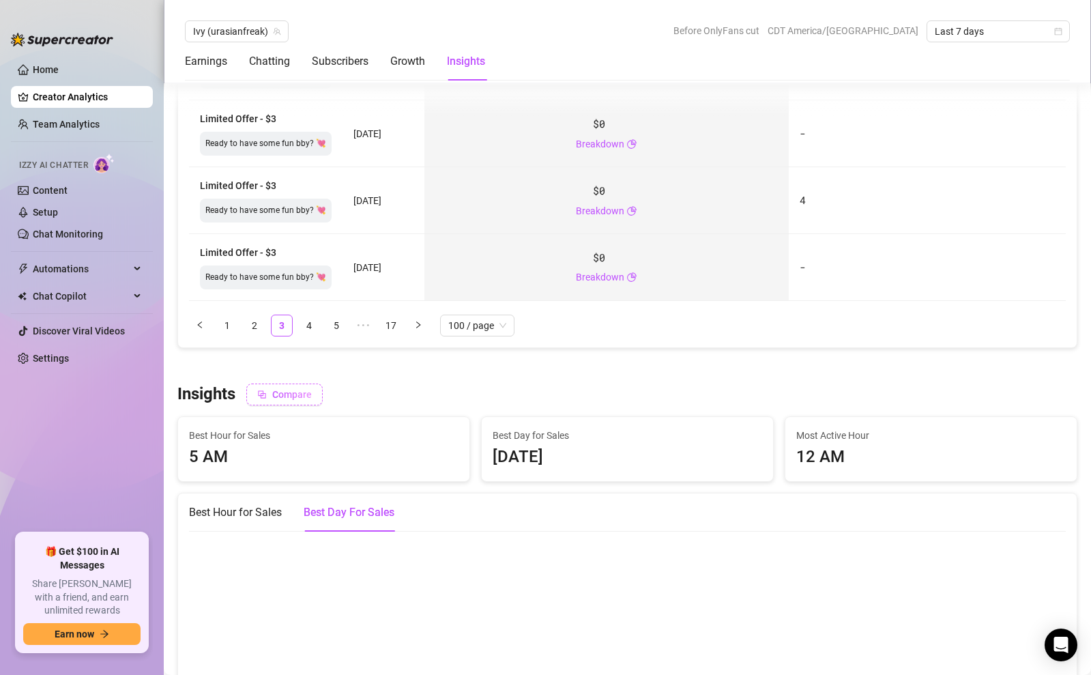
scroll to position [8432, 0]
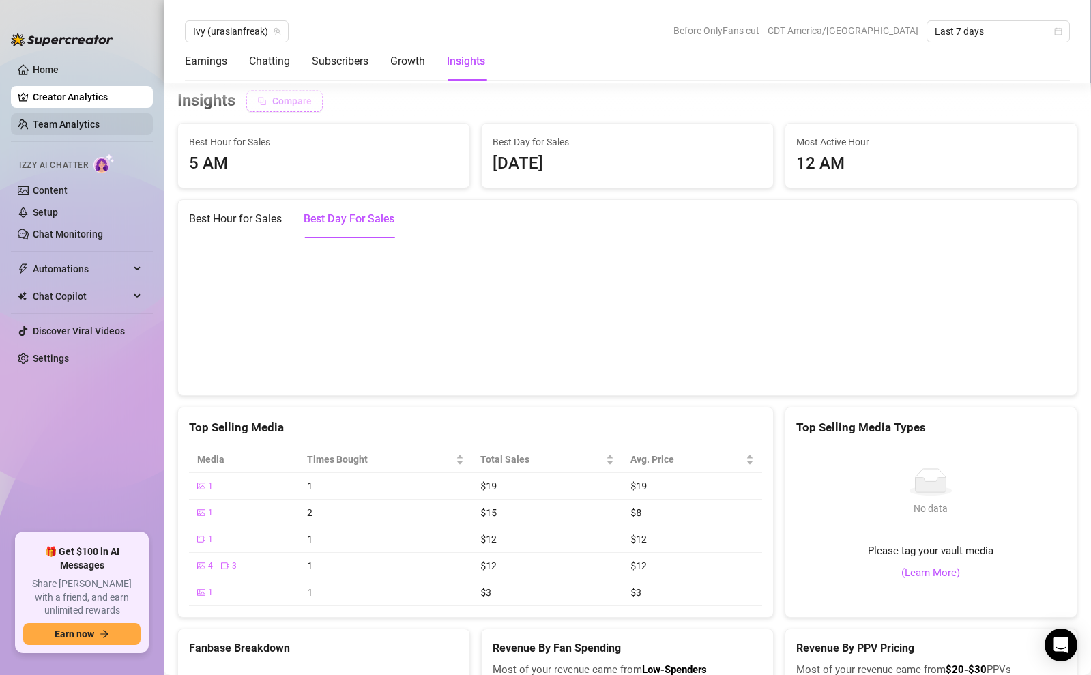
click at [57, 123] on link "Team Analytics" at bounding box center [66, 124] width 67 height 11
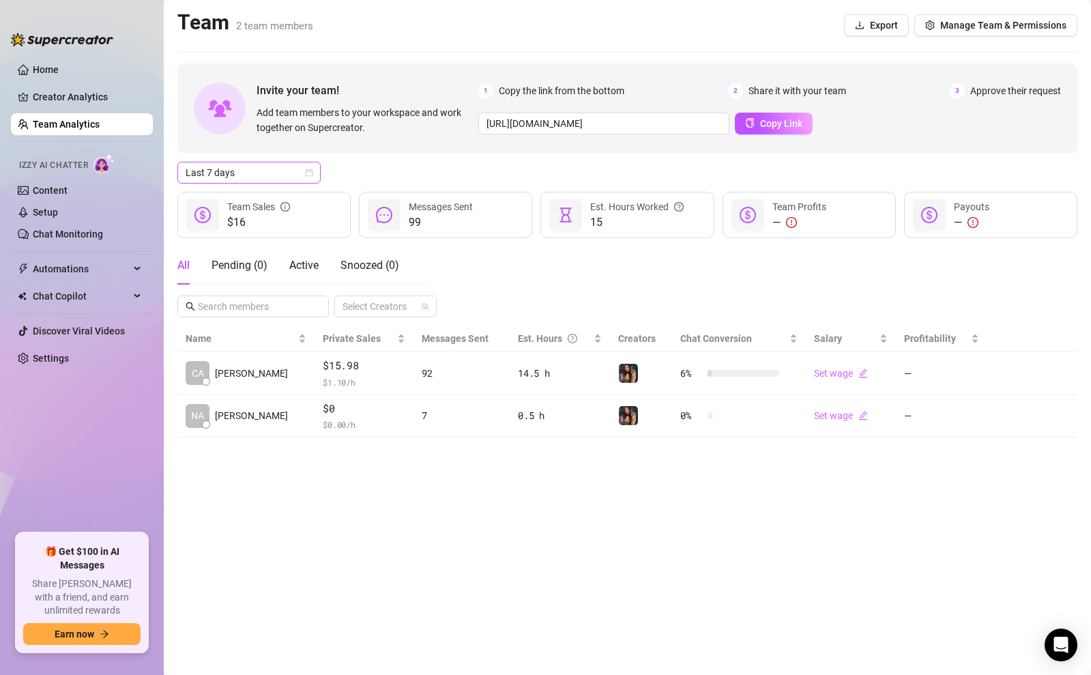
click at [293, 174] on span "Last 7 days" at bounding box center [249, 172] width 127 height 20
click at [232, 207] on div "Last 24 hours" at bounding box center [249, 200] width 138 height 22
